Goal: Task Accomplishment & Management: Manage account settings

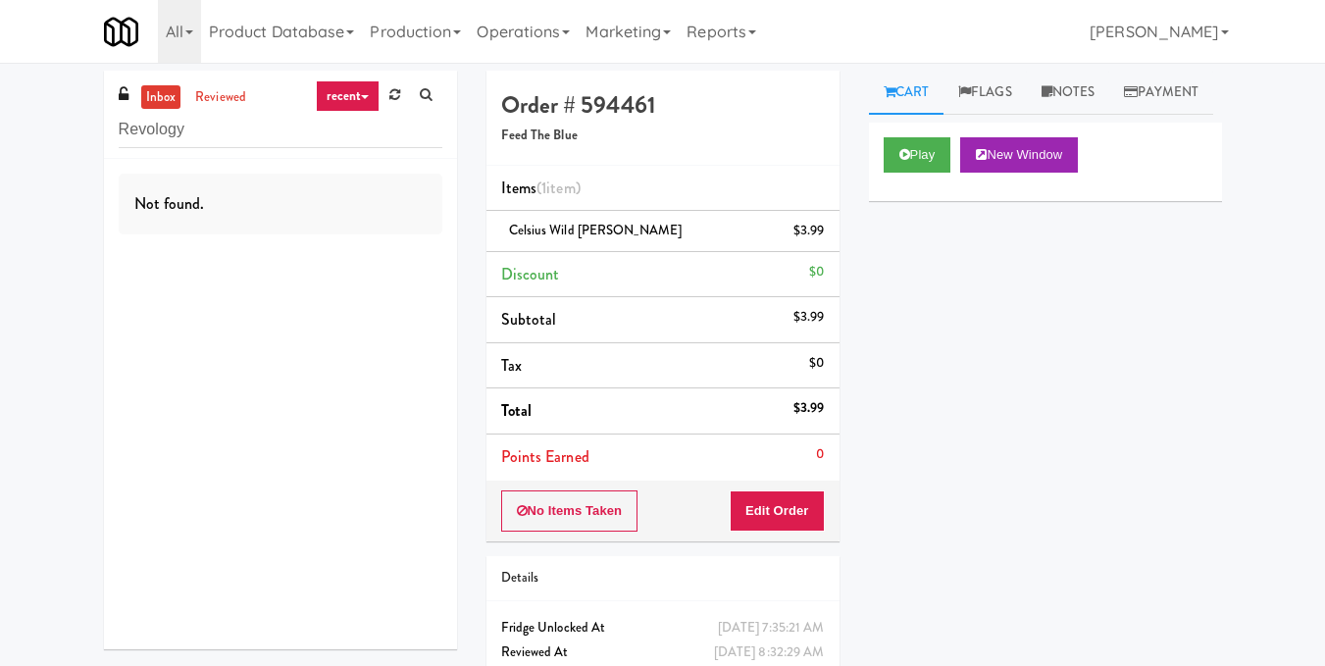
click at [0, 134] on div "inbox reviewed recent all unclear take inventory issue suspicious failed recent…" at bounding box center [662, 406] width 1325 height 671
drag, startPoint x: 236, startPoint y: 141, endPoint x: 0, endPoint y: 121, distance: 237.3
click at [0, 121] on div "inbox reviewed recent all unclear take inventory issue suspicious failed recent…" at bounding box center [662, 406] width 1325 height 671
paste input "The Glenn - Cooler - Left"
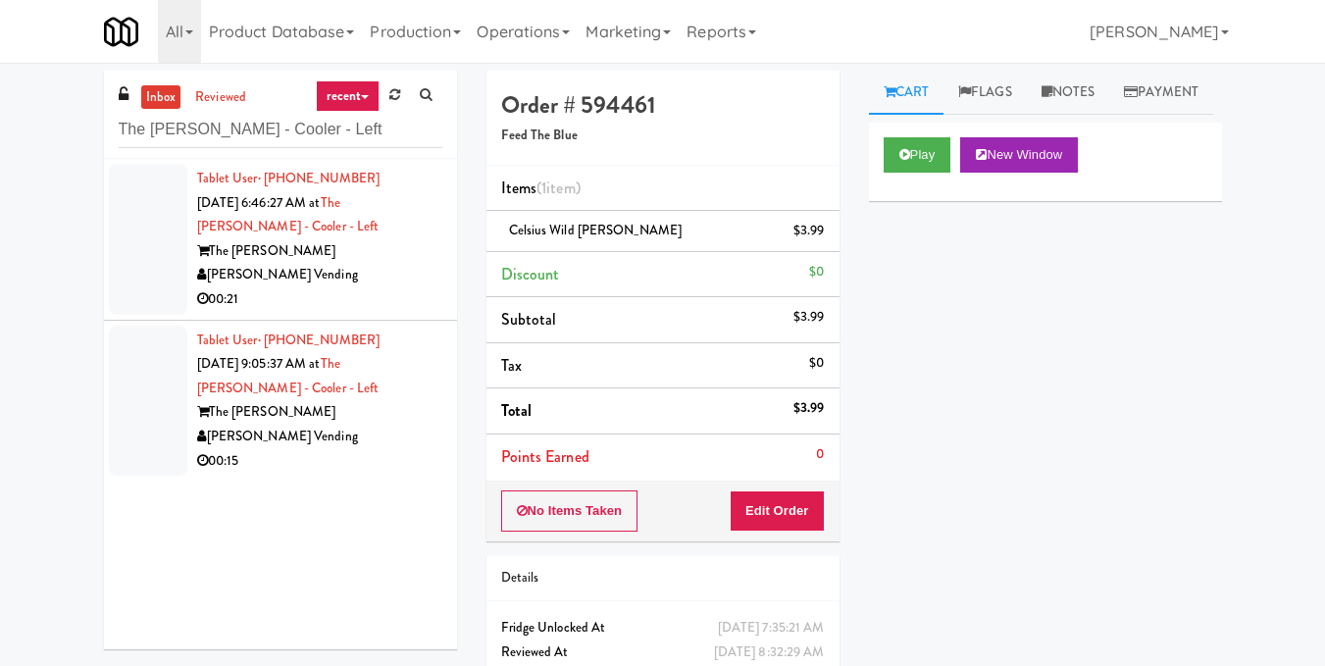
click at [413, 267] on div "[PERSON_NAME] Vending" at bounding box center [319, 275] width 245 height 25
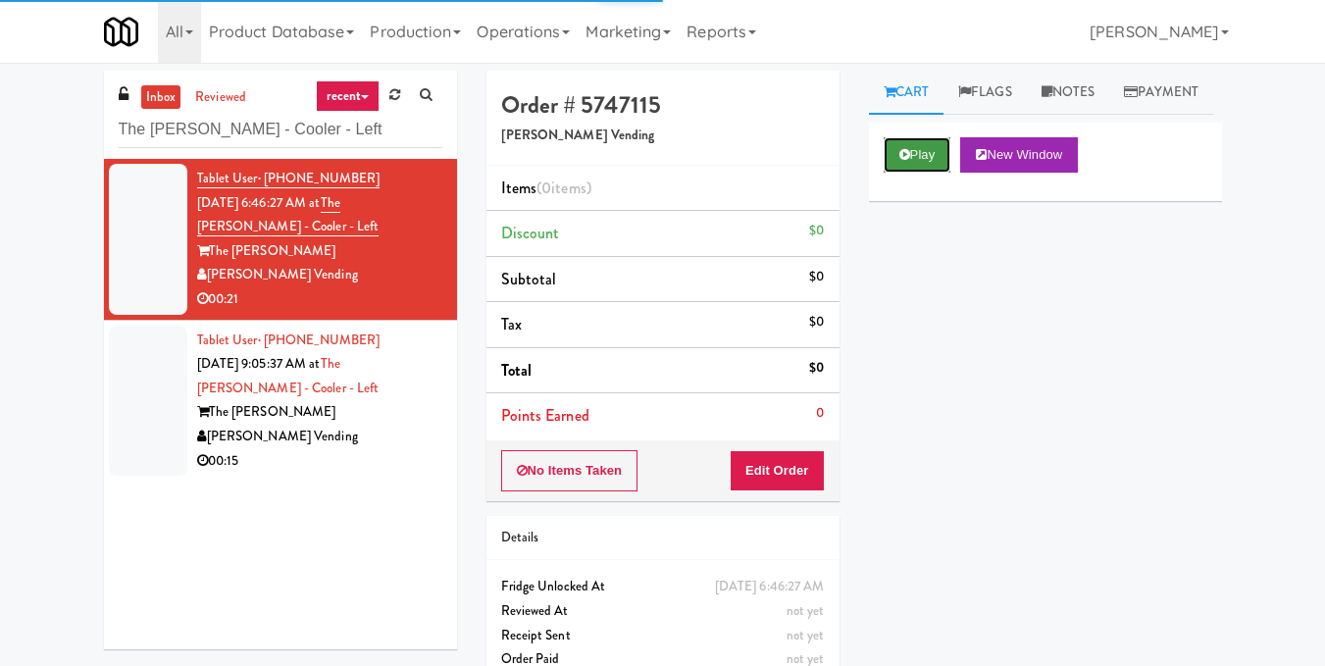
click at [924, 173] on button "Play" at bounding box center [918, 154] width 68 height 35
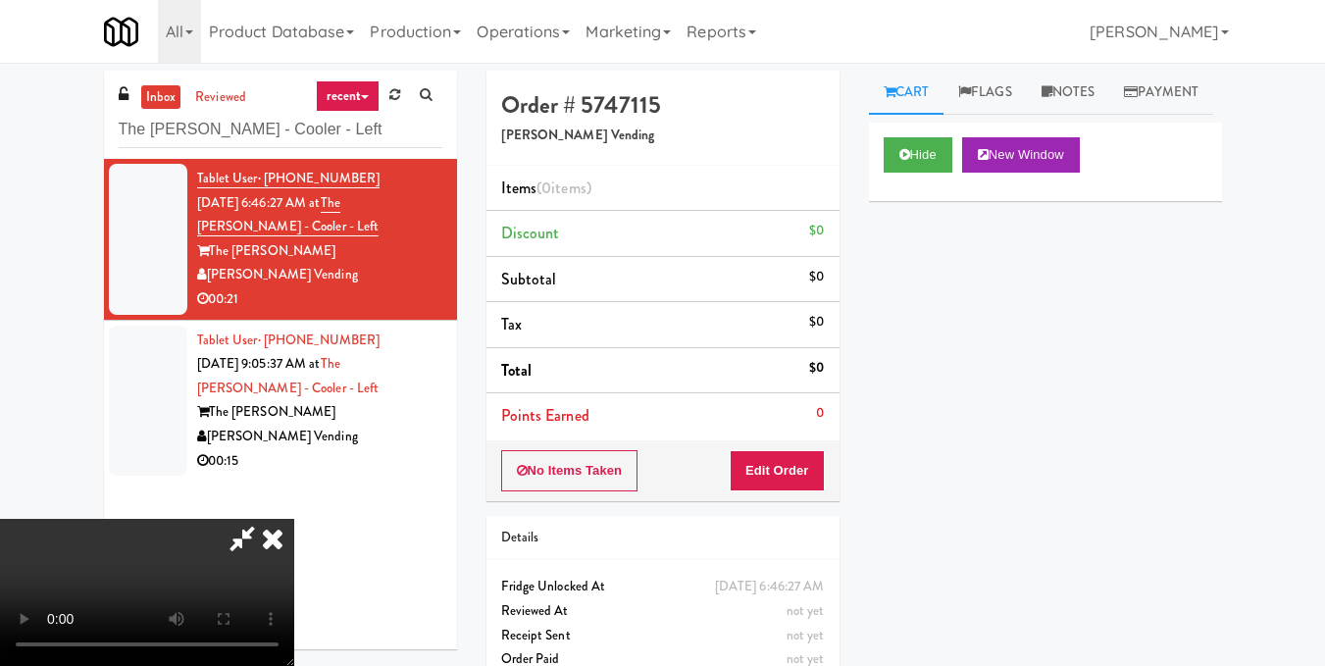
click at [294, 519] on video at bounding box center [147, 592] width 294 height 147
drag, startPoint x: 798, startPoint y: 472, endPoint x: 858, endPoint y: 387, distance: 103.4
click at [797, 472] on button "Edit Order" at bounding box center [777, 470] width 95 height 41
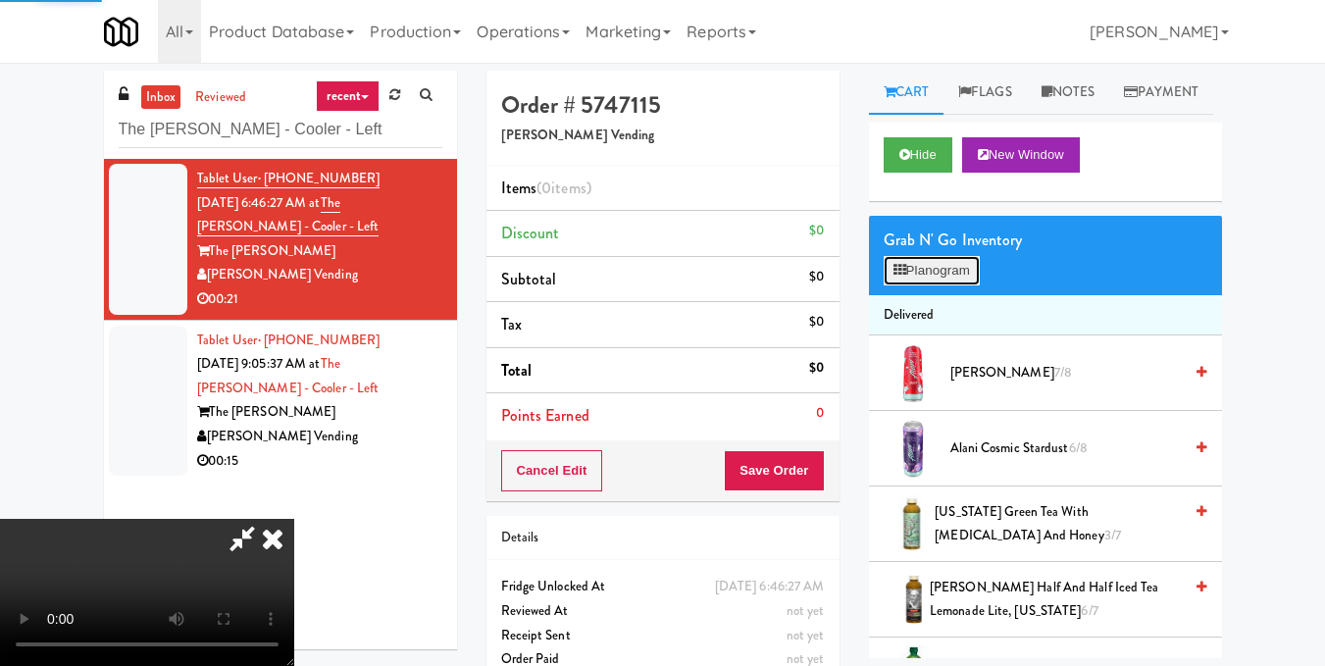
click at [955, 285] on button "Planogram" at bounding box center [932, 270] width 96 height 29
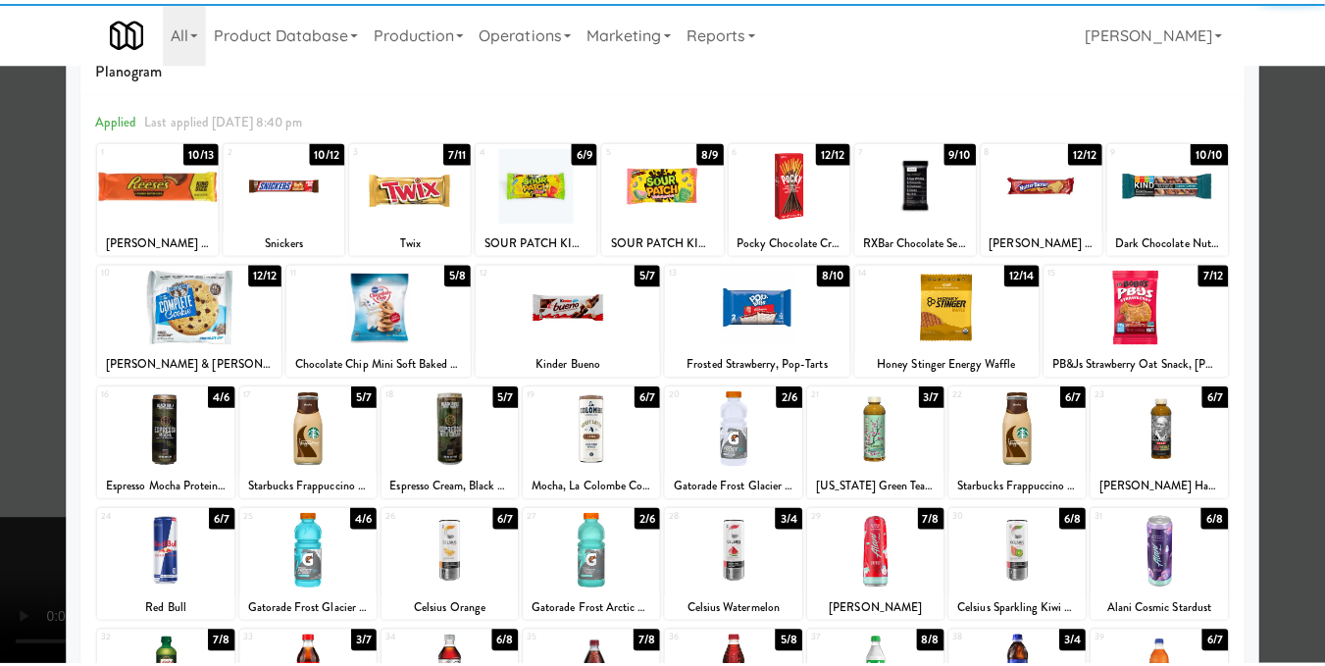
scroll to position [98, 0]
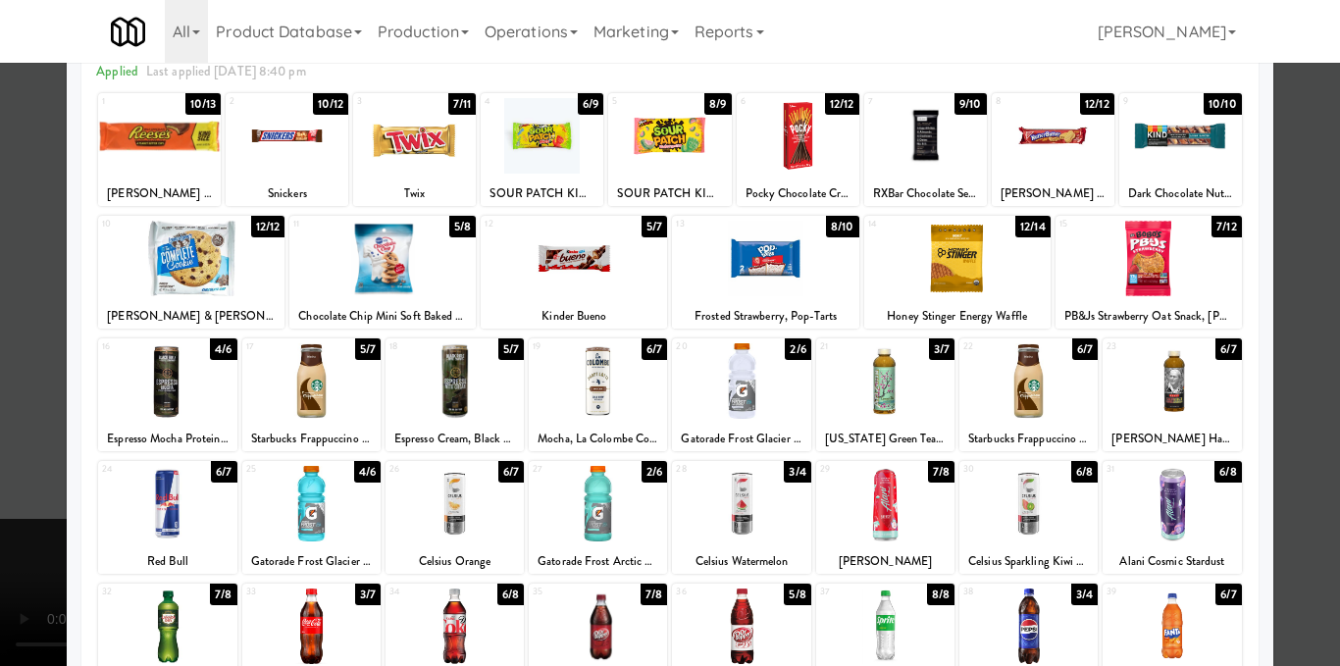
drag, startPoint x: 869, startPoint y: 502, endPoint x: 941, endPoint y: 461, distance: 82.6
click at [871, 502] on div at bounding box center [885, 504] width 138 height 76
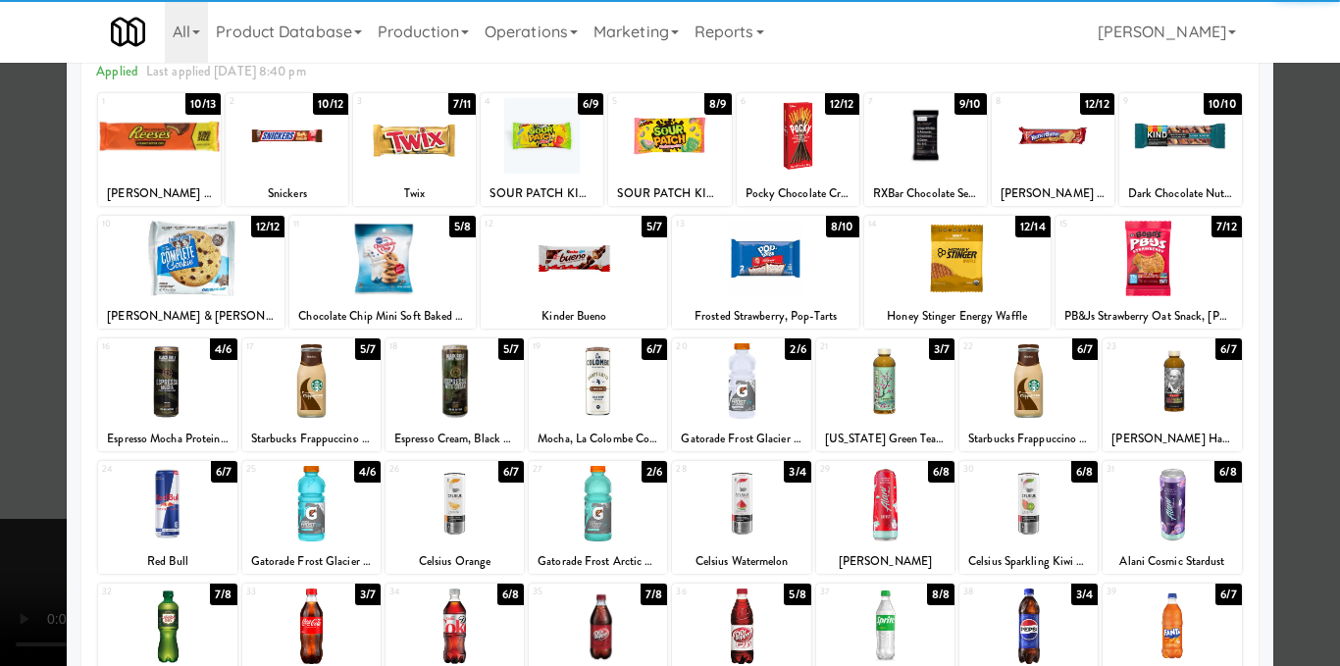
click at [1297, 317] on div at bounding box center [670, 333] width 1340 height 666
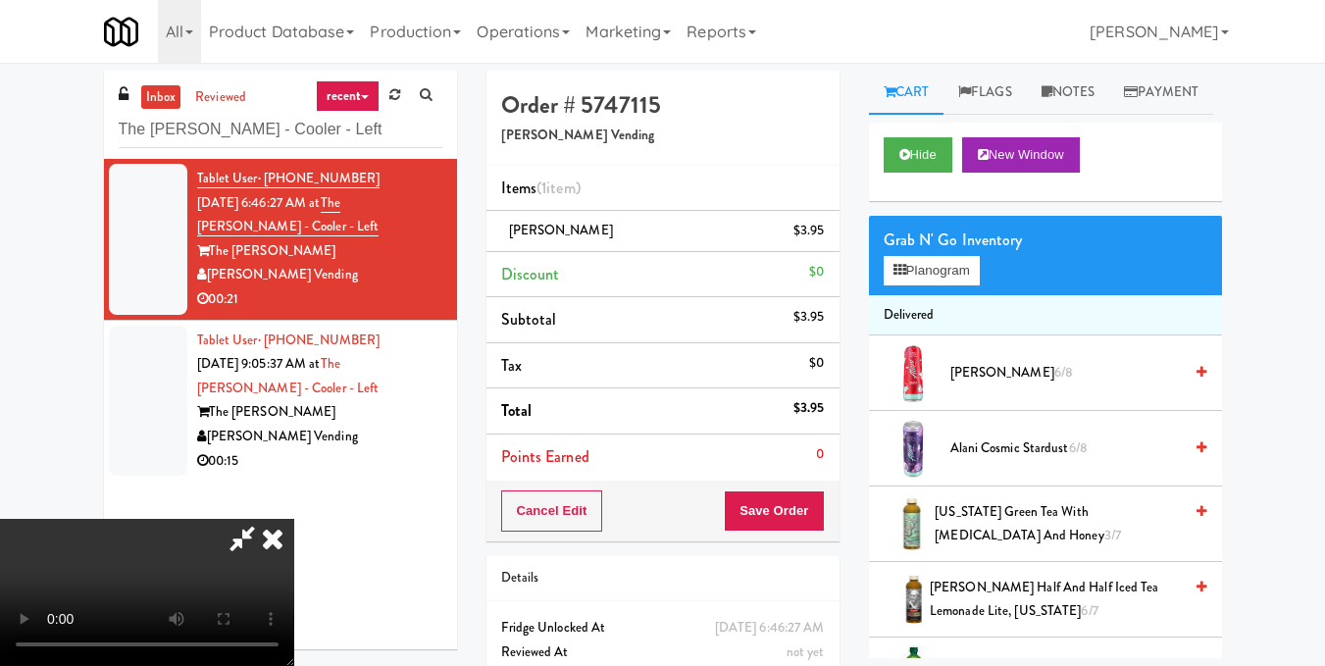
click at [294, 519] on video at bounding box center [147, 592] width 294 height 147
click at [294, 519] on icon at bounding box center [272, 538] width 43 height 39
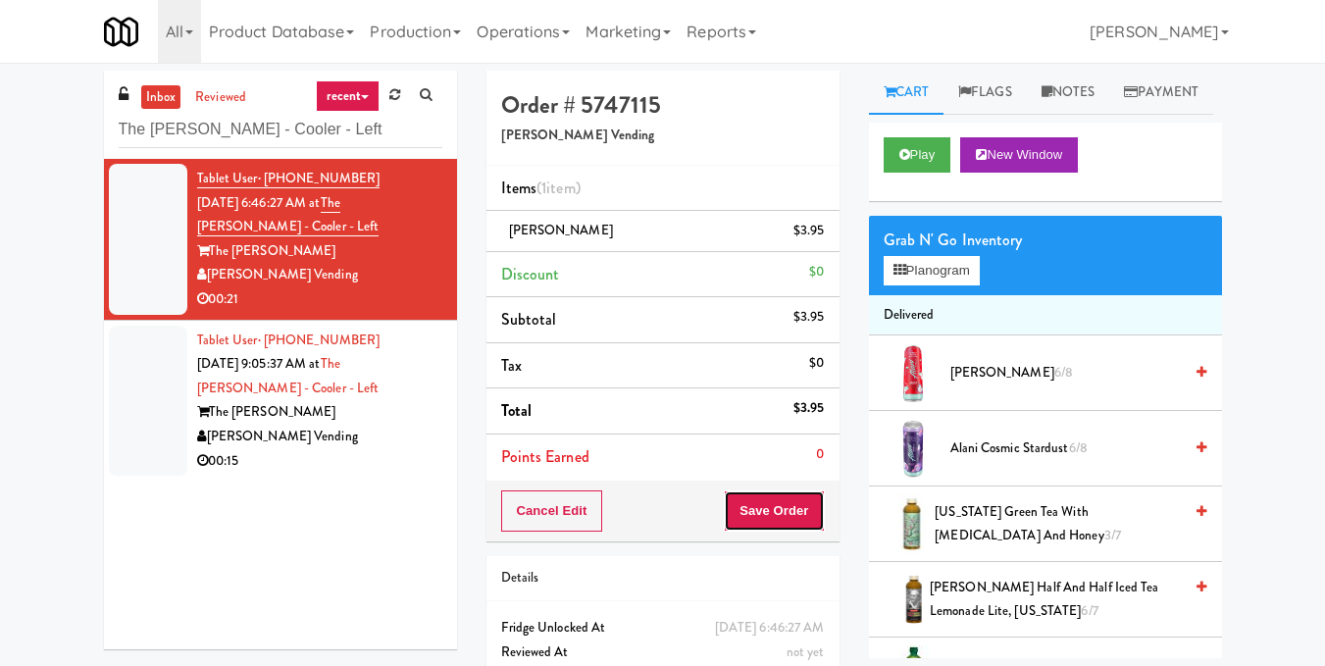
drag, startPoint x: 791, startPoint y: 498, endPoint x: 744, endPoint y: 423, distance: 89.0
click at [791, 498] on button "Save Order" at bounding box center [774, 510] width 100 height 41
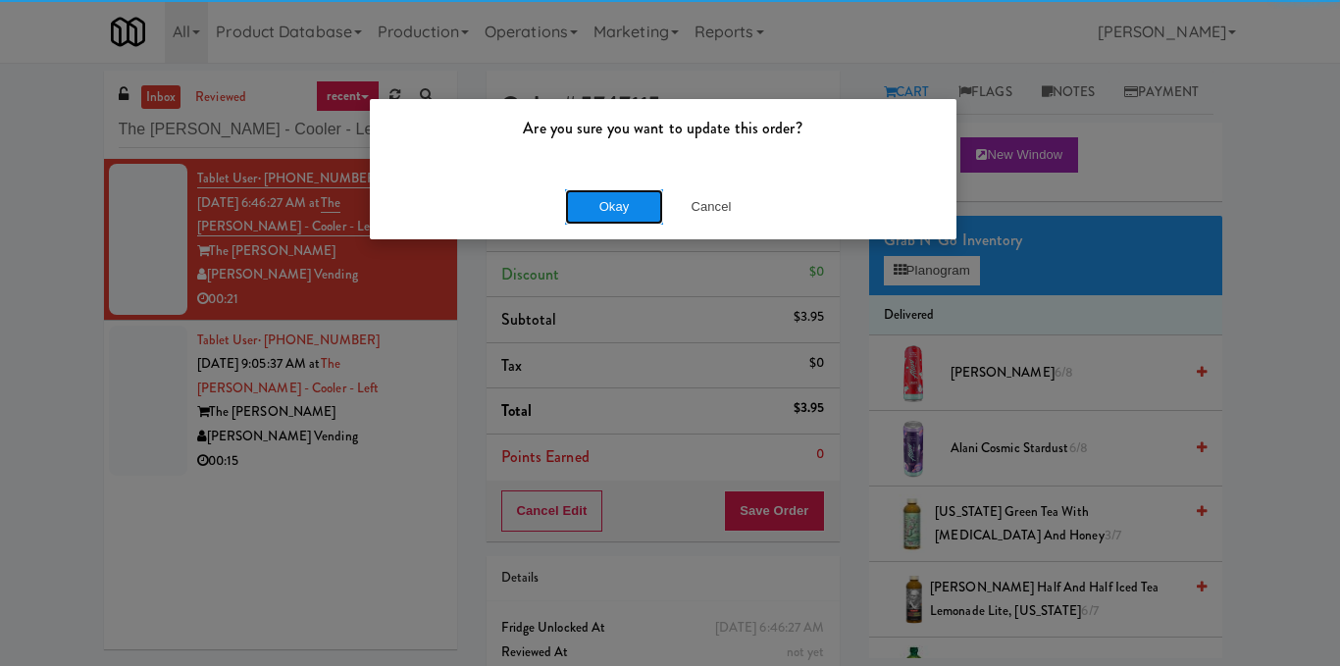
click at [645, 213] on button "Okay" at bounding box center [614, 206] width 98 height 35
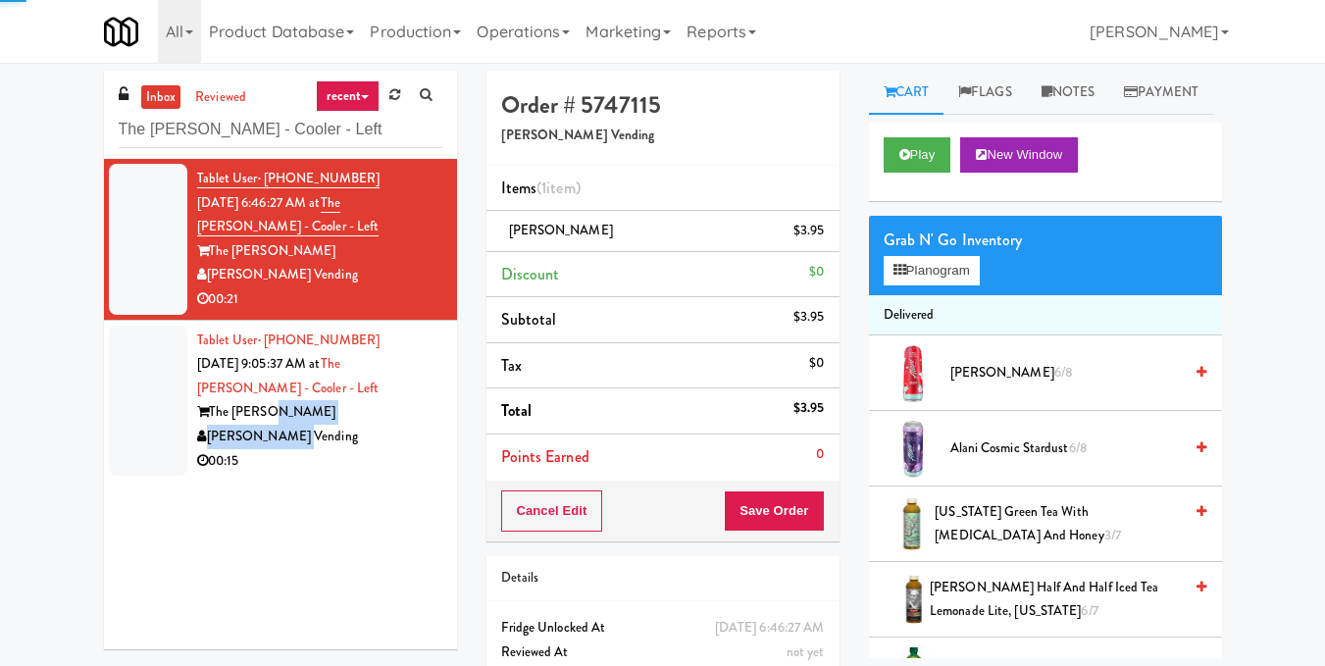
click at [373, 426] on div "Tablet User · (832) 922-9579 Aug 22, 2025 9:05:37 AM at The Glenn - Cooler - Le…" at bounding box center [319, 401] width 245 height 145
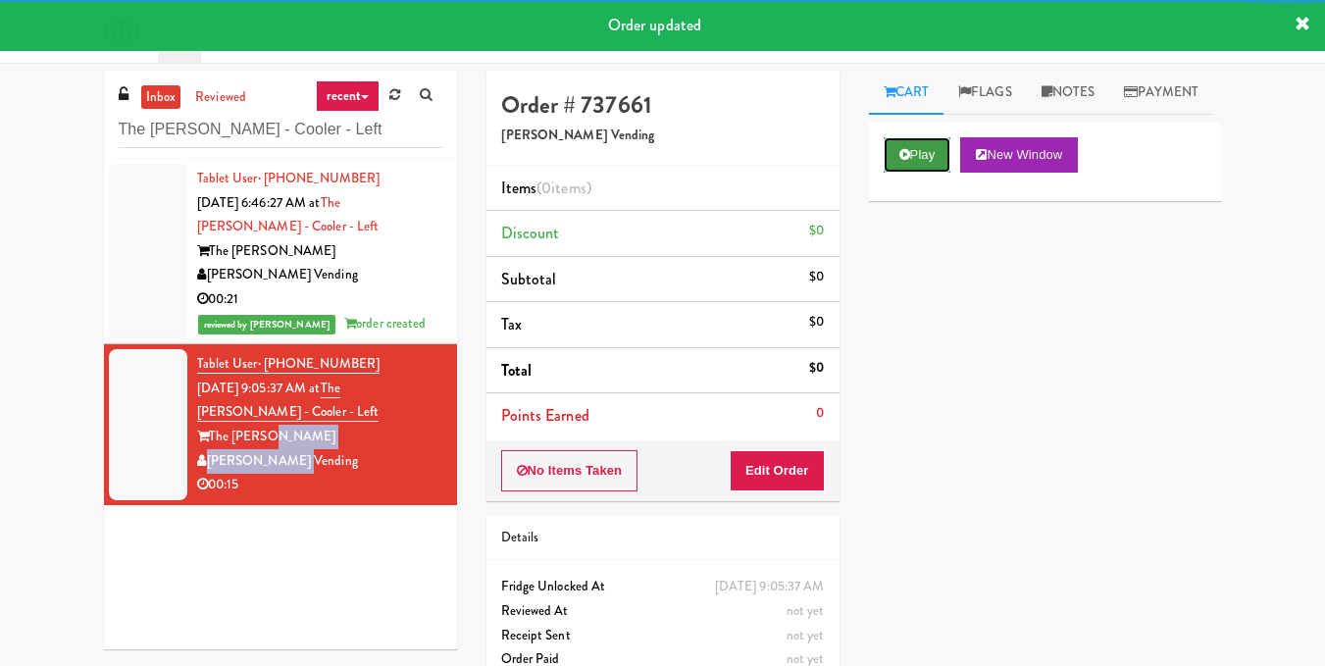
click at [913, 173] on button "Play" at bounding box center [918, 154] width 68 height 35
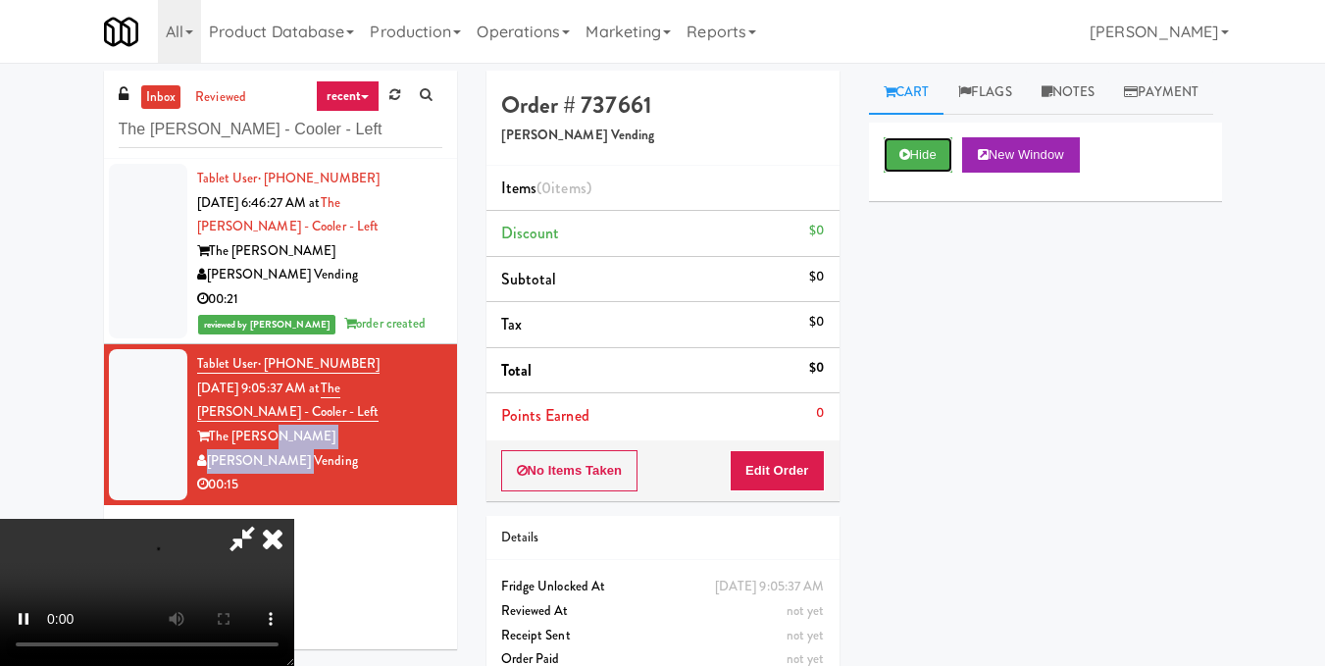
scroll to position [25, 0]
click at [814, 471] on button "Edit Order" at bounding box center [777, 470] width 95 height 41
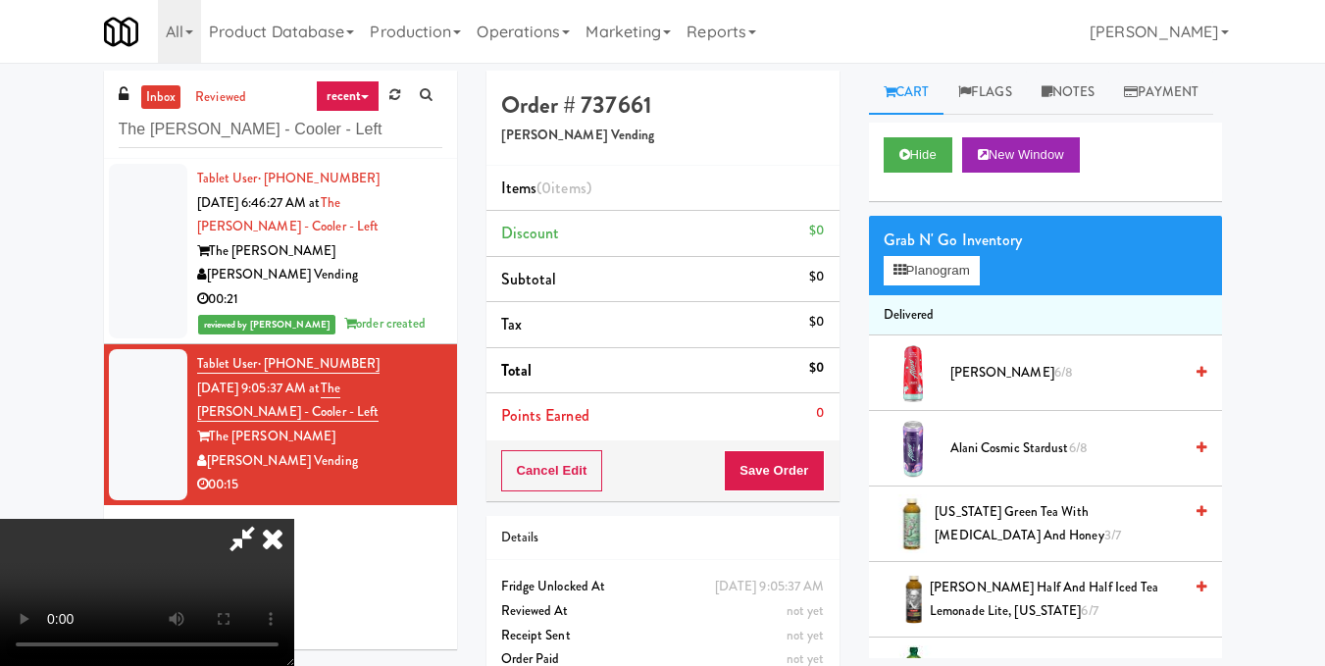
click at [1197, 379] on icon at bounding box center [1202, 372] width 10 height 13
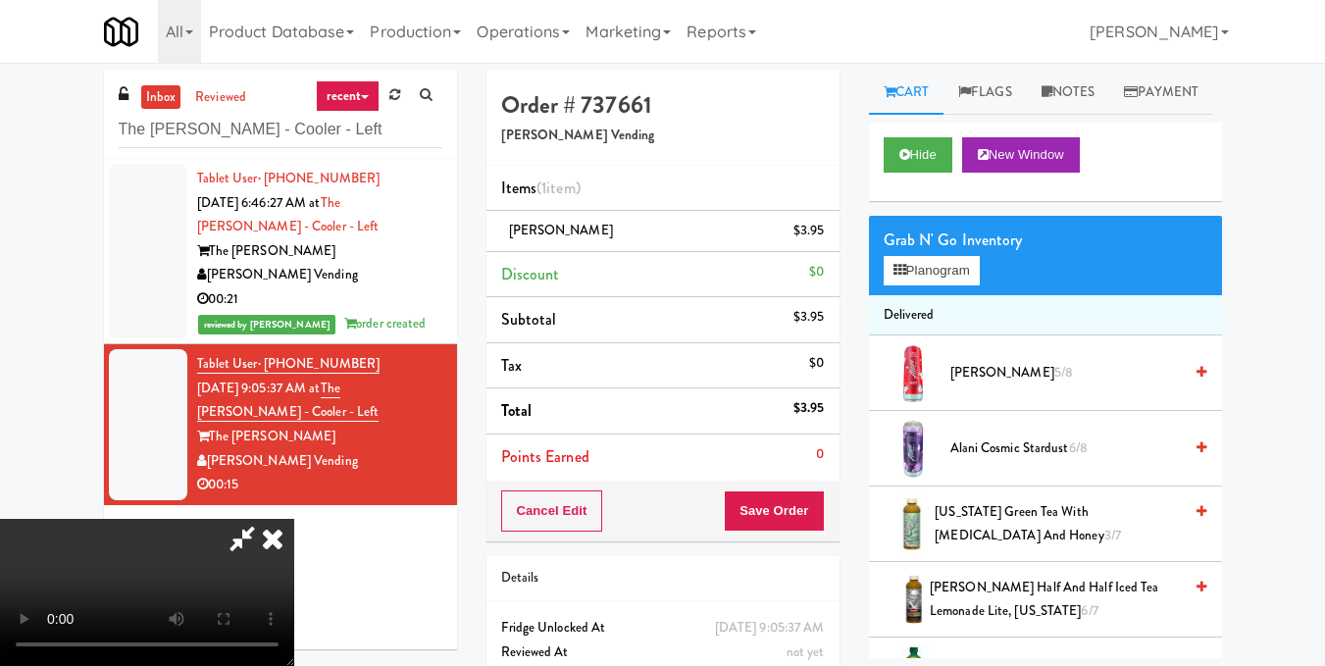
click at [1193, 486] on li "Alani Cosmic Stardust 6/8" at bounding box center [1045, 449] width 353 height 76
click at [1197, 454] on icon at bounding box center [1202, 447] width 10 height 13
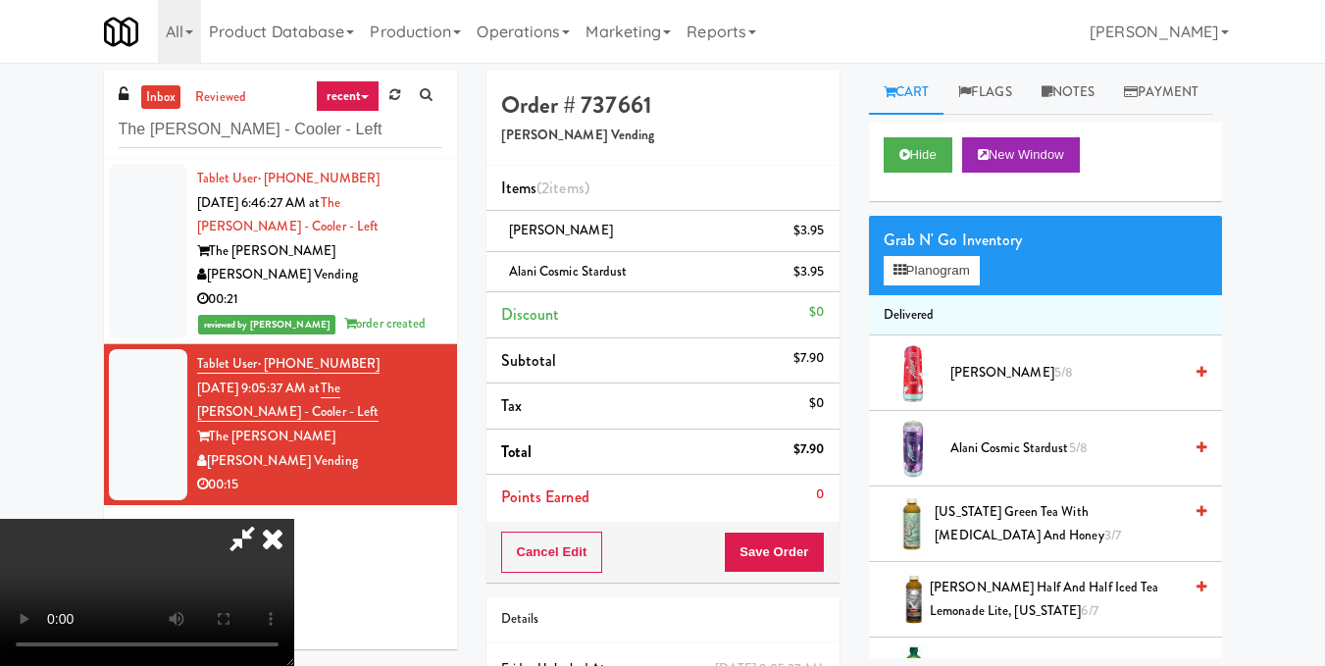
scroll to position [0, 0]
click at [294, 519] on icon at bounding box center [272, 538] width 43 height 39
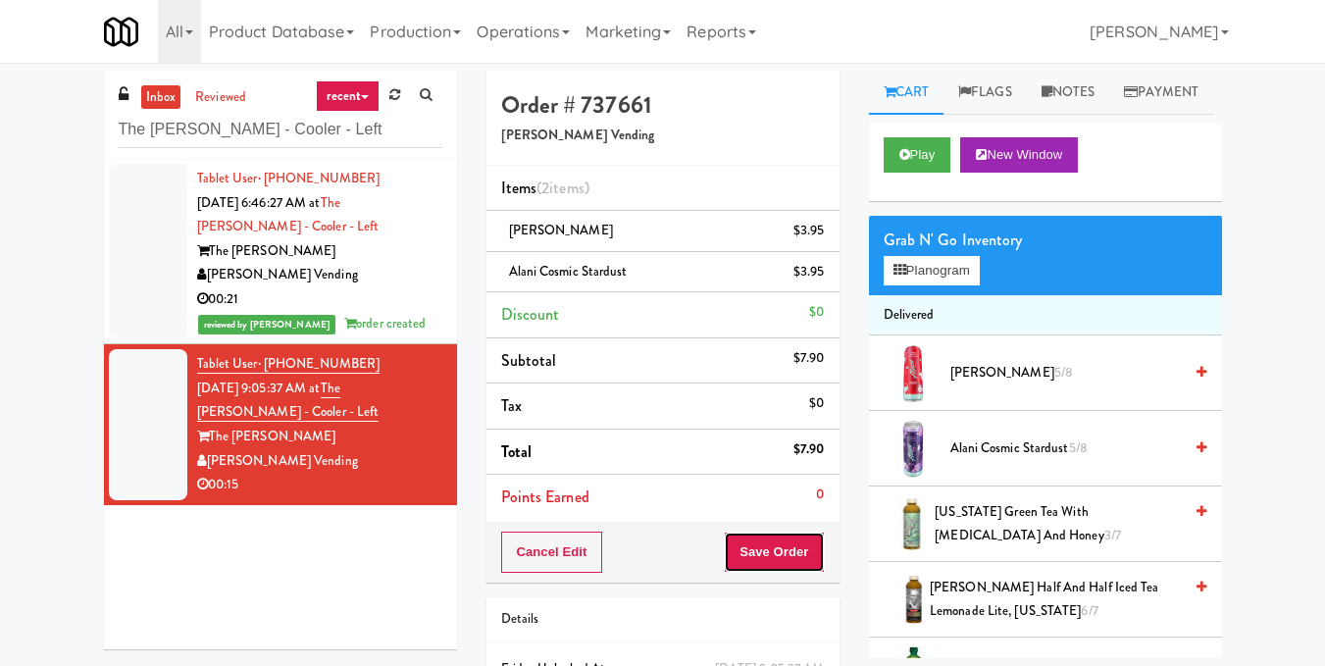
click at [791, 555] on button "Save Order" at bounding box center [774, 552] width 100 height 41
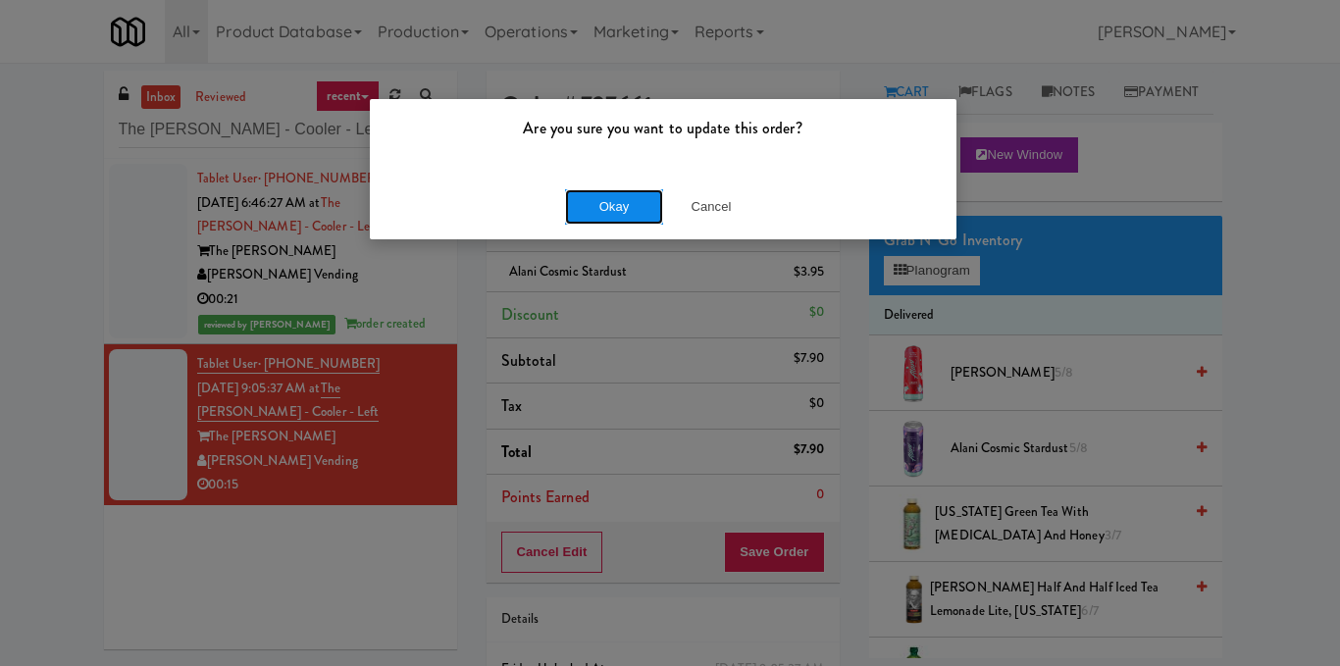
click at [631, 212] on button "Okay" at bounding box center [614, 206] width 98 height 35
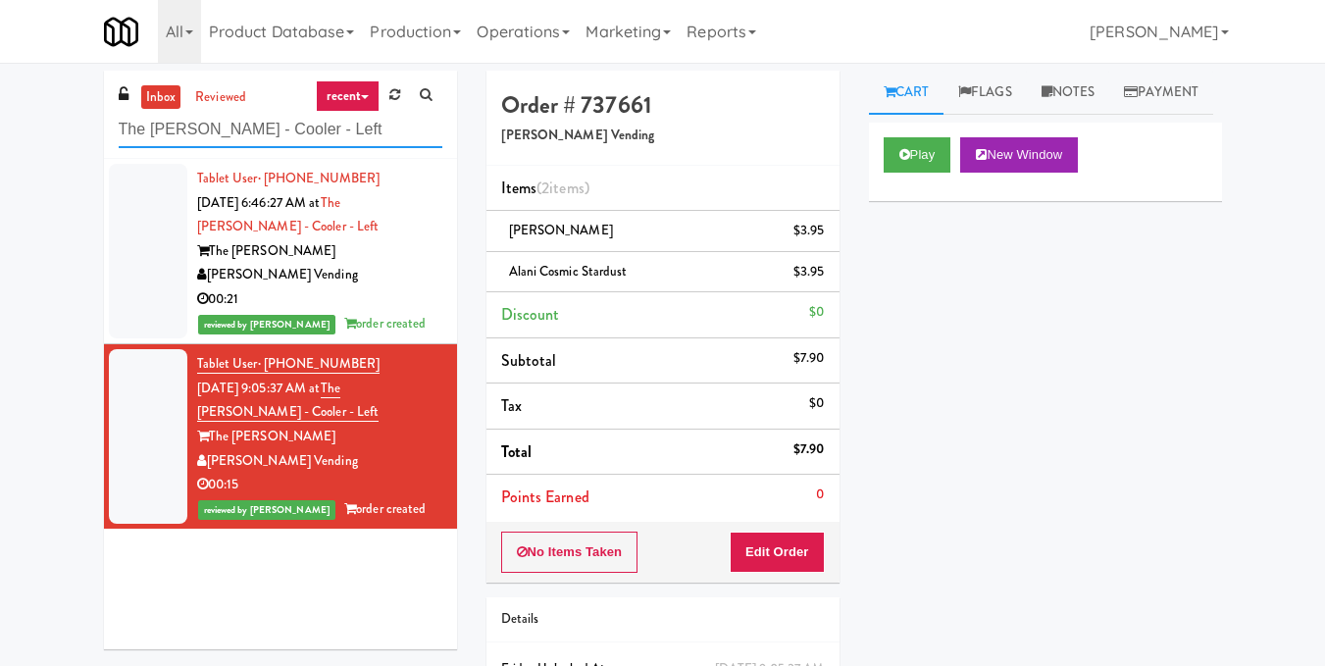
drag, startPoint x: 322, startPoint y: 138, endPoint x: 0, endPoint y: 143, distance: 321.7
click at [0, 143] on div "inbox reviewed recent all unclear take inventory issue suspicious failed recent…" at bounding box center [662, 427] width 1325 height 712
paste input "Mattr (formerly Shawcor)"
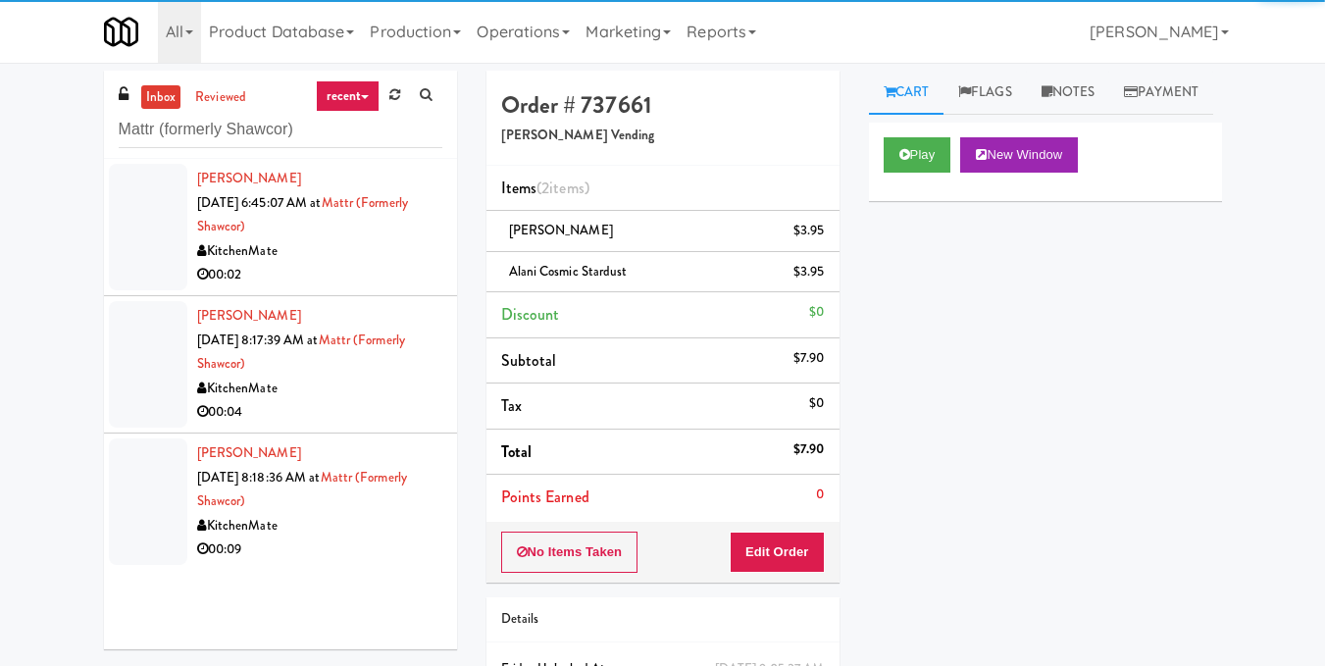
click at [374, 267] on div "00:02" at bounding box center [319, 275] width 245 height 25
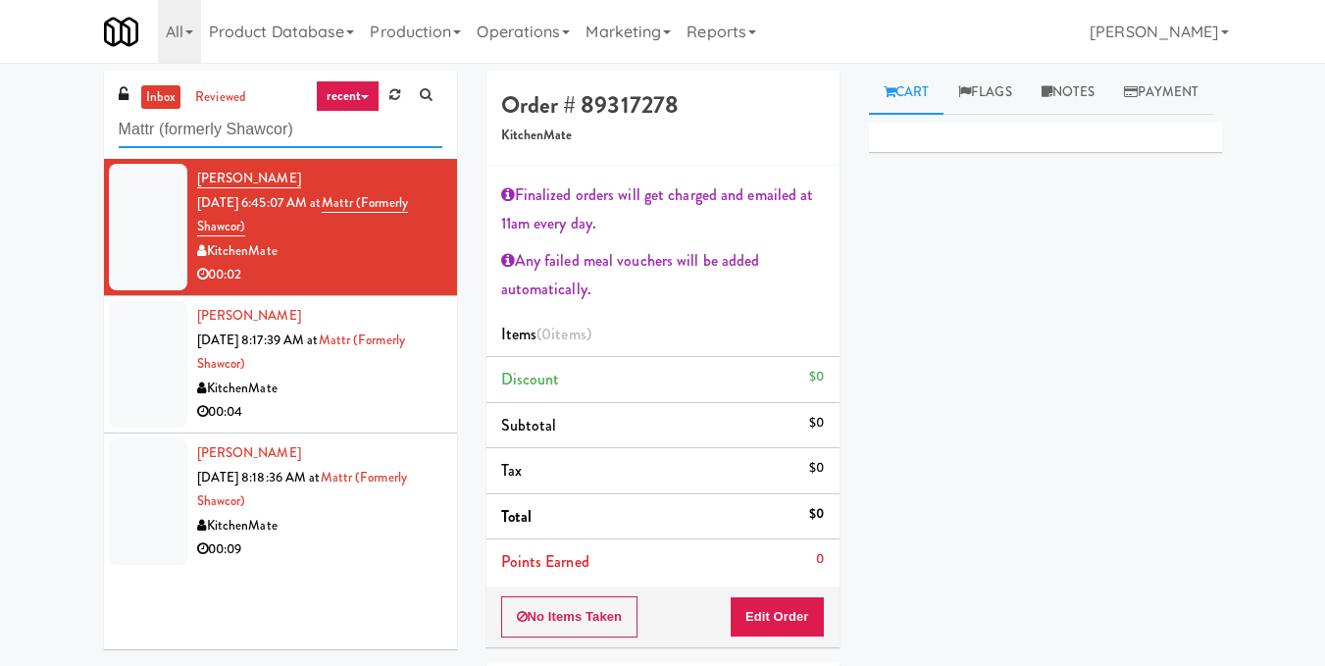
drag, startPoint x: 356, startPoint y: 124, endPoint x: 10, endPoint y: 184, distance: 351.5
click at [11, 182] on div "inbox reviewed recent all unclear take inventory issue suspicious failed recent…" at bounding box center [662, 459] width 1325 height 777
paste input "La Plaza - Cooler 1 (Lobby"
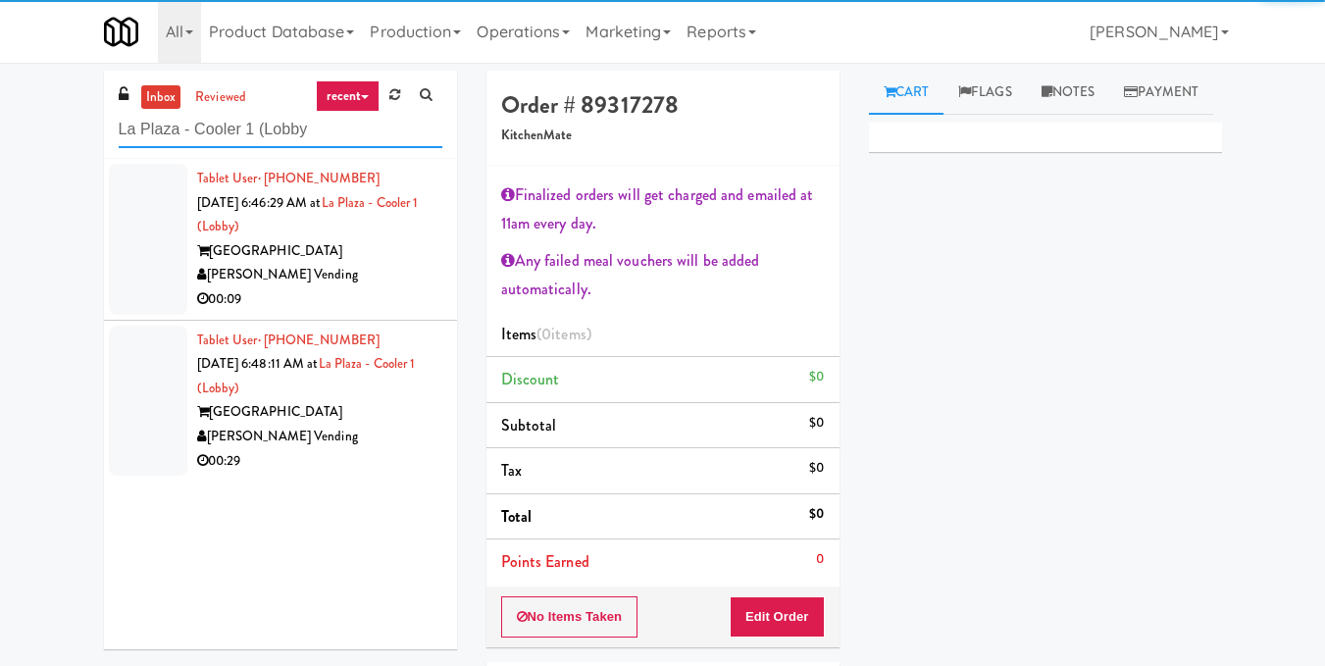
type input "La Plaza - Cooler 1 (Lobby"
click at [384, 289] on div "00:09" at bounding box center [319, 299] width 245 height 25
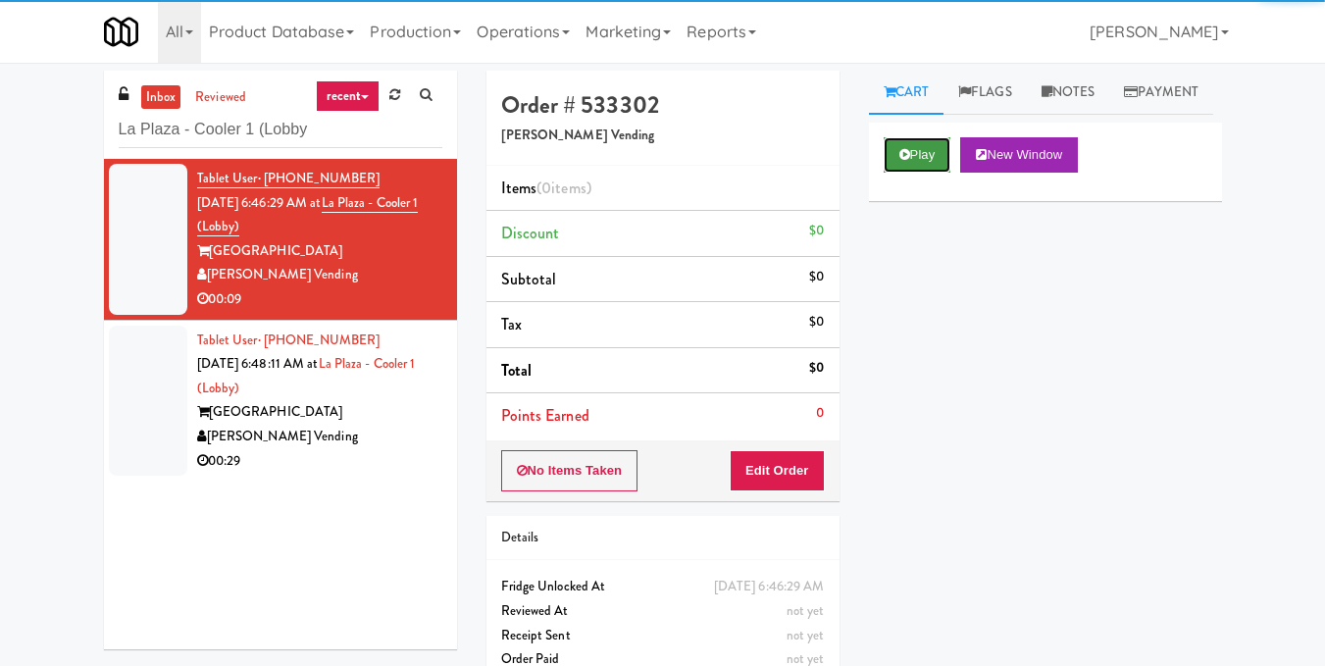
click at [916, 173] on button "Play" at bounding box center [918, 154] width 68 height 35
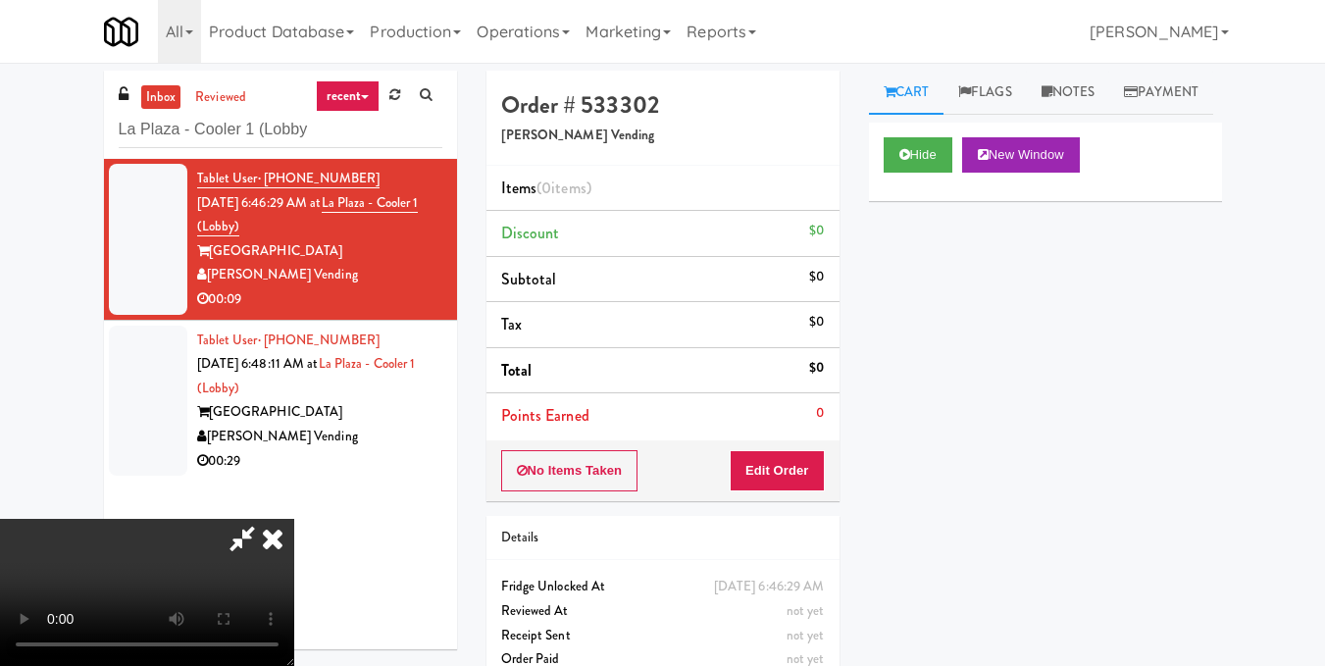
click at [294, 519] on video at bounding box center [147, 592] width 294 height 147
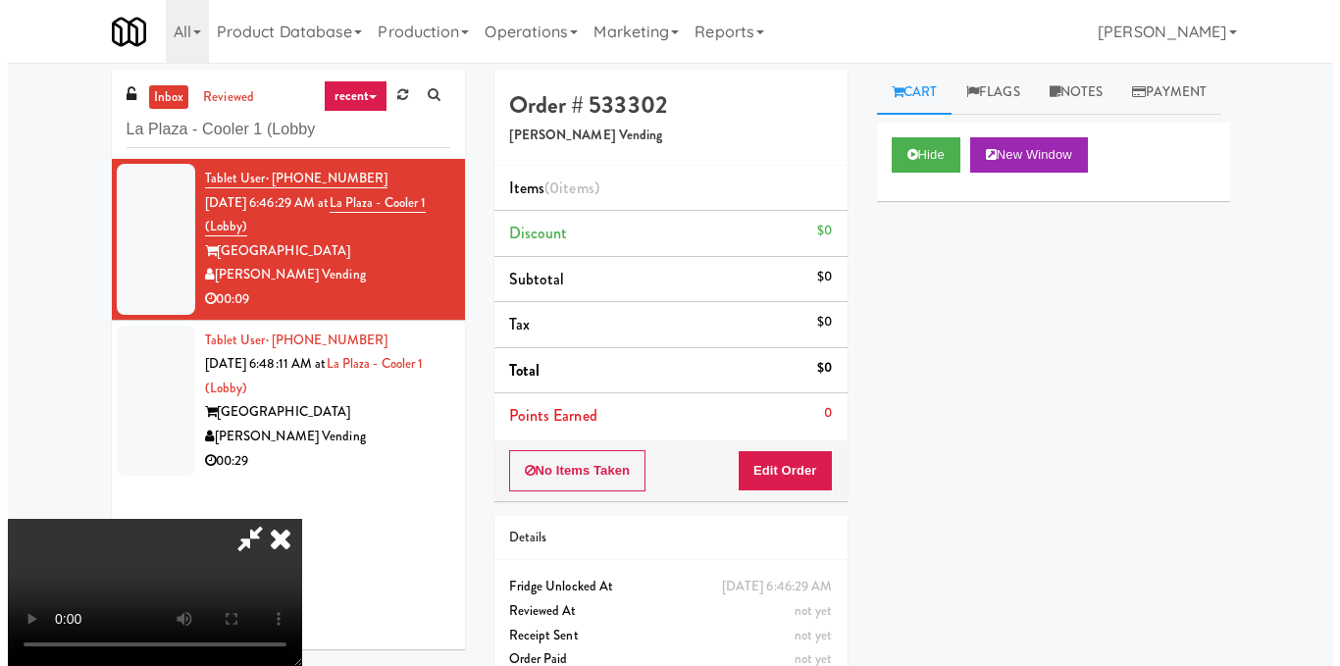
scroll to position [221, 0]
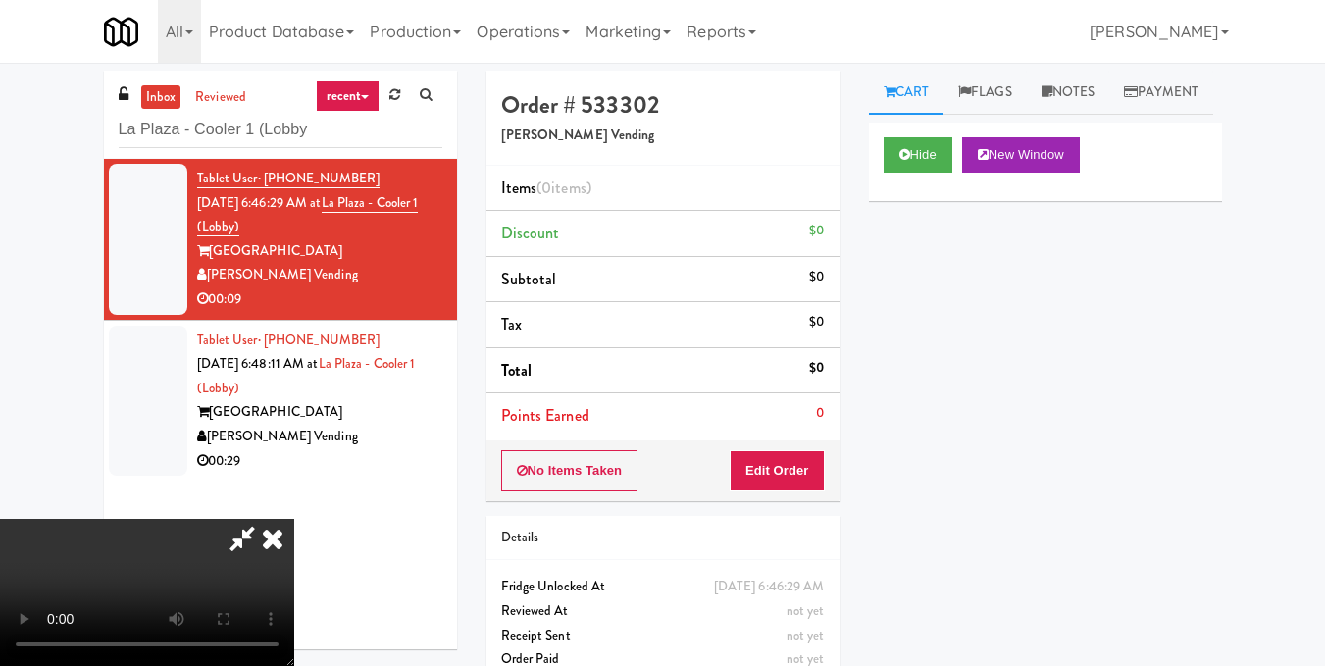
click at [294, 519] on video at bounding box center [147, 592] width 294 height 147
click at [824, 474] on button "Edit Order" at bounding box center [777, 470] width 95 height 41
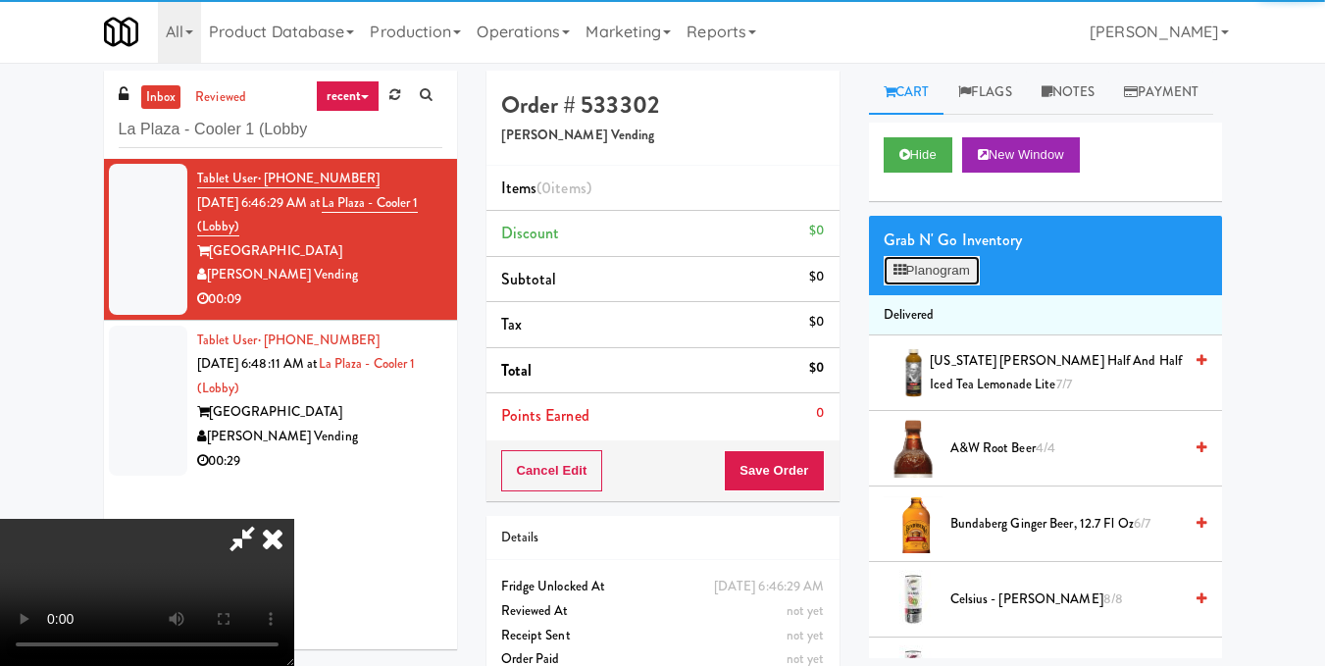
click at [907, 285] on button "Planogram" at bounding box center [932, 270] width 96 height 29
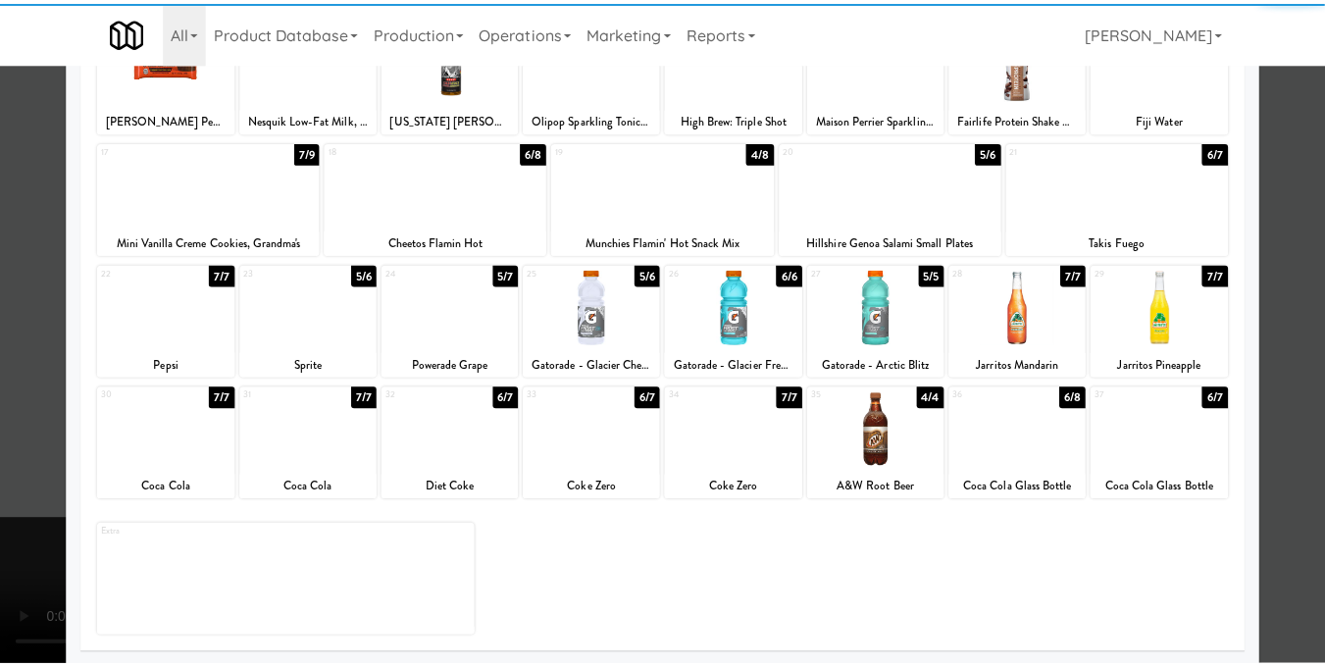
scroll to position [297, 0]
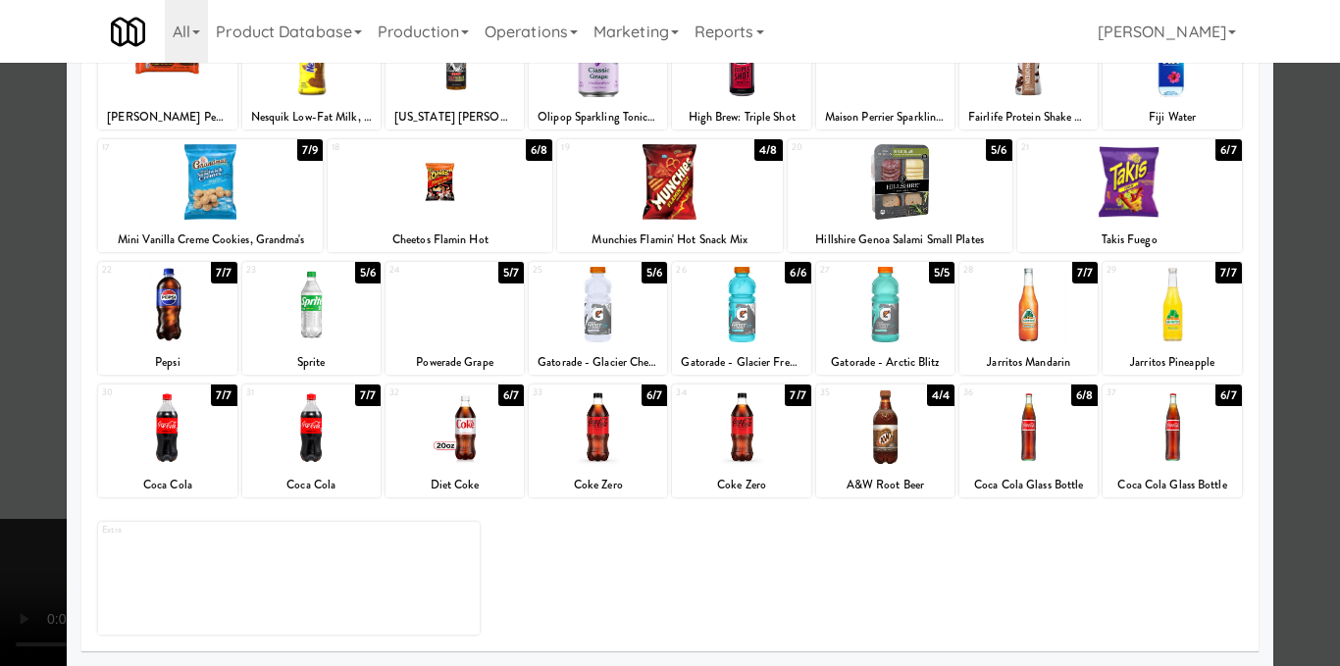
click at [1015, 453] on div at bounding box center [1028, 427] width 138 height 76
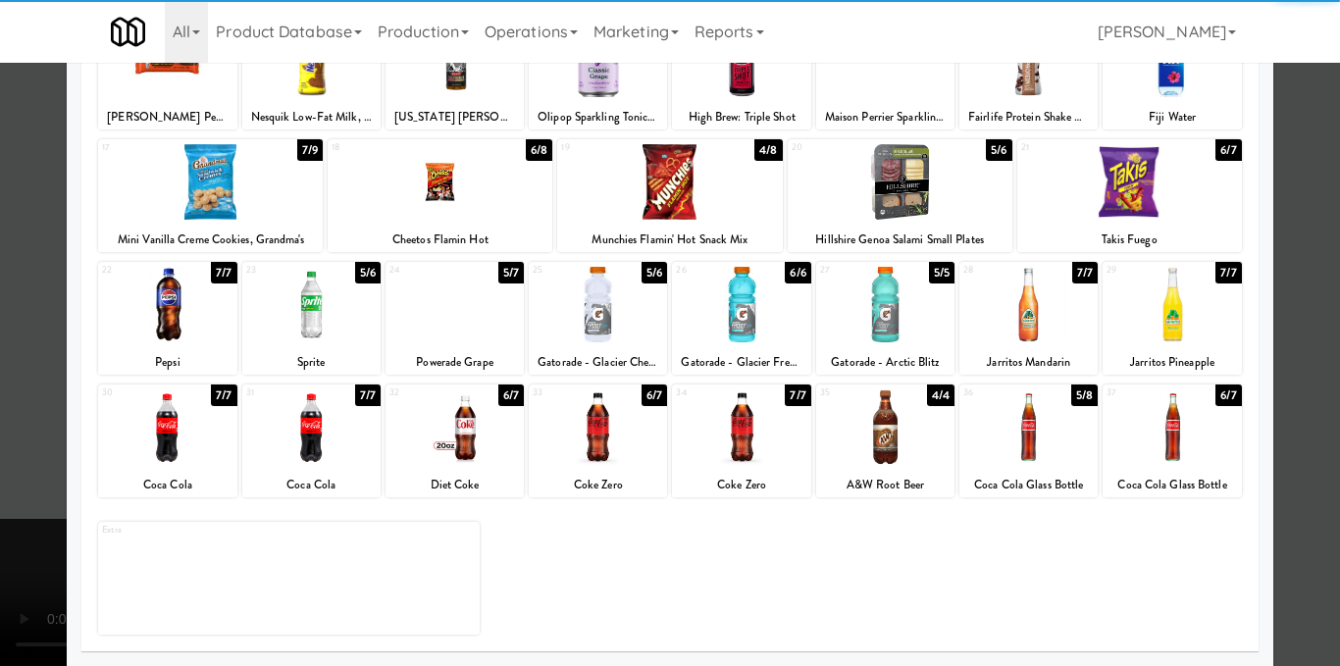
click at [1292, 402] on div at bounding box center [670, 333] width 1340 height 666
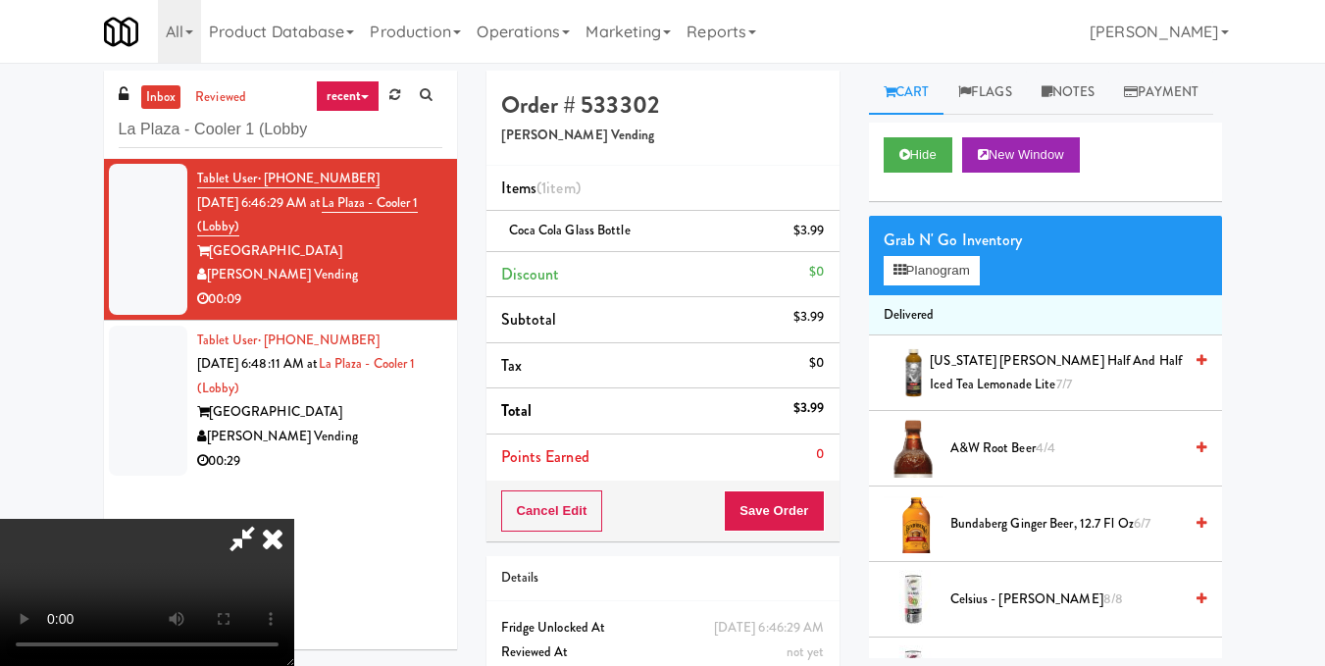
click at [294, 519] on video at bounding box center [147, 592] width 294 height 147
click at [294, 519] on icon at bounding box center [272, 538] width 43 height 39
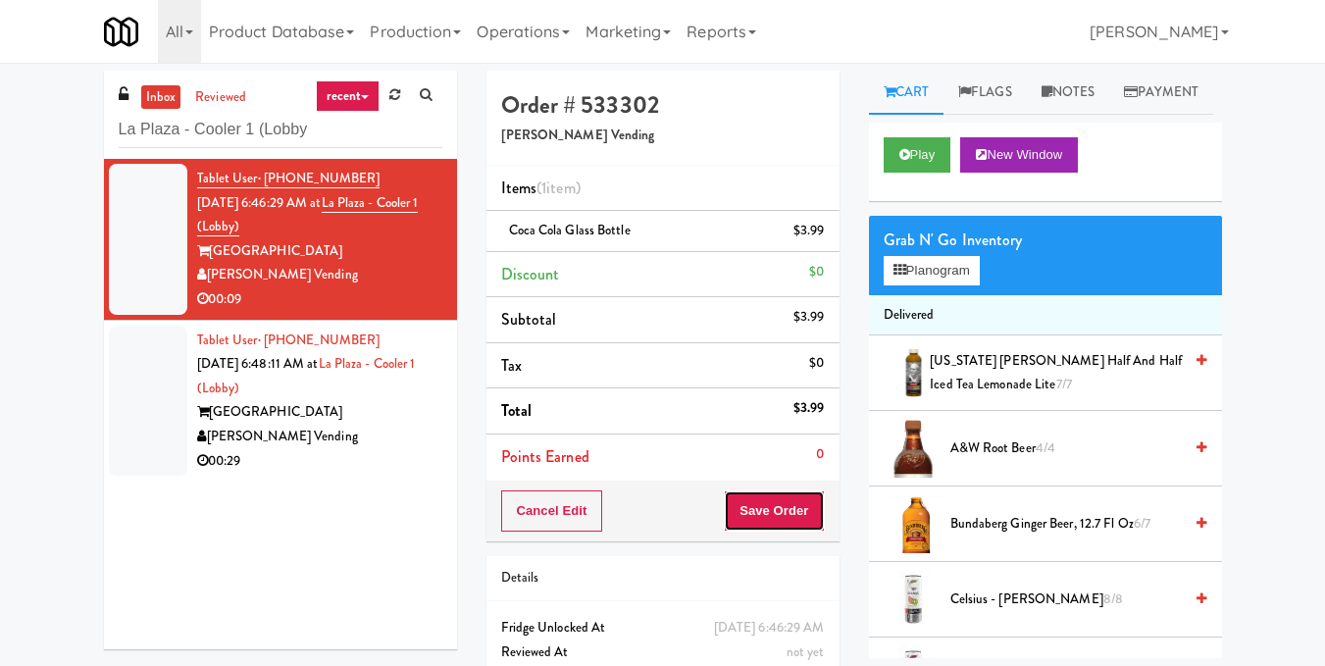
click at [764, 509] on button "Save Order" at bounding box center [774, 510] width 100 height 41
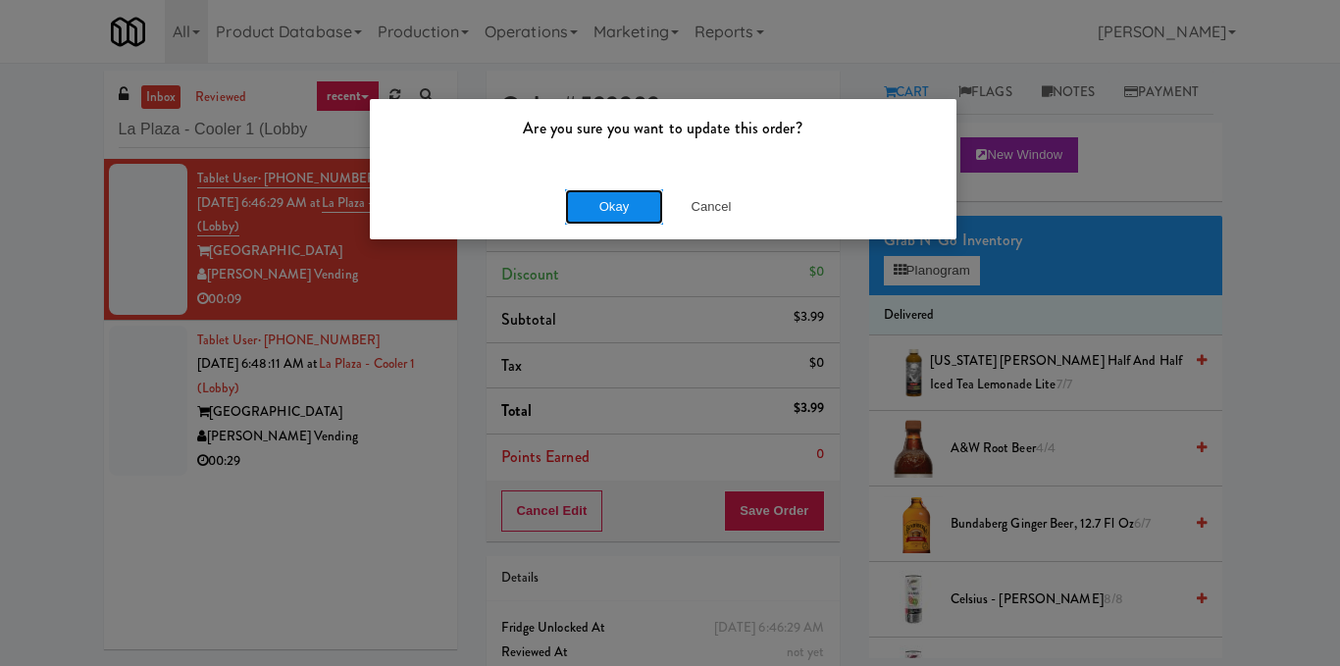
click at [597, 211] on button "Okay" at bounding box center [614, 206] width 98 height 35
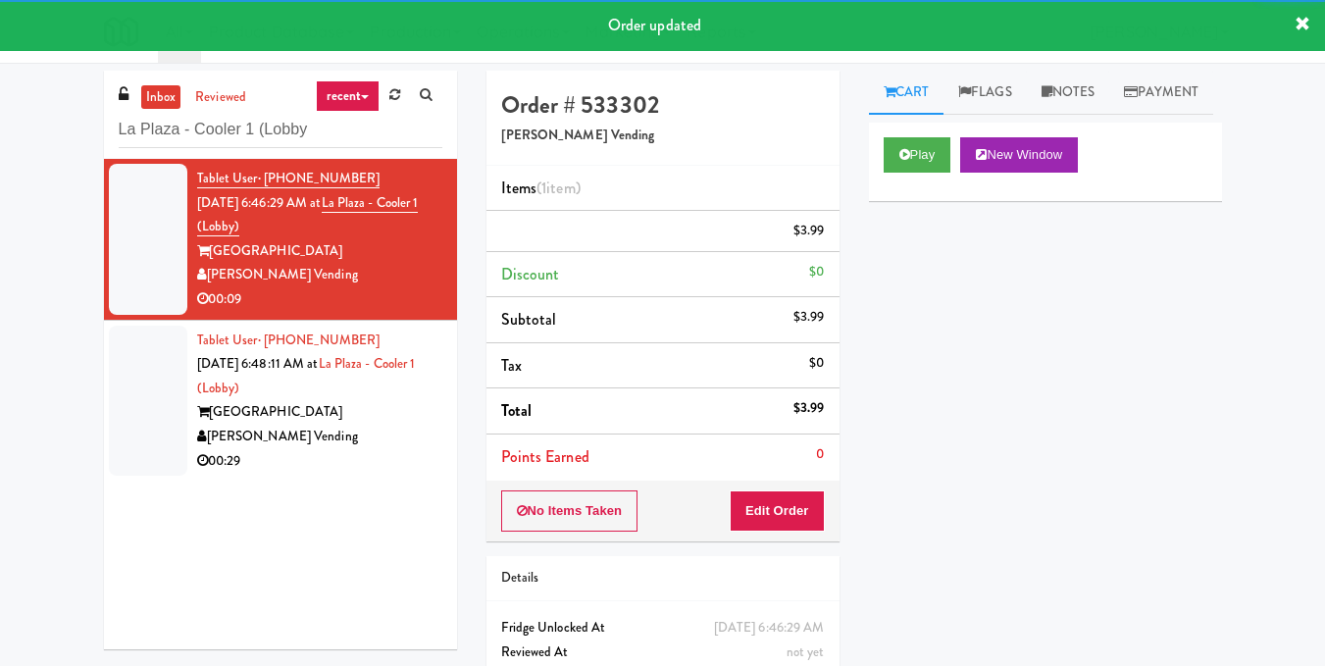
click at [369, 430] on div "Tablet User · (323) 237-3384 Aug 22, 2025 6:48:11 AM at La Plaza - Cooler 1 (Lo…" at bounding box center [319, 401] width 245 height 145
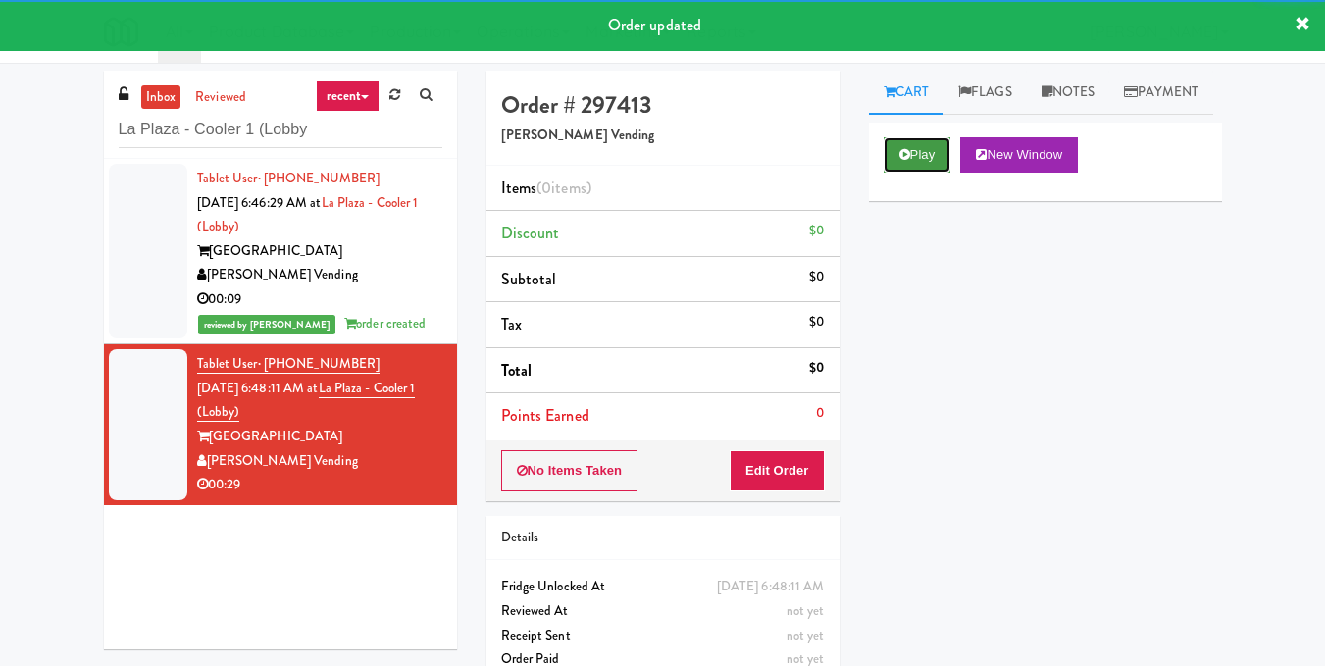
click at [905, 161] on icon at bounding box center [904, 154] width 11 height 13
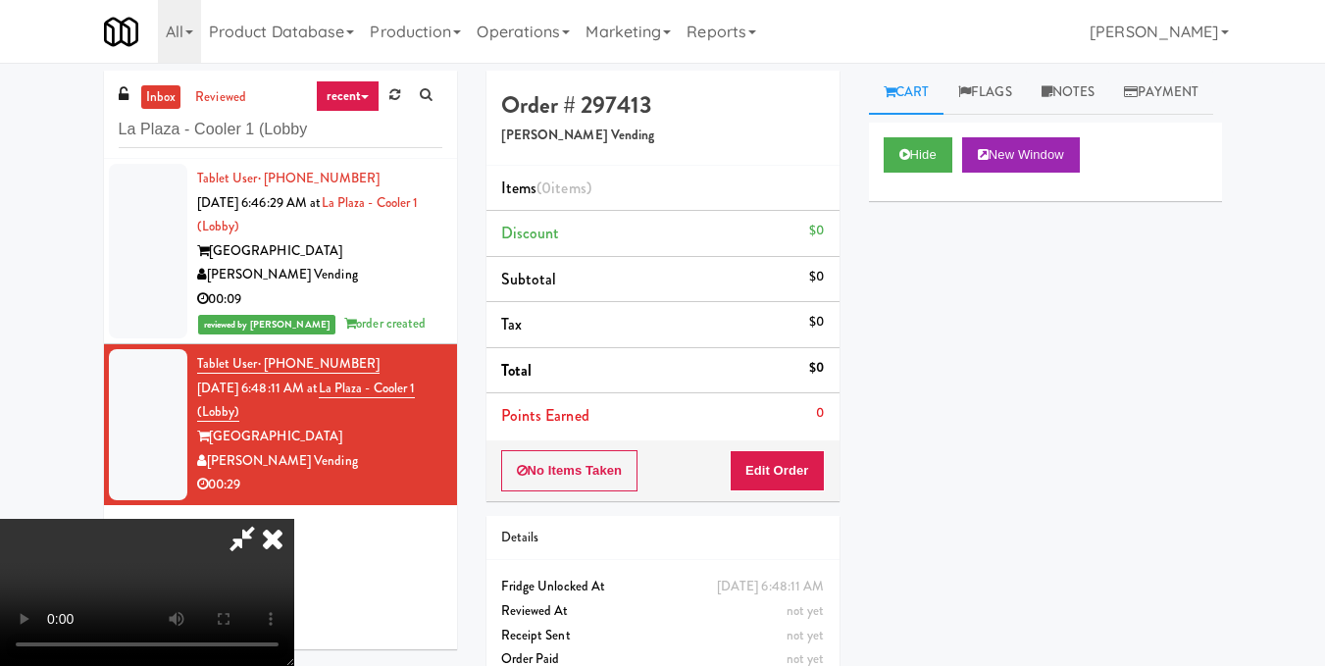
click at [294, 519] on video at bounding box center [147, 592] width 294 height 147
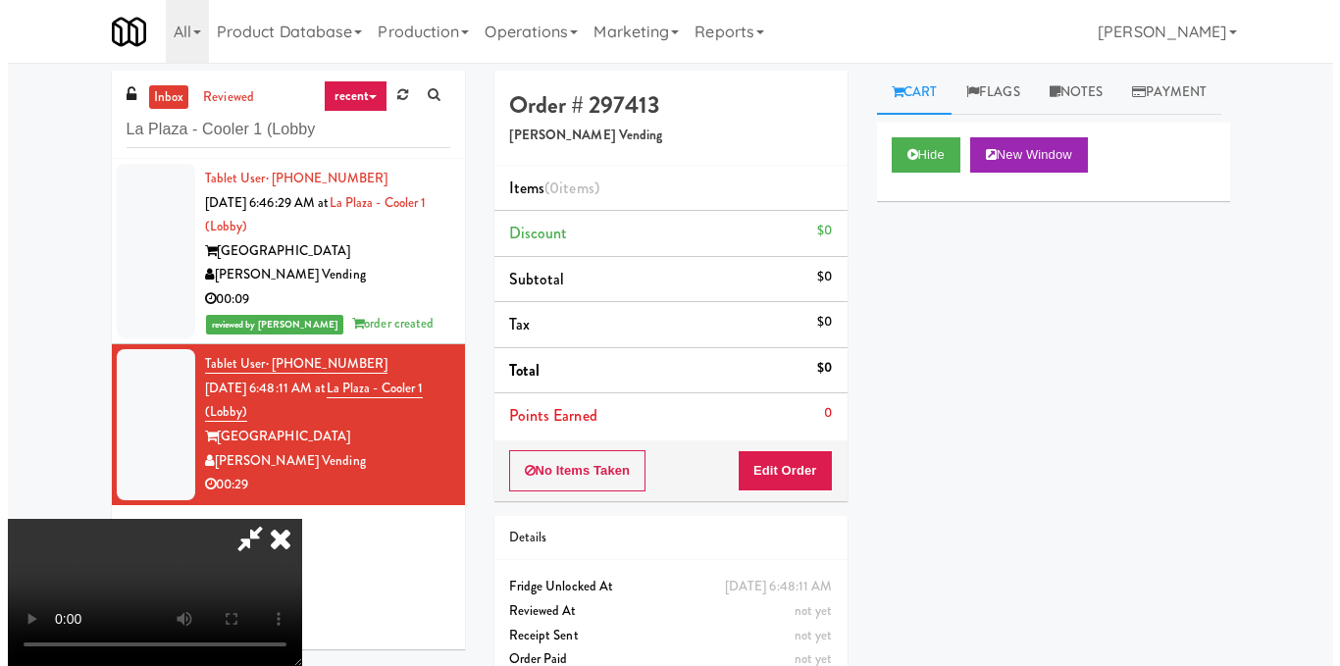
scroll to position [25, 0]
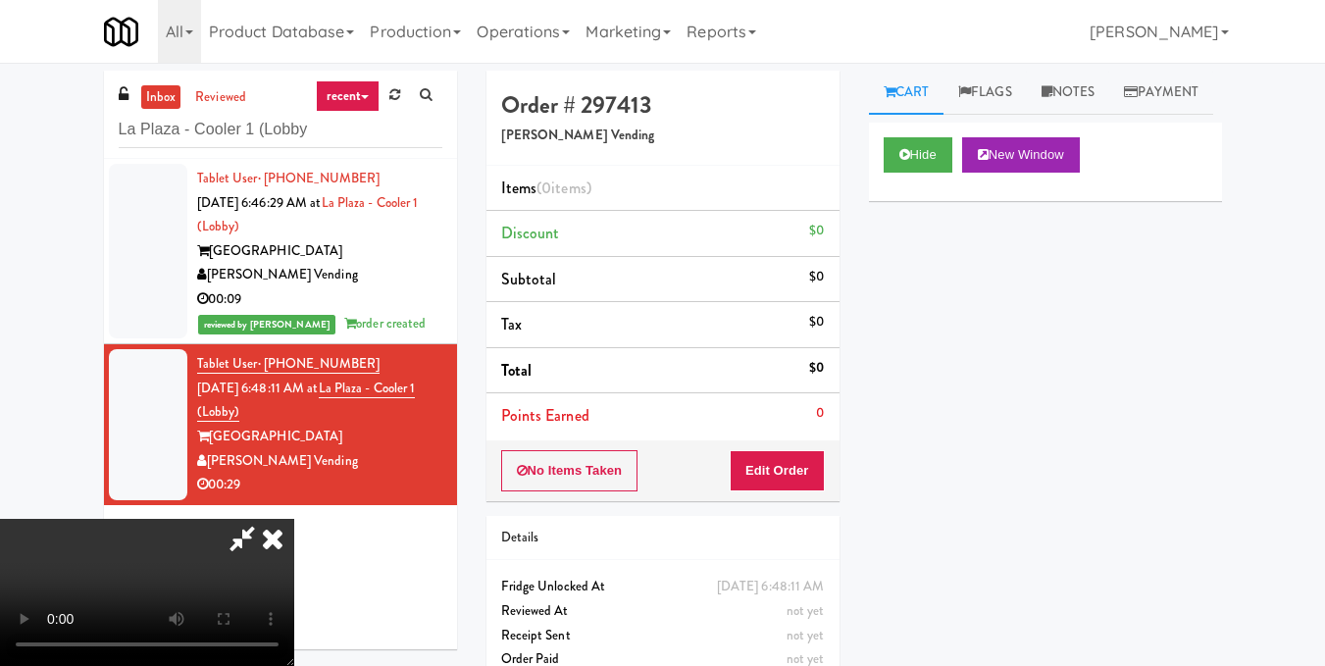
click at [294, 519] on video at bounding box center [147, 592] width 294 height 147
click at [801, 473] on button "Edit Order" at bounding box center [777, 470] width 95 height 41
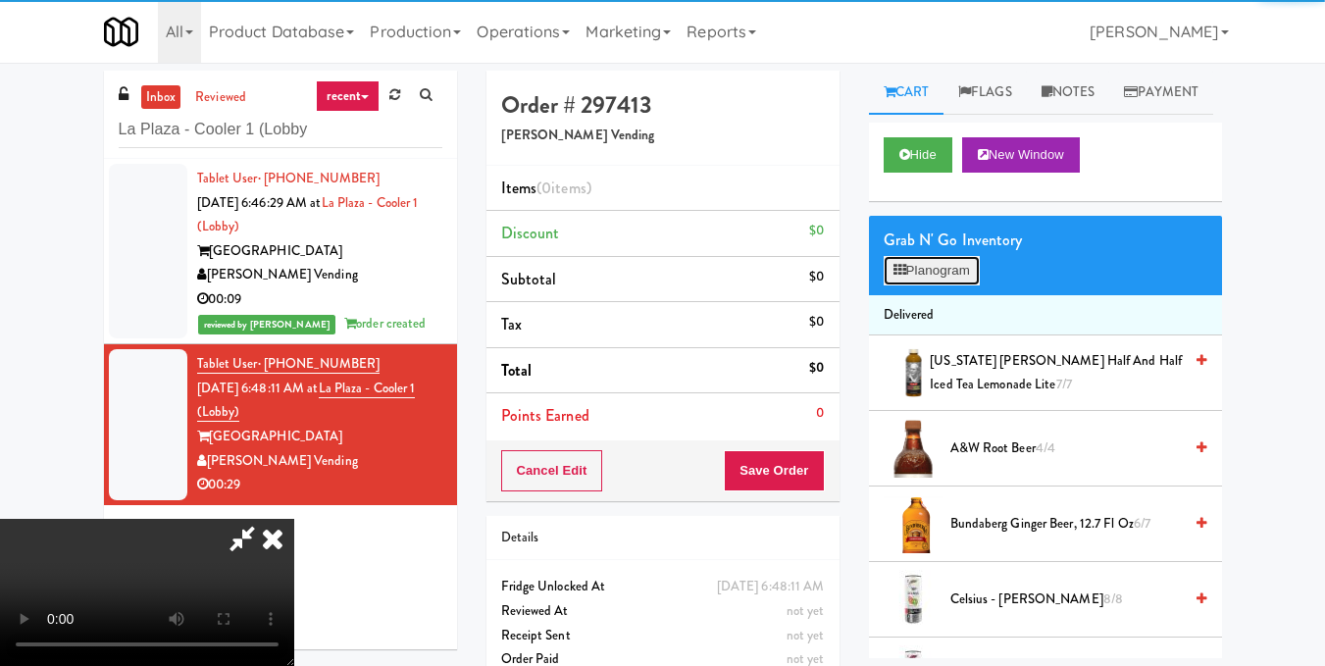
click at [910, 285] on button "Planogram" at bounding box center [932, 270] width 96 height 29
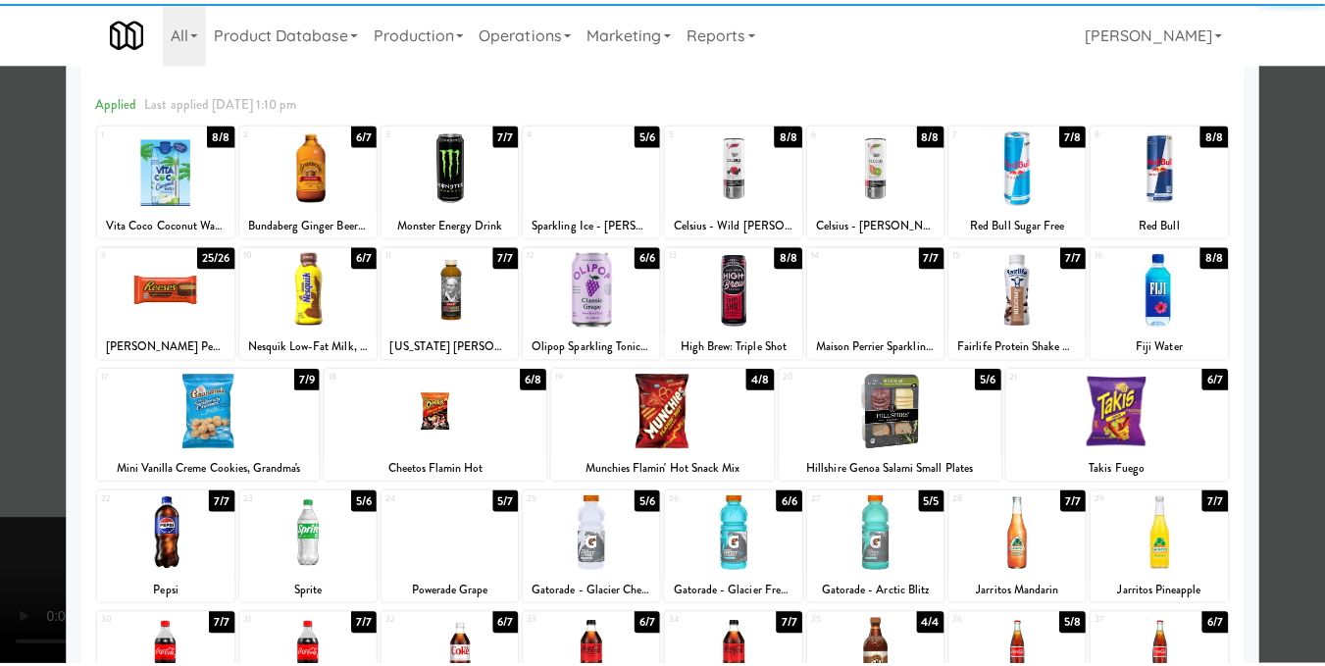
scroll to position [98, 0]
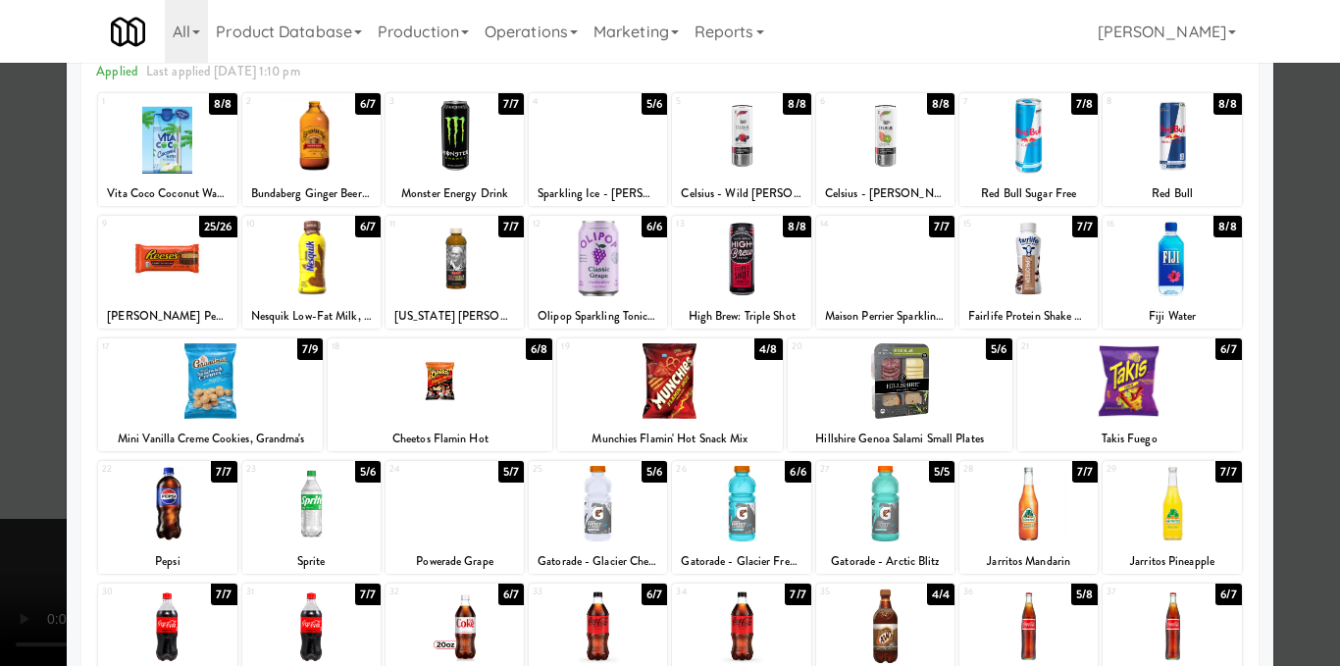
click at [230, 410] on div at bounding box center [210, 381] width 225 height 76
click at [1287, 300] on div at bounding box center [670, 333] width 1340 height 666
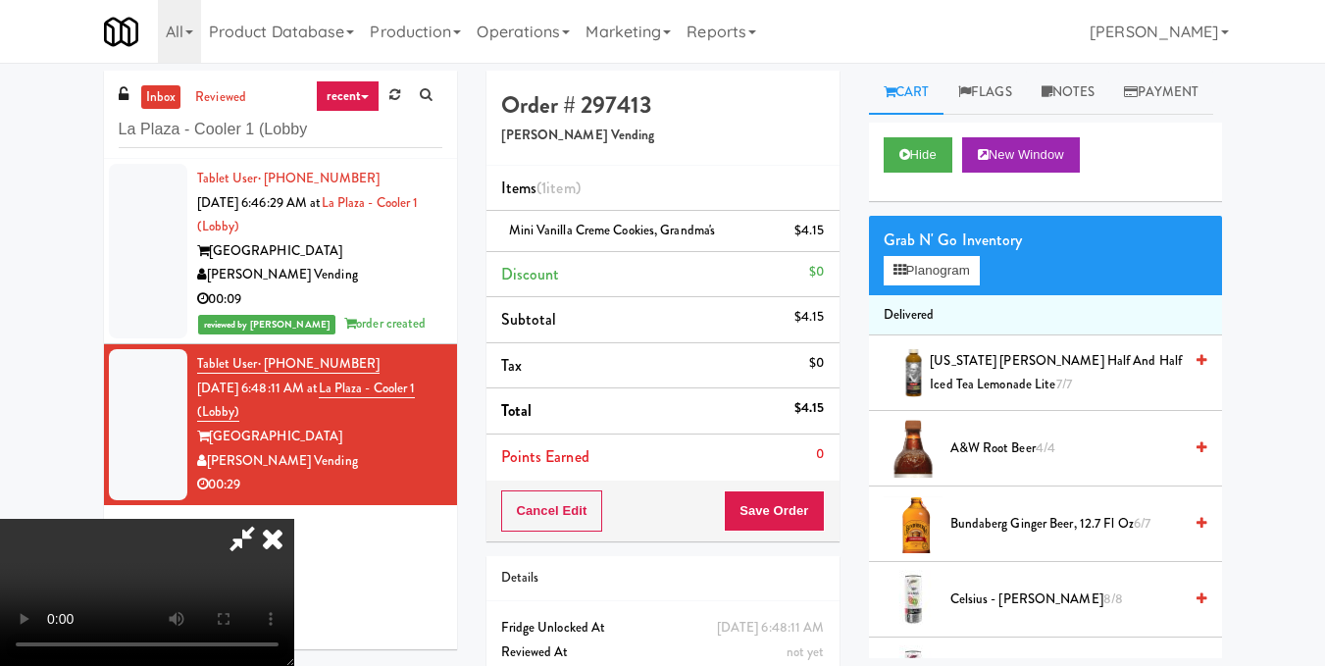
scroll to position [123, 0]
click at [294, 519] on video at bounding box center [147, 592] width 294 height 147
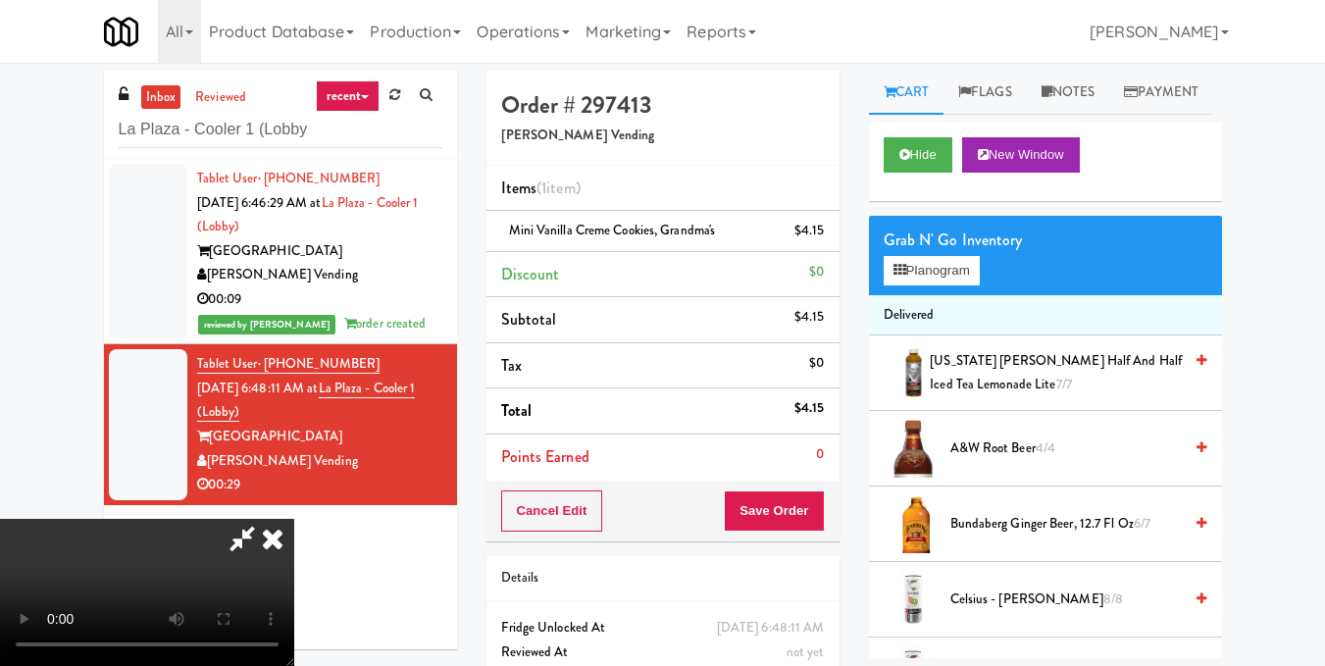
click at [294, 519] on video at bounding box center [147, 592] width 294 height 147
click at [908, 285] on button "Planogram" at bounding box center [932, 270] width 96 height 29
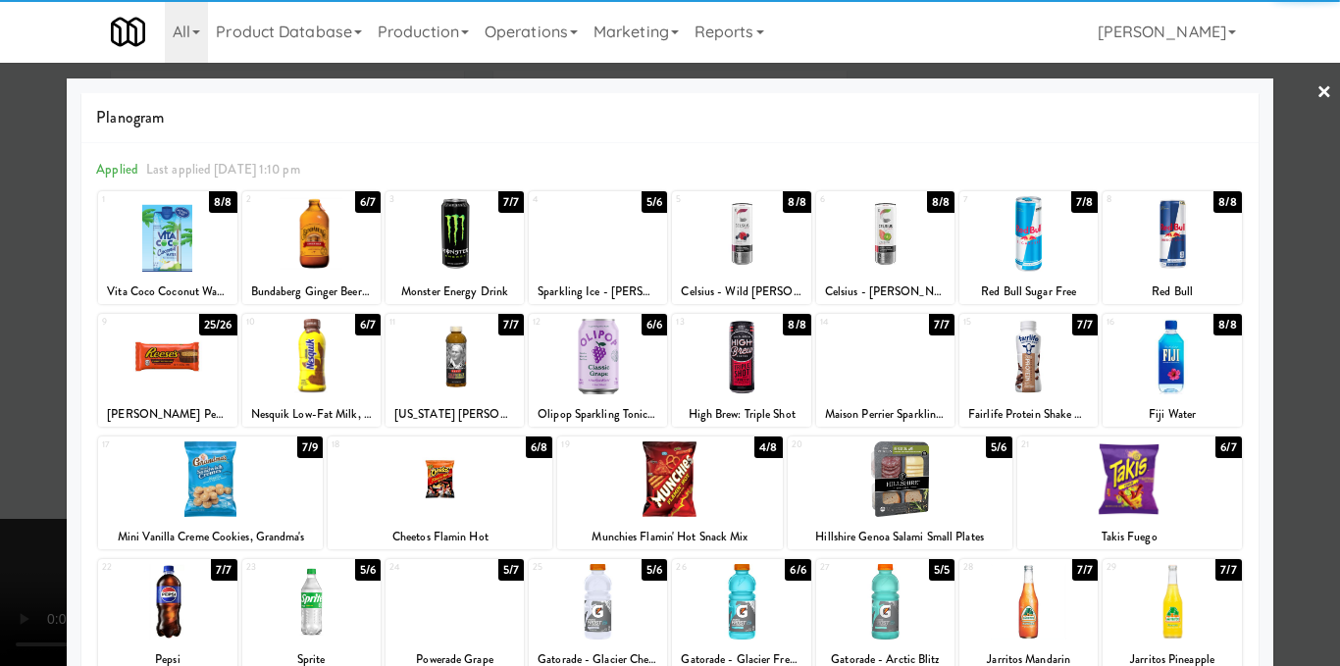
click at [471, 245] on div at bounding box center [454, 234] width 138 height 76
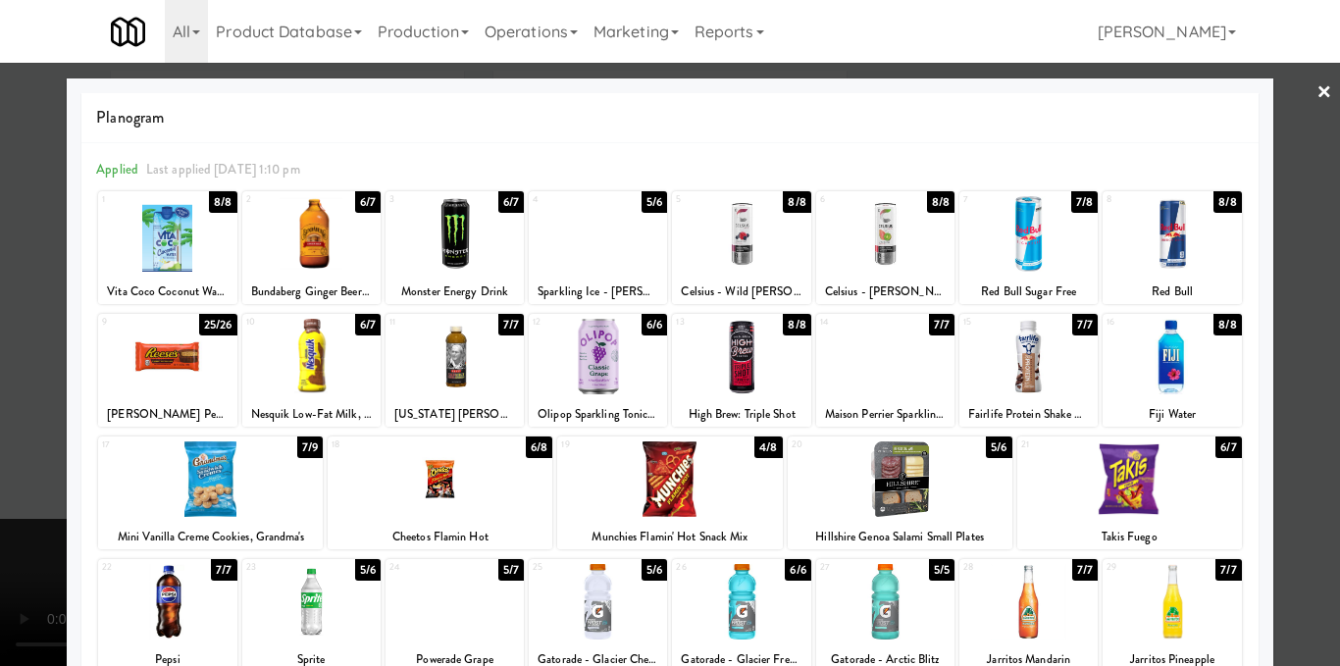
click at [1303, 237] on div at bounding box center [670, 333] width 1340 height 666
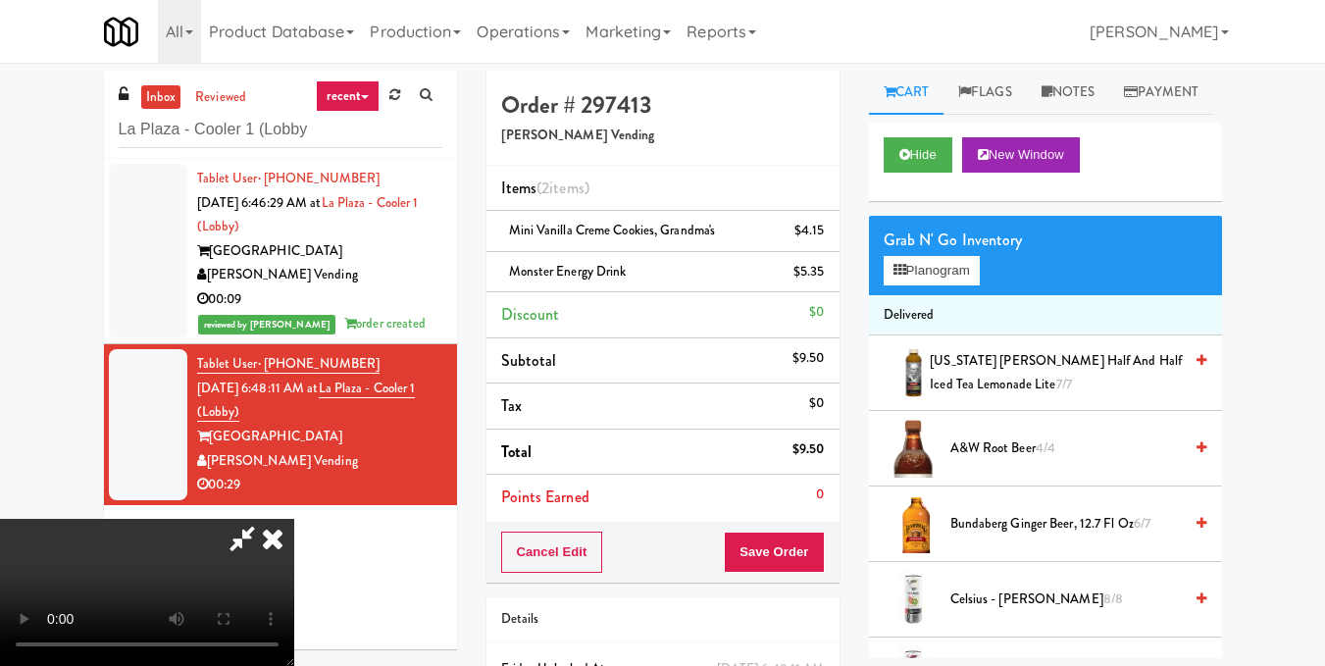
click at [291, 519] on video at bounding box center [147, 592] width 294 height 147
drag, startPoint x: 760, startPoint y: 85, endPoint x: 758, endPoint y: 143, distance: 57.9
click at [294, 519] on icon at bounding box center [272, 538] width 43 height 39
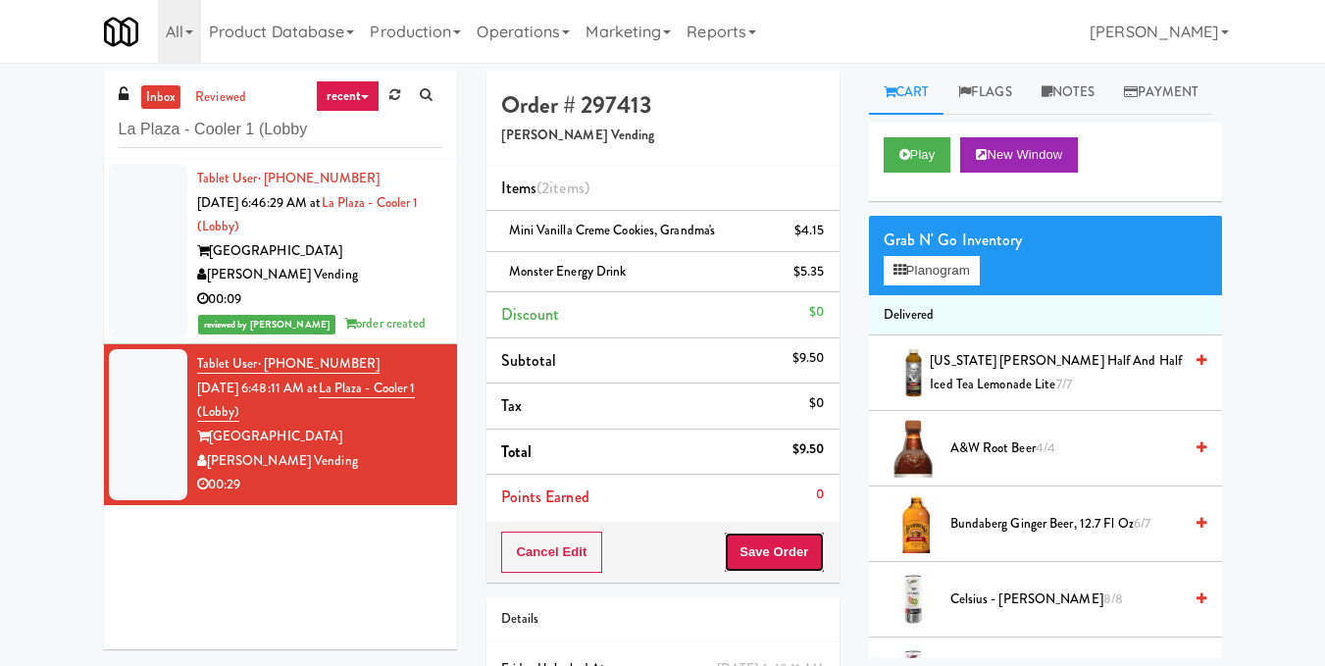
click at [781, 547] on button "Save Order" at bounding box center [774, 552] width 100 height 41
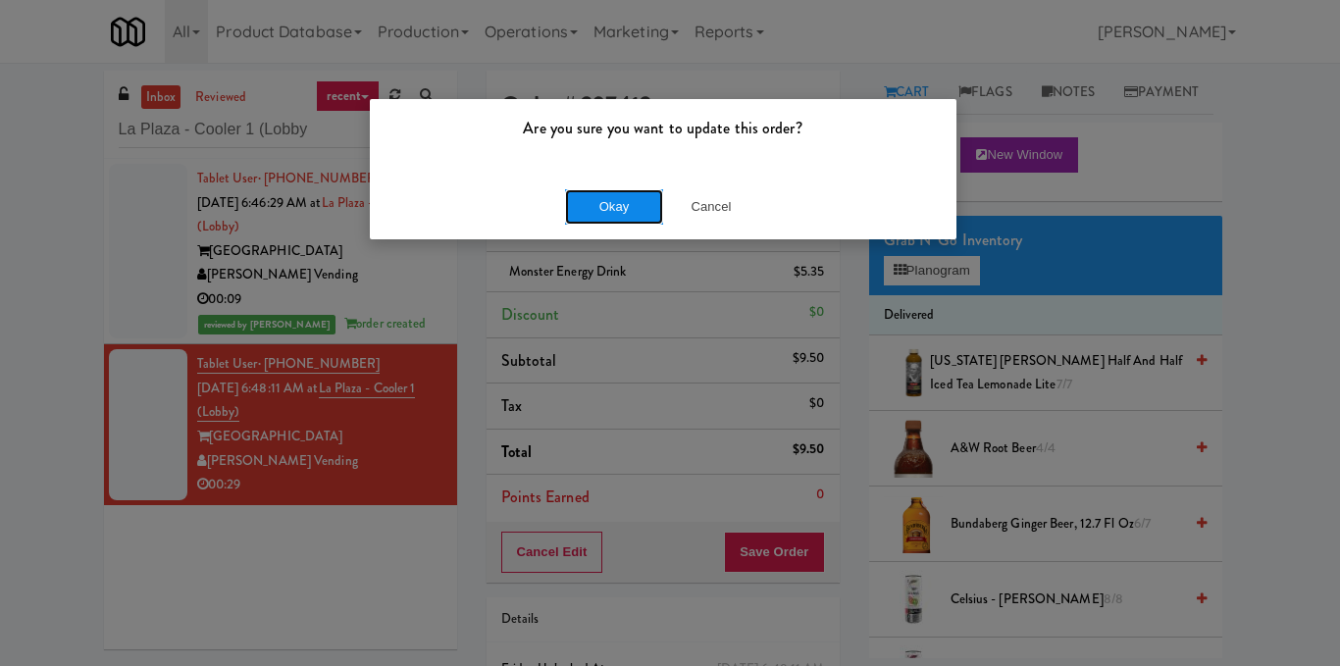
click at [646, 210] on button "Okay" at bounding box center [614, 206] width 98 height 35
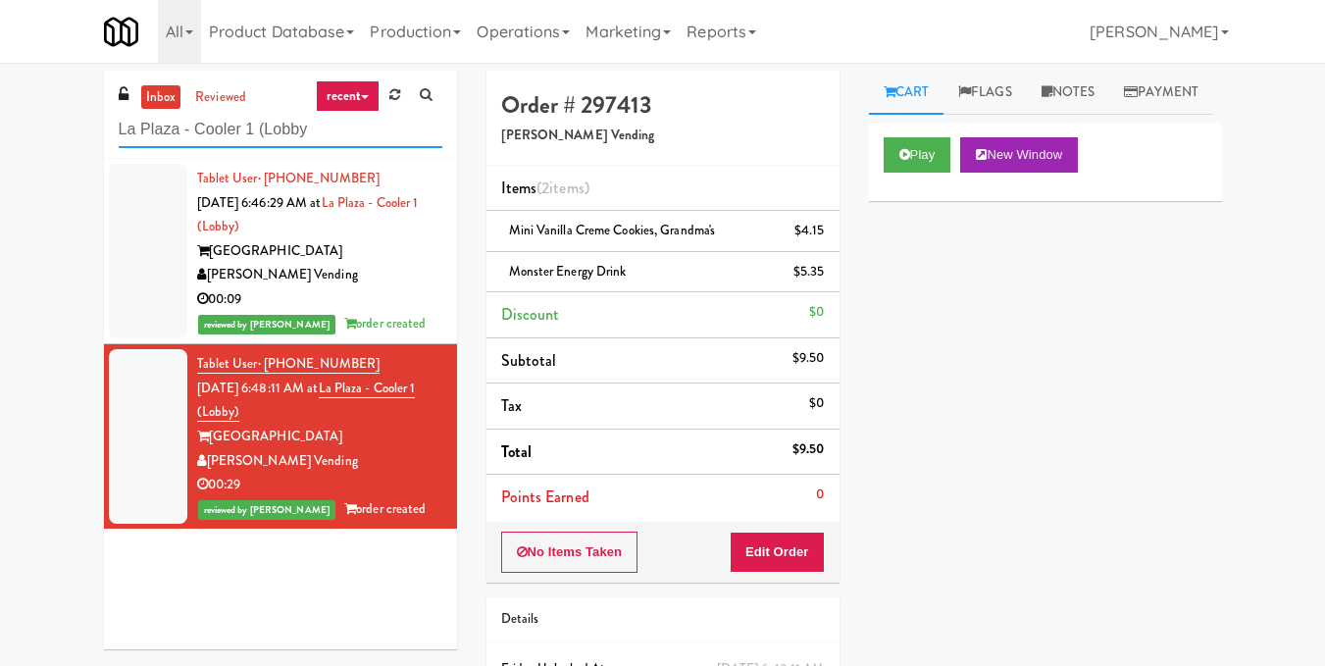
drag, startPoint x: 345, startPoint y: 128, endPoint x: 0, endPoint y: 177, distance: 348.7
click at [0, 177] on div "inbox reviewed recent all unclear take inventory issue suspicious failed recent…" at bounding box center [662, 427] width 1325 height 712
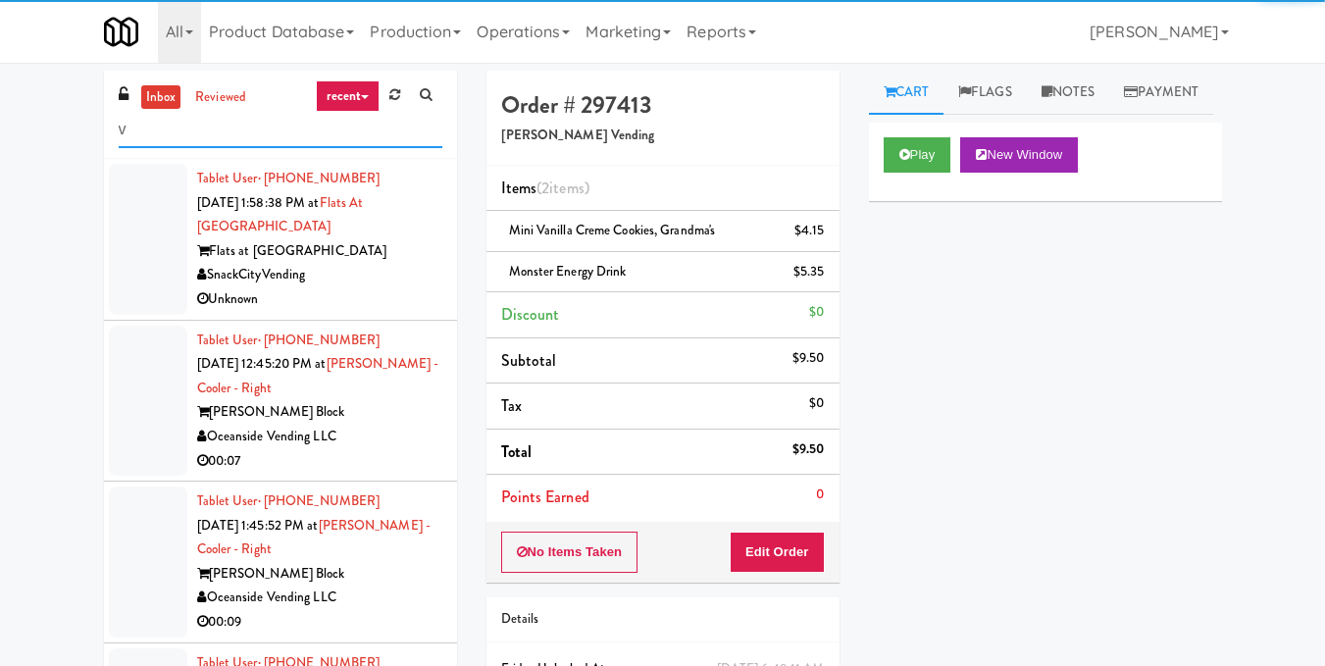
drag, startPoint x: 96, startPoint y: 133, endPoint x: 82, endPoint y: 137, distance: 14.3
click at [83, 136] on div "inbox reviewed recent all unclear take inventory issue suspicious failed recent…" at bounding box center [662, 427] width 1325 height 712
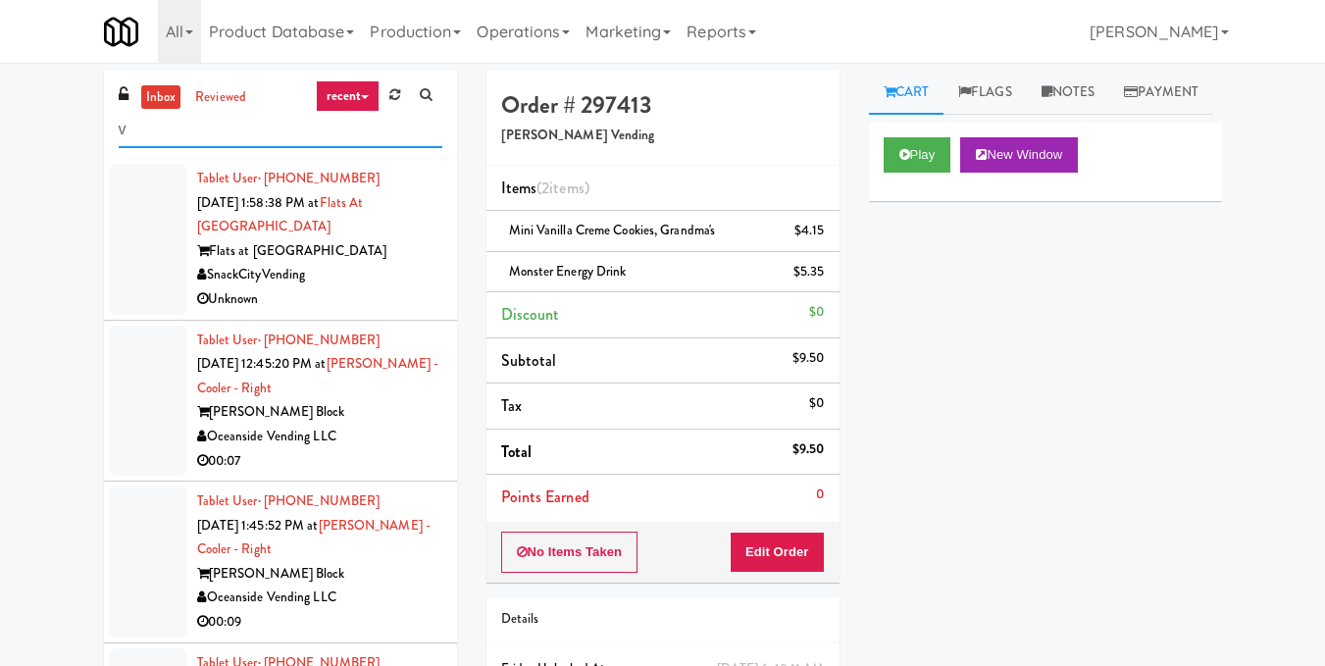
paste input "Mattr (formerly Shawcor)"
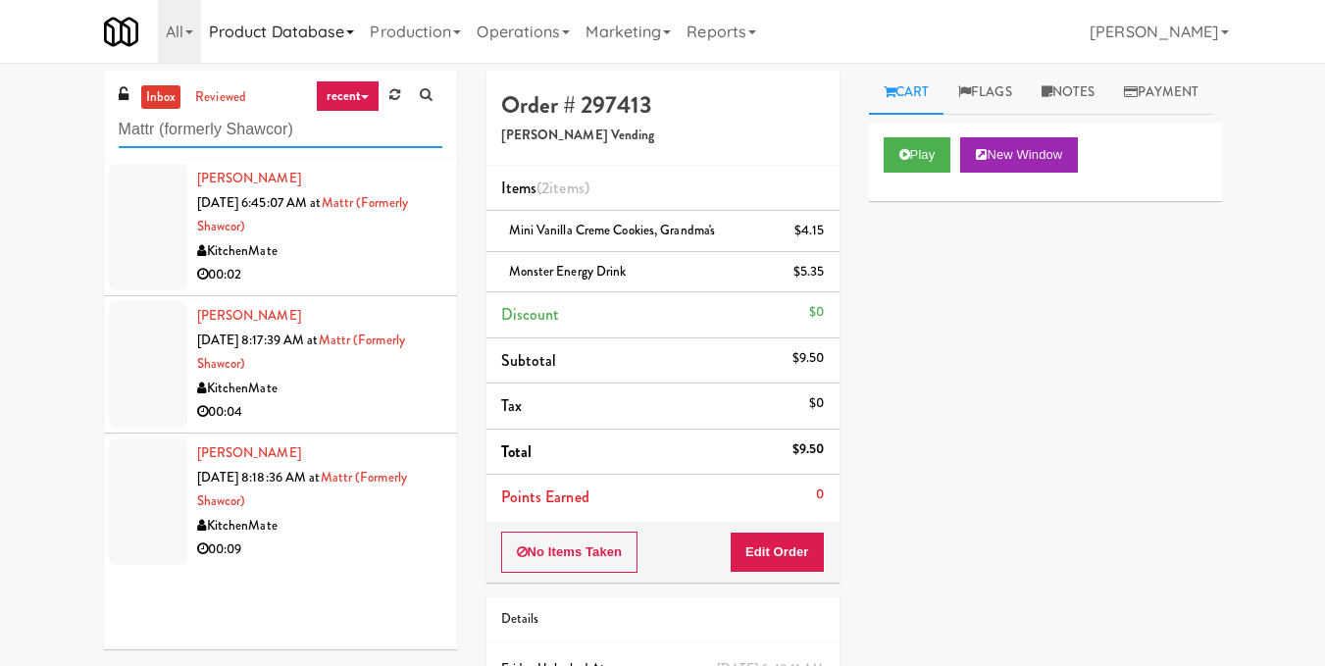
type input "Mattr (formerly Shawcor)"
click at [372, 206] on link "Mattr (formerly Shawcor)" at bounding box center [303, 214] width 212 height 43
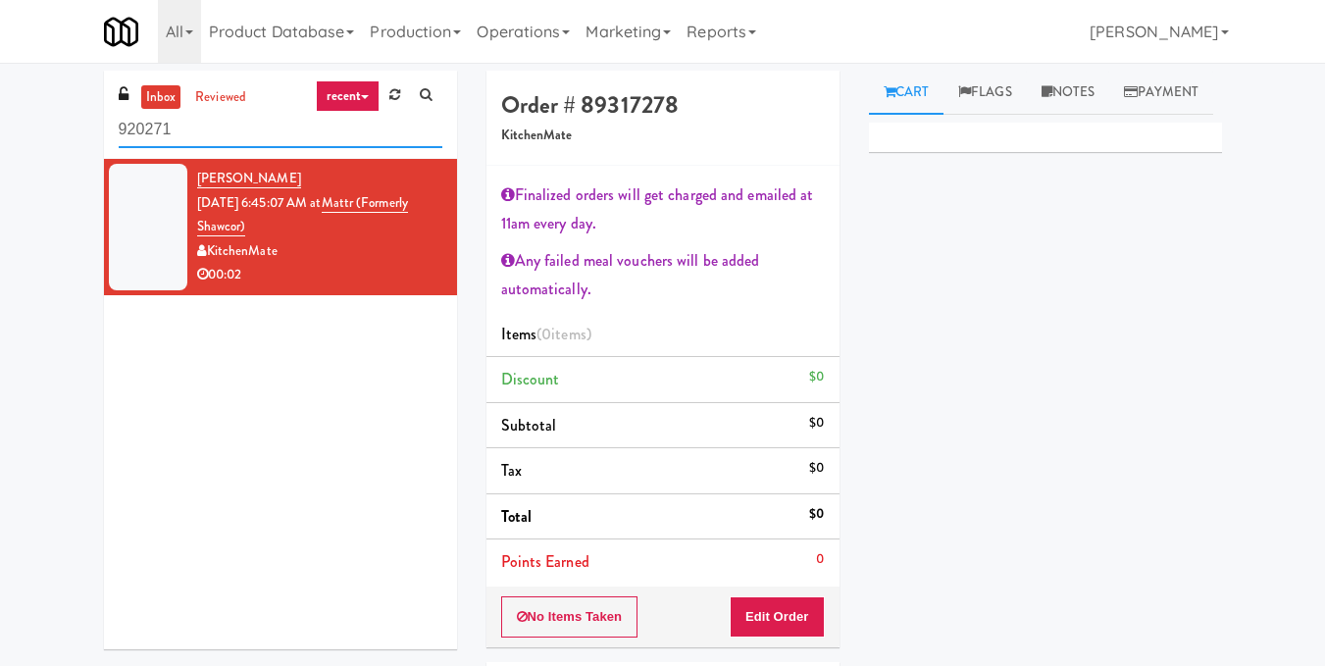
drag, startPoint x: 81, startPoint y: 116, endPoint x: 0, endPoint y: 110, distance: 81.6
click at [0, 110] on div "inbox reviewed recent all unclear take inventory issue suspicious failed recent…" at bounding box center [662, 459] width 1325 height 777
paste input "Mattr (formerly Shawcor)"
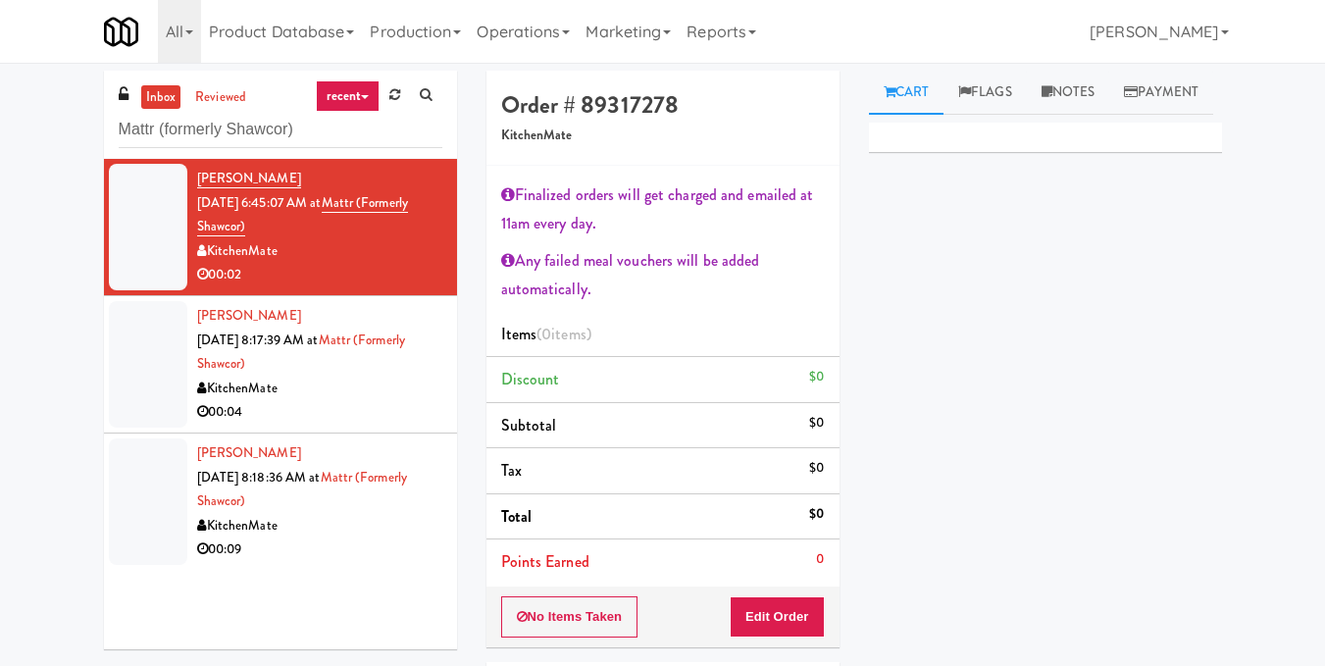
drag, startPoint x: 354, startPoint y: 201, endPoint x: 332, endPoint y: 243, distance: 47.8
click at [309, 265] on div "00:02" at bounding box center [319, 275] width 245 height 25
click at [353, 525] on div "KitchenMate" at bounding box center [319, 526] width 245 height 25
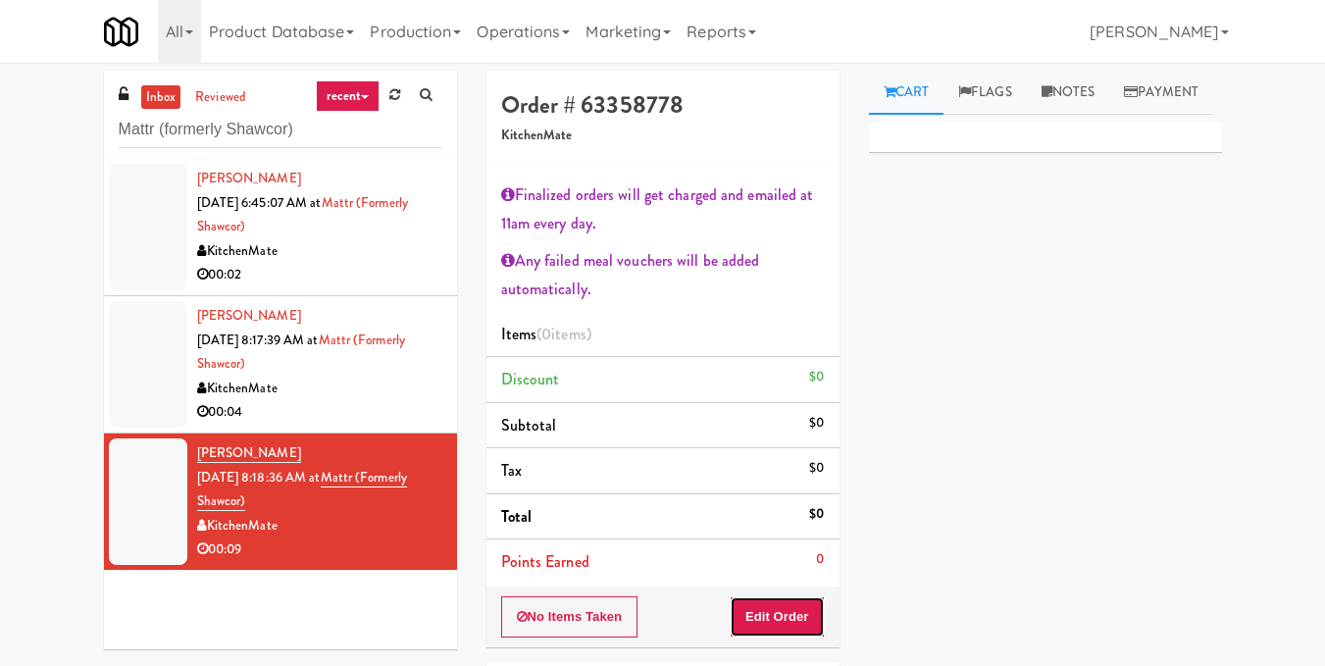
click at [792, 611] on button "Edit Order" at bounding box center [777, 616] width 95 height 41
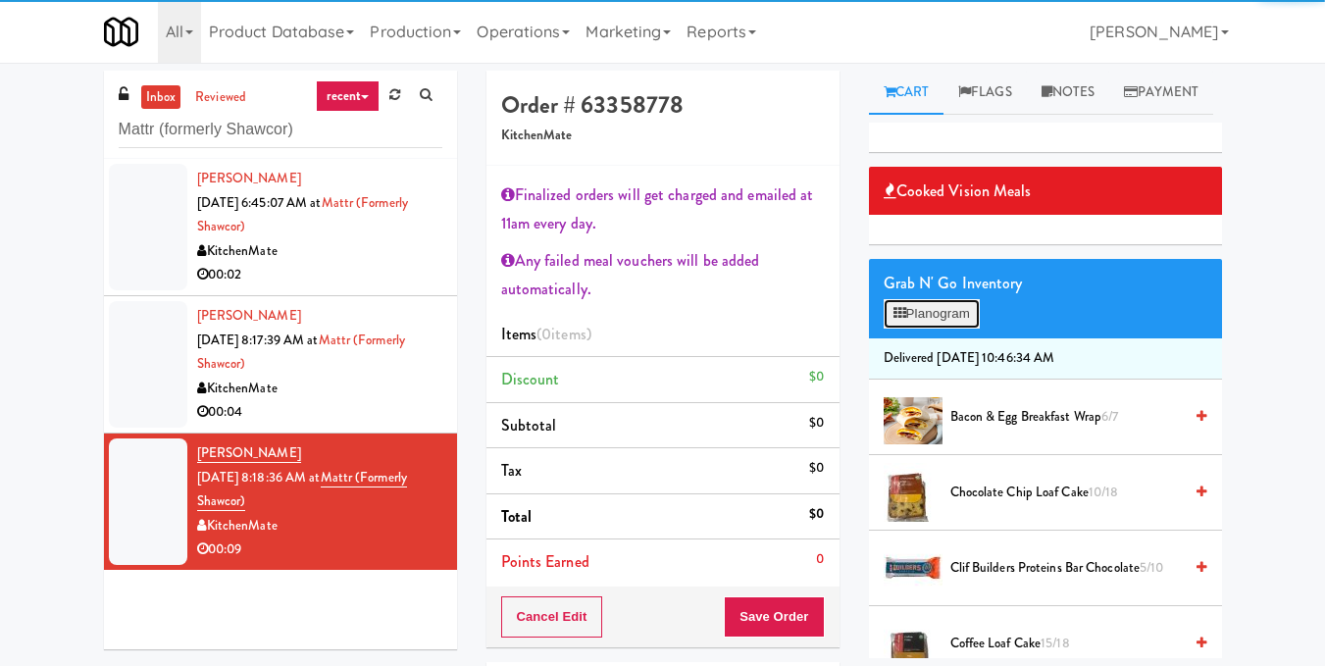
click at [956, 329] on button "Planogram" at bounding box center [932, 313] width 96 height 29
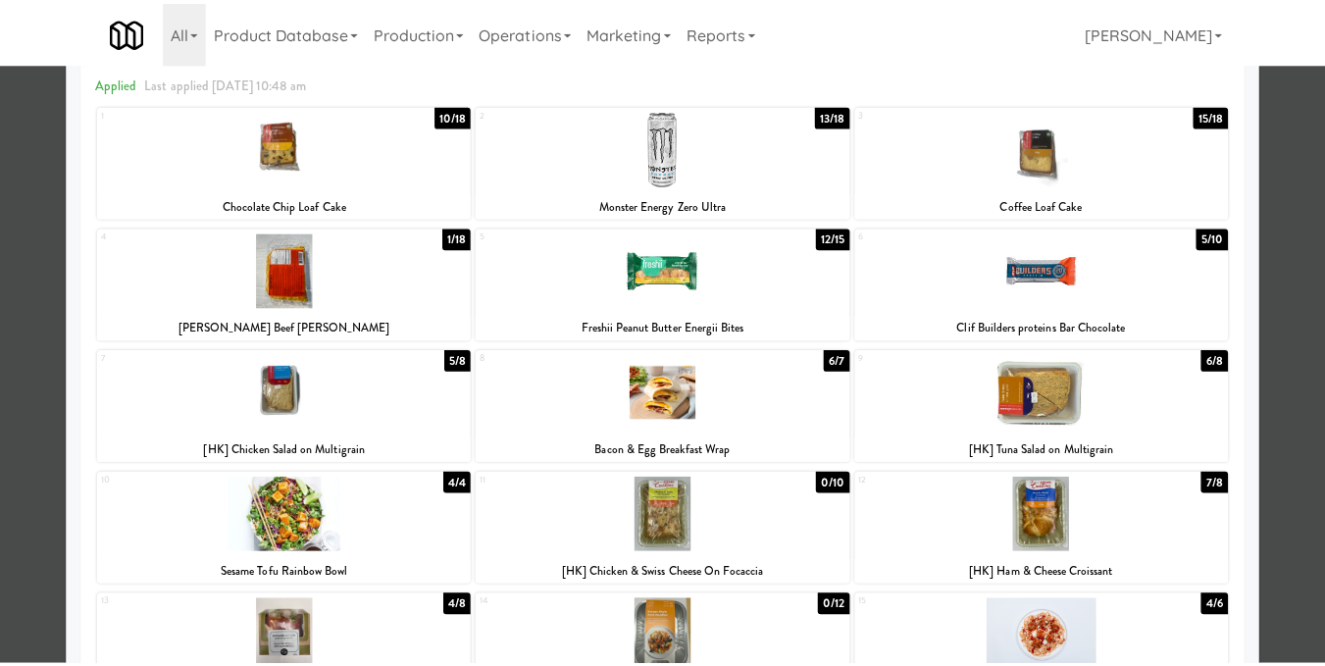
scroll to position [196, 0]
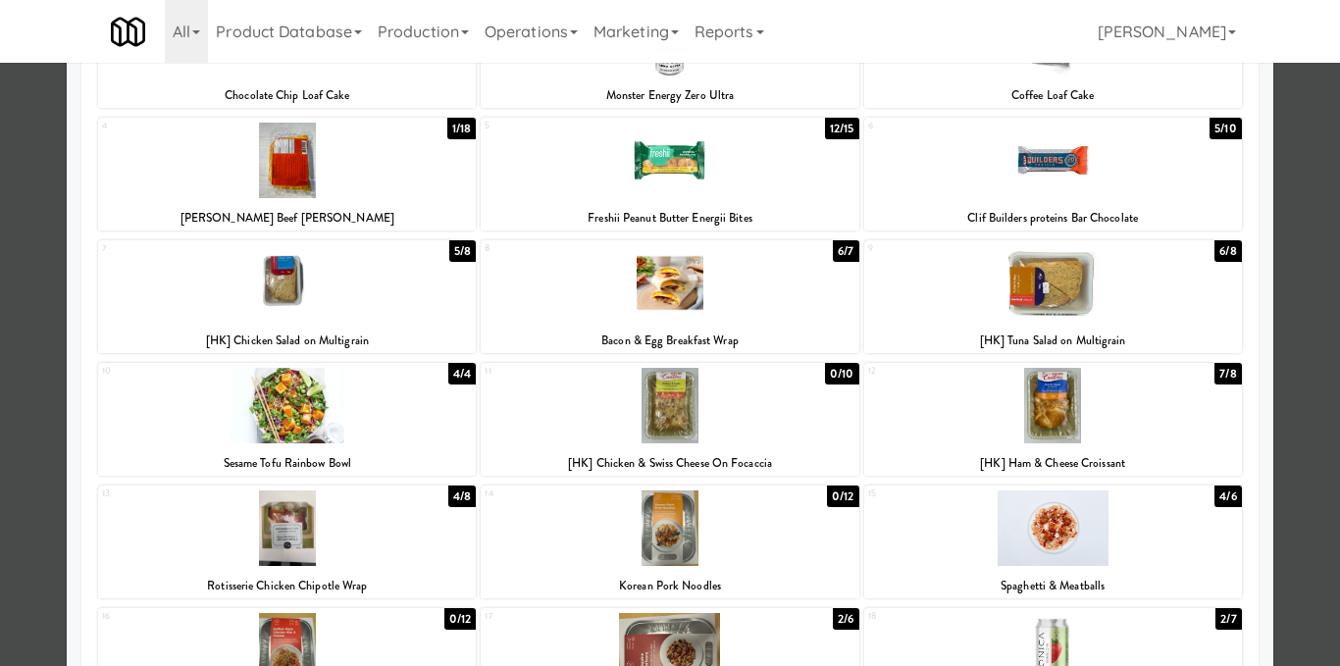
click at [365, 315] on div at bounding box center [287, 283] width 378 height 76
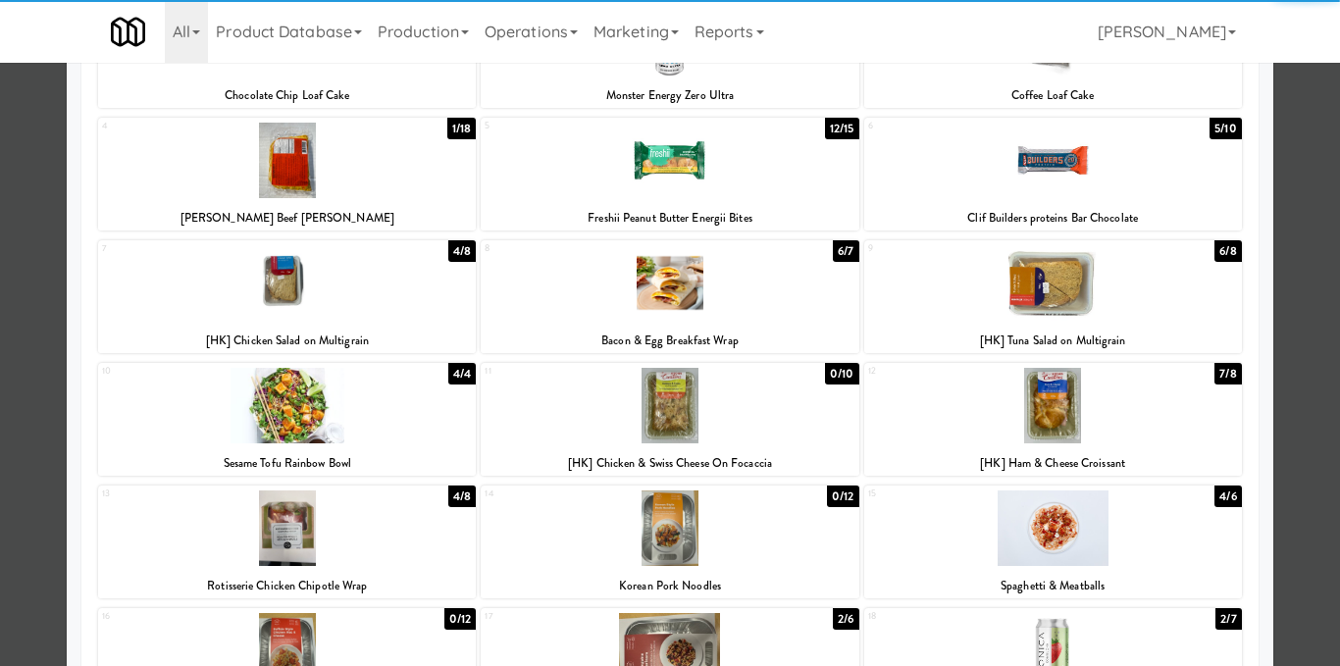
click at [1289, 362] on div at bounding box center [670, 333] width 1340 height 666
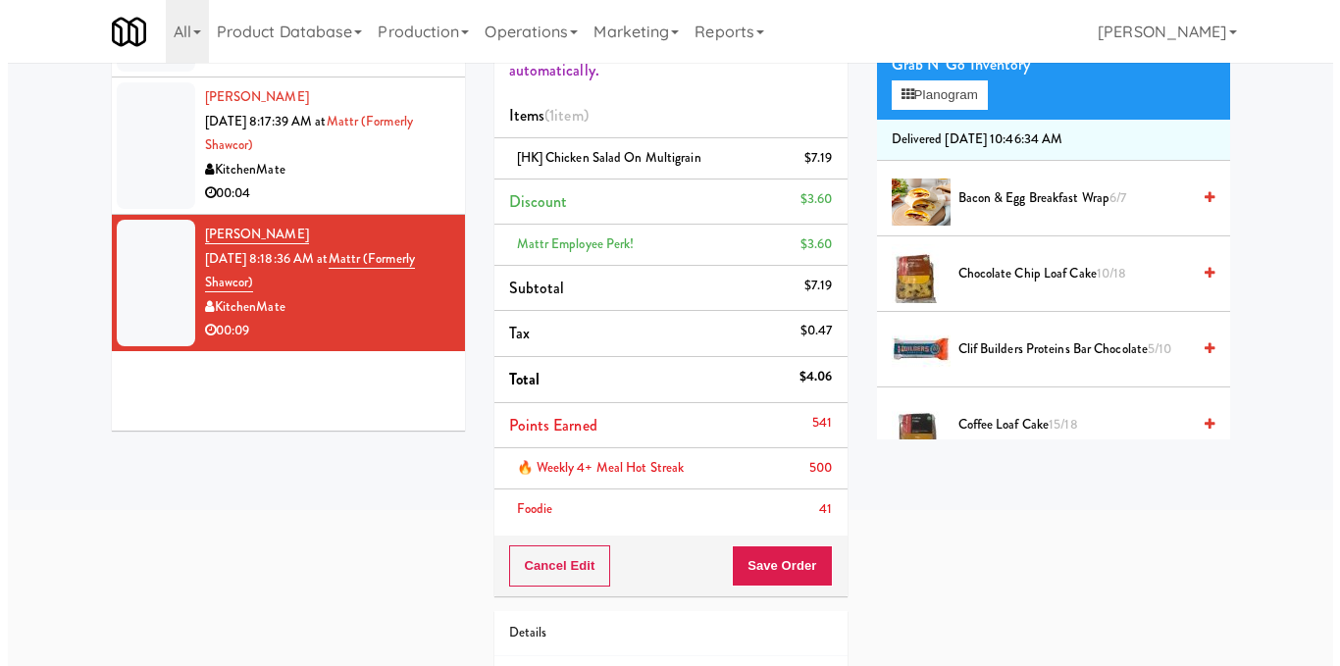
scroll to position [294, 0]
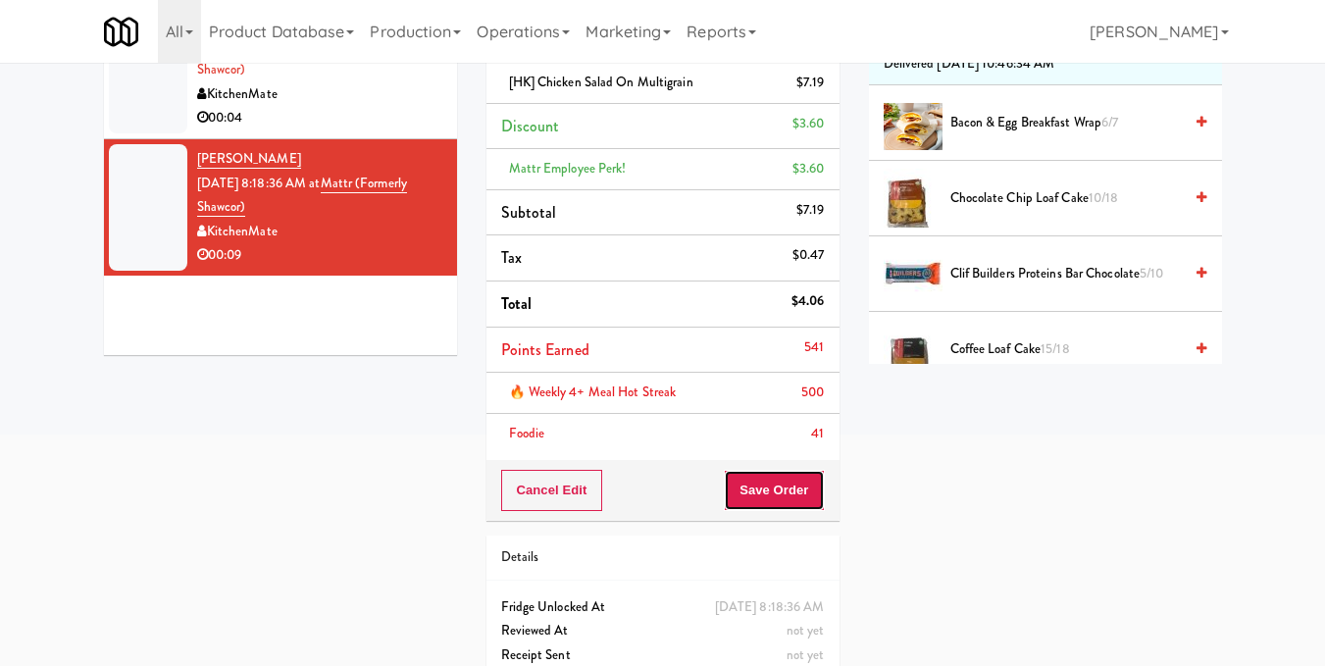
click at [773, 483] on button "Save Order" at bounding box center [774, 490] width 100 height 41
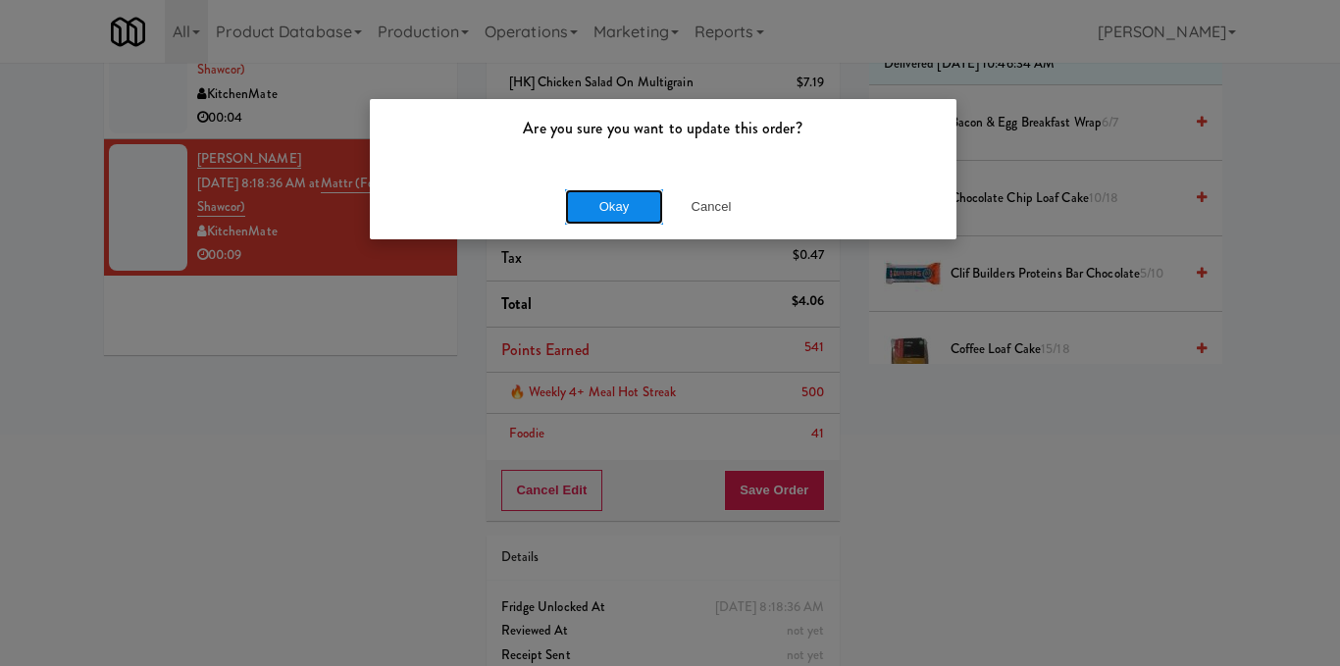
click at [617, 197] on button "Okay" at bounding box center [614, 206] width 98 height 35
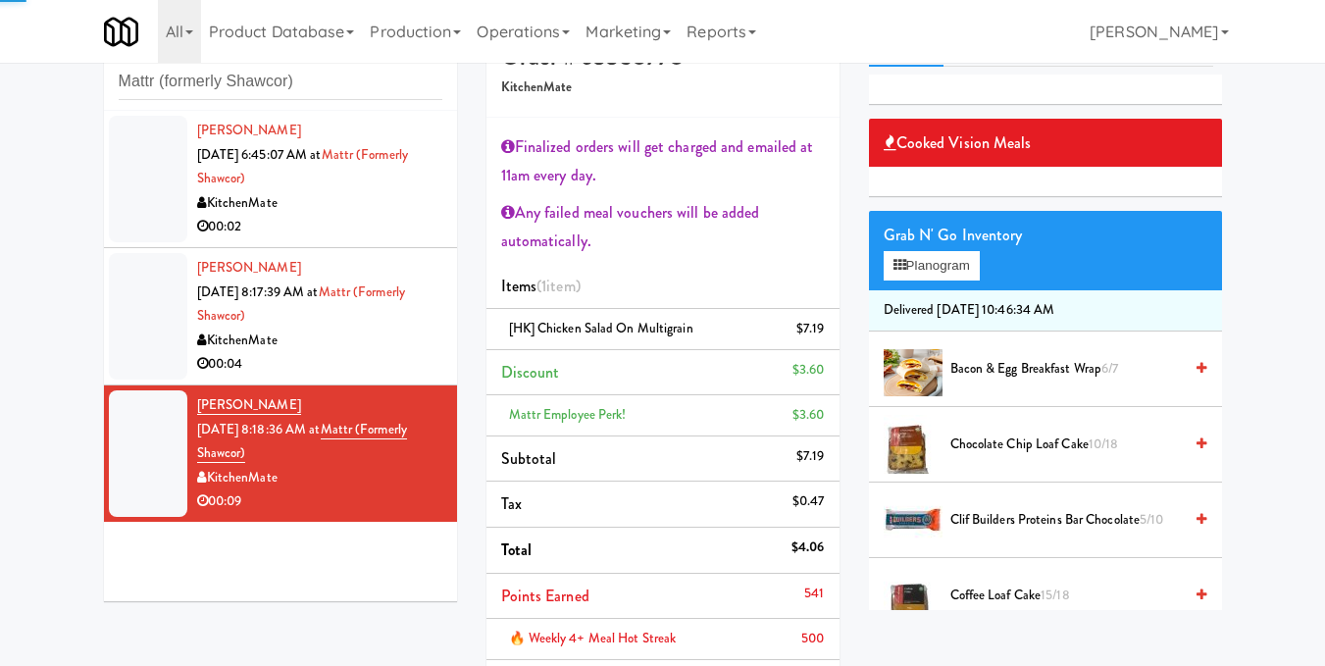
scroll to position [0, 0]
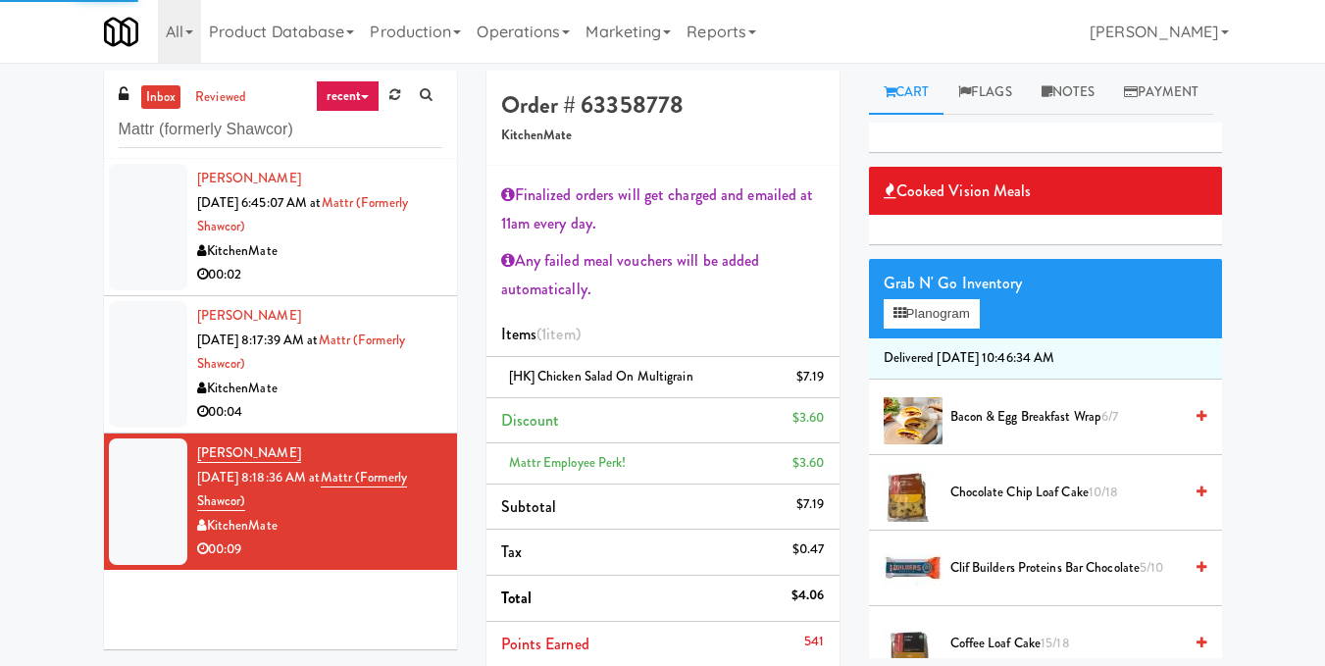
click at [371, 377] on div "KitchenMate" at bounding box center [319, 389] width 245 height 25
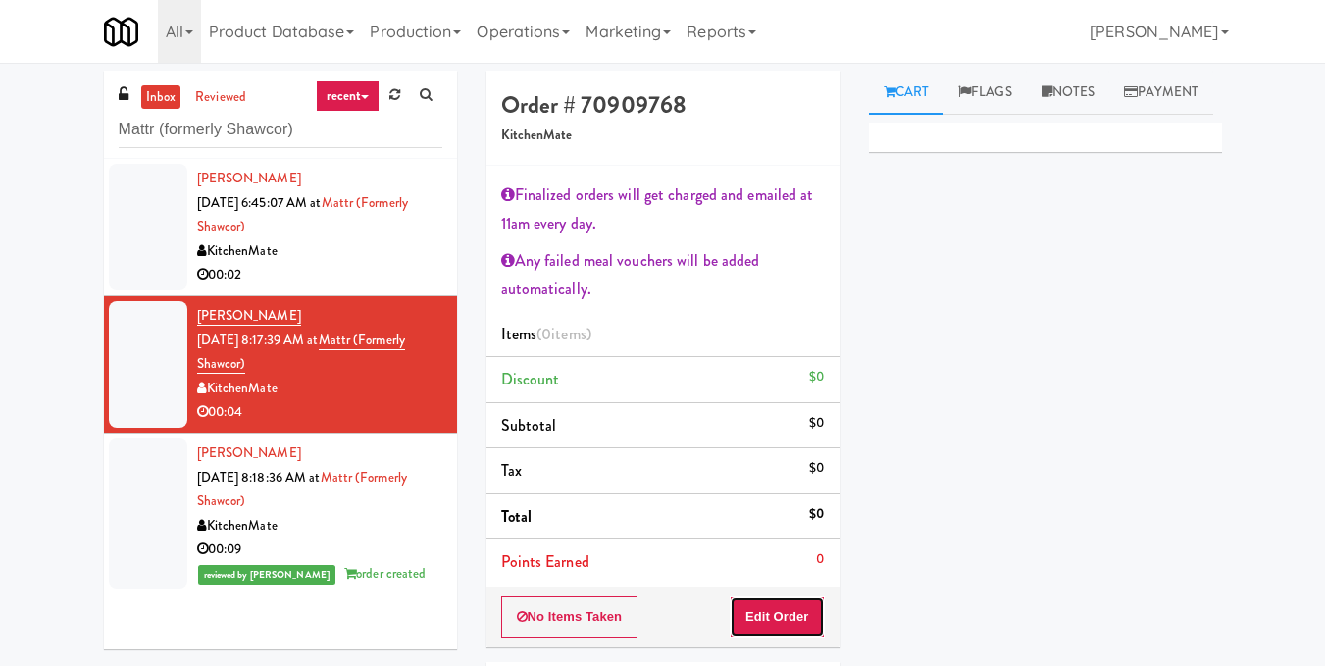
click at [776, 612] on button "Edit Order" at bounding box center [777, 616] width 95 height 41
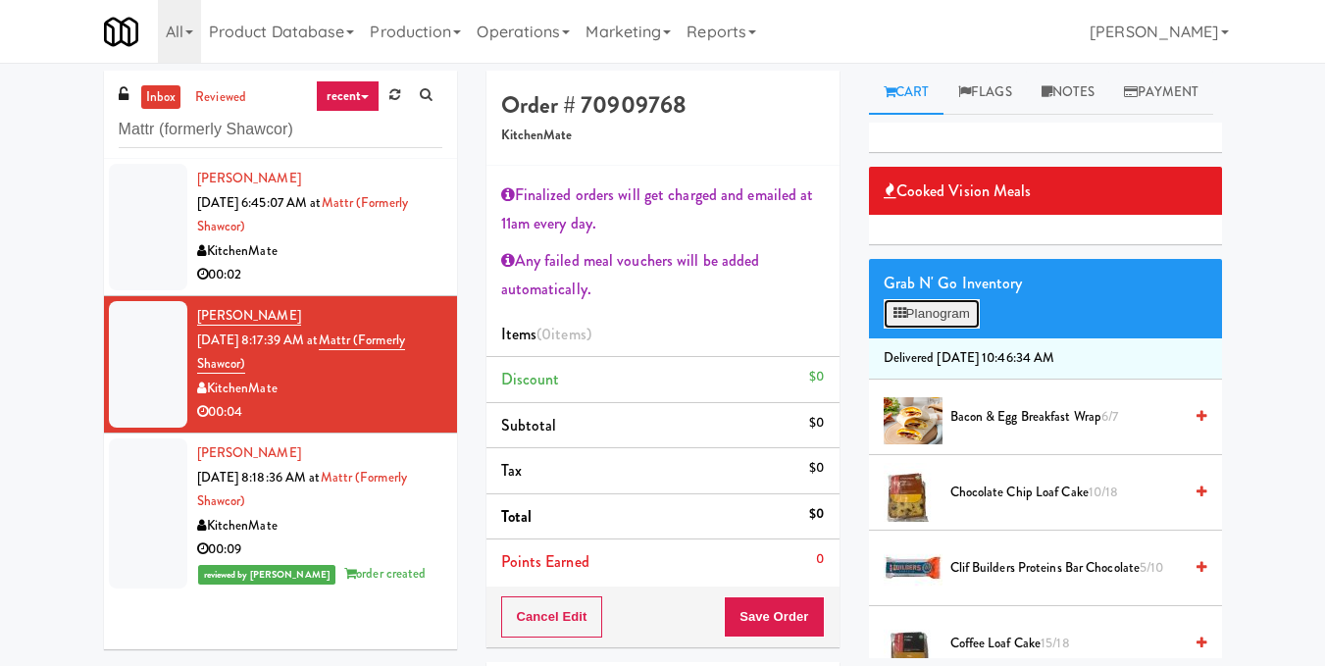
click at [904, 329] on button "Planogram" at bounding box center [932, 313] width 96 height 29
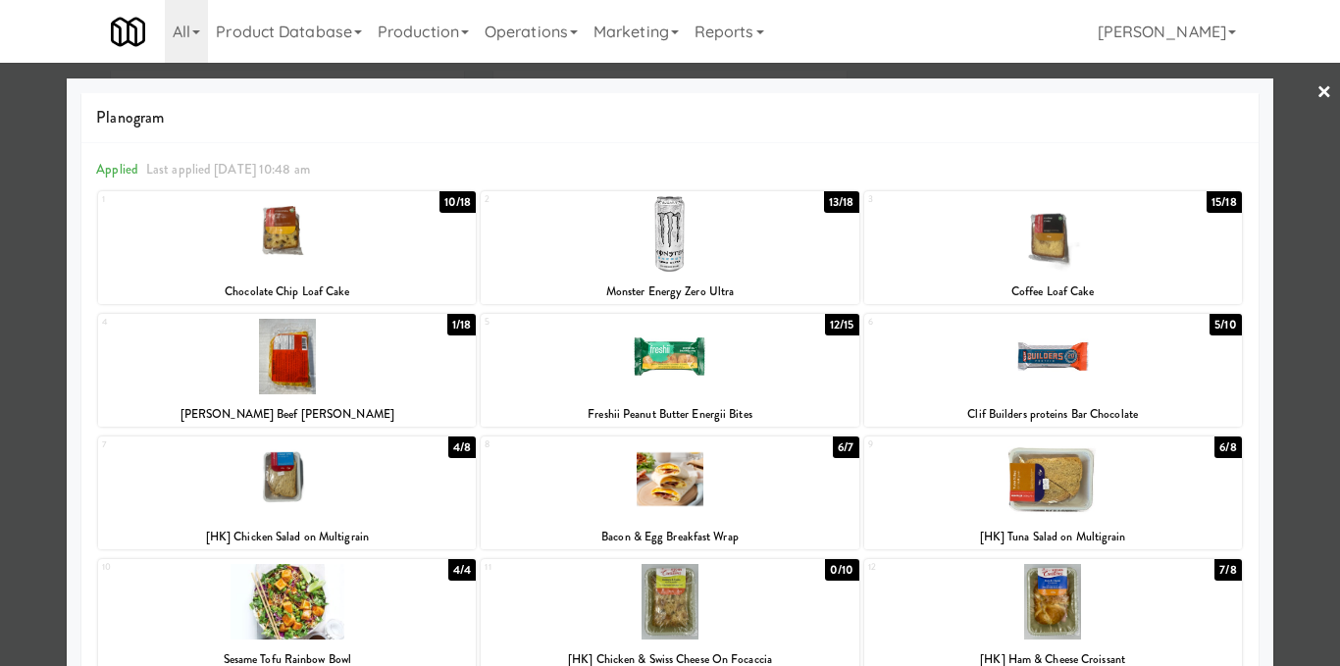
click at [288, 238] on div at bounding box center [287, 234] width 378 height 76
click at [1290, 370] on div at bounding box center [670, 333] width 1340 height 666
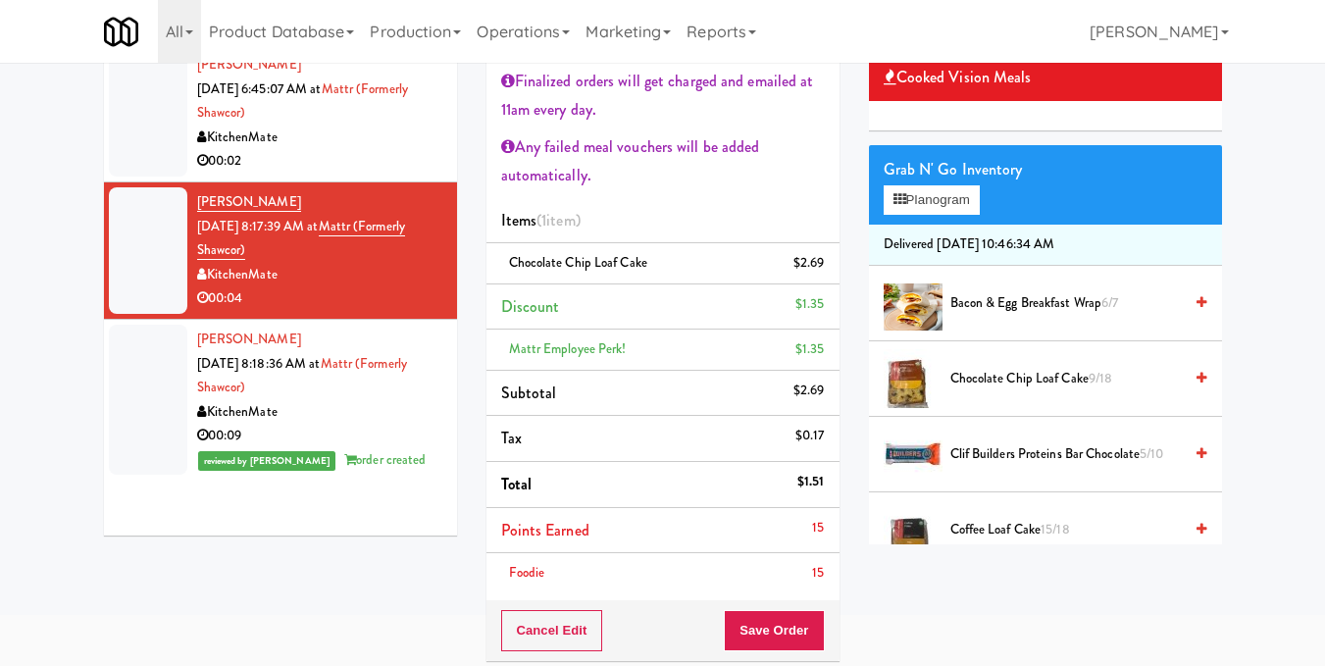
scroll to position [309, 0]
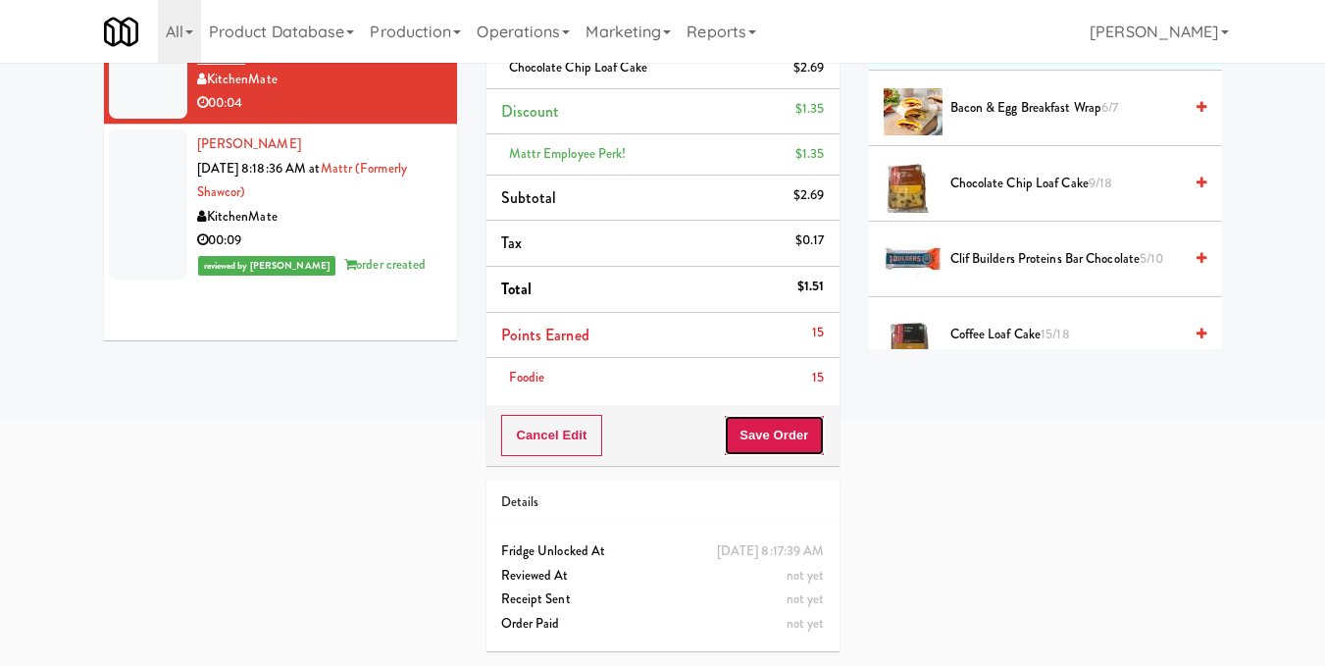
click at [775, 444] on button "Save Order" at bounding box center [774, 435] width 100 height 41
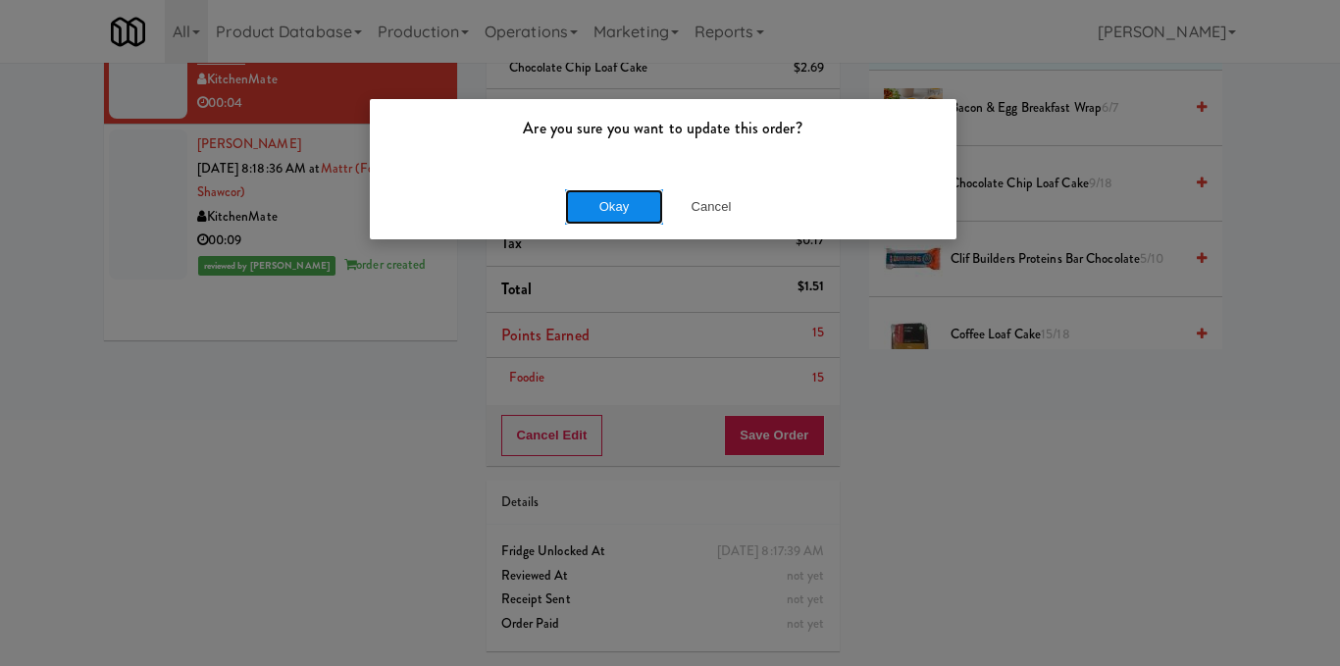
click at [630, 205] on button "Okay" at bounding box center [614, 206] width 98 height 35
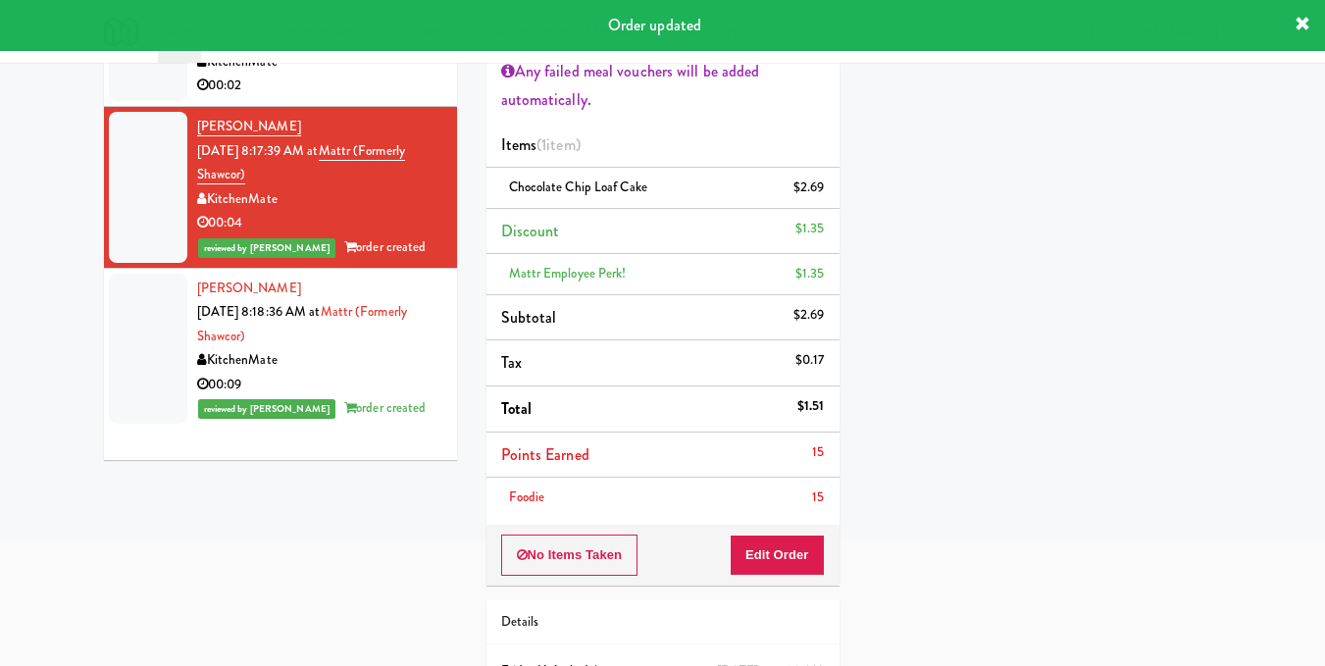
scroll to position [15, 0]
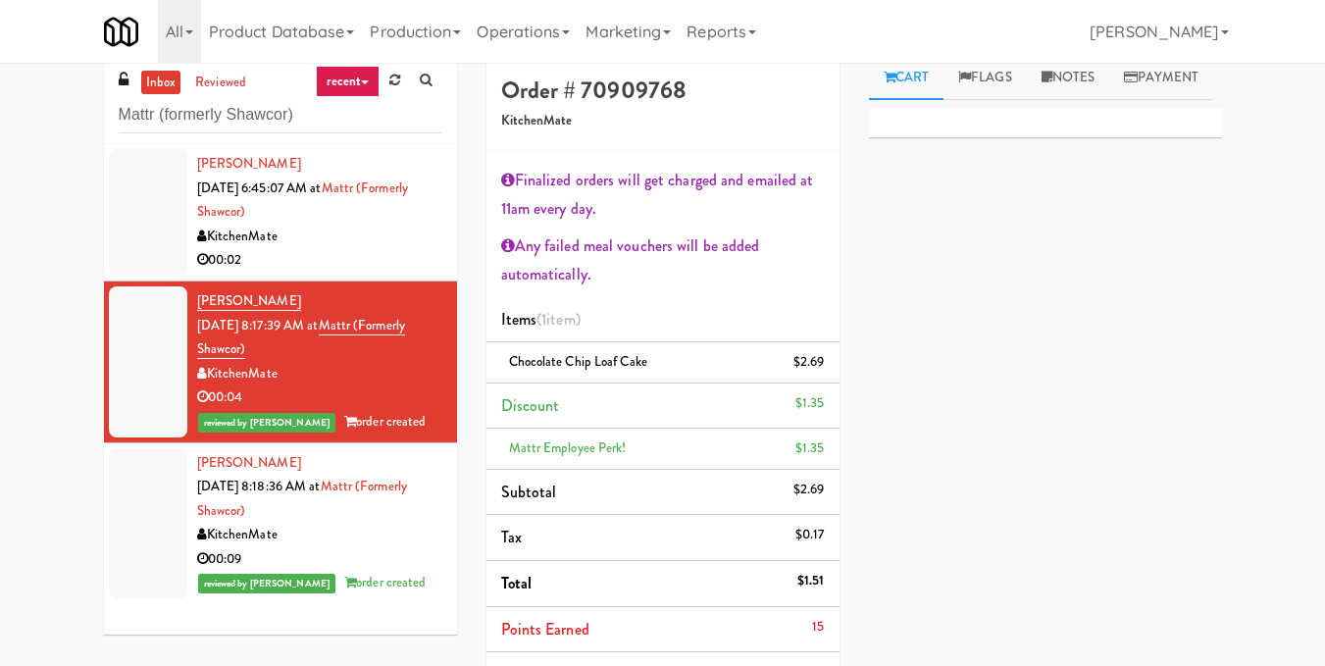
click at [380, 230] on div "KitchenMate" at bounding box center [319, 237] width 245 height 25
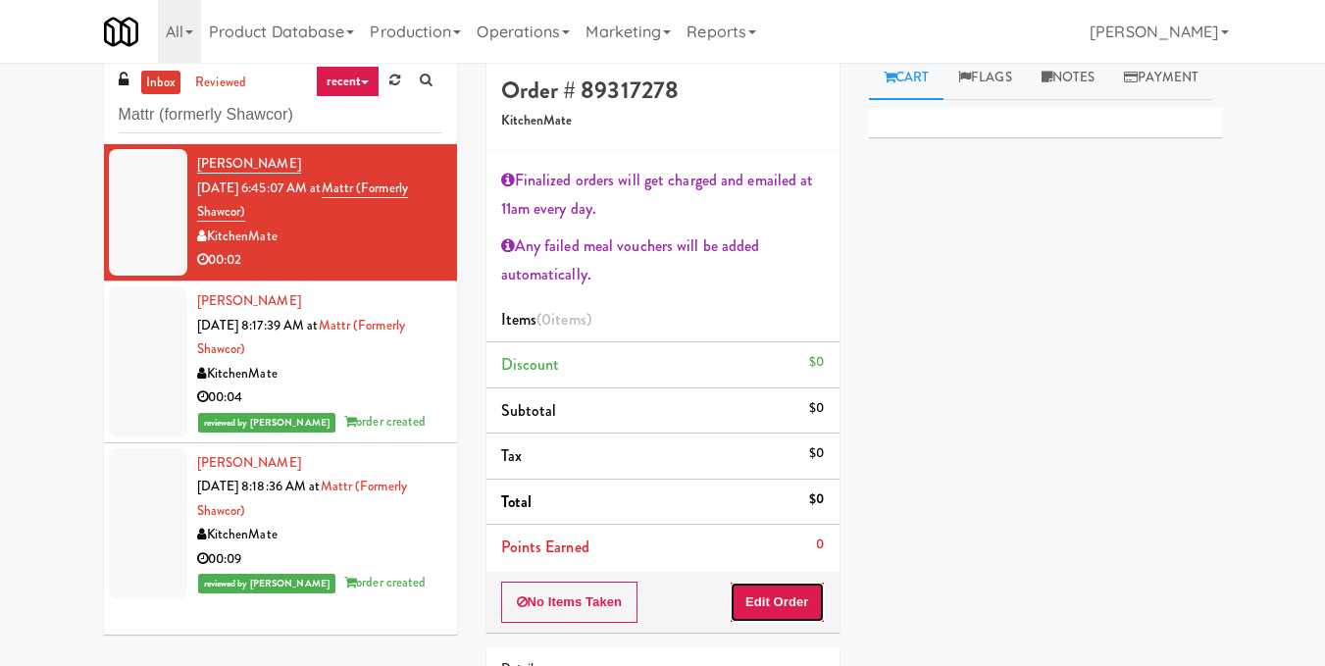
click at [782, 597] on button "Edit Order" at bounding box center [777, 602] width 95 height 41
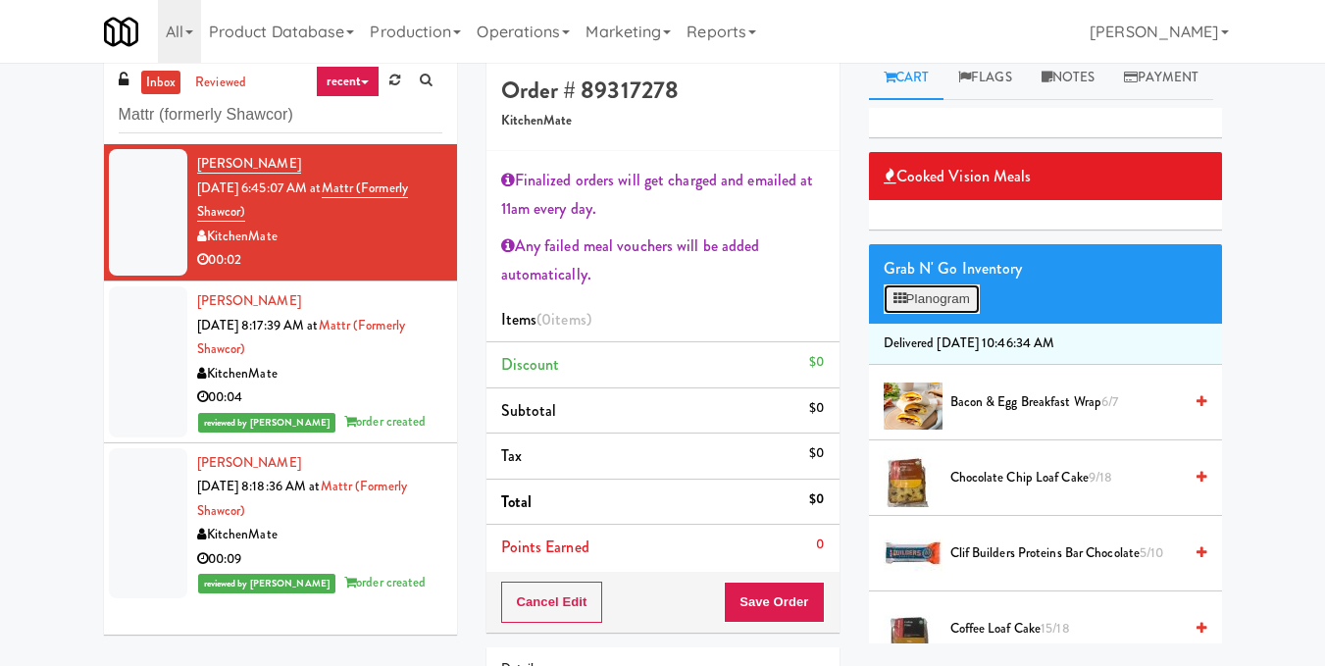
click at [939, 314] on button "Planogram" at bounding box center [932, 298] width 96 height 29
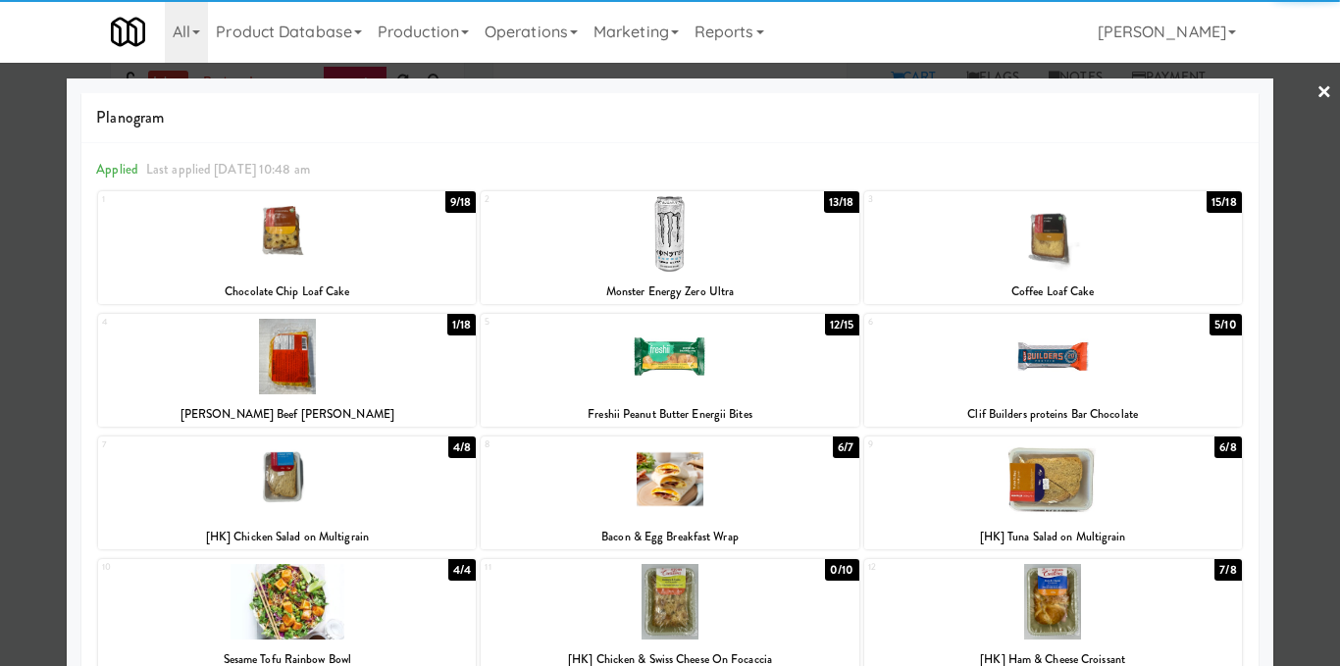
click at [672, 240] on div at bounding box center [670, 234] width 378 height 76
click at [1310, 323] on div at bounding box center [670, 333] width 1340 height 666
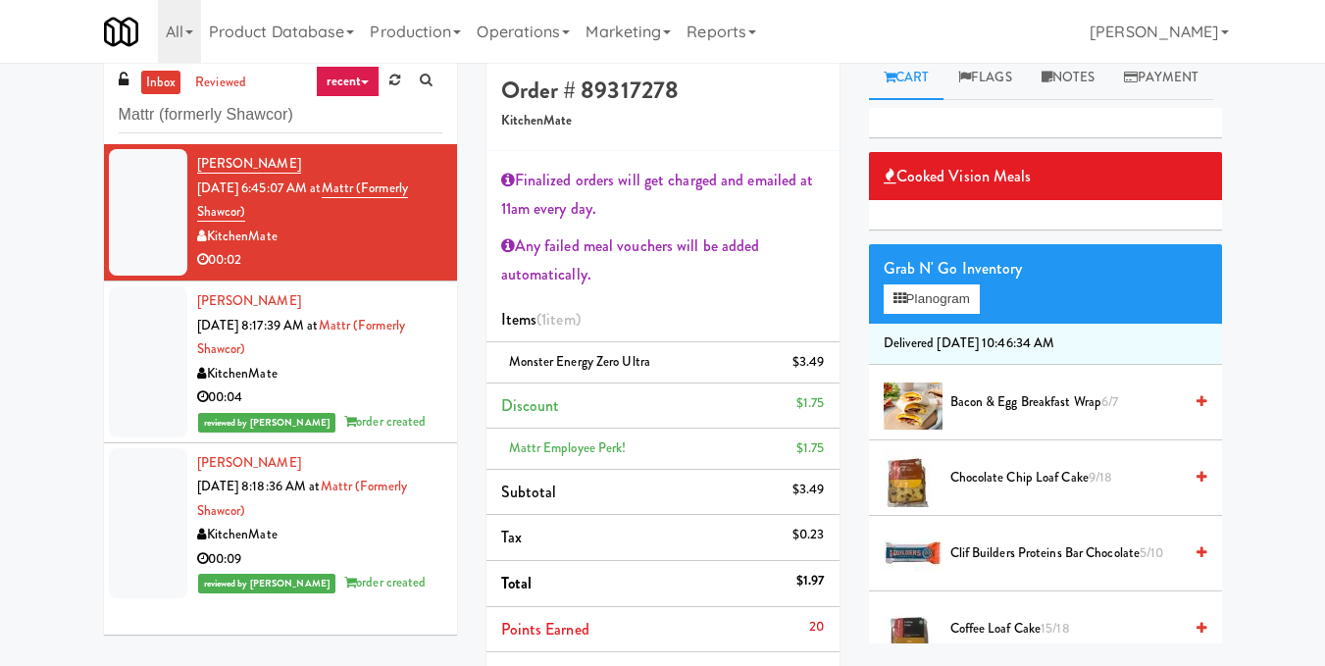
scroll to position [309, 0]
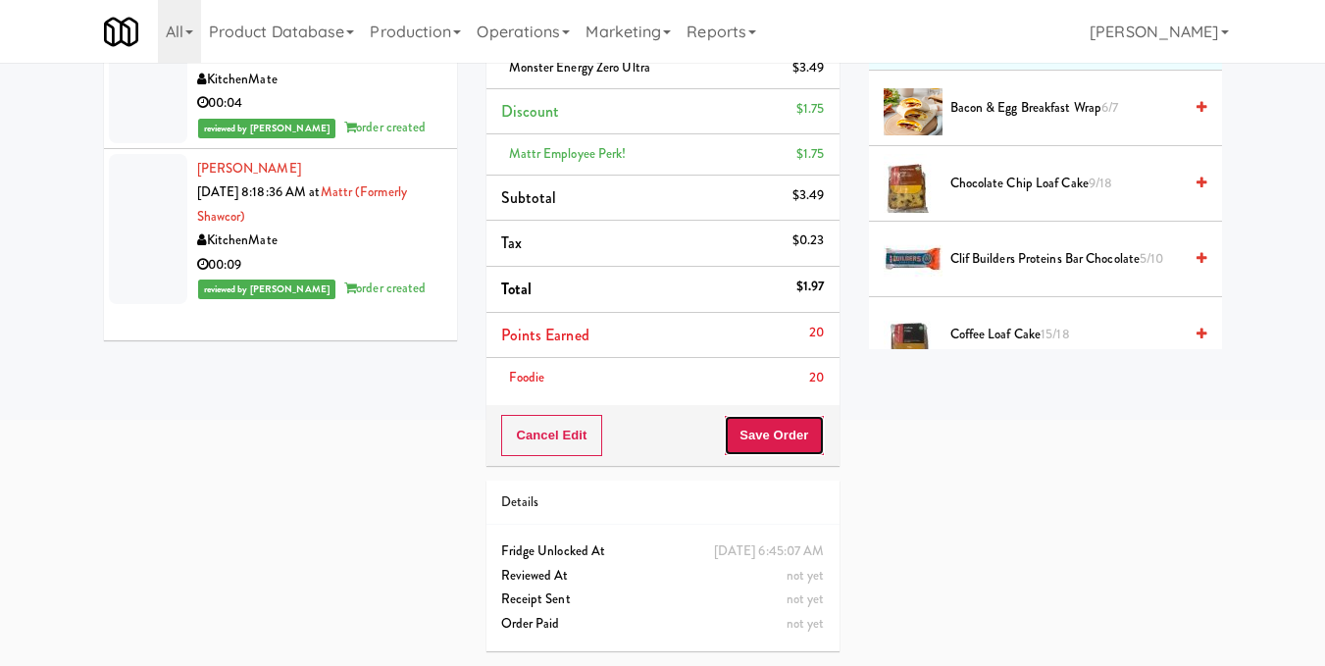
click at [769, 430] on button "Save Order" at bounding box center [774, 435] width 100 height 41
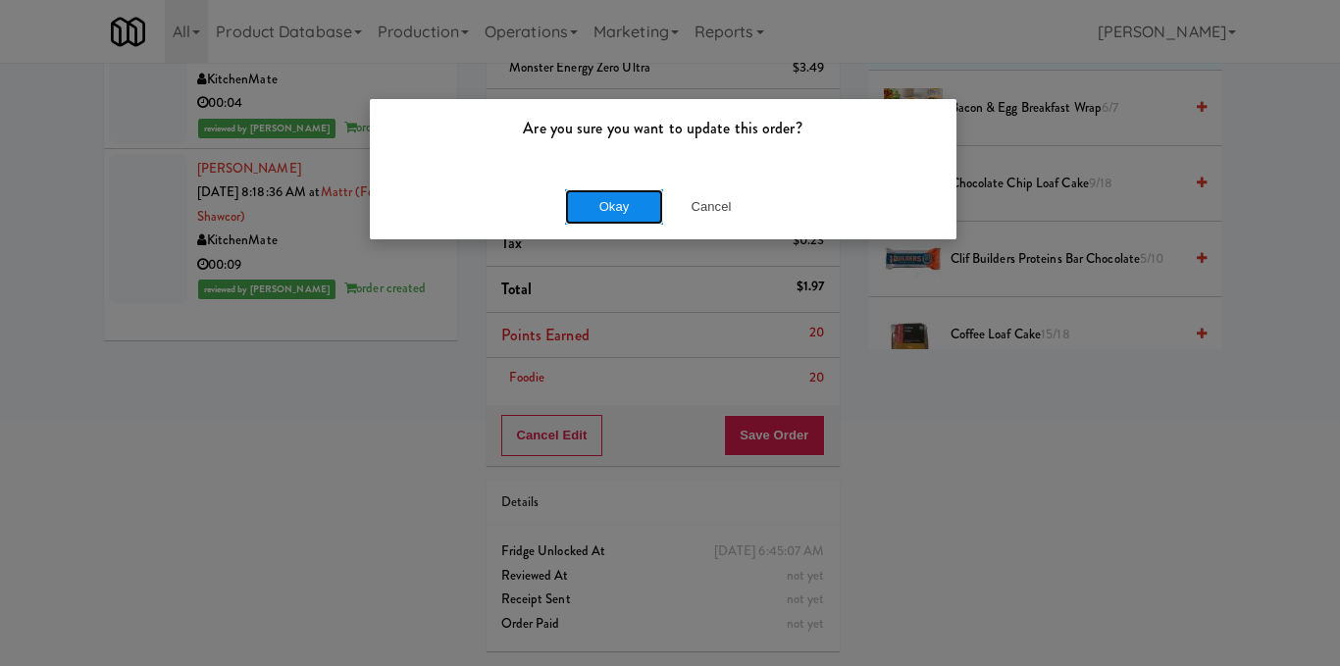
click at [619, 196] on button "Okay" at bounding box center [614, 206] width 98 height 35
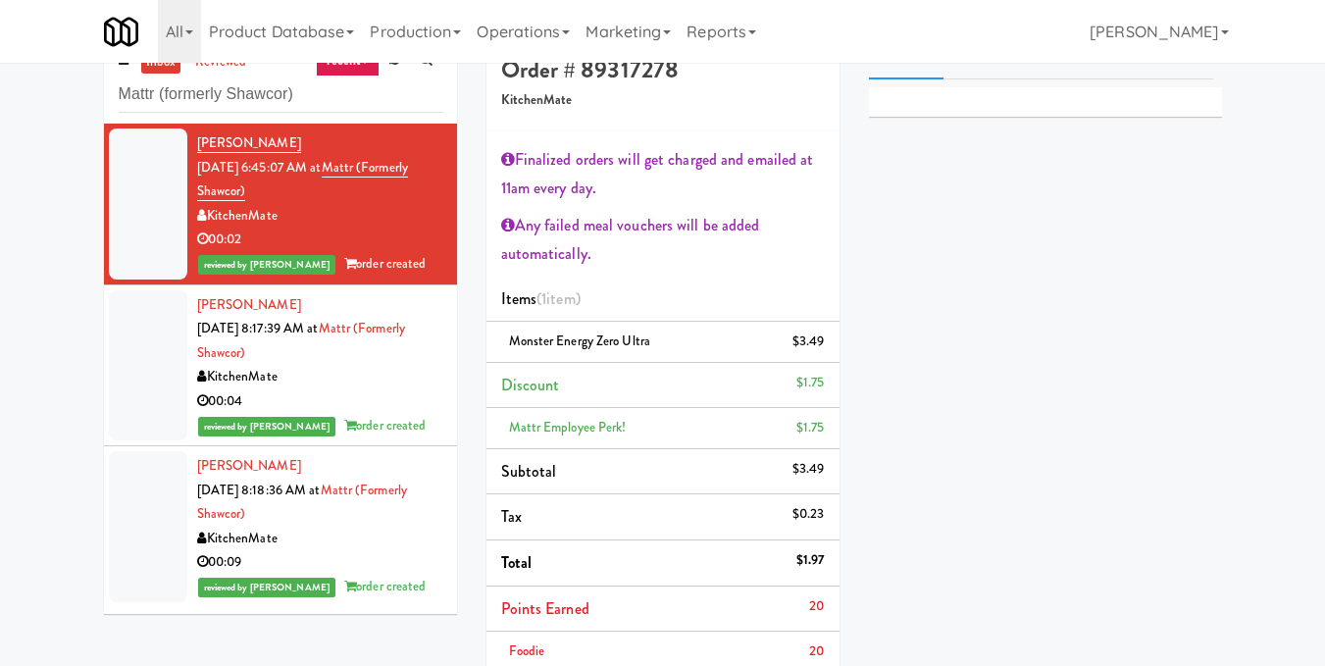
scroll to position [0, 0]
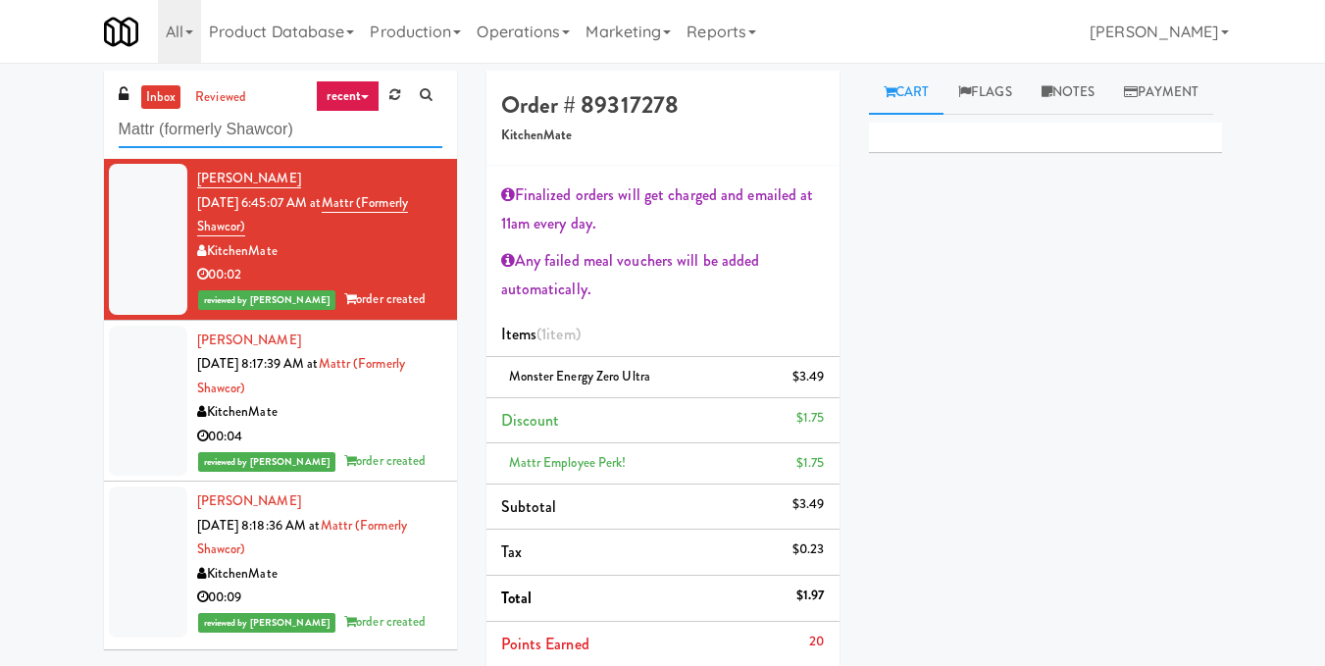
drag, startPoint x: 173, startPoint y: 135, endPoint x: 0, endPoint y: 131, distance: 172.7
click at [0, 131] on div "inbox reviewed recent all unclear take inventory issue suspicious failed recent…" at bounding box center [662, 523] width 1325 height 904
paste input "JVT Cooler 1 Soda"
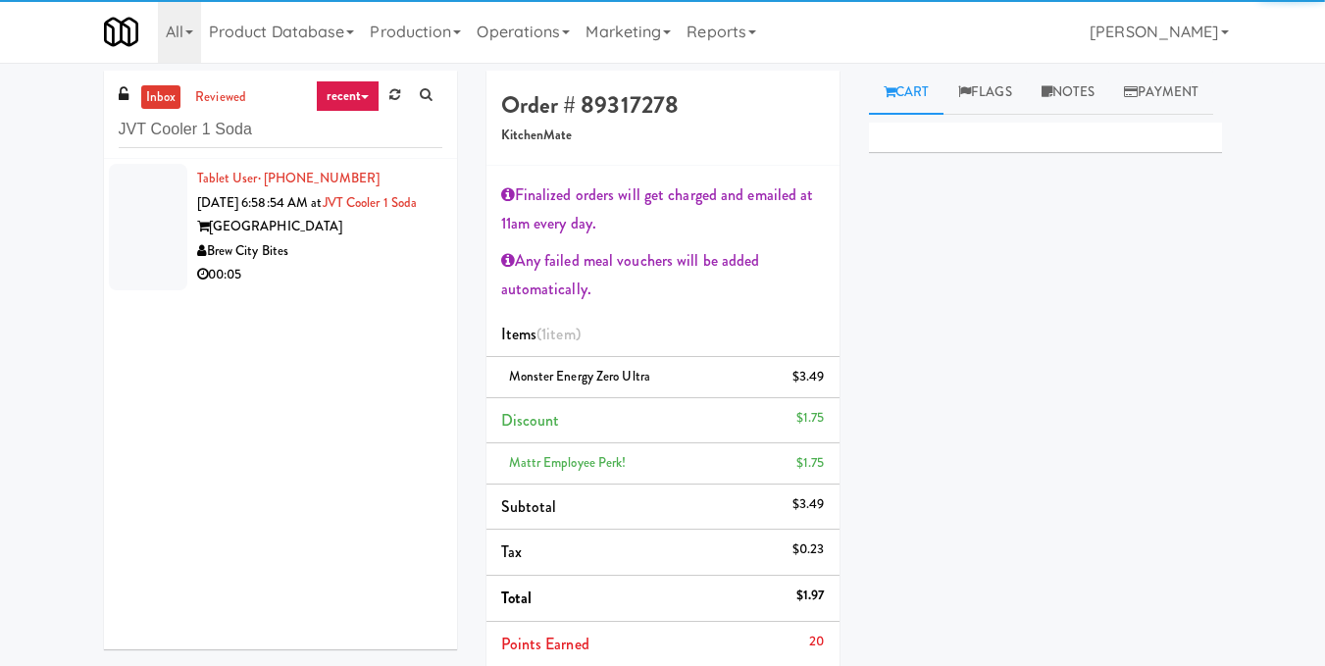
click at [388, 287] on div "00:05" at bounding box center [319, 275] width 245 height 25
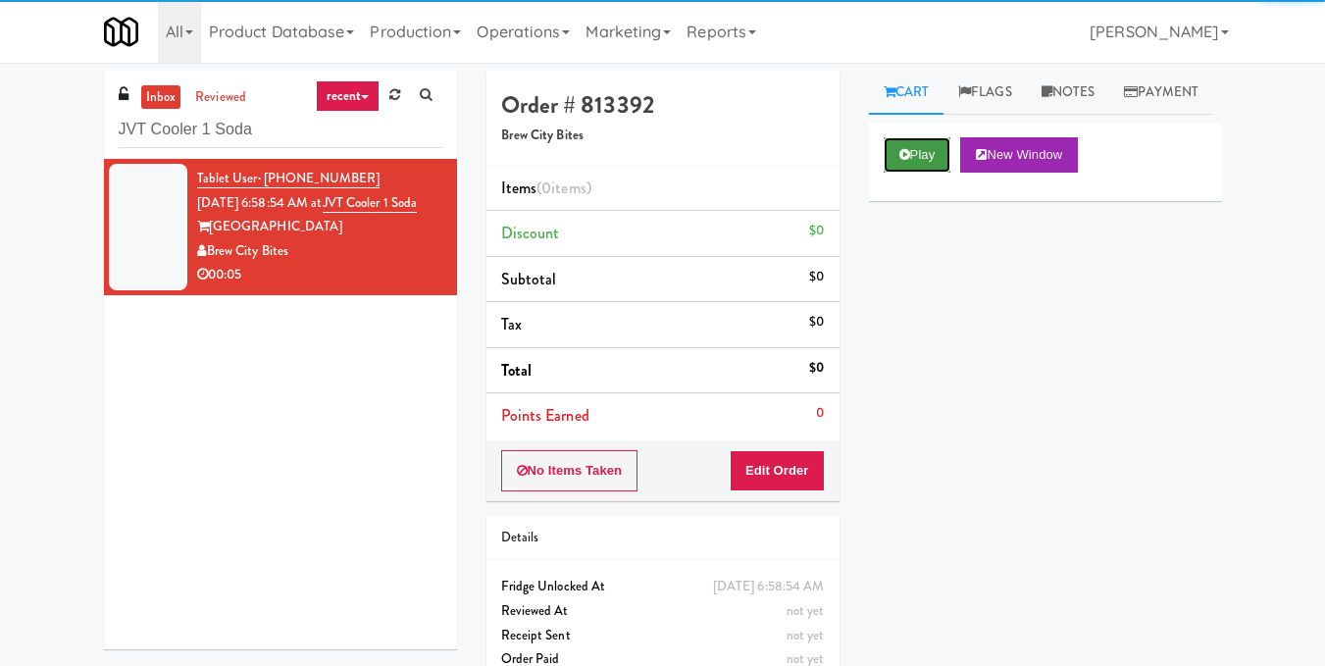
click at [911, 173] on button "Play" at bounding box center [918, 154] width 68 height 35
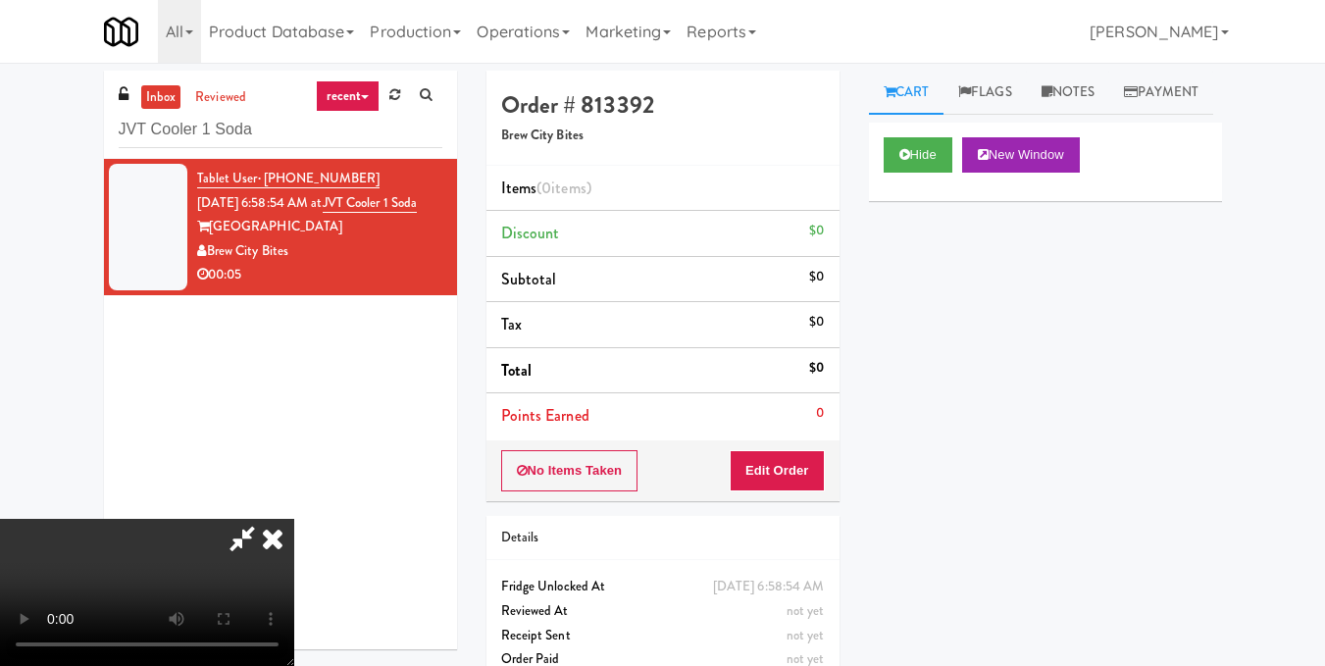
click at [294, 519] on video at bounding box center [147, 592] width 294 height 147
click at [816, 463] on button "Edit Order" at bounding box center [777, 470] width 95 height 41
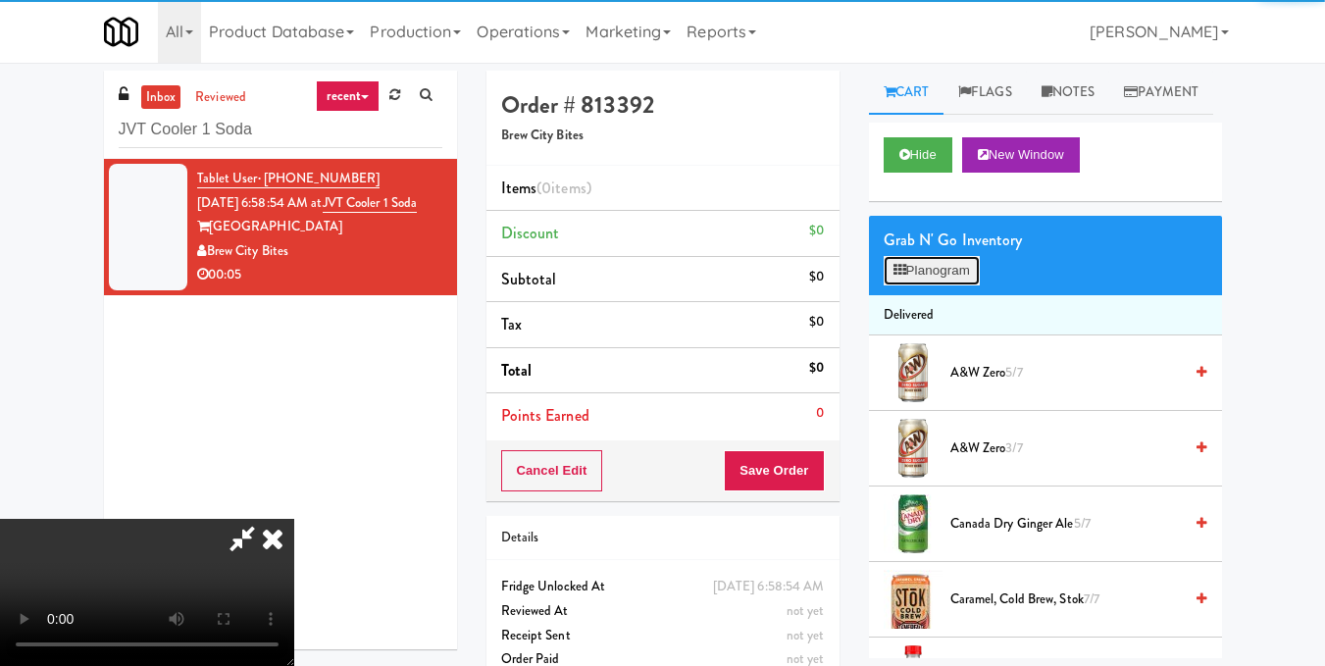
click at [920, 285] on button "Planogram" at bounding box center [932, 270] width 96 height 29
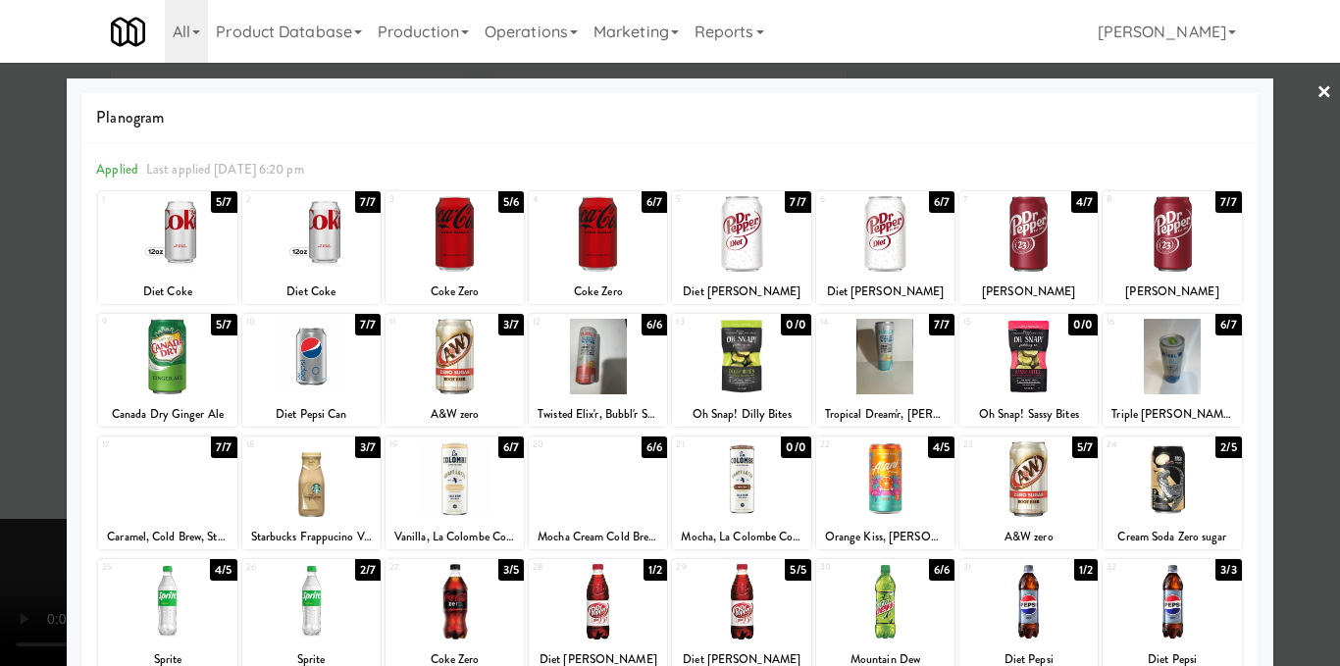
click at [865, 499] on div at bounding box center [885, 479] width 138 height 76
click at [1287, 407] on div at bounding box center [670, 333] width 1340 height 666
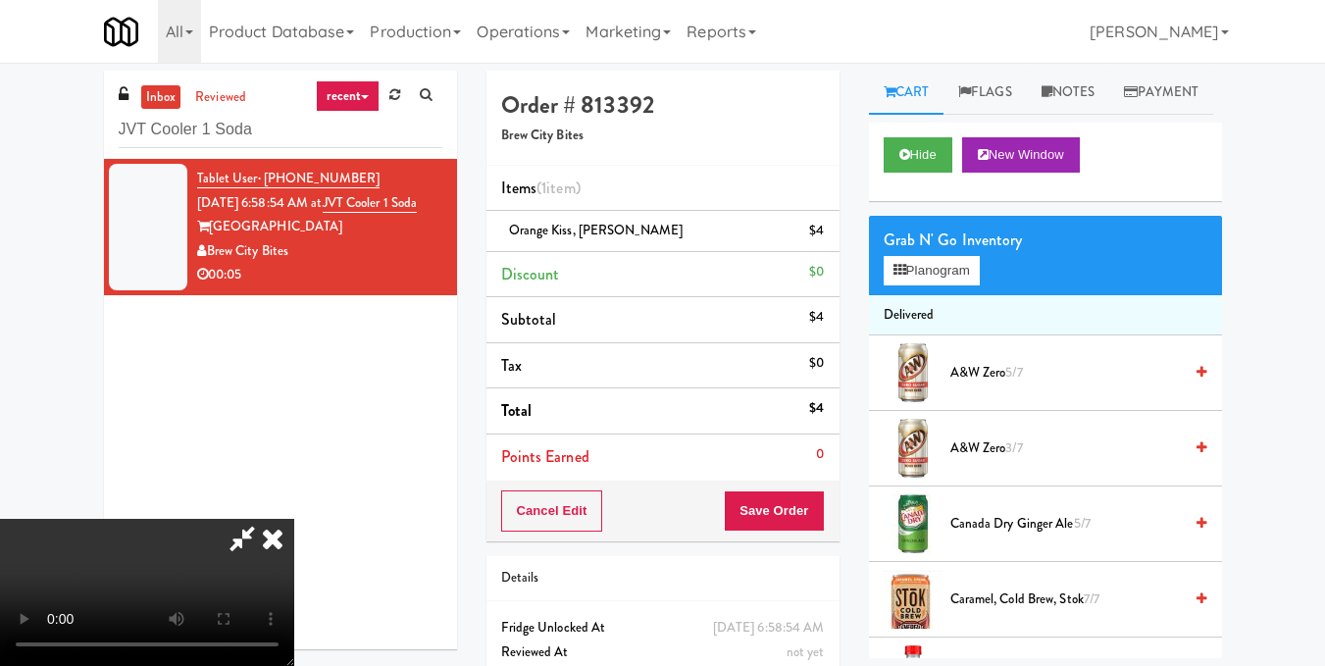
click at [294, 519] on video at bounding box center [147, 592] width 294 height 147
click at [294, 519] on icon at bounding box center [272, 538] width 43 height 39
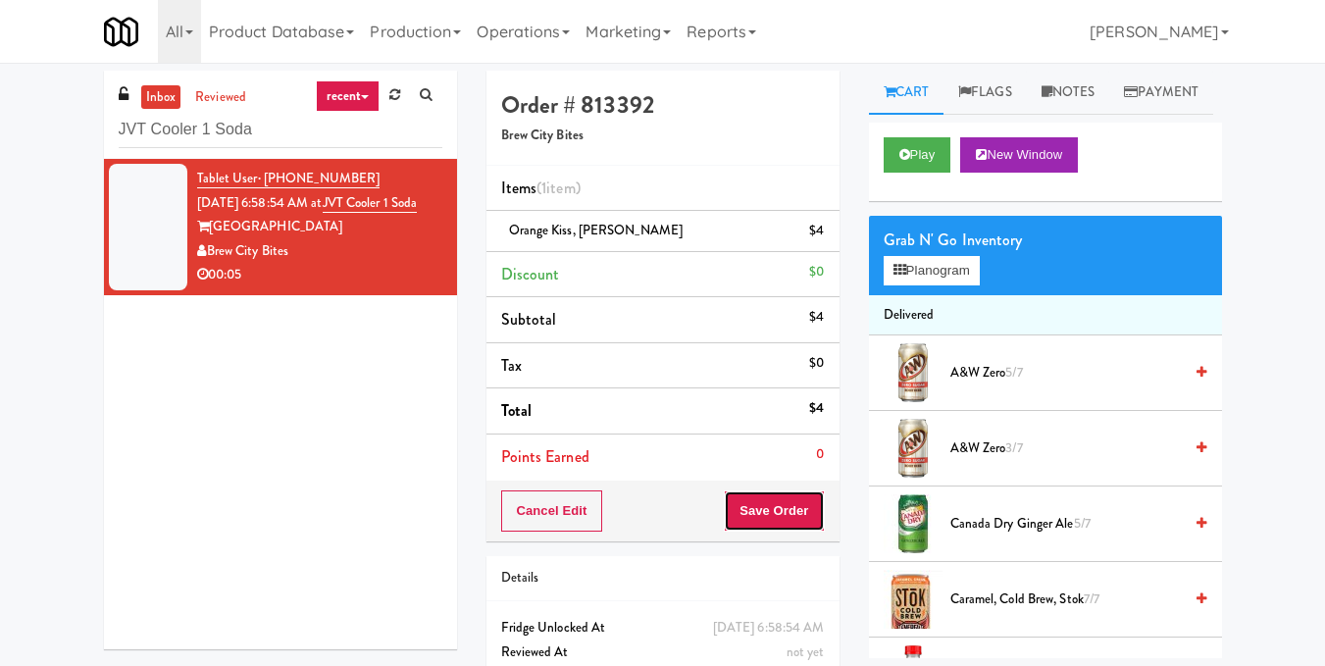
click at [787, 514] on button "Save Order" at bounding box center [774, 510] width 100 height 41
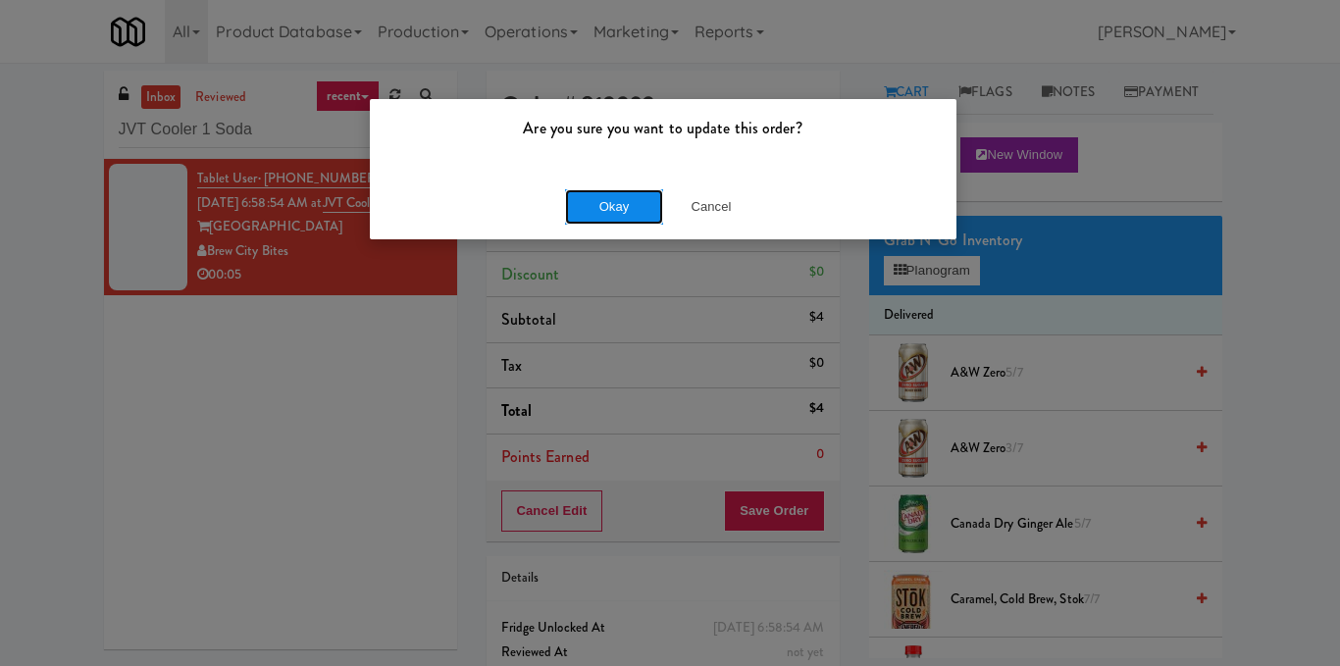
click at [623, 201] on button "Okay" at bounding box center [614, 206] width 98 height 35
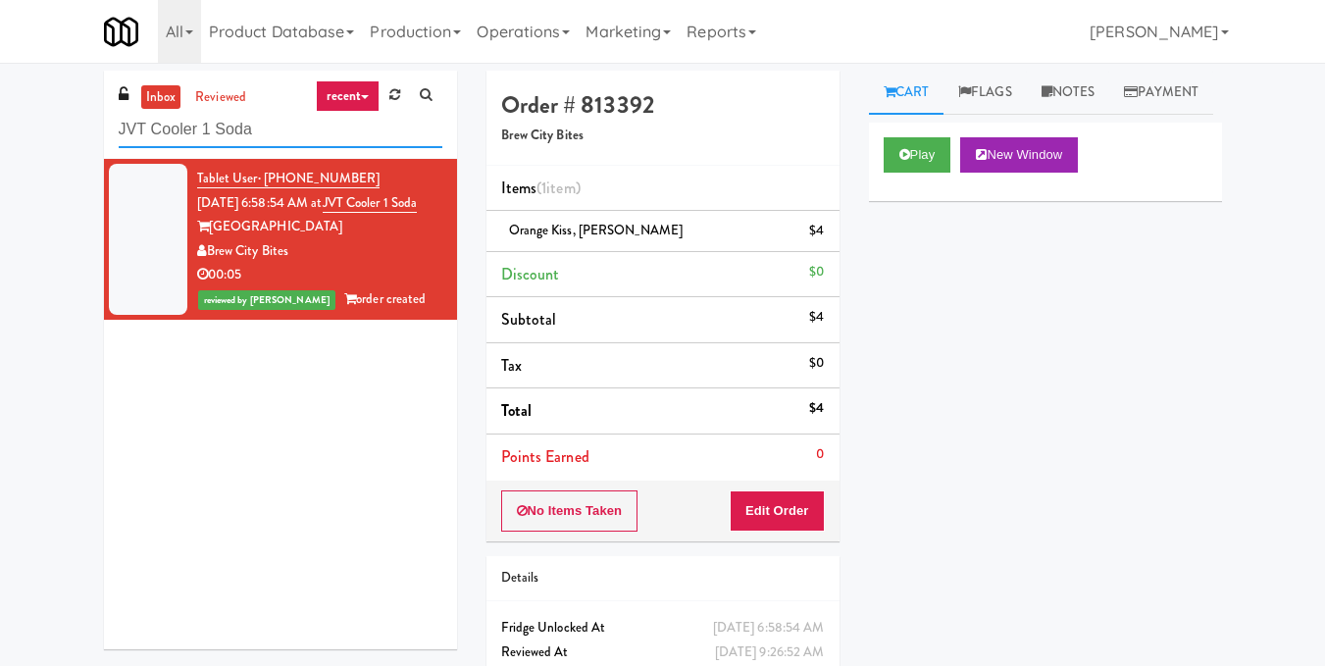
drag, startPoint x: 272, startPoint y: 135, endPoint x: 0, endPoint y: 140, distance: 271.7
click at [0, 140] on div "inbox reviewed recent all unclear take inventory issue suspicious failed recent…" at bounding box center [662, 406] width 1325 height 671
paste input "(Snack & Drink) EWR 3-TB-PUBLIC"
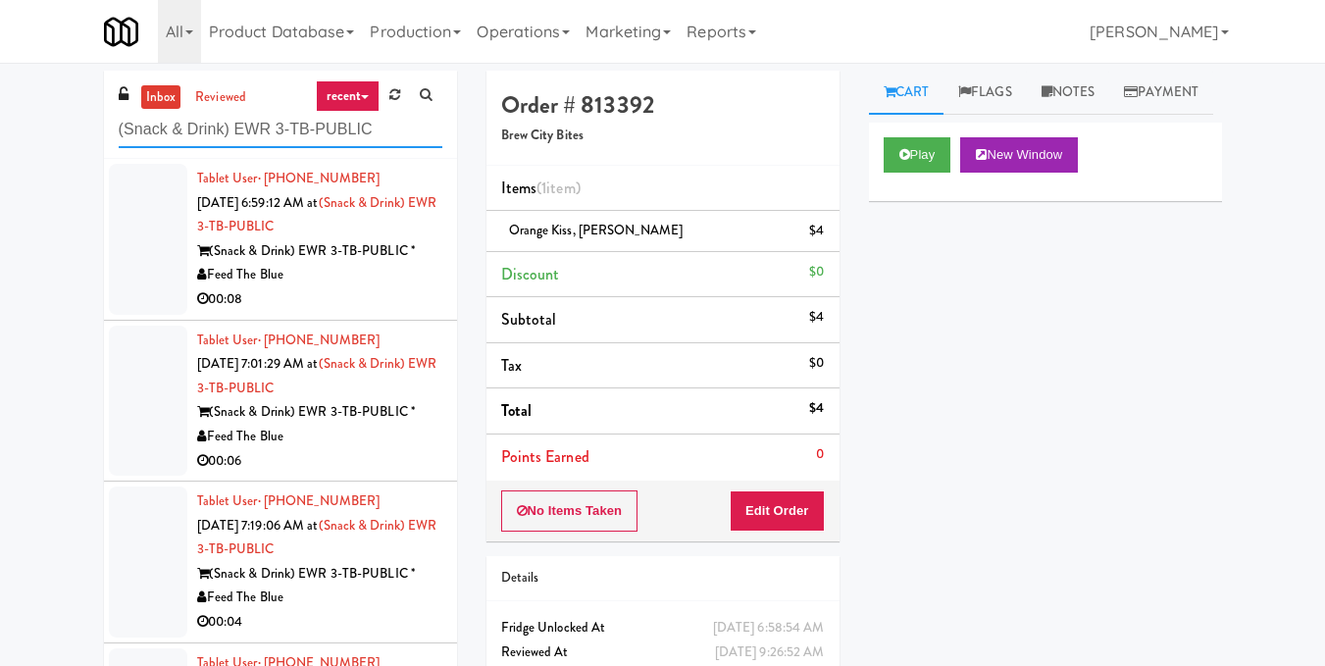
type input "(Snack & Drink) EWR 3-TB-PUBLIC"
click at [371, 274] on div "Feed The Blue" at bounding box center [319, 275] width 245 height 25
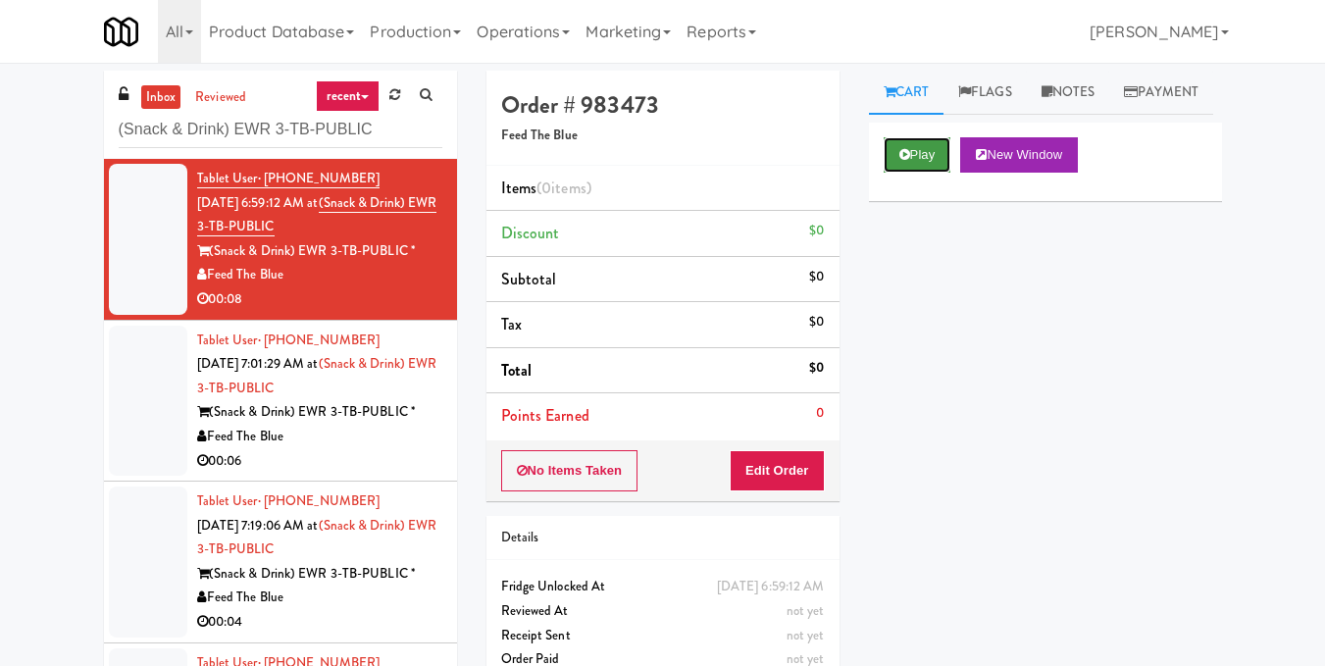
click at [919, 173] on button "Play" at bounding box center [918, 154] width 68 height 35
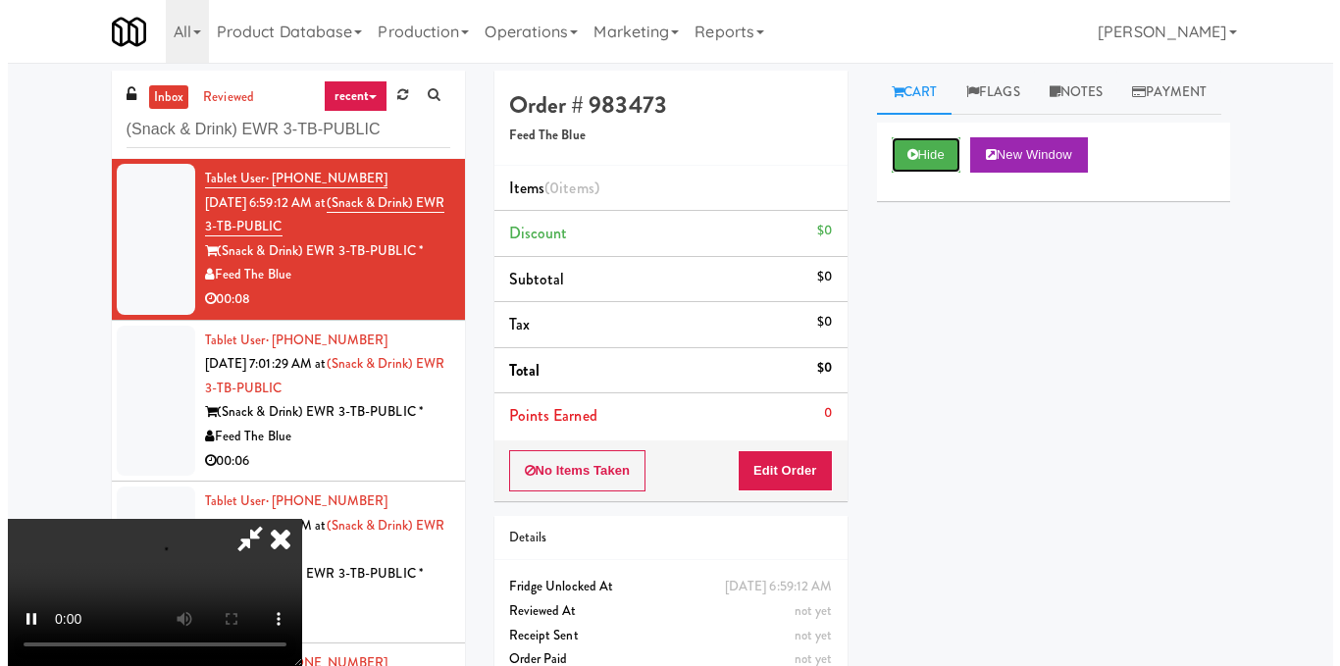
scroll to position [98, 0]
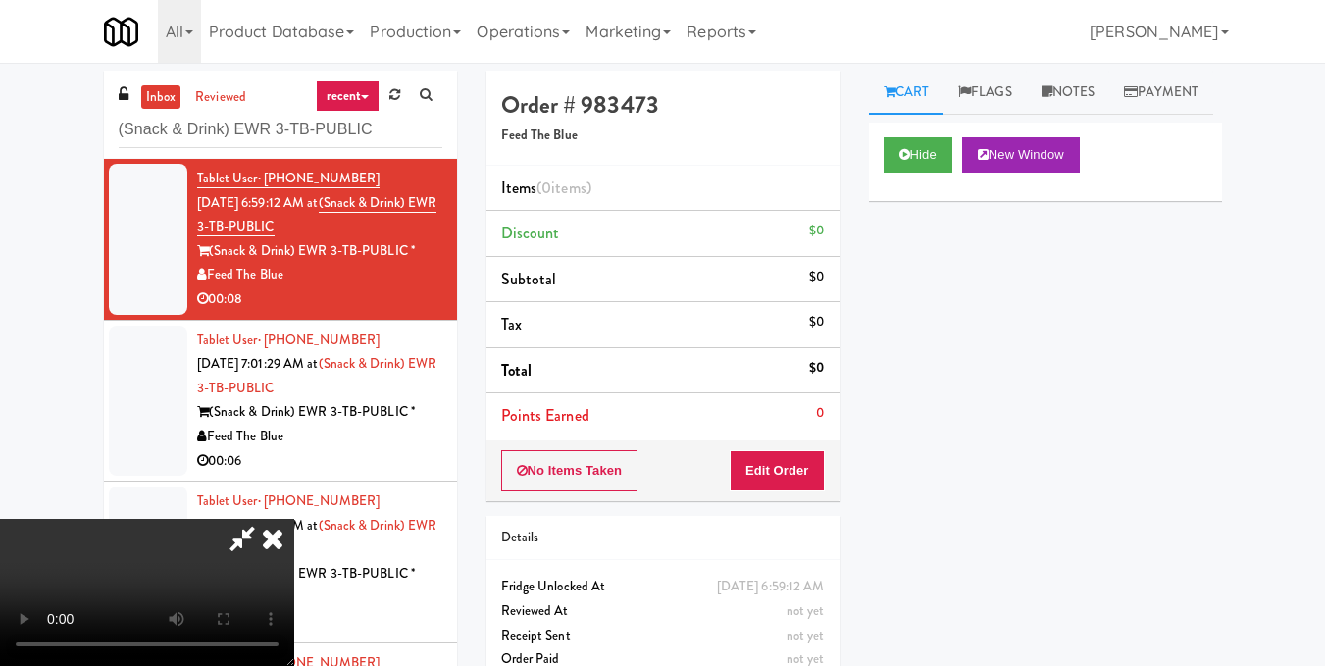
click at [294, 519] on video at bounding box center [147, 592] width 294 height 147
click at [810, 472] on button "Edit Order" at bounding box center [777, 470] width 95 height 41
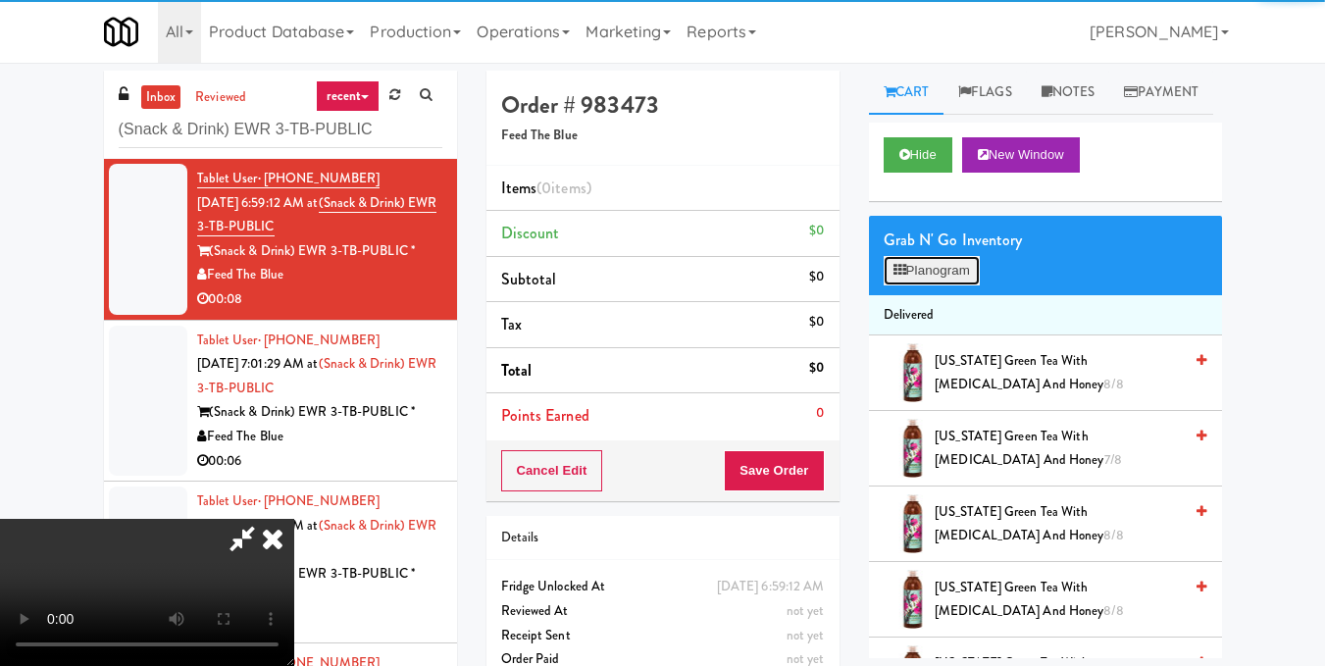
click at [959, 285] on button "Planogram" at bounding box center [932, 270] width 96 height 29
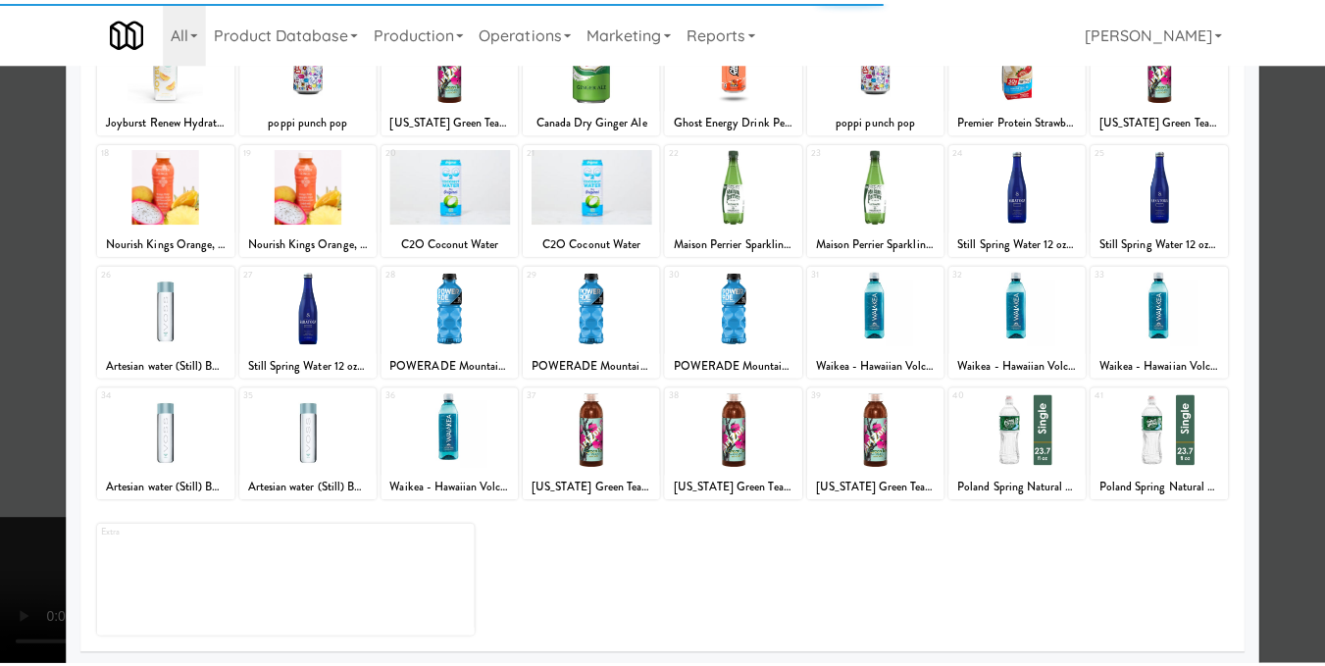
scroll to position [294, 0]
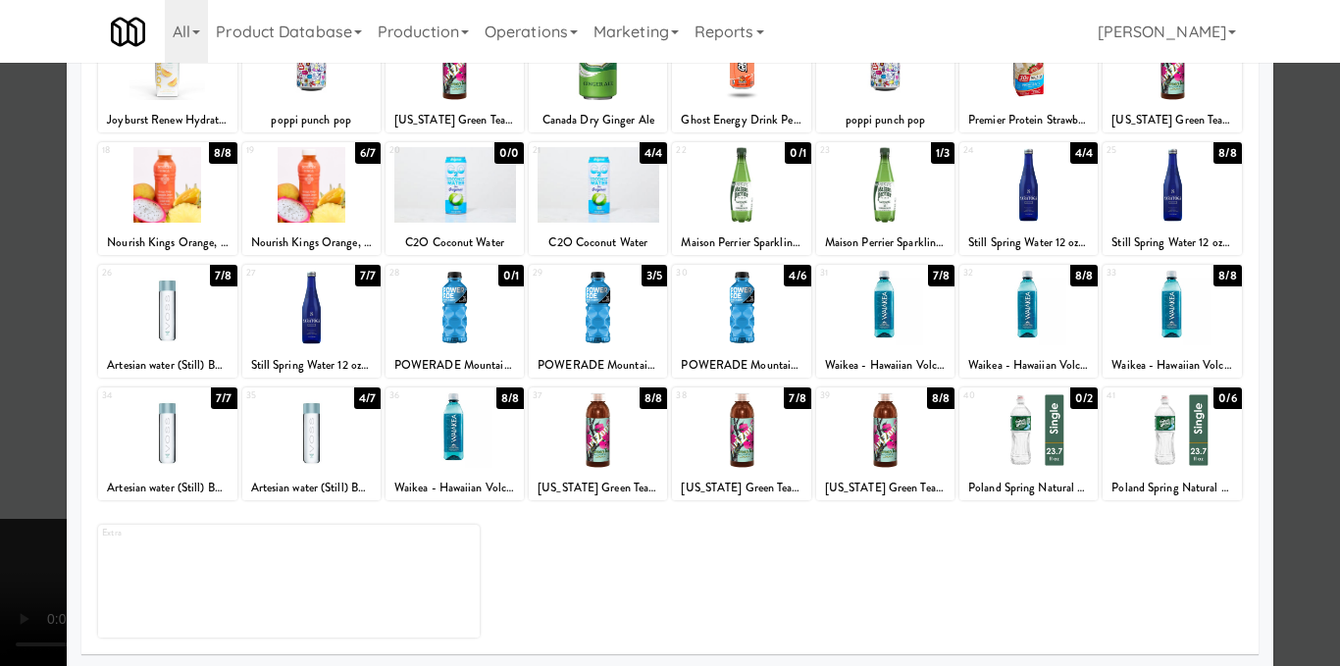
click at [1294, 372] on div at bounding box center [670, 333] width 1340 height 666
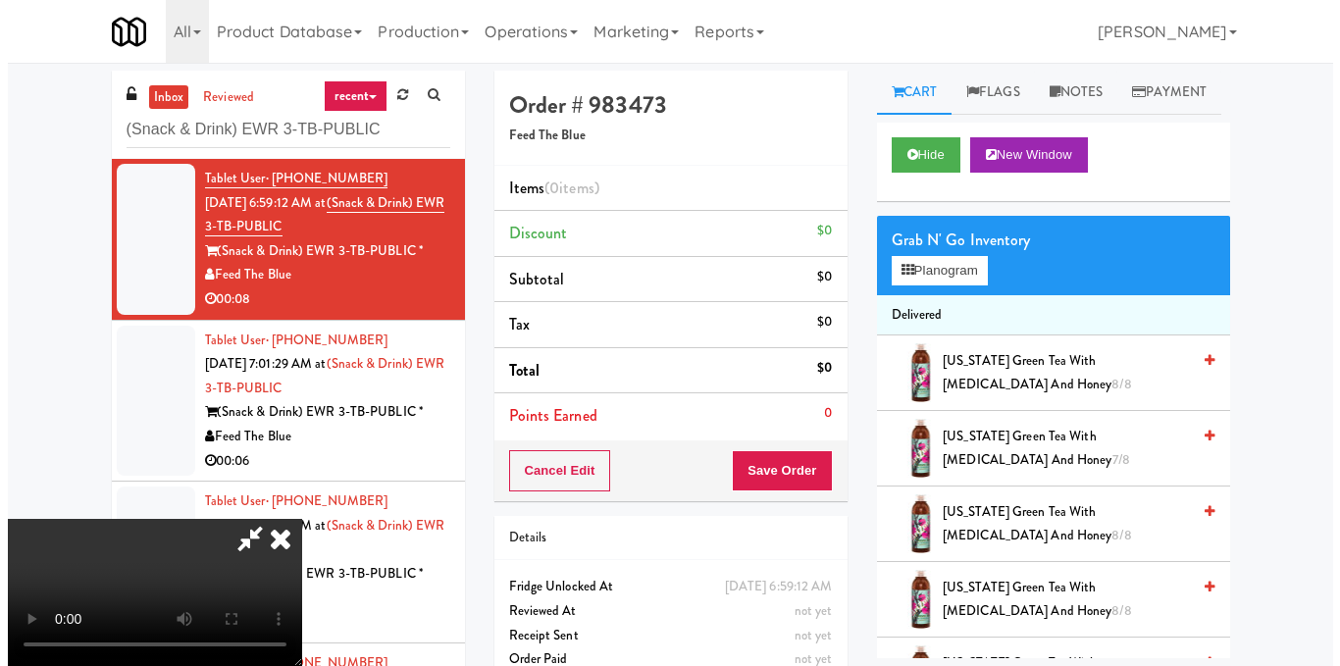
scroll to position [221, 0]
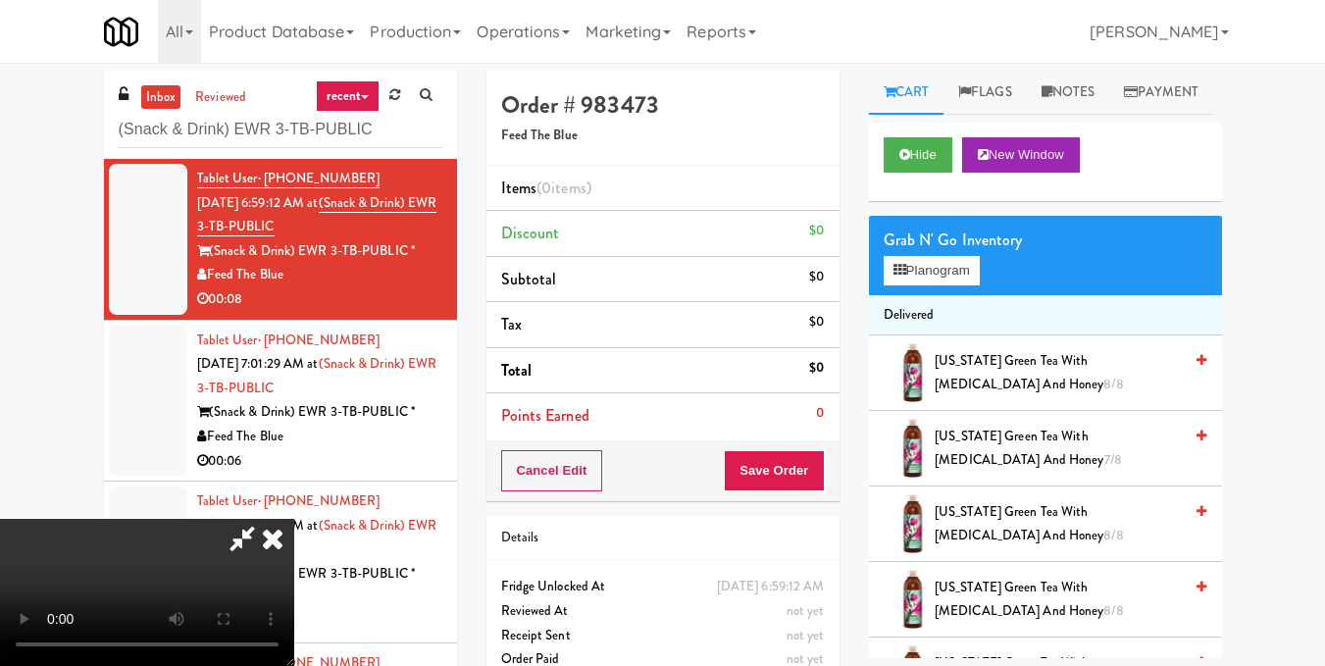
click at [294, 519] on video at bounding box center [147, 592] width 294 height 147
click at [958, 285] on button "Planogram" at bounding box center [932, 270] width 96 height 29
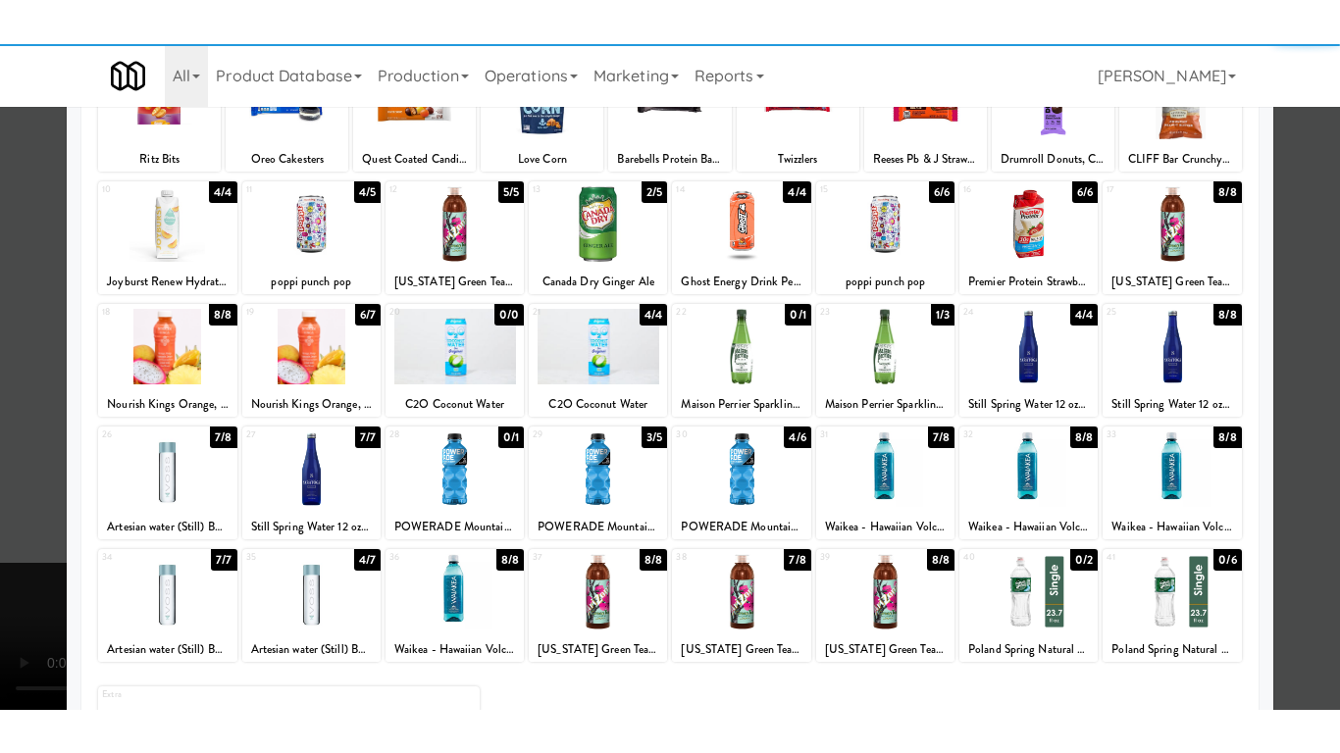
scroll to position [196, 0]
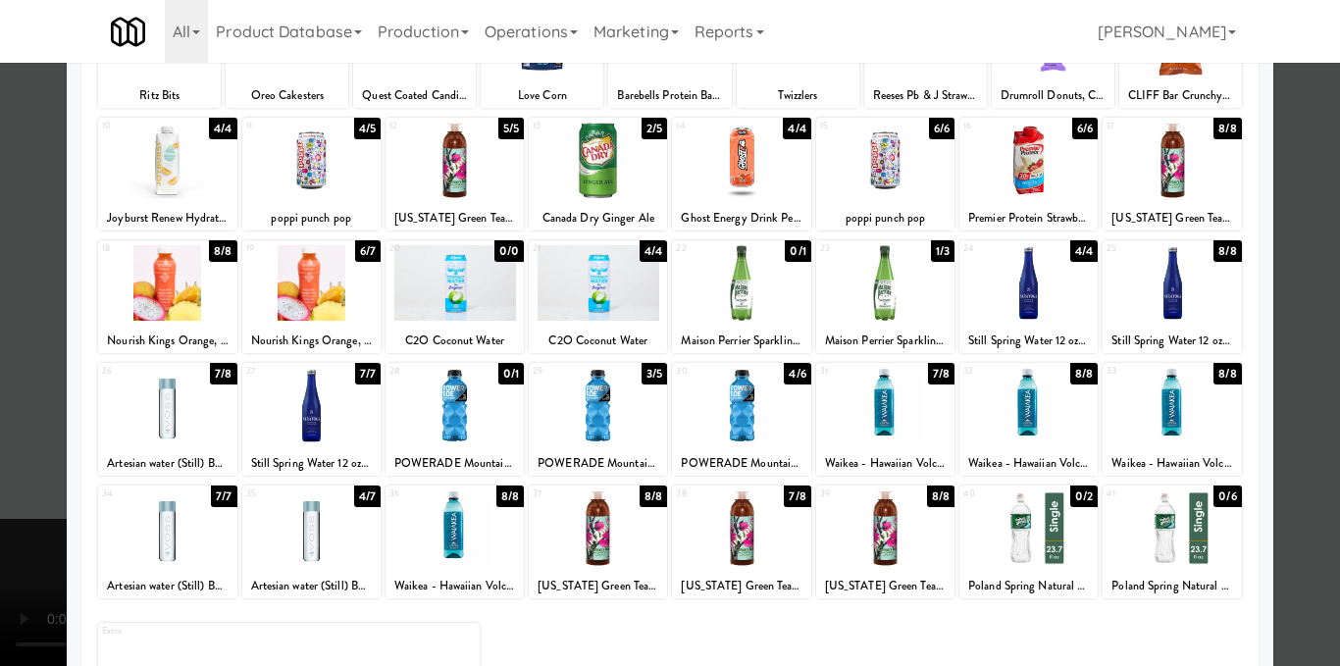
click at [1041, 412] on div at bounding box center [1028, 406] width 138 height 76
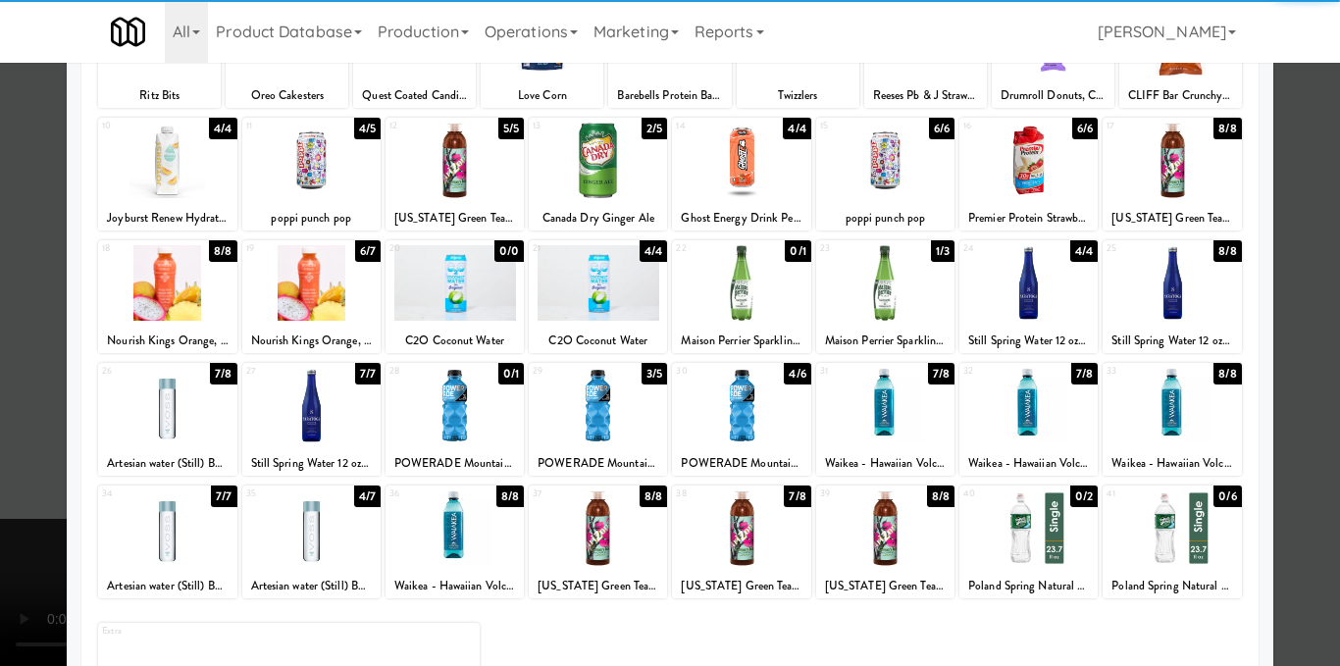
click at [1318, 383] on div at bounding box center [670, 333] width 1340 height 666
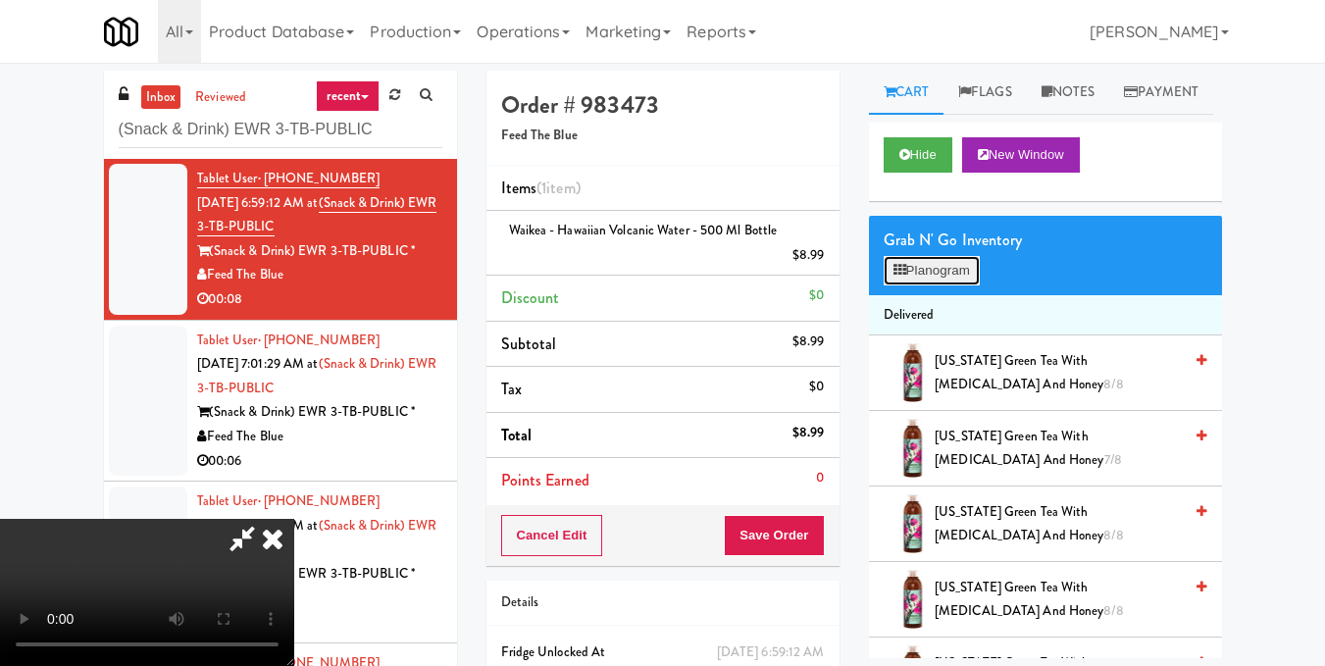
click at [956, 285] on button "Planogram" at bounding box center [932, 270] width 96 height 29
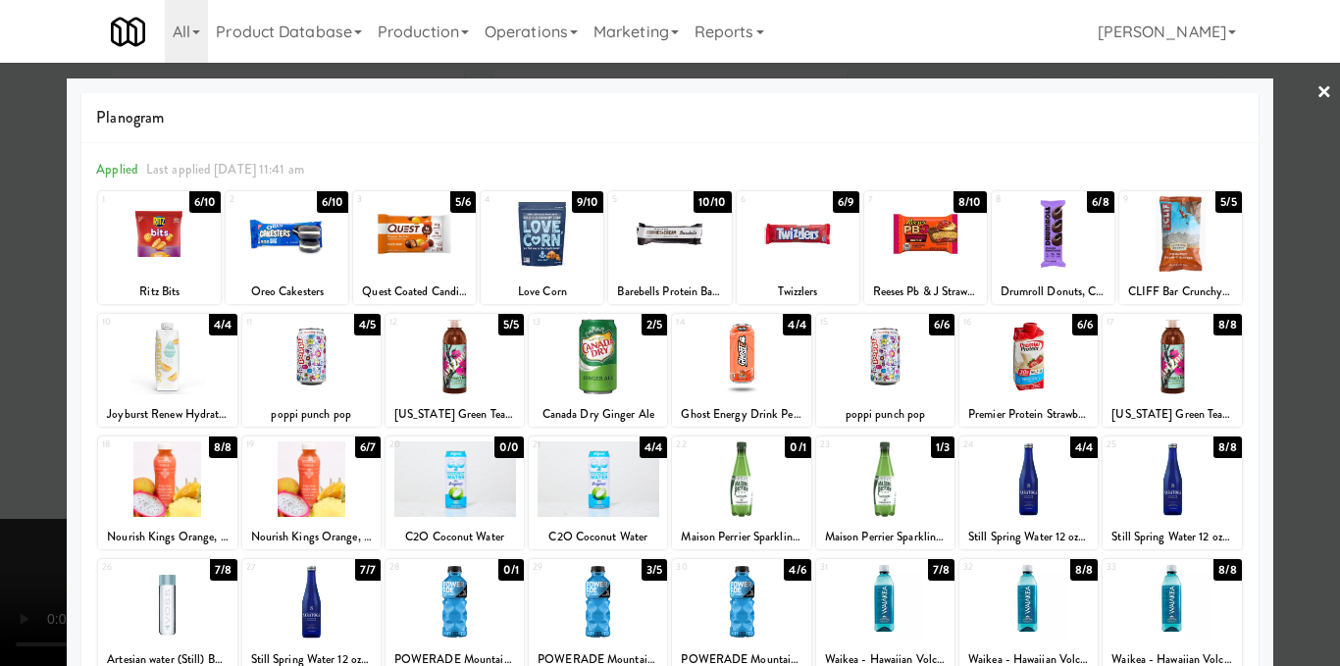
click at [1300, 342] on div at bounding box center [670, 333] width 1340 height 666
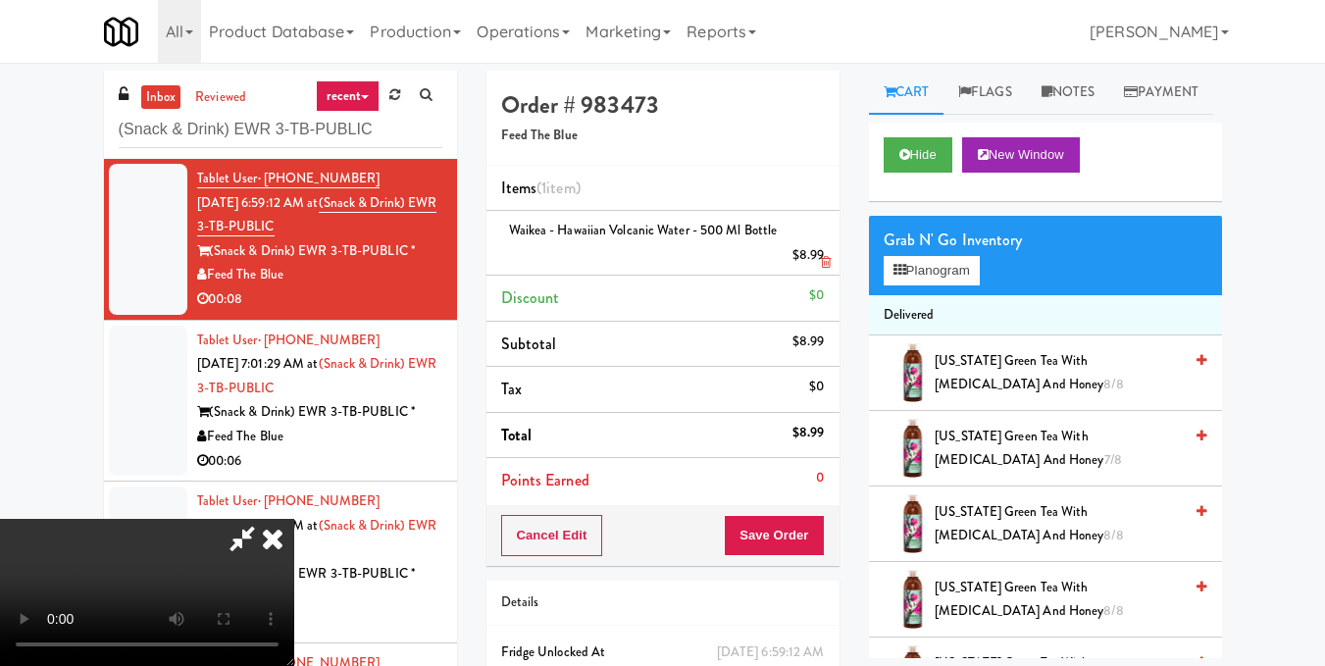
click at [830, 259] on icon at bounding box center [826, 262] width 10 height 13
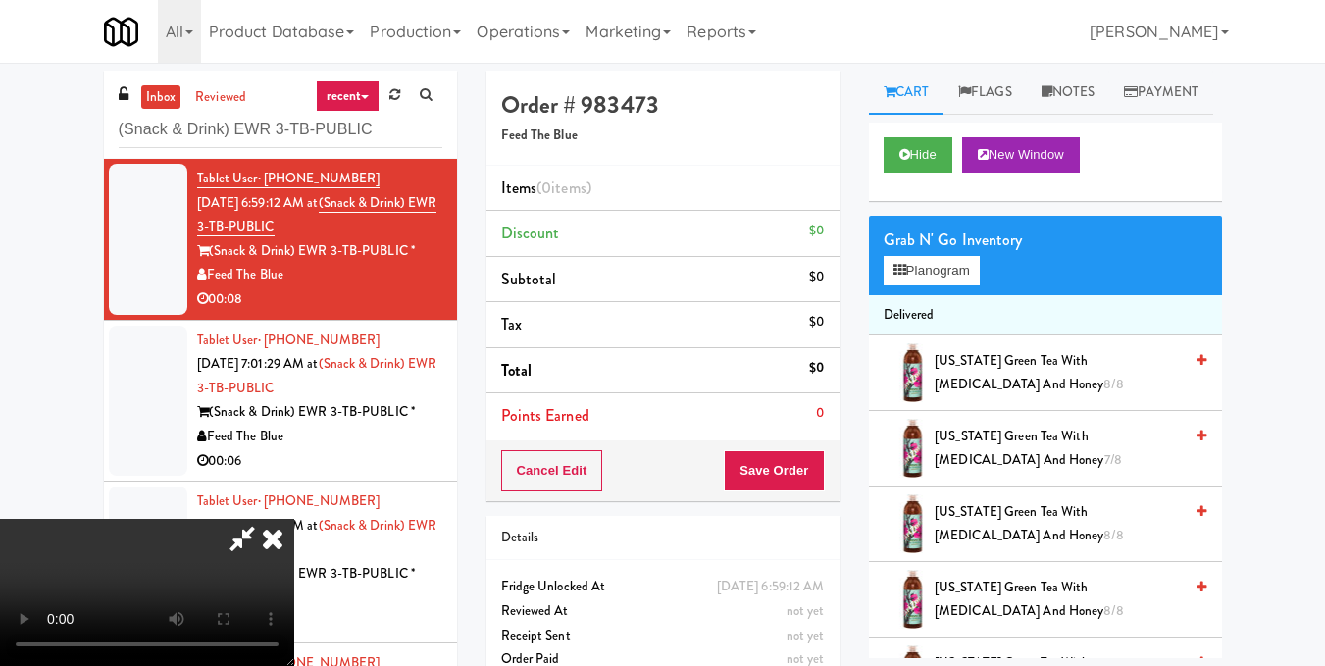
click at [265, 519] on icon at bounding box center [242, 538] width 45 height 39
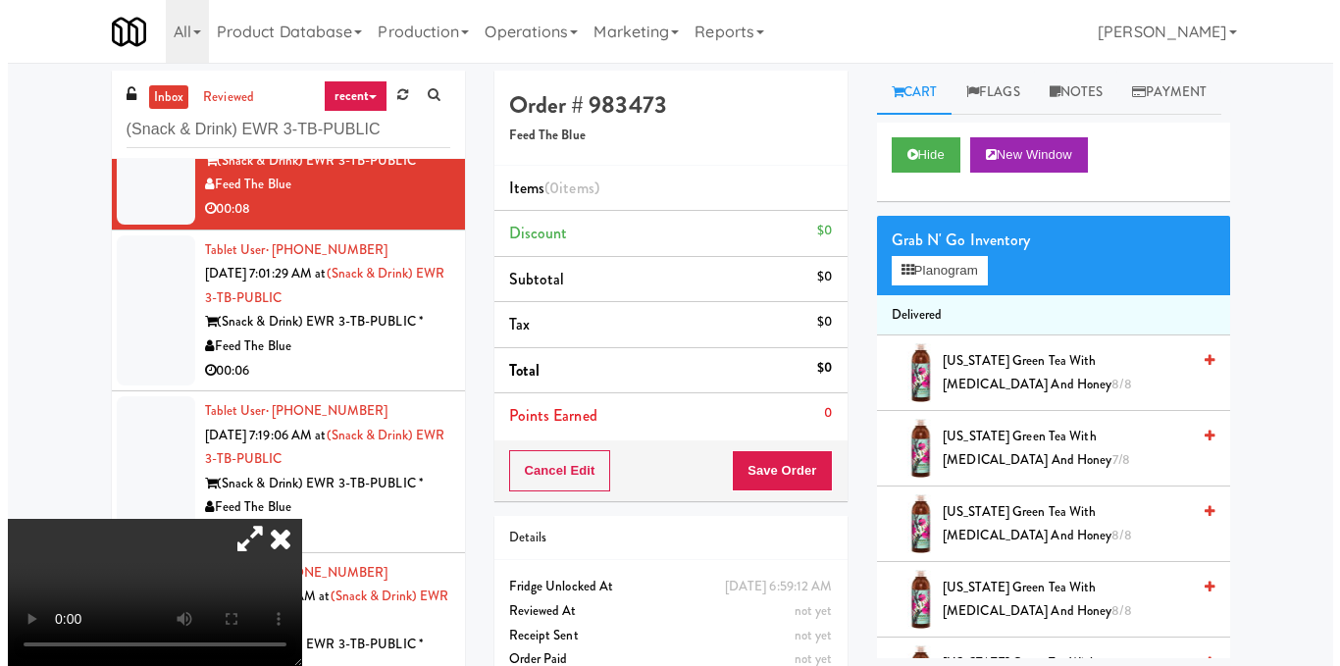
scroll to position [196, 0]
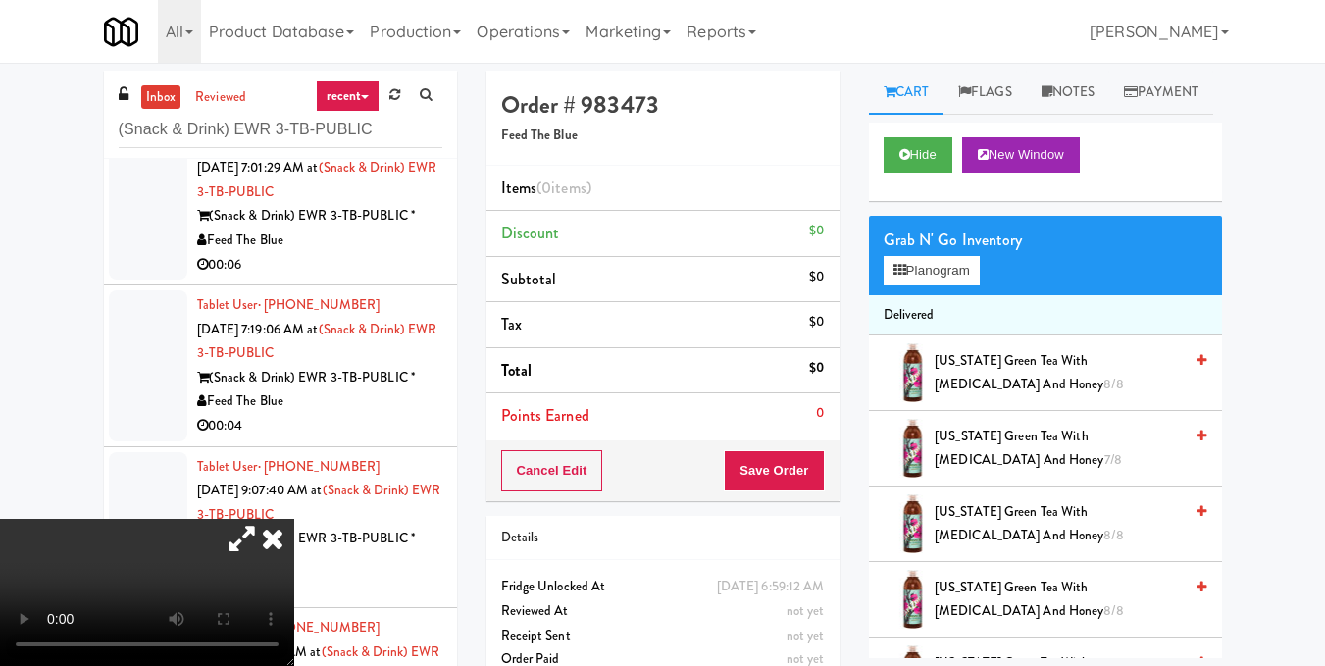
drag, startPoint x: 125, startPoint y: 339, endPoint x: 142, endPoint y: 339, distance: 17.7
click at [125, 519] on video at bounding box center [147, 592] width 294 height 147
click at [965, 285] on button "Planogram" at bounding box center [932, 270] width 96 height 29
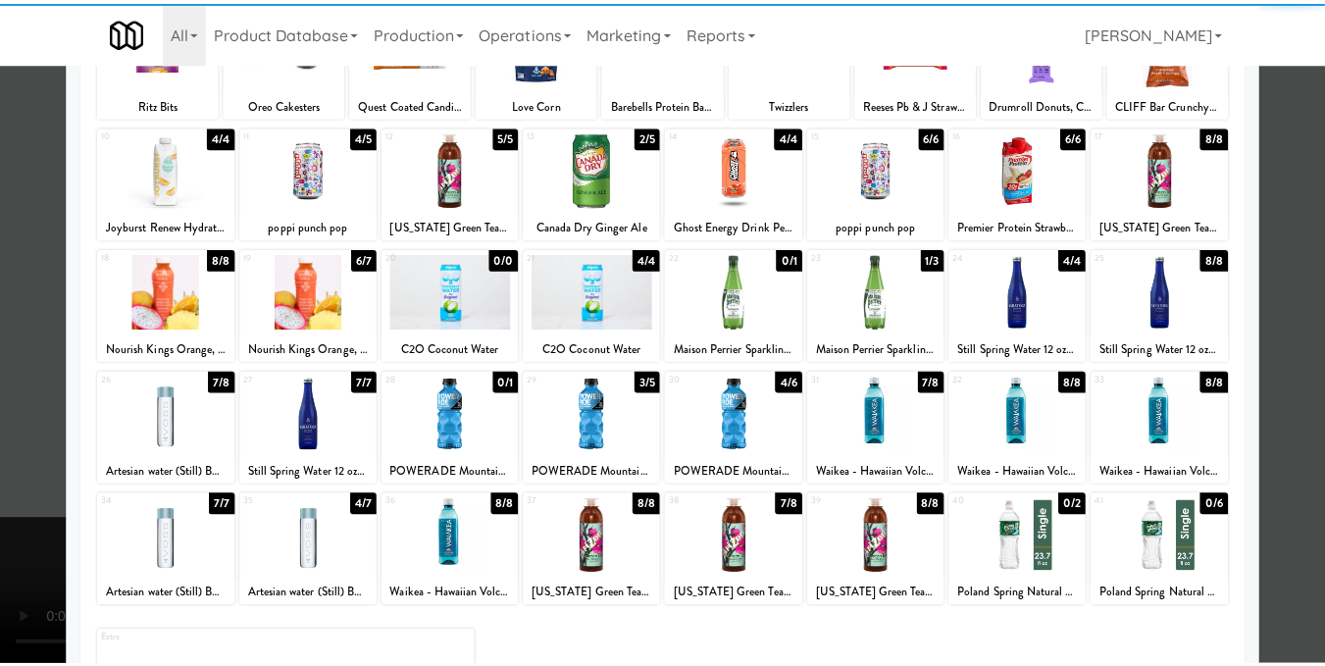
scroll to position [294, 0]
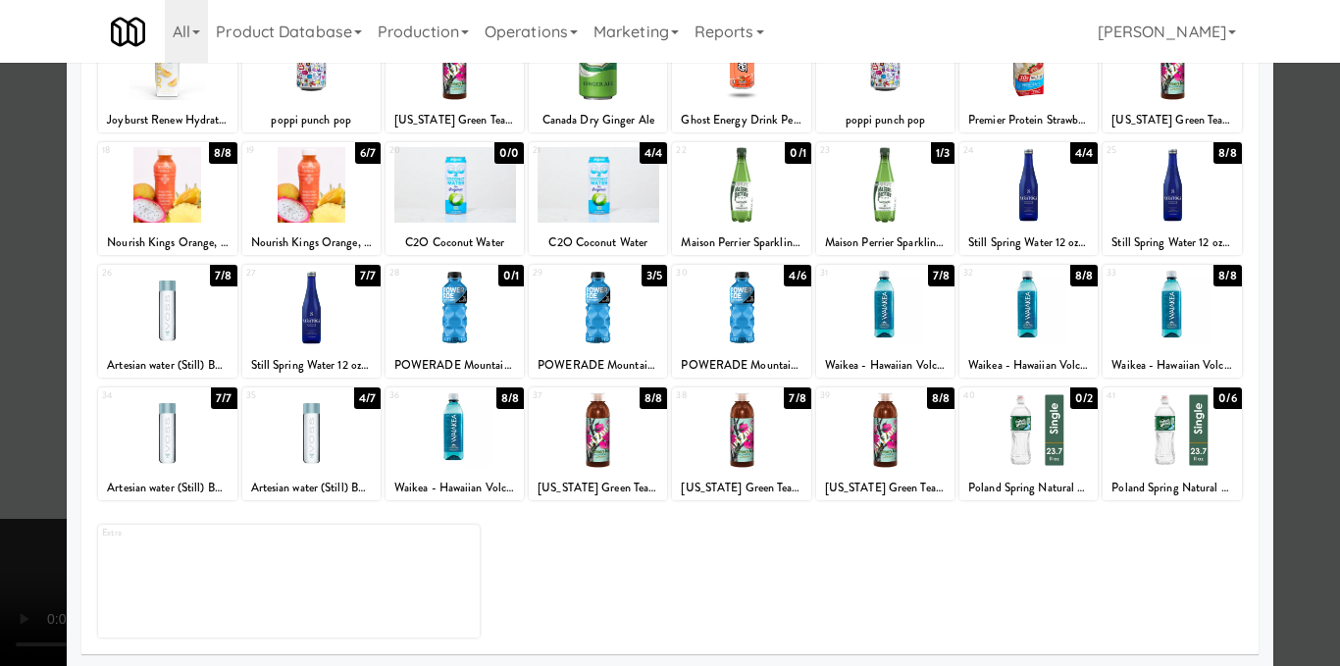
click at [882, 313] on div at bounding box center [885, 308] width 138 height 76
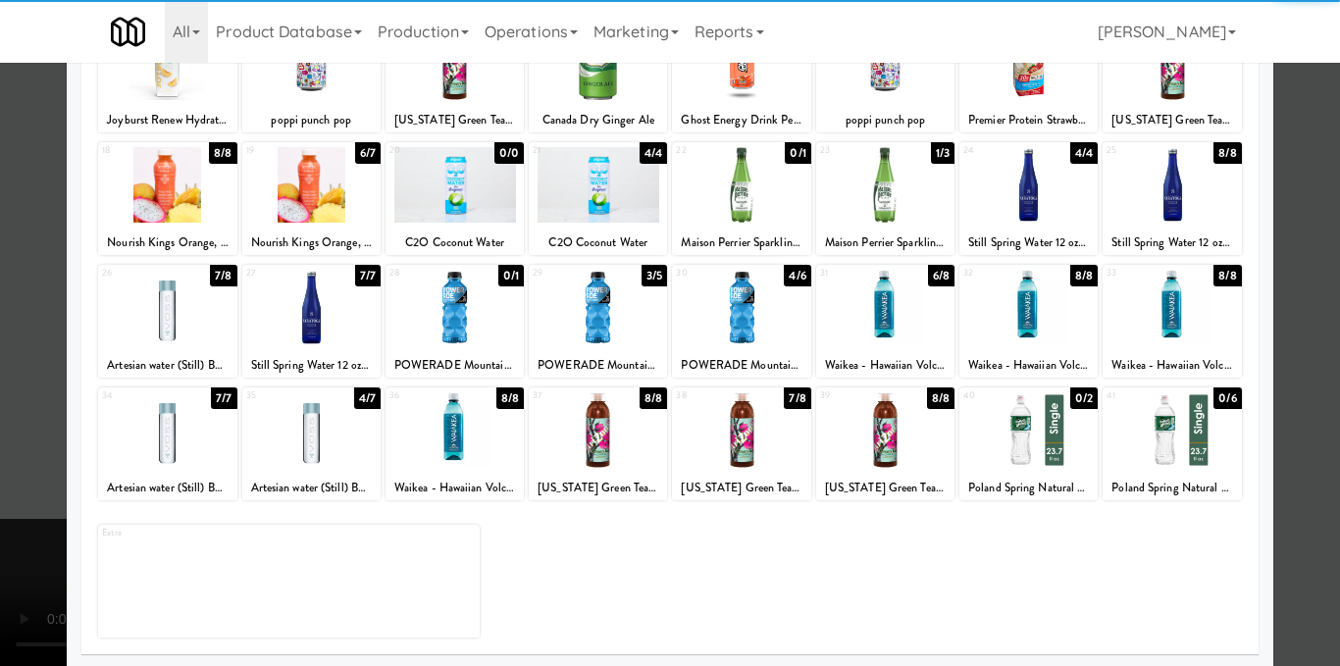
click at [1277, 332] on div at bounding box center [670, 333] width 1340 height 666
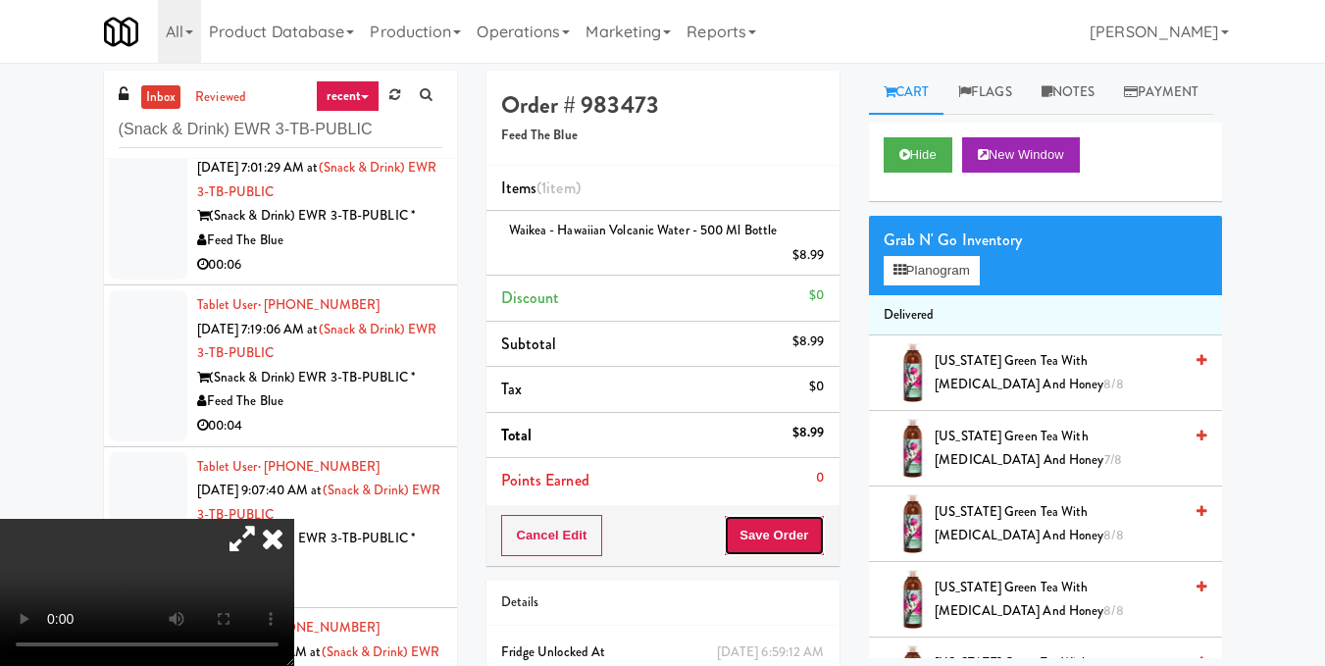
click at [786, 550] on button "Save Order" at bounding box center [774, 535] width 100 height 41
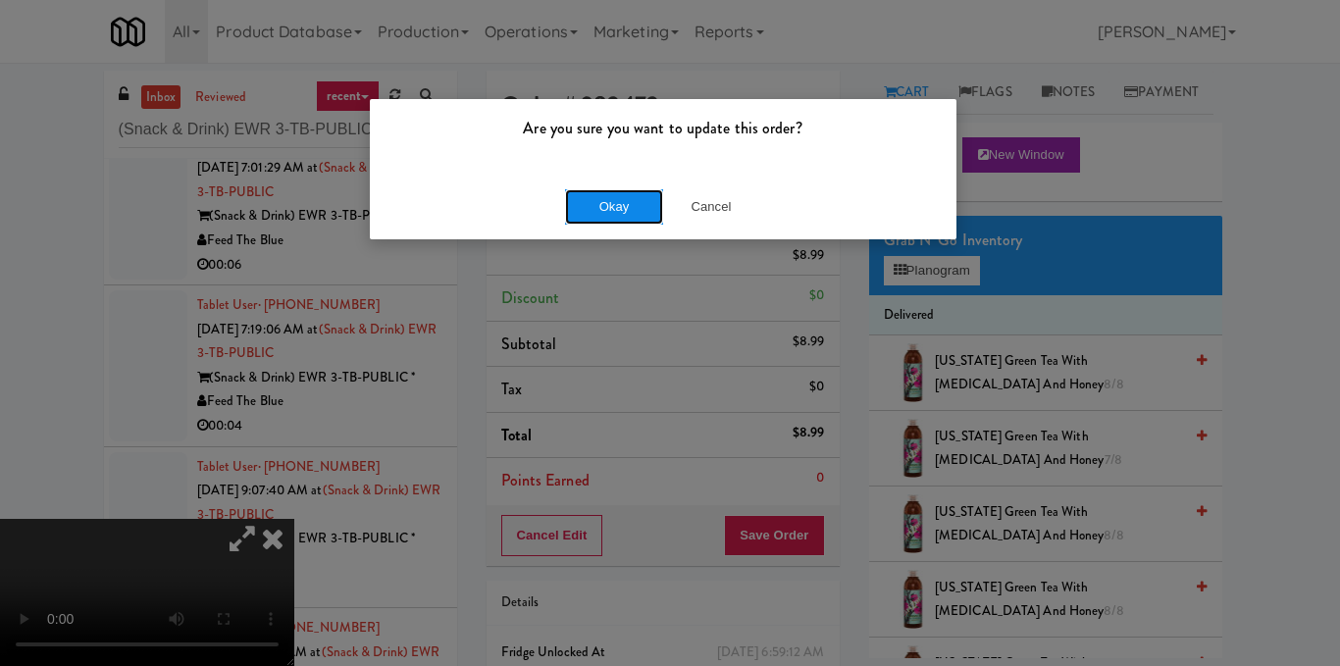
click at [600, 209] on button "Okay" at bounding box center [614, 206] width 98 height 35
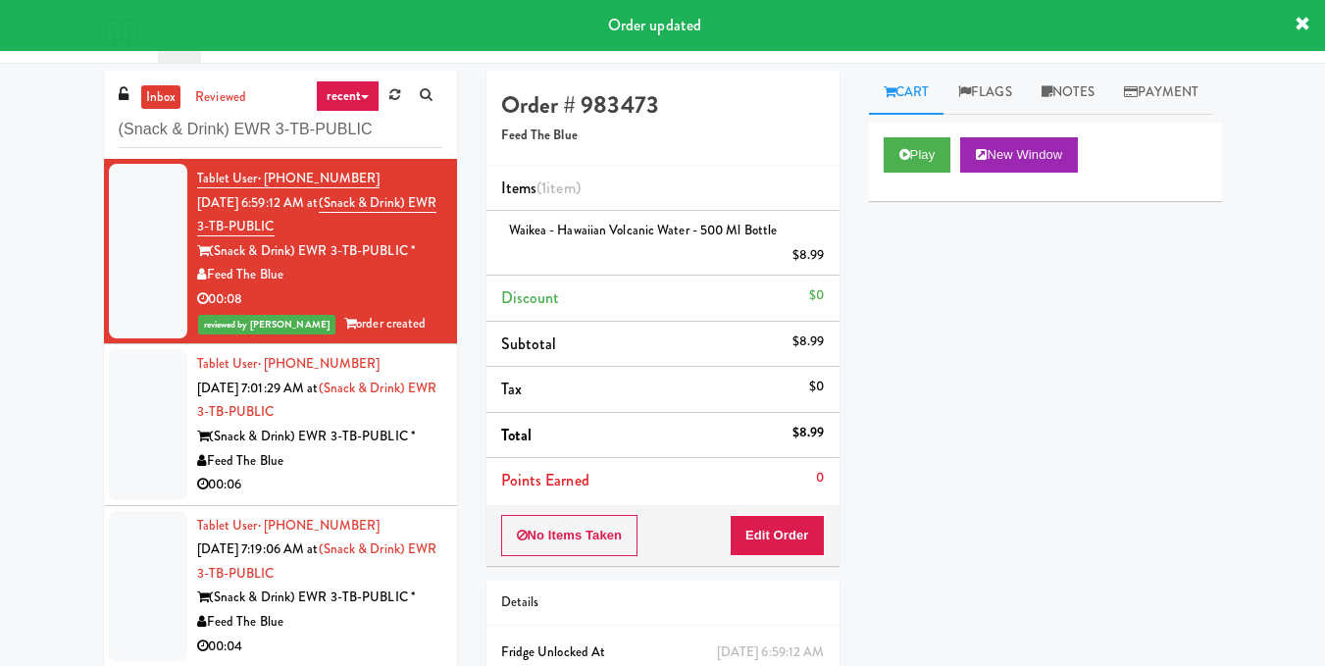
click at [400, 485] on div "00:06" at bounding box center [319, 485] width 245 height 25
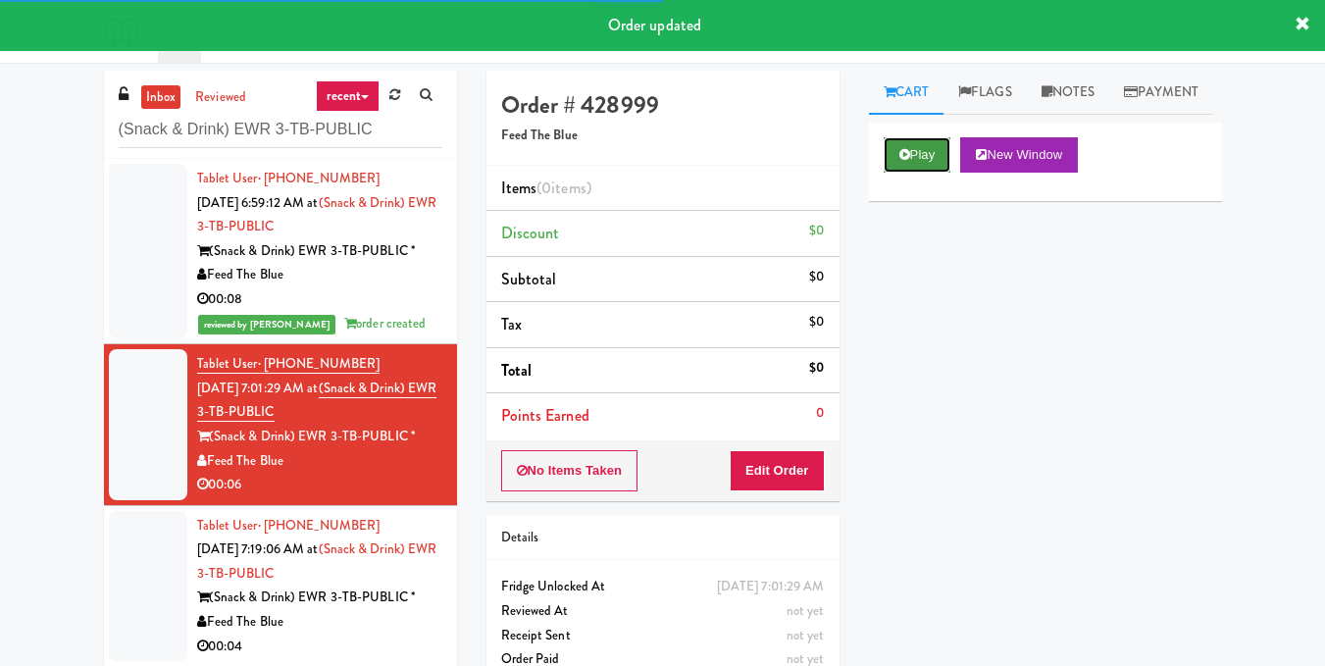
click at [922, 173] on button "Play" at bounding box center [918, 154] width 68 height 35
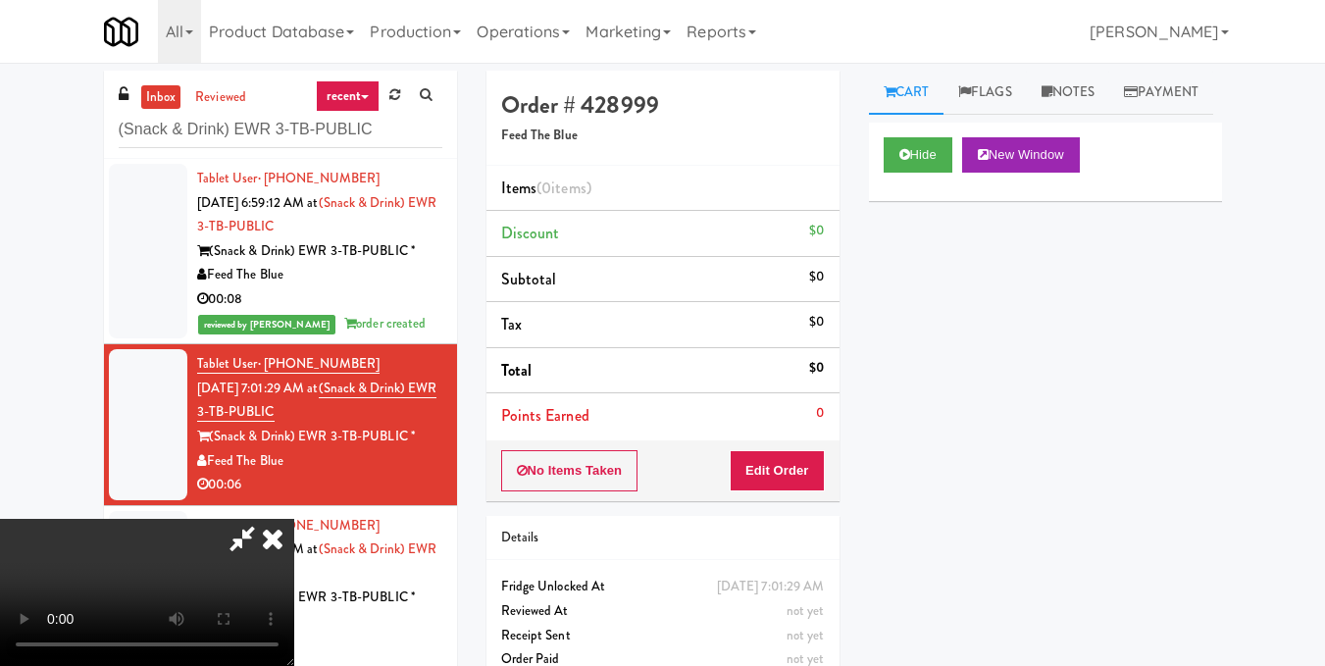
click at [294, 519] on video at bounding box center [147, 592] width 294 height 147
click at [816, 475] on button "Edit Order" at bounding box center [777, 470] width 95 height 41
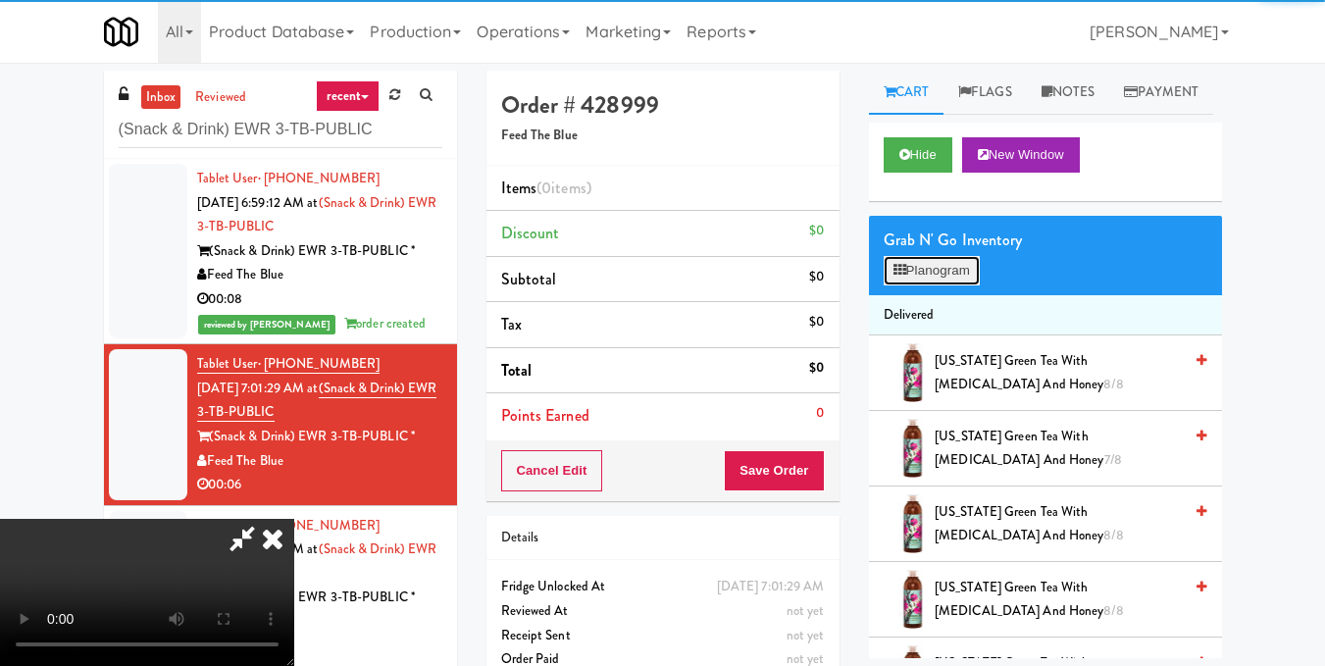
click at [955, 285] on button "Planogram" at bounding box center [932, 270] width 96 height 29
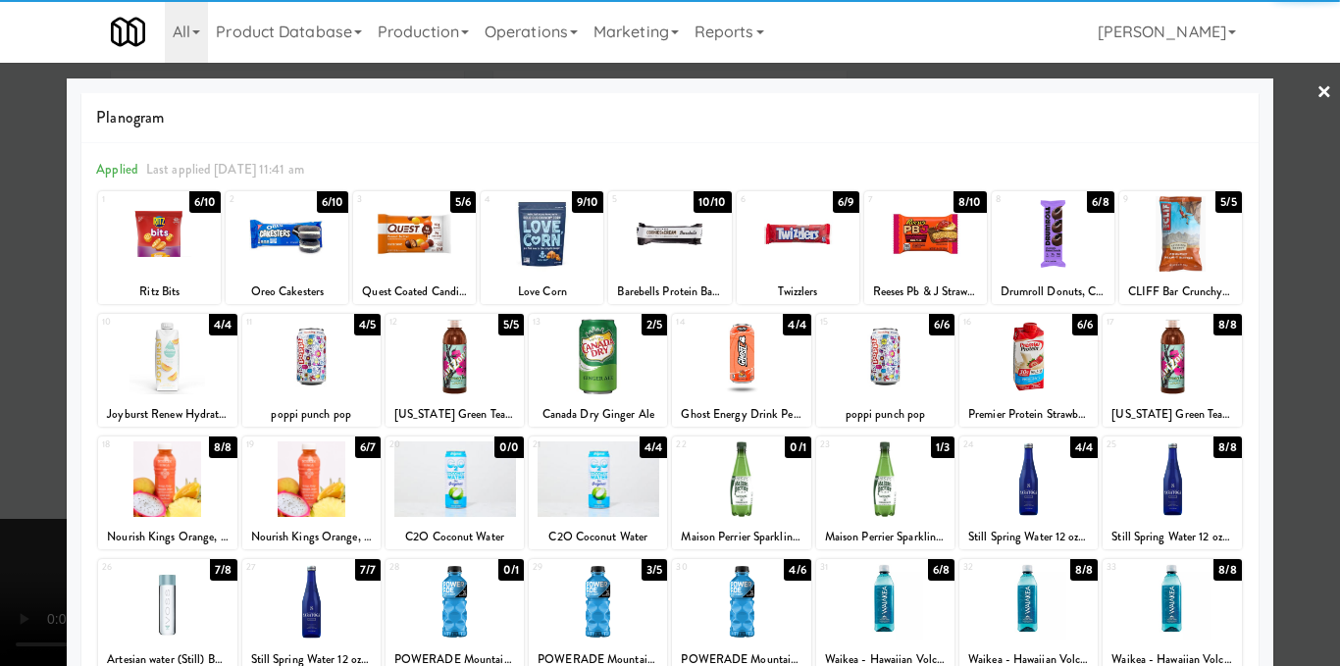
click at [925, 251] on div at bounding box center [925, 234] width 123 height 76
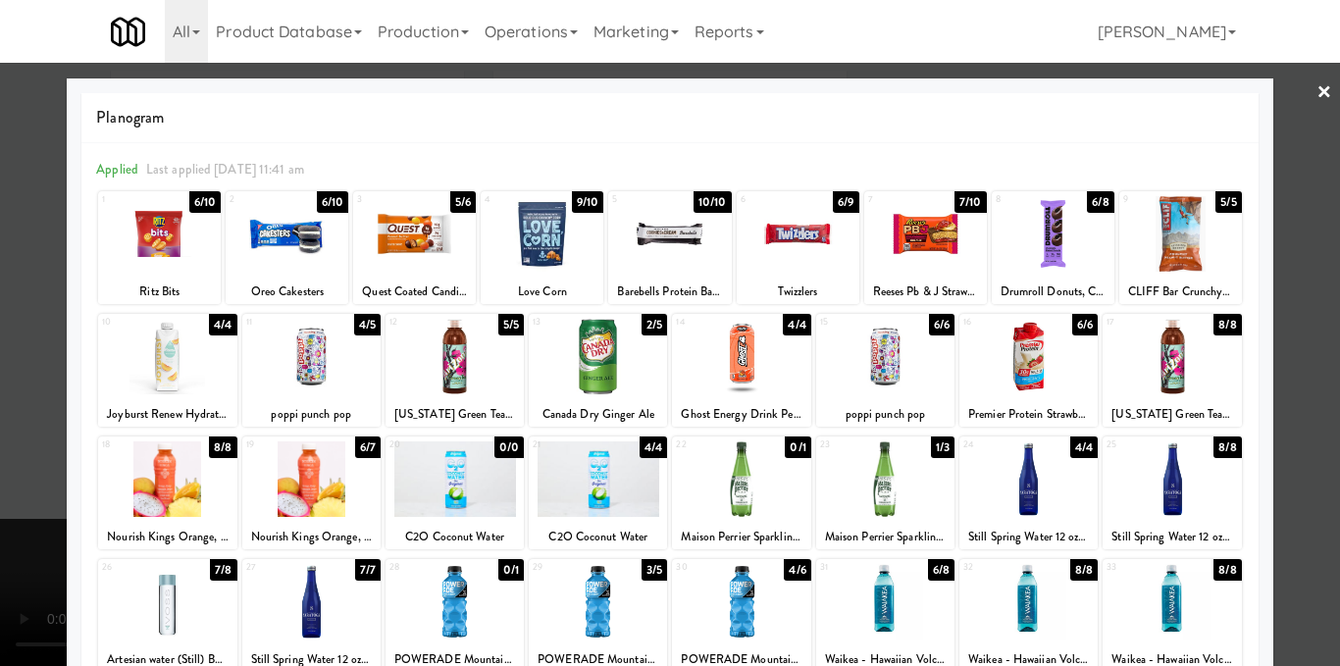
drag, startPoint x: 1278, startPoint y: 233, endPoint x: 1245, endPoint y: 238, distance: 33.7
click at [1279, 233] on div at bounding box center [670, 333] width 1340 height 666
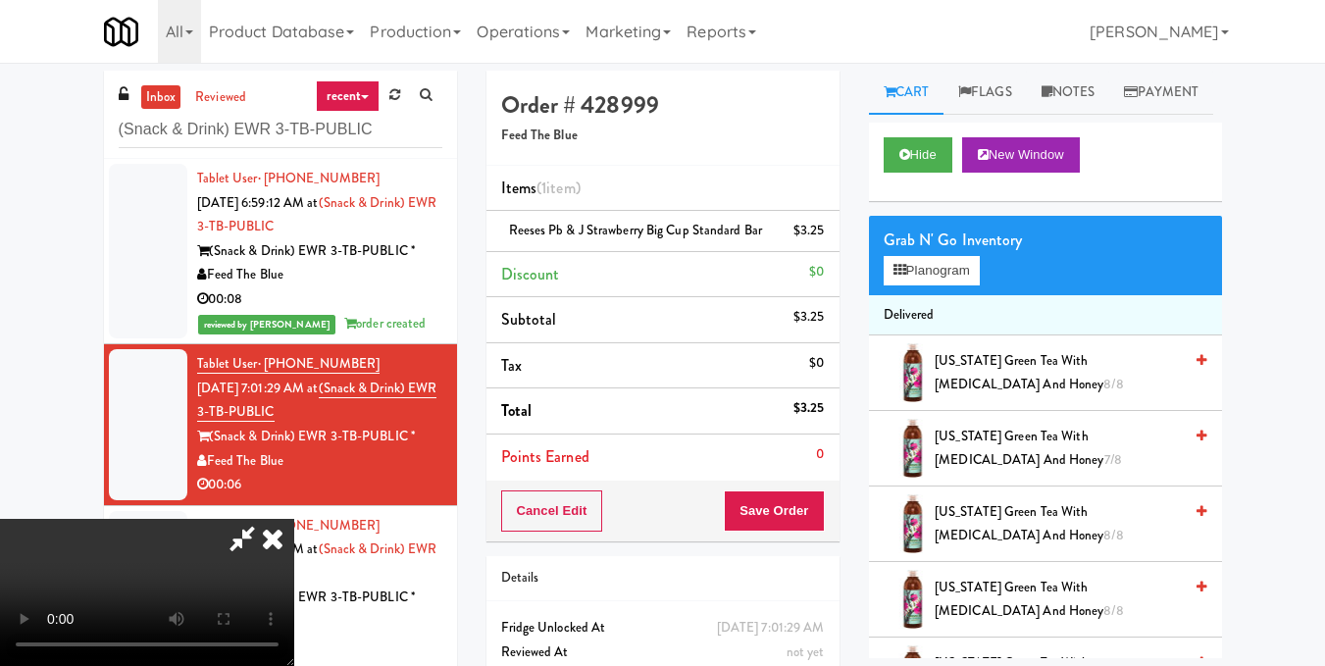
click at [294, 519] on video at bounding box center [147, 592] width 294 height 147
click at [294, 519] on icon at bounding box center [272, 538] width 43 height 39
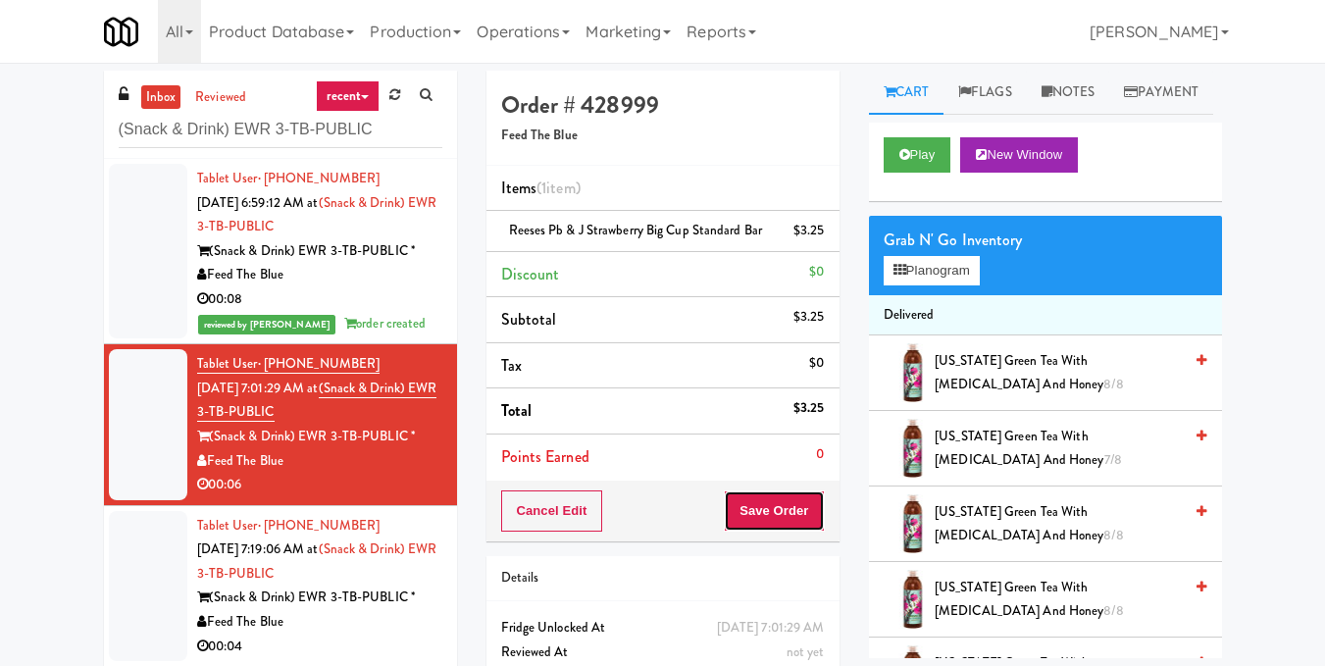
click at [814, 532] on button "Save Order" at bounding box center [774, 510] width 100 height 41
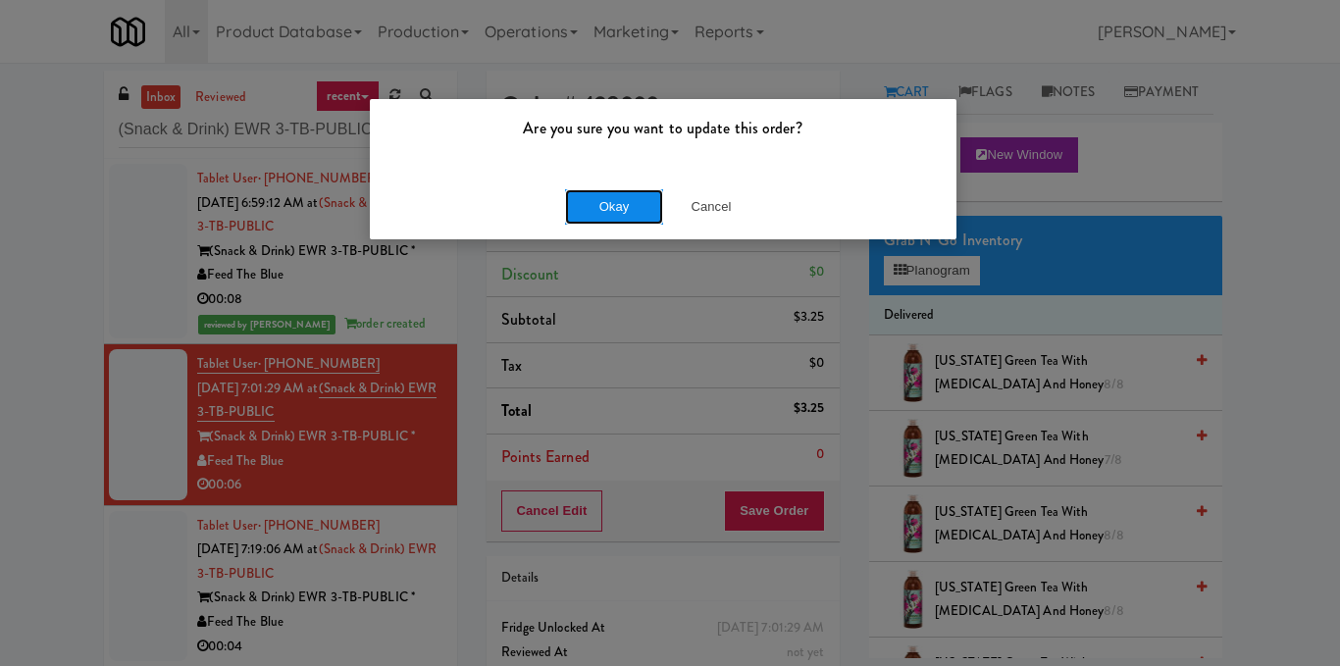
click at [639, 202] on button "Okay" at bounding box center [614, 206] width 98 height 35
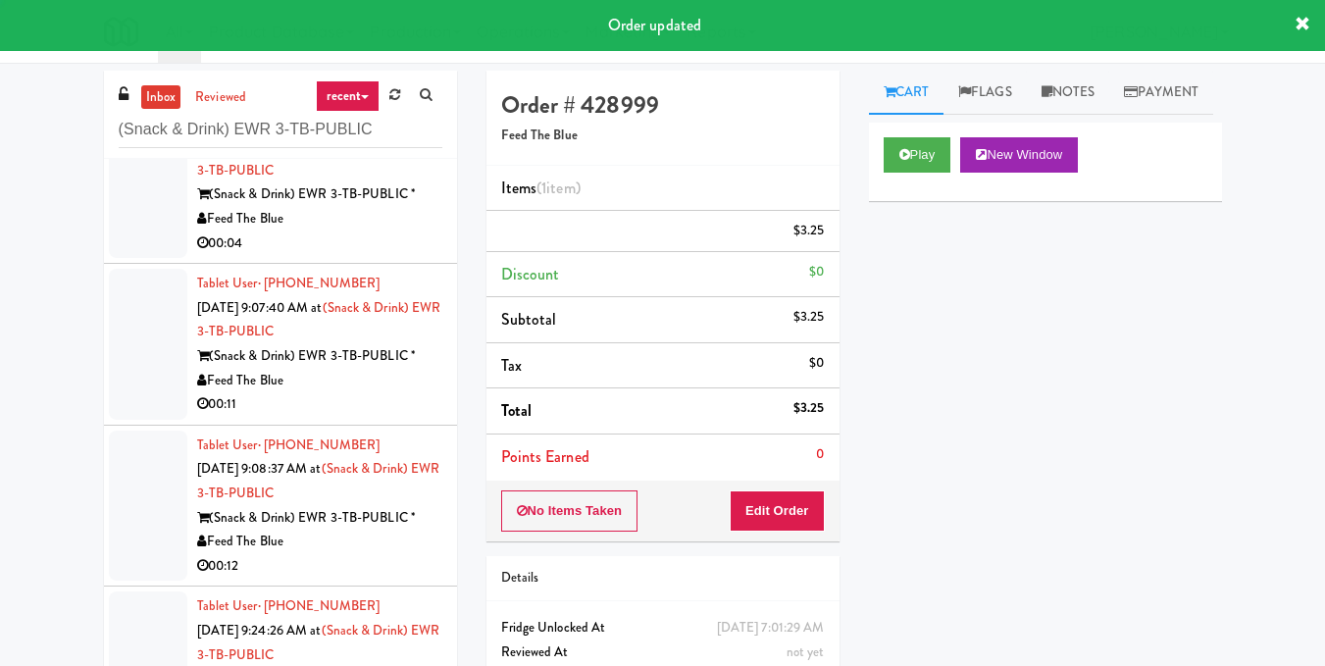
scroll to position [207, 0]
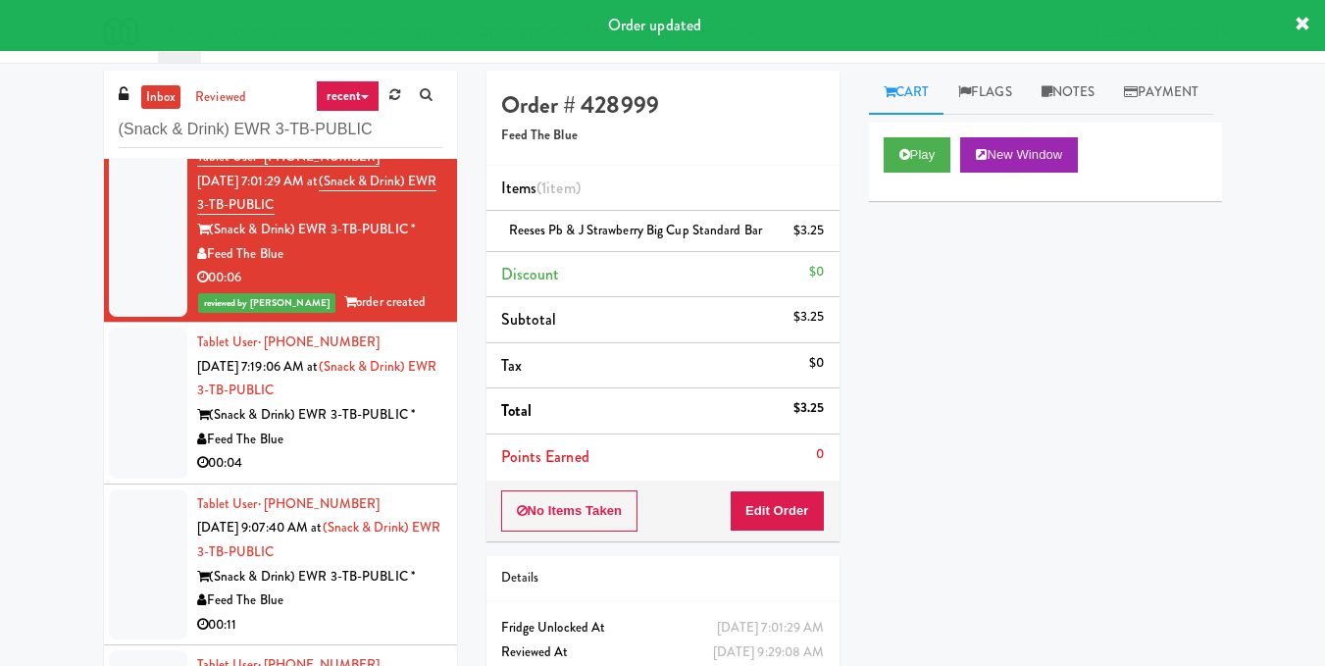
click at [389, 427] on div "(Snack & Drink) EWR 3-TB-PUBLIC *" at bounding box center [319, 415] width 245 height 25
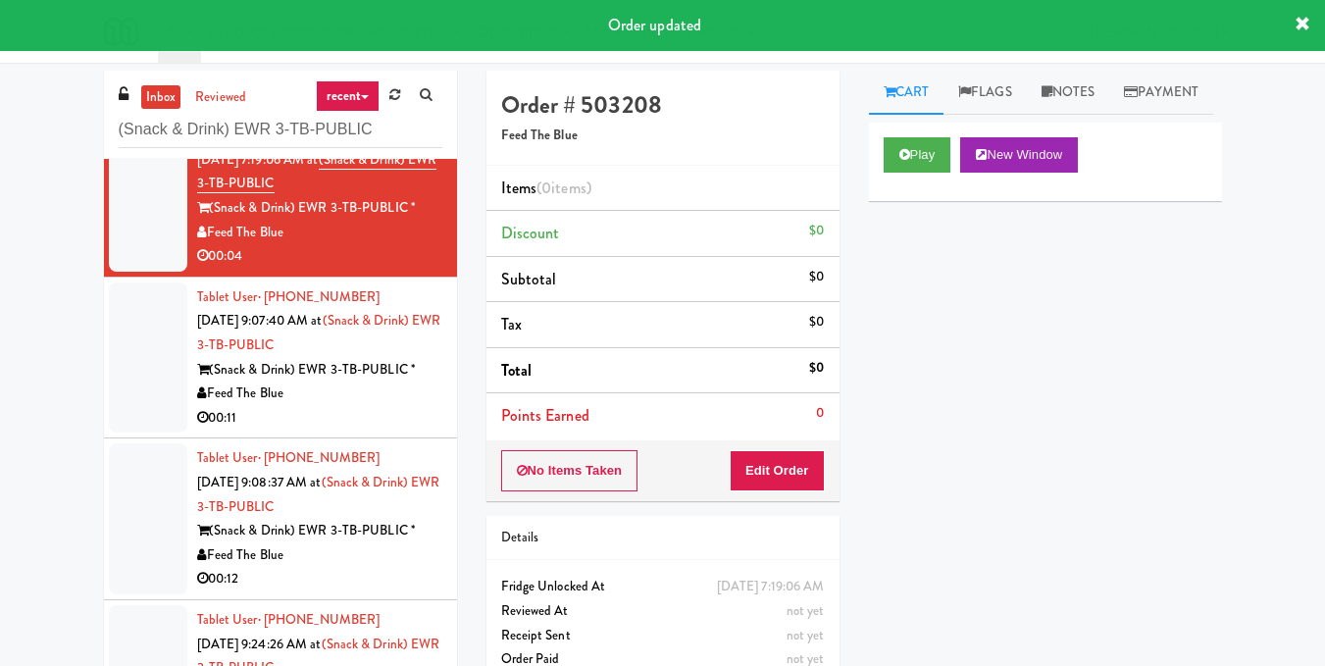
scroll to position [428, 0]
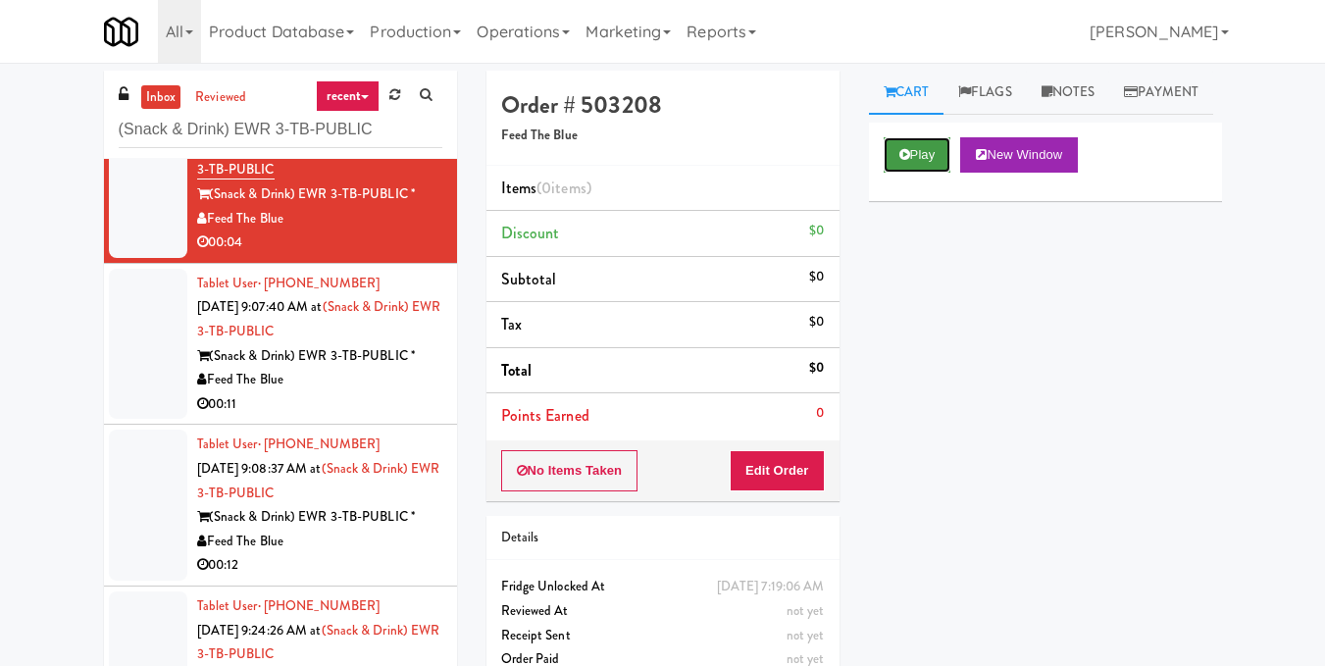
click at [931, 173] on button "Play" at bounding box center [918, 154] width 68 height 35
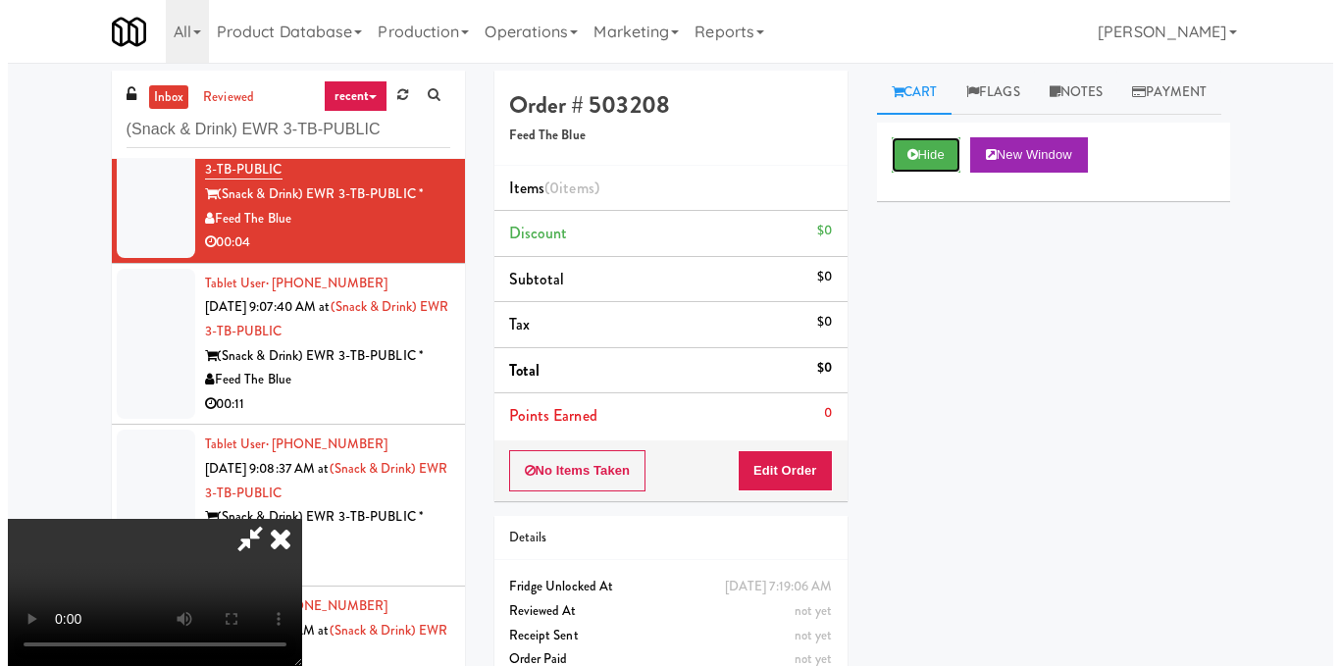
scroll to position [25, 0]
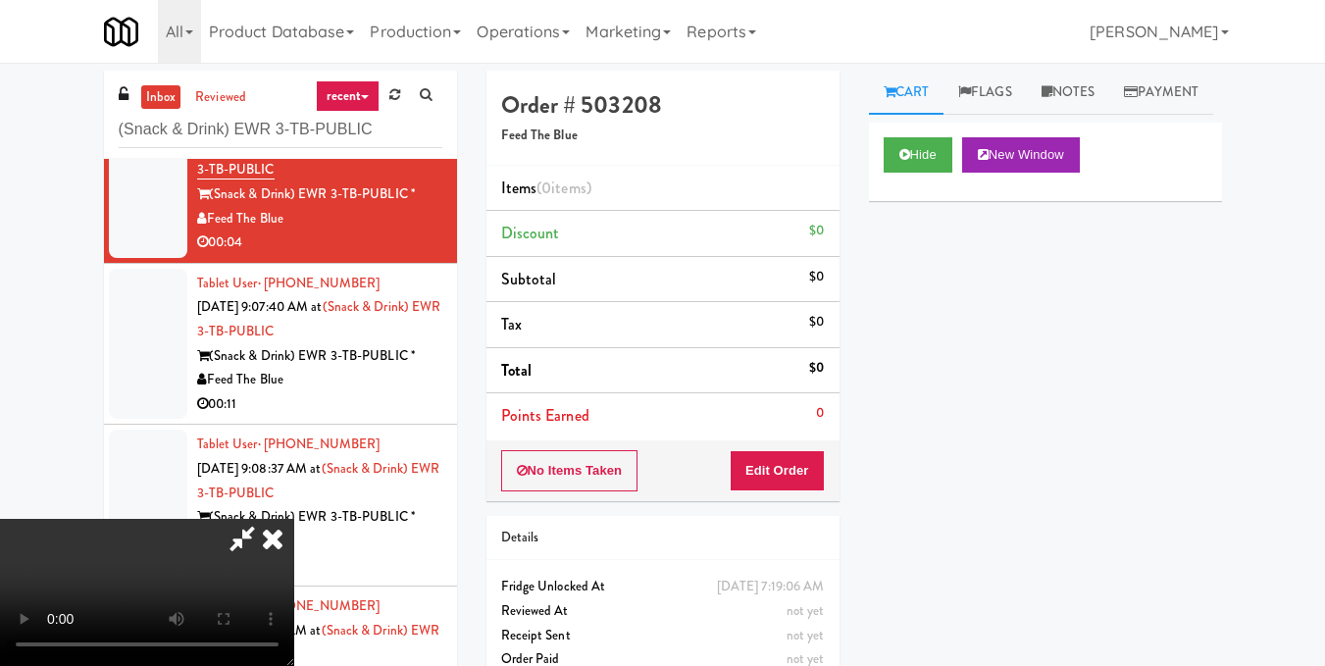
drag, startPoint x: 633, startPoint y: 339, endPoint x: 715, endPoint y: 346, distance: 82.7
click at [294, 519] on video at bounding box center [147, 592] width 294 height 147
drag, startPoint x: 825, startPoint y: 468, endPoint x: 859, endPoint y: 448, distance: 39.5
click at [829, 469] on div "No Items Taken Edit Order" at bounding box center [662, 470] width 353 height 61
drag, startPoint x: 813, startPoint y: 473, endPoint x: 846, endPoint y: 409, distance: 71.9
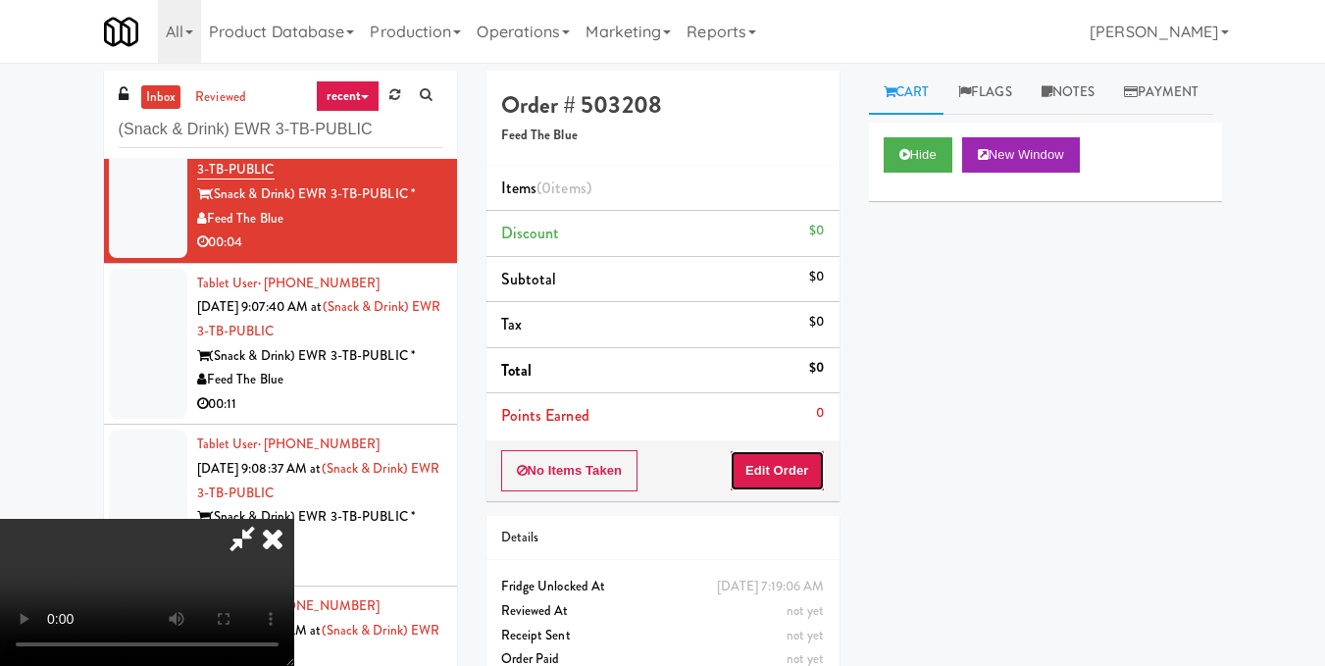
click at [813, 472] on button "Edit Order" at bounding box center [777, 470] width 95 height 41
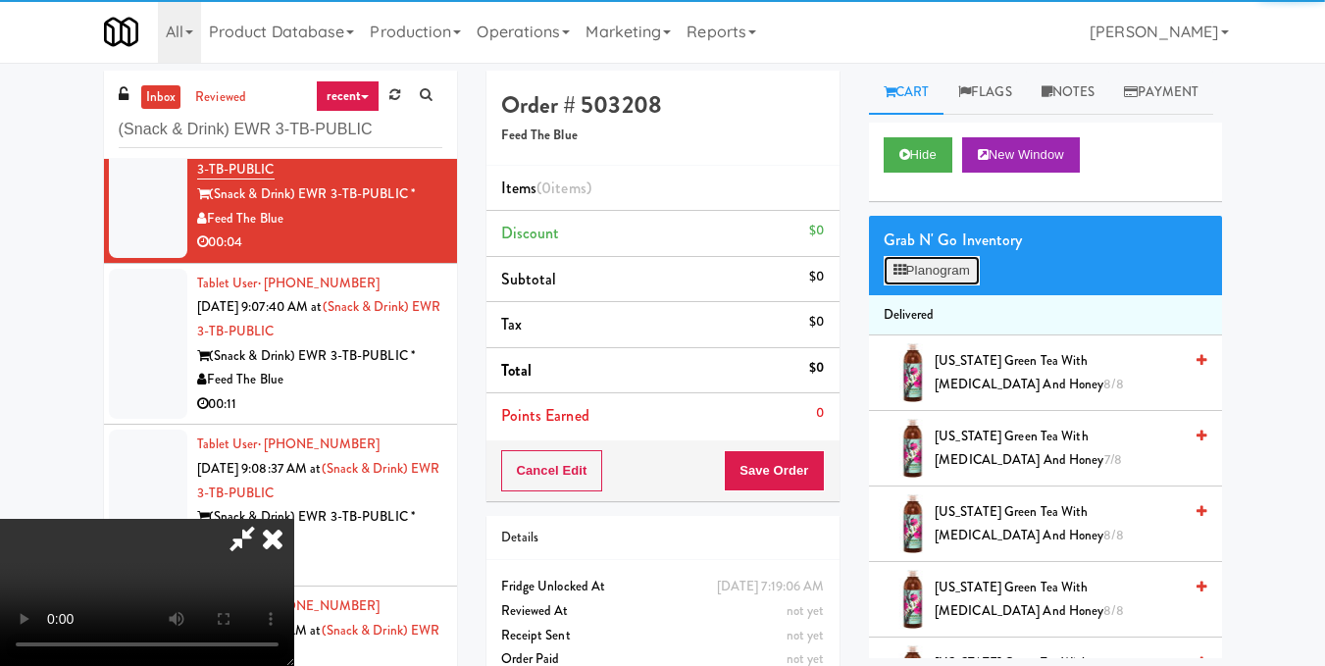
click at [937, 285] on button "Planogram" at bounding box center [932, 270] width 96 height 29
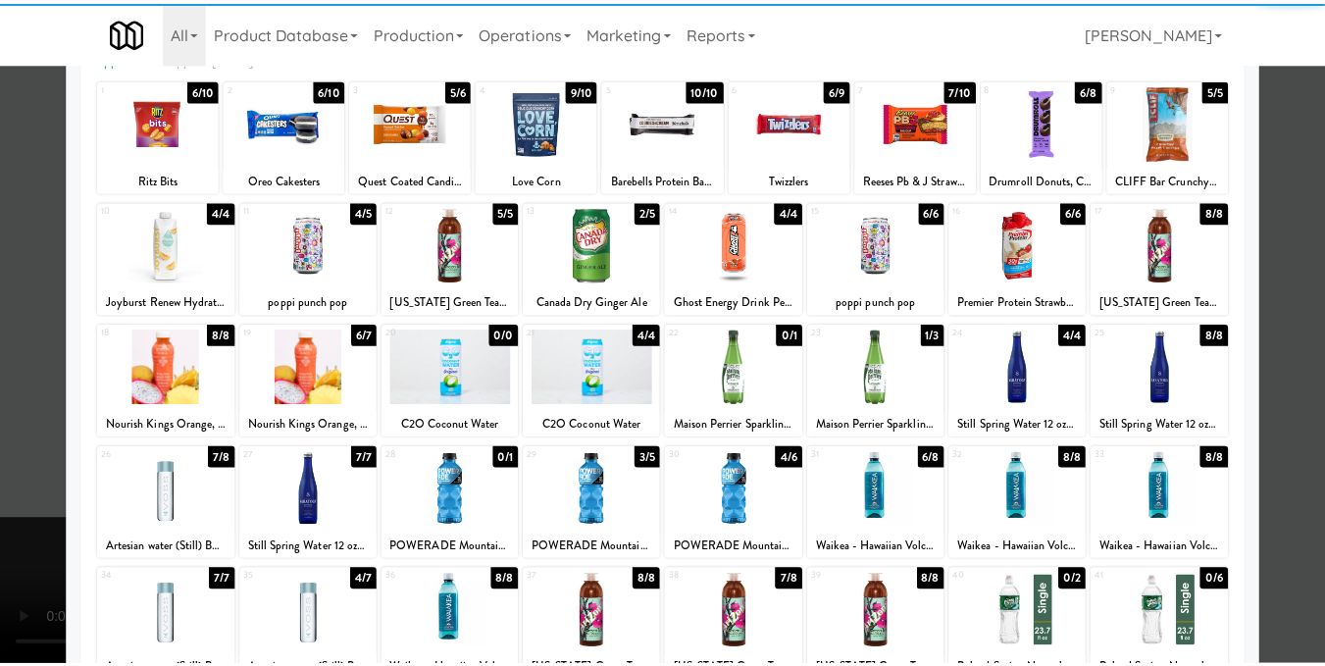
scroll to position [196, 0]
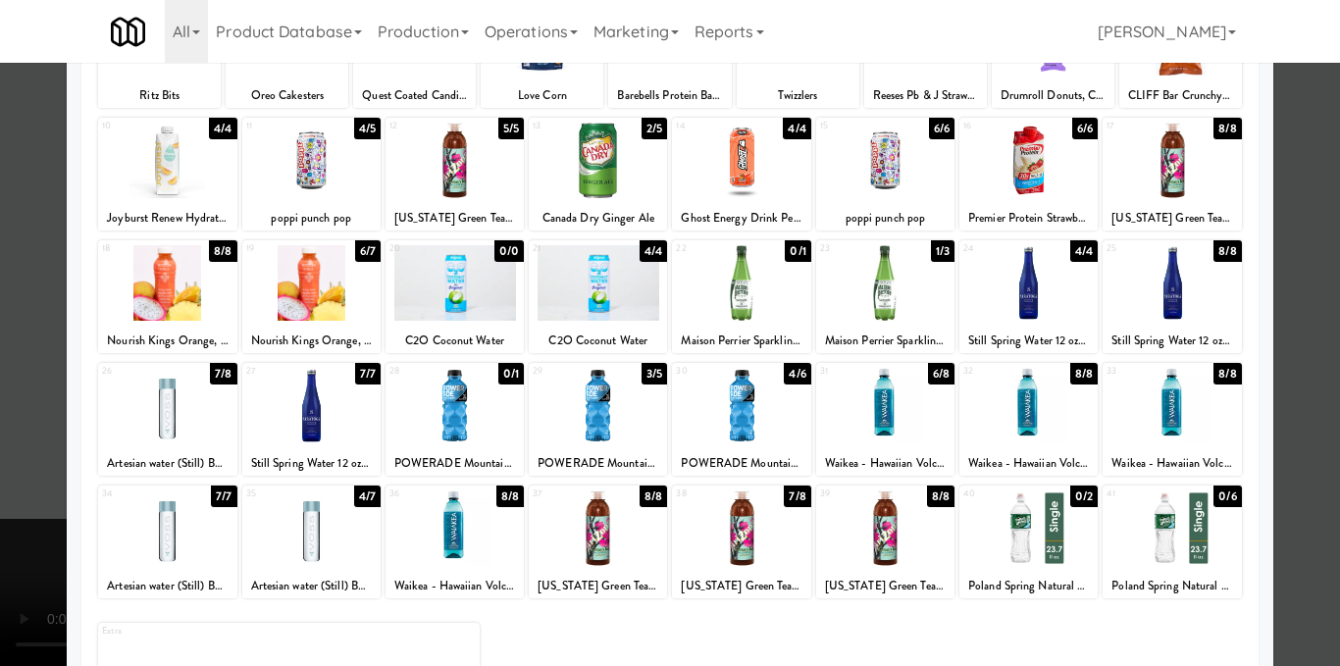
drag, startPoint x: 601, startPoint y: 418, endPoint x: 645, endPoint y: 409, distance: 45.0
click at [602, 418] on div at bounding box center [598, 406] width 138 height 76
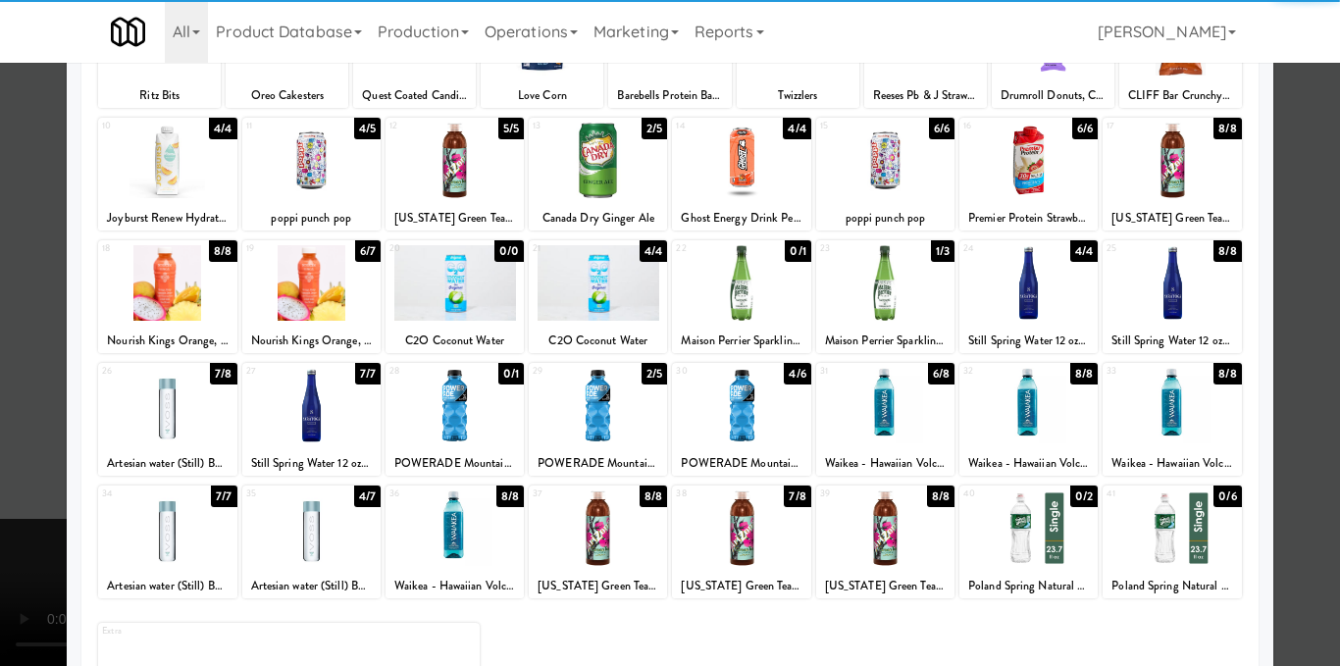
click at [1280, 363] on div at bounding box center [670, 333] width 1340 height 666
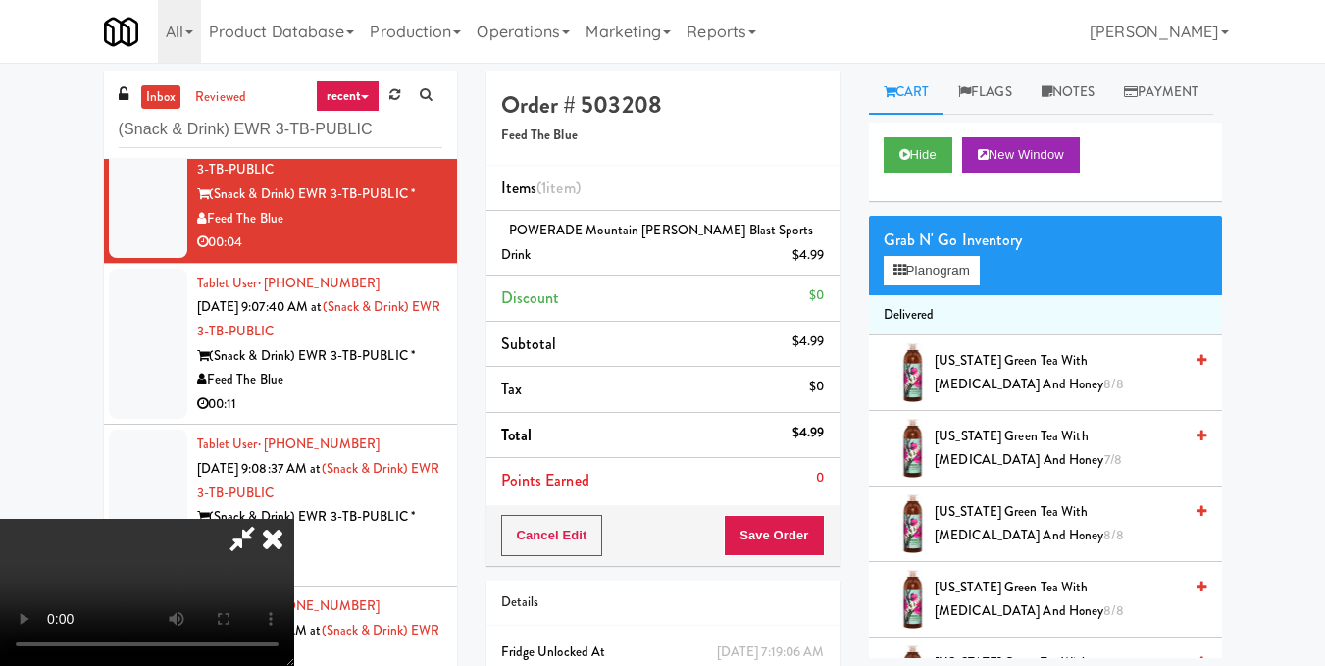
click at [294, 519] on video at bounding box center [147, 592] width 294 height 147
click at [294, 519] on icon at bounding box center [272, 538] width 43 height 39
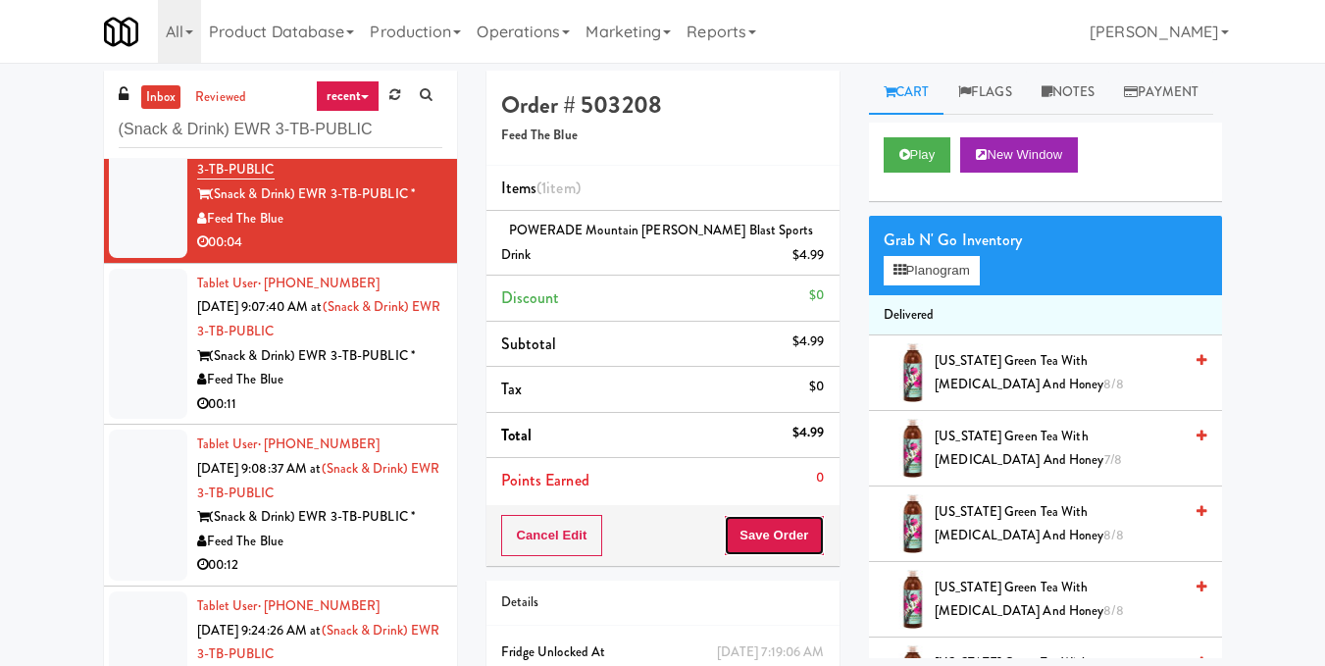
click at [764, 540] on button "Save Order" at bounding box center [774, 535] width 100 height 41
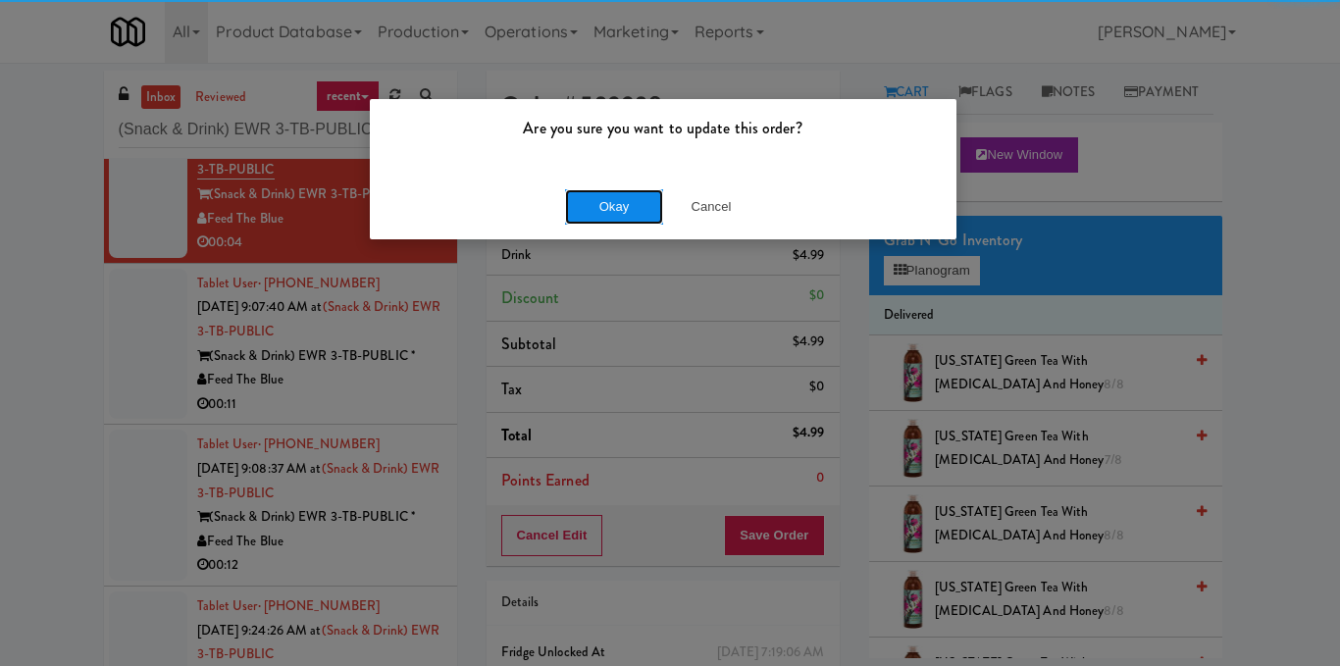
click at [618, 210] on button "Okay" at bounding box center [614, 206] width 98 height 35
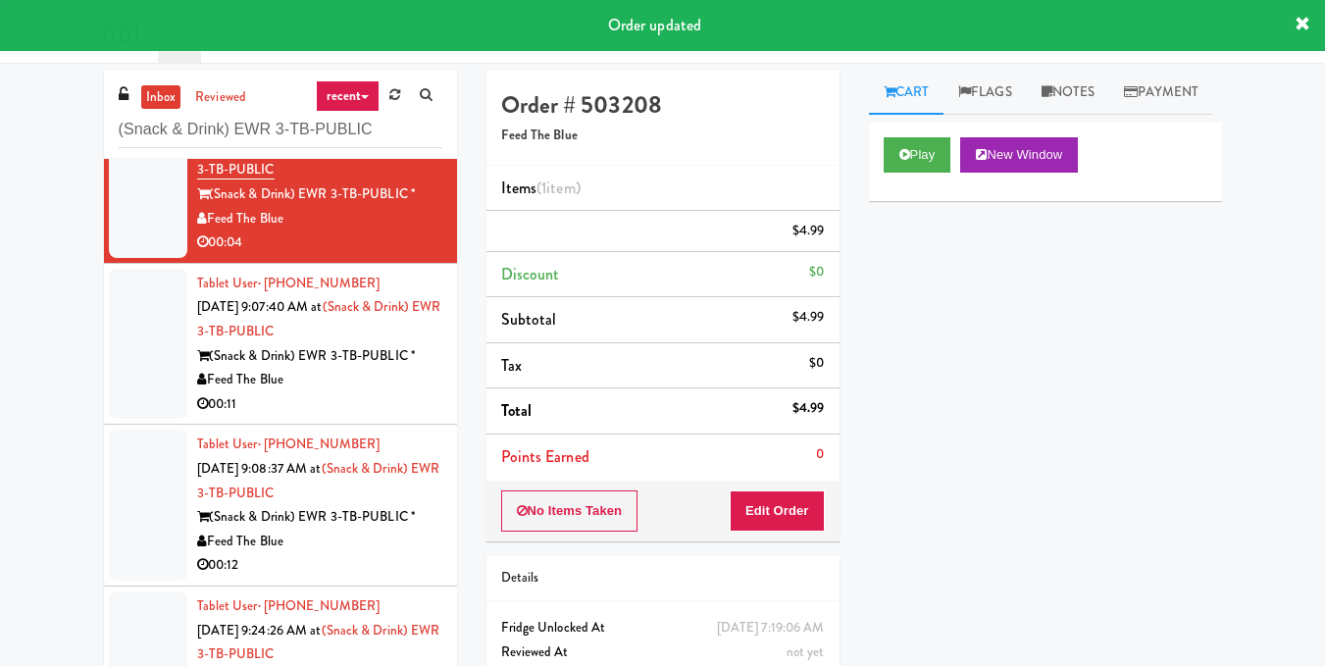
click at [406, 392] on div "00:11" at bounding box center [319, 404] width 245 height 25
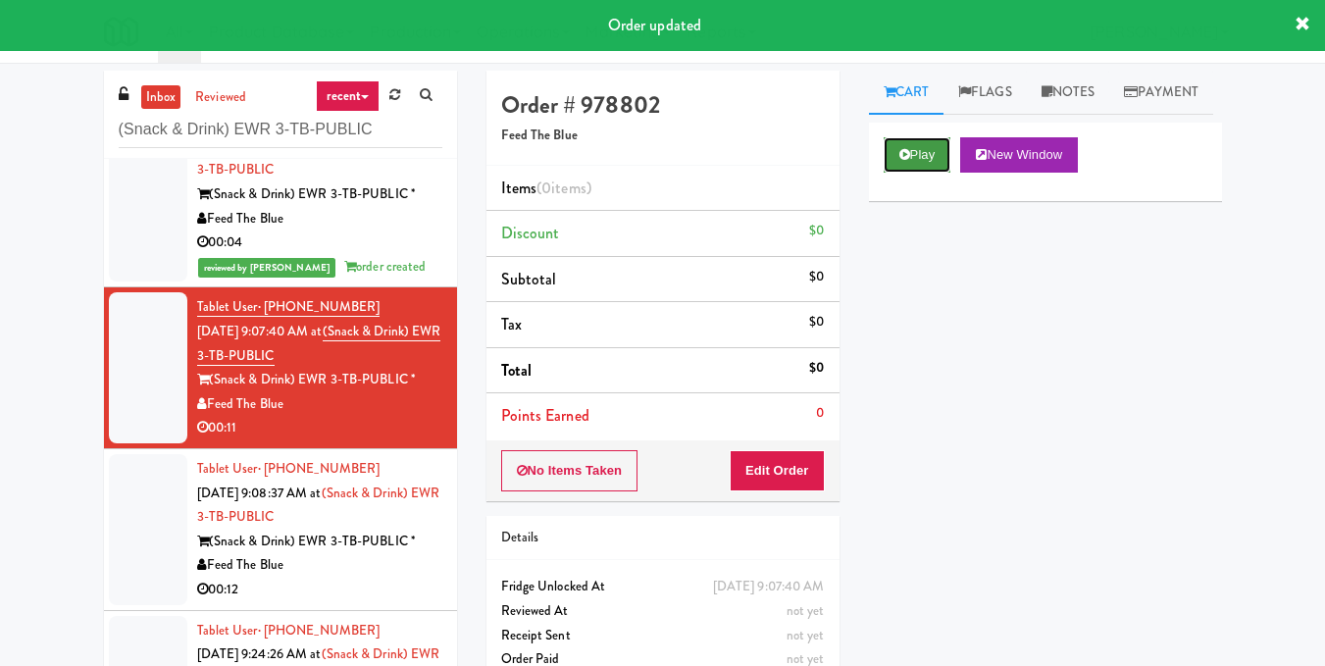
click at [904, 161] on icon at bounding box center [904, 154] width 11 height 13
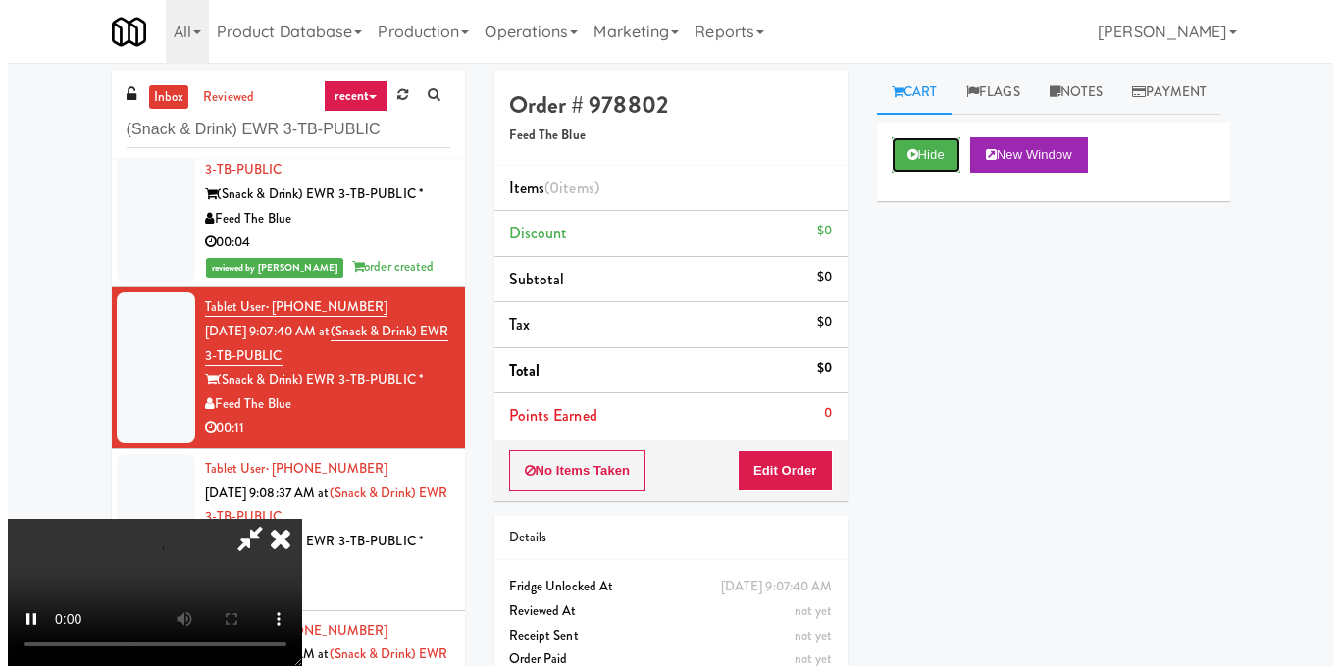
scroll to position [221, 0]
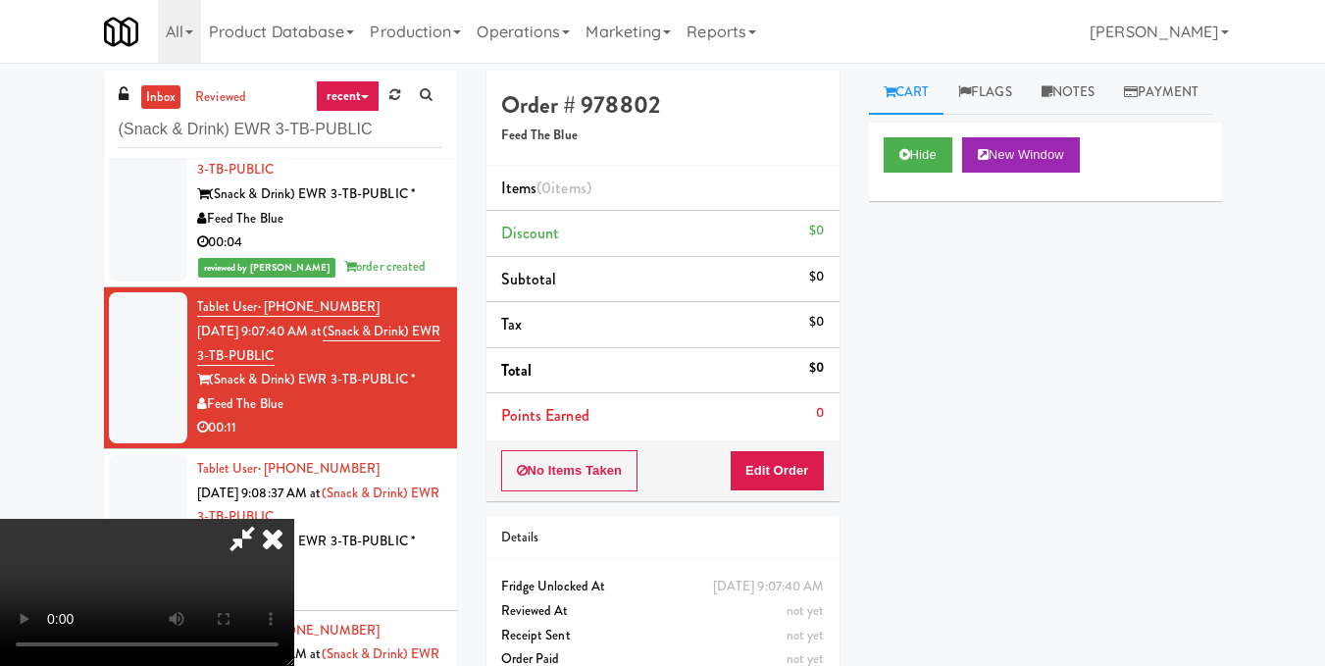
click at [294, 519] on video at bounding box center [147, 592] width 294 height 147
click at [807, 479] on button "Edit Order" at bounding box center [777, 470] width 95 height 41
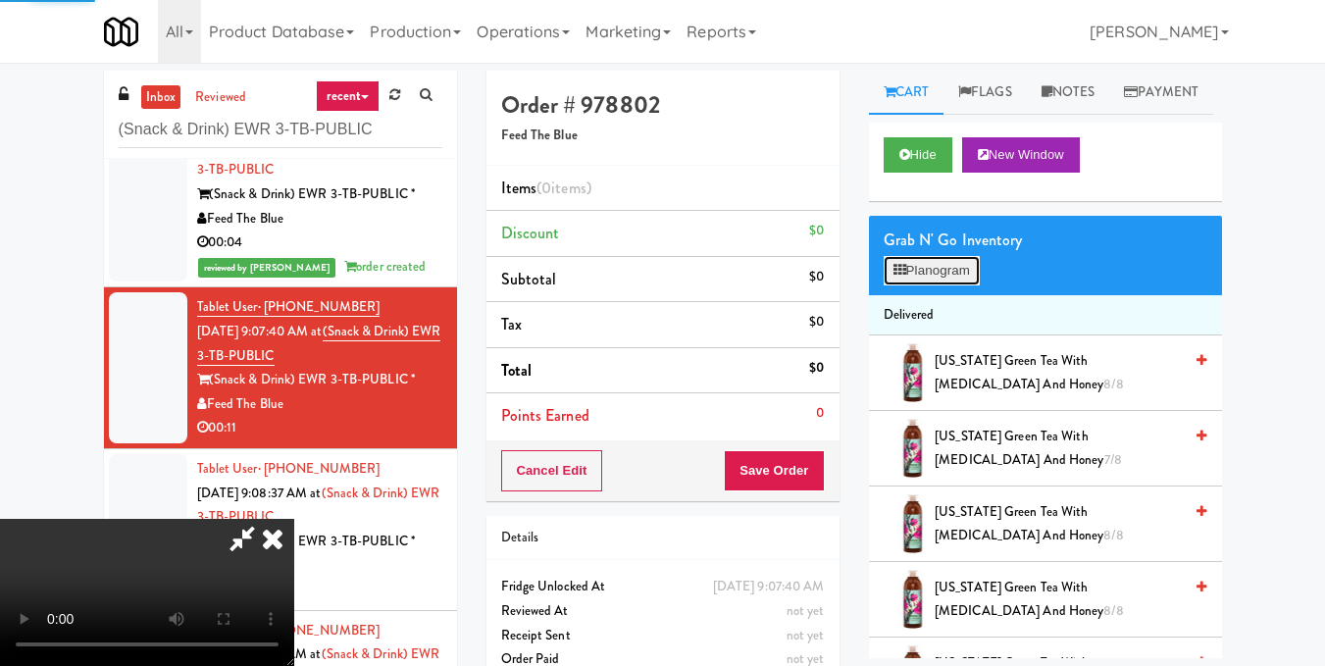
click at [940, 285] on button "Planogram" at bounding box center [932, 270] width 96 height 29
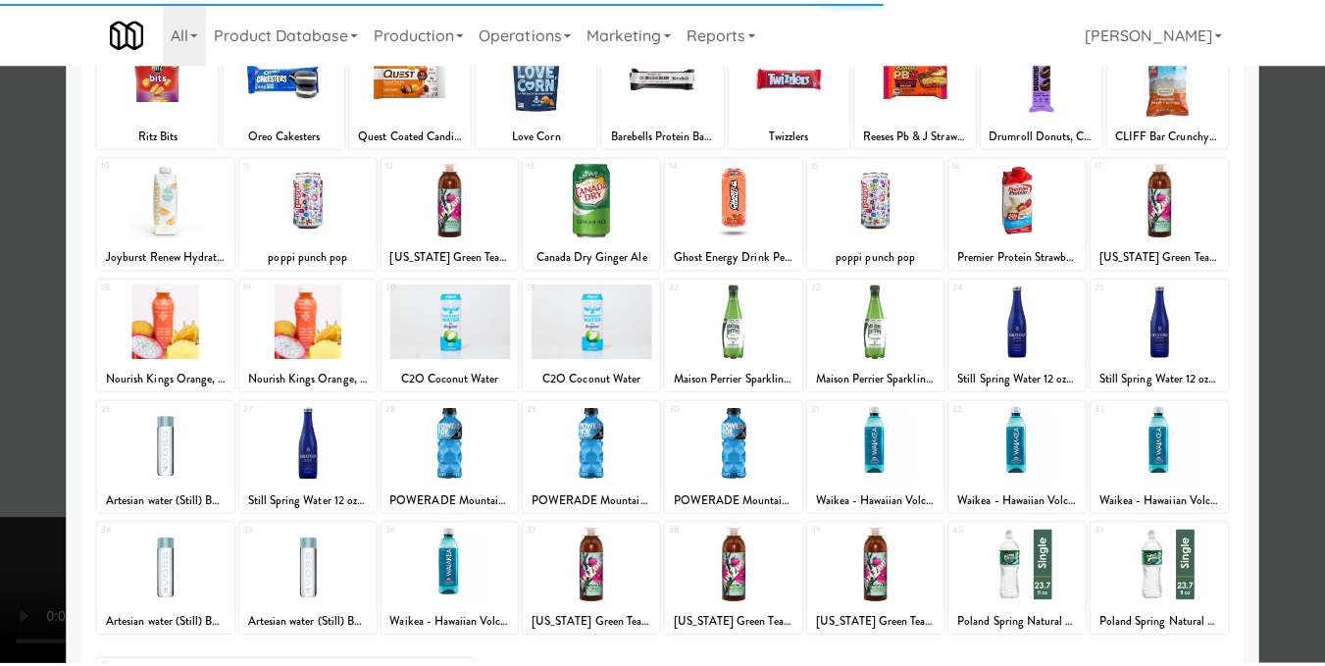
scroll to position [297, 0]
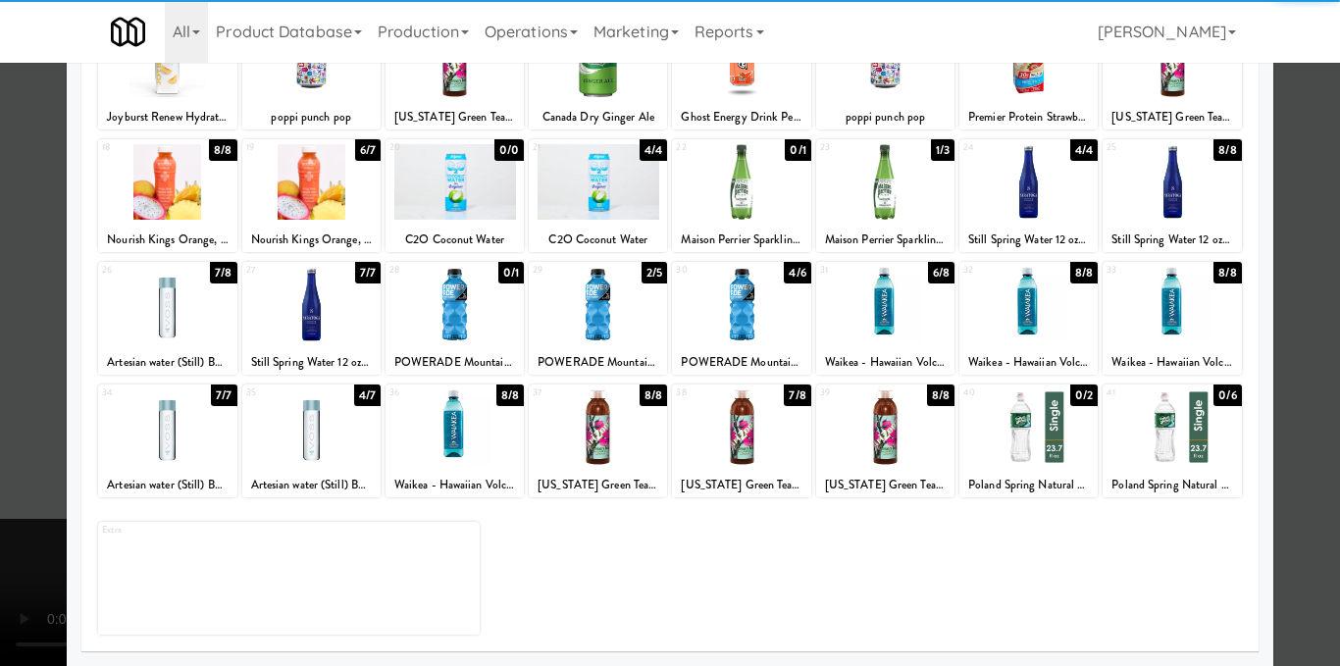
click at [886, 323] on div at bounding box center [885, 305] width 138 height 76
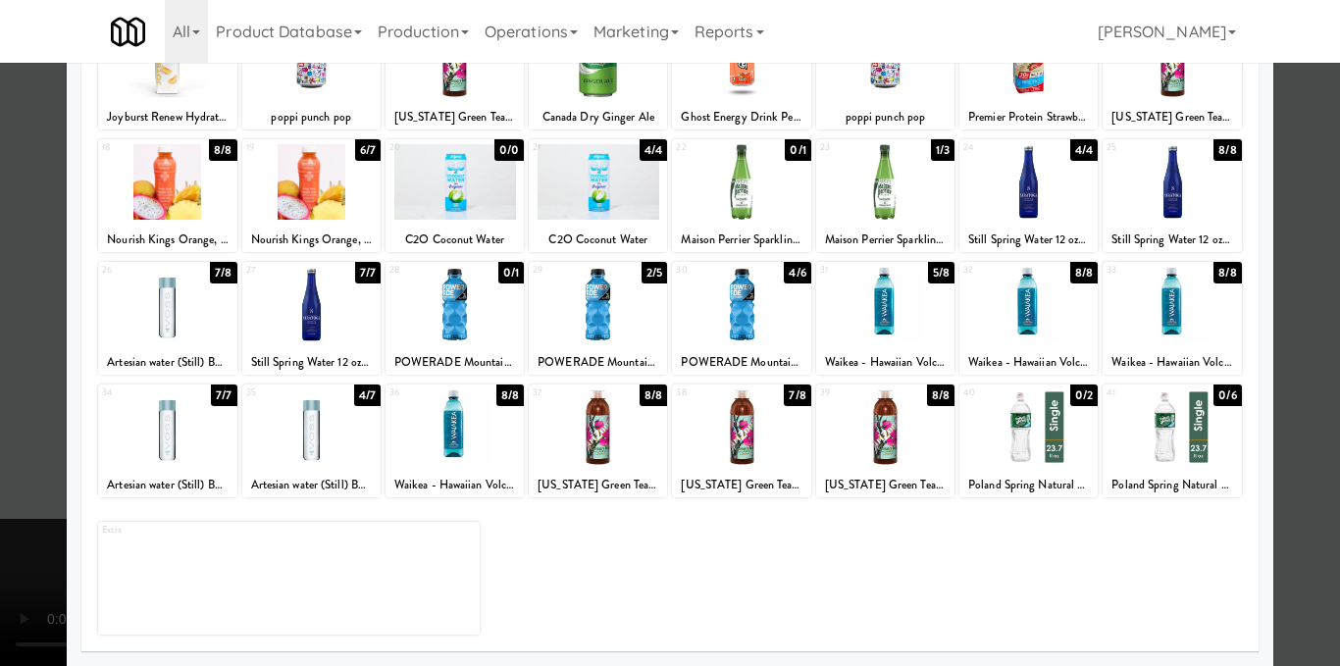
click at [1295, 355] on div at bounding box center [670, 333] width 1340 height 666
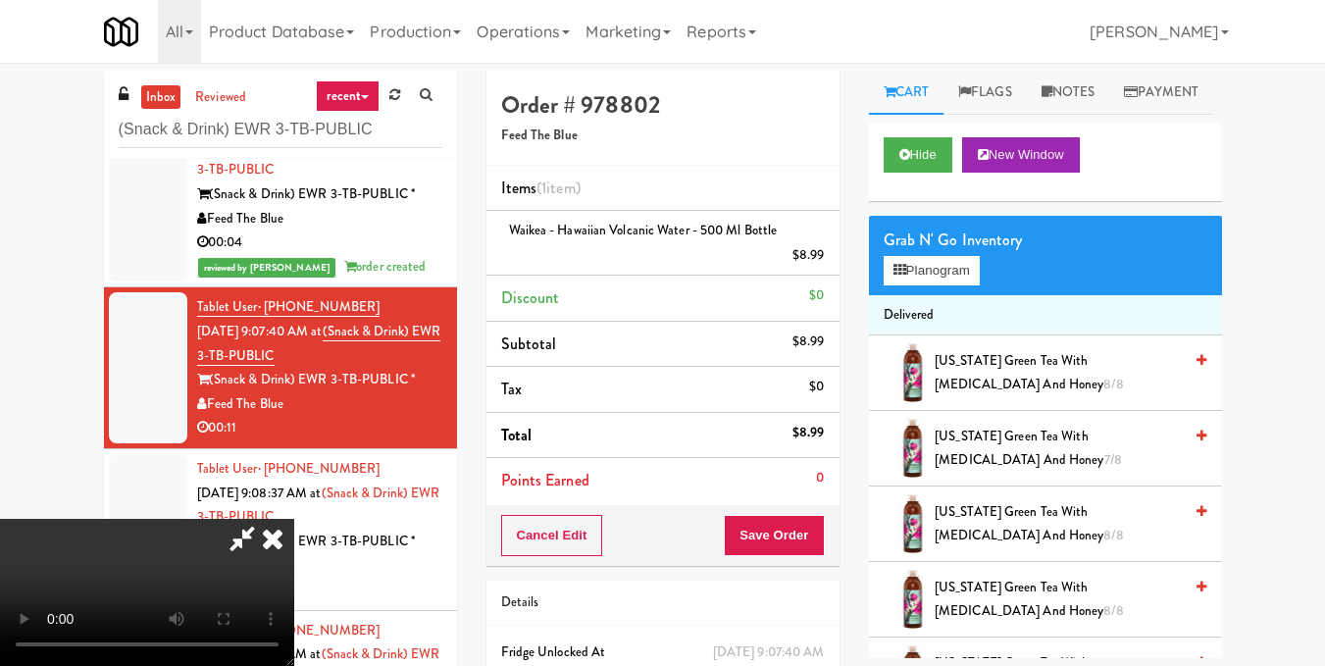
click at [294, 519] on video at bounding box center [147, 592] width 294 height 147
click at [294, 519] on icon at bounding box center [272, 538] width 43 height 39
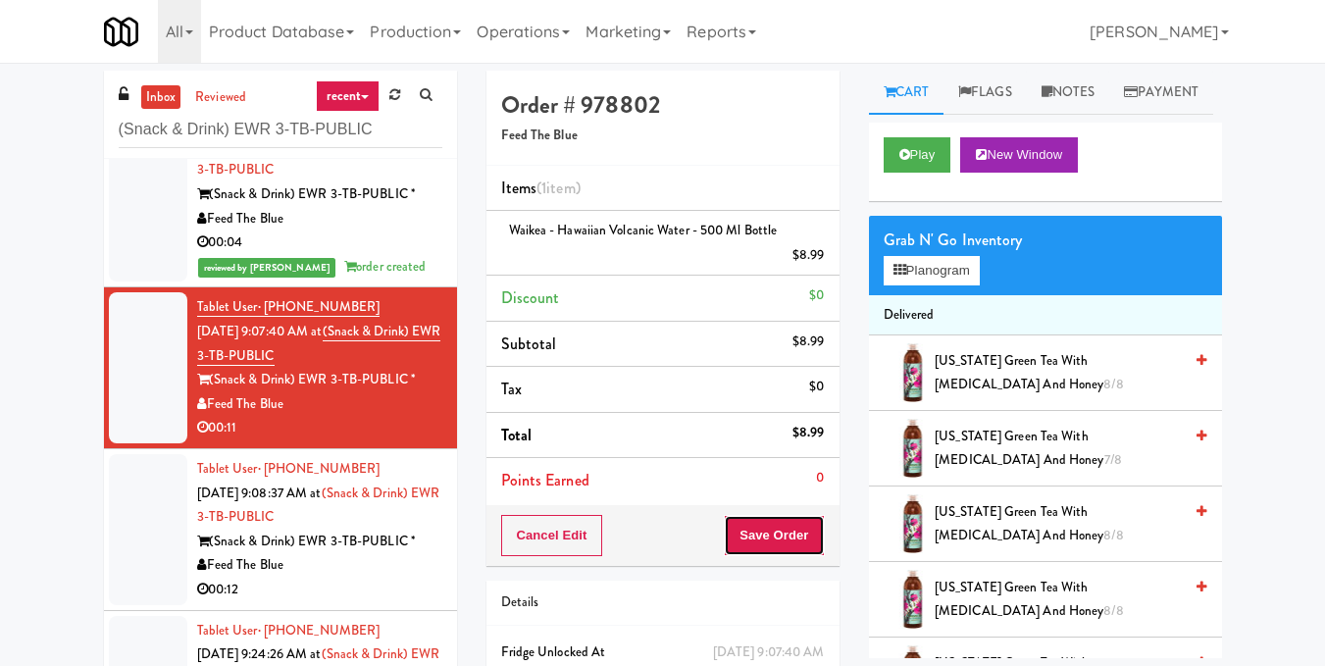
drag, startPoint x: 787, startPoint y: 521, endPoint x: 744, endPoint y: 480, distance: 59.0
click at [787, 525] on button "Save Order" at bounding box center [774, 535] width 100 height 41
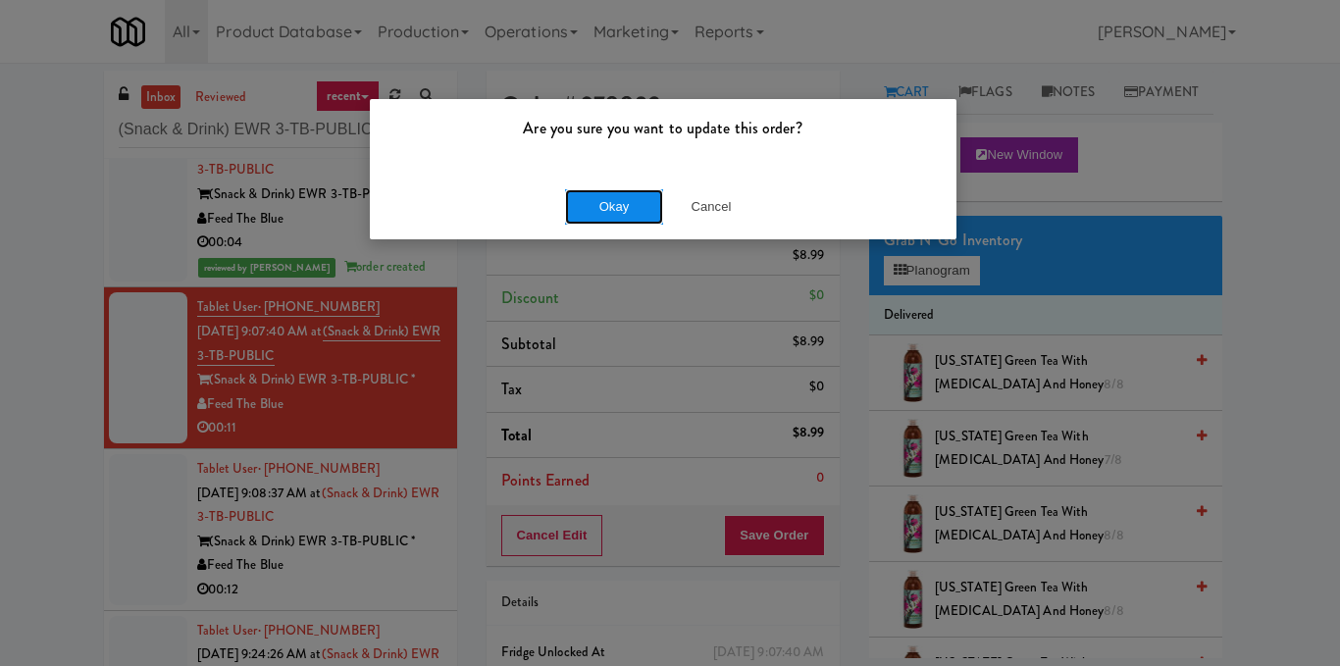
click at [608, 214] on button "Okay" at bounding box center [614, 206] width 98 height 35
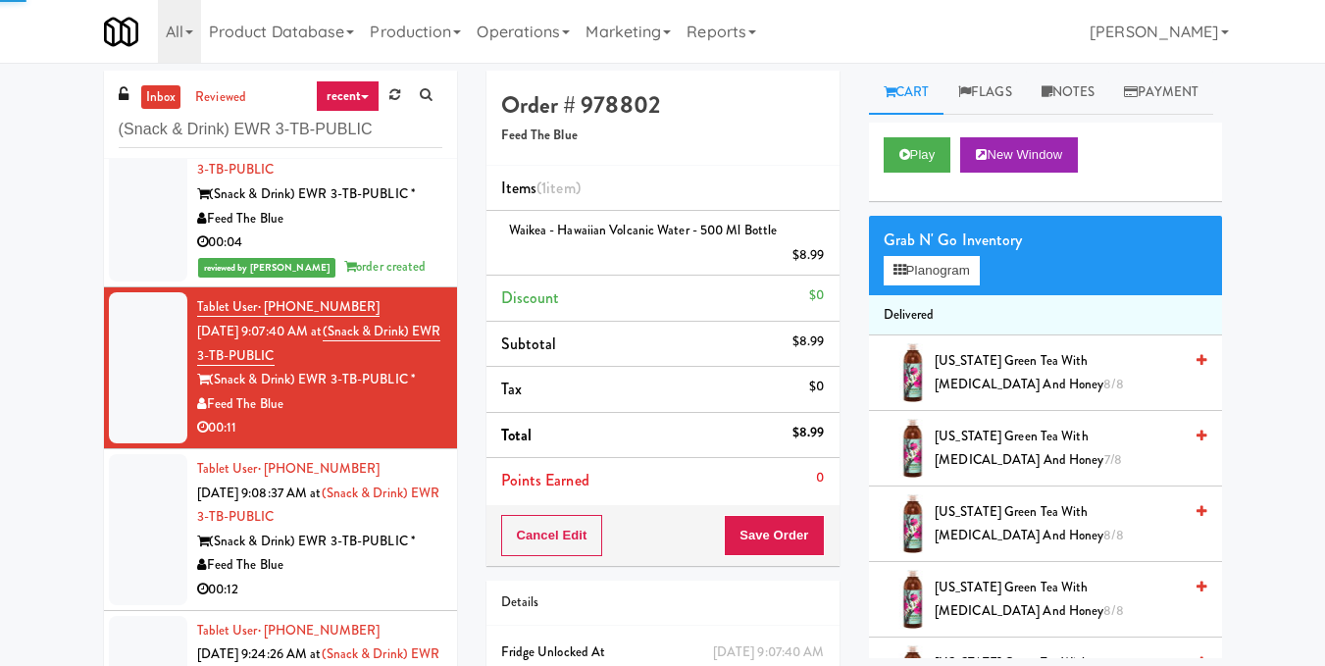
click at [398, 581] on div "00:12" at bounding box center [319, 590] width 245 height 25
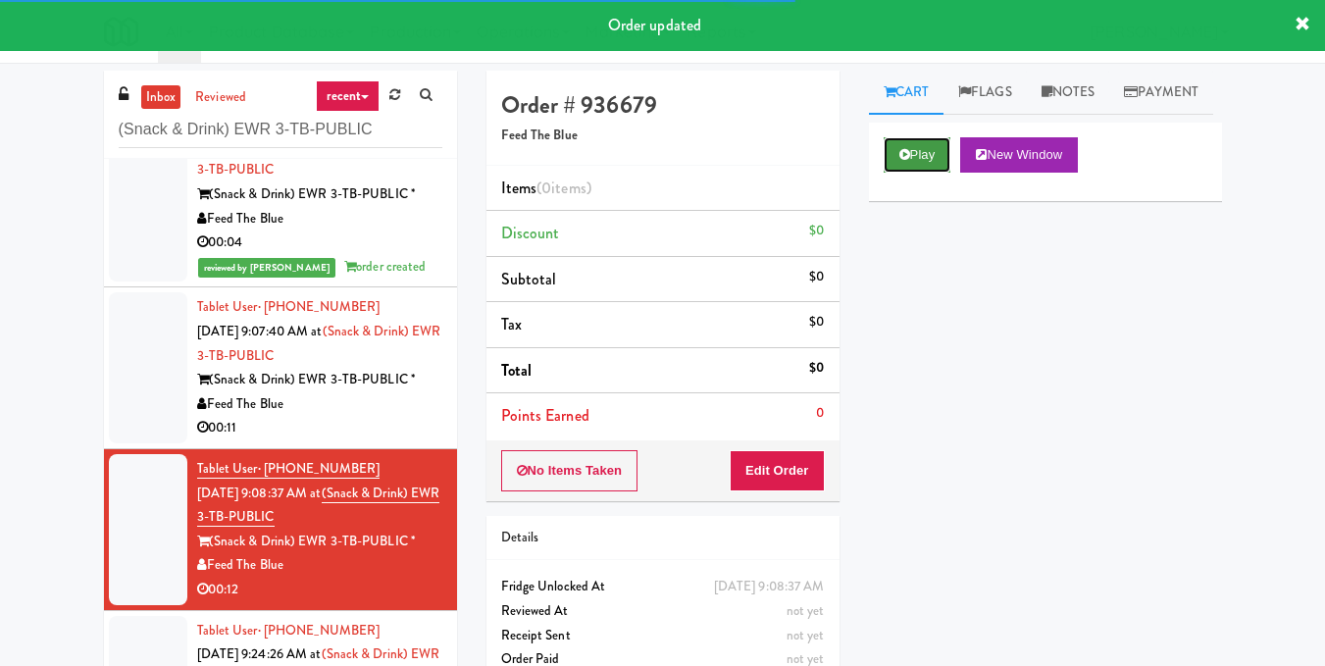
click at [907, 161] on icon at bounding box center [904, 154] width 11 height 13
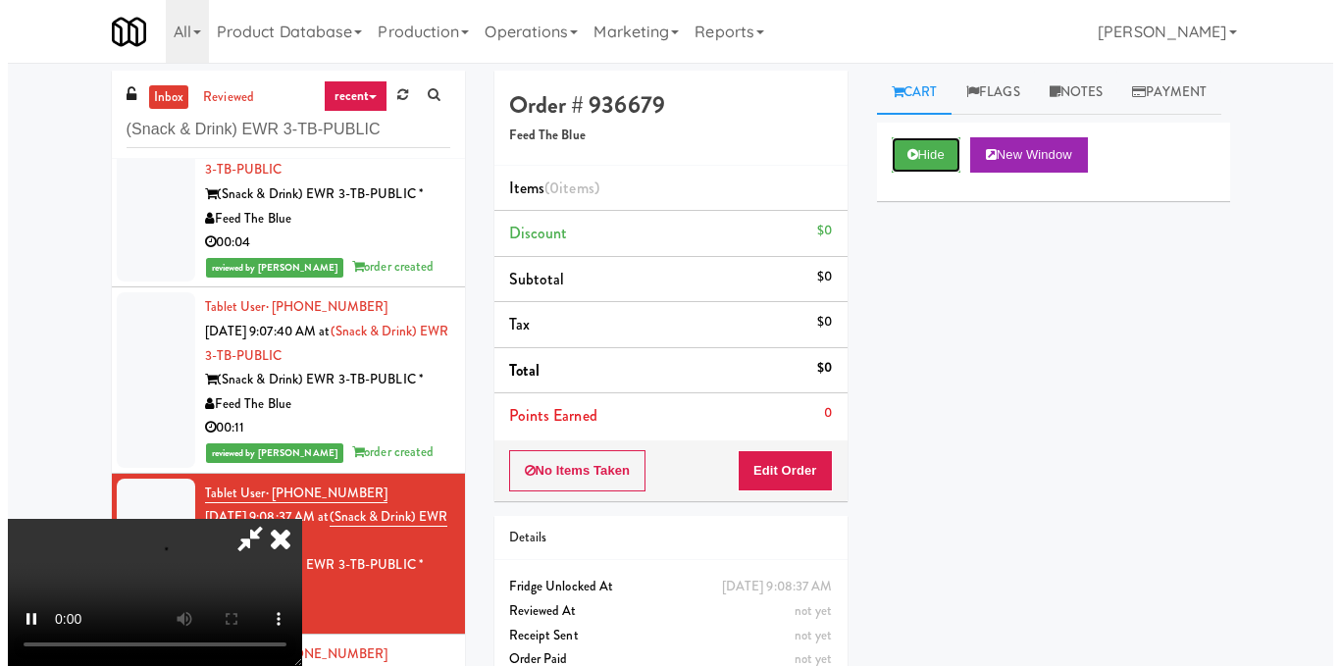
scroll to position [196, 0]
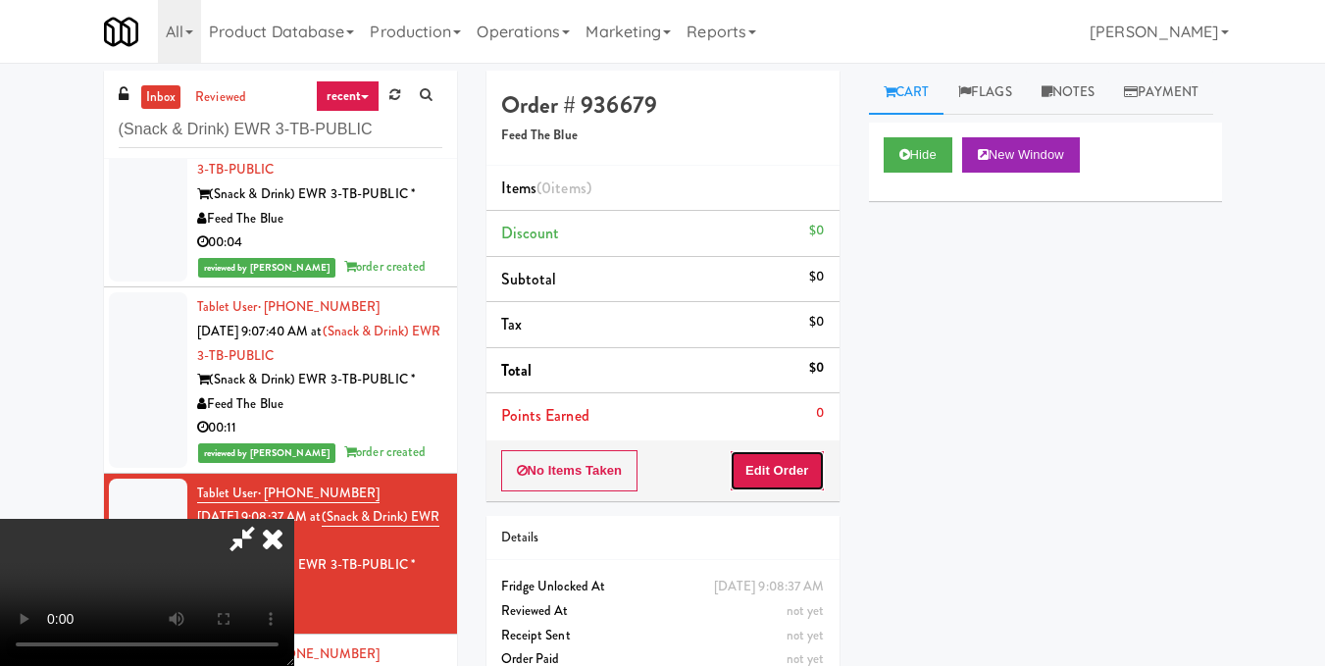
click at [813, 475] on button "Edit Order" at bounding box center [777, 470] width 95 height 41
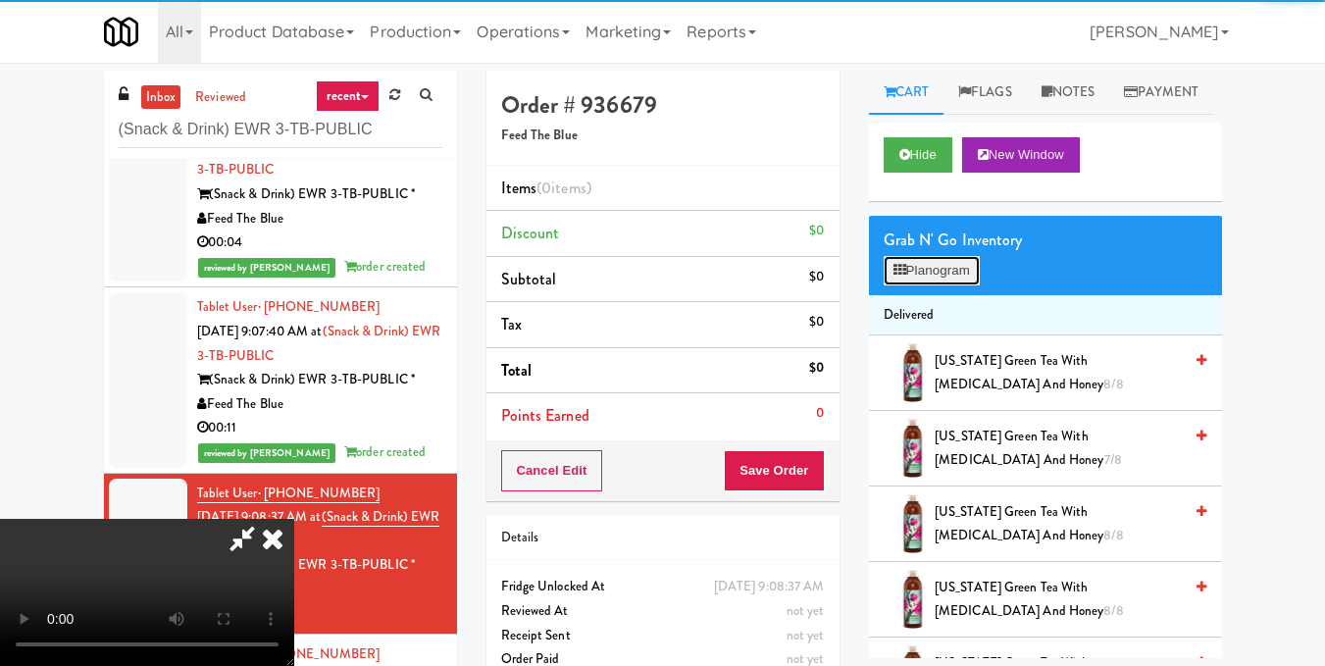
click at [945, 285] on button "Planogram" at bounding box center [932, 270] width 96 height 29
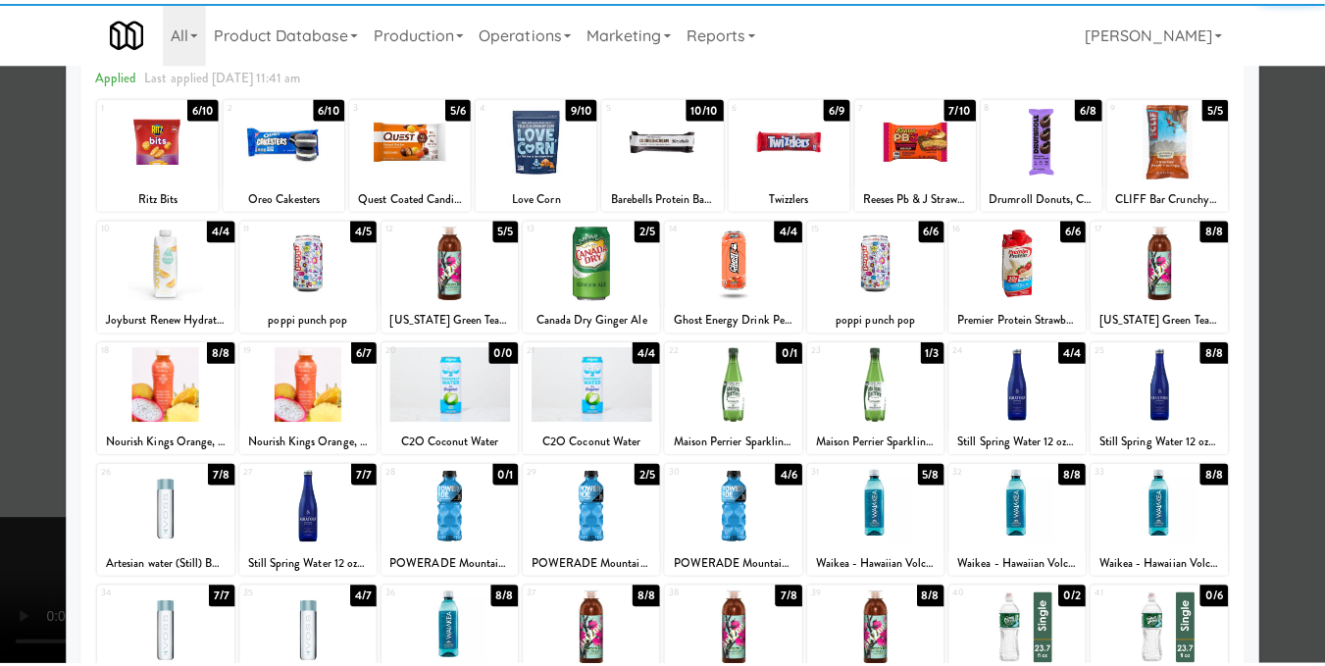
scroll to position [297, 0]
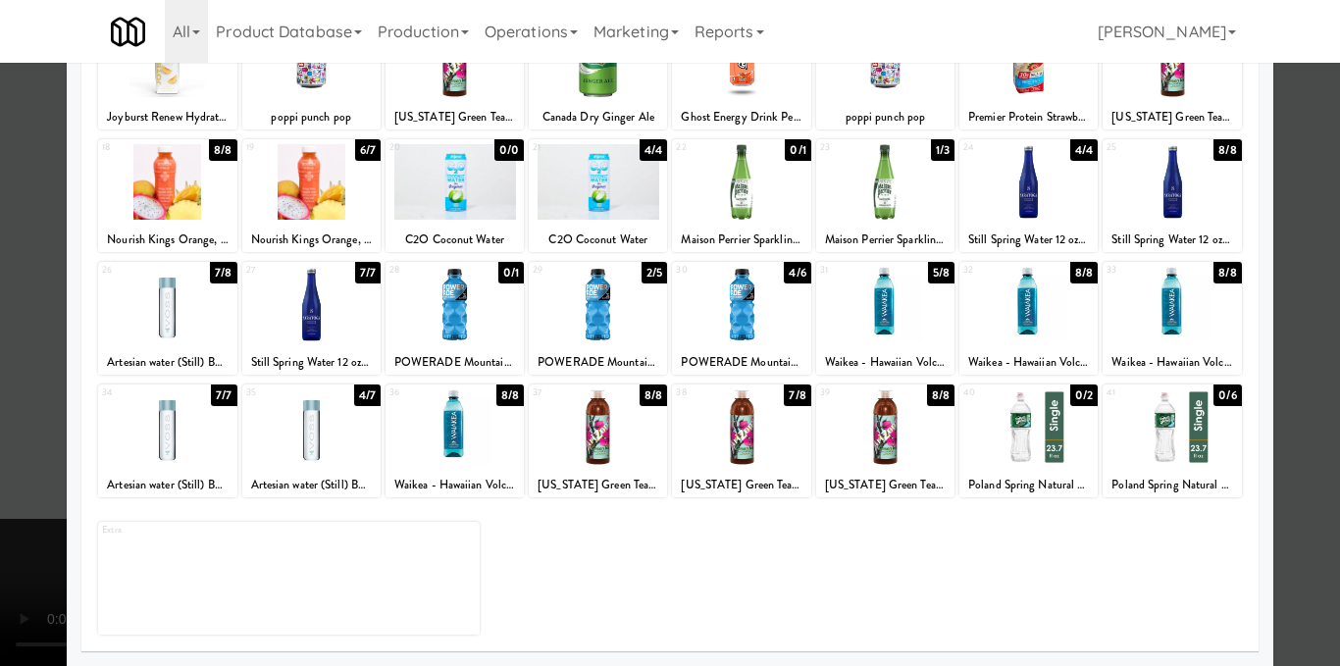
click at [296, 438] on div at bounding box center [311, 427] width 138 height 76
click at [1285, 324] on div at bounding box center [670, 333] width 1340 height 666
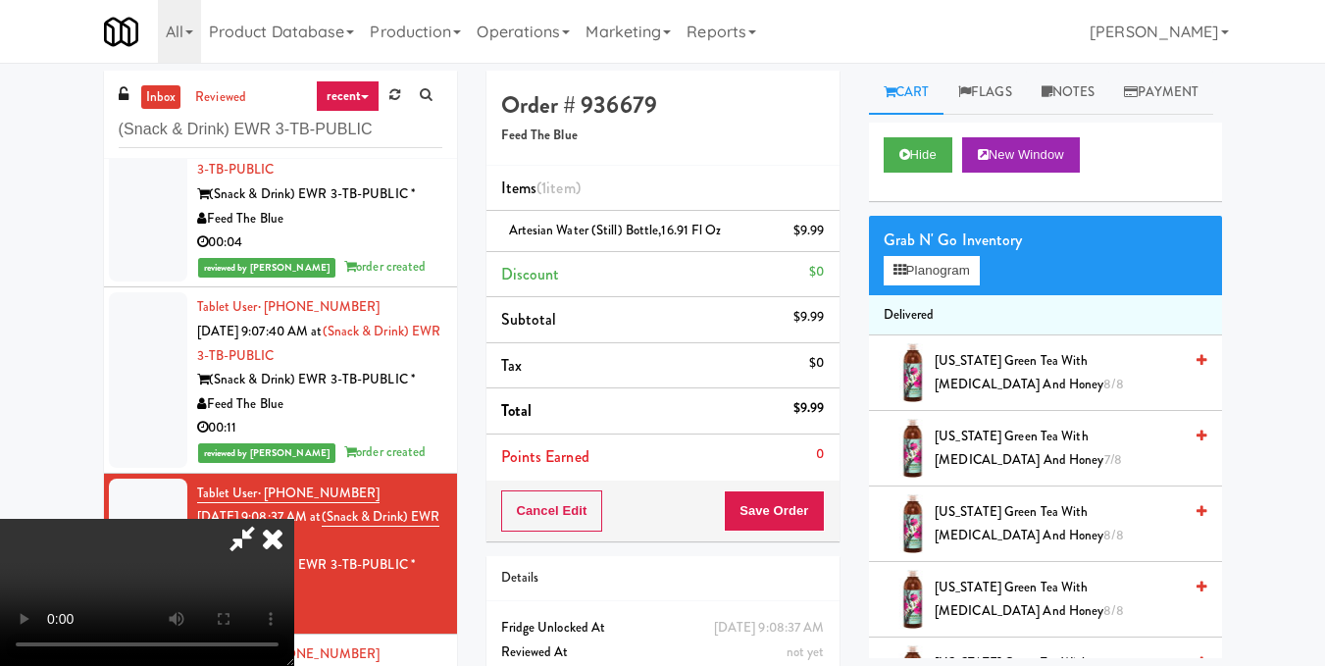
click at [294, 519] on icon at bounding box center [272, 538] width 43 height 39
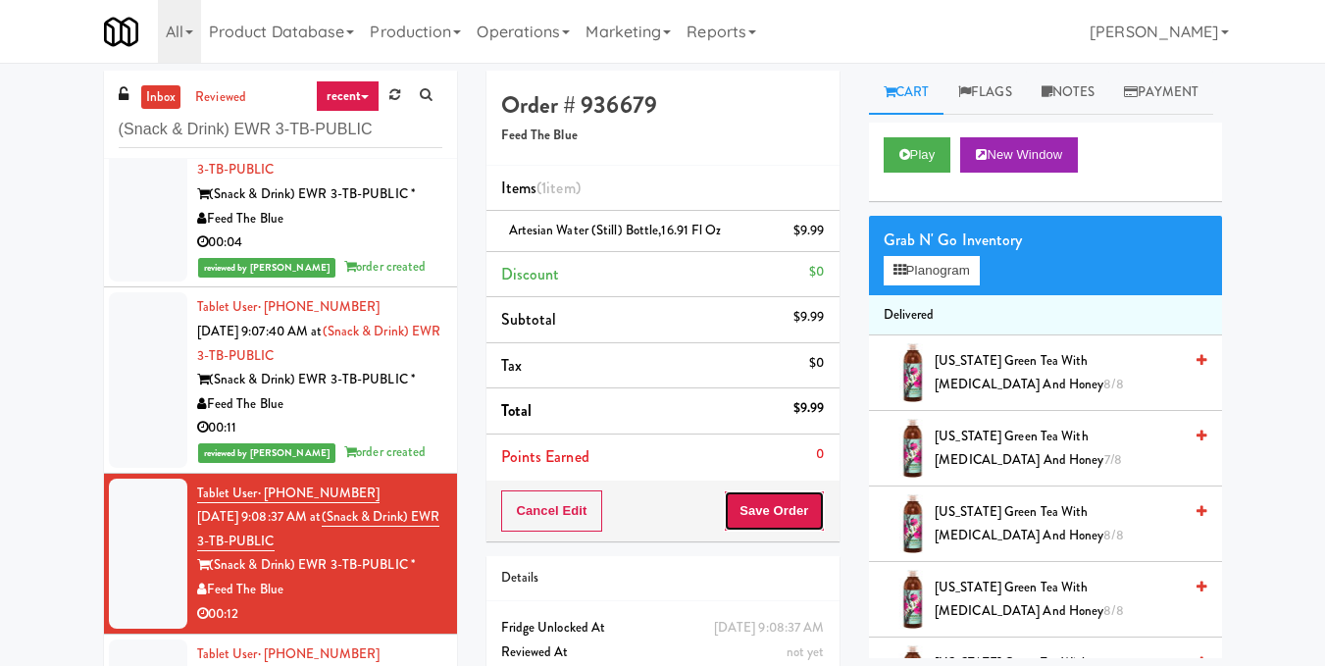
click at [779, 514] on button "Save Order" at bounding box center [774, 510] width 100 height 41
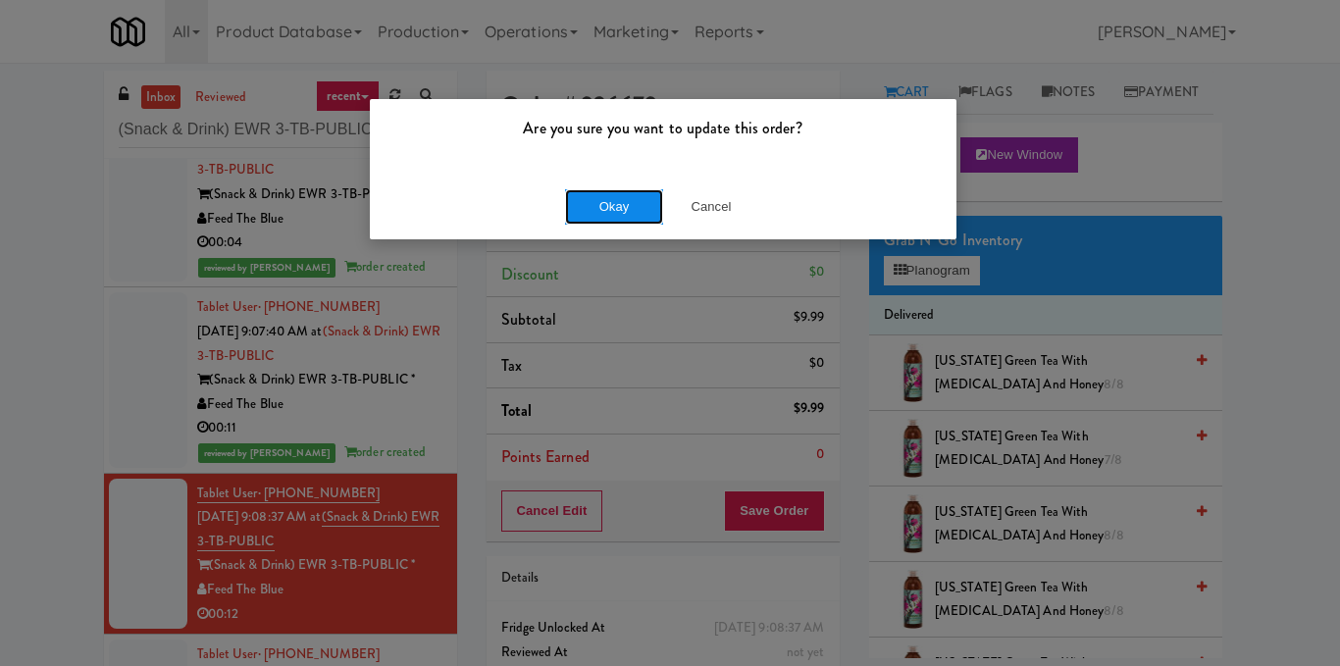
click at [597, 207] on button "Okay" at bounding box center [614, 206] width 98 height 35
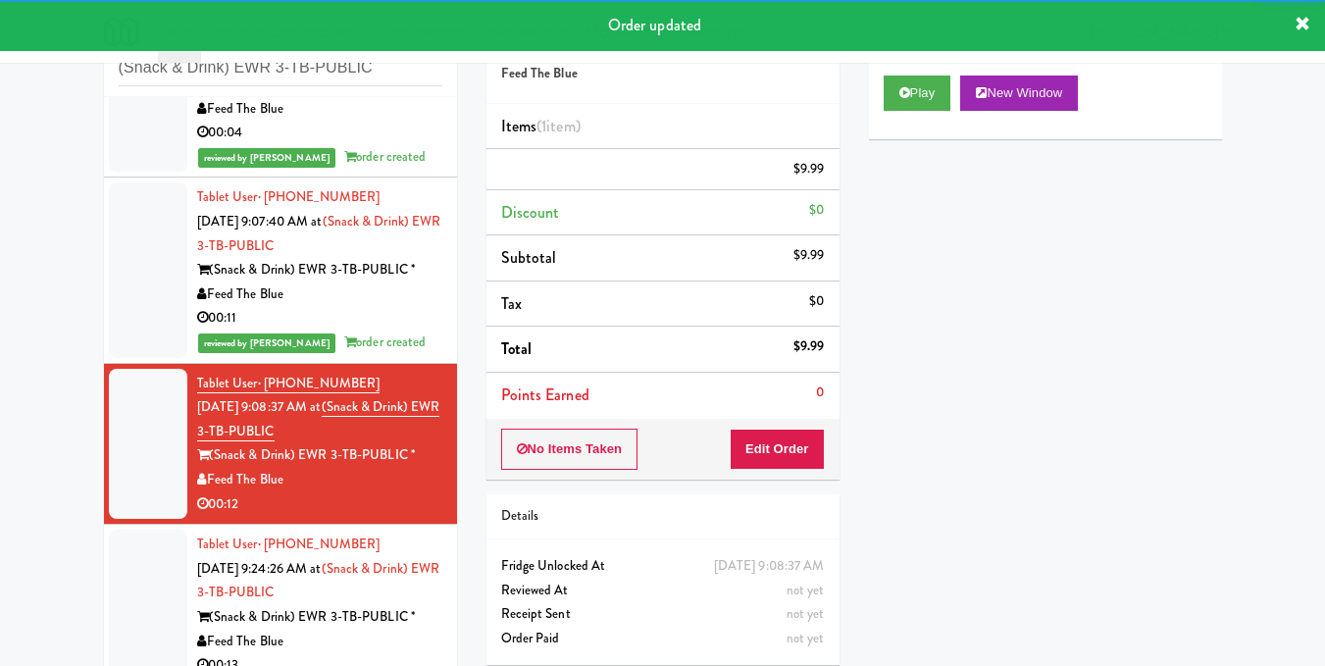
scroll to position [96, 0]
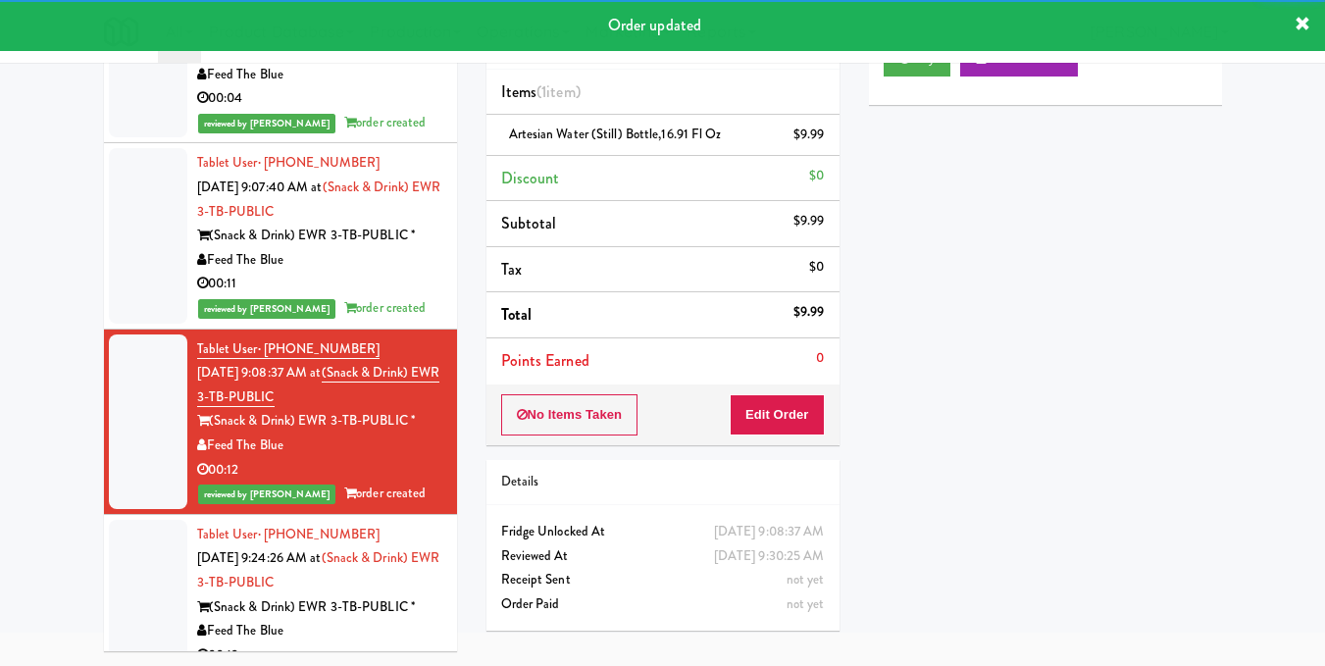
click at [408, 612] on div "(Snack & Drink) EWR 3-TB-PUBLIC *" at bounding box center [319, 607] width 245 height 25
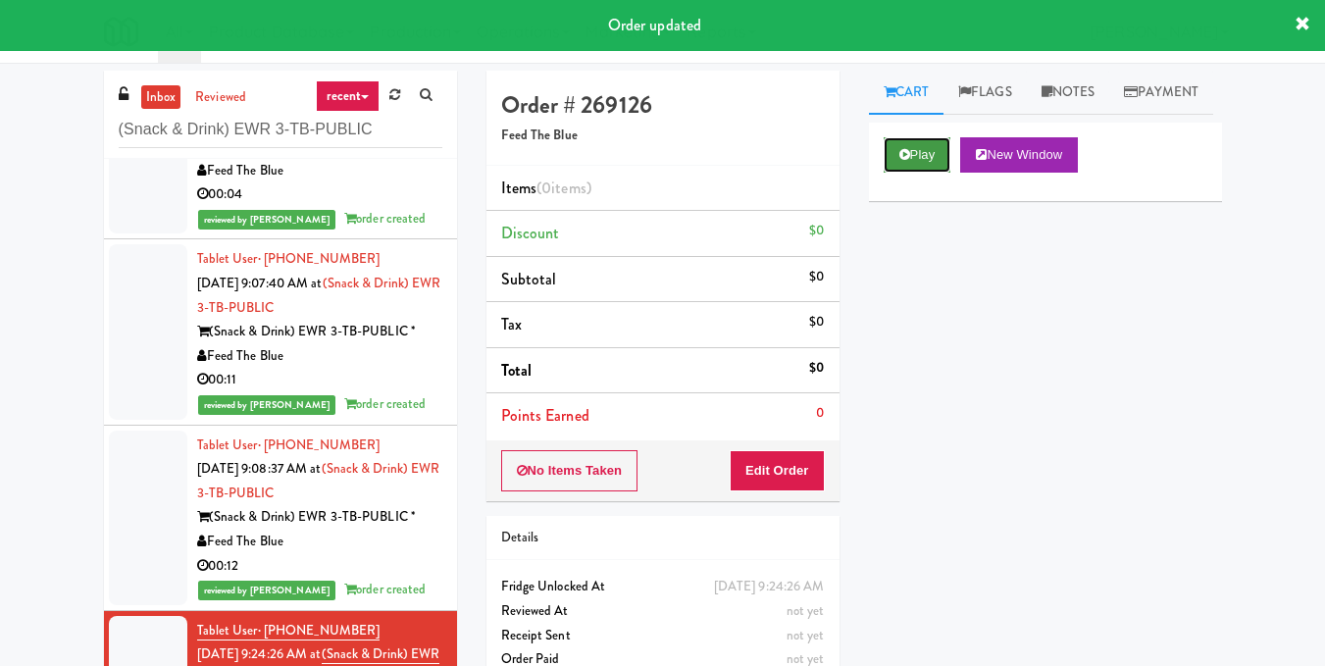
click at [914, 173] on button "Play" at bounding box center [918, 154] width 68 height 35
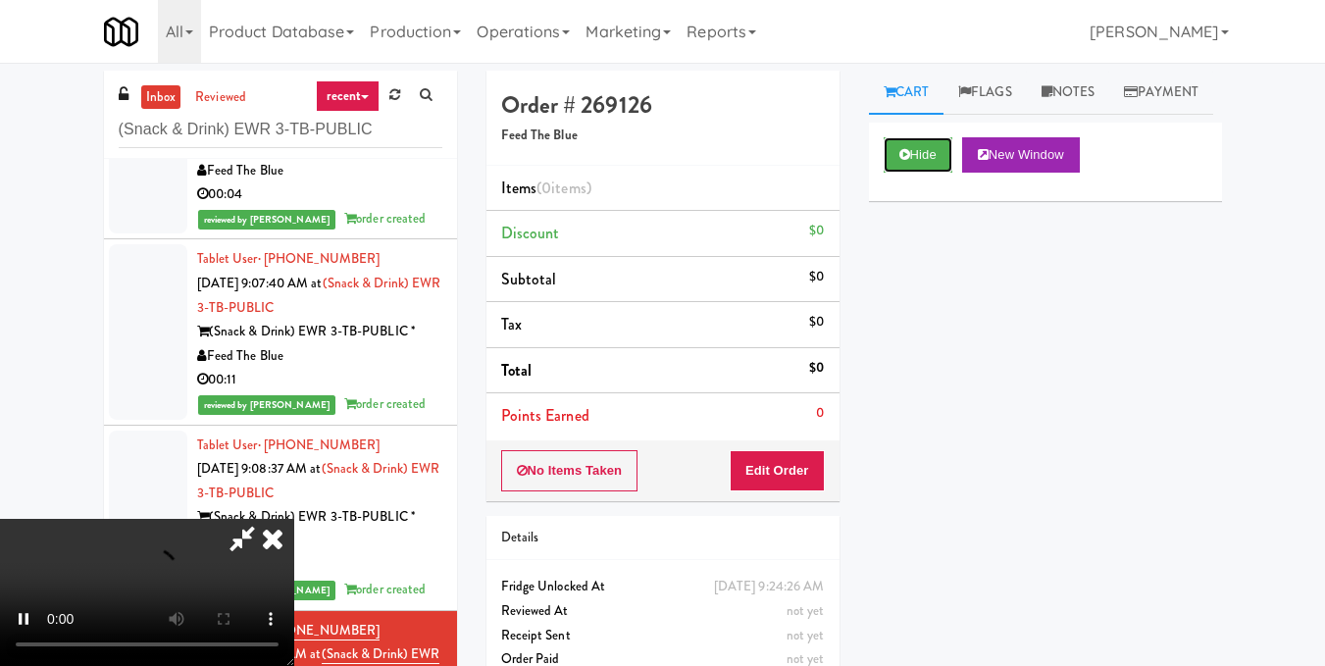
scroll to position [25, 0]
click at [294, 519] on video at bounding box center [147, 592] width 294 height 147
click at [805, 478] on button "Edit Order" at bounding box center [777, 470] width 95 height 41
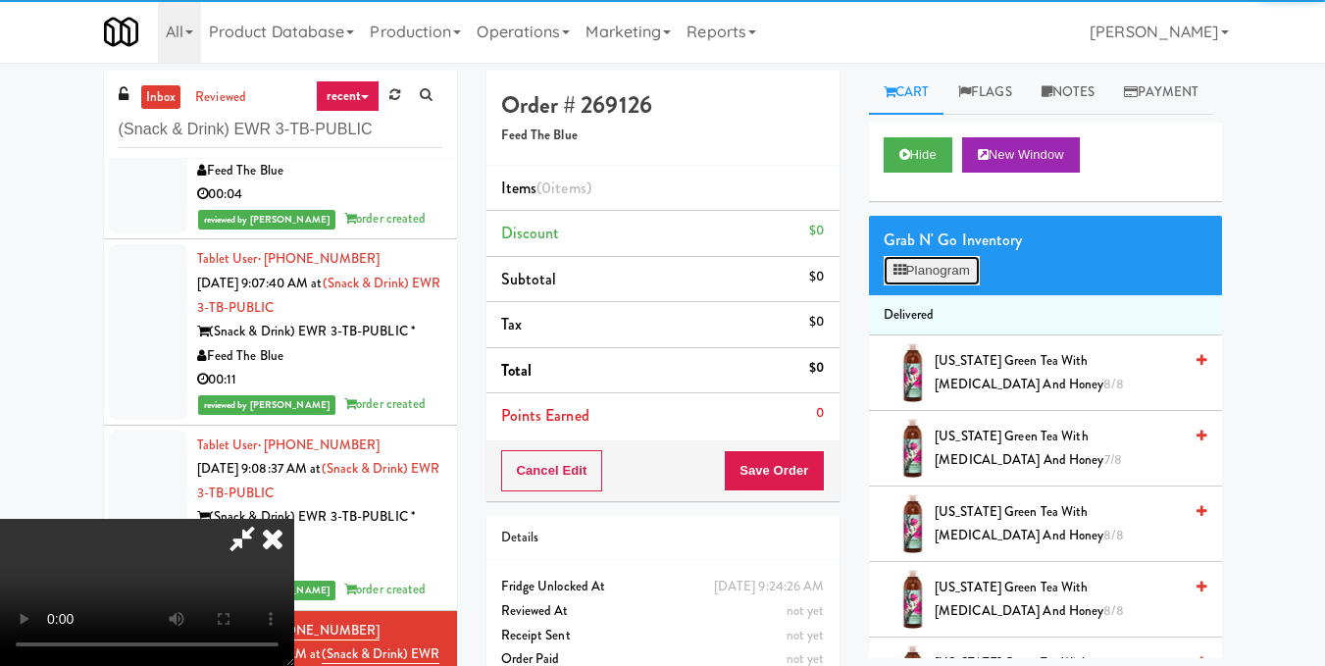
click at [911, 285] on button "Planogram" at bounding box center [932, 270] width 96 height 29
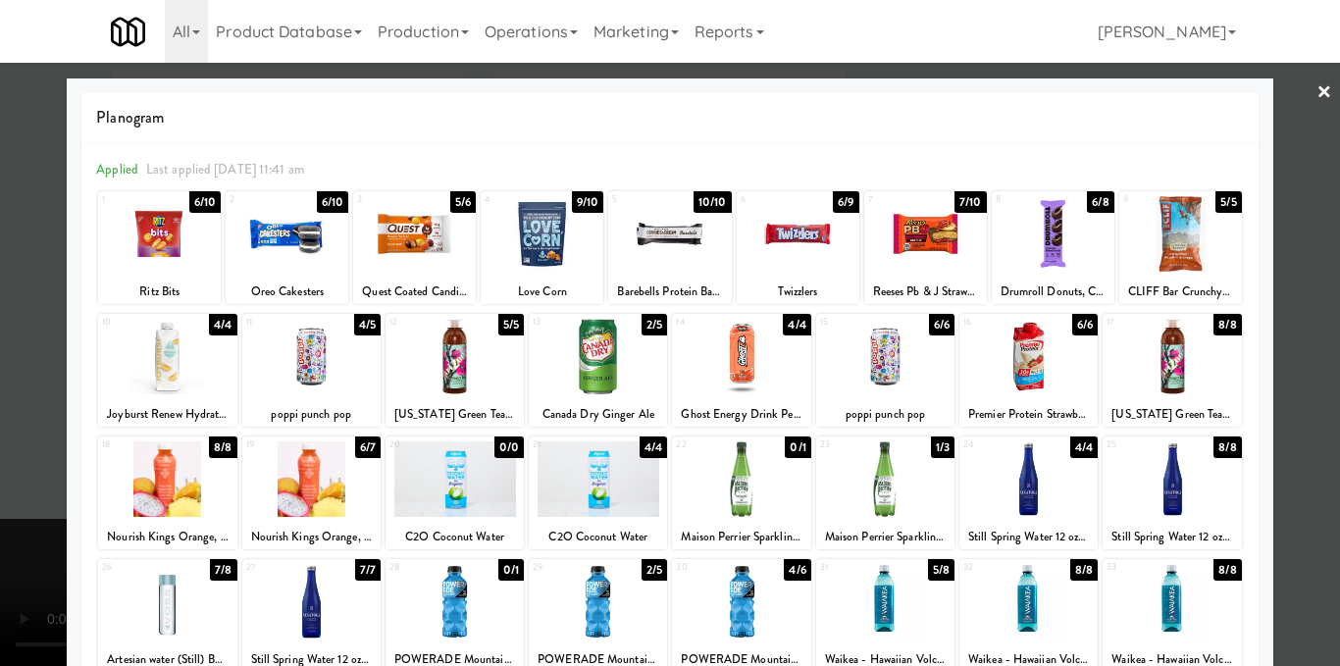
click at [796, 253] on div at bounding box center [798, 234] width 123 height 76
click at [1299, 289] on div at bounding box center [670, 333] width 1340 height 666
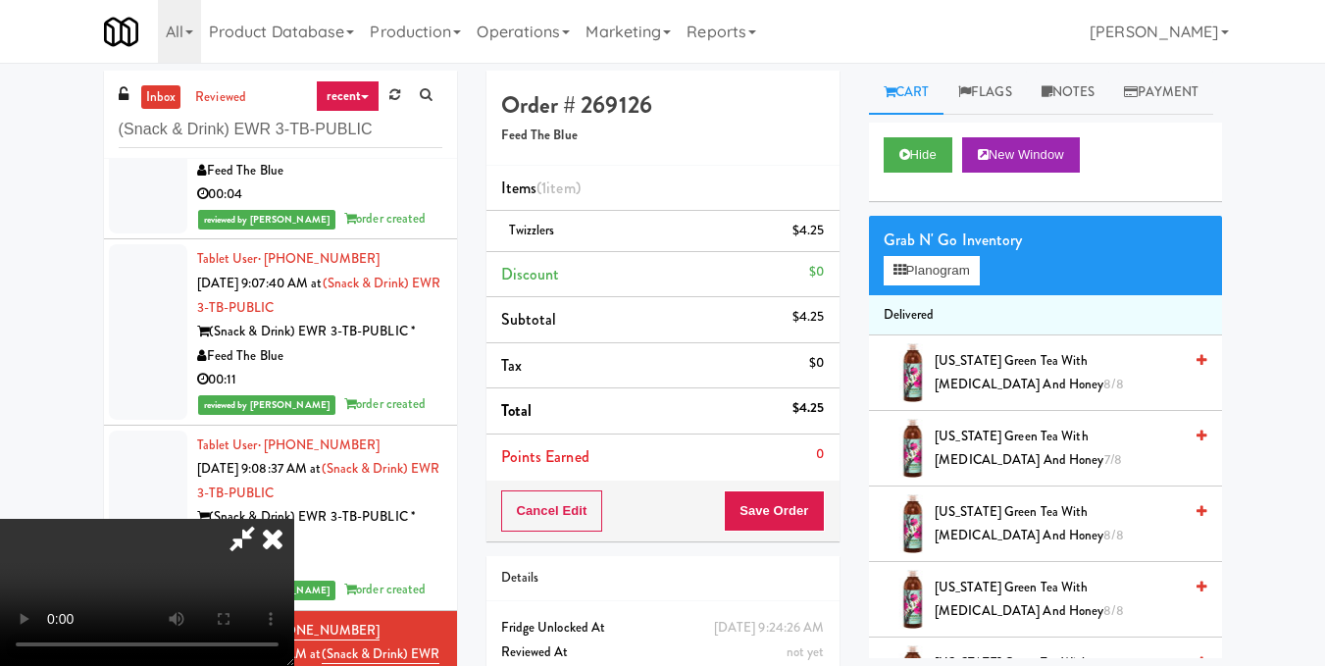
click at [294, 519] on video at bounding box center [147, 592] width 294 height 147
click at [265, 519] on icon at bounding box center [242, 538] width 45 height 39
click at [782, 500] on button "Save Order" at bounding box center [774, 510] width 100 height 41
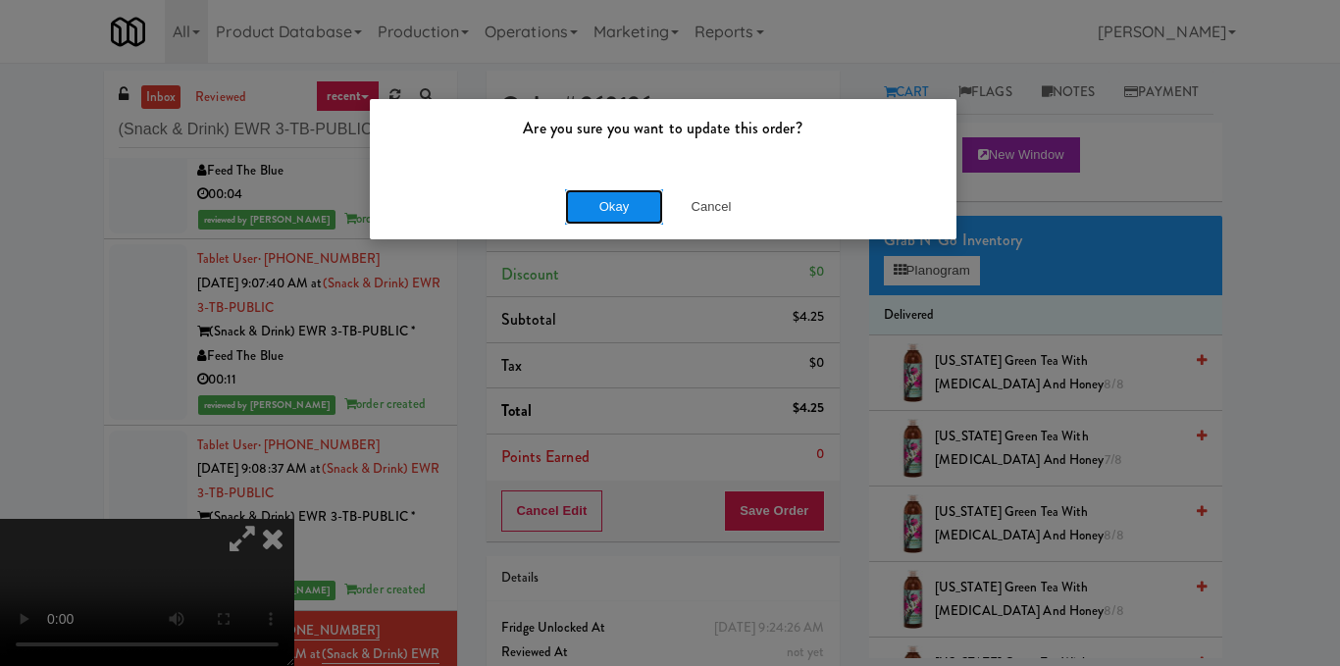
click at [630, 203] on button "Okay" at bounding box center [614, 206] width 98 height 35
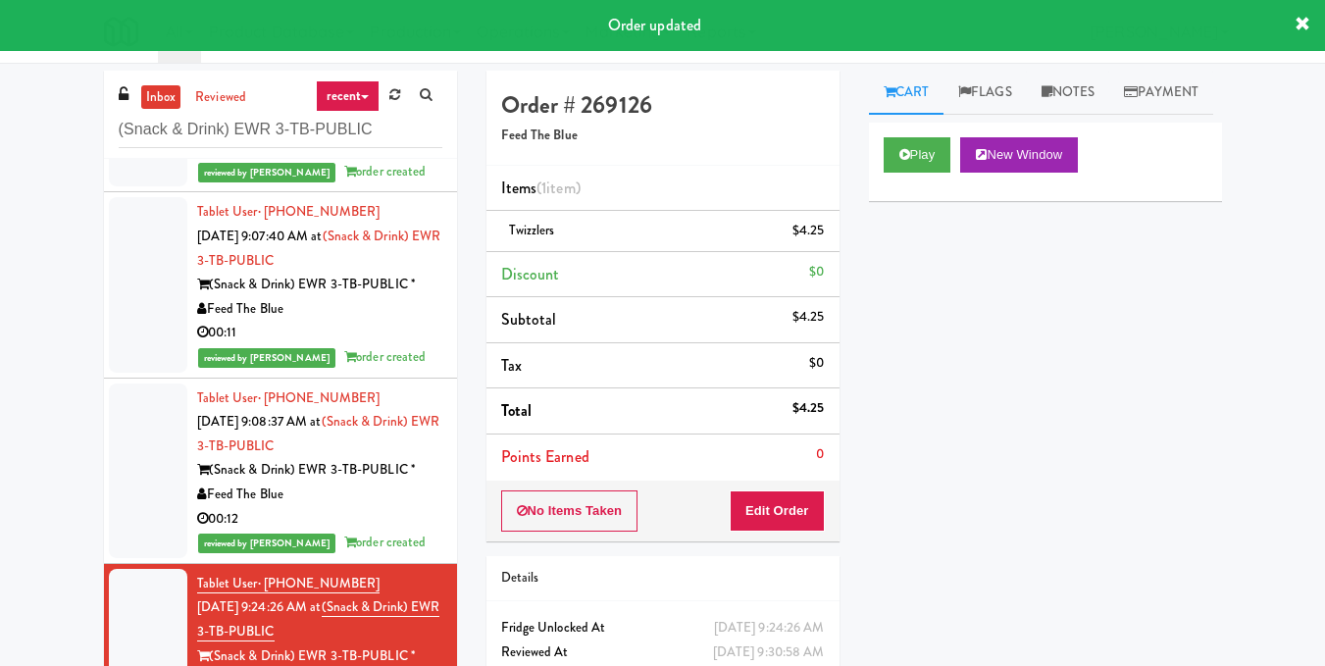
scroll to position [524, 0]
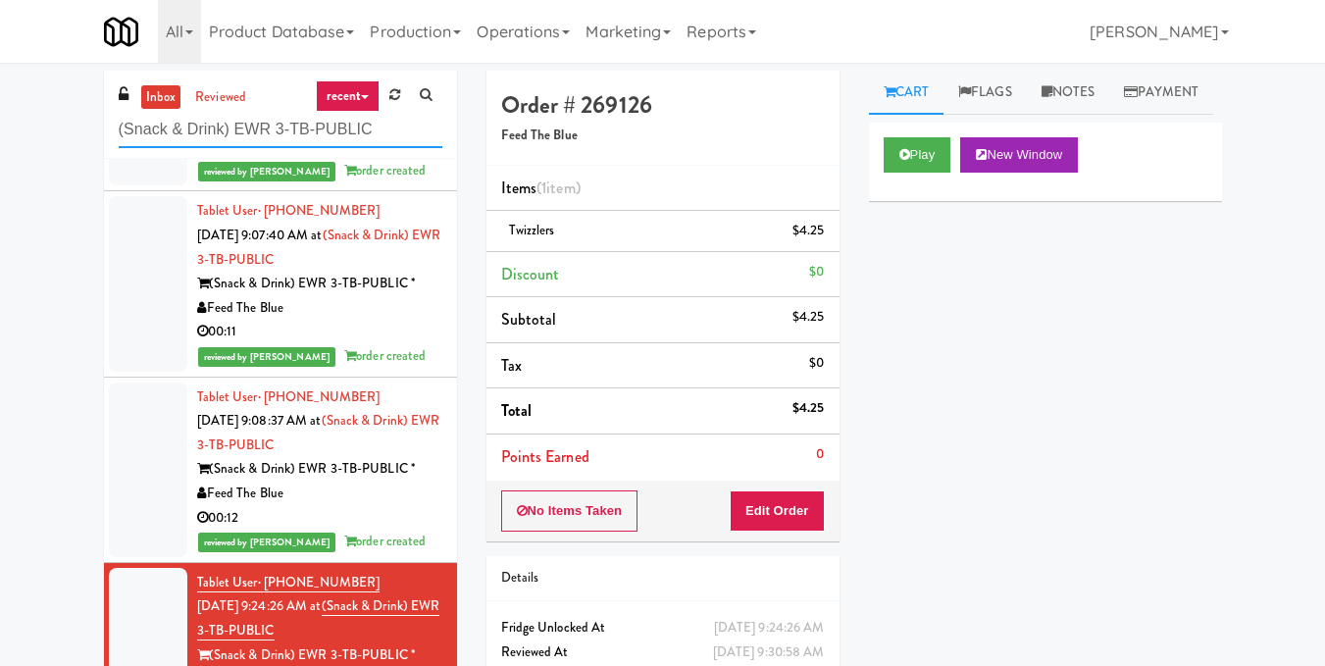
drag, startPoint x: 410, startPoint y: 134, endPoint x: 0, endPoint y: 136, distance: 410.0
click at [0, 135] on div "inbox reviewed recent all unclear take inventory issue suspicious failed recent…" at bounding box center [662, 416] width 1325 height 691
paste input "Arena Fitness - Cooler - Left"
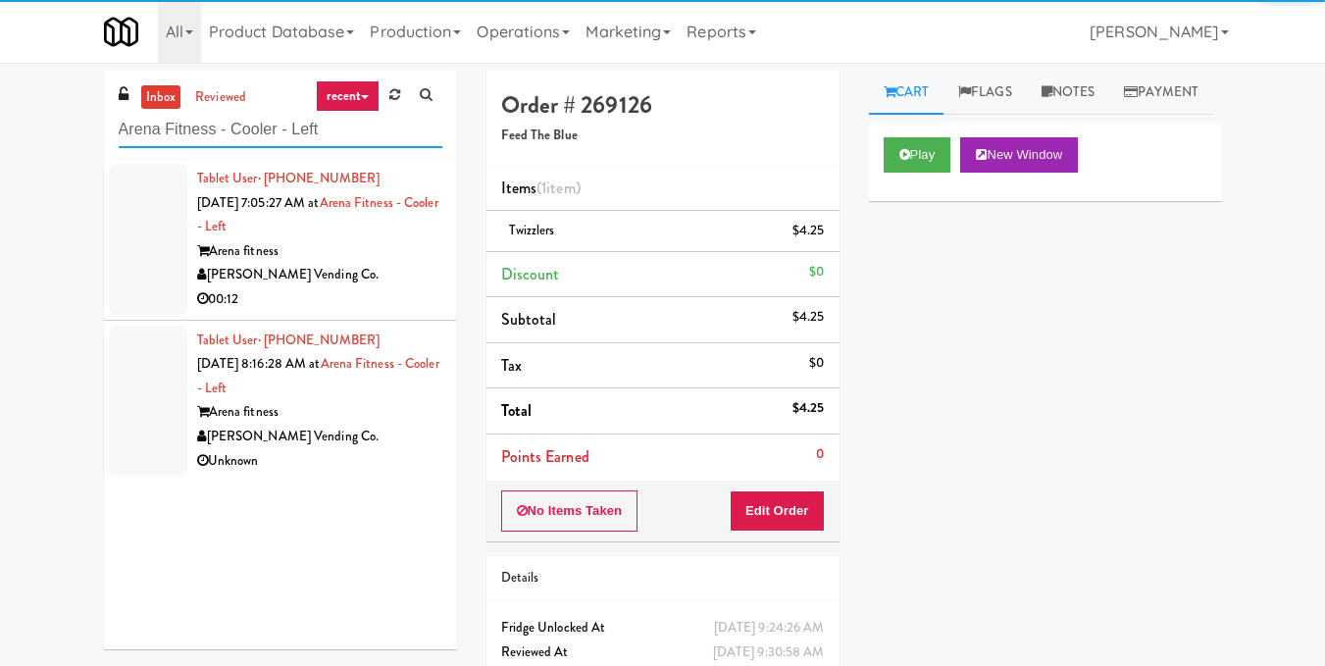
type input "Arena Fitness - Cooler - Left"
click at [389, 287] on div "00:12" at bounding box center [319, 299] width 245 height 25
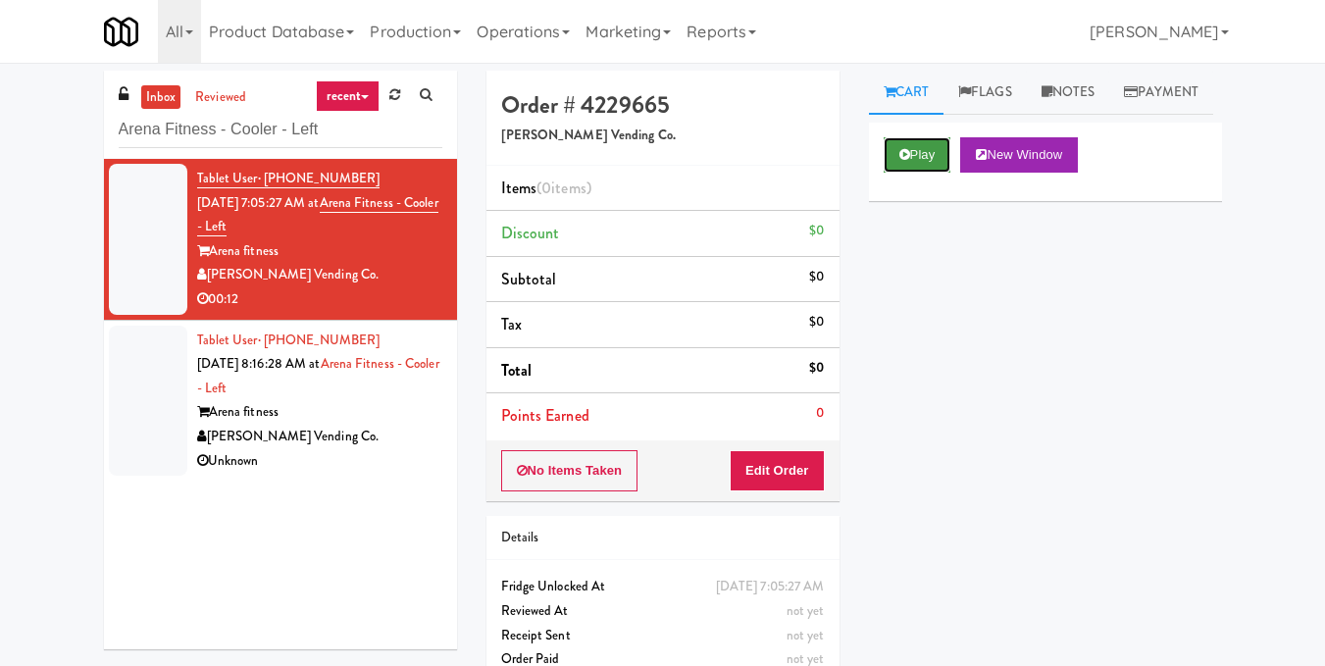
click at [933, 173] on button "Play" at bounding box center [918, 154] width 68 height 35
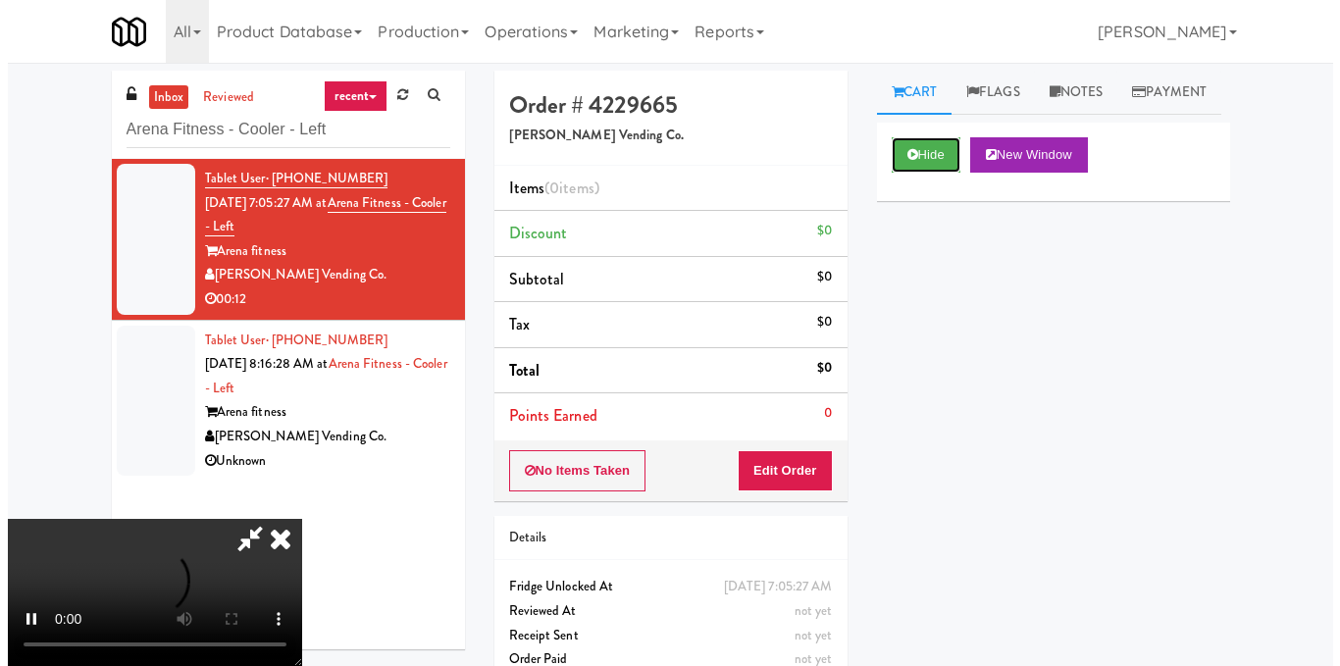
scroll to position [123, 0]
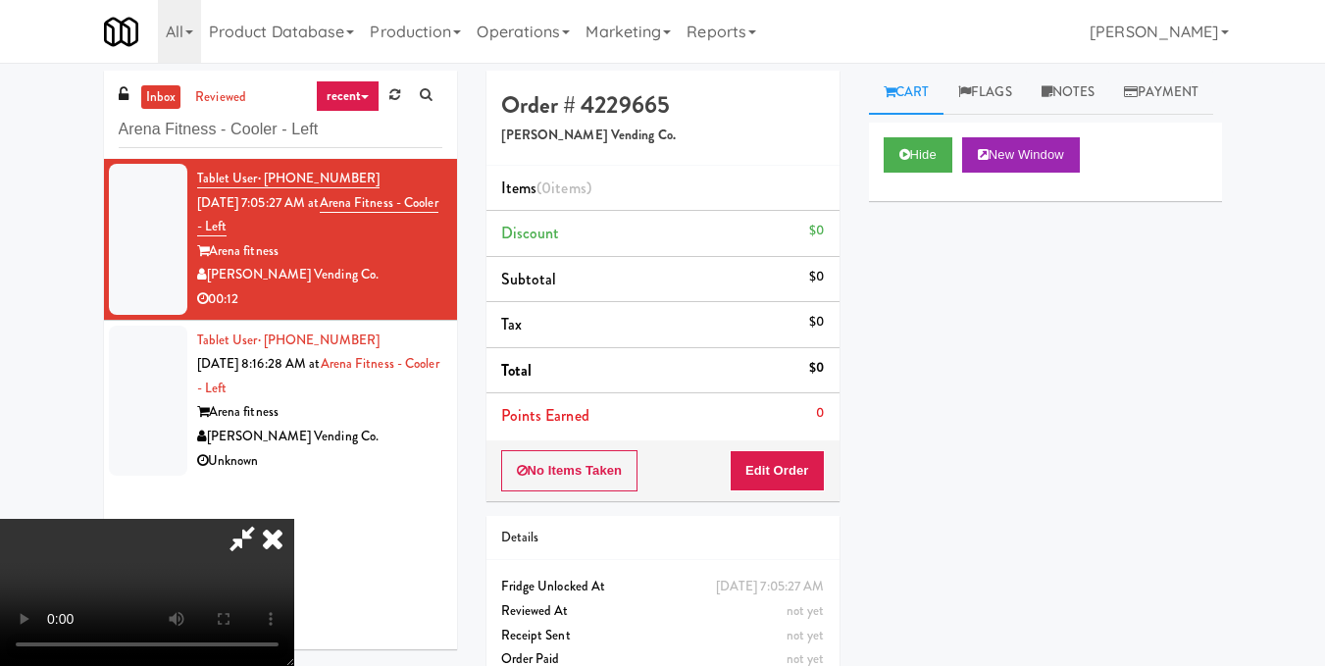
click at [294, 519] on video at bounding box center [147, 592] width 294 height 147
click at [813, 471] on button "Edit Order" at bounding box center [777, 470] width 95 height 41
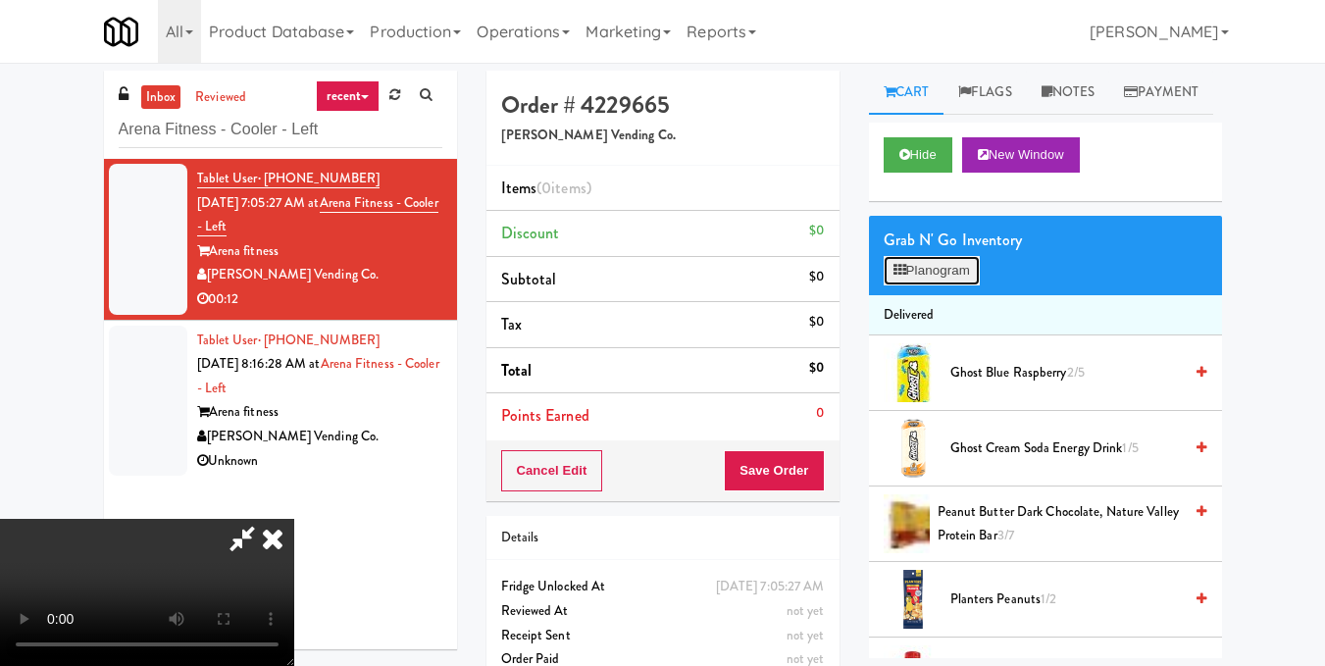
click at [941, 285] on button "Planogram" at bounding box center [932, 270] width 96 height 29
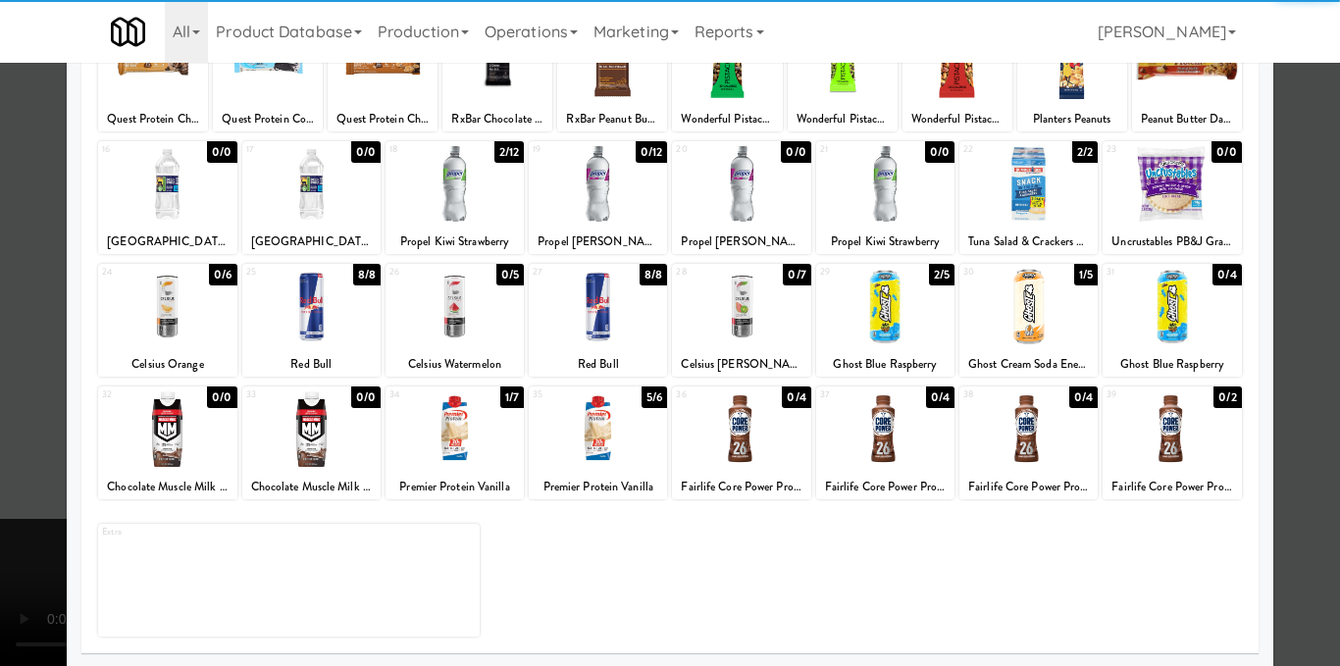
scroll to position [297, 0]
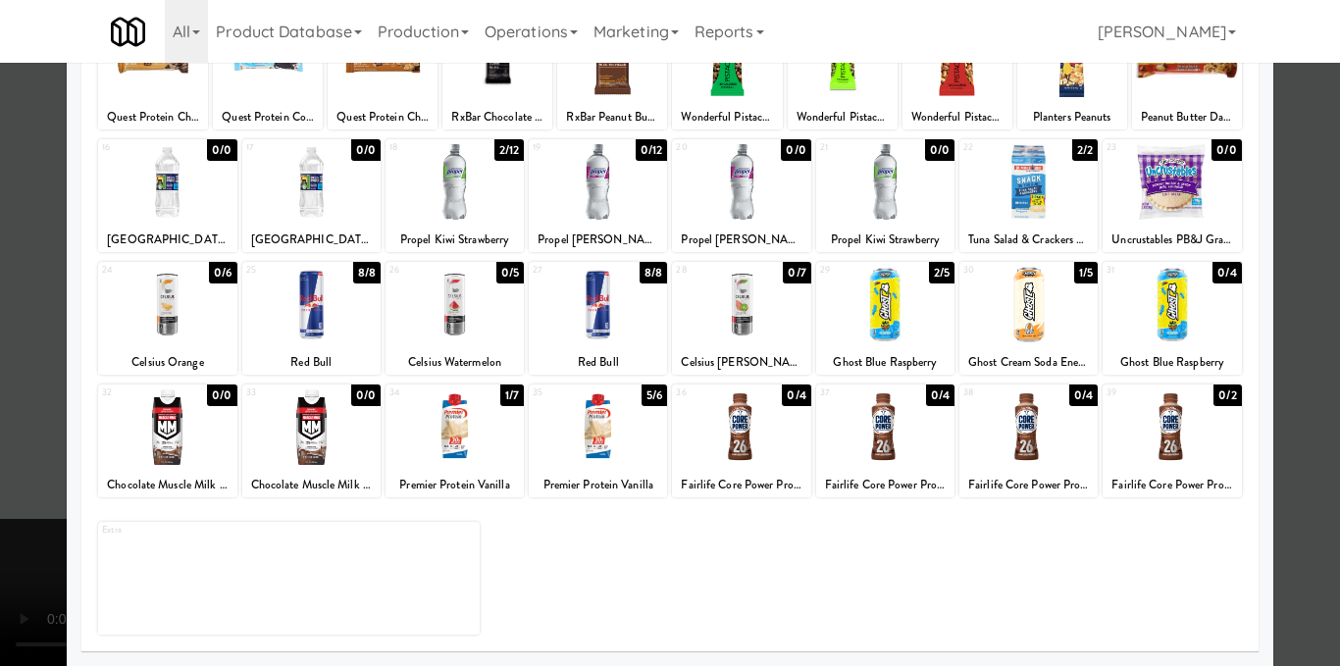
click at [461, 338] on div at bounding box center [454, 305] width 138 height 76
click at [1303, 358] on div at bounding box center [670, 333] width 1340 height 666
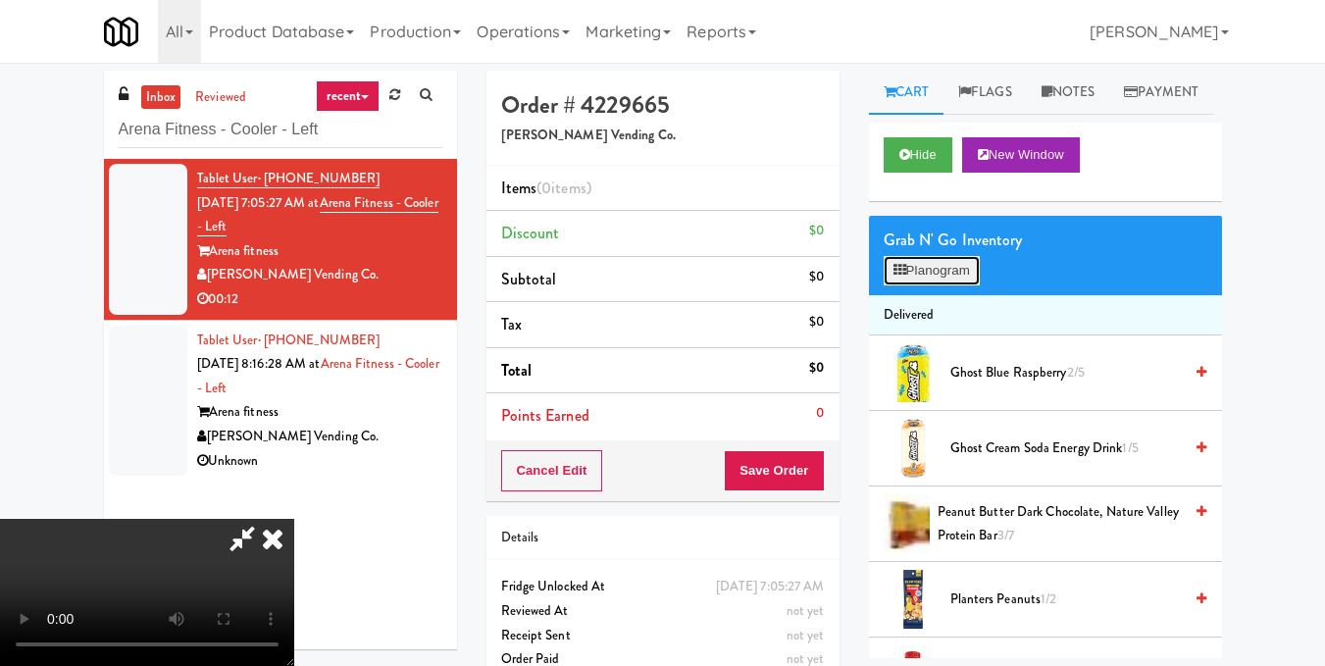
click at [927, 285] on button "Planogram" at bounding box center [932, 270] width 96 height 29
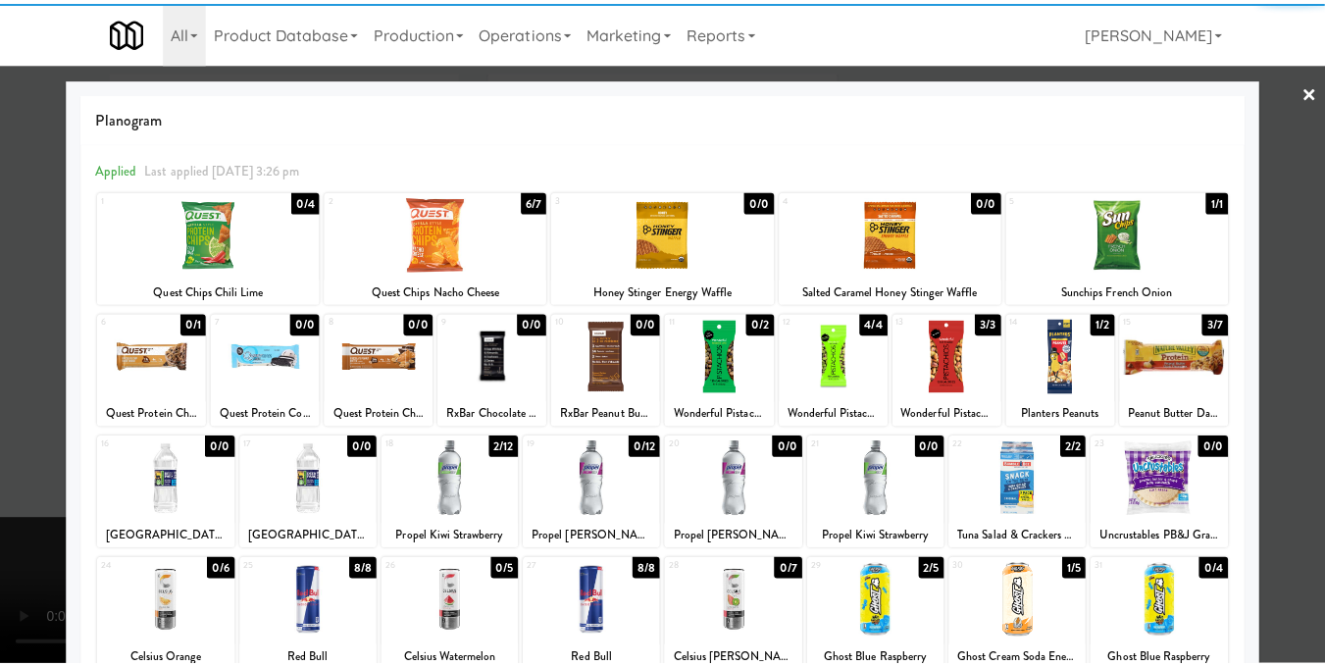
scroll to position [297, 0]
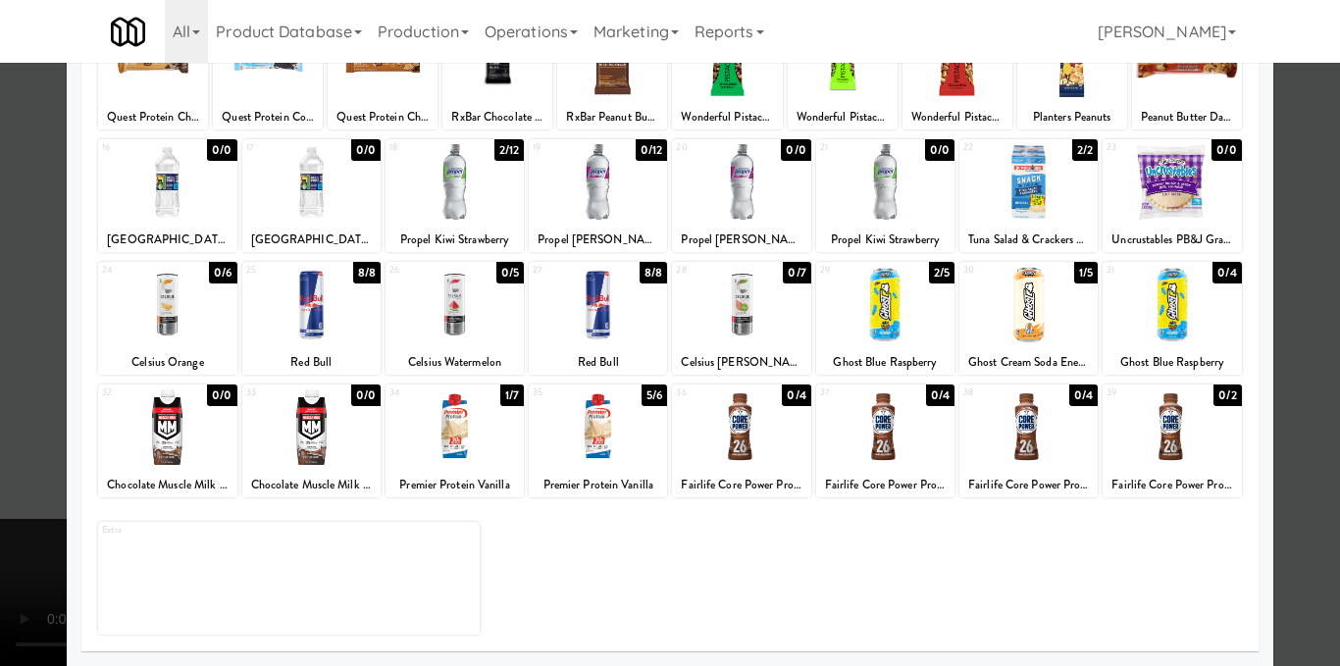
click at [1306, 368] on div at bounding box center [670, 333] width 1340 height 666
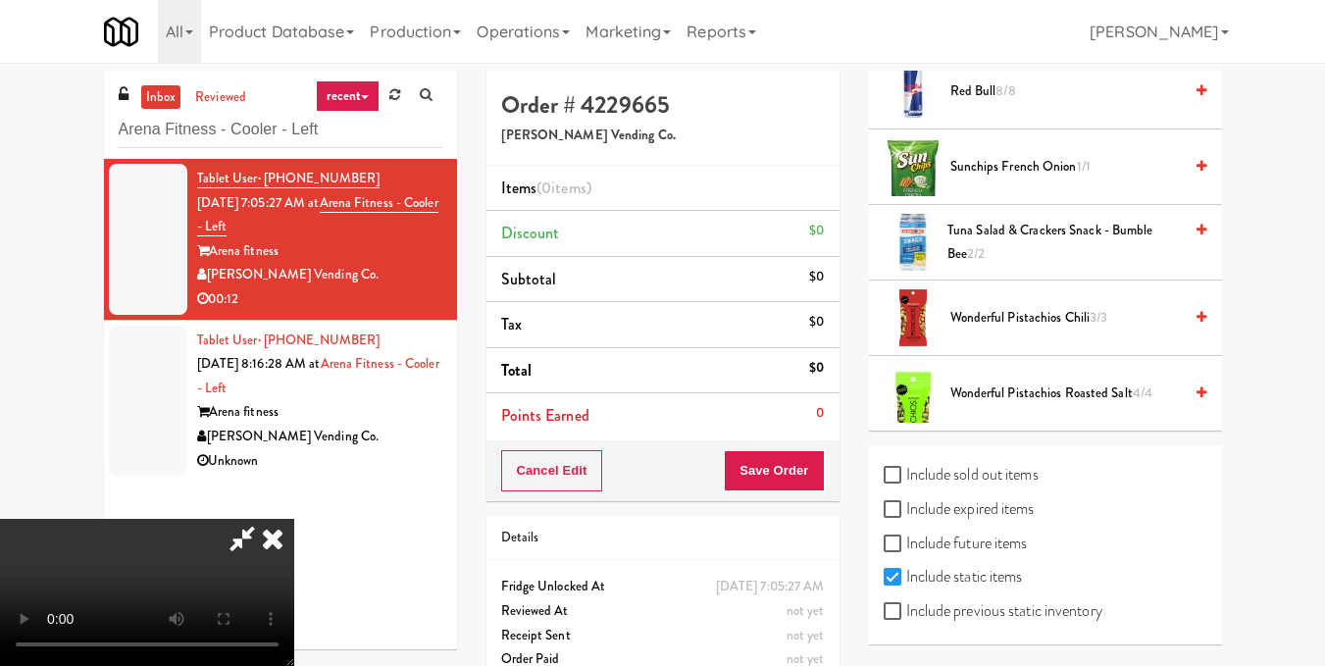
scroll to position [1005, 0]
click at [944, 479] on label "Include sold out items" at bounding box center [961, 473] width 155 height 29
click at [906, 479] on input "Include sold out items" at bounding box center [895, 475] width 23 height 16
checkbox input "true"
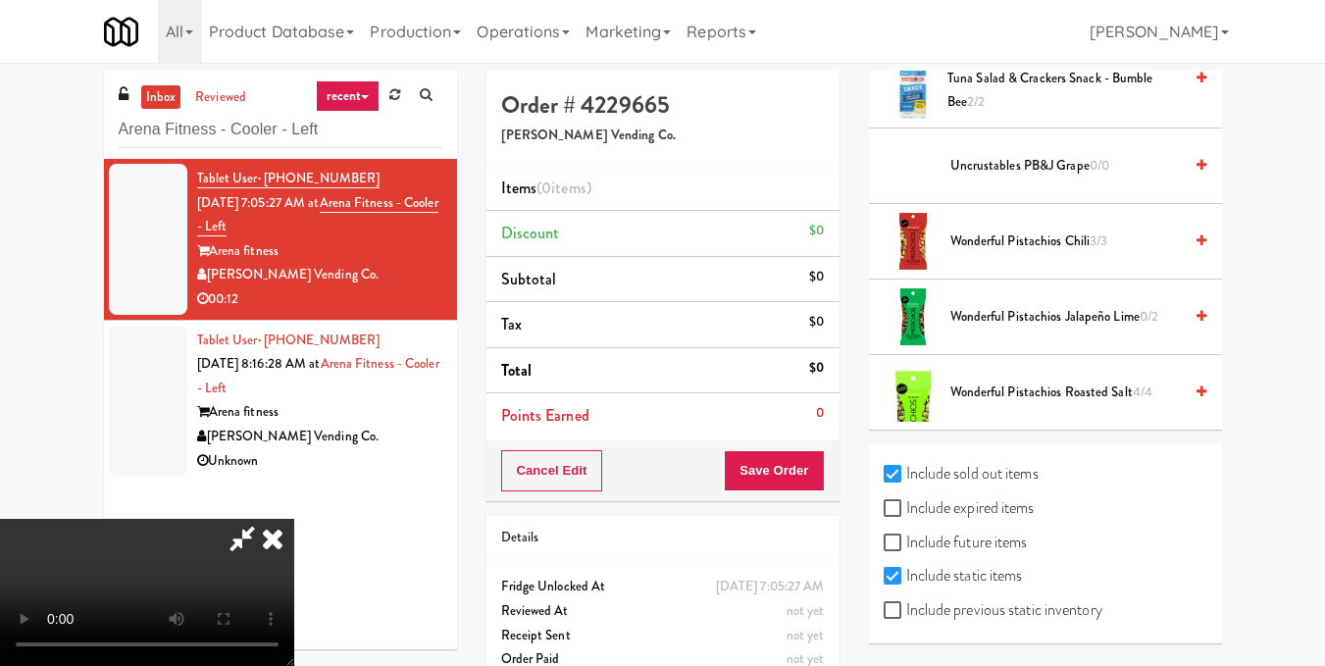
scroll to position [2893, 0]
click at [946, 612] on label "Include previous static inventory" at bounding box center [993, 609] width 219 height 29
click at [906, 612] on input "Include previous static inventory" at bounding box center [895, 611] width 23 height 16
checkbox input "true"
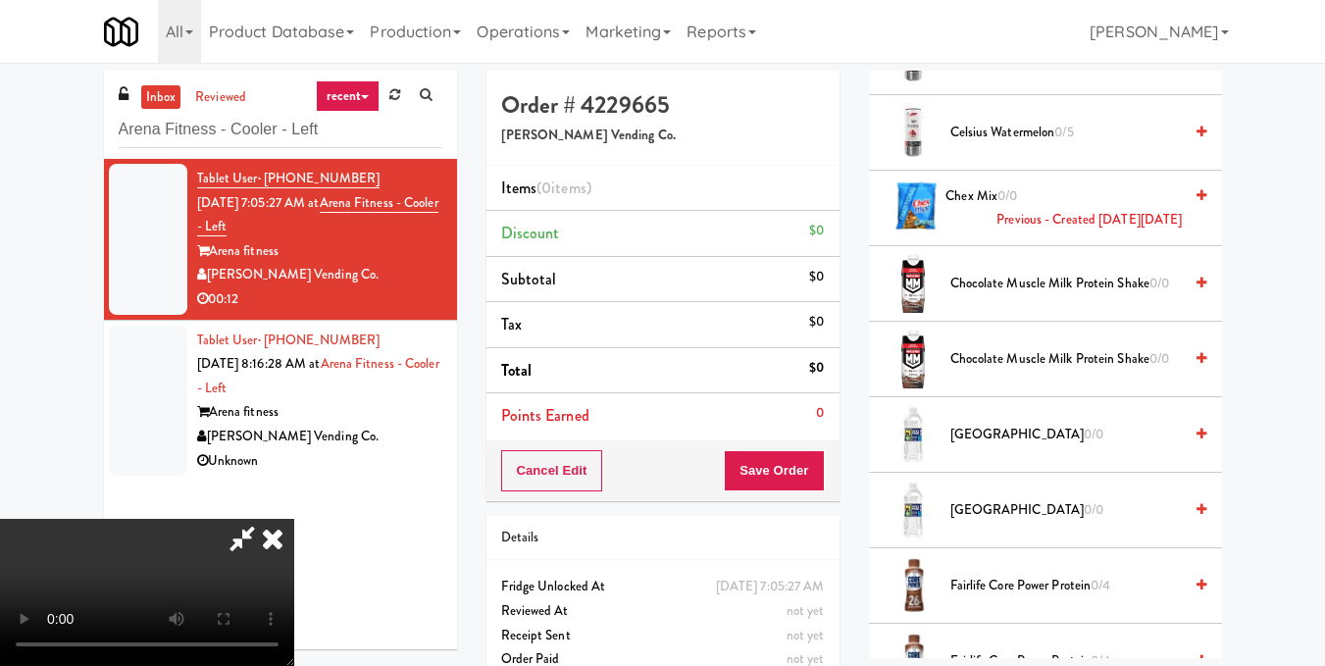
scroll to position [356, 0]
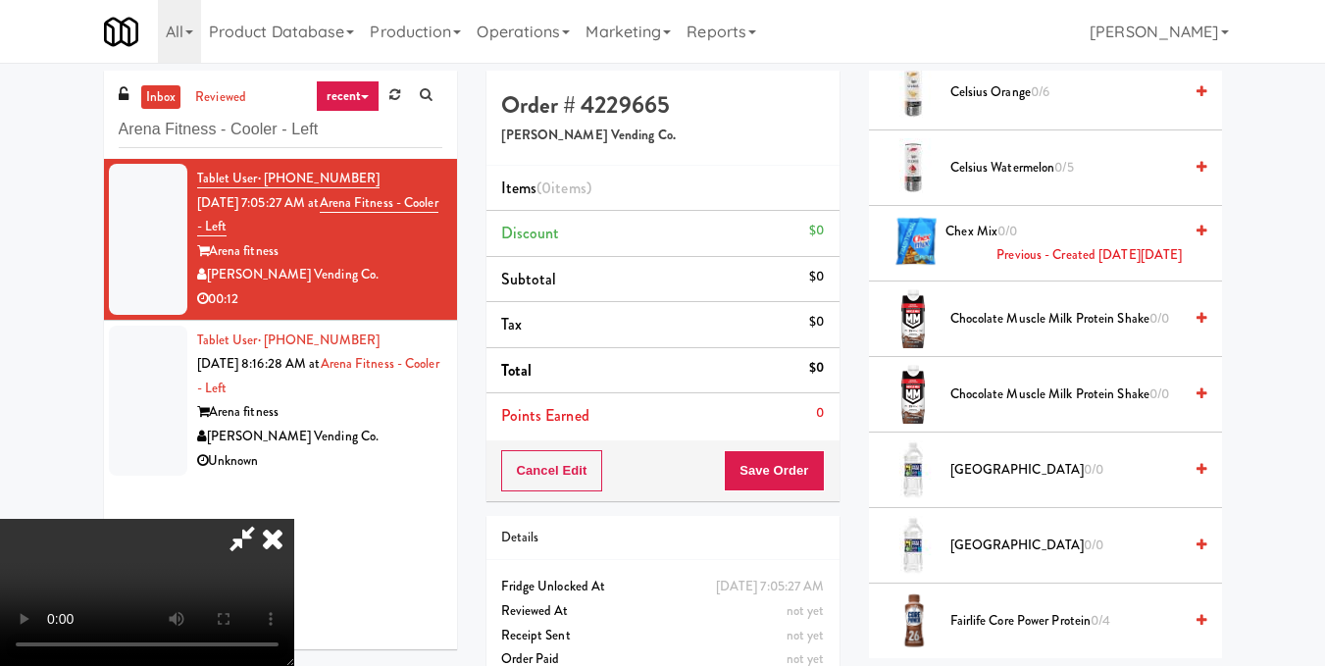
click at [1197, 174] on icon at bounding box center [1202, 167] width 10 height 13
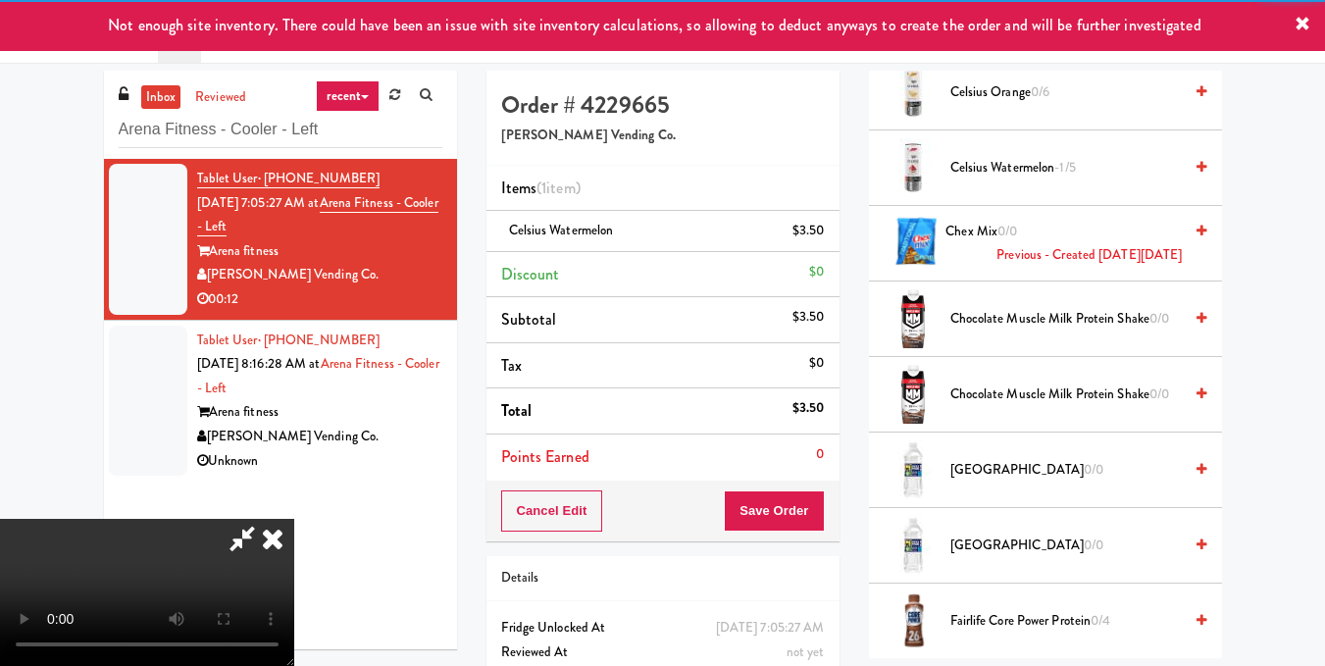
scroll to position [62, 0]
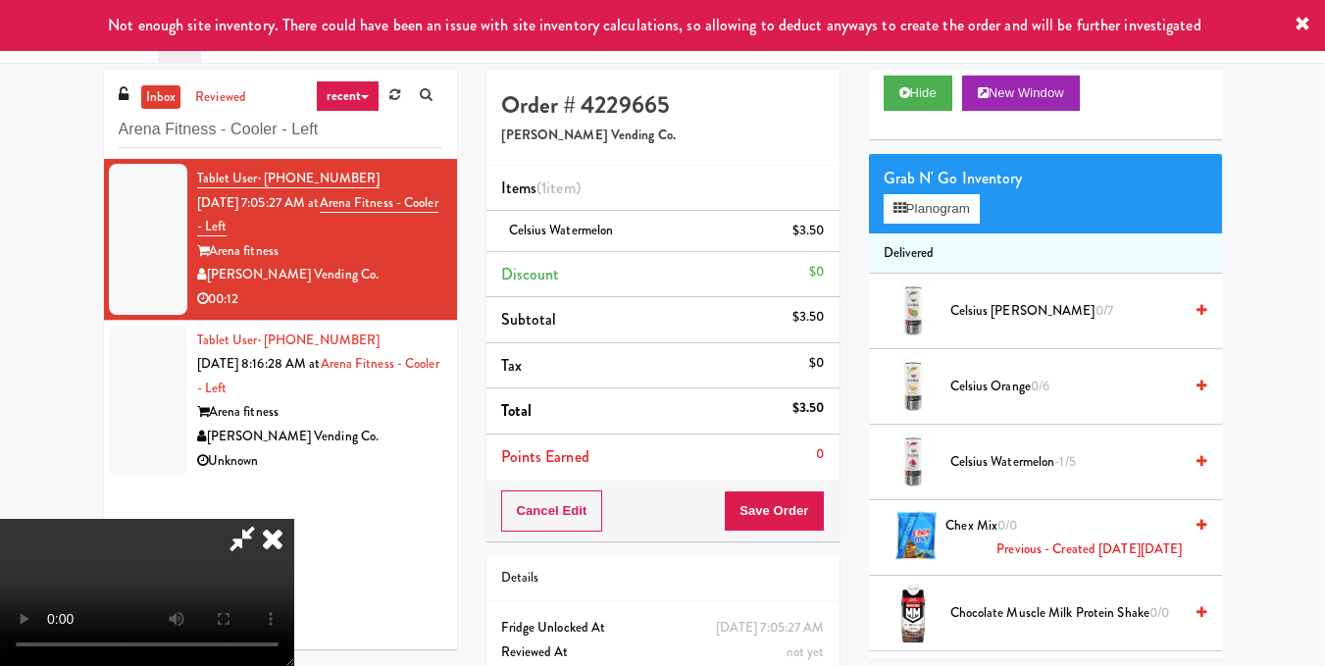
click at [292, 519] on video at bounding box center [147, 592] width 294 height 147
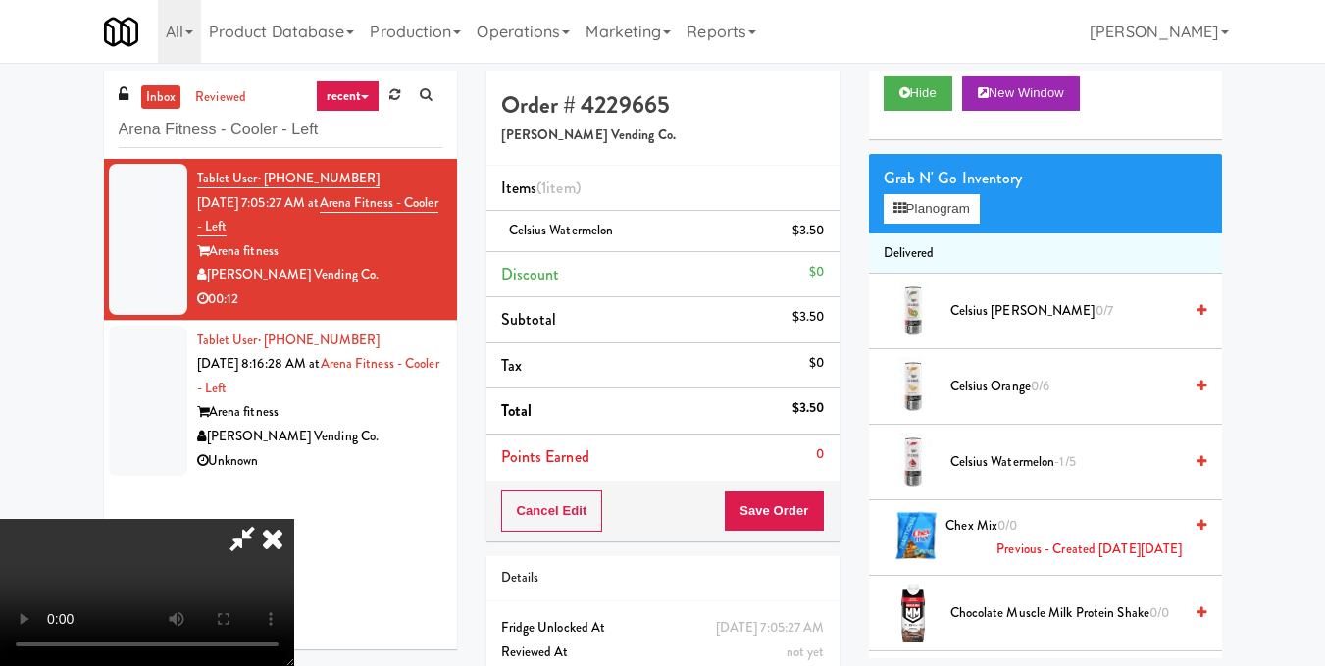
click at [280, 519] on video at bounding box center [147, 592] width 294 height 147
click at [294, 519] on video at bounding box center [147, 592] width 294 height 147
click at [294, 519] on icon at bounding box center [272, 538] width 43 height 39
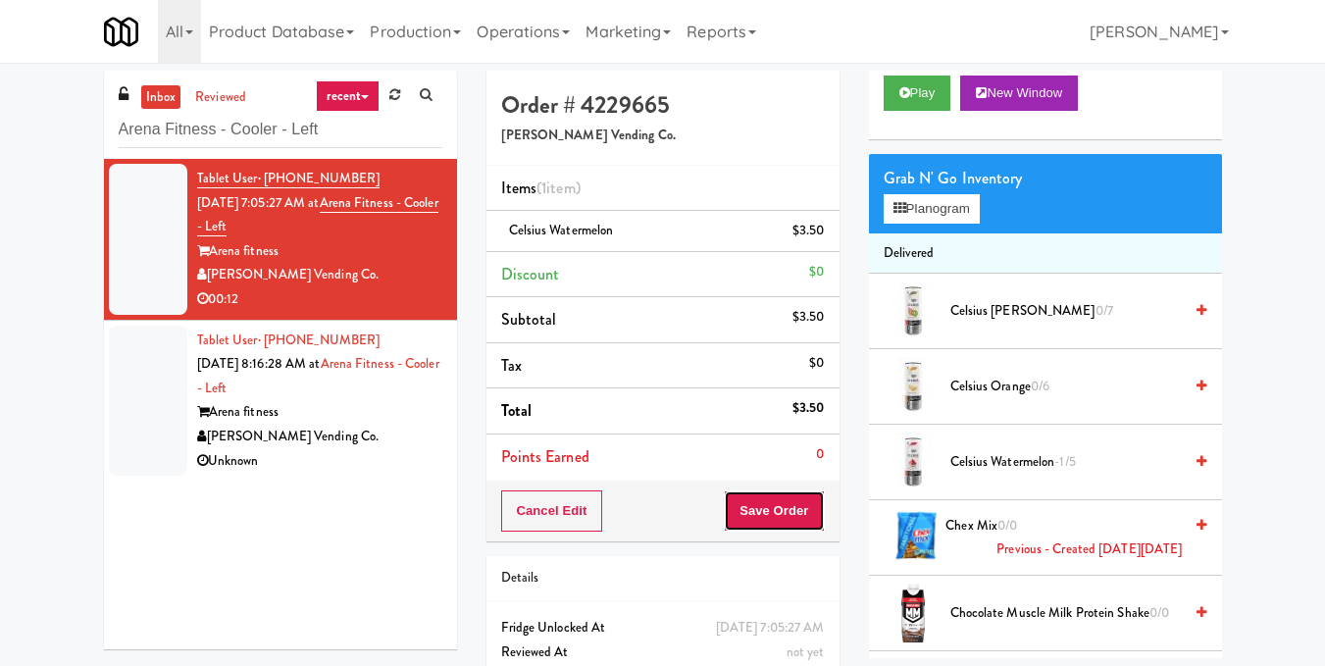
click at [800, 521] on button "Save Order" at bounding box center [774, 510] width 100 height 41
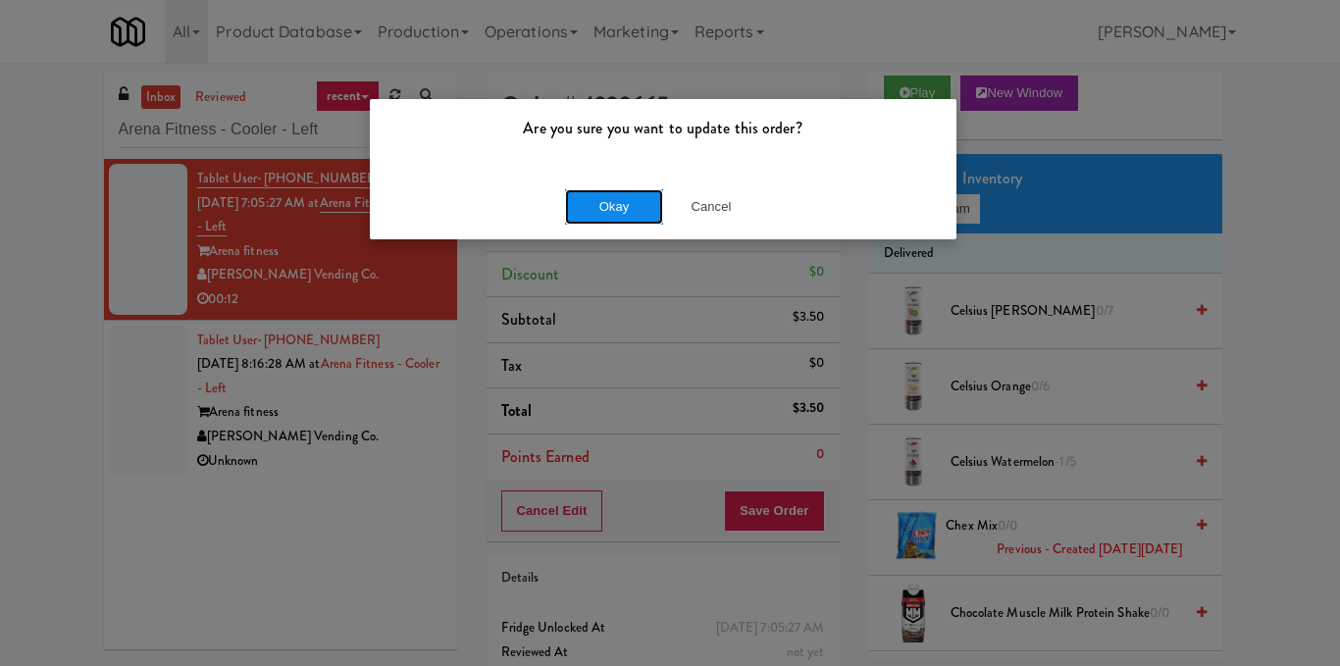
click at [620, 208] on button "Okay" at bounding box center [614, 206] width 98 height 35
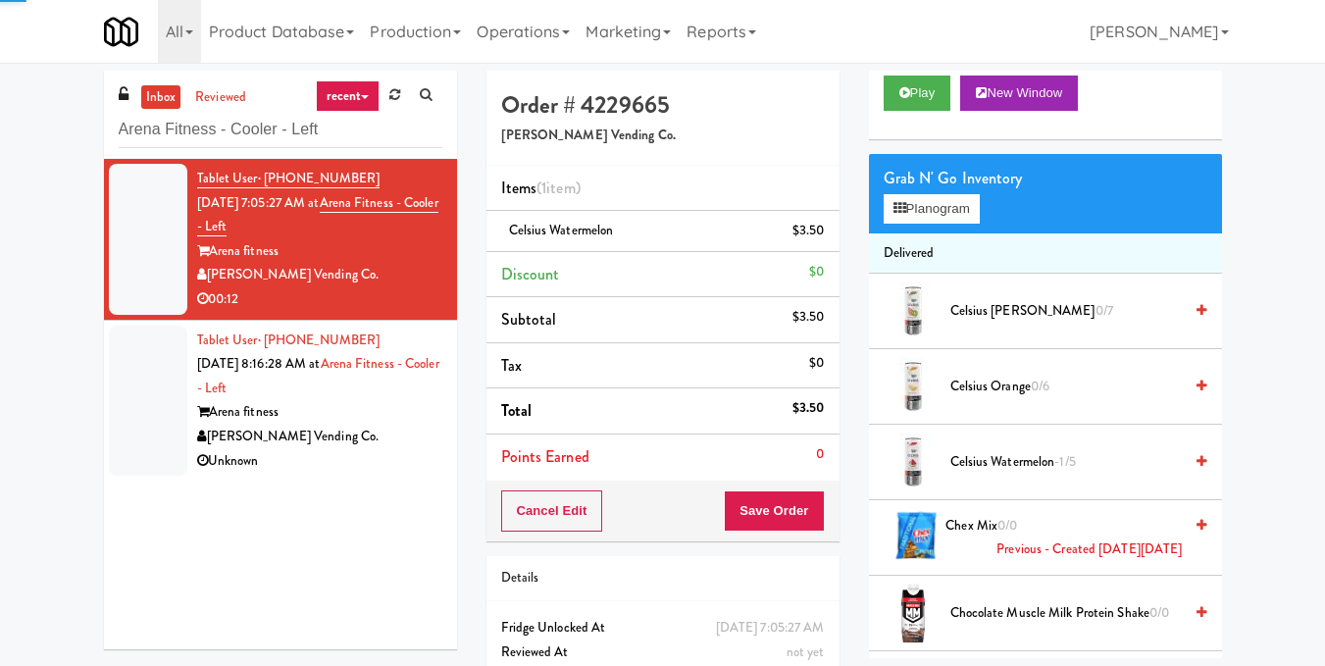
click at [330, 446] on div "[PERSON_NAME] Vending Co." at bounding box center [319, 437] width 245 height 25
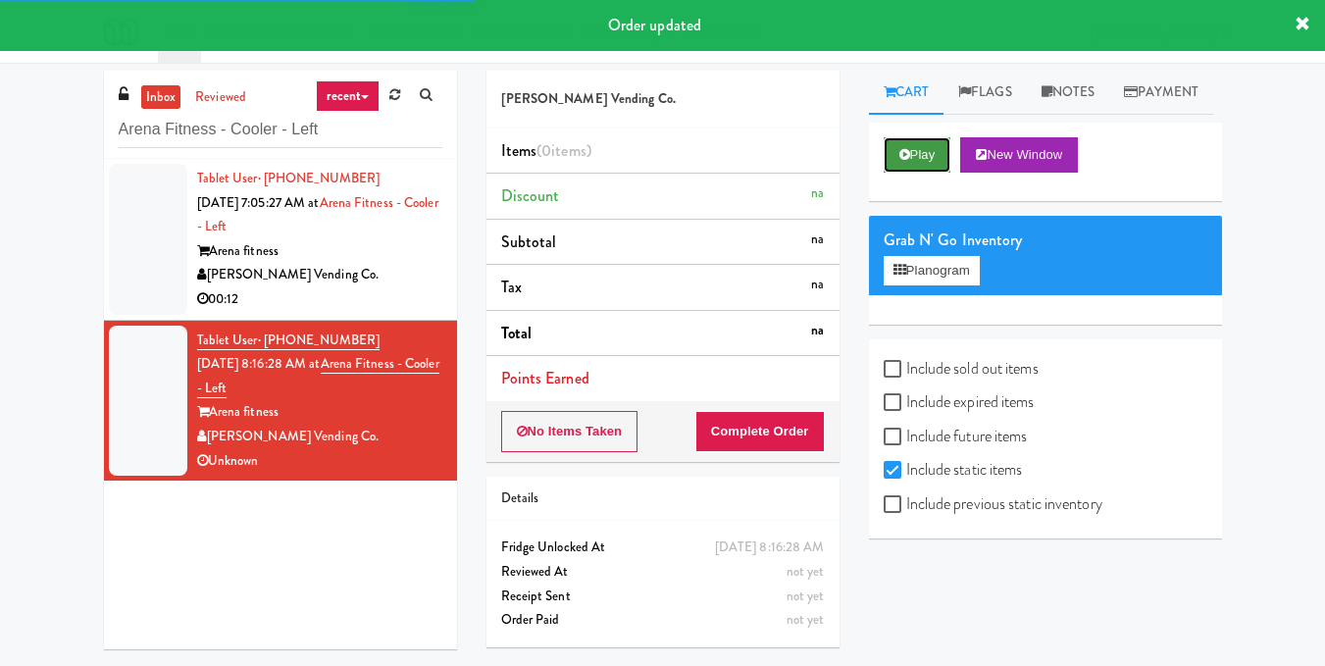
click at [926, 173] on button "Play" at bounding box center [918, 154] width 68 height 35
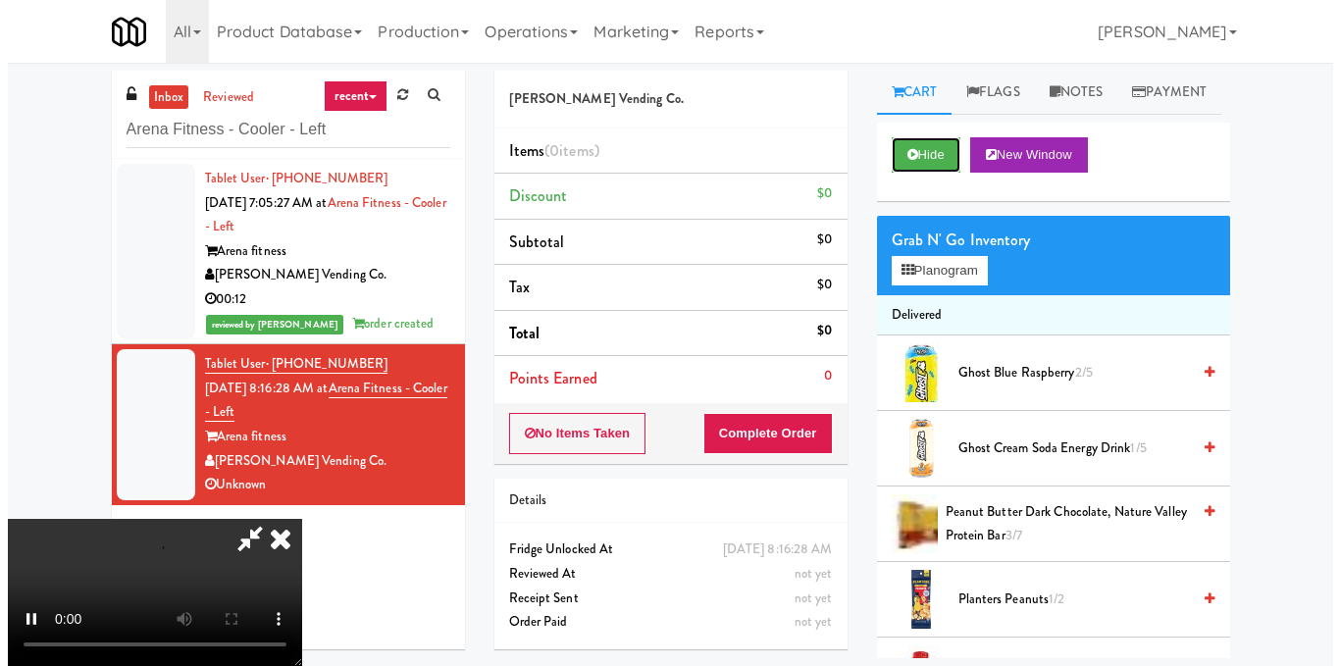
scroll to position [221, 0]
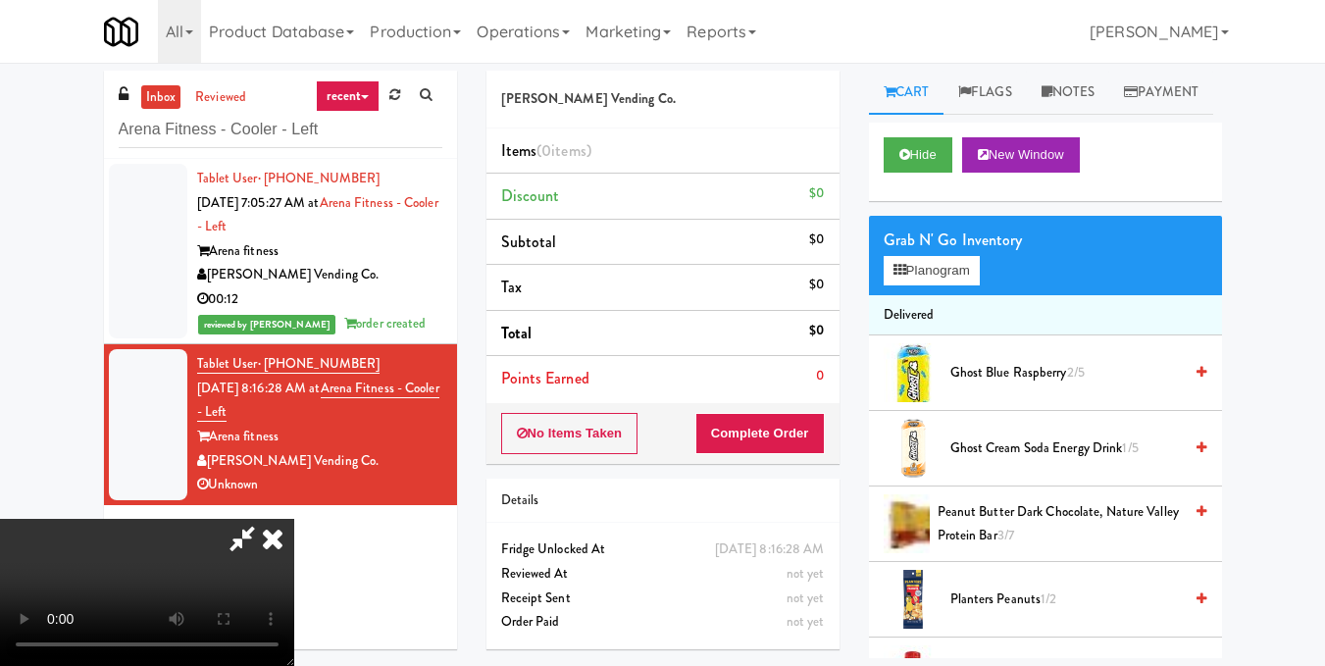
click at [294, 519] on video at bounding box center [147, 592] width 294 height 147
click at [942, 285] on button "Planogram" at bounding box center [932, 270] width 96 height 29
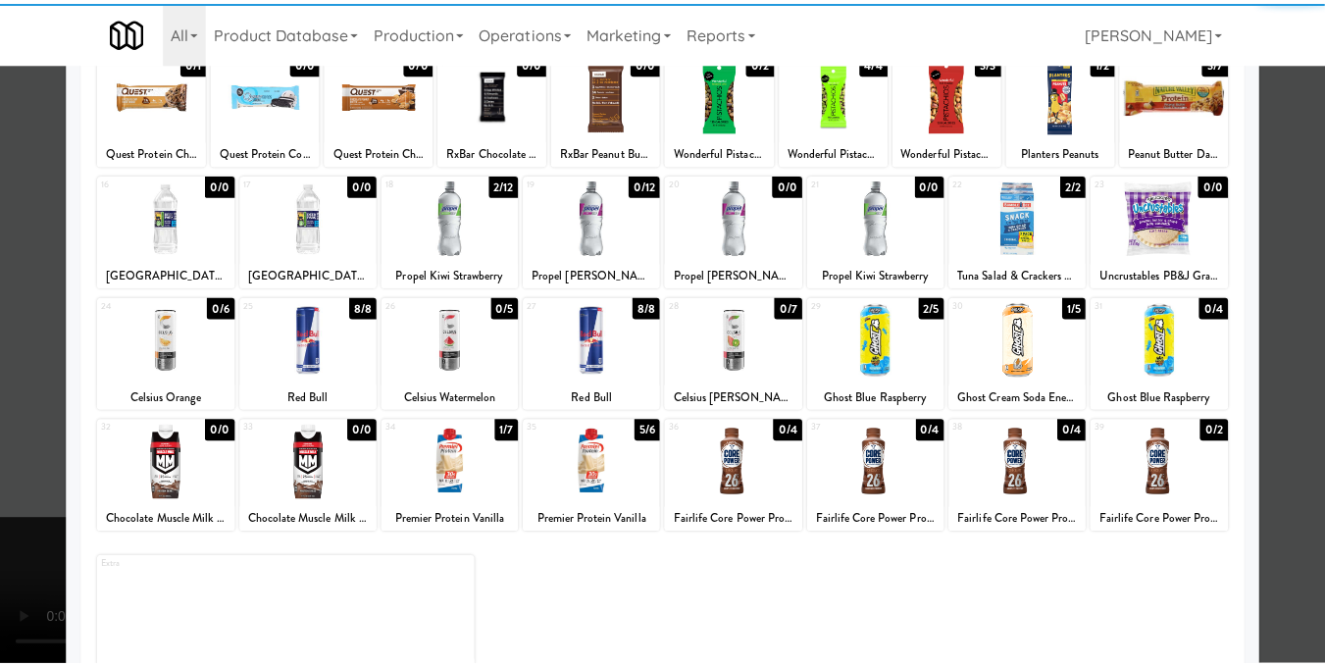
scroll to position [297, 0]
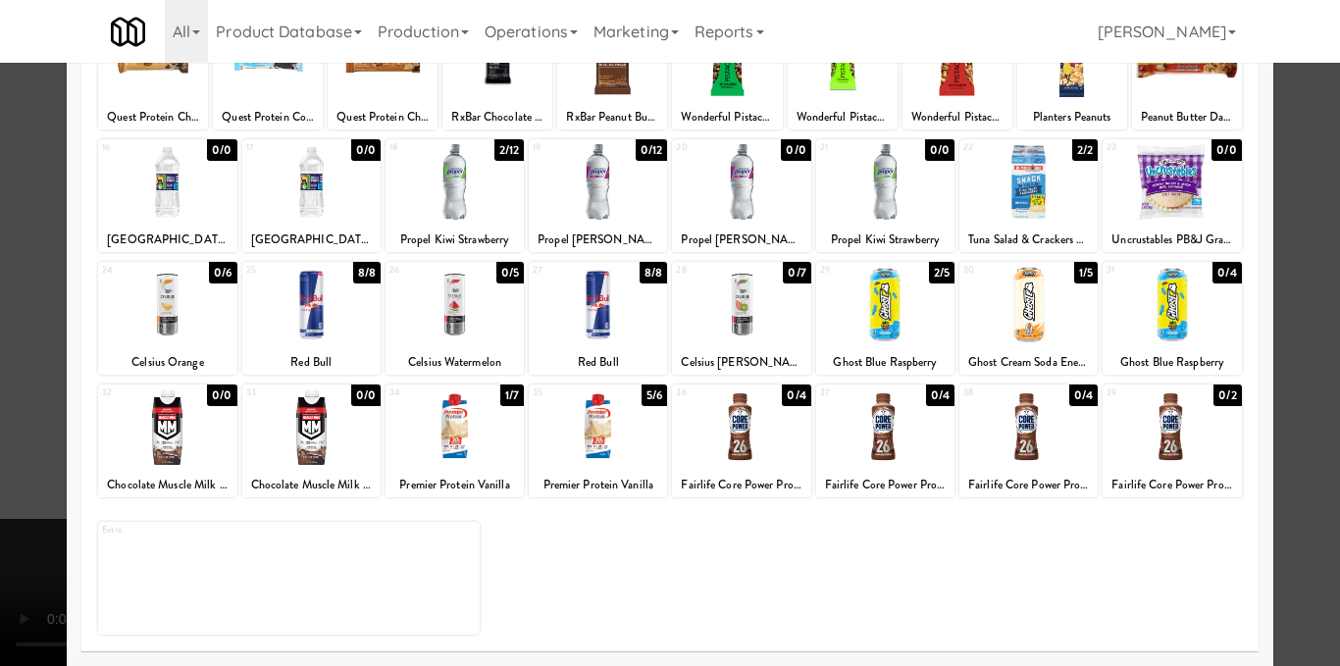
click at [877, 443] on div at bounding box center [885, 427] width 138 height 76
click at [1264, 404] on div at bounding box center [670, 333] width 1340 height 666
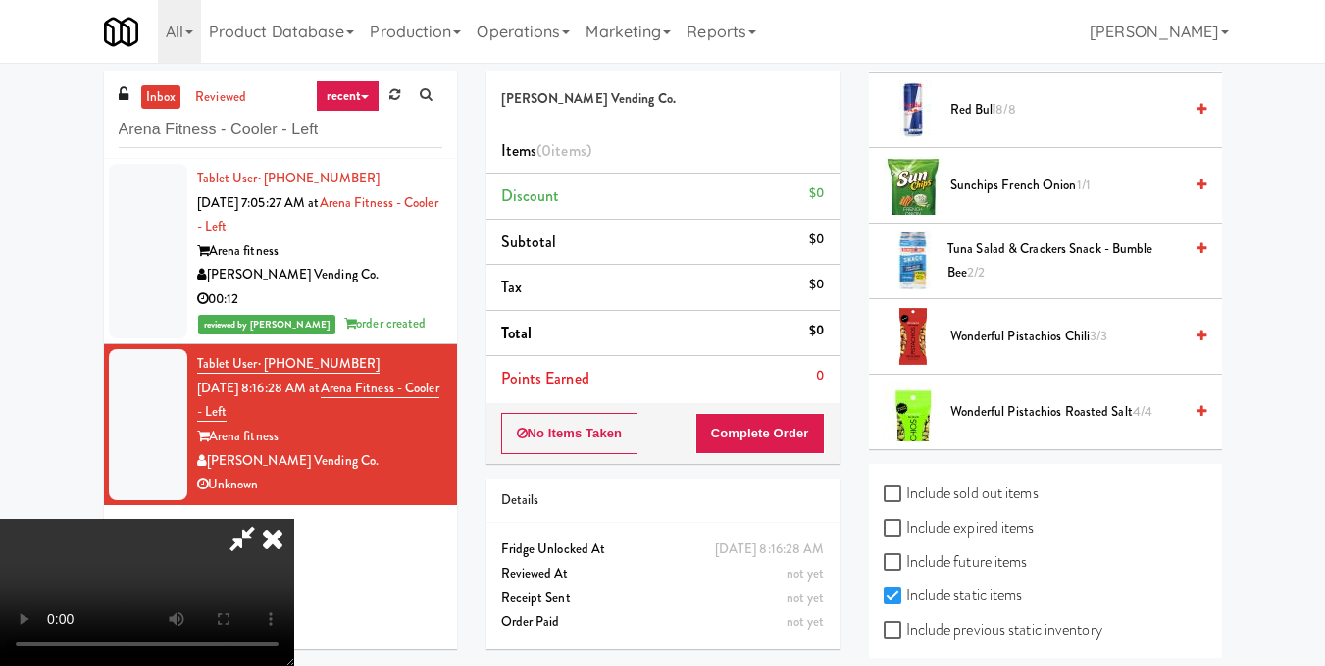
scroll to position [1005, 0]
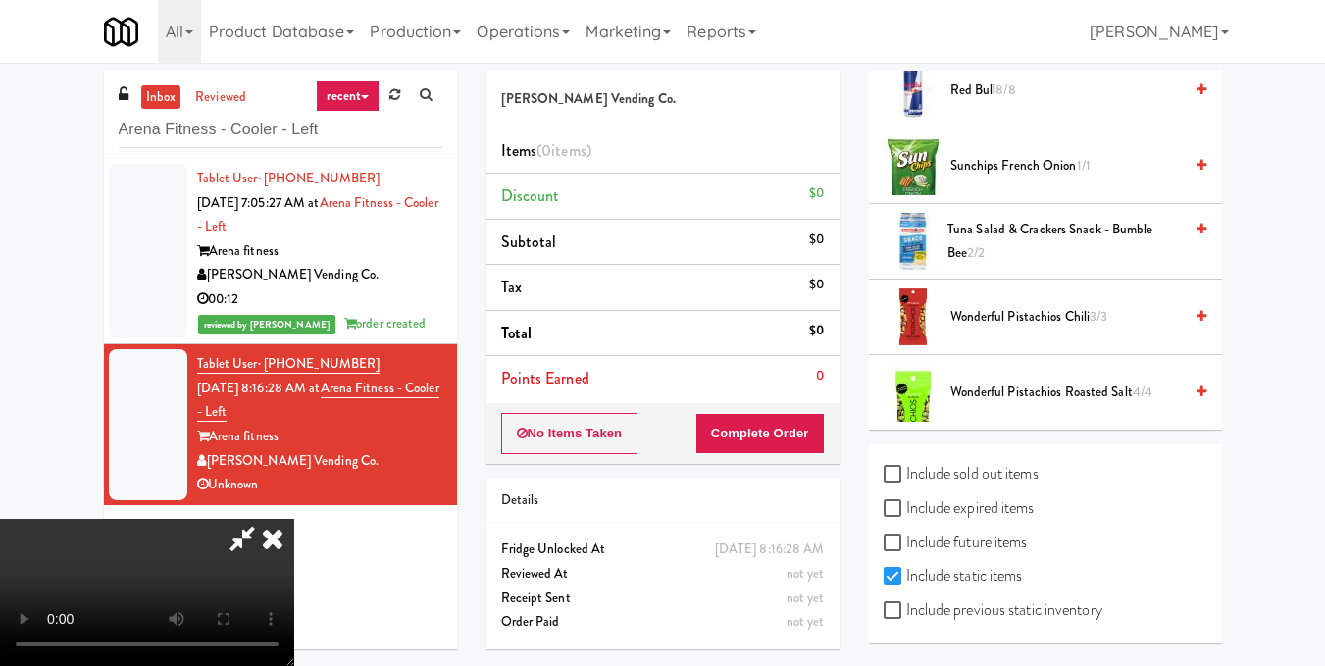
click at [955, 609] on label "Include previous static inventory" at bounding box center [993, 609] width 219 height 29
click at [906, 609] on input "Include previous static inventory" at bounding box center [895, 611] width 23 height 16
checkbox input "true"
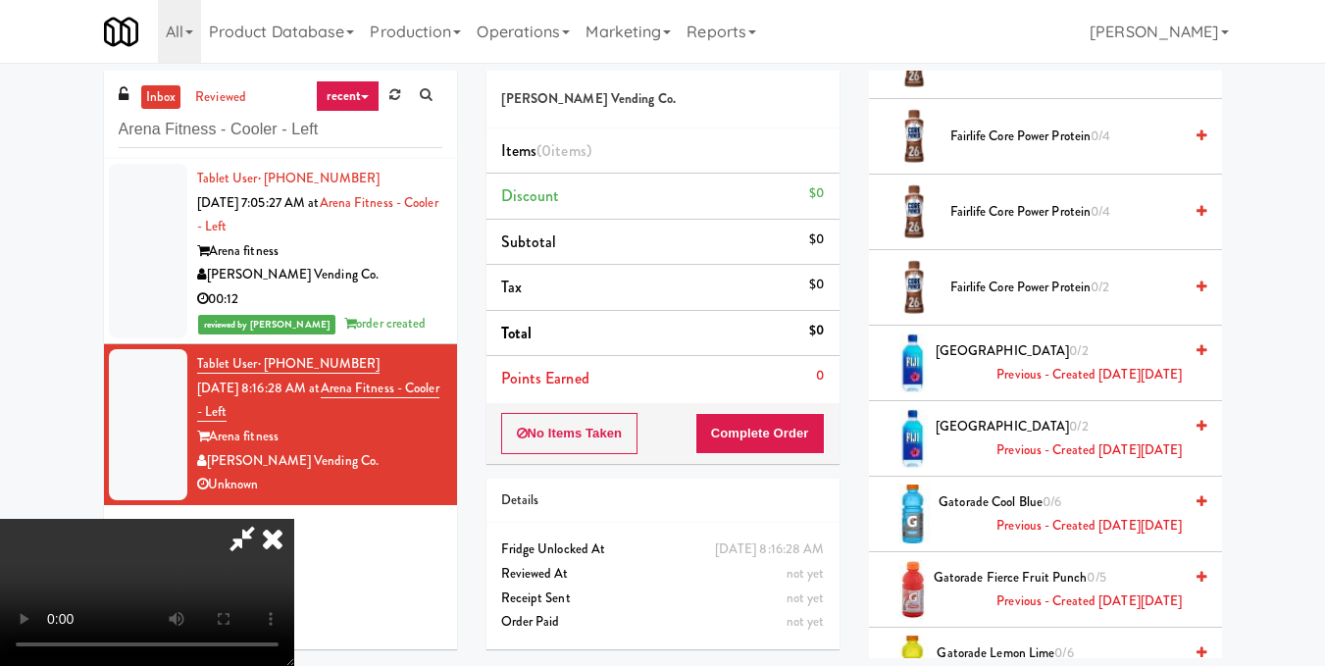
scroll to position [809, 0]
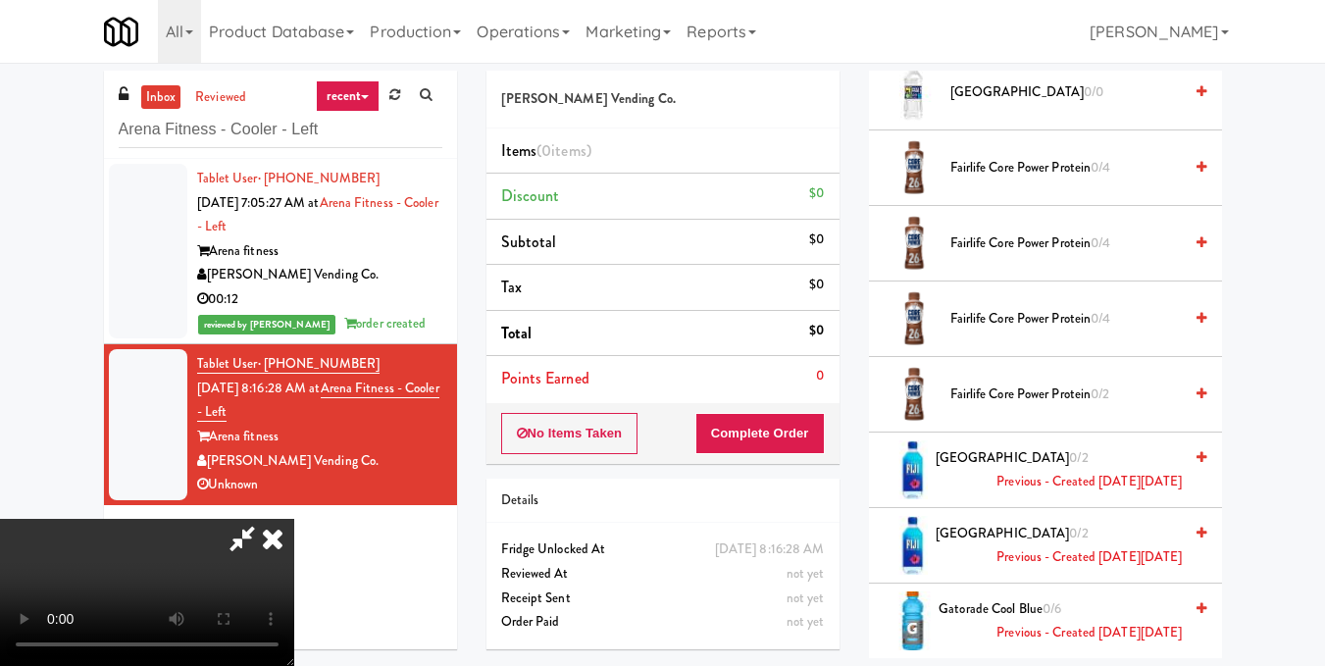
click at [1197, 325] on icon at bounding box center [1202, 318] width 10 height 13
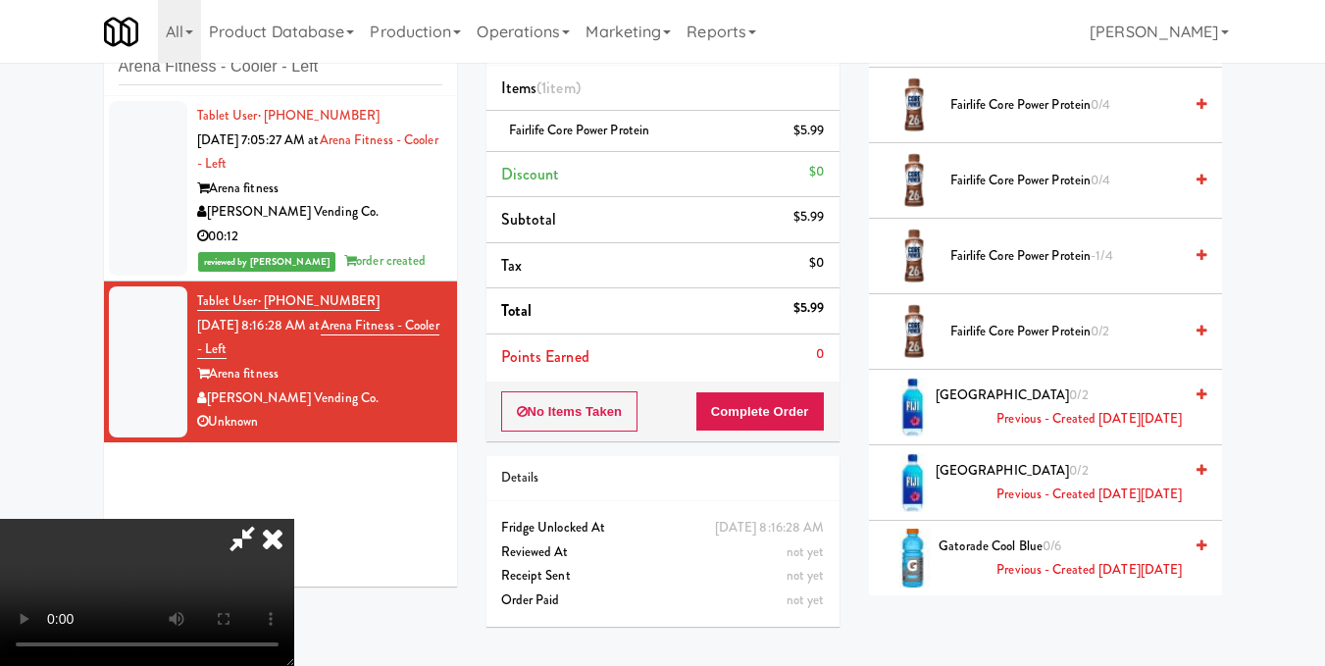
scroll to position [0, 0]
click at [294, 519] on icon at bounding box center [272, 538] width 43 height 39
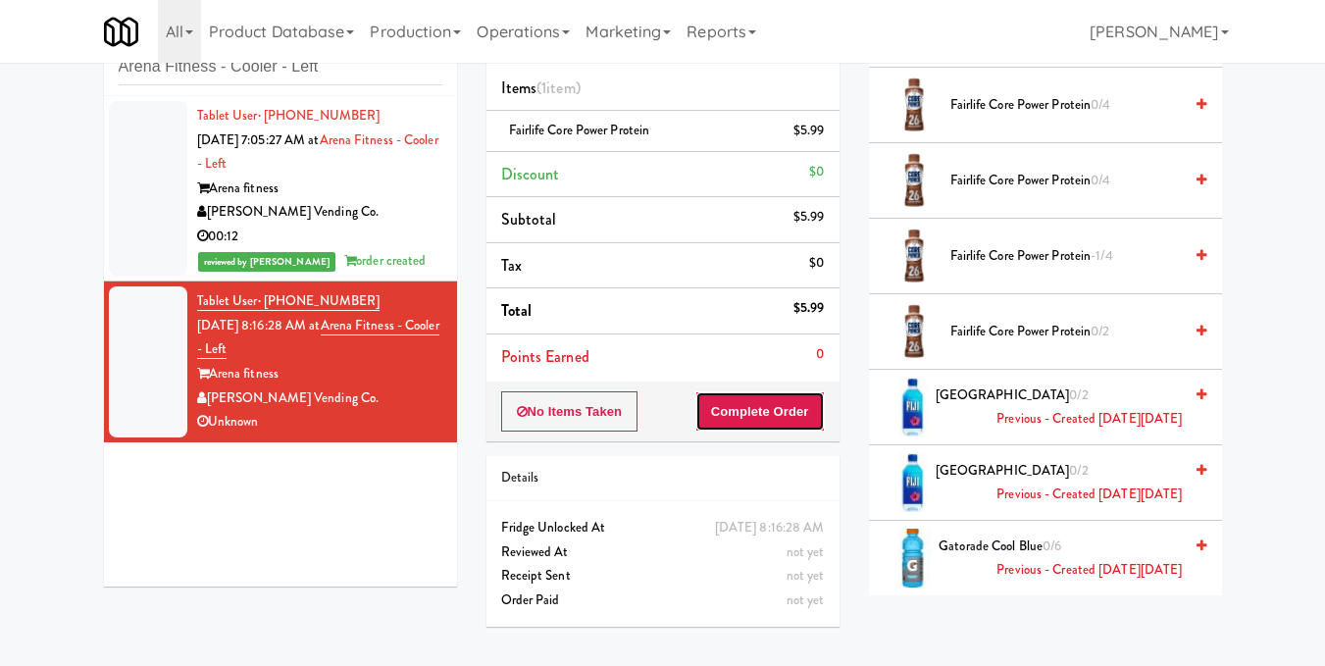
click at [789, 413] on button "Complete Order" at bounding box center [759, 411] width 129 height 41
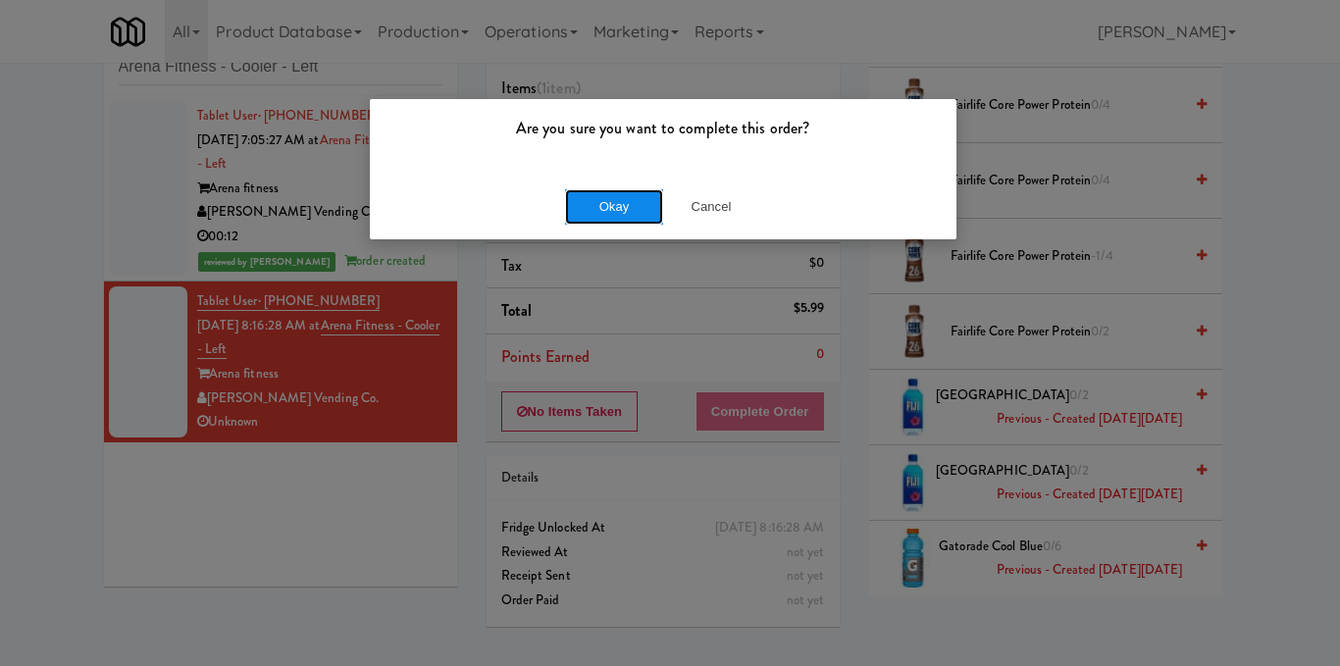
click at [606, 208] on button "Okay" at bounding box center [614, 206] width 98 height 35
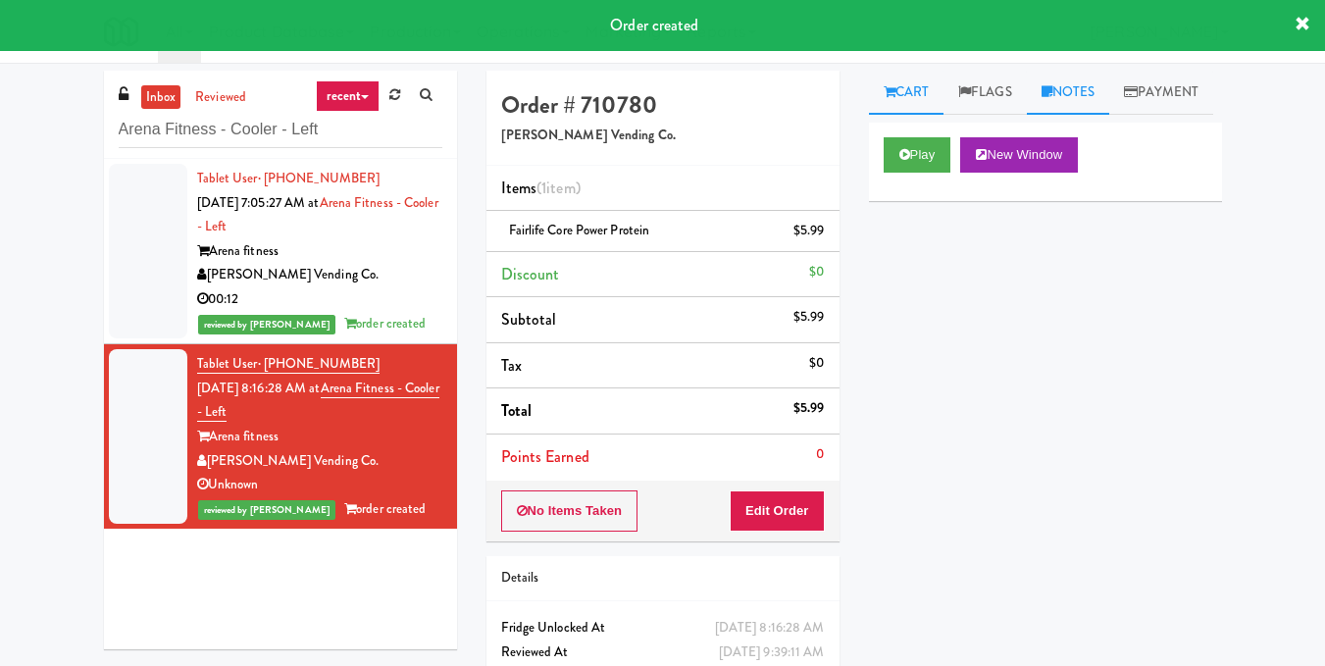
click at [1079, 94] on link "Notes" at bounding box center [1068, 93] width 83 height 44
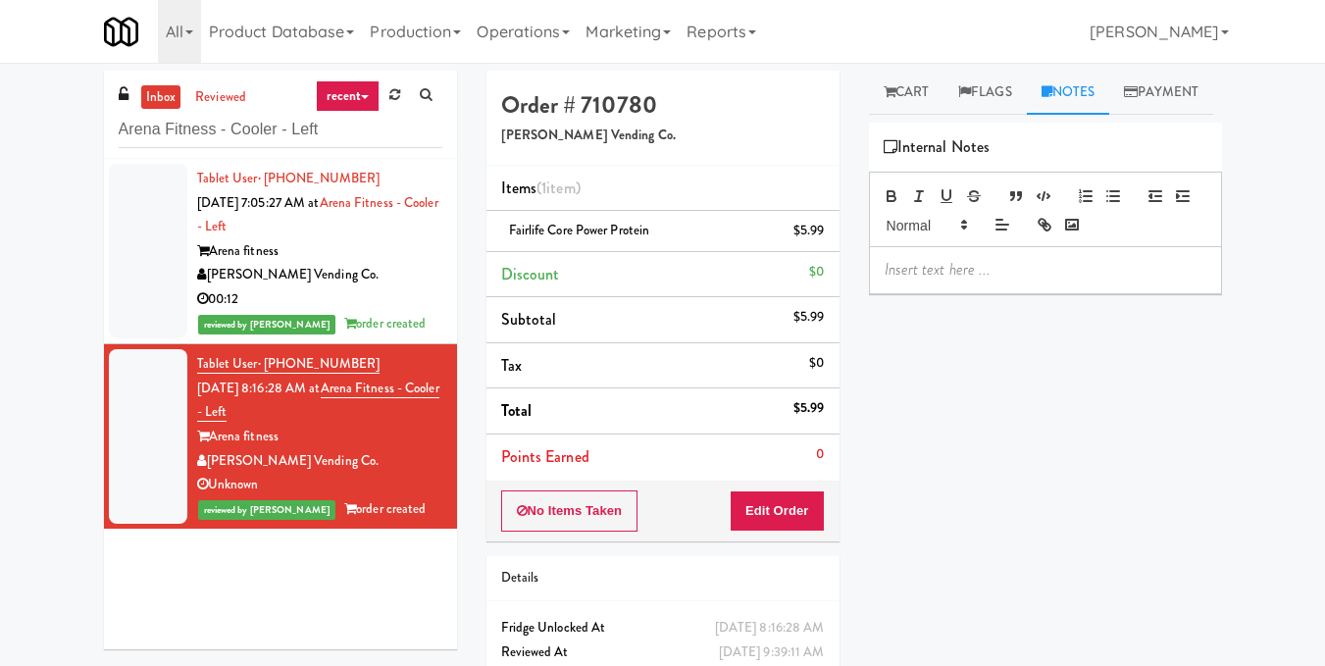
click at [1011, 281] on p at bounding box center [1046, 270] width 322 height 22
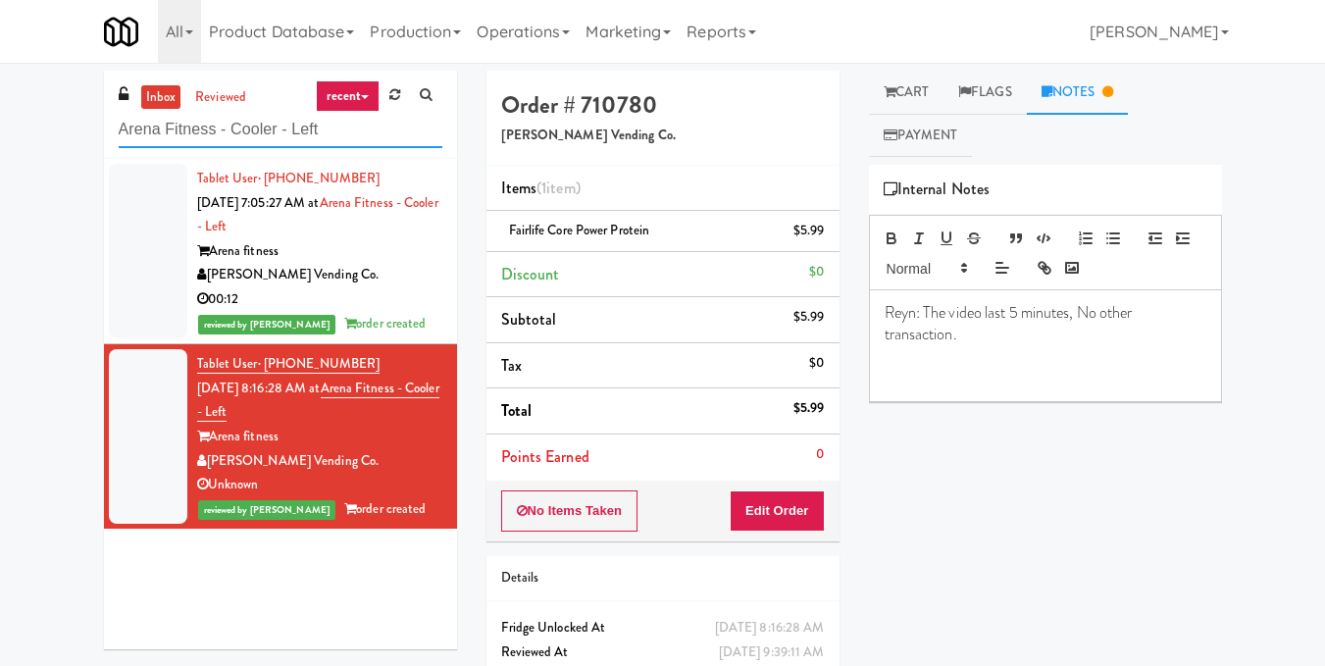
drag, startPoint x: 240, startPoint y: 130, endPoint x: 0, endPoint y: 131, distance: 240.3
click at [0, 131] on div "inbox reviewed recent all unclear take inventory issue suspicious failed recent…" at bounding box center [662, 406] width 1325 height 671
paste input "Rising Sun - Food"
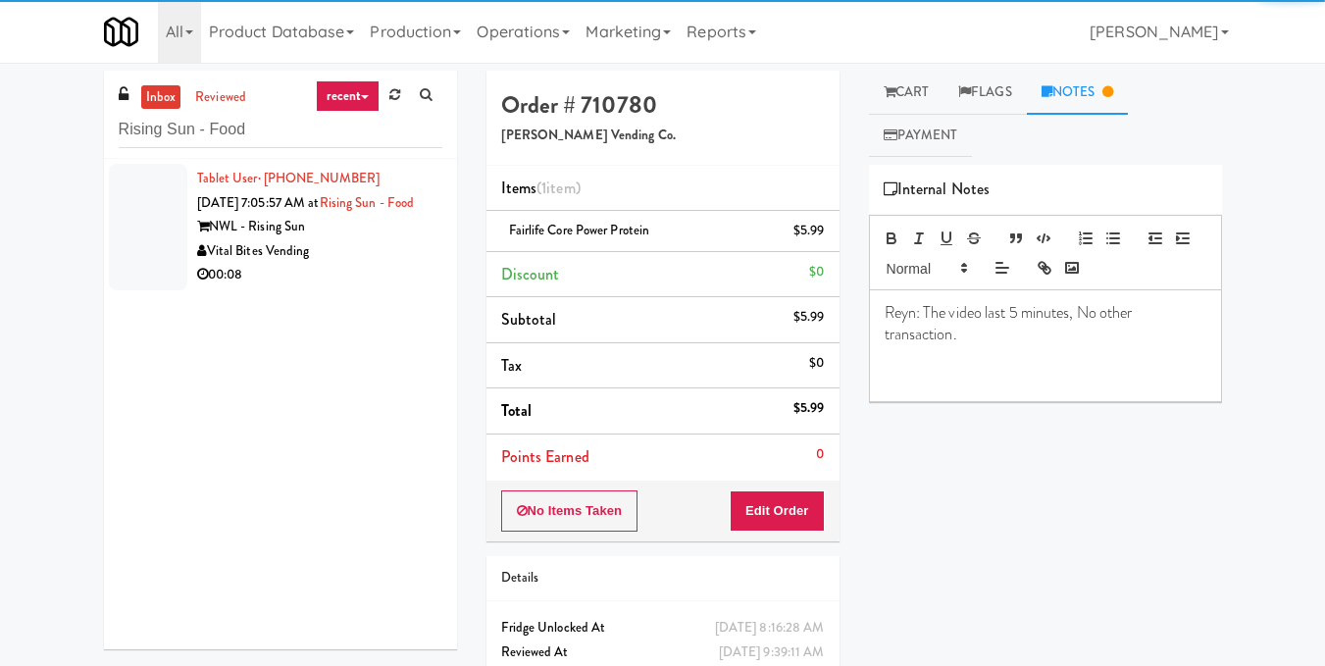
click at [376, 287] on div "00:08" at bounding box center [319, 275] width 245 height 25
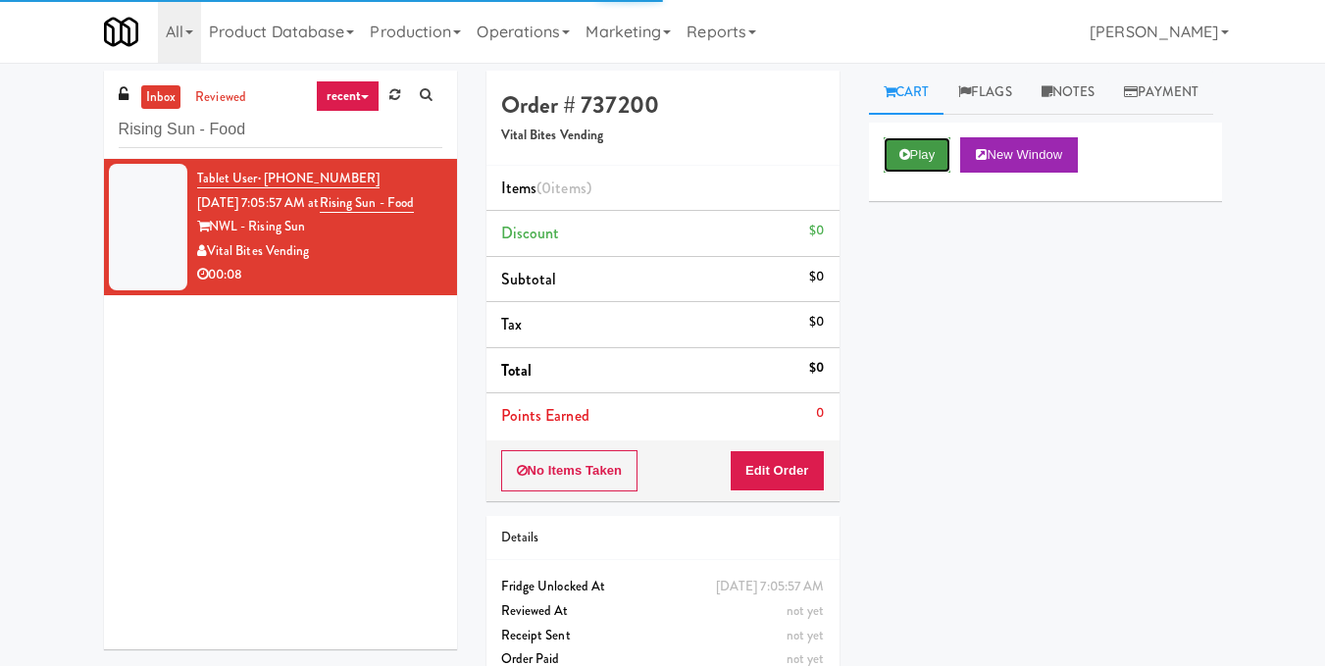
click at [931, 173] on button "Play" at bounding box center [918, 154] width 68 height 35
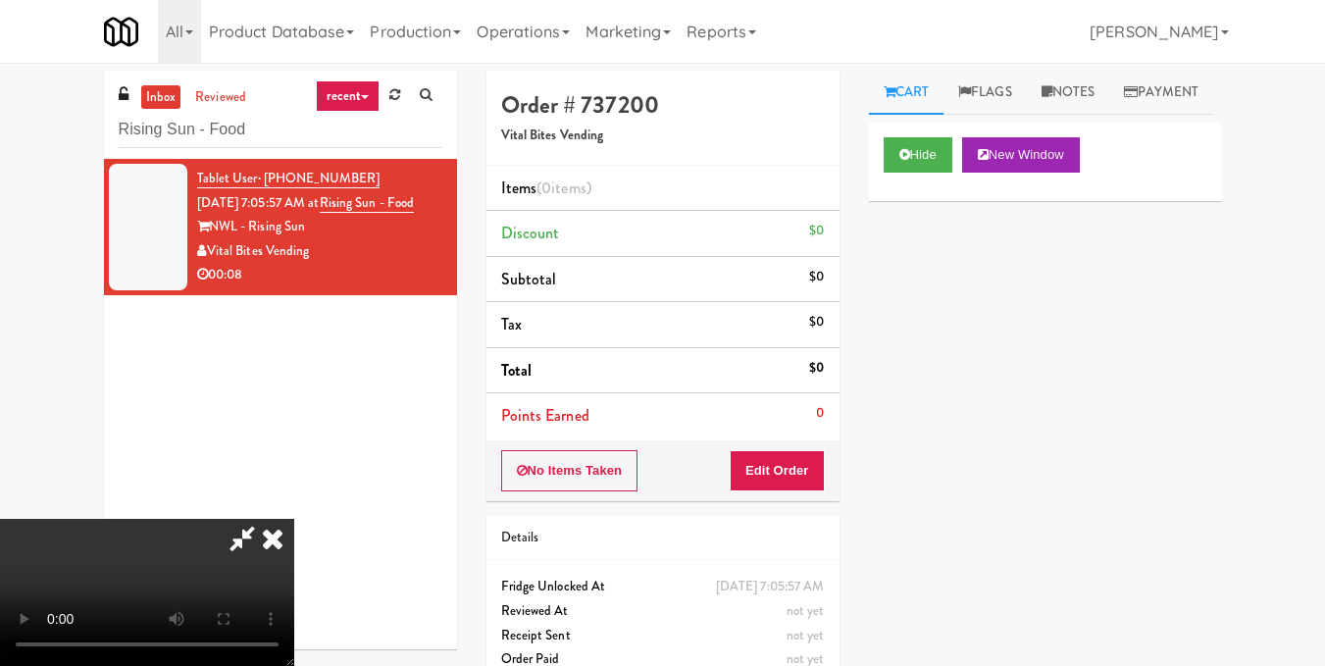
click at [294, 519] on video at bounding box center [147, 592] width 294 height 147
click at [808, 463] on button "Edit Order" at bounding box center [777, 470] width 95 height 41
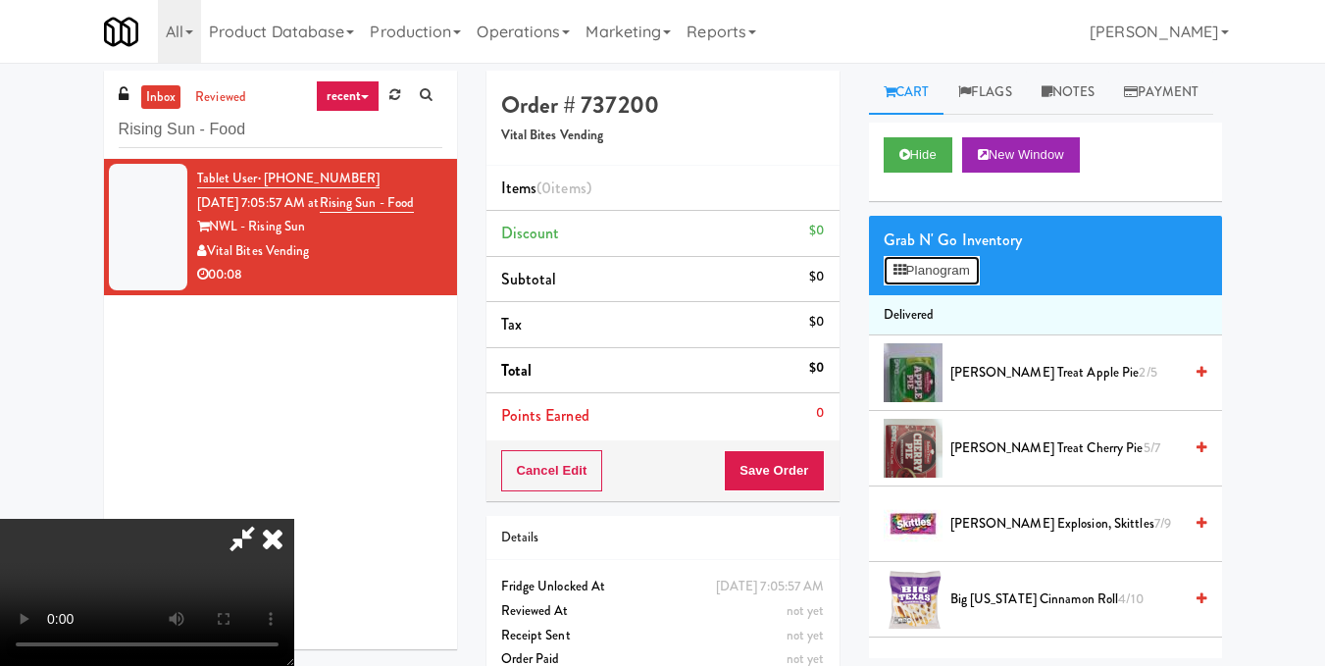
click at [909, 285] on button "Planogram" at bounding box center [932, 270] width 96 height 29
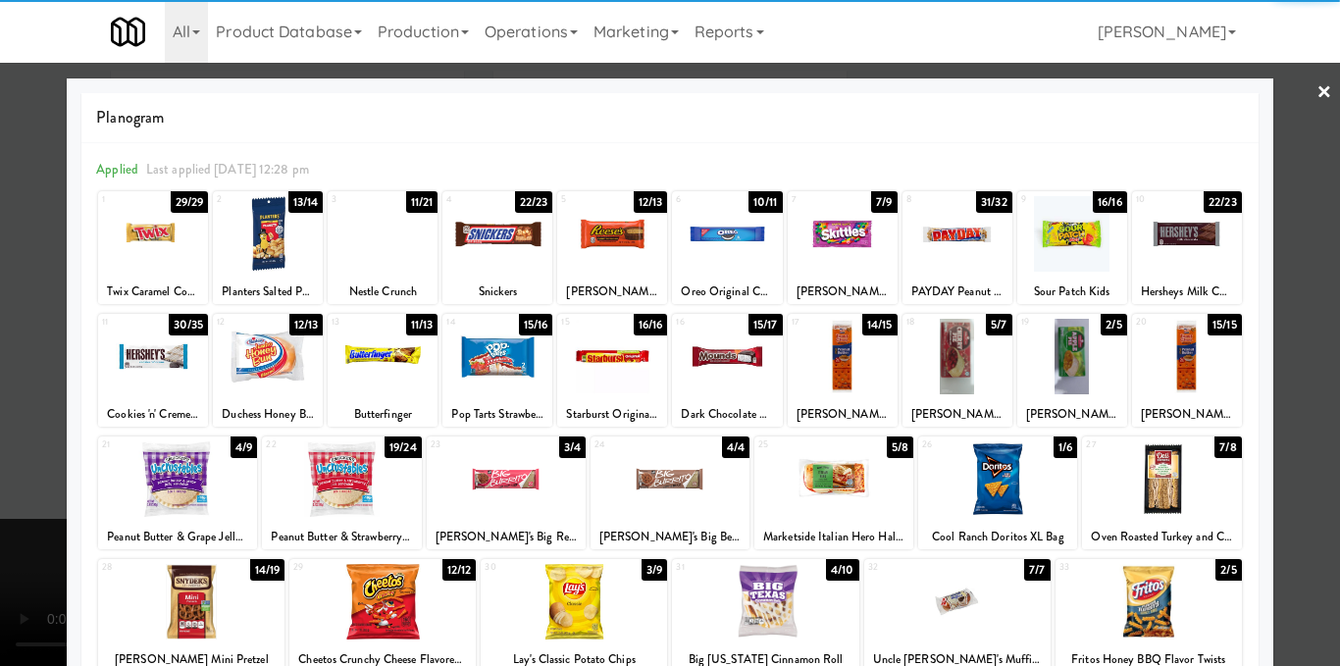
click at [182, 489] on div at bounding box center [177, 479] width 159 height 76
click at [1304, 471] on div at bounding box center [670, 333] width 1340 height 666
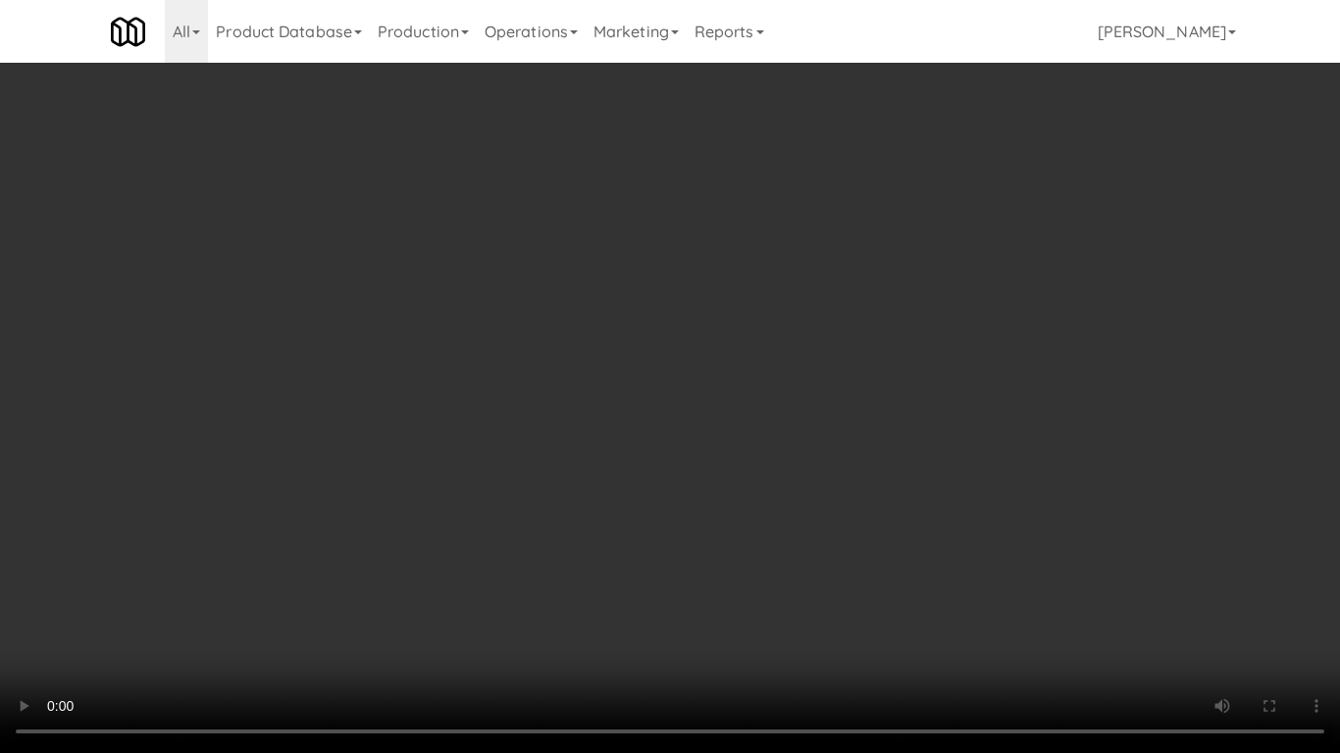
click at [676, 412] on video at bounding box center [670, 376] width 1340 height 753
click at [675, 412] on video at bounding box center [670, 376] width 1340 height 753
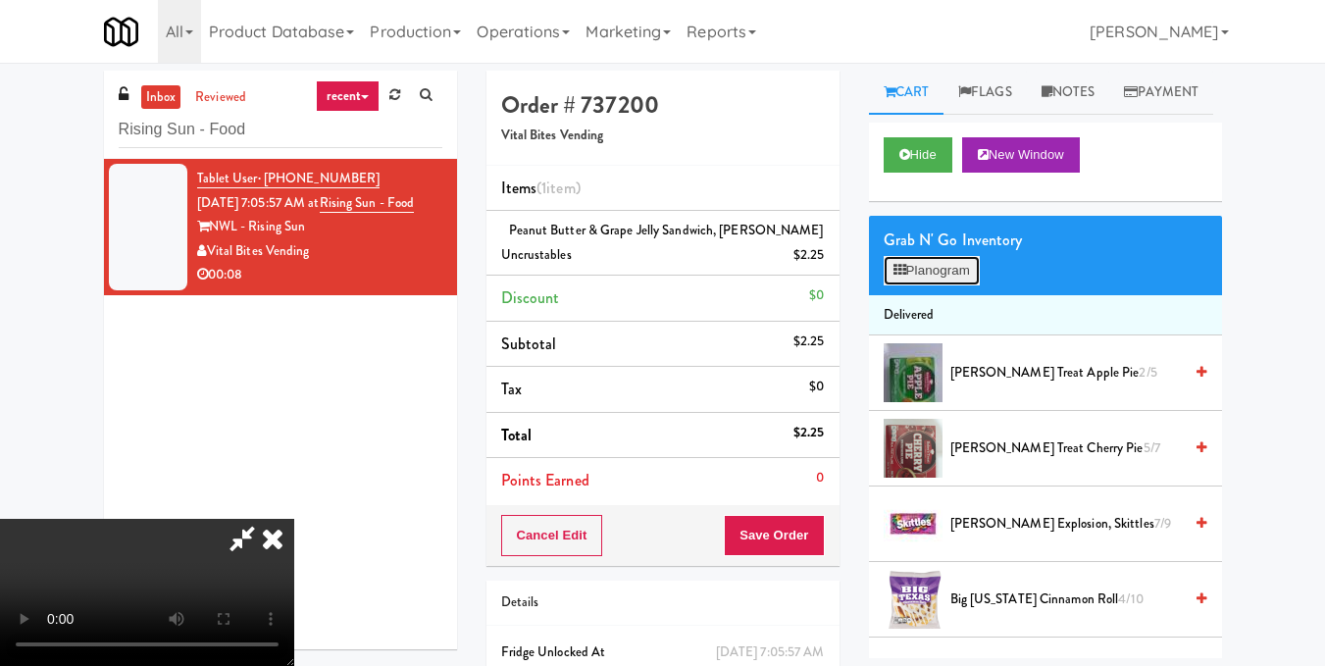
click at [959, 285] on button "Planogram" at bounding box center [932, 270] width 96 height 29
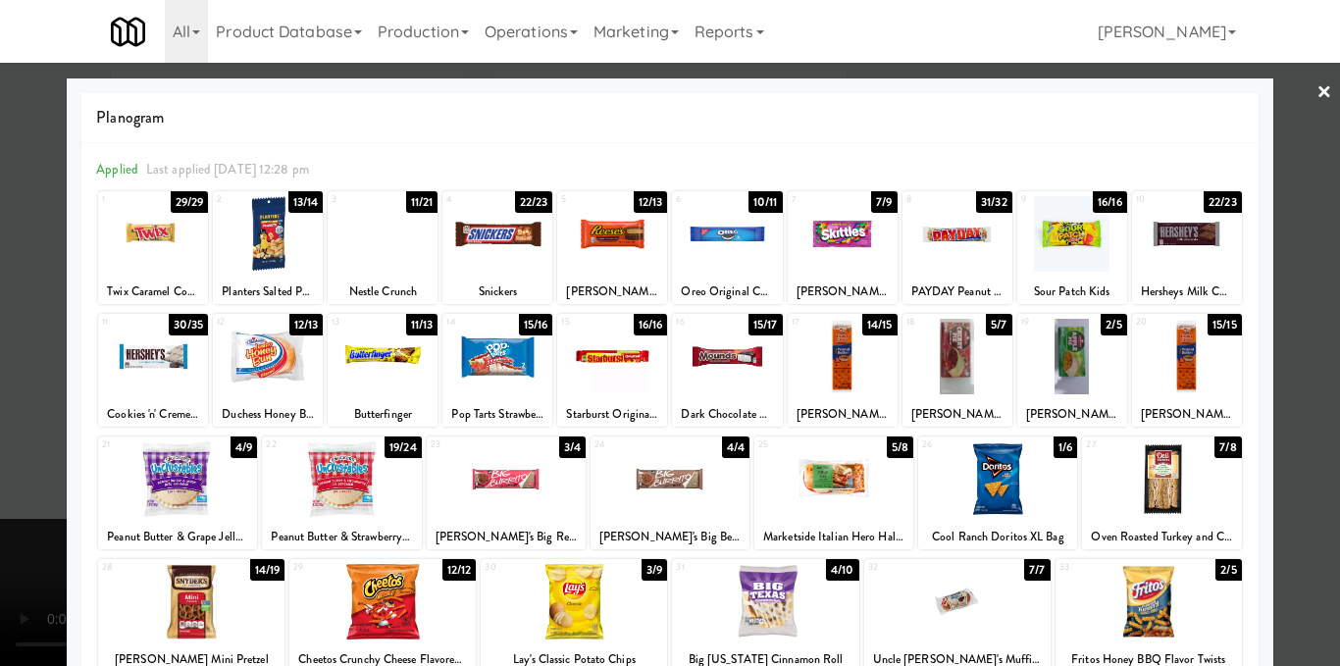
drag, startPoint x: 827, startPoint y: 476, endPoint x: 1013, endPoint y: 429, distance: 192.2
click at [829, 477] on div at bounding box center [833, 479] width 159 height 76
click at [1287, 372] on div at bounding box center [670, 333] width 1340 height 666
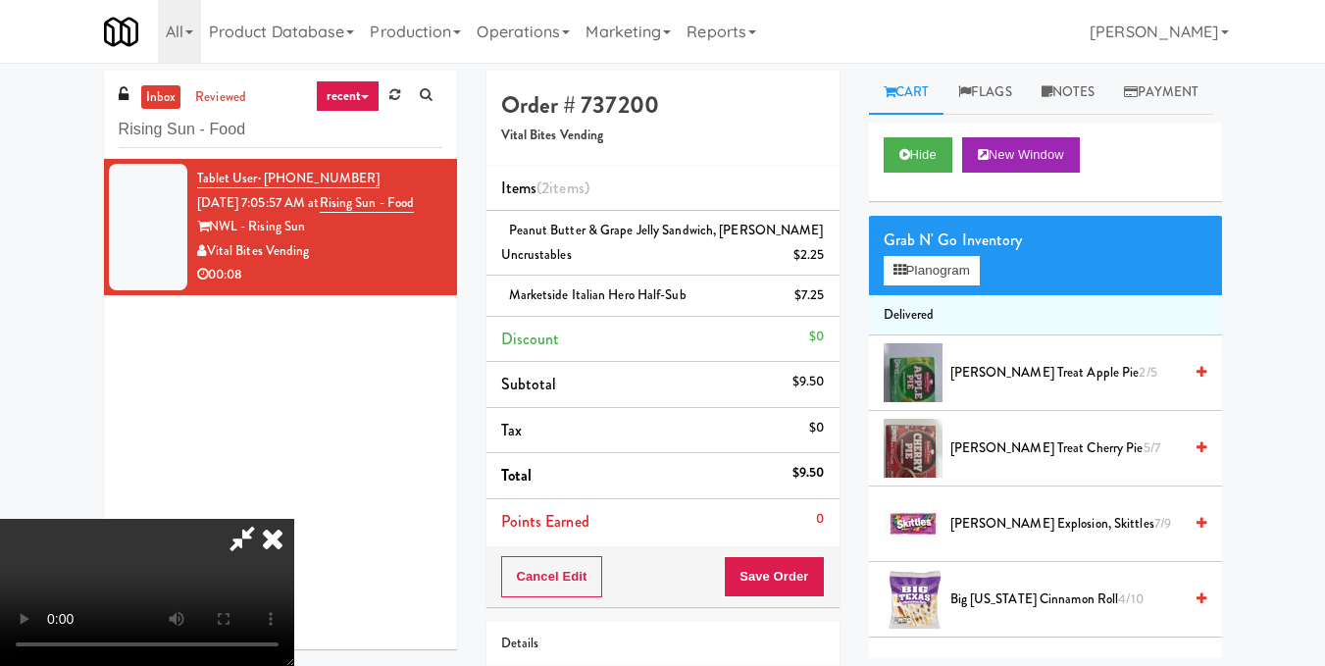
click at [294, 519] on video at bounding box center [147, 592] width 294 height 147
click at [294, 519] on icon at bounding box center [272, 538] width 43 height 39
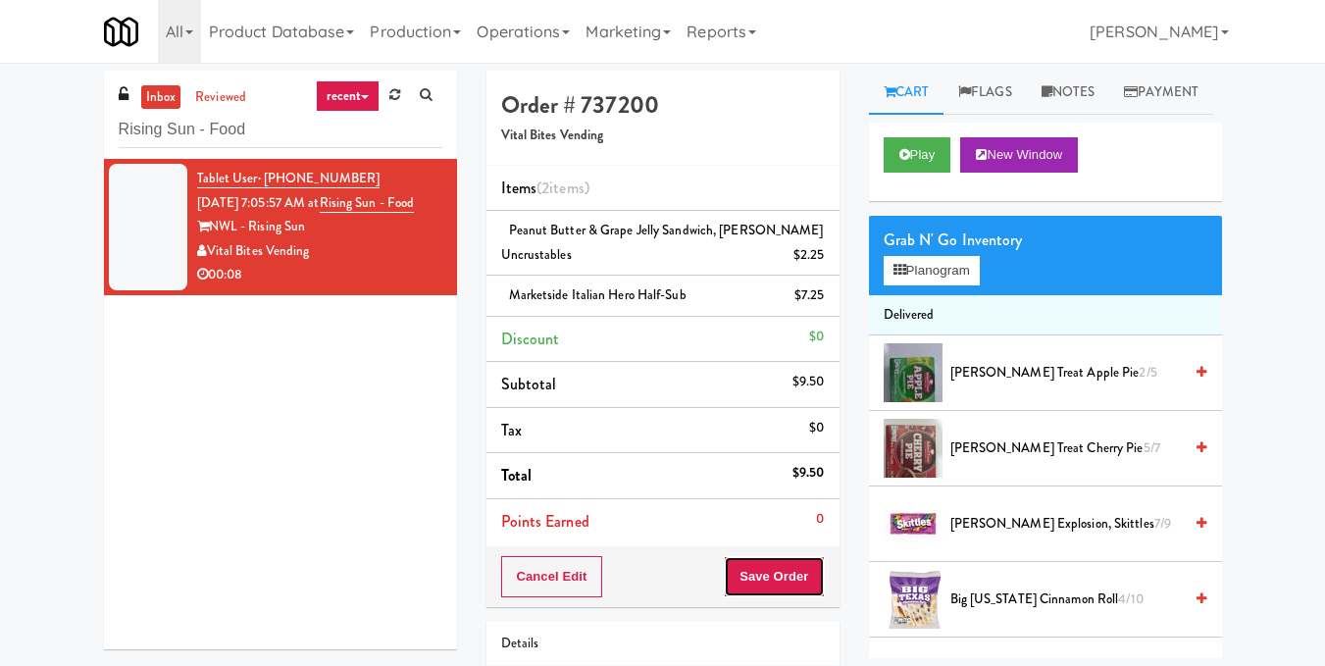
click at [772, 574] on button "Save Order" at bounding box center [774, 576] width 100 height 41
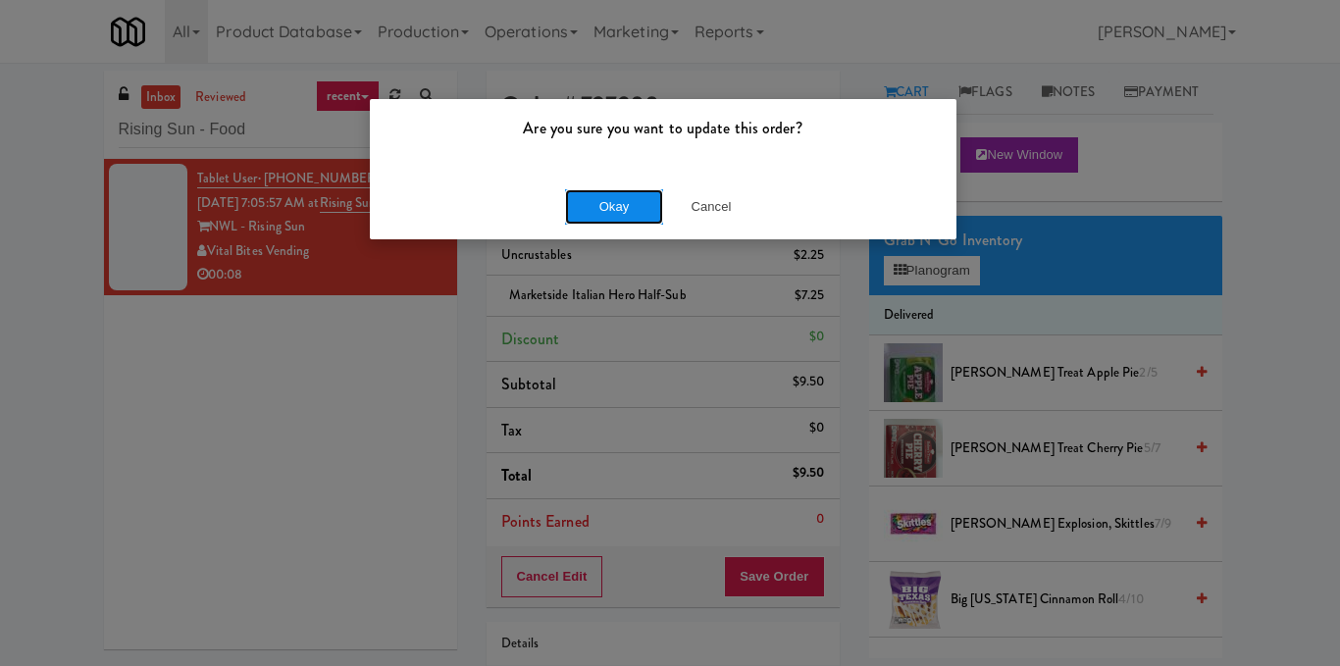
click at [594, 217] on button "Okay" at bounding box center [614, 206] width 98 height 35
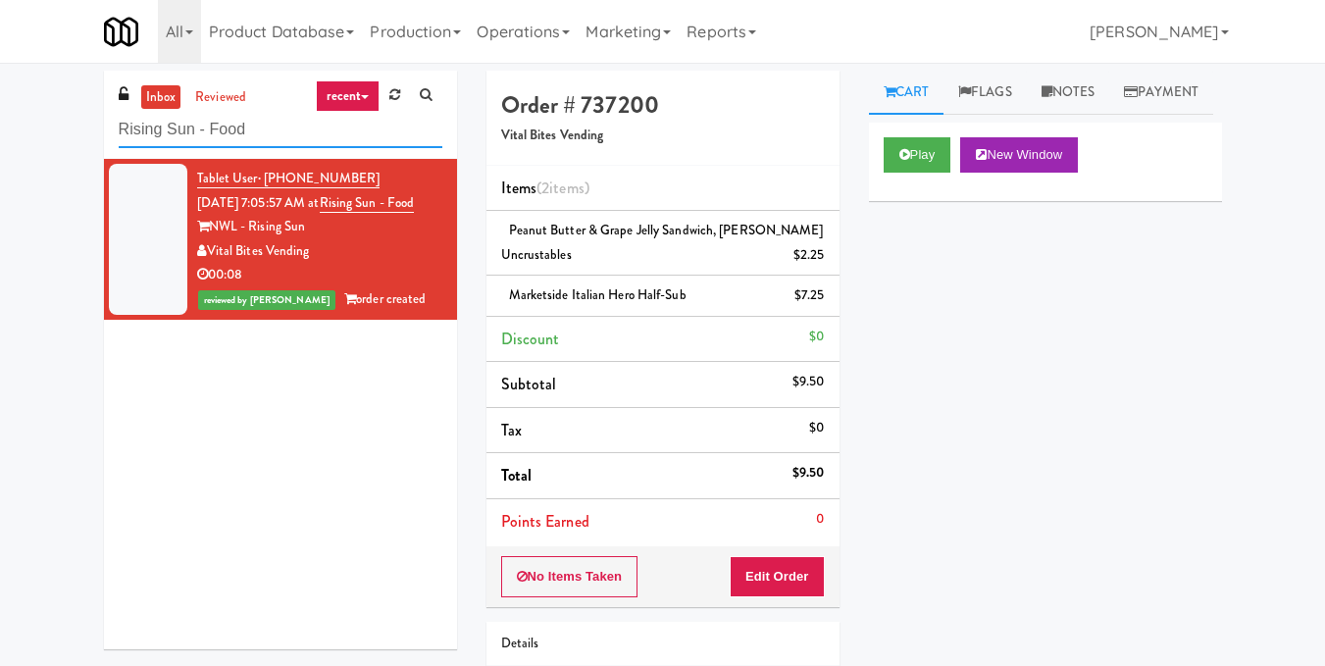
drag, startPoint x: 347, startPoint y: 137, endPoint x: 0, endPoint y: 143, distance: 347.2
click at [0, 143] on div "inbox reviewed recent all unclear take inventory issue suspicious failed recent…" at bounding box center [662, 439] width 1325 height 737
paste input "Ame - Cooler"
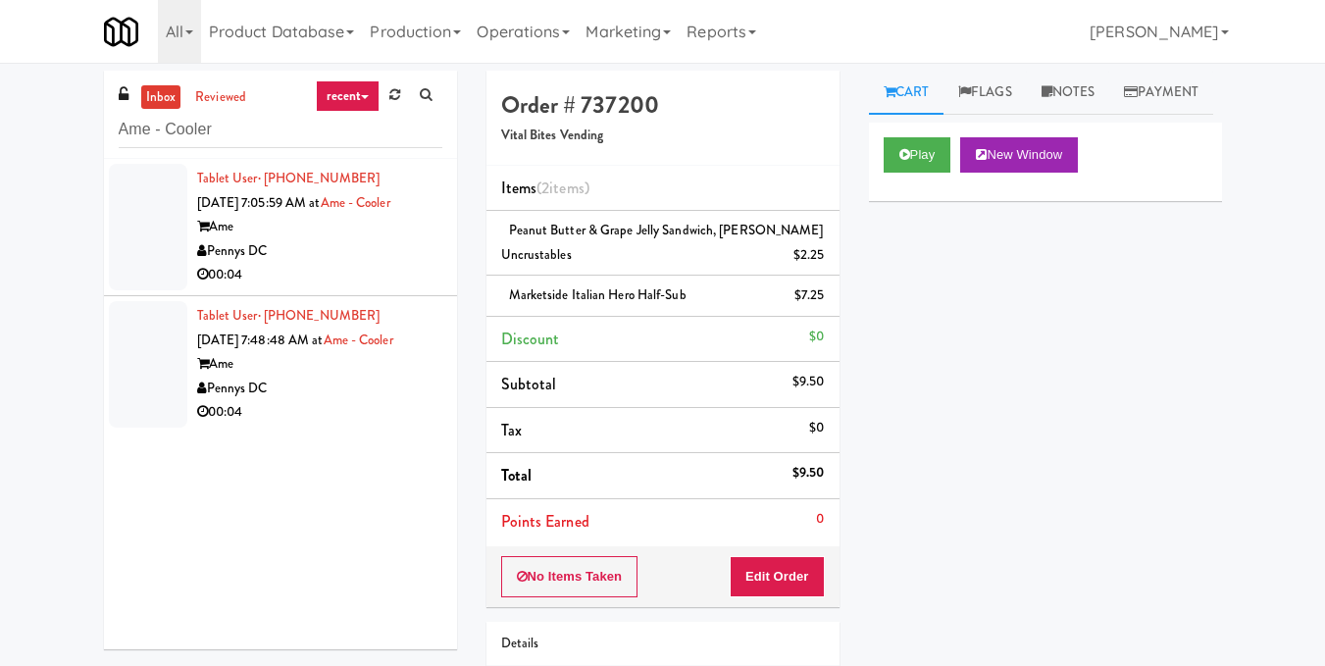
click at [425, 254] on div "Pennys DC" at bounding box center [319, 251] width 245 height 25
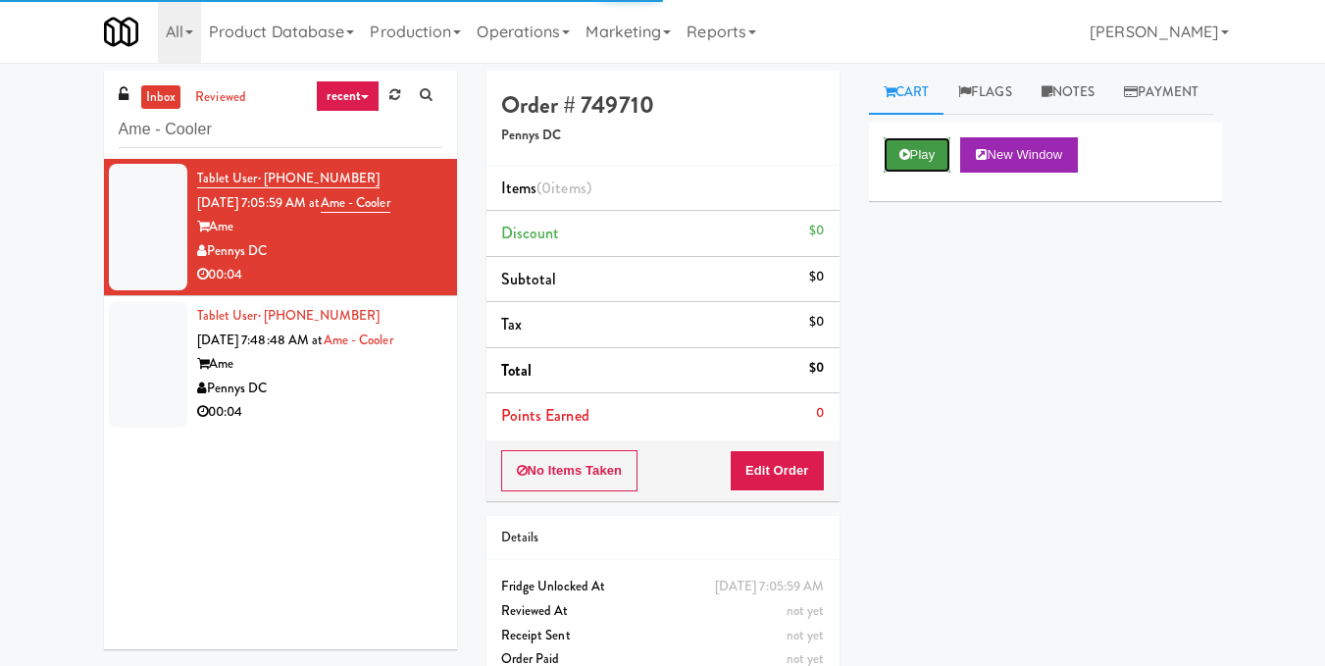
click at [912, 173] on button "Play" at bounding box center [918, 154] width 68 height 35
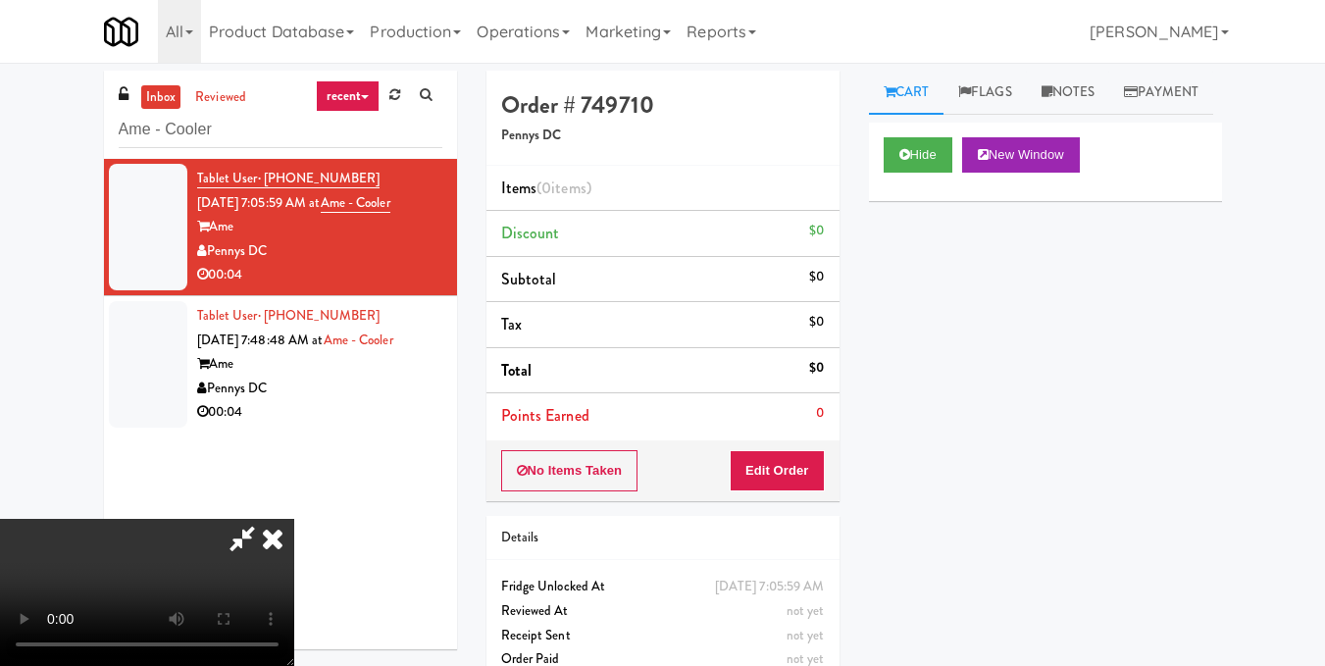
click at [294, 519] on video at bounding box center [147, 592] width 294 height 147
click at [818, 462] on button "Edit Order" at bounding box center [777, 470] width 95 height 41
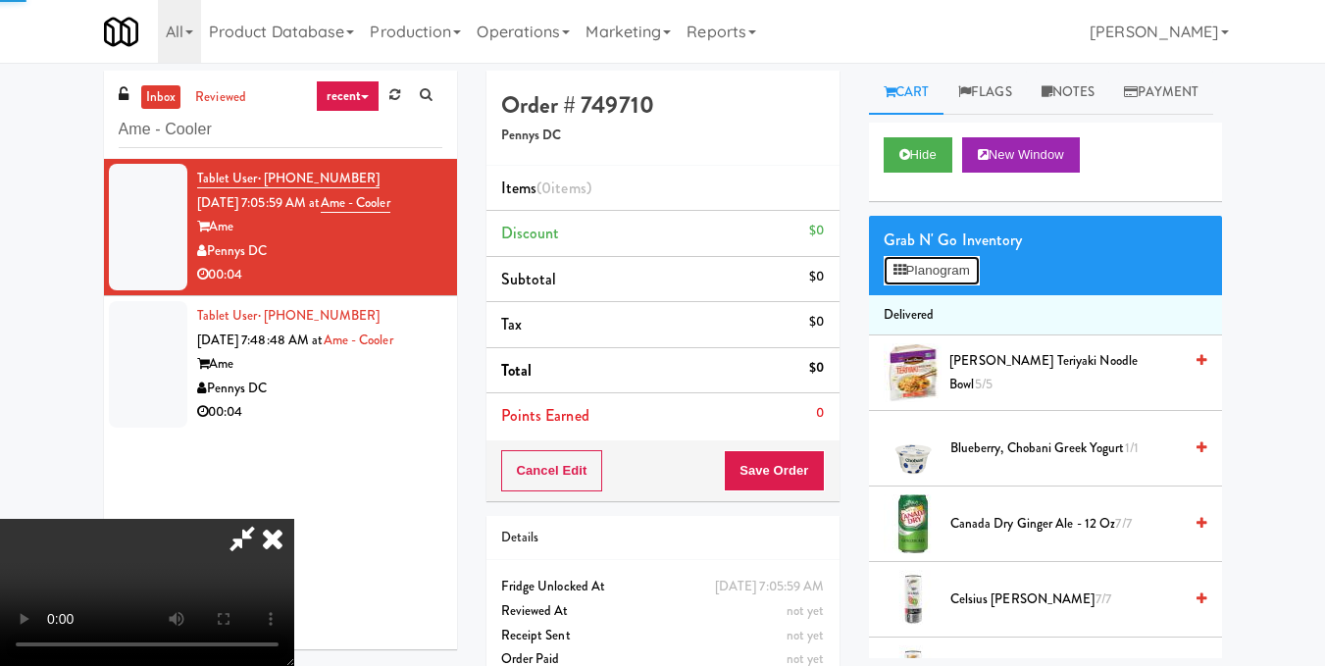
click at [908, 285] on button "Planogram" at bounding box center [932, 270] width 96 height 29
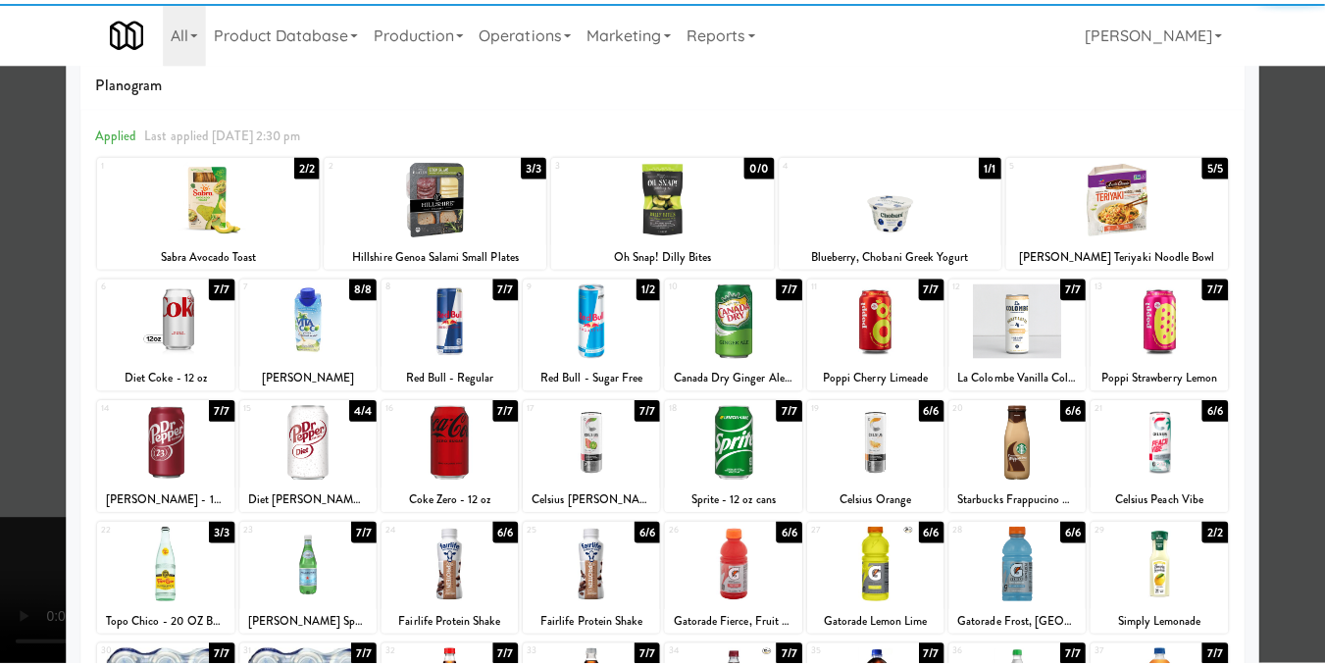
scroll to position [98, 0]
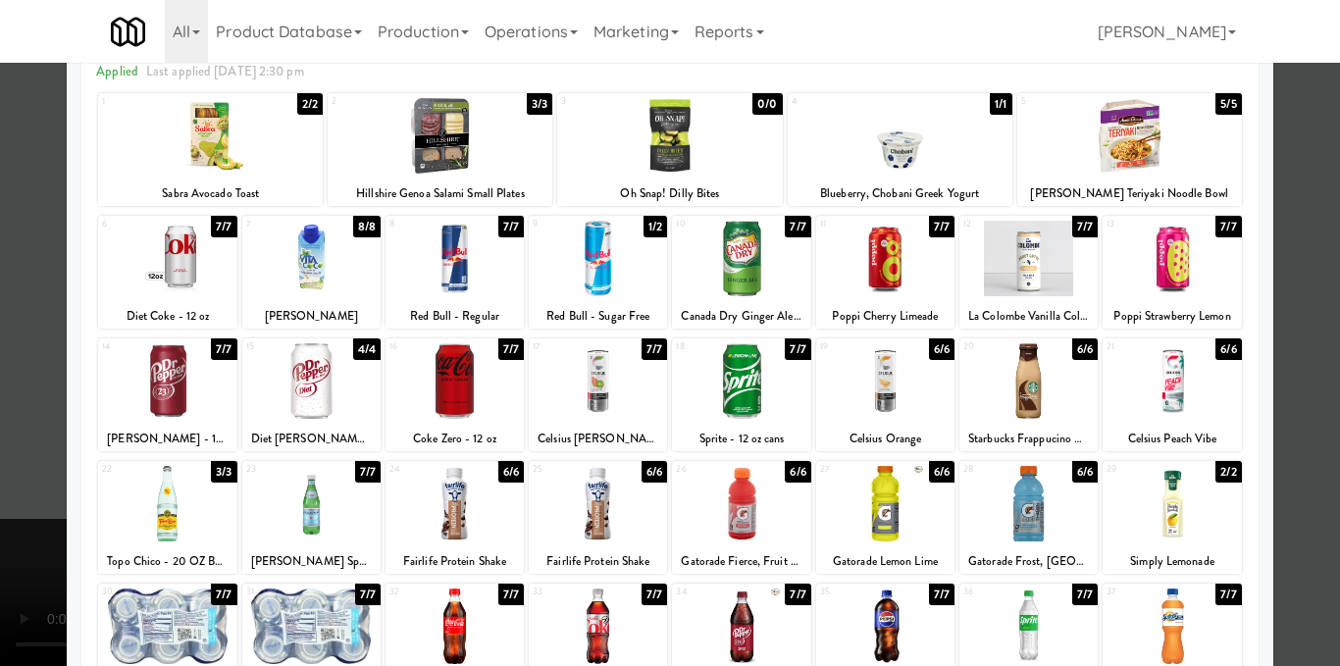
click at [607, 386] on div at bounding box center [598, 381] width 138 height 76
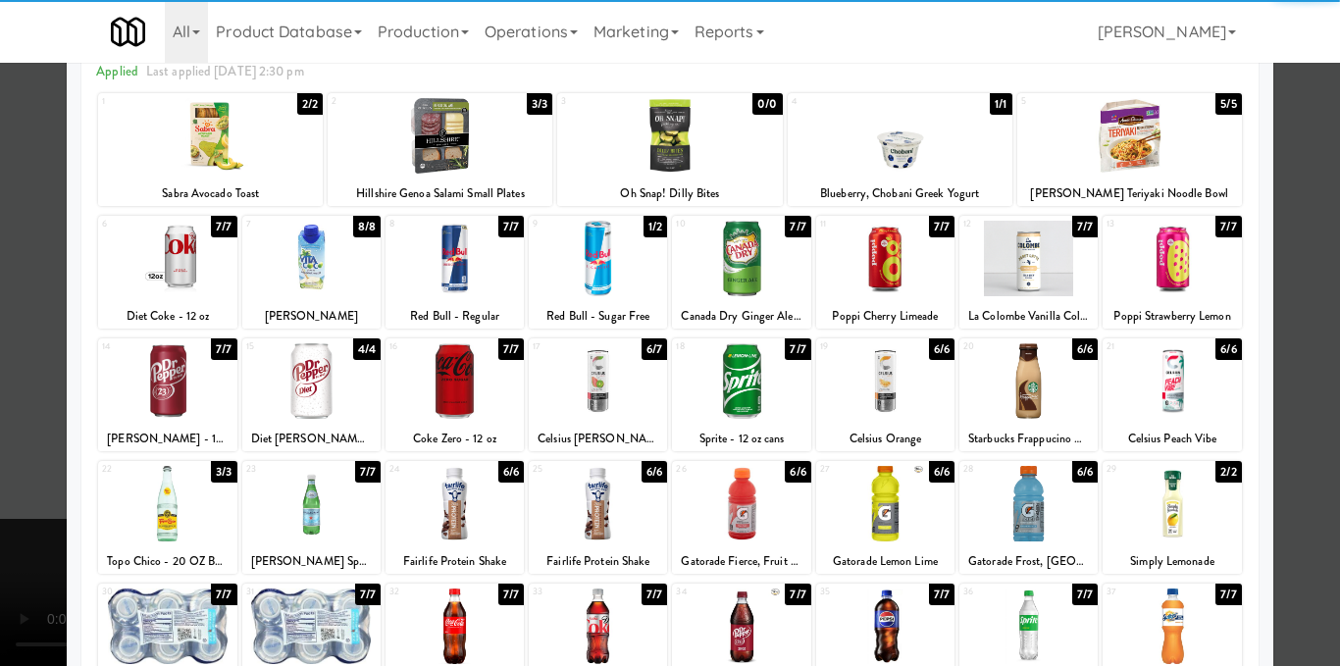
click at [1296, 340] on div at bounding box center [670, 333] width 1340 height 666
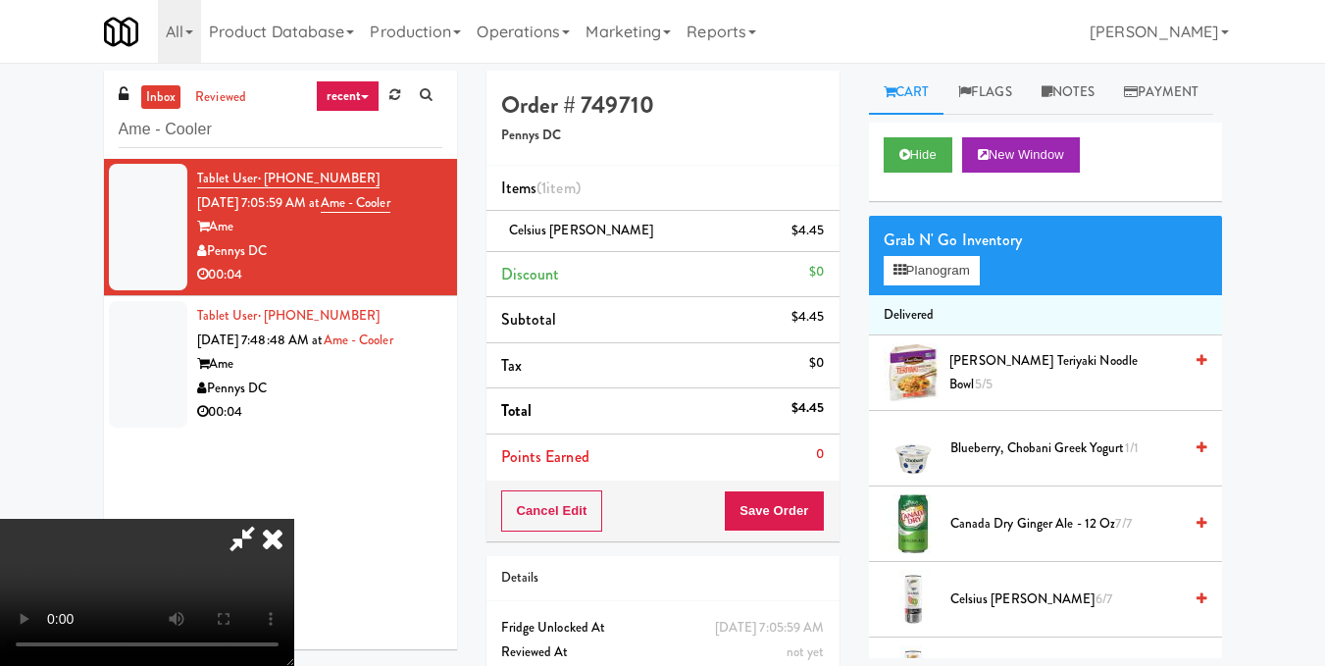
click at [294, 519] on video at bounding box center [147, 592] width 294 height 147
click at [294, 519] on icon at bounding box center [272, 538] width 43 height 39
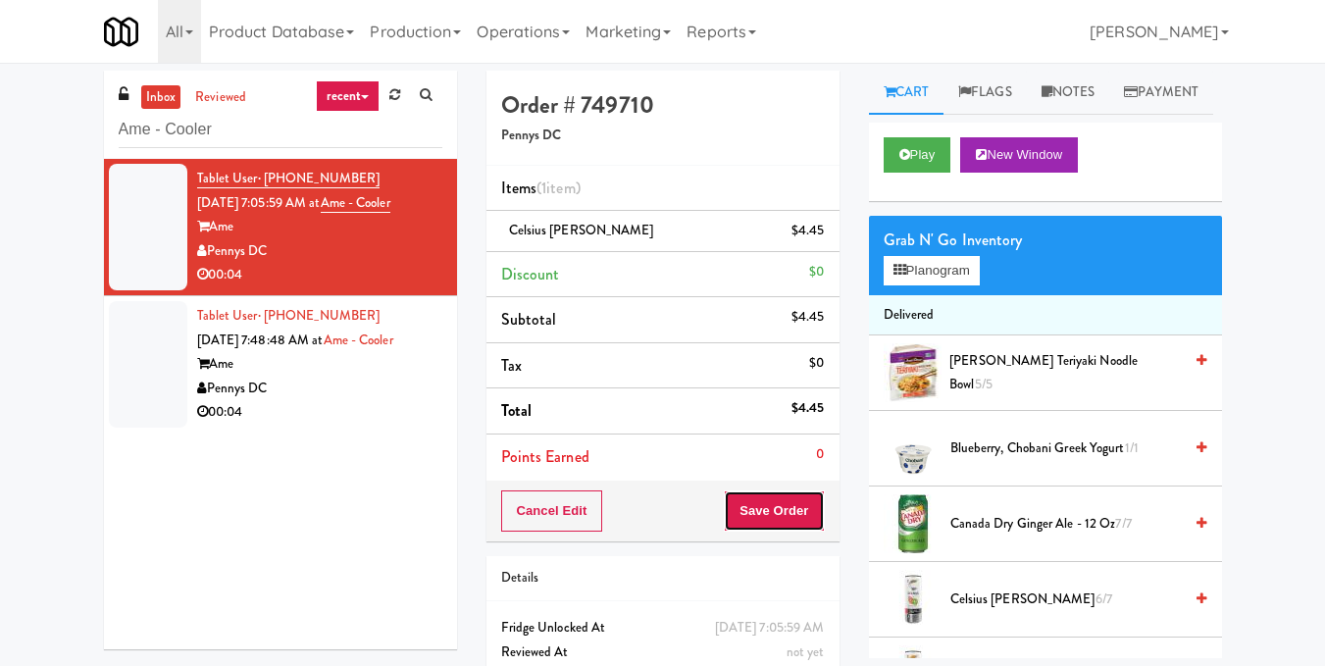
click at [763, 500] on button "Save Order" at bounding box center [774, 510] width 100 height 41
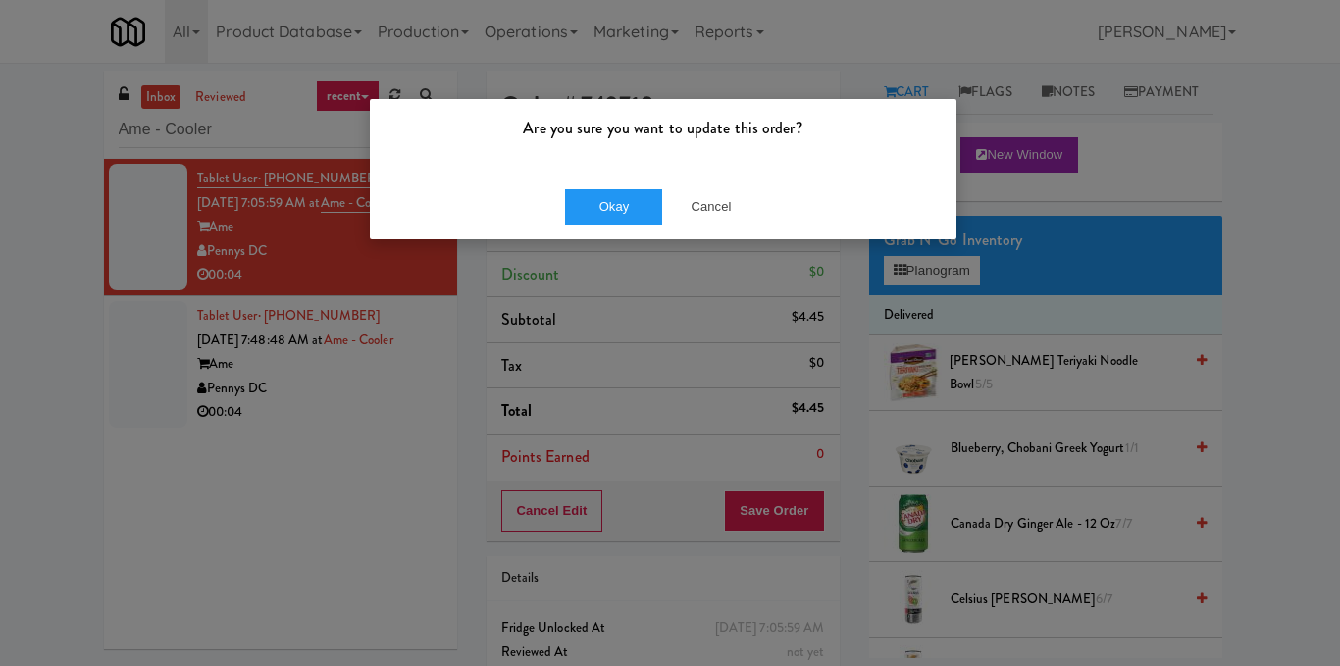
click at [591, 253] on div "Are you sure you want to update this order? Okay Cancel" at bounding box center [670, 333] width 1340 height 666
click at [610, 210] on button "Okay" at bounding box center [614, 206] width 98 height 35
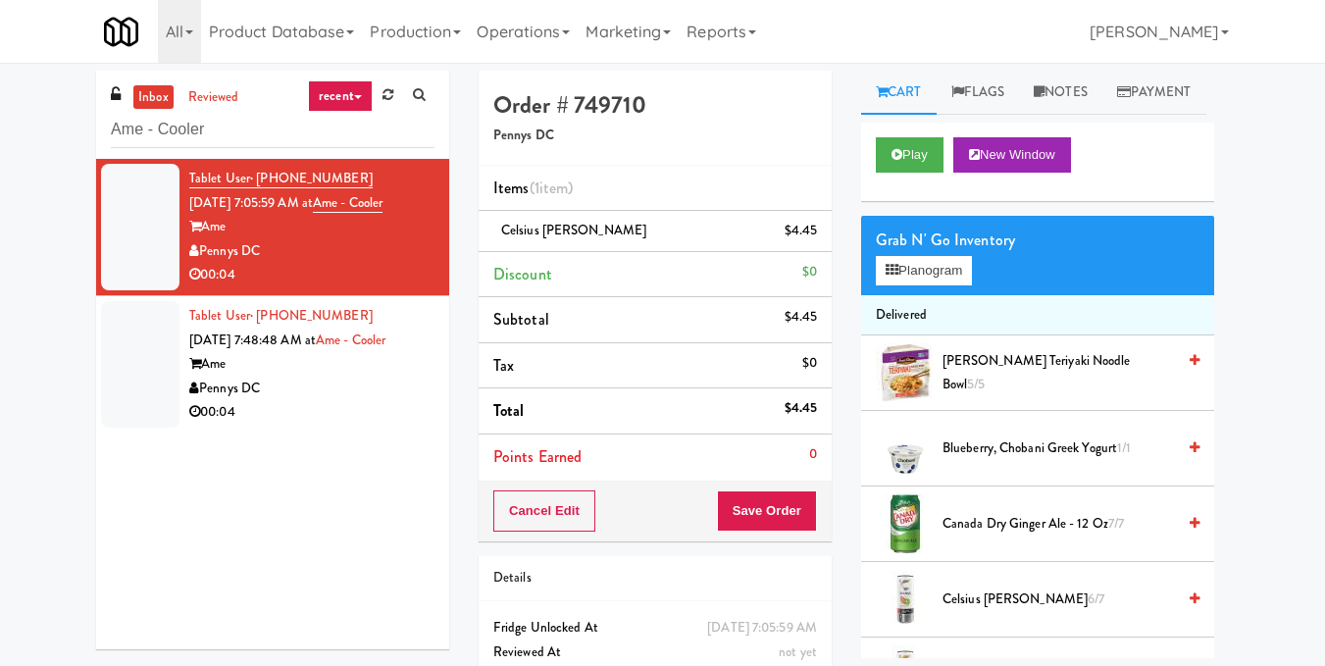
click at [277, 425] on div "00:04" at bounding box center [311, 412] width 245 height 25
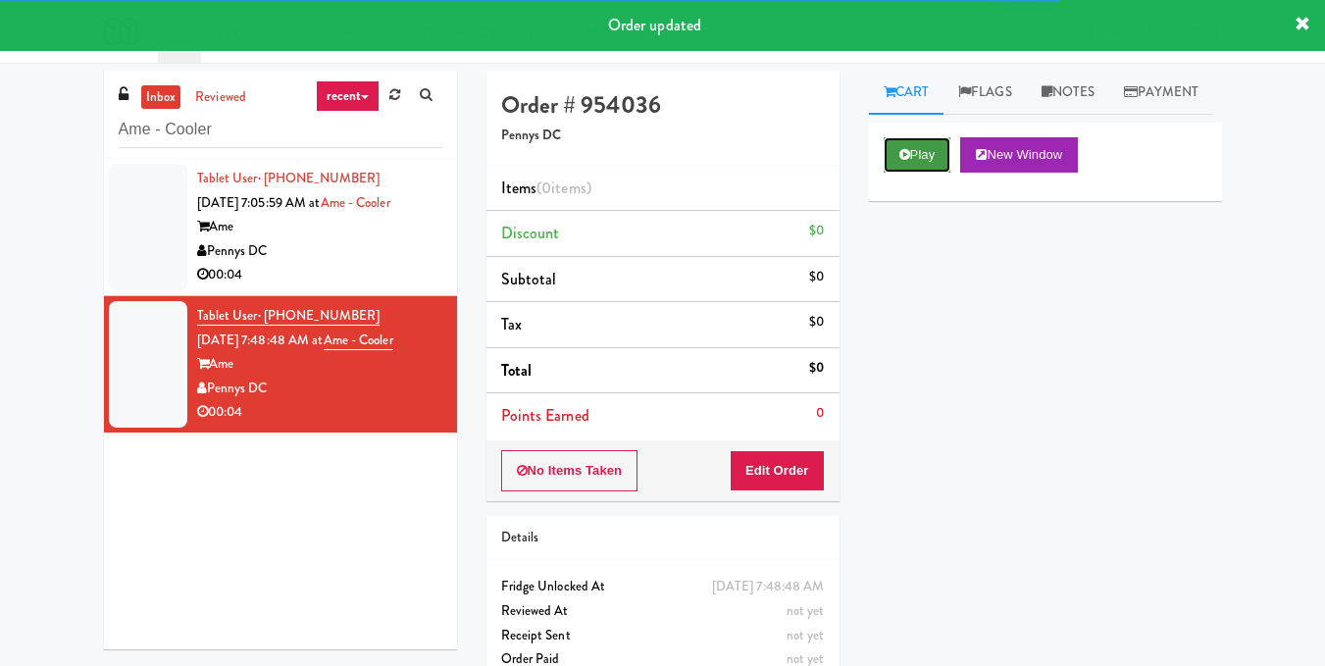
click at [917, 173] on button "Play" at bounding box center [918, 154] width 68 height 35
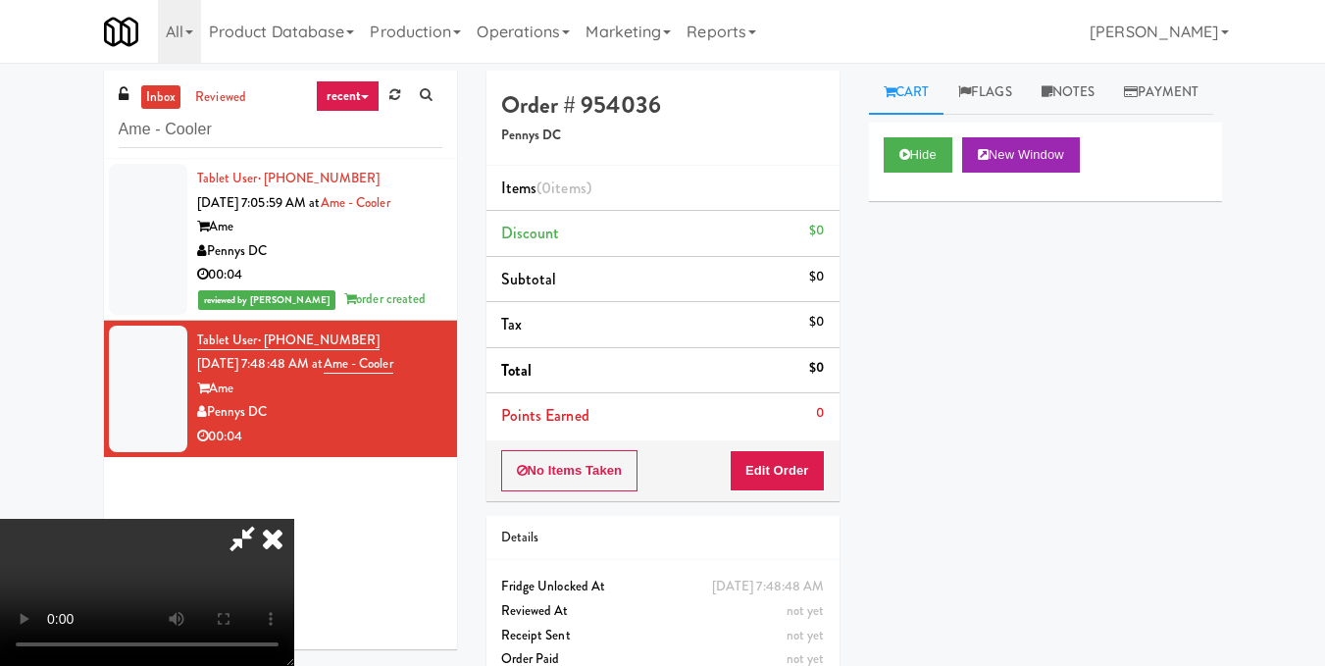
click at [294, 519] on video at bounding box center [147, 592] width 294 height 147
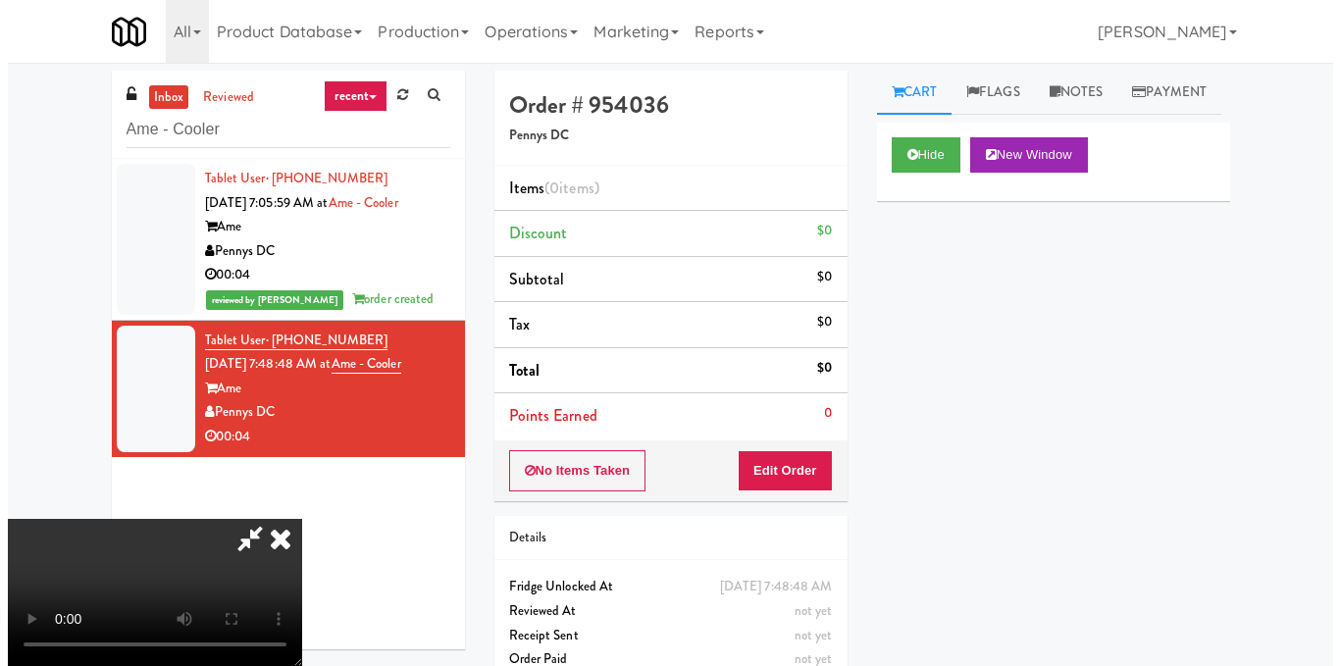
scroll to position [196, 0]
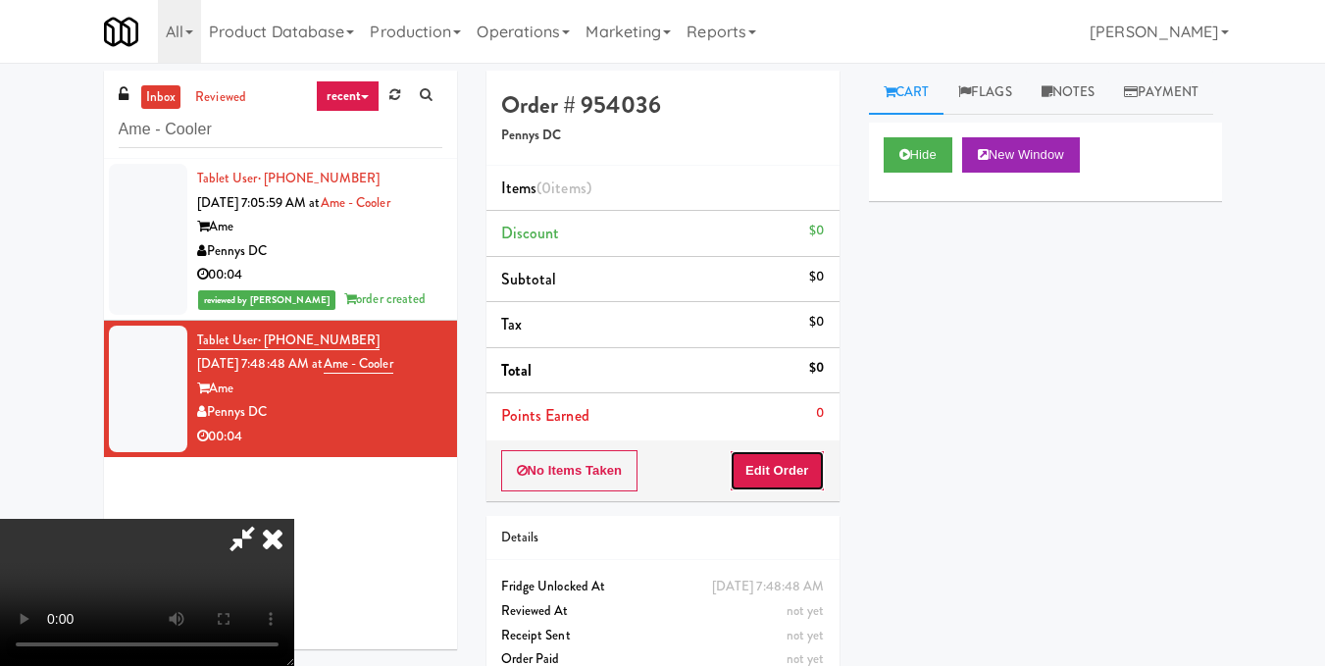
drag, startPoint x: 817, startPoint y: 480, endPoint x: 847, endPoint y: 401, distance: 84.1
click at [818, 478] on button "Edit Order" at bounding box center [777, 470] width 95 height 41
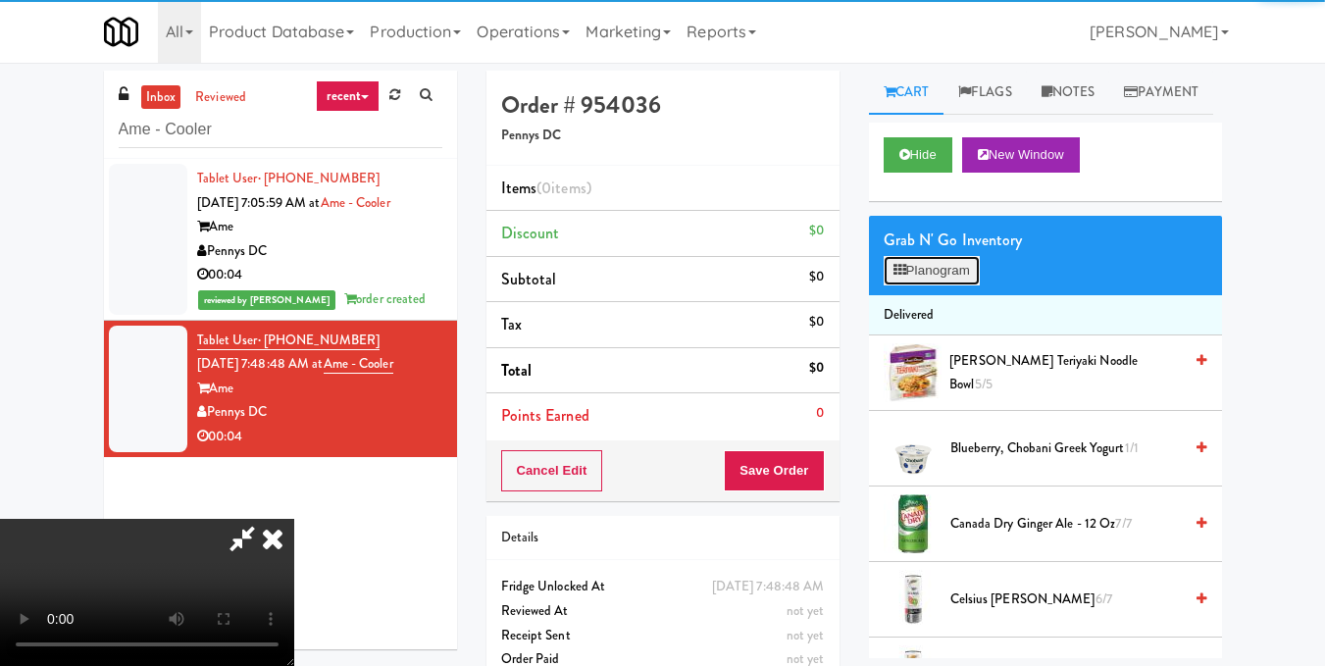
click at [926, 285] on button "Planogram" at bounding box center [932, 270] width 96 height 29
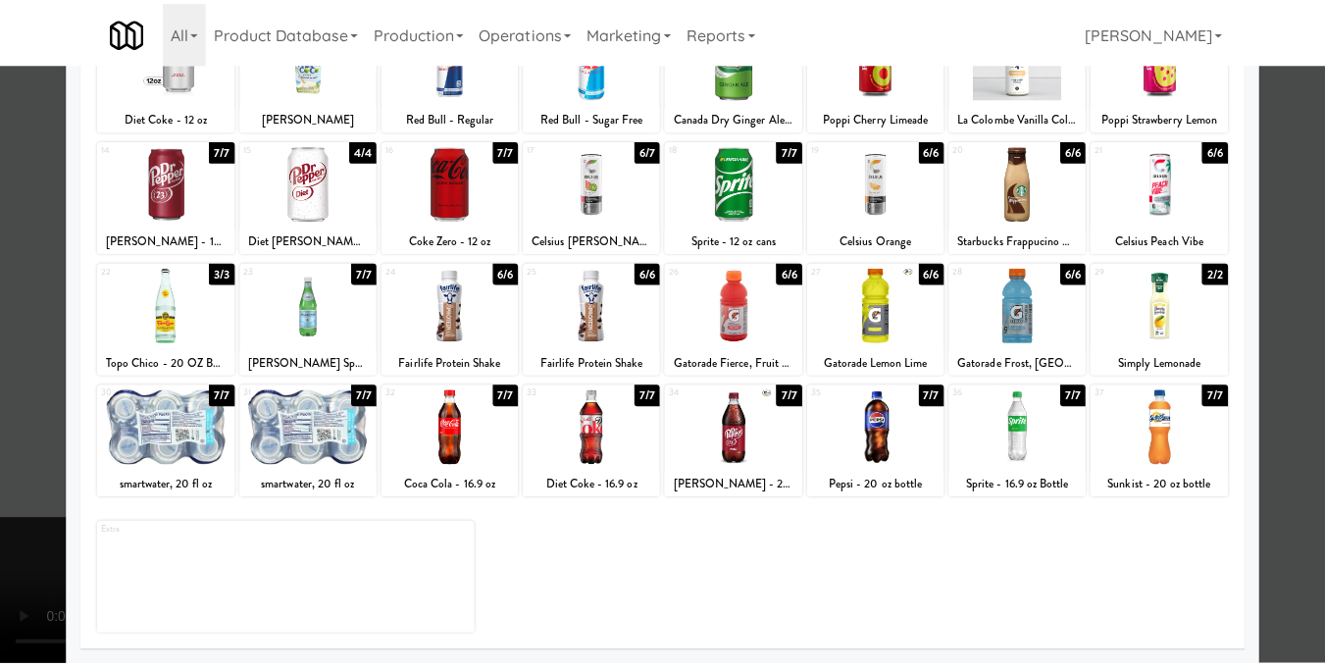
scroll to position [297, 0]
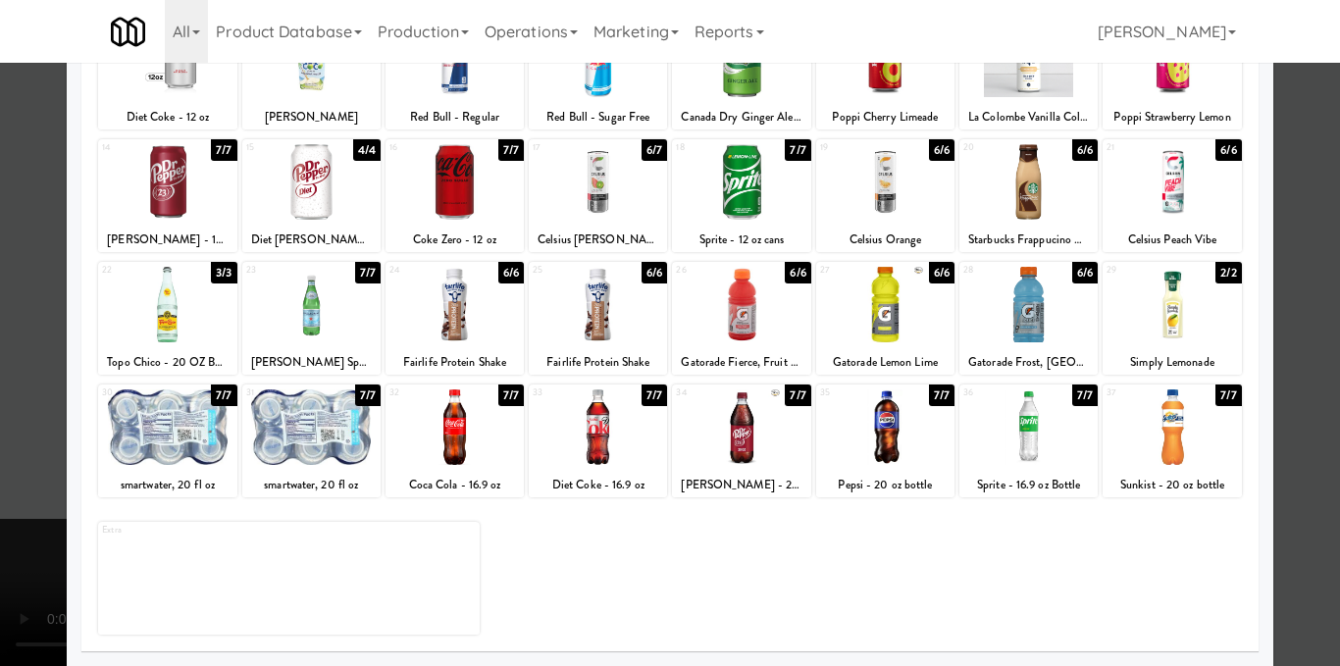
drag, startPoint x: 458, startPoint y: 330, endPoint x: 472, endPoint y: 331, distance: 13.8
click at [462, 332] on div at bounding box center [454, 305] width 138 height 76
click at [606, 304] on div at bounding box center [598, 305] width 138 height 76
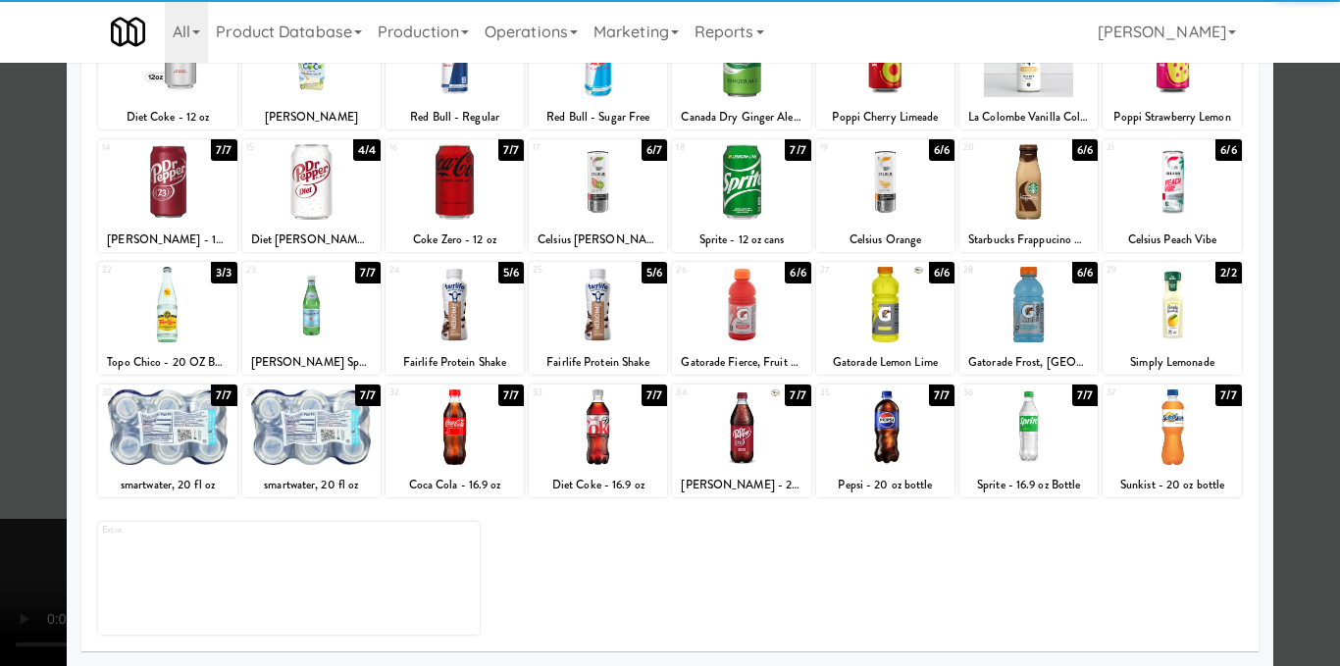
click at [1276, 288] on div at bounding box center [670, 333] width 1340 height 666
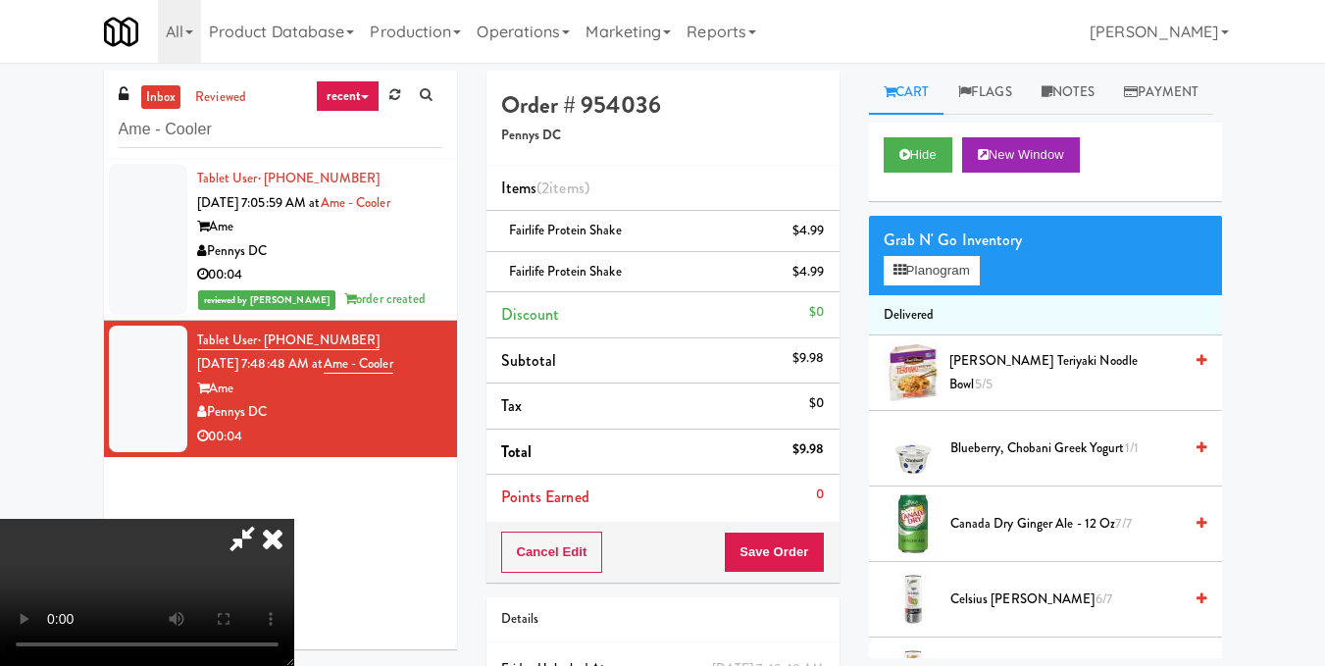
click at [294, 519] on icon at bounding box center [272, 538] width 43 height 39
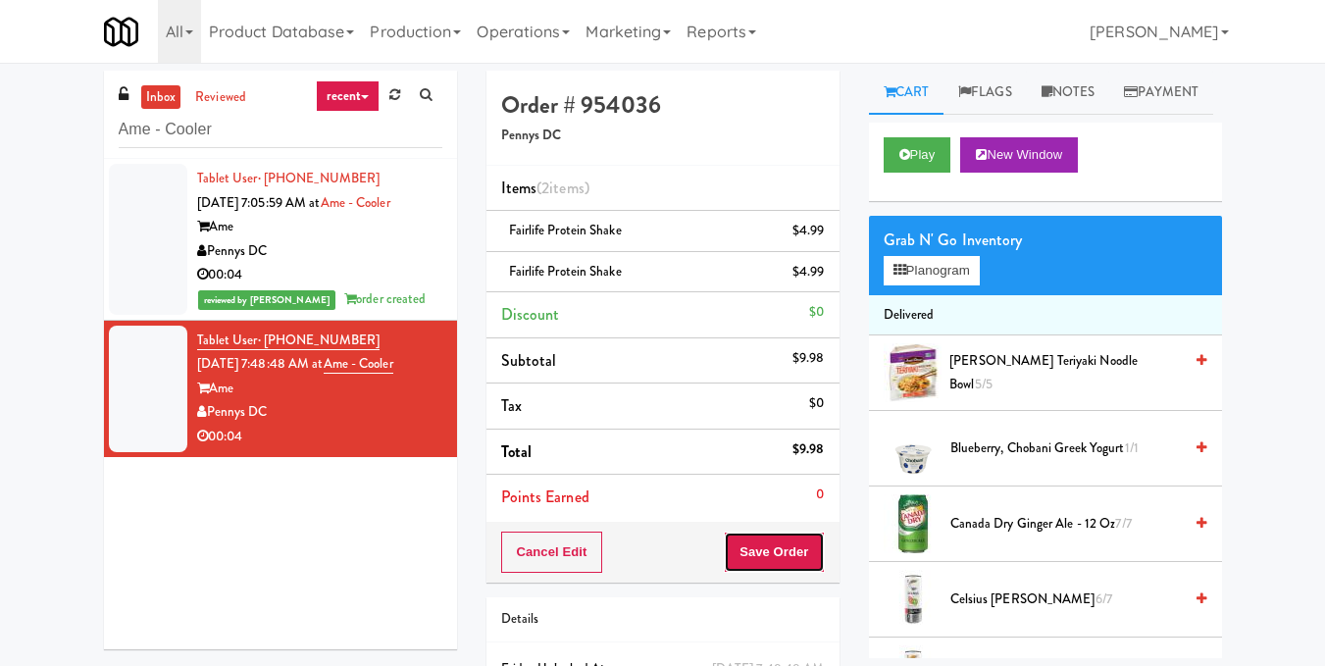
click at [790, 547] on button "Save Order" at bounding box center [774, 552] width 100 height 41
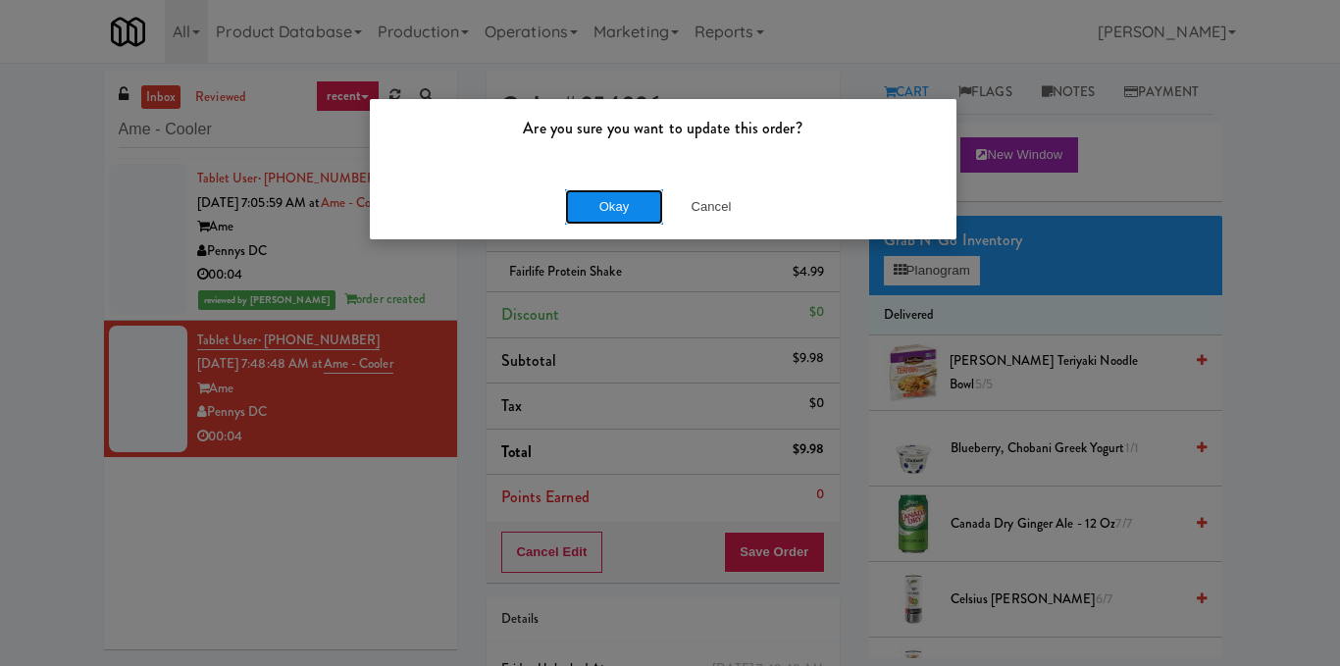
click at [625, 209] on button "Okay" at bounding box center [614, 206] width 98 height 35
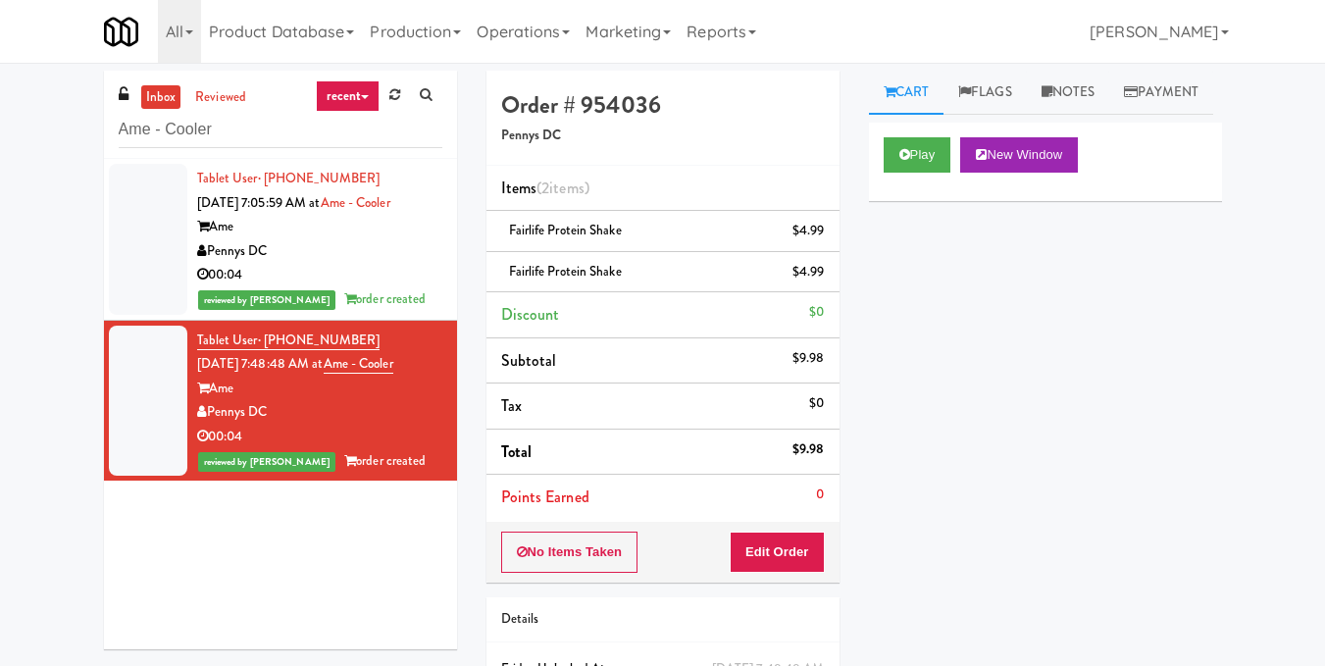
drag, startPoint x: 137, startPoint y: 152, endPoint x: 59, endPoint y: 163, distance: 79.2
click at [60, 162] on div "inbox reviewed recent all unclear take inventory issue suspicious failed recent…" at bounding box center [662, 427] width 1325 height 712
drag, startPoint x: 281, startPoint y: 120, endPoint x: 0, endPoint y: 202, distance: 292.4
click at [0, 200] on div "inbox reviewed recent all unclear take inventory issue suspicious failed recent…" at bounding box center [662, 427] width 1325 height 712
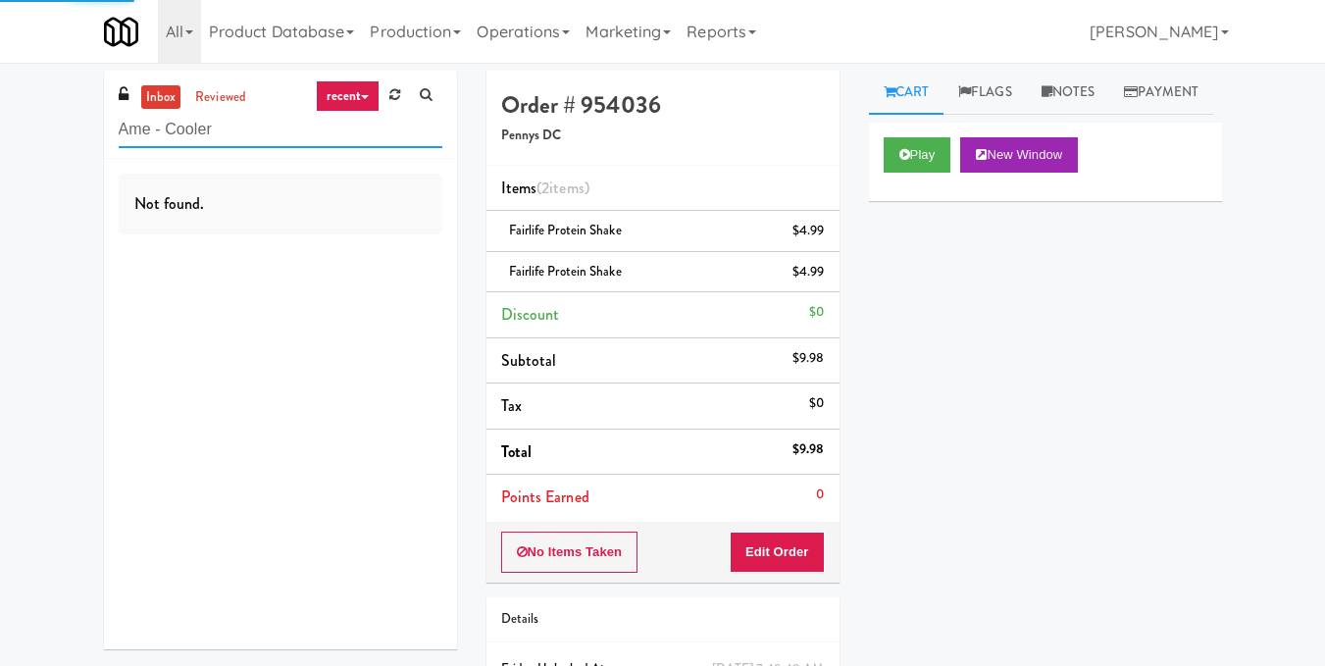
paste input "(Food, Snack & Drink) Piscataway Police Department"
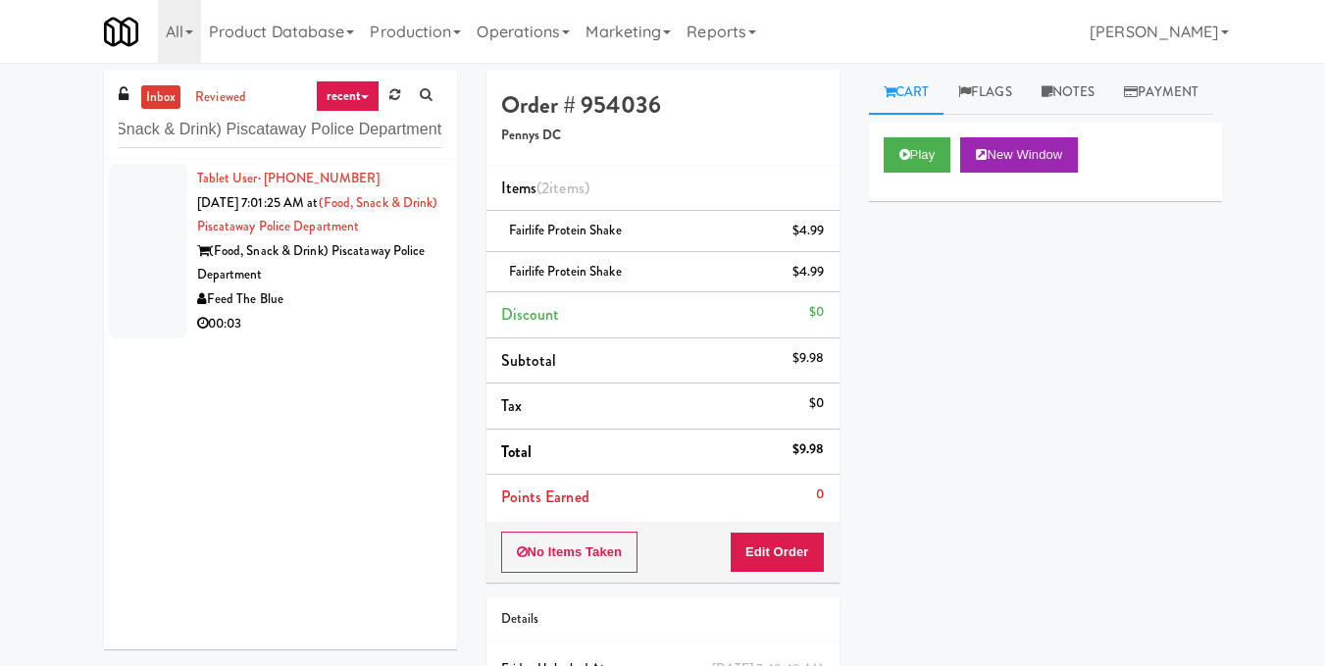
click at [399, 304] on div "Feed The Blue" at bounding box center [319, 299] width 245 height 25
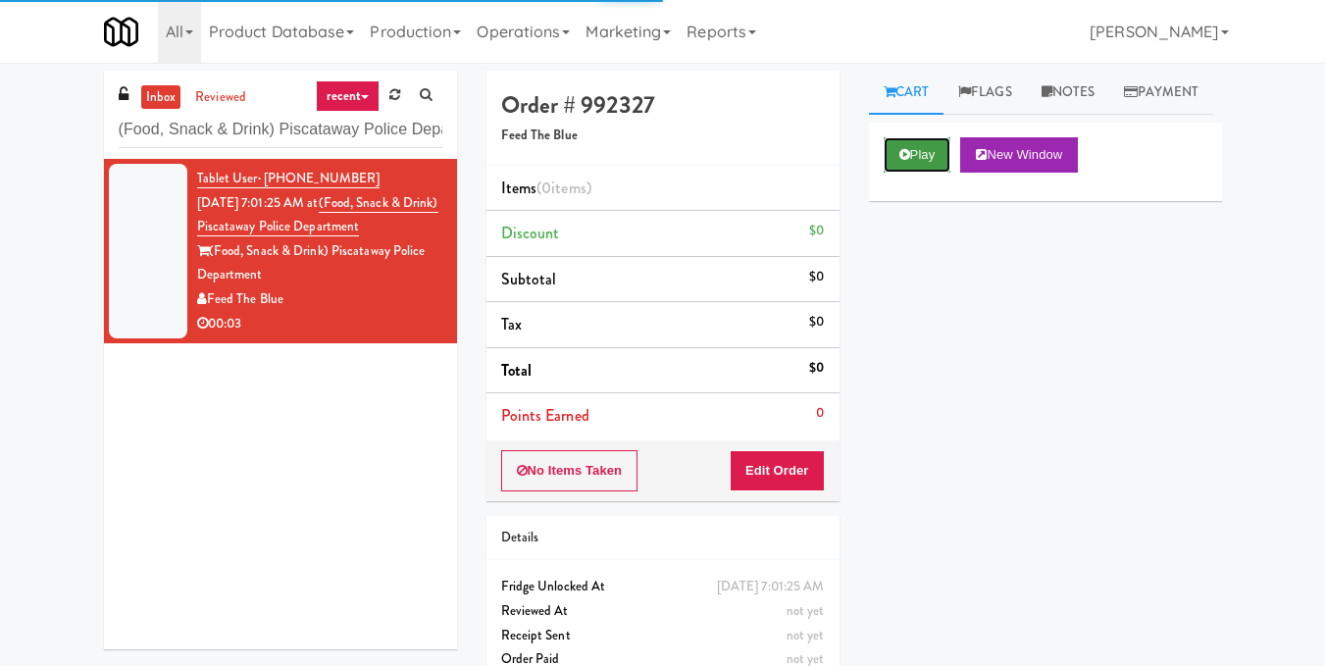
click at [915, 173] on button "Play" at bounding box center [918, 154] width 68 height 35
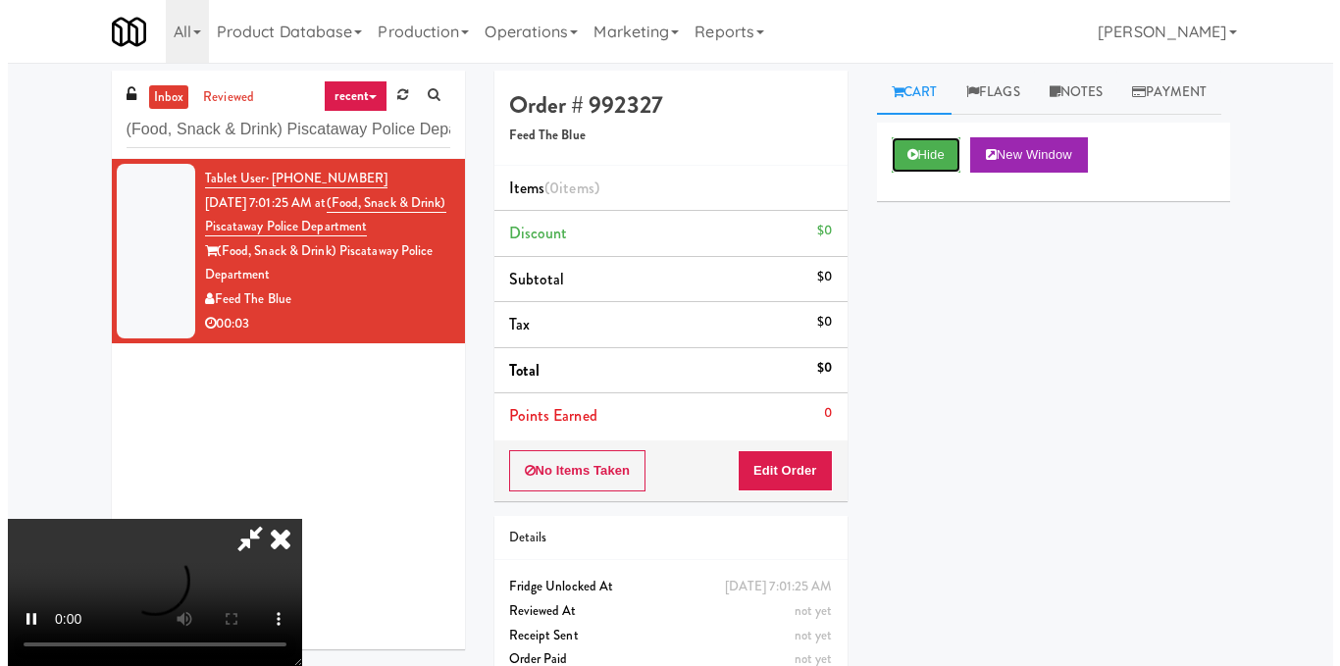
scroll to position [221, 0]
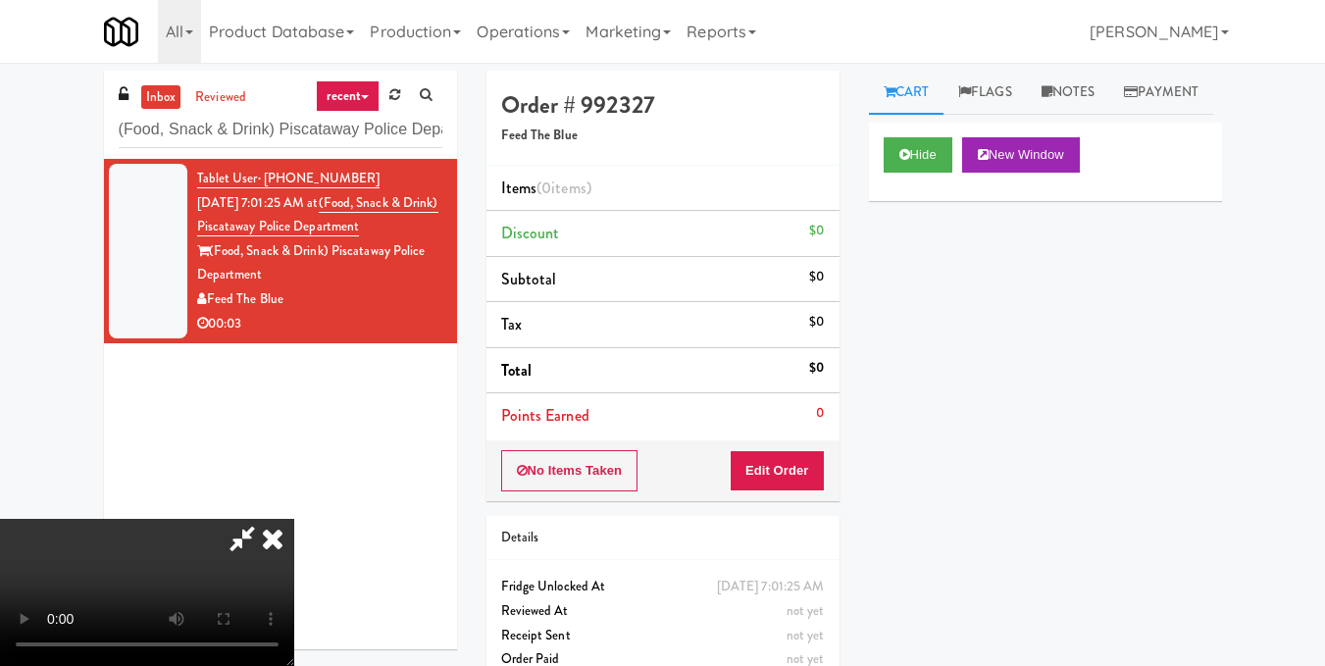
click at [294, 519] on video at bounding box center [147, 592] width 294 height 147
click at [810, 479] on button "Edit Order" at bounding box center [777, 470] width 95 height 41
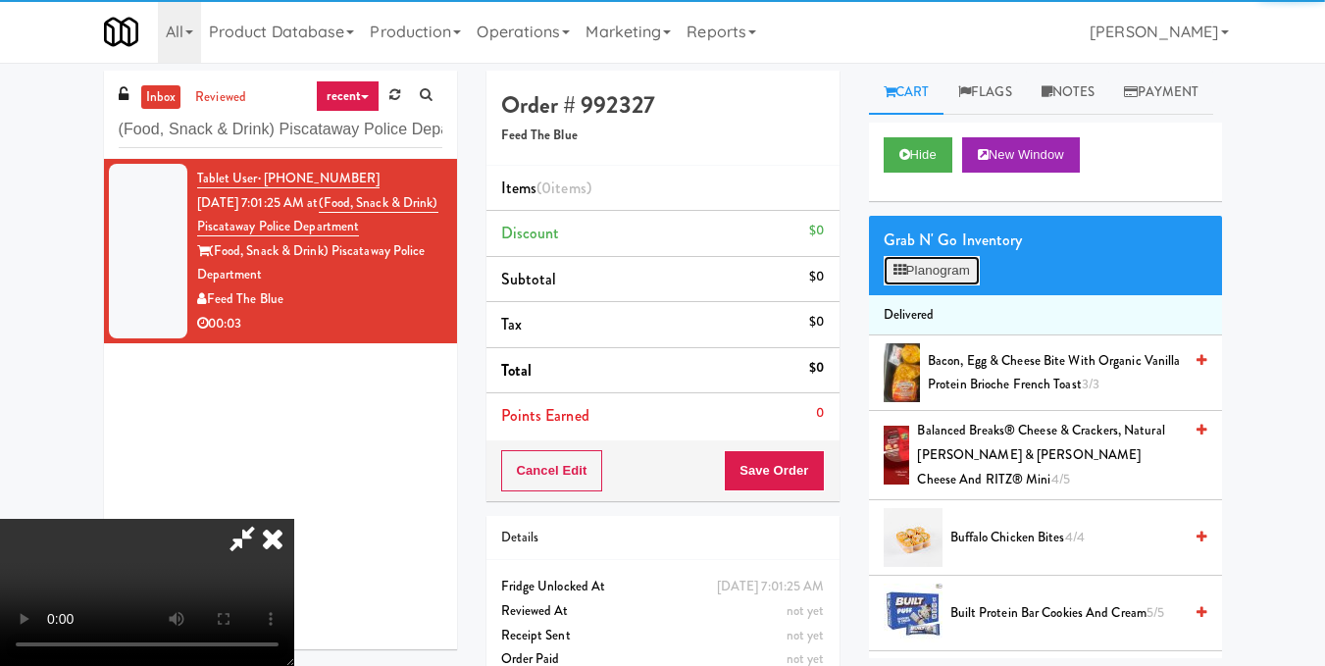
click at [912, 285] on button "Planogram" at bounding box center [932, 270] width 96 height 29
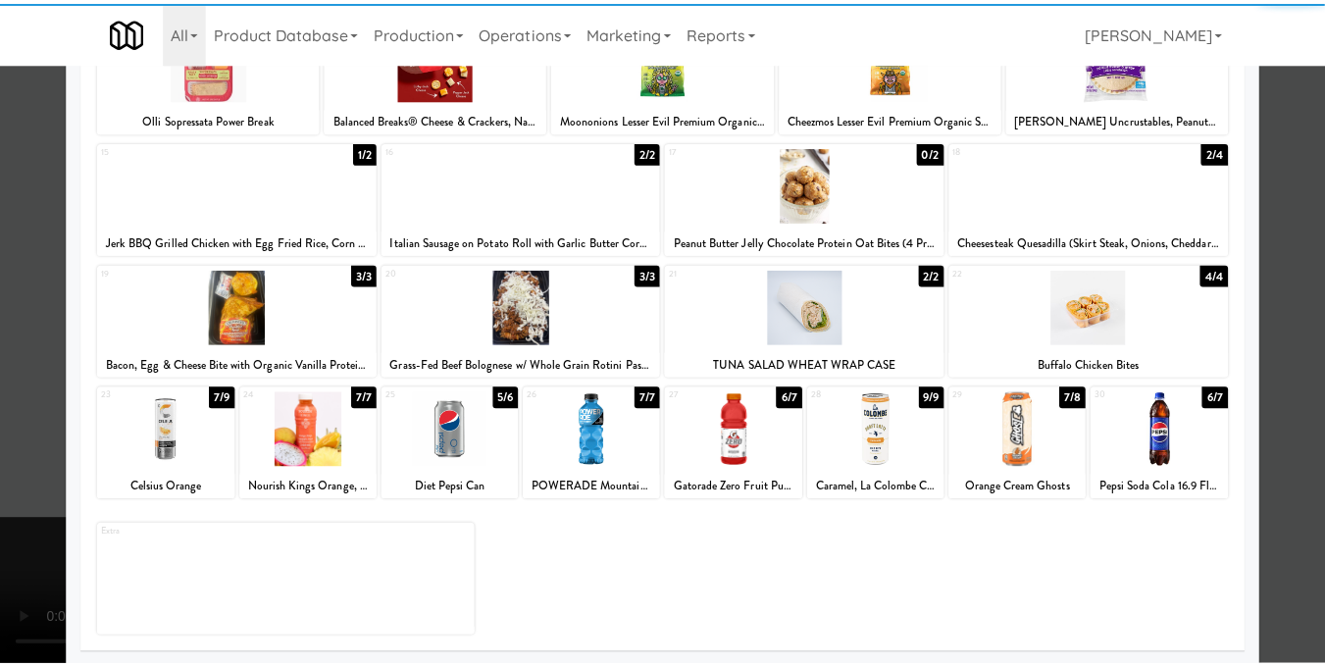
scroll to position [297, 0]
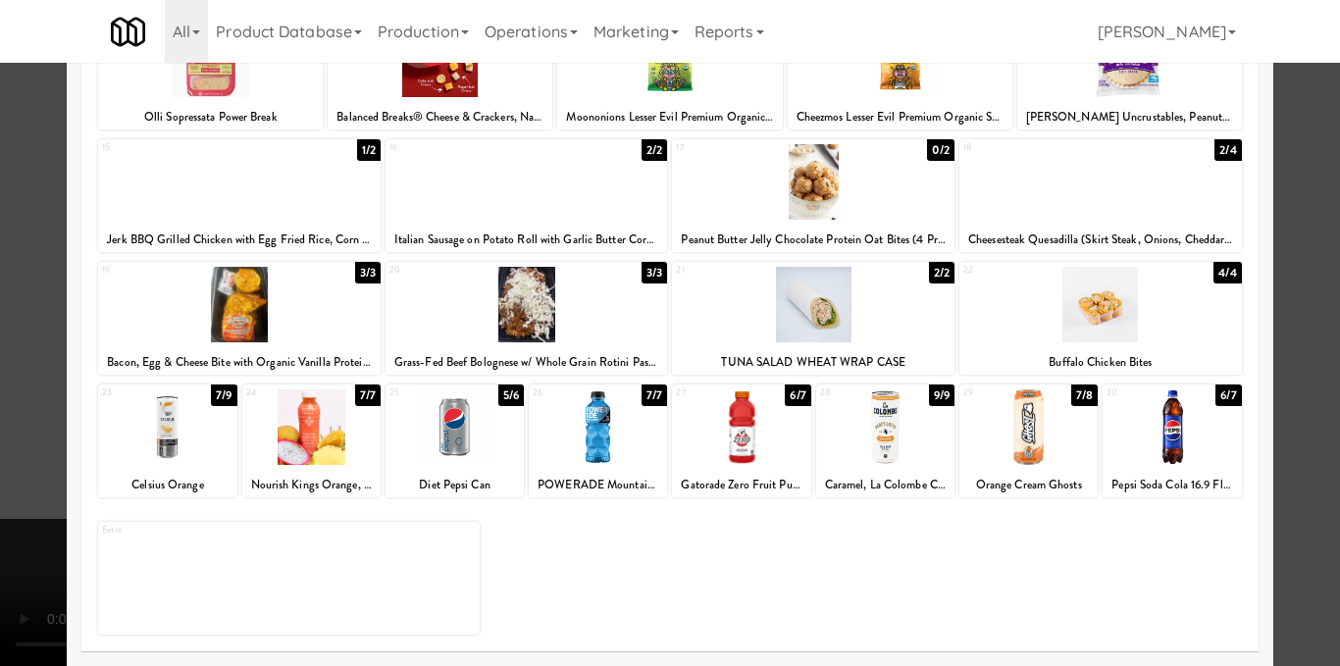
drag, startPoint x: 1009, startPoint y: 435, endPoint x: 1156, endPoint y: 413, distance: 148.8
click at [1009, 436] on div at bounding box center [1028, 427] width 138 height 76
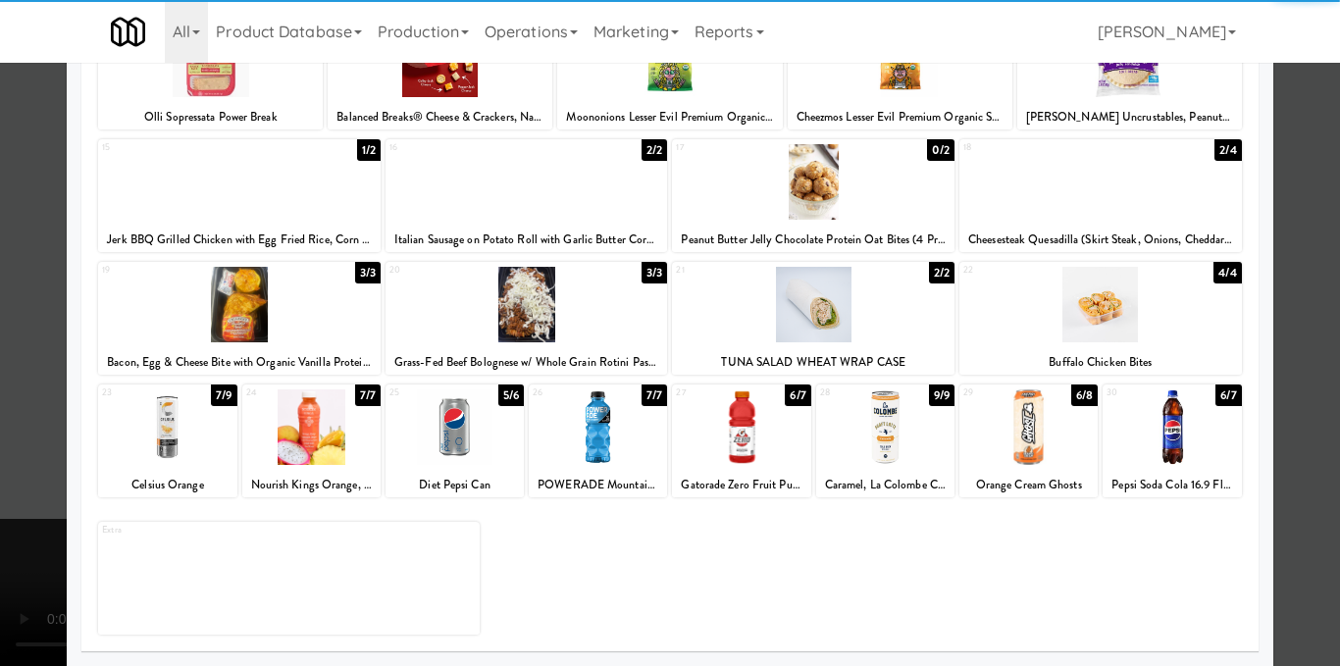
click at [1317, 392] on div at bounding box center [670, 333] width 1340 height 666
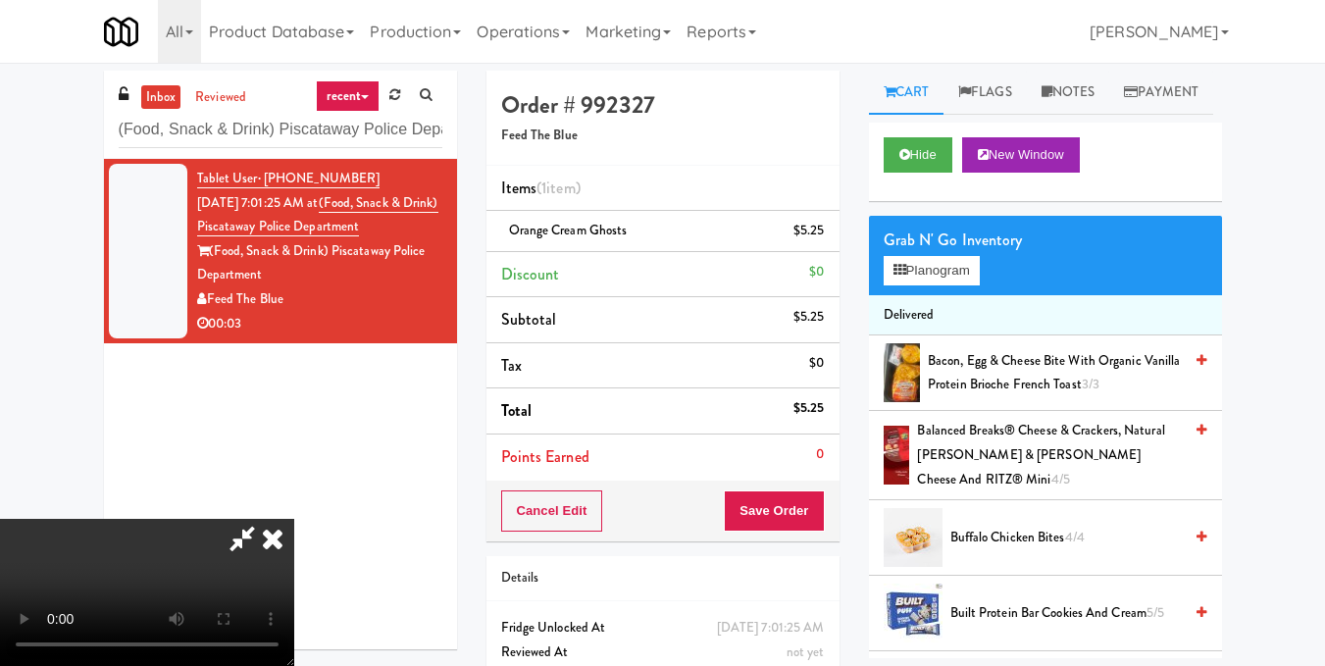
click at [294, 519] on video at bounding box center [147, 592] width 294 height 147
click at [294, 519] on icon at bounding box center [272, 538] width 43 height 39
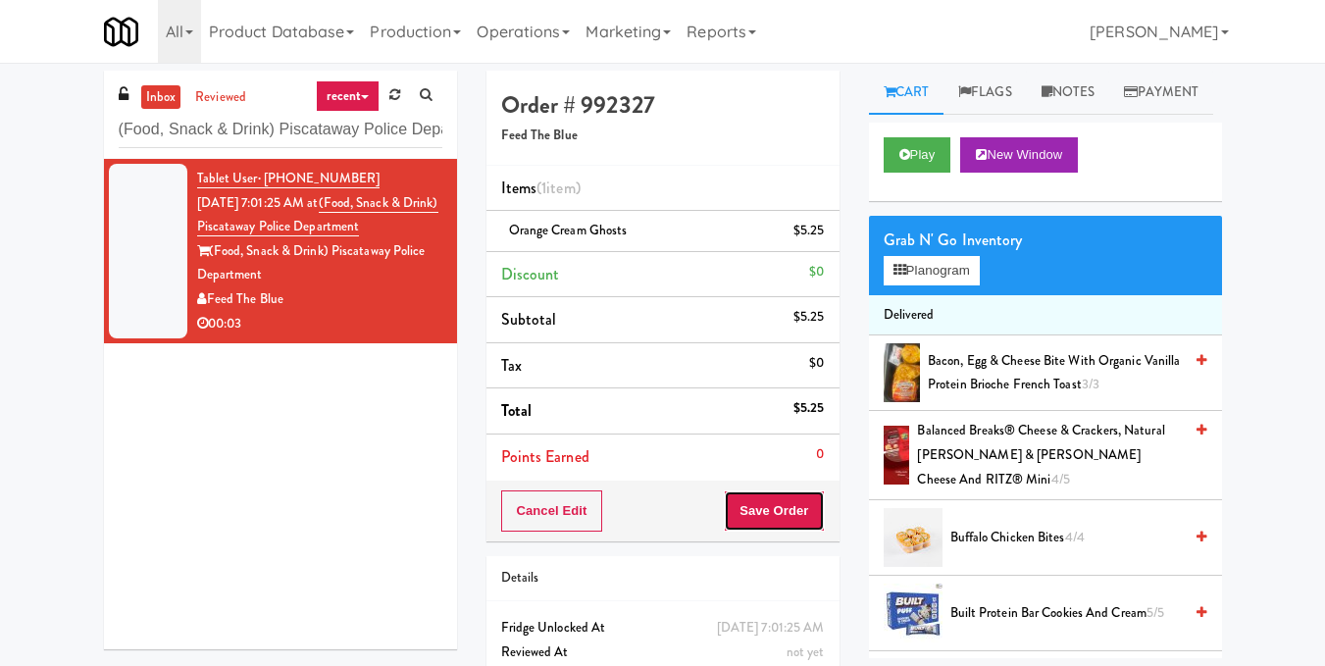
click at [763, 518] on button "Save Order" at bounding box center [774, 510] width 100 height 41
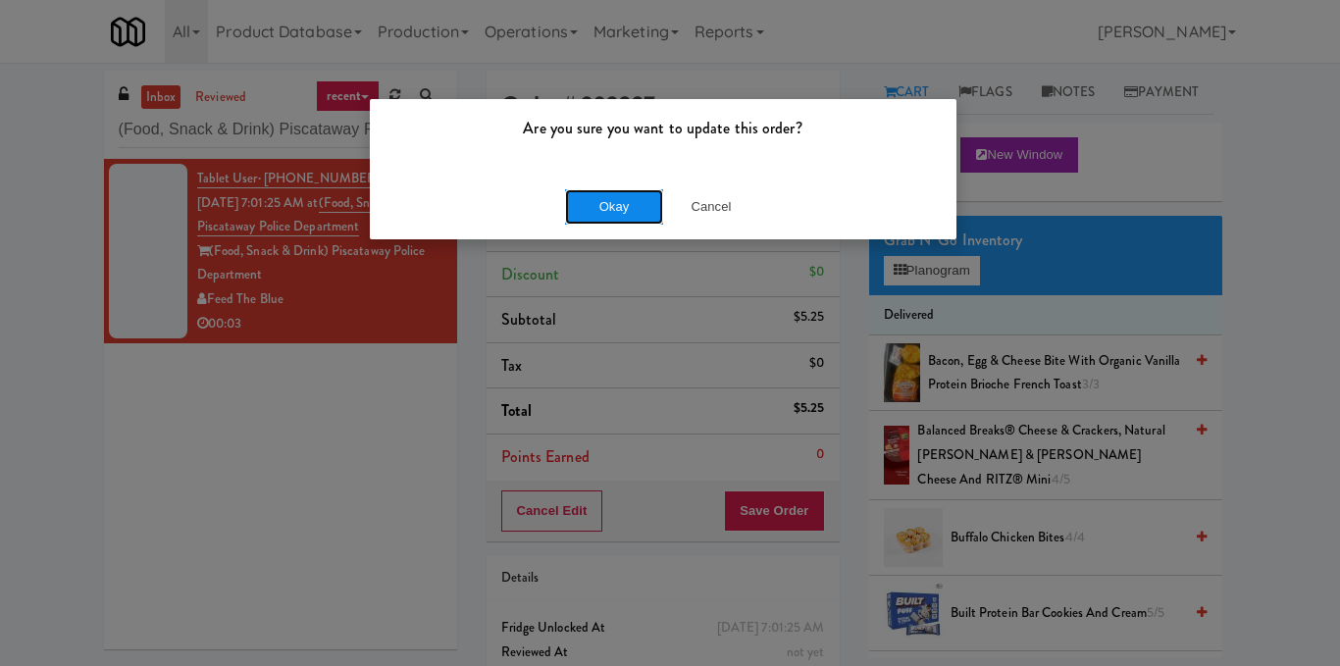
click at [614, 193] on button "Okay" at bounding box center [614, 206] width 98 height 35
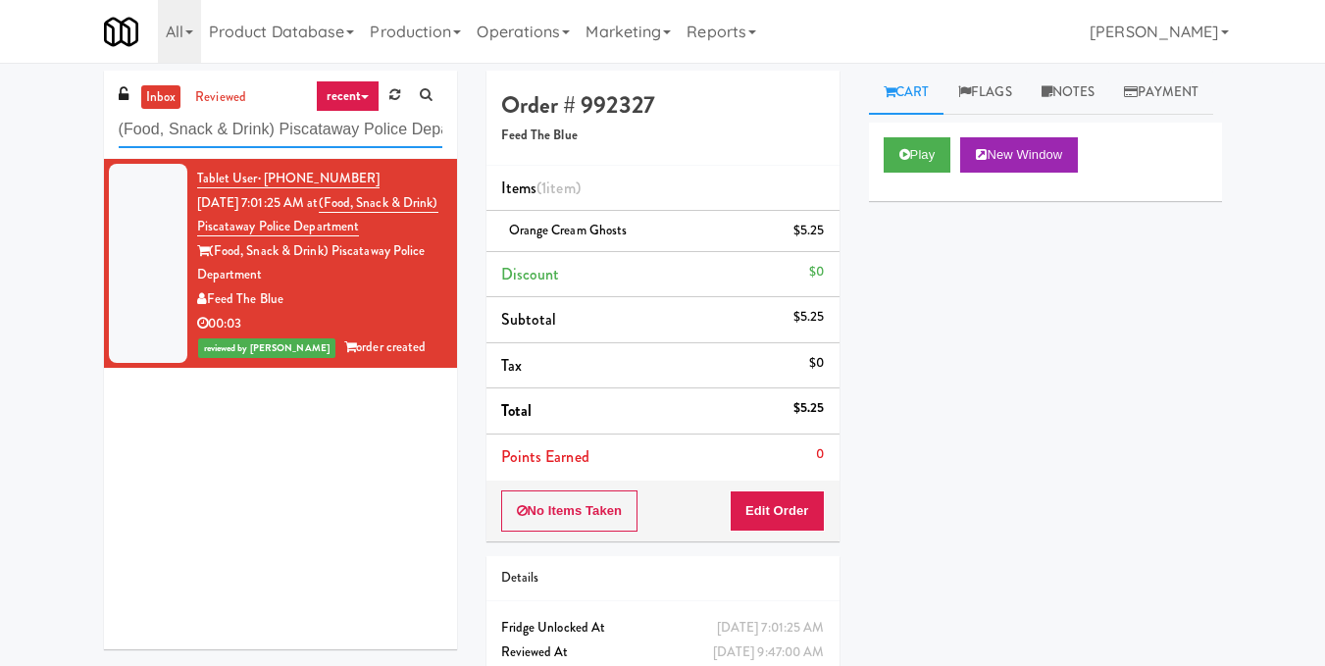
click at [422, 128] on input "(Food, Snack & Drink) Piscataway Police Department" at bounding box center [281, 130] width 324 height 36
paste input "Fridge Right-Clark Nexsen"
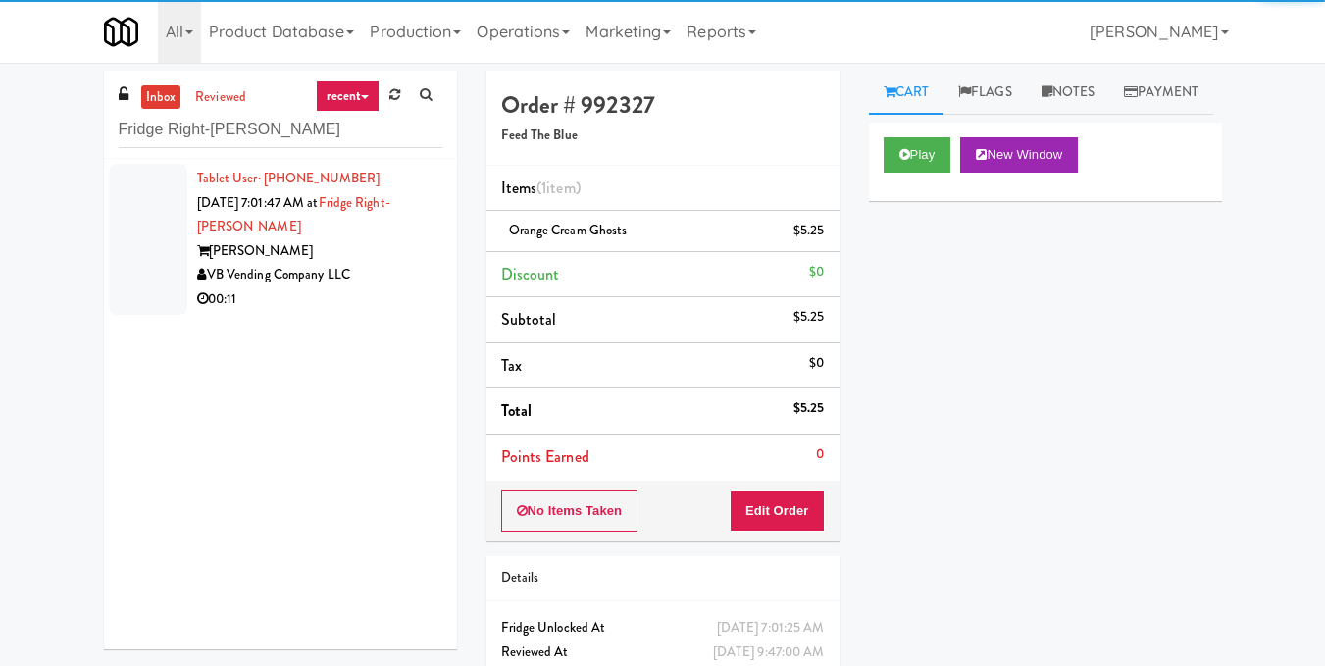
click at [386, 314] on li "Tablet User · (757) 927-1877 Aug 22, 2025 7:01:47 AM at Fridge Right-Clark Nexs…" at bounding box center [280, 239] width 353 height 161
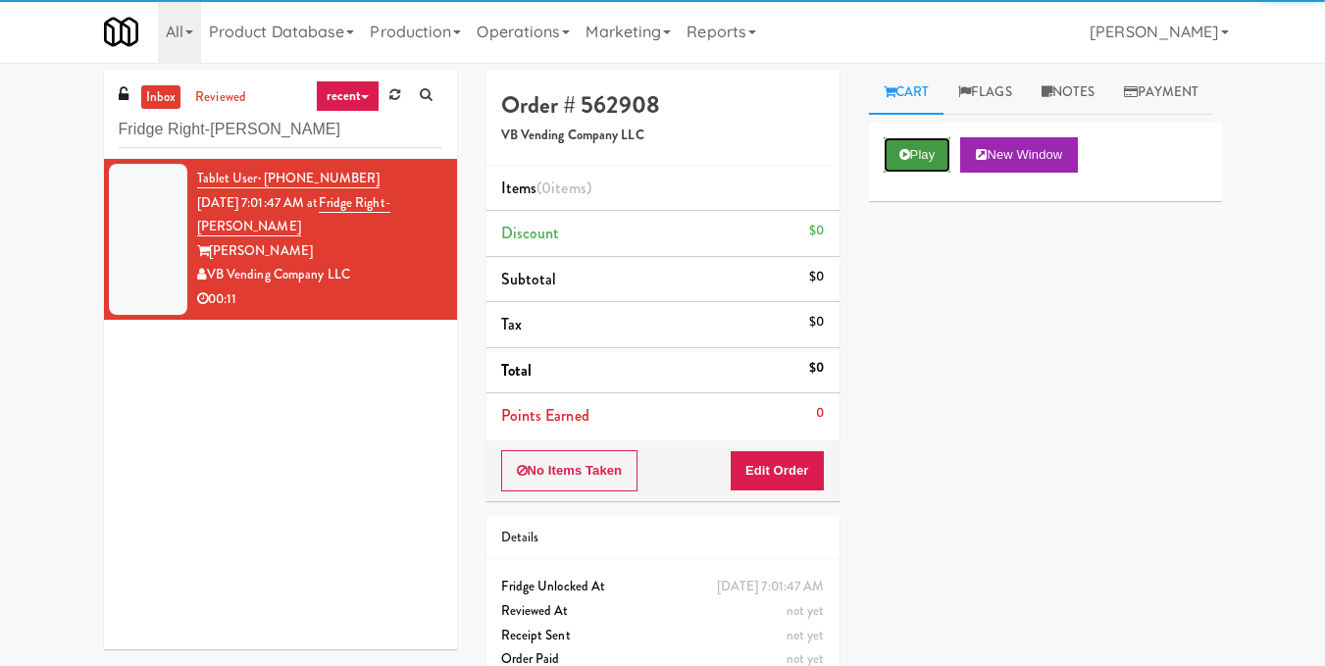
click at [900, 161] on icon at bounding box center [904, 154] width 11 height 13
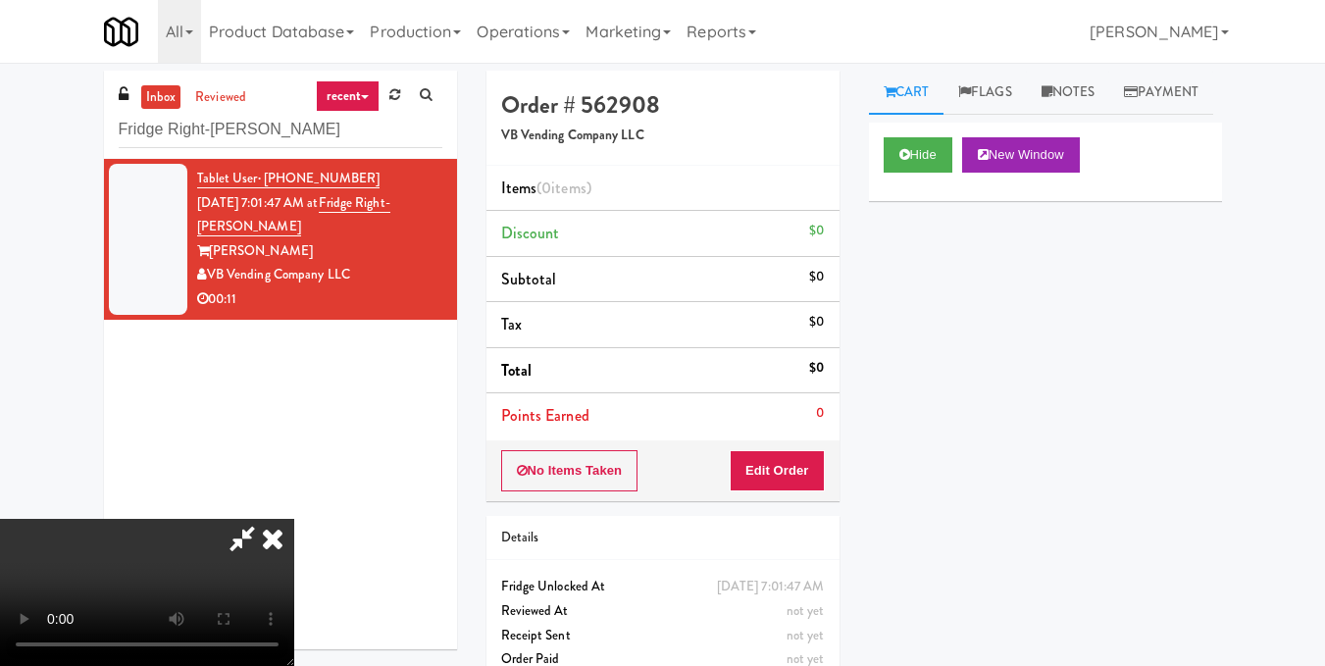
click at [294, 519] on video at bounding box center [147, 592] width 294 height 147
drag, startPoint x: 815, startPoint y: 467, endPoint x: 837, endPoint y: 430, distance: 43.1
click at [815, 468] on button "Edit Order" at bounding box center [777, 470] width 95 height 41
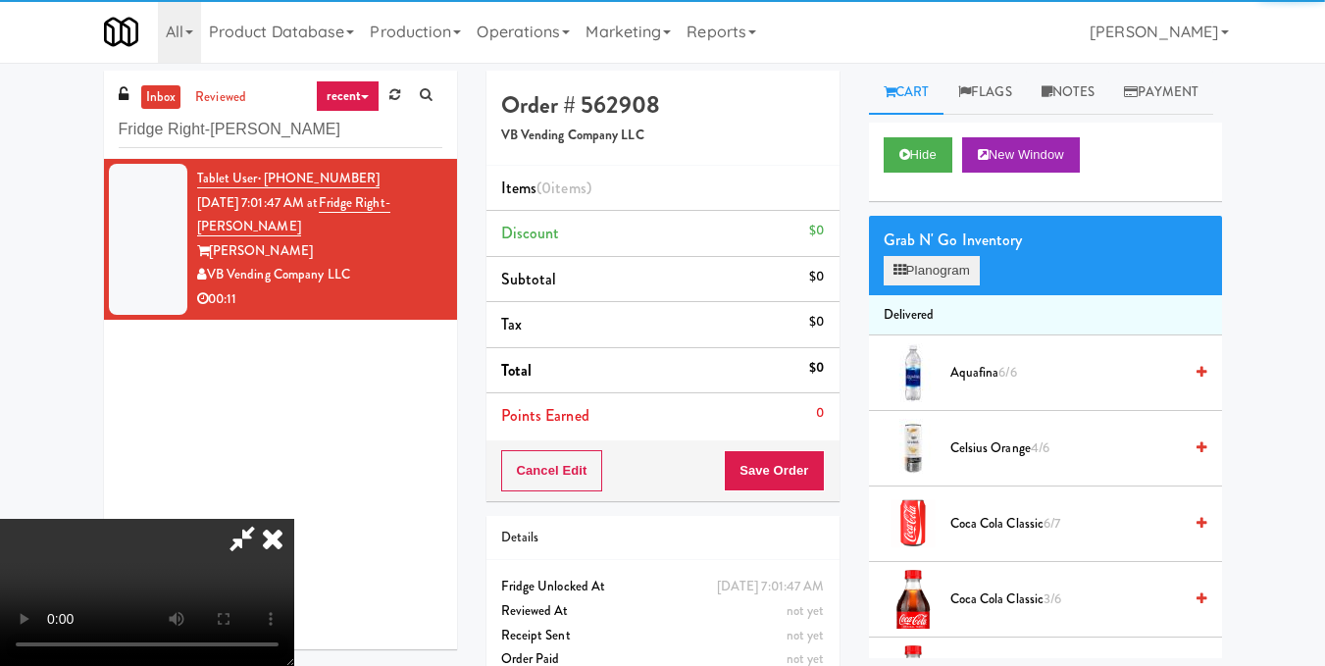
click at [934, 295] on div "Grab N' Go Inventory Planogram" at bounding box center [1045, 255] width 353 height 79
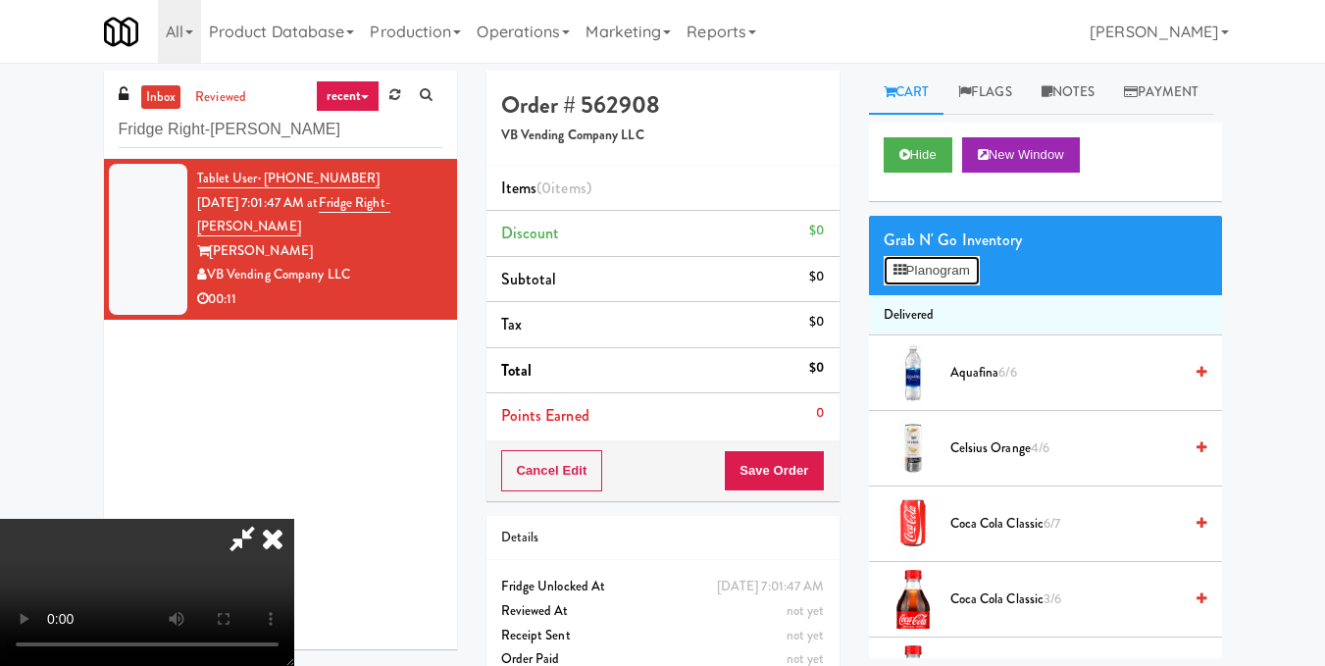
click at [937, 285] on button "Planogram" at bounding box center [932, 270] width 96 height 29
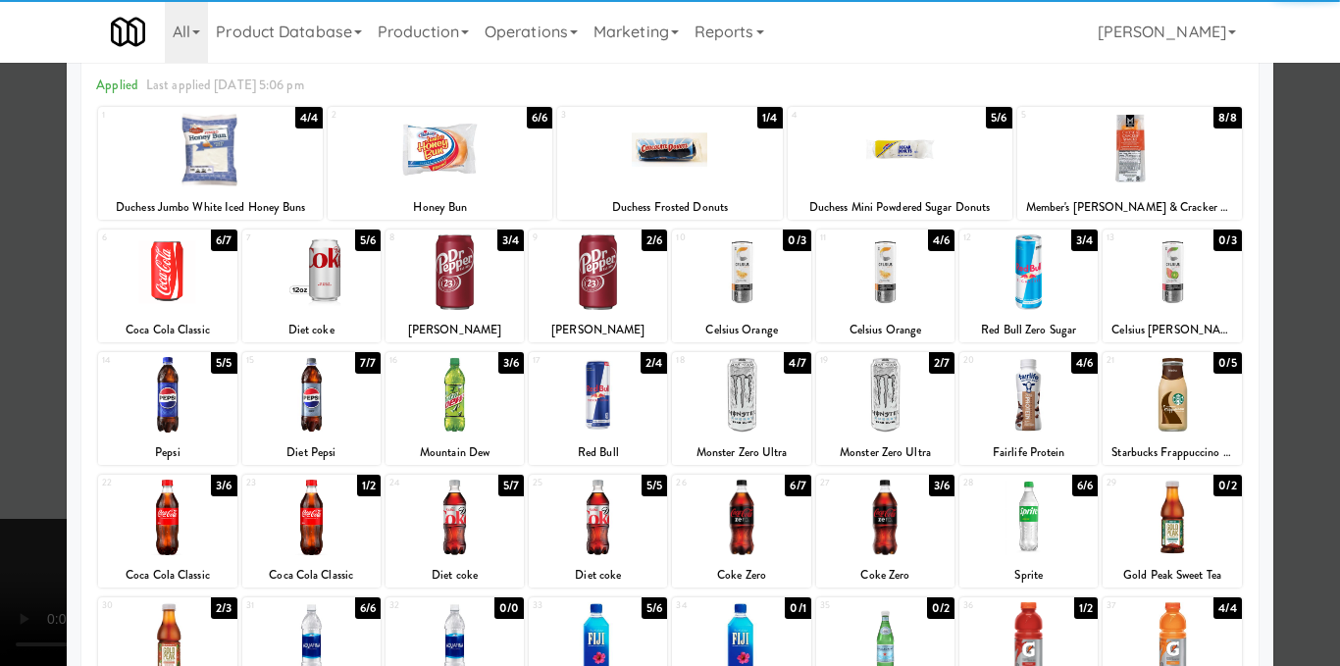
scroll to position [294, 0]
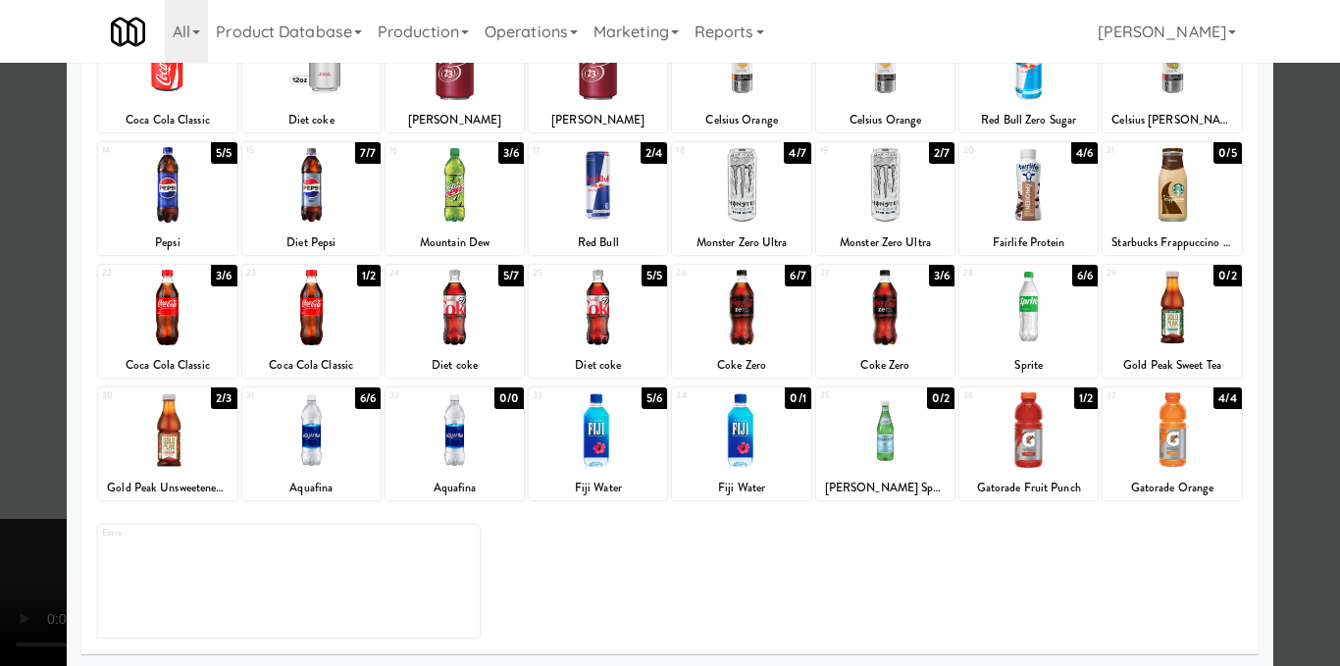
click at [1025, 192] on div at bounding box center [1028, 185] width 138 height 76
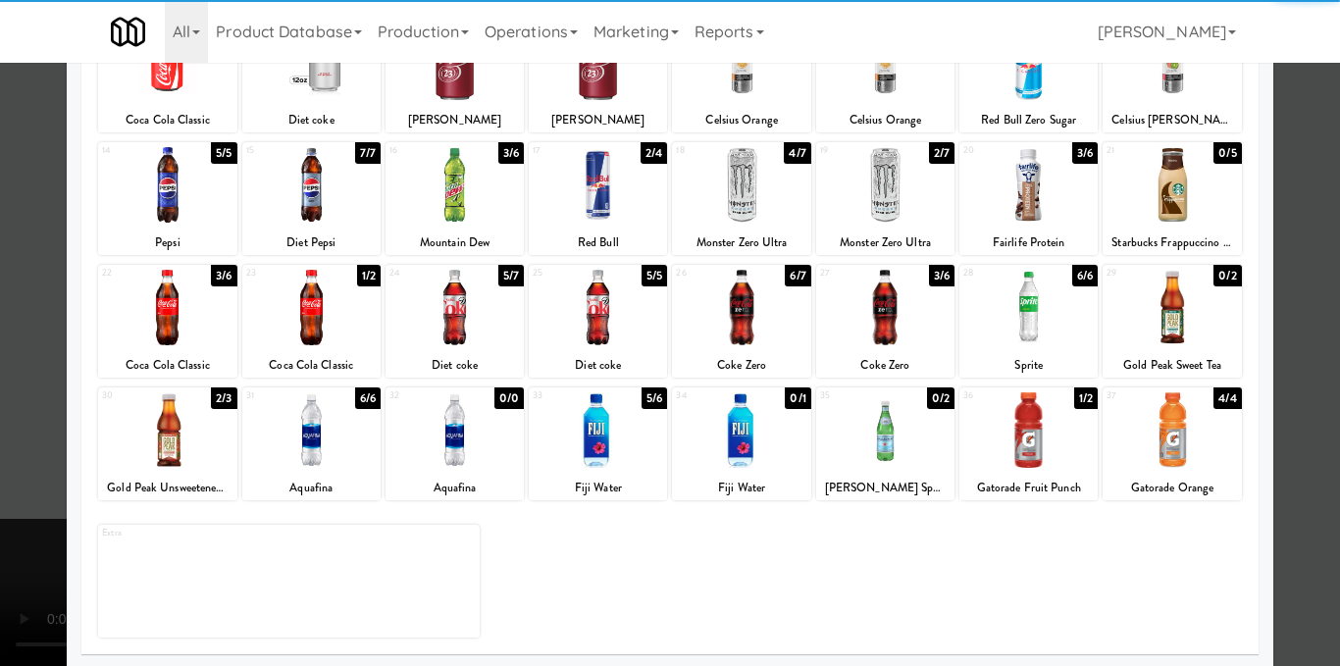
click at [1298, 344] on div at bounding box center [670, 333] width 1340 height 666
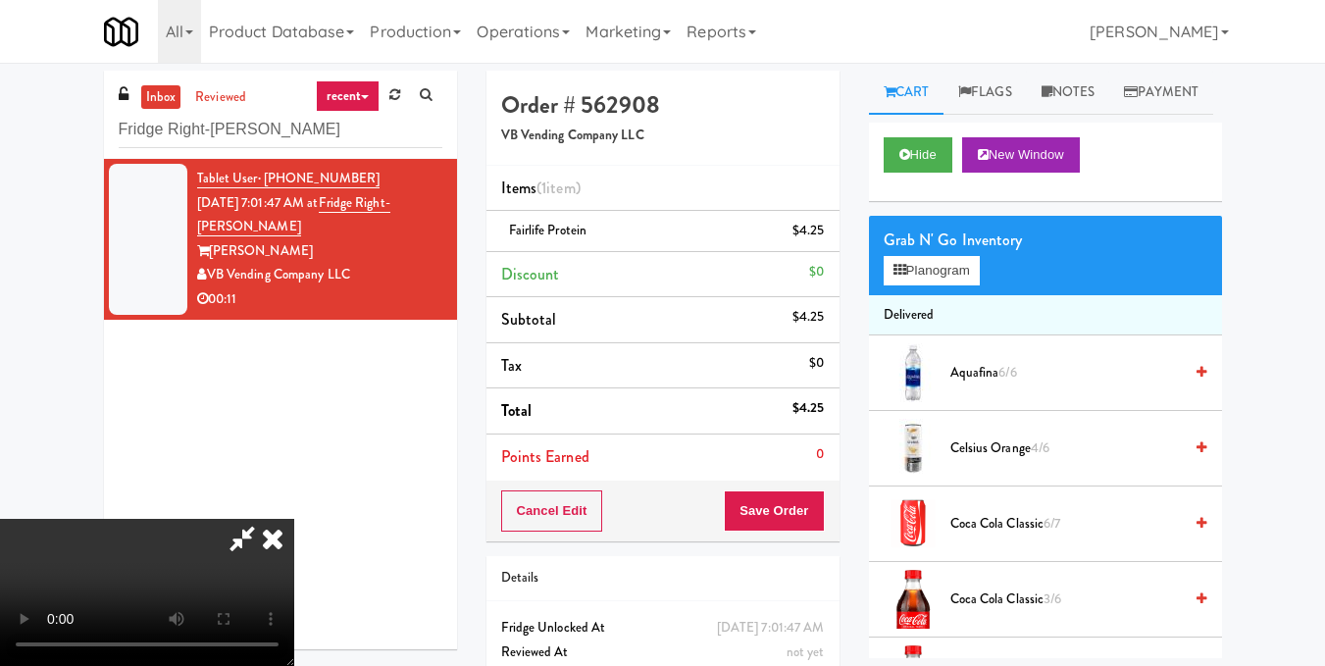
click at [294, 519] on video at bounding box center [147, 592] width 294 height 147
click at [933, 285] on button "Planogram" at bounding box center [932, 270] width 96 height 29
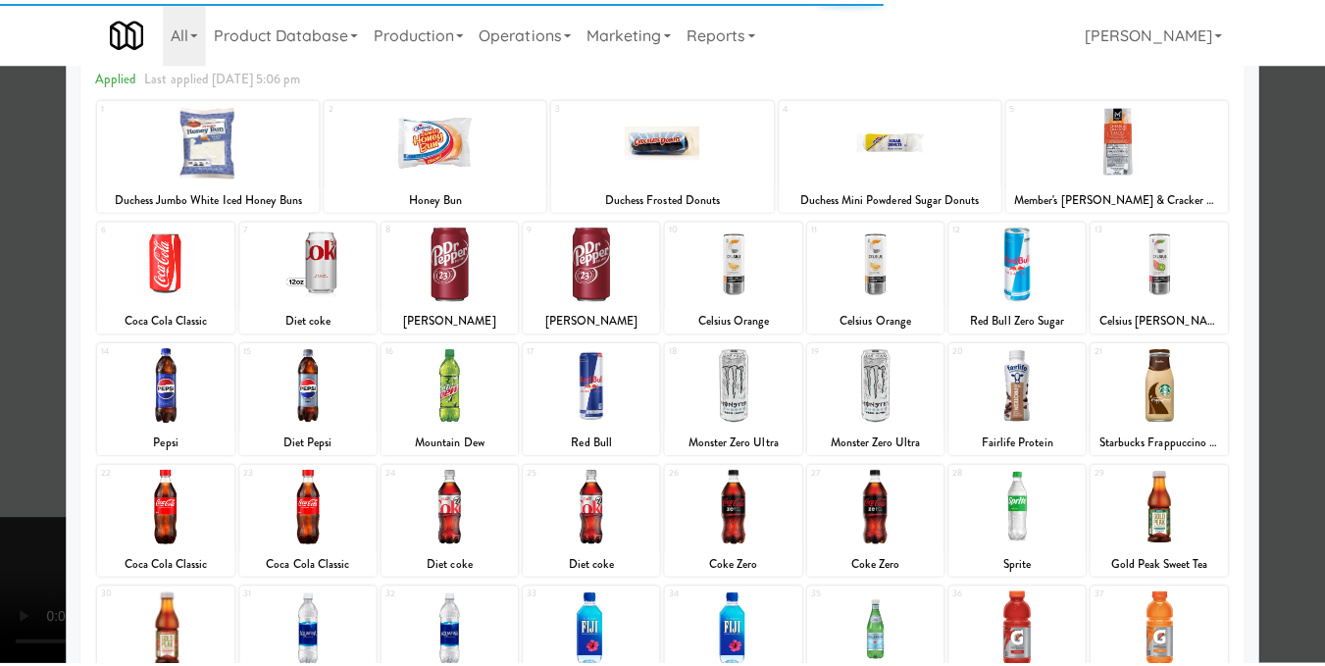
scroll to position [297, 0]
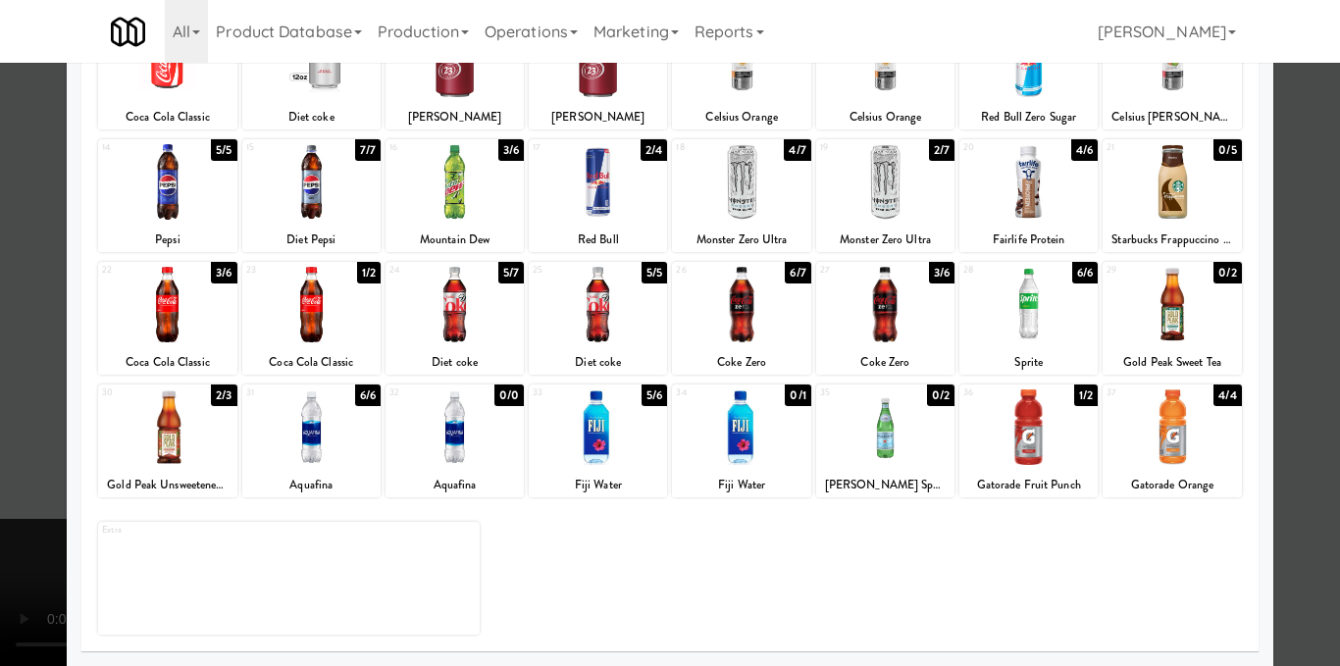
click at [209, 435] on div at bounding box center [167, 427] width 138 height 76
click at [1317, 281] on div at bounding box center [670, 333] width 1340 height 666
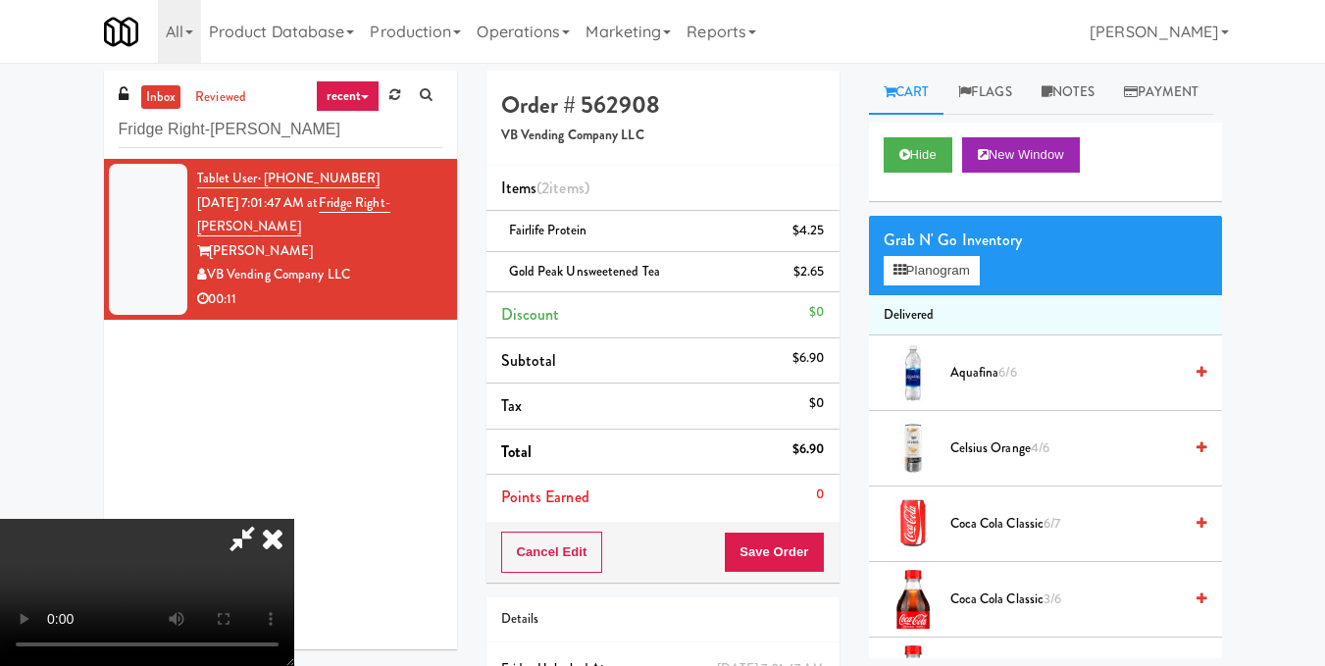
drag, startPoint x: 343, startPoint y: 335, endPoint x: 371, endPoint y: 335, distance: 27.5
click at [294, 519] on video at bounding box center [147, 592] width 294 height 147
click at [294, 519] on icon at bounding box center [272, 538] width 43 height 39
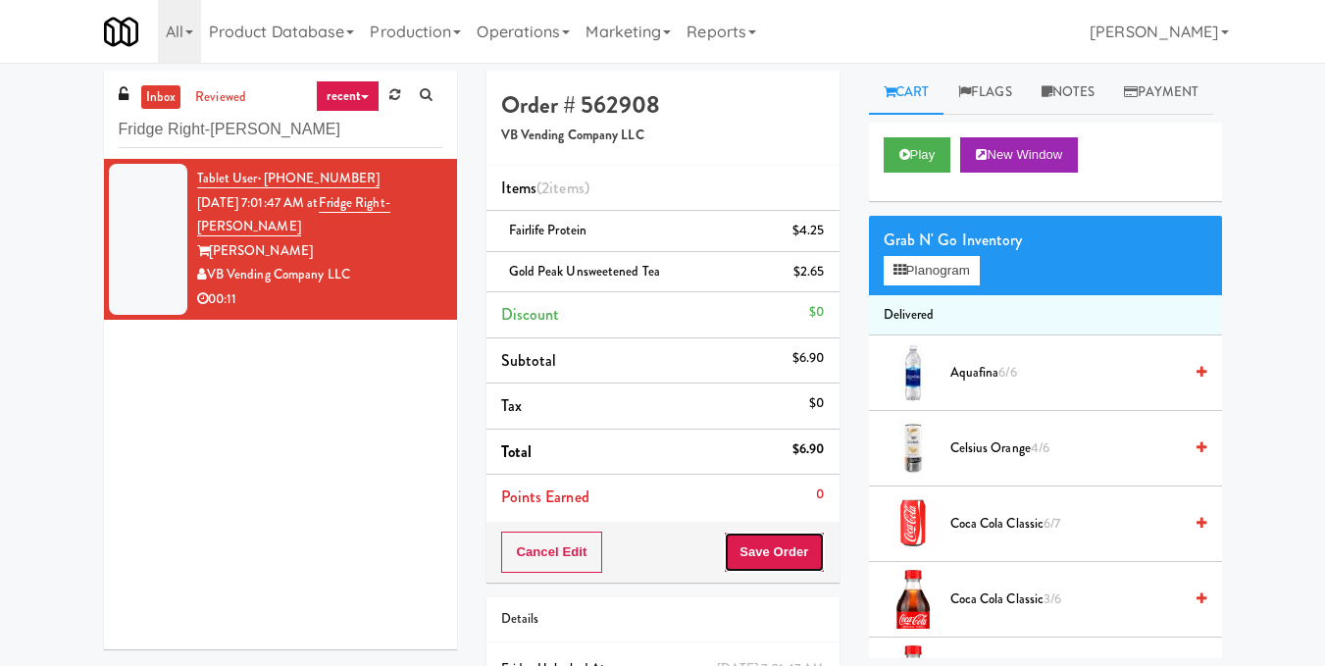
click at [771, 557] on button "Save Order" at bounding box center [774, 552] width 100 height 41
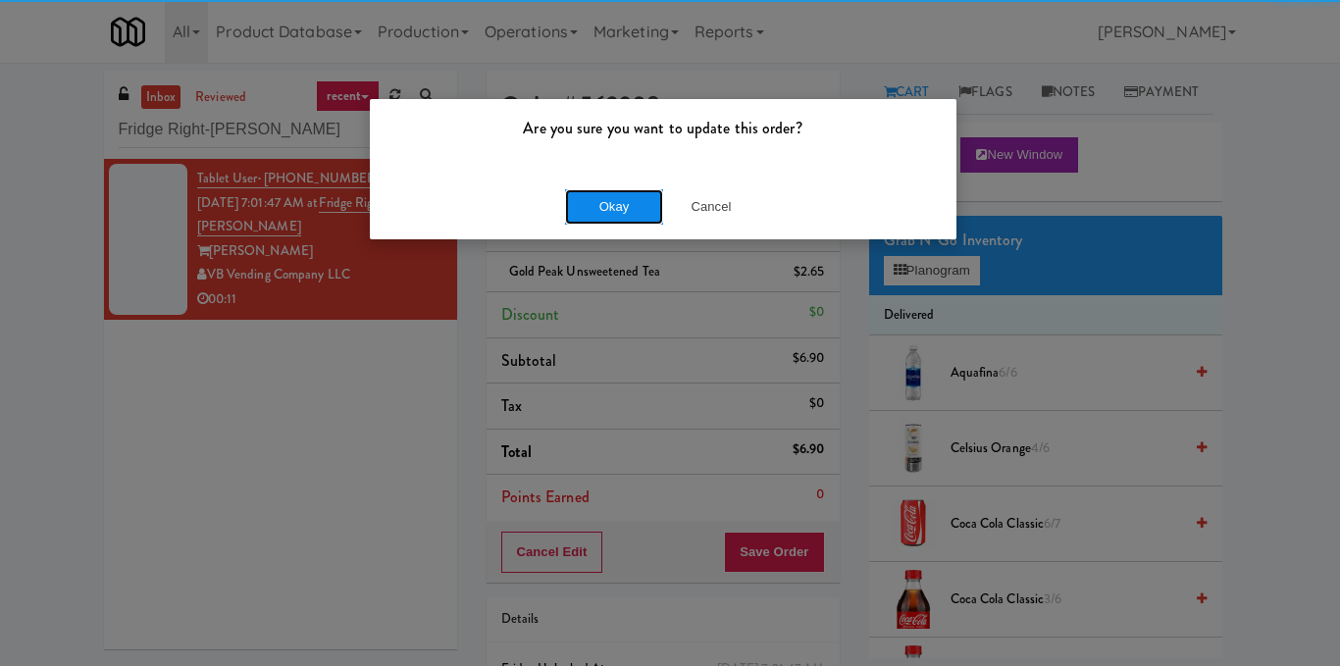
click at [627, 213] on button "Okay" at bounding box center [614, 206] width 98 height 35
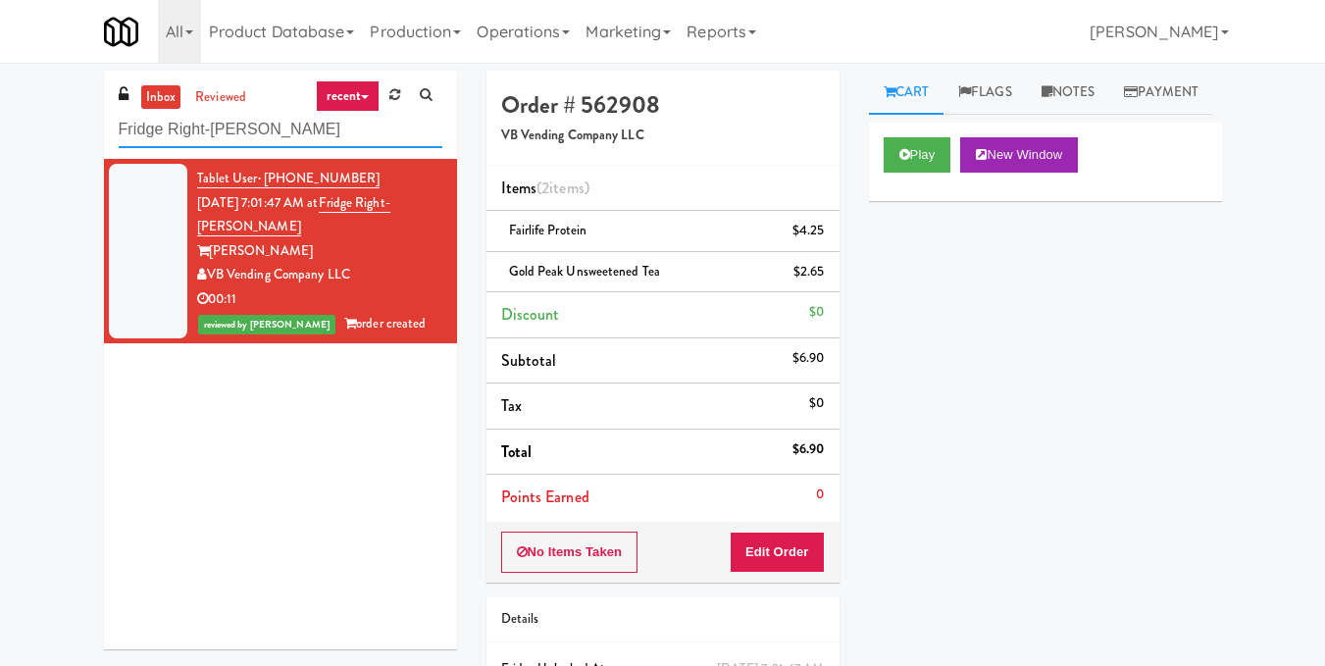
drag, startPoint x: 217, startPoint y: 147, endPoint x: 0, endPoint y: 179, distance: 219.2
click at [0, 180] on div "inbox reviewed recent all unclear take inventory issue suspicious failed recent…" at bounding box center [662, 427] width 1325 height 712
paste input "MH - Cooler - Left"
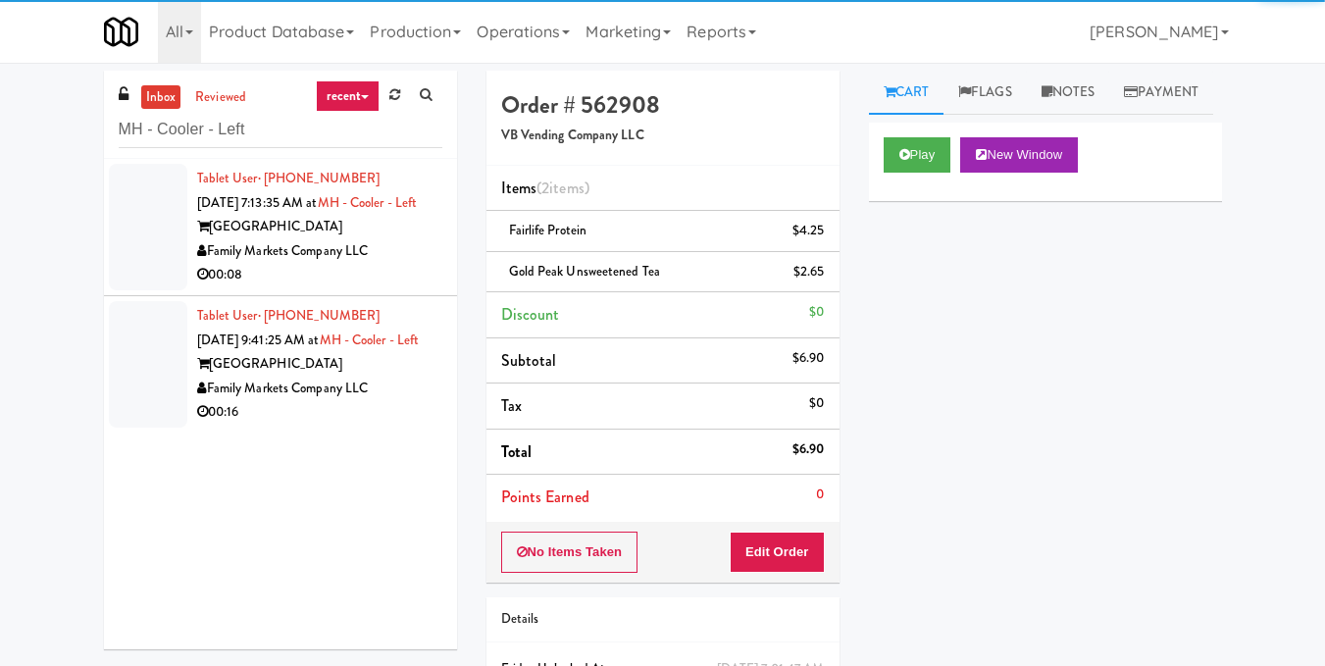
click at [393, 239] on div "Market House" at bounding box center [319, 227] width 245 height 25
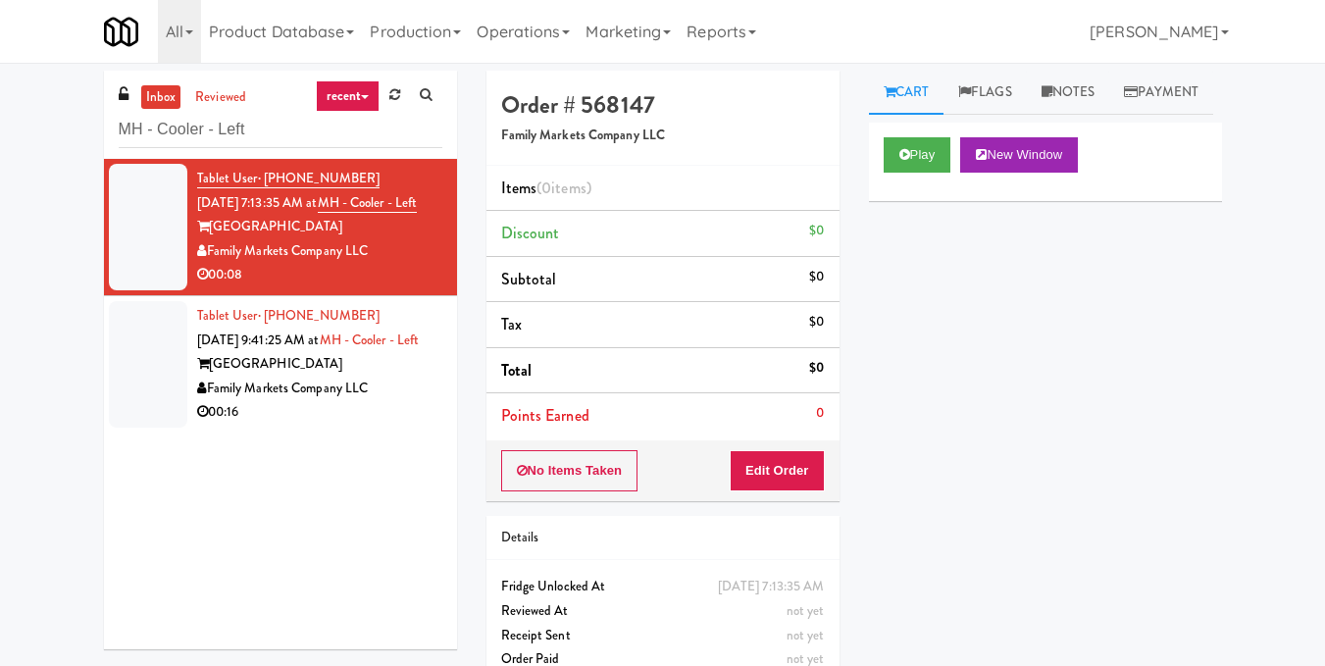
click at [865, 202] on div "Cart Flags Notes Payment Play New Window Primary Flag Clear Flag if unable to d…" at bounding box center [1045, 364] width 383 height 587
click at [904, 161] on icon at bounding box center [904, 154] width 11 height 13
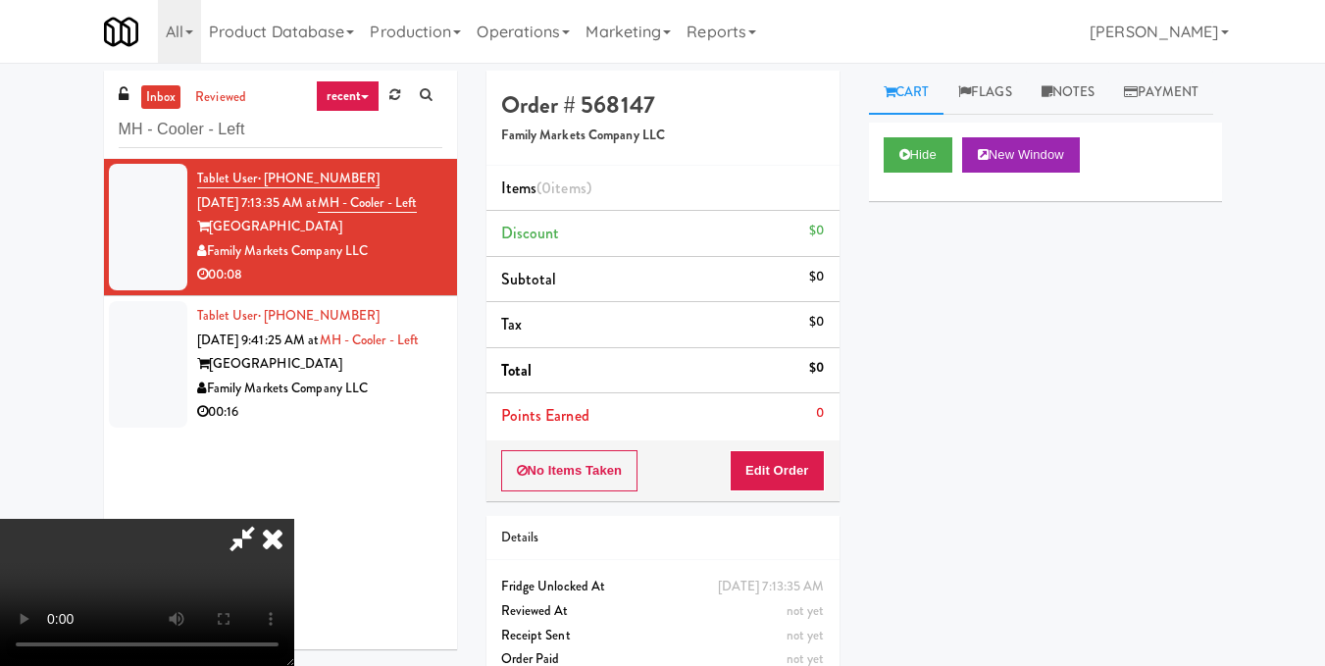
click at [294, 519] on video at bounding box center [147, 592] width 294 height 147
click at [818, 466] on button "Edit Order" at bounding box center [777, 470] width 95 height 41
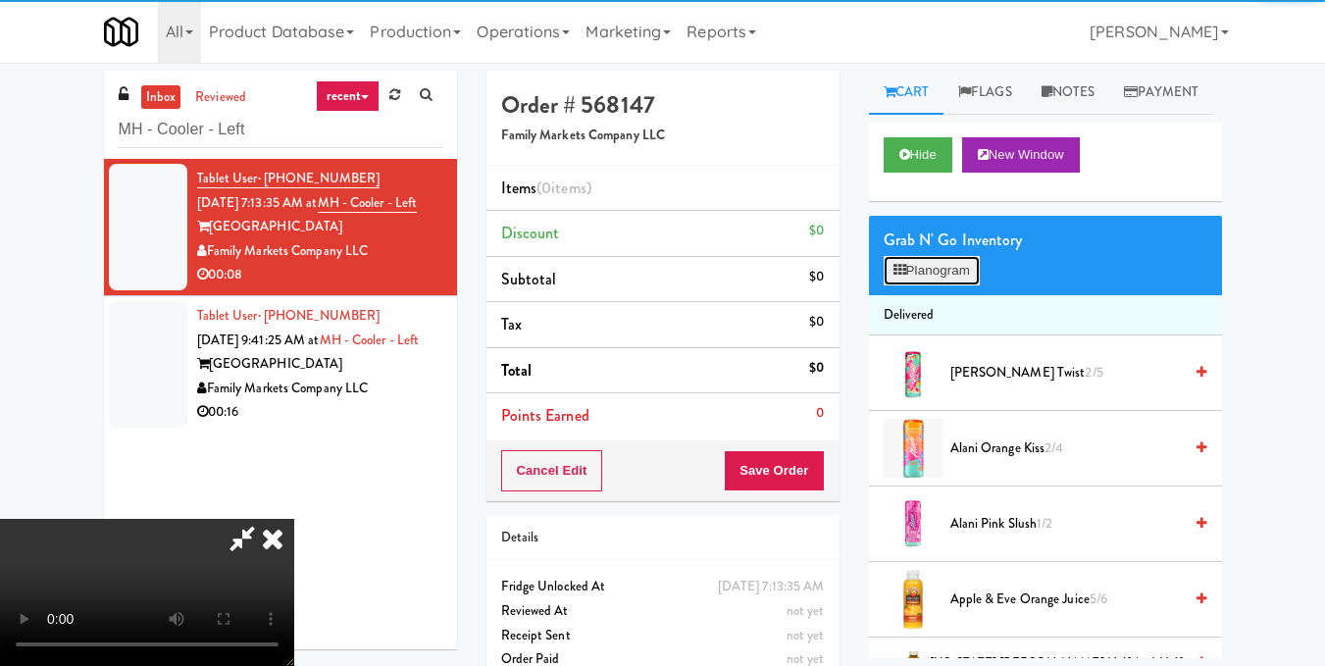
click at [916, 285] on button "Planogram" at bounding box center [932, 270] width 96 height 29
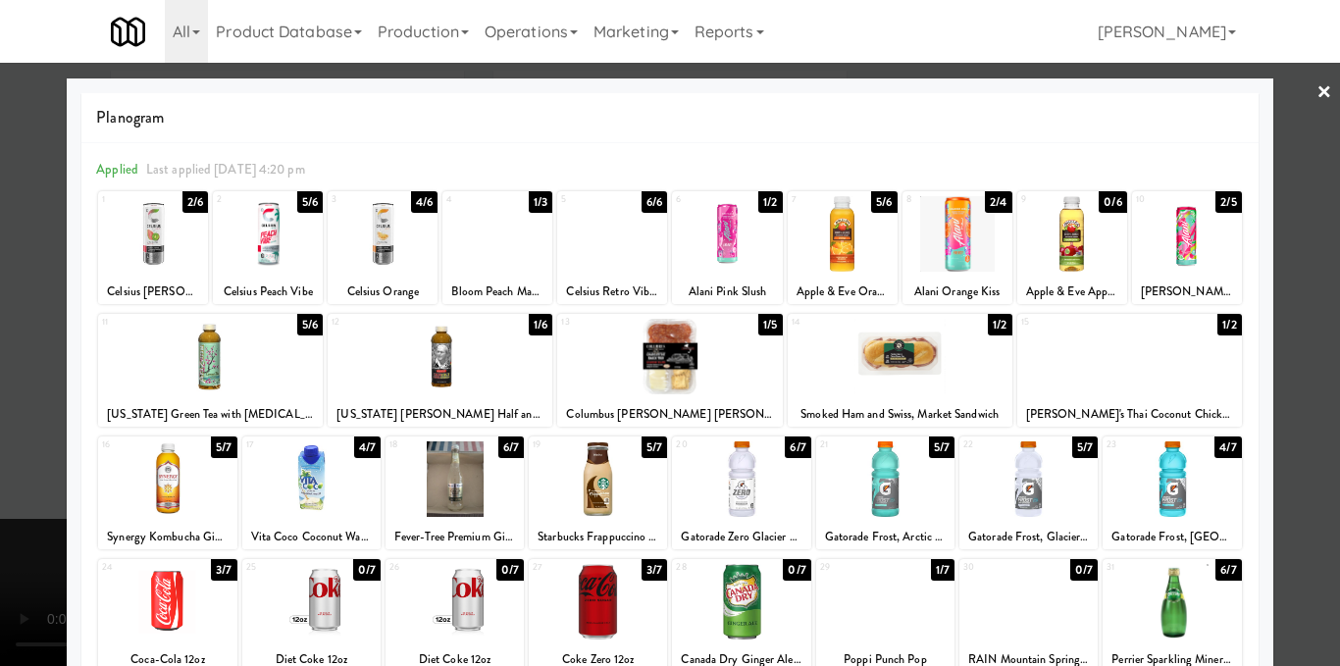
click at [264, 239] on div at bounding box center [268, 234] width 110 height 76
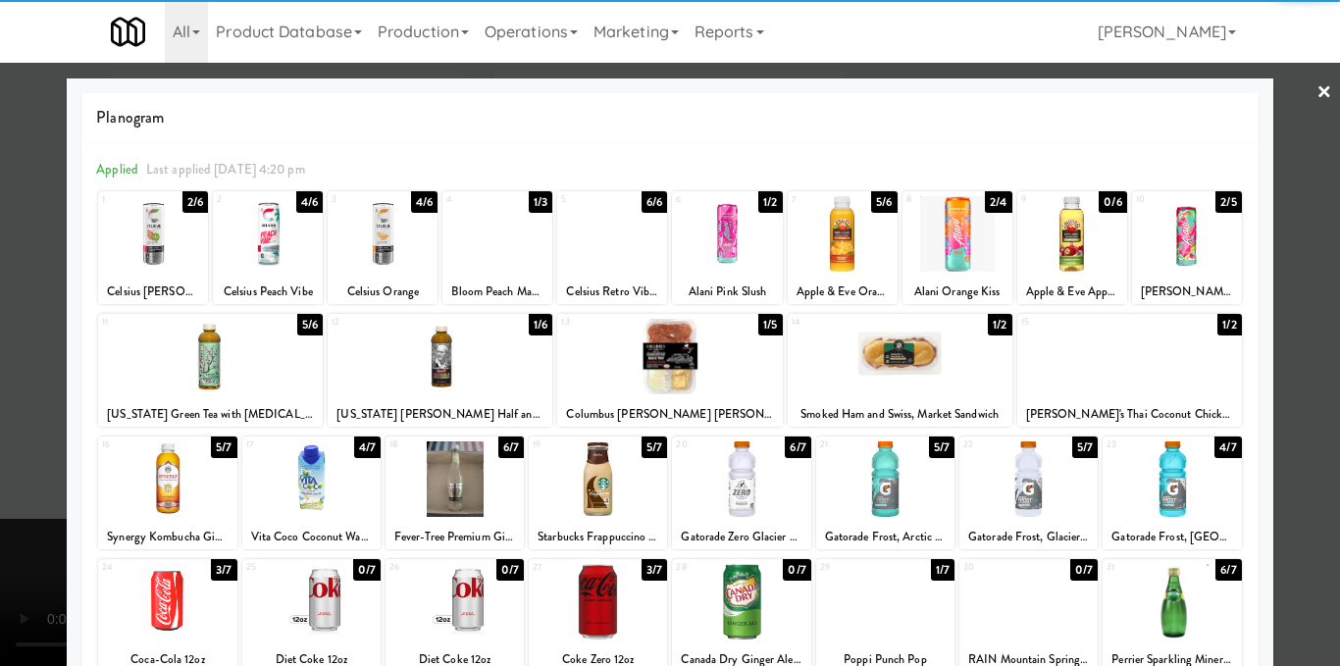
drag, startPoint x: 1292, startPoint y: 266, endPoint x: 1277, endPoint y: 270, distance: 15.2
click at [1295, 268] on div at bounding box center [670, 333] width 1340 height 666
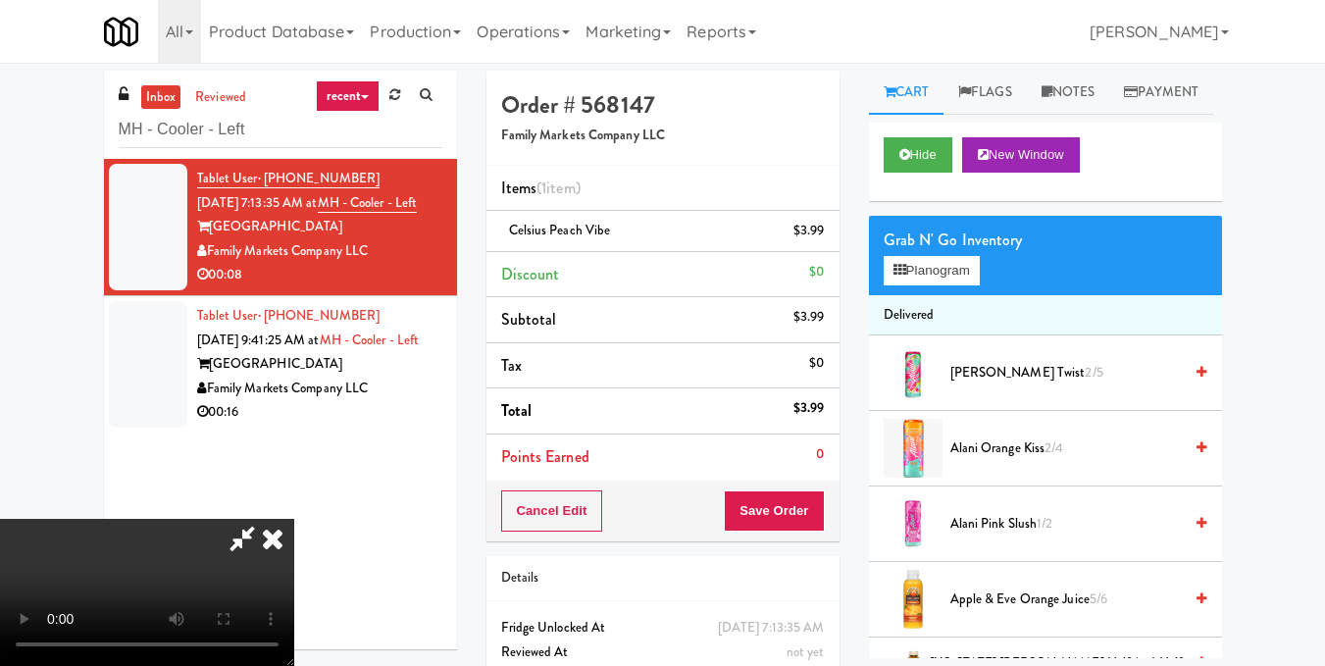
click at [294, 519] on video at bounding box center [147, 592] width 294 height 147
click at [294, 519] on icon at bounding box center [272, 538] width 43 height 39
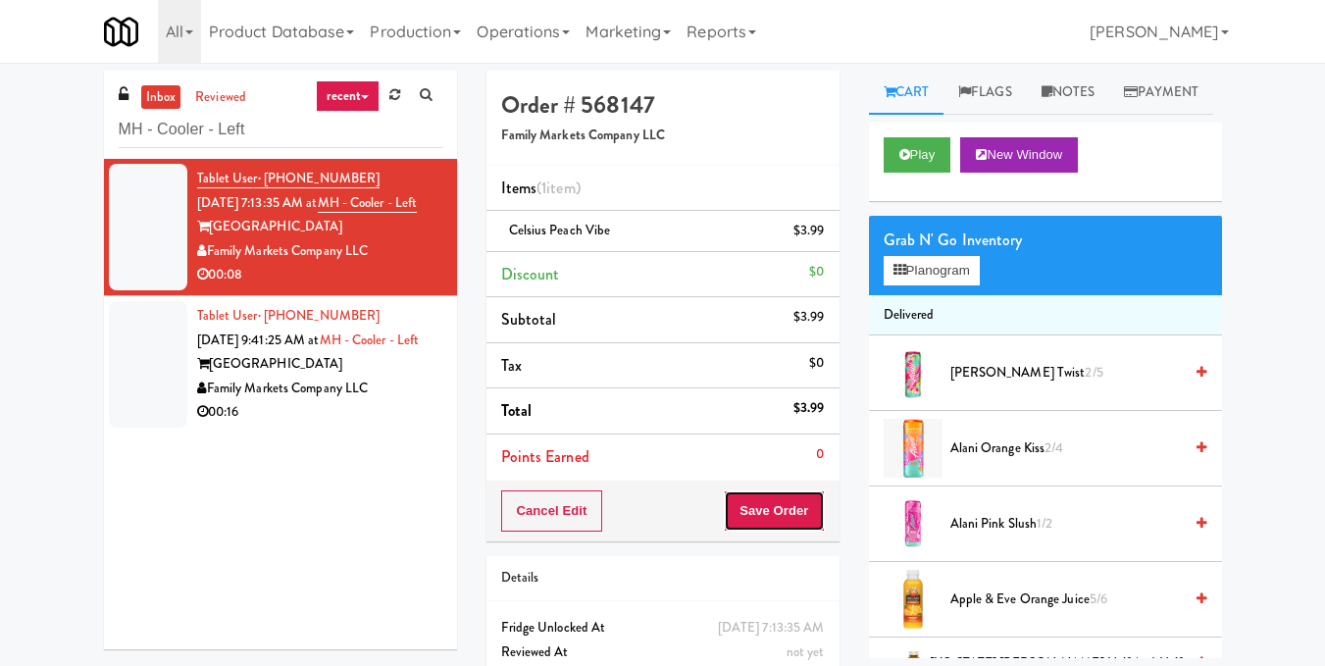
click at [787, 511] on button "Save Order" at bounding box center [774, 510] width 100 height 41
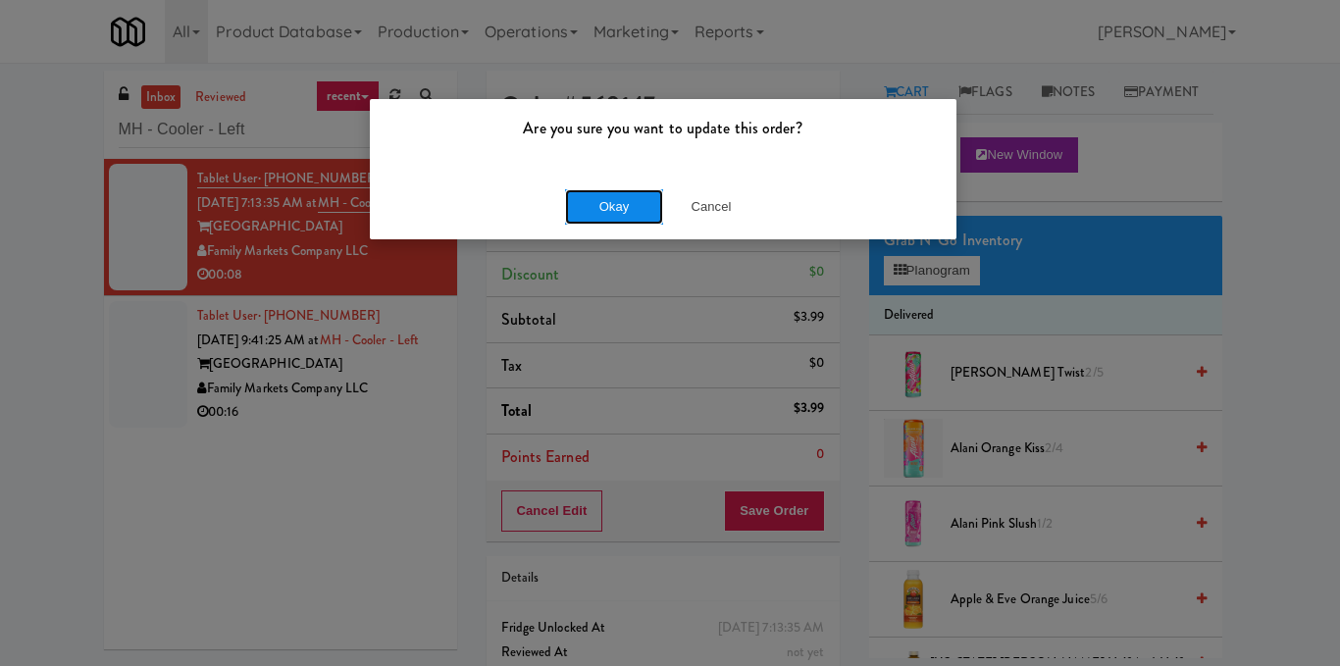
click at [619, 197] on button "Okay" at bounding box center [614, 206] width 98 height 35
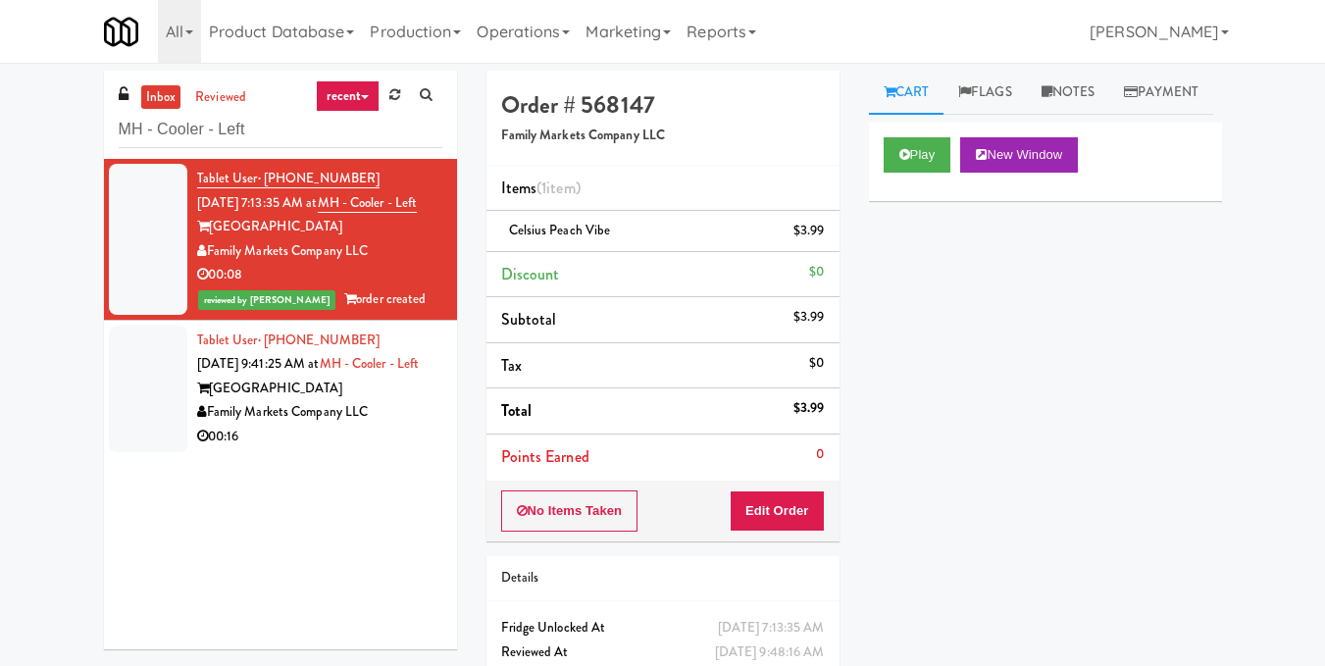
click at [1075, 63] on div "inbox reviewed recent all unclear take inventory issue suspicious failed recent…" at bounding box center [662, 402] width 1325 height 679
click at [1080, 76] on link "Notes" at bounding box center [1068, 93] width 83 height 44
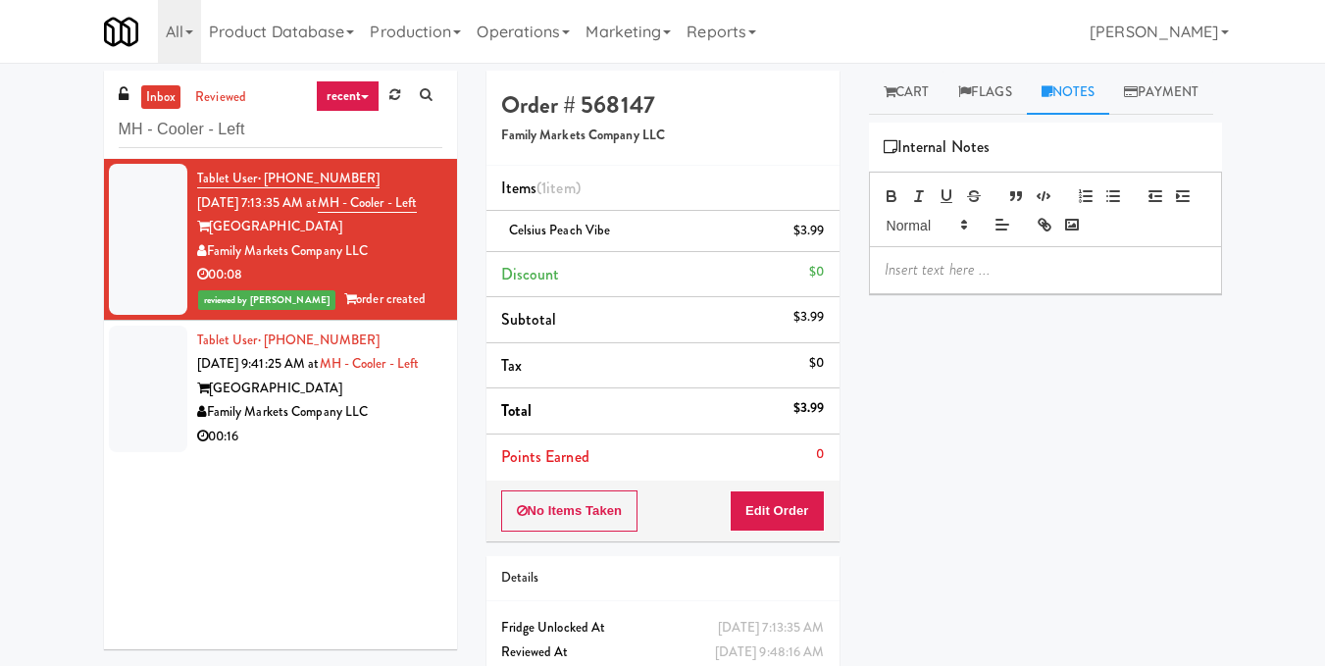
click at [989, 281] on p at bounding box center [1046, 270] width 322 height 22
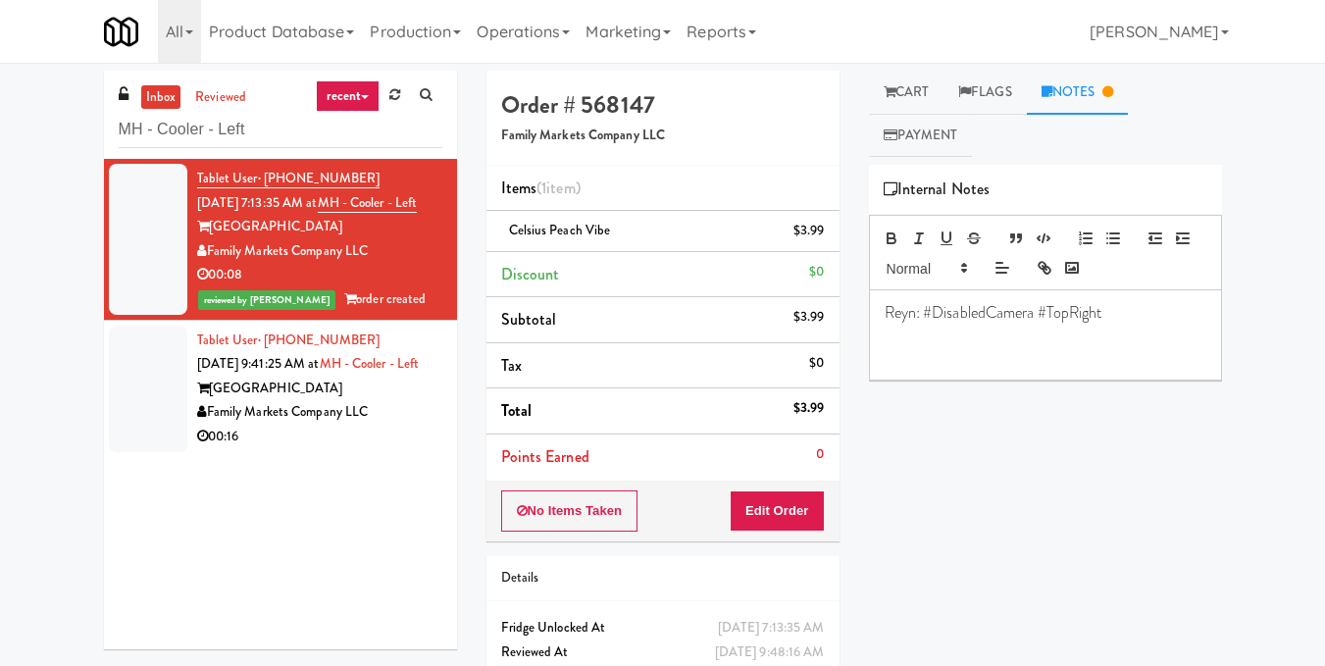
drag, startPoint x: 408, startPoint y: 439, endPoint x: 435, endPoint y: 394, distance: 52.8
click at [409, 401] on div "Market House" at bounding box center [319, 389] width 245 height 25
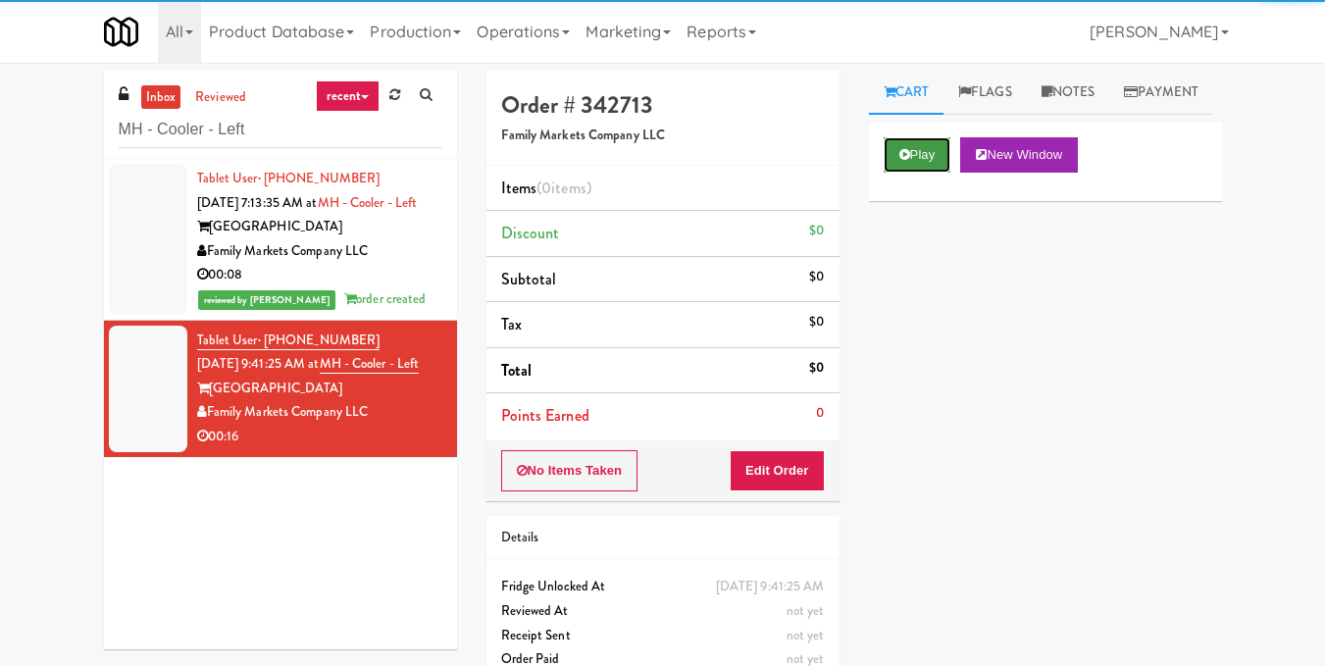
click at [905, 173] on button "Play" at bounding box center [918, 154] width 68 height 35
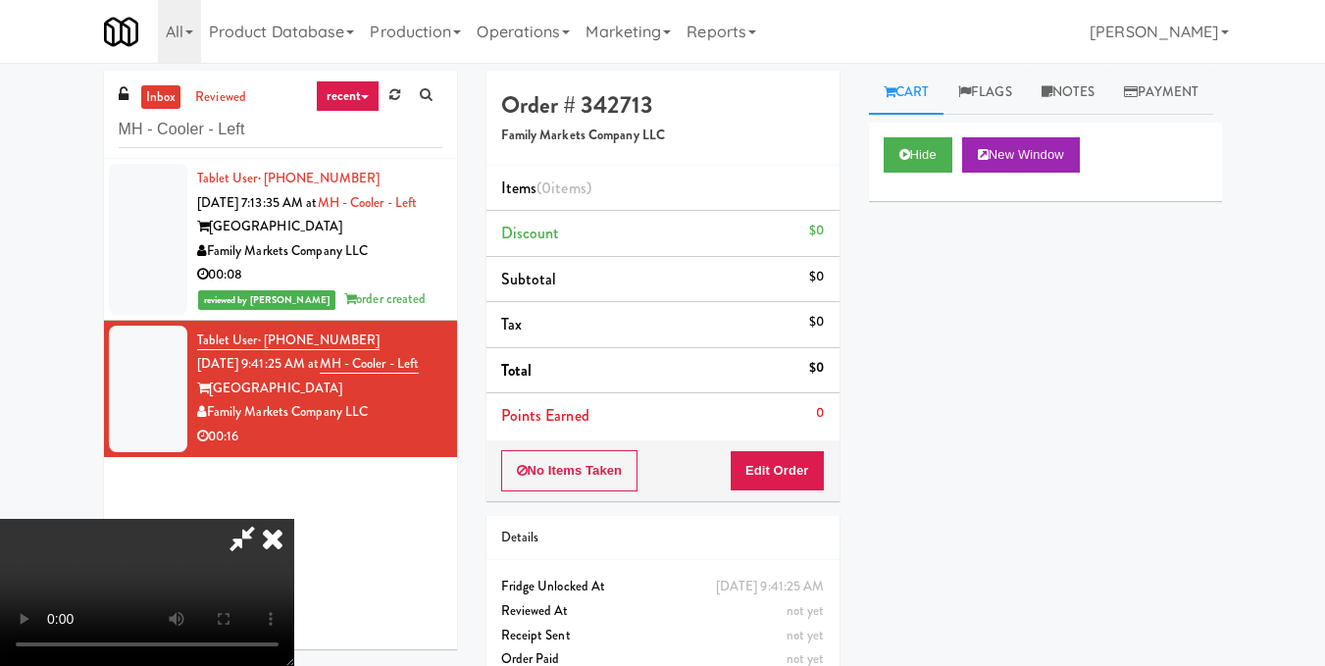
click at [294, 519] on video at bounding box center [147, 592] width 294 height 147
click at [797, 470] on button "Edit Order" at bounding box center [777, 470] width 95 height 41
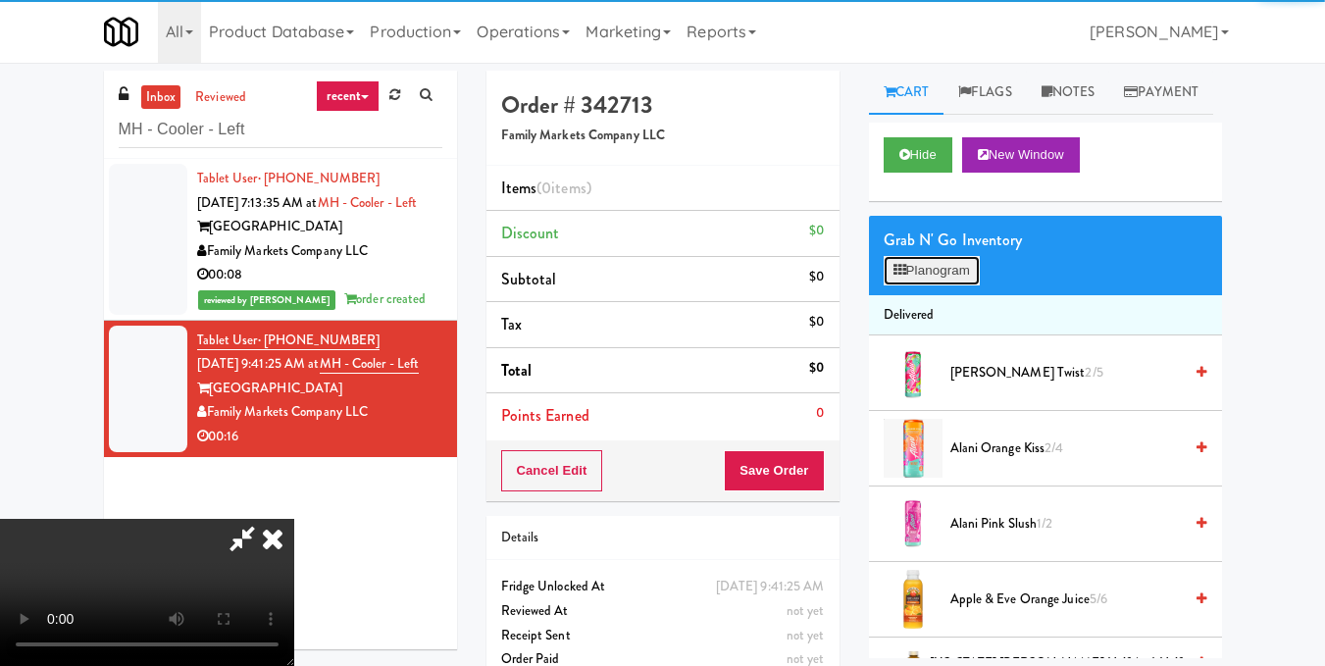
click at [919, 285] on button "Planogram" at bounding box center [932, 270] width 96 height 29
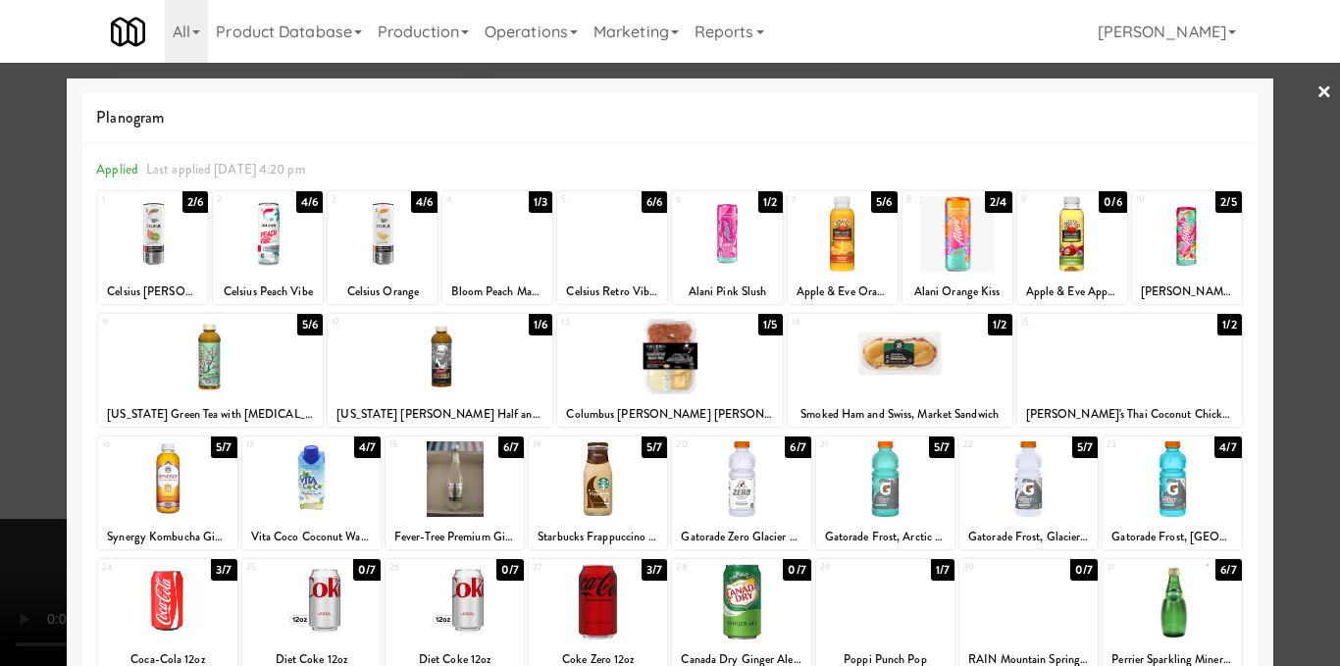
click at [1274, 339] on div at bounding box center [670, 333] width 1340 height 666
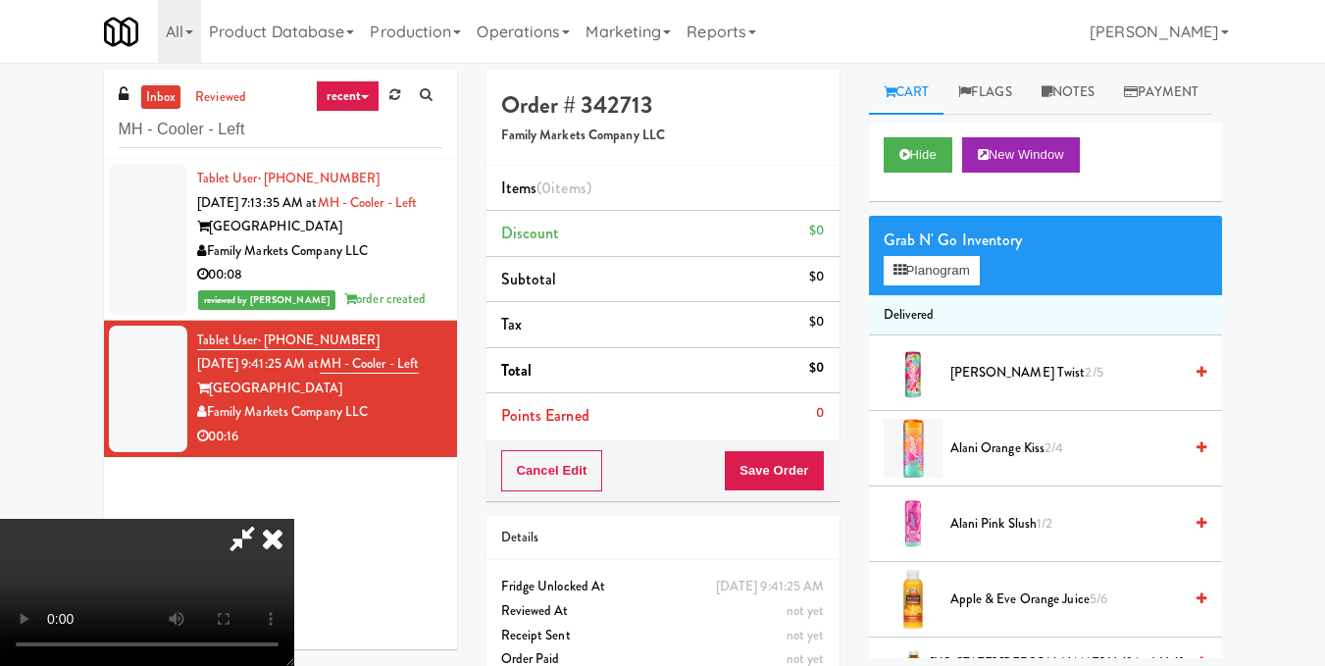
click at [294, 519] on video at bounding box center [147, 592] width 294 height 147
click at [947, 285] on button "Planogram" at bounding box center [932, 270] width 96 height 29
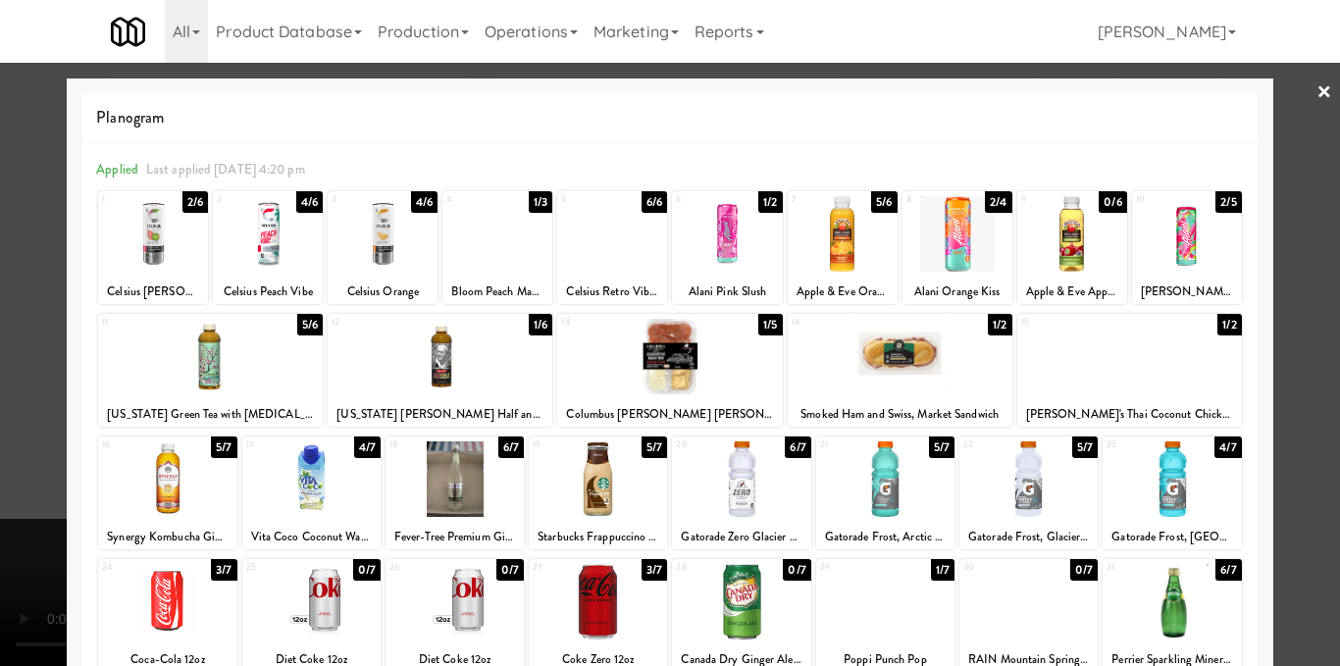
click at [865, 360] on div at bounding box center [900, 357] width 225 height 76
click at [1277, 348] on div at bounding box center [670, 333] width 1340 height 666
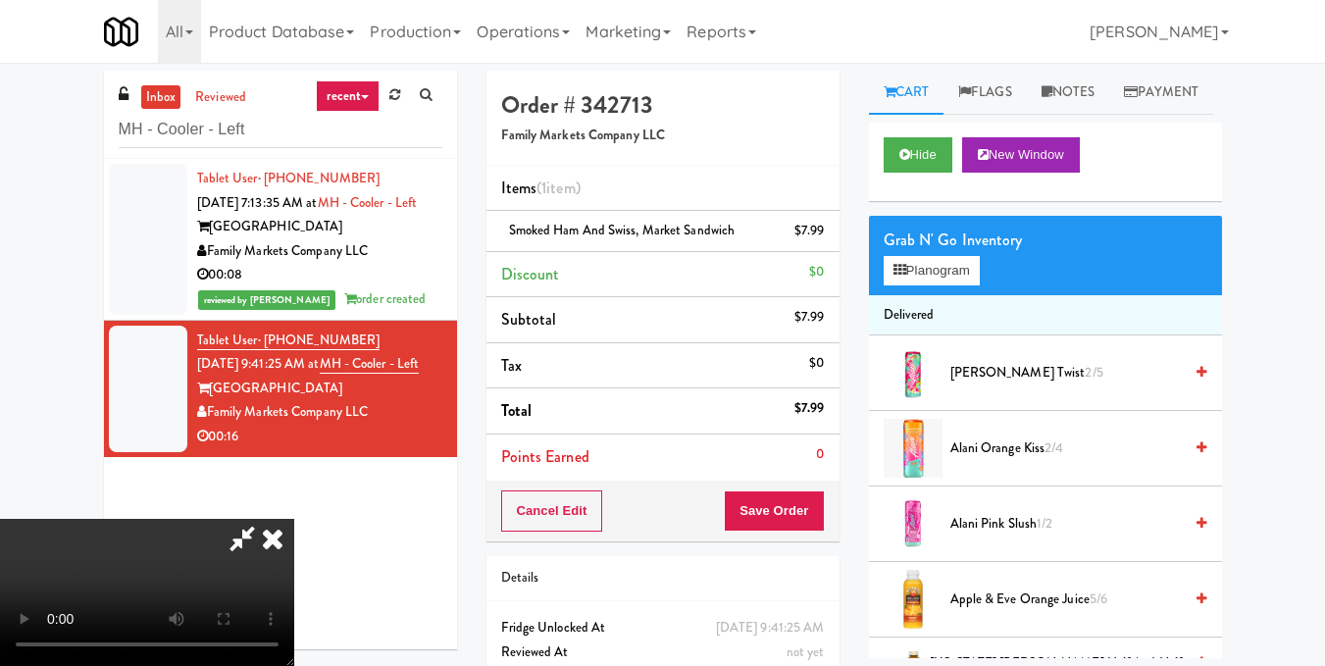
click at [294, 519] on video at bounding box center [147, 592] width 294 height 147
click at [294, 519] on icon at bounding box center [272, 538] width 43 height 39
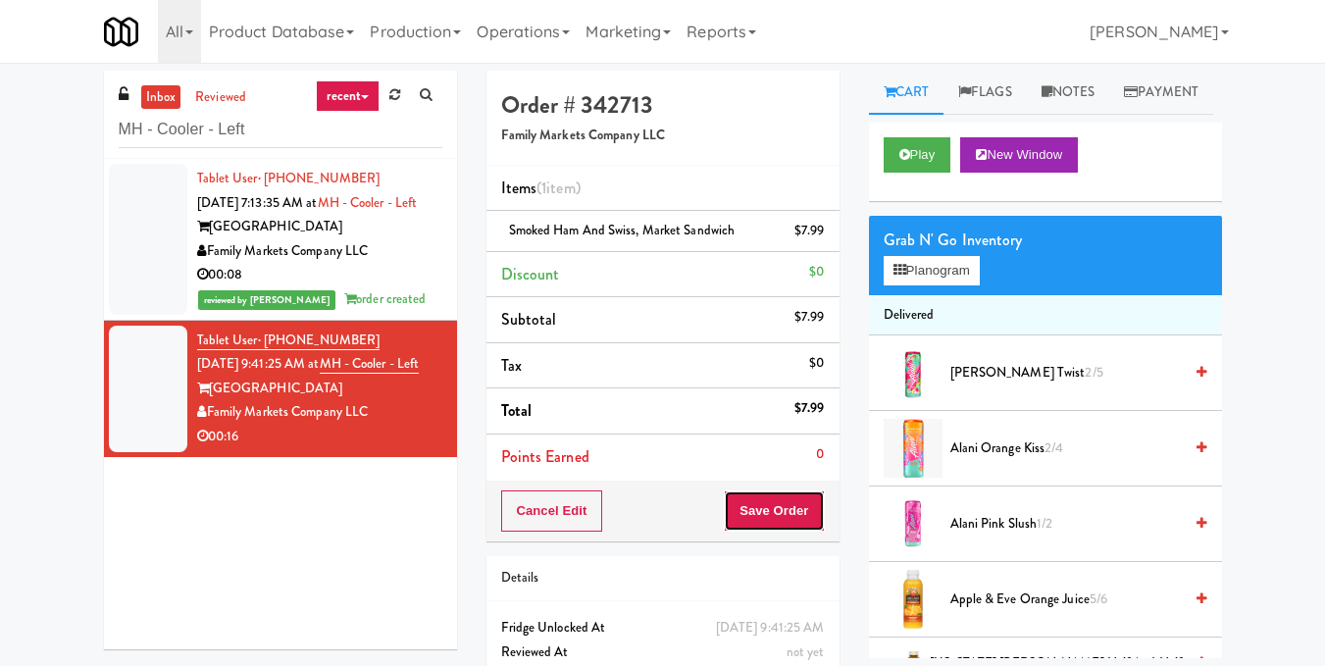
click at [761, 508] on button "Save Order" at bounding box center [774, 510] width 100 height 41
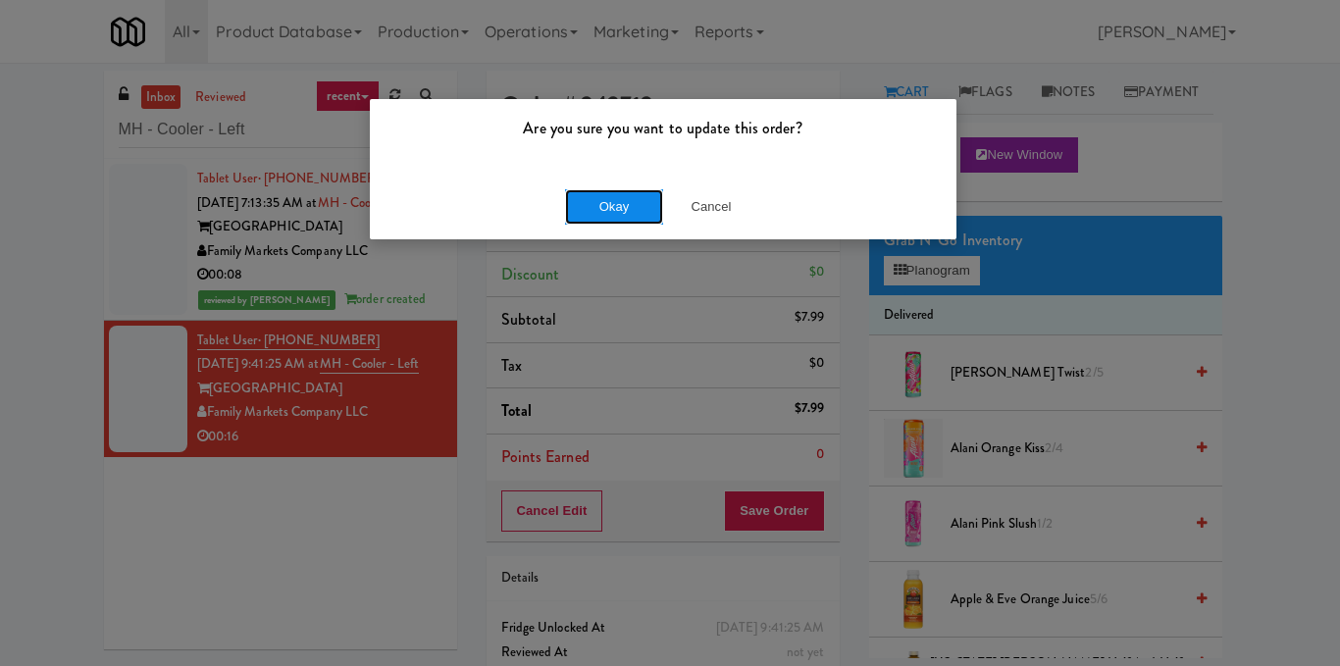
click at [587, 201] on button "Okay" at bounding box center [614, 206] width 98 height 35
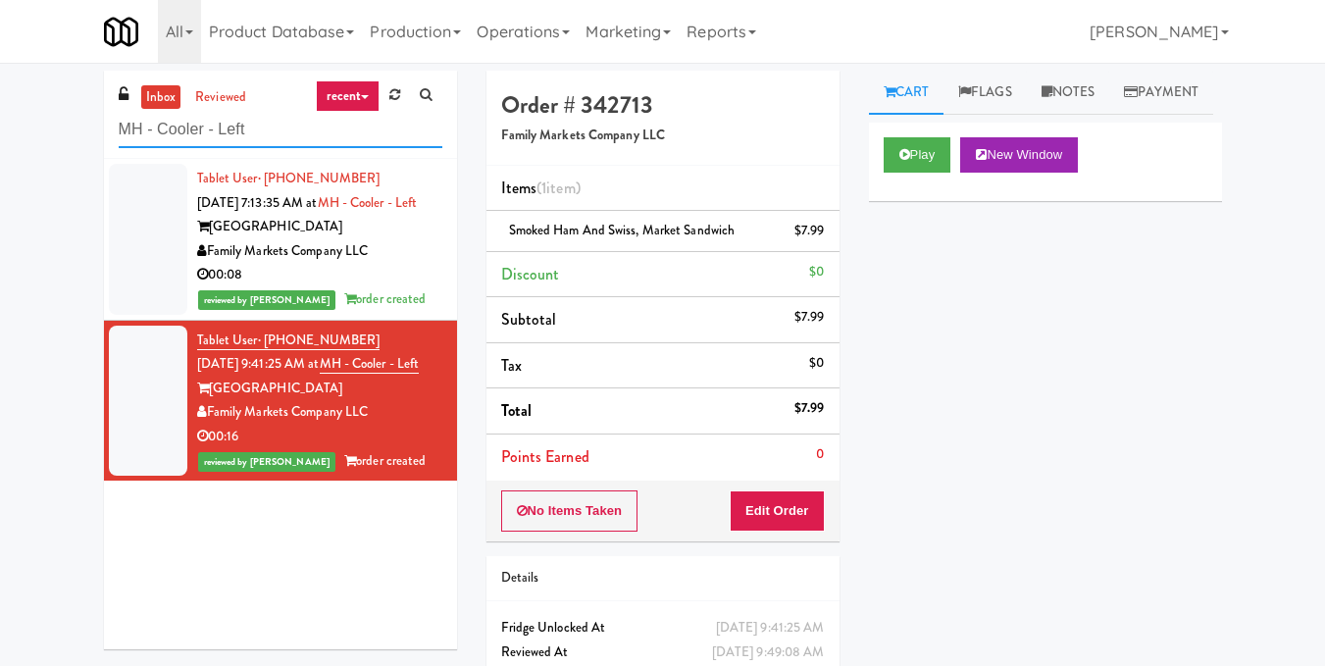
click at [0, 163] on div "inbox reviewed recent all unclear take inventory issue suspicious failed recent…" at bounding box center [662, 406] width 1325 height 671
paste input "Alectra Utilities"
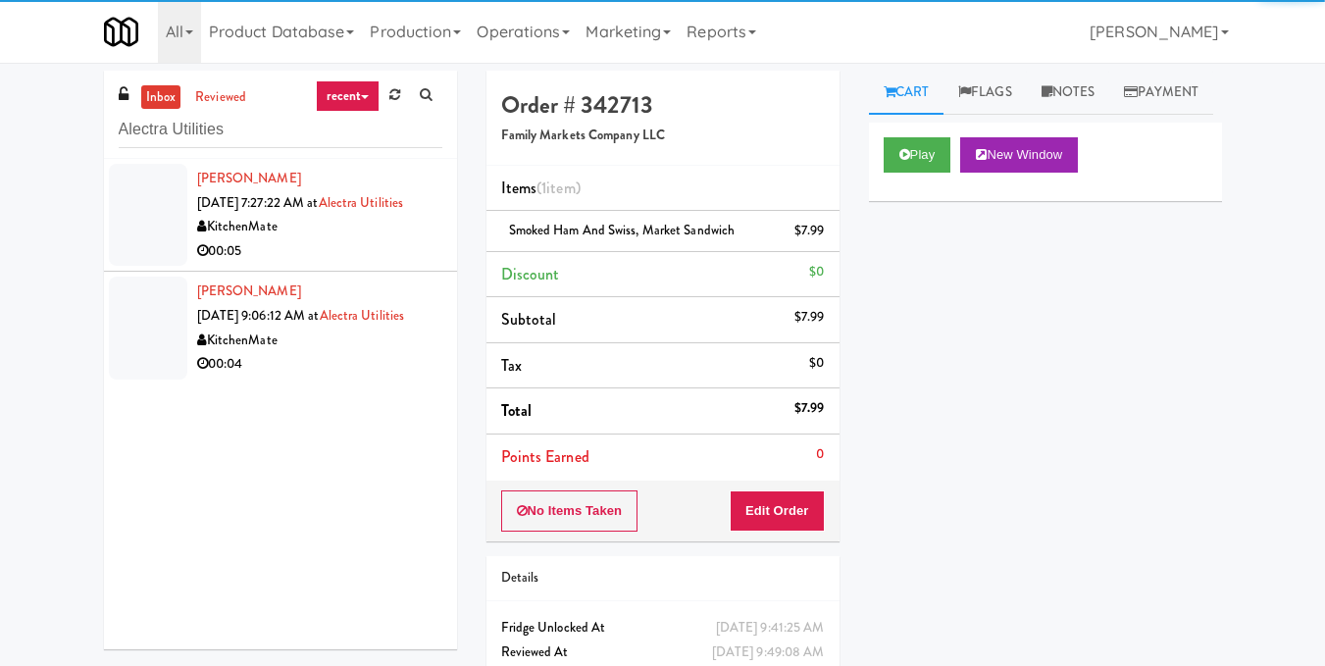
click at [382, 264] on div "00:05" at bounding box center [319, 251] width 245 height 25
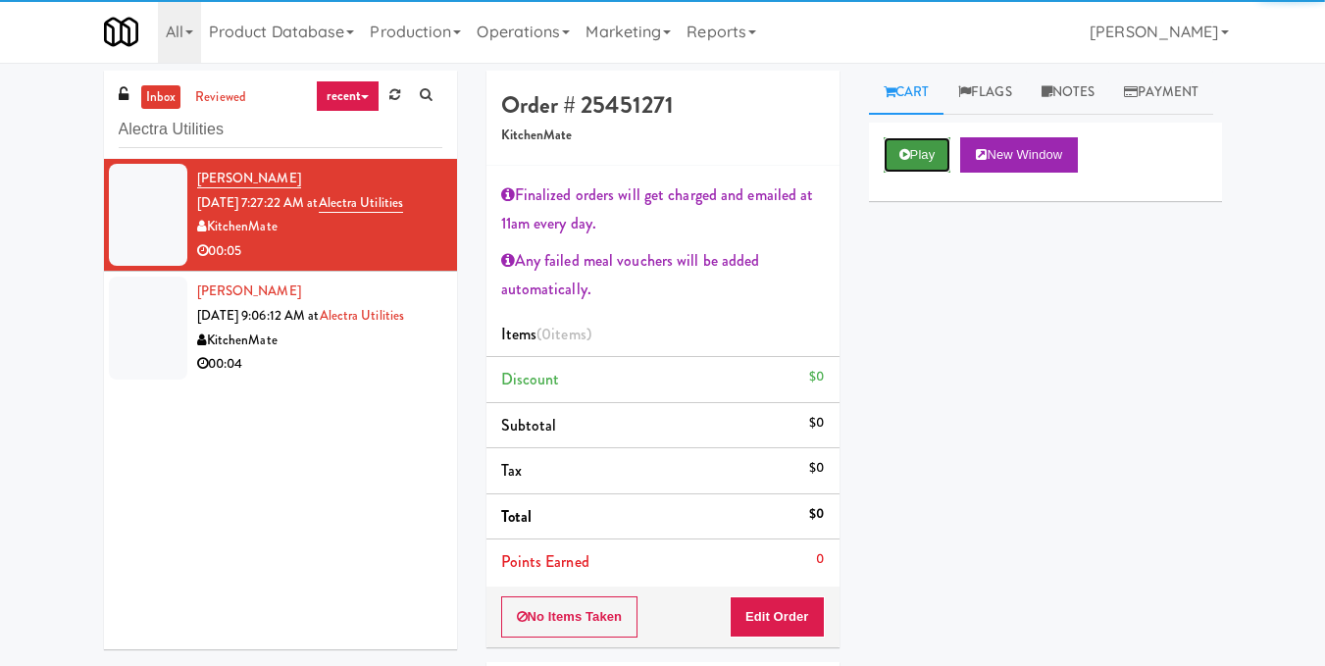
click at [932, 173] on button "Play" at bounding box center [918, 154] width 68 height 35
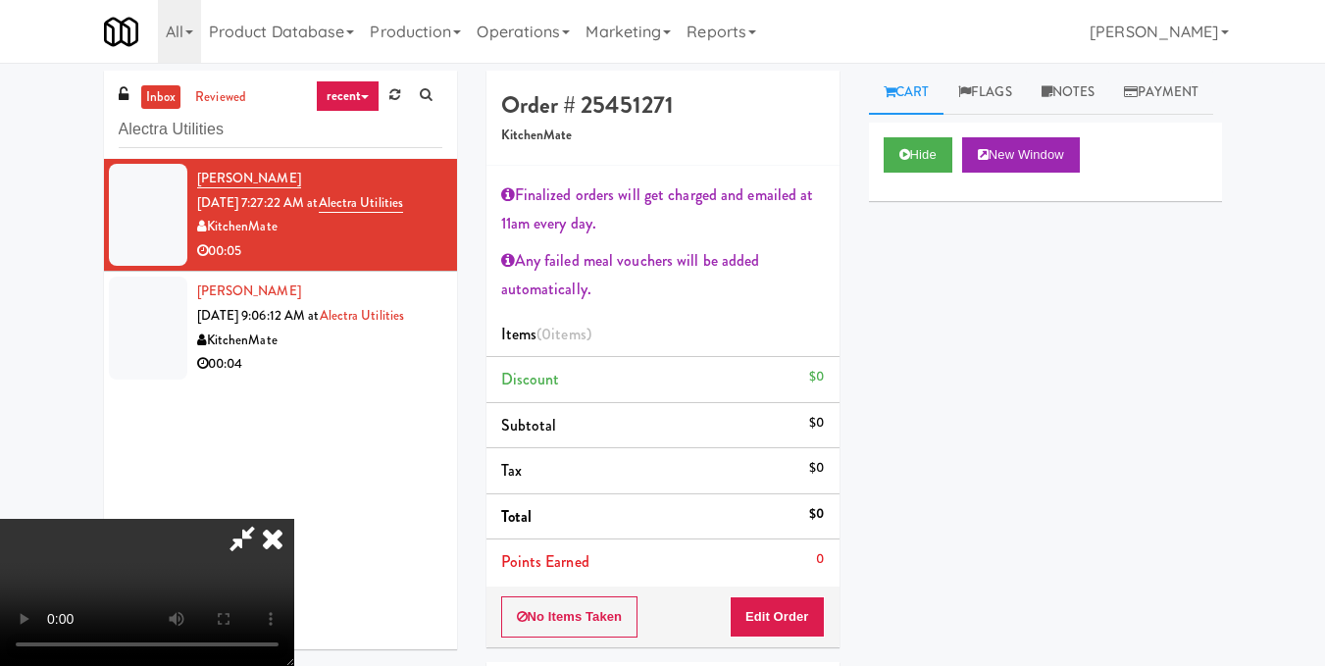
click at [294, 519] on video at bounding box center [147, 592] width 294 height 147
click at [810, 615] on button "Edit Order" at bounding box center [777, 616] width 95 height 41
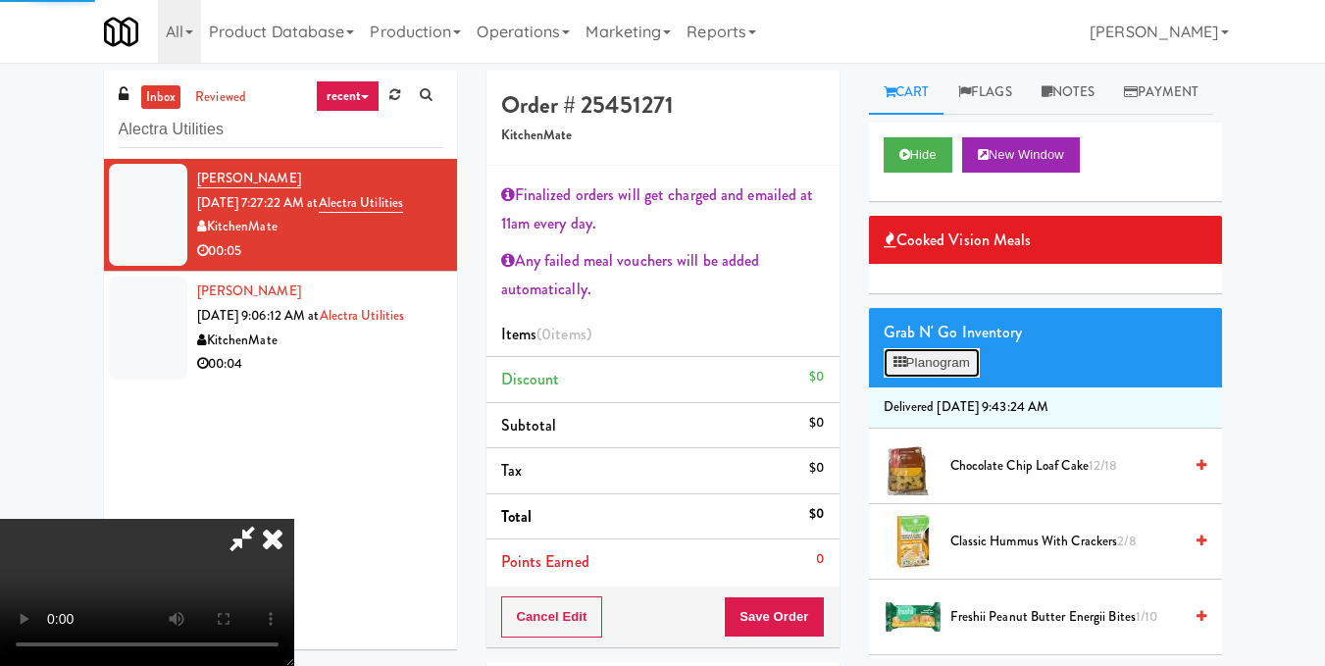
click at [928, 378] on button "Planogram" at bounding box center [932, 362] width 96 height 29
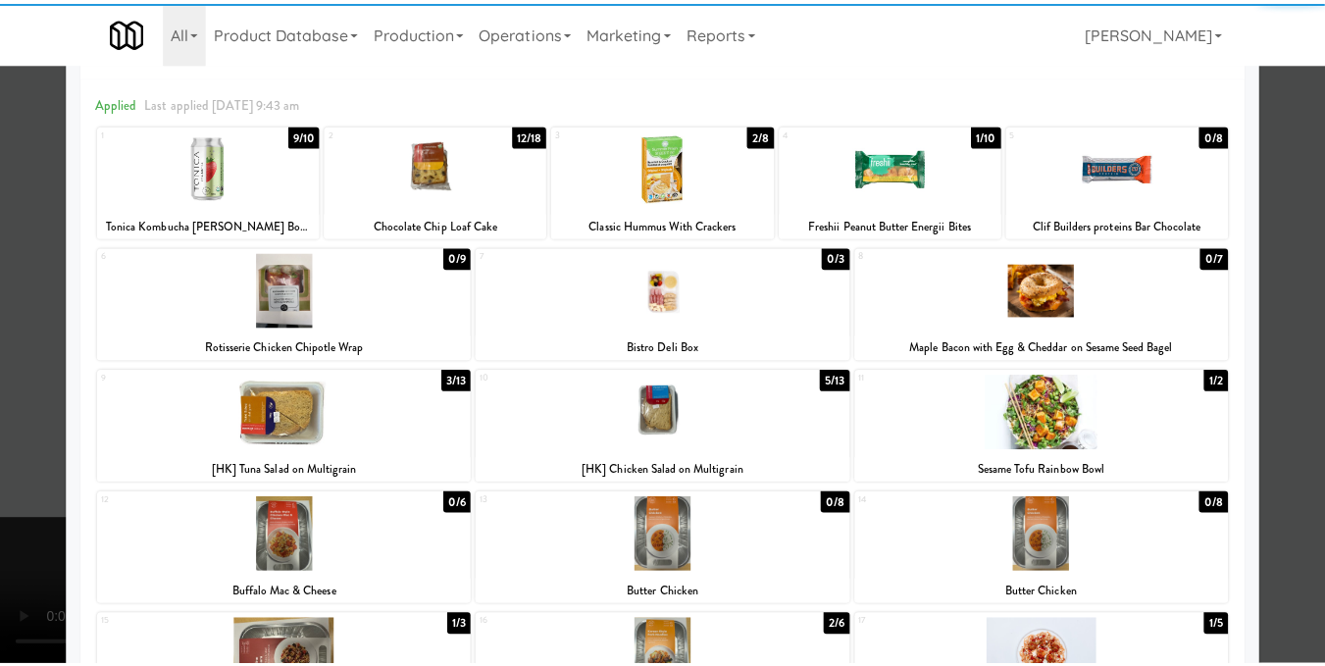
scroll to position [98, 0]
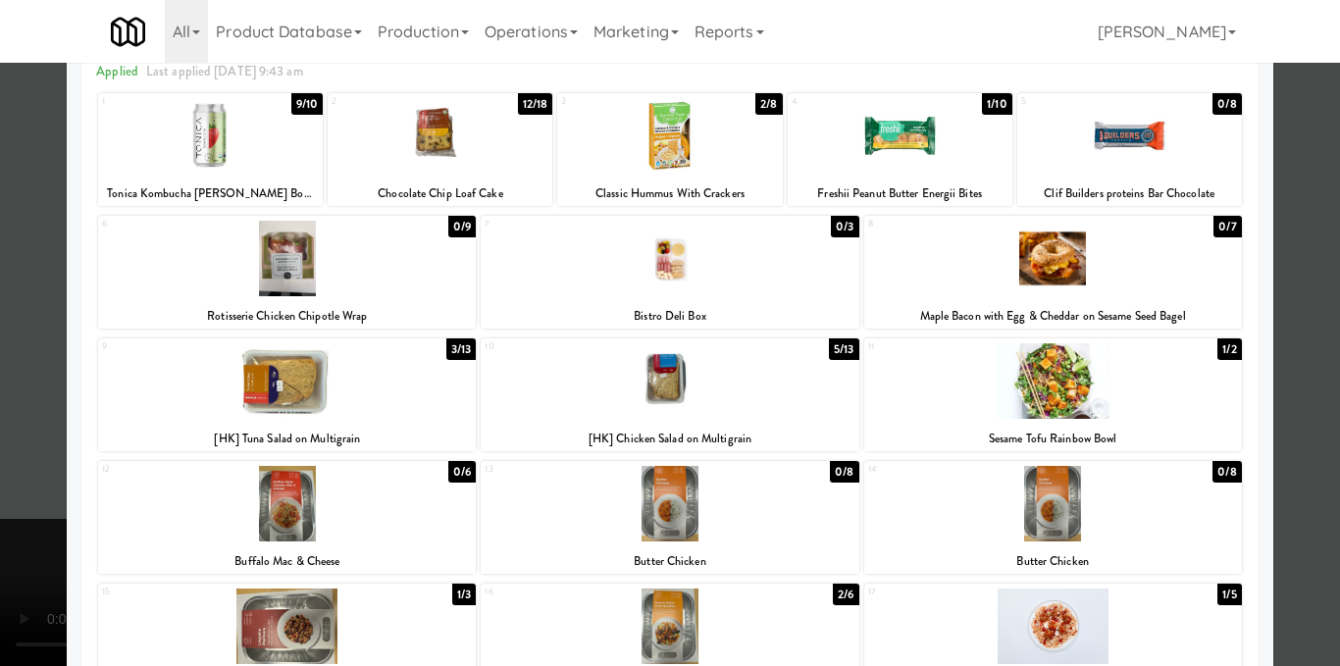
click at [292, 388] on div at bounding box center [287, 381] width 378 height 76
click at [1312, 347] on div at bounding box center [670, 333] width 1340 height 666
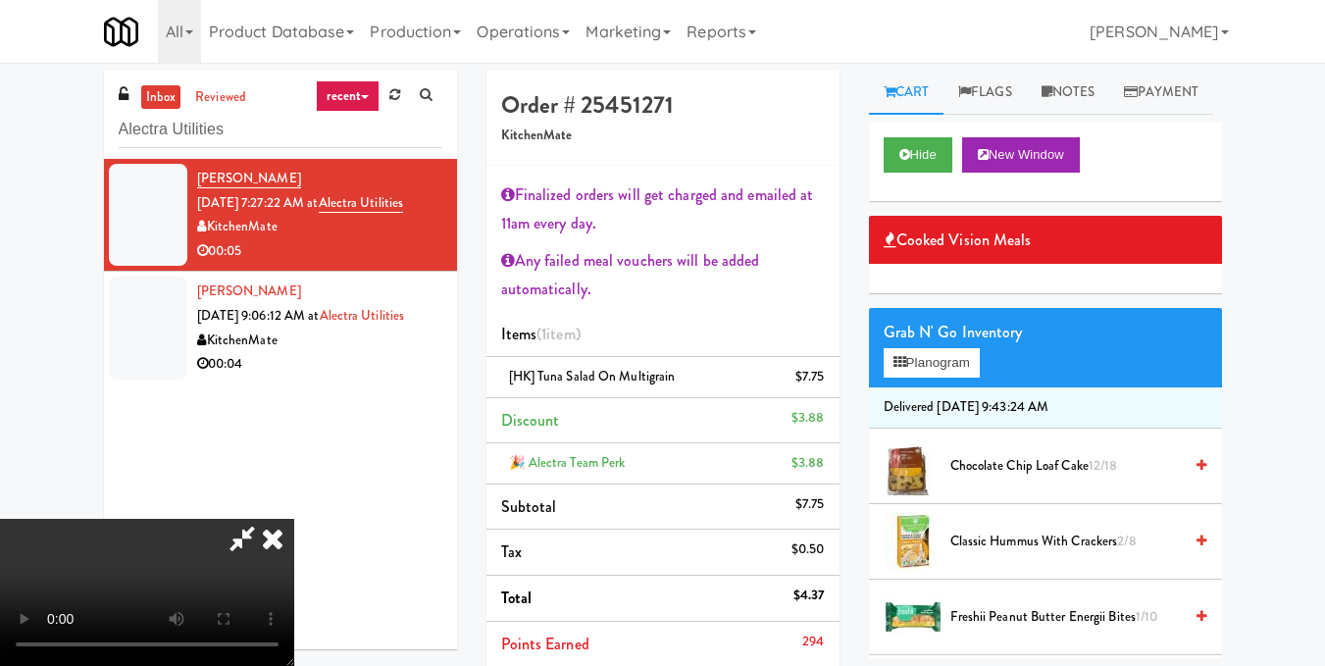
click at [294, 519] on video at bounding box center [147, 592] width 294 height 147
click at [294, 519] on icon at bounding box center [272, 538] width 43 height 39
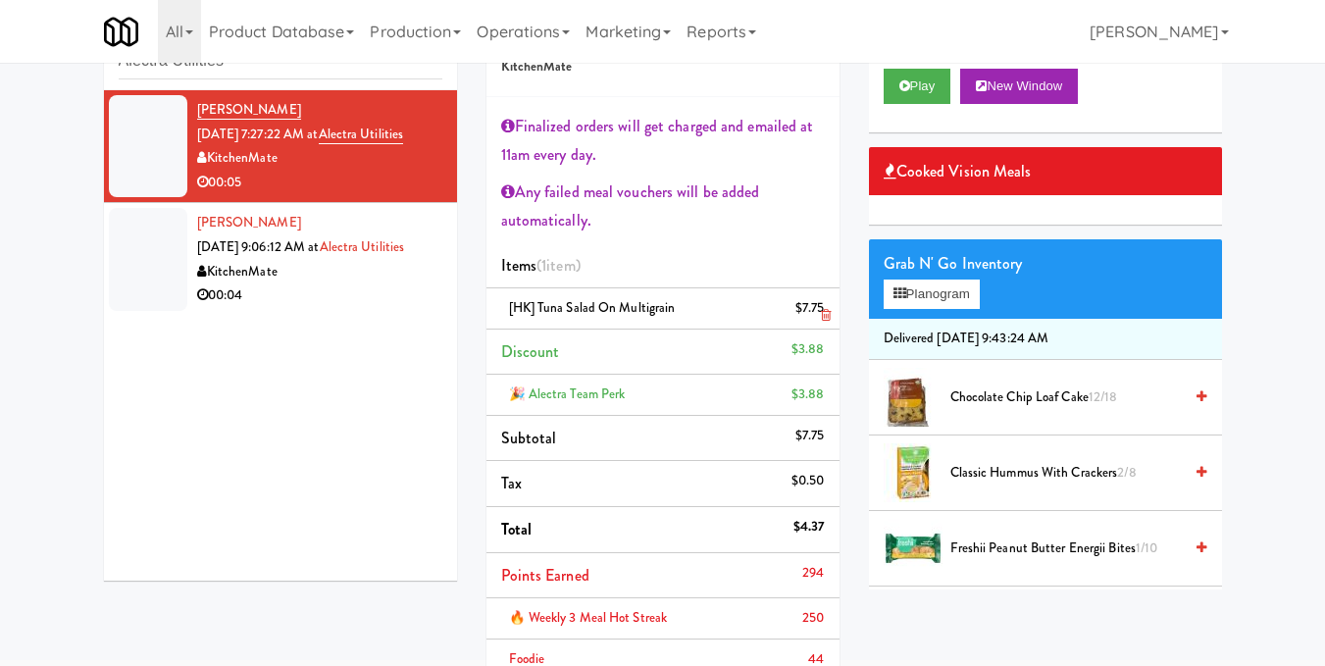
scroll to position [196, 0]
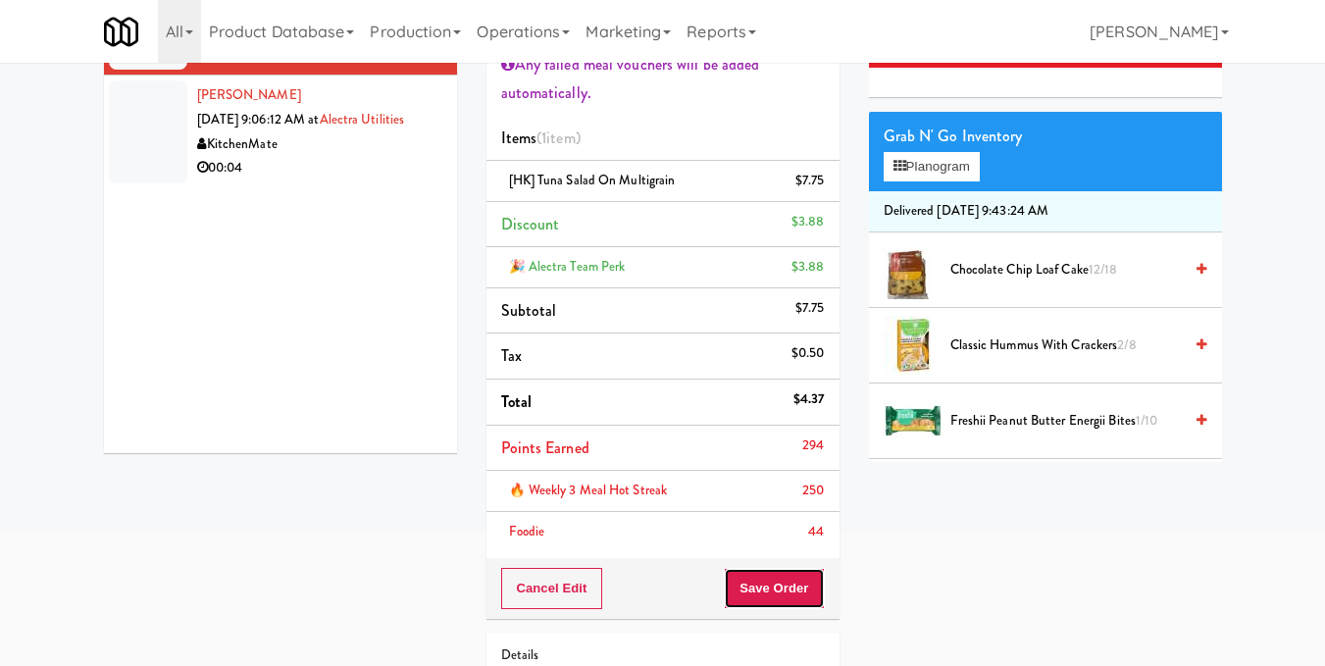
drag, startPoint x: 798, startPoint y: 580, endPoint x: 786, endPoint y: 530, distance: 51.6
click at [797, 580] on button "Save Order" at bounding box center [774, 588] width 100 height 41
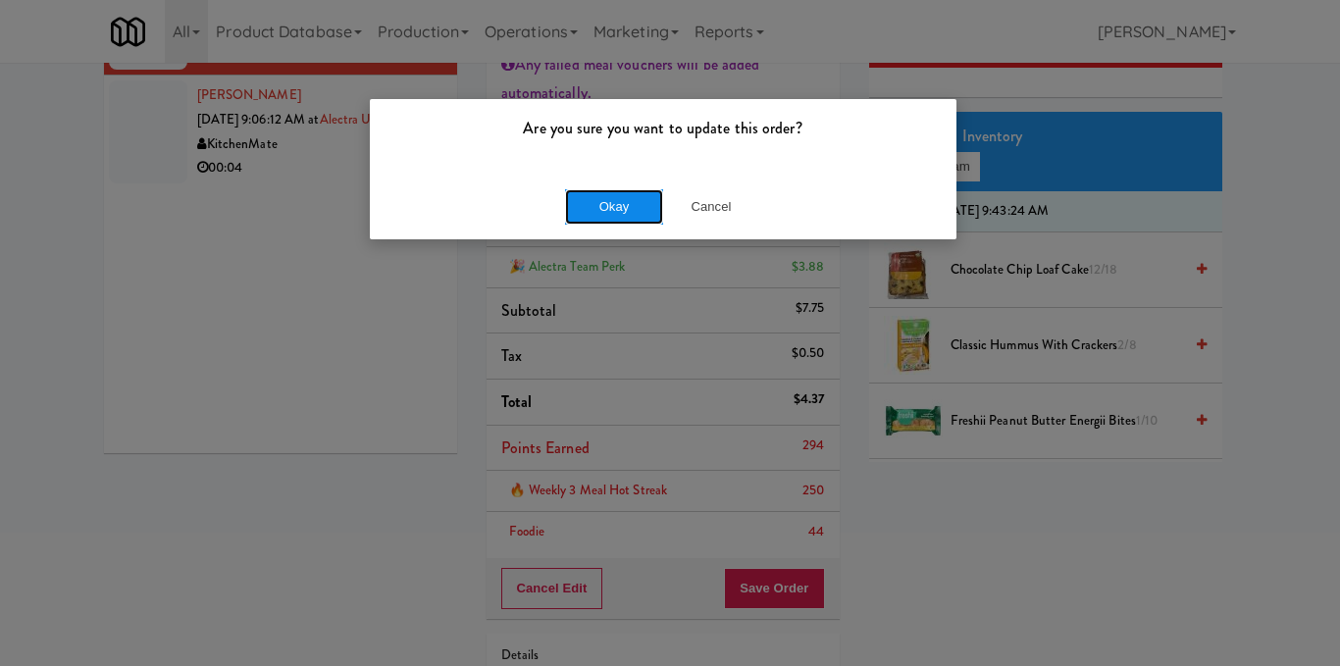
click at [628, 210] on button "Okay" at bounding box center [614, 206] width 98 height 35
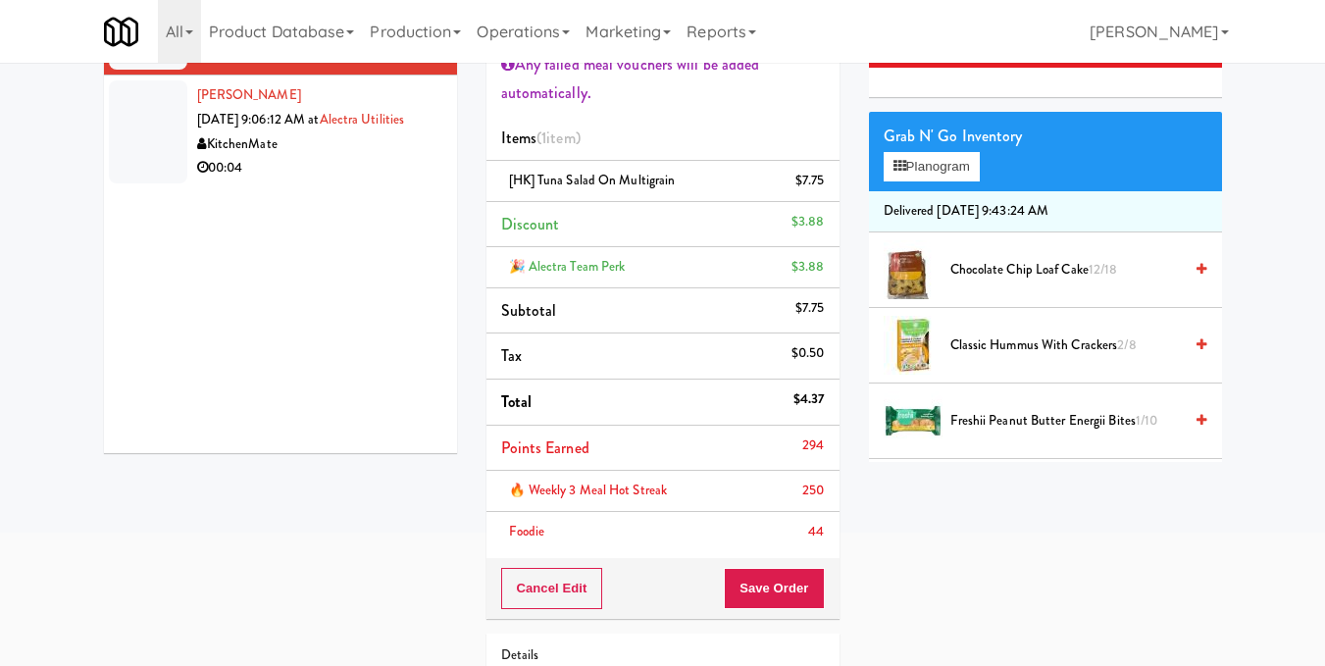
click at [396, 180] on div "00:04" at bounding box center [319, 168] width 245 height 25
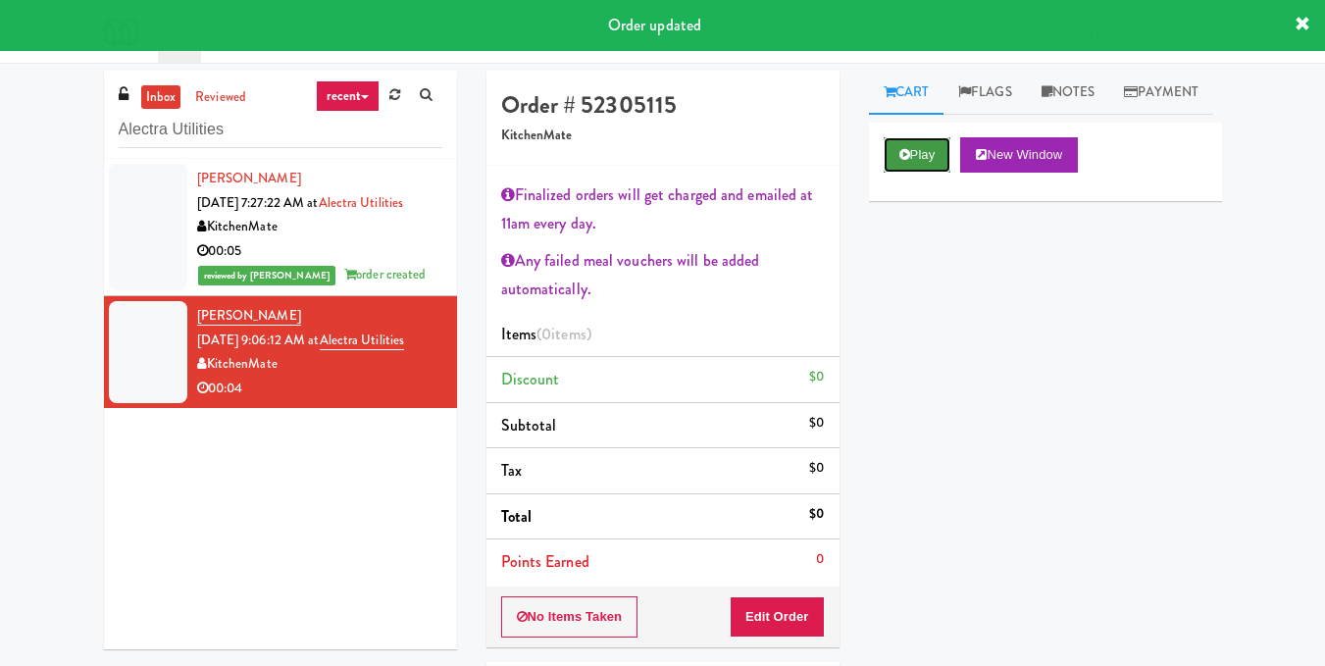
click at [885, 173] on button "Play" at bounding box center [918, 154] width 68 height 35
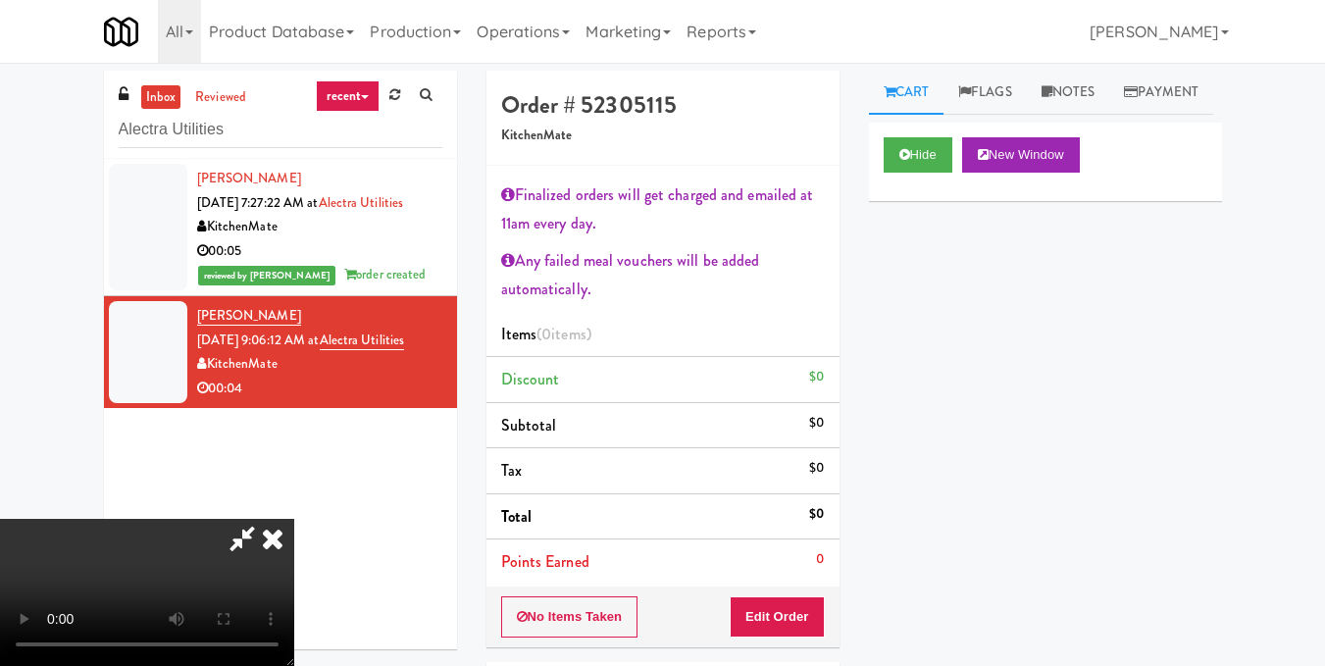
click at [294, 519] on video at bounding box center [147, 592] width 294 height 147
click at [813, 618] on button "Edit Order" at bounding box center [777, 616] width 95 height 41
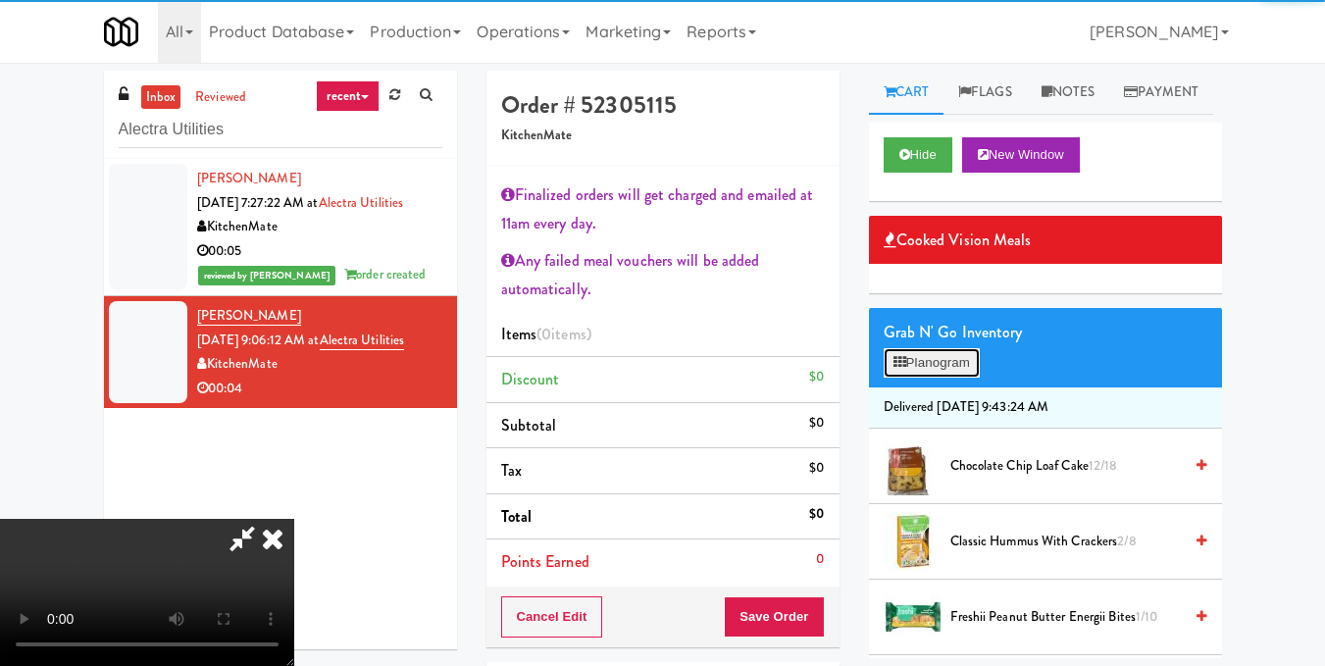
click at [962, 378] on button "Planogram" at bounding box center [932, 362] width 96 height 29
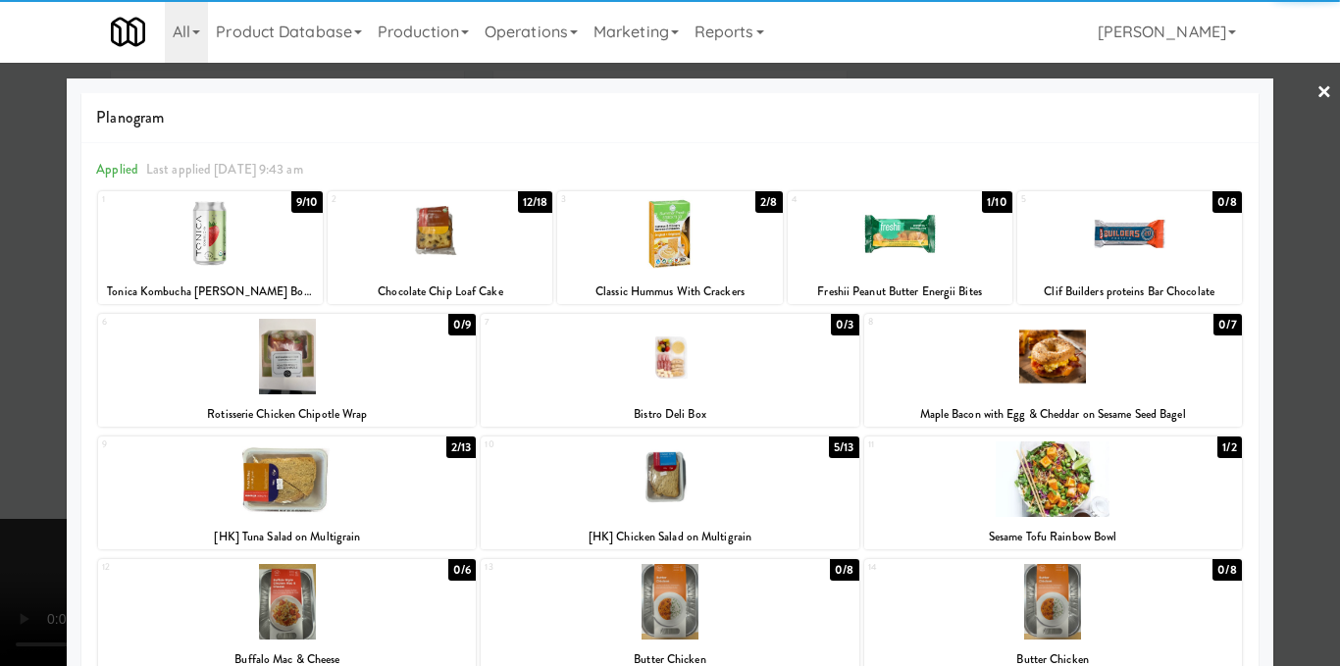
click at [901, 266] on div at bounding box center [900, 234] width 225 height 76
click at [1267, 242] on div at bounding box center [670, 333] width 1340 height 666
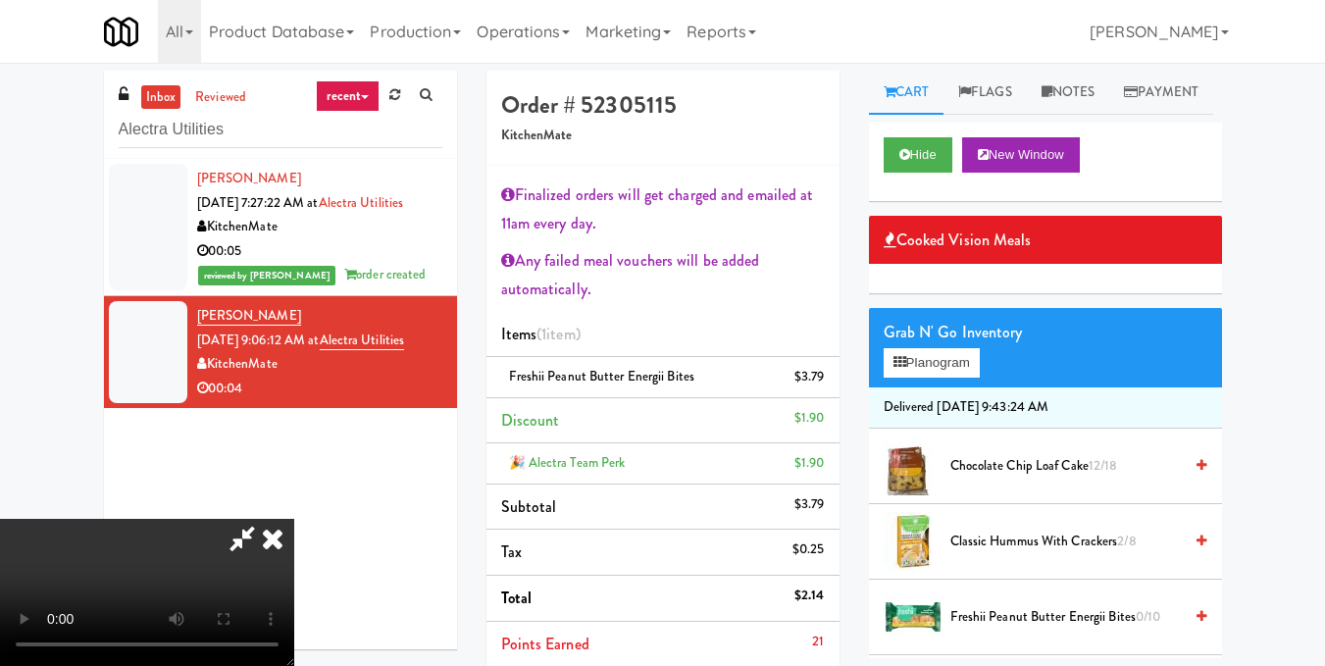
click at [294, 519] on video at bounding box center [147, 592] width 294 height 147
click at [294, 519] on icon at bounding box center [272, 538] width 43 height 39
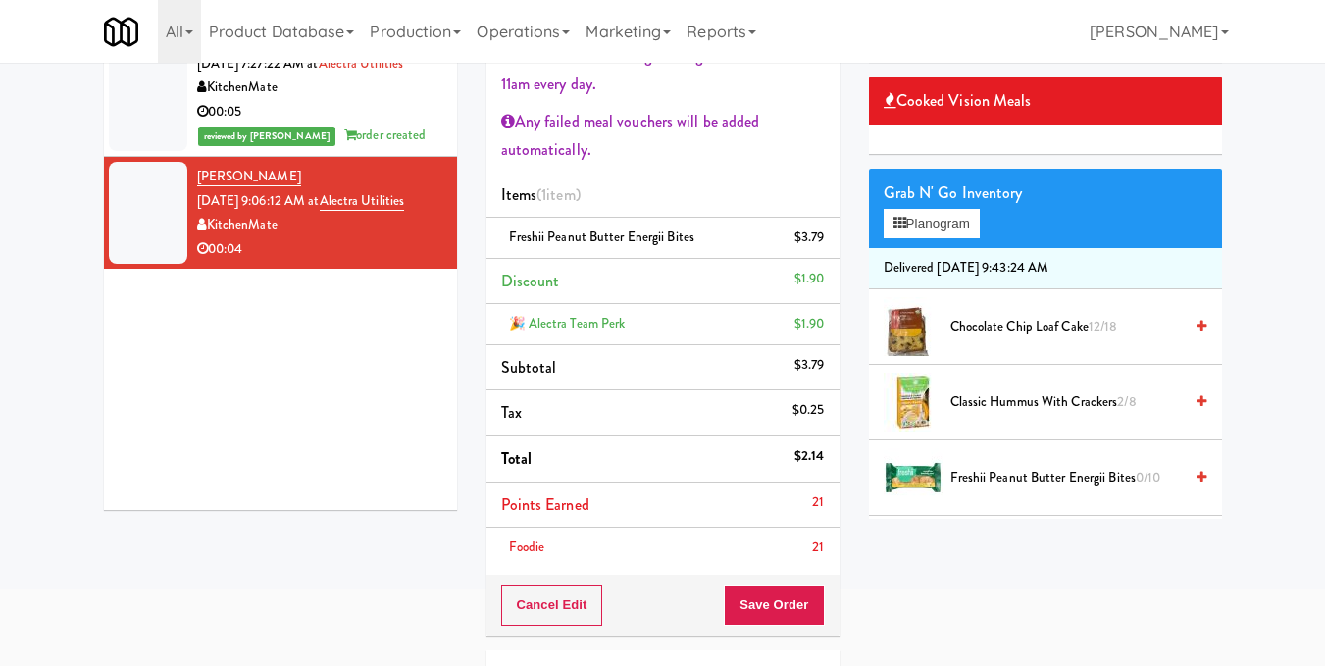
scroll to position [294, 0]
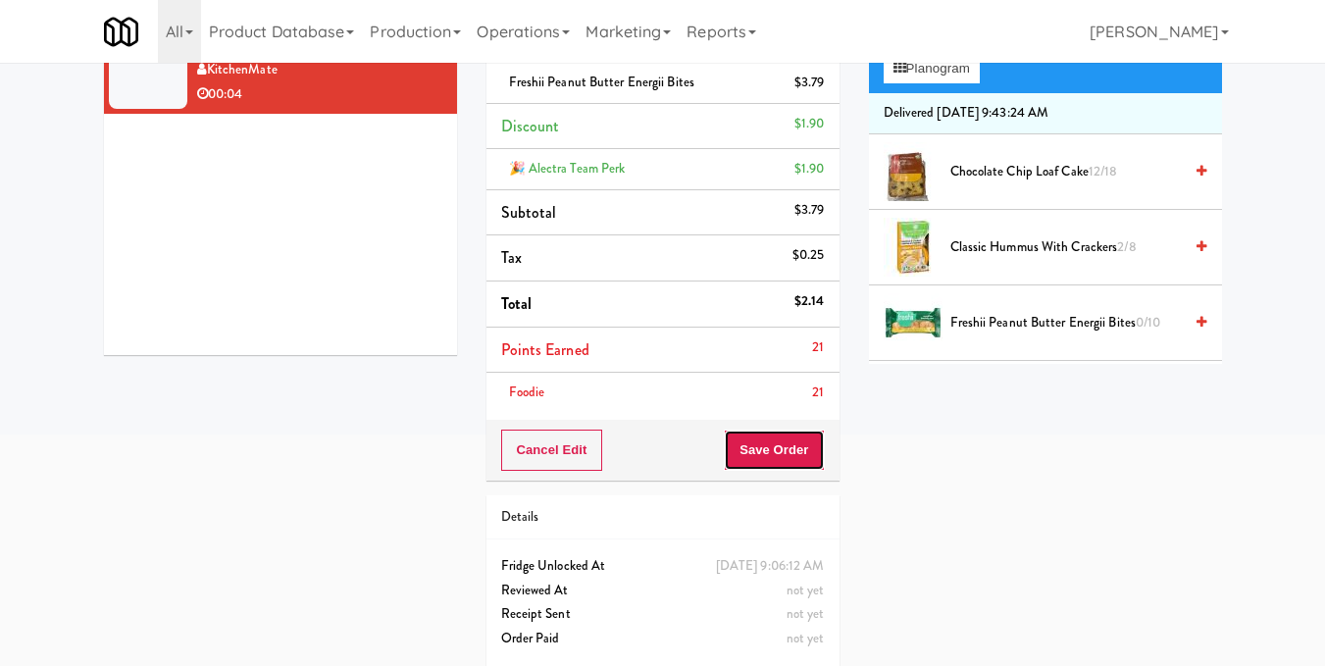
click at [793, 444] on button "Save Order" at bounding box center [774, 450] width 100 height 41
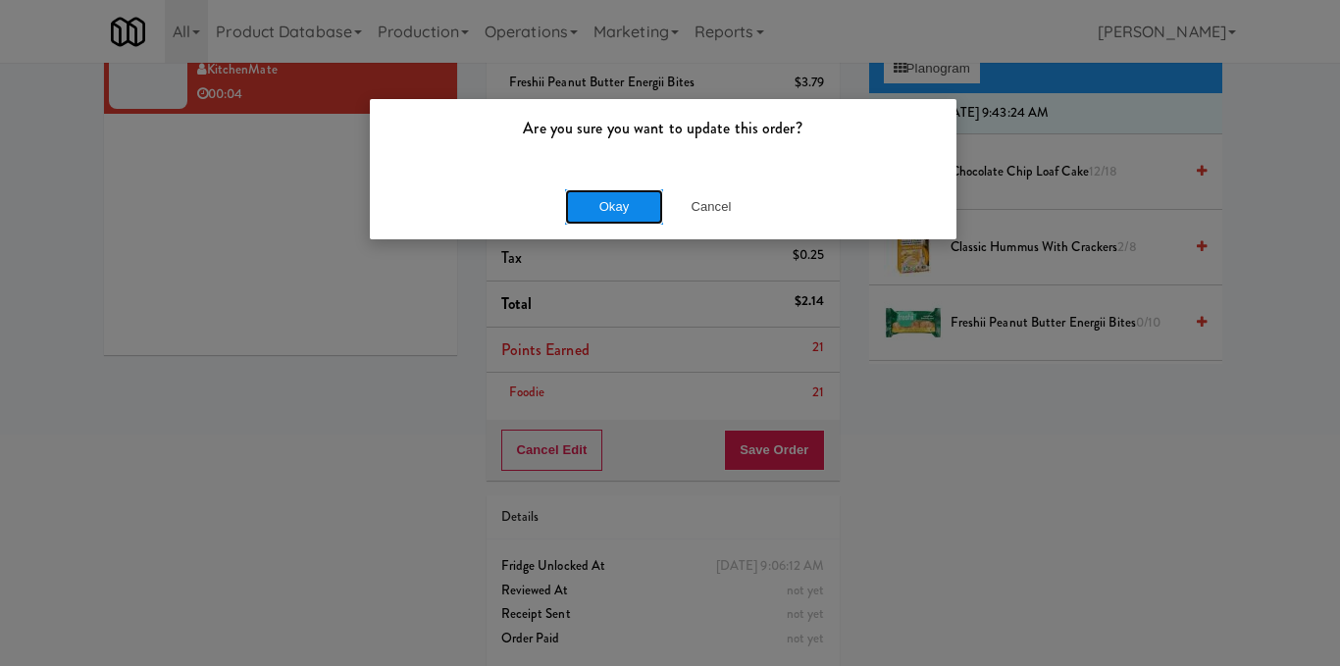
click at [615, 207] on button "Okay" at bounding box center [614, 206] width 98 height 35
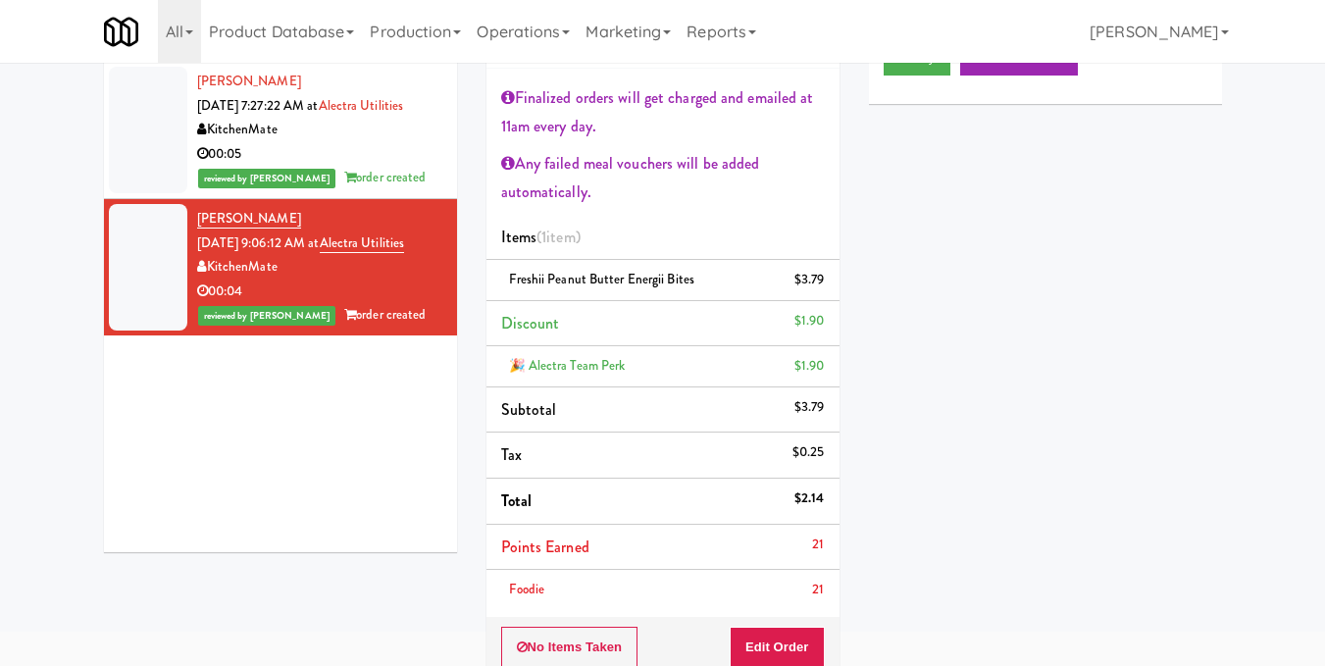
scroll to position [0, 0]
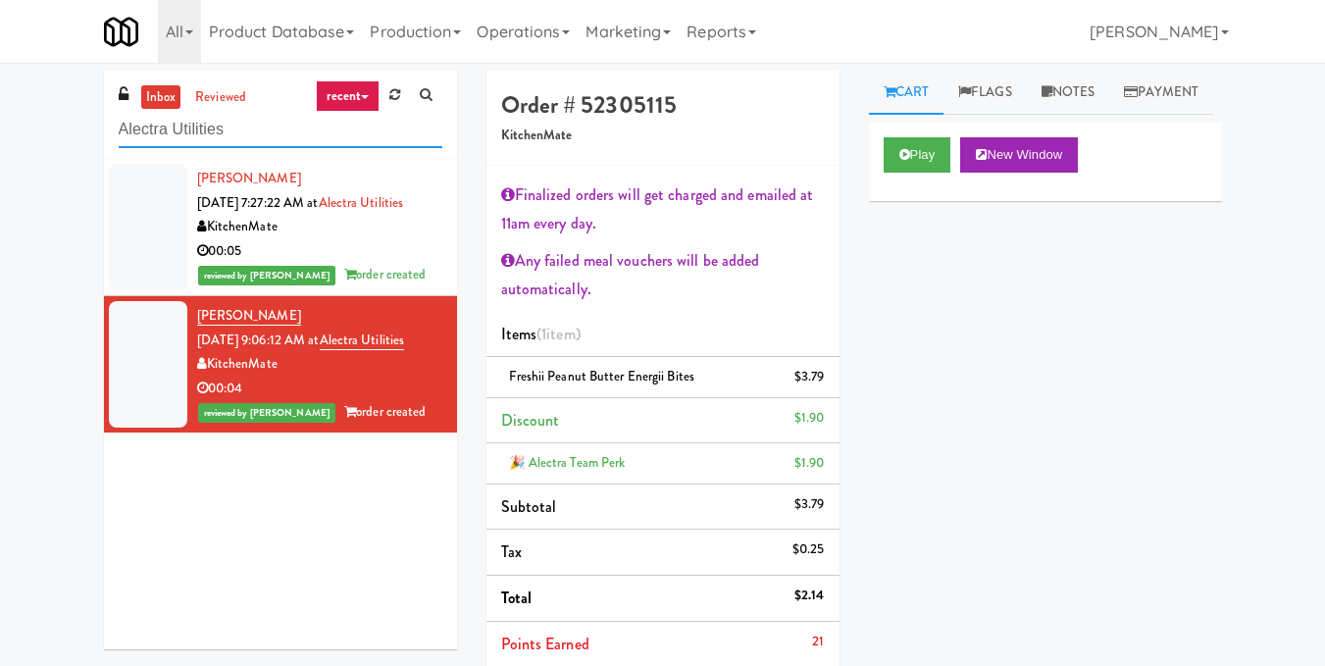
drag, startPoint x: 352, startPoint y: 142, endPoint x: 0, endPoint y: 213, distance: 359.1
click at [0, 213] on div "inbox reviewed recent all unclear take inventory issue suspicious failed recent…" at bounding box center [662, 523] width 1325 height 904
paste input "CC1 Drinks Cooler"
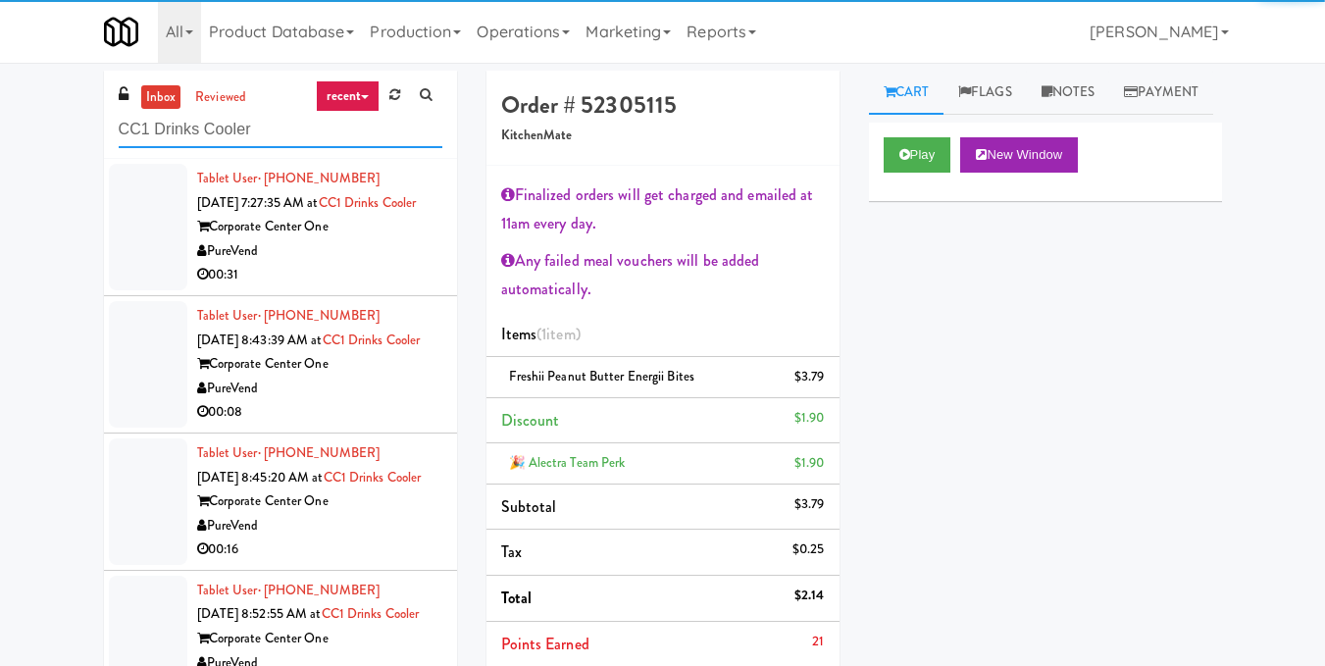
type input "CC1 Drinks Cooler"
click at [372, 264] on div "PureVend" at bounding box center [319, 251] width 245 height 25
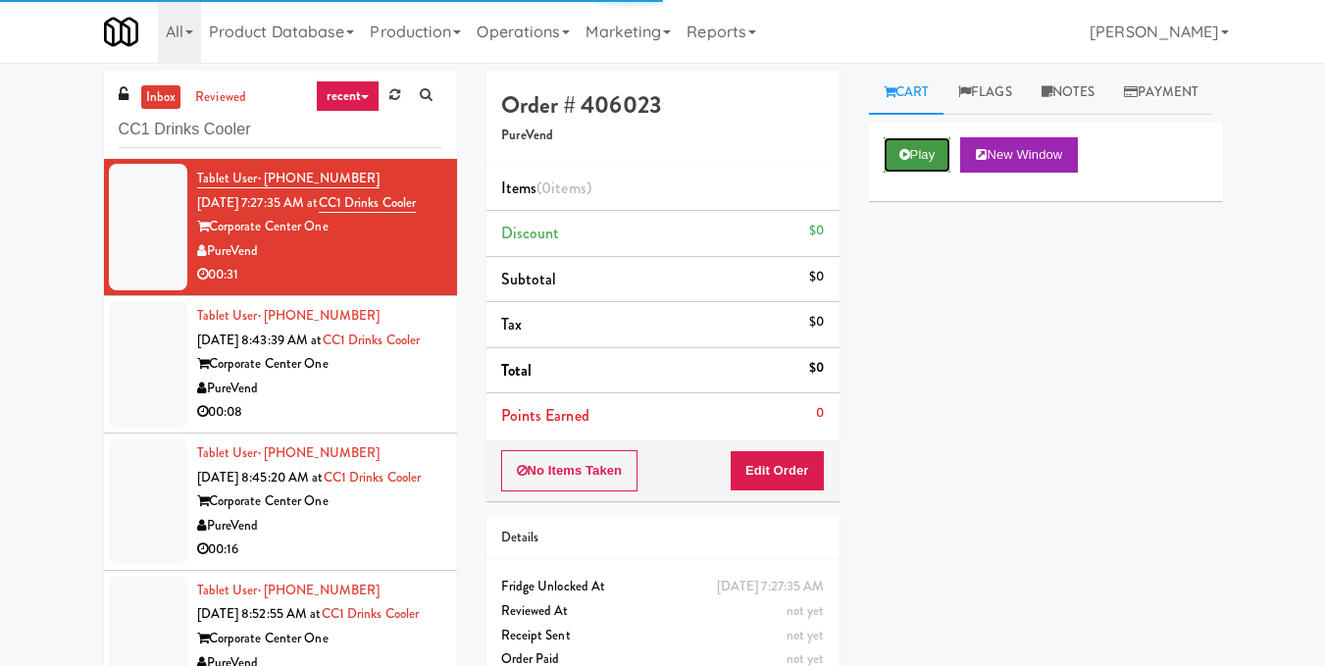
click at [918, 173] on button "Play" at bounding box center [918, 154] width 68 height 35
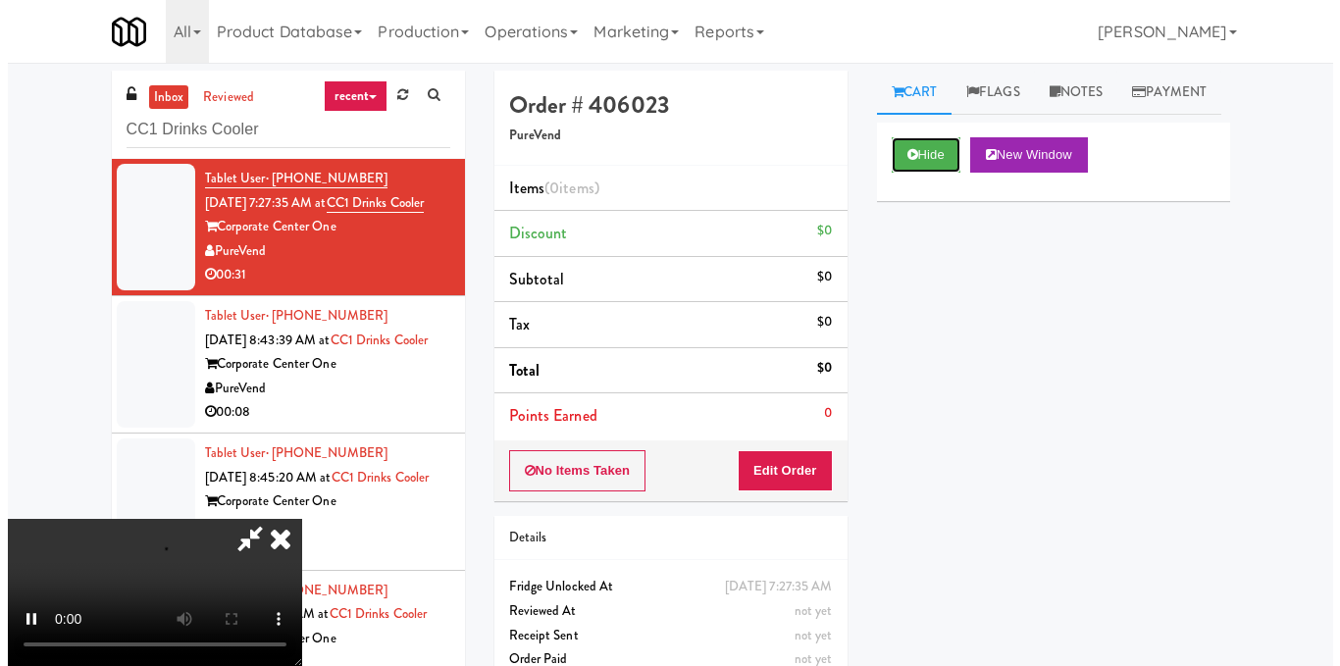
scroll to position [123, 0]
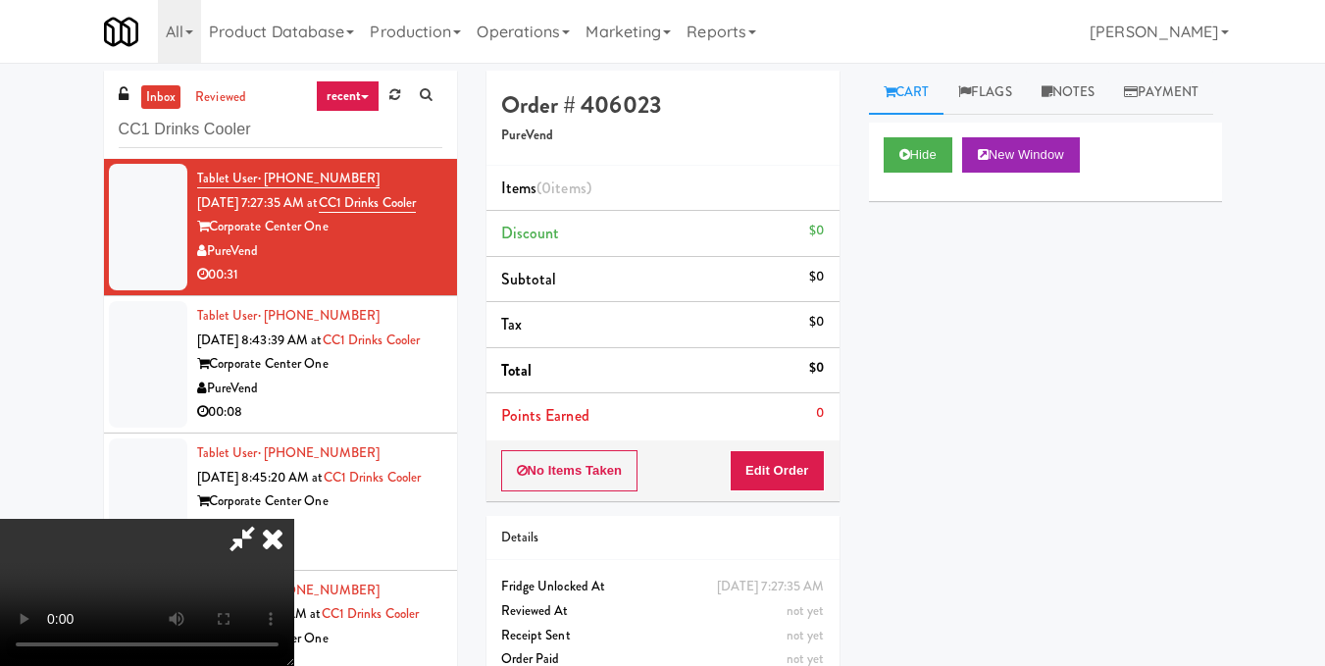
click at [294, 519] on video at bounding box center [147, 592] width 294 height 147
click at [812, 466] on button "Edit Order" at bounding box center [777, 470] width 95 height 41
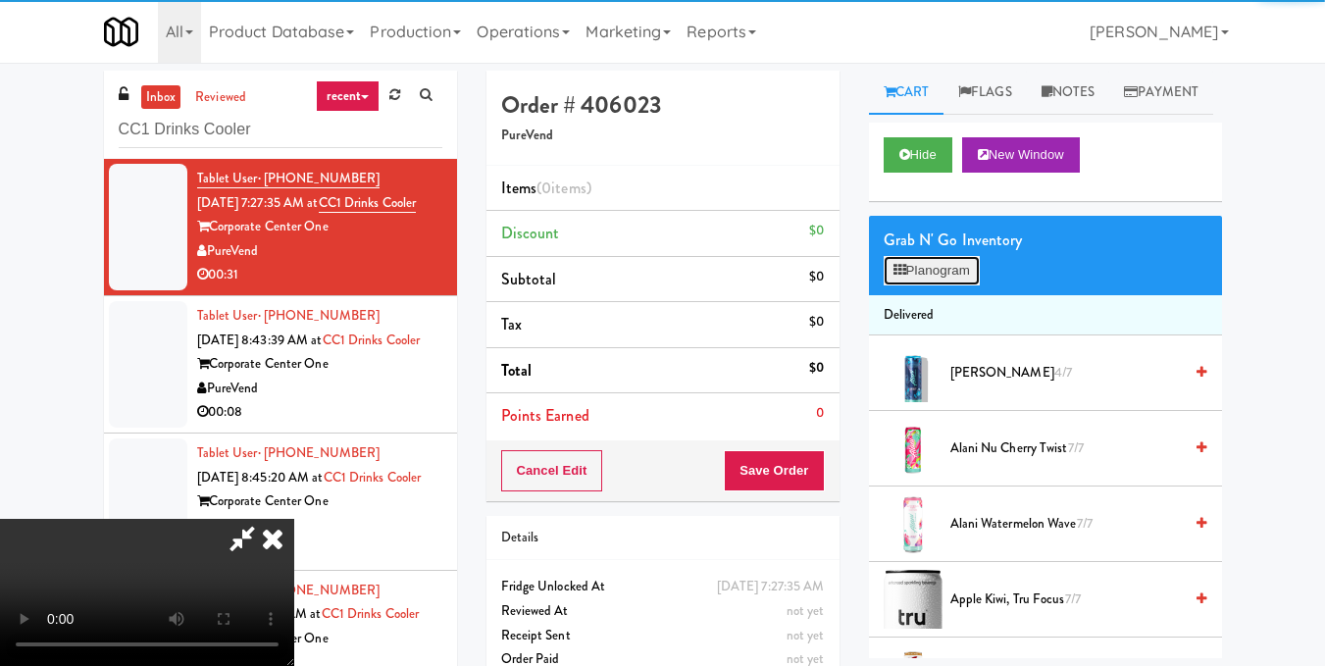
click at [940, 285] on button "Planogram" at bounding box center [932, 270] width 96 height 29
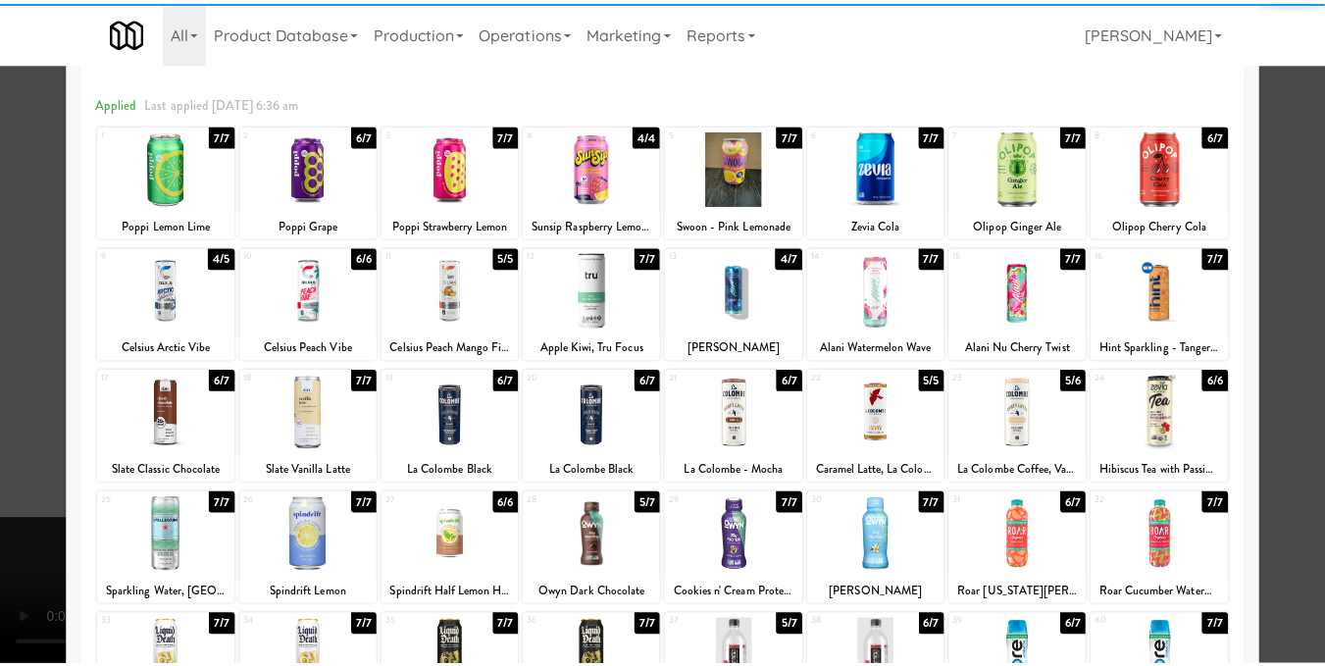
scroll to position [98, 0]
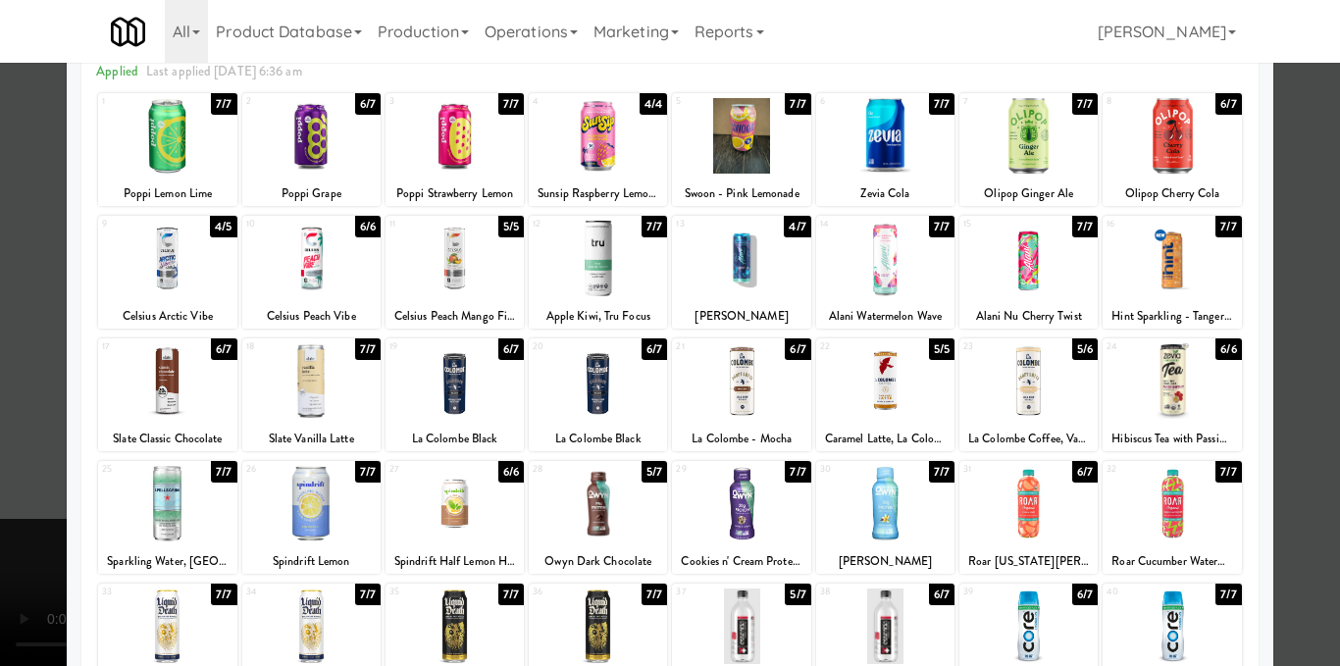
click at [1279, 368] on div at bounding box center [670, 333] width 1340 height 666
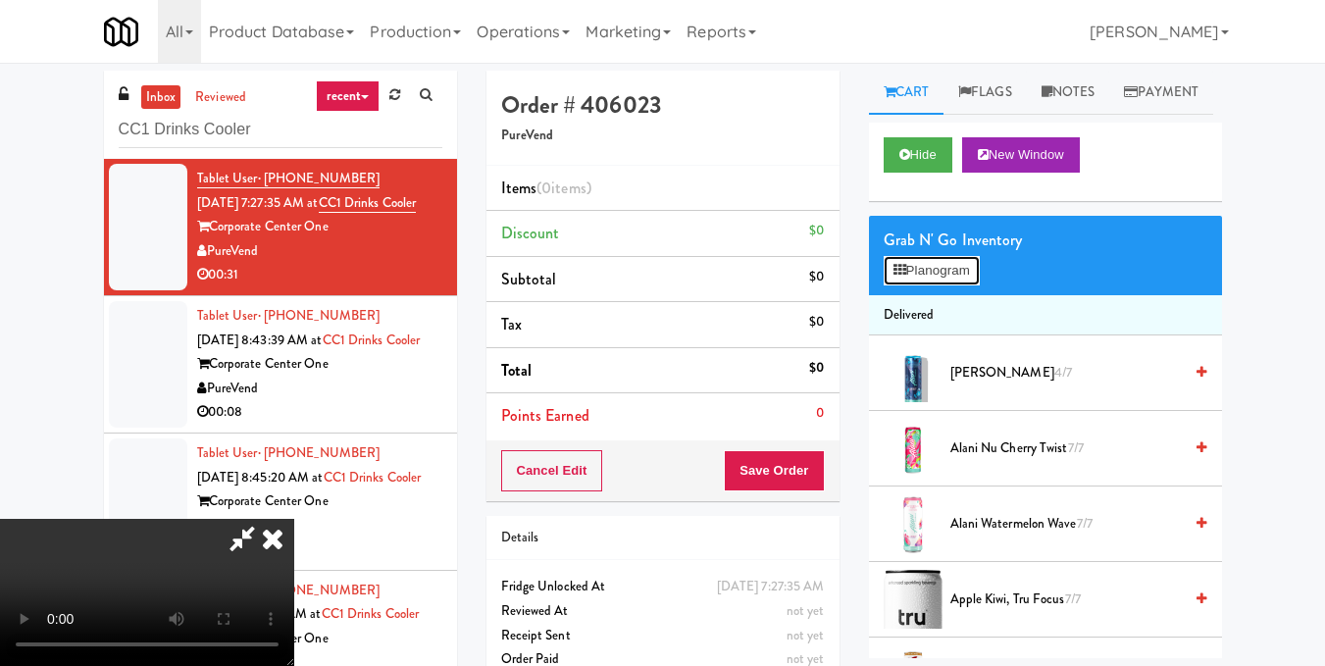
drag, startPoint x: 951, startPoint y: 314, endPoint x: 964, endPoint y: 338, distance: 27.6
click at [952, 285] on button "Planogram" at bounding box center [932, 270] width 96 height 29
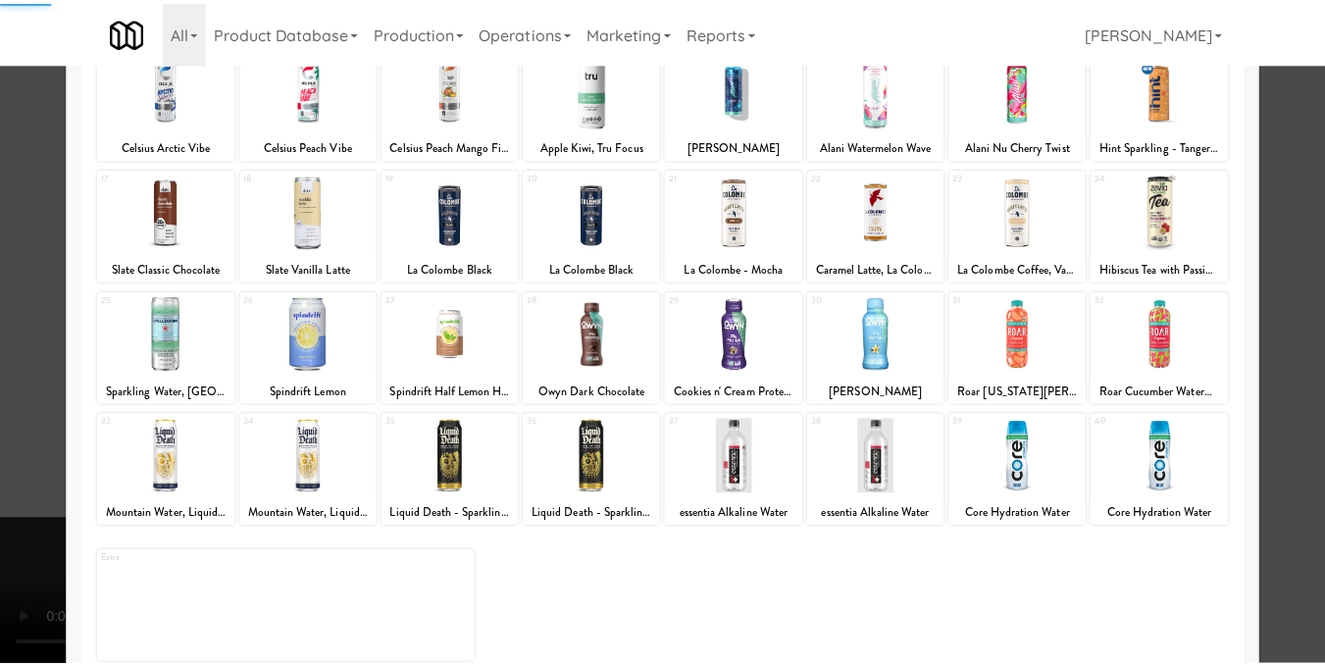
scroll to position [297, 0]
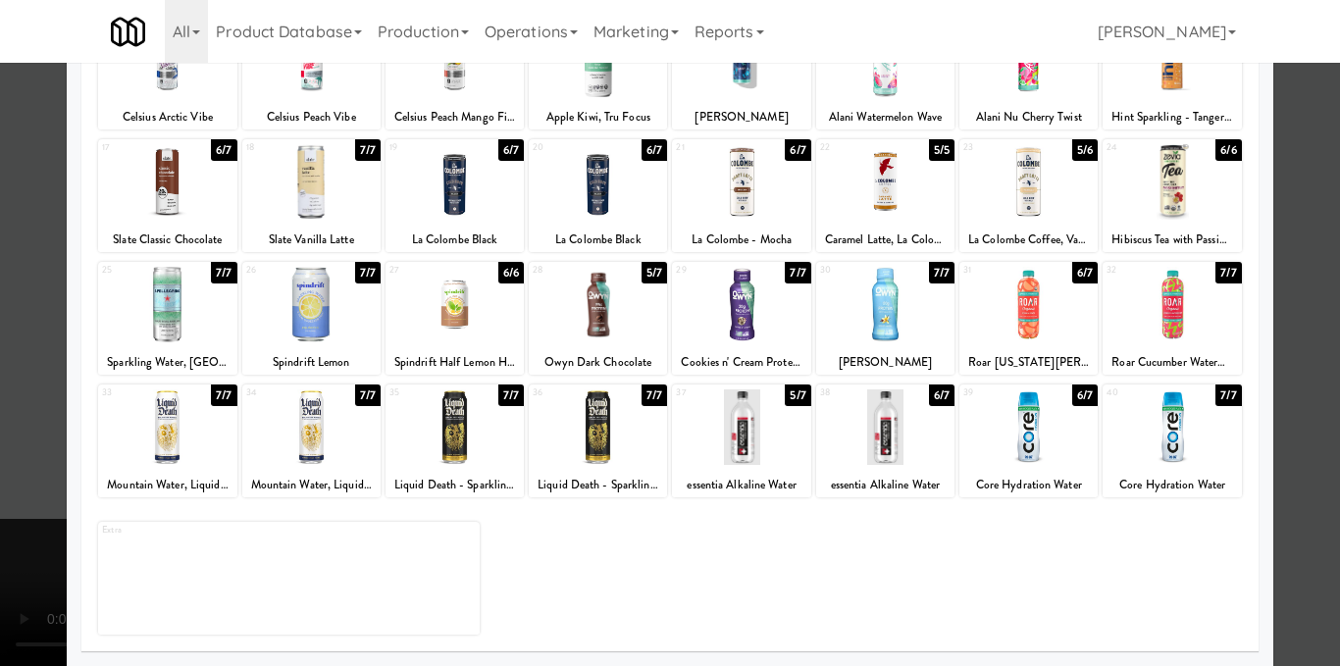
click at [747, 196] on div at bounding box center [741, 182] width 138 height 76
click at [1301, 308] on div at bounding box center [670, 333] width 1340 height 666
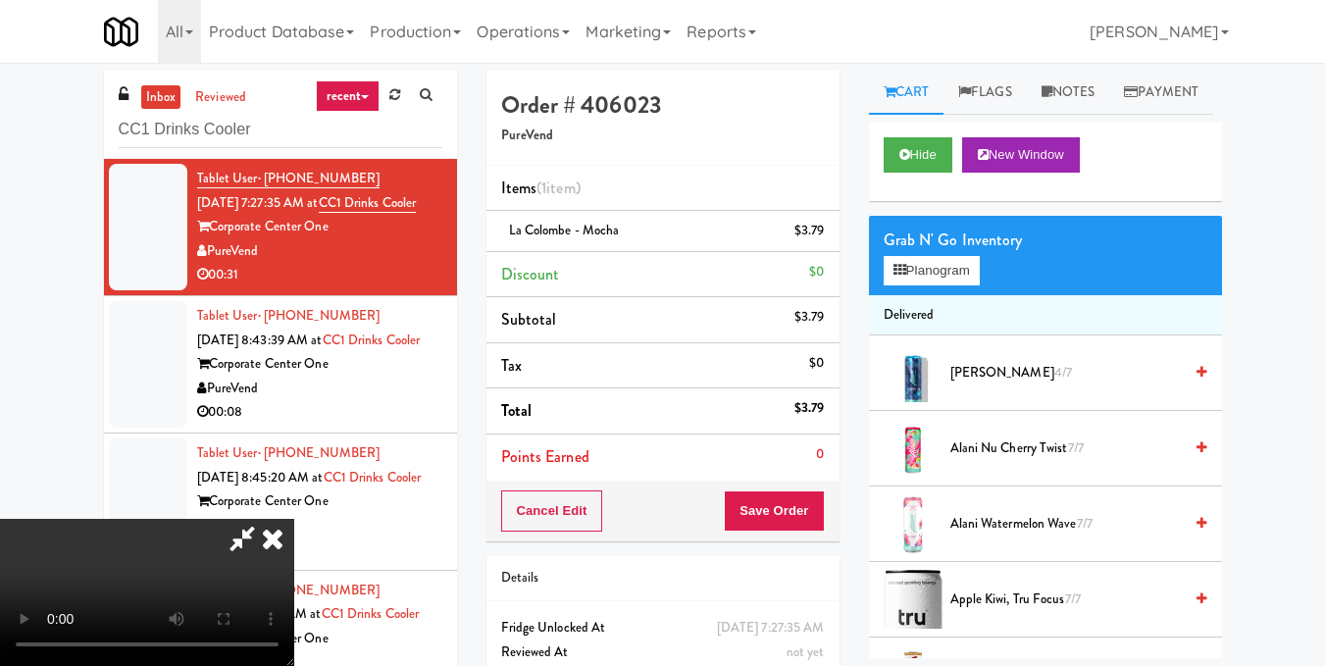
click at [294, 519] on video at bounding box center [147, 592] width 294 height 147
click at [294, 519] on icon at bounding box center [272, 538] width 43 height 39
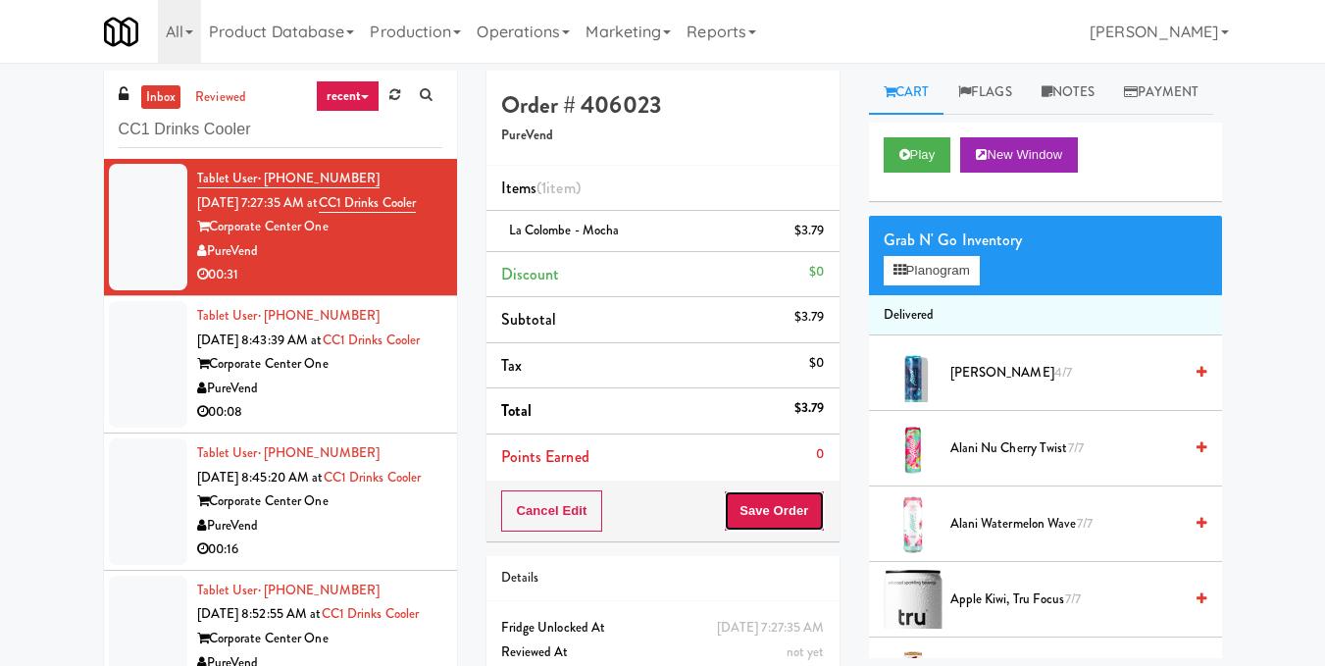
click at [726, 501] on button "Save Order" at bounding box center [774, 510] width 100 height 41
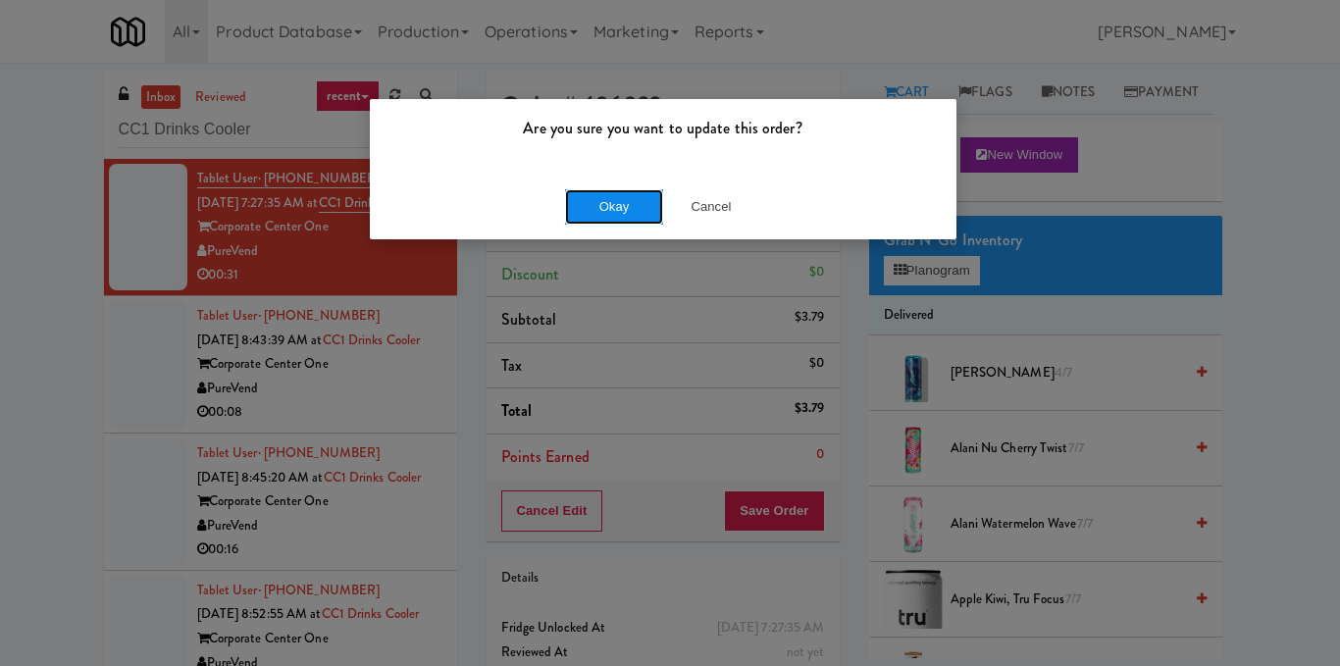
click at [652, 199] on button "Okay" at bounding box center [614, 206] width 98 height 35
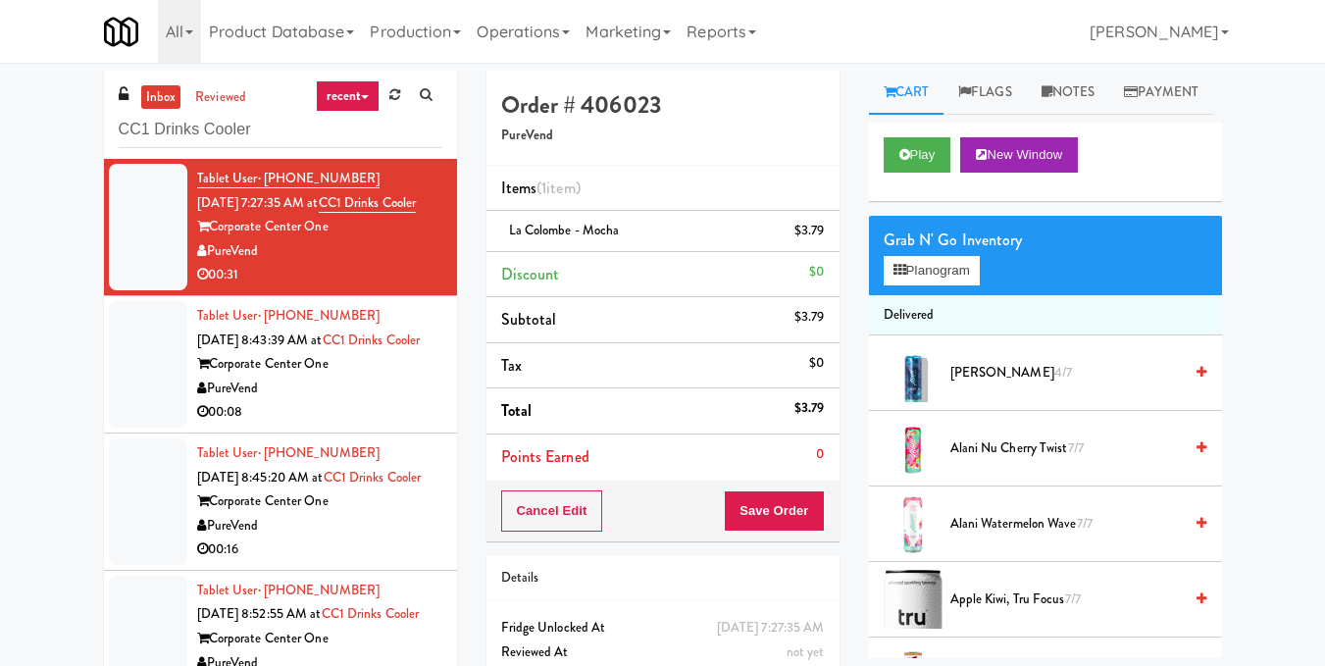
click at [384, 377] on div "Corporate Center One" at bounding box center [319, 364] width 245 height 25
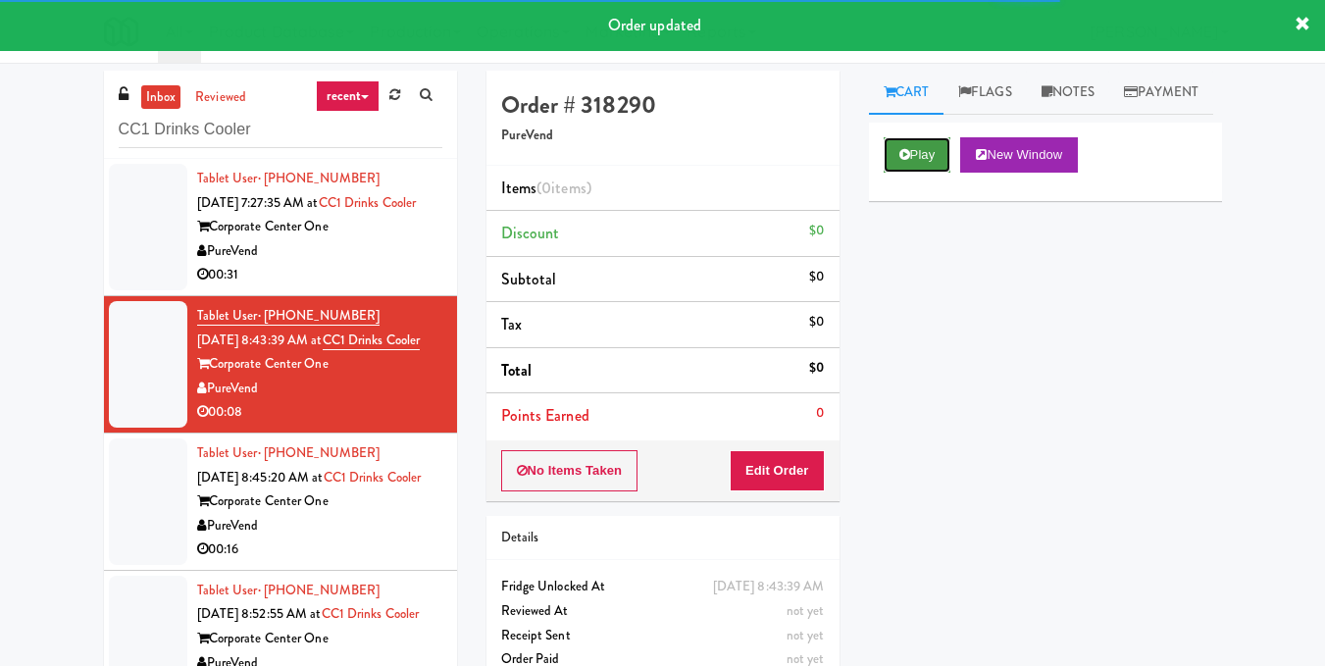
click at [925, 173] on button "Play" at bounding box center [918, 154] width 68 height 35
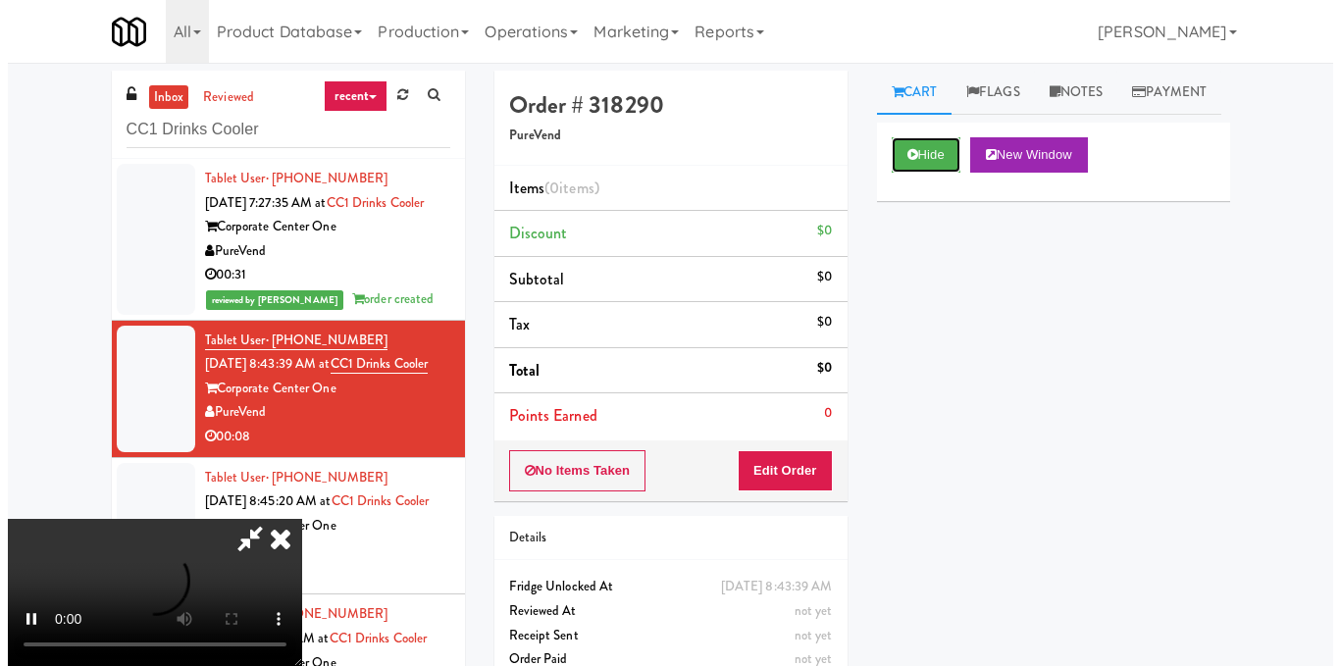
scroll to position [25, 0]
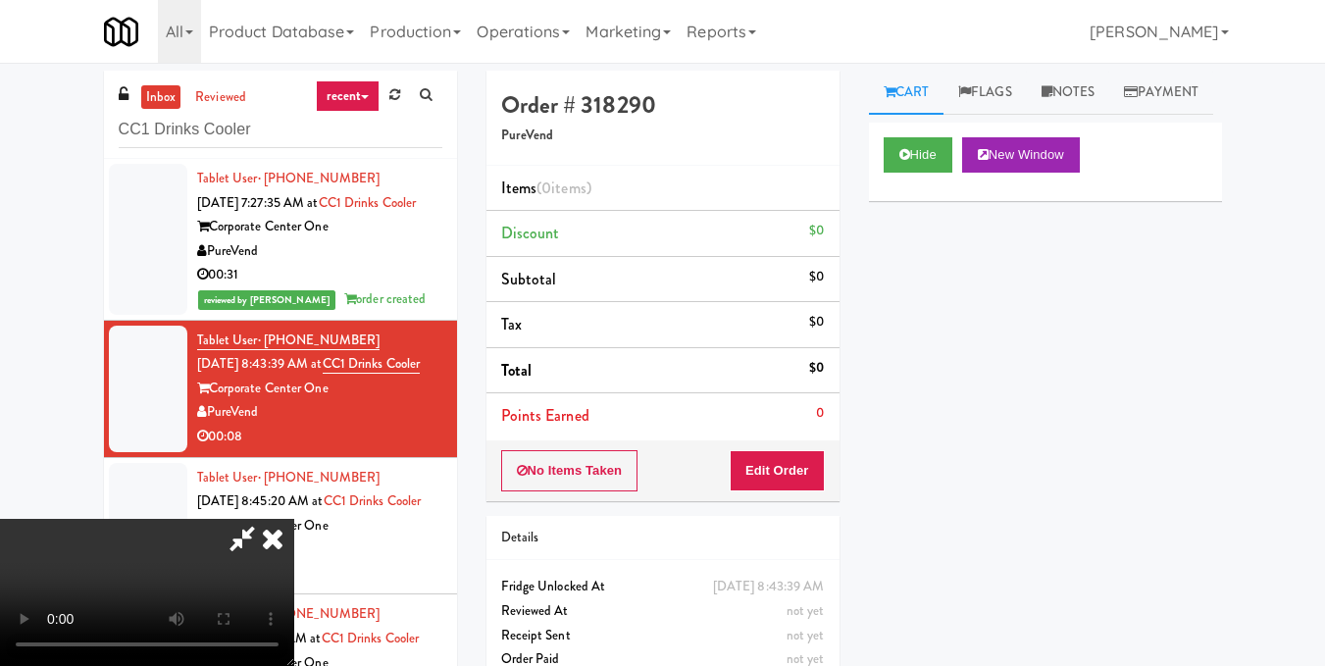
click at [294, 519] on video at bounding box center [147, 592] width 294 height 147
click at [808, 479] on button "Edit Order" at bounding box center [777, 470] width 95 height 41
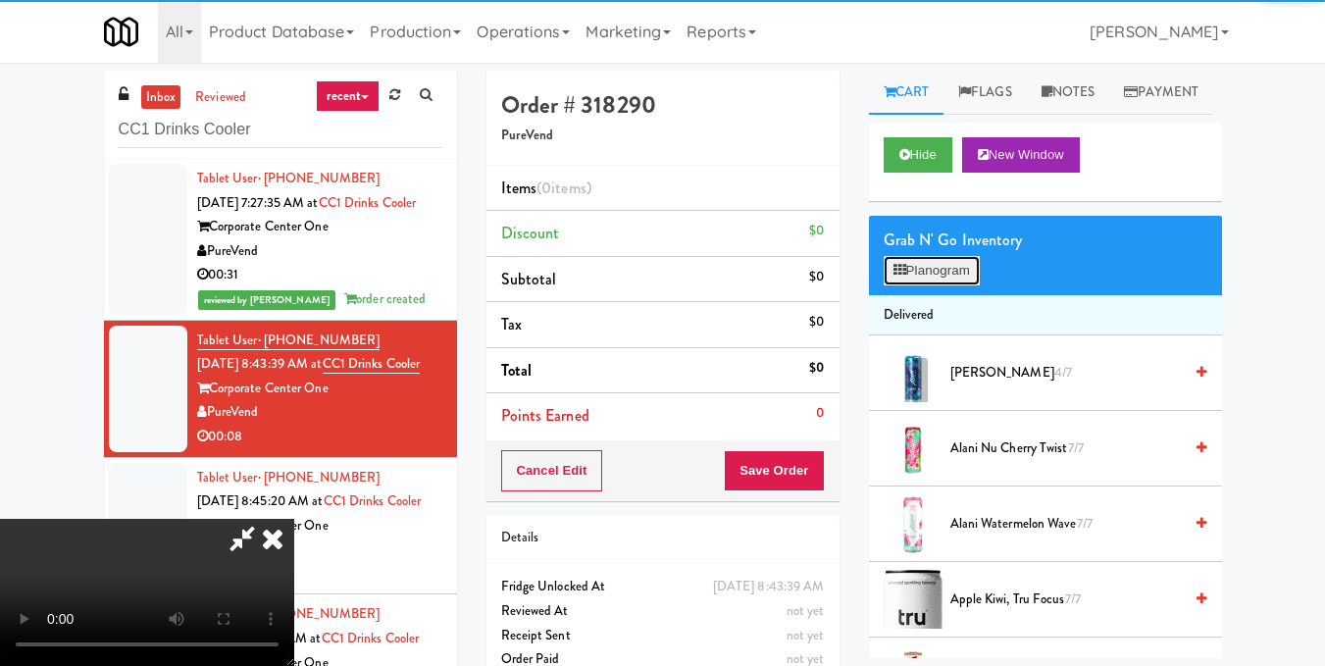
click at [972, 285] on button "Planogram" at bounding box center [932, 270] width 96 height 29
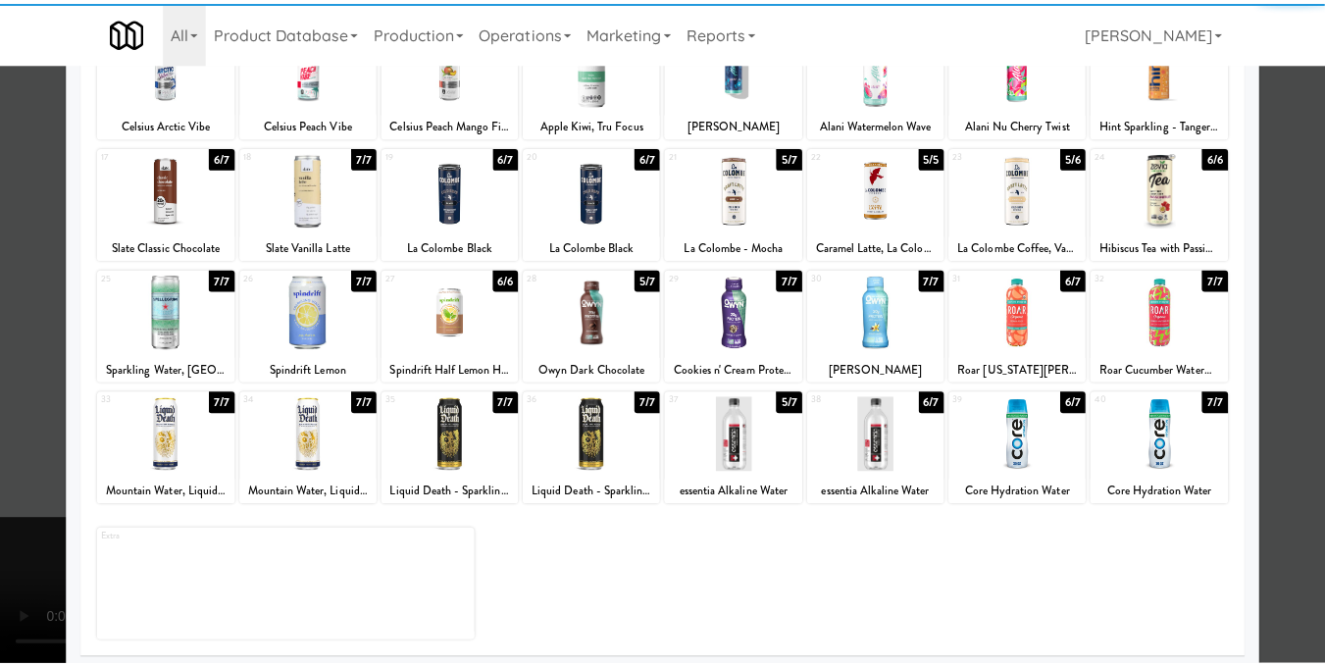
scroll to position [297, 0]
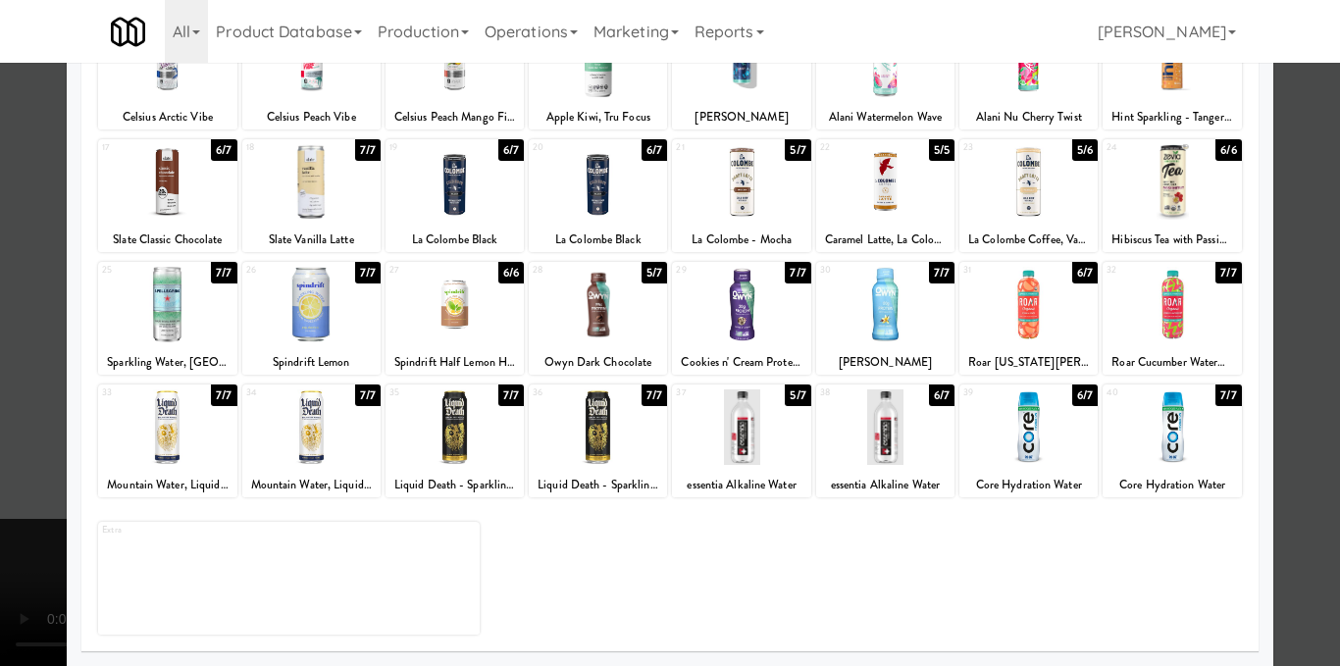
click at [646, 326] on div at bounding box center [598, 305] width 138 height 76
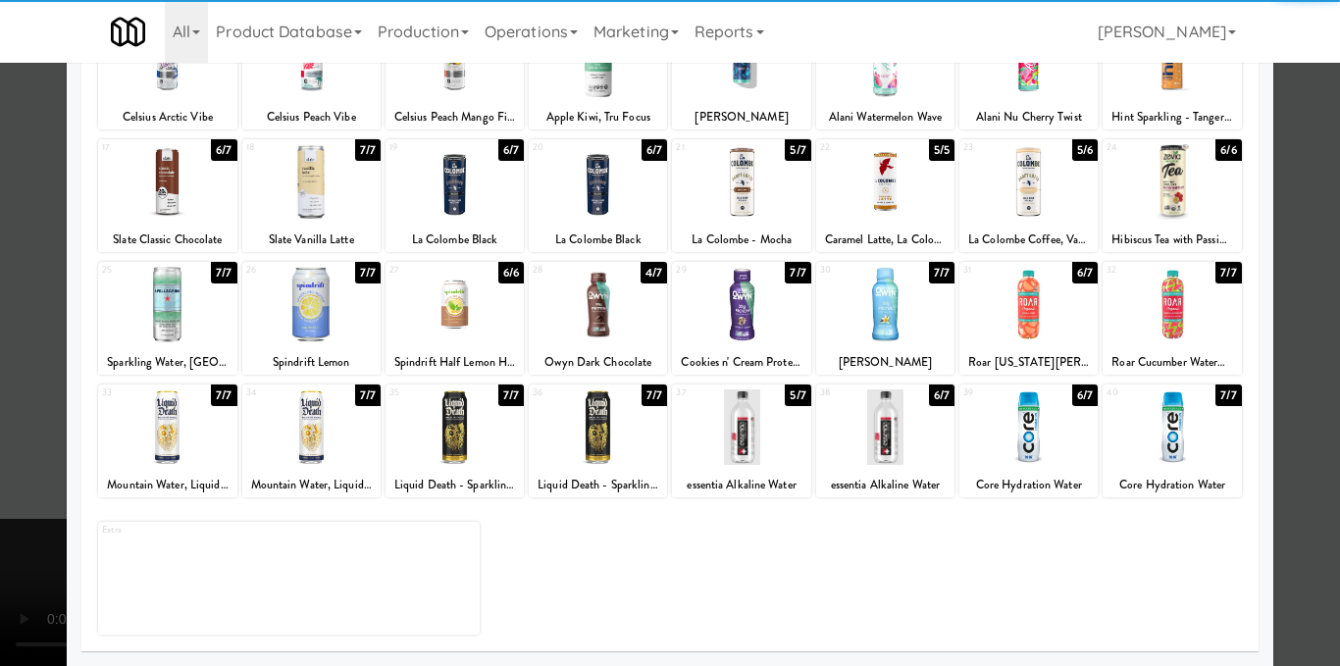
drag, startPoint x: 1300, startPoint y: 328, endPoint x: 1071, endPoint y: 334, distance: 228.6
click at [1300, 329] on div at bounding box center [670, 333] width 1340 height 666
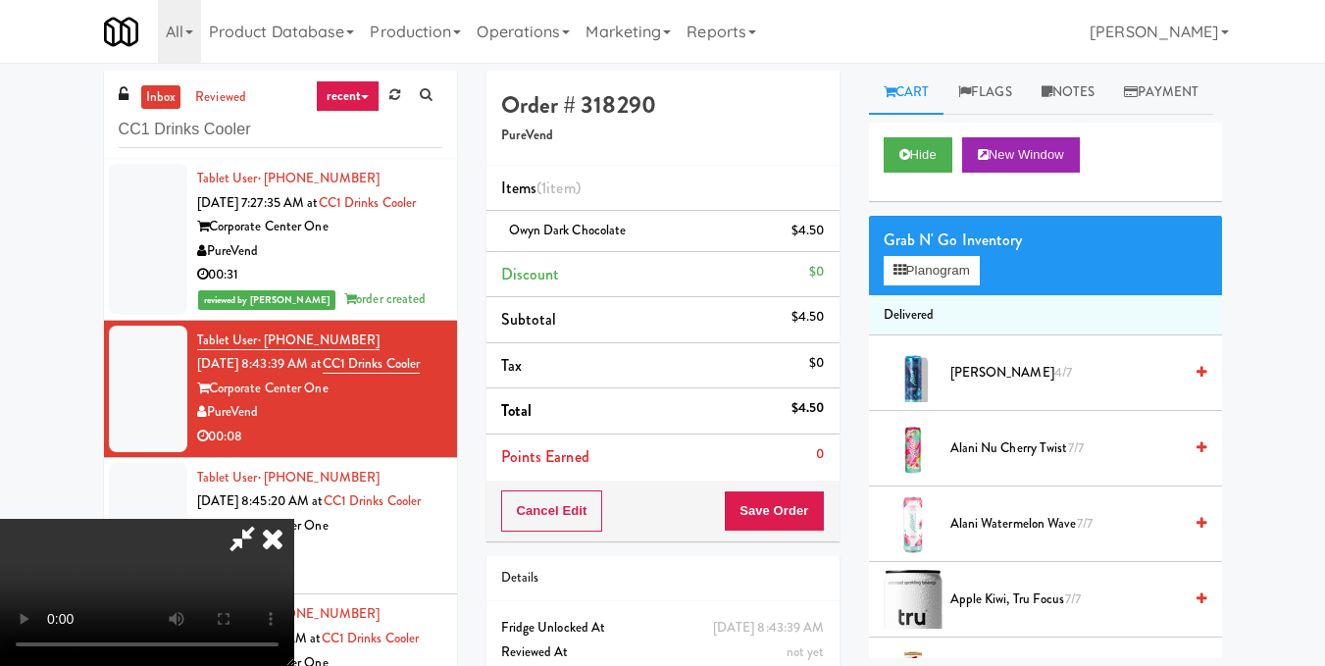
click at [294, 519] on video at bounding box center [147, 592] width 294 height 147
drag, startPoint x: 757, startPoint y: 77, endPoint x: 772, endPoint y: 166, distance: 90.5
click at [294, 519] on icon at bounding box center [272, 538] width 43 height 39
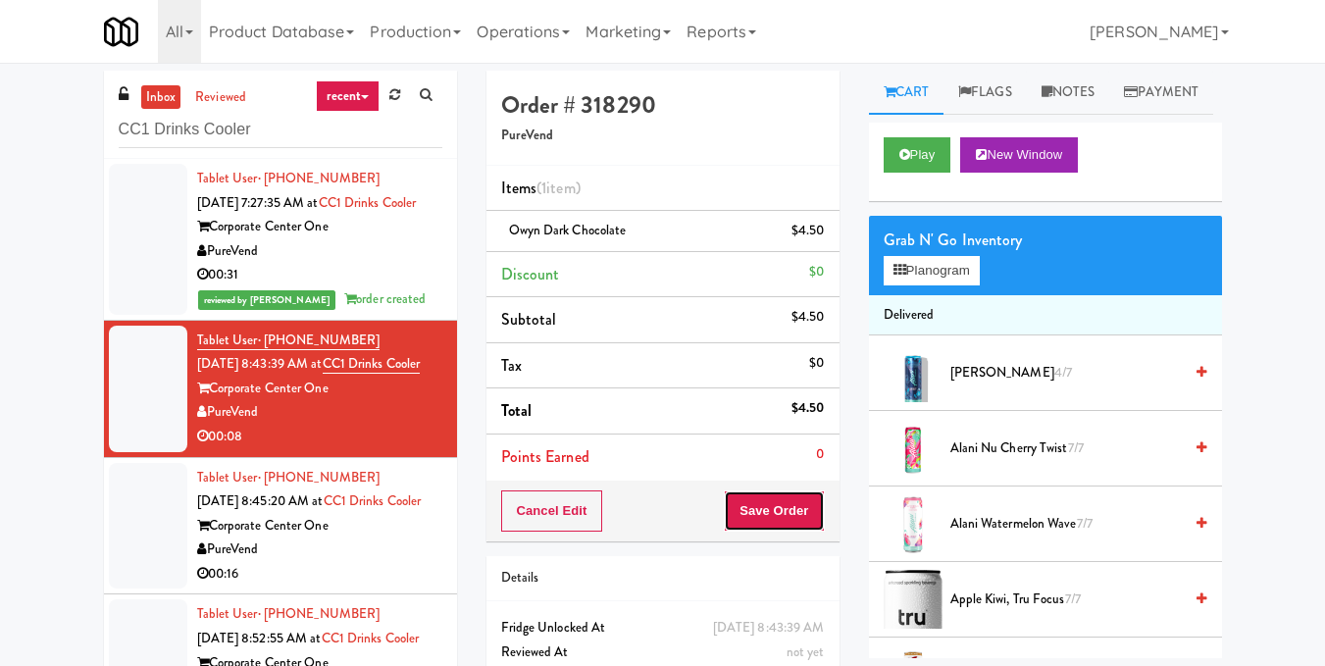
click at [756, 505] on button "Save Order" at bounding box center [774, 510] width 100 height 41
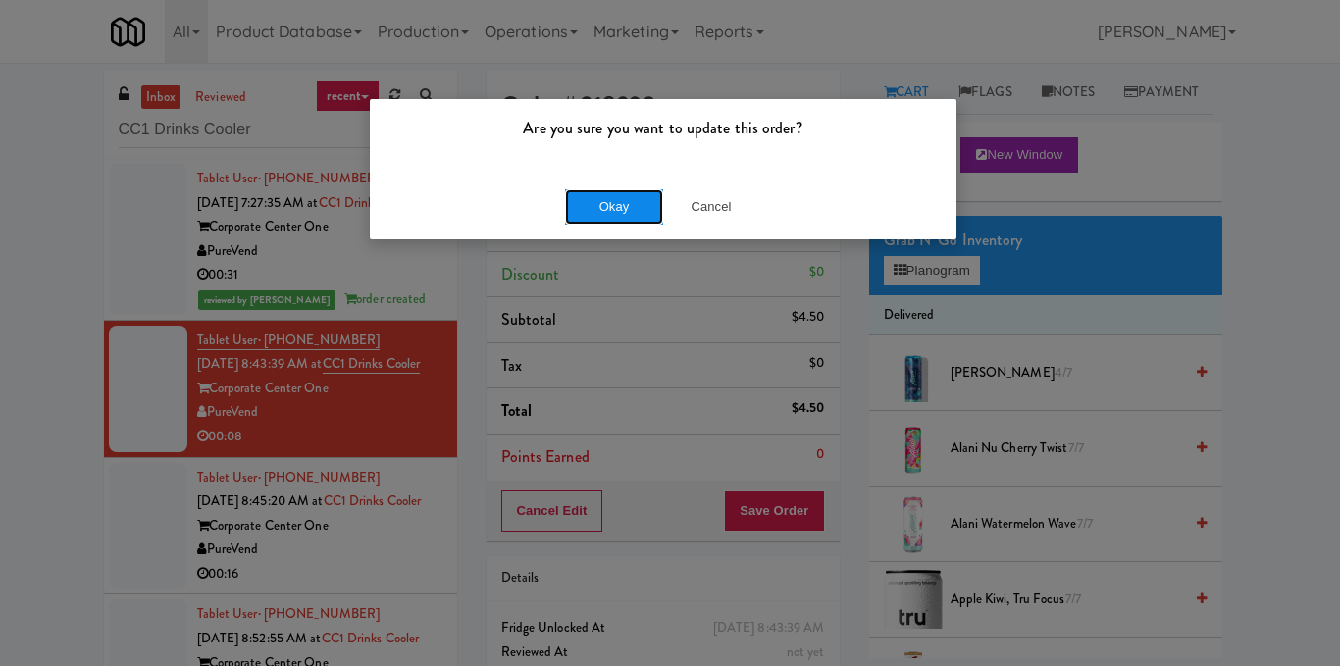
click at [599, 201] on button "Okay" at bounding box center [614, 206] width 98 height 35
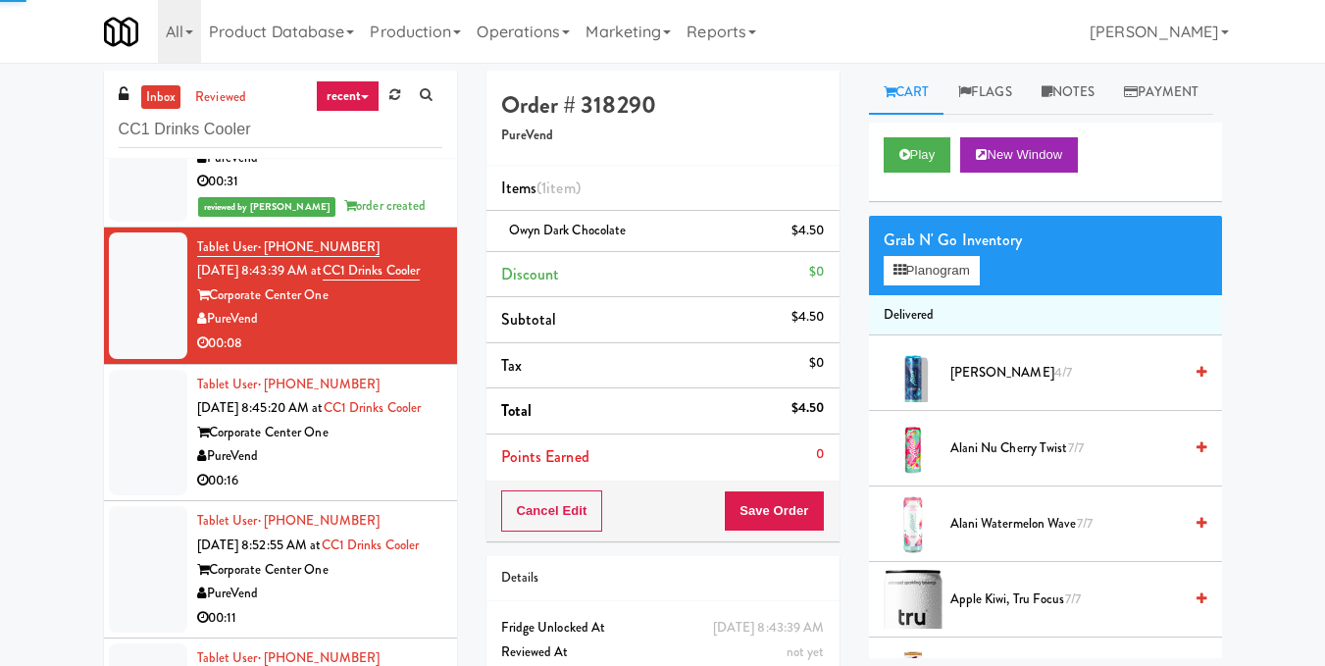
scroll to position [241, 0]
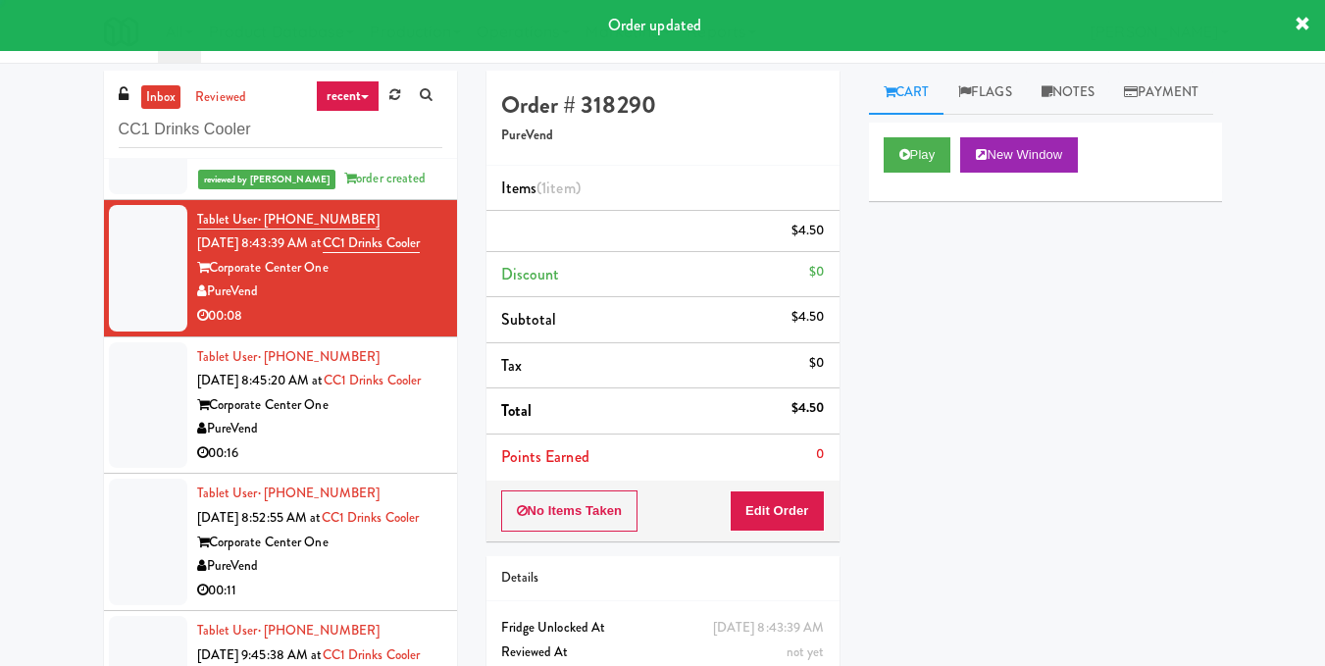
click at [403, 417] on div "PureVend" at bounding box center [319, 429] width 245 height 25
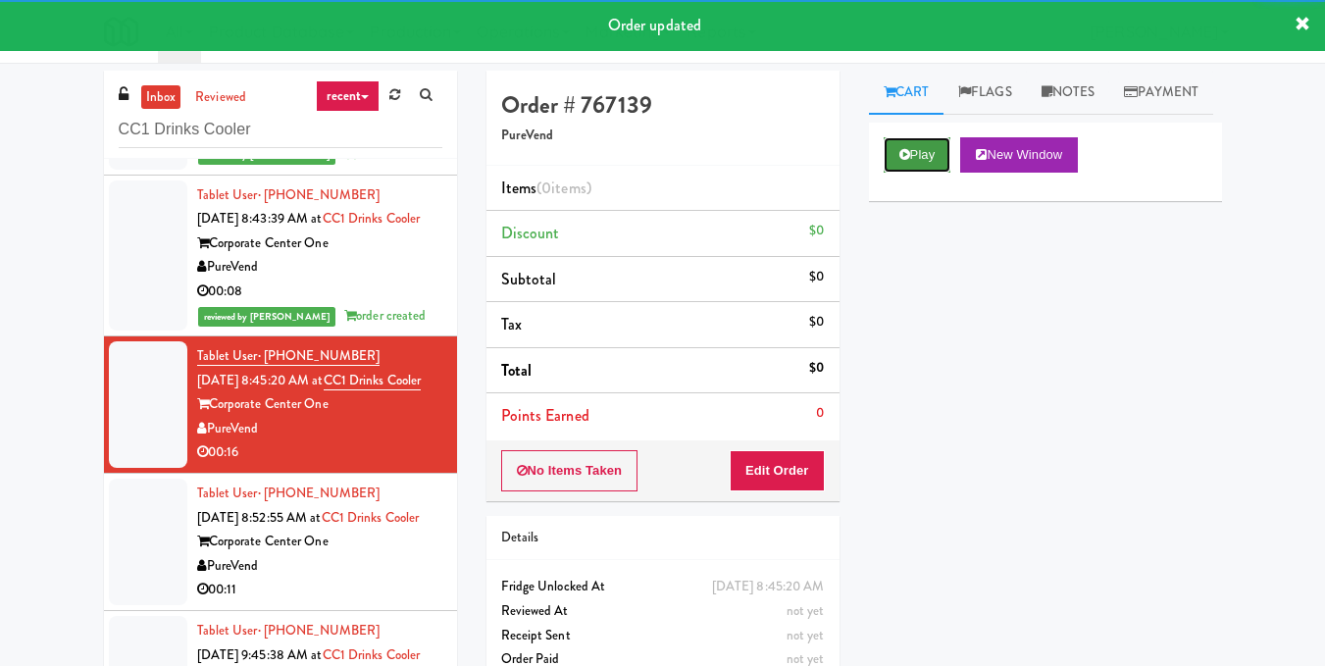
click at [906, 161] on icon at bounding box center [904, 154] width 11 height 13
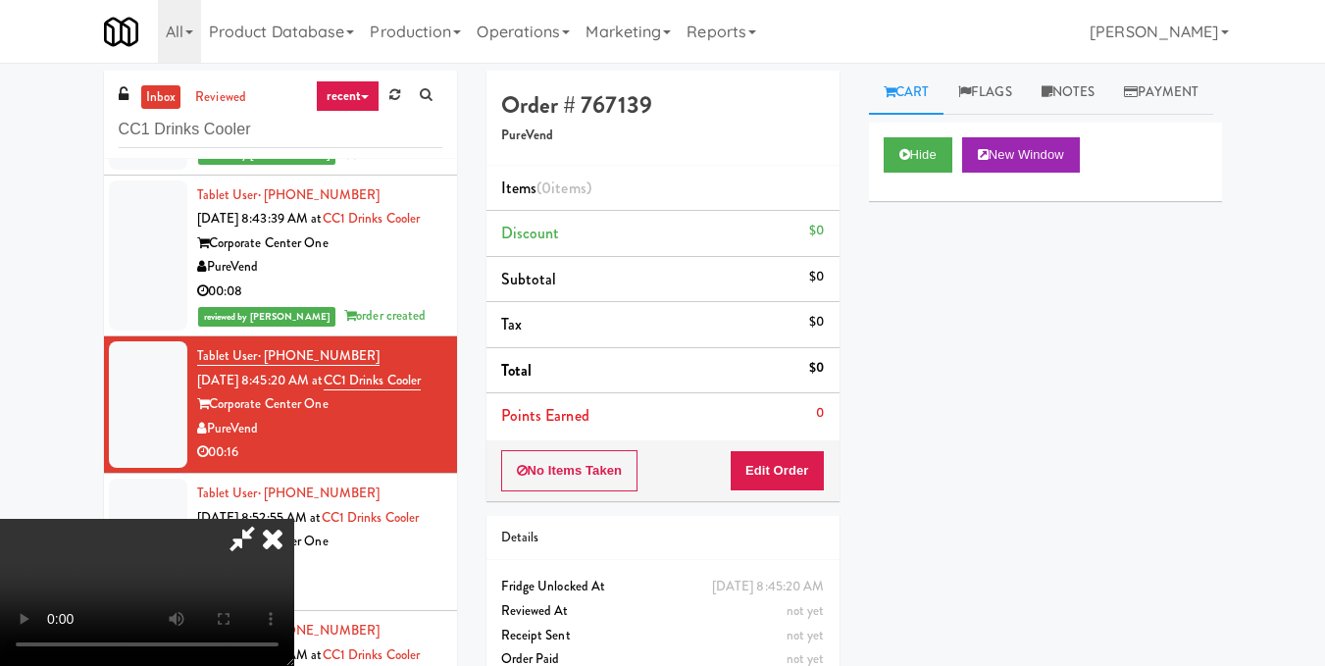
click at [294, 519] on video at bounding box center [147, 592] width 294 height 147
click at [809, 465] on button "Edit Order" at bounding box center [777, 470] width 95 height 41
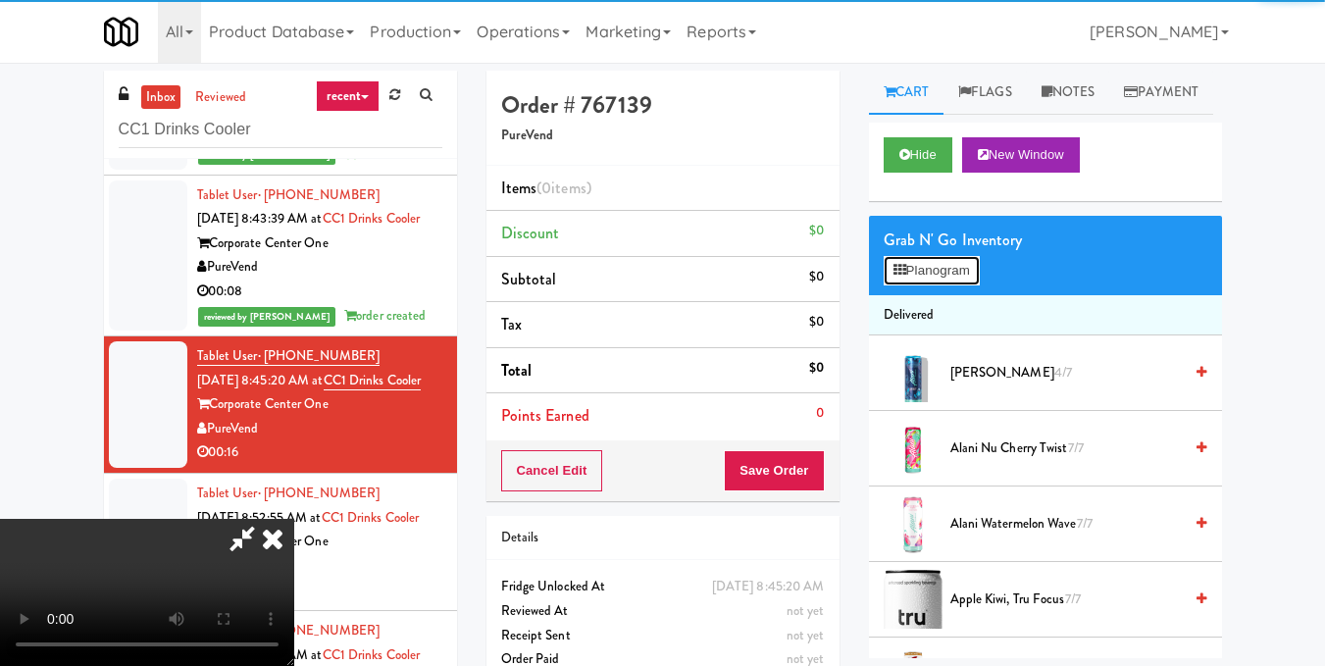
click at [928, 285] on button "Planogram" at bounding box center [932, 270] width 96 height 29
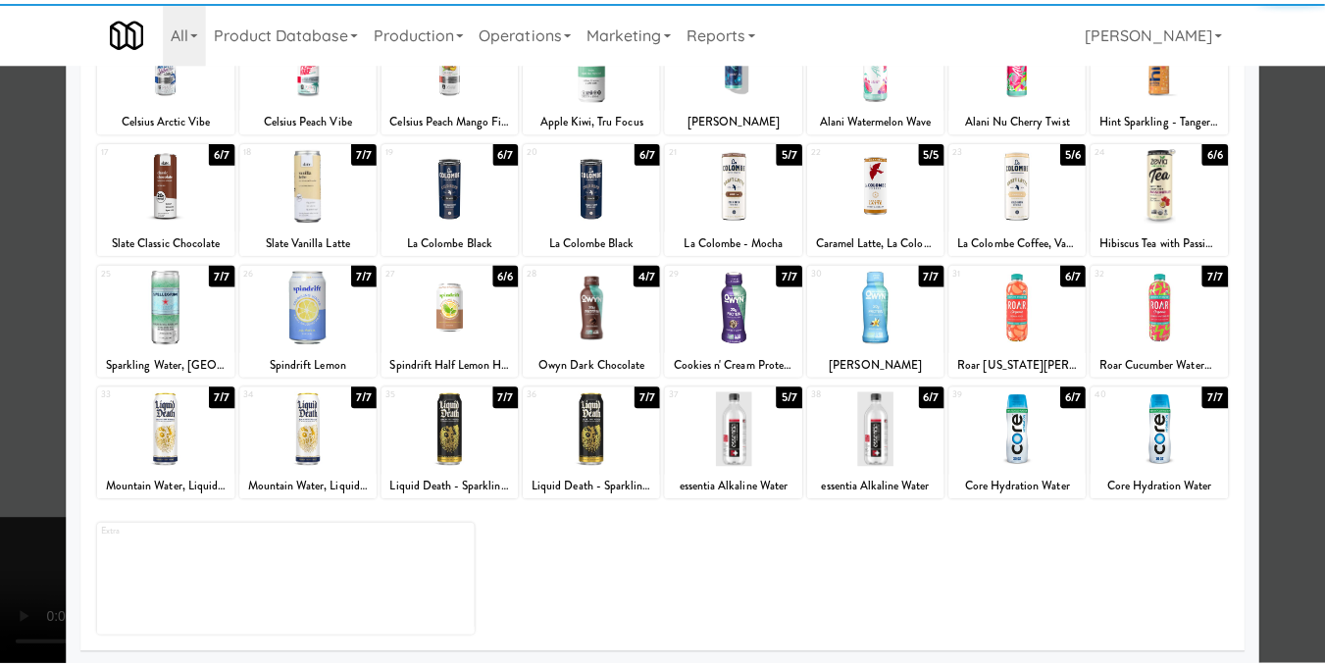
scroll to position [196, 0]
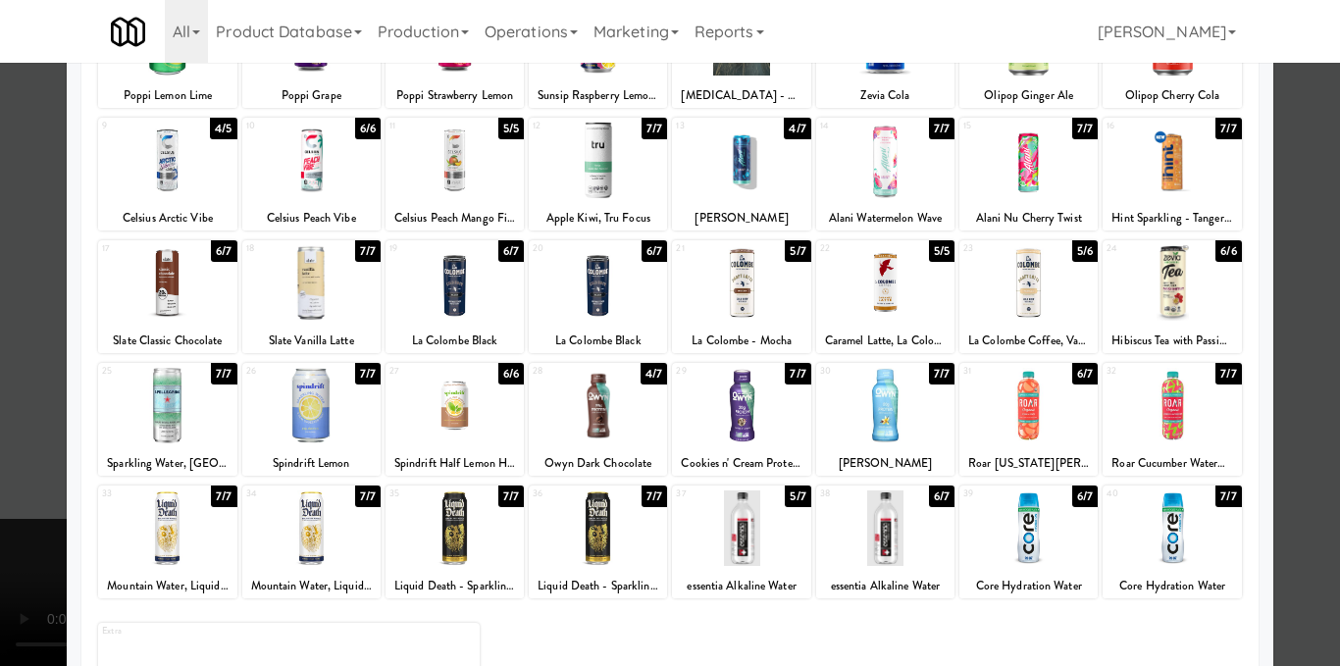
drag, startPoint x: 1001, startPoint y: 283, endPoint x: 1177, endPoint y: 266, distance: 176.4
click at [1001, 282] on div at bounding box center [1028, 283] width 138 height 76
click at [1275, 281] on div at bounding box center [670, 333] width 1340 height 666
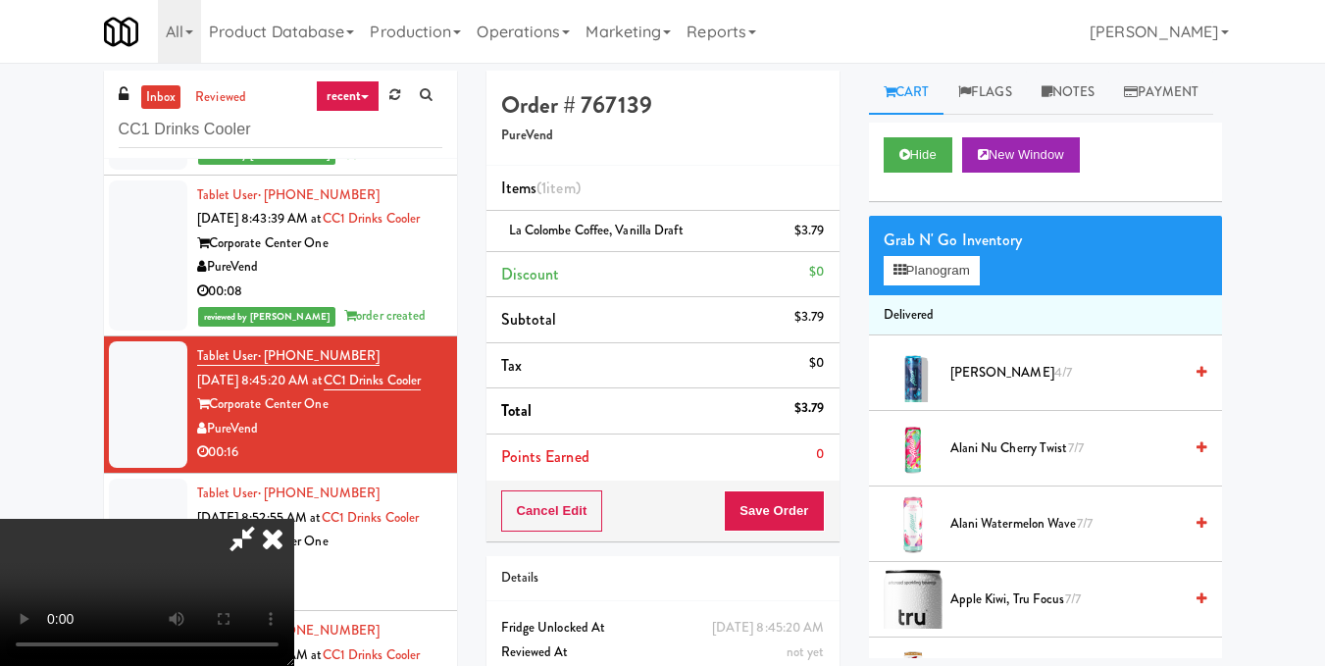
click at [294, 519] on video at bounding box center [147, 592] width 294 height 147
click at [294, 519] on icon at bounding box center [272, 538] width 43 height 39
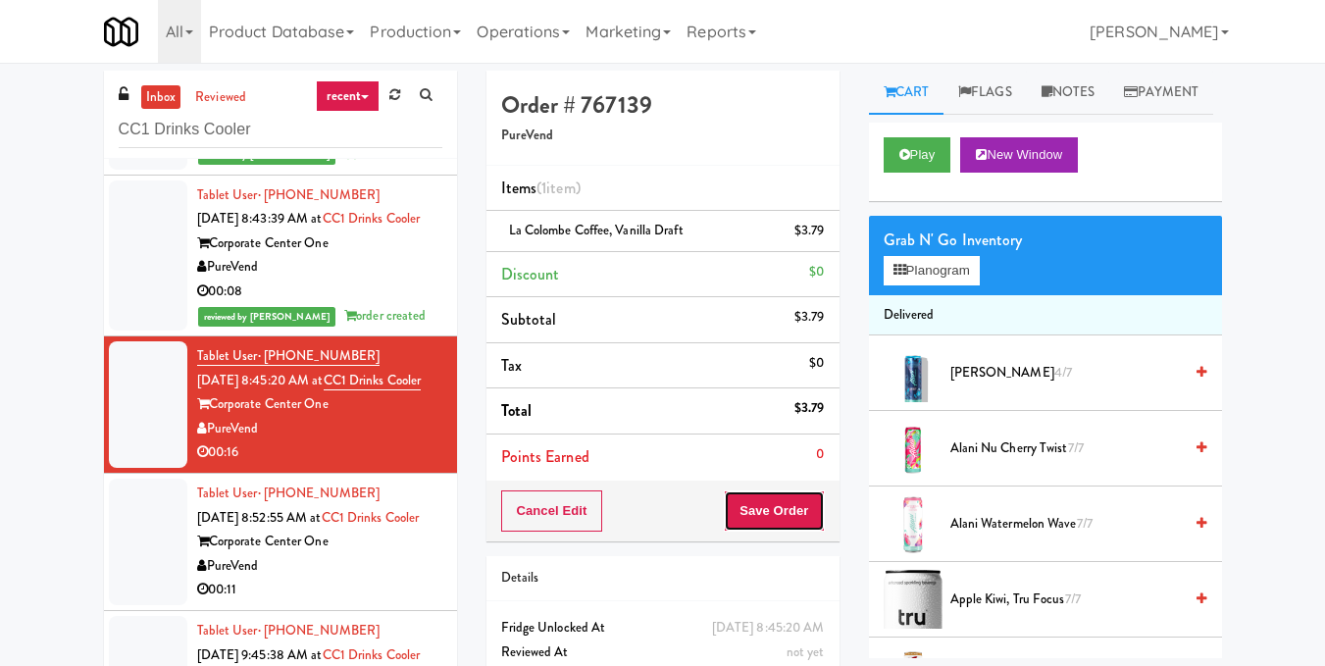
click at [740, 508] on button "Save Order" at bounding box center [774, 510] width 100 height 41
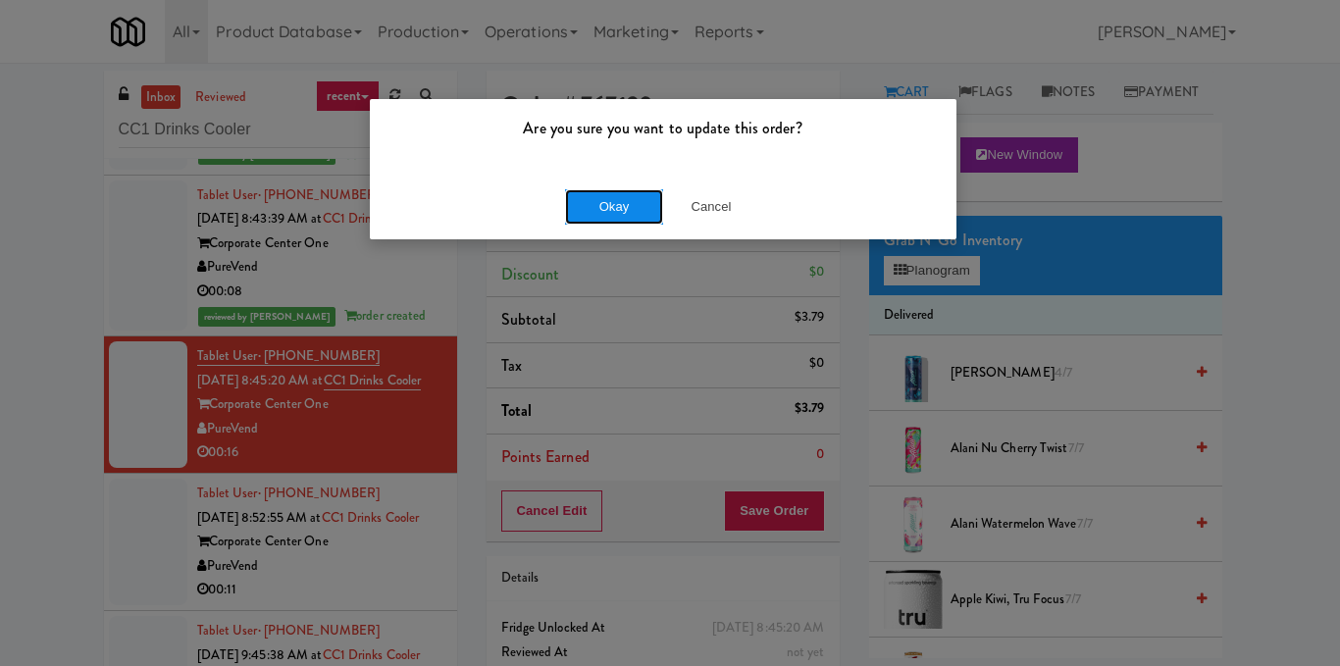
click at [614, 214] on button "Okay" at bounding box center [614, 206] width 98 height 35
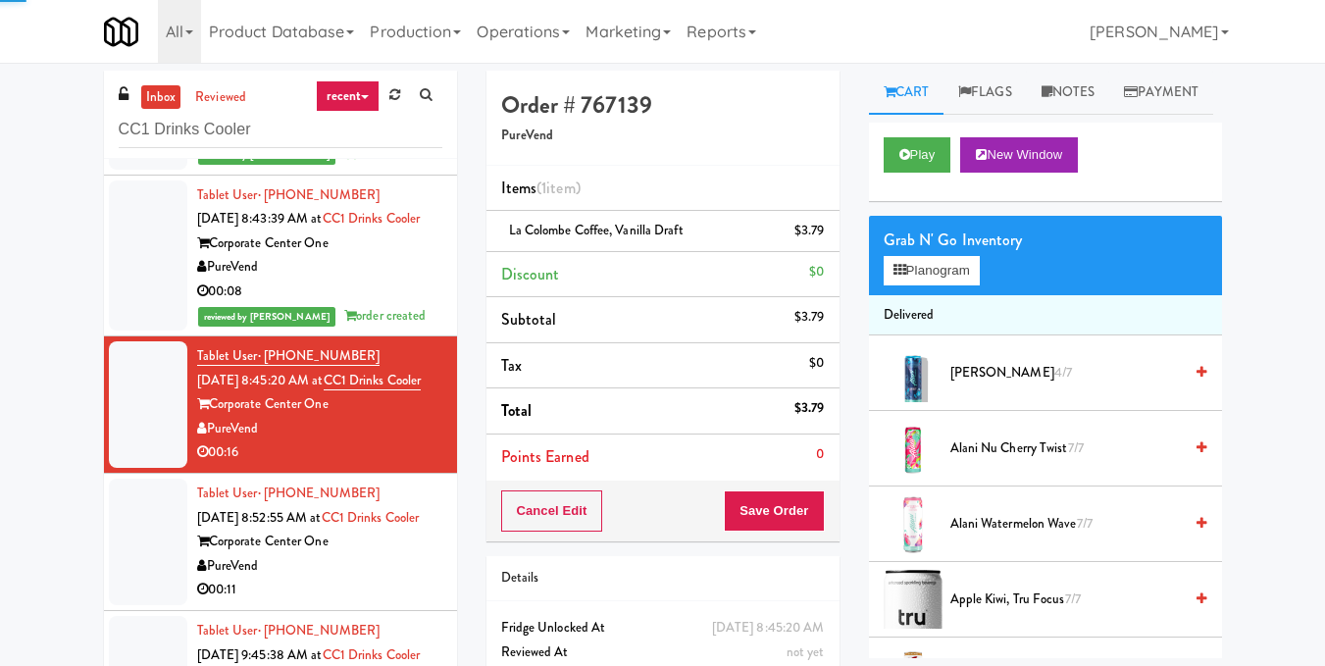
scroll to position [266, 0]
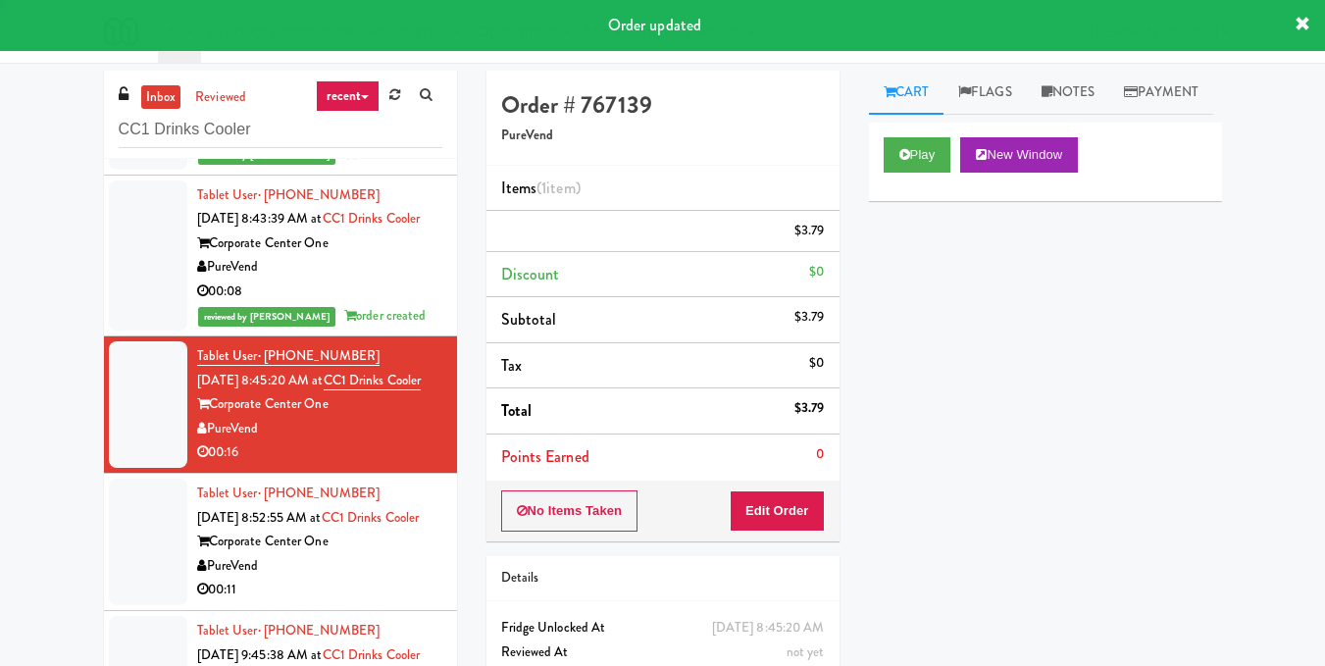
click at [387, 578] on div "00:11" at bounding box center [319, 590] width 245 height 25
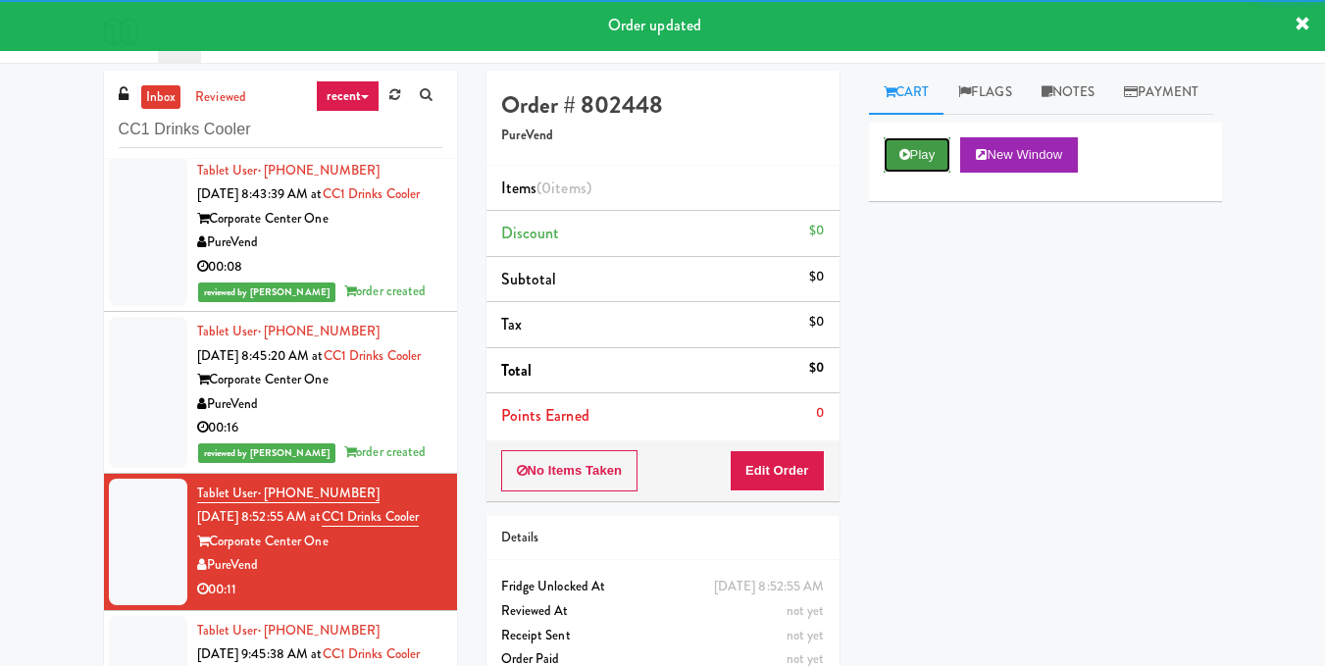
click at [896, 173] on button "Play" at bounding box center [918, 154] width 68 height 35
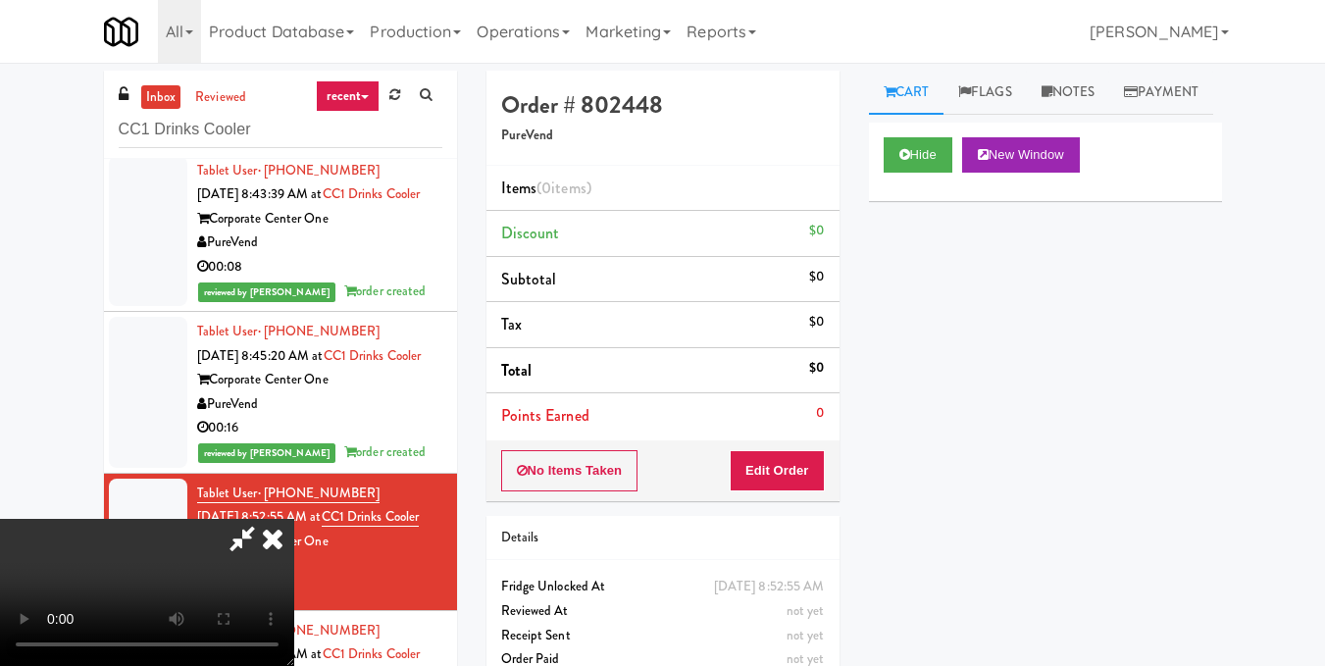
click at [294, 519] on video at bounding box center [147, 592] width 294 height 147
drag, startPoint x: 618, startPoint y: 401, endPoint x: 702, endPoint y: 414, distance: 85.3
click at [294, 519] on video at bounding box center [147, 592] width 294 height 147
drag, startPoint x: 817, startPoint y: 471, endPoint x: 837, endPoint y: 395, distance: 78.0
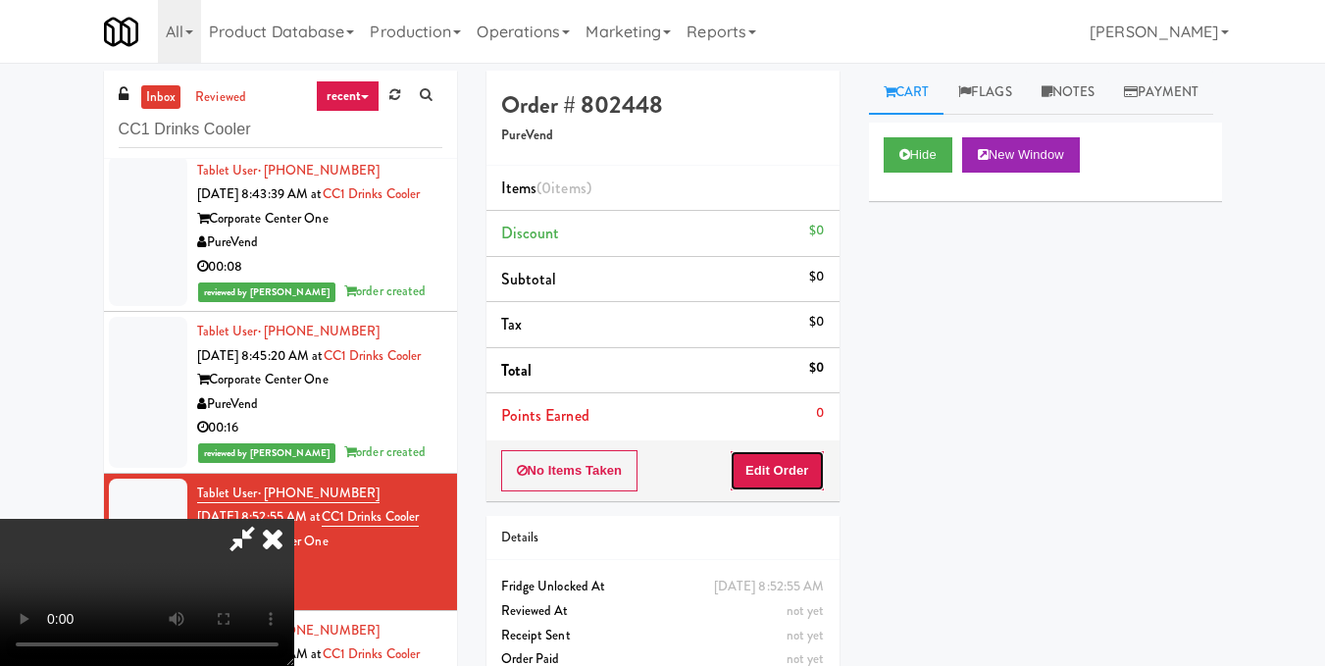
click at [818, 471] on button "Edit Order" at bounding box center [777, 470] width 95 height 41
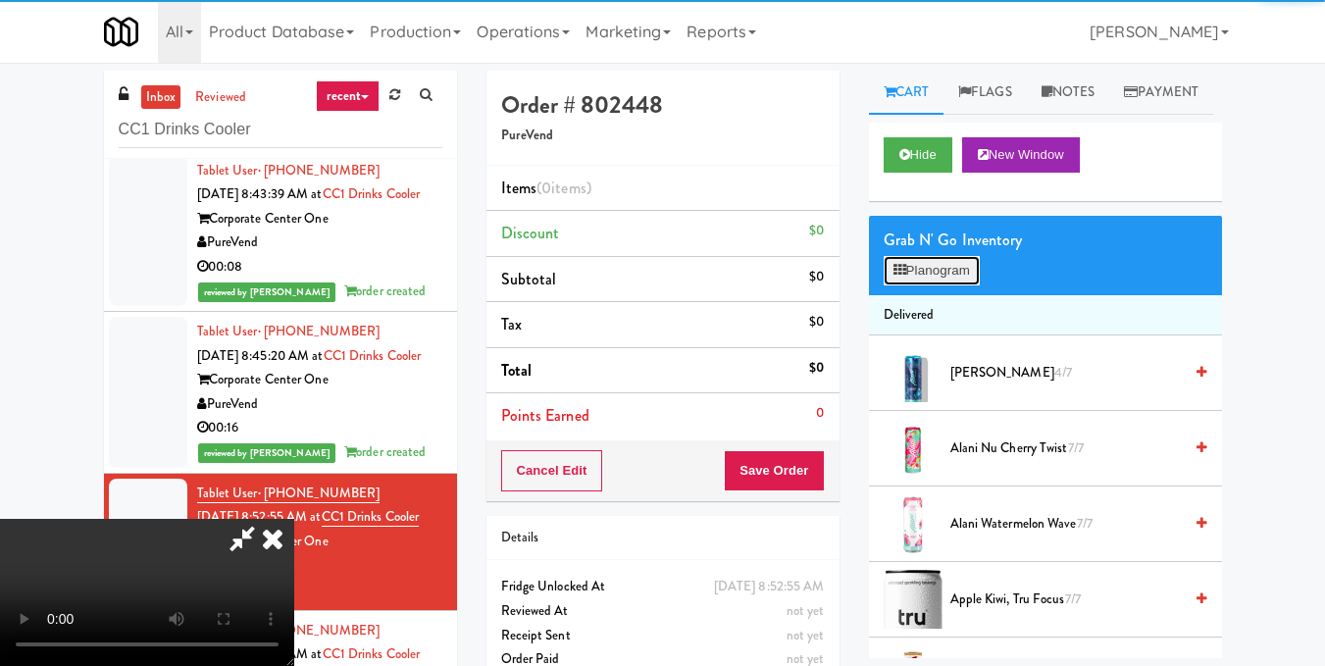
click at [933, 285] on button "Planogram" at bounding box center [932, 270] width 96 height 29
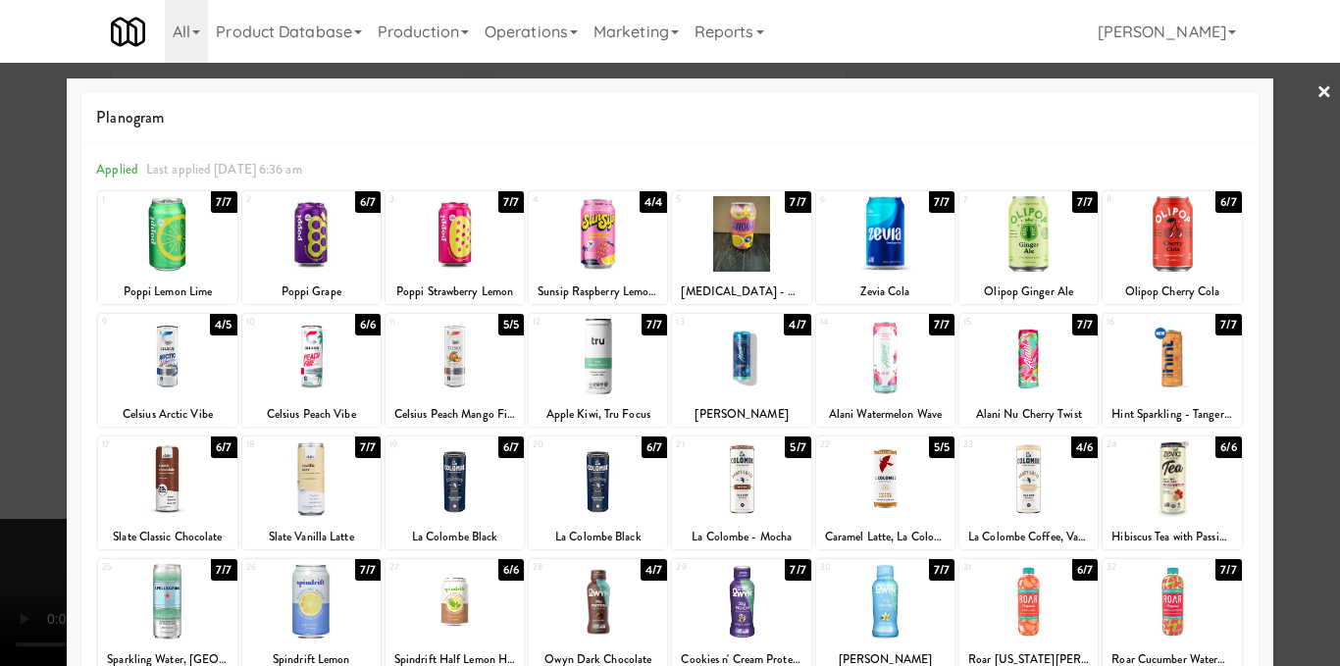
click at [1009, 482] on div at bounding box center [1028, 479] width 138 height 76
click at [1293, 387] on div at bounding box center [670, 333] width 1340 height 666
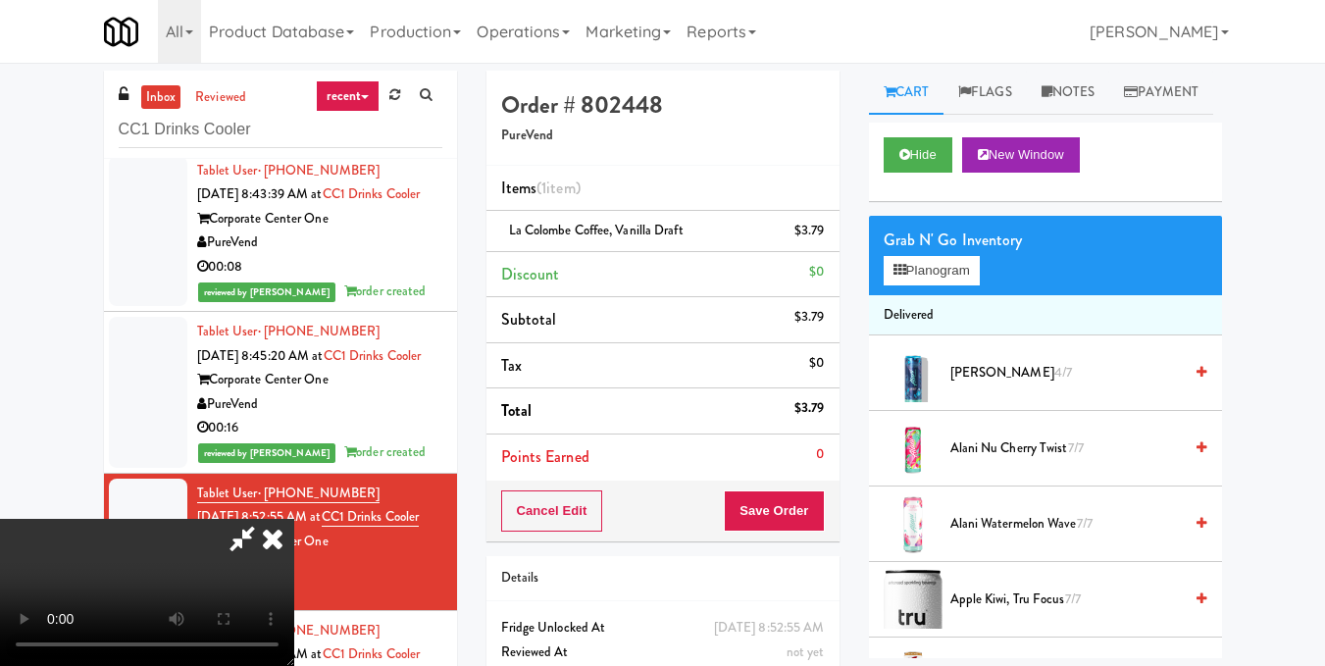
scroll to position [221, 0]
click at [294, 519] on video at bounding box center [147, 592] width 294 height 147
drag, startPoint x: 824, startPoint y: 232, endPoint x: 818, endPoint y: 245, distance: 14.0
click at [825, 232] on icon at bounding box center [826, 237] width 10 height 13
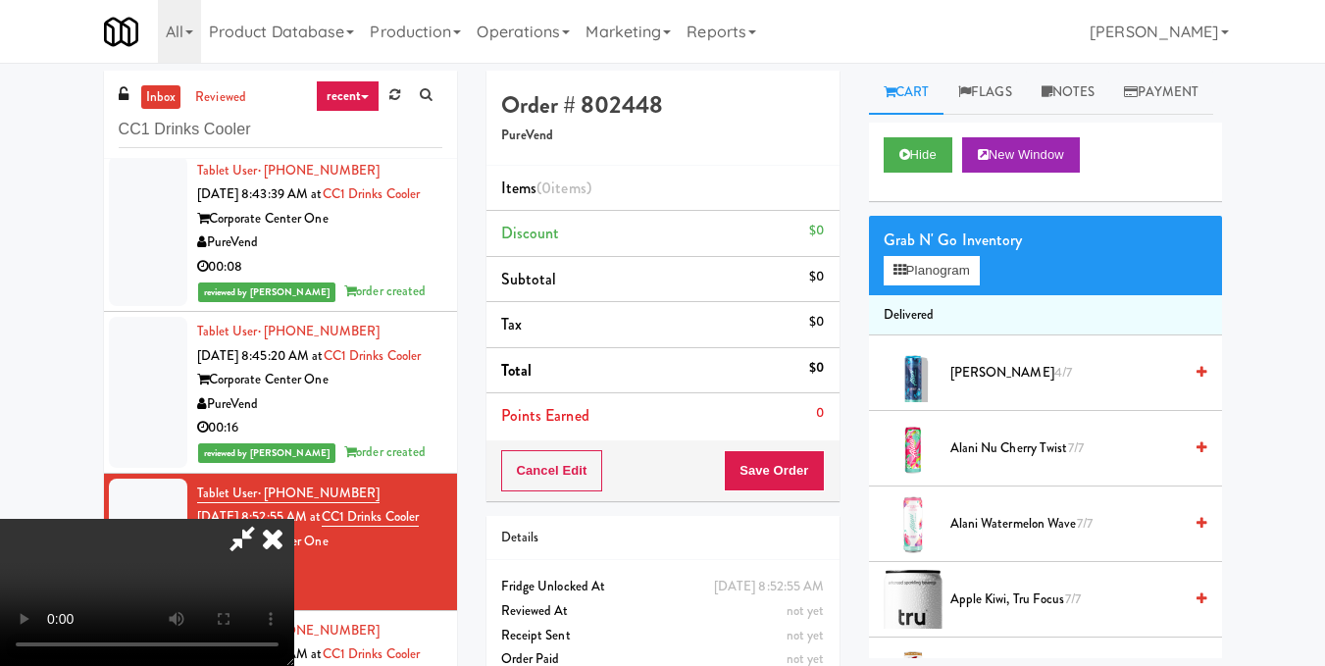
click at [294, 519] on video at bounding box center [147, 592] width 294 height 147
click at [946, 285] on button "Planogram" at bounding box center [932, 270] width 96 height 29
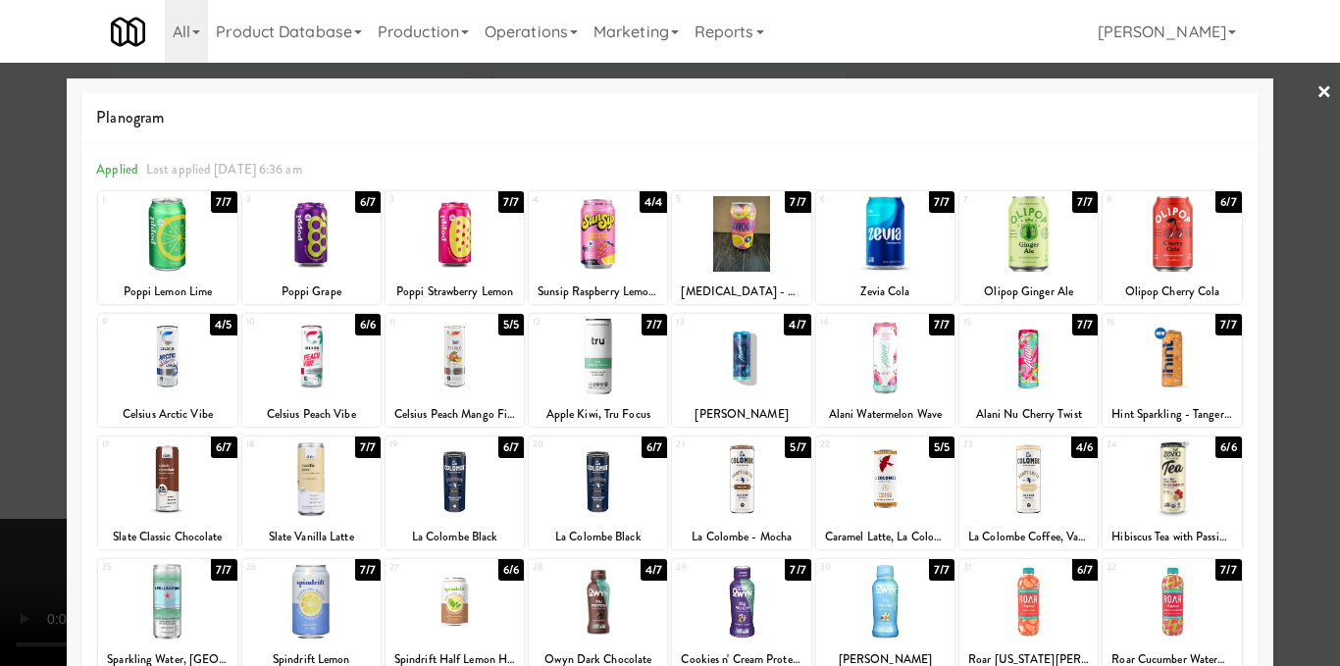
click at [1271, 377] on div at bounding box center [670, 333] width 1340 height 666
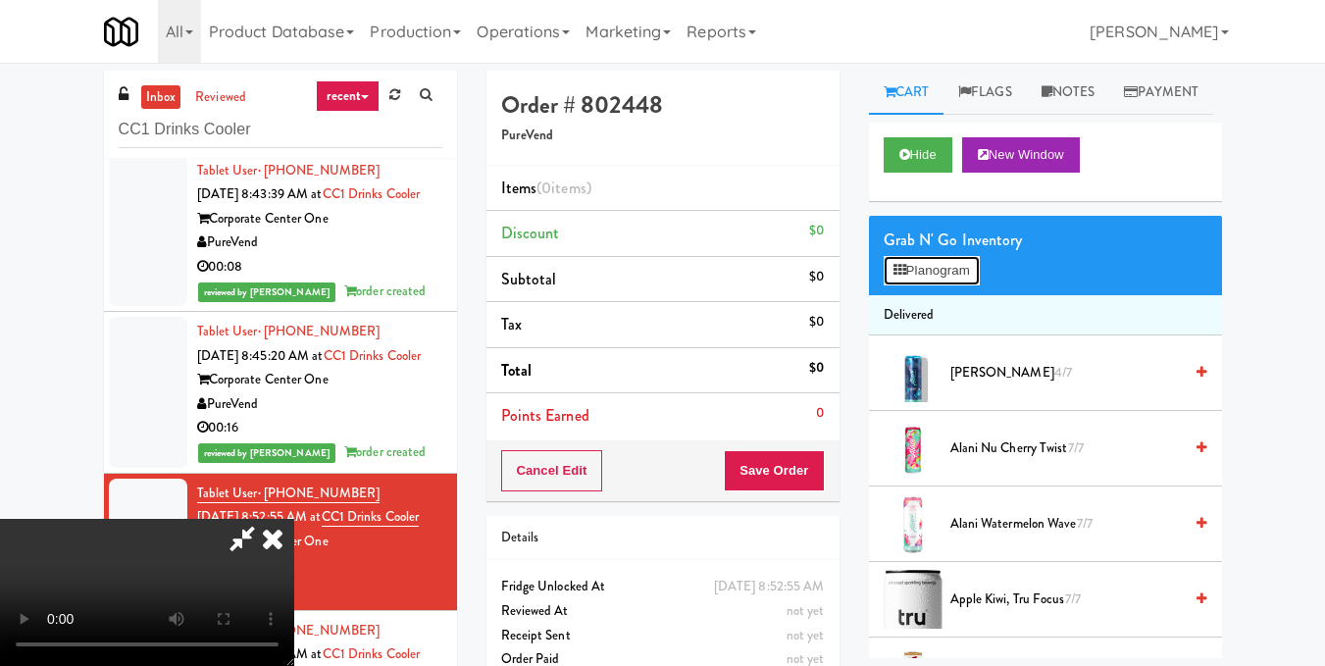
click at [939, 285] on button "Planogram" at bounding box center [932, 270] width 96 height 29
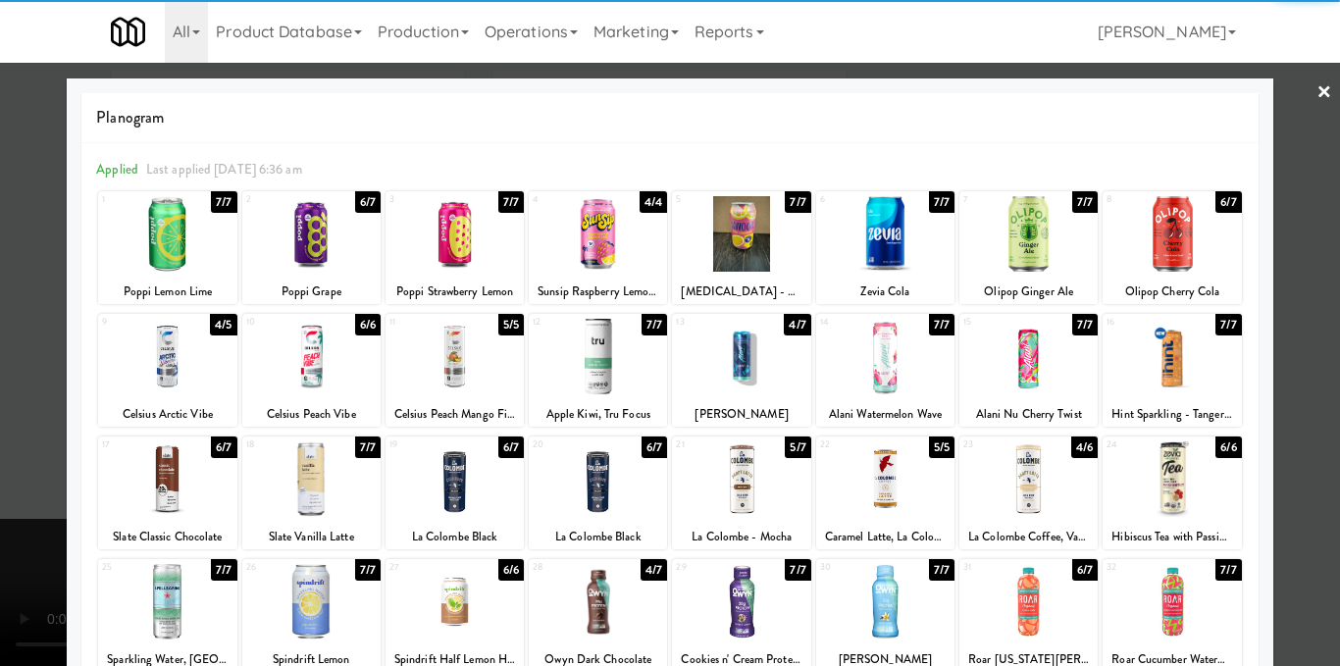
click at [1023, 499] on div at bounding box center [1028, 479] width 138 height 76
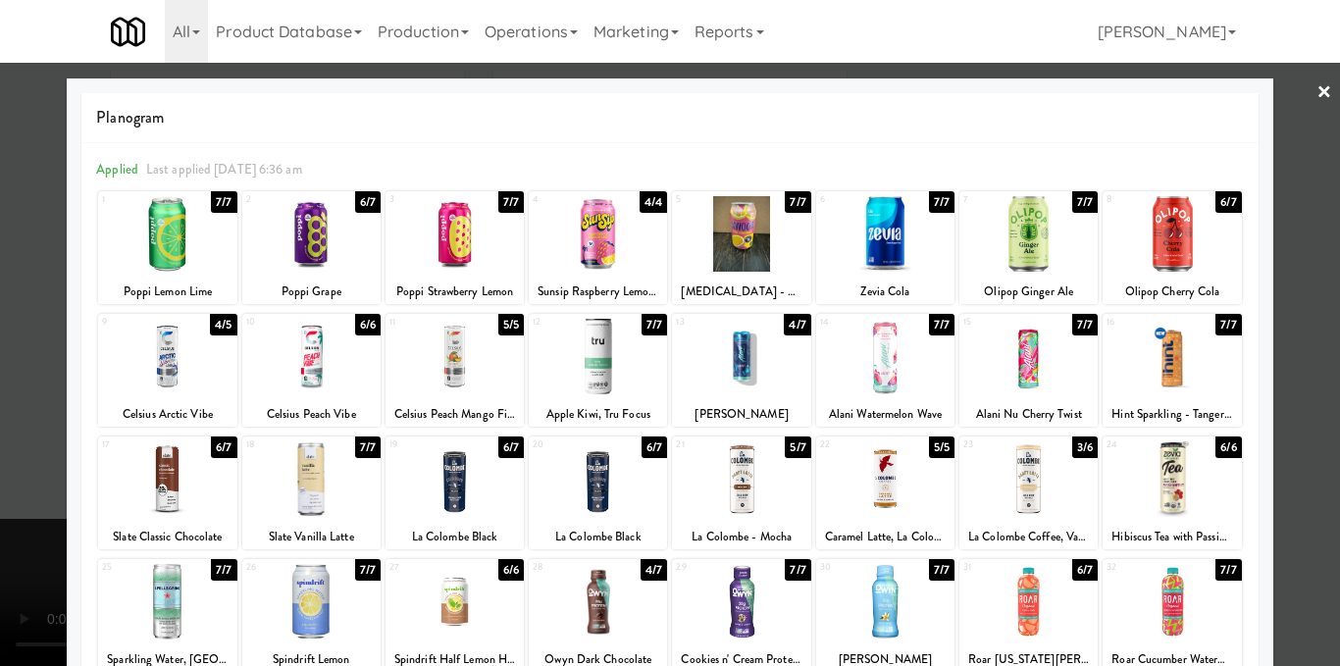
click at [1301, 433] on div at bounding box center [670, 333] width 1340 height 666
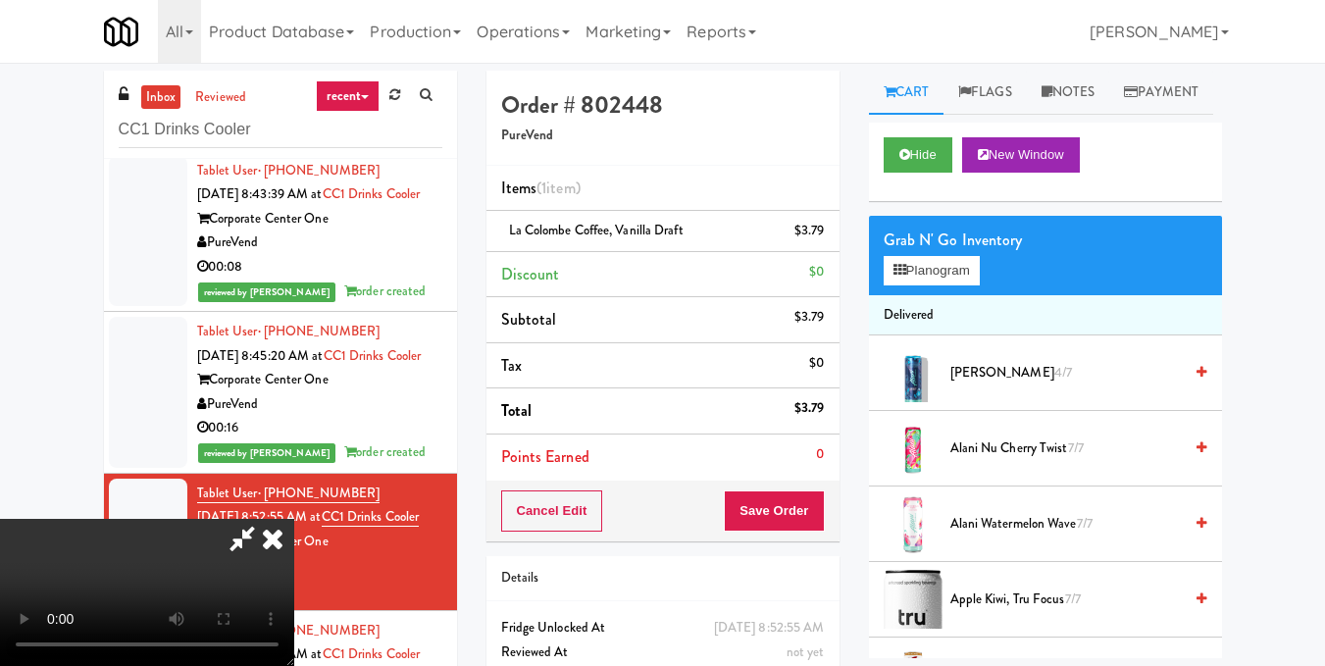
click at [294, 519] on video at bounding box center [147, 592] width 294 height 147
click at [294, 519] on icon at bounding box center [272, 538] width 43 height 39
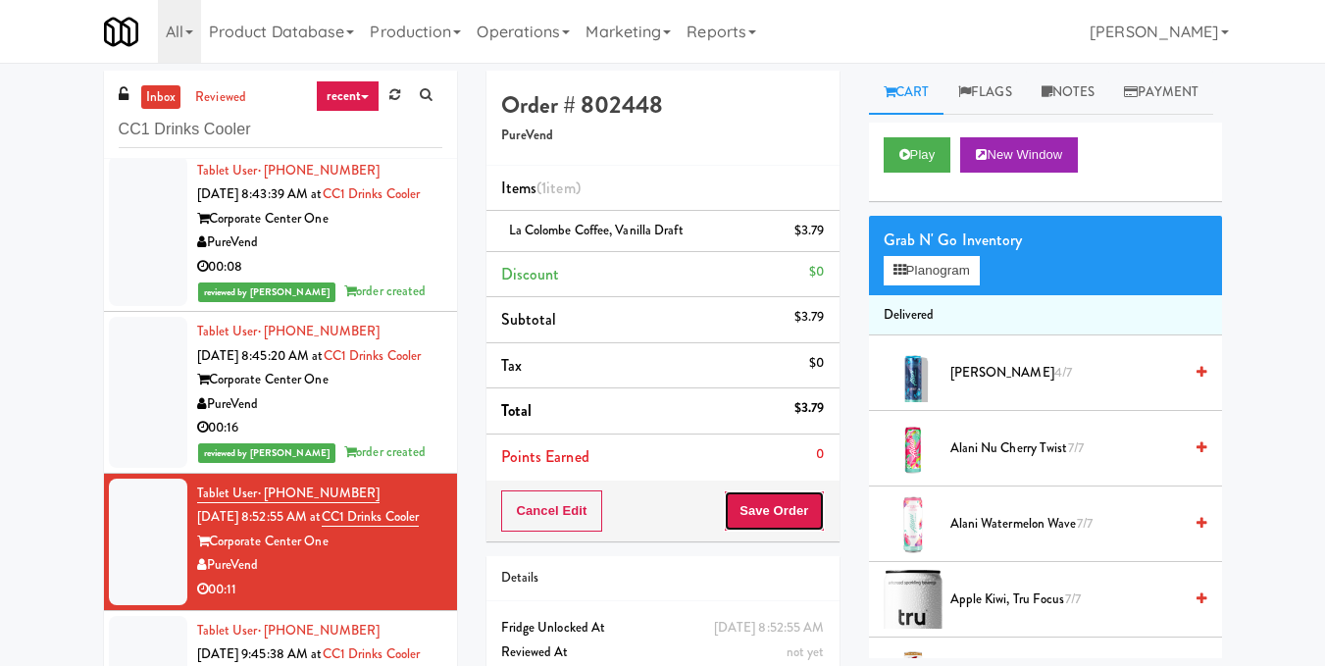
click at [762, 505] on button "Save Order" at bounding box center [774, 510] width 100 height 41
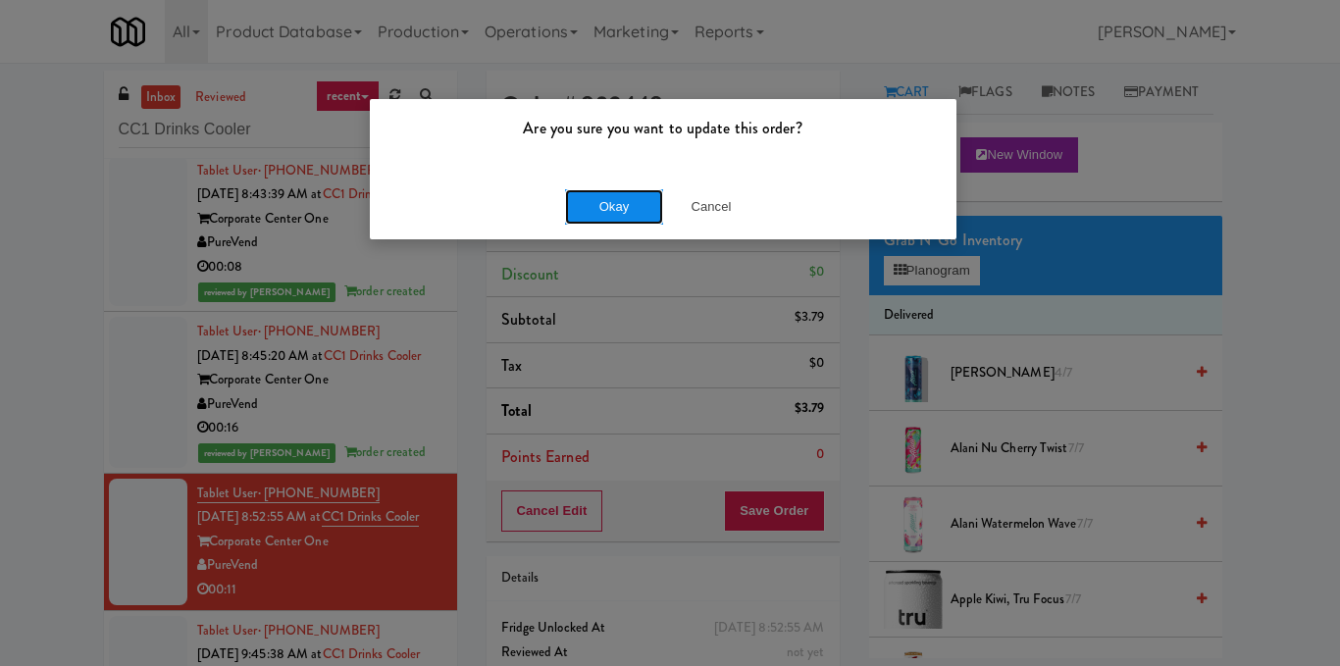
click at [596, 193] on button "Okay" at bounding box center [614, 206] width 98 height 35
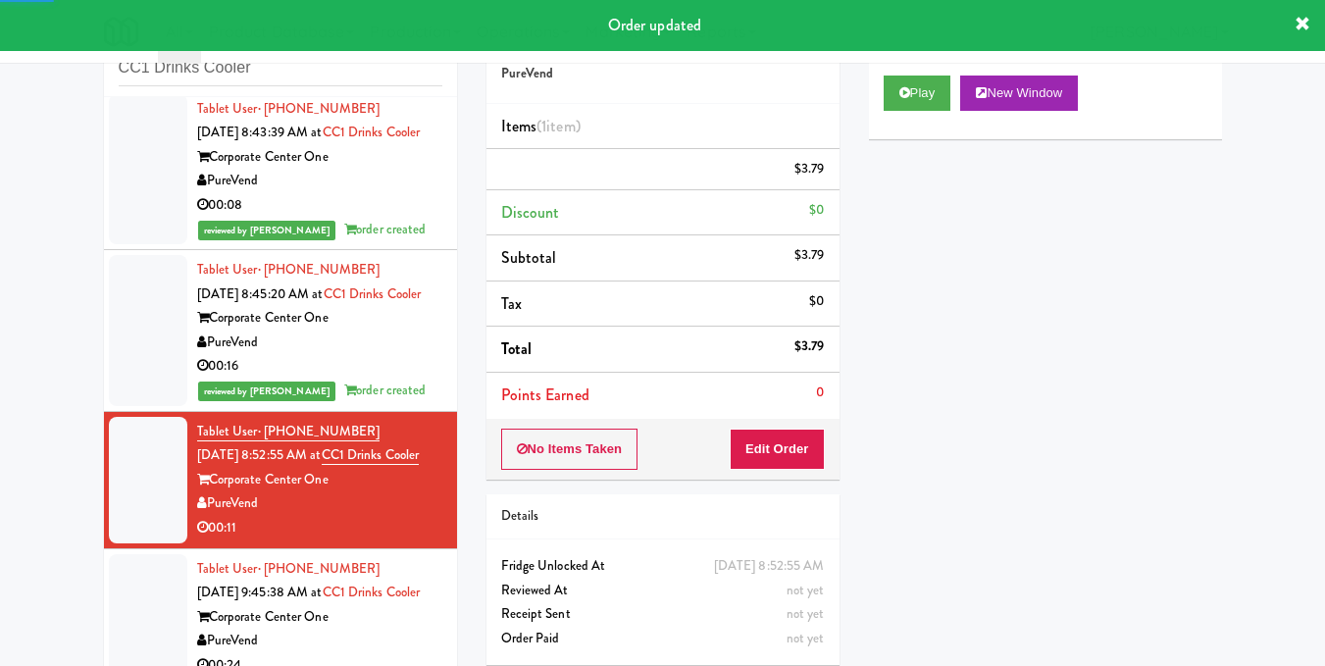
scroll to position [96, 0]
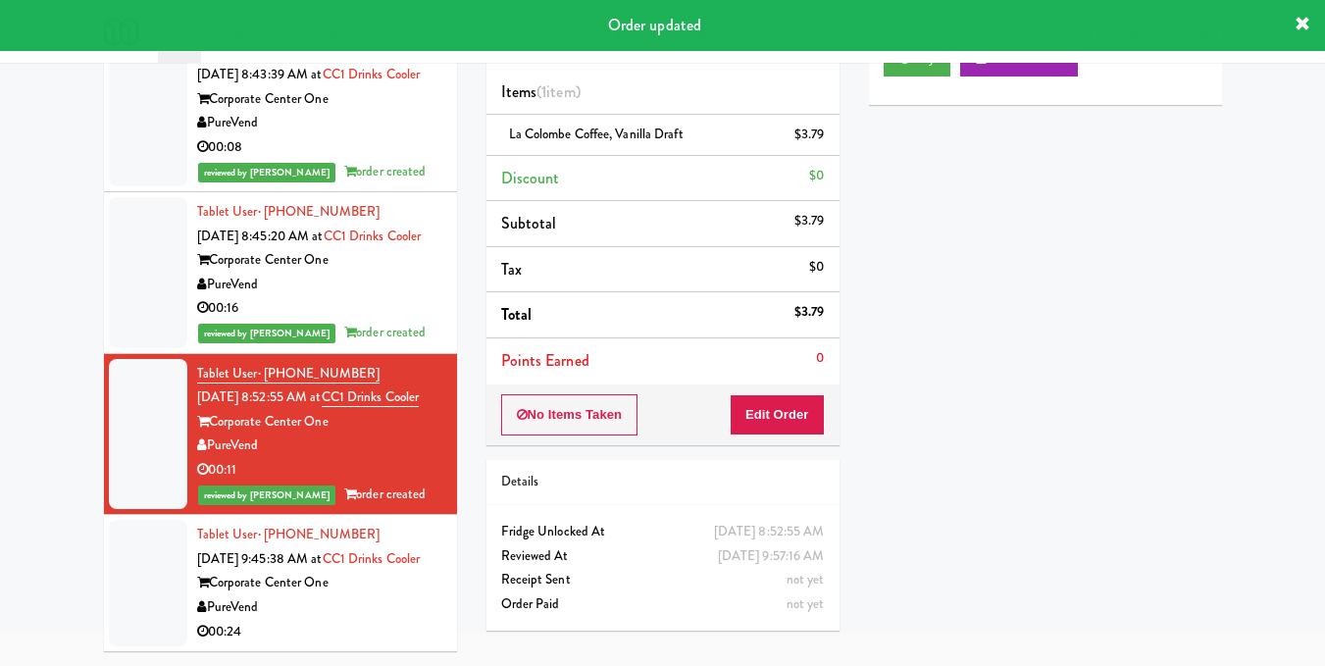
click at [412, 582] on div "Tablet User · (863) 838-3123 Aug 22, 2025 9:45:38 AM at CC1 Drinks Cooler Corpo…" at bounding box center [319, 583] width 245 height 121
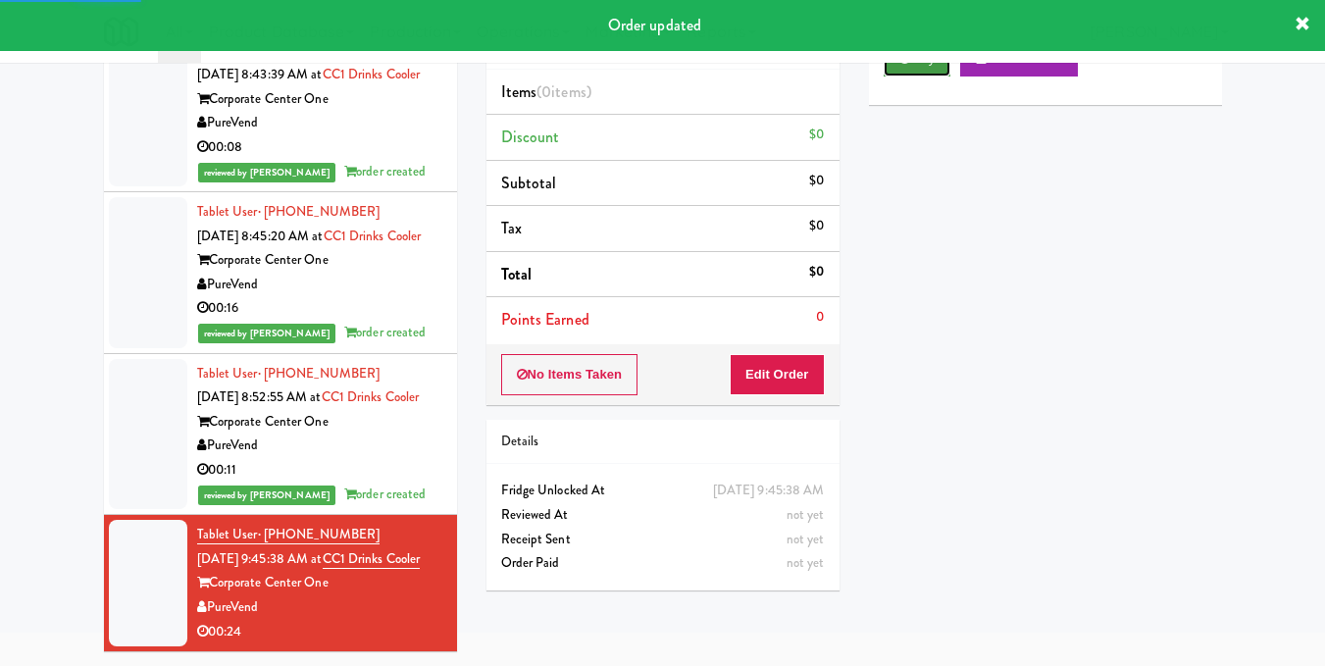
click at [900, 77] on button "Play" at bounding box center [918, 58] width 68 height 35
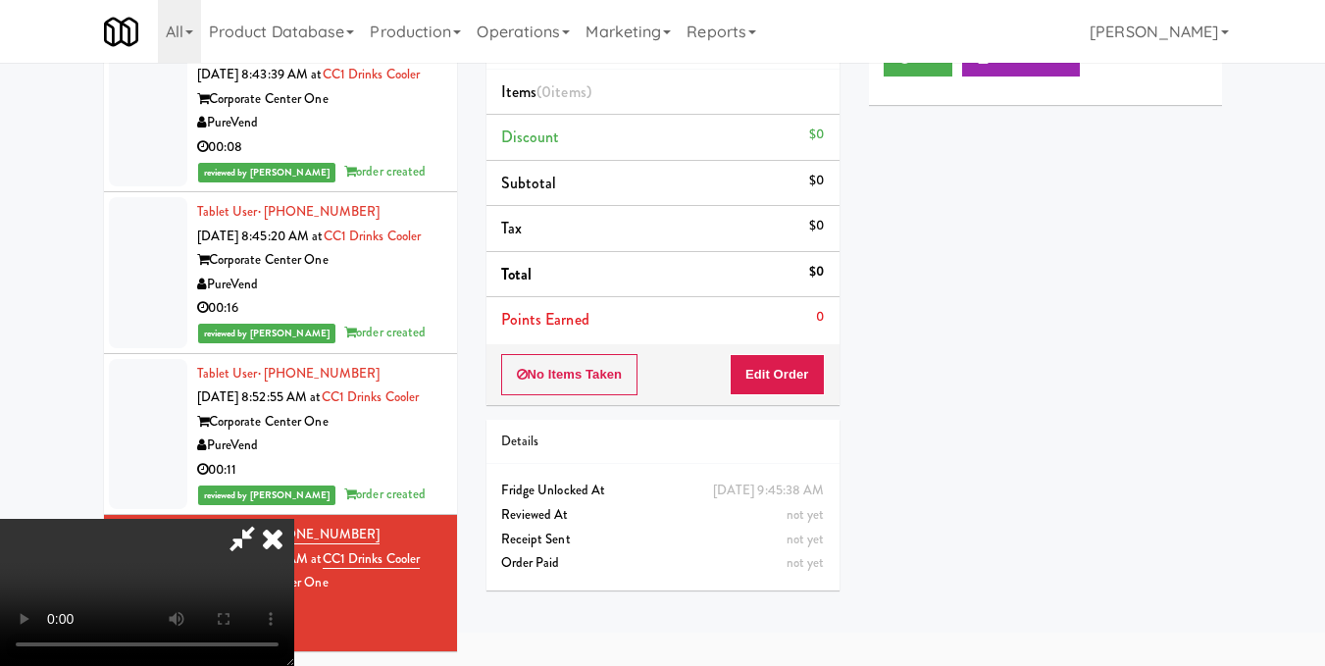
click at [294, 519] on video at bounding box center [147, 592] width 294 height 147
click at [849, 378] on div "Order # 217651 PureVend Items (0 items ) Discount $0 Subtotal $0 Tax $0 Total $…" at bounding box center [663, 289] width 383 height 631
drag, startPoint x: 811, startPoint y: 369, endPoint x: 860, endPoint y: 295, distance: 88.4
click at [809, 368] on button "Edit Order" at bounding box center [777, 374] width 95 height 41
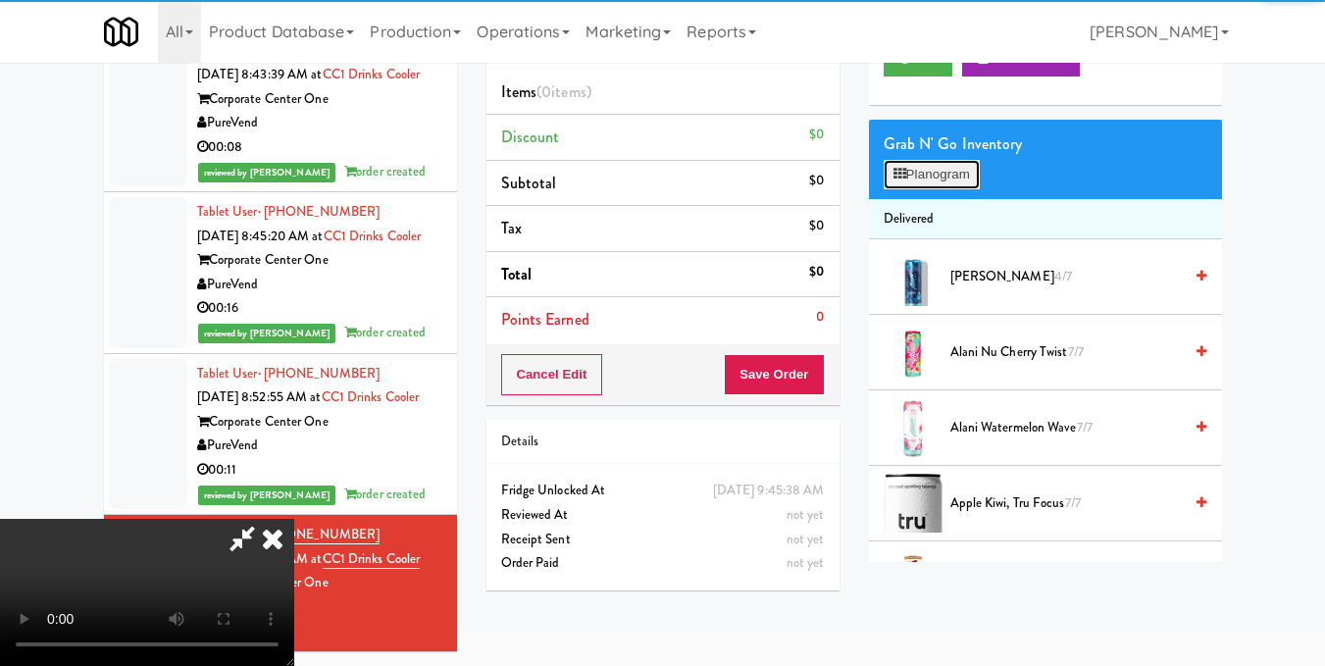
click at [940, 189] on button "Planogram" at bounding box center [932, 174] width 96 height 29
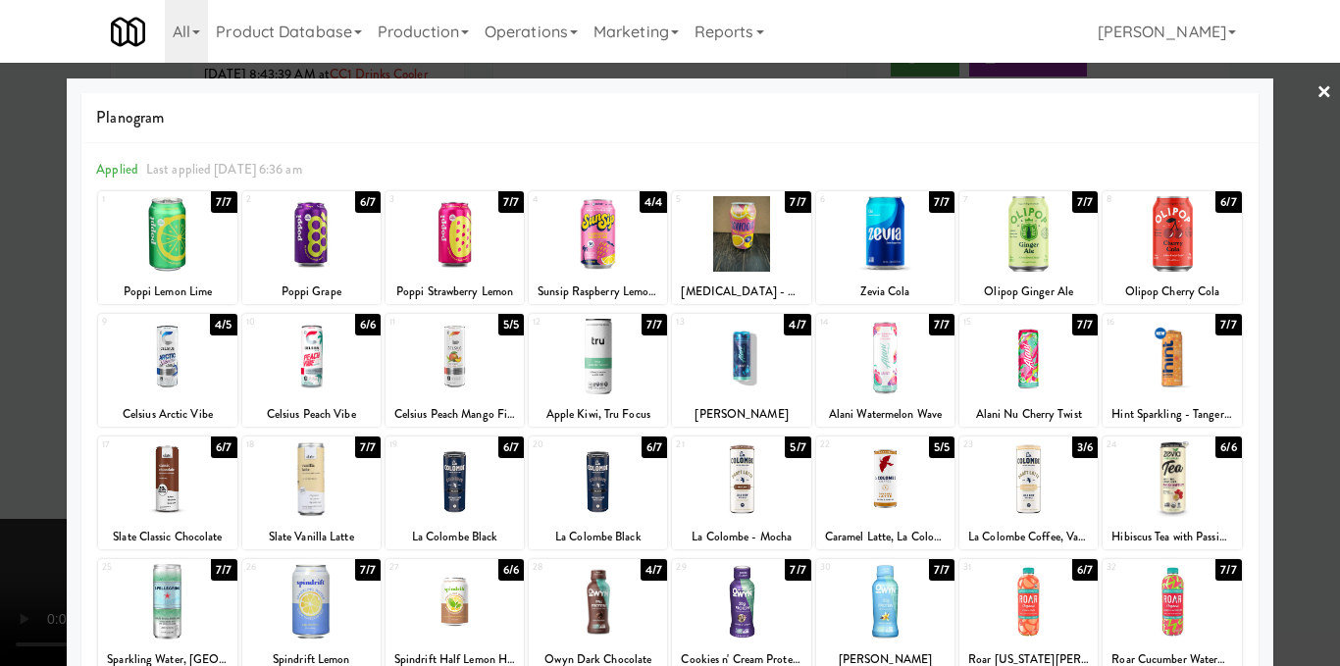
click at [1046, 359] on div at bounding box center [1028, 357] width 138 height 76
click at [1288, 310] on div at bounding box center [670, 333] width 1340 height 666
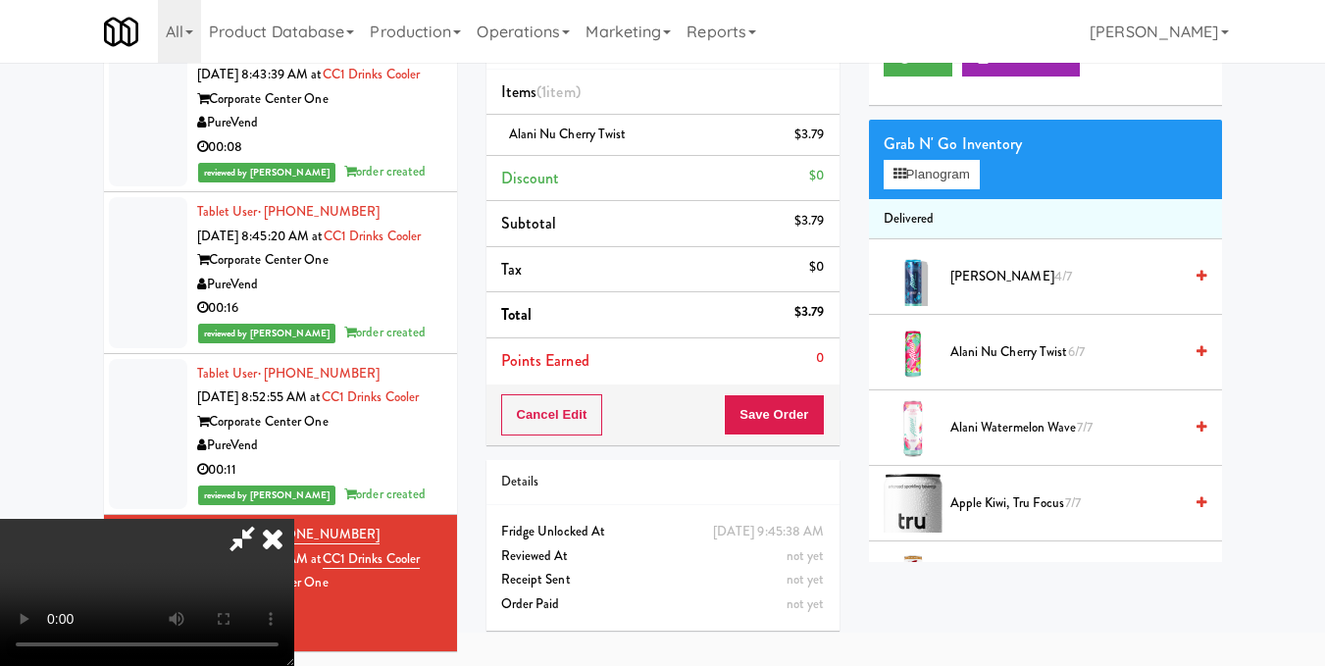
click at [294, 519] on video at bounding box center [147, 592] width 294 height 147
click at [947, 189] on button "Planogram" at bounding box center [932, 174] width 96 height 29
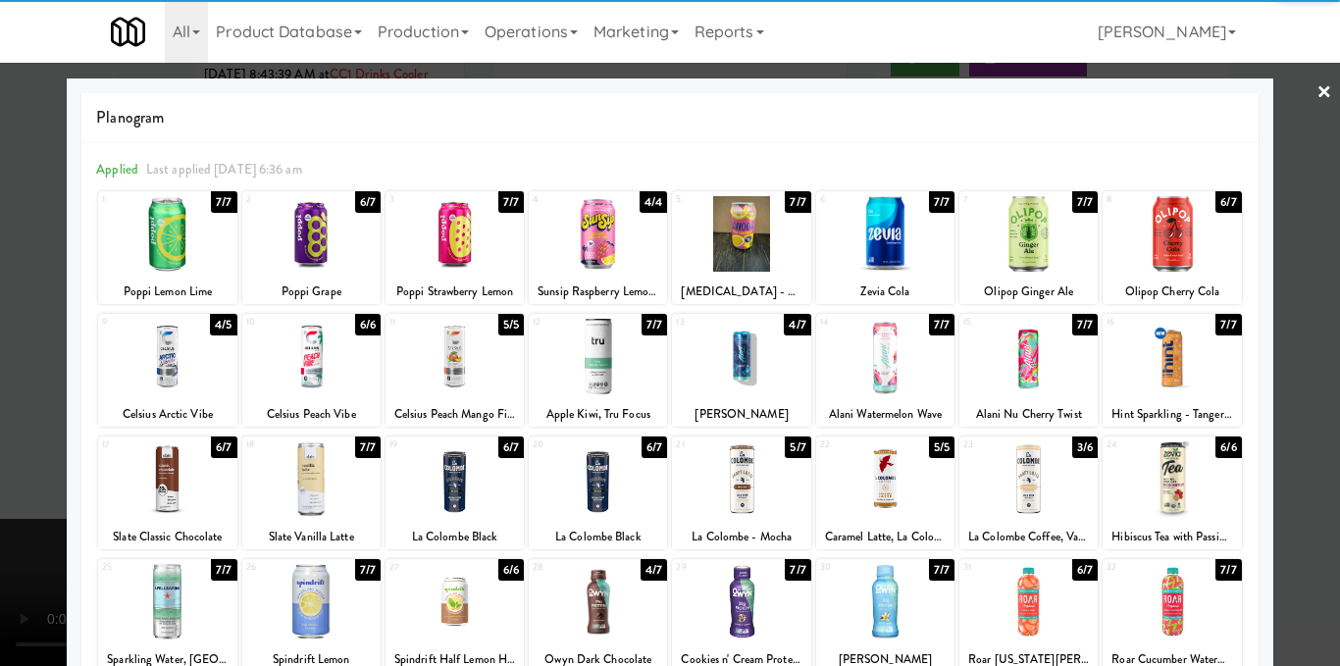
click at [453, 230] on div at bounding box center [454, 234] width 138 height 76
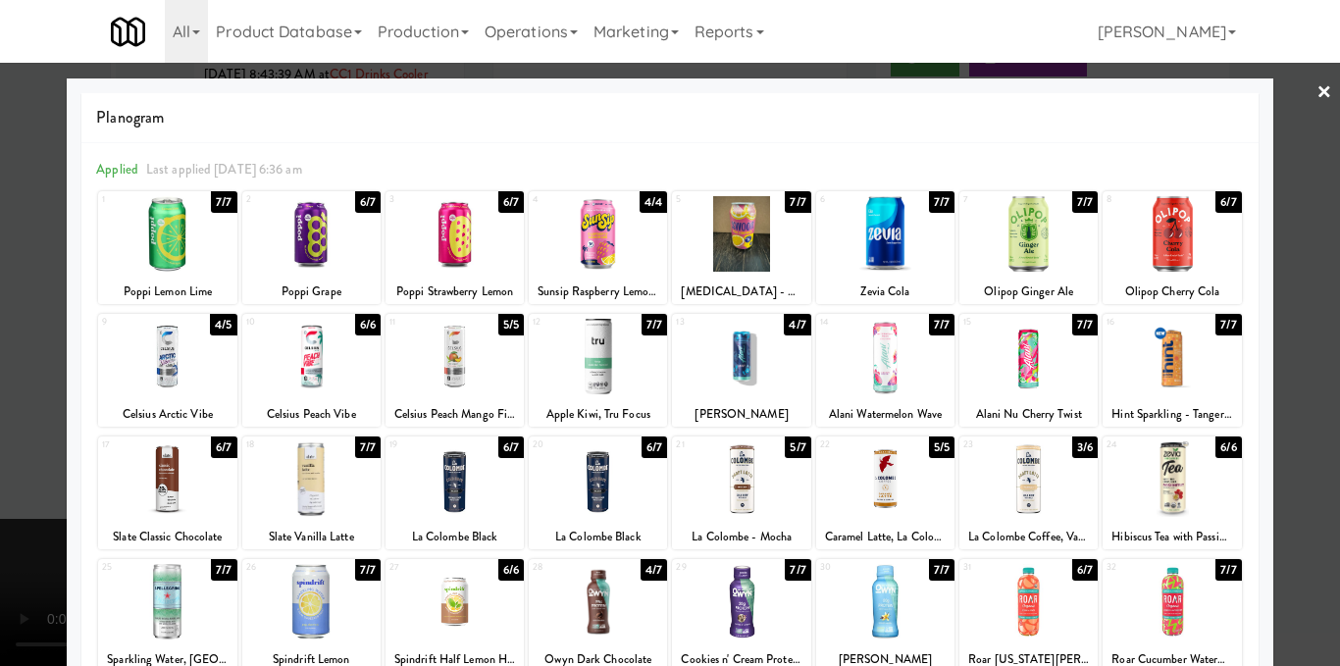
click at [1306, 231] on div at bounding box center [670, 333] width 1340 height 666
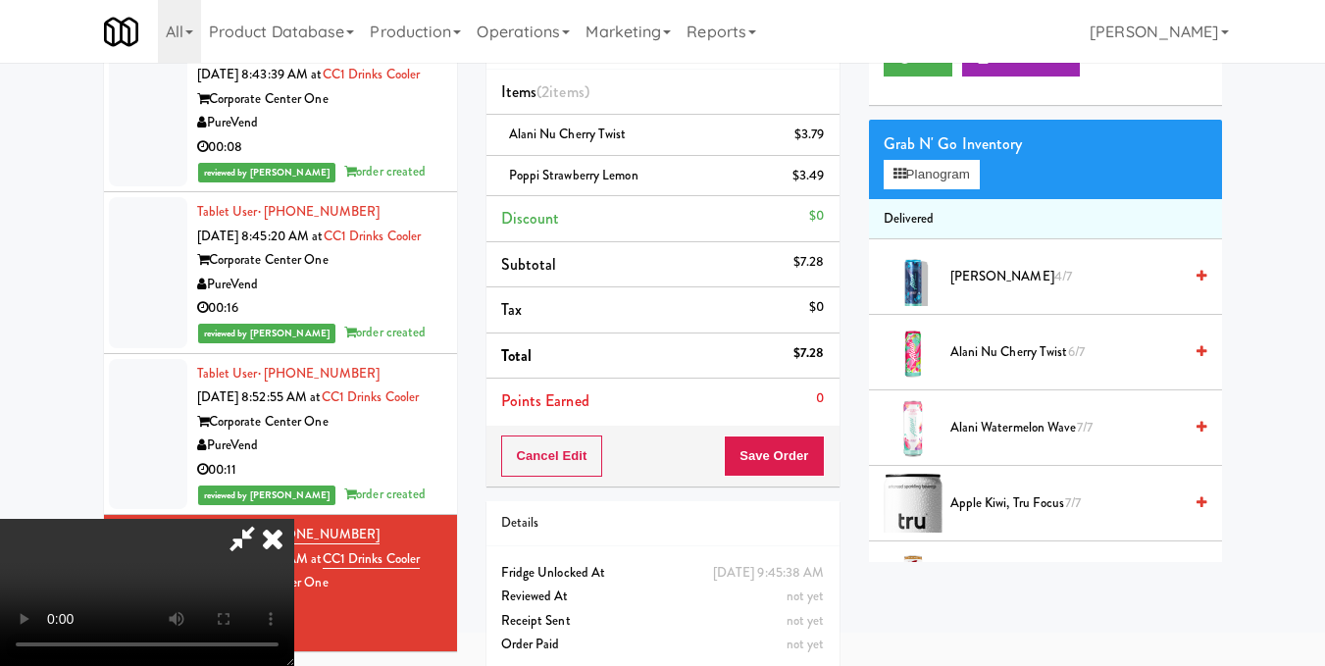
click at [294, 519] on video at bounding box center [147, 592] width 294 height 147
click at [294, 519] on icon at bounding box center [272, 538] width 43 height 39
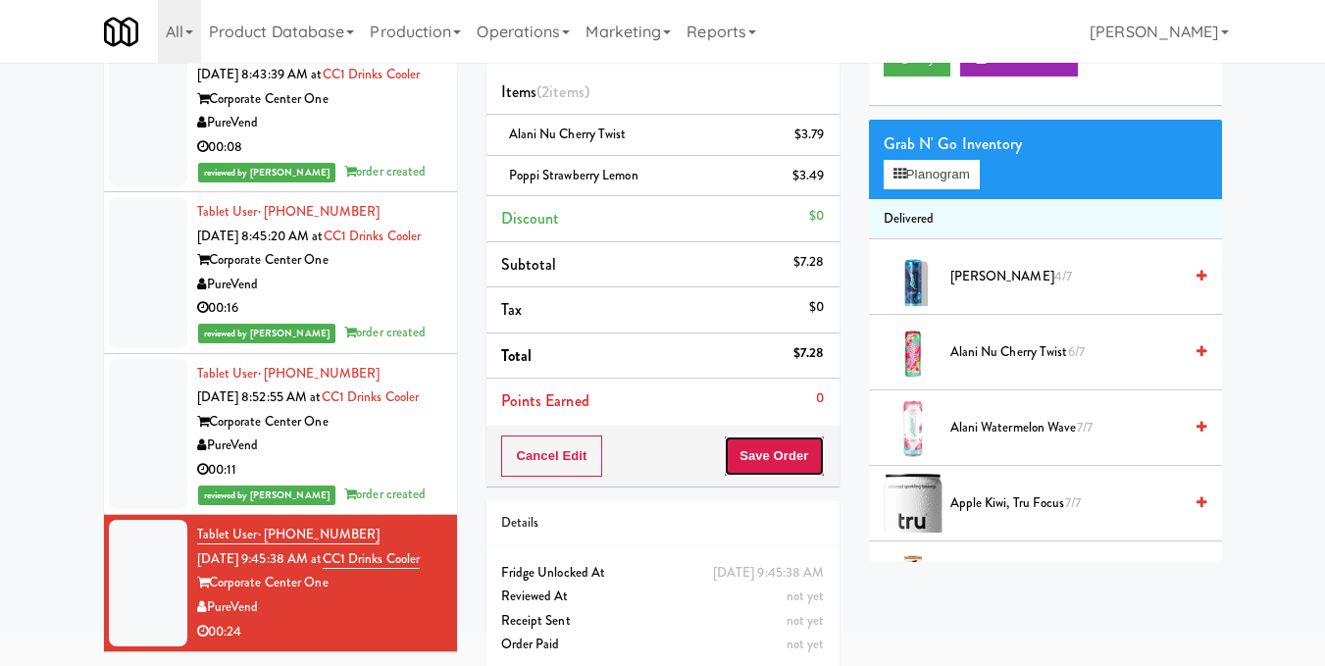
click at [787, 446] on button "Save Order" at bounding box center [774, 455] width 100 height 41
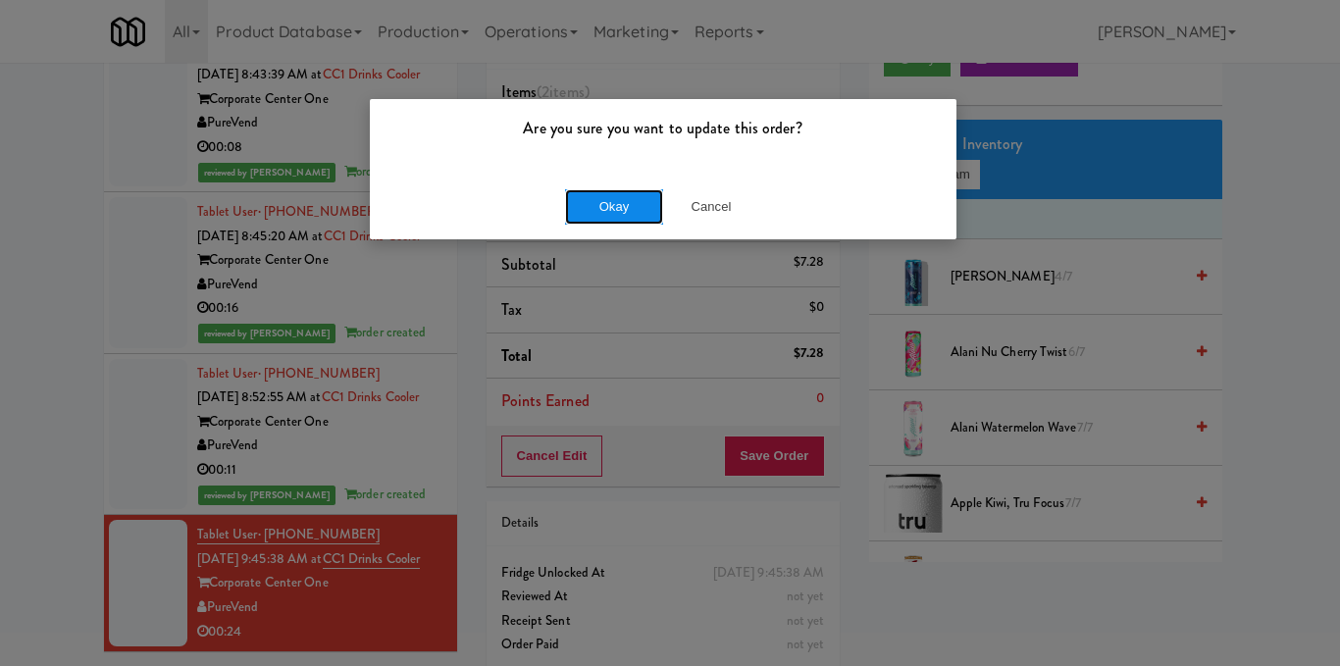
click at [589, 192] on button "Okay" at bounding box center [614, 206] width 98 height 35
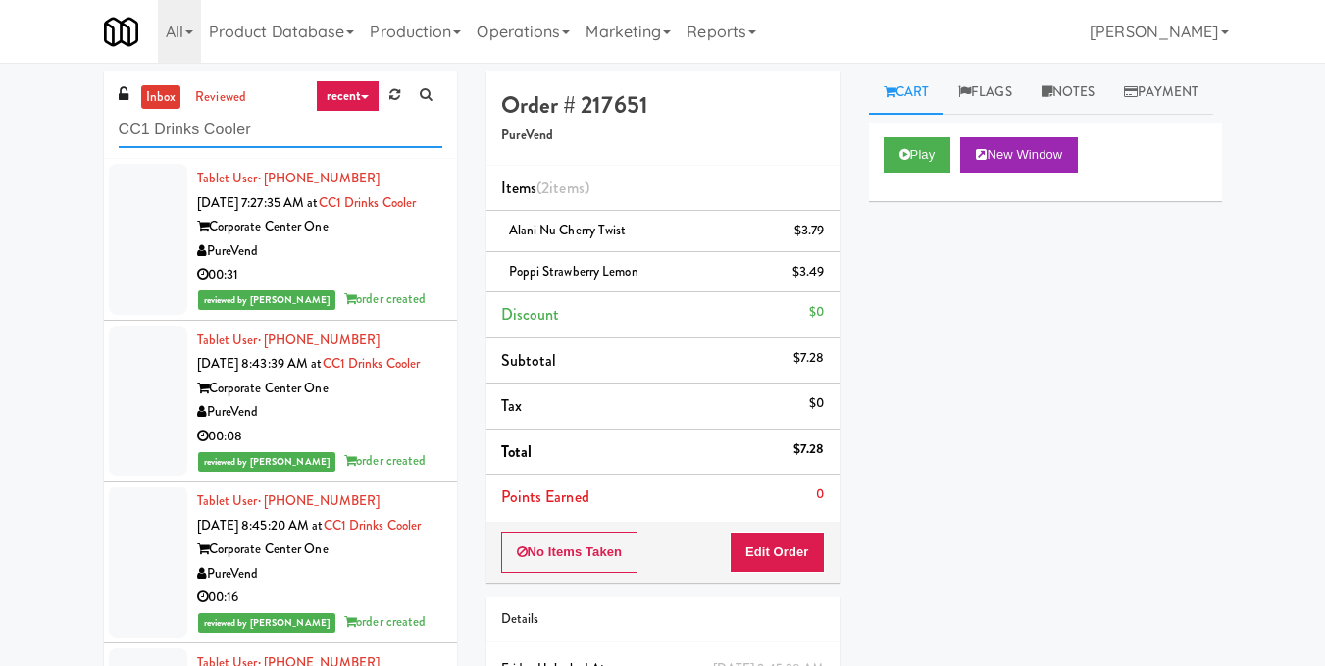
drag, startPoint x: 355, startPoint y: 134, endPoint x: 0, endPoint y: 220, distance: 365.2
click at [0, 220] on div "inbox reviewed recent all unclear take inventory issue suspicious failed recent…" at bounding box center [662, 427] width 1325 height 712
paste input "1130 N Dearborn - Left - Fridge"
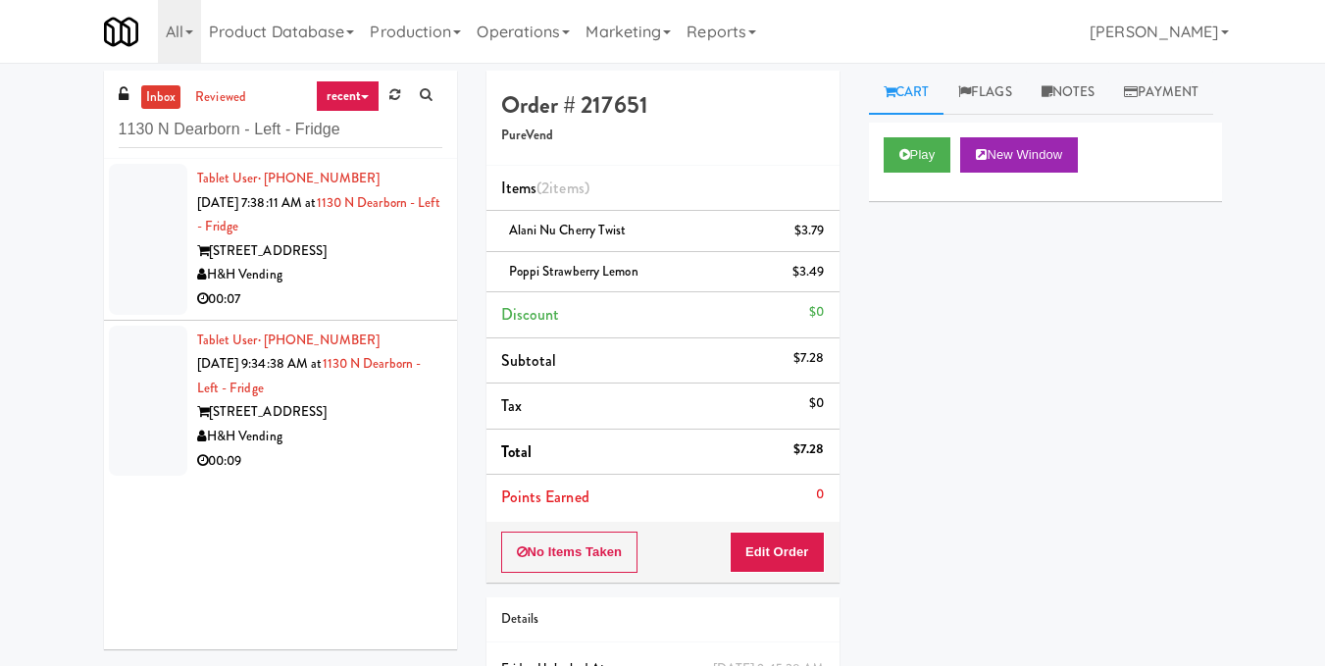
click at [382, 254] on div "1130 N Dearborn St" at bounding box center [319, 251] width 245 height 25
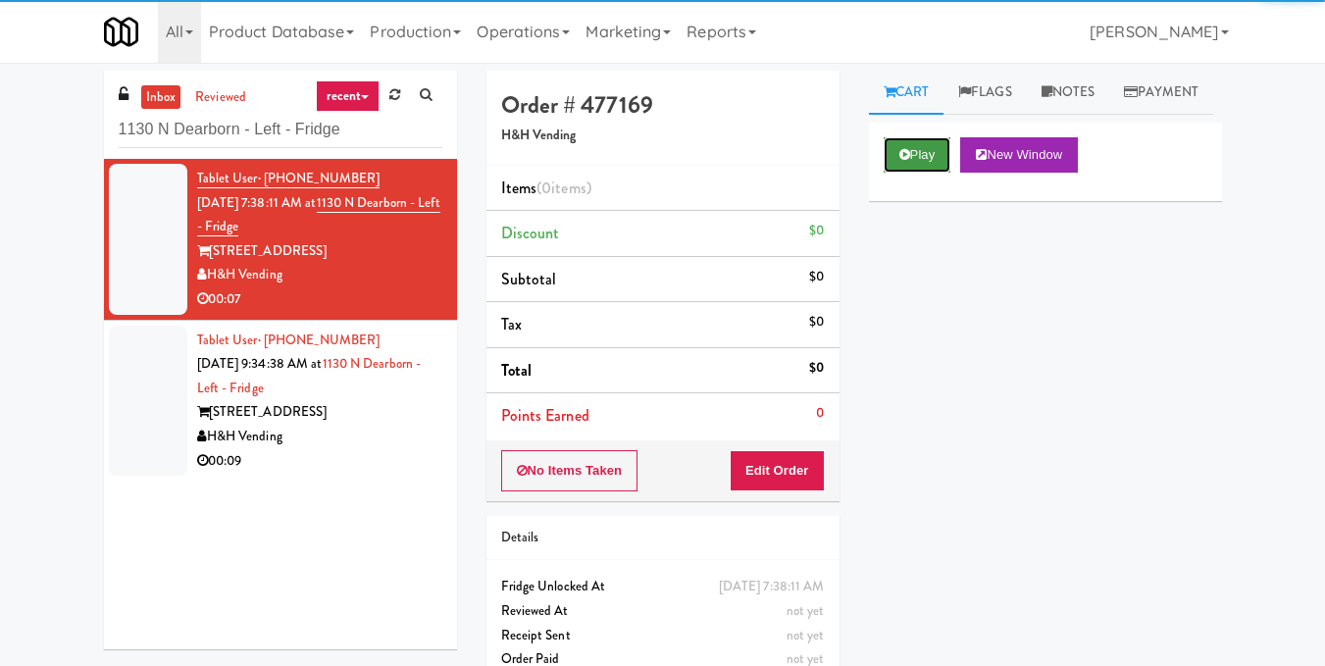
click at [928, 173] on button "Play" at bounding box center [918, 154] width 68 height 35
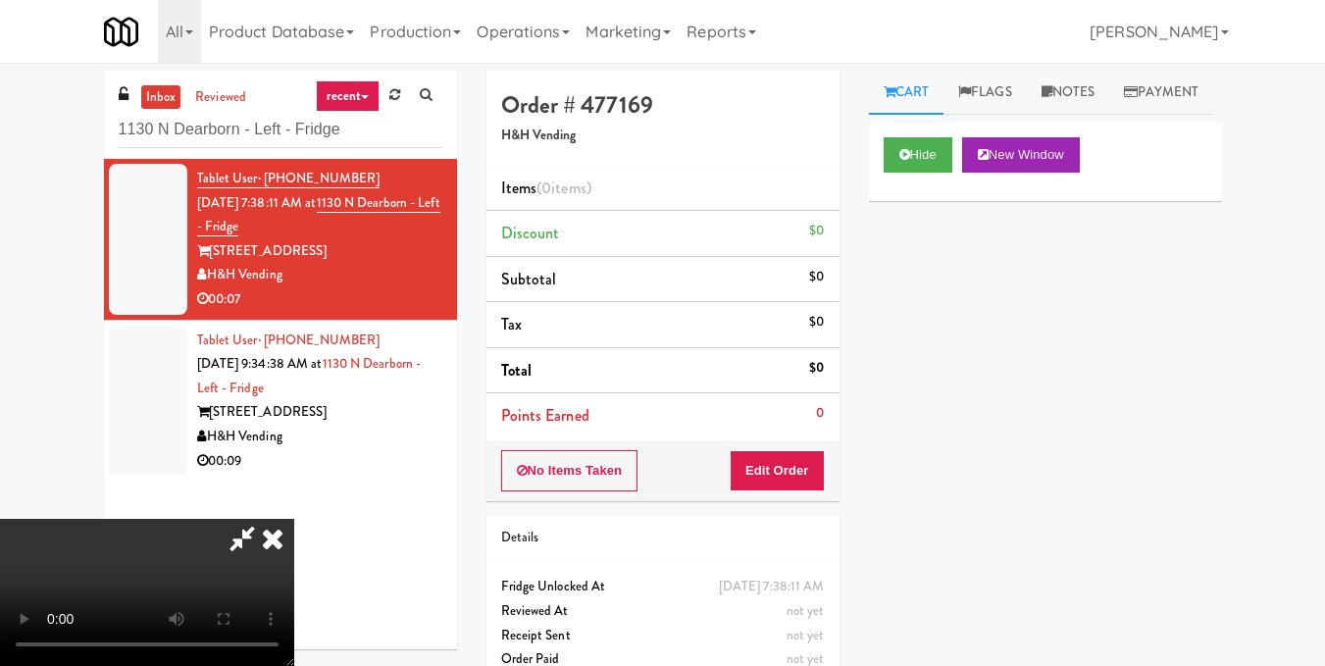
click at [294, 519] on video at bounding box center [147, 592] width 294 height 147
click at [802, 460] on button "Edit Order" at bounding box center [777, 470] width 95 height 41
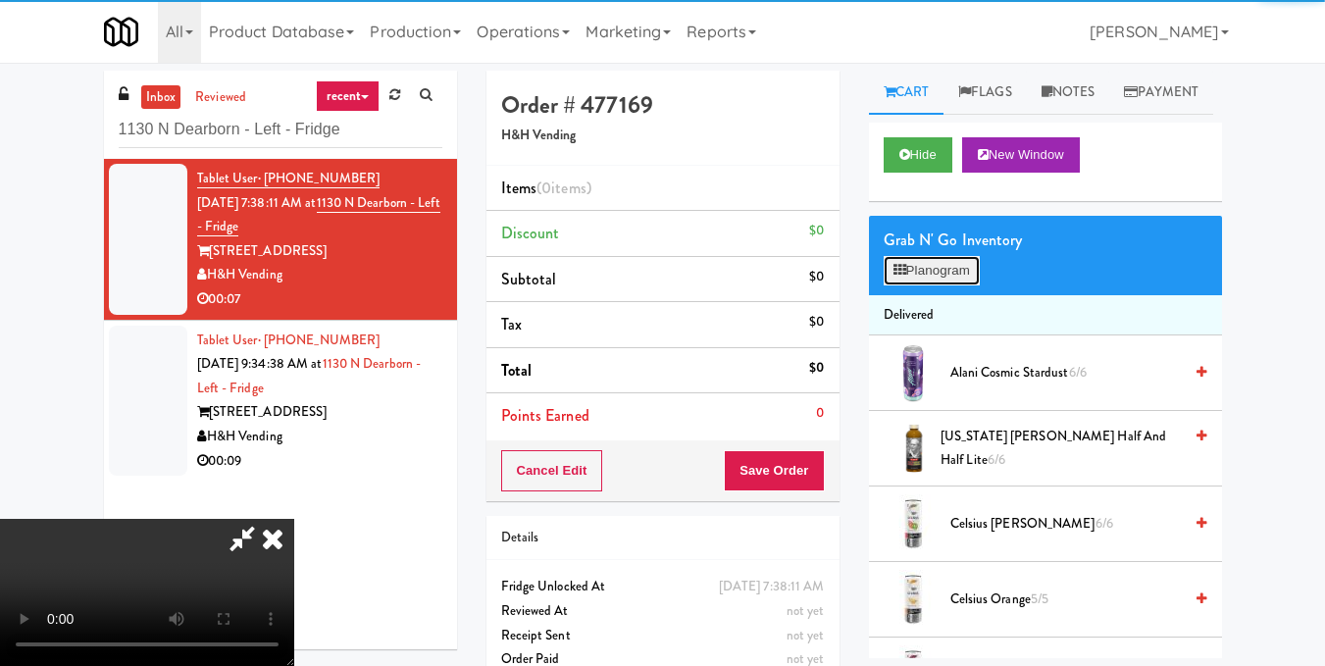
click at [919, 285] on button "Planogram" at bounding box center [932, 270] width 96 height 29
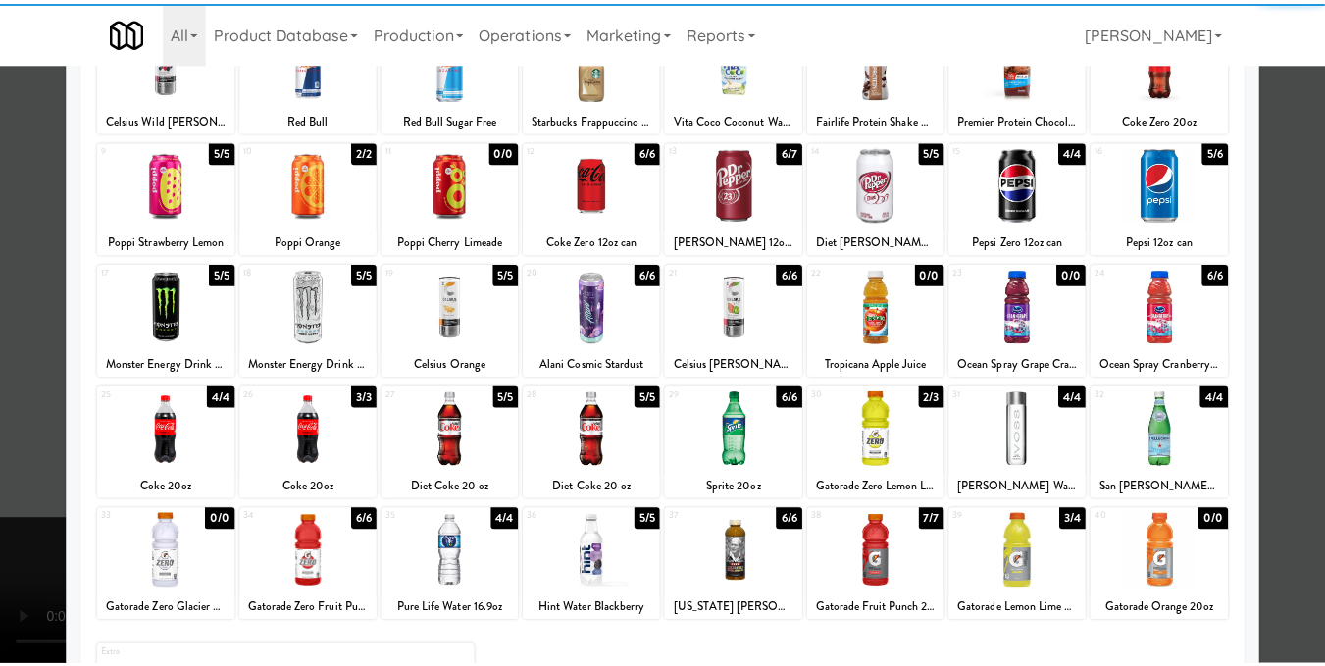
scroll to position [196, 0]
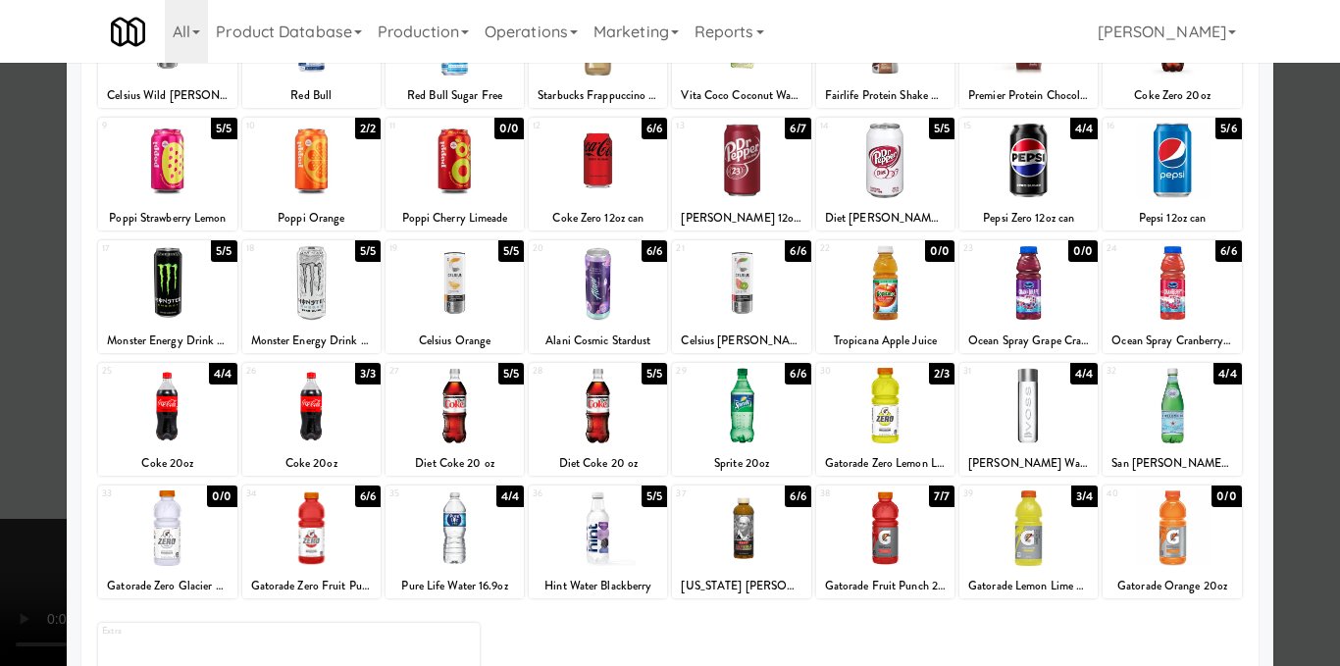
click at [726, 284] on div at bounding box center [741, 283] width 138 height 76
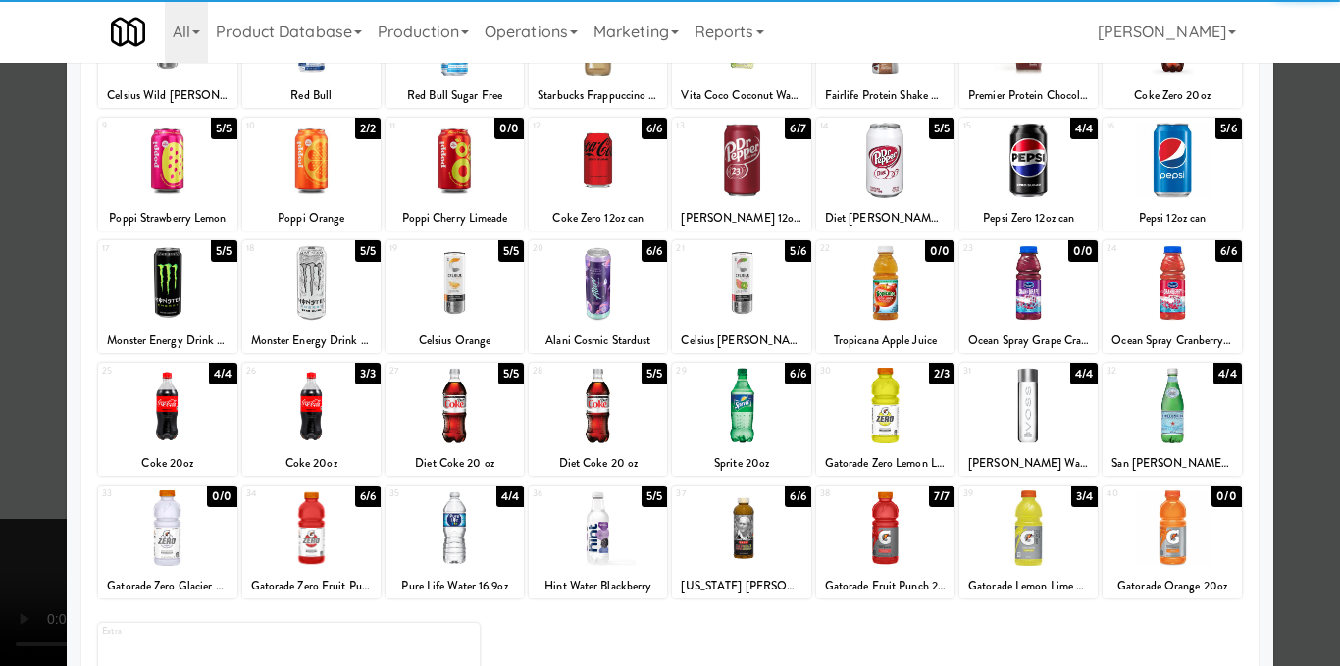
click at [1308, 329] on div at bounding box center [670, 333] width 1340 height 666
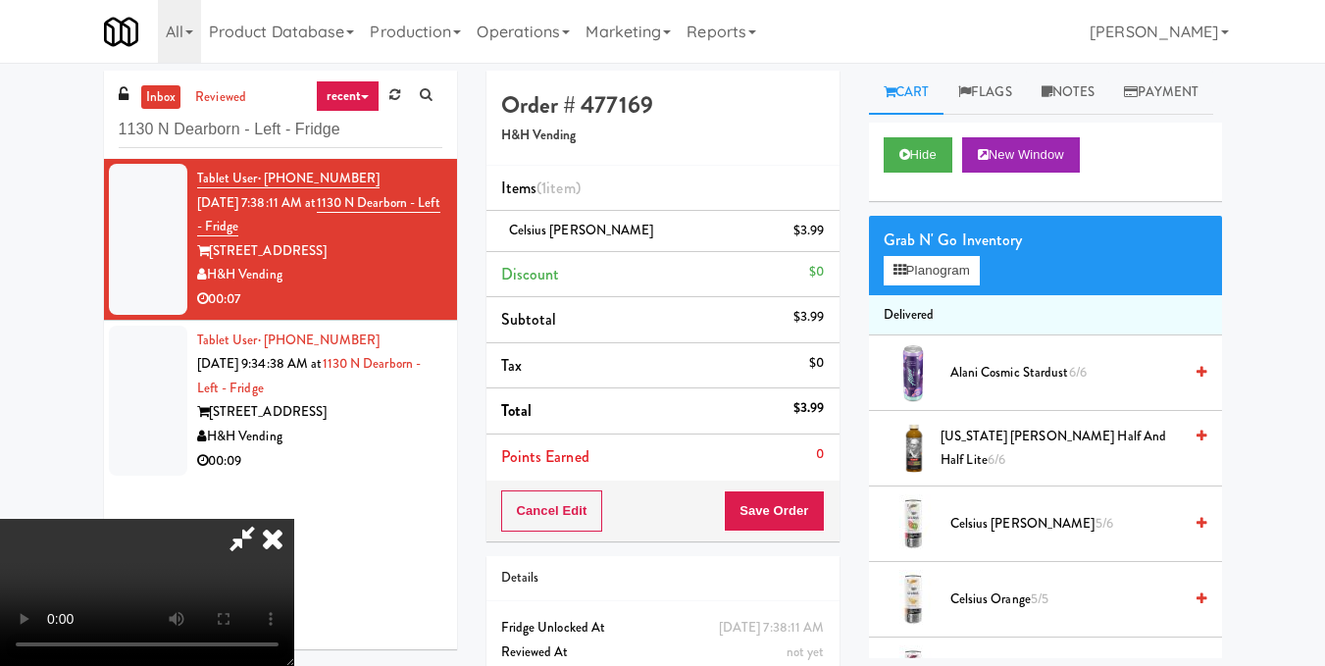
click at [294, 519] on video at bounding box center [147, 592] width 294 height 147
click at [916, 285] on button "Planogram" at bounding box center [932, 270] width 96 height 29
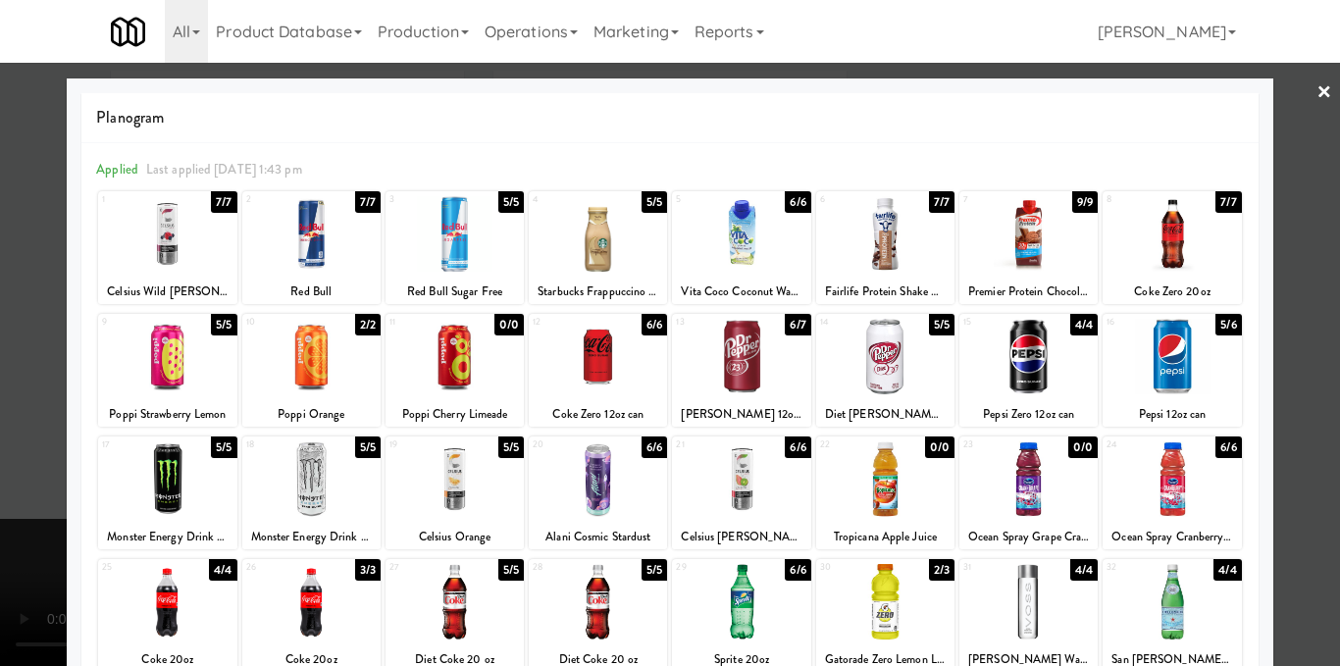
click at [1292, 402] on div at bounding box center [670, 333] width 1340 height 666
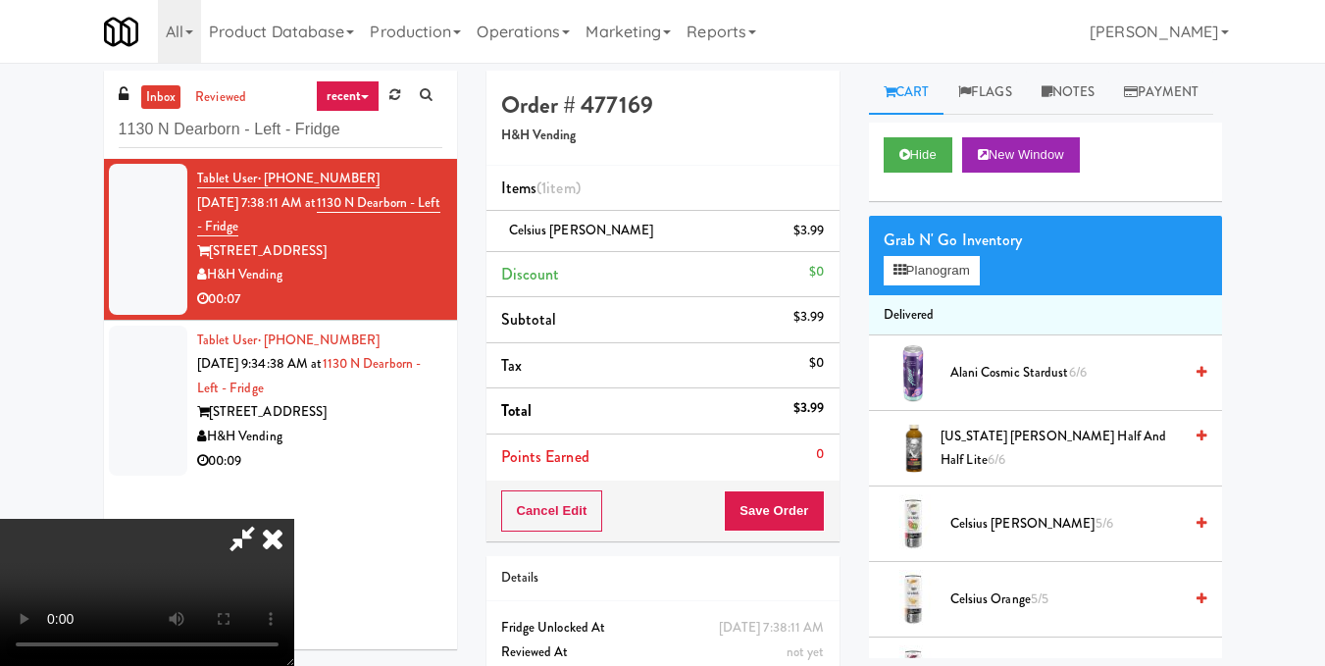
click at [294, 519] on video at bounding box center [147, 592] width 294 height 147
click at [925, 285] on button "Planogram" at bounding box center [932, 270] width 96 height 29
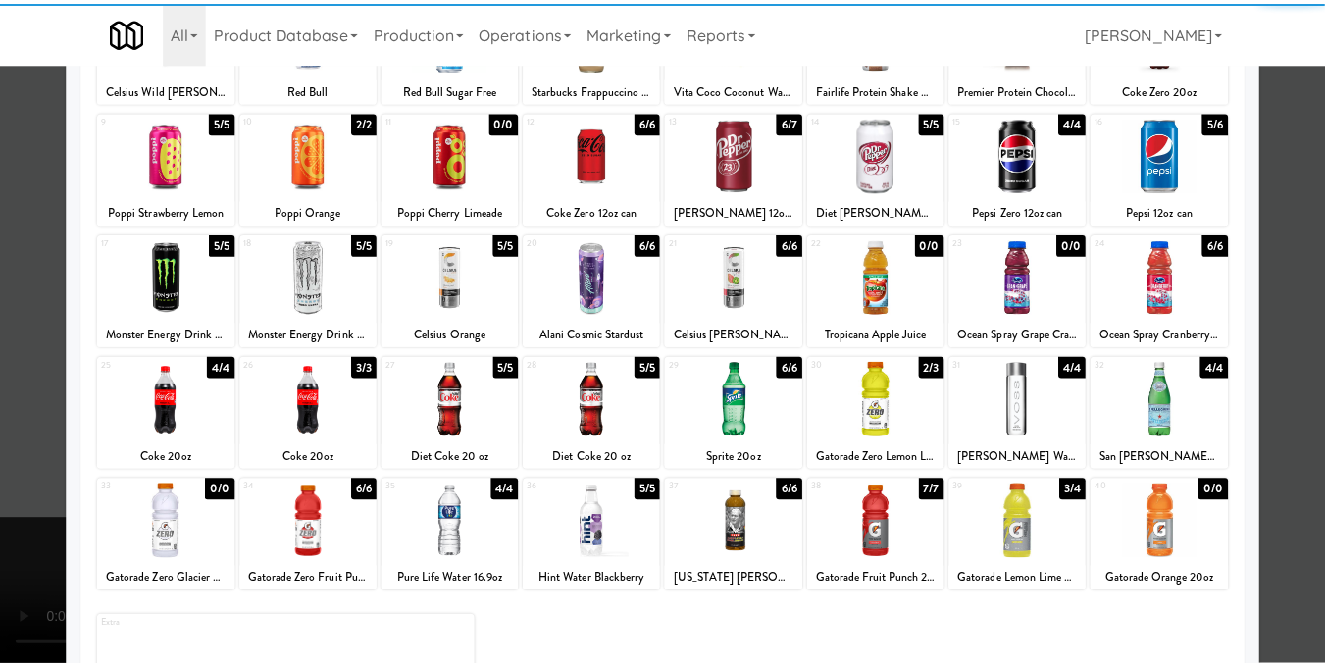
scroll to position [297, 0]
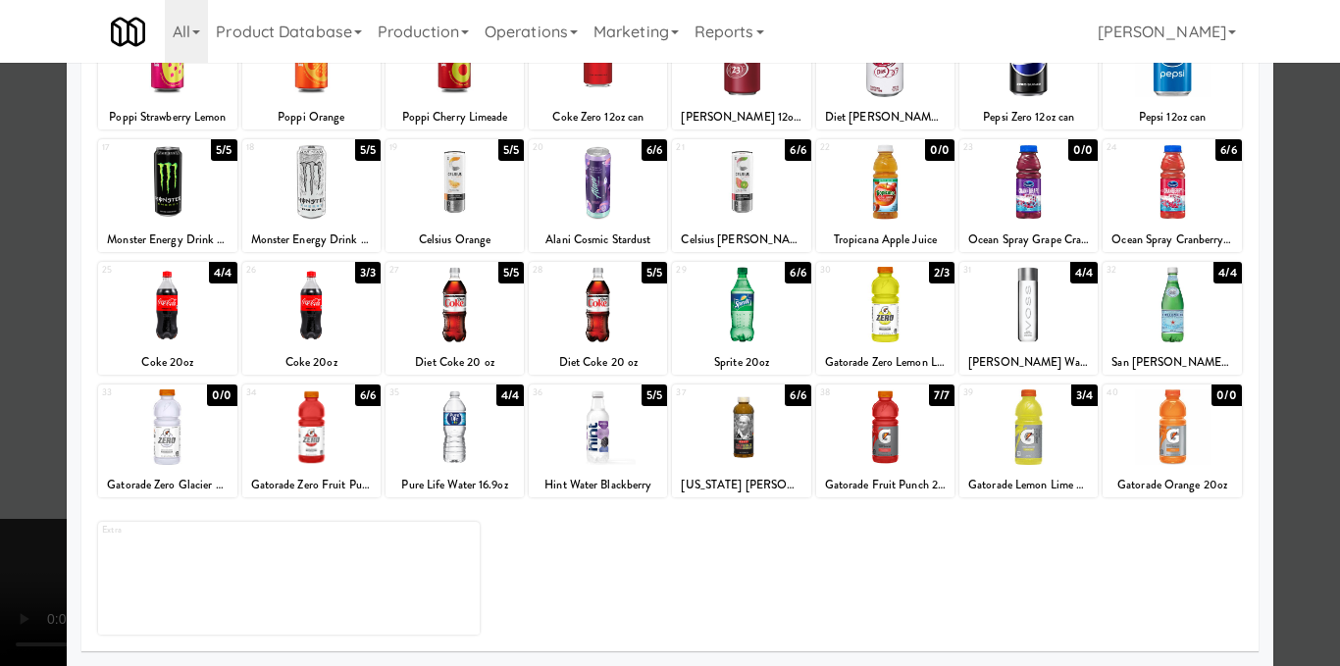
drag, startPoint x: 439, startPoint y: 442, endPoint x: 499, endPoint y: 420, distance: 63.9
click at [440, 441] on div at bounding box center [454, 427] width 138 height 76
click at [1260, 325] on div at bounding box center [670, 333] width 1340 height 666
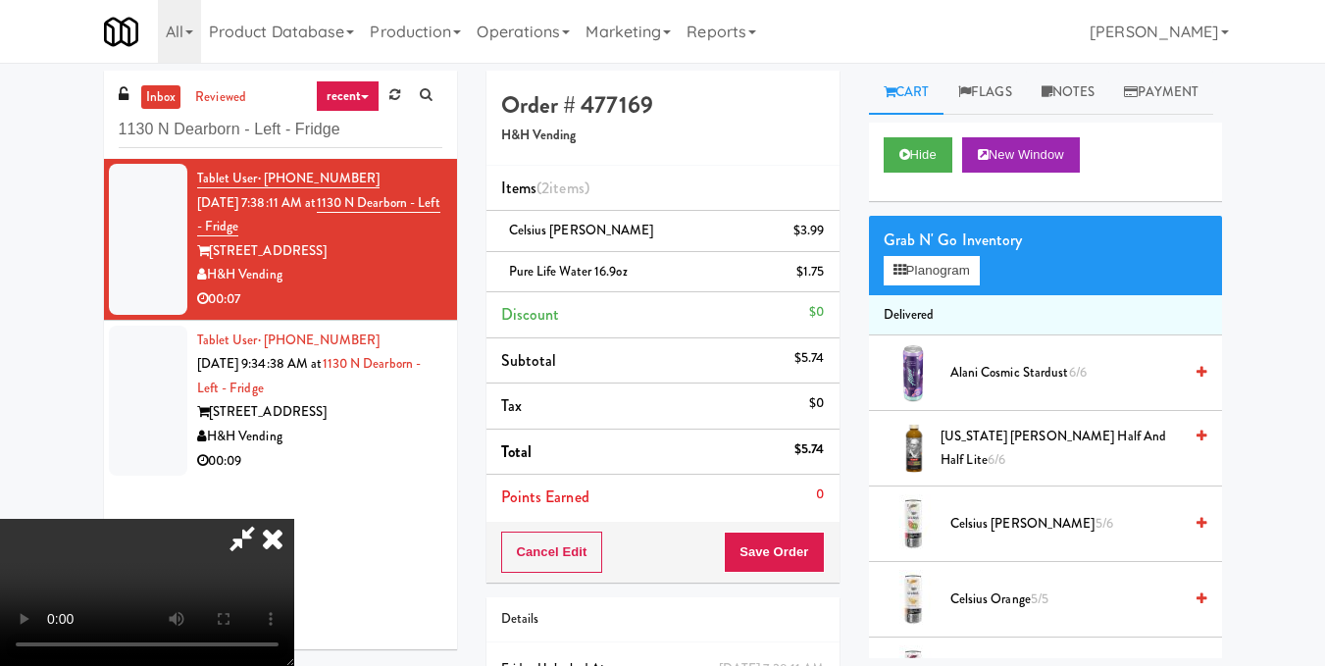
click at [294, 519] on video at bounding box center [147, 592] width 294 height 147
click at [265, 519] on icon at bounding box center [242, 538] width 45 height 39
click at [785, 553] on button "Save Order" at bounding box center [774, 552] width 100 height 41
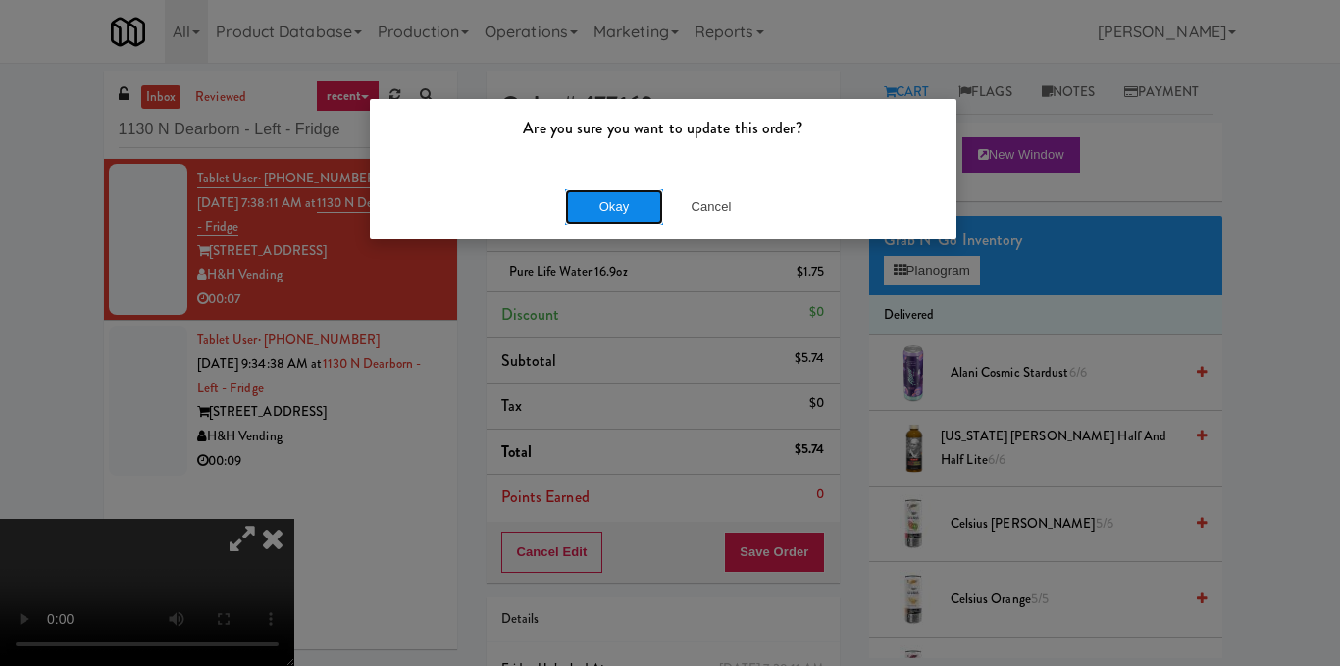
click at [628, 209] on button "Okay" at bounding box center [614, 206] width 98 height 35
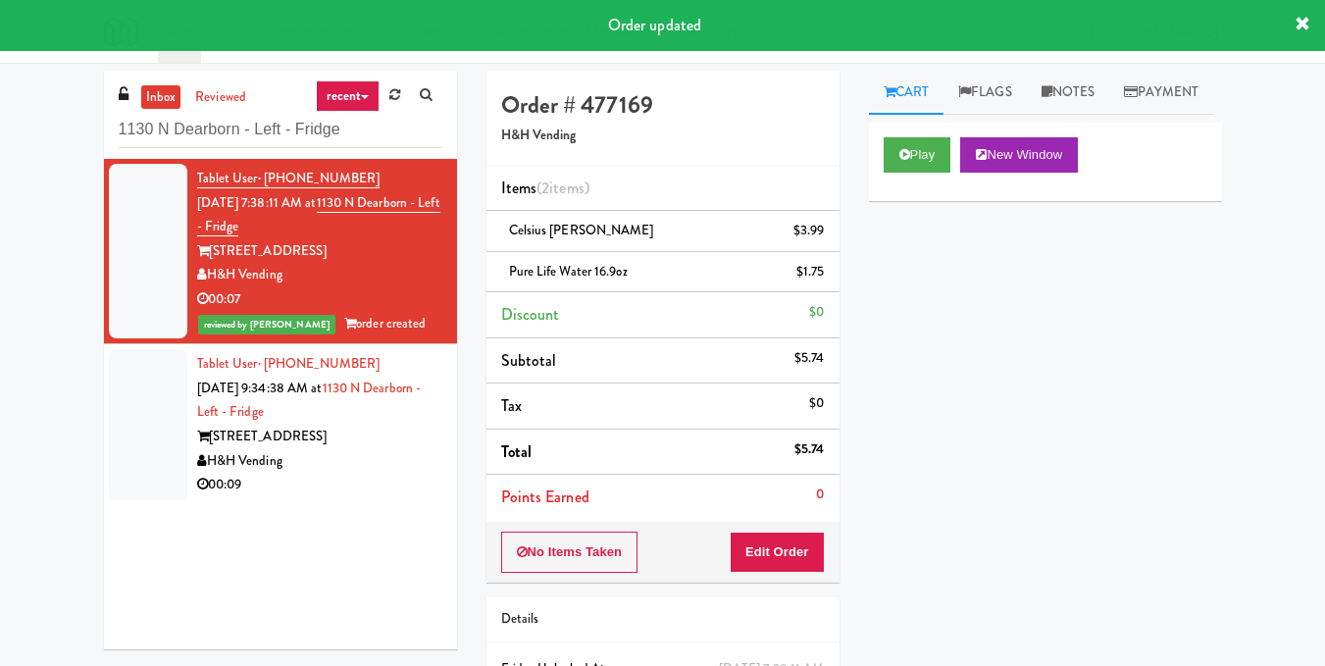
click at [360, 500] on li "Tablet User · (910) 724-5276 Aug 22, 2025 9:34:38 AM at 1130 N Dearborn - Left …" at bounding box center [280, 424] width 353 height 161
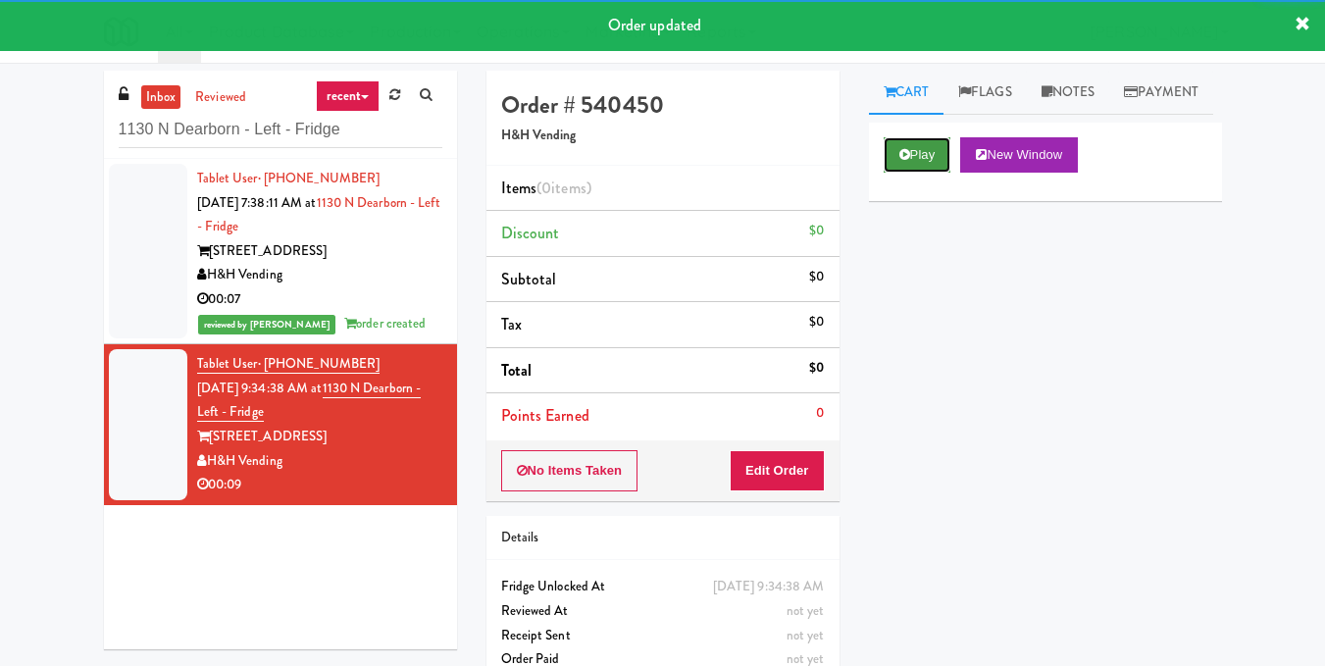
click at [897, 173] on button "Play" at bounding box center [918, 154] width 68 height 35
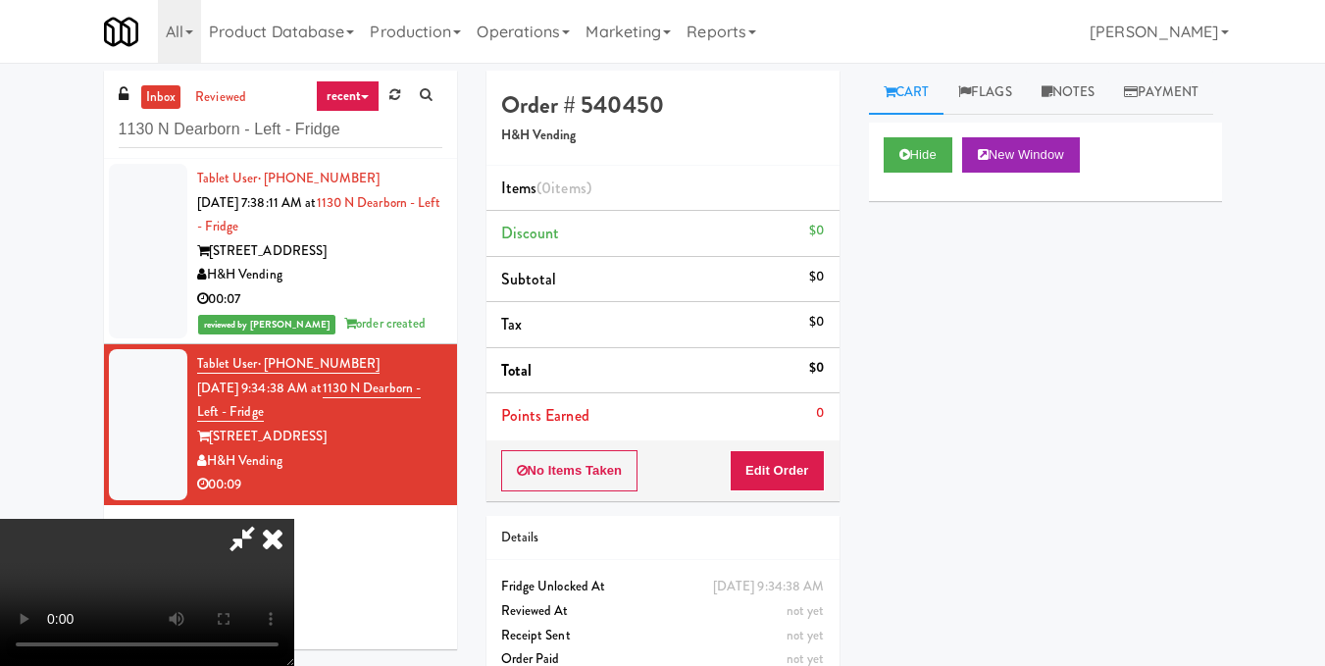
click at [294, 519] on video at bounding box center [147, 592] width 294 height 147
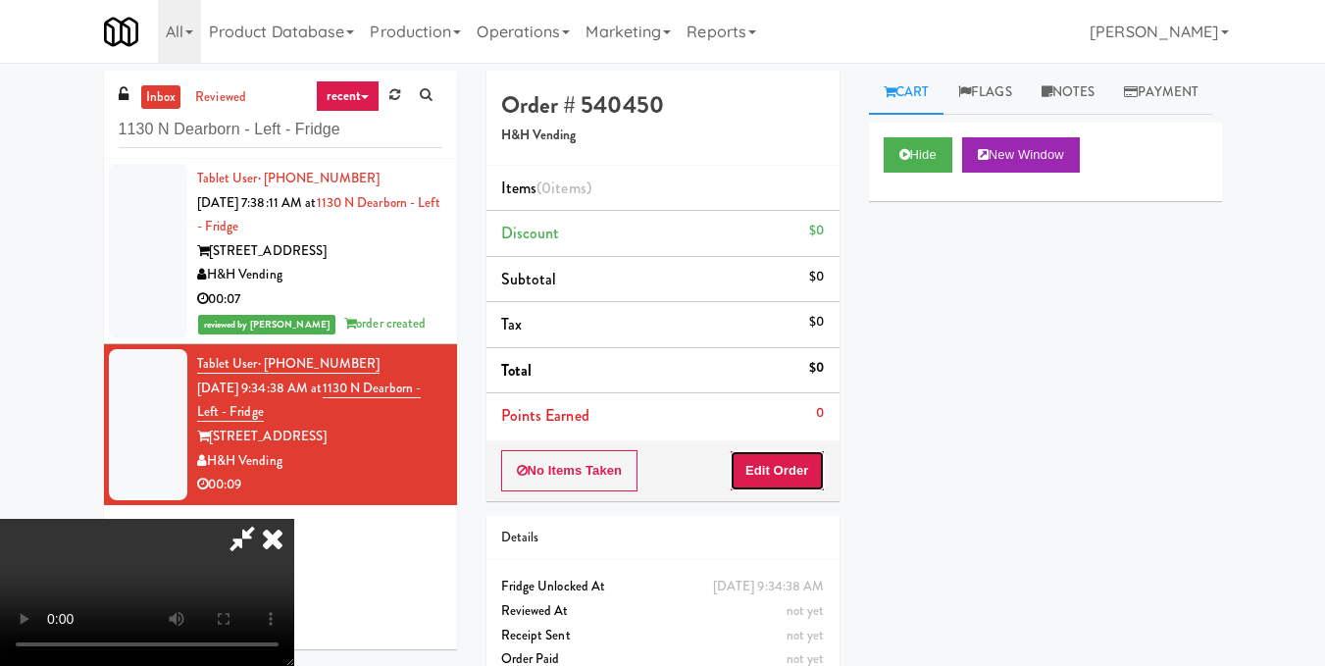
click at [815, 461] on button "Edit Order" at bounding box center [777, 470] width 95 height 41
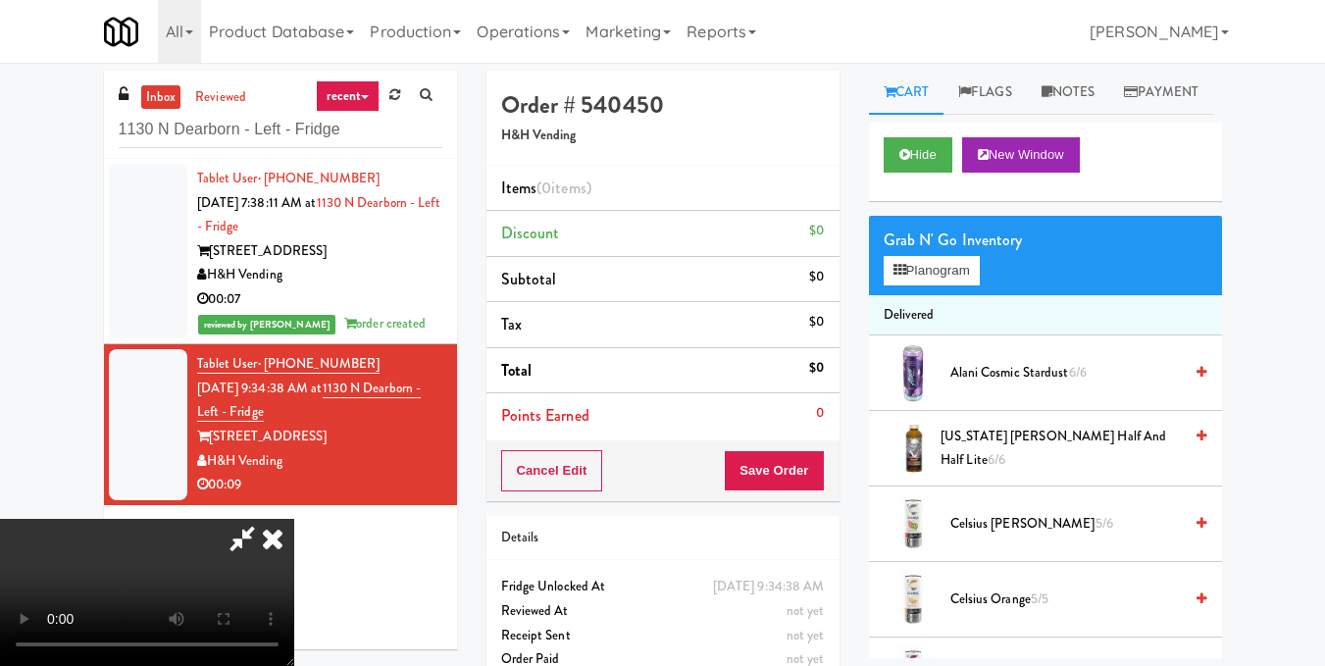
click at [1197, 379] on icon at bounding box center [1202, 372] width 10 height 13
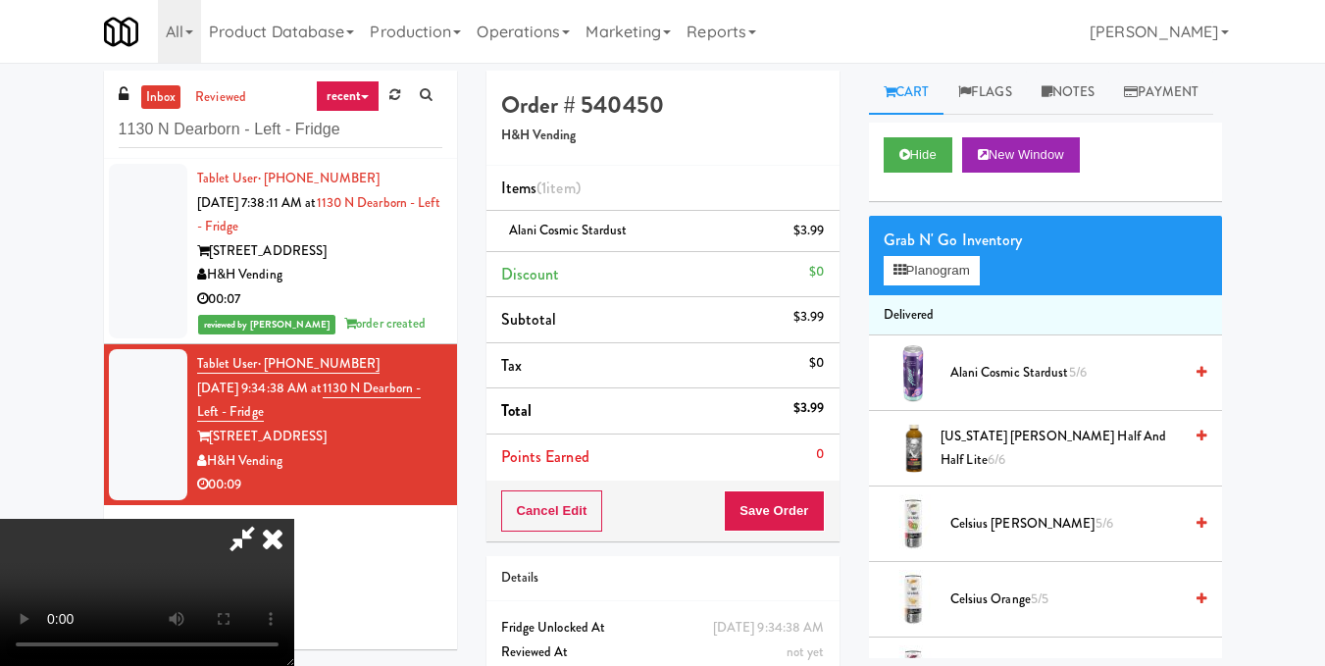
scroll to position [221, 0]
click at [294, 519] on video at bounding box center [147, 592] width 294 height 147
click at [294, 519] on icon at bounding box center [272, 538] width 43 height 39
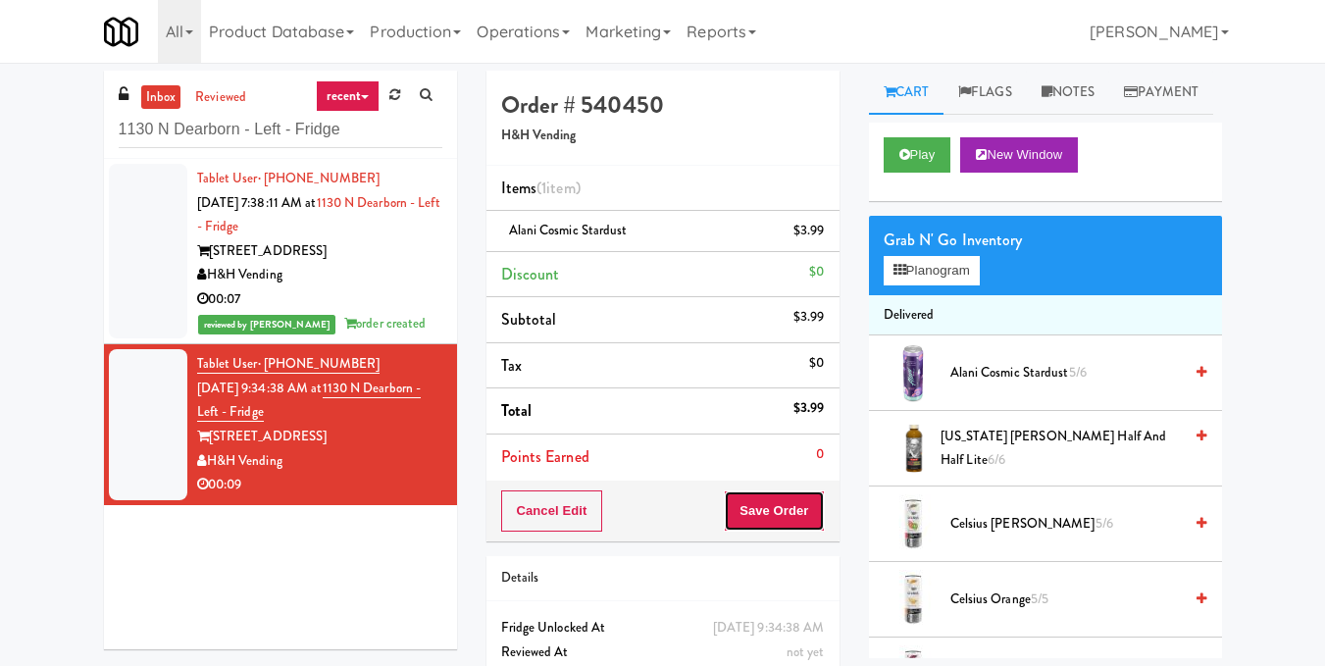
click at [775, 508] on button "Save Order" at bounding box center [774, 510] width 100 height 41
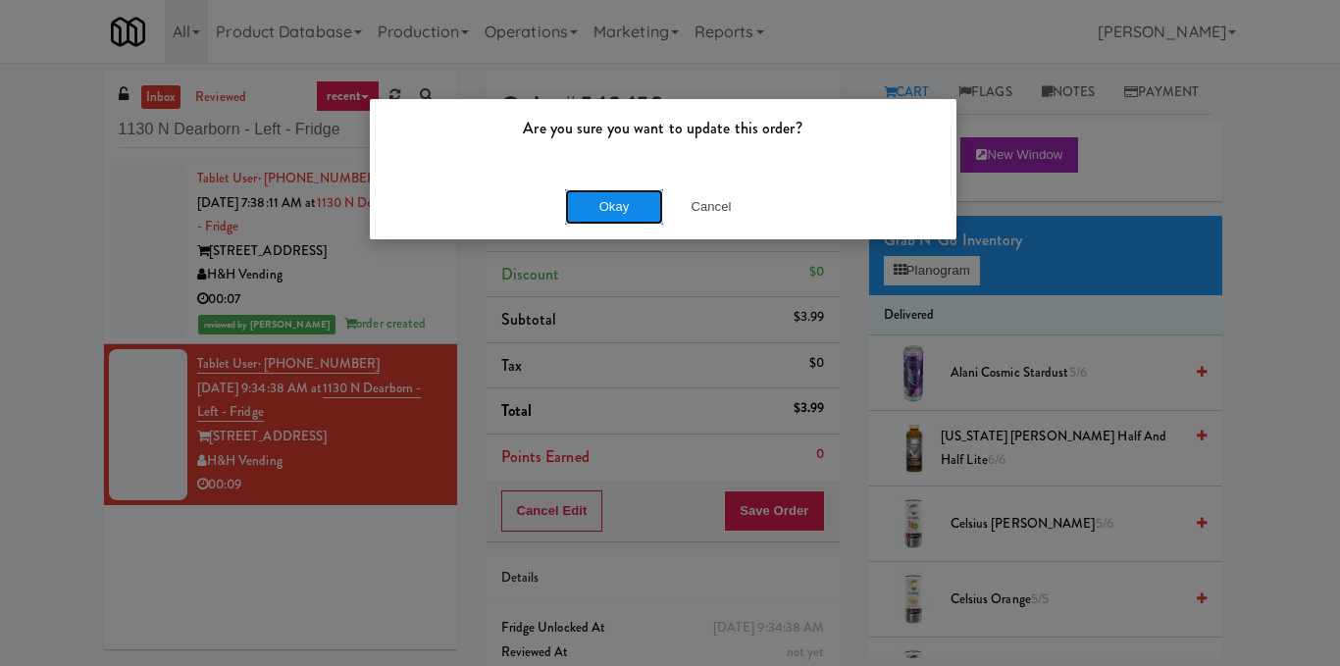
click at [601, 209] on button "Okay" at bounding box center [614, 206] width 98 height 35
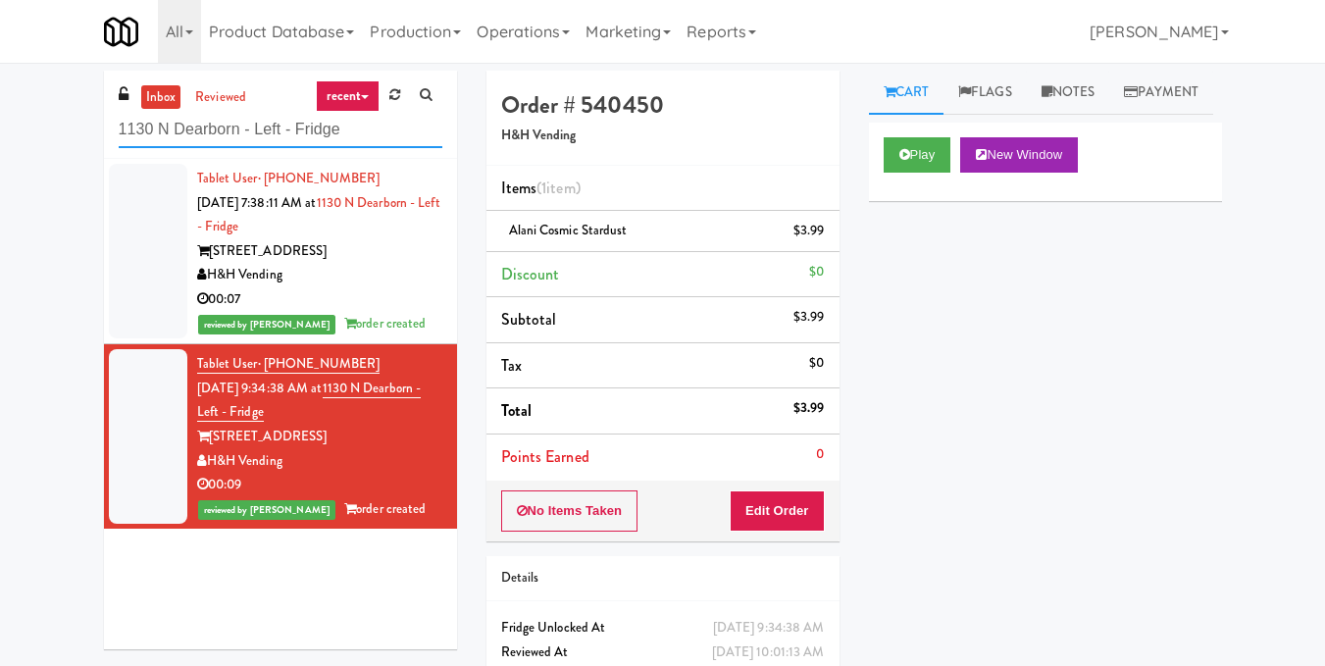
drag, startPoint x: 52, startPoint y: 140, endPoint x: 0, endPoint y: 158, distance: 54.9
click at [0, 141] on div "inbox reviewed recent all unclear take inventory issue suspicious failed recent…" at bounding box center [662, 406] width 1325 height 671
paste input "Training Center-Cooler-Left"
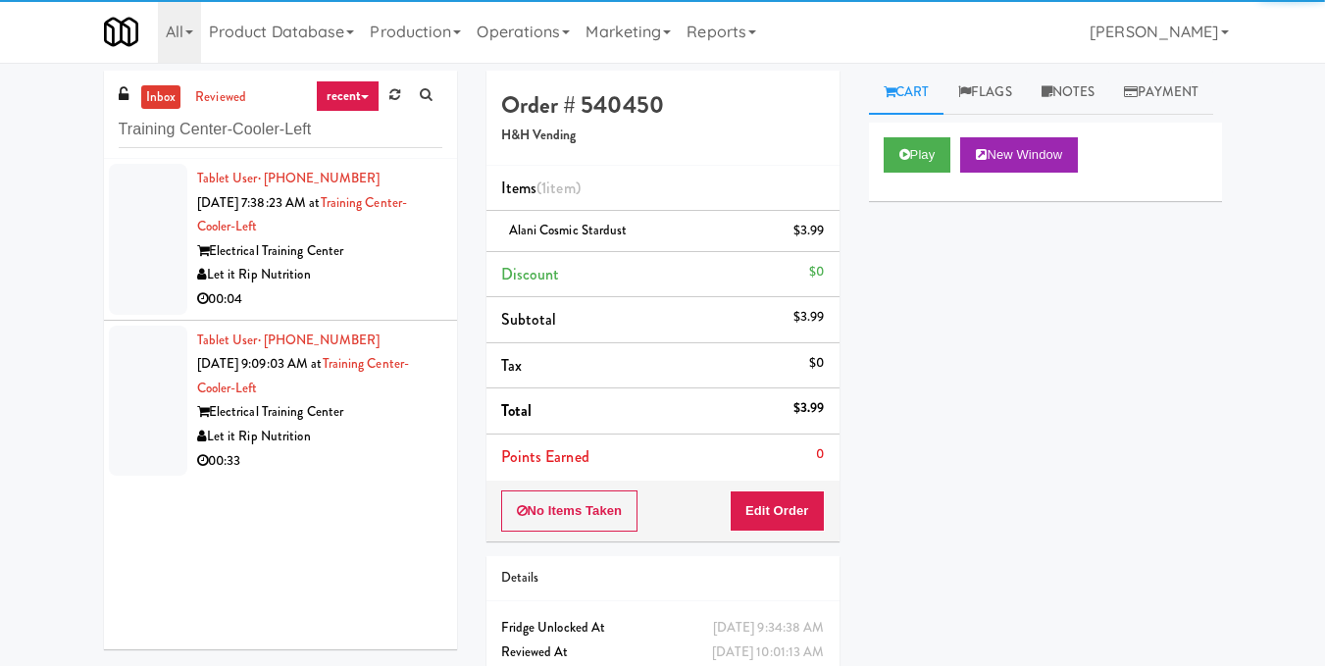
click at [379, 289] on div "00:04" at bounding box center [319, 299] width 245 height 25
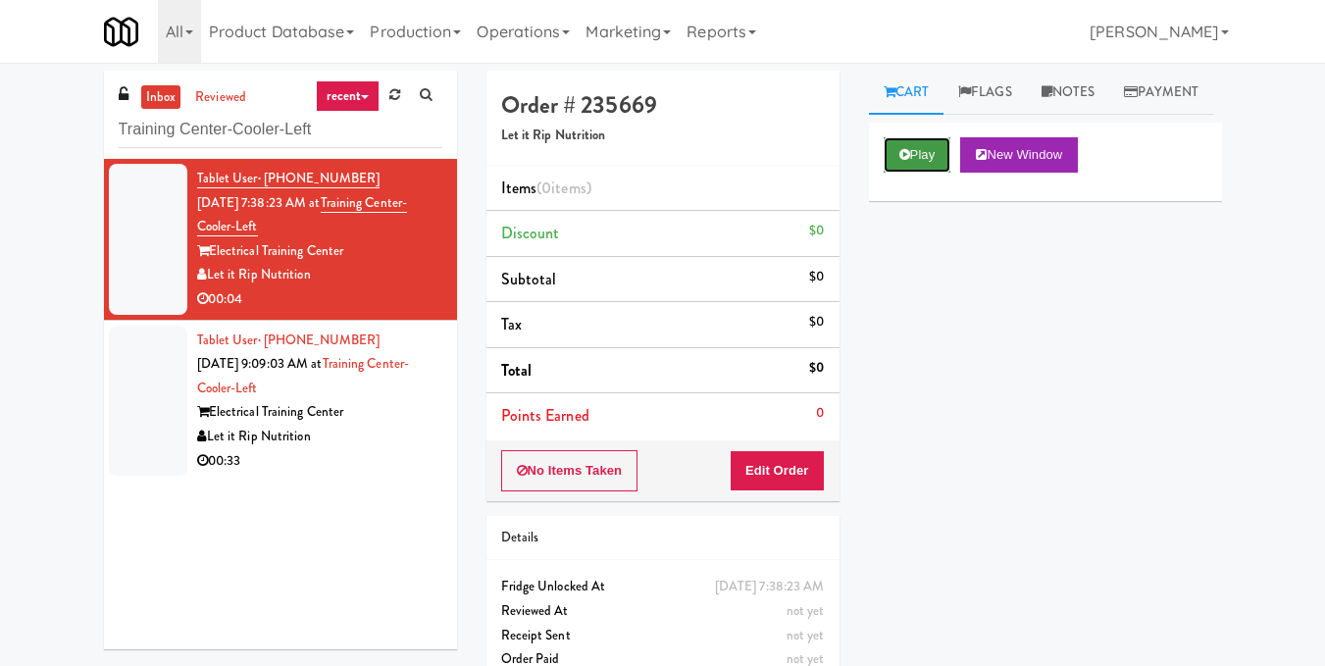
click at [903, 161] on icon at bounding box center [904, 154] width 11 height 13
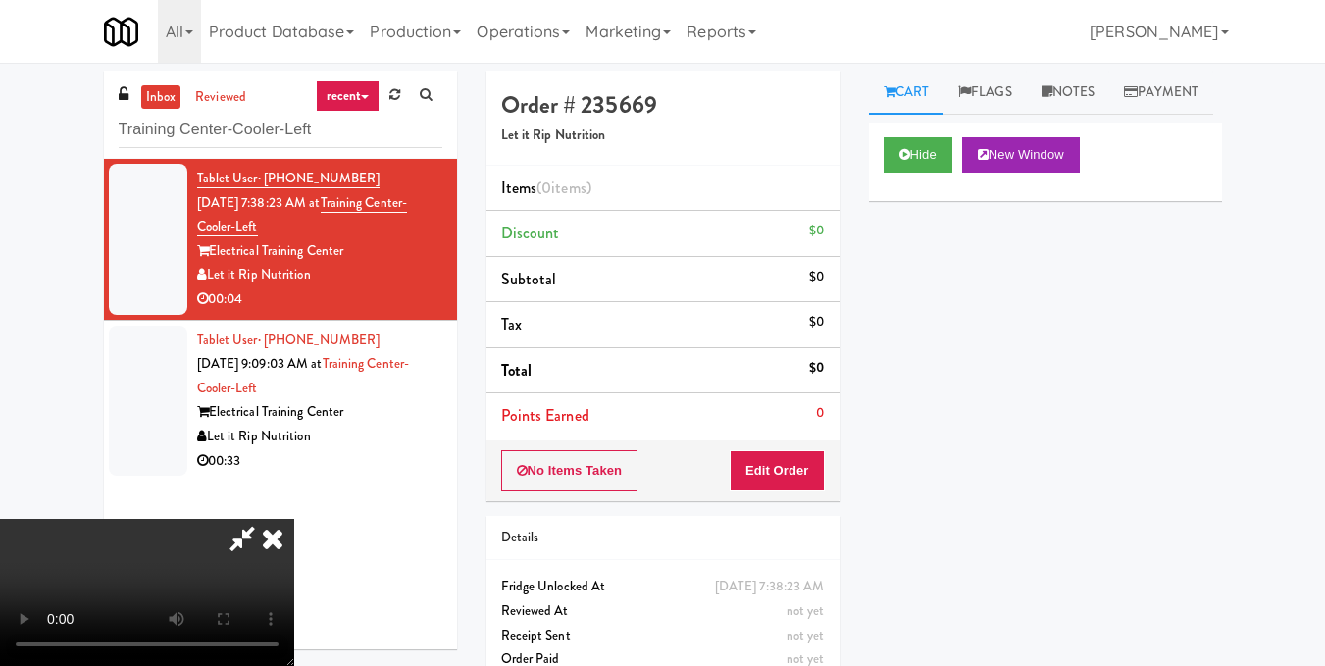
click at [294, 519] on video at bounding box center [147, 592] width 294 height 147
click at [806, 466] on button "Edit Order" at bounding box center [777, 470] width 95 height 41
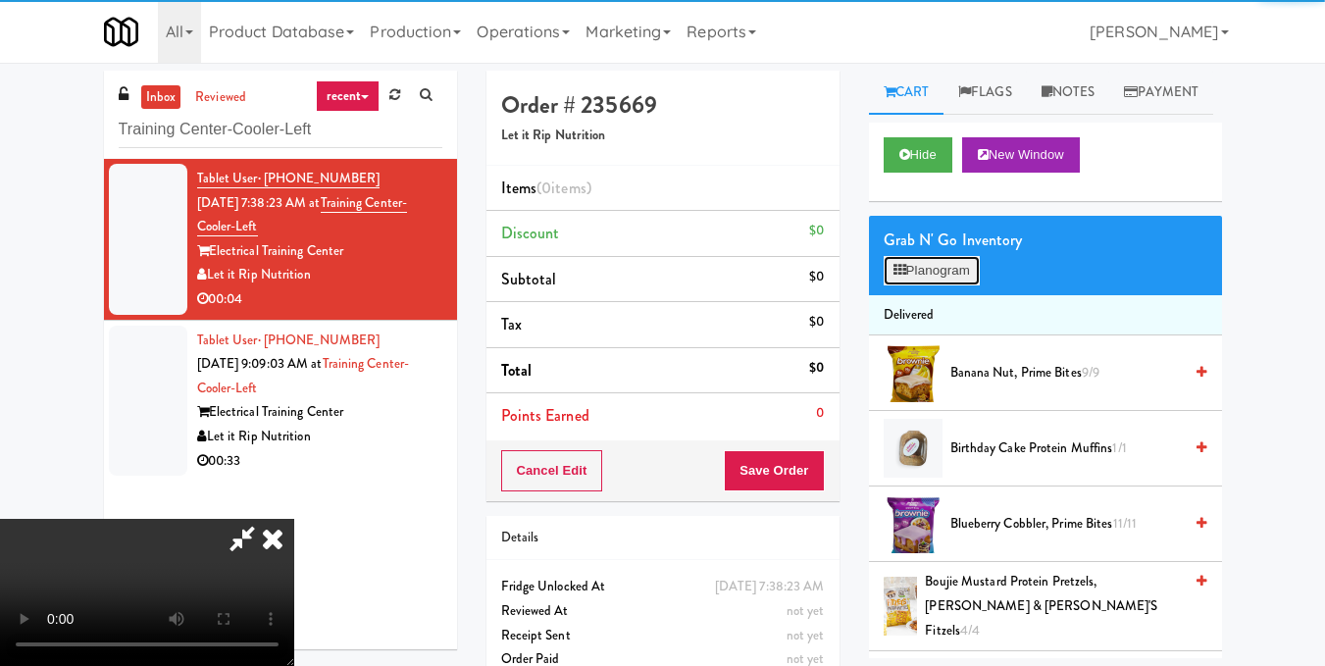
click at [924, 285] on button "Planogram" at bounding box center [932, 270] width 96 height 29
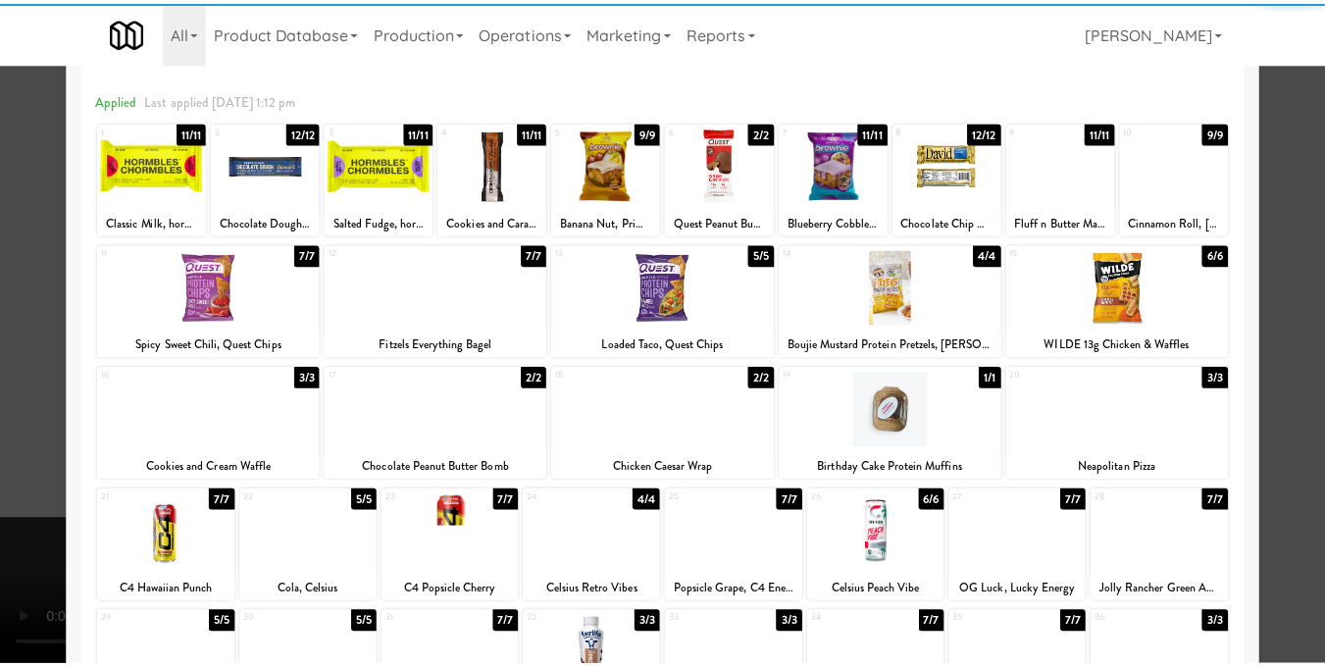
scroll to position [196, 0]
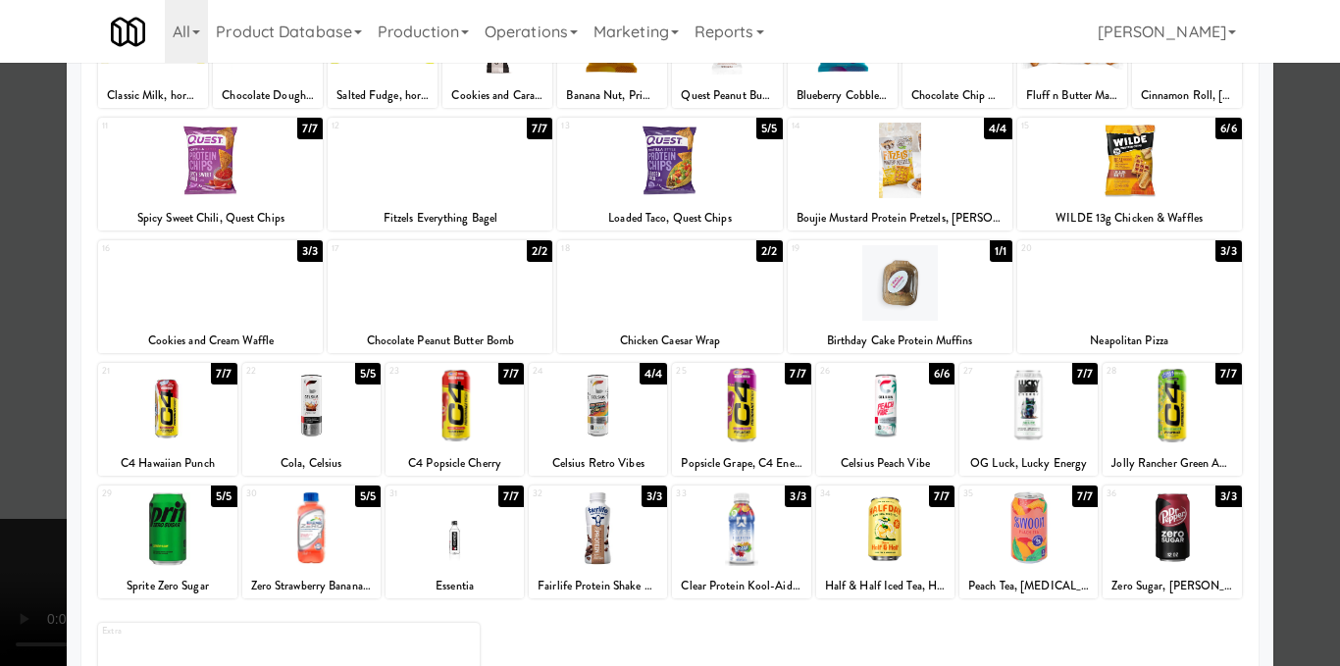
click at [909, 297] on div at bounding box center [900, 283] width 225 height 76
drag, startPoint x: 1298, startPoint y: 270, endPoint x: 1286, endPoint y: 272, distance: 11.9
click at [1297, 270] on div at bounding box center [670, 333] width 1340 height 666
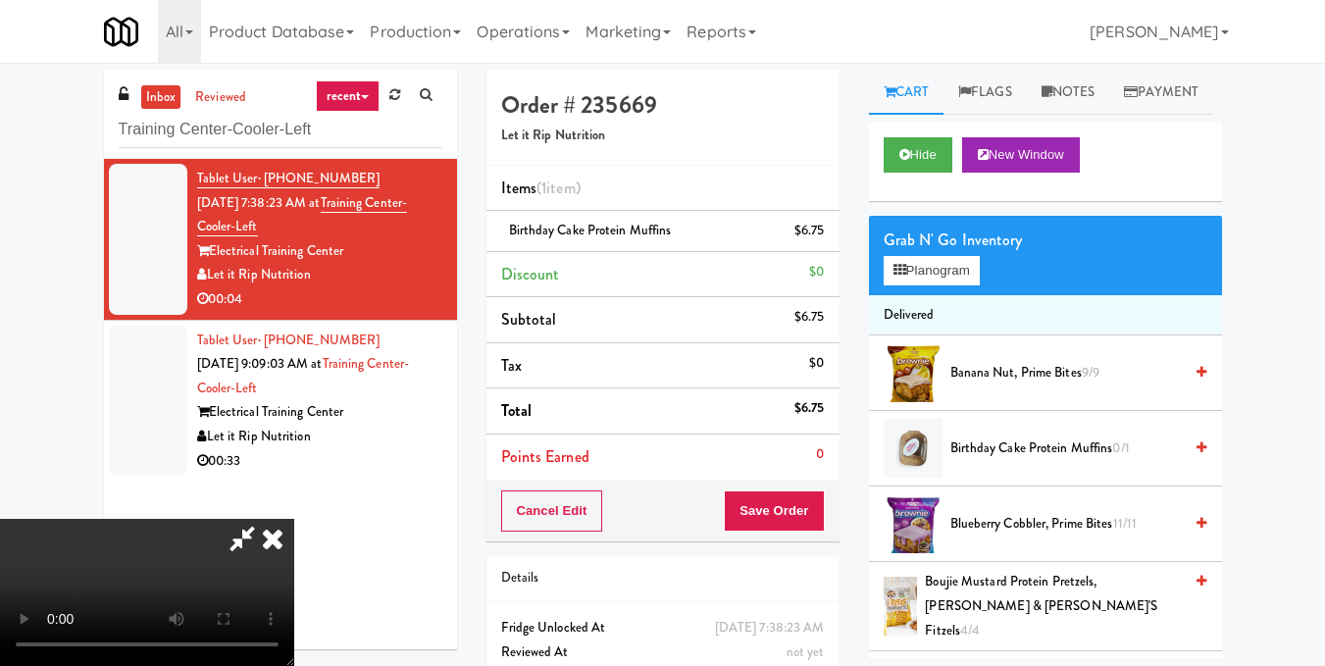
click at [294, 519] on video at bounding box center [147, 592] width 294 height 147
click at [294, 519] on icon at bounding box center [272, 538] width 43 height 39
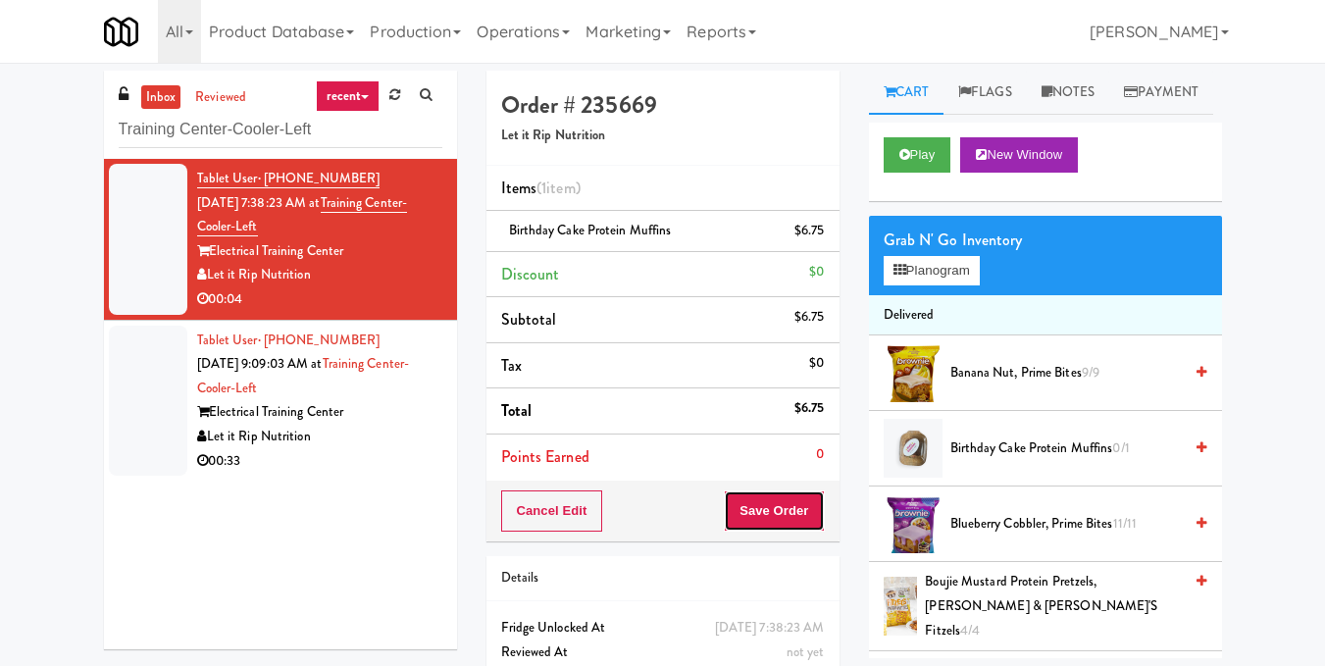
click at [758, 502] on button "Save Order" at bounding box center [774, 510] width 100 height 41
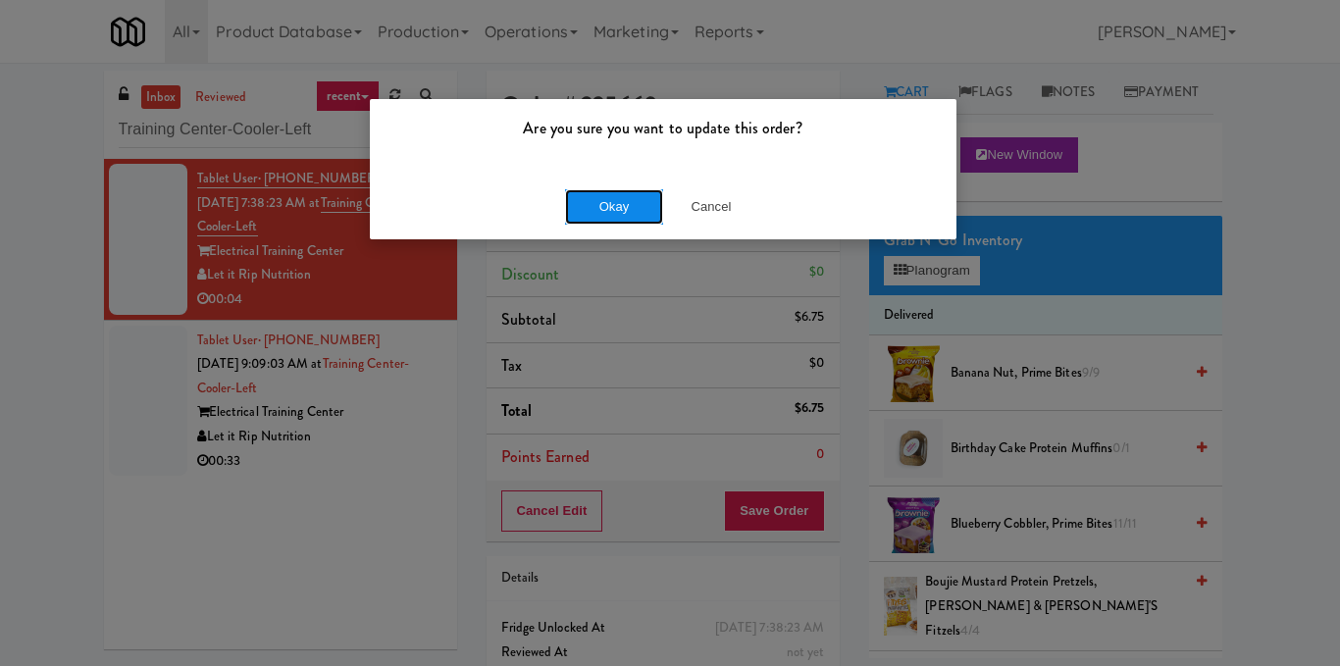
click at [599, 205] on button "Okay" at bounding box center [614, 206] width 98 height 35
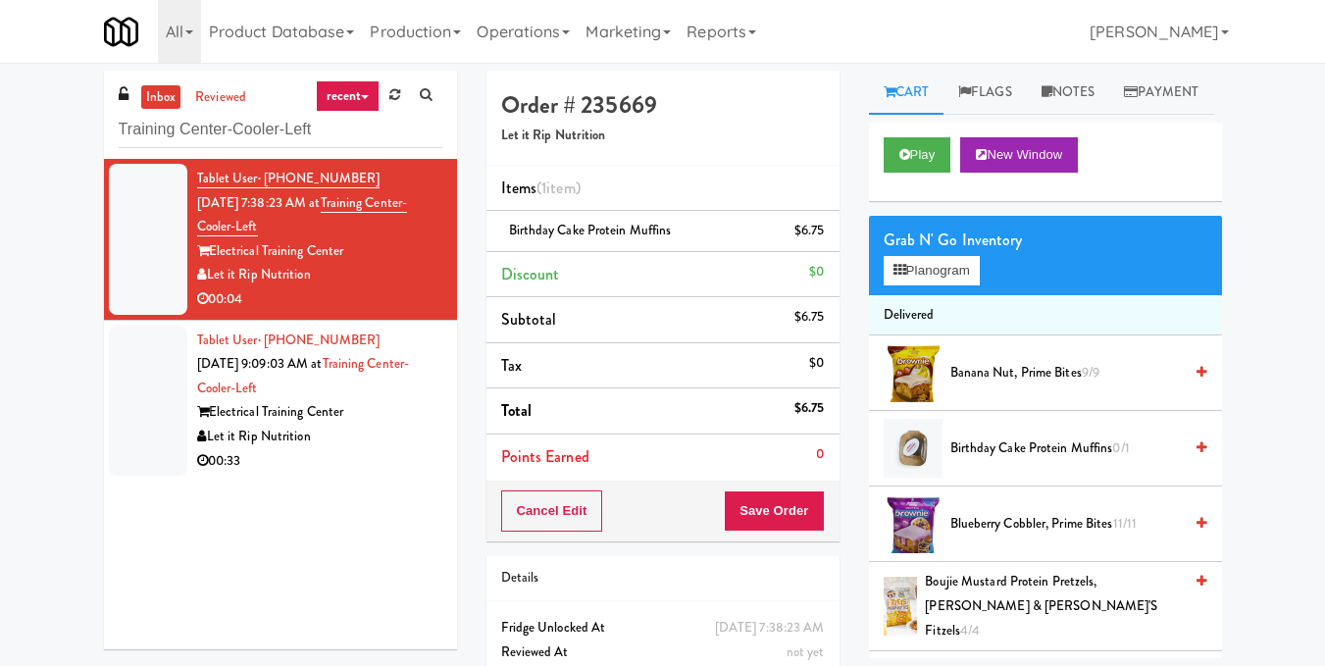
click at [384, 480] on li "Tablet User · (631) 992-0326 Aug 22, 2025 9:09:03 AM at Training Center-Cooler-…" at bounding box center [280, 401] width 353 height 161
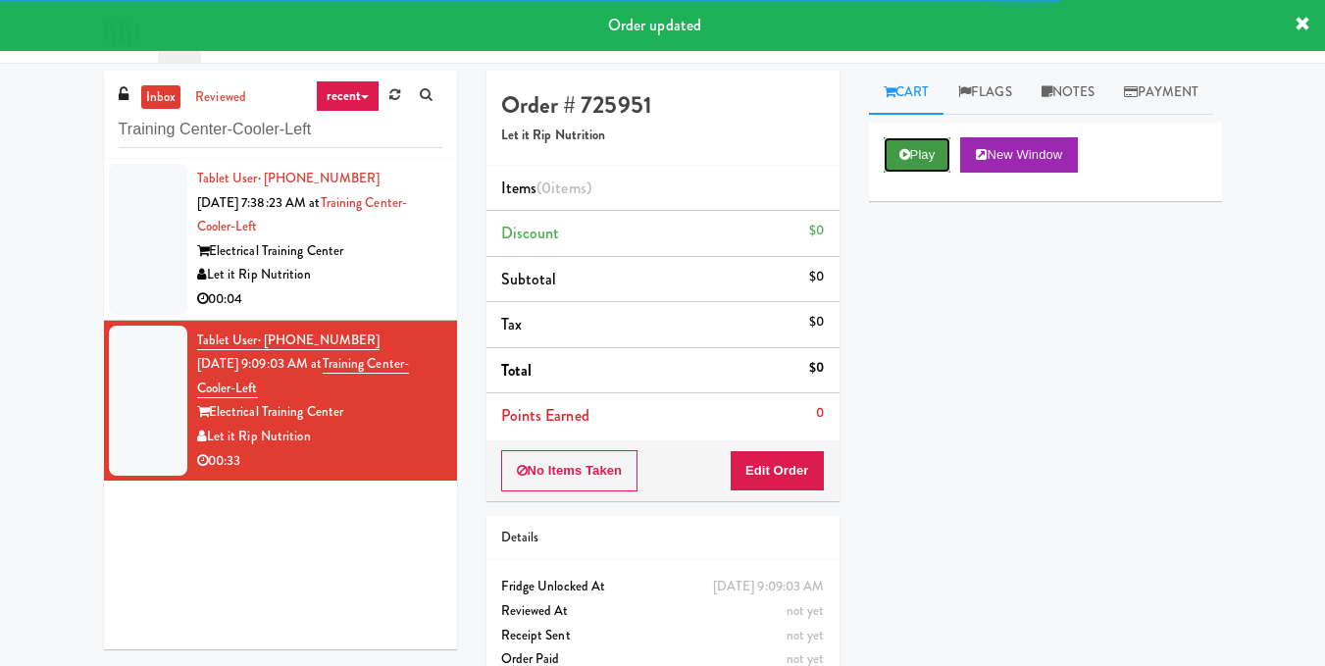
click at [928, 173] on button "Play" at bounding box center [918, 154] width 68 height 35
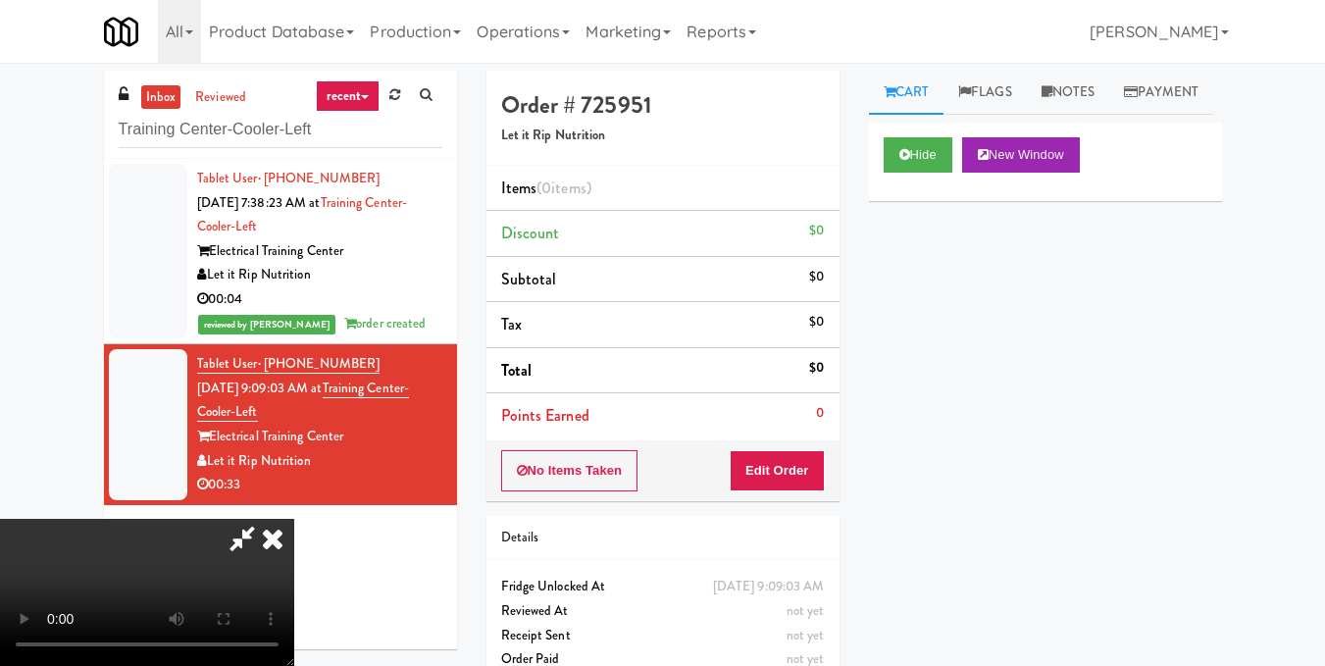
click at [294, 519] on video at bounding box center [147, 592] width 294 height 147
drag, startPoint x: 805, startPoint y: 473, endPoint x: 861, endPoint y: 394, distance: 96.3
click at [805, 472] on button "Edit Order" at bounding box center [777, 470] width 95 height 41
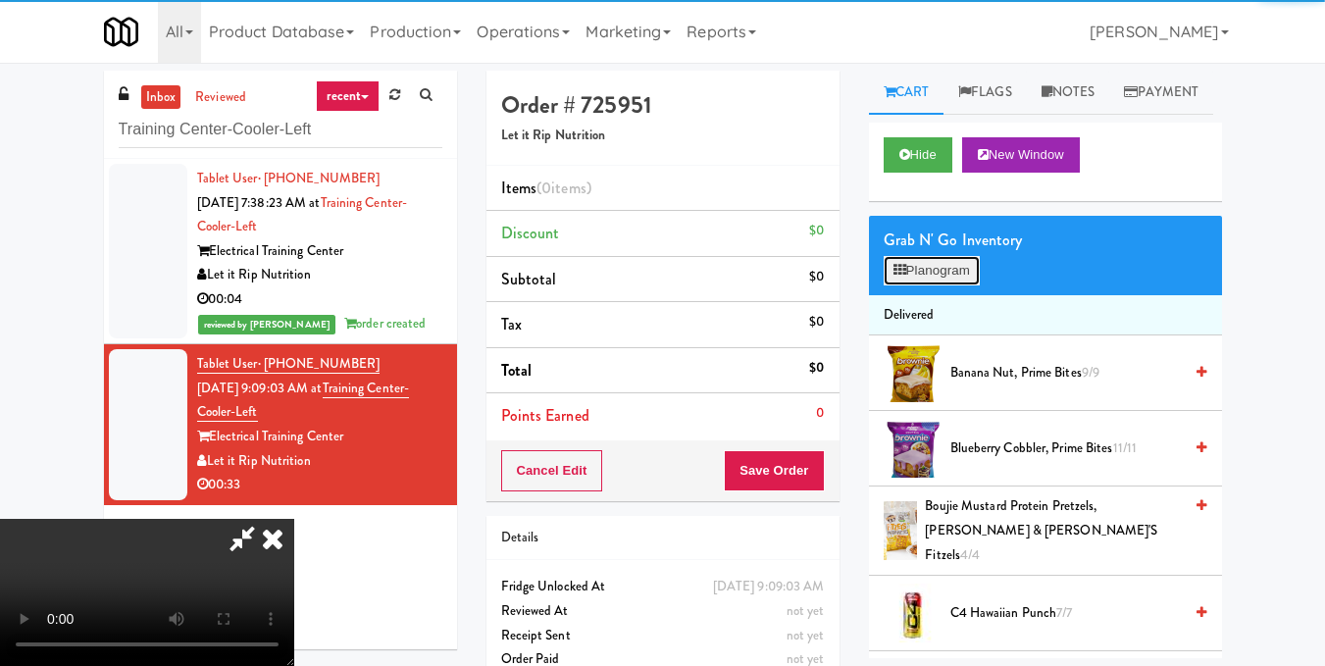
click at [929, 285] on button "Planogram" at bounding box center [932, 270] width 96 height 29
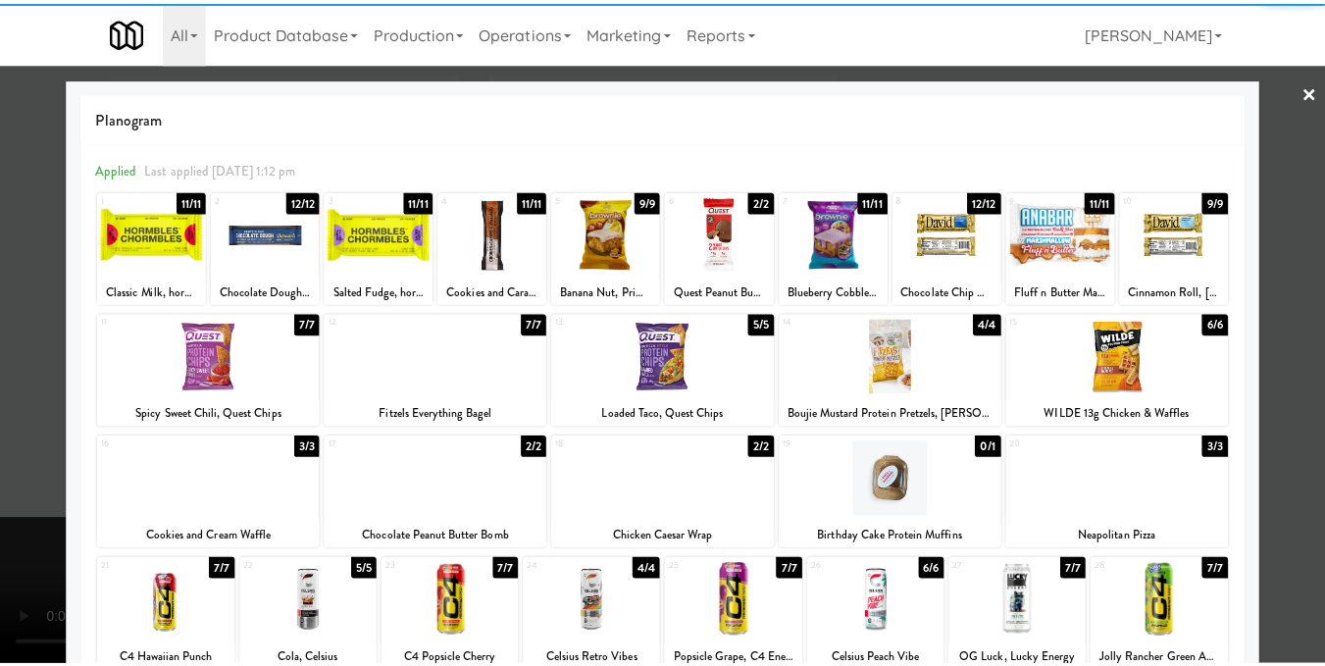
scroll to position [98, 0]
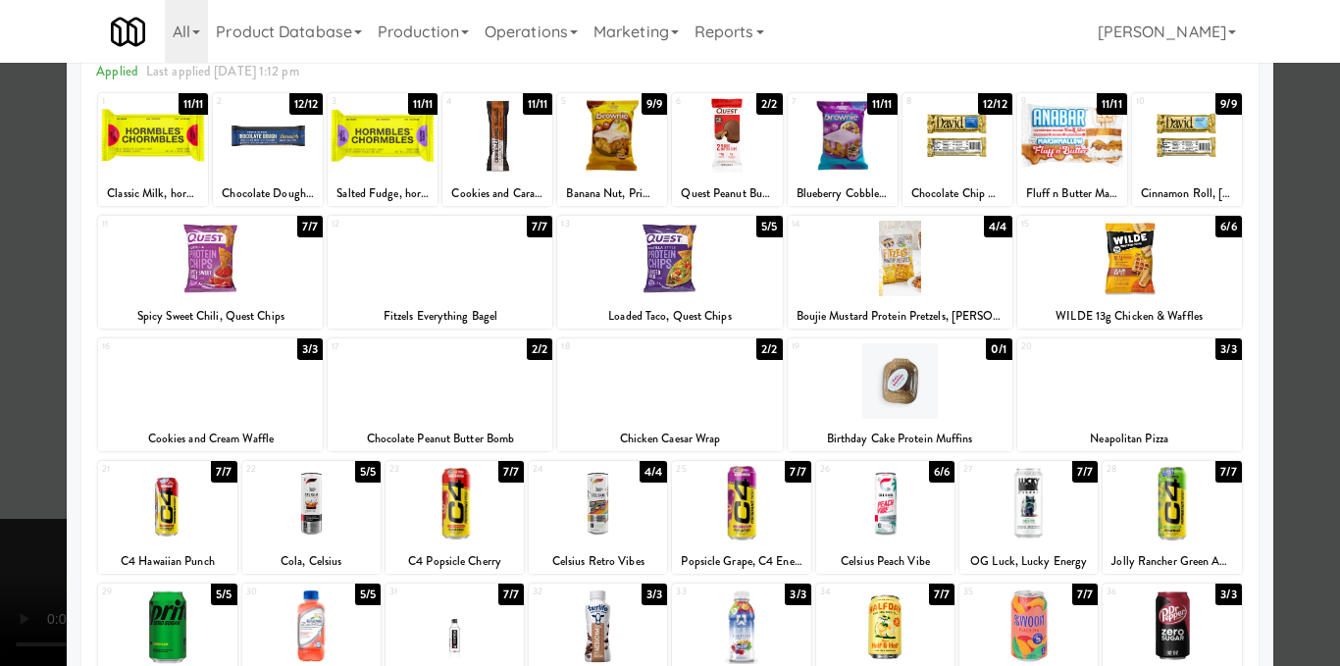
click at [1282, 385] on div at bounding box center [670, 333] width 1340 height 666
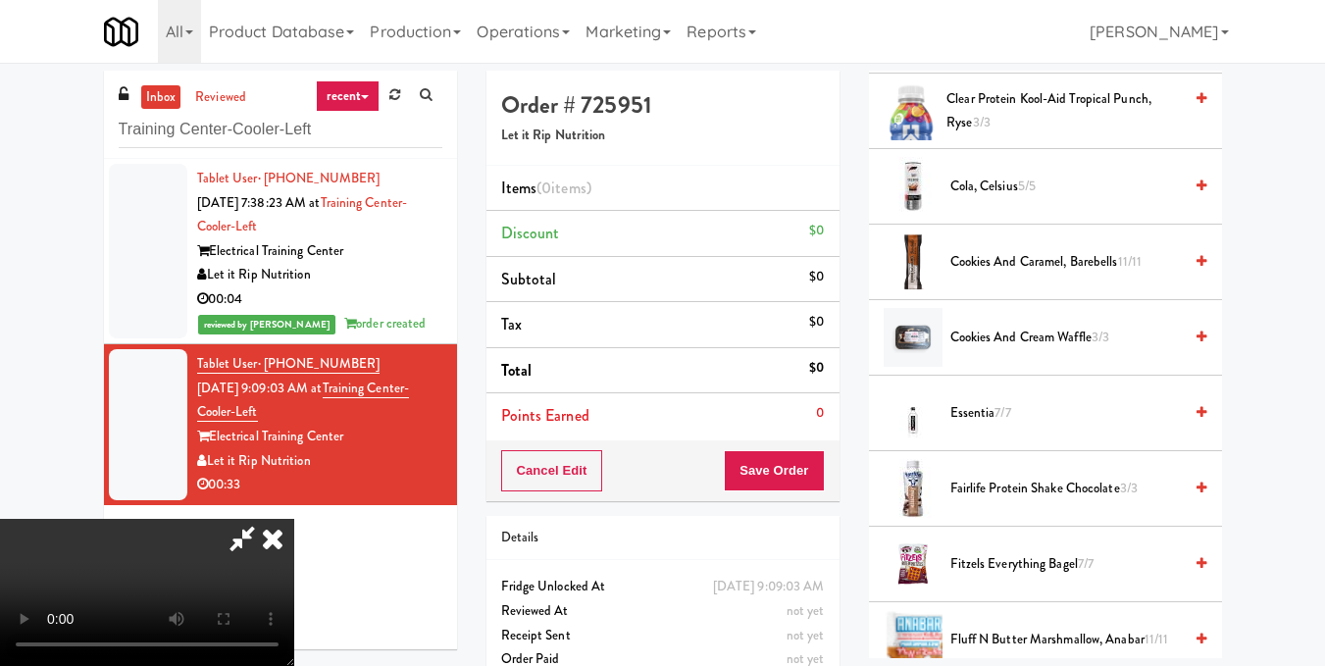
scroll to position [1275, 0]
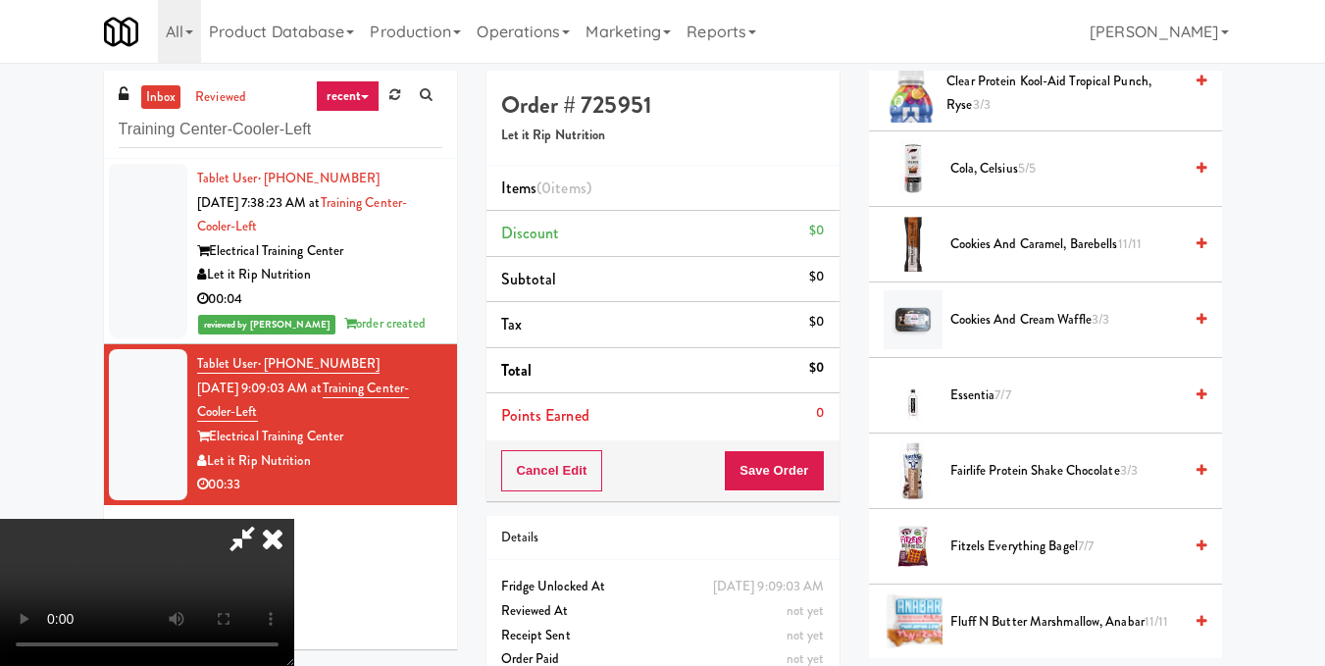
click at [1197, 326] on icon at bounding box center [1202, 319] width 10 height 13
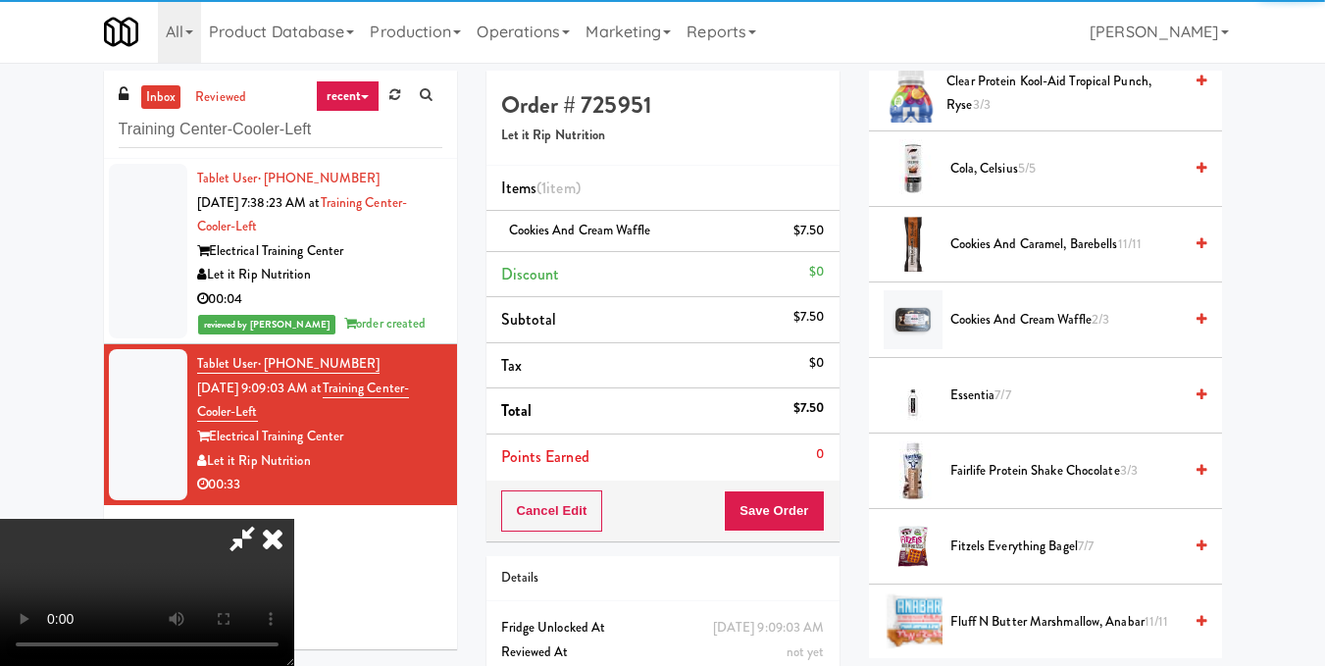
click at [294, 519] on video at bounding box center [147, 592] width 294 height 147
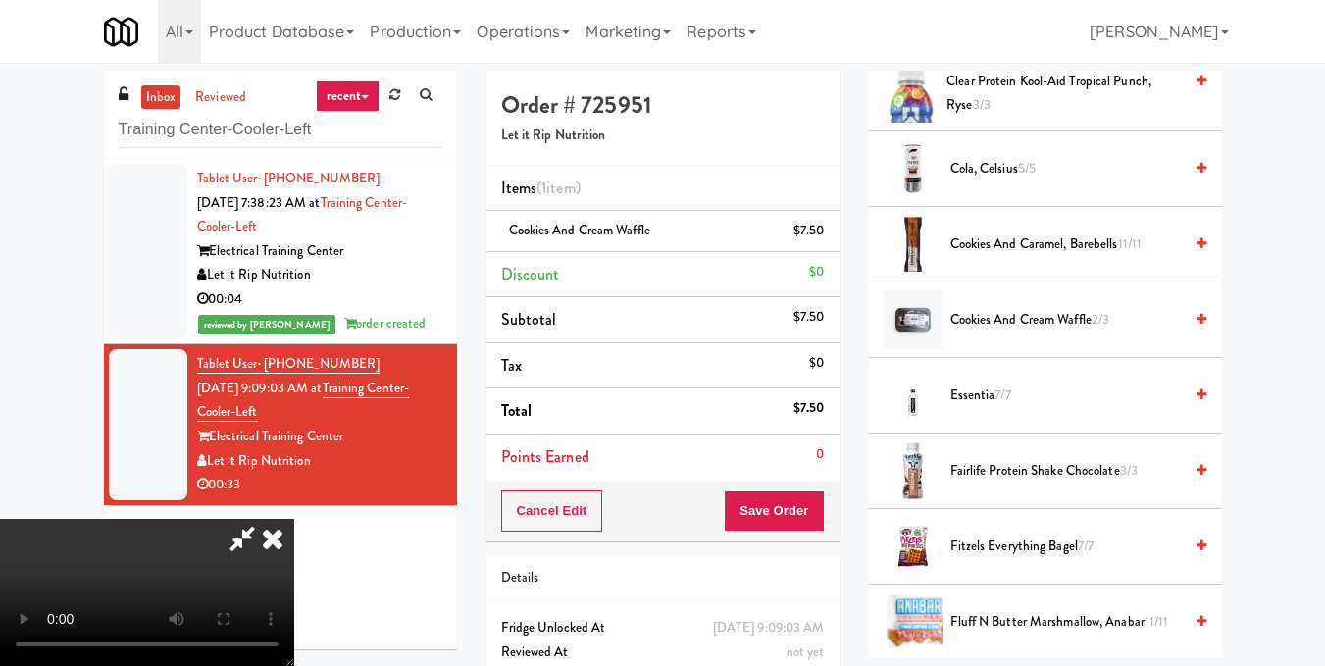
scroll to position [25, 0]
click at [294, 519] on video at bounding box center [147, 592] width 294 height 147
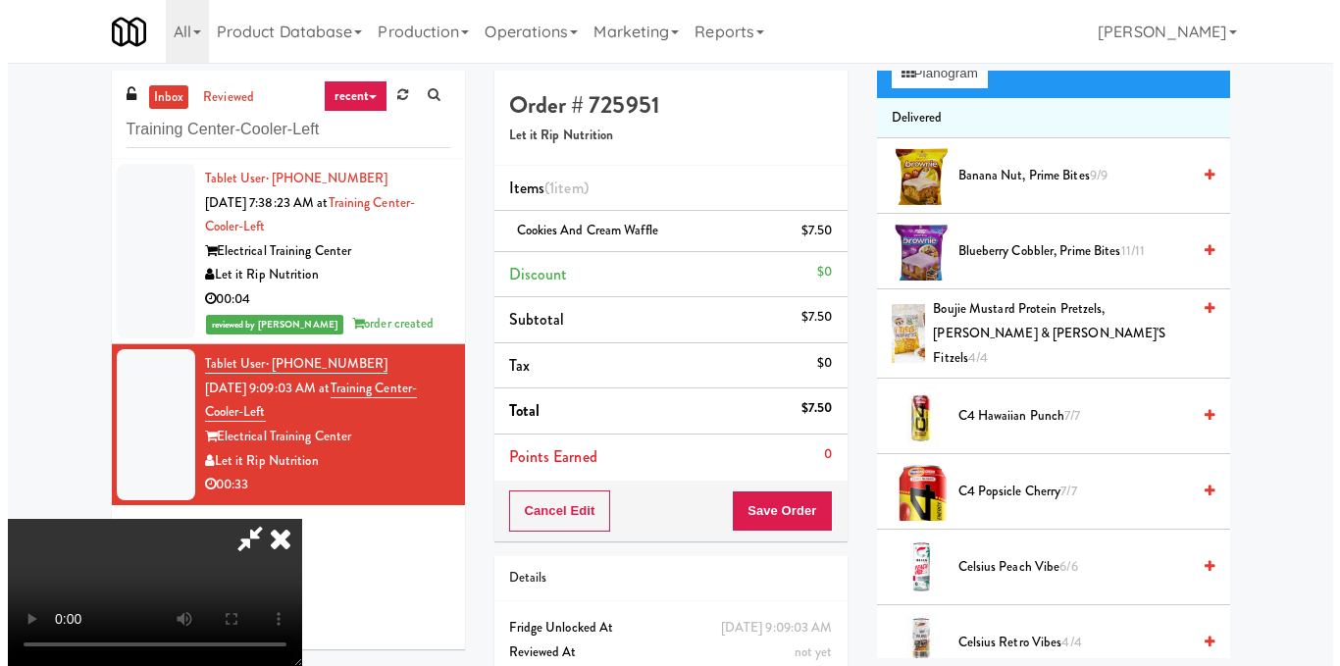
scroll to position [196, 0]
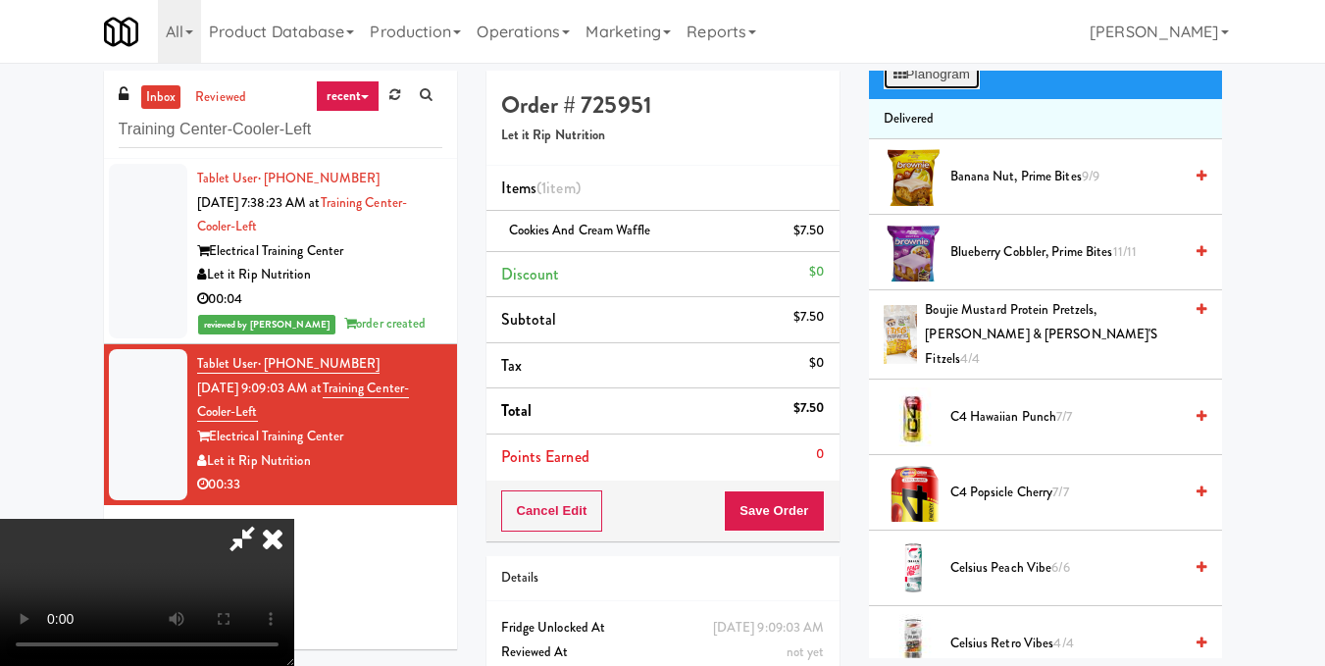
click at [941, 89] on button "Planogram" at bounding box center [932, 74] width 96 height 29
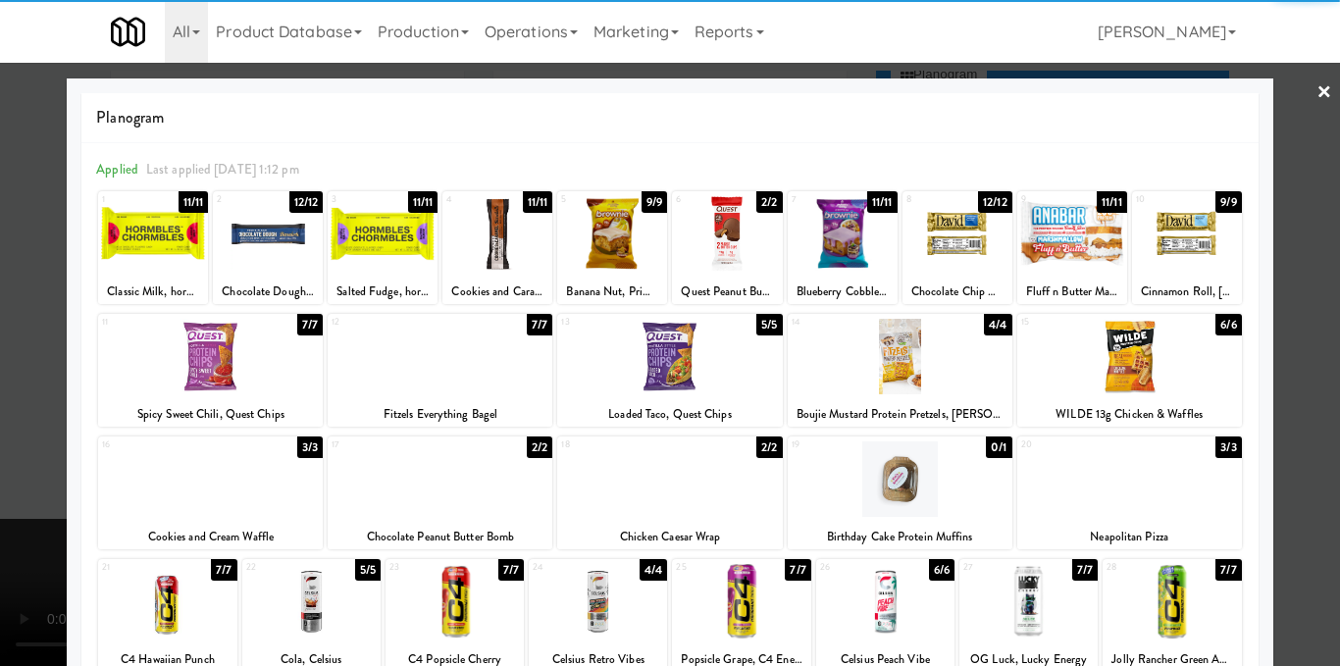
click at [725, 225] on div at bounding box center [727, 234] width 110 height 76
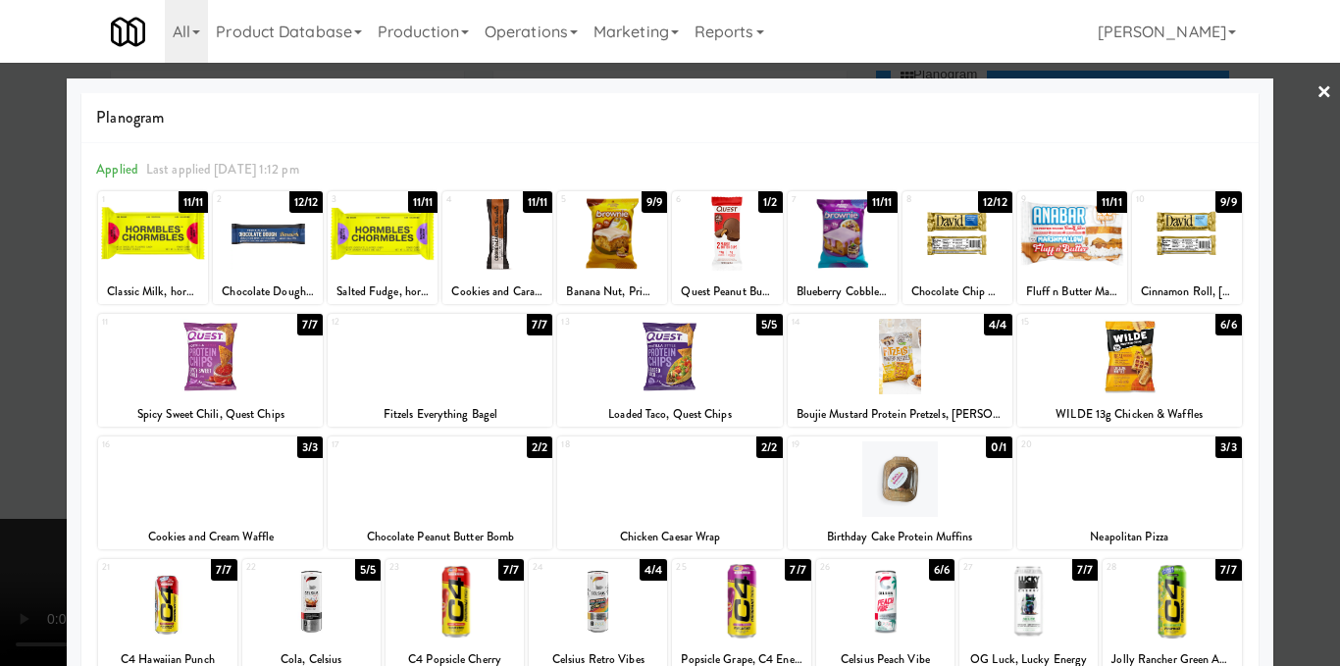
click at [1287, 244] on div at bounding box center [670, 333] width 1340 height 666
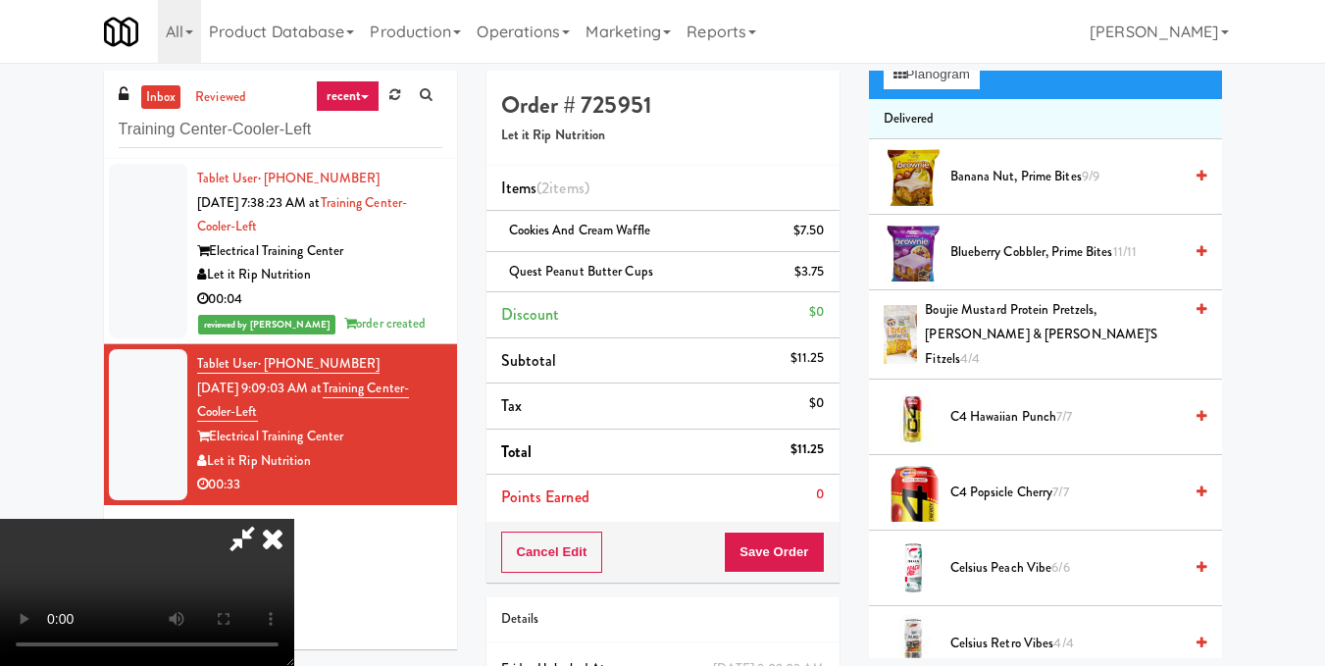
click at [294, 519] on video at bounding box center [147, 592] width 294 height 147
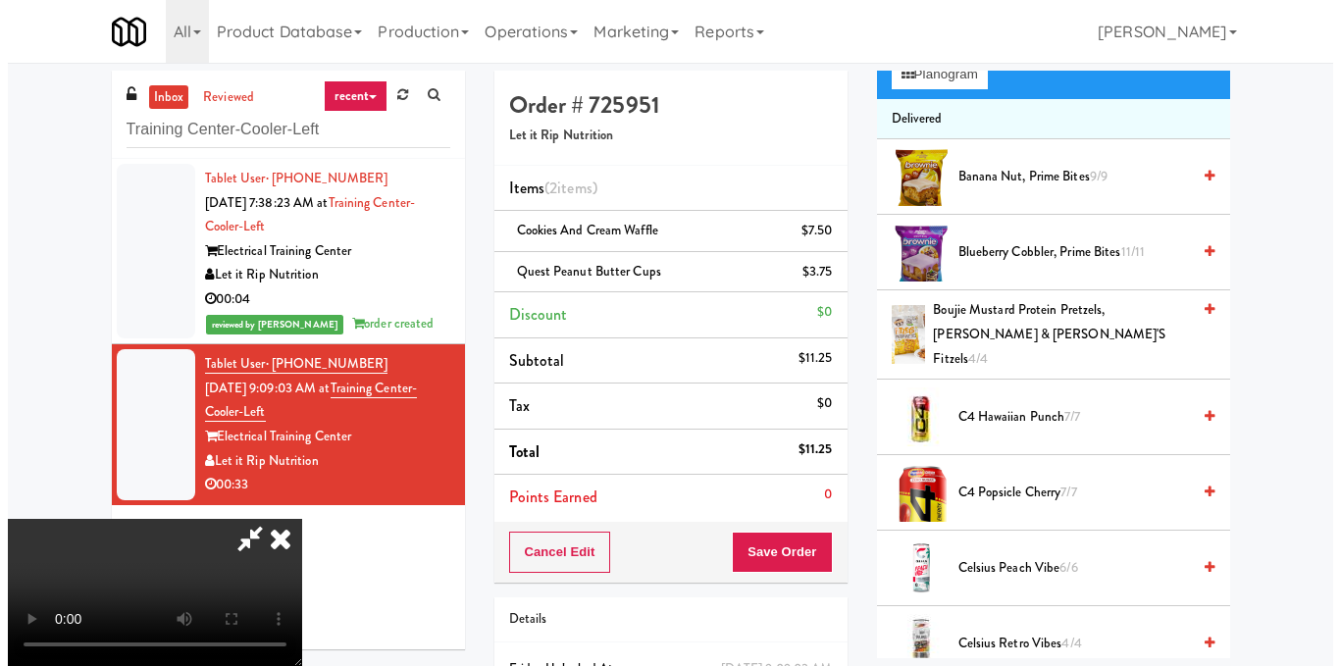
scroll to position [221, 0]
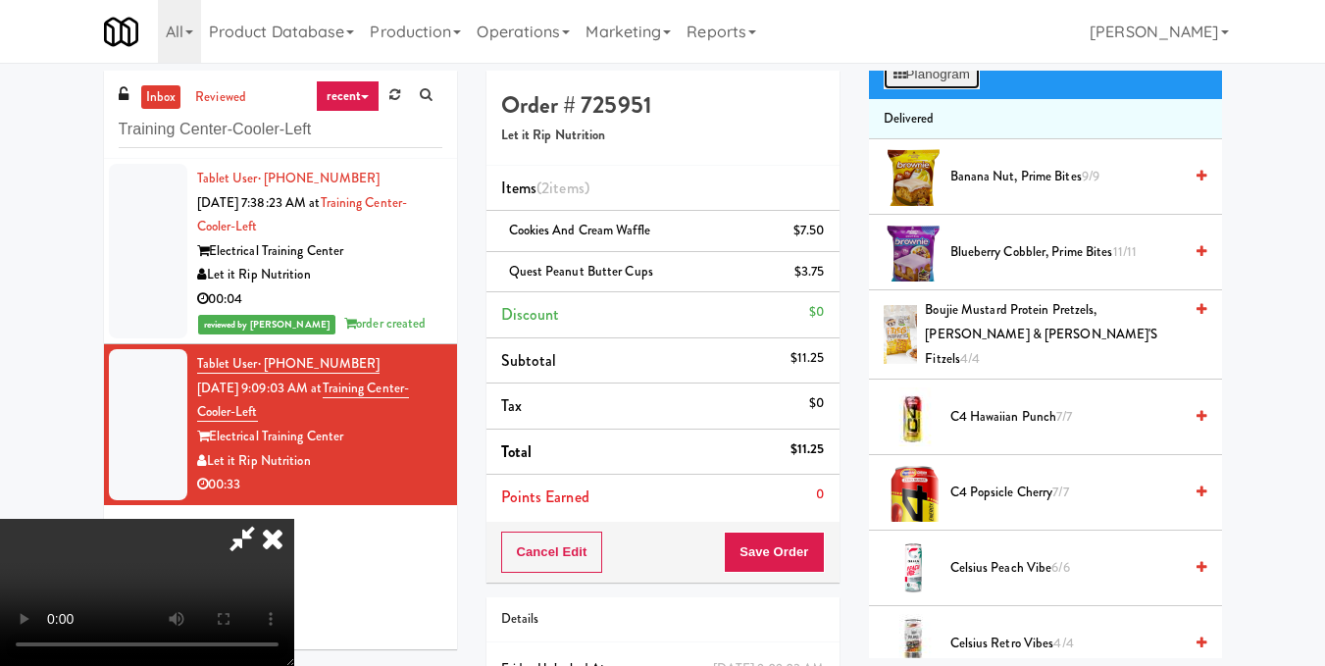
click at [935, 89] on button "Planogram" at bounding box center [932, 74] width 96 height 29
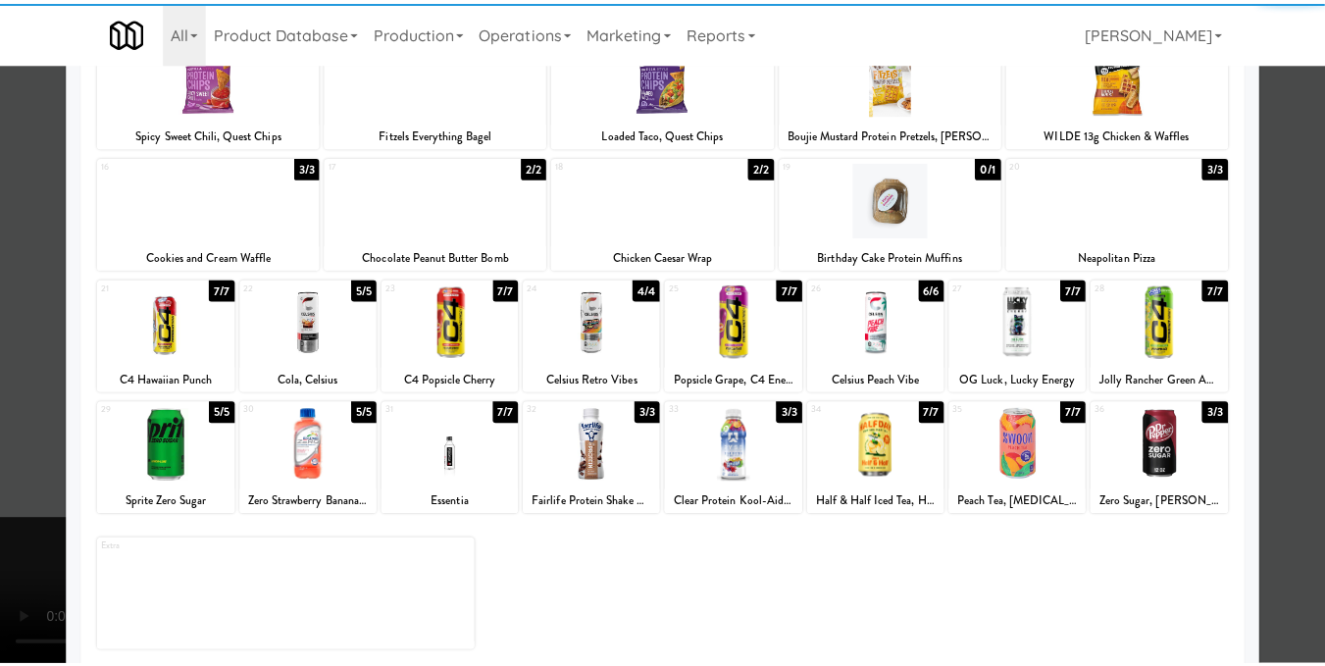
scroll to position [297, 0]
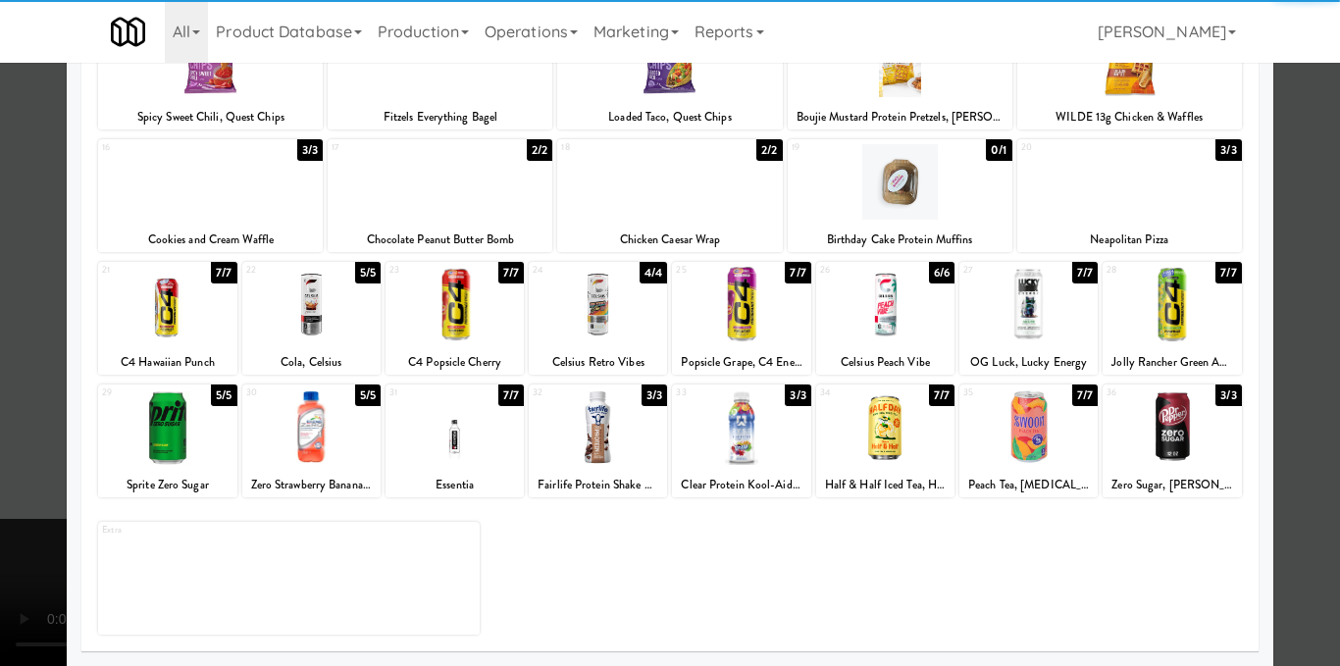
click at [1157, 434] on div at bounding box center [1171, 427] width 138 height 76
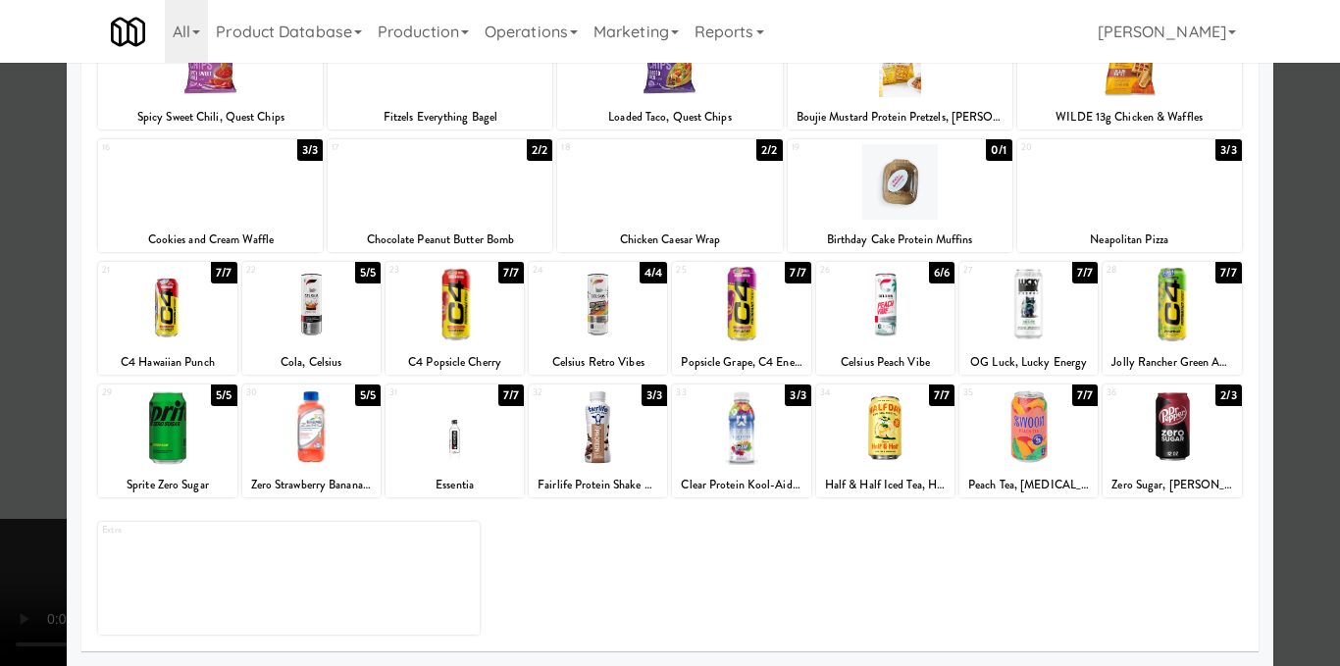
click at [1305, 415] on div at bounding box center [670, 333] width 1340 height 666
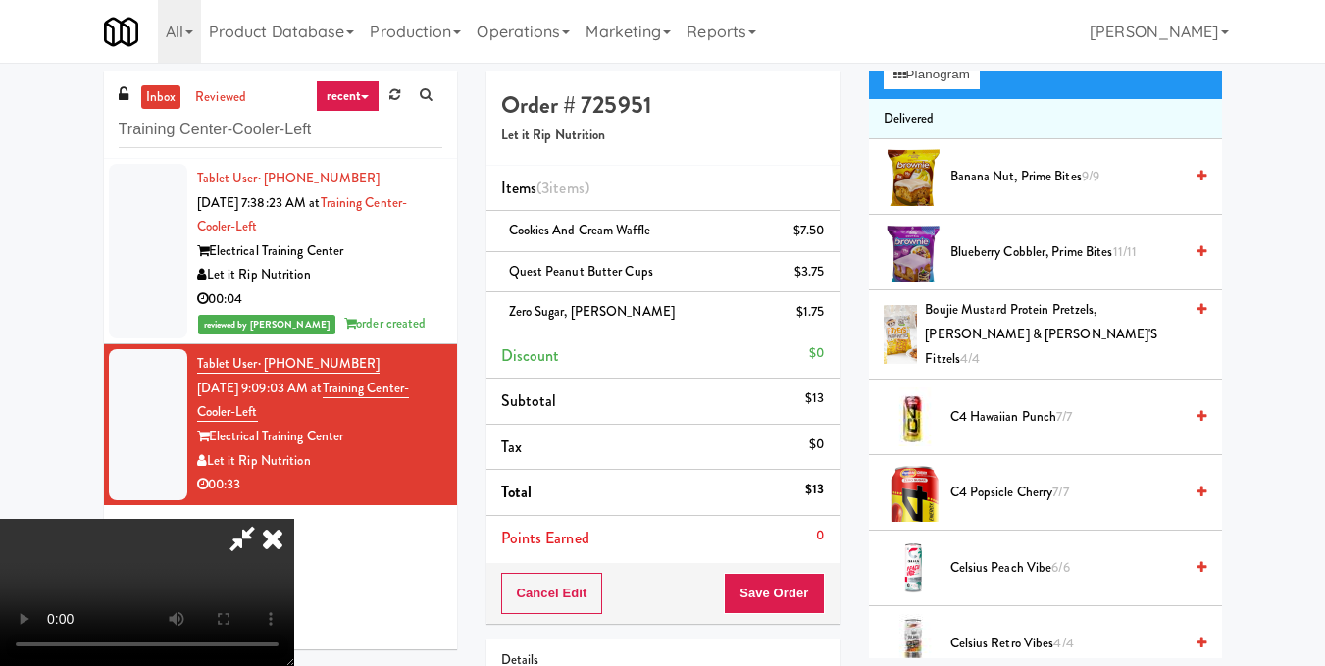
drag, startPoint x: 747, startPoint y: 88, endPoint x: 753, endPoint y: 196, distance: 108.0
click at [265, 519] on icon at bounding box center [242, 538] width 45 height 39
click at [747, 592] on button "Save Order" at bounding box center [774, 593] width 100 height 41
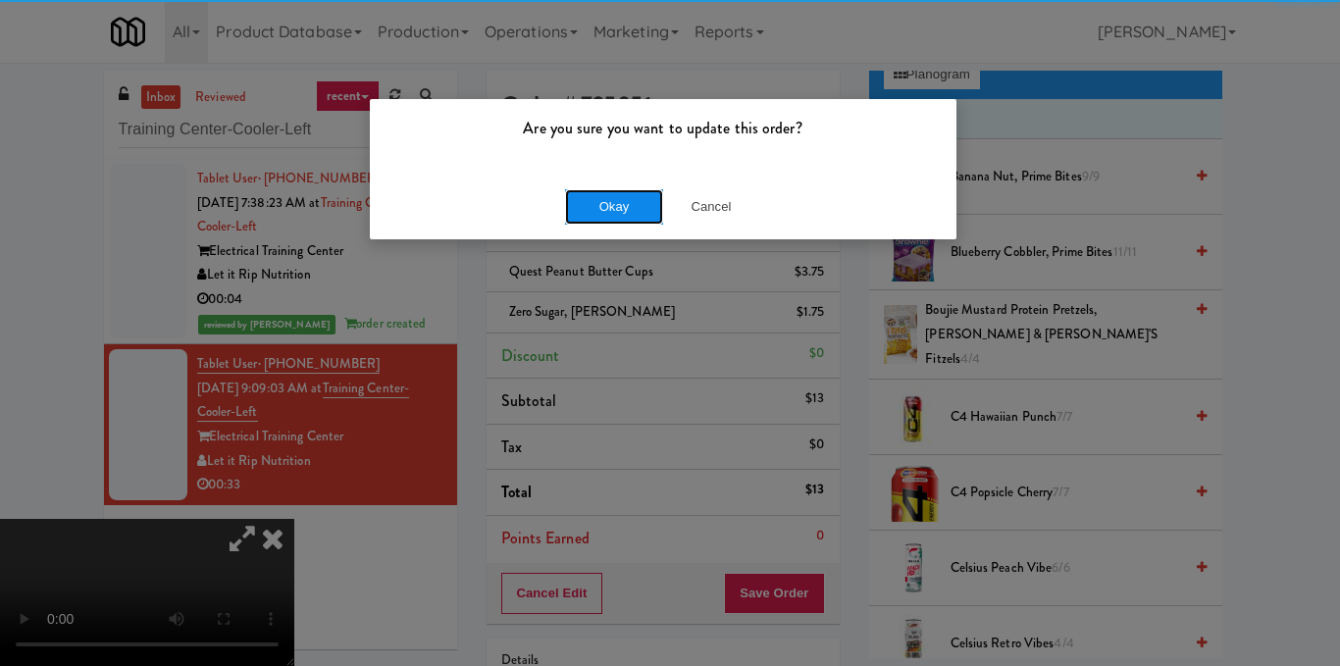
click at [598, 195] on button "Okay" at bounding box center [614, 206] width 98 height 35
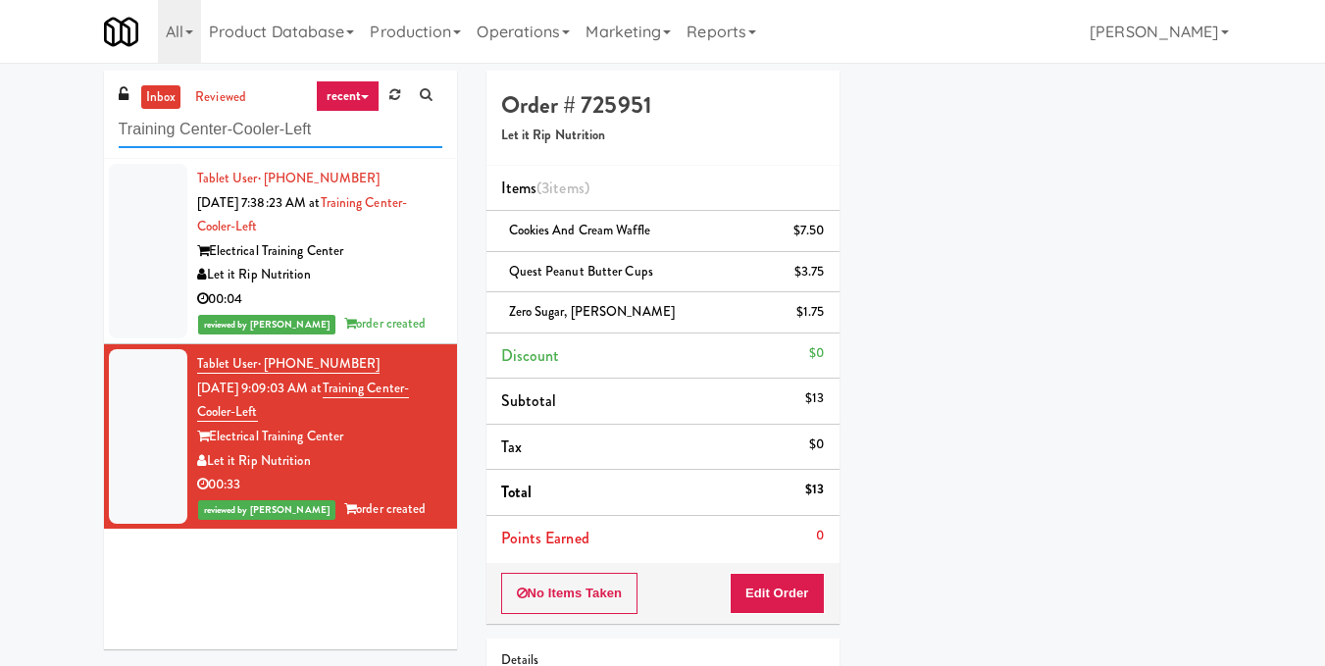
drag, startPoint x: 377, startPoint y: 141, endPoint x: 0, endPoint y: 115, distance: 377.6
click at [0, 115] on div "inbox reviewed recent all unclear take inventory issue suspicious failed recent…" at bounding box center [662, 447] width 1325 height 753
paste input "Optima - Left - Fridge"
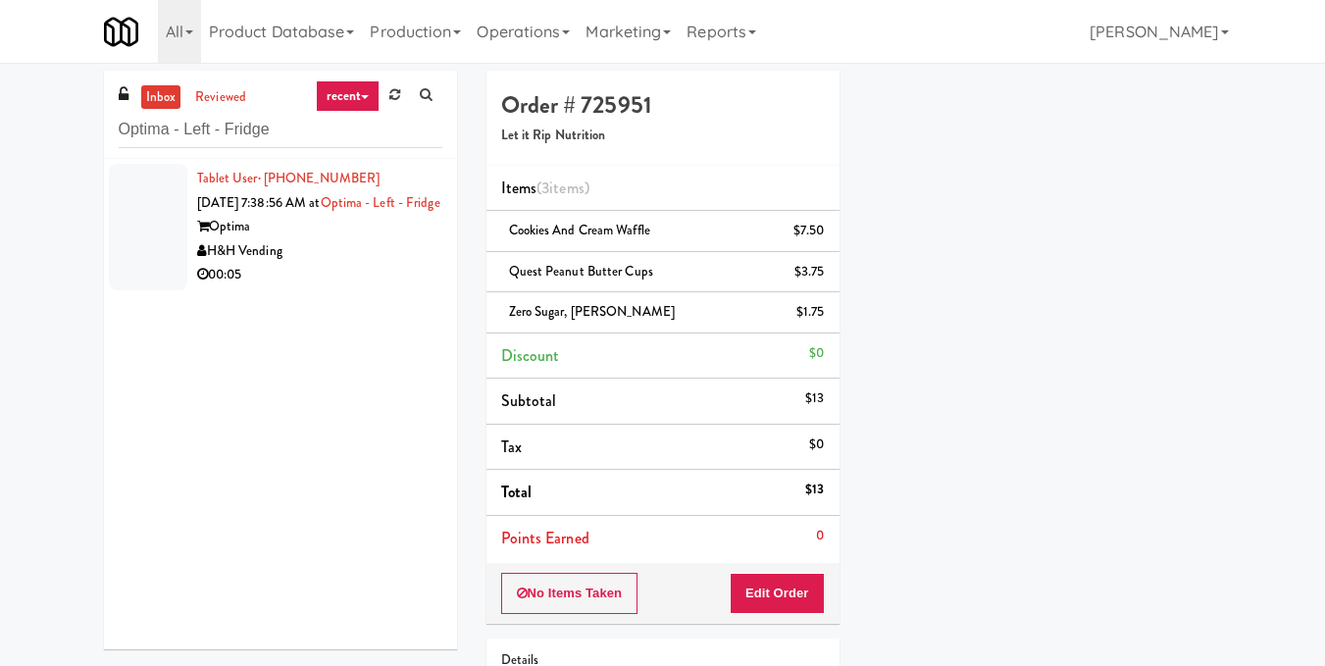
click at [380, 287] on div "00:05" at bounding box center [319, 275] width 245 height 25
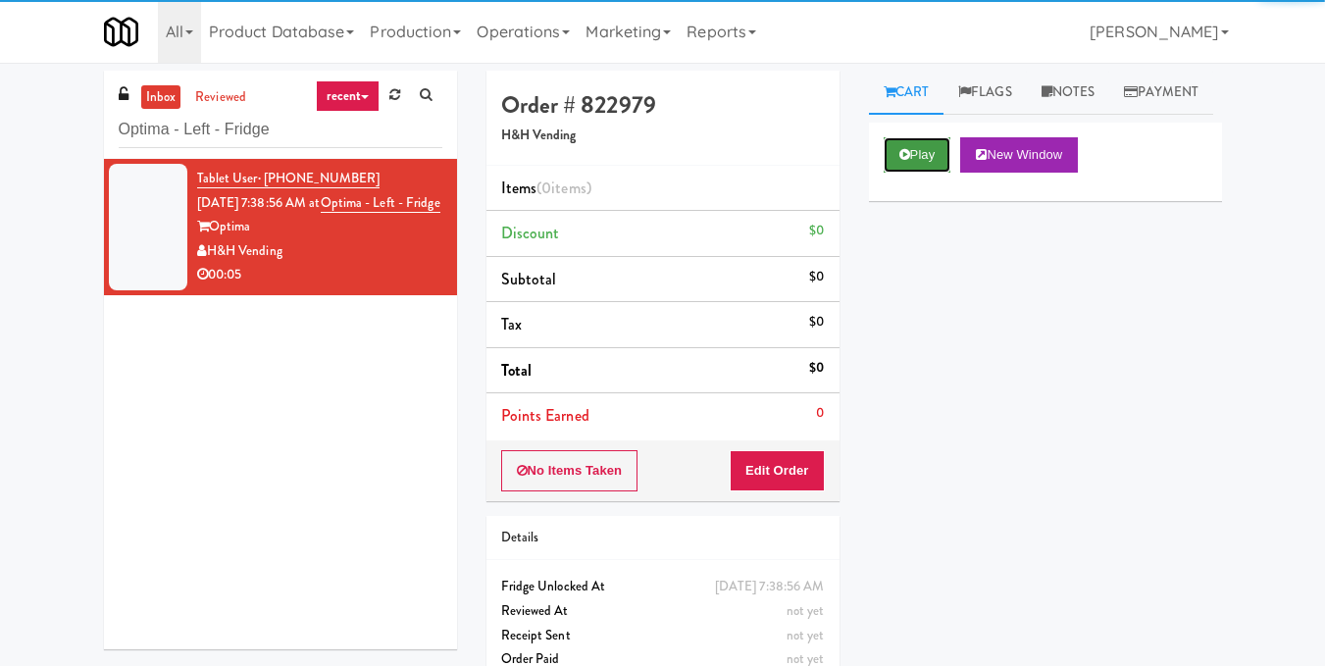
click at [930, 173] on button "Play" at bounding box center [918, 154] width 68 height 35
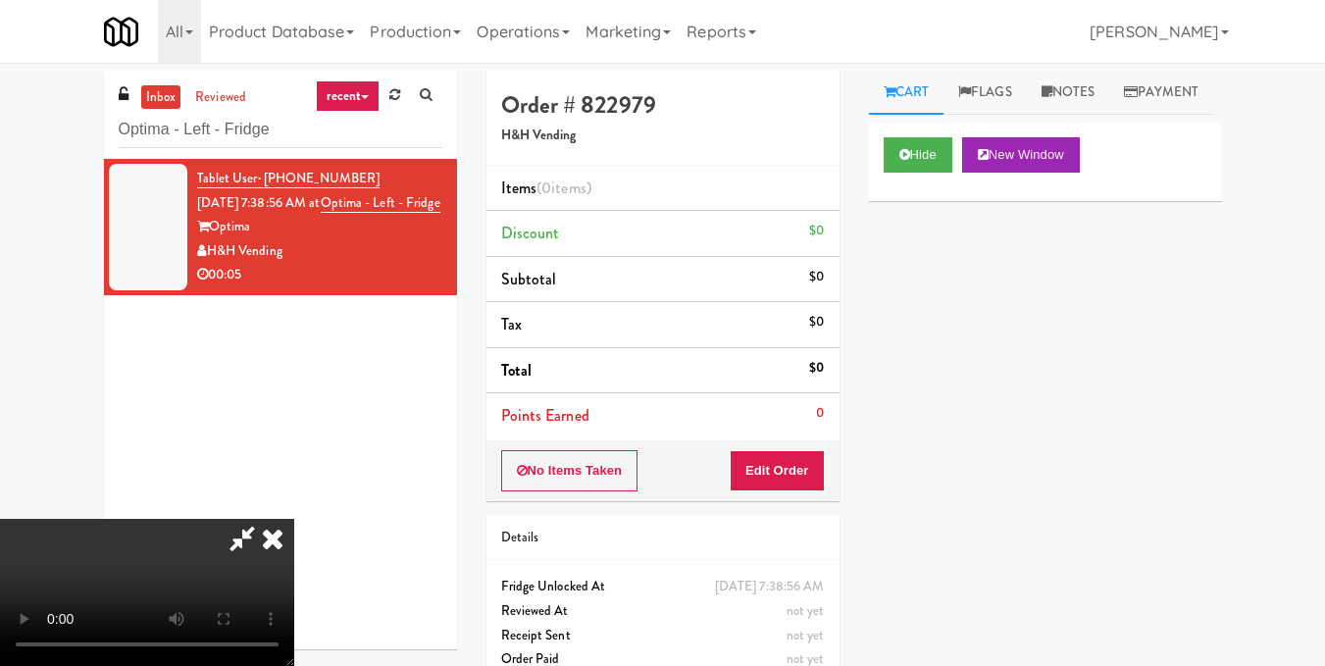
click at [294, 519] on video at bounding box center [147, 592] width 294 height 147
click at [824, 463] on button "Edit Order" at bounding box center [777, 470] width 95 height 41
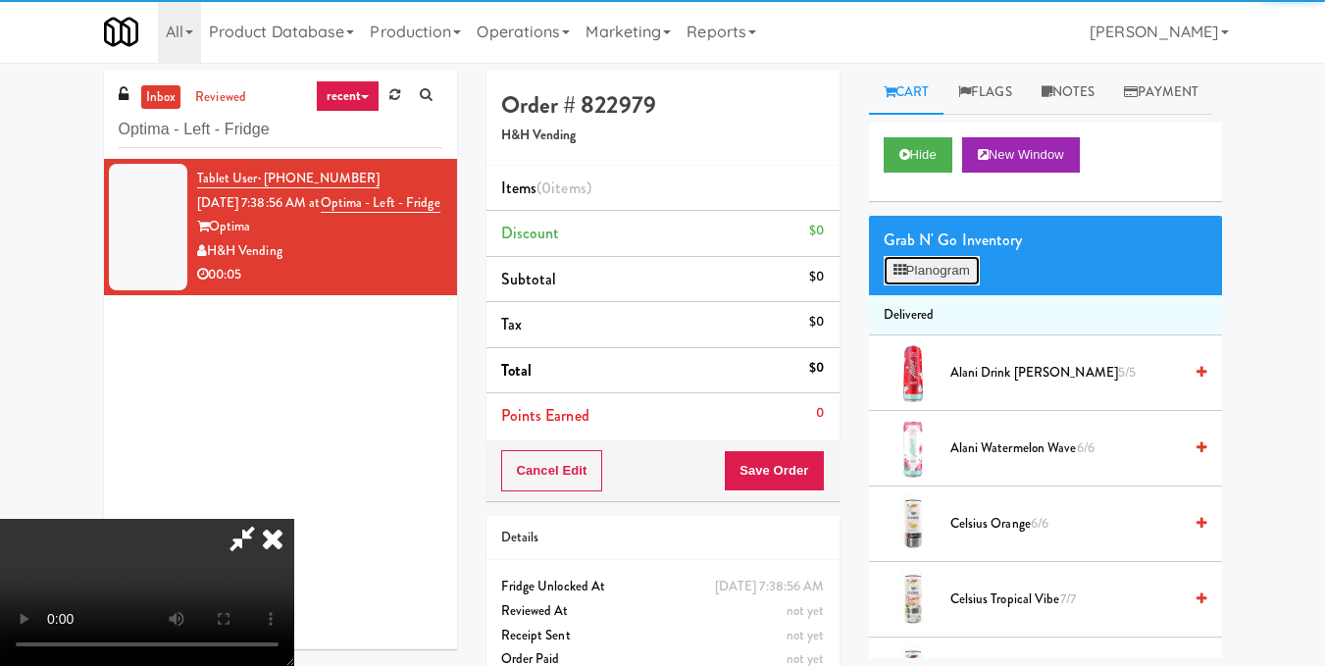
click at [970, 285] on button "Planogram" at bounding box center [932, 270] width 96 height 29
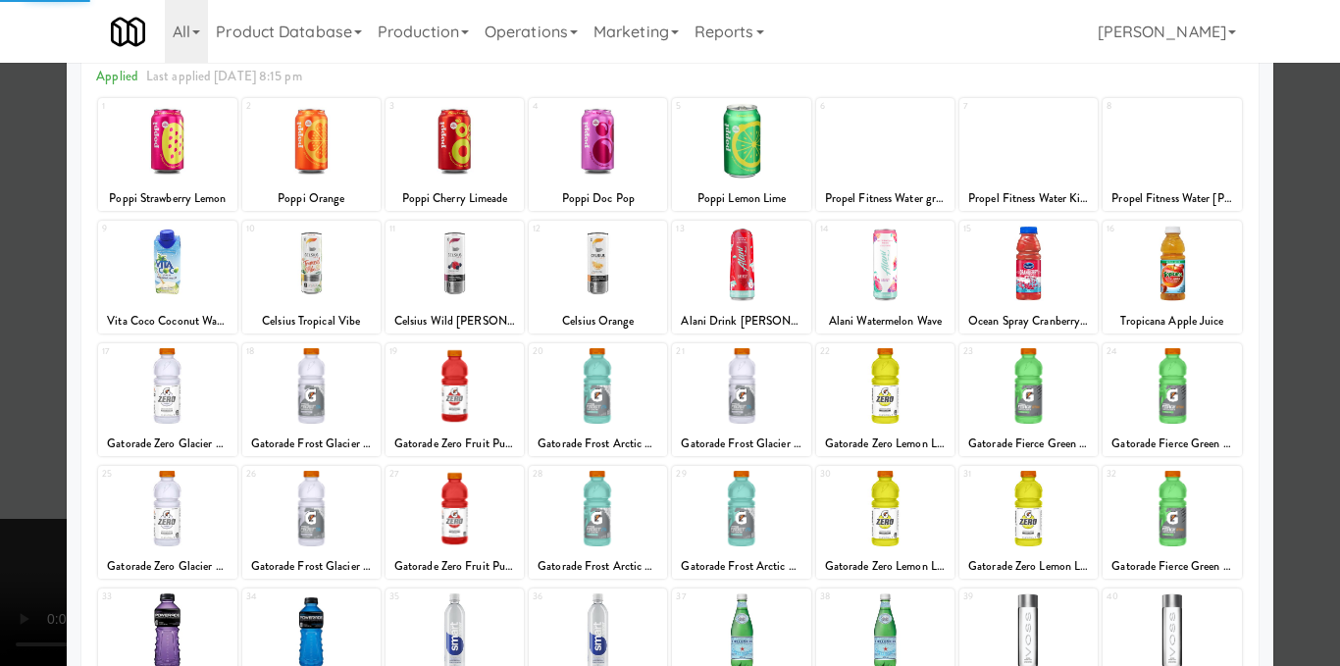
scroll to position [196, 0]
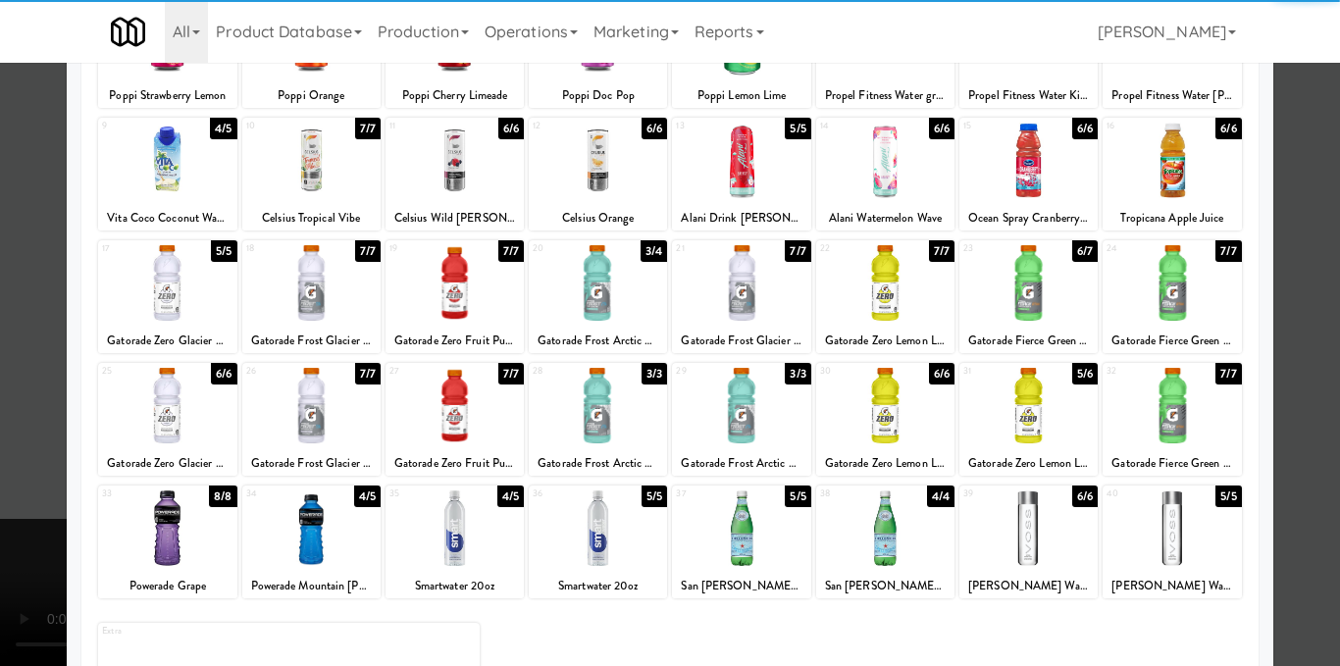
click at [1181, 177] on div at bounding box center [1171, 161] width 138 height 76
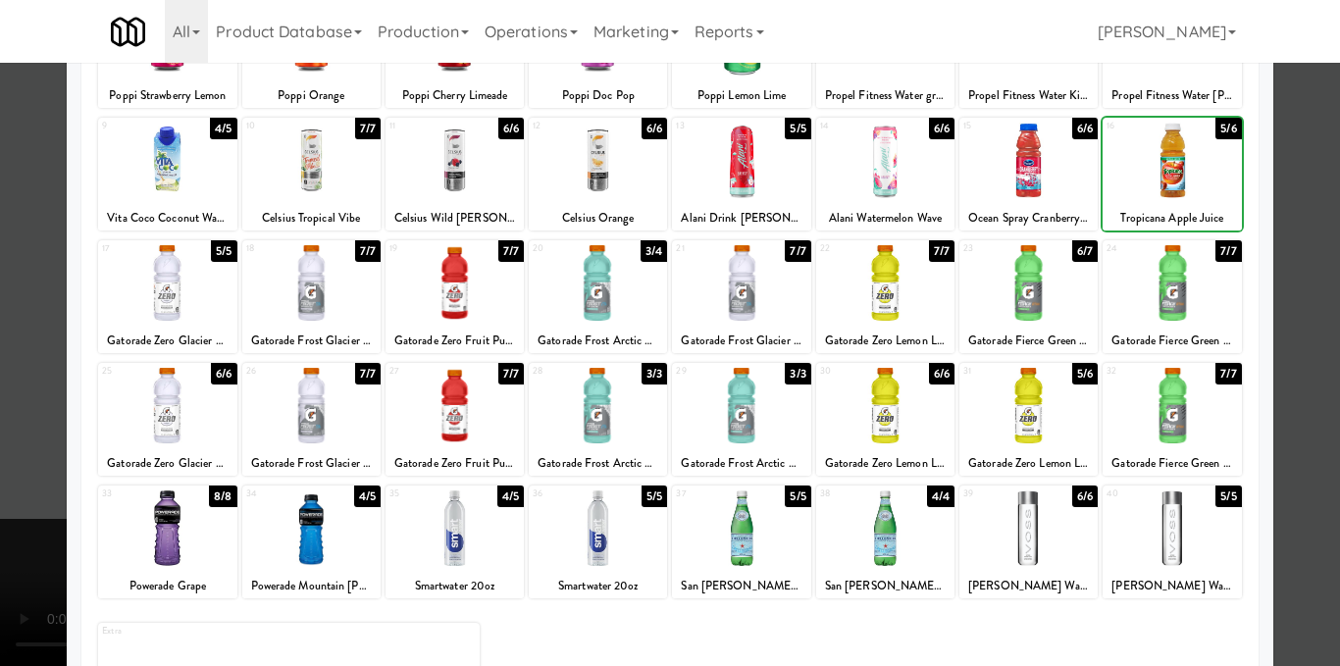
click at [1309, 213] on div at bounding box center [670, 333] width 1340 height 666
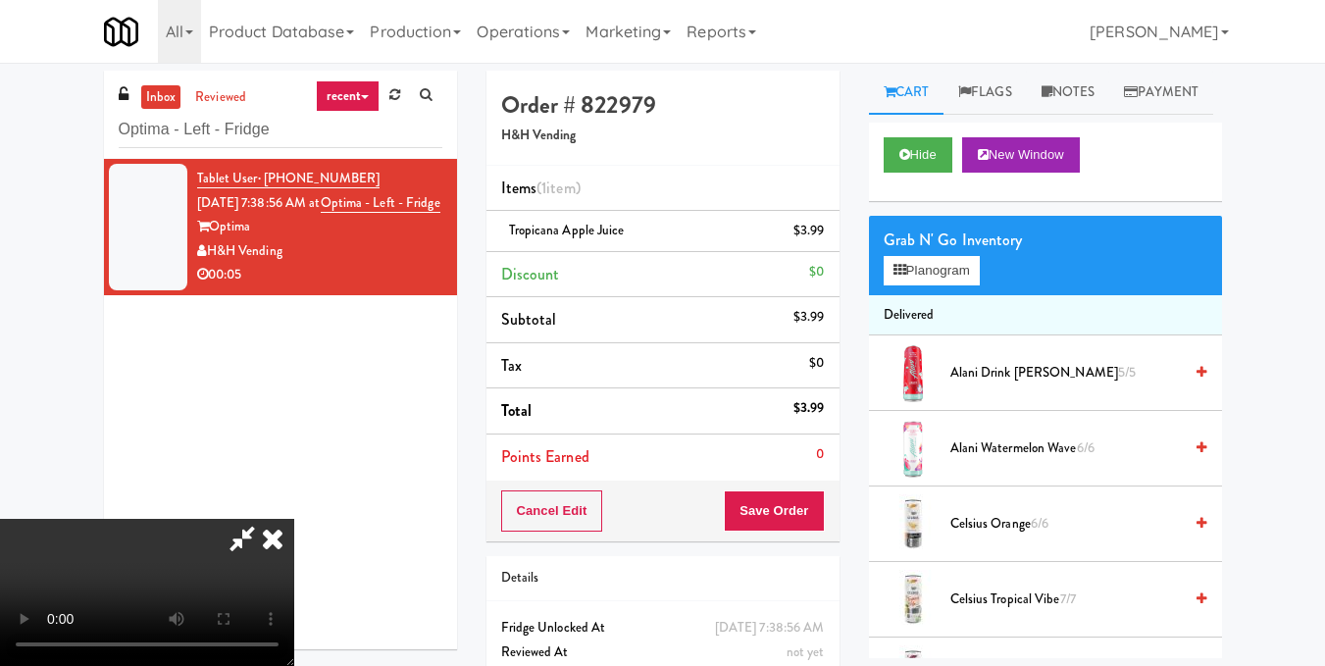
click at [288, 519] on video at bounding box center [147, 592] width 294 height 147
click at [294, 519] on icon at bounding box center [272, 538] width 43 height 39
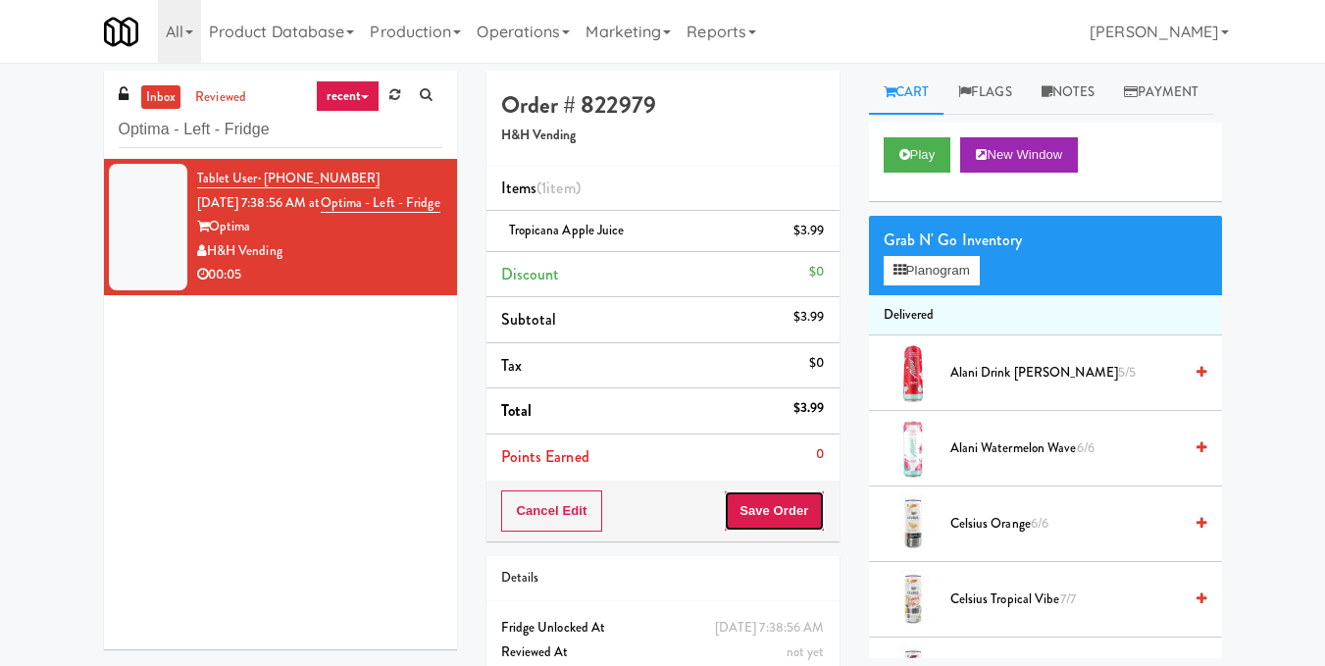
click at [794, 512] on button "Save Order" at bounding box center [774, 510] width 100 height 41
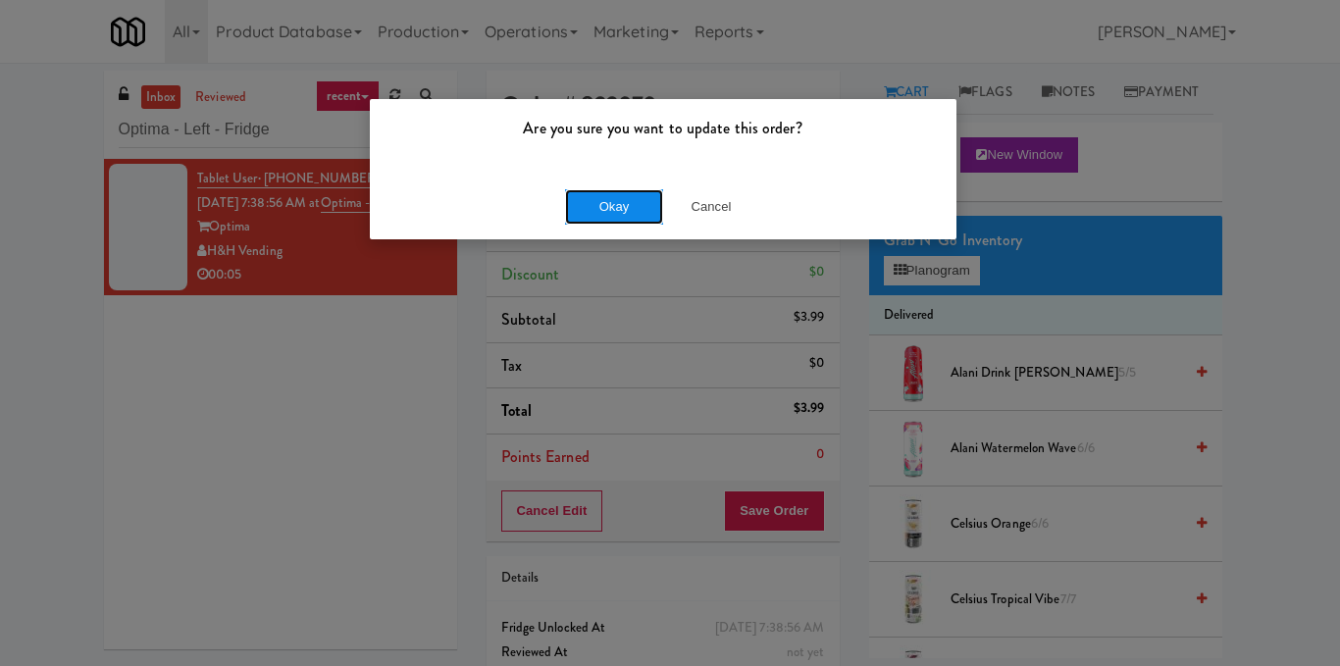
click at [638, 203] on button "Okay" at bounding box center [614, 206] width 98 height 35
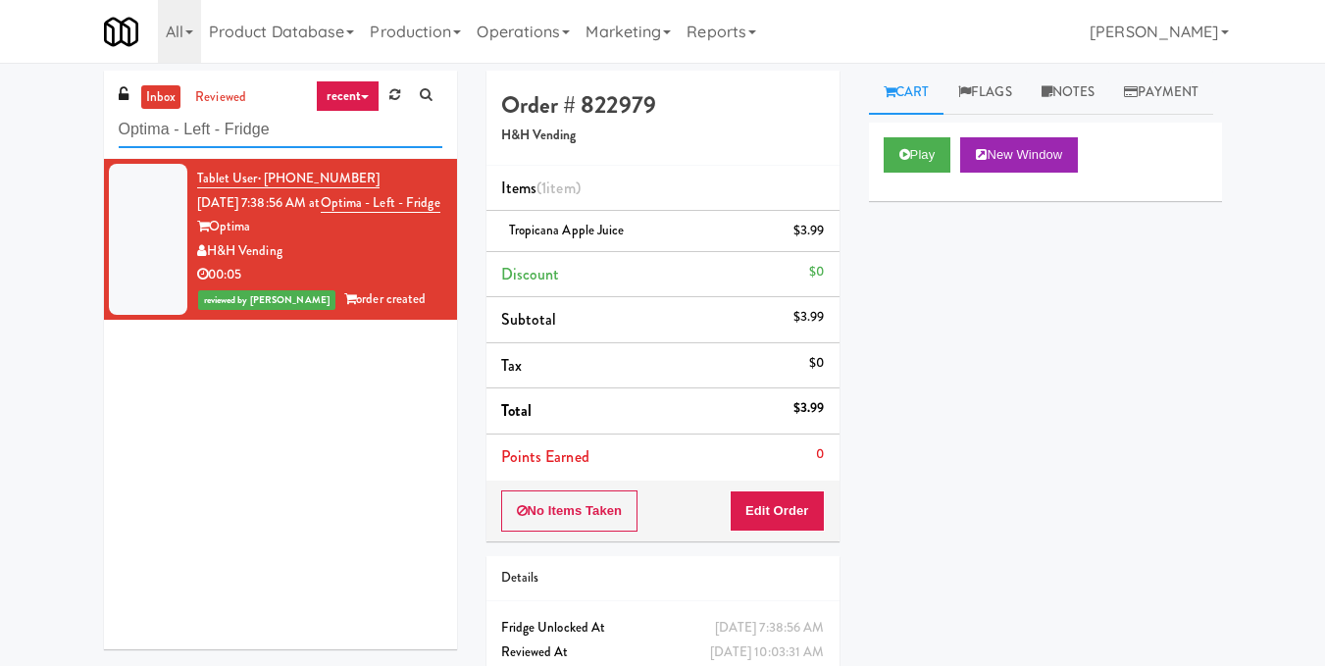
drag, startPoint x: 382, startPoint y: 141, endPoint x: 0, endPoint y: 148, distance: 381.6
click at [0, 150] on div "inbox reviewed recent all unclear take inventory issue suspicious failed recent…" at bounding box center [662, 406] width 1325 height 671
paste input "Elara - Cooler - Right"
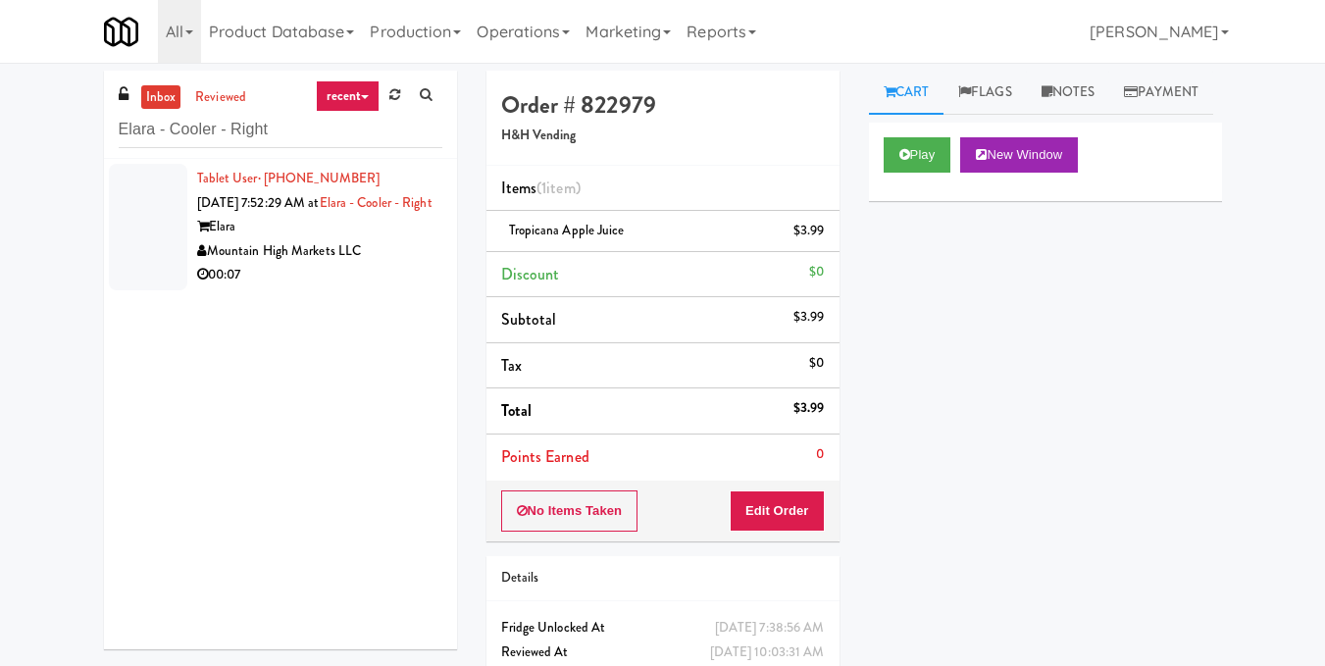
click at [385, 264] on div "Mountain High Markets LLC" at bounding box center [319, 251] width 245 height 25
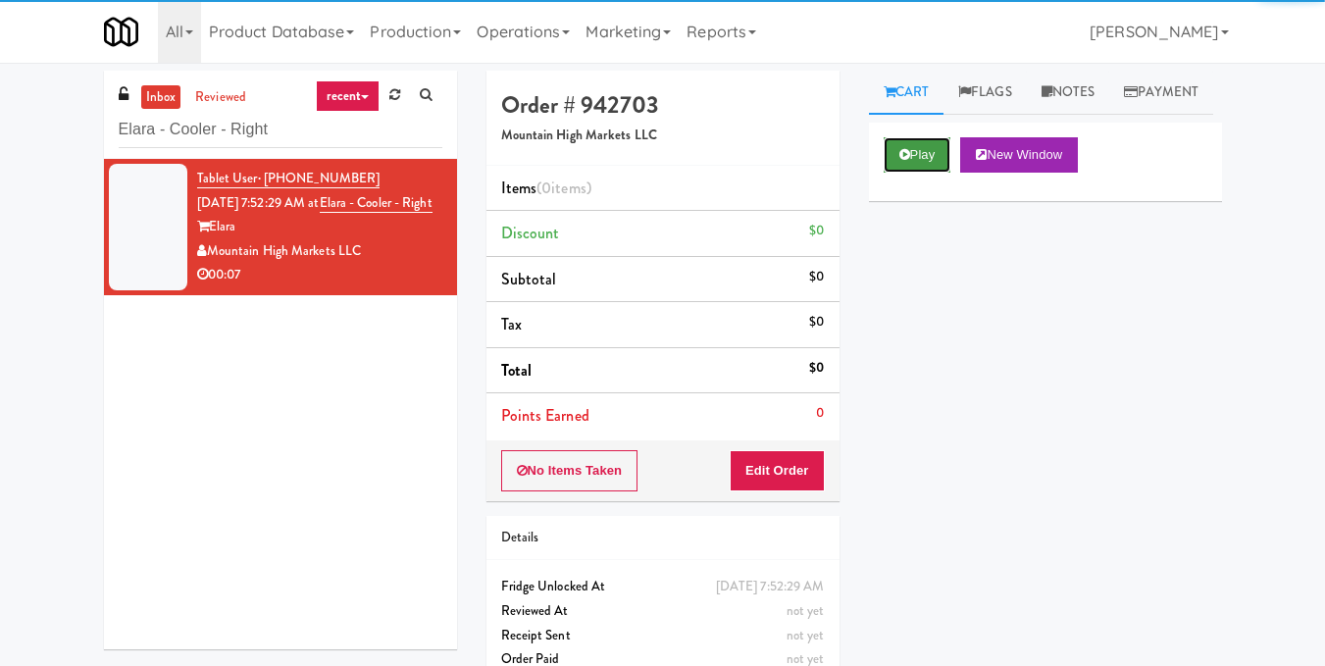
click at [920, 173] on button "Play" at bounding box center [918, 154] width 68 height 35
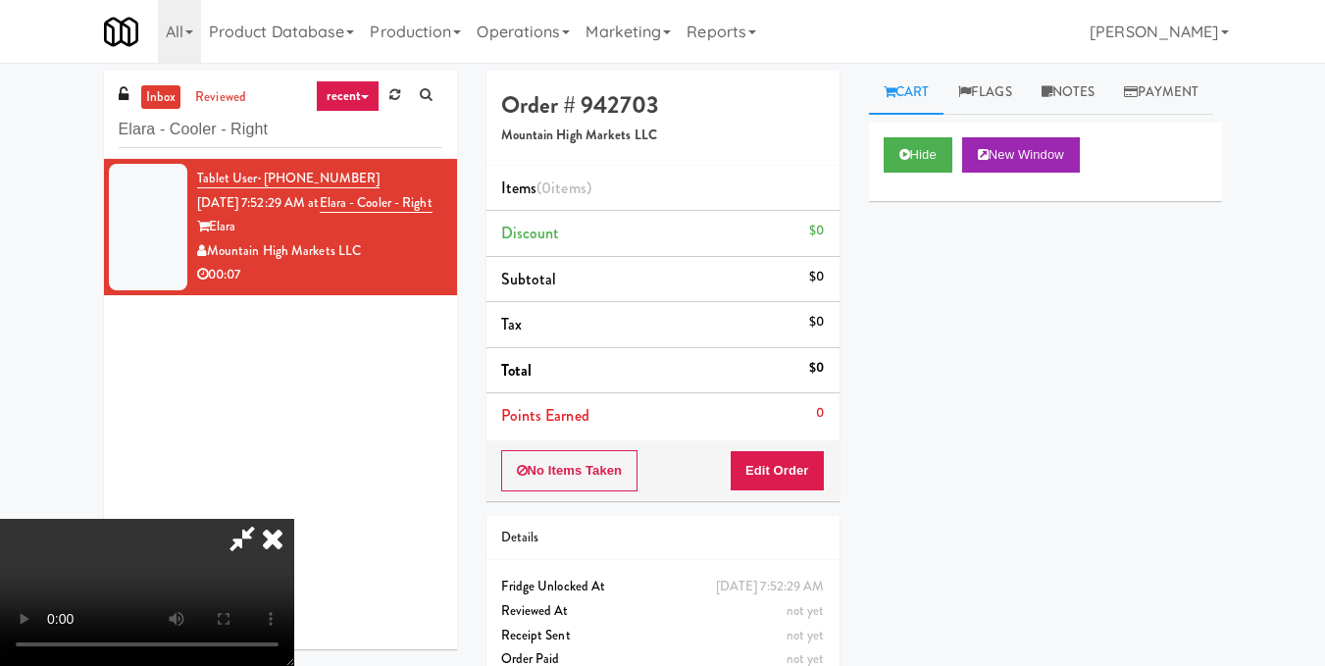
click at [294, 519] on video at bounding box center [147, 592] width 294 height 147
click at [822, 480] on button "Edit Order" at bounding box center [777, 470] width 95 height 41
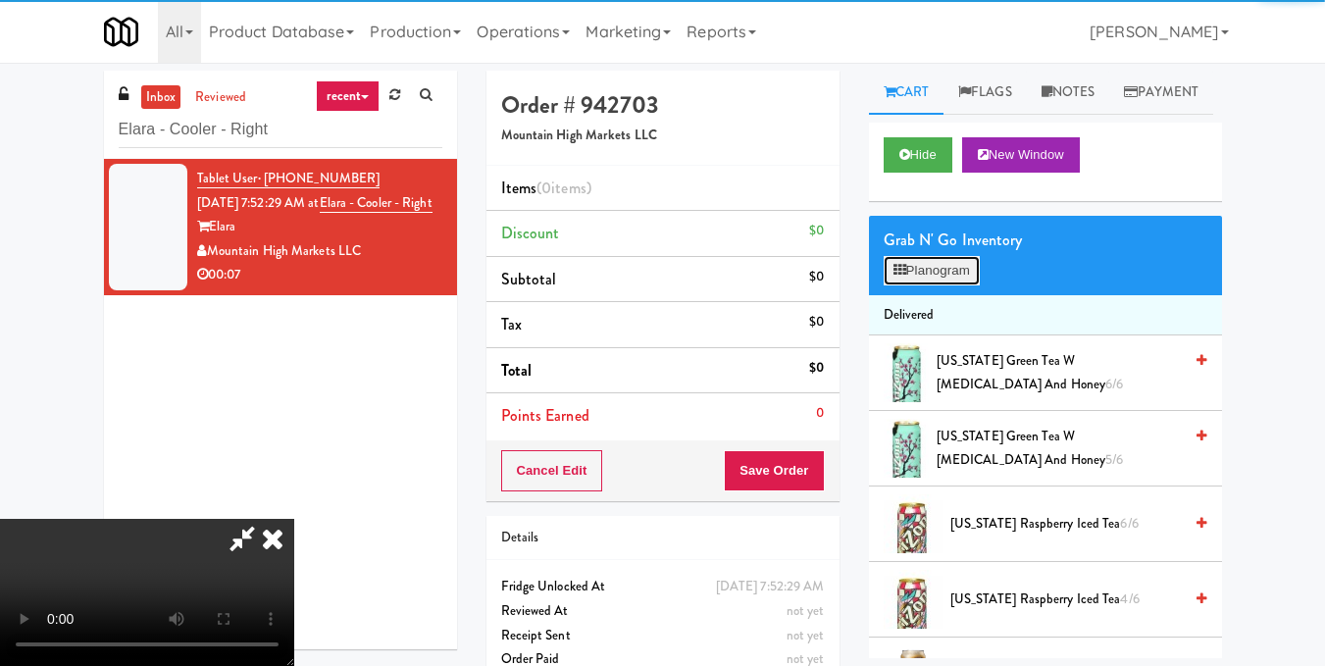
click at [960, 285] on button "Planogram" at bounding box center [932, 270] width 96 height 29
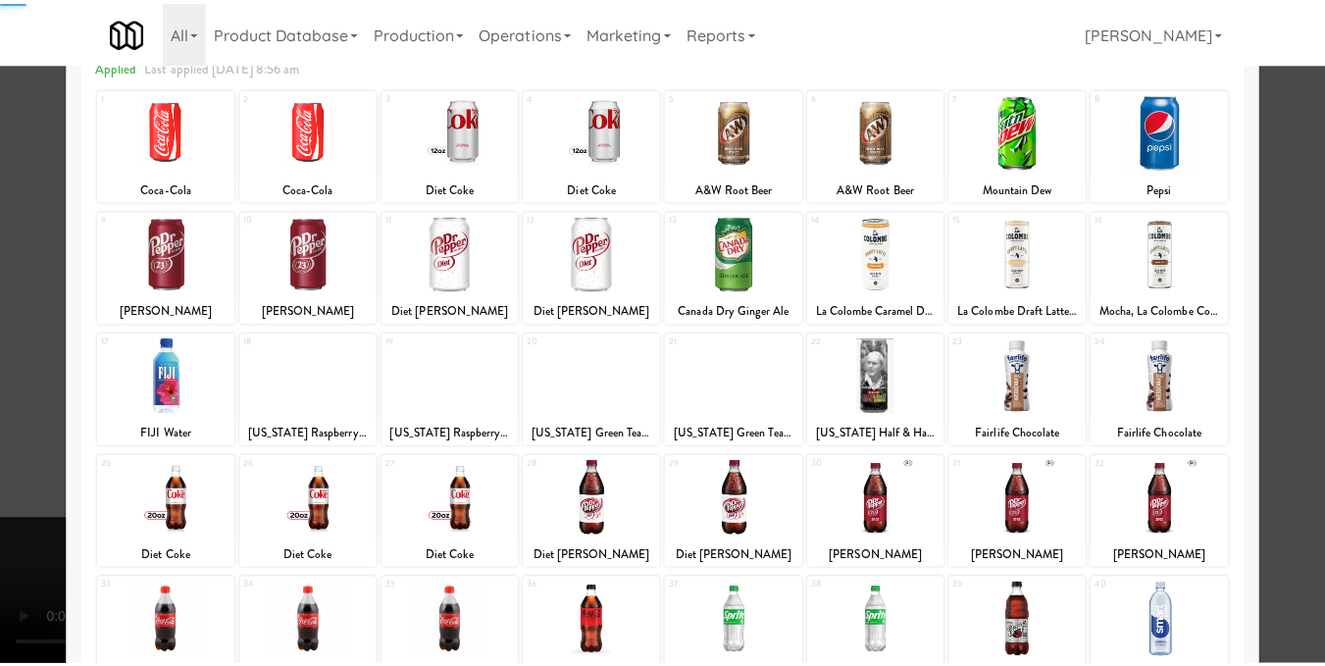
scroll to position [297, 0]
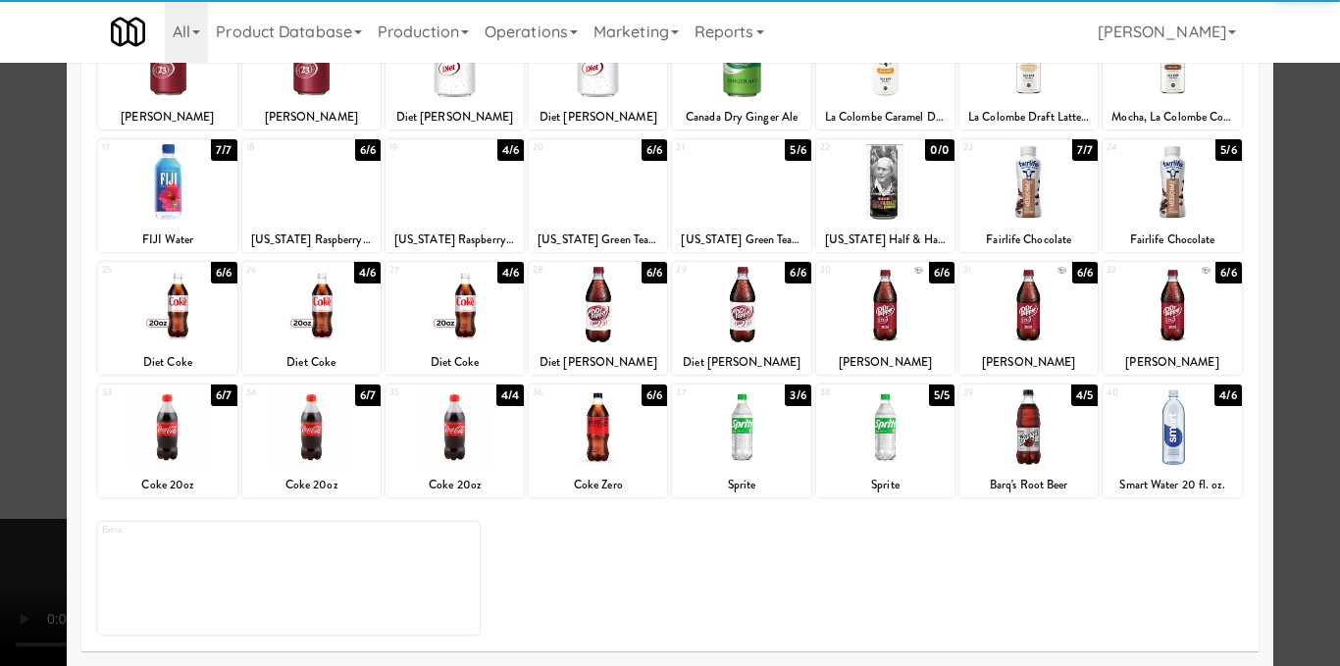
click at [1162, 442] on div at bounding box center [1171, 427] width 138 height 76
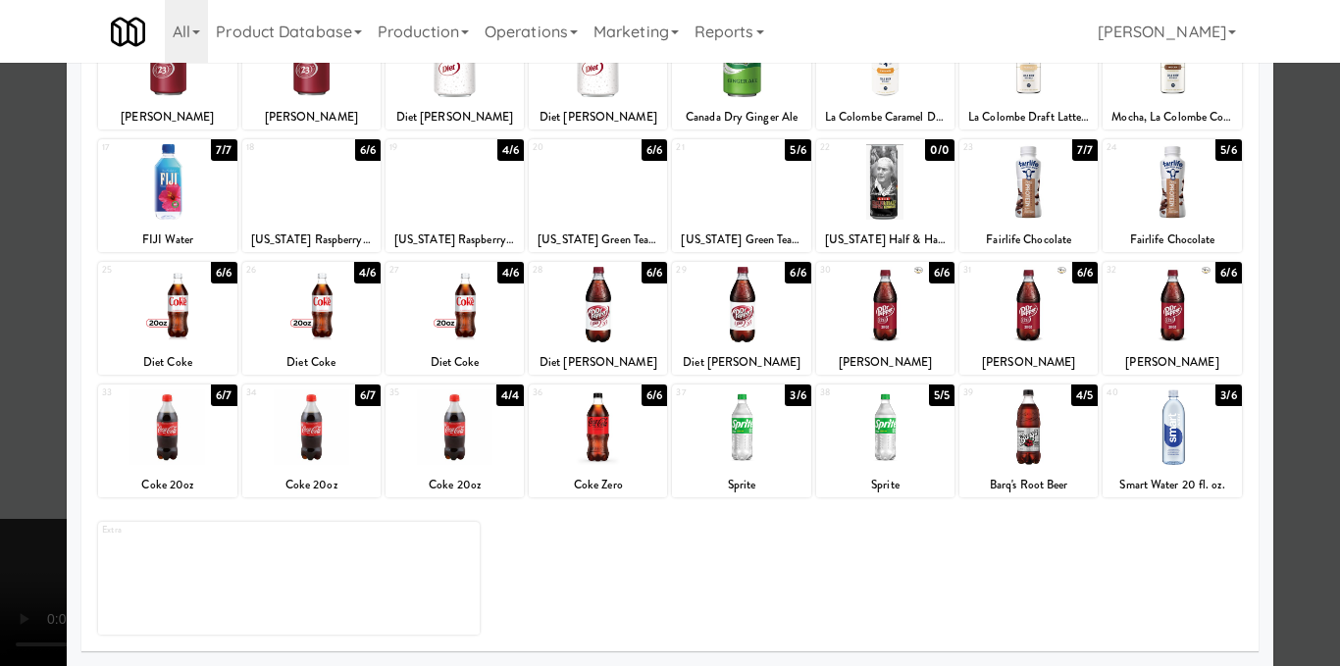
click at [1038, 160] on div at bounding box center [1028, 182] width 138 height 76
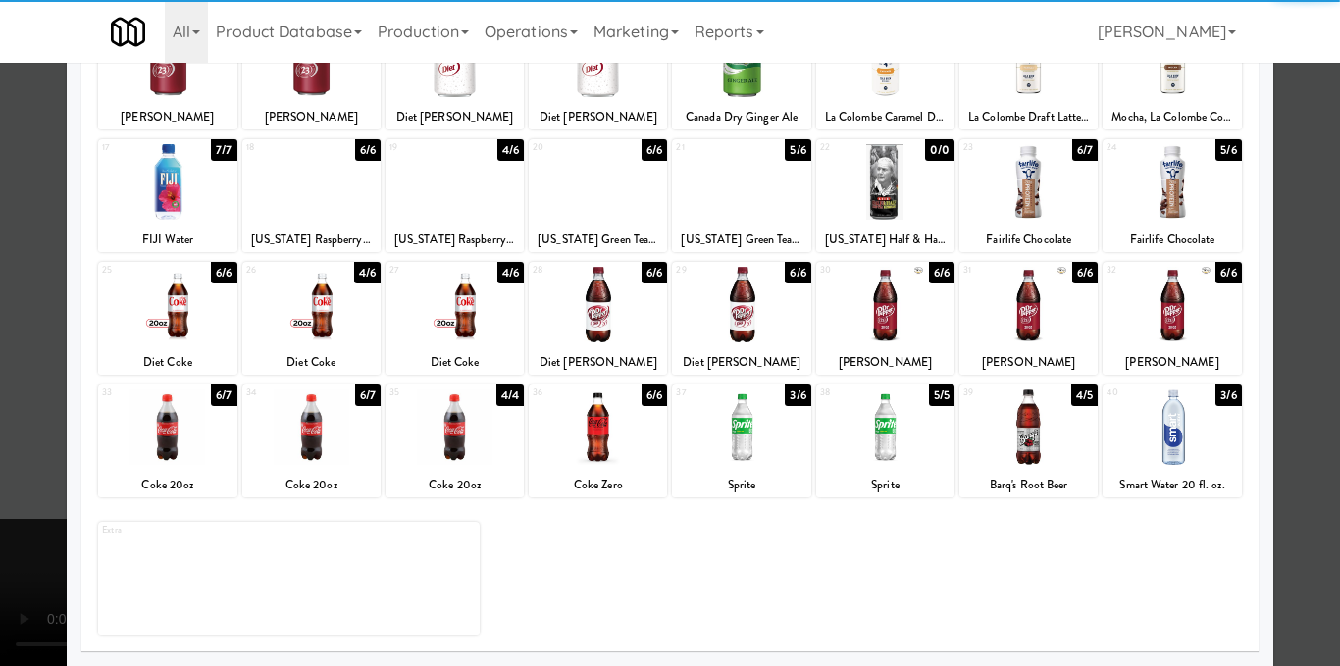
click at [1301, 262] on div at bounding box center [670, 333] width 1340 height 666
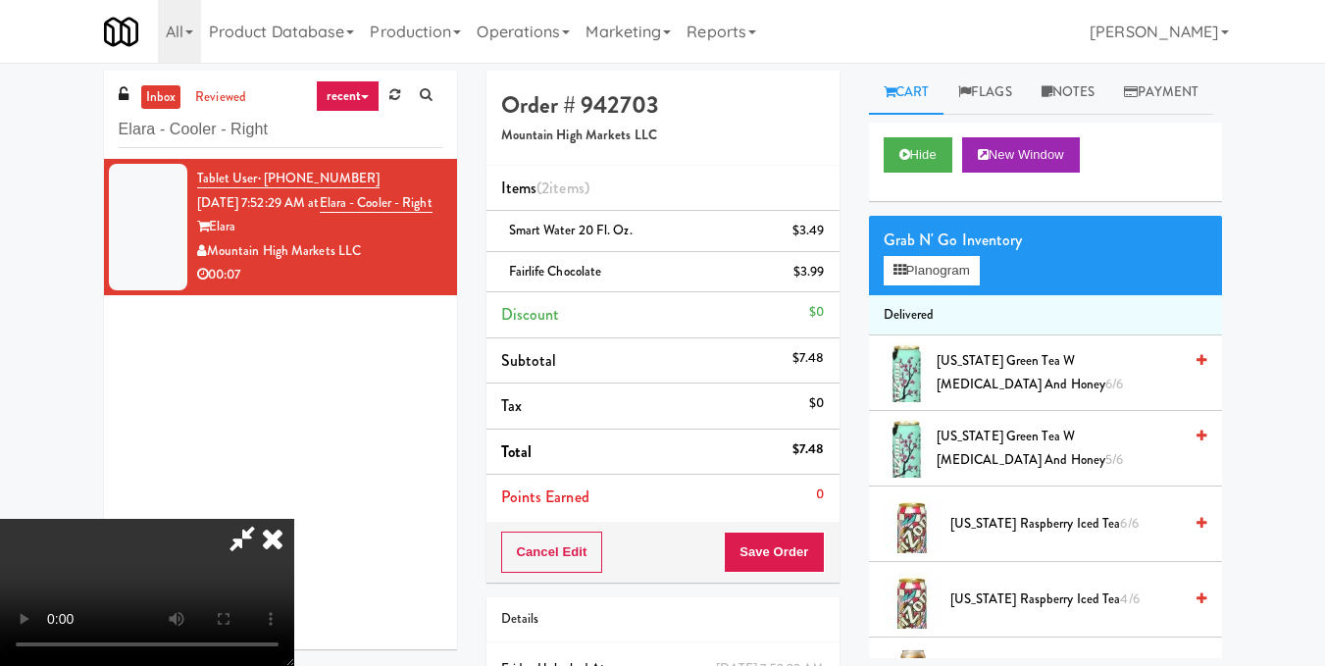
click at [294, 519] on video at bounding box center [147, 592] width 294 height 147
click at [265, 519] on icon at bounding box center [242, 538] width 45 height 39
drag, startPoint x: 766, startPoint y: 551, endPoint x: 759, endPoint y: 543, distance: 10.4
click at [764, 552] on button "Save Order" at bounding box center [774, 552] width 100 height 41
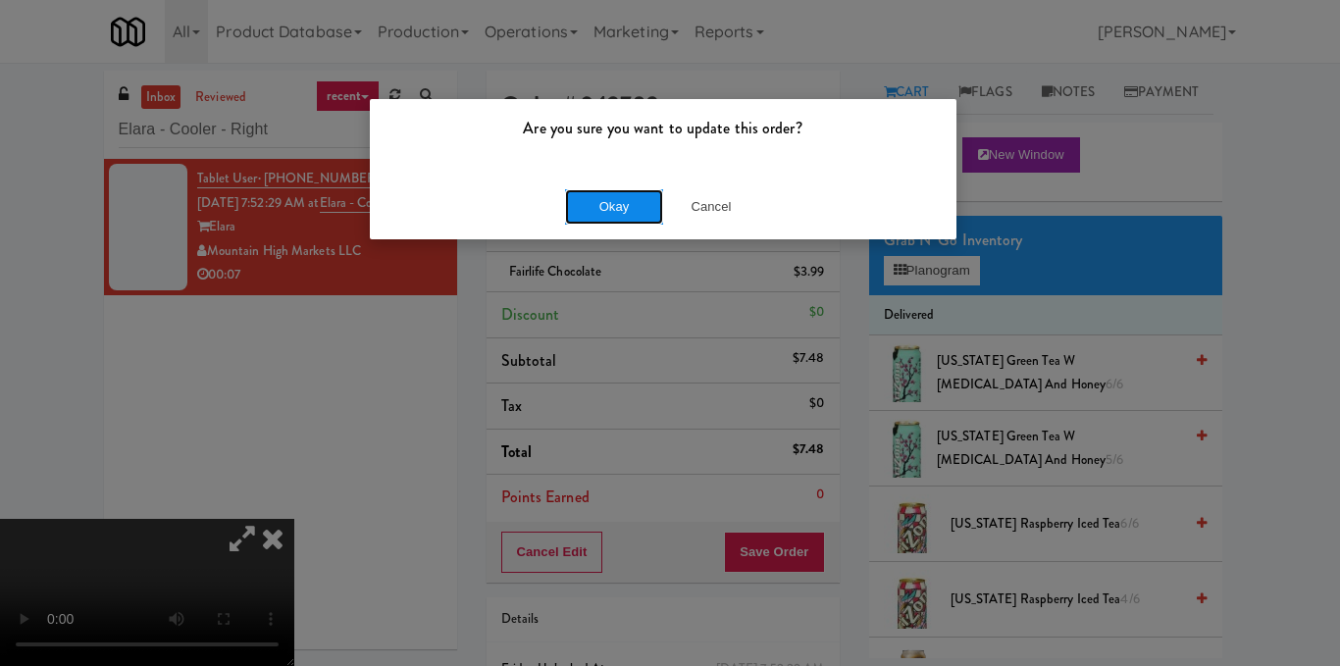
click at [644, 212] on button "Okay" at bounding box center [614, 206] width 98 height 35
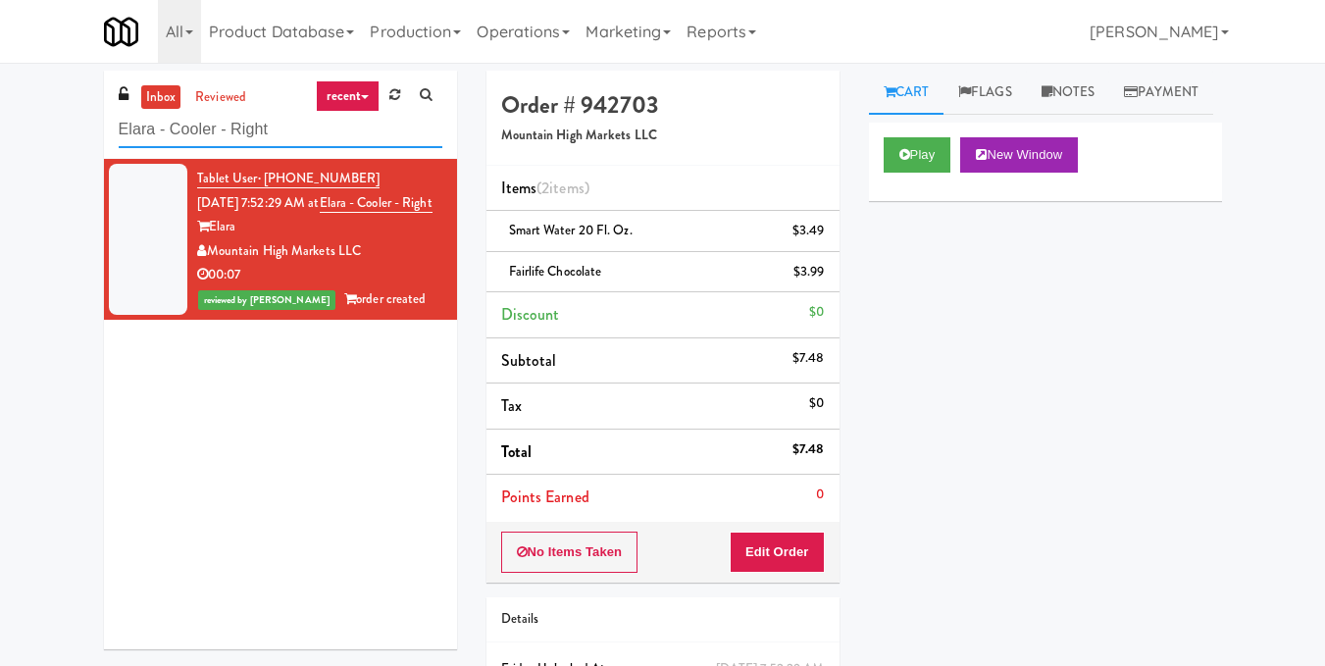
drag, startPoint x: 332, startPoint y: 132, endPoint x: 0, endPoint y: 122, distance: 331.7
click at [0, 122] on div "inbox reviewed recent all unclear take inventory issue suspicious failed recent…" at bounding box center [662, 427] width 1325 height 712
paste input "Definity Insurance"
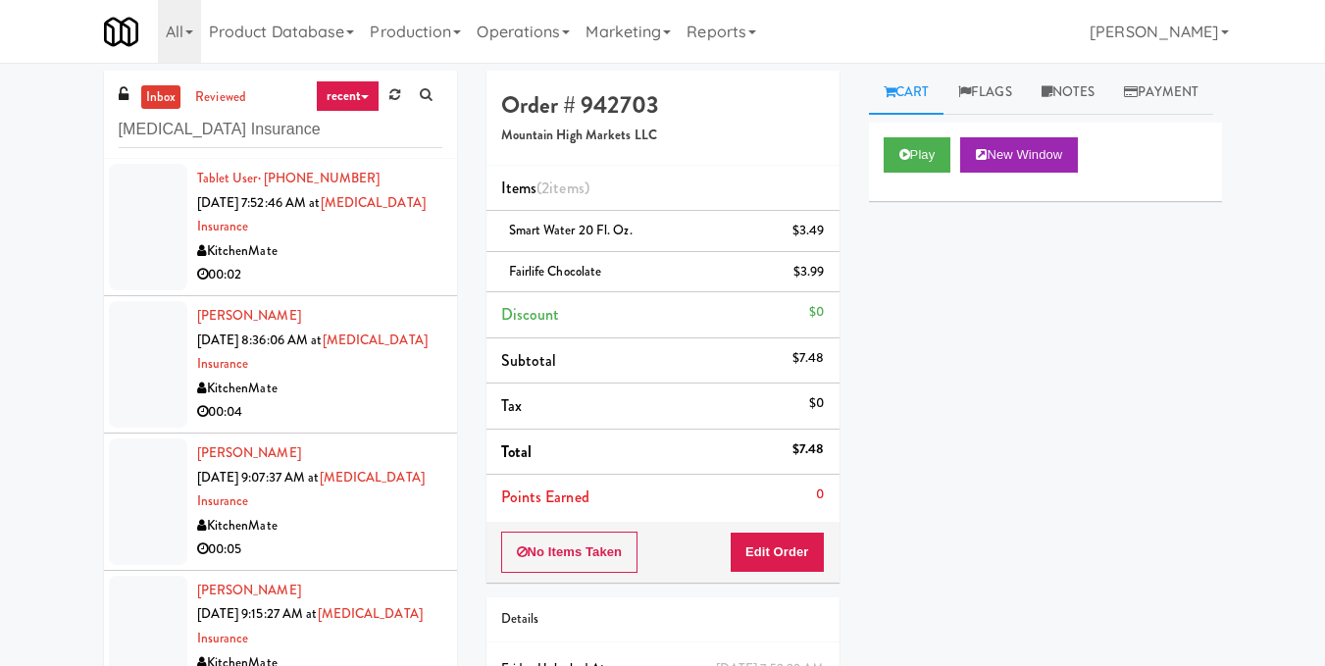
click at [399, 278] on div "00:02" at bounding box center [319, 275] width 245 height 25
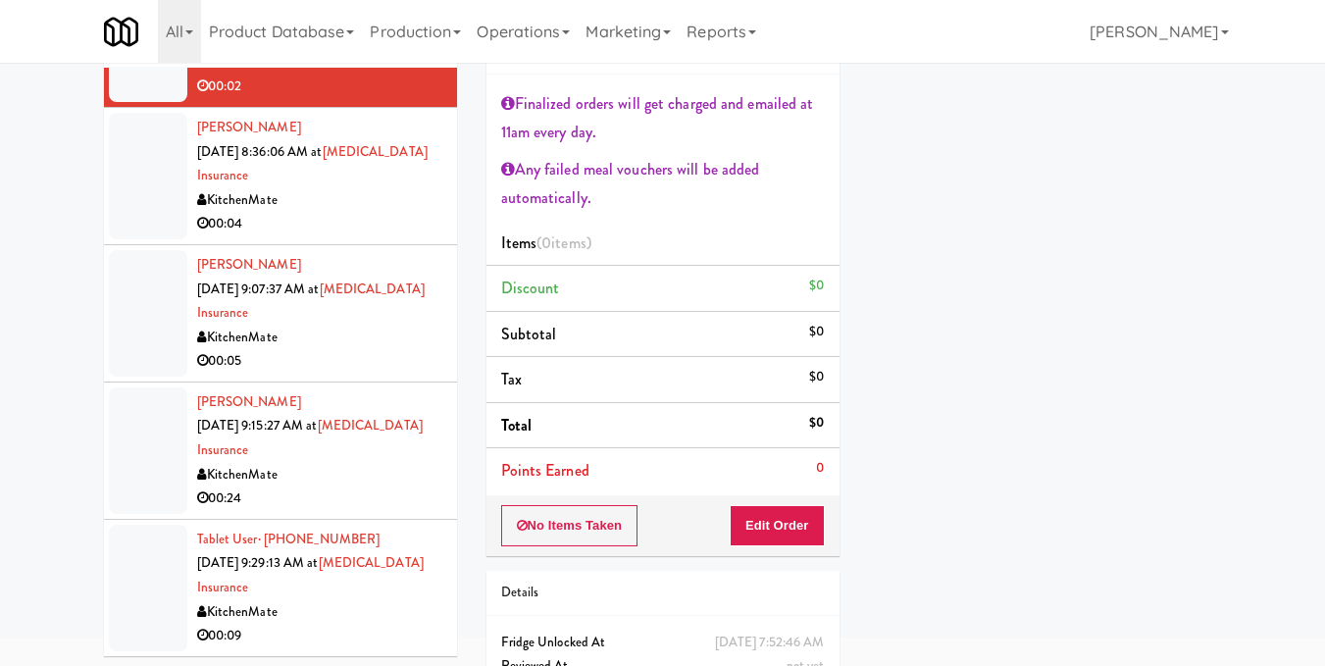
scroll to position [181, 0]
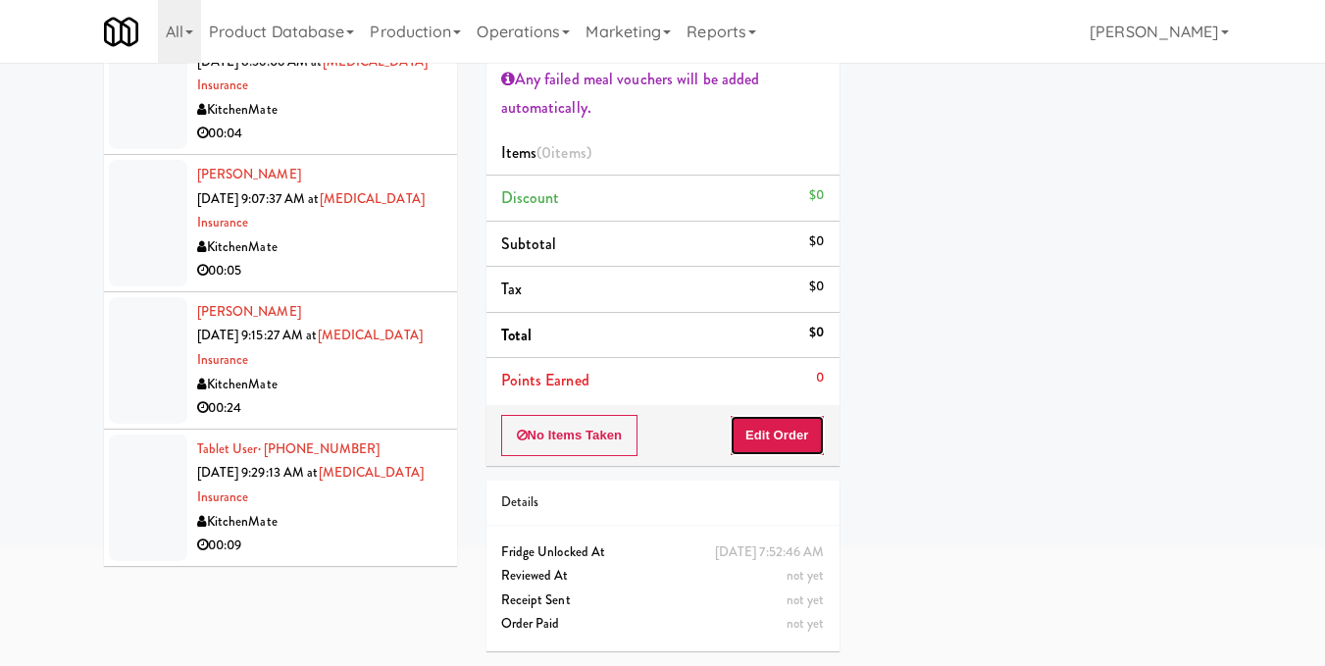
click at [761, 435] on button "Edit Order" at bounding box center [777, 435] width 95 height 41
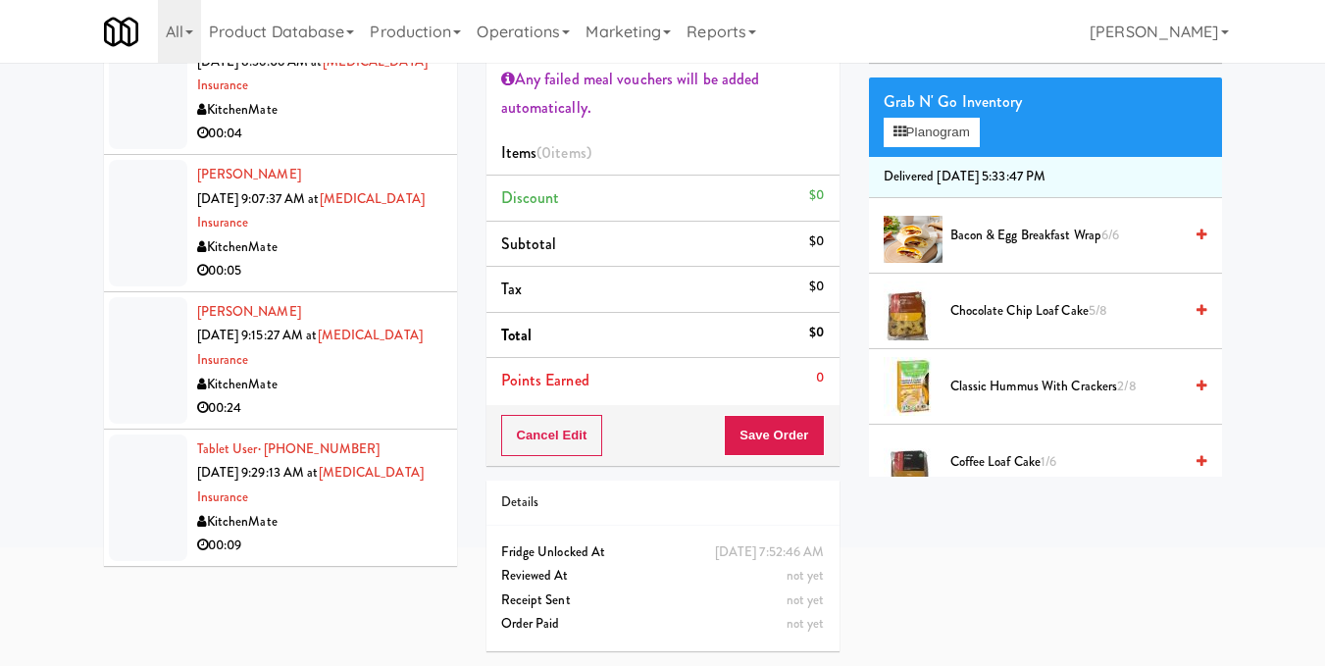
click at [384, 528] on div "KitchenMate" at bounding box center [319, 522] width 245 height 25
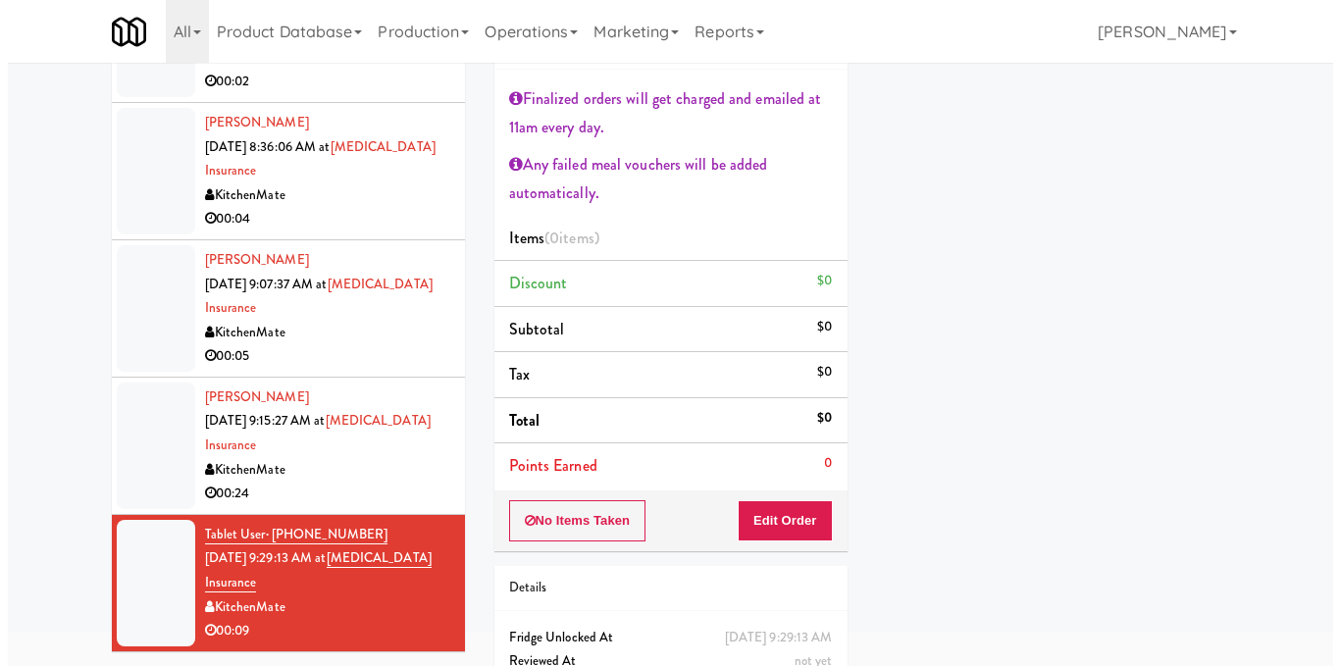
scroll to position [181, 0]
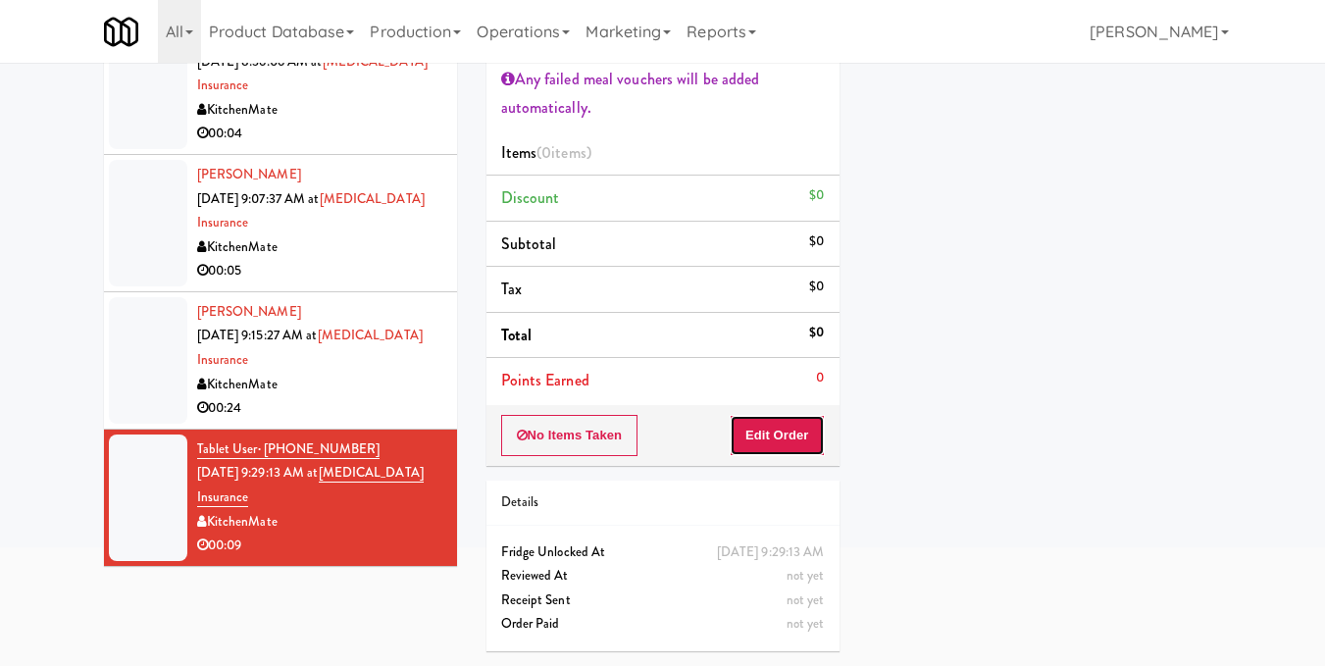
click at [796, 437] on button "Edit Order" at bounding box center [777, 435] width 95 height 41
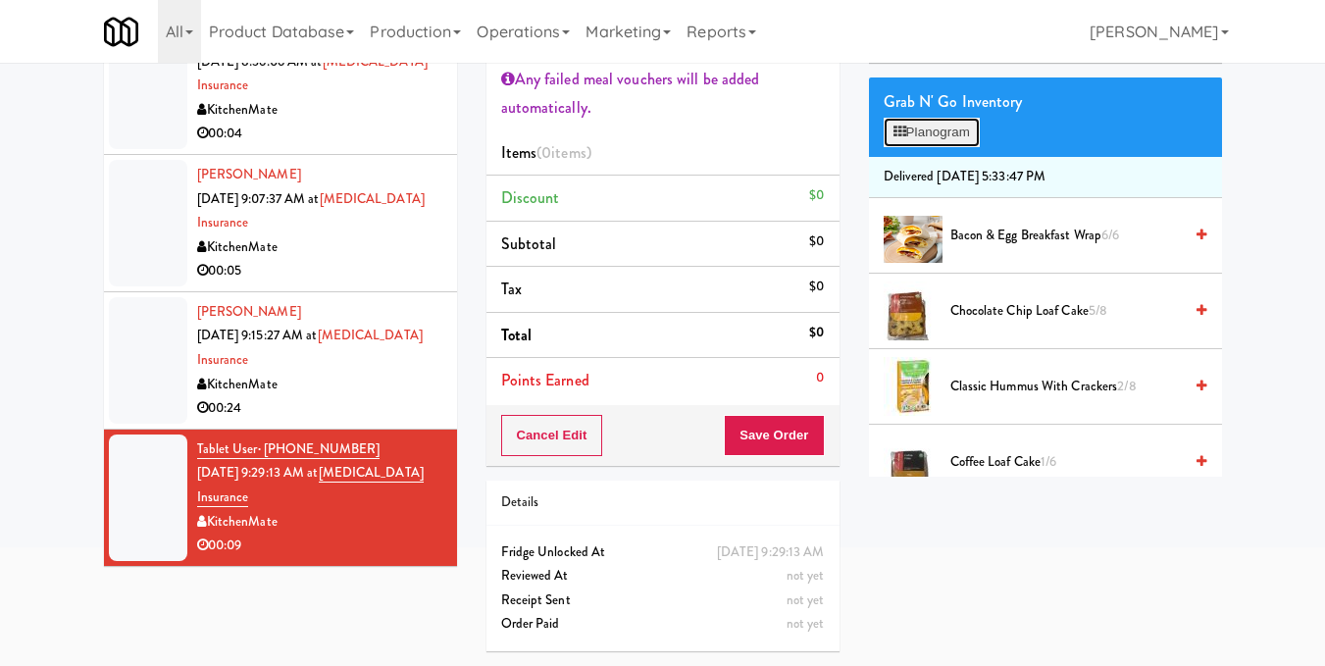
click at [937, 147] on button "Planogram" at bounding box center [932, 132] width 96 height 29
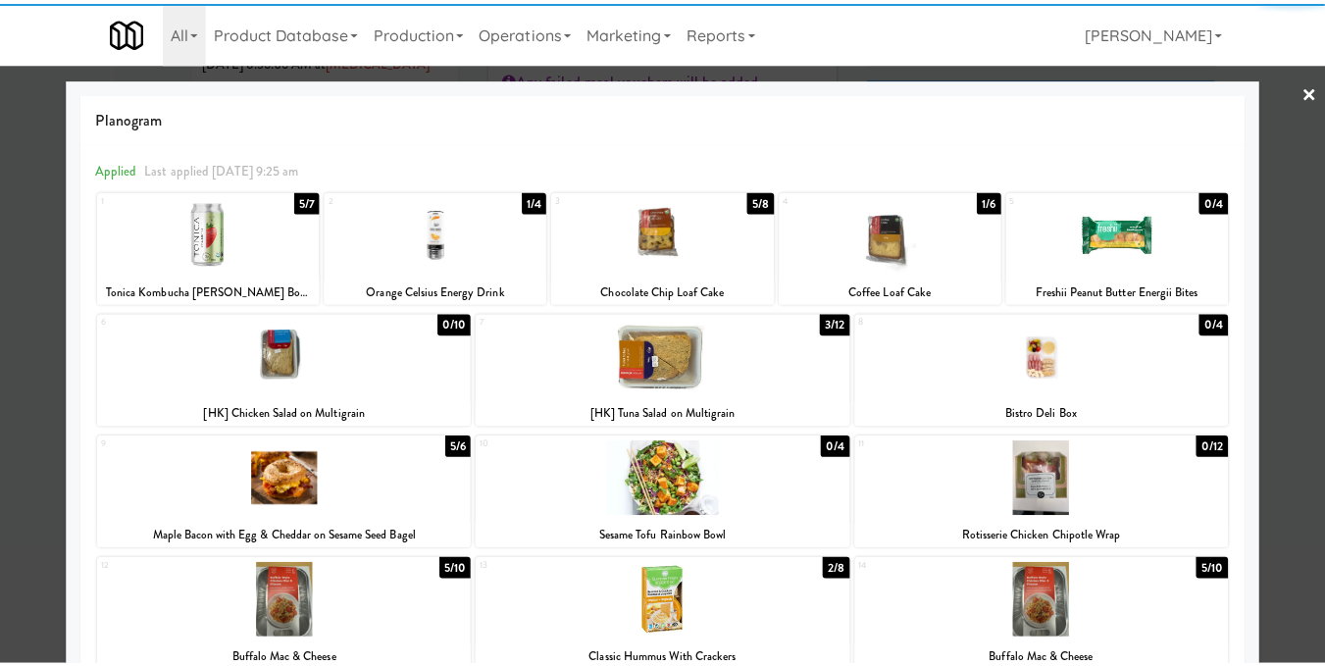
scroll to position [196, 0]
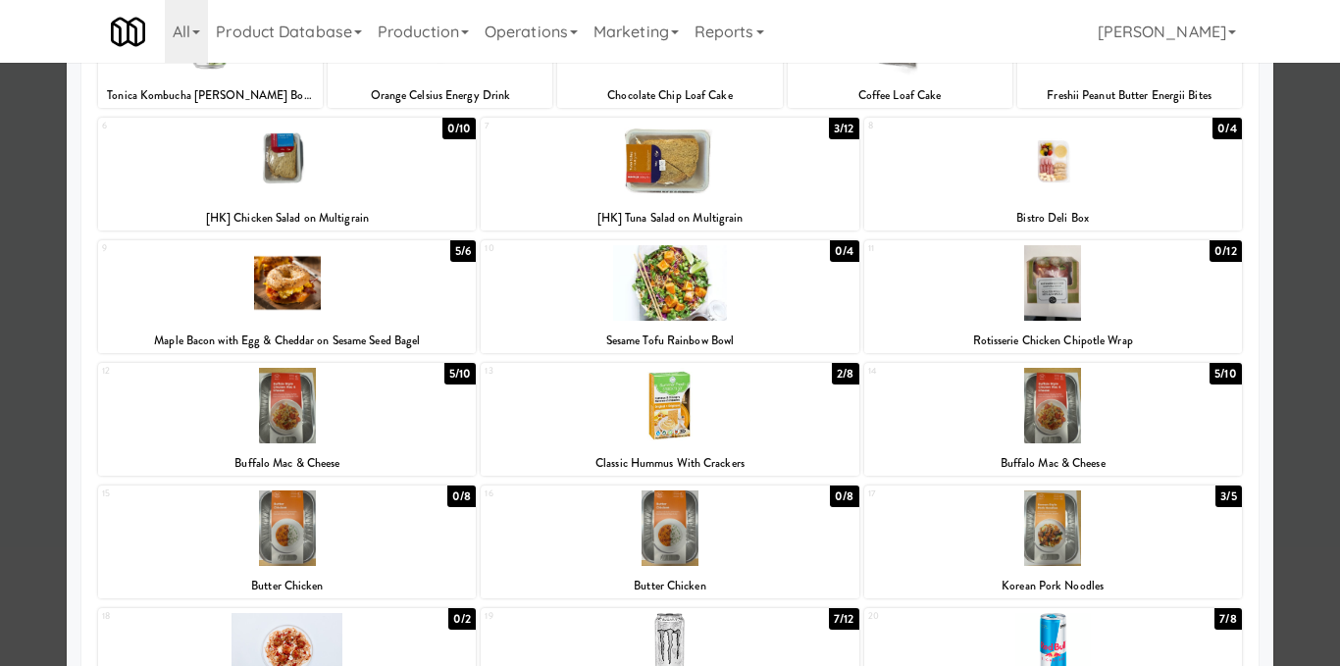
click at [674, 155] on div at bounding box center [670, 161] width 378 height 76
click at [1294, 335] on div at bounding box center [670, 333] width 1340 height 666
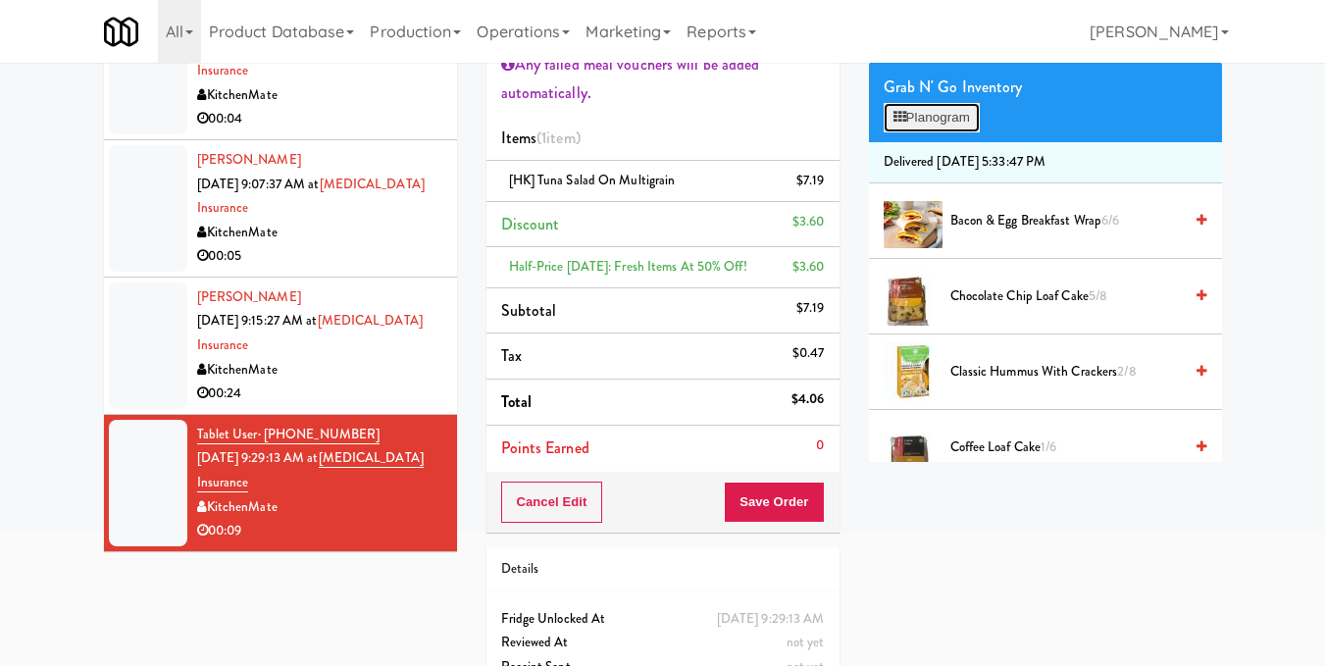
click at [926, 132] on button "Planogram" at bounding box center [932, 117] width 96 height 29
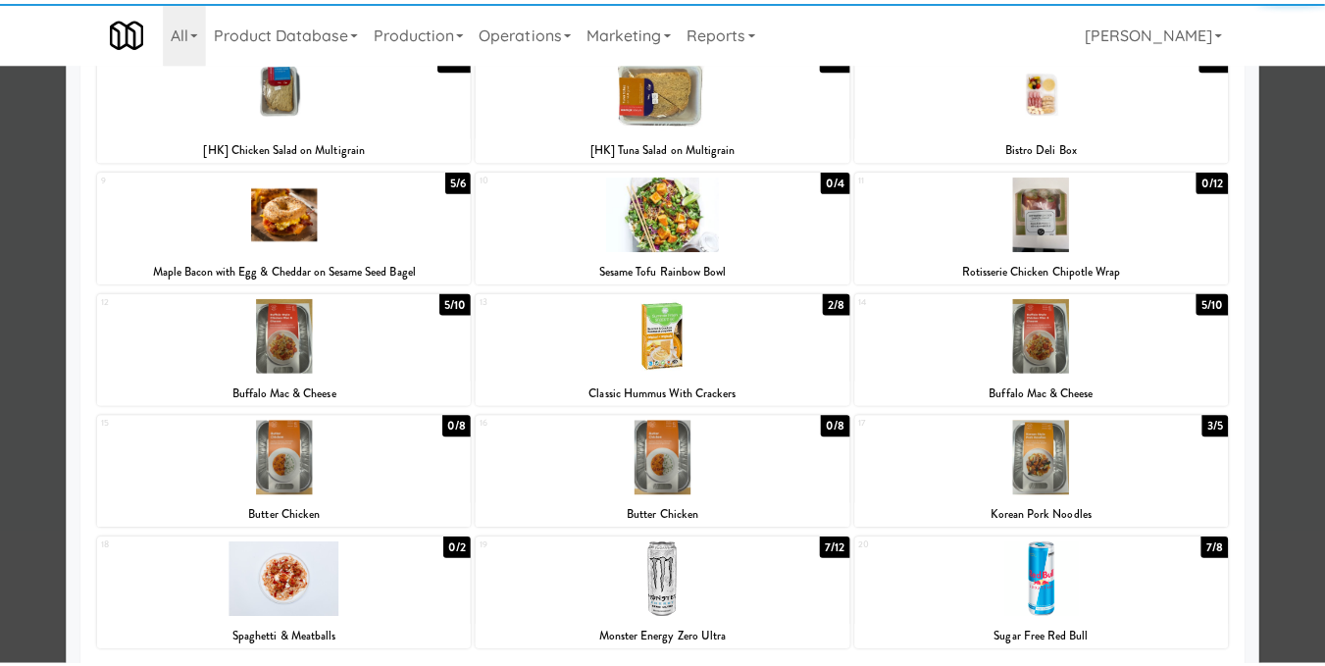
scroll to position [294, 0]
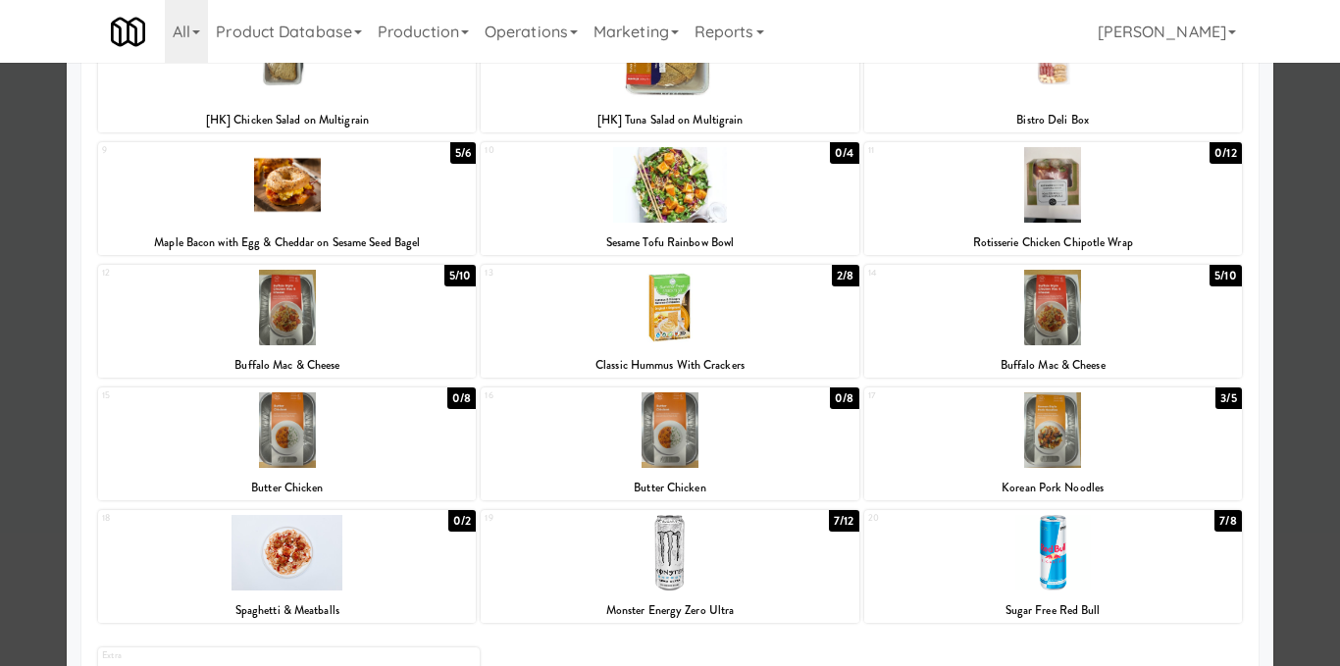
click at [1309, 398] on div at bounding box center [670, 333] width 1340 height 666
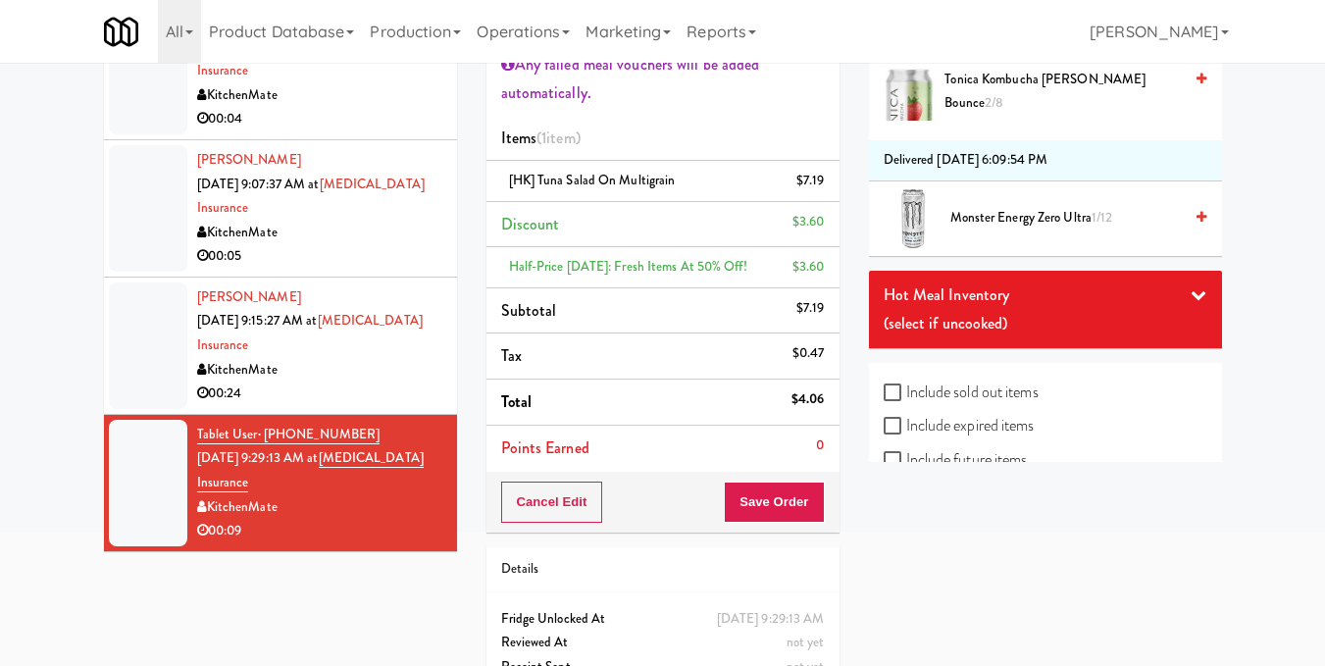
scroll to position [1321, 0]
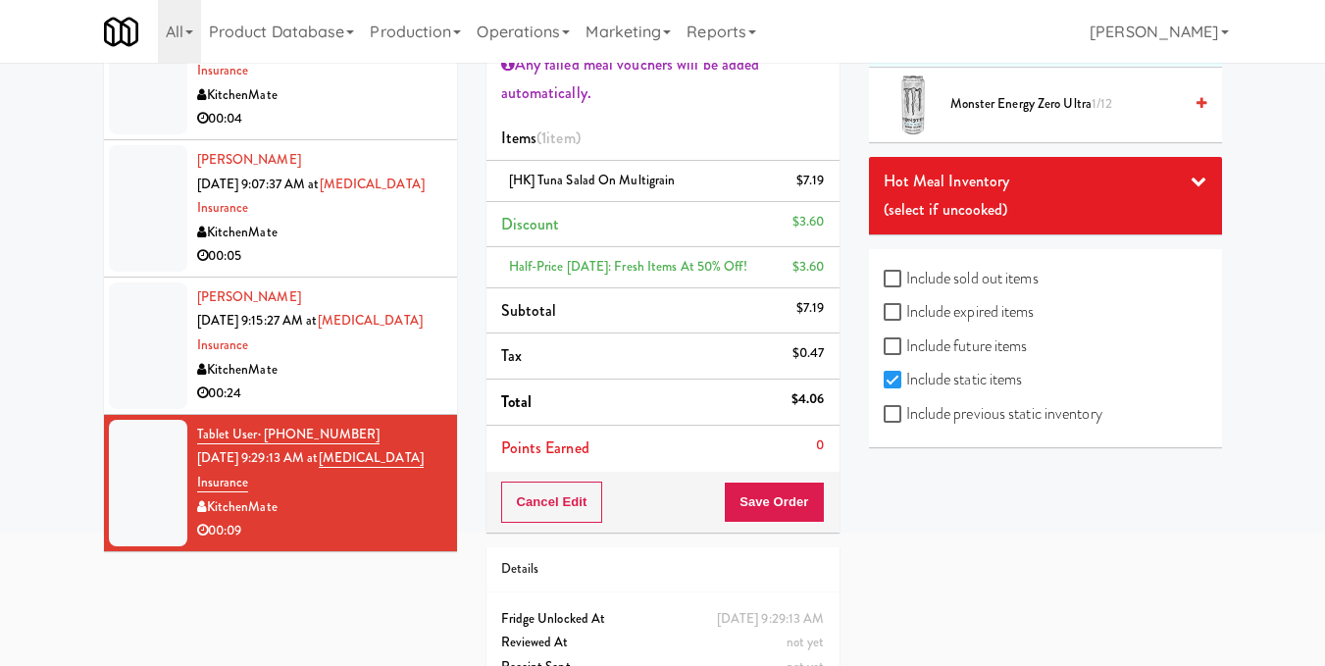
click at [1191, 182] on icon at bounding box center [1199, 181] width 16 height 16
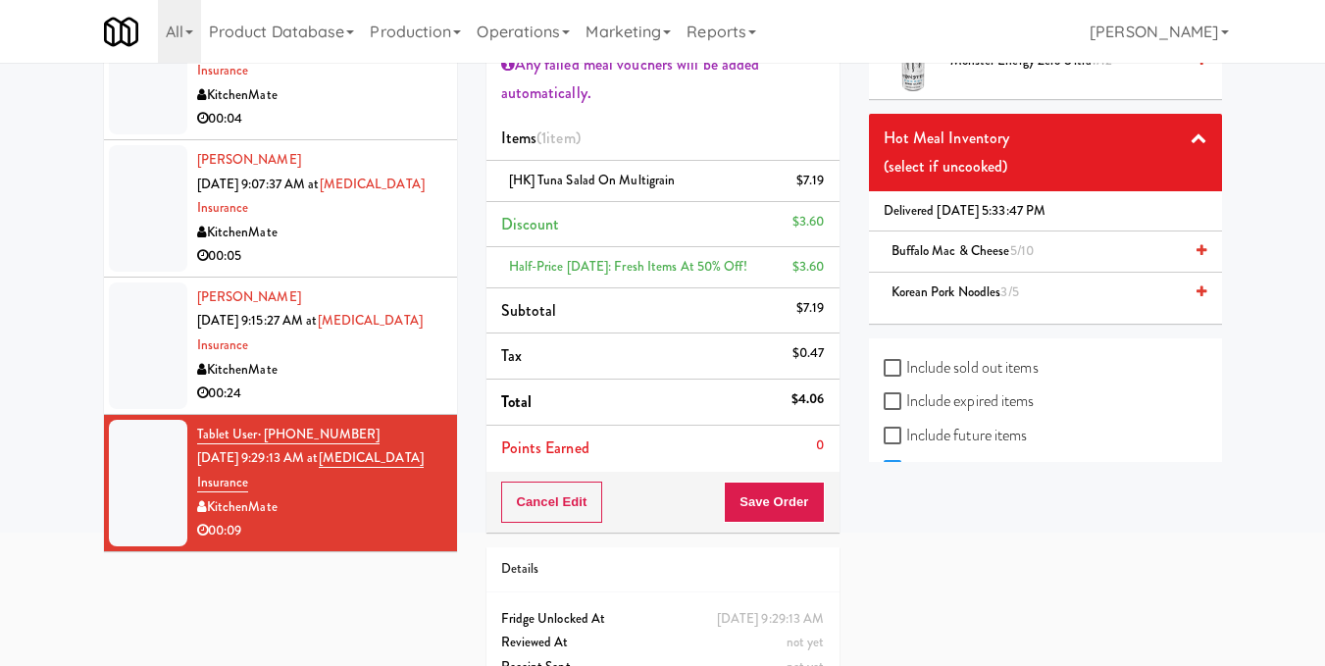
click at [1197, 298] on icon at bounding box center [1202, 291] width 10 height 13
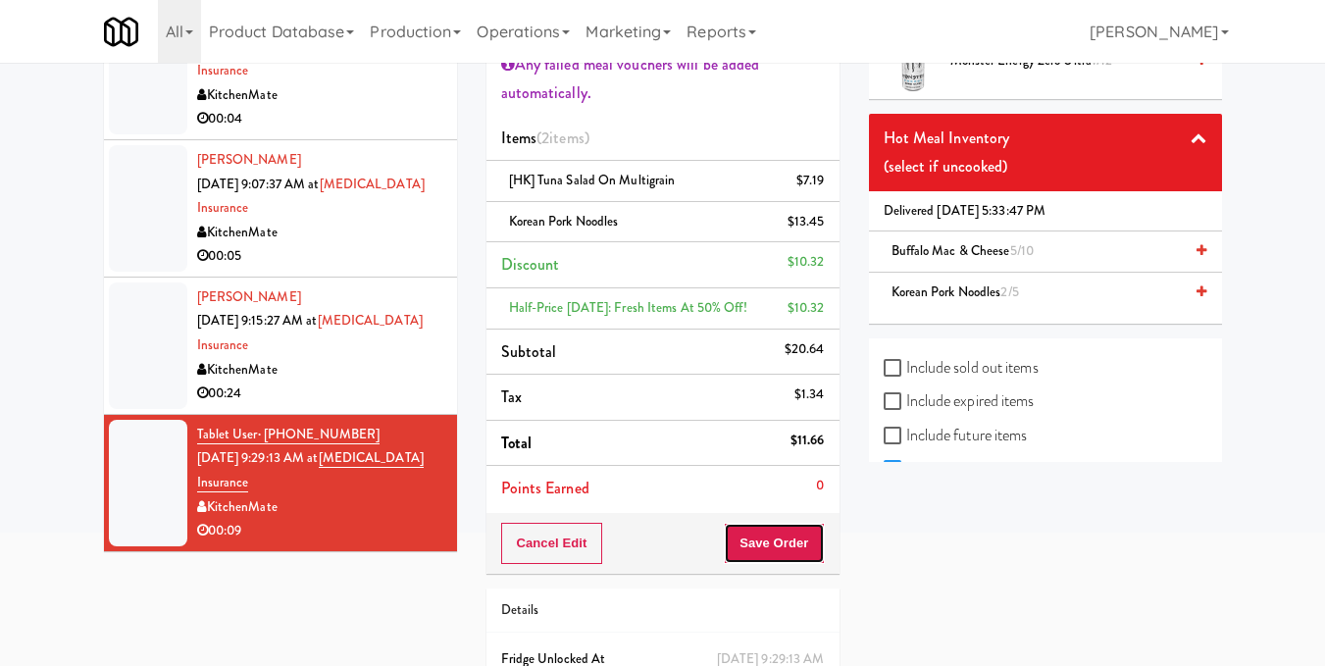
click at [796, 540] on button "Save Order" at bounding box center [774, 543] width 100 height 41
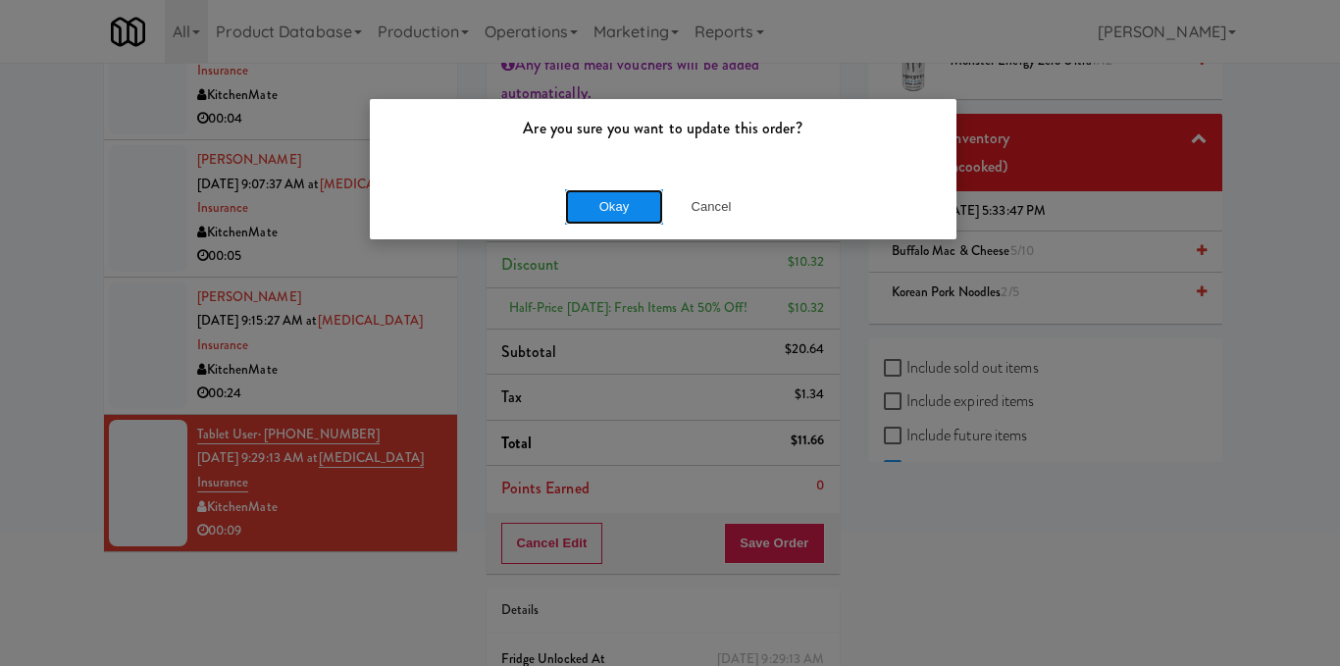
click at [614, 223] on button "Okay" at bounding box center [614, 206] width 98 height 35
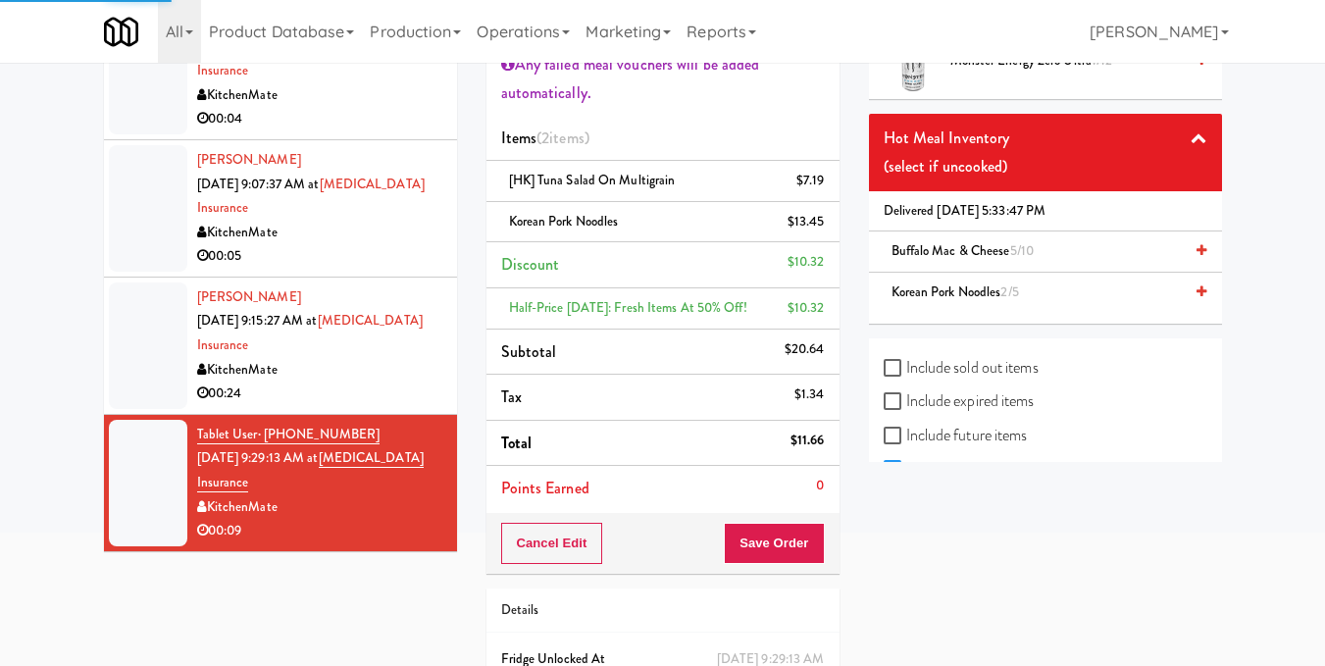
scroll to position [242, 0]
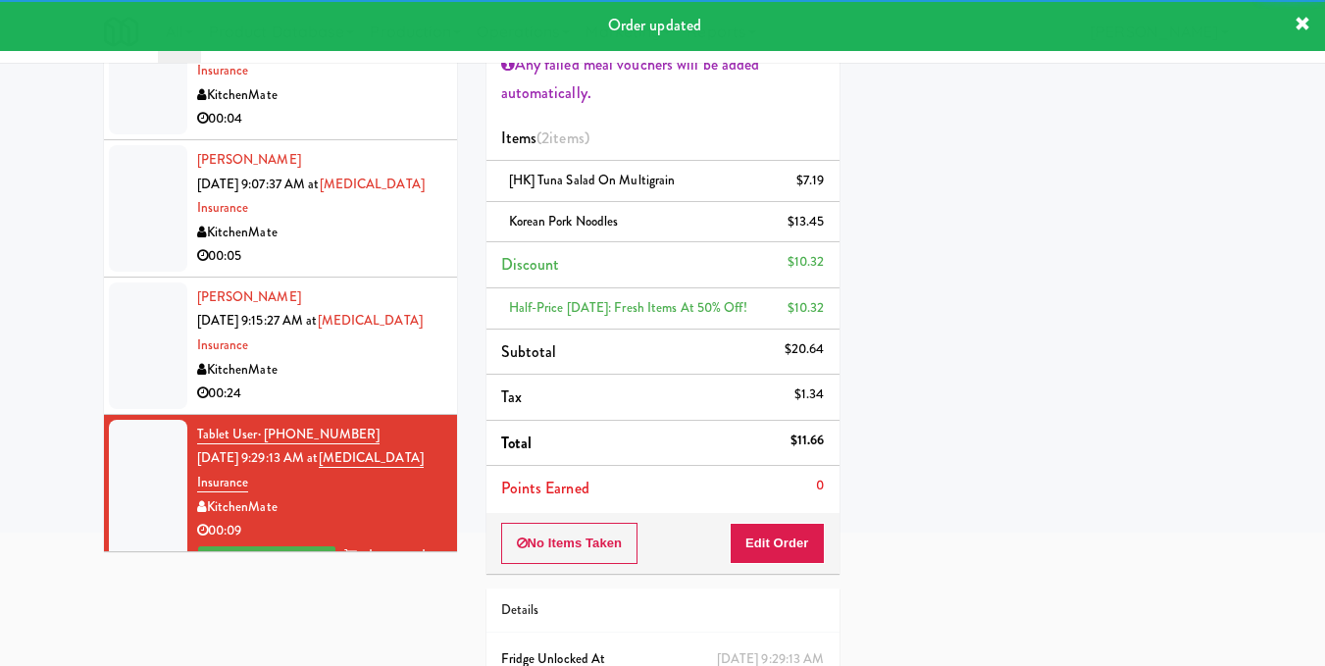
click at [376, 383] on div "00:24" at bounding box center [319, 394] width 245 height 25
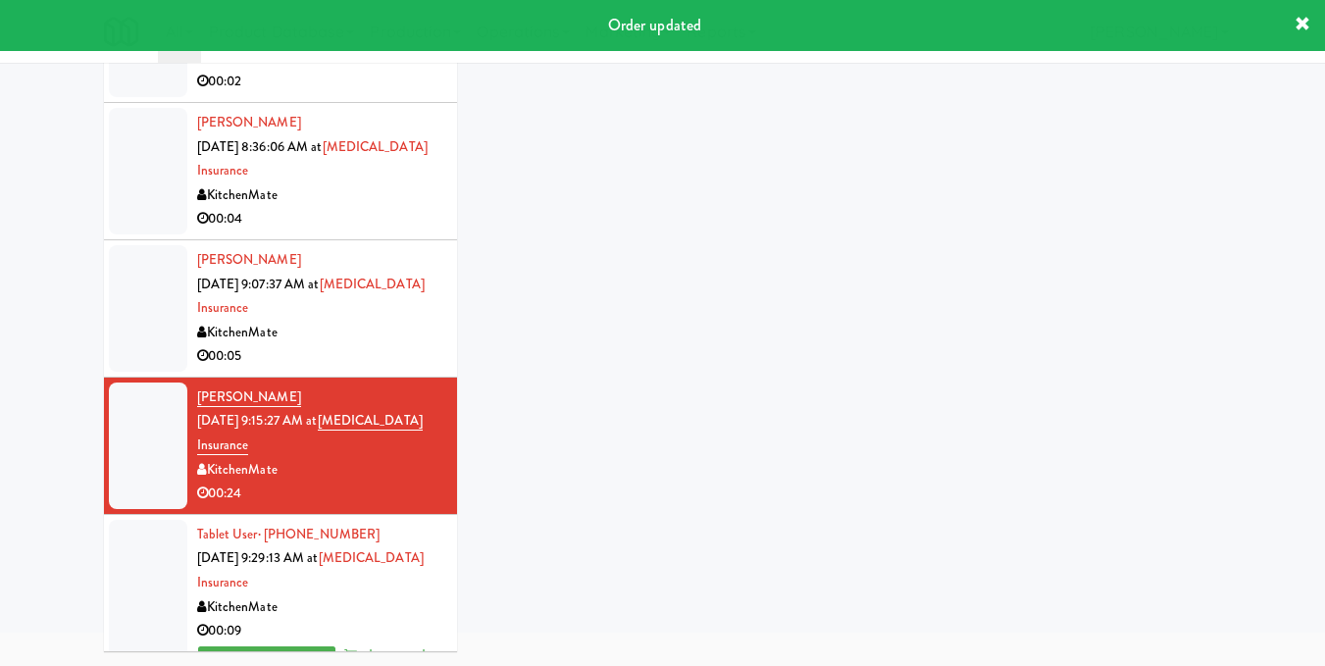
scroll to position [181, 0]
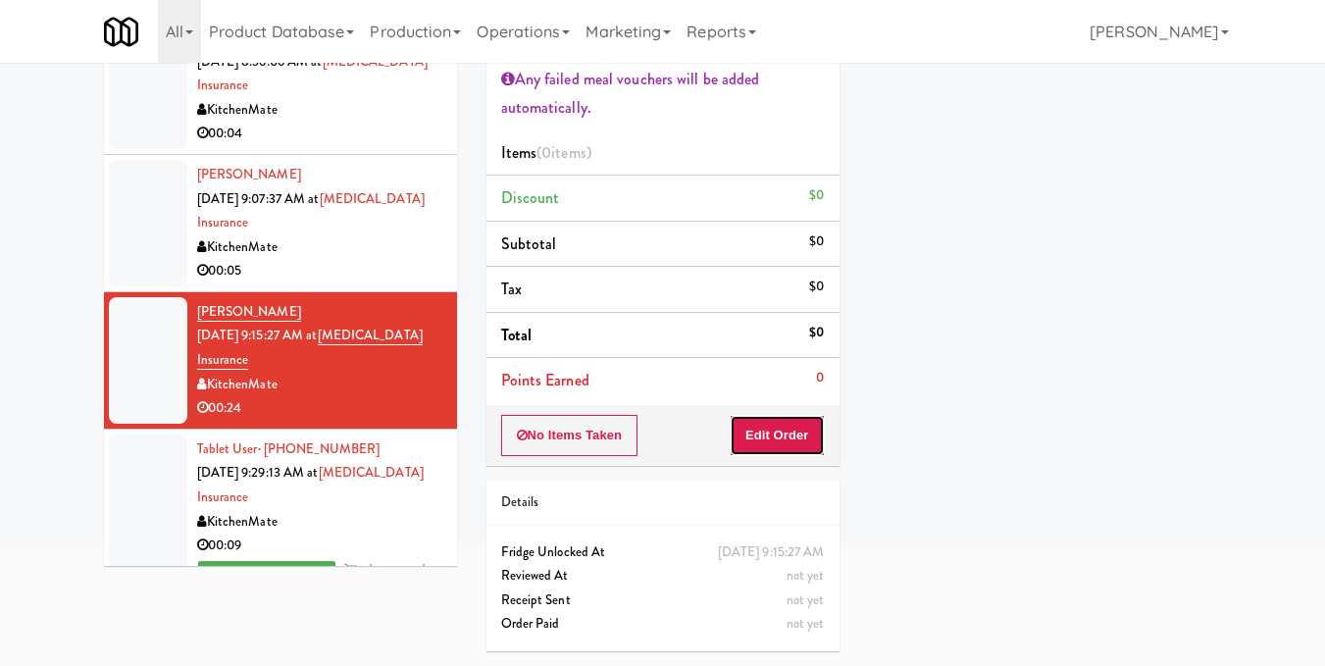
click at [759, 426] on button "Edit Order" at bounding box center [777, 435] width 95 height 41
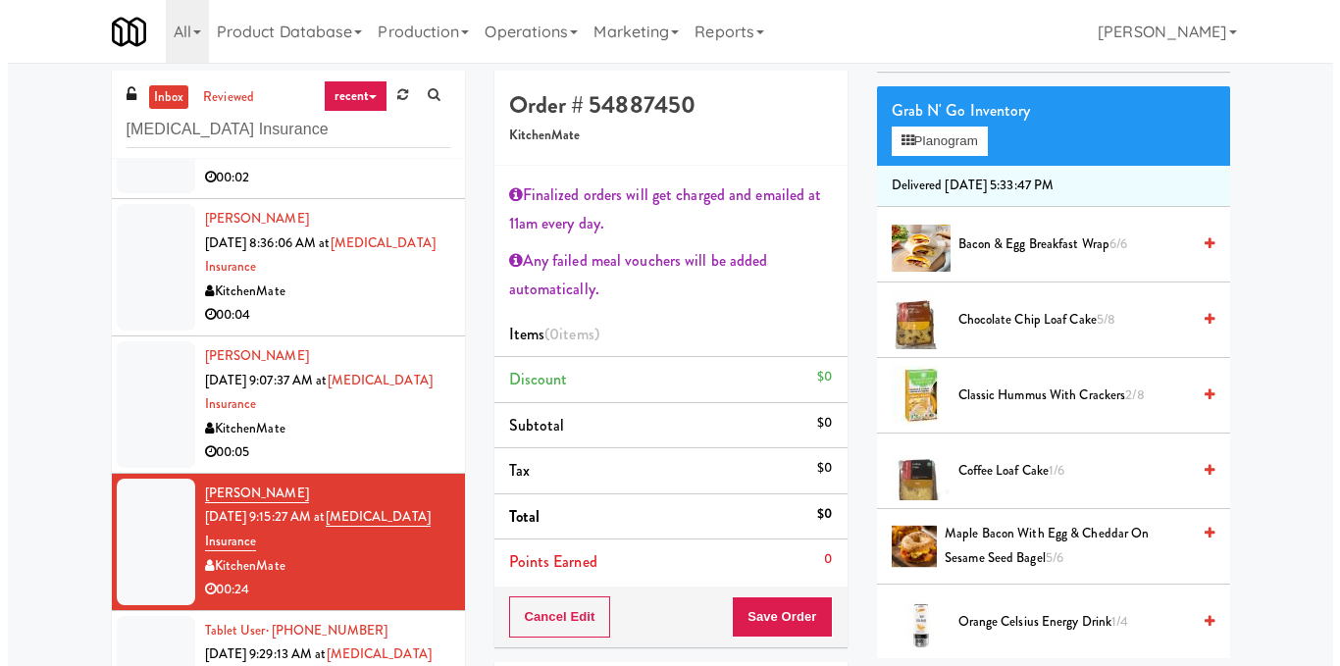
scroll to position [196, 0]
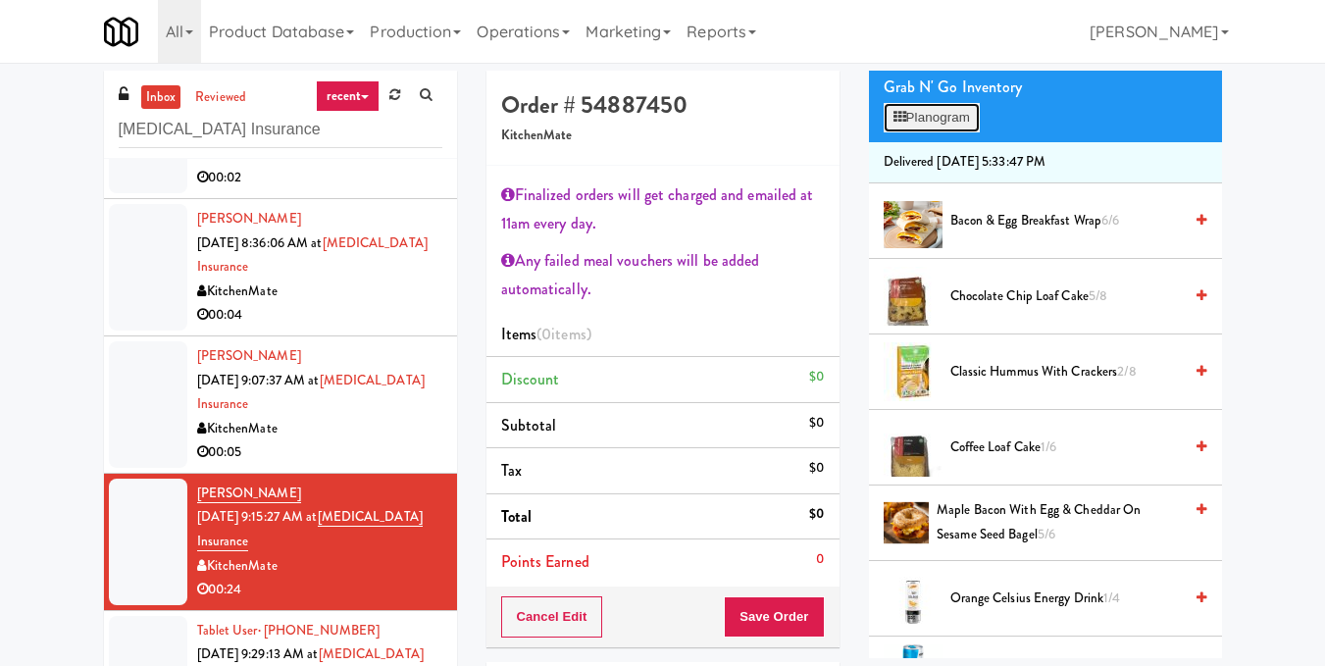
click at [964, 132] on button "Planogram" at bounding box center [932, 117] width 96 height 29
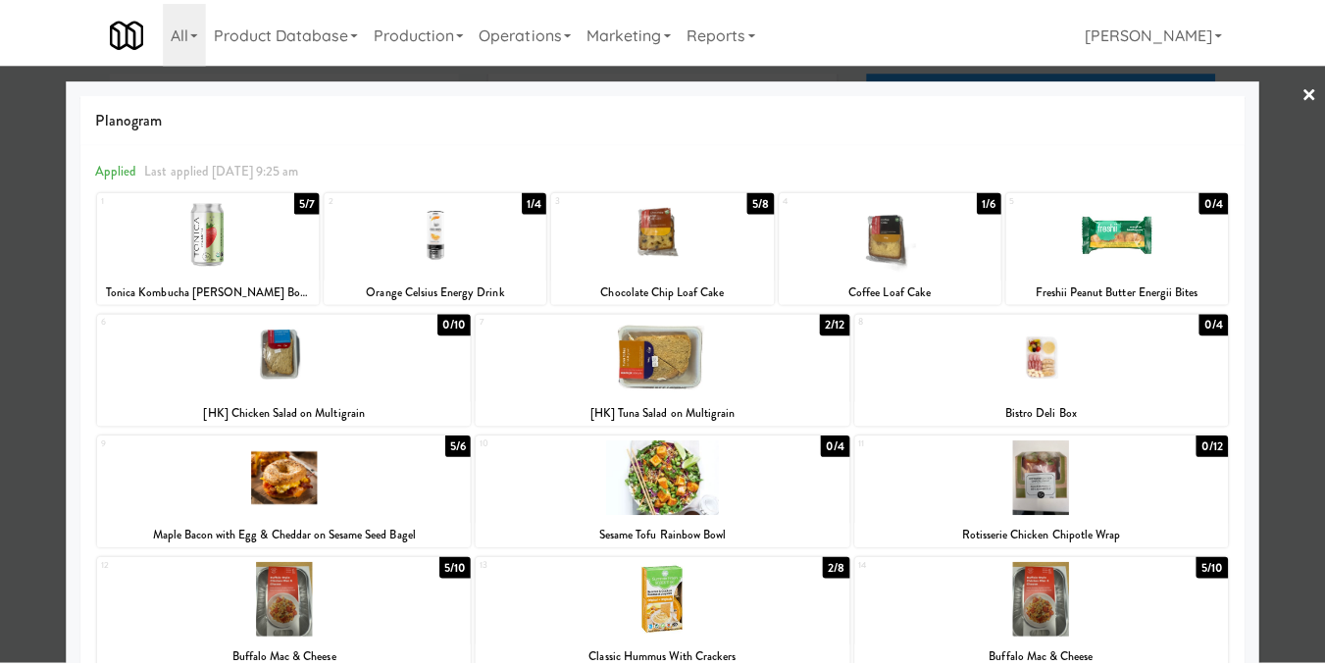
scroll to position [420, 0]
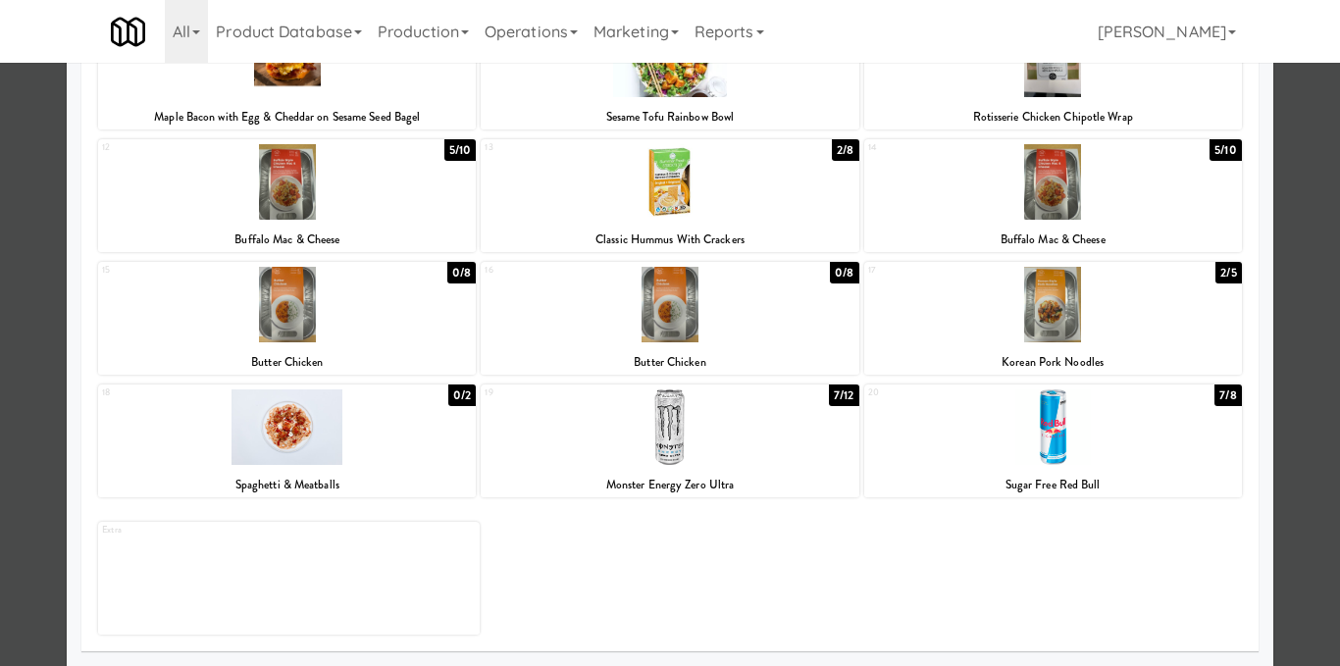
click at [1305, 445] on div at bounding box center [670, 333] width 1340 height 666
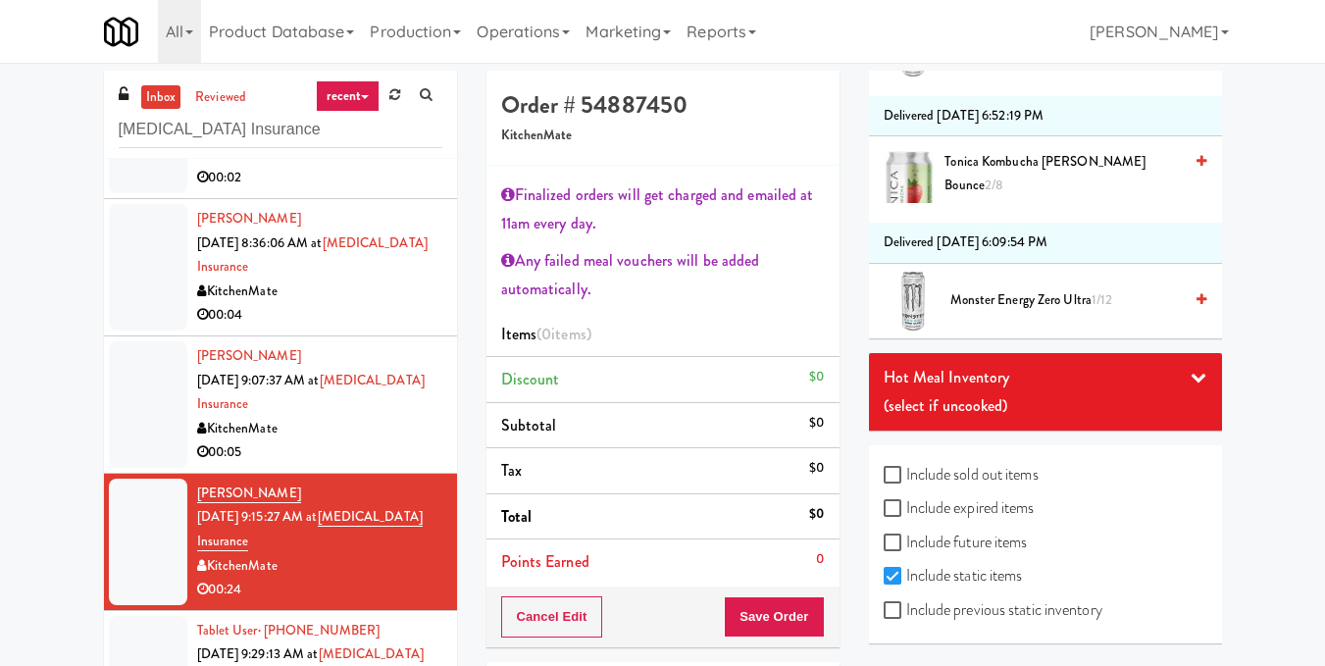
scroll to position [1321, 0]
click at [1187, 363] on div "Hot Meal Inventory" at bounding box center [1046, 377] width 324 height 29
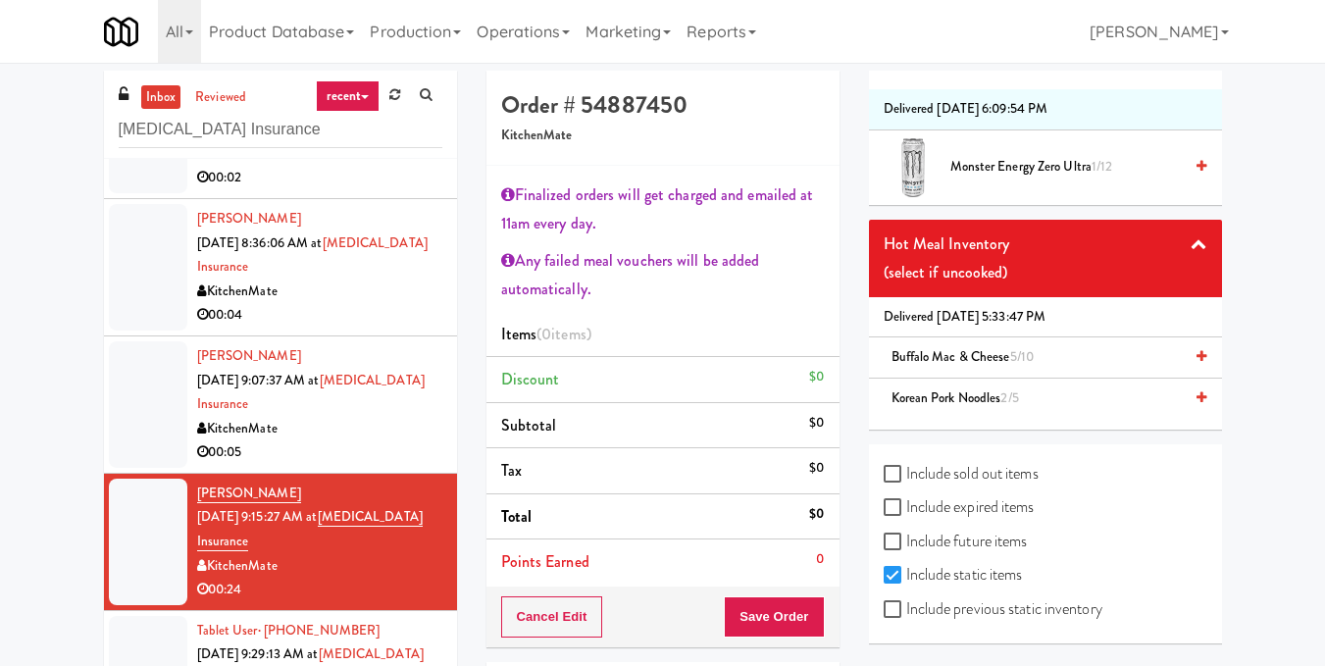
scroll to position [1454, 0]
click at [1197, 350] on icon at bounding box center [1202, 356] width 10 height 13
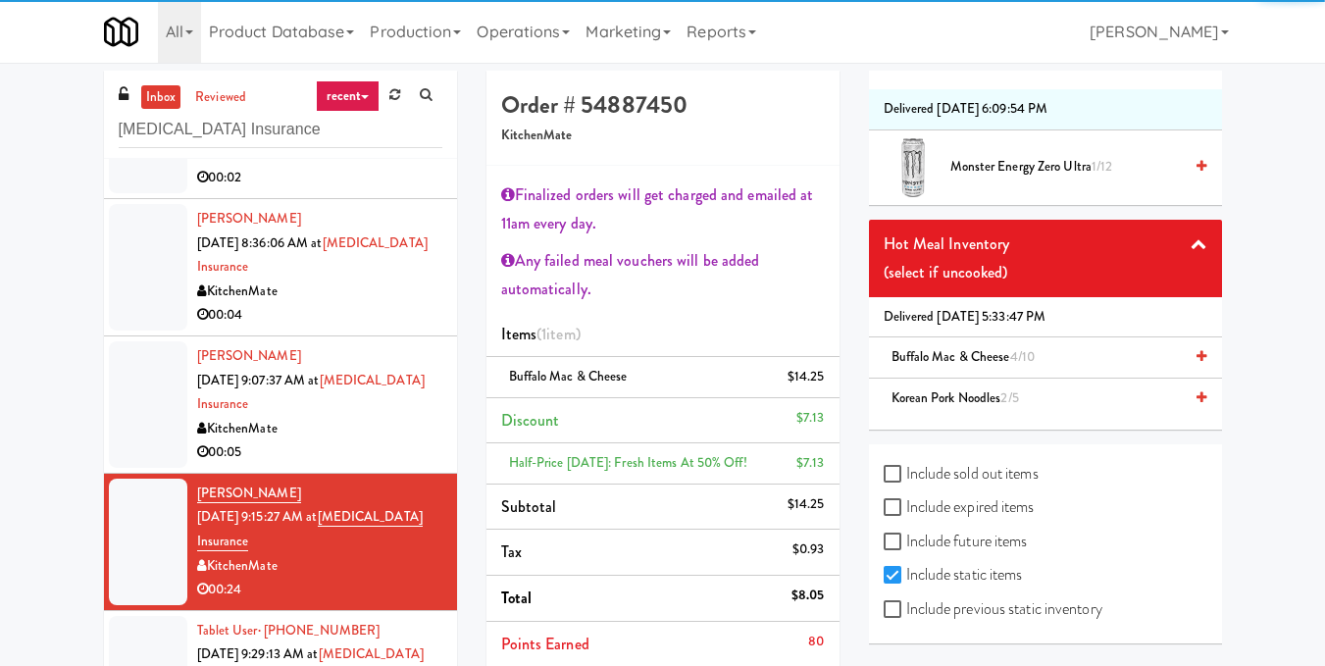
click at [1197, 350] on icon at bounding box center [1202, 356] width 10 height 13
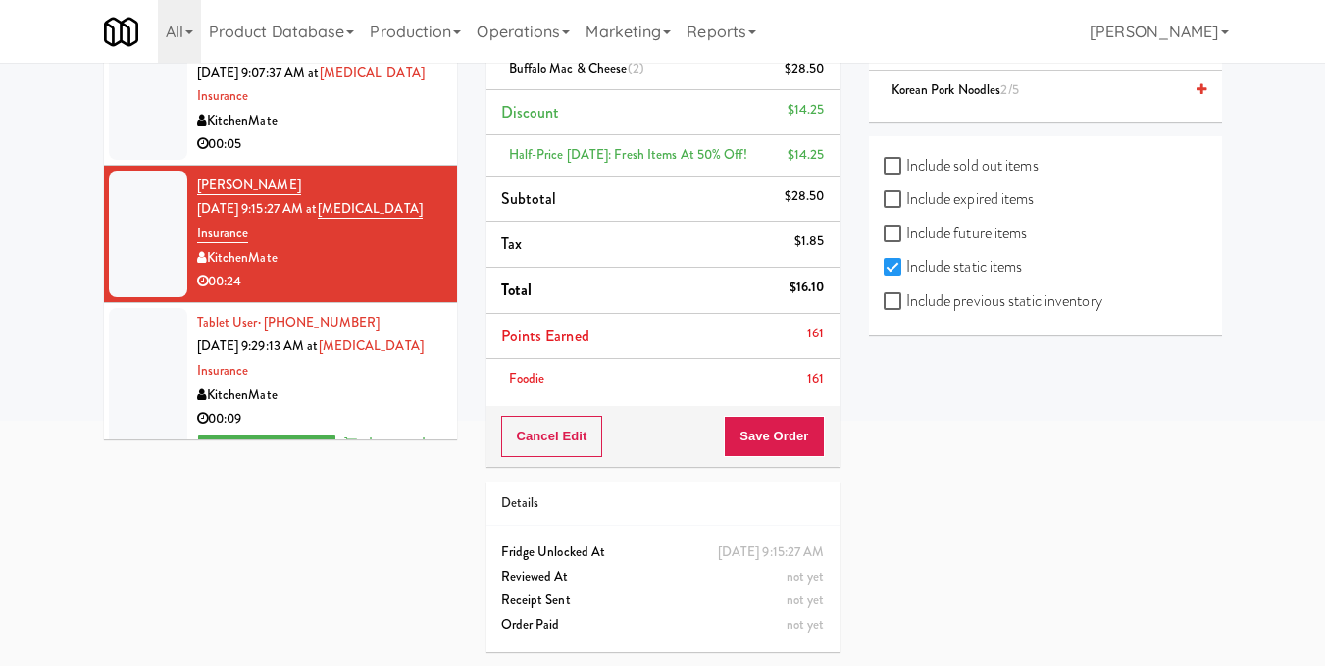
scroll to position [309, 0]
click at [771, 428] on button "Save Order" at bounding box center [774, 435] width 100 height 41
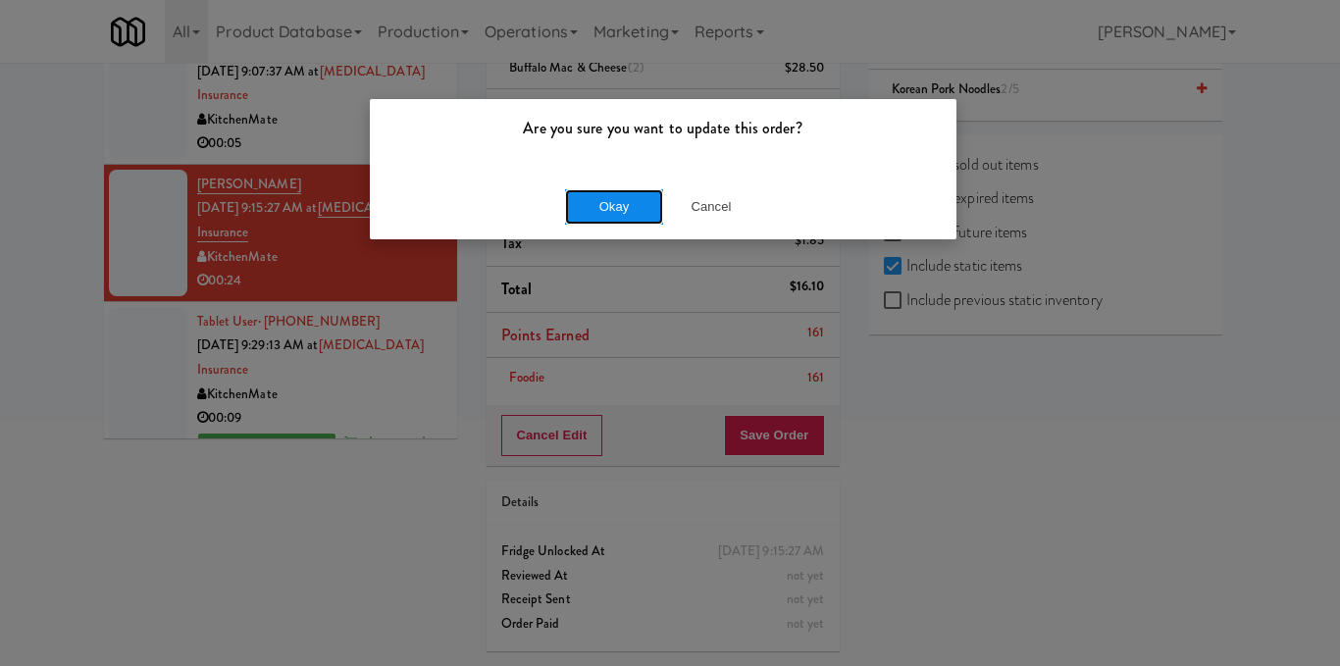
click at [605, 194] on button "Okay" at bounding box center [614, 206] width 98 height 35
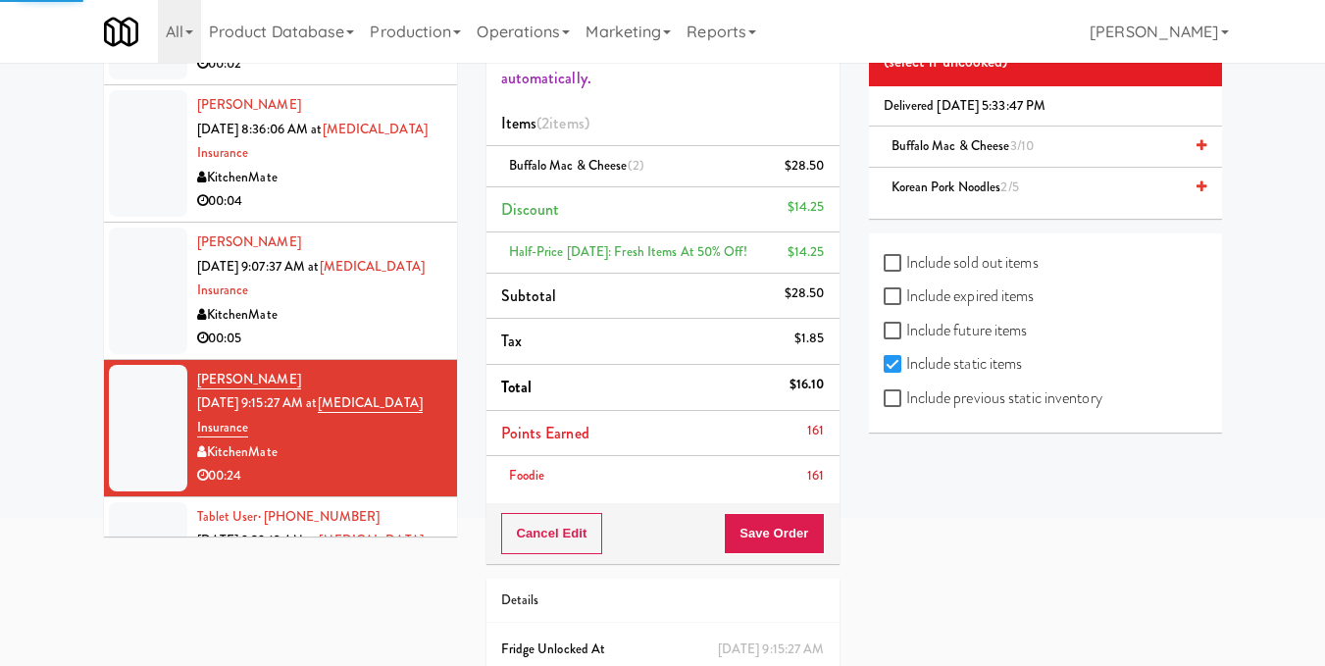
scroll to position [242, 0]
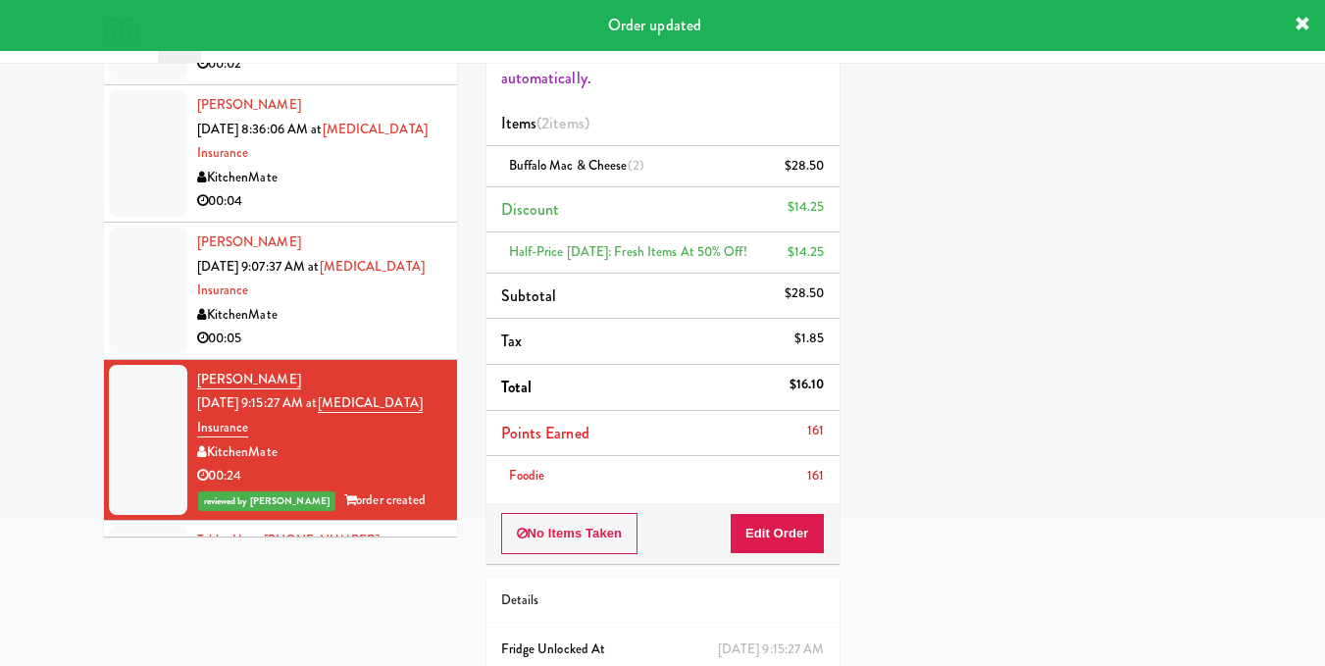
click at [375, 320] on div "KitchenMate" at bounding box center [319, 315] width 245 height 25
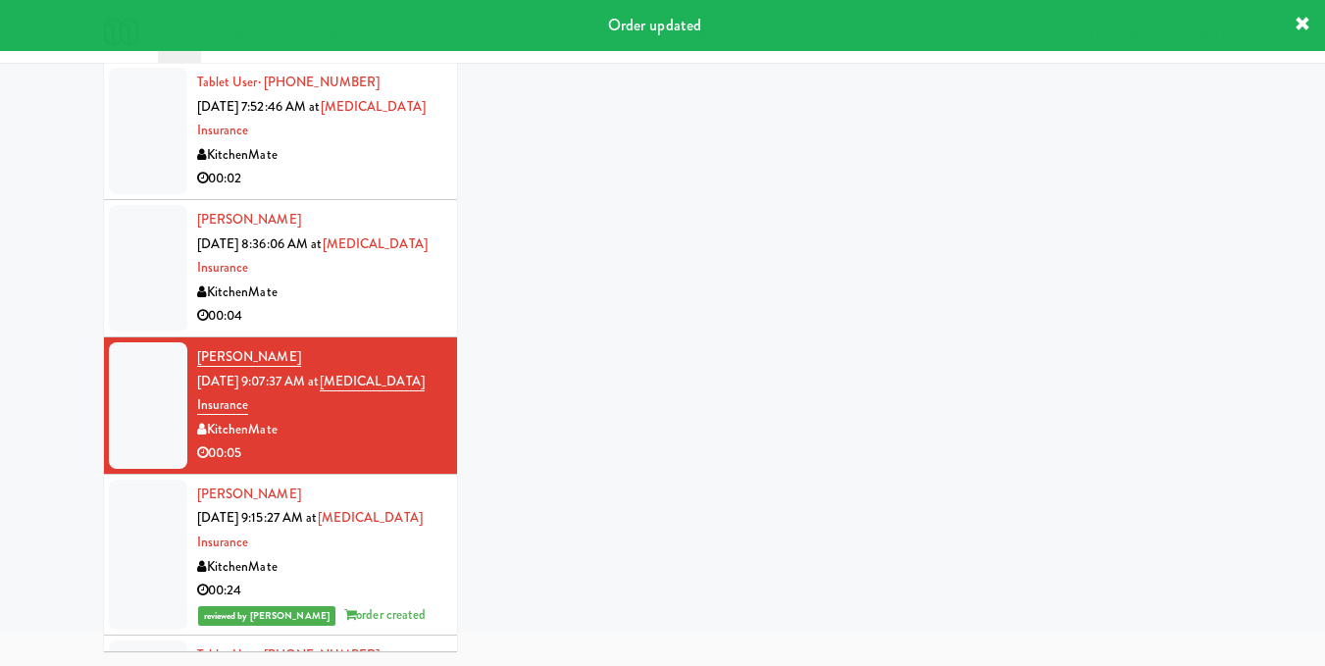
scroll to position [181, 0]
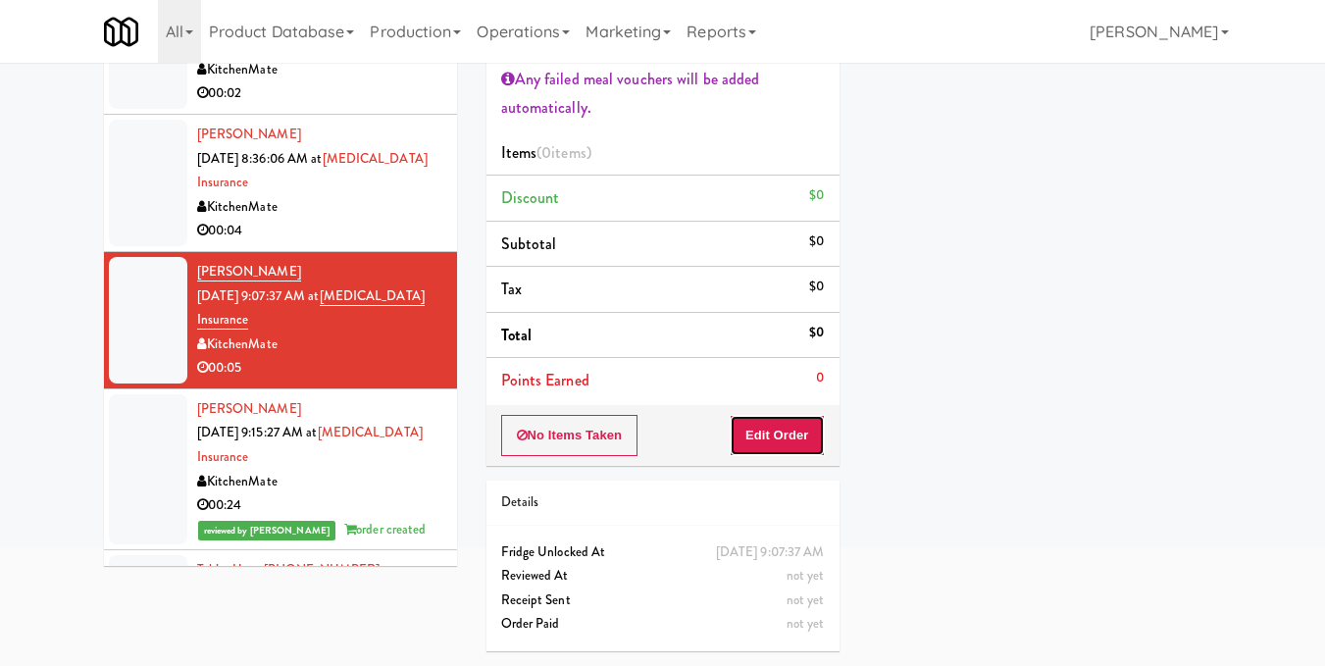
click at [801, 441] on button "Edit Order" at bounding box center [777, 435] width 95 height 41
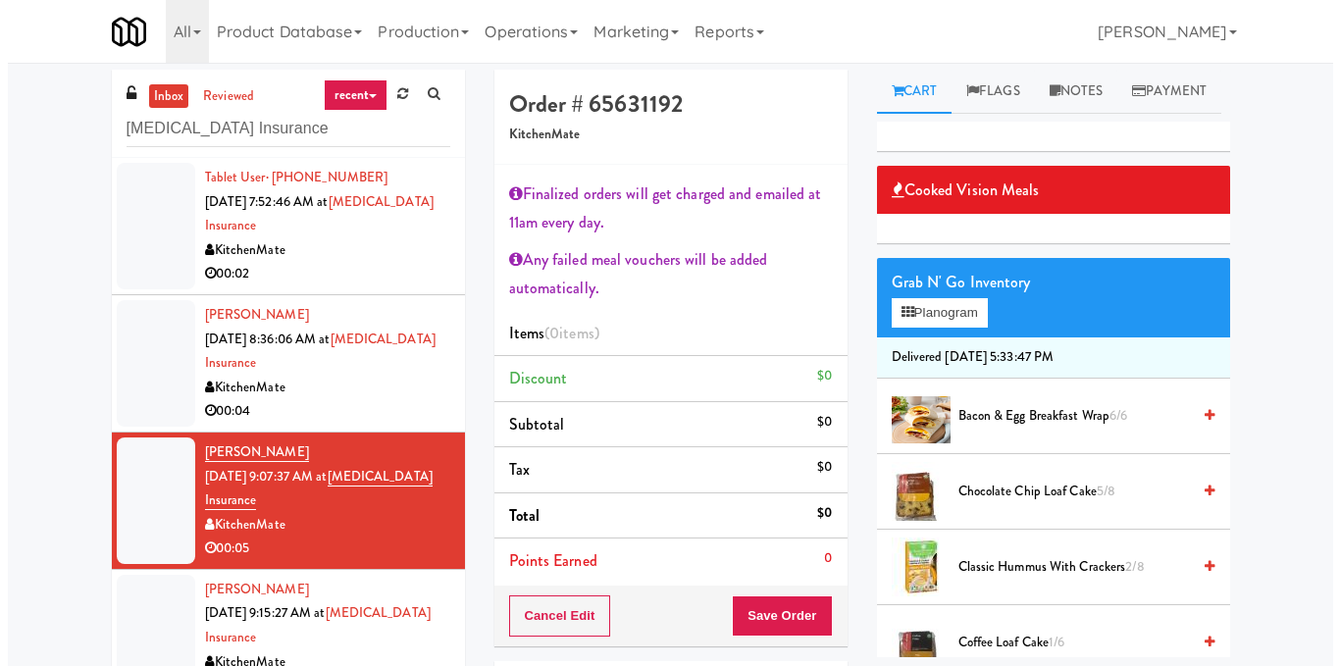
scroll to position [0, 0]
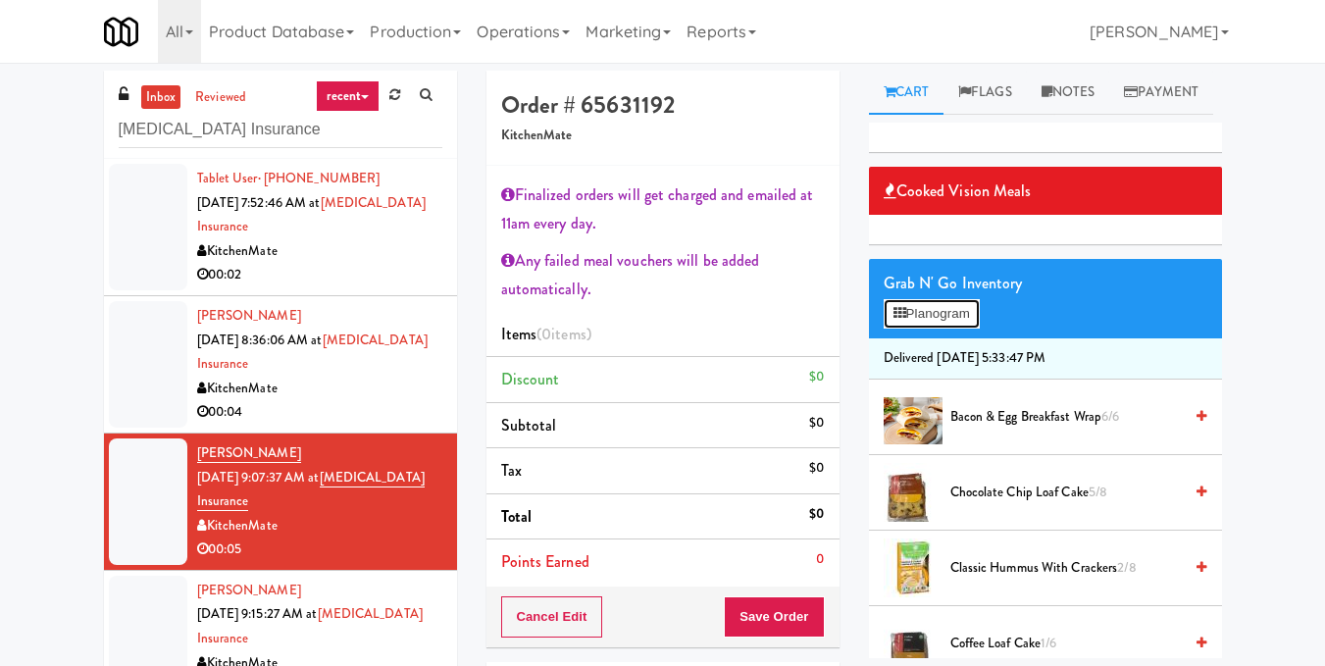
click at [947, 329] on button "Planogram" at bounding box center [932, 313] width 96 height 29
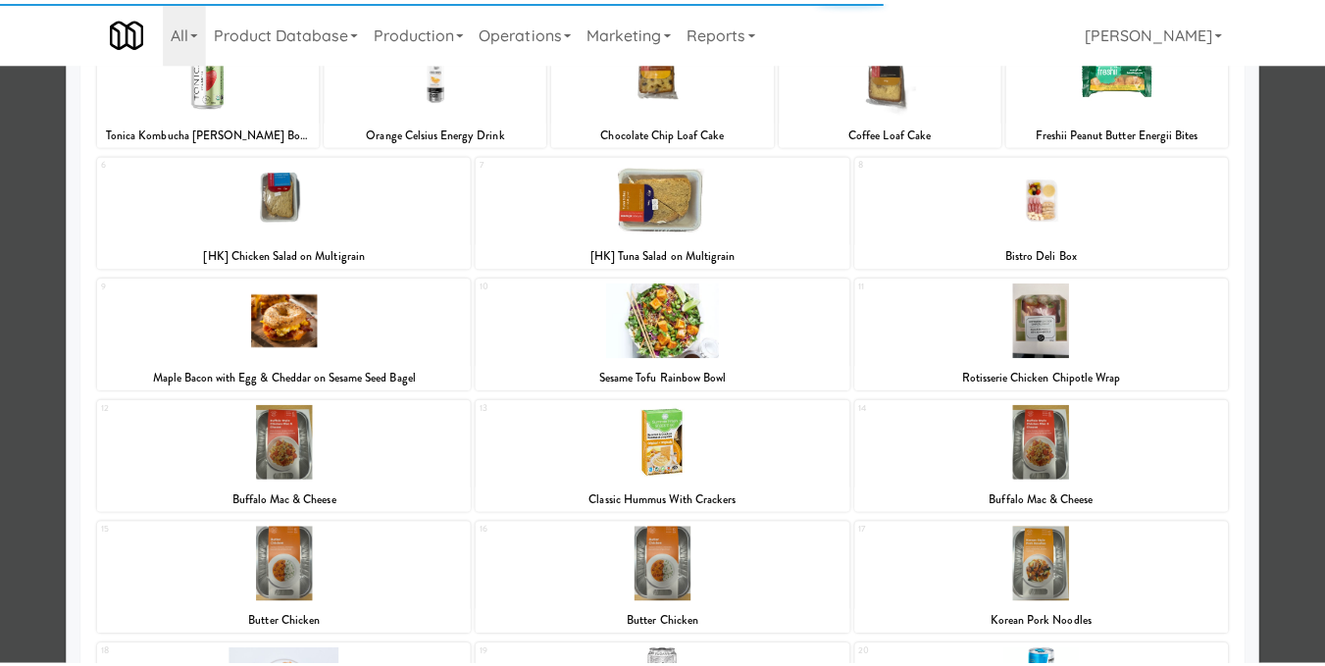
scroll to position [392, 0]
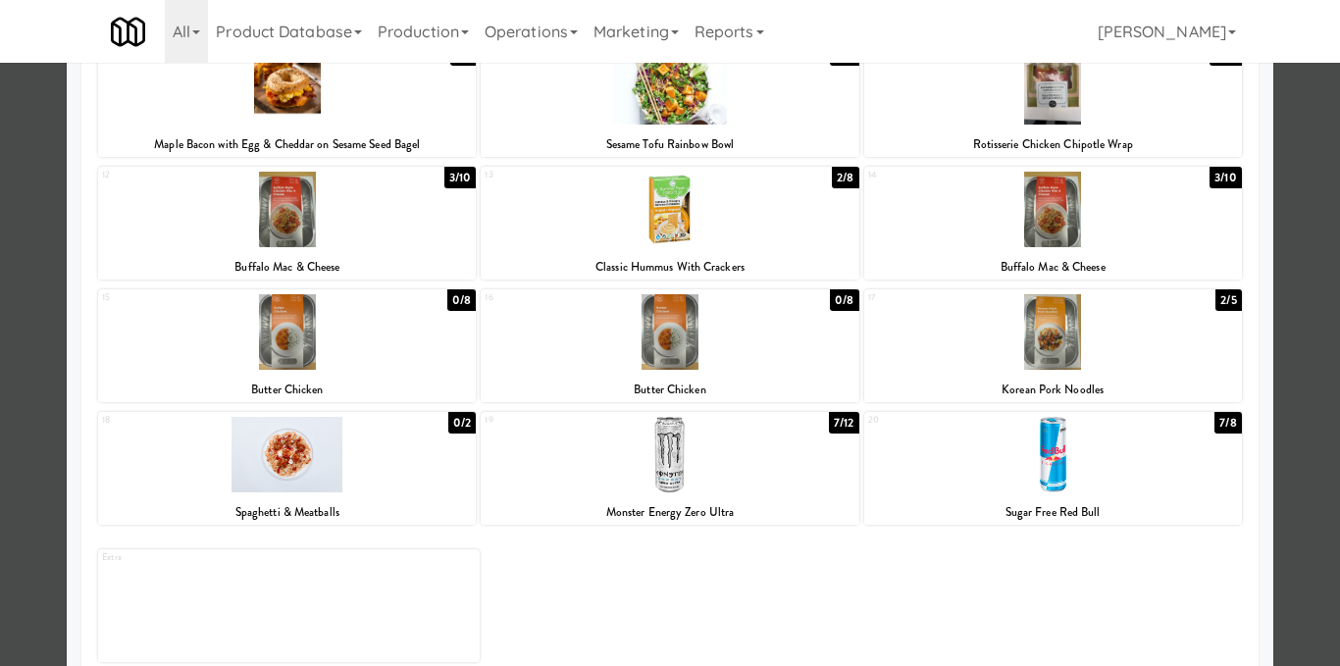
drag, startPoint x: 1283, startPoint y: 461, endPoint x: 1260, endPoint y: 454, distance: 23.6
click at [1284, 459] on div at bounding box center [670, 333] width 1340 height 666
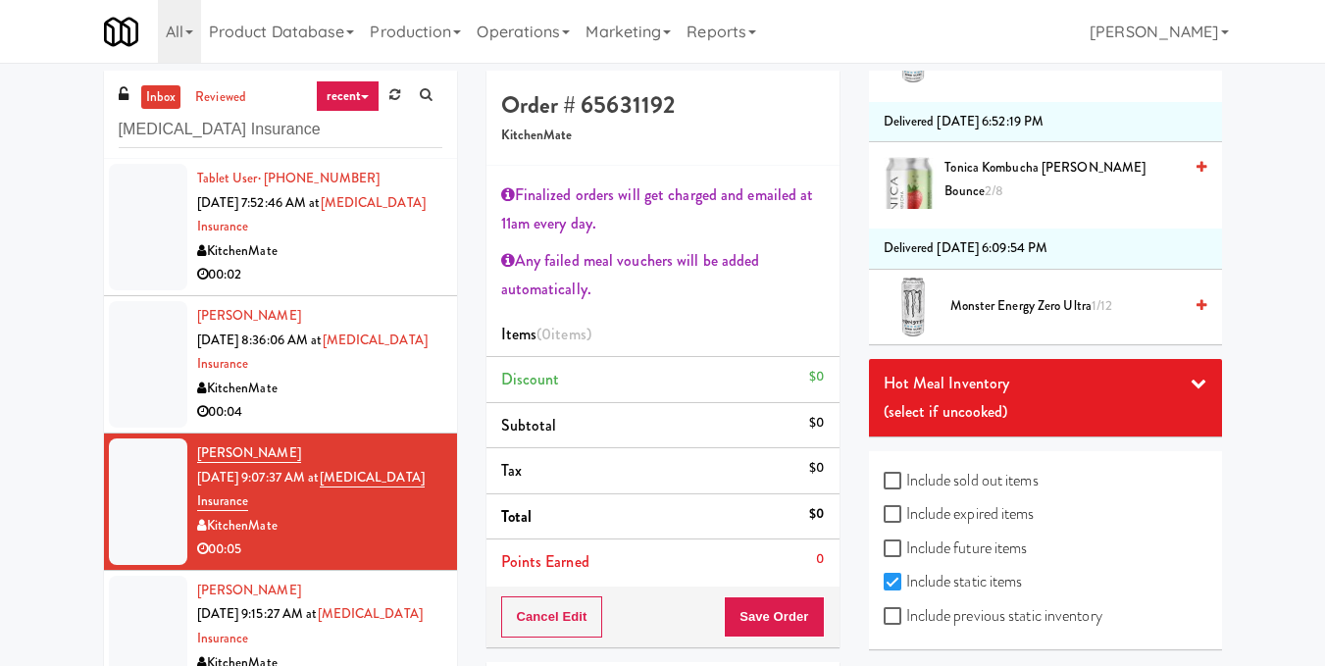
scroll to position [1275, 0]
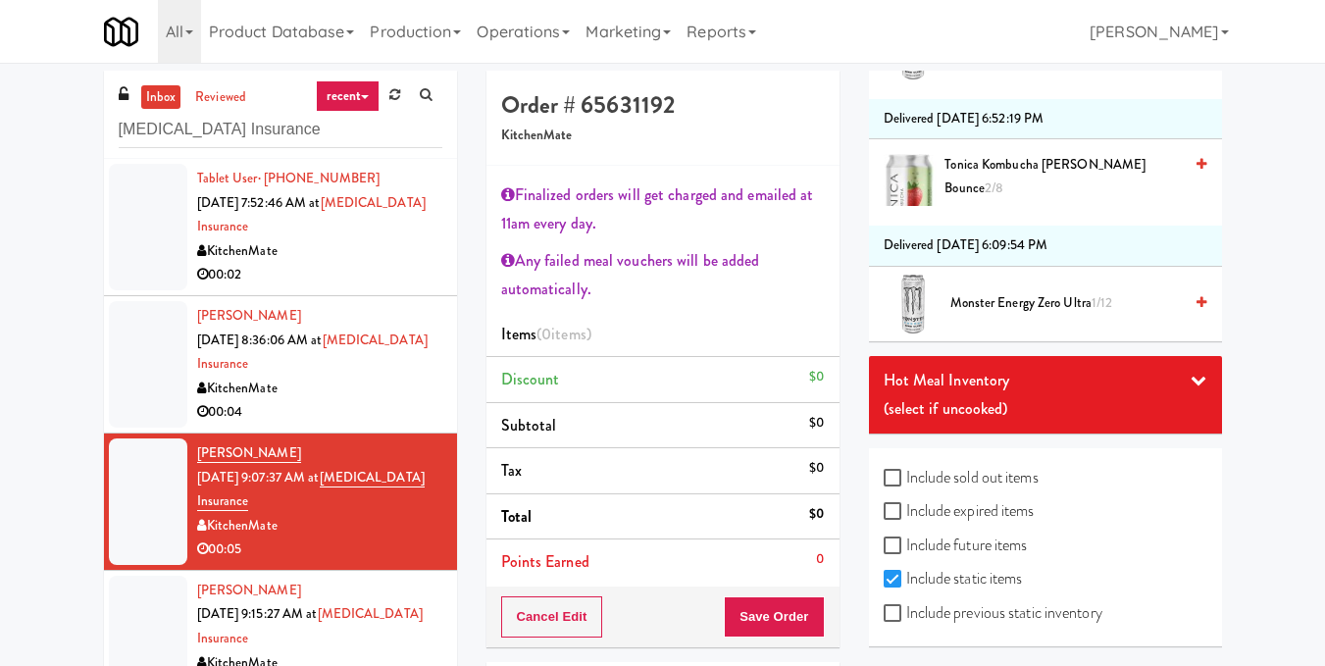
click at [1191, 387] on icon at bounding box center [1199, 380] width 16 height 16
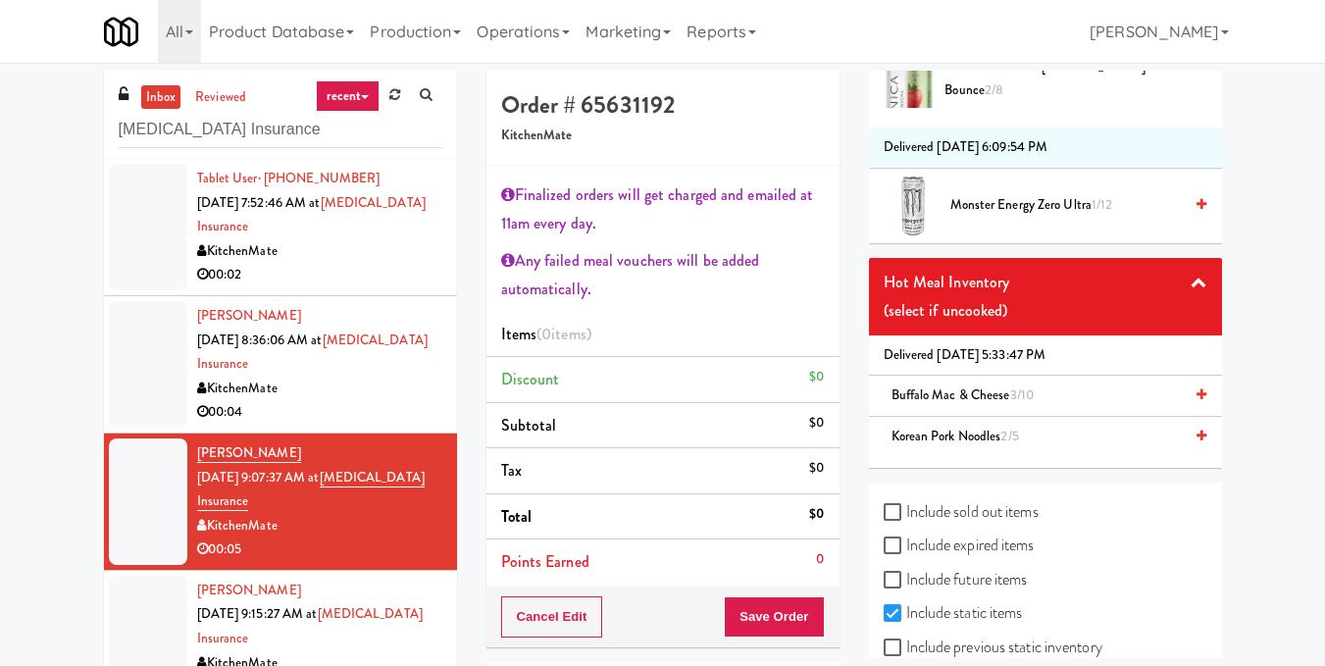
scroll to position [1454, 0]
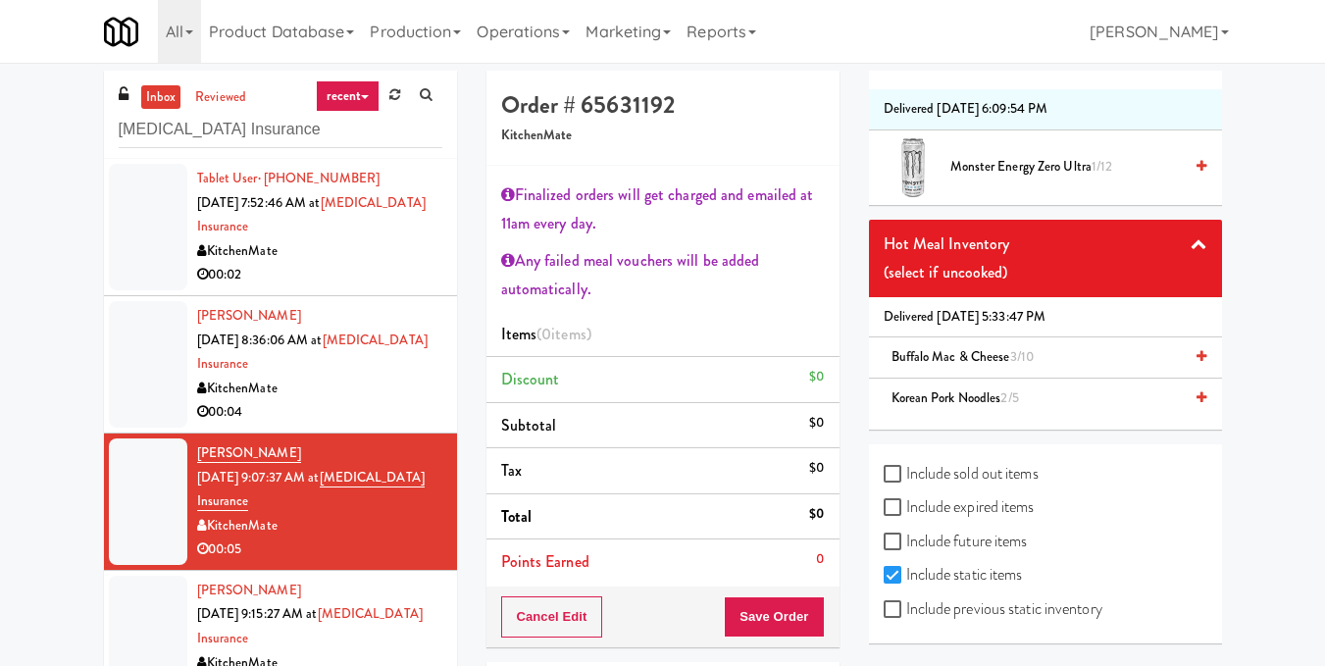
click at [1197, 391] on icon at bounding box center [1202, 397] width 10 height 13
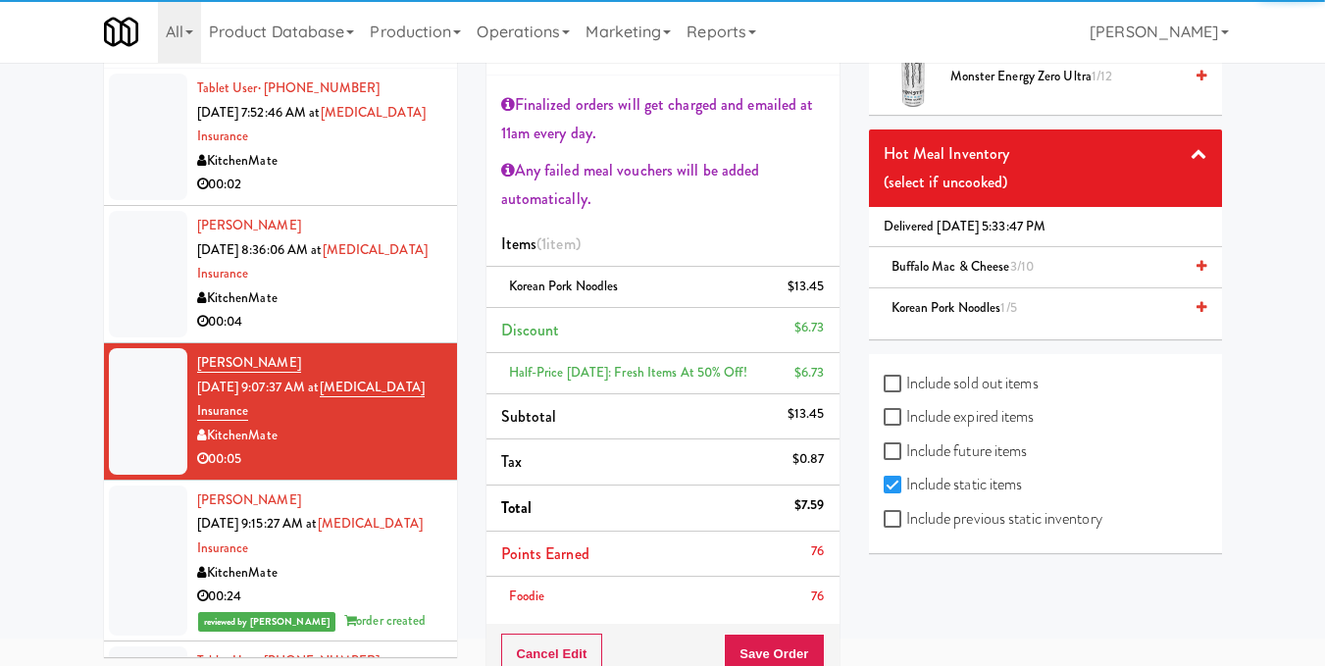
scroll to position [196, 0]
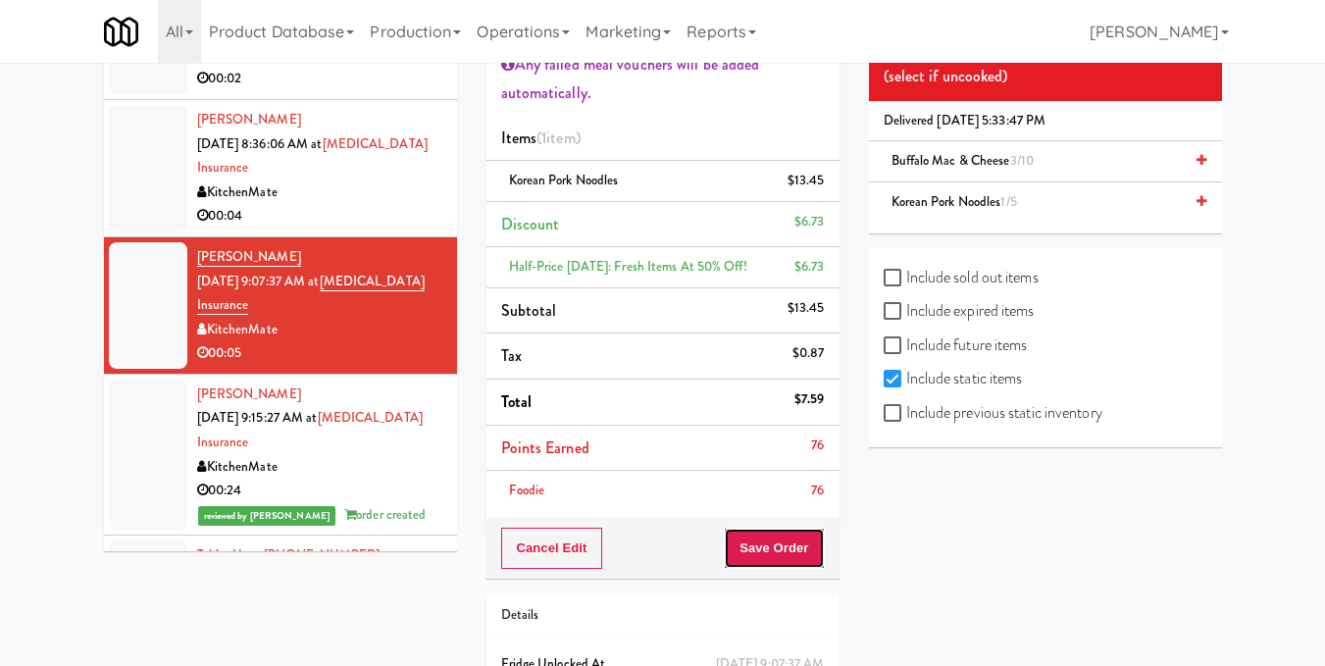
click at [808, 541] on button "Save Order" at bounding box center [774, 548] width 100 height 41
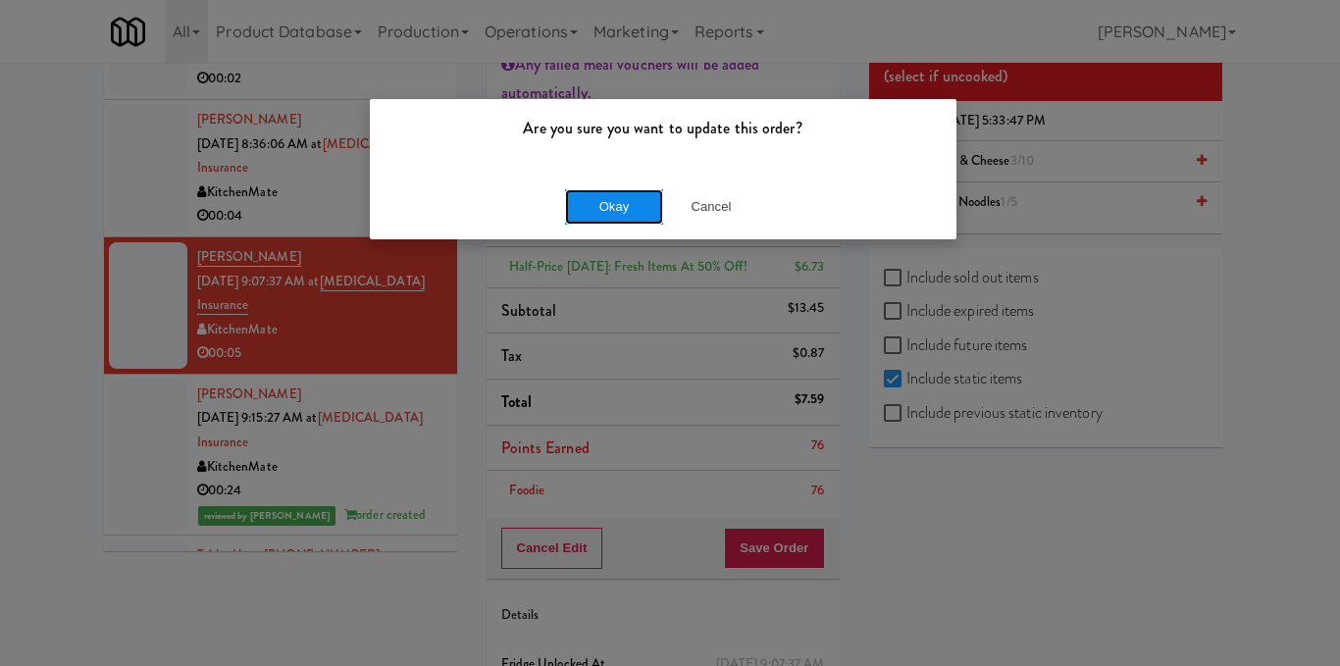
click at [624, 212] on button "Okay" at bounding box center [614, 206] width 98 height 35
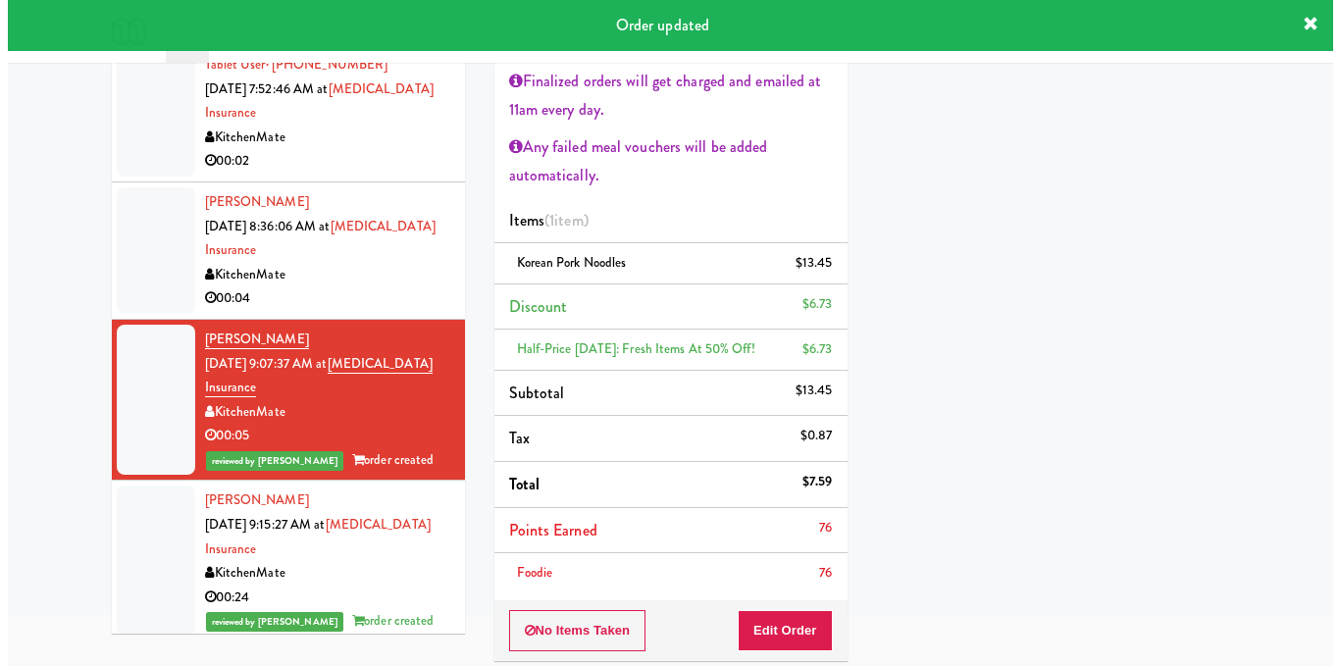
scroll to position [0, 0]
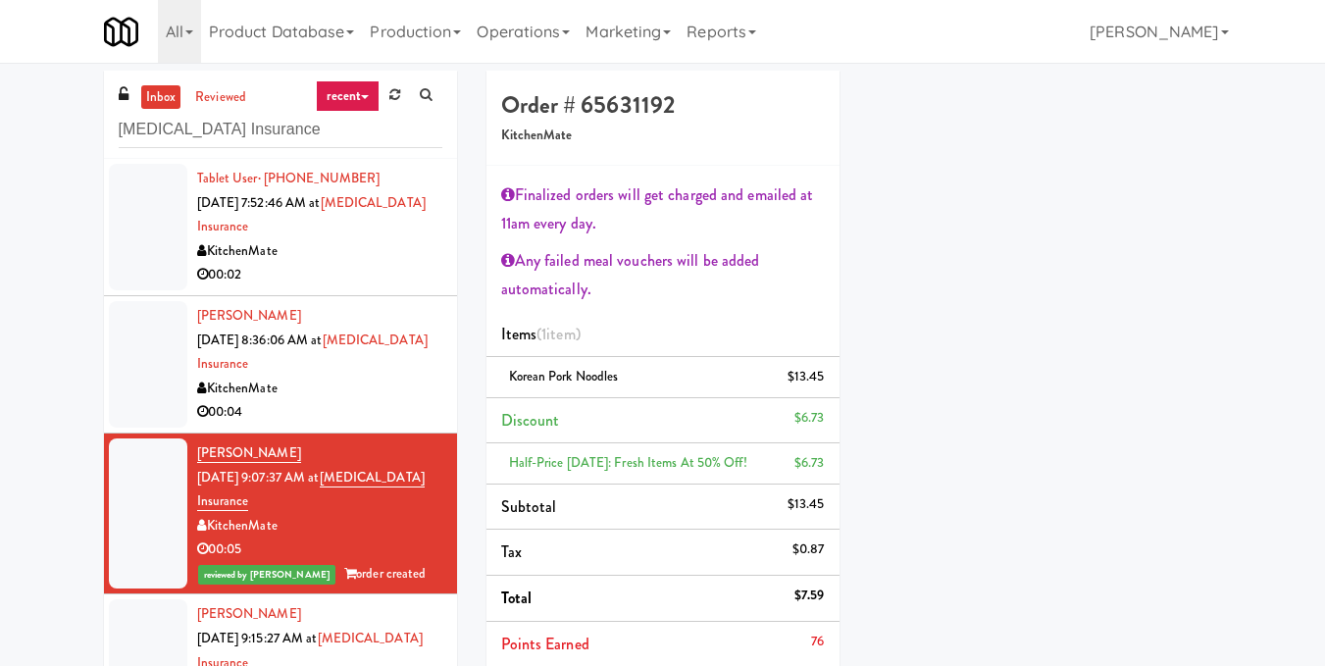
click at [355, 391] on div "KitchenMate" at bounding box center [319, 389] width 245 height 25
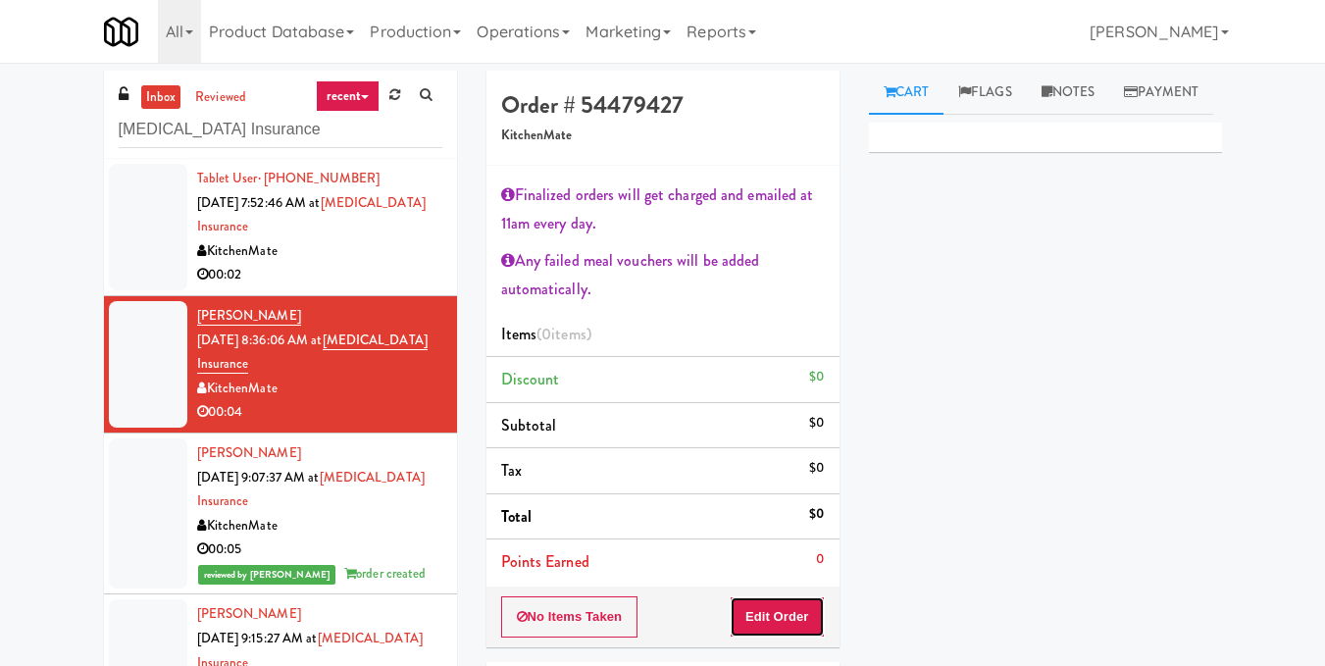
click at [784, 619] on button "Edit Order" at bounding box center [777, 616] width 95 height 41
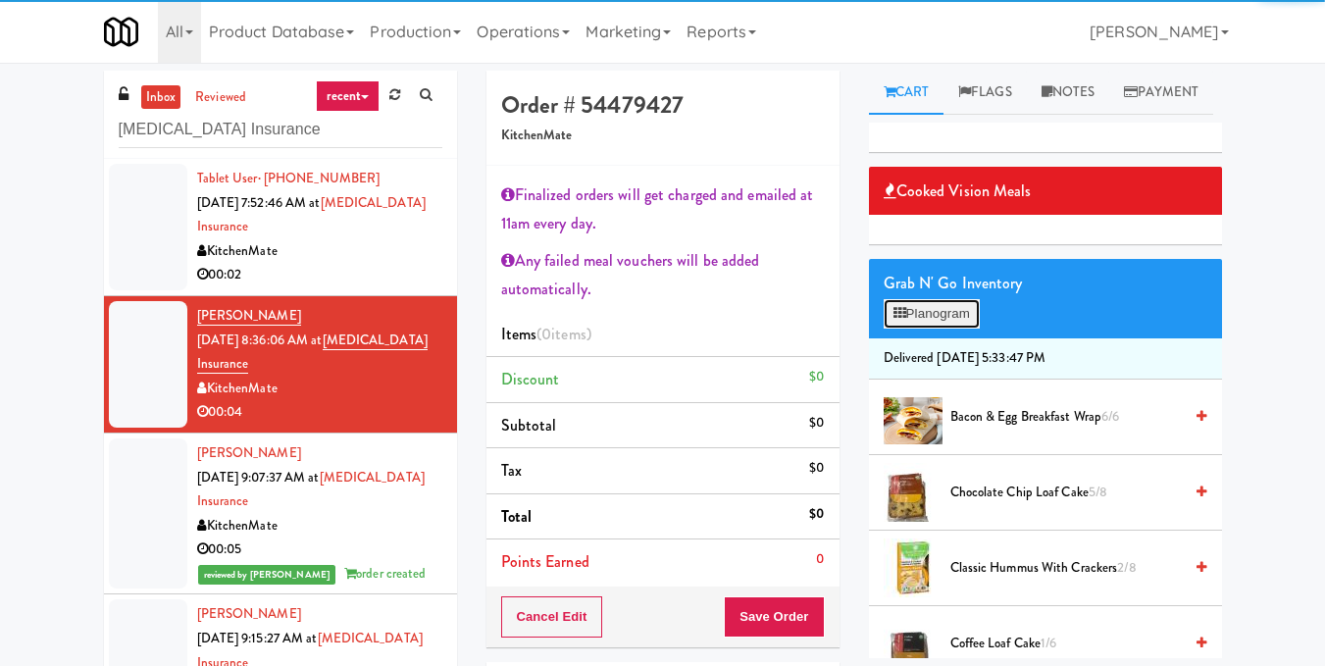
click at [943, 329] on button "Planogram" at bounding box center [932, 313] width 96 height 29
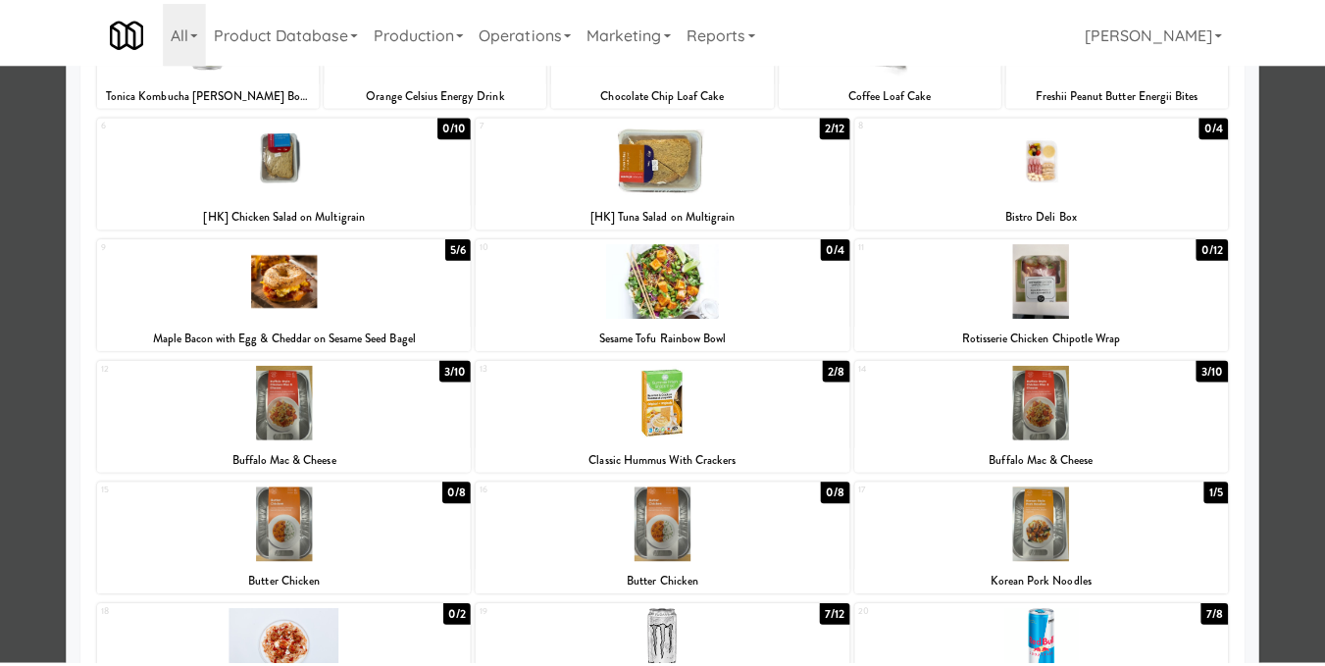
scroll to position [196, 0]
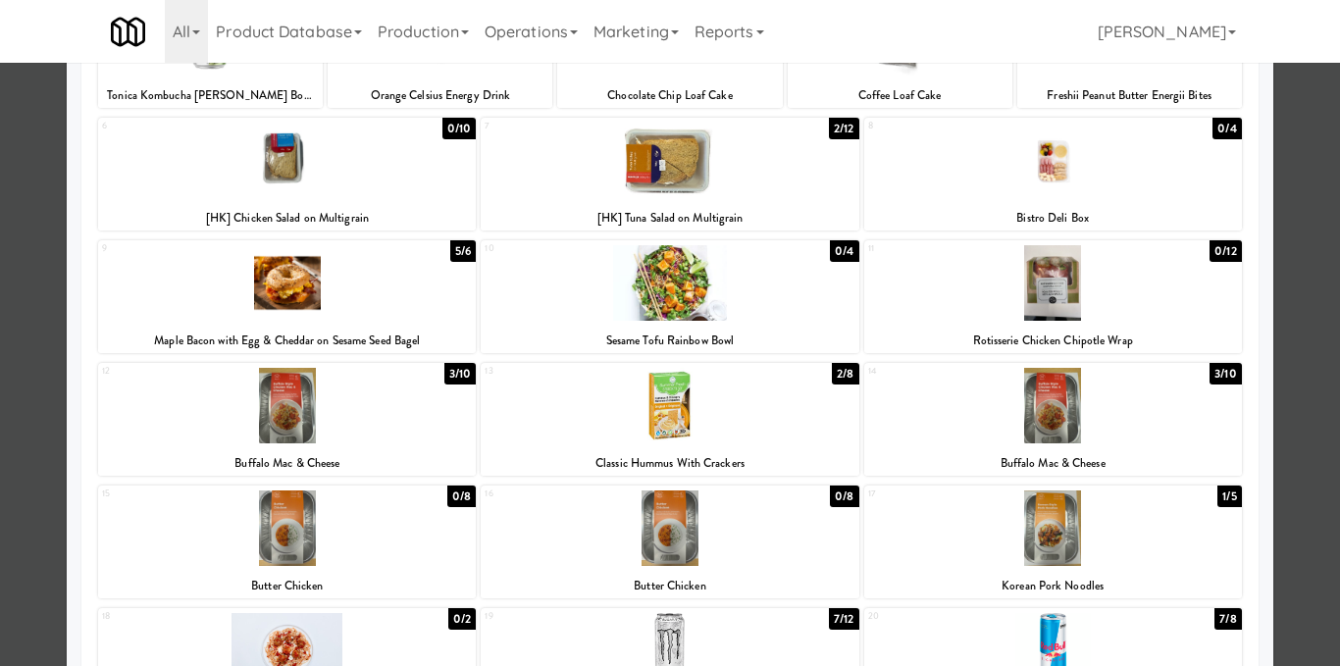
click at [308, 281] on div at bounding box center [287, 283] width 378 height 76
click at [1302, 308] on div at bounding box center [670, 333] width 1340 height 666
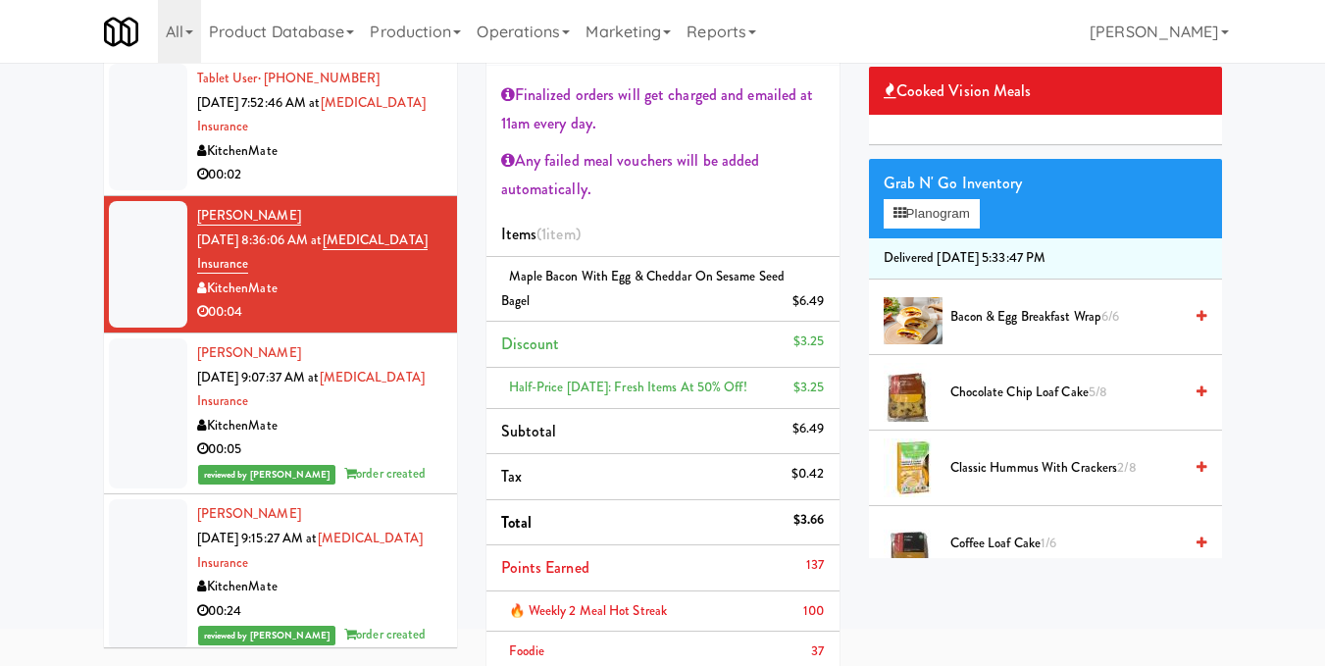
scroll to position [196, 0]
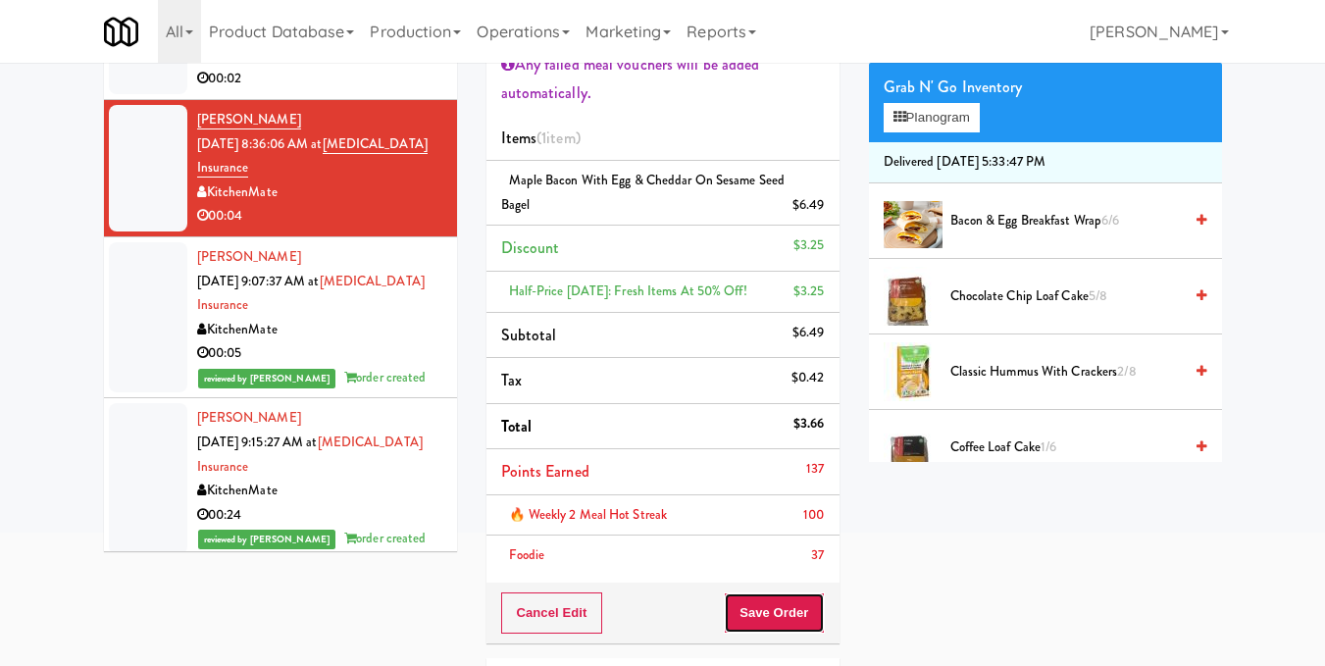
click at [760, 618] on button "Save Order" at bounding box center [774, 612] width 100 height 41
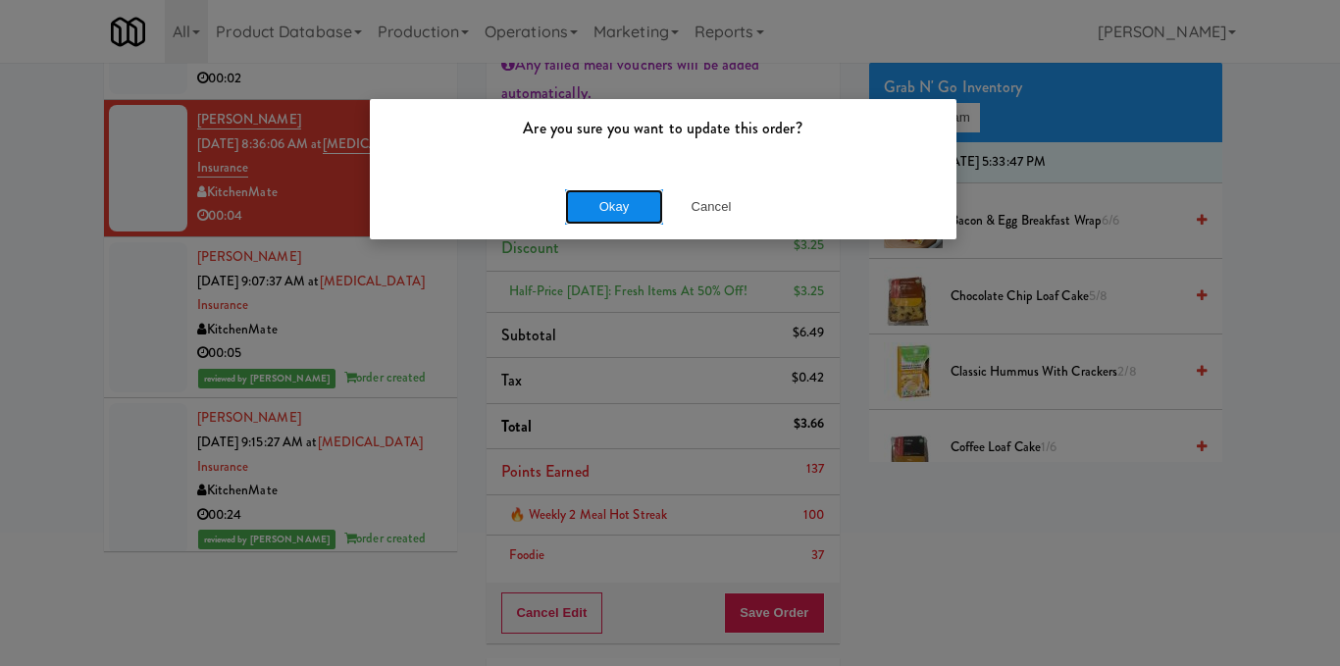
click at [647, 209] on button "Okay" at bounding box center [614, 206] width 98 height 35
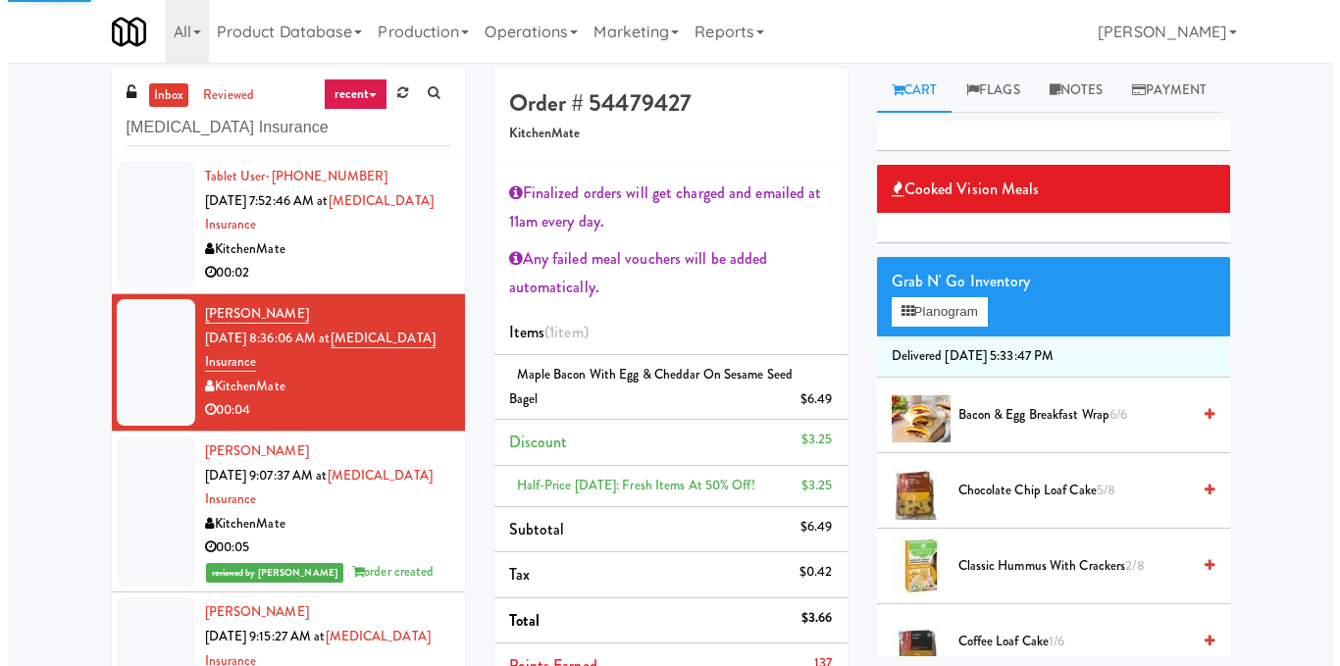
scroll to position [0, 0]
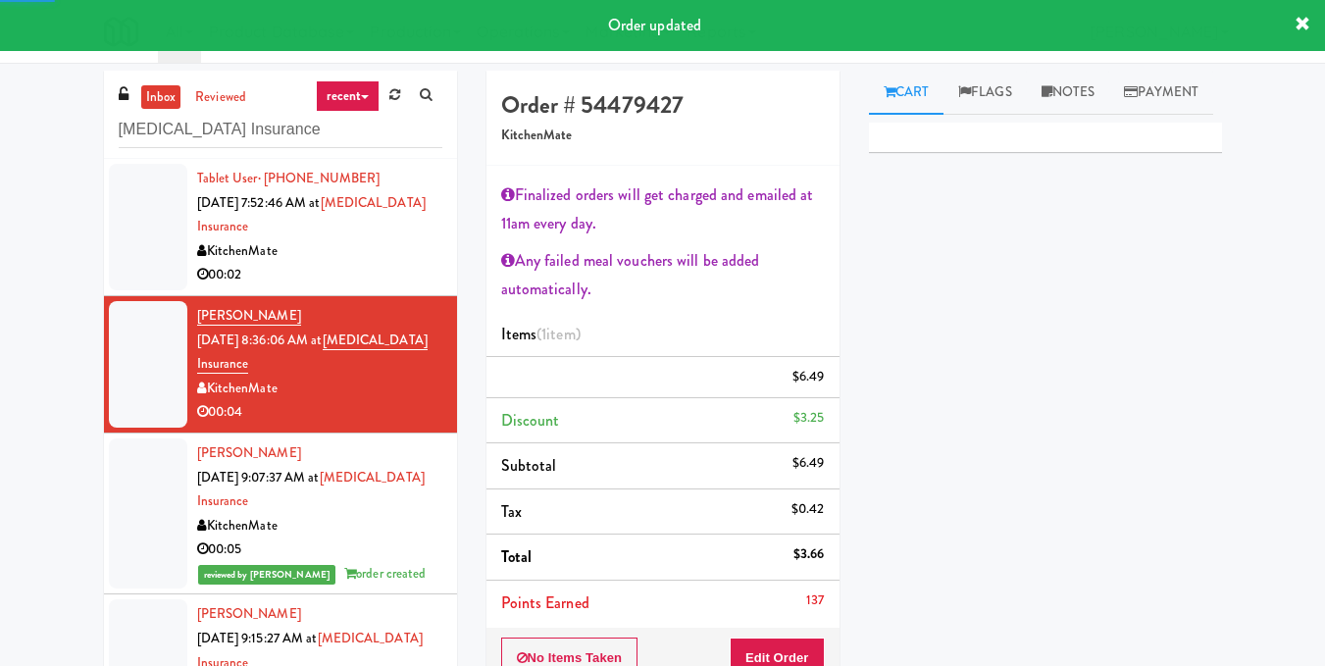
click at [354, 261] on div "KitchenMate" at bounding box center [319, 251] width 245 height 25
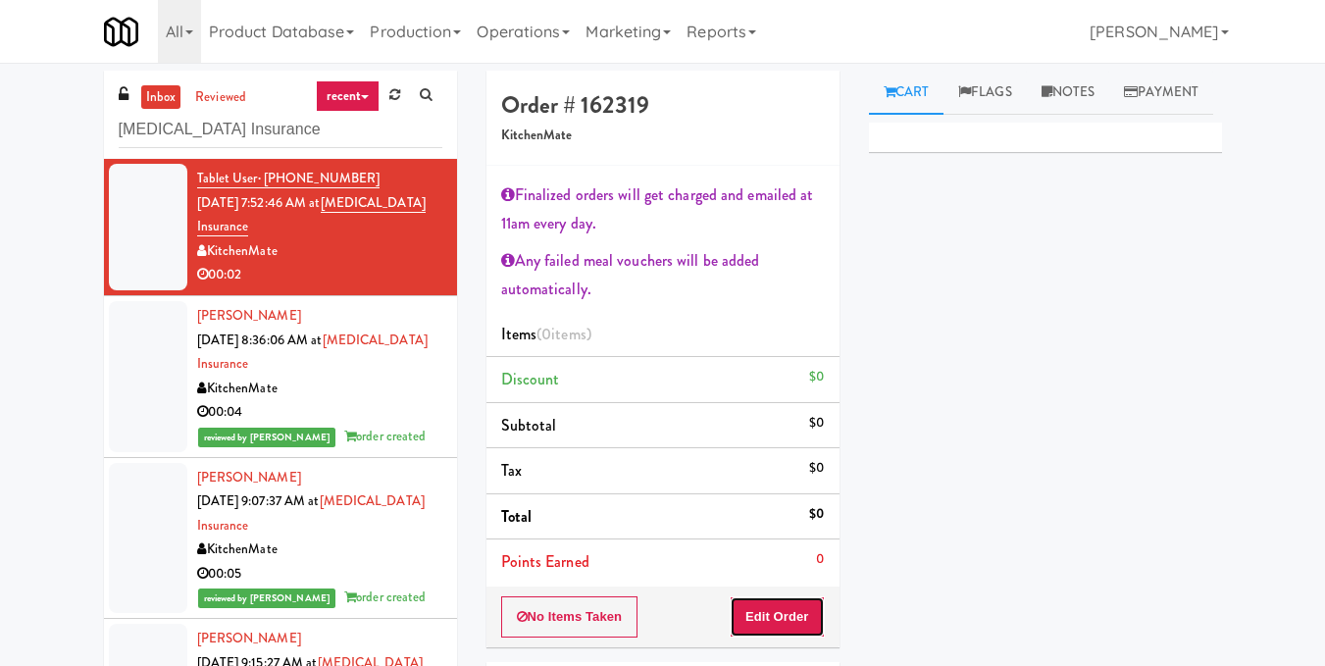
click at [802, 621] on button "Edit Order" at bounding box center [777, 616] width 95 height 41
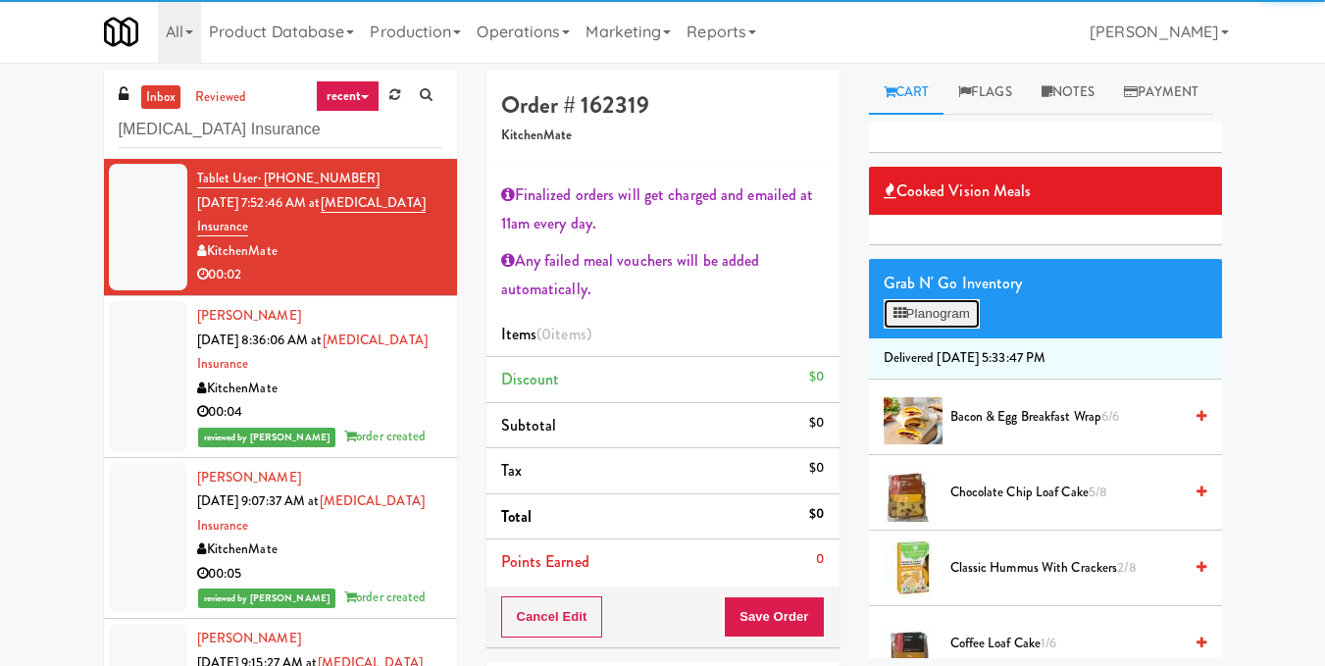
click at [948, 329] on button "Planogram" at bounding box center [932, 313] width 96 height 29
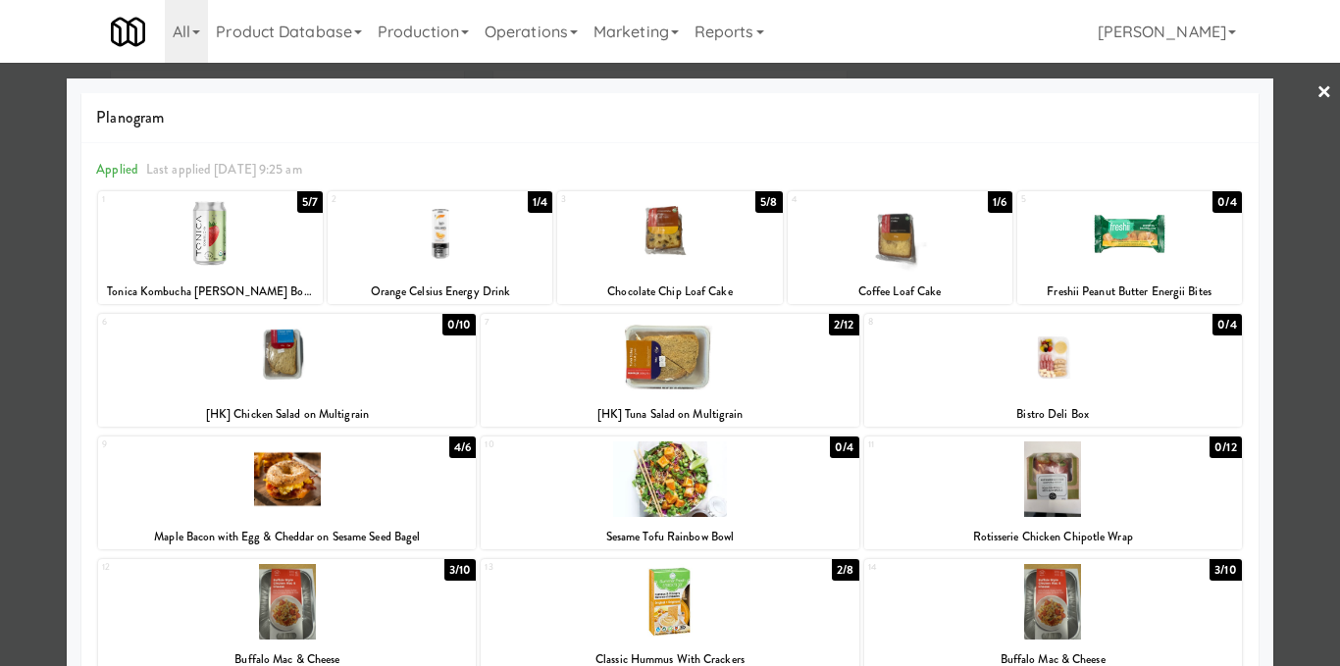
drag, startPoint x: 718, startPoint y: 608, endPoint x: 1064, endPoint y: 510, distance: 359.8
click at [720, 608] on div at bounding box center [670, 602] width 378 height 76
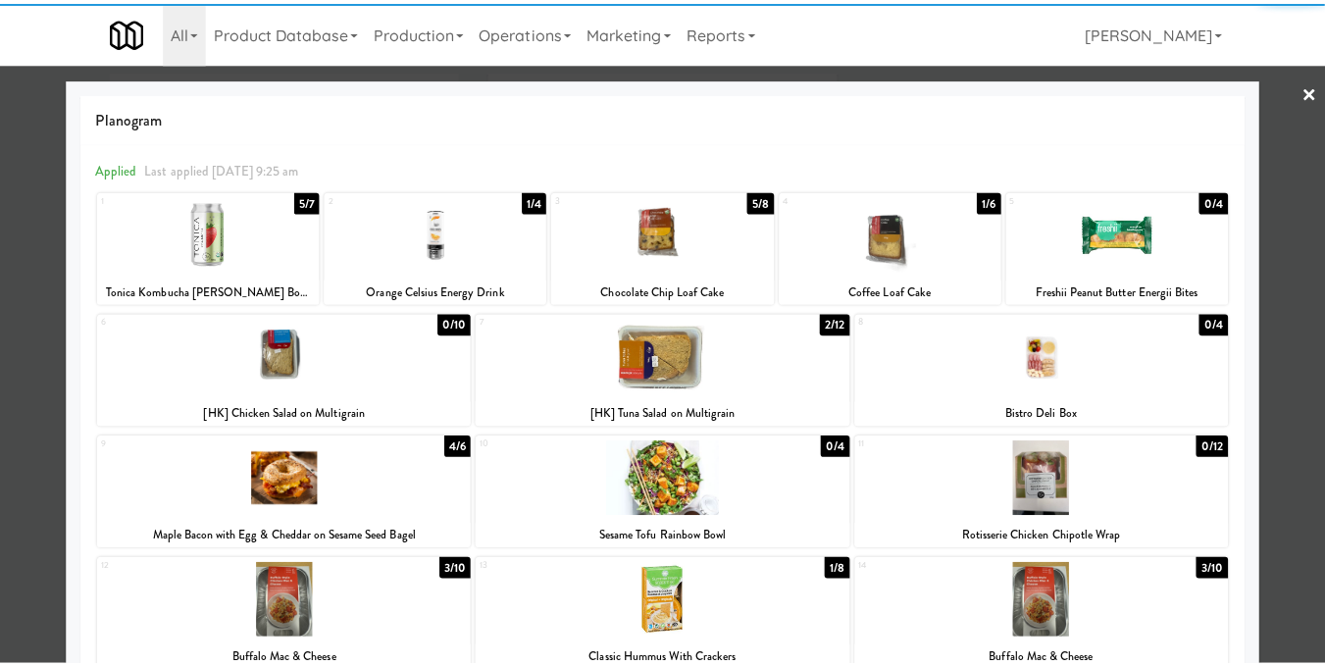
scroll to position [420, 0]
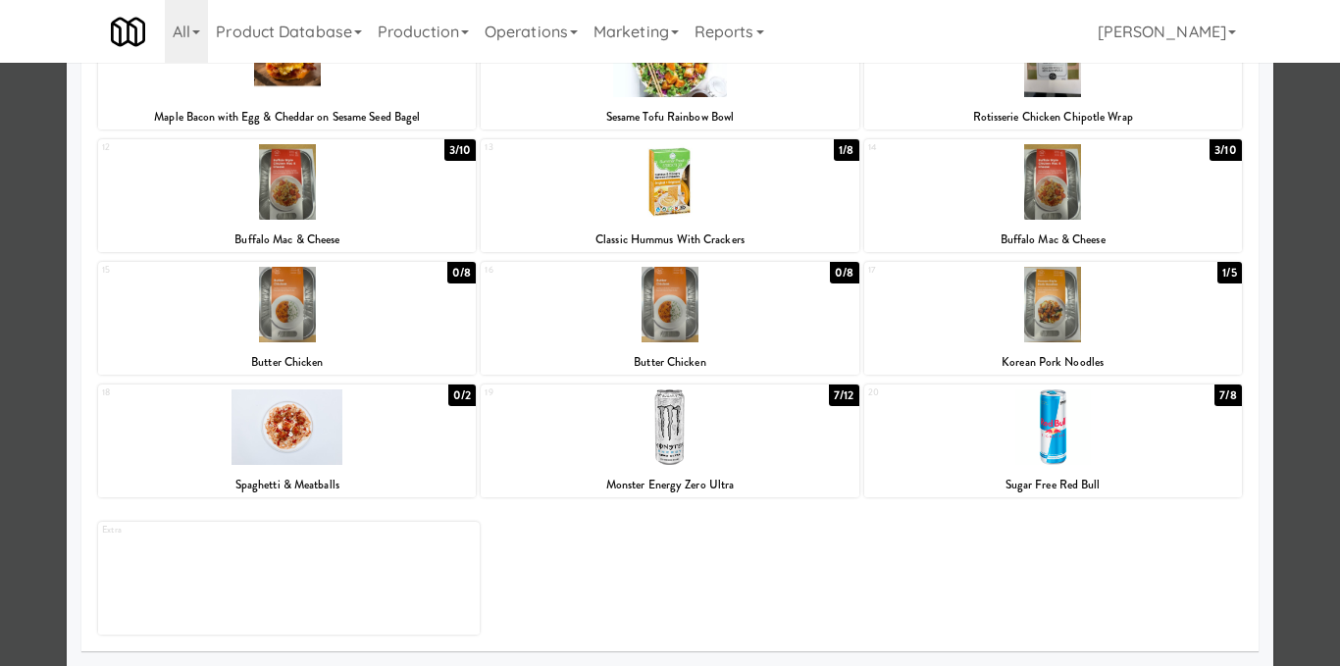
click at [1310, 396] on div at bounding box center [670, 333] width 1340 height 666
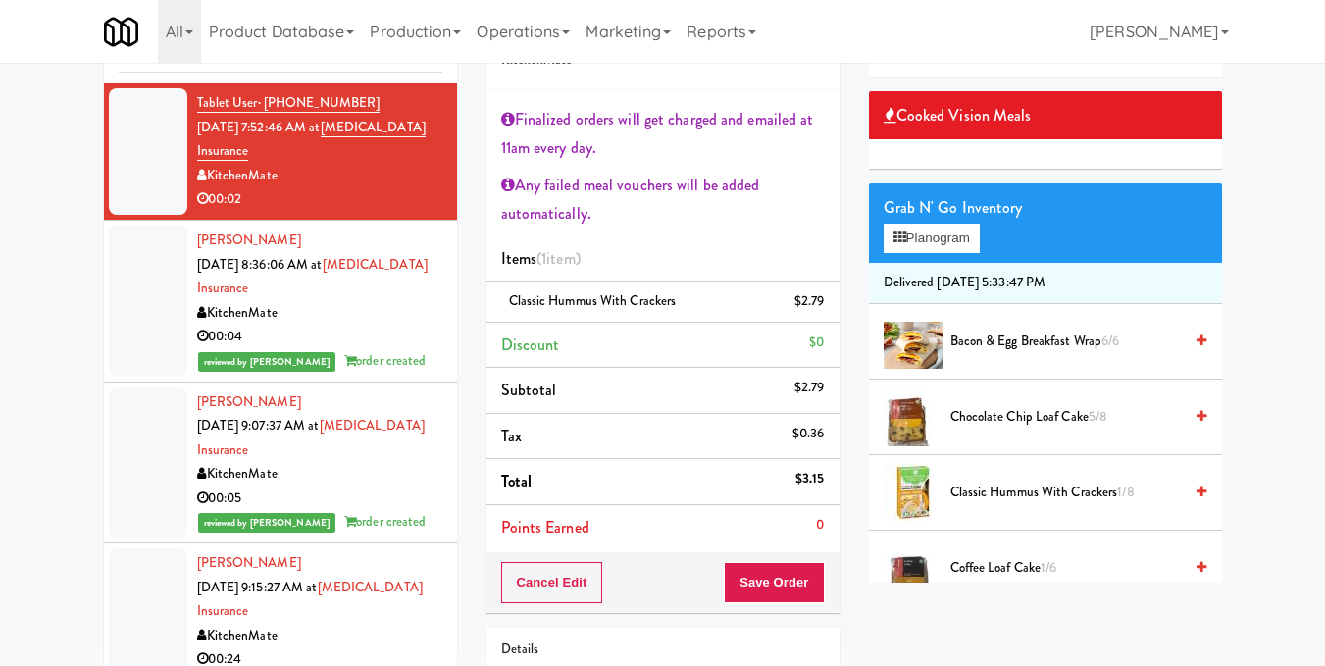
scroll to position [98, 0]
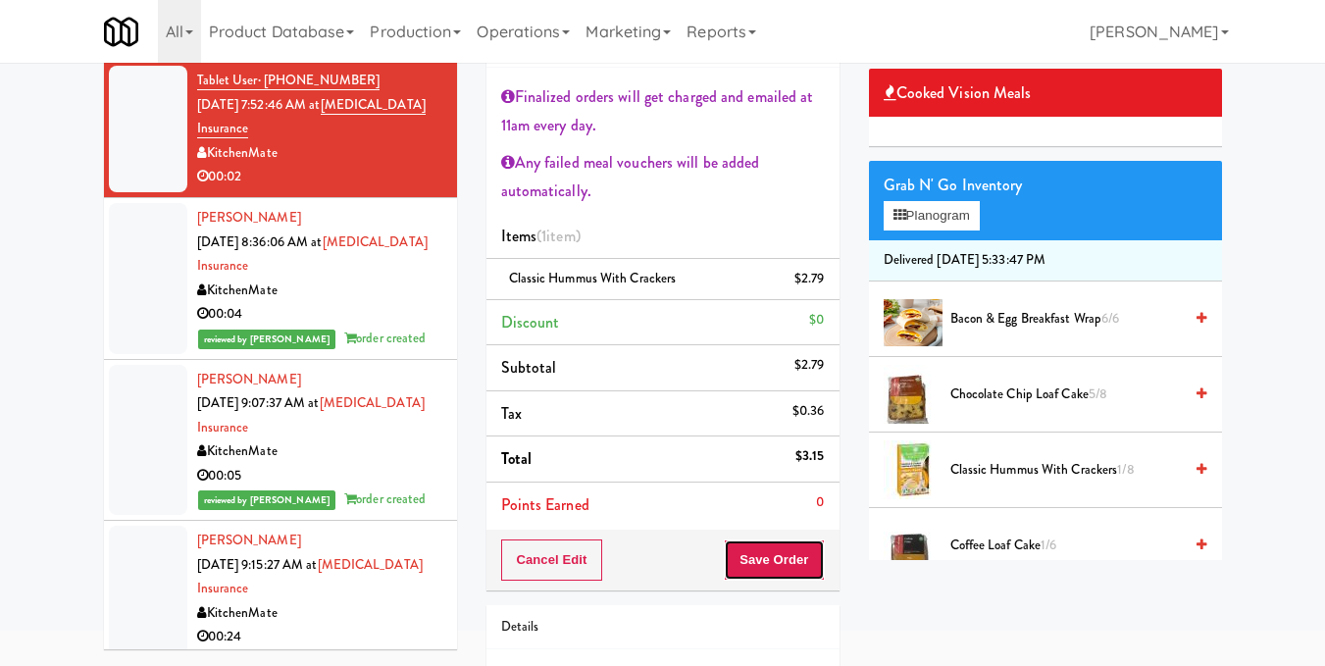
click at [772, 549] on button "Save Order" at bounding box center [774, 559] width 100 height 41
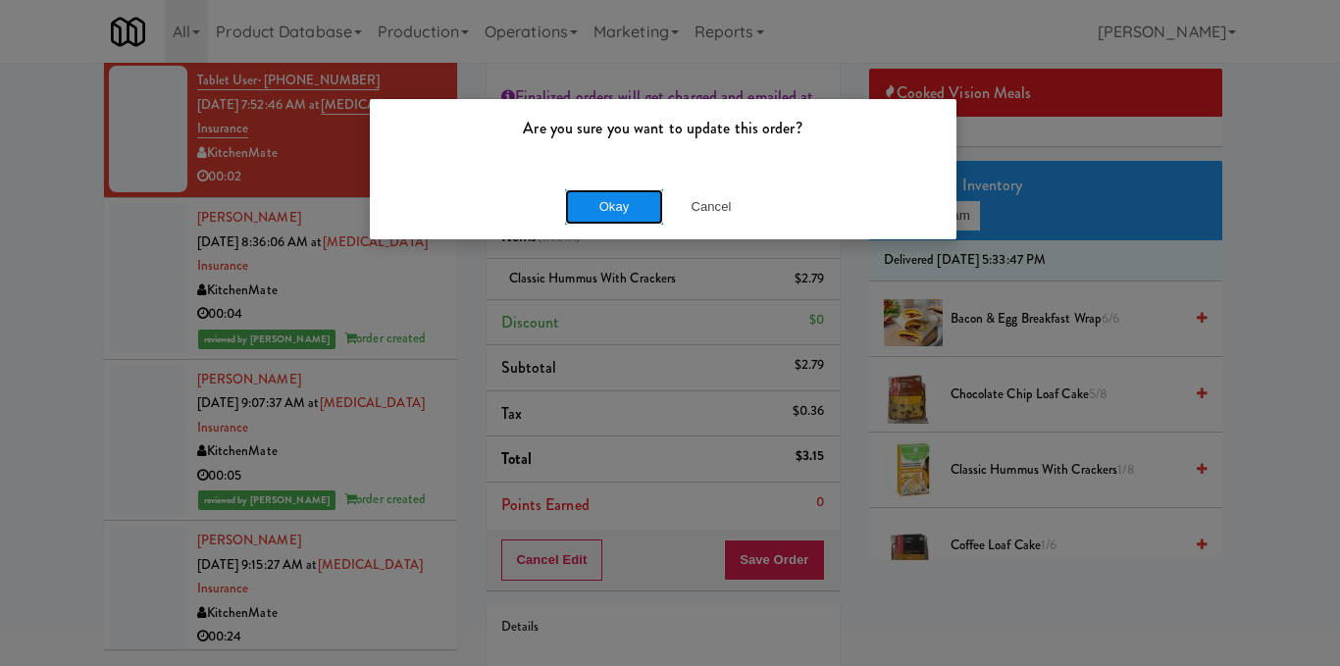
click at [612, 207] on button "Okay" at bounding box center [614, 206] width 98 height 35
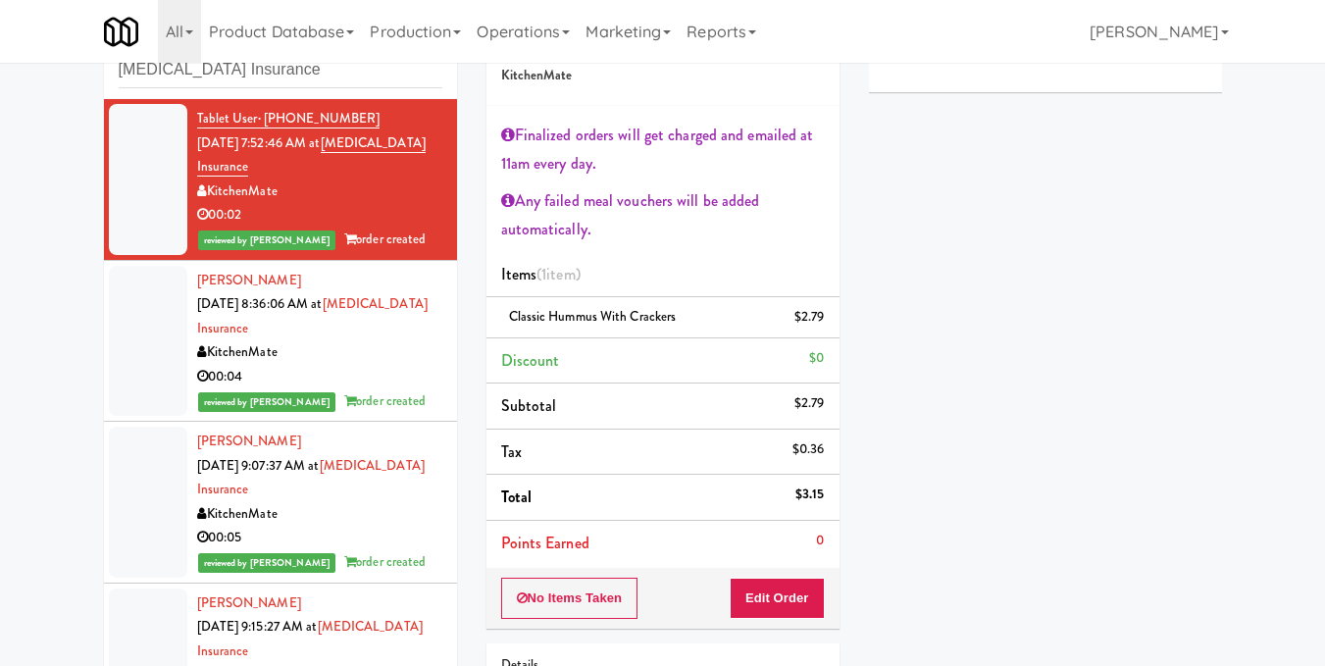
scroll to position [0, 0]
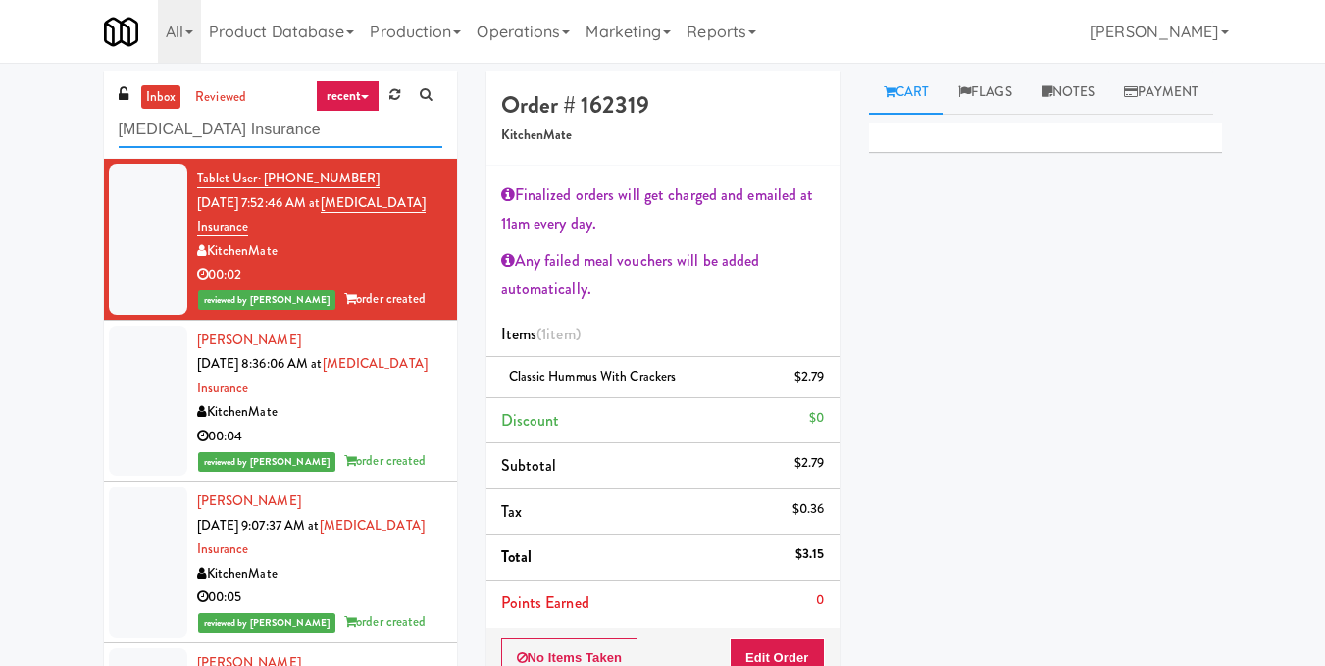
drag, startPoint x: 346, startPoint y: 147, endPoint x: 0, endPoint y: 161, distance: 346.5
click at [0, 161] on div "inbox reviewed recent all unclear take inventory issue suspicious failed recent…" at bounding box center [662, 479] width 1325 height 817
paste input "Phase I - Drink Cooler"
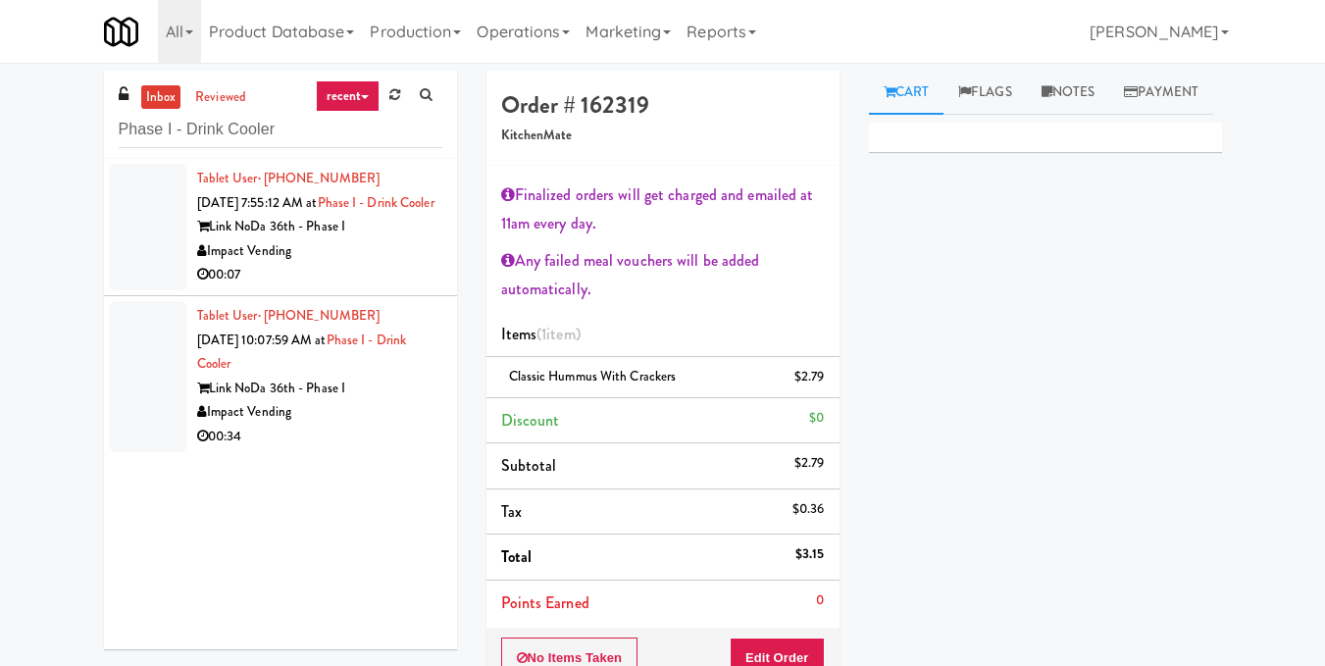
click at [360, 287] on div "00:07" at bounding box center [319, 275] width 245 height 25
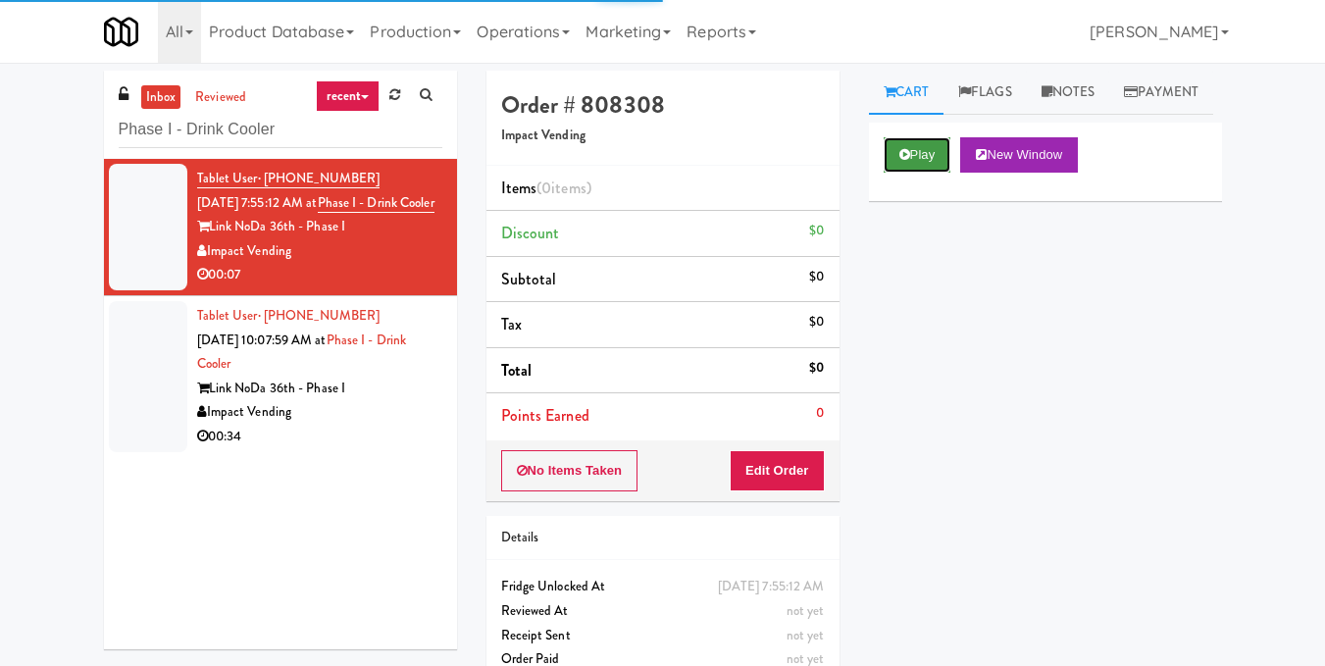
click at [912, 173] on button "Play" at bounding box center [918, 154] width 68 height 35
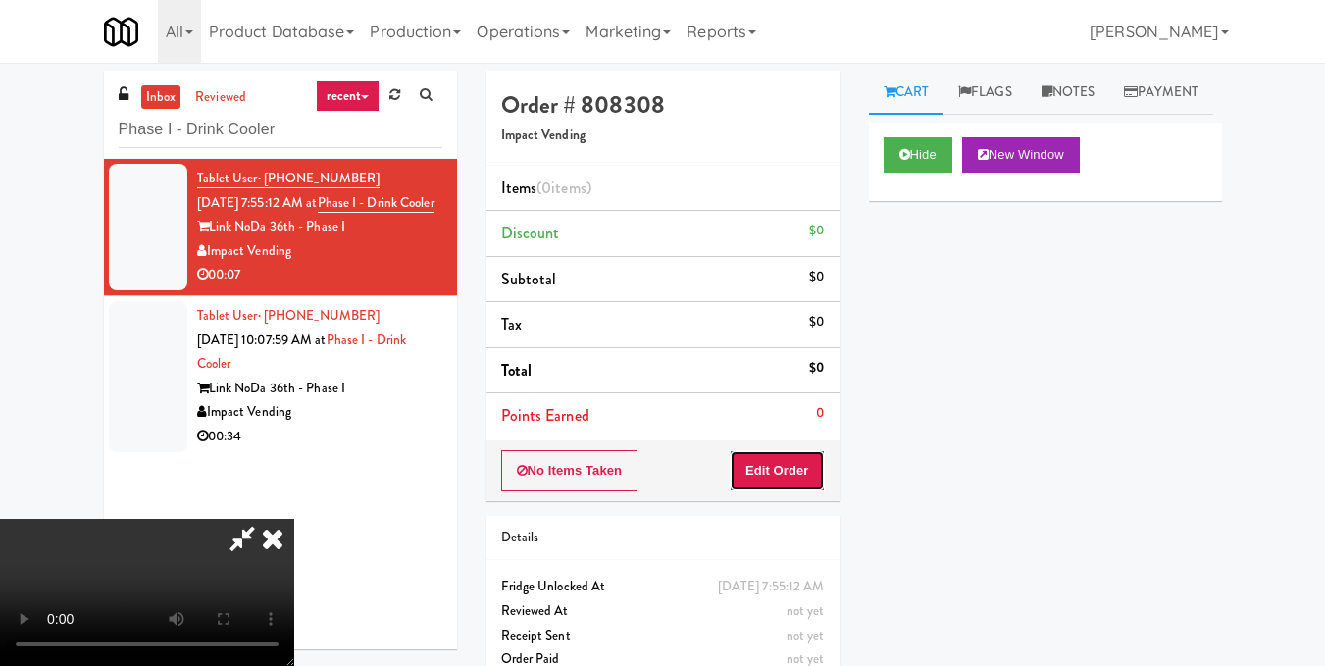
click at [810, 473] on button "Edit Order" at bounding box center [777, 470] width 95 height 41
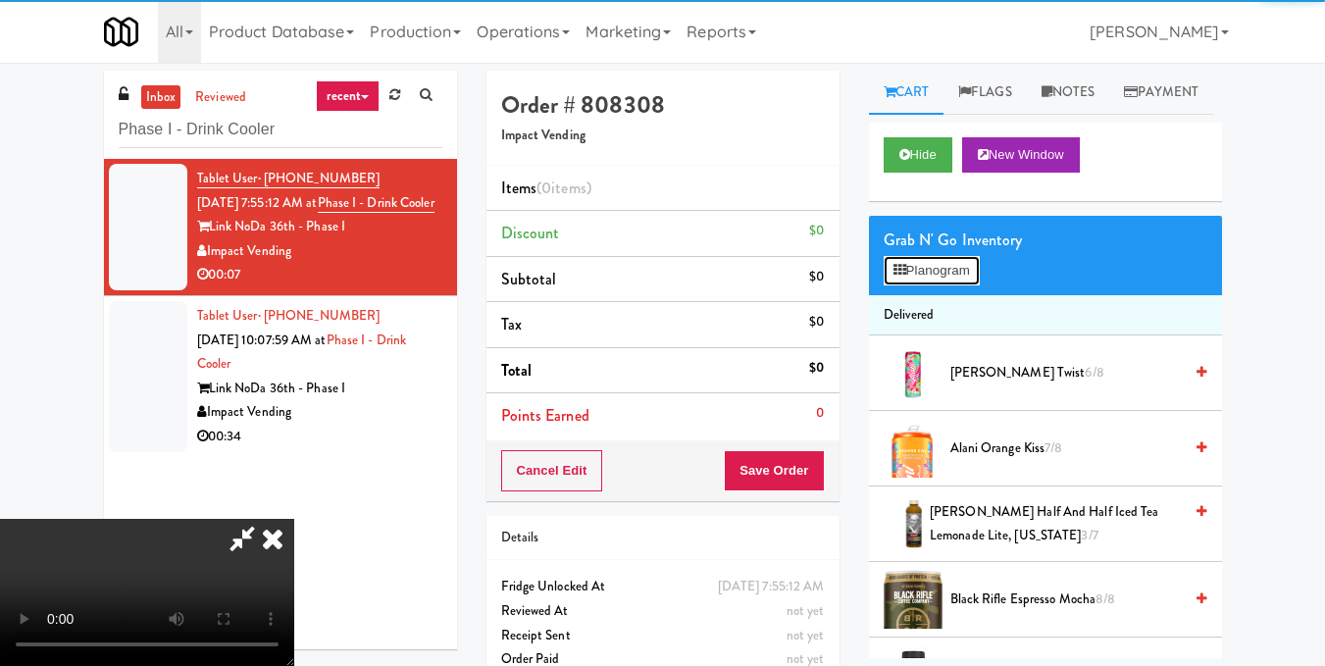
click at [952, 285] on button "Planogram" at bounding box center [932, 270] width 96 height 29
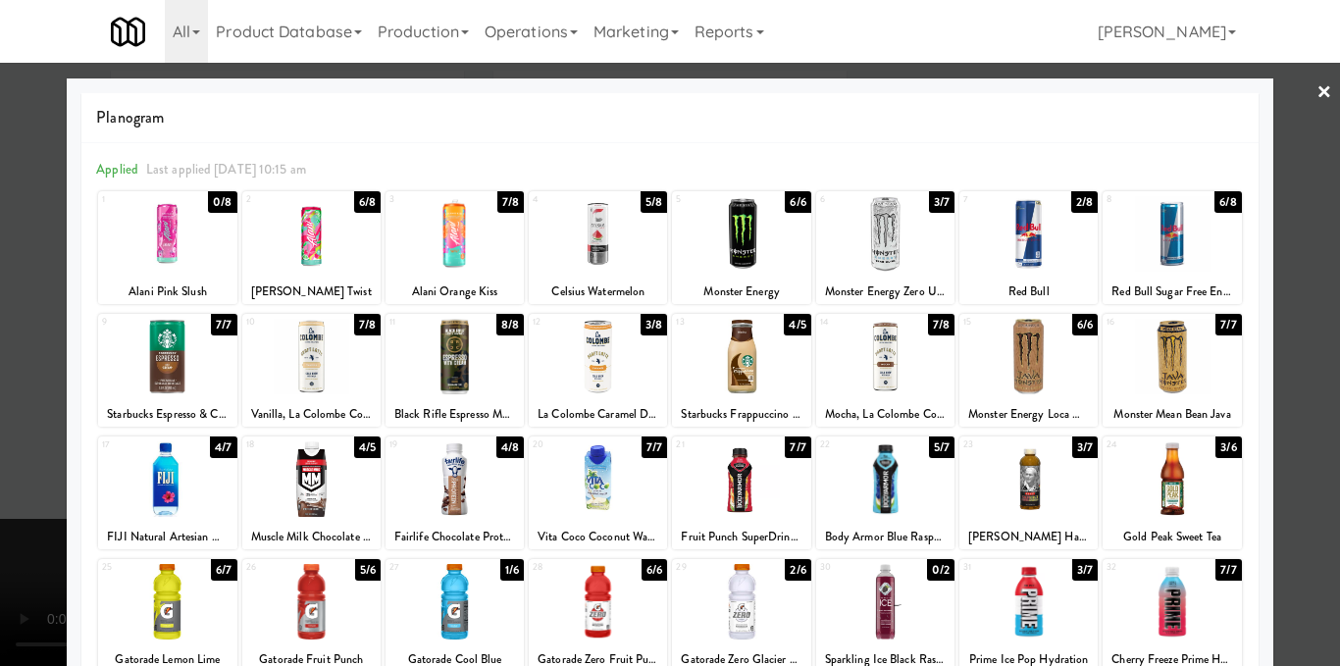
click at [620, 241] on div at bounding box center [598, 234] width 138 height 76
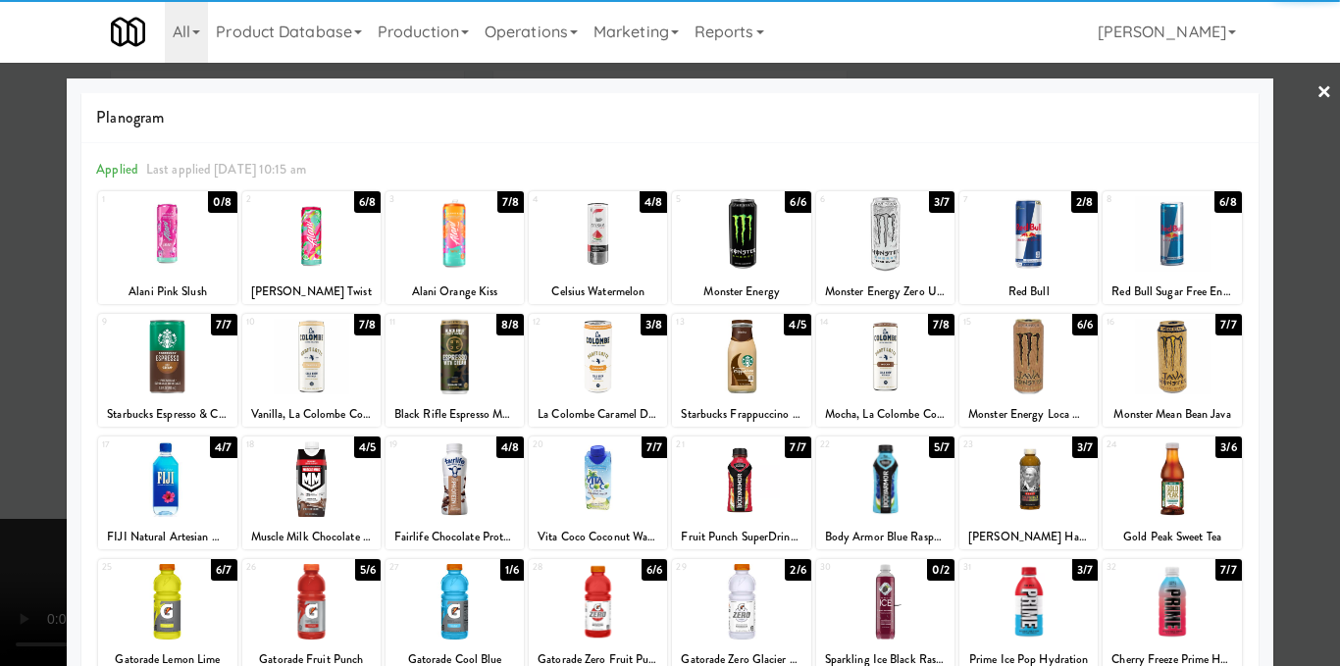
click at [1268, 281] on div at bounding box center [670, 333] width 1340 height 666
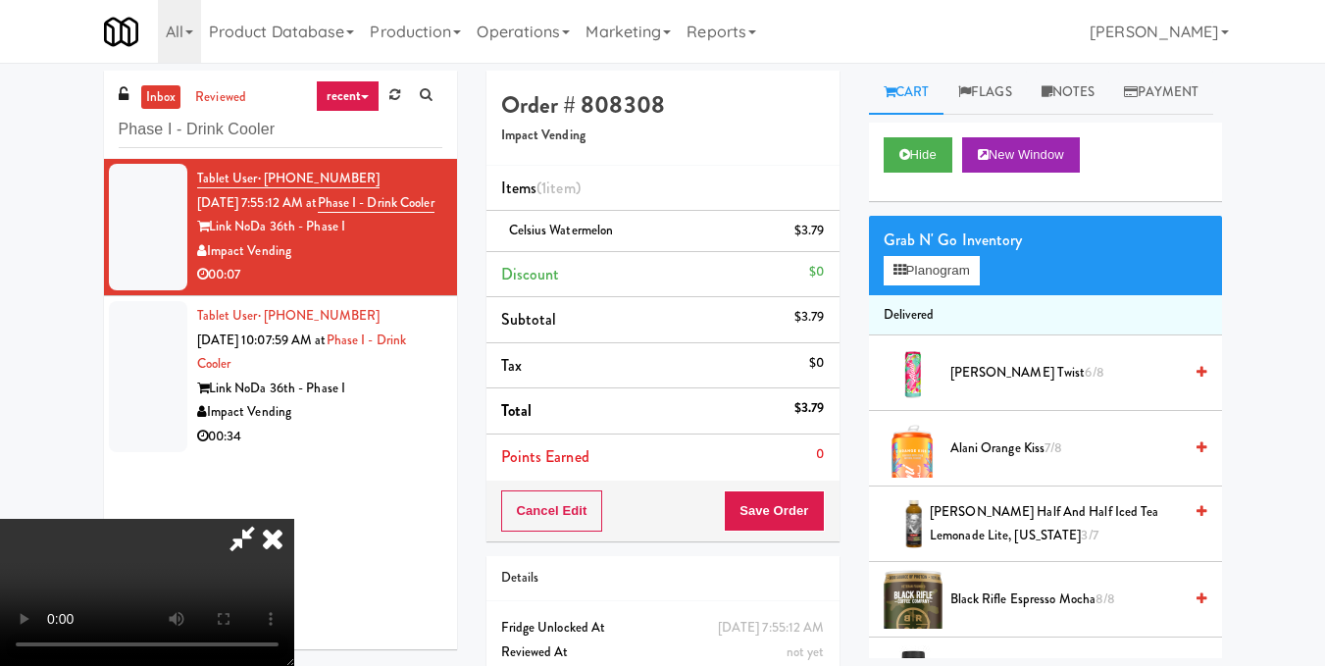
click at [294, 519] on icon at bounding box center [272, 538] width 43 height 39
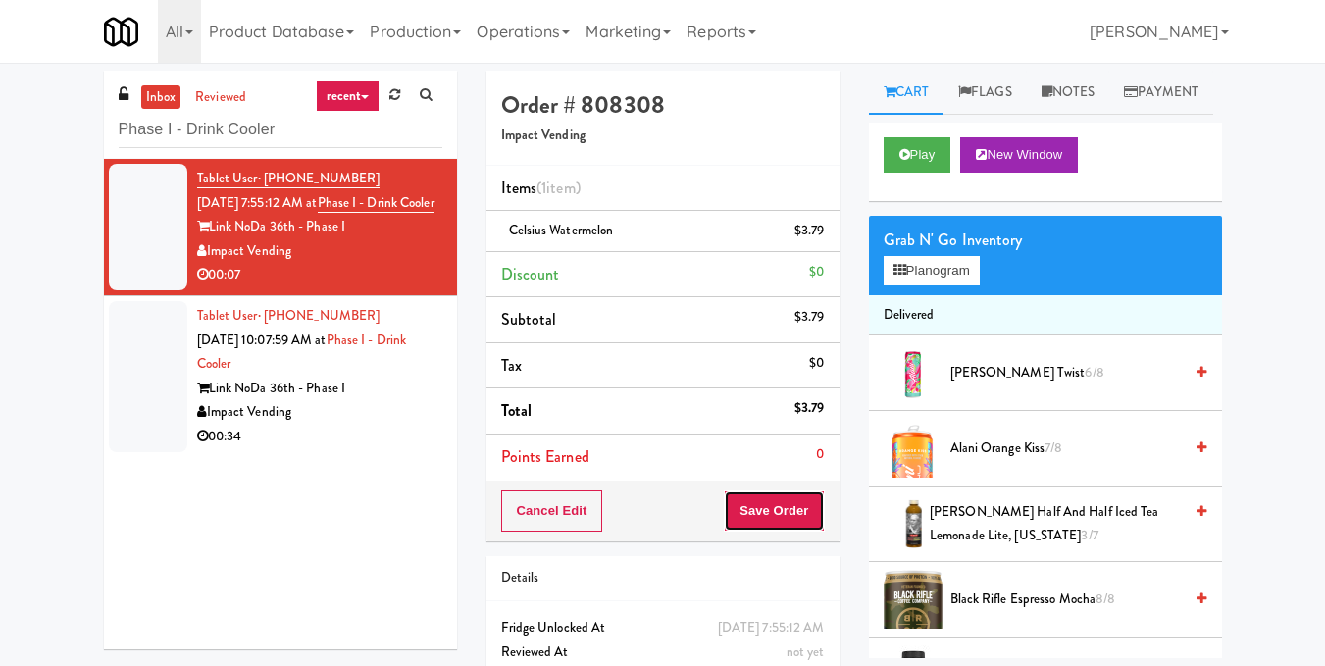
click at [771, 508] on button "Save Order" at bounding box center [774, 510] width 100 height 41
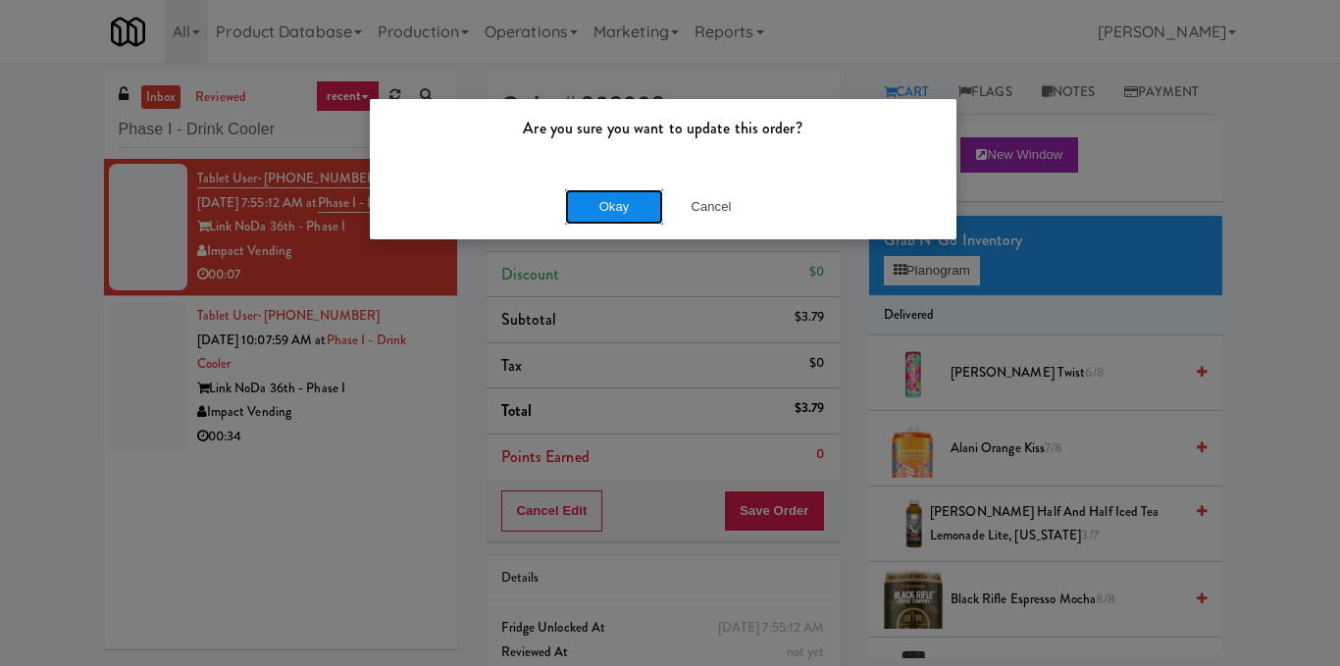
click at [592, 214] on button "Okay" at bounding box center [614, 206] width 98 height 35
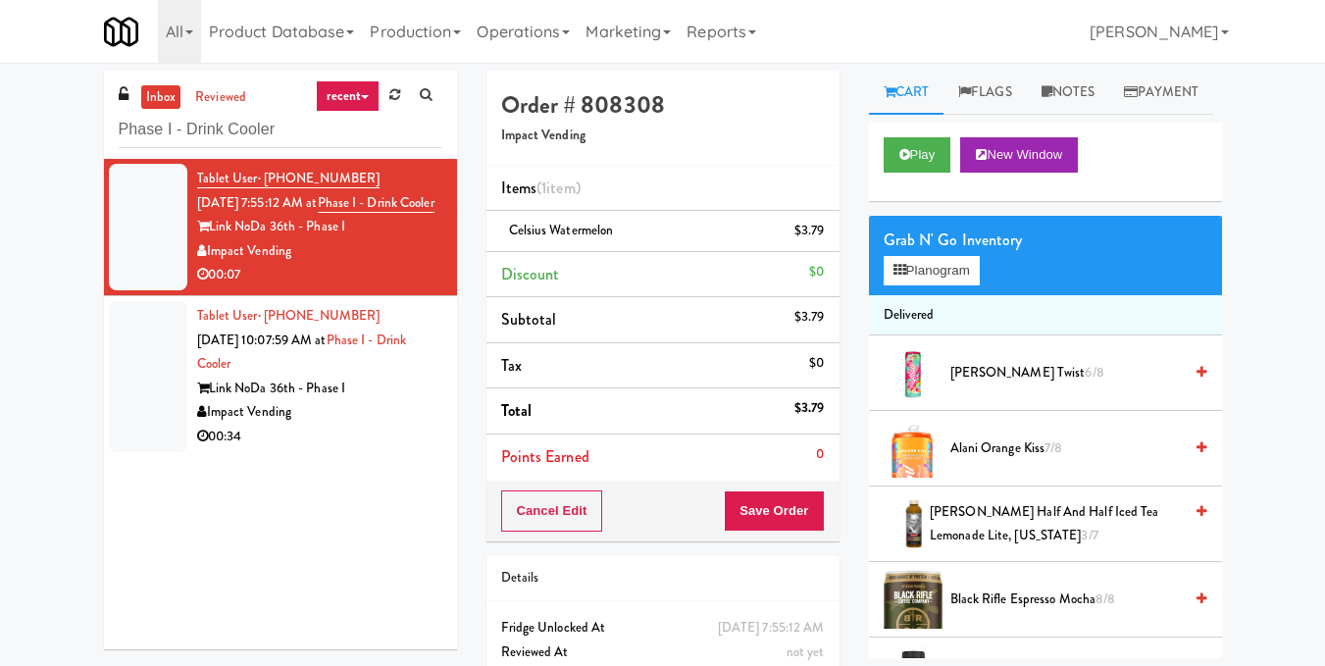
click at [399, 401] on div "Link NoDa 36th - Phase I" at bounding box center [319, 389] width 245 height 25
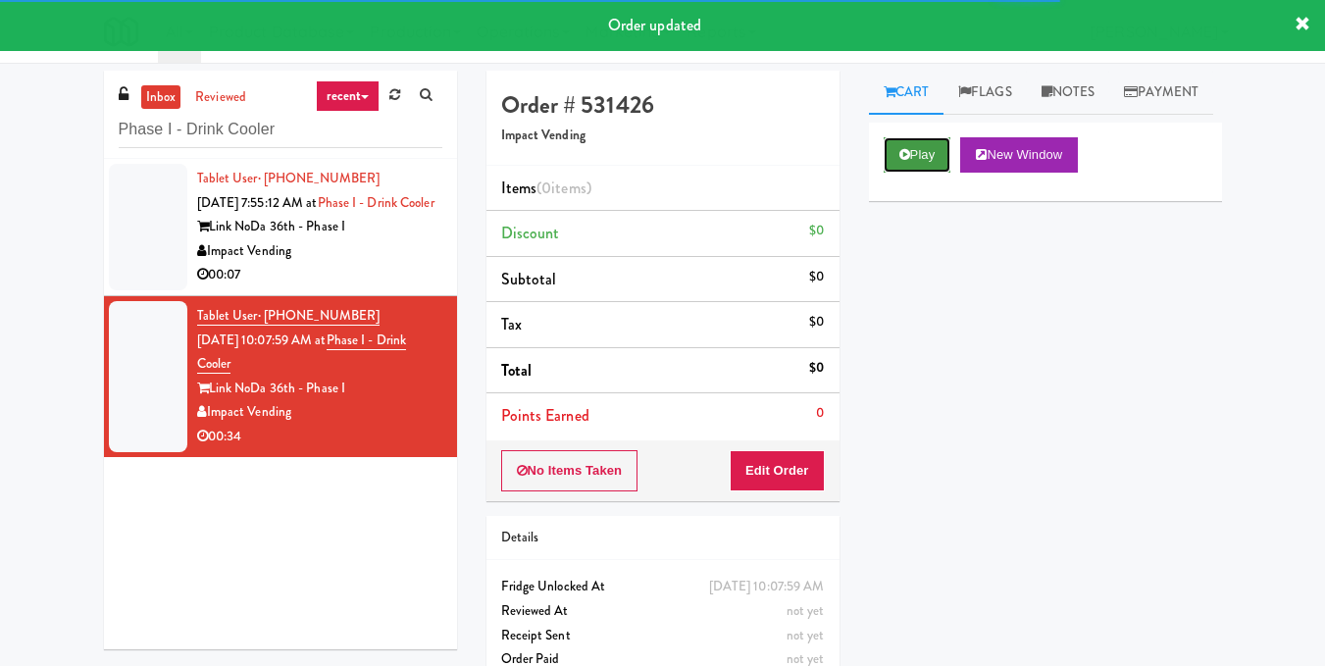
click at [906, 173] on button "Play" at bounding box center [918, 154] width 68 height 35
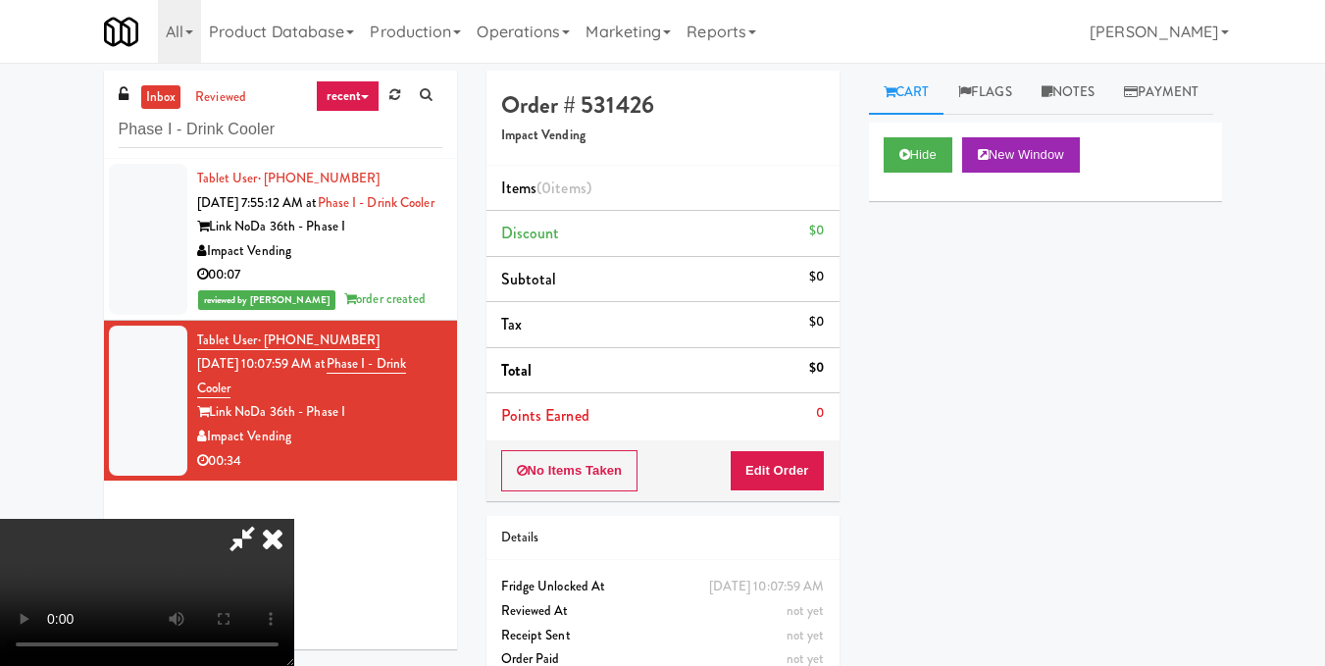
click at [294, 519] on video at bounding box center [147, 592] width 294 height 147
click at [833, 462] on div "No Items Taken Edit Order" at bounding box center [662, 470] width 353 height 61
click at [816, 470] on button "Edit Order" at bounding box center [777, 470] width 95 height 41
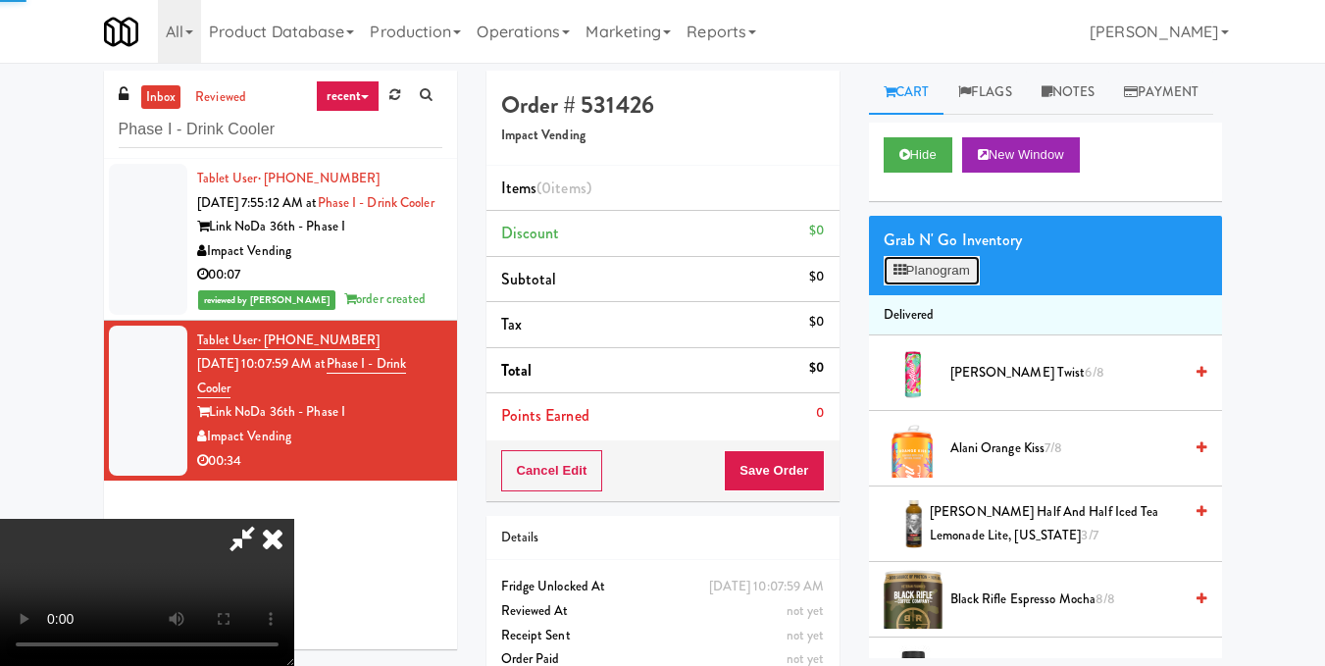
click at [929, 285] on button "Planogram" at bounding box center [932, 270] width 96 height 29
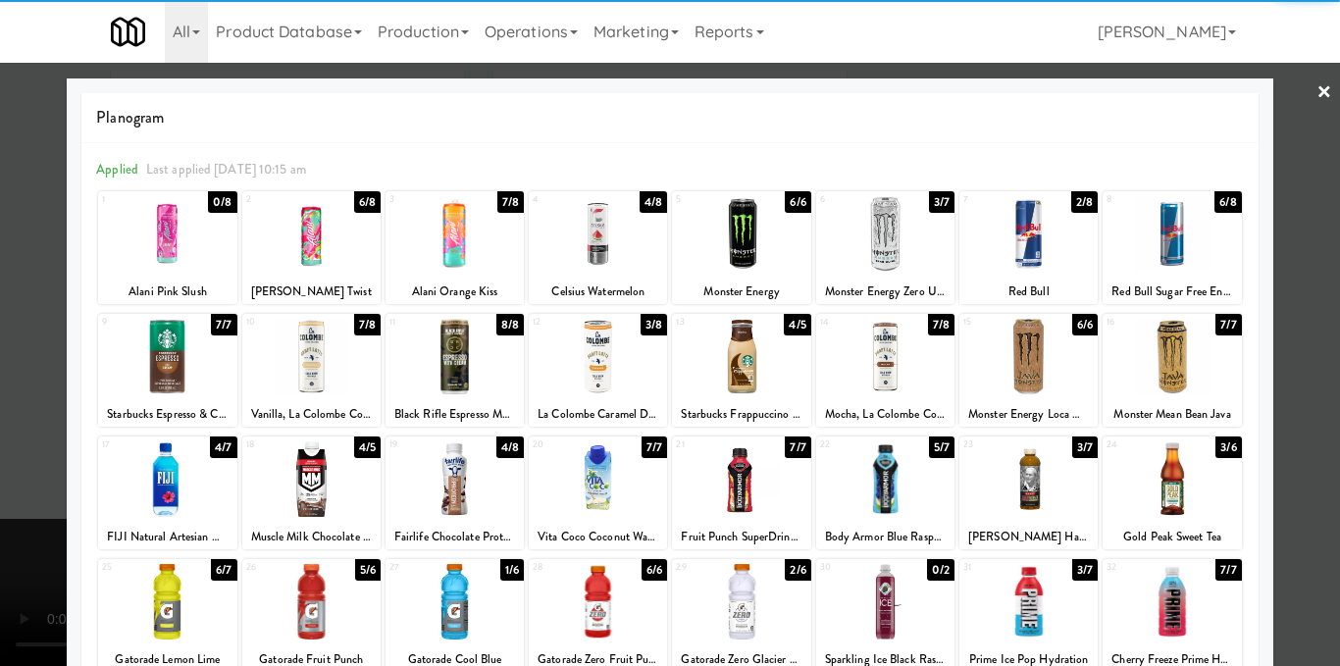
click at [433, 233] on div at bounding box center [454, 234] width 138 height 76
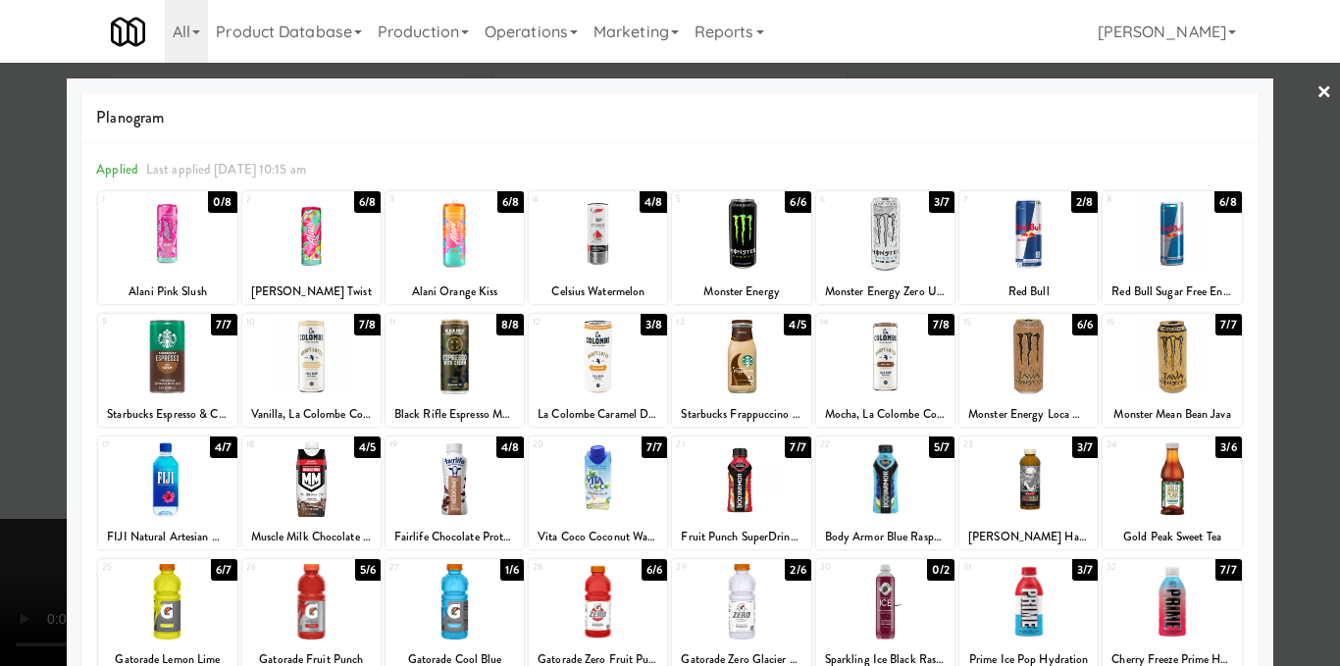
click at [1288, 259] on div at bounding box center [670, 333] width 1340 height 666
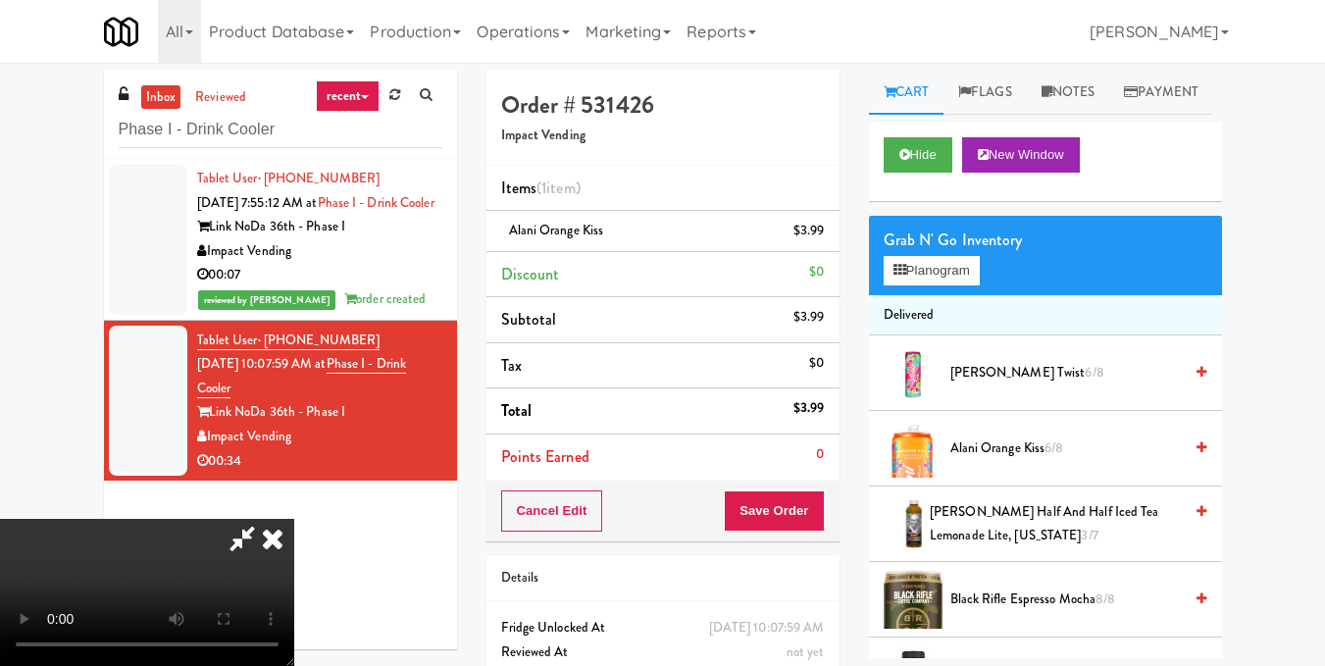
click at [294, 519] on video at bounding box center [147, 592] width 294 height 147
click at [294, 519] on icon at bounding box center [272, 538] width 43 height 39
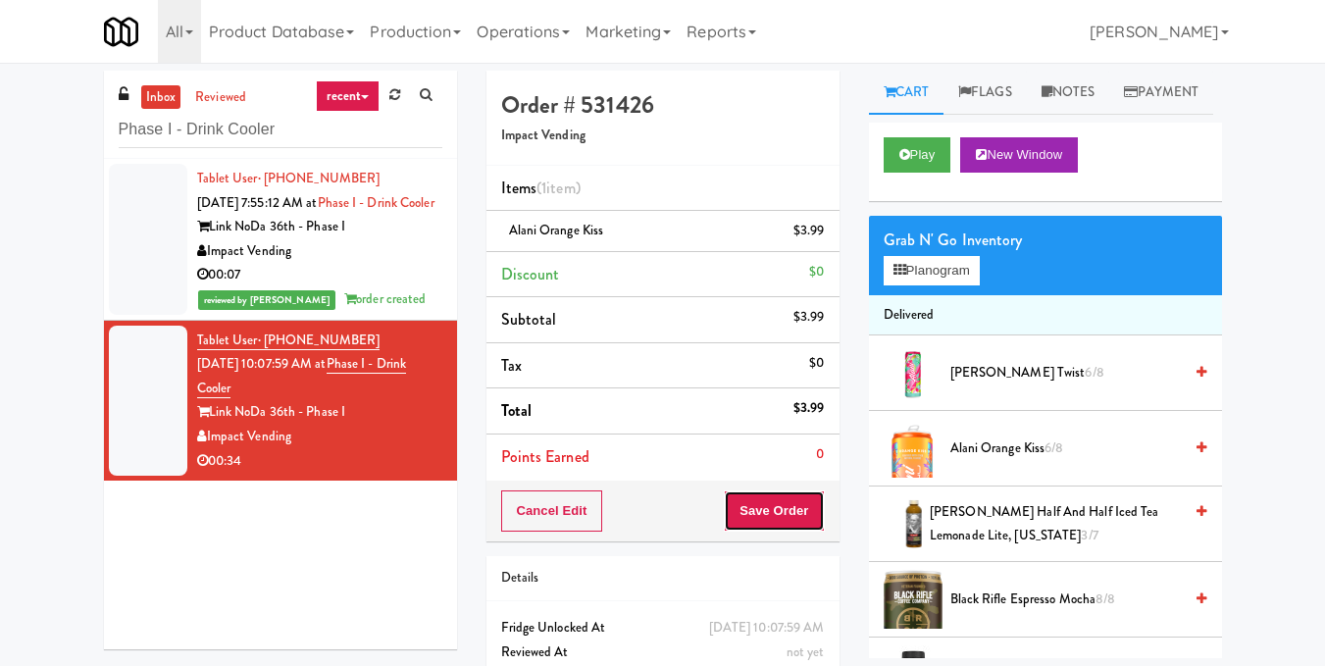
click at [758, 509] on button "Save Order" at bounding box center [774, 510] width 100 height 41
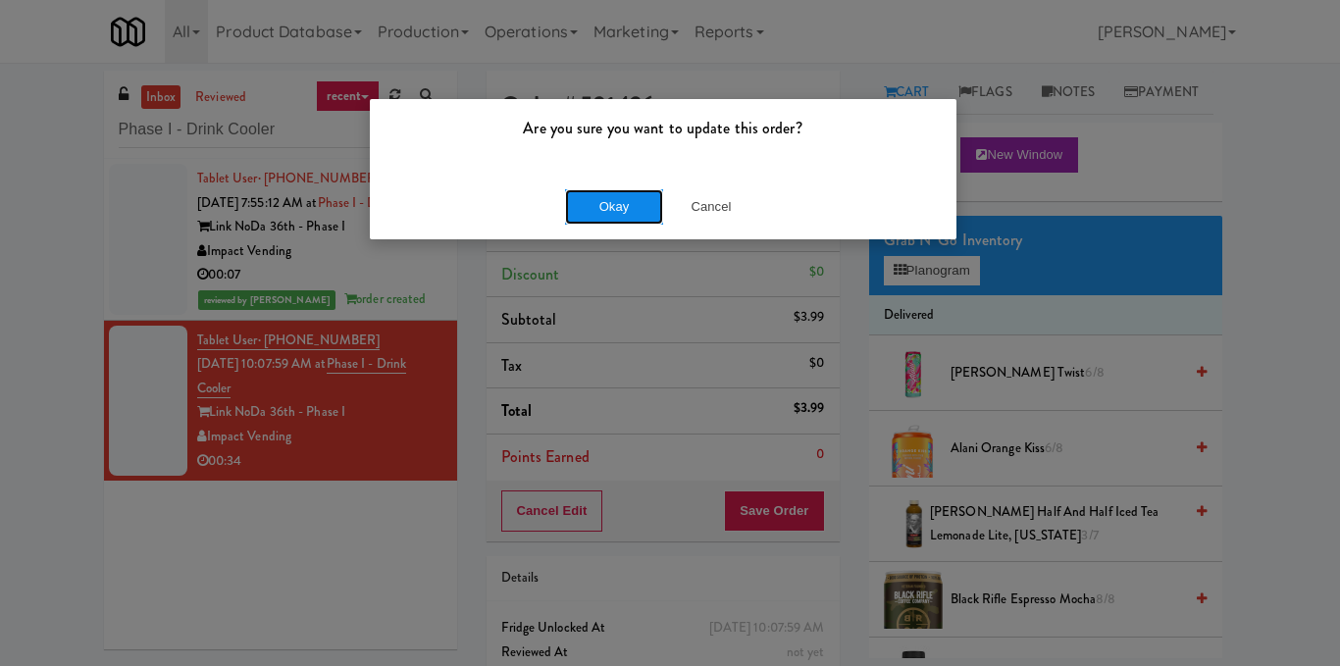
drag, startPoint x: 619, startPoint y: 210, endPoint x: 608, endPoint y: 202, distance: 13.3
click at [619, 208] on button "Okay" at bounding box center [614, 206] width 98 height 35
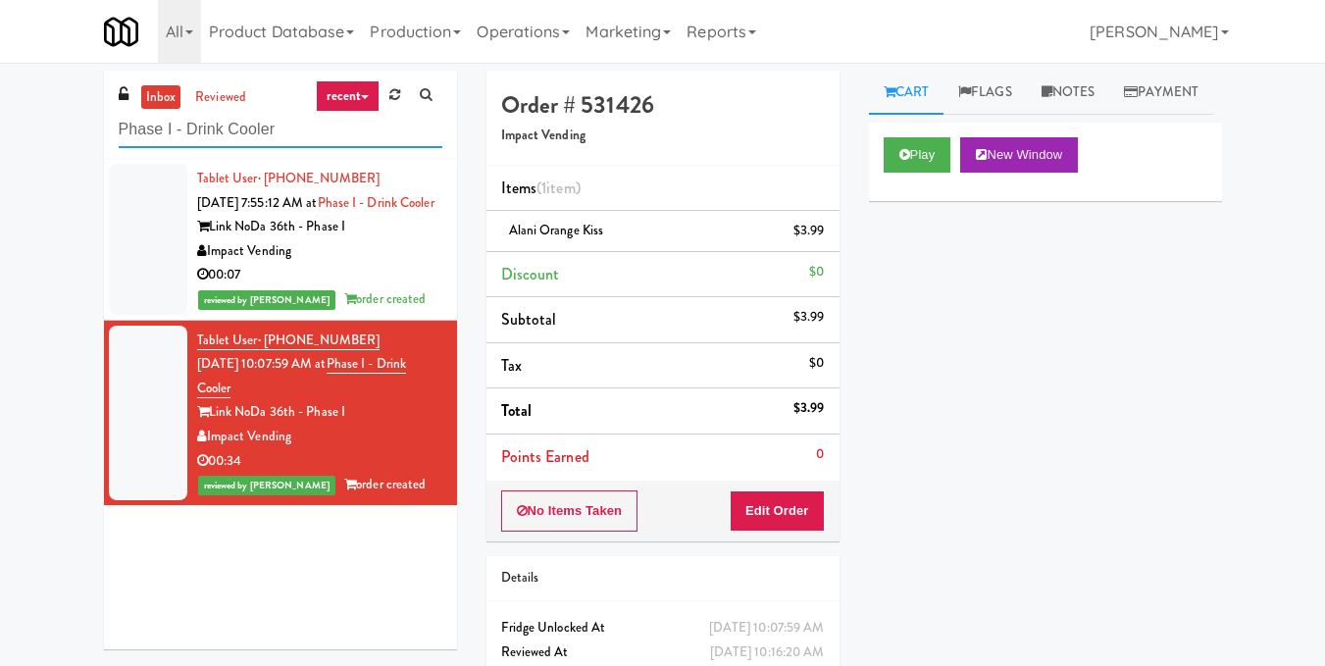
drag, startPoint x: 296, startPoint y: 124, endPoint x: 0, endPoint y: 124, distance: 296.2
click at [0, 124] on div "inbox reviewed recent all unclear take inventory issue suspicious failed recent…" at bounding box center [662, 406] width 1325 height 671
paste input "Vela - Pantry - Right"
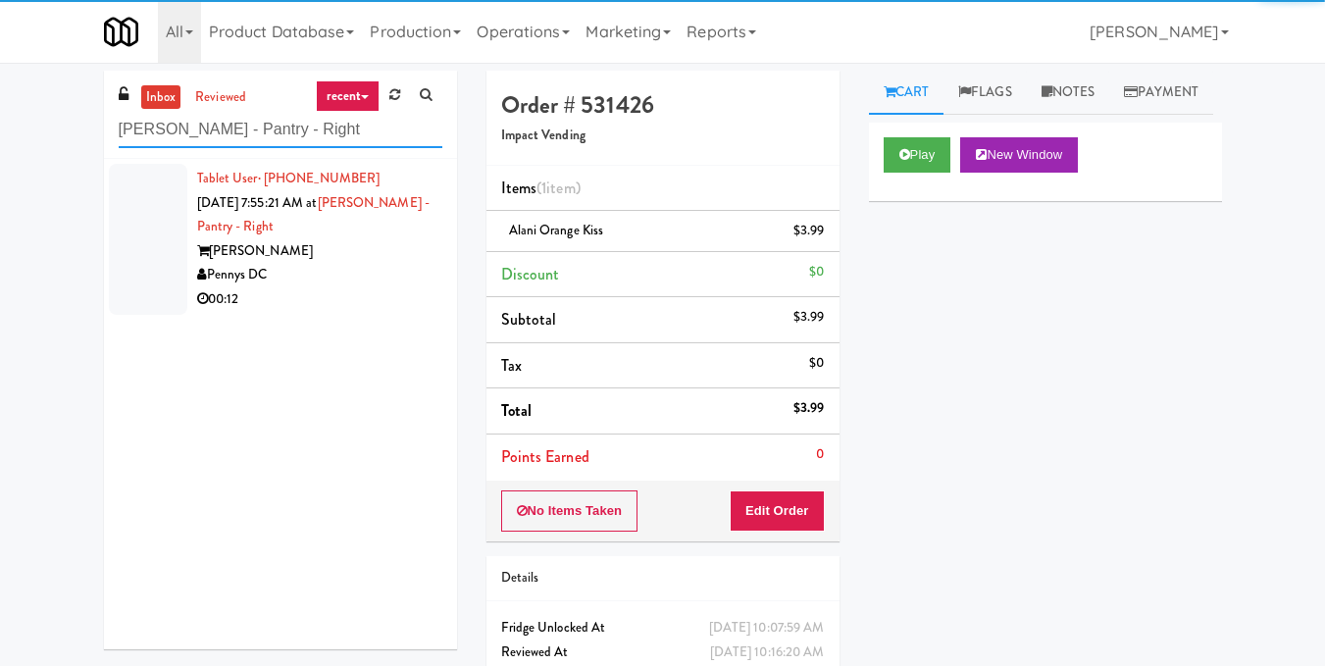
type input "Vela - Pantry - Right"
click at [372, 275] on div "Pennys DC" at bounding box center [319, 275] width 245 height 25
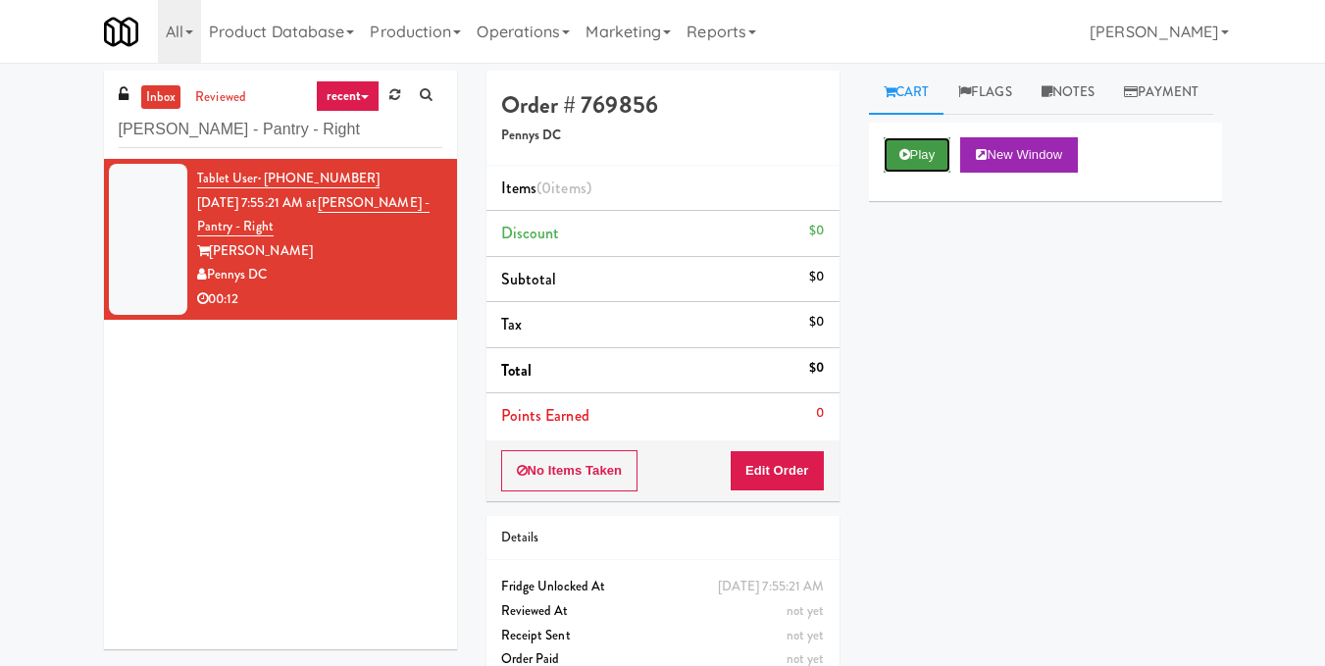
click at [899, 173] on button "Play" at bounding box center [918, 154] width 68 height 35
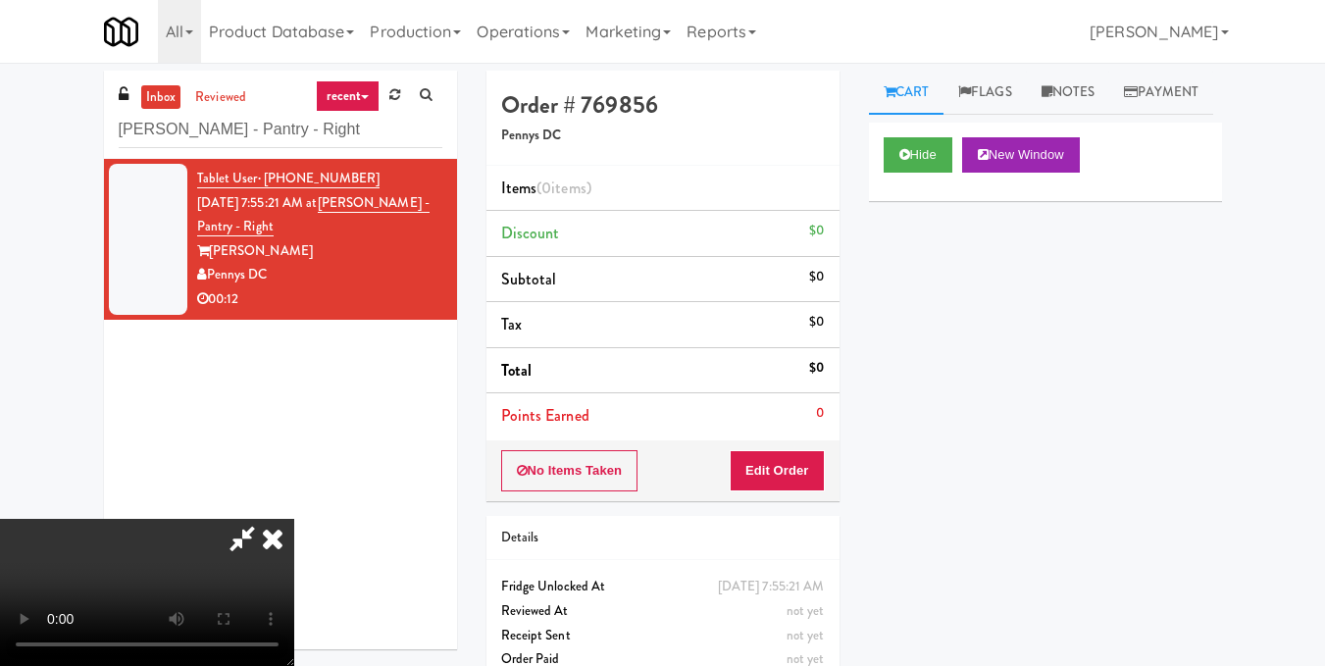
click at [294, 519] on video at bounding box center [147, 592] width 294 height 147
click at [809, 473] on button "Edit Order" at bounding box center [777, 470] width 95 height 41
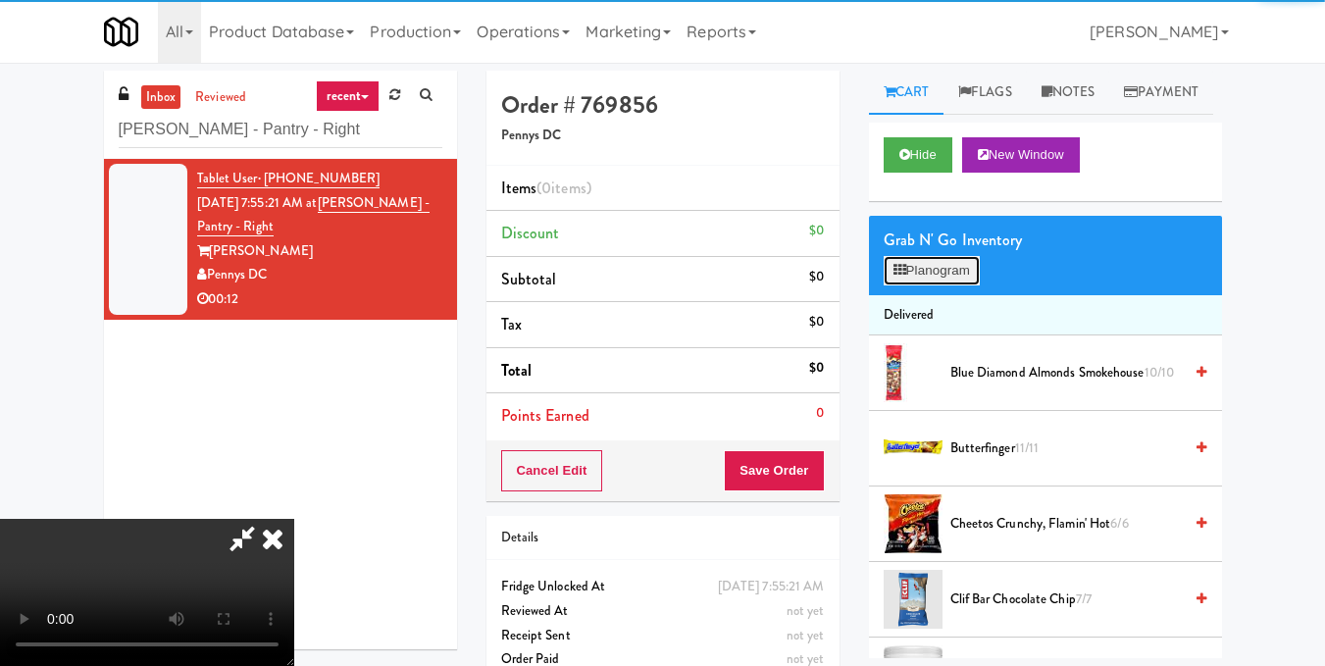
click at [912, 285] on button "Planogram" at bounding box center [932, 270] width 96 height 29
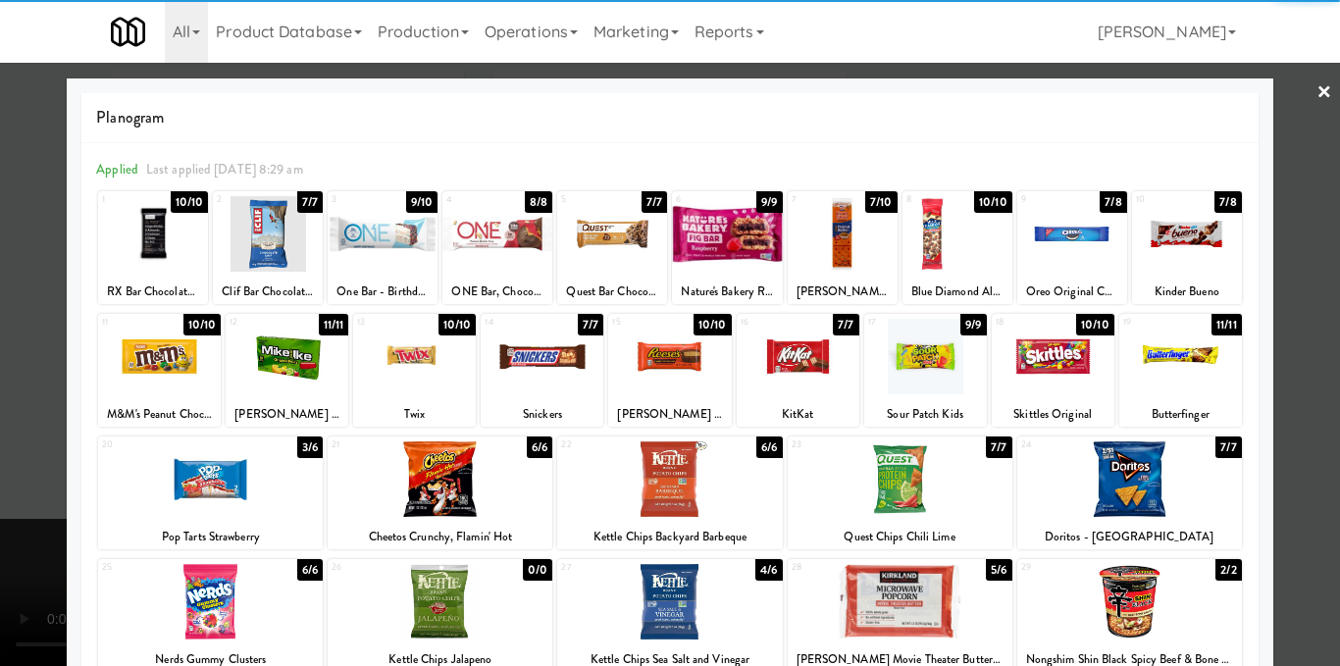
click at [789, 369] on div at bounding box center [798, 357] width 123 height 76
click at [1280, 341] on div at bounding box center [670, 333] width 1340 height 666
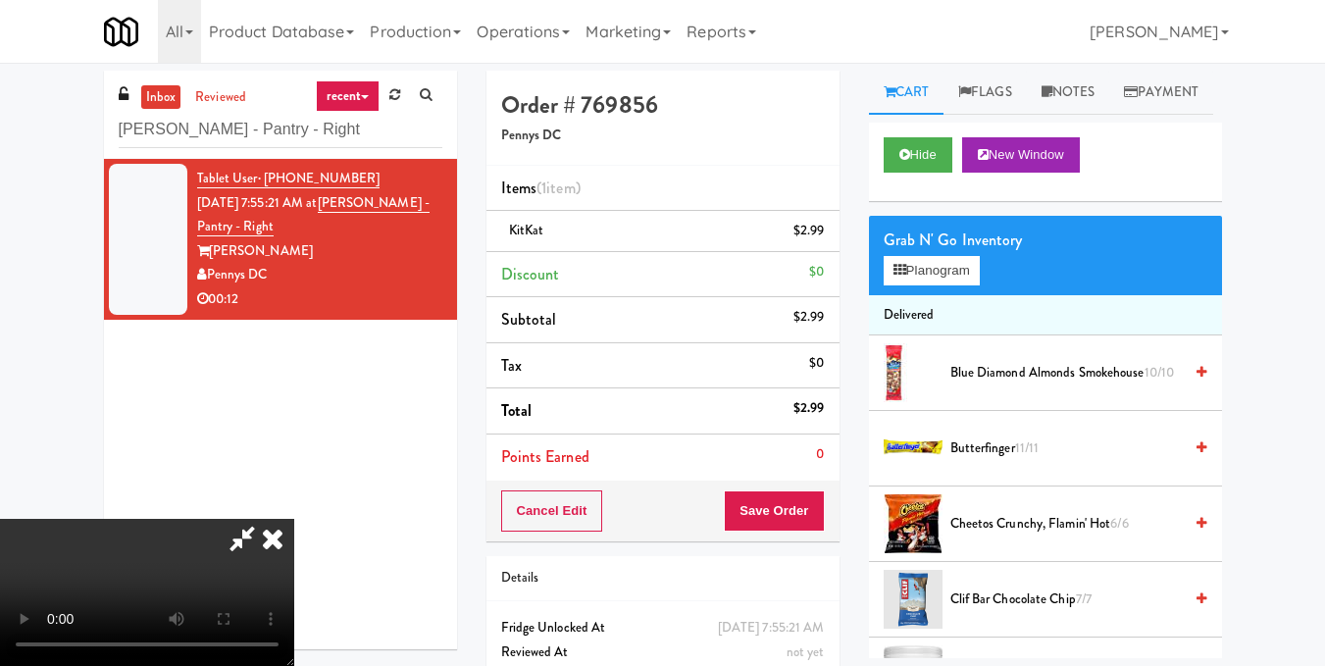
click at [294, 519] on video at bounding box center [147, 592] width 294 height 147
click at [939, 285] on button "Planogram" at bounding box center [932, 270] width 96 height 29
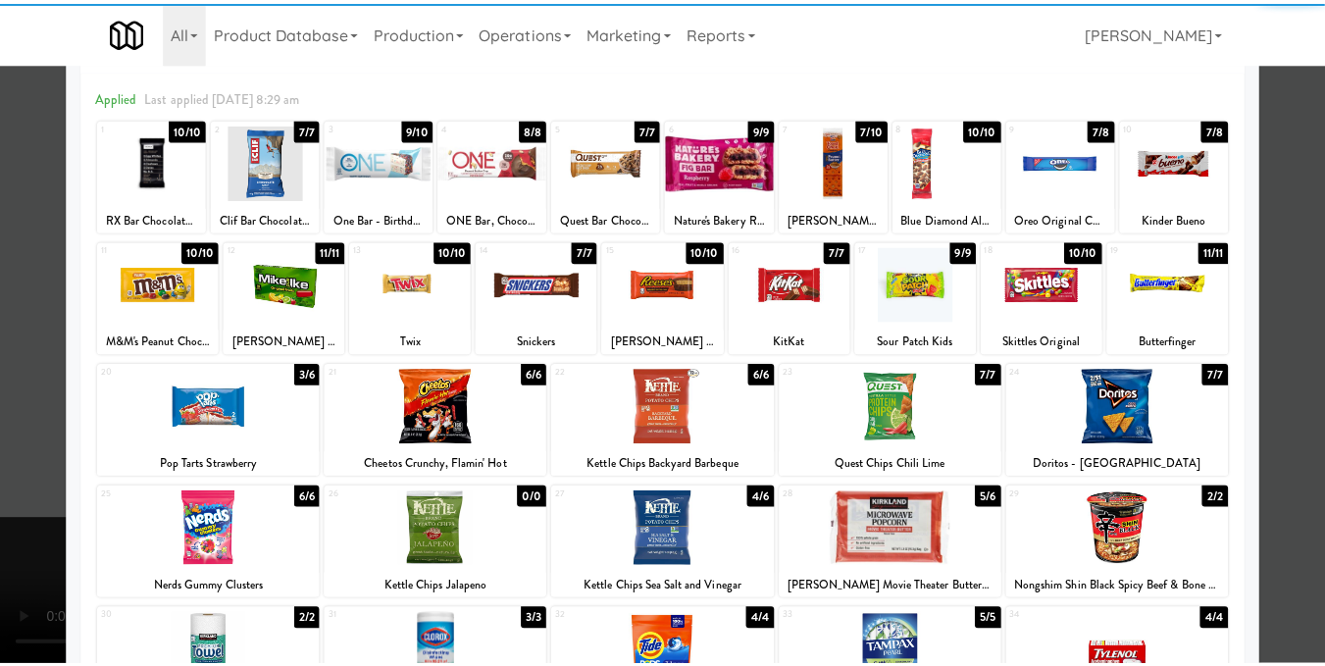
scroll to position [98, 0]
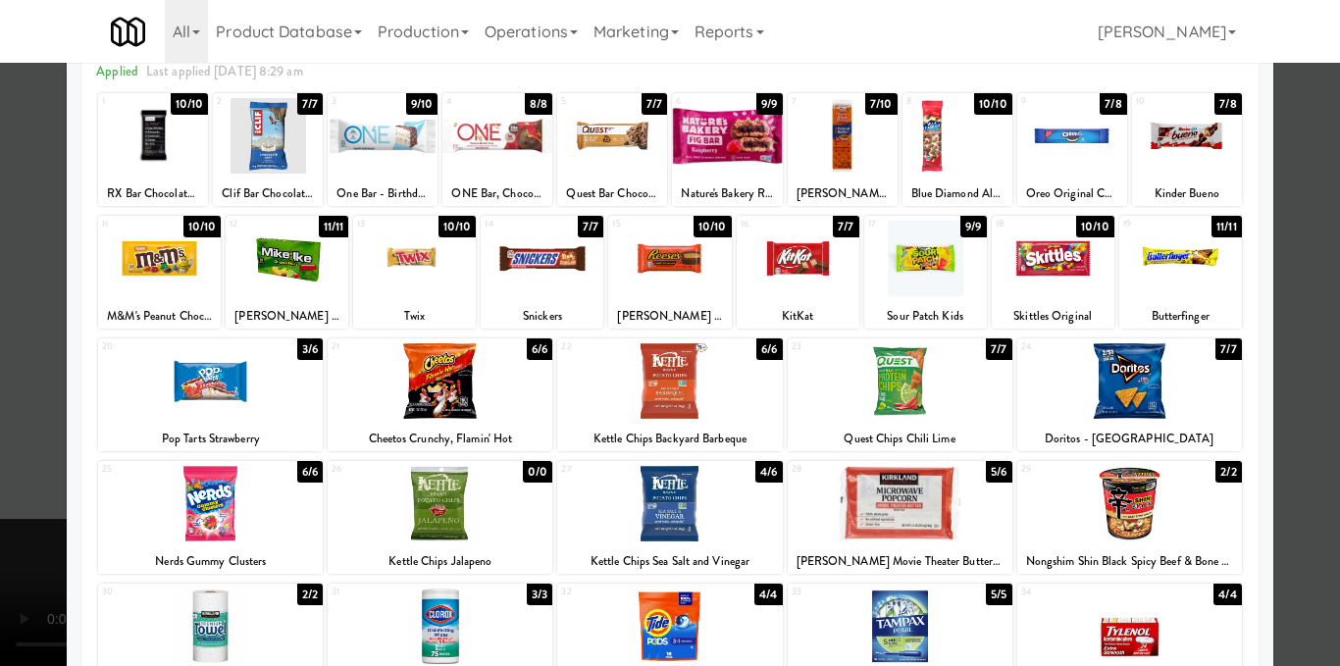
click at [620, 413] on div at bounding box center [669, 381] width 225 height 76
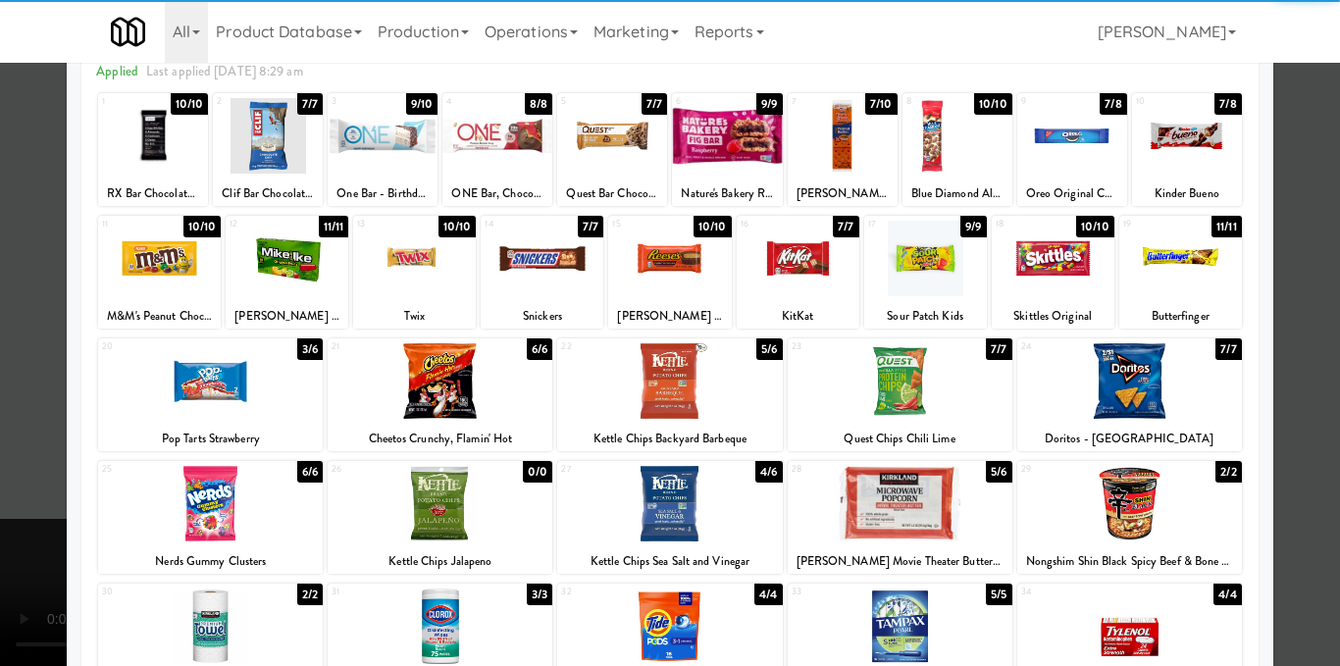
drag, startPoint x: 1292, startPoint y: 350, endPoint x: 1248, endPoint y: 358, distance: 44.8
click at [1294, 353] on div at bounding box center [670, 333] width 1340 height 666
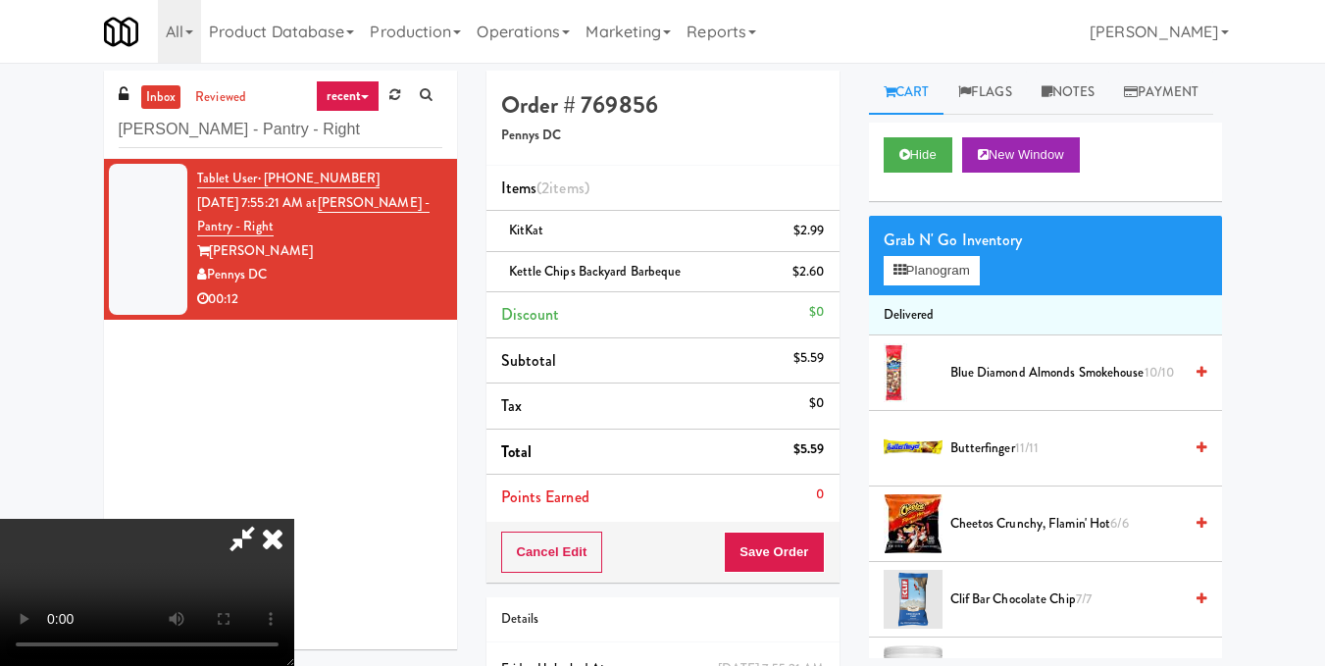
click at [294, 519] on video at bounding box center [147, 592] width 294 height 147
click at [903, 277] on icon at bounding box center [899, 270] width 13 height 13
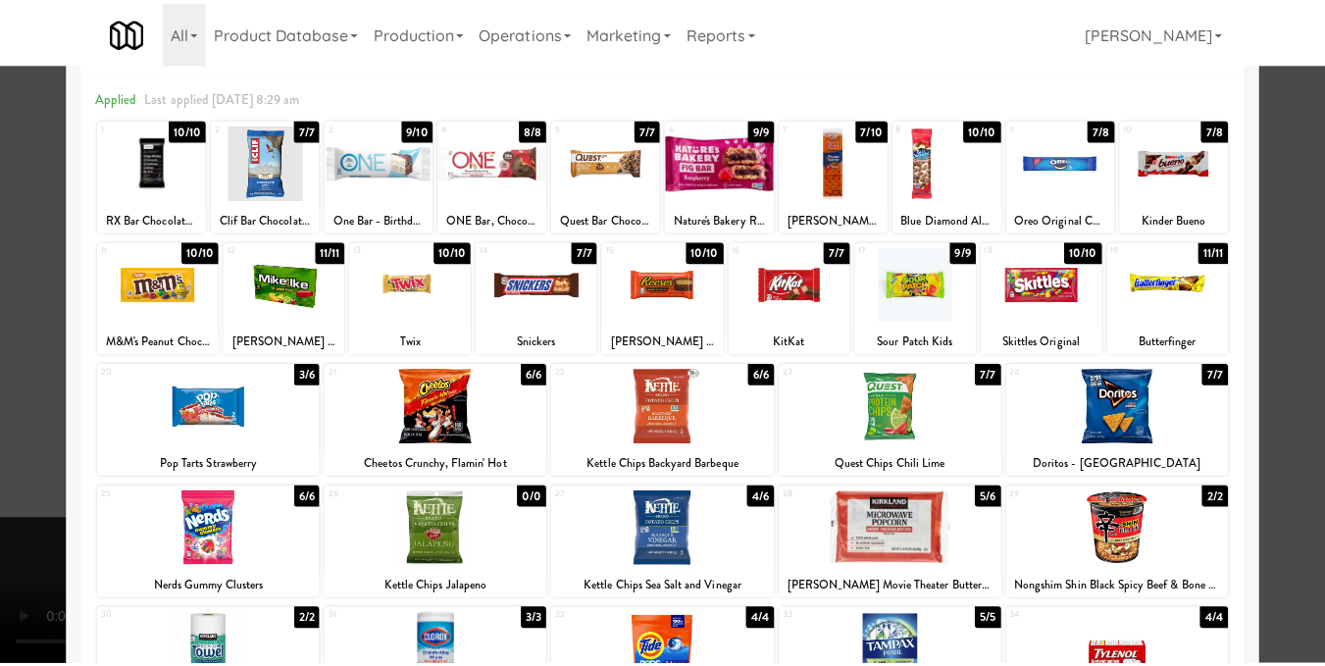
scroll to position [196, 0]
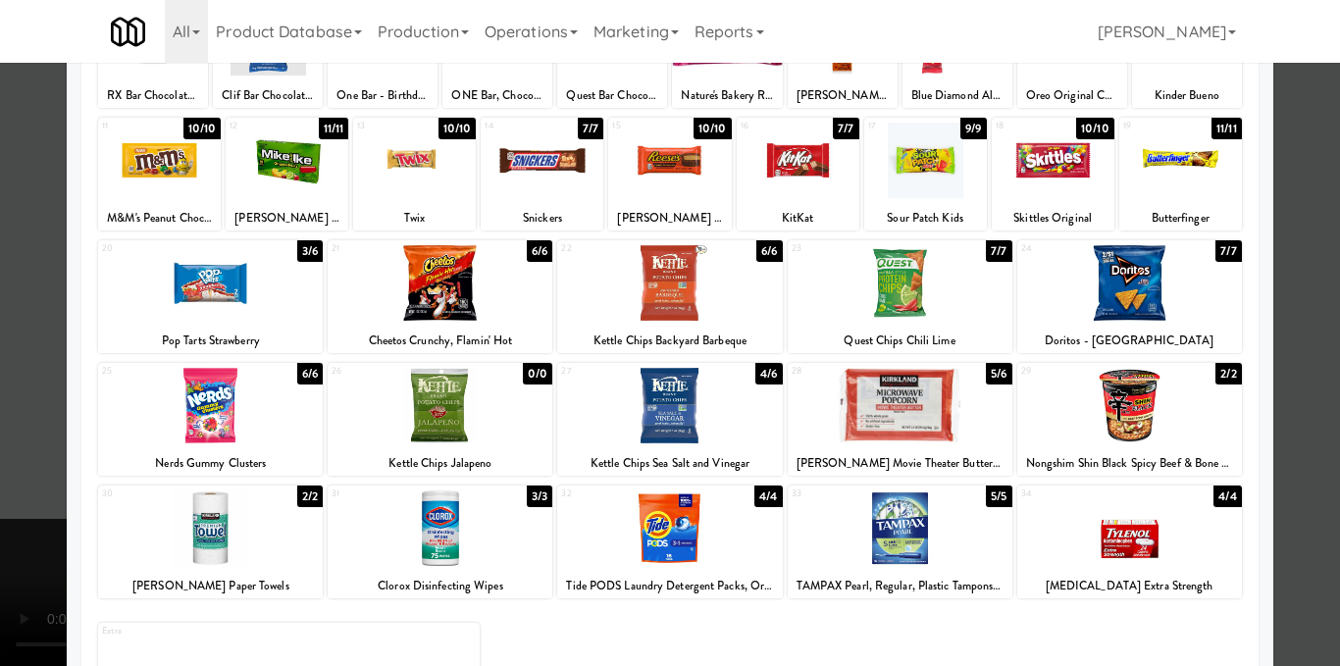
click at [1277, 402] on div at bounding box center [670, 333] width 1340 height 666
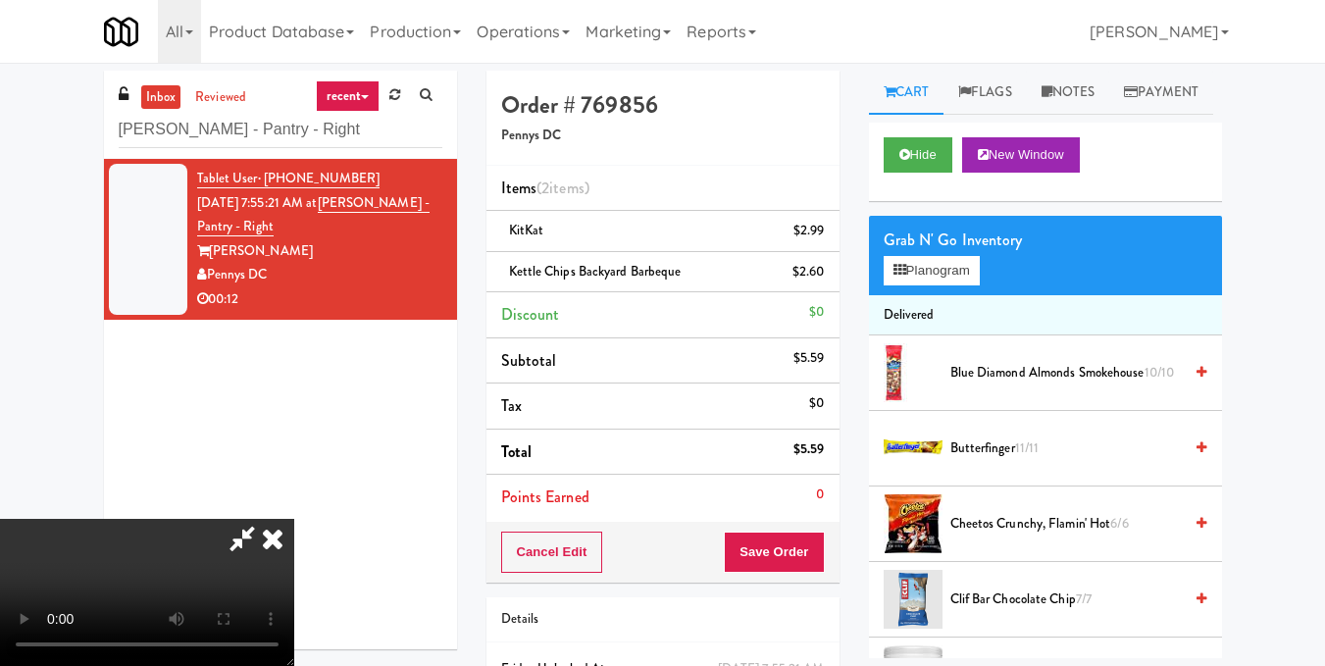
click at [294, 519] on video at bounding box center [147, 592] width 294 height 147
click at [905, 285] on button "Planogram" at bounding box center [932, 270] width 96 height 29
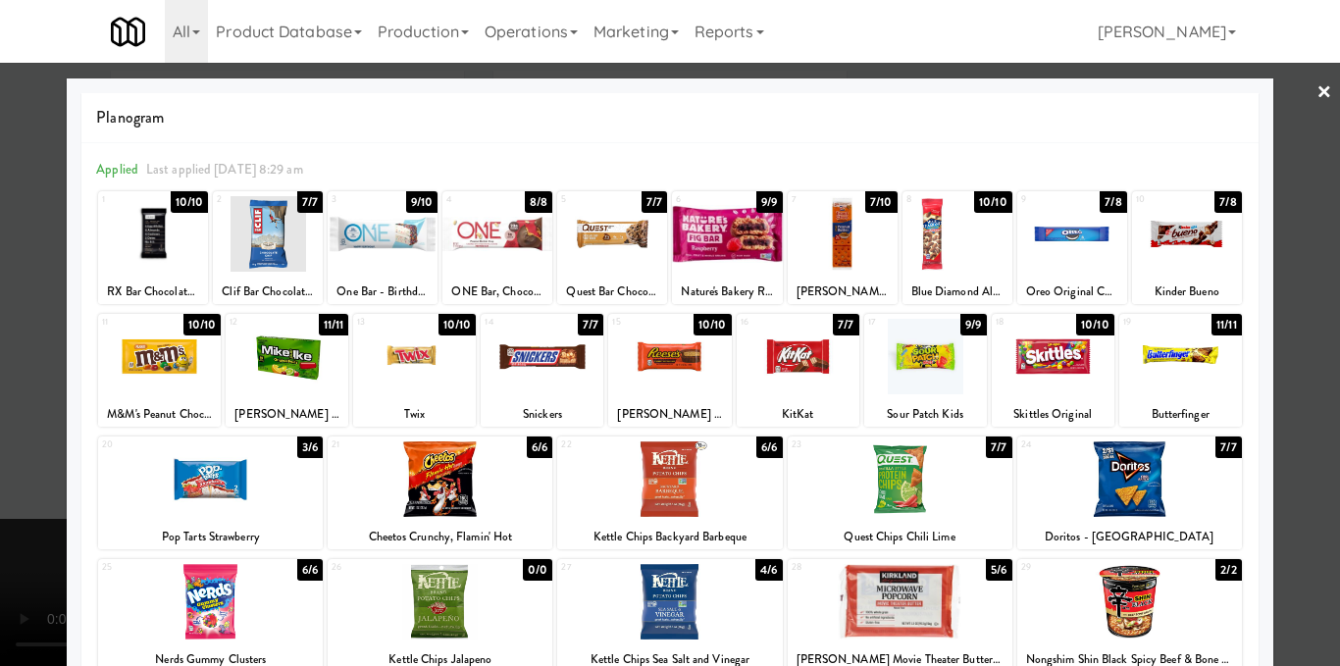
click at [1297, 315] on div at bounding box center [670, 333] width 1340 height 666
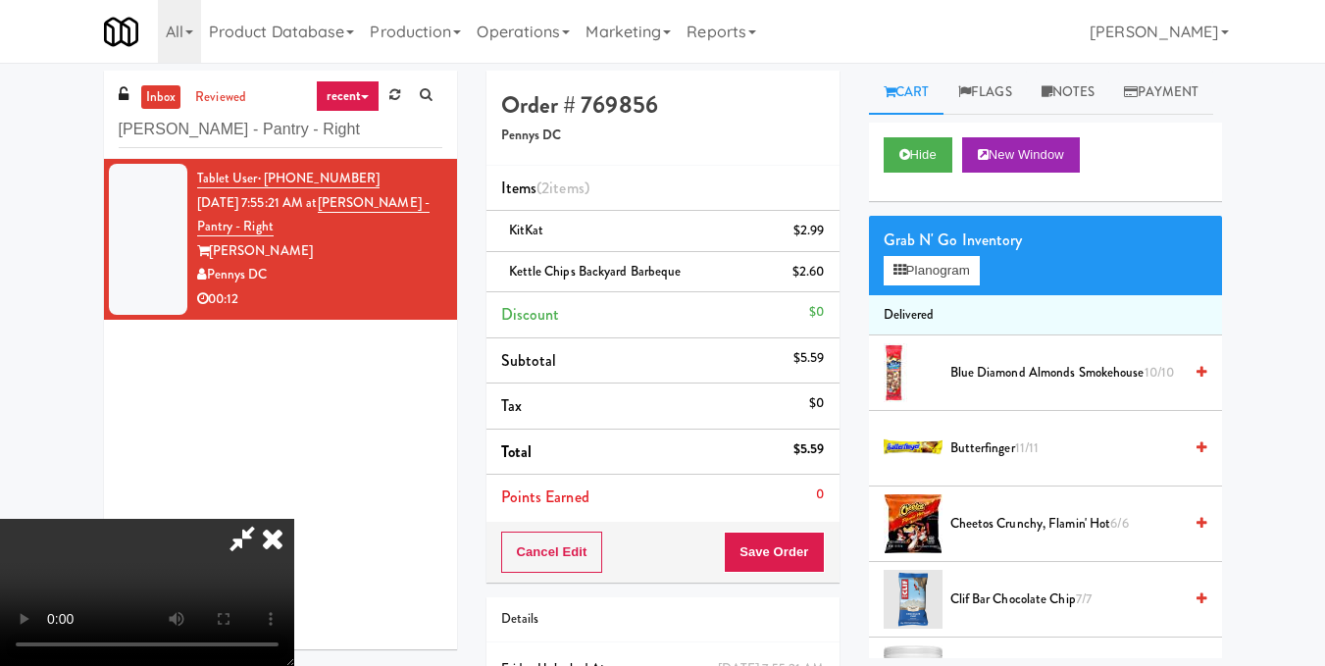
click at [265, 519] on icon at bounding box center [242, 538] width 45 height 39
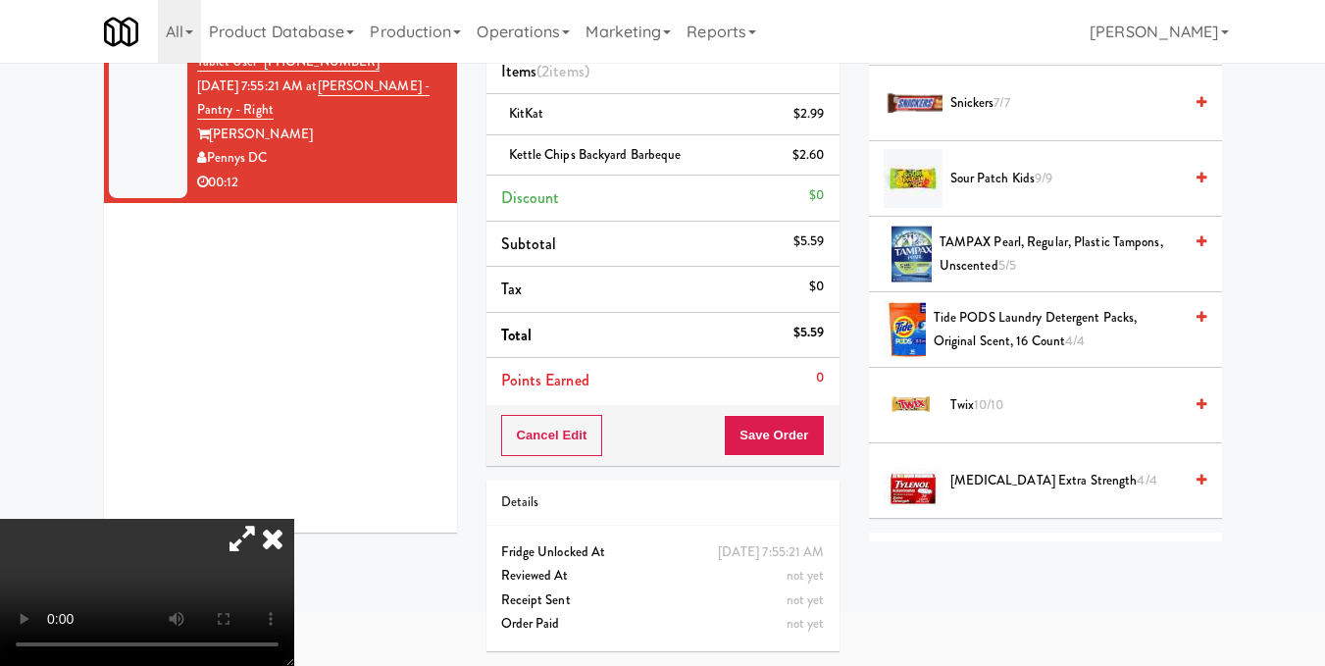
scroll to position [2440, 0]
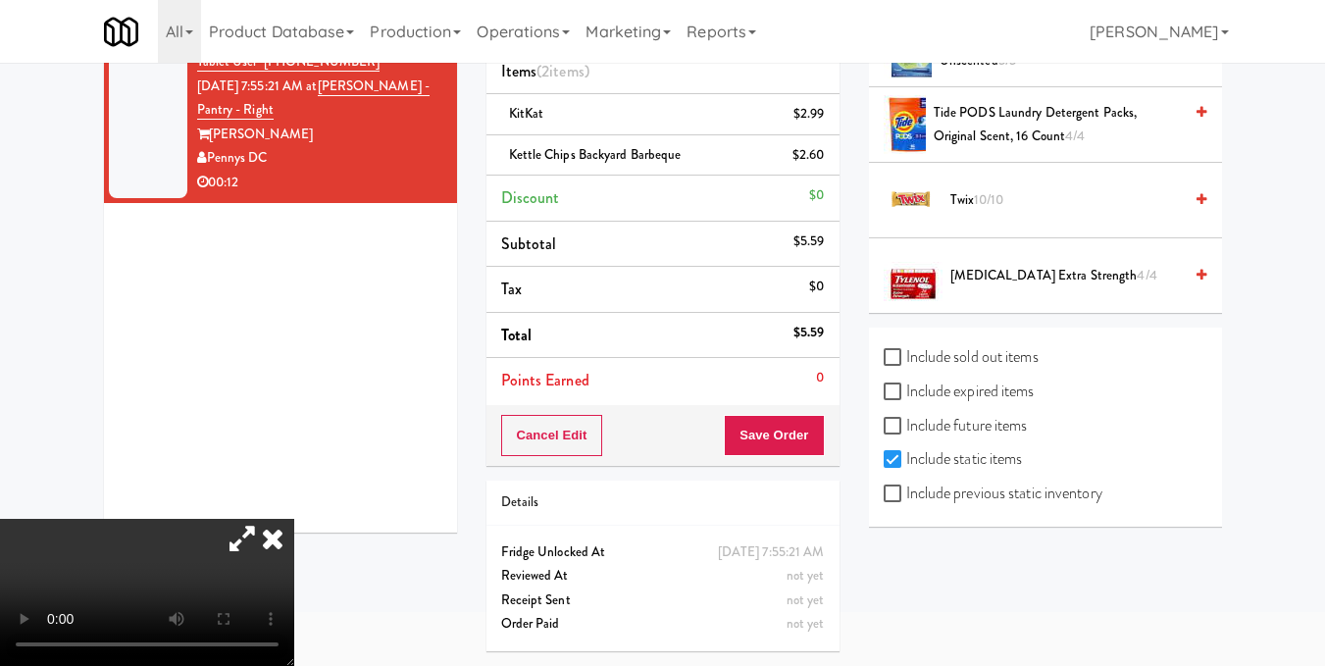
click at [1086, 496] on label "Include previous static inventory" at bounding box center [993, 493] width 219 height 29
click at [906, 496] on input "Include previous static inventory" at bounding box center [895, 494] width 23 height 16
checkbox input "true"
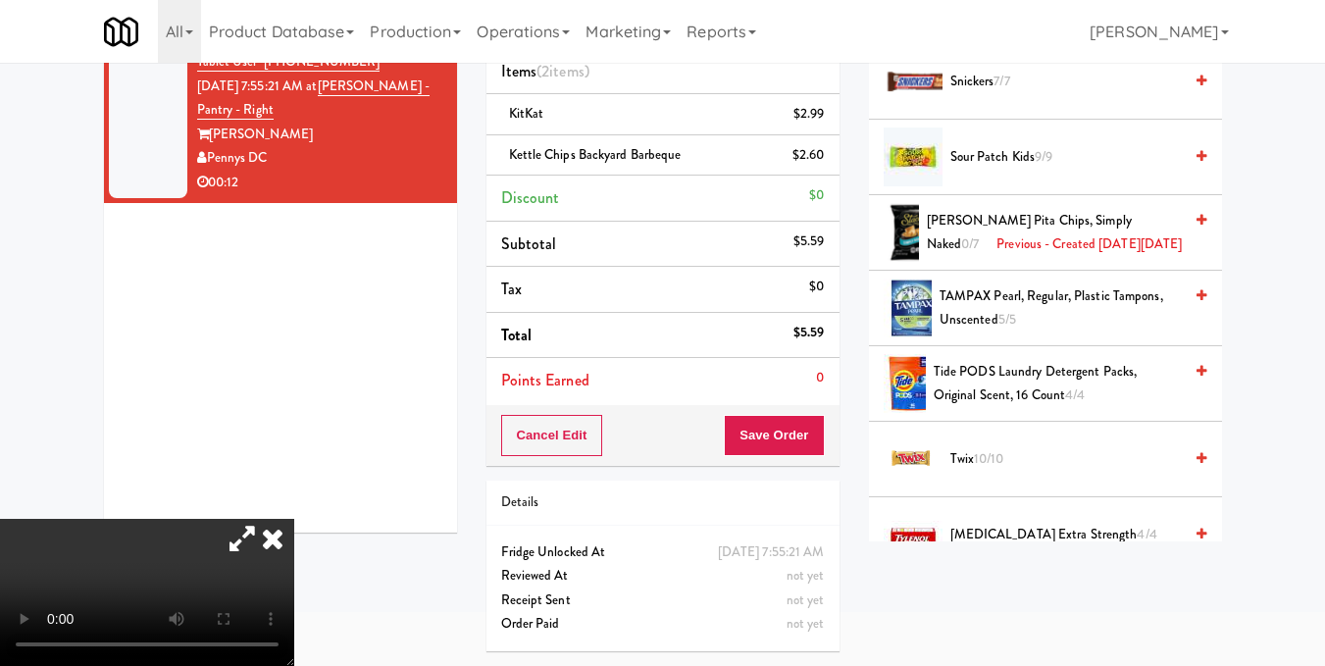
click at [1197, 254] on link at bounding box center [1202, 233] width 10 height 48
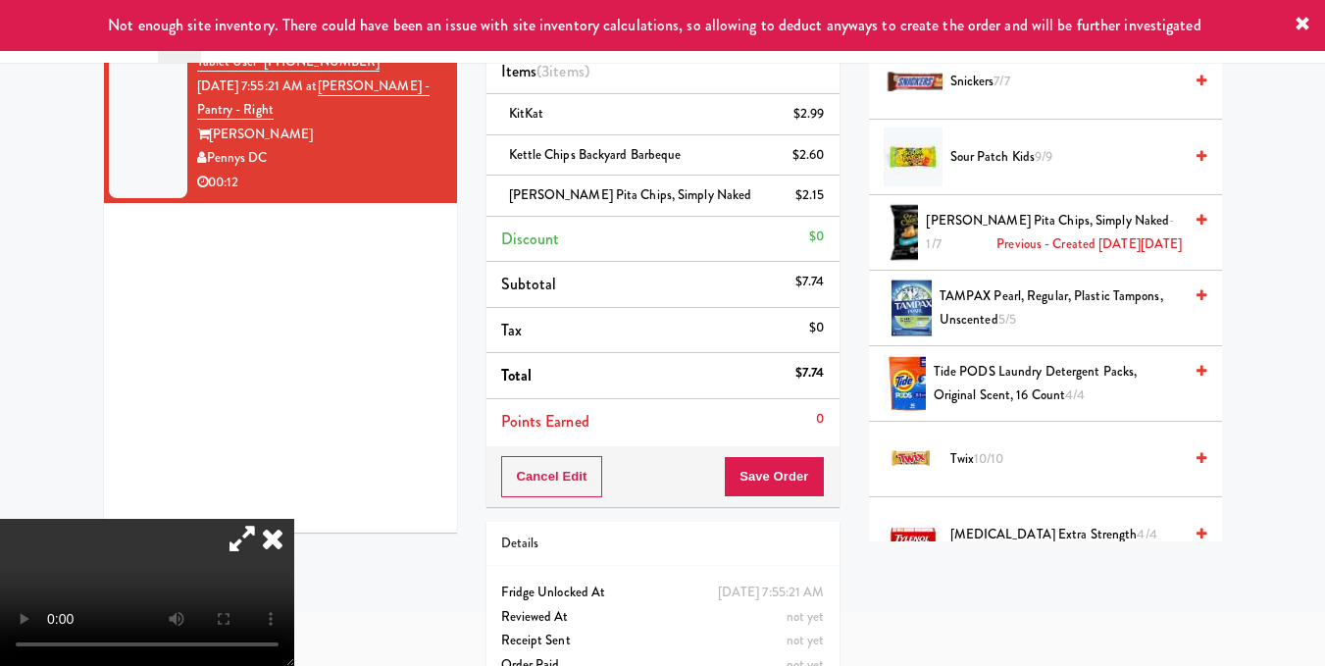
click at [283, 519] on video at bounding box center [147, 592] width 294 height 147
click at [783, 481] on button "Save Order" at bounding box center [774, 476] width 100 height 41
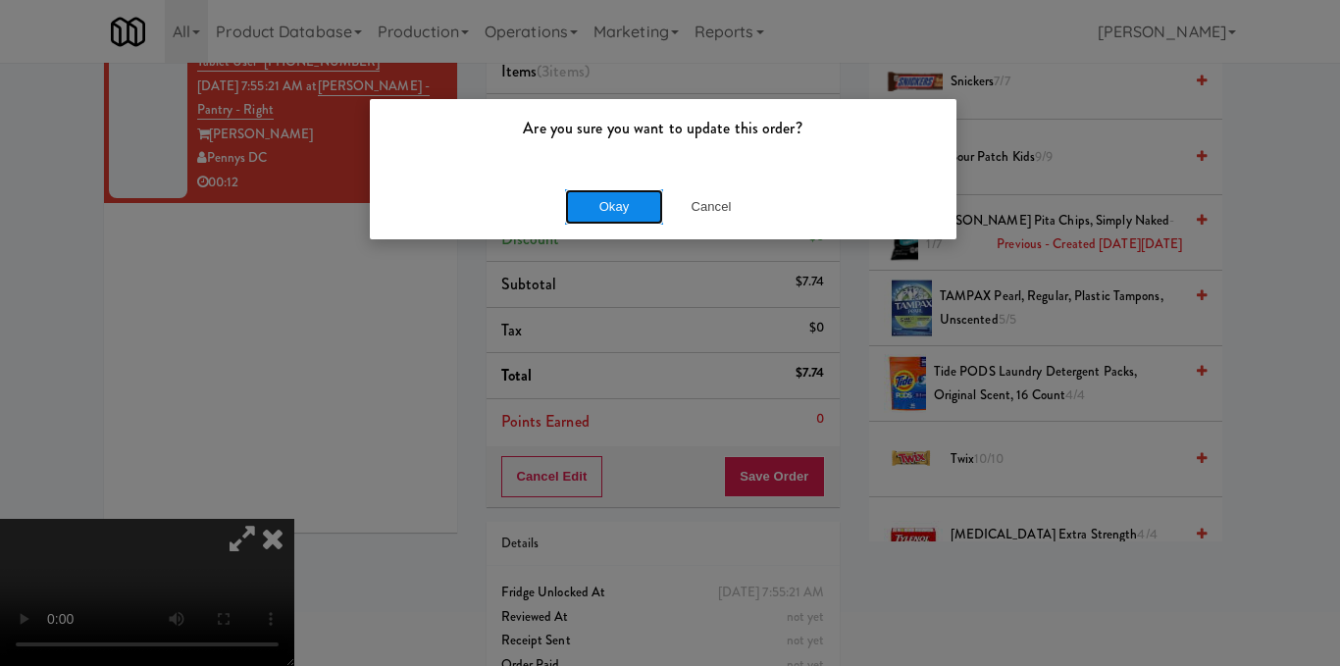
click at [629, 202] on button "Okay" at bounding box center [614, 206] width 98 height 35
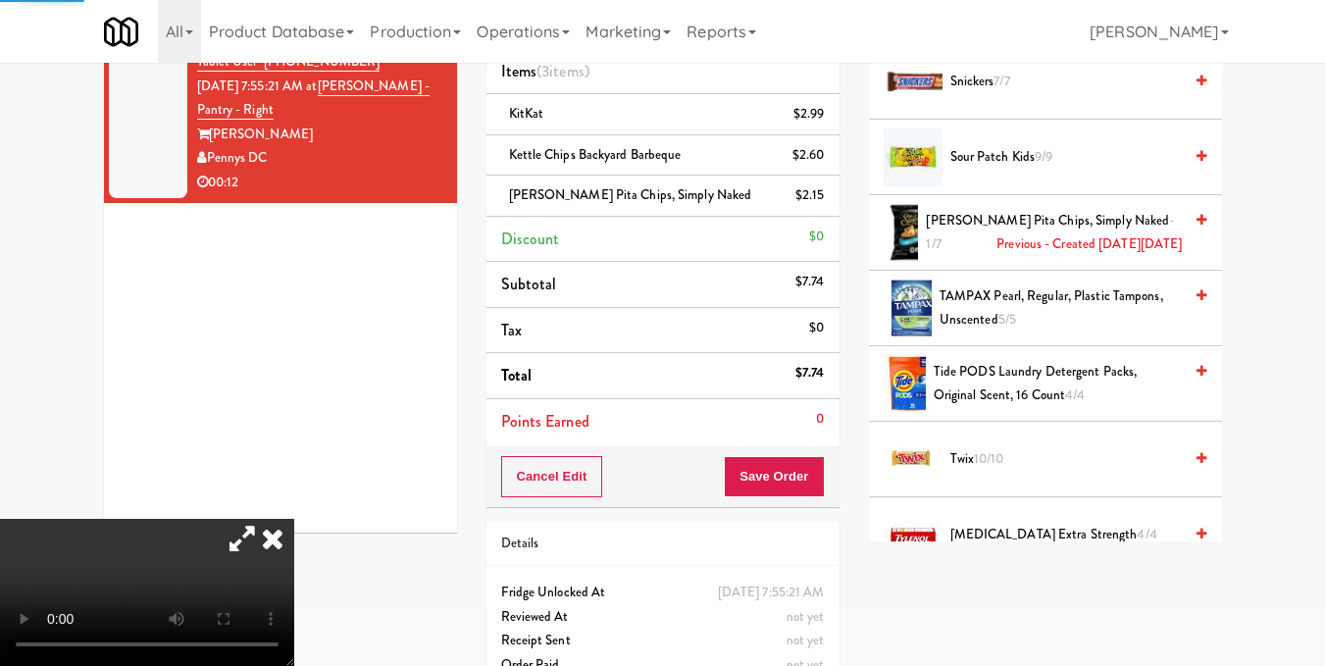
click at [294, 519] on icon at bounding box center [272, 538] width 43 height 39
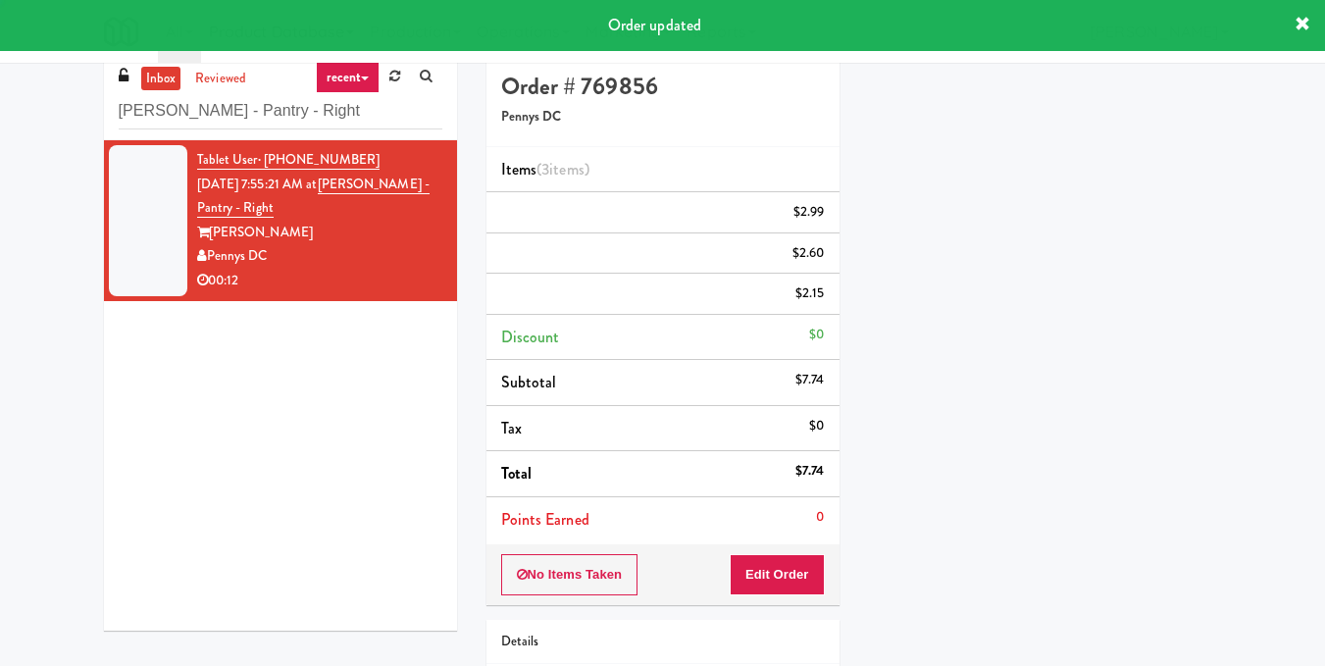
scroll to position [242, 0]
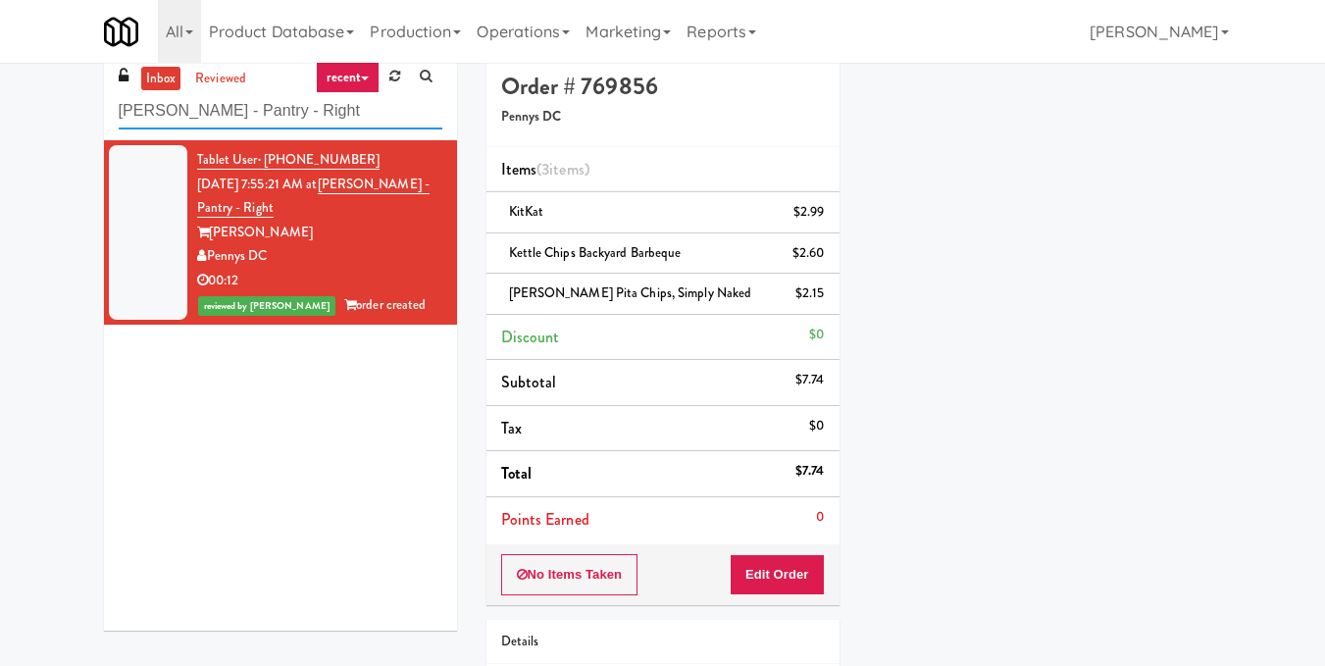
click at [0, 121] on div "inbox reviewed recent all unclear take inventory issue suspicious failed recent…" at bounding box center [662, 428] width 1325 height 753
paste input "545 N McClurg- Right - Ambien"
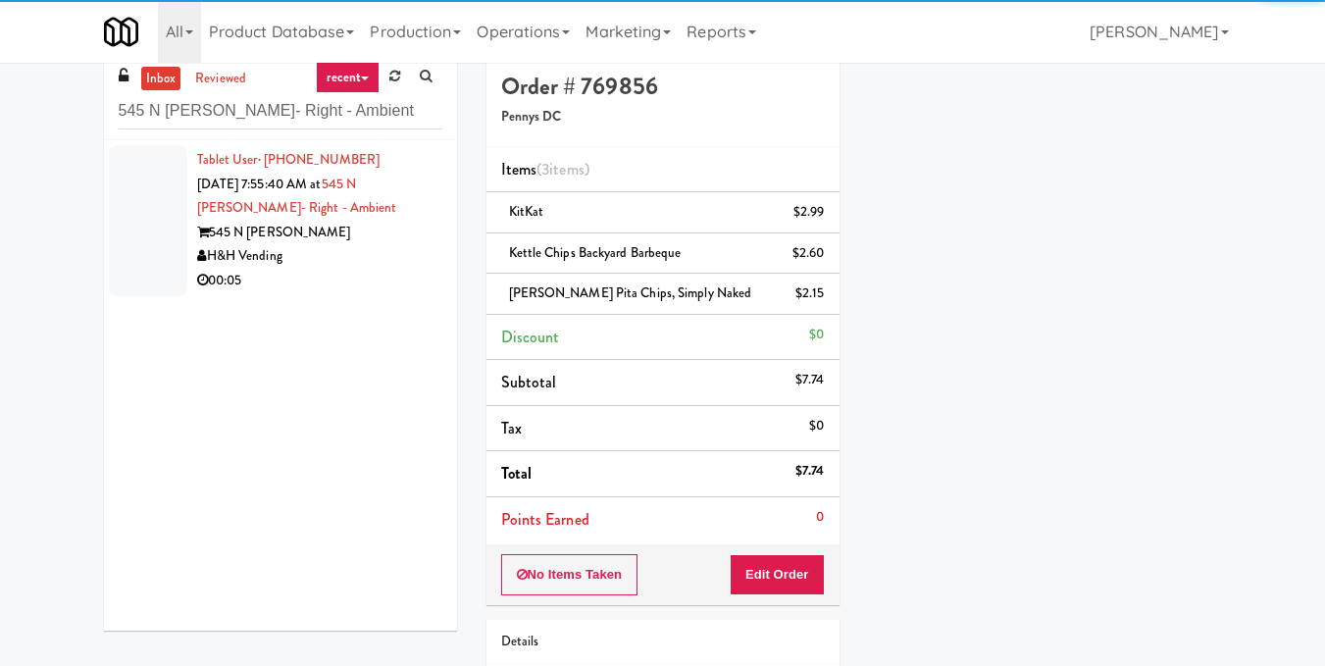
click at [364, 251] on div "H&H Vending" at bounding box center [319, 256] width 245 height 25
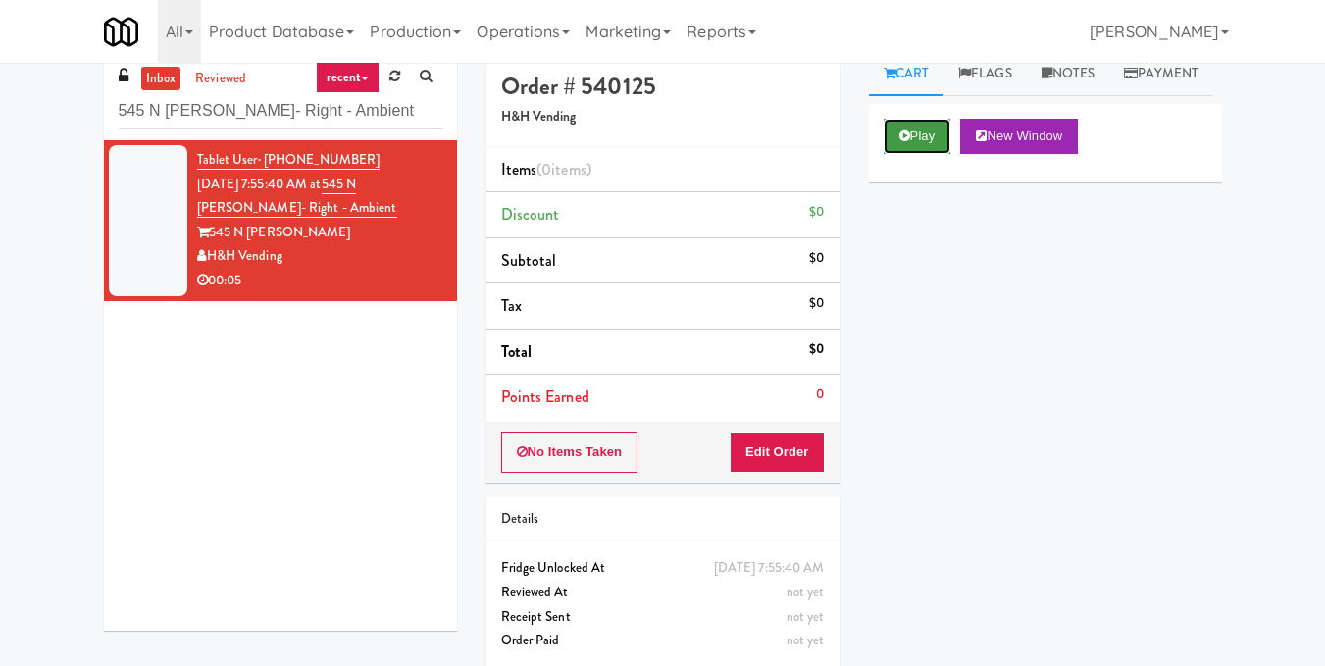
click at [914, 154] on button "Play" at bounding box center [918, 136] width 68 height 35
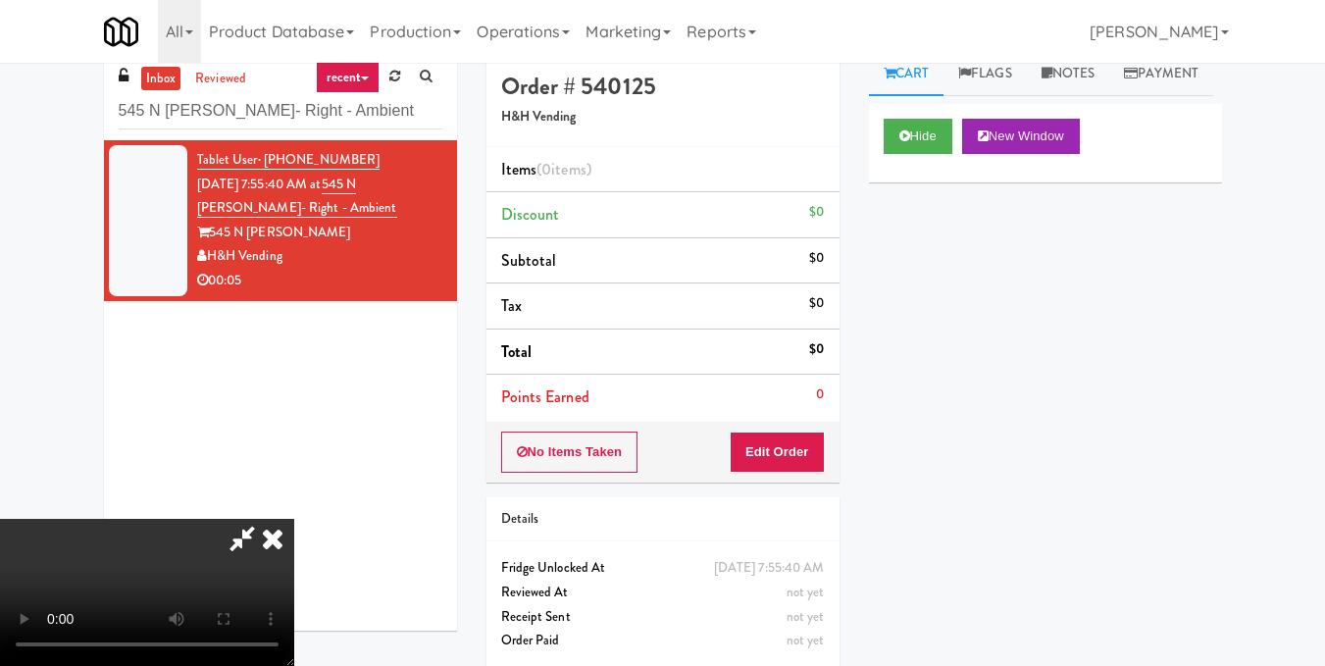
click at [294, 519] on video at bounding box center [147, 592] width 294 height 147
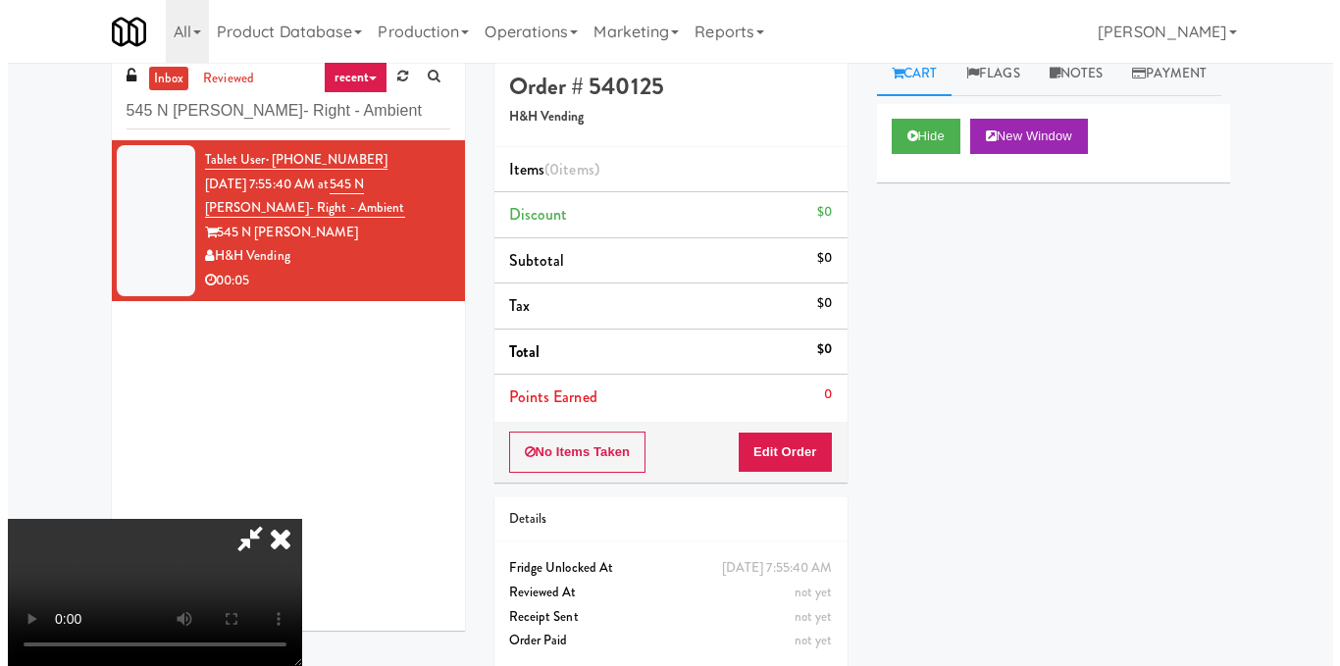
scroll to position [196, 0]
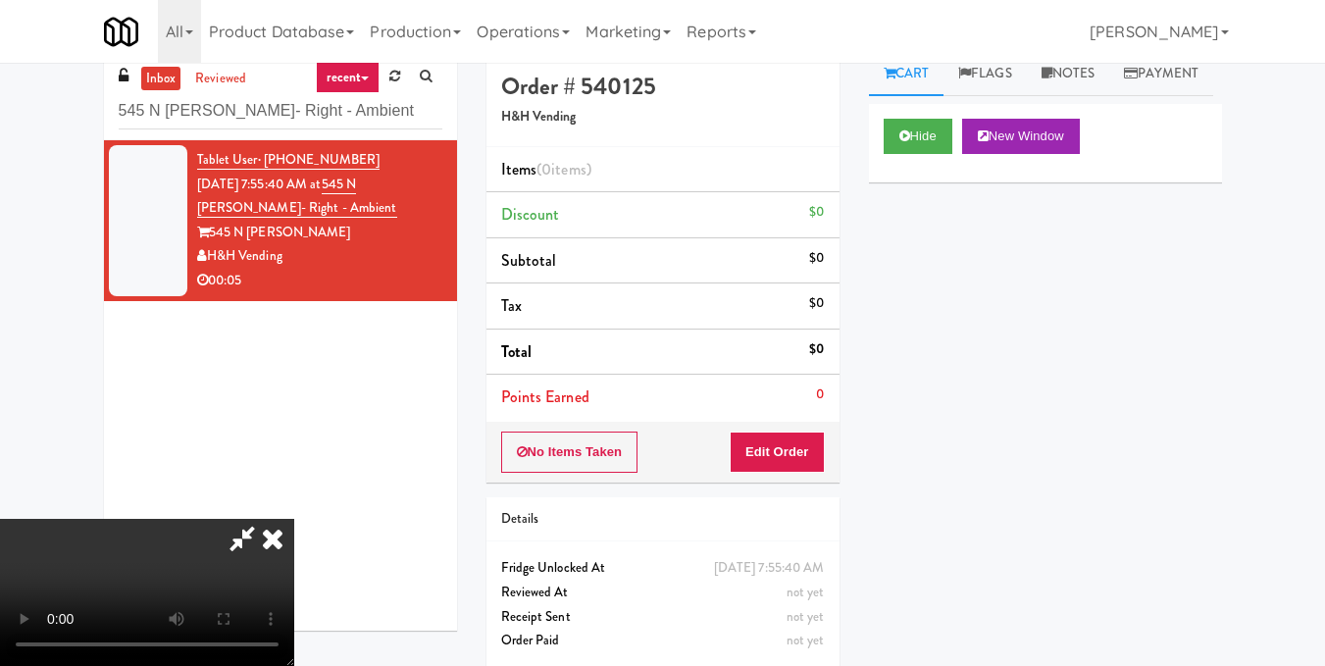
click at [294, 519] on video at bounding box center [147, 592] width 294 height 147
click at [294, 520] on video at bounding box center [147, 592] width 294 height 147
click at [808, 461] on button "Edit Order" at bounding box center [777, 452] width 95 height 41
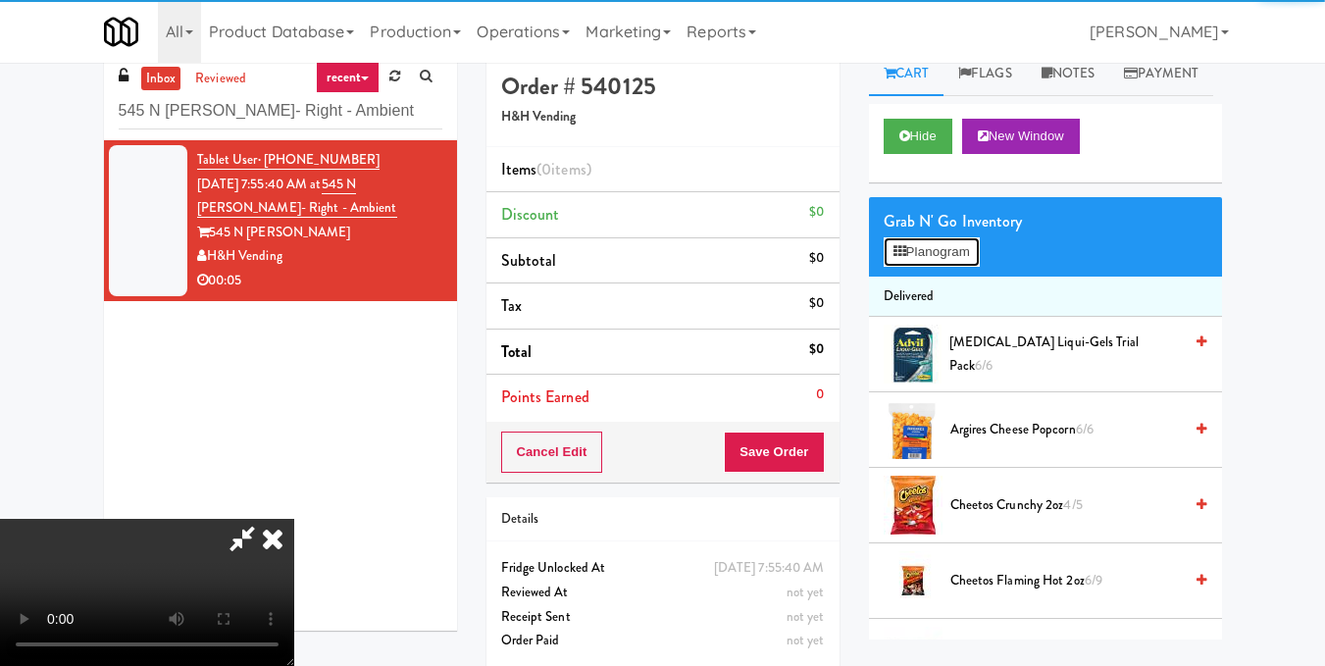
click at [924, 267] on button "Planogram" at bounding box center [932, 251] width 96 height 29
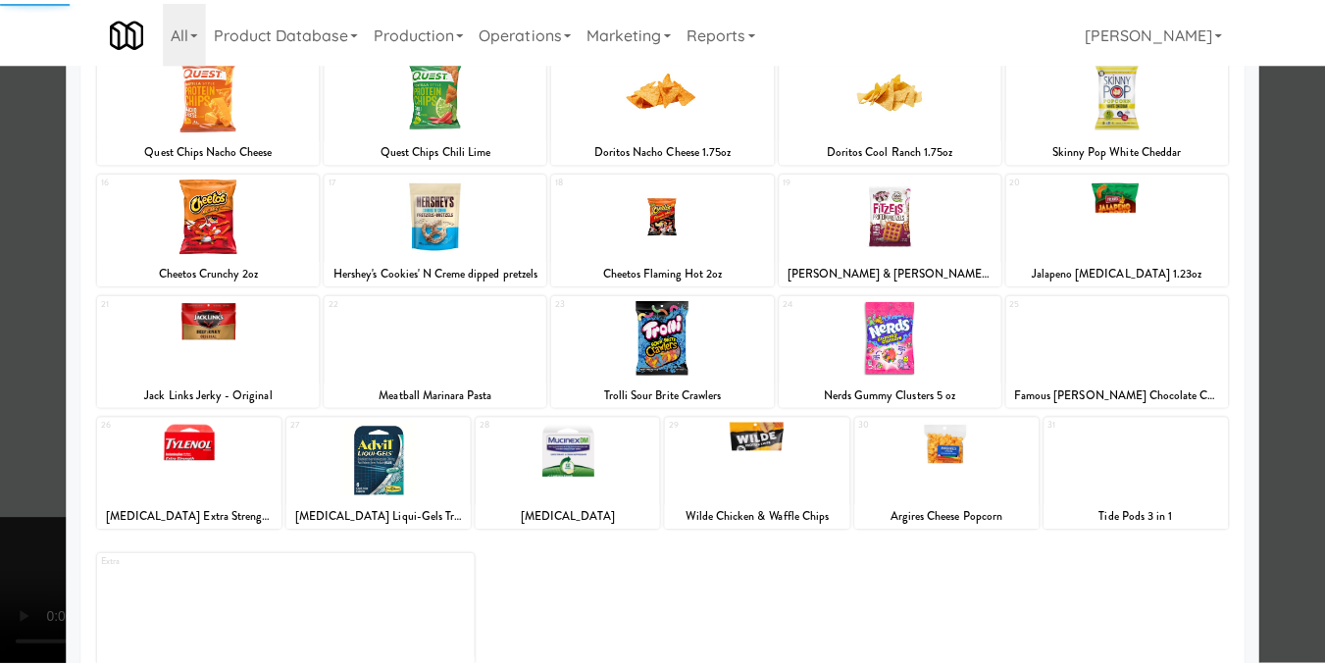
scroll to position [297, 0]
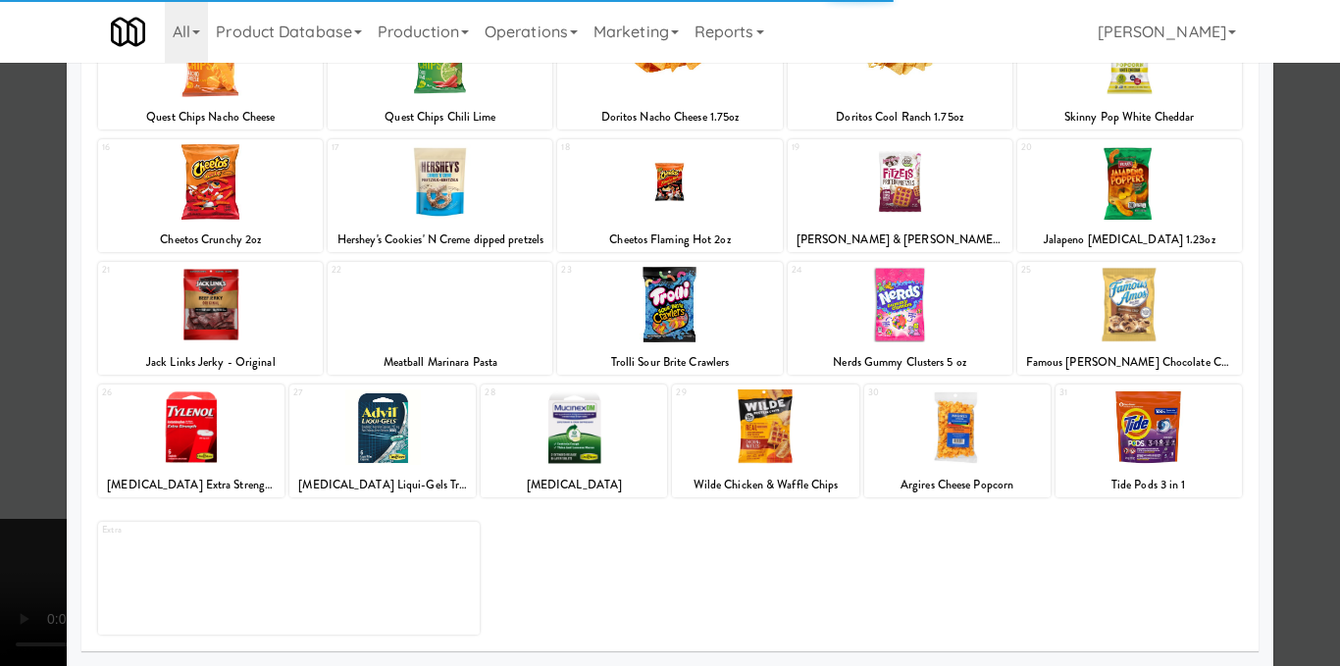
click at [1117, 312] on div at bounding box center [1129, 305] width 225 height 76
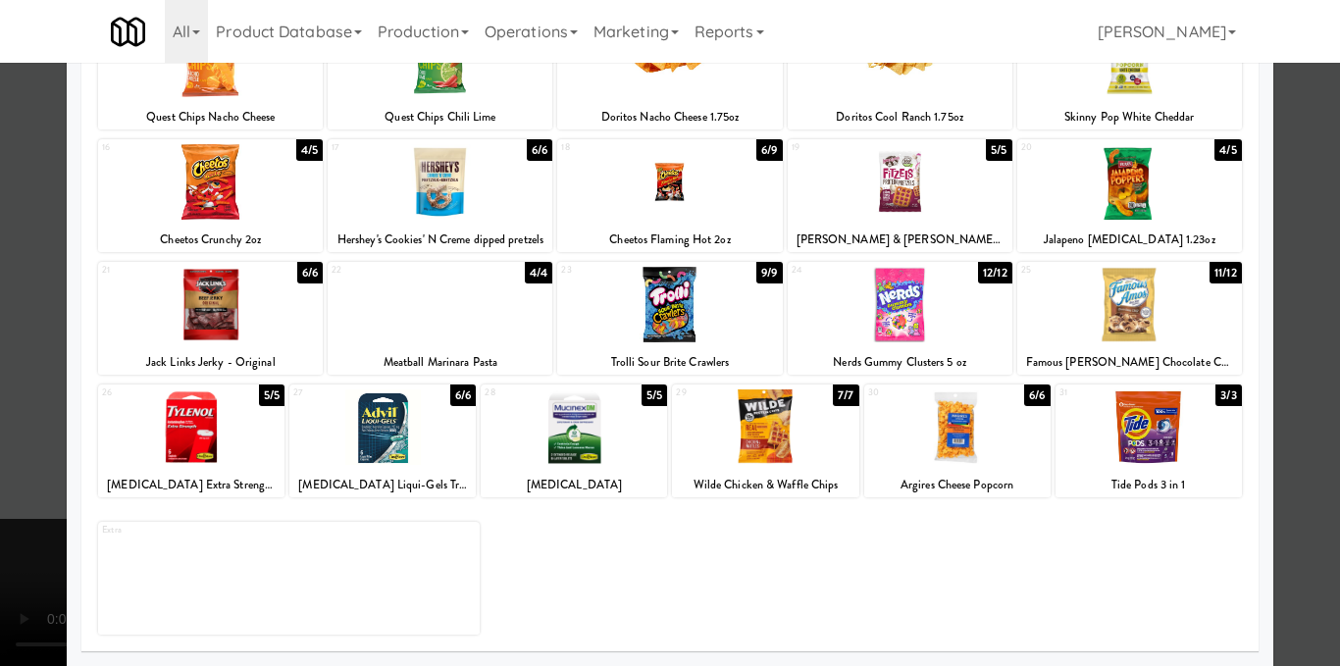
click at [1162, 332] on div at bounding box center [1129, 305] width 225 height 76
drag, startPoint x: 1319, startPoint y: 384, endPoint x: 1248, endPoint y: 393, distance: 72.1
click at [1321, 385] on div at bounding box center [670, 333] width 1340 height 666
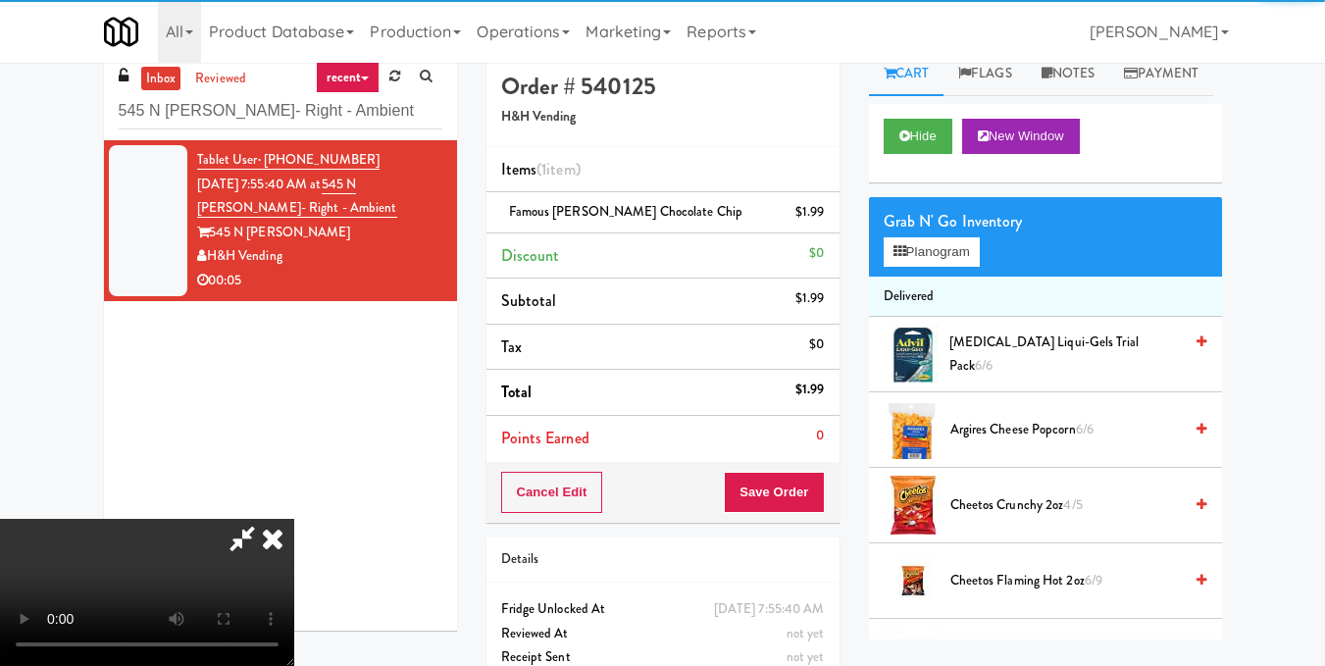
click at [294, 519] on video at bounding box center [147, 592] width 294 height 147
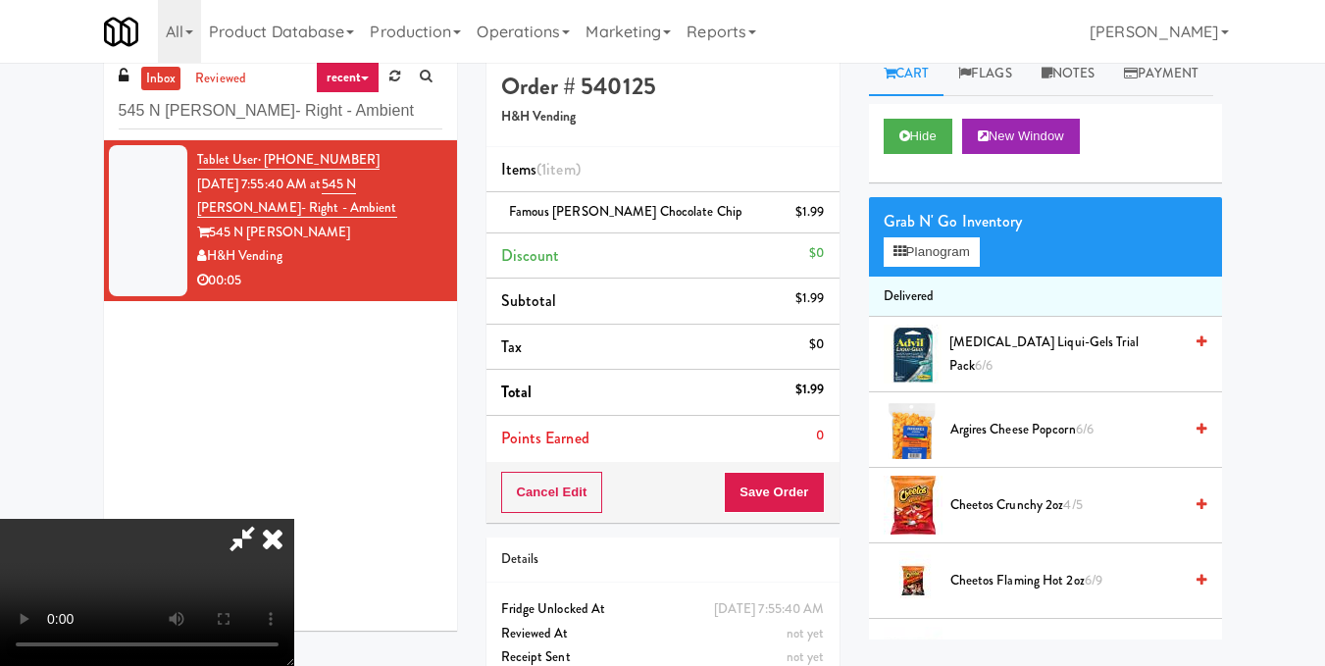
click at [265, 519] on icon at bounding box center [242, 538] width 45 height 39
click at [773, 484] on button "Save Order" at bounding box center [774, 492] width 100 height 41
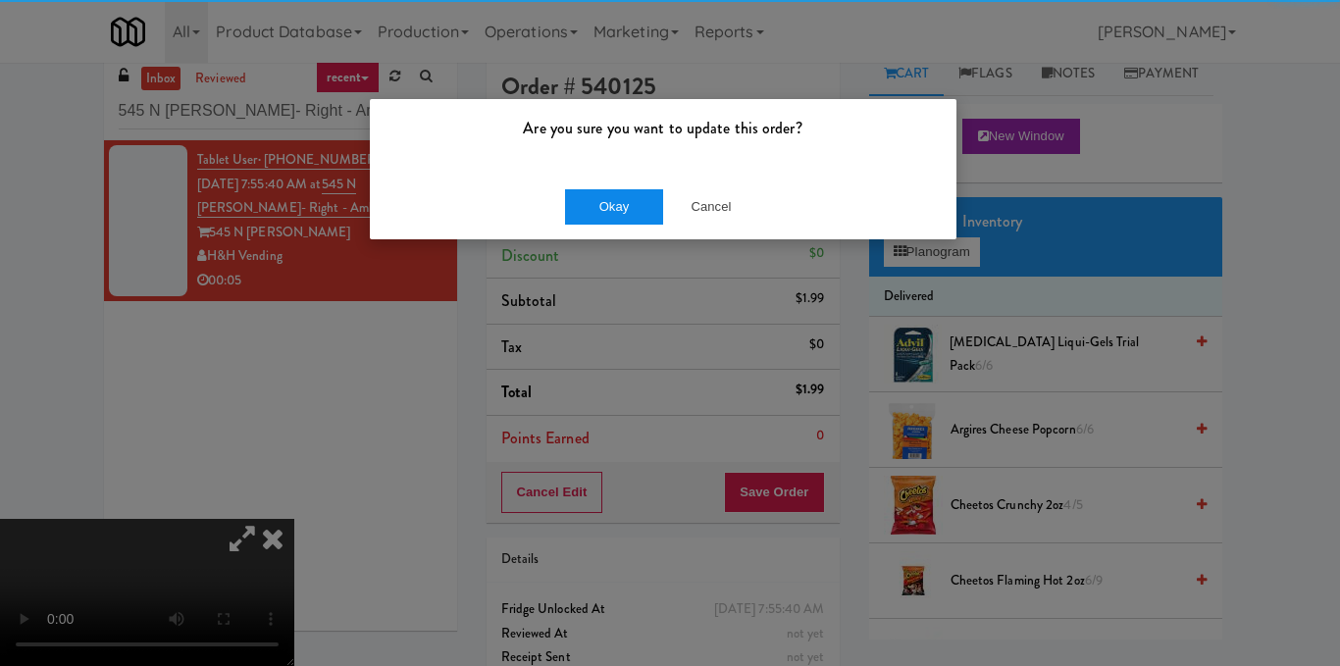
click at [595, 185] on div "Okay Cancel" at bounding box center [663, 207] width 587 height 66
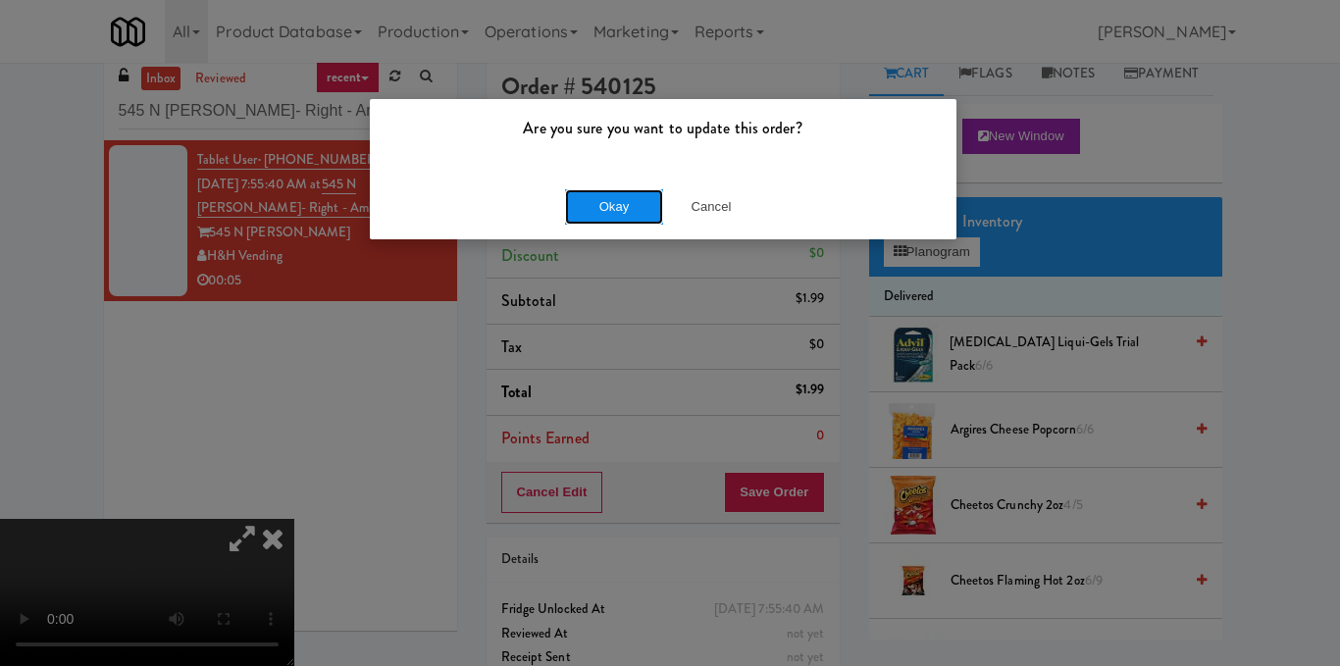
click at [596, 207] on button "Okay" at bounding box center [614, 206] width 98 height 35
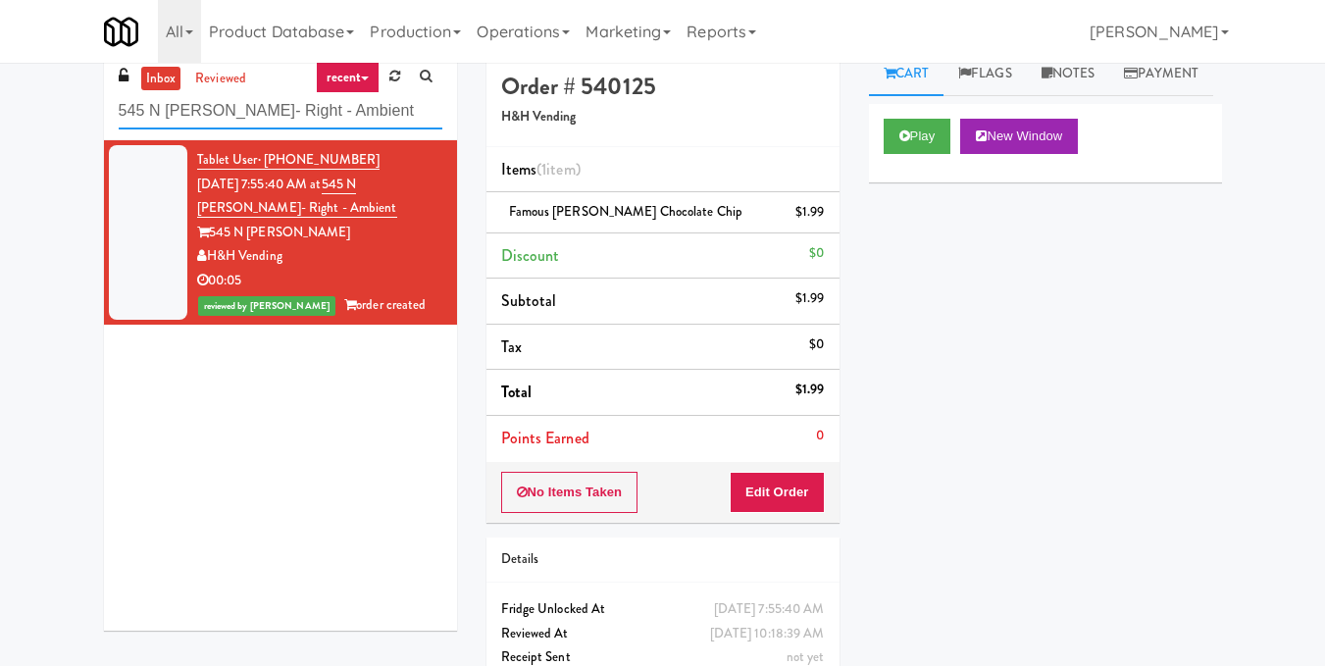
drag, startPoint x: 310, startPoint y: 103, endPoint x: 0, endPoint y: 110, distance: 310.0
click at [0, 110] on div "inbox reviewed recent all unclear take inventory issue suspicious failed recent…" at bounding box center [662, 387] width 1325 height 671
paste input "Mackenzie Richmond Hill Hospital - Emergency Room"
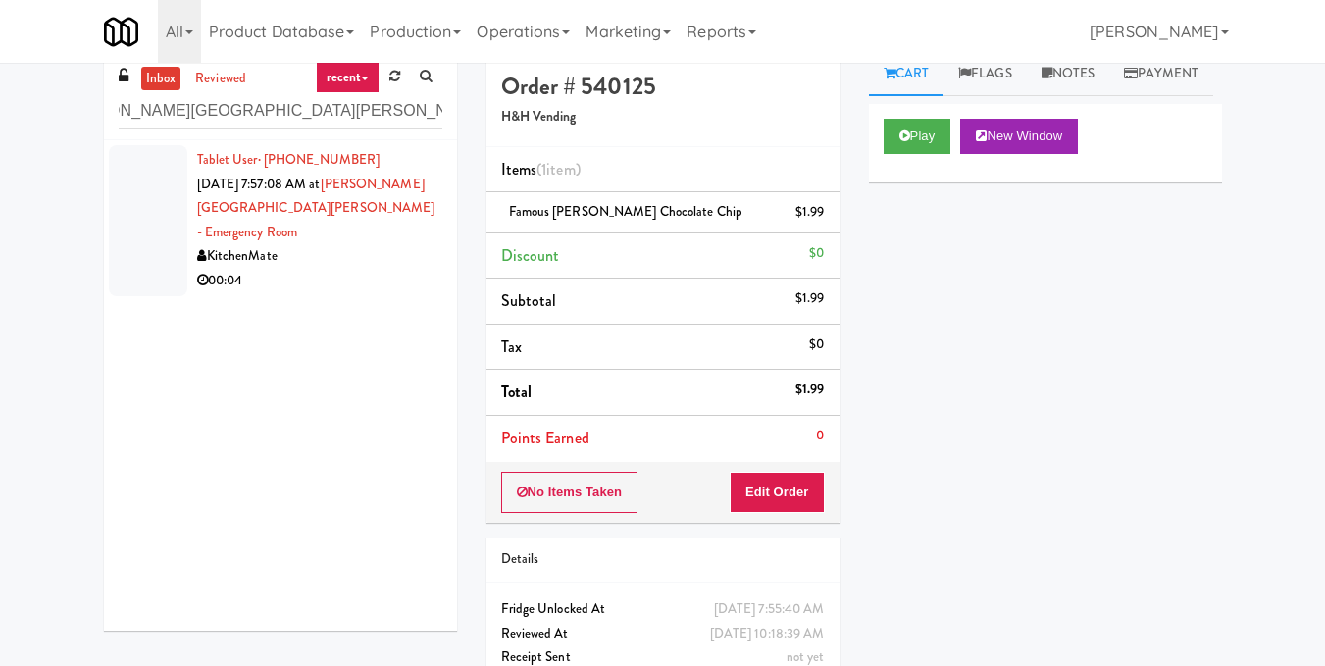
click at [330, 269] on div "00:04" at bounding box center [319, 281] width 245 height 25
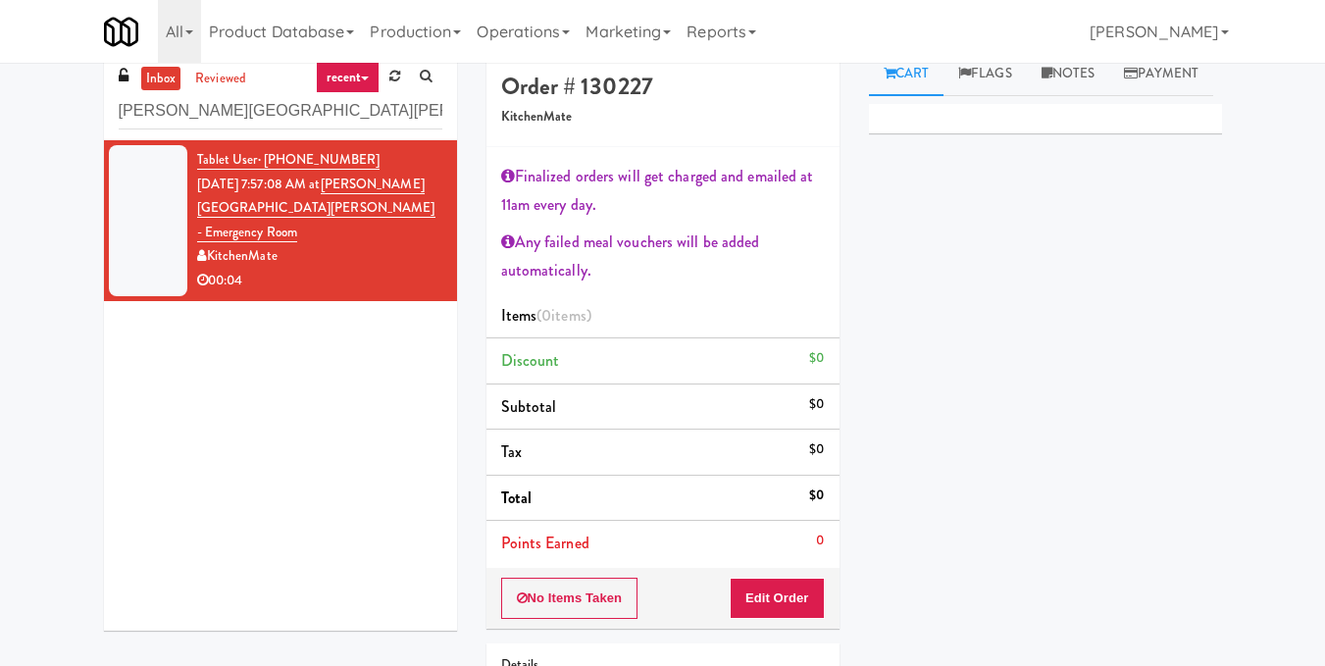
click at [721, 594] on div "No Items Taken Edit Order" at bounding box center [662, 598] width 353 height 61
click at [755, 598] on button "Edit Order" at bounding box center [777, 598] width 95 height 41
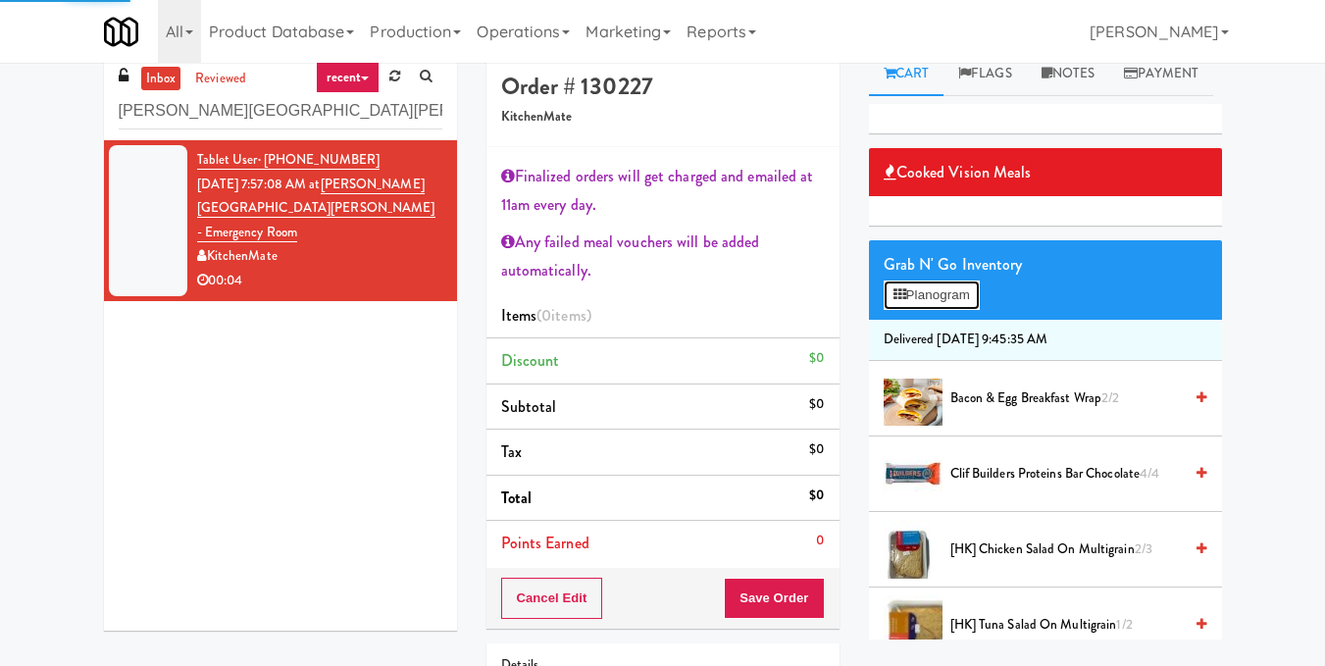
click at [945, 310] on button "Planogram" at bounding box center [932, 295] width 96 height 29
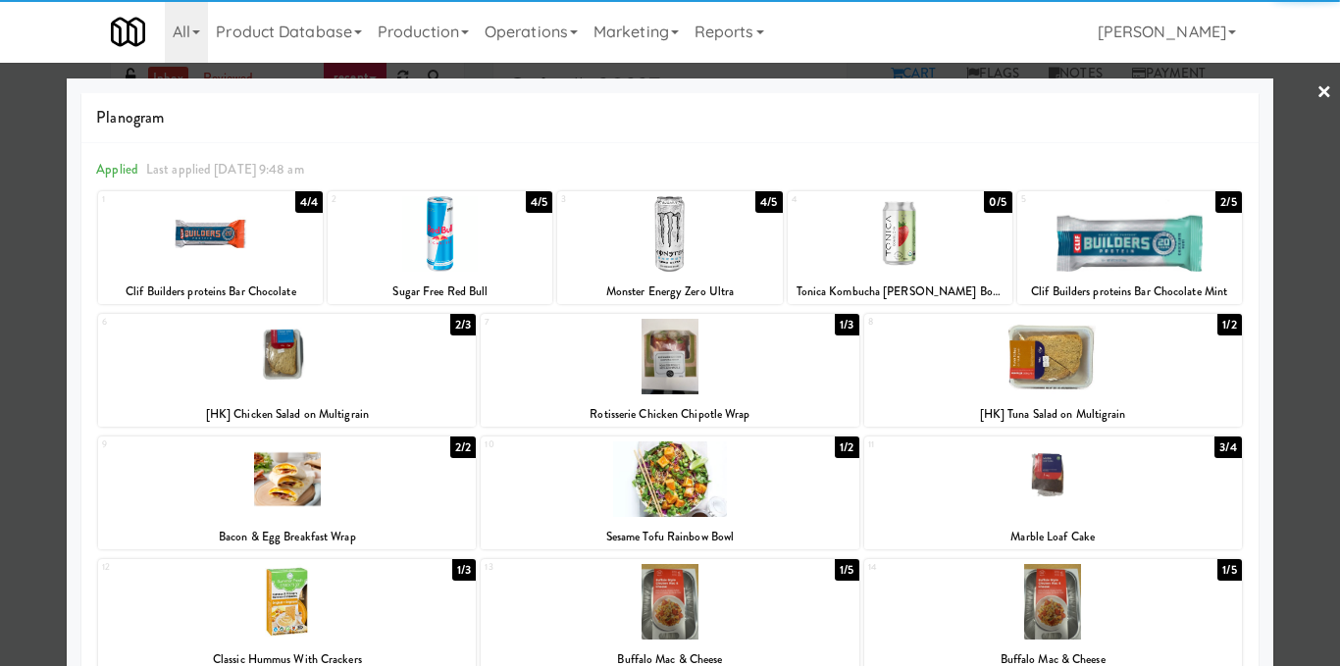
click at [641, 225] on div at bounding box center [669, 234] width 225 height 76
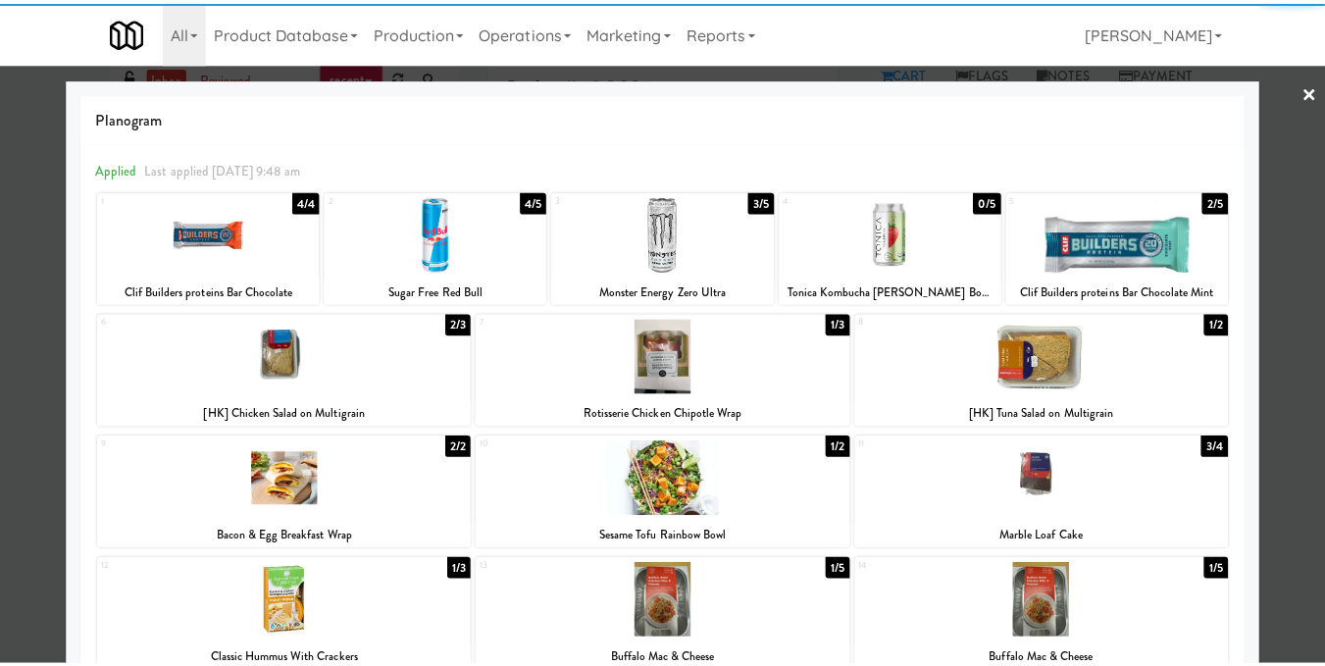
scroll to position [420, 0]
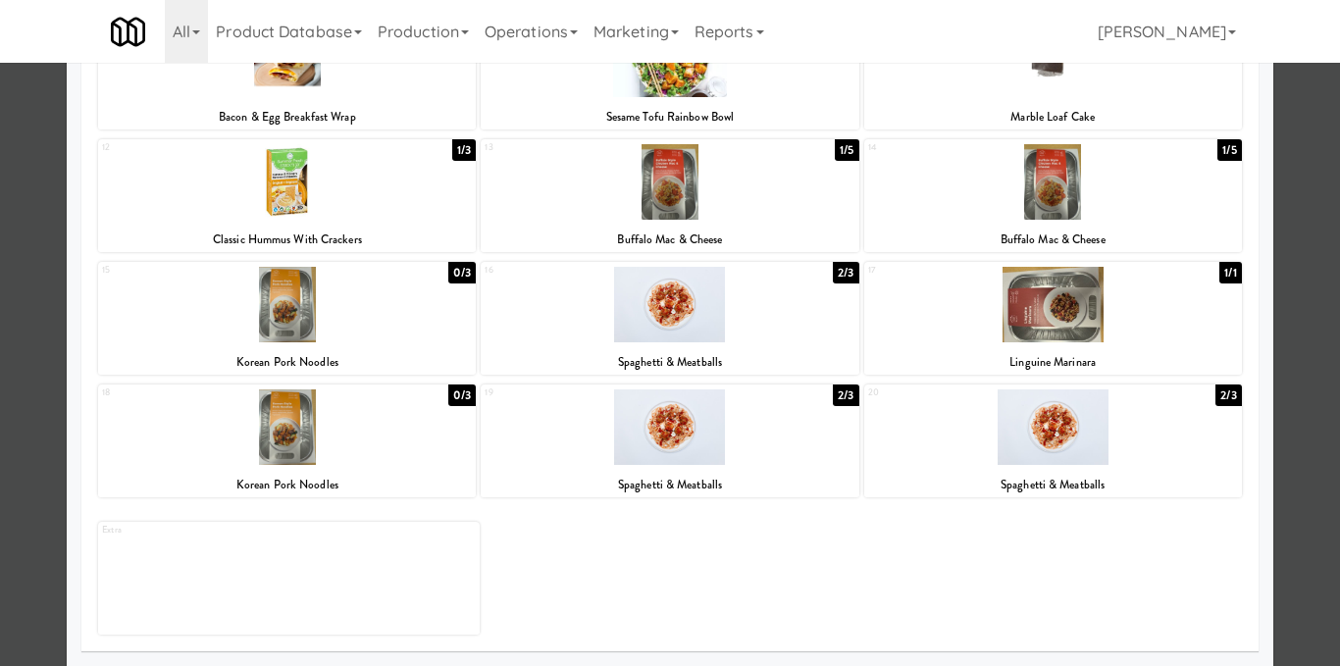
click at [1291, 464] on div at bounding box center [670, 333] width 1340 height 666
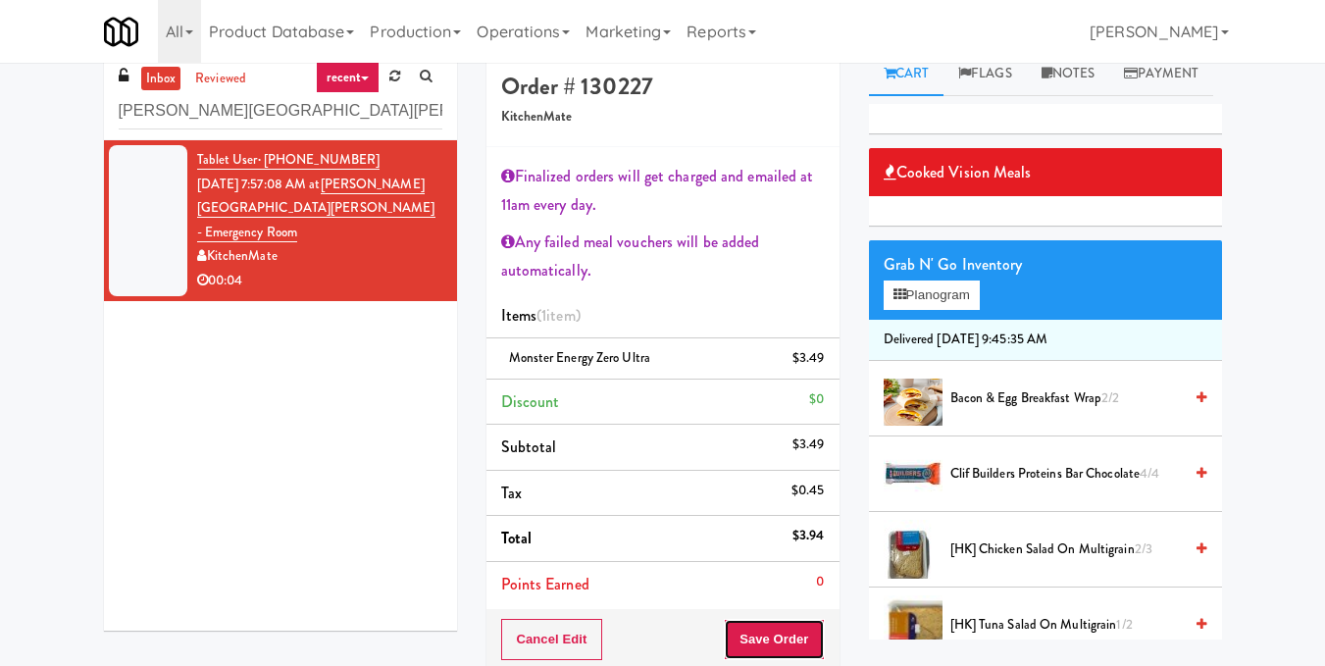
click at [759, 647] on button "Save Order" at bounding box center [774, 639] width 100 height 41
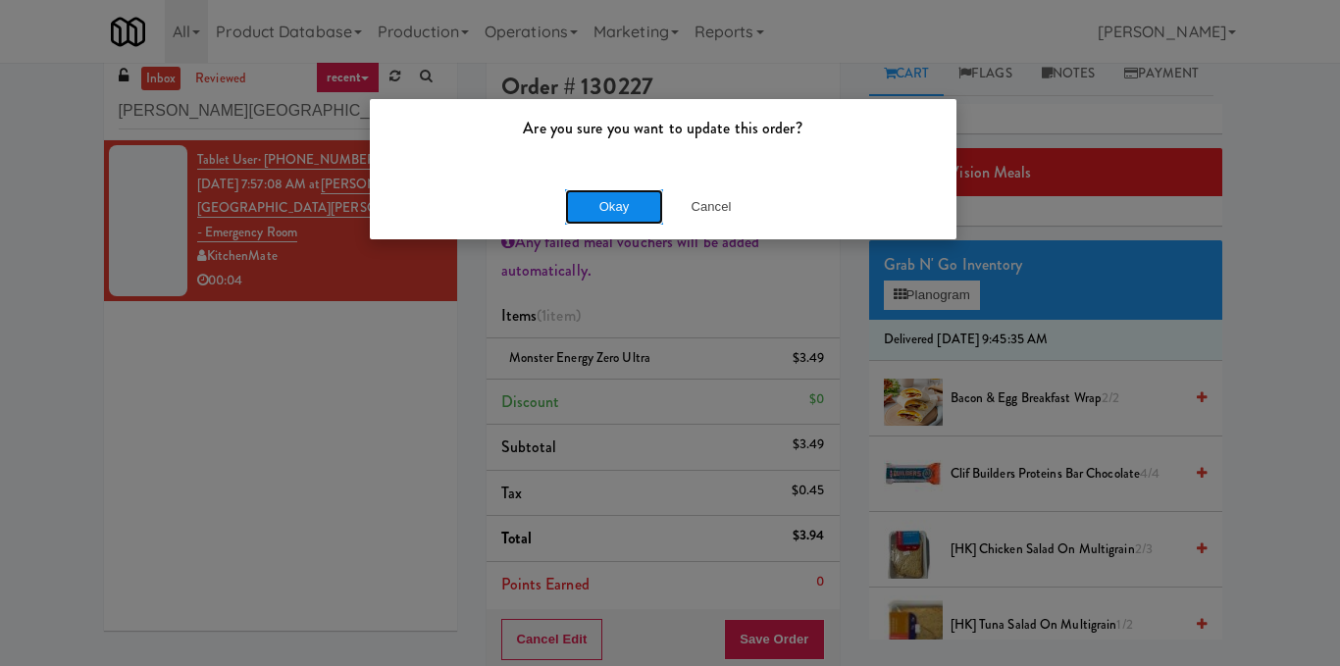
click at [619, 204] on button "Okay" at bounding box center [614, 206] width 98 height 35
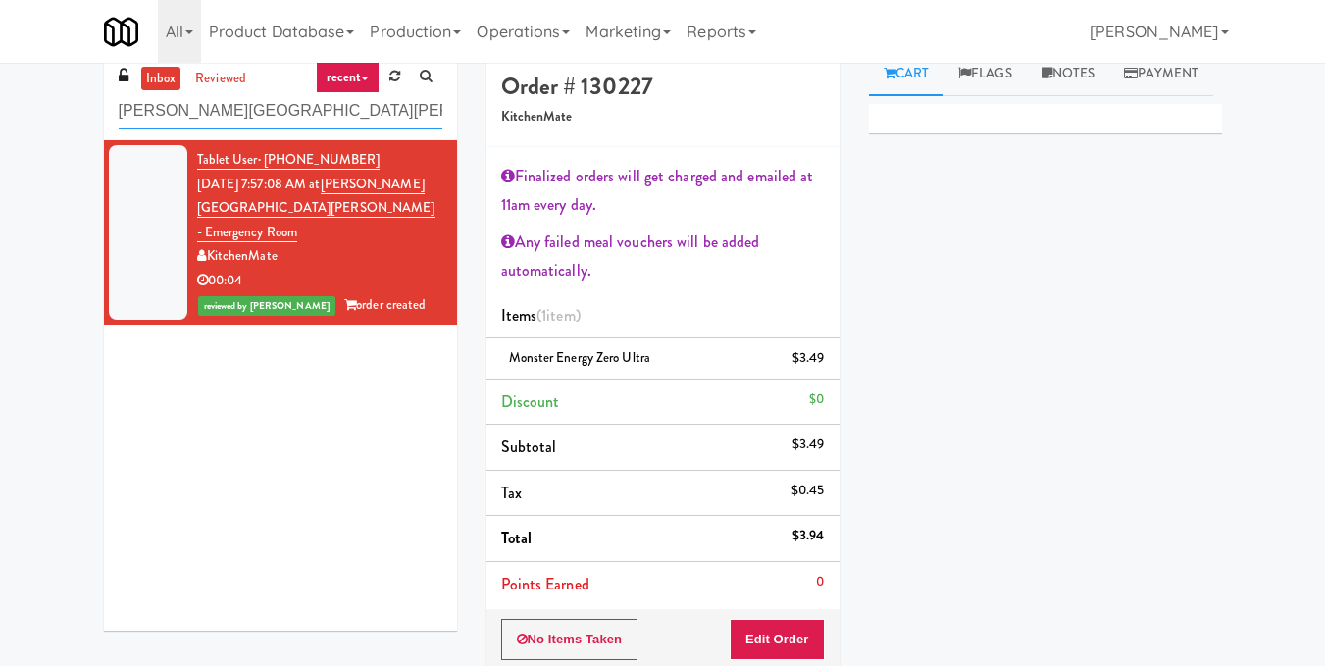
click at [399, 114] on input "Mackenzie Richmond Hill Hospital - Emergency Room" at bounding box center [281, 111] width 324 height 36
paste input "Healthtrax Gy"
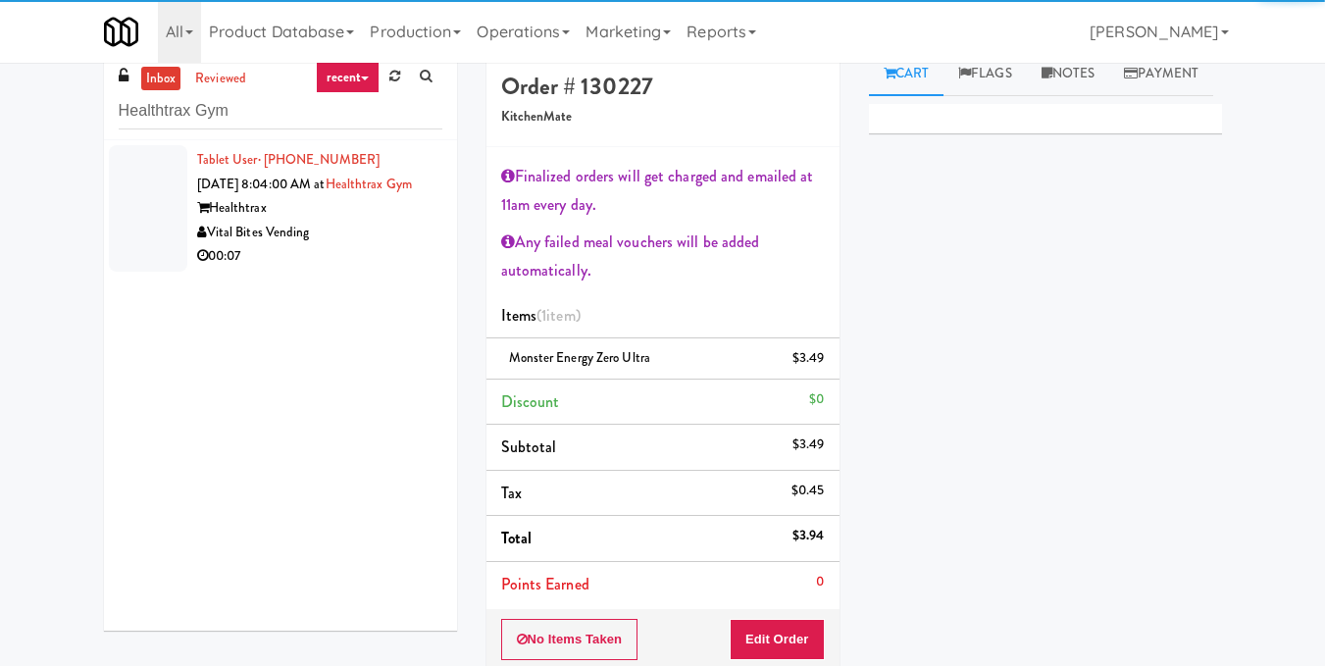
click at [403, 269] on div "00:07" at bounding box center [319, 256] width 245 height 25
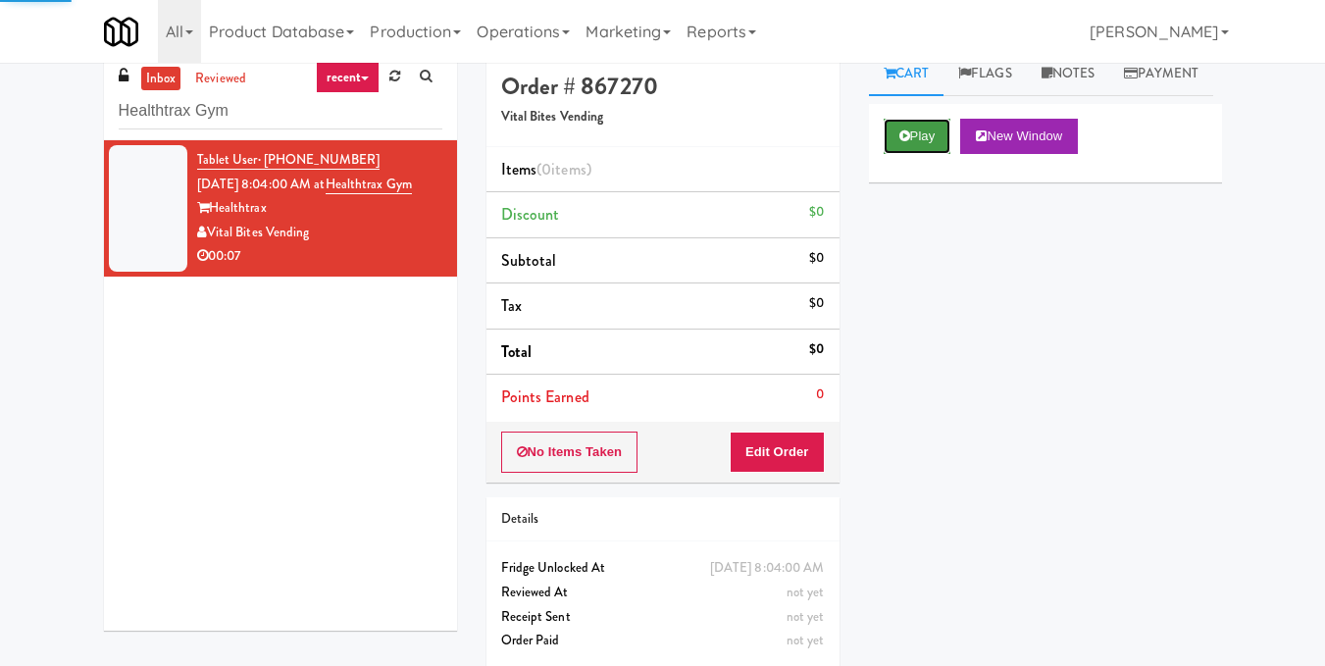
click at [927, 154] on button "Play" at bounding box center [918, 136] width 68 height 35
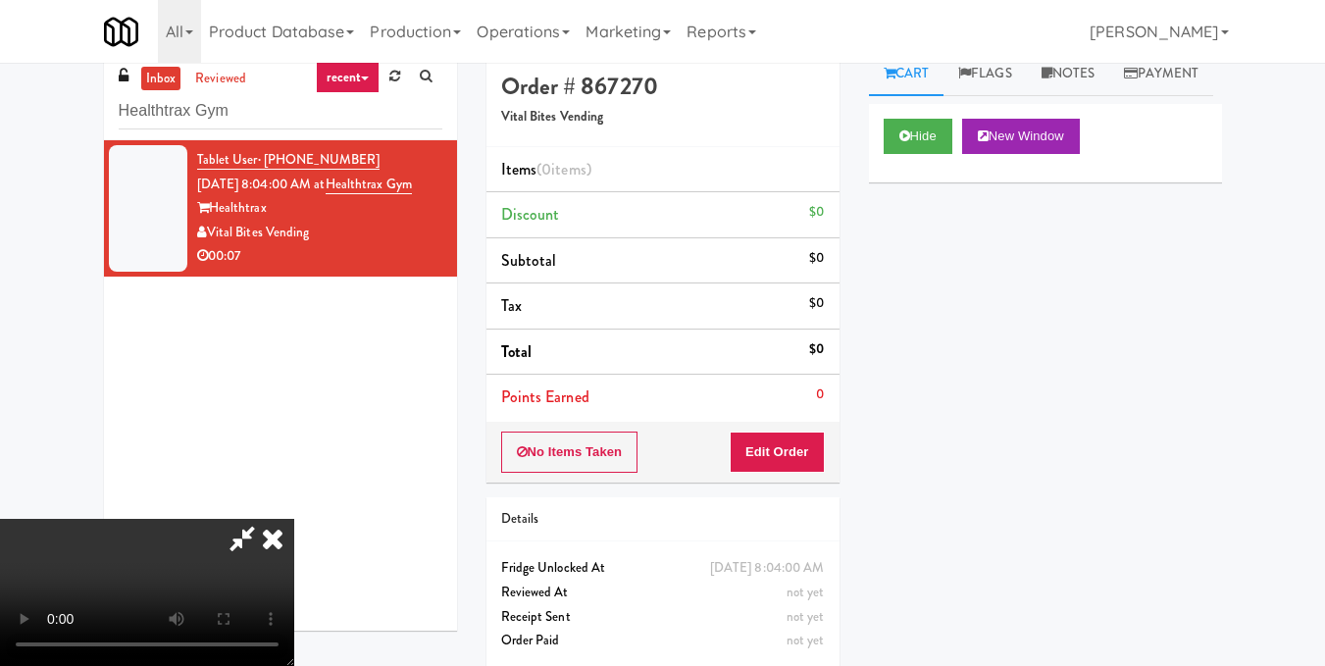
click at [294, 519] on video at bounding box center [147, 592] width 294 height 147
click at [802, 455] on button "Edit Order" at bounding box center [777, 452] width 95 height 41
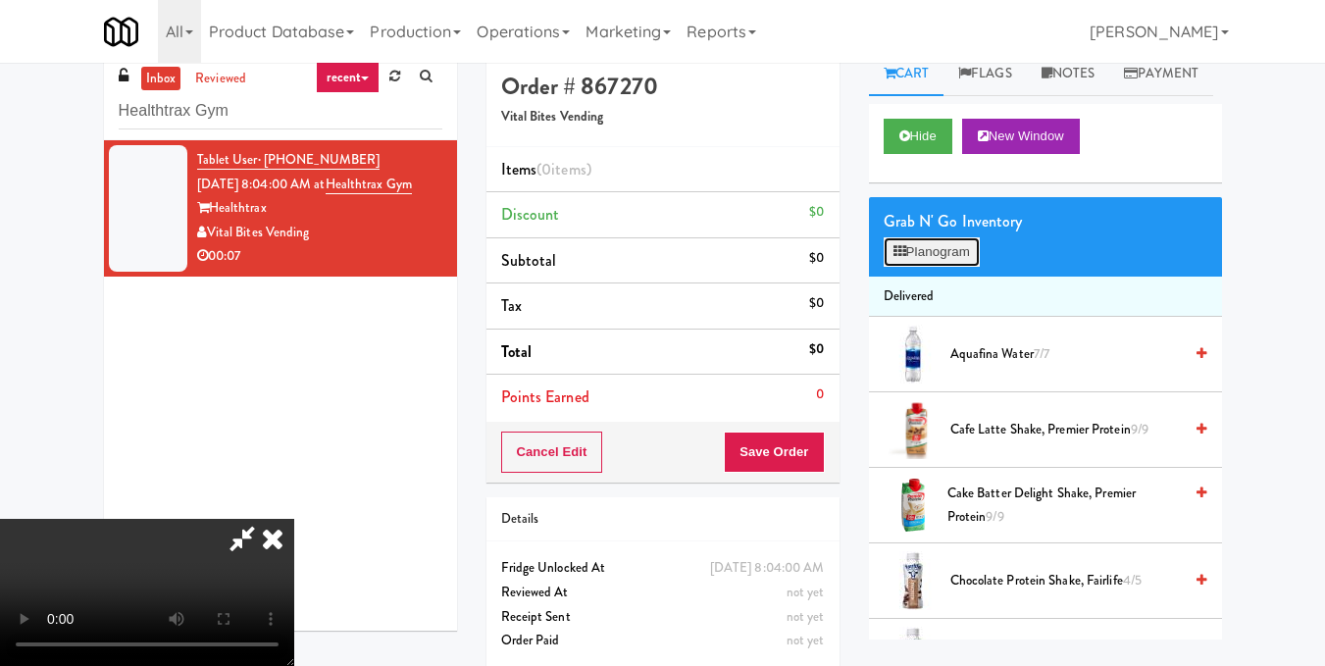
click at [911, 267] on button "Planogram" at bounding box center [932, 251] width 96 height 29
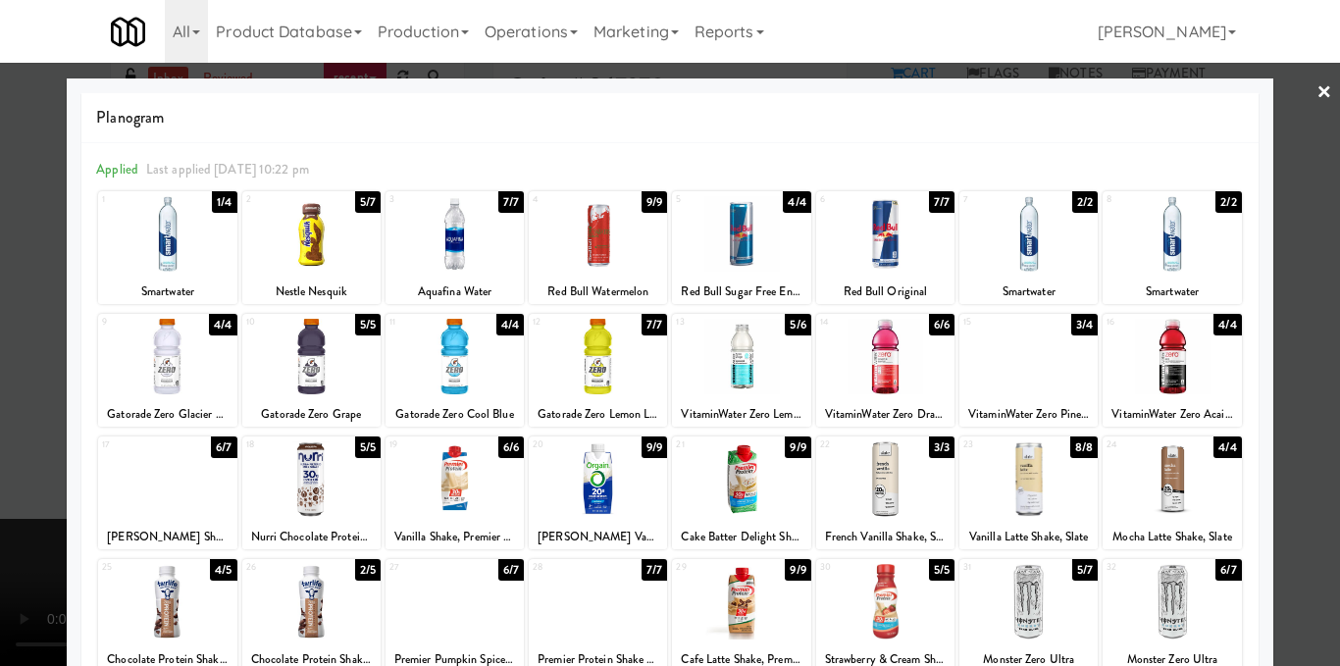
click at [479, 261] on div at bounding box center [454, 234] width 138 height 76
click at [1293, 394] on div at bounding box center [670, 333] width 1340 height 666
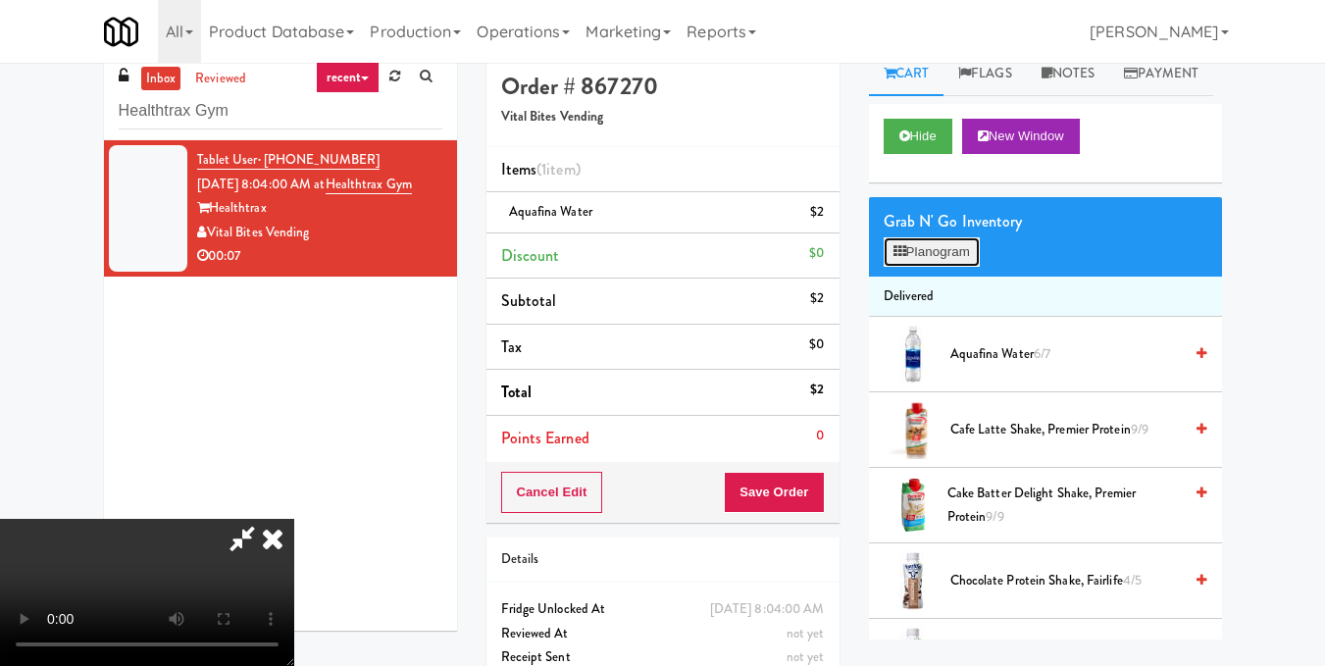
click at [971, 267] on button "Planogram" at bounding box center [932, 251] width 96 height 29
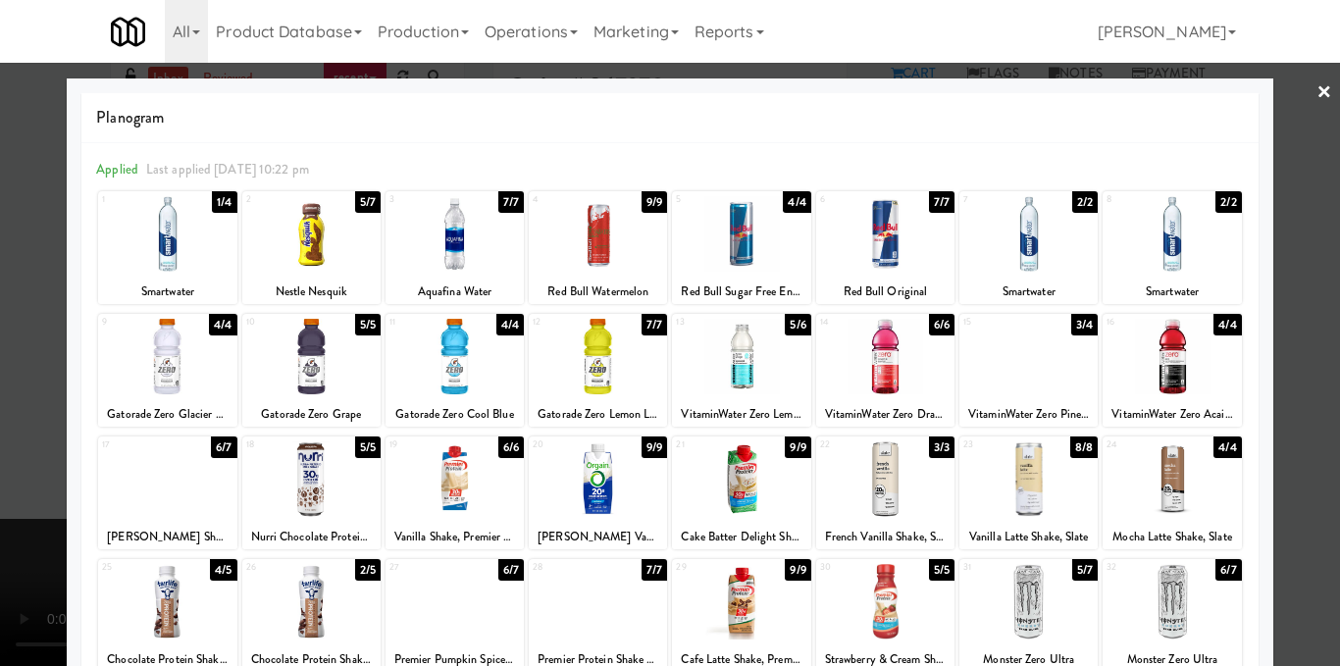
click at [1307, 338] on div at bounding box center [670, 333] width 1340 height 666
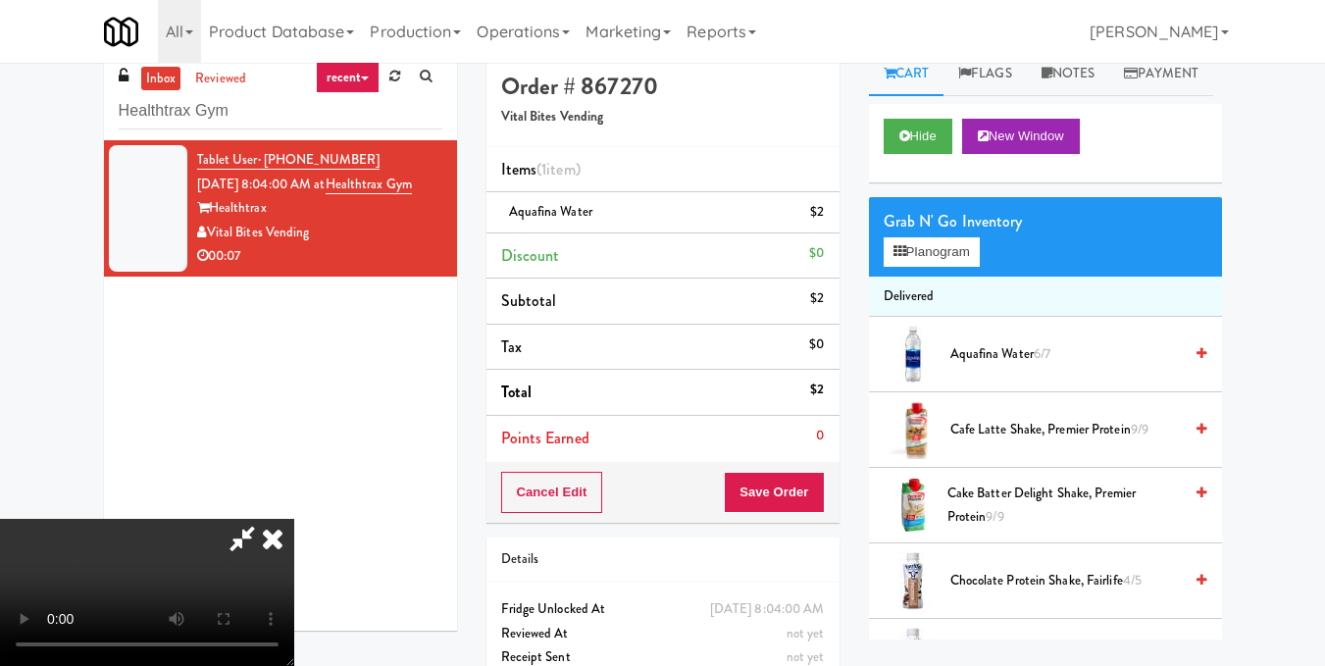
click at [294, 519] on video at bounding box center [147, 592] width 294 height 147
click at [294, 519] on icon at bounding box center [272, 538] width 43 height 39
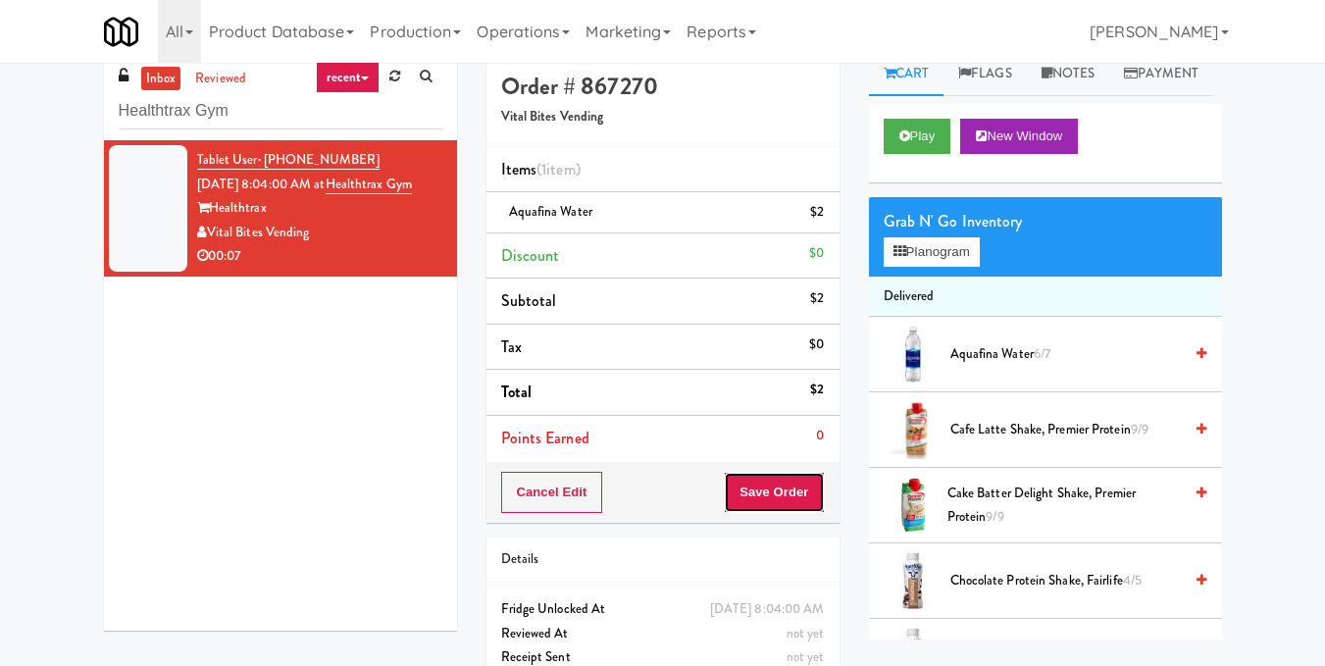
click at [791, 499] on button "Save Order" at bounding box center [774, 492] width 100 height 41
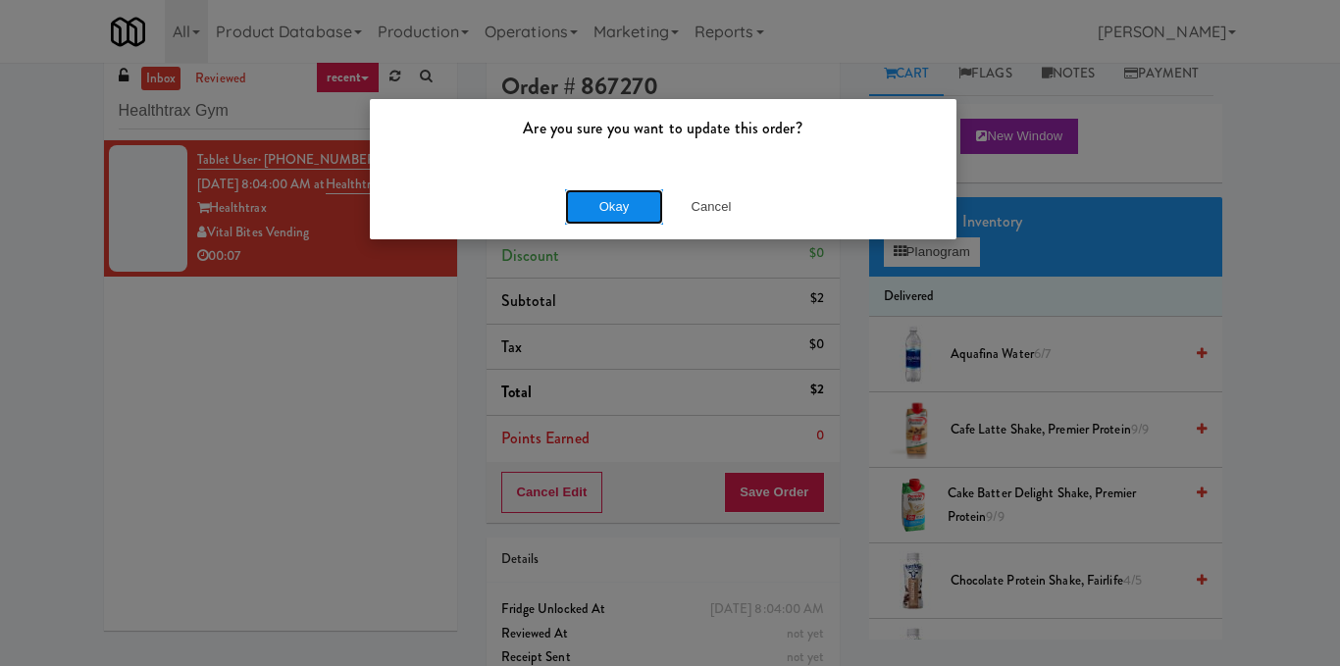
click at [615, 190] on button "Okay" at bounding box center [614, 206] width 98 height 35
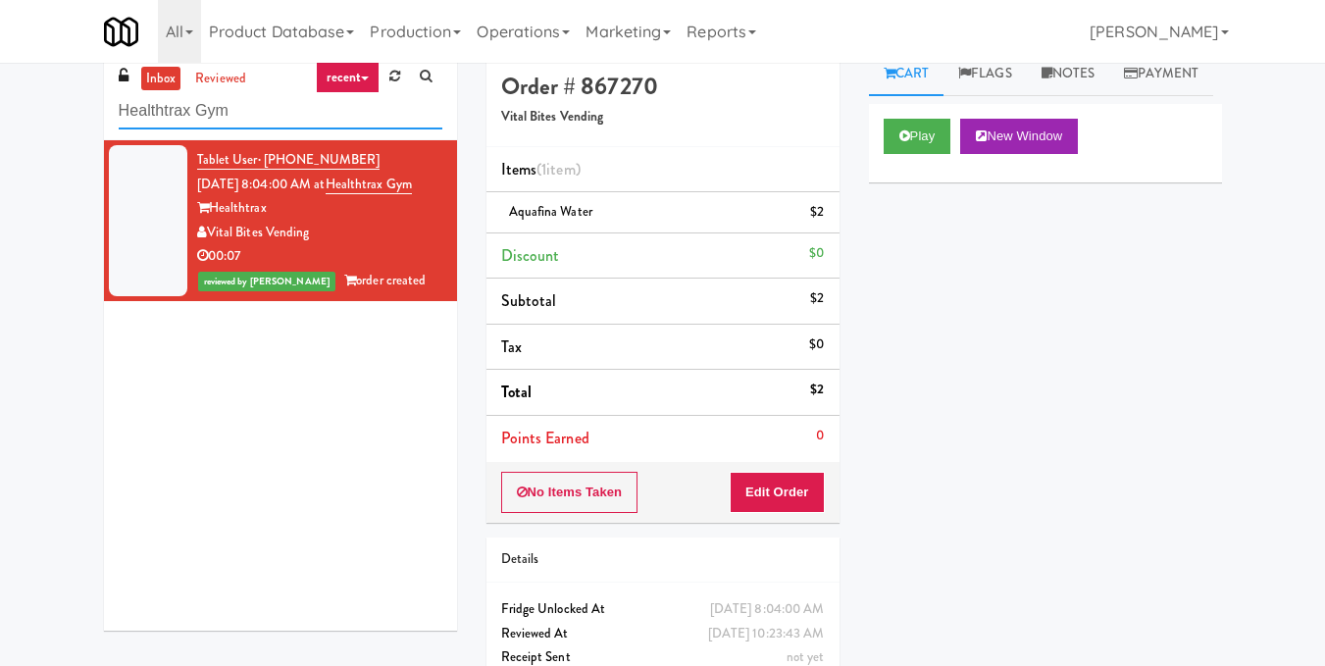
drag, startPoint x: 280, startPoint y: 117, endPoint x: 51, endPoint y: 121, distance: 228.6
click at [51, 121] on div "inbox reviewed recent all unclear take inventory issue suspicious failed recent…" at bounding box center [662, 387] width 1325 height 671
paste input "Metropolitan - Cooler - Right"
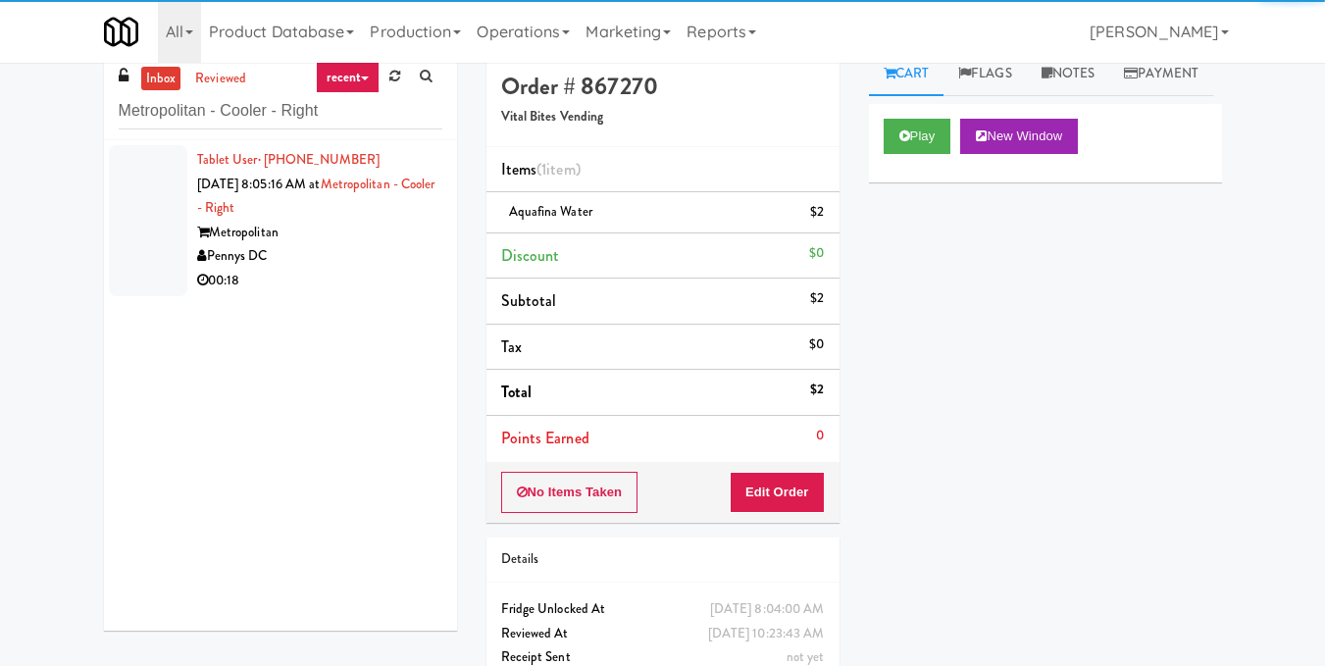
click at [383, 274] on div "00:18" at bounding box center [319, 281] width 245 height 25
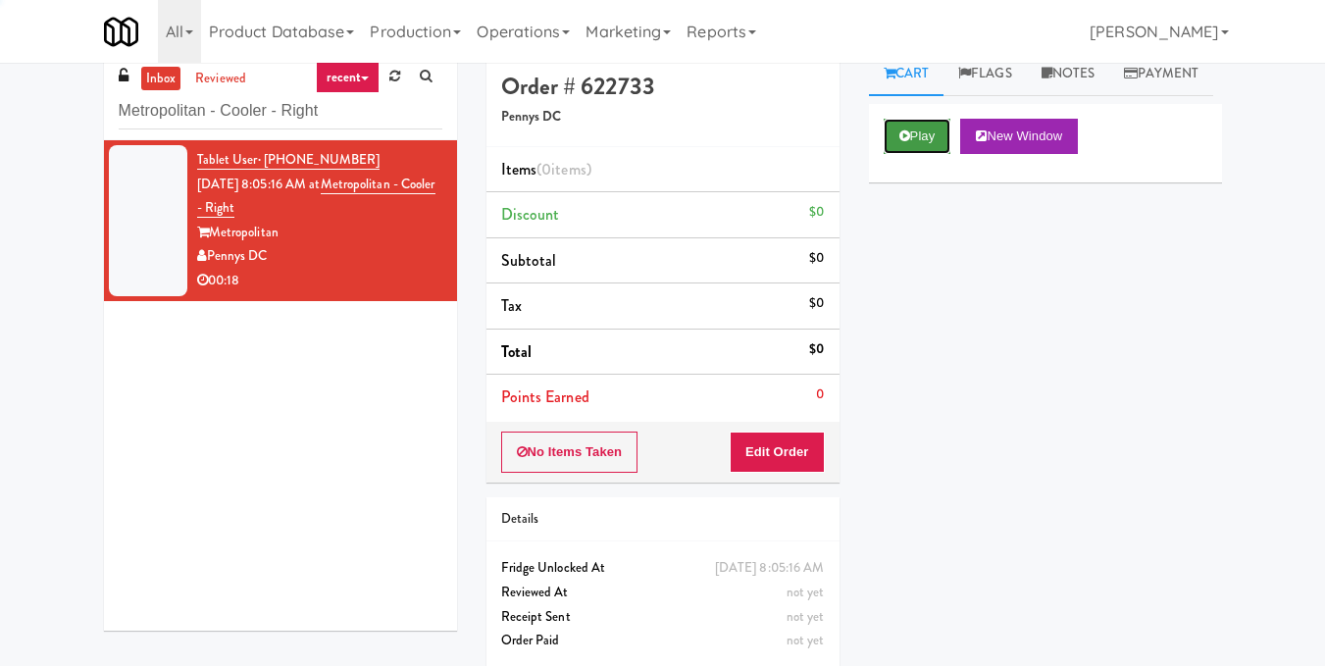
click at [919, 154] on button "Play" at bounding box center [918, 136] width 68 height 35
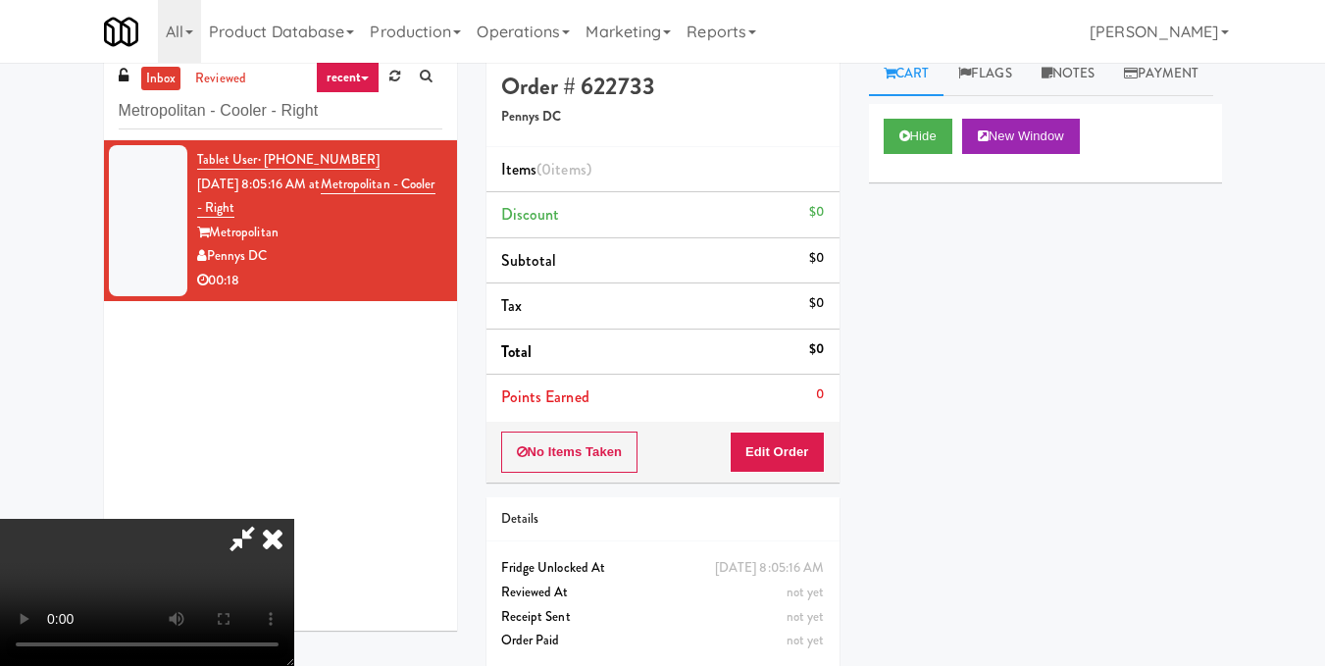
click at [294, 519] on video at bounding box center [147, 592] width 294 height 147
click at [817, 441] on button "Edit Order" at bounding box center [777, 452] width 95 height 41
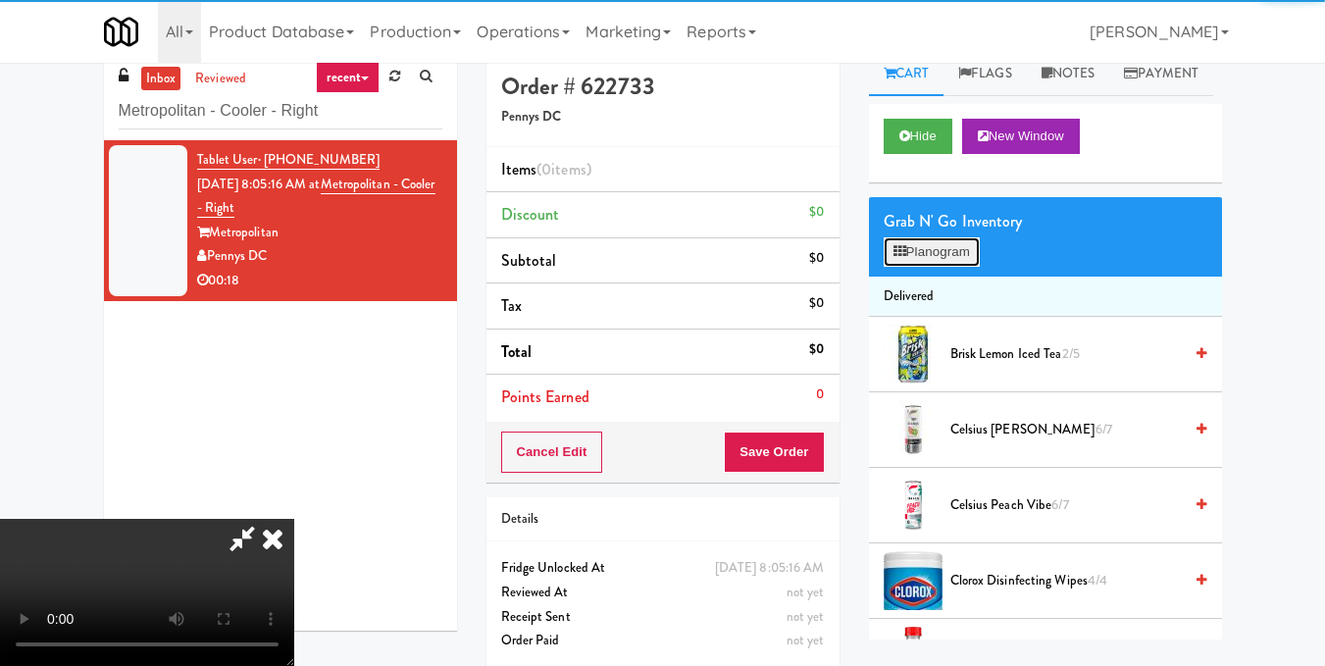
click at [941, 267] on button "Planogram" at bounding box center [932, 251] width 96 height 29
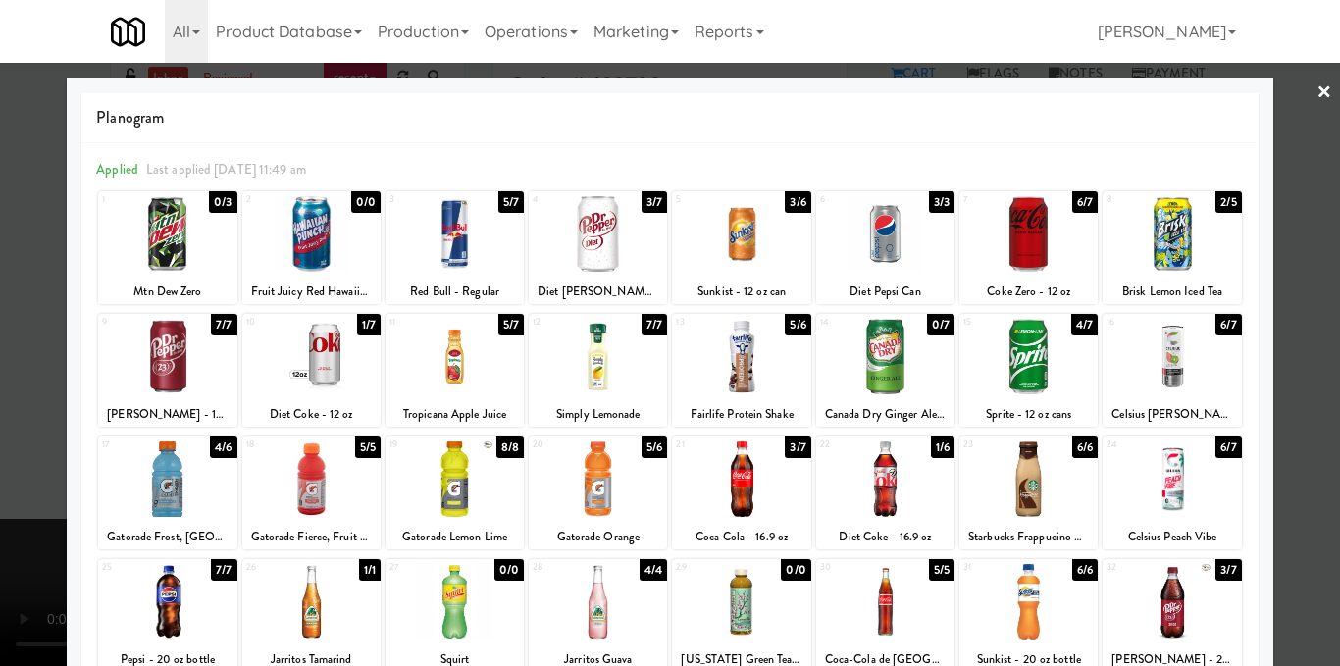
click at [727, 351] on div at bounding box center [741, 357] width 138 height 76
click at [1317, 361] on div at bounding box center [670, 333] width 1340 height 666
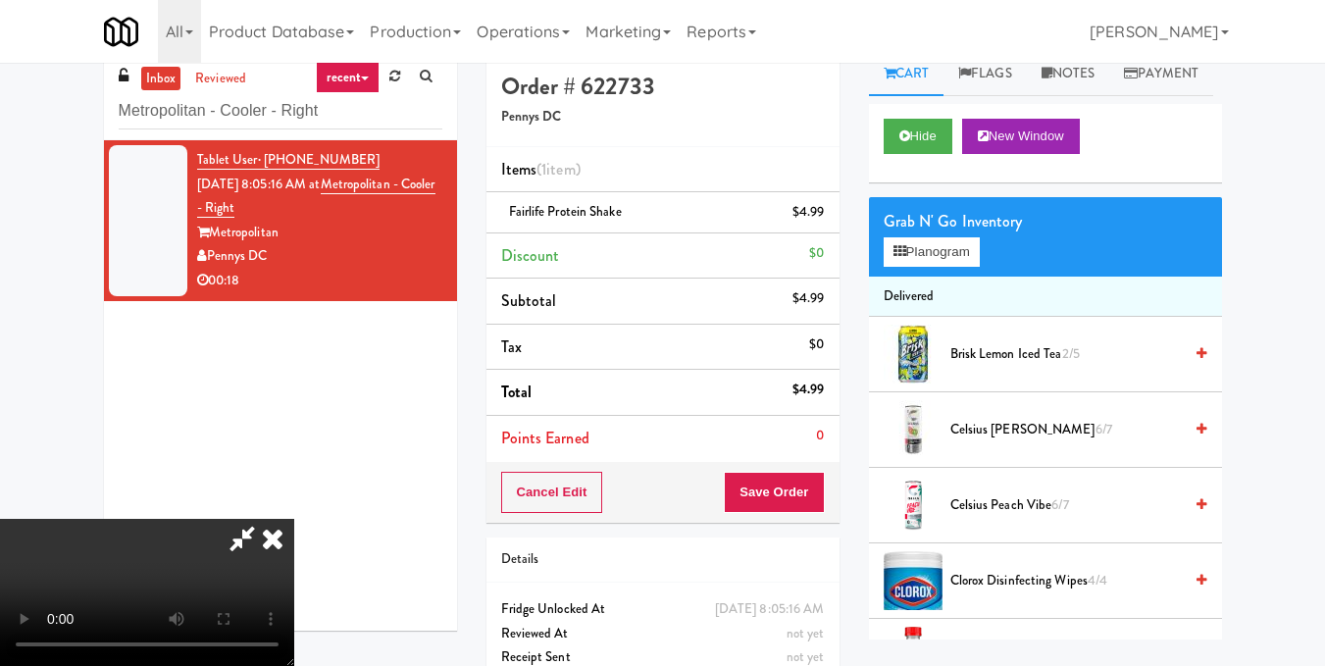
click at [294, 519] on video at bounding box center [147, 592] width 294 height 147
click at [959, 267] on button "Planogram" at bounding box center [932, 251] width 96 height 29
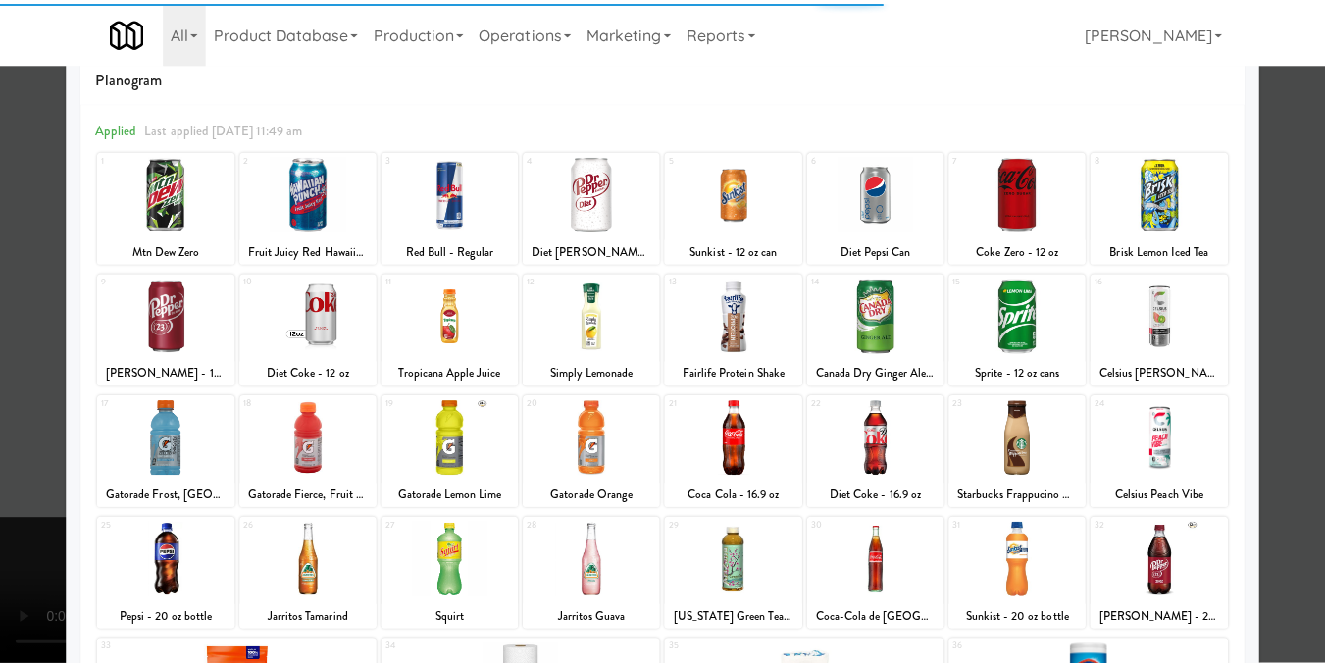
scroll to position [98, 0]
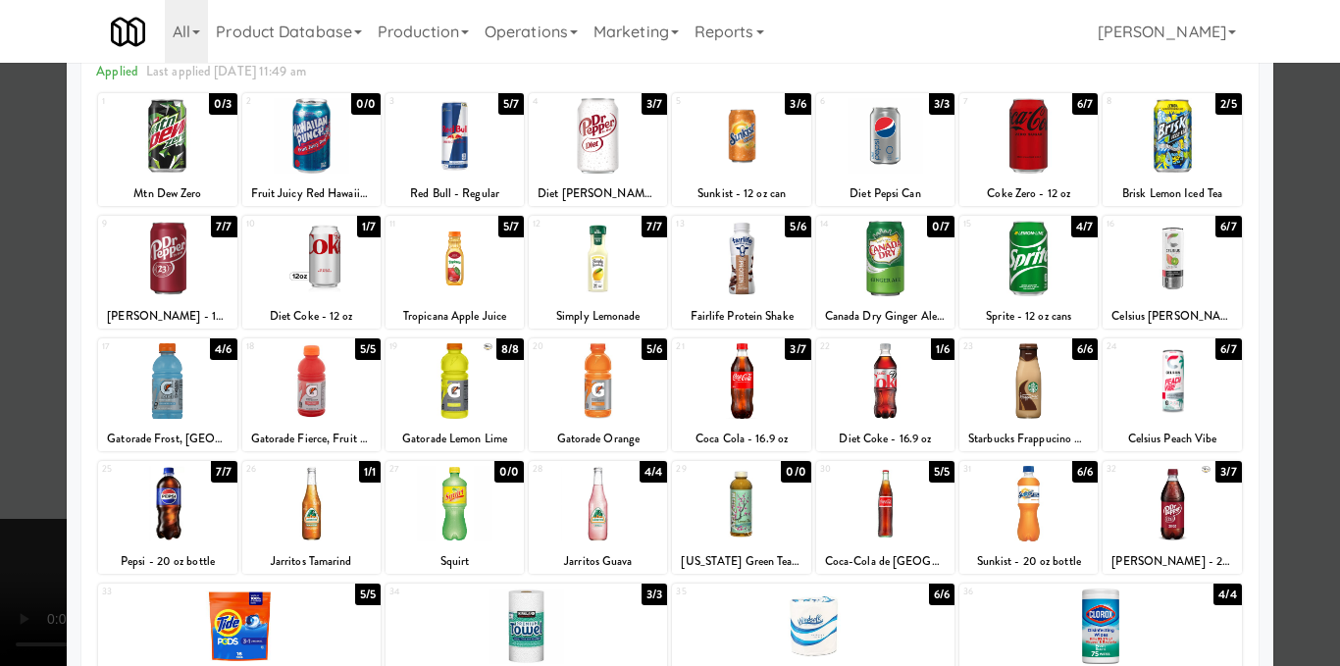
click at [485, 386] on div at bounding box center [454, 381] width 138 height 76
click at [1292, 358] on div at bounding box center [670, 333] width 1340 height 666
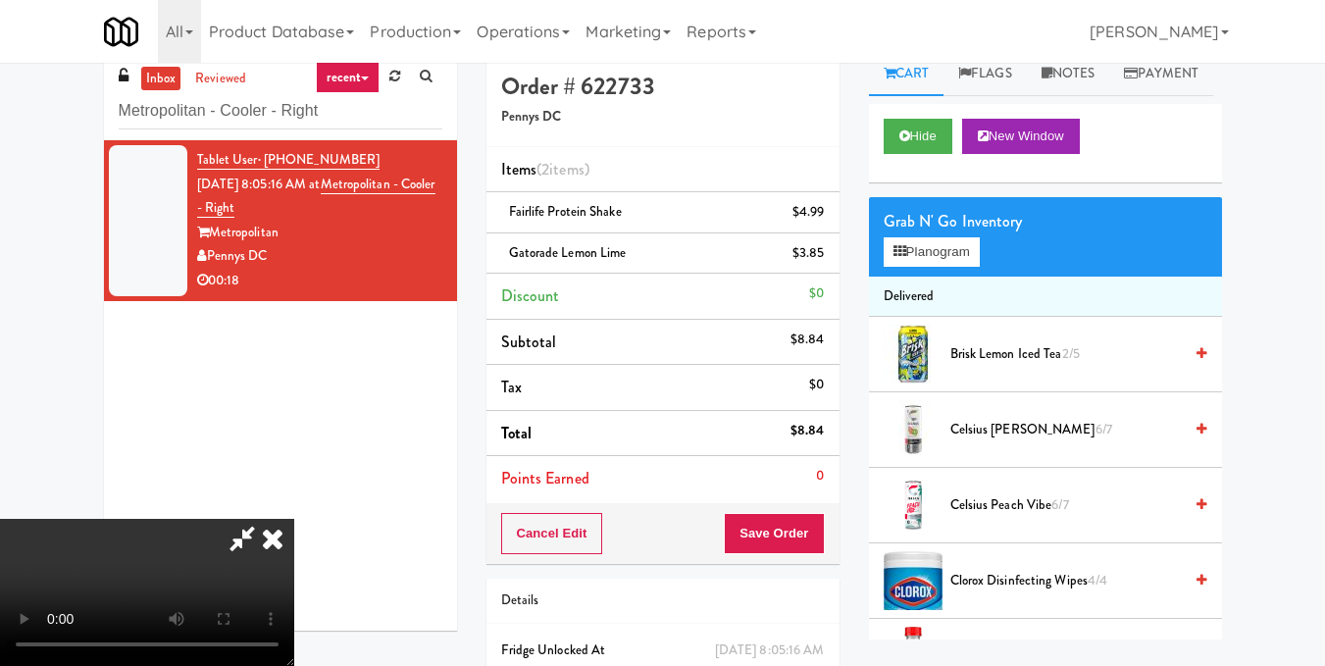
click at [294, 519] on video at bounding box center [147, 592] width 294 height 147
click at [294, 519] on icon at bounding box center [272, 538] width 43 height 39
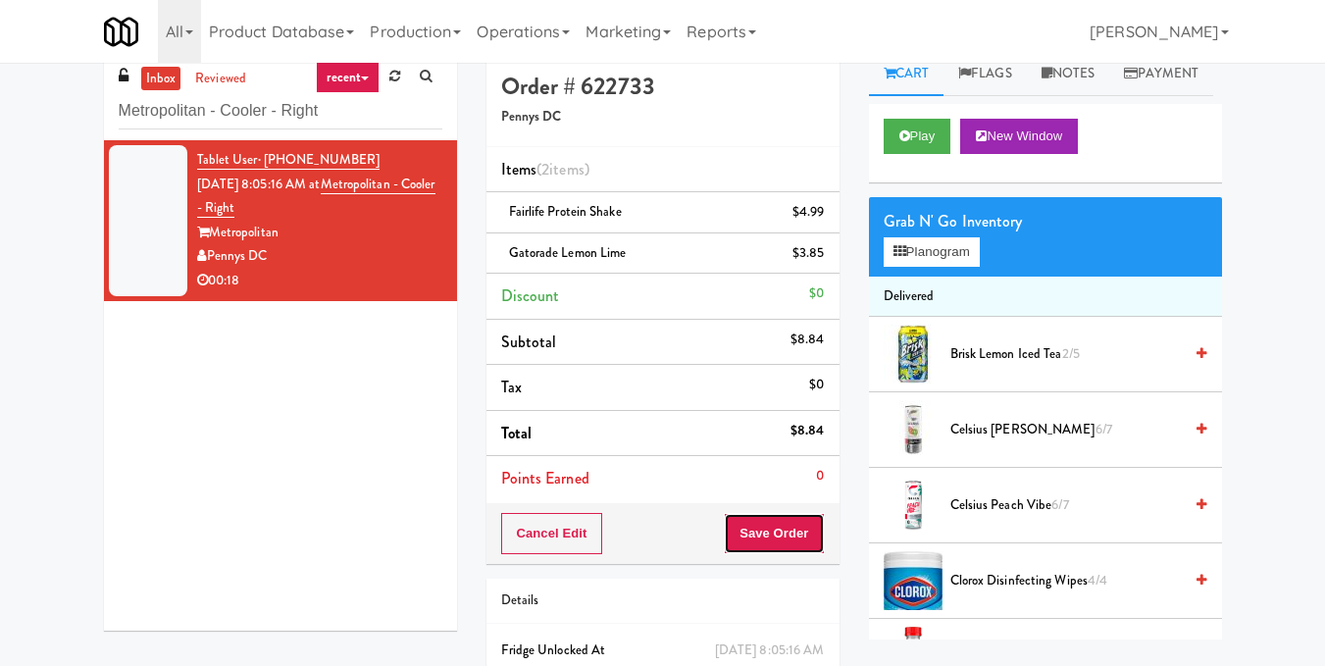
click at [767, 524] on button "Save Order" at bounding box center [774, 533] width 100 height 41
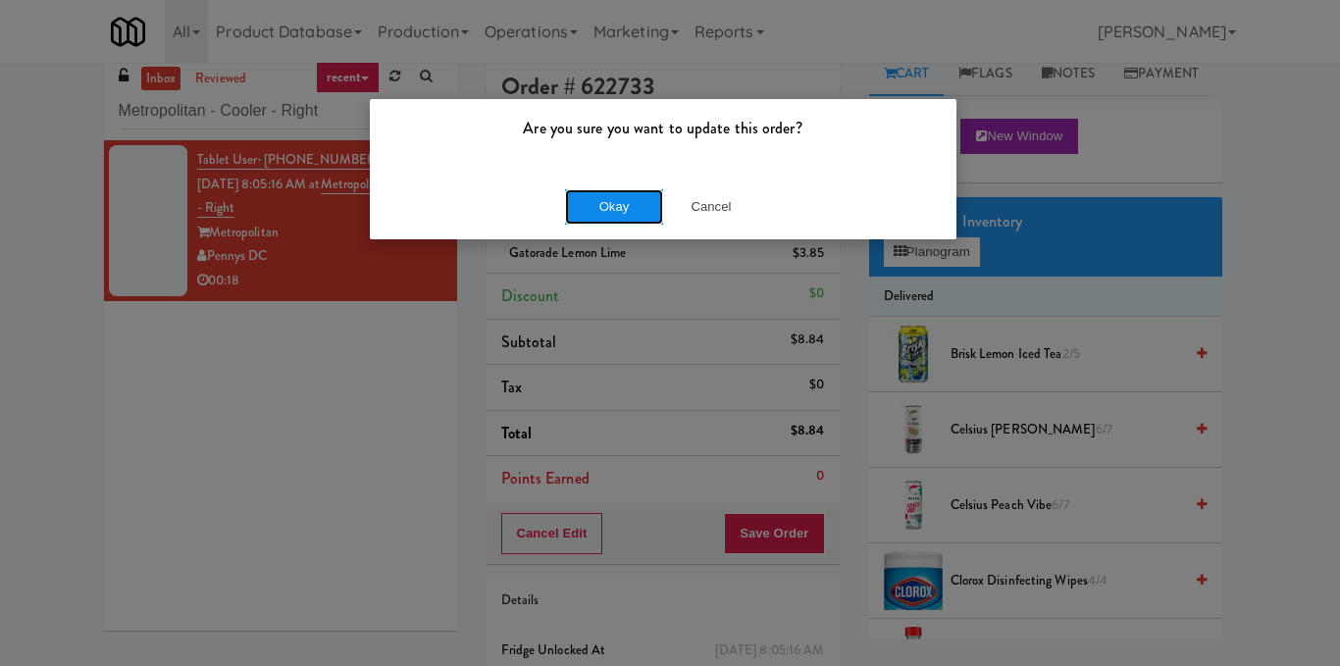
click at [624, 203] on button "Okay" at bounding box center [614, 206] width 98 height 35
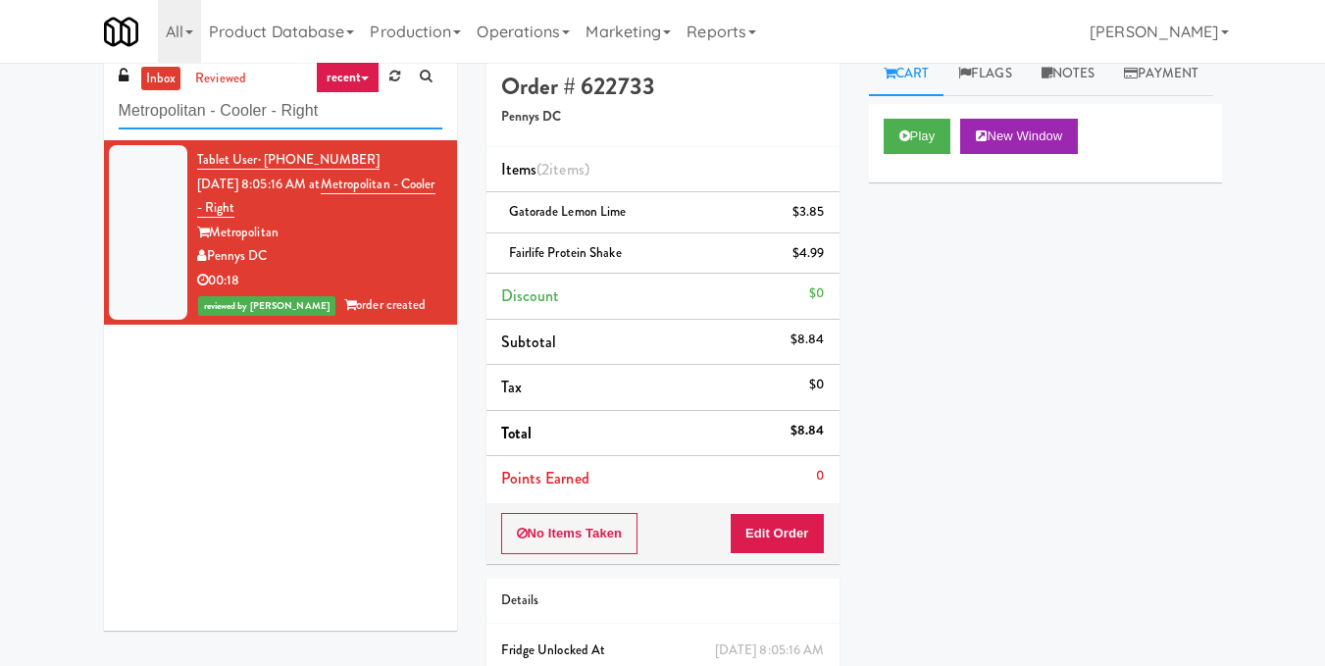
drag, startPoint x: 350, startPoint y: 112, endPoint x: 0, endPoint y: 129, distance: 350.6
click at [0, 129] on div "inbox reviewed recent all unclear take inventory issue suspicious failed recent…" at bounding box center [662, 408] width 1325 height 712
paste input "WPW - Left - Fridge"
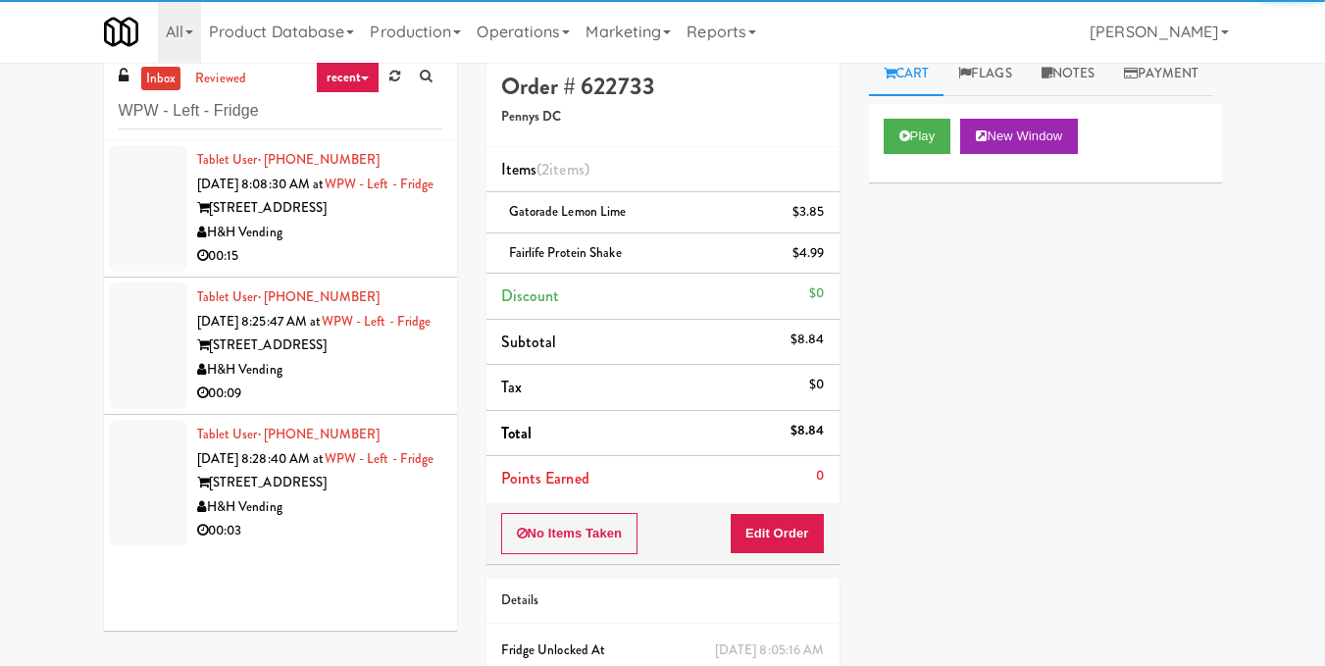
click at [391, 245] on div "H&H Vending" at bounding box center [319, 233] width 245 height 25
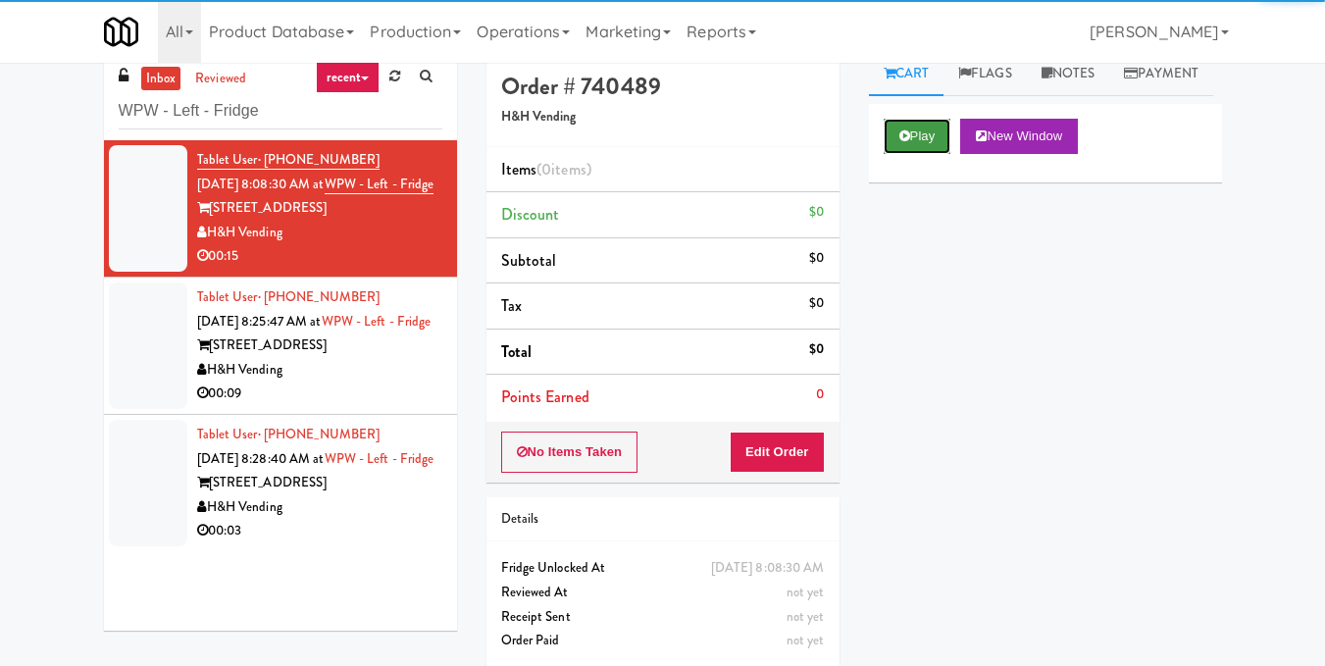
click at [893, 154] on button "Play" at bounding box center [918, 136] width 68 height 35
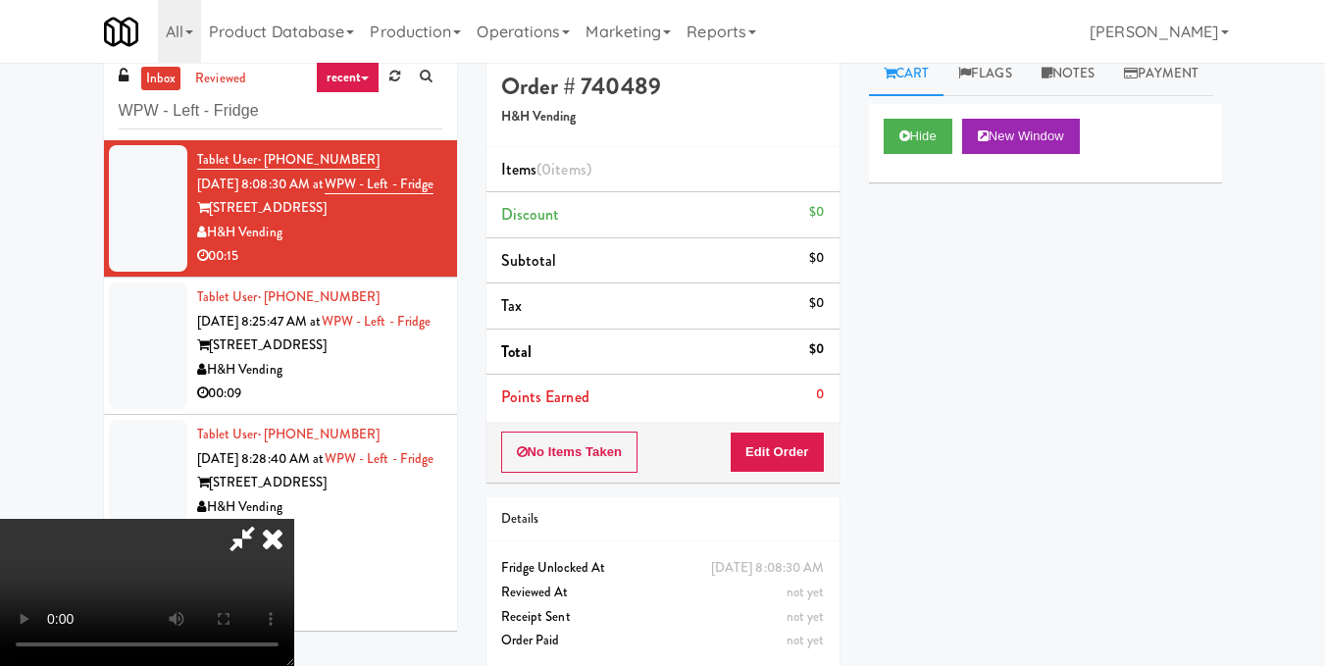
click at [294, 519] on video at bounding box center [147, 592] width 294 height 147
click at [815, 451] on button "Edit Order" at bounding box center [777, 452] width 95 height 41
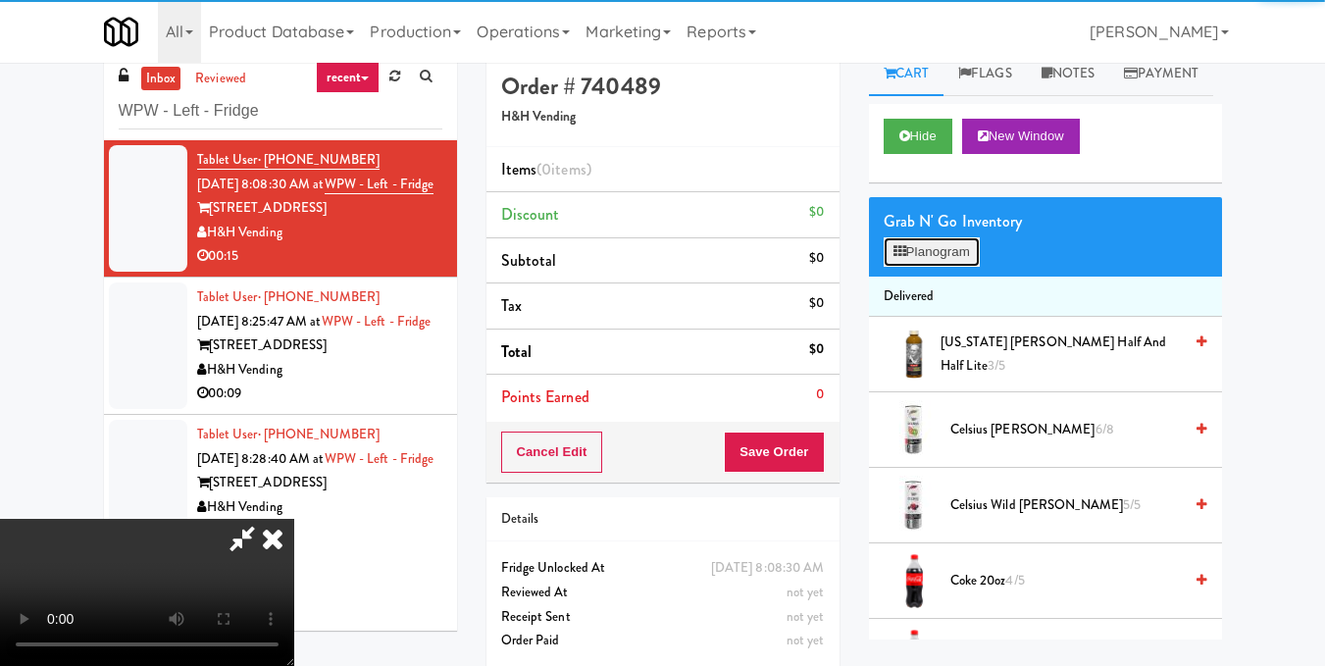
click at [936, 267] on button "Planogram" at bounding box center [932, 251] width 96 height 29
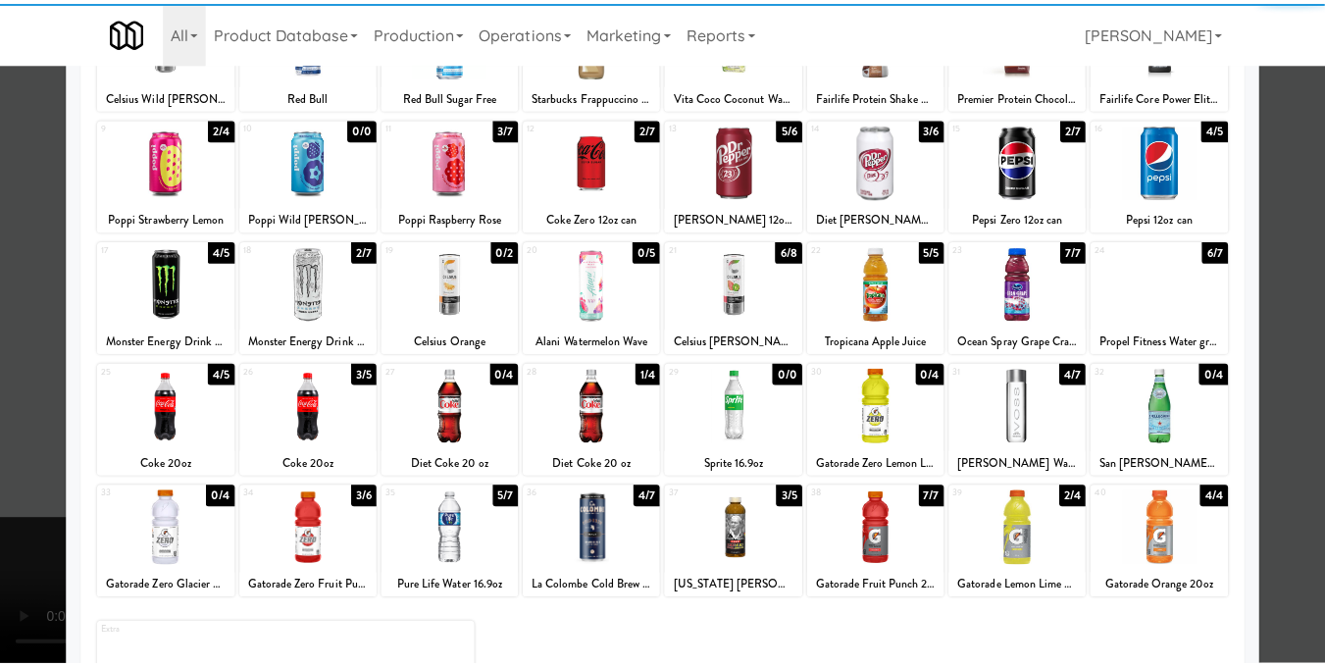
scroll to position [196, 0]
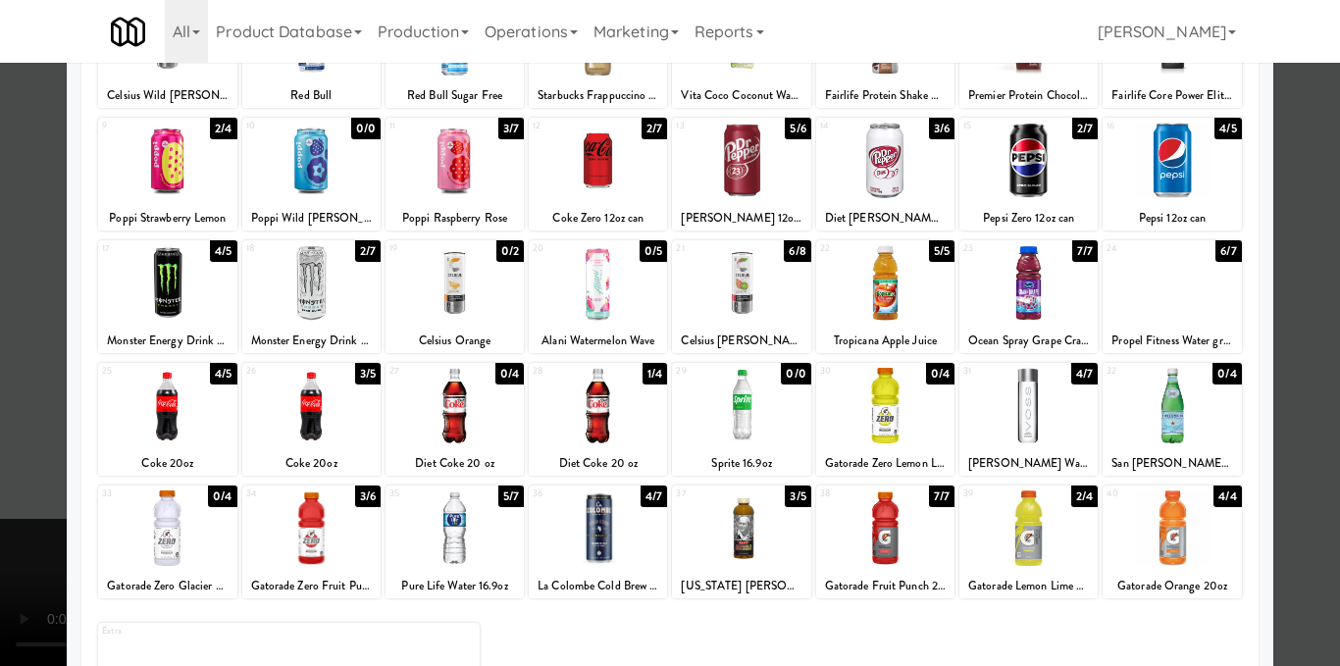
click at [747, 306] on div at bounding box center [741, 283] width 138 height 76
click at [1278, 307] on div at bounding box center [670, 333] width 1340 height 666
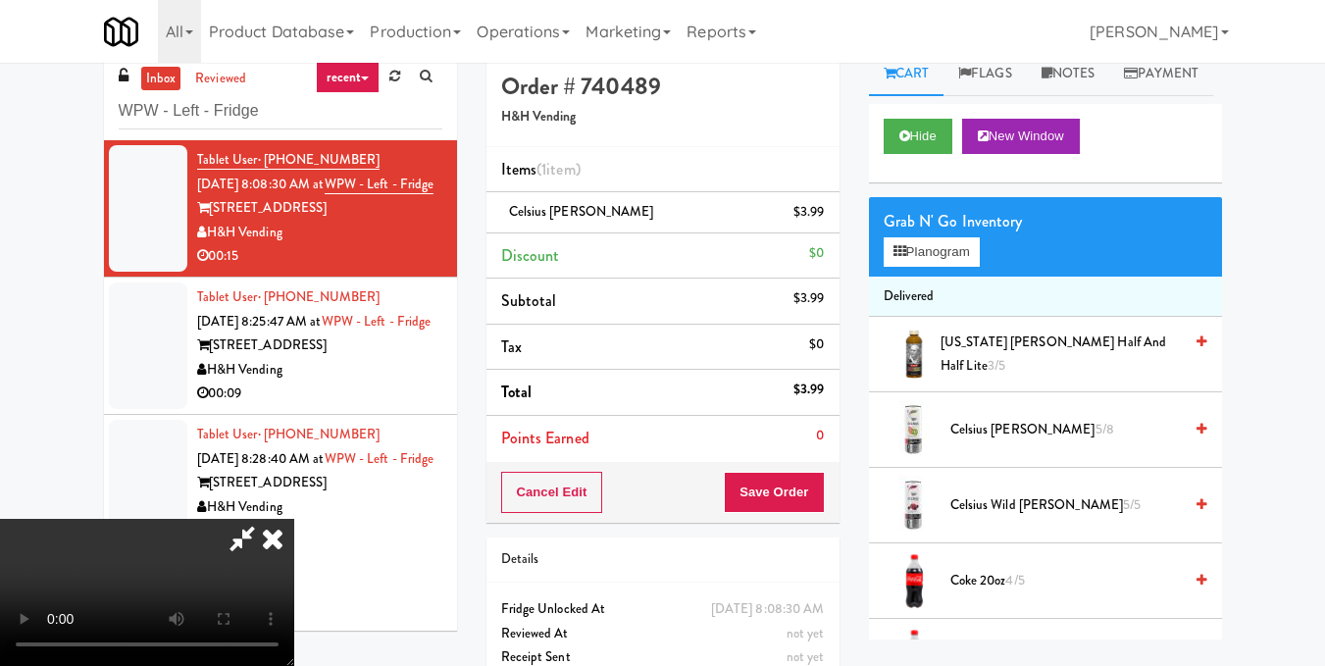
click at [294, 519] on video at bounding box center [147, 592] width 294 height 147
click at [826, 216] on icon at bounding box center [826, 219] width 10 height 13
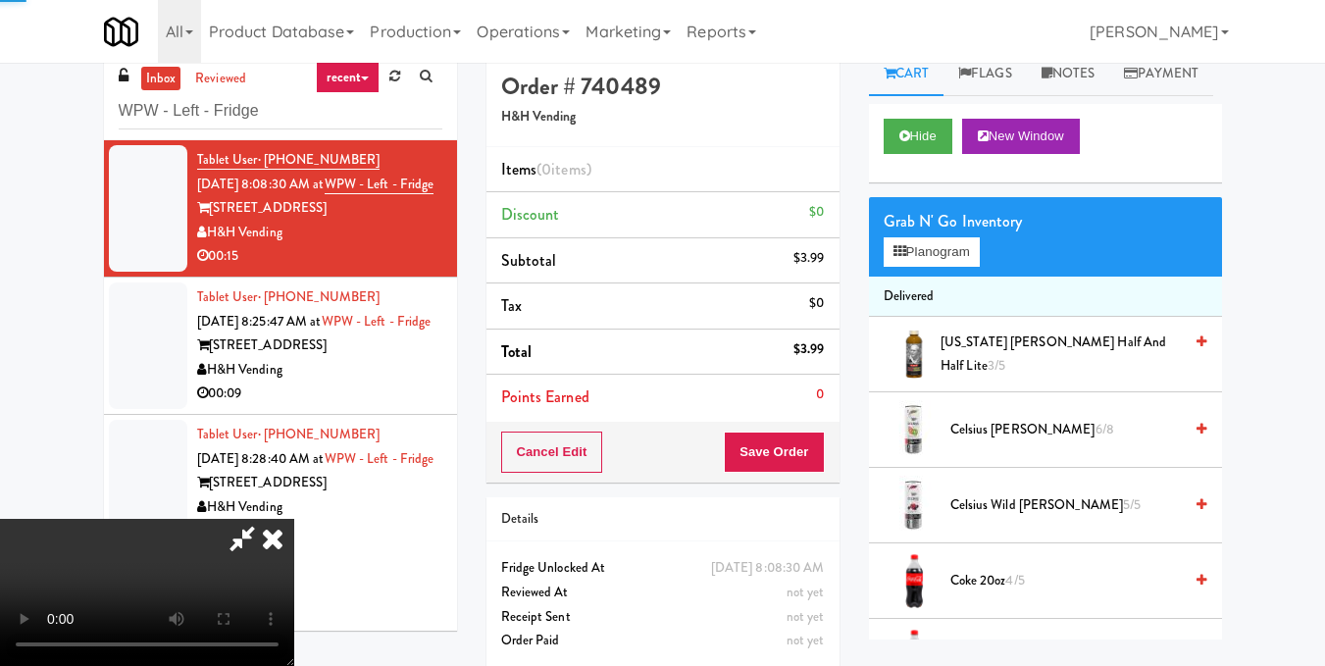
click at [294, 519] on video at bounding box center [147, 592] width 294 height 147
click at [938, 267] on button "Planogram" at bounding box center [932, 251] width 96 height 29
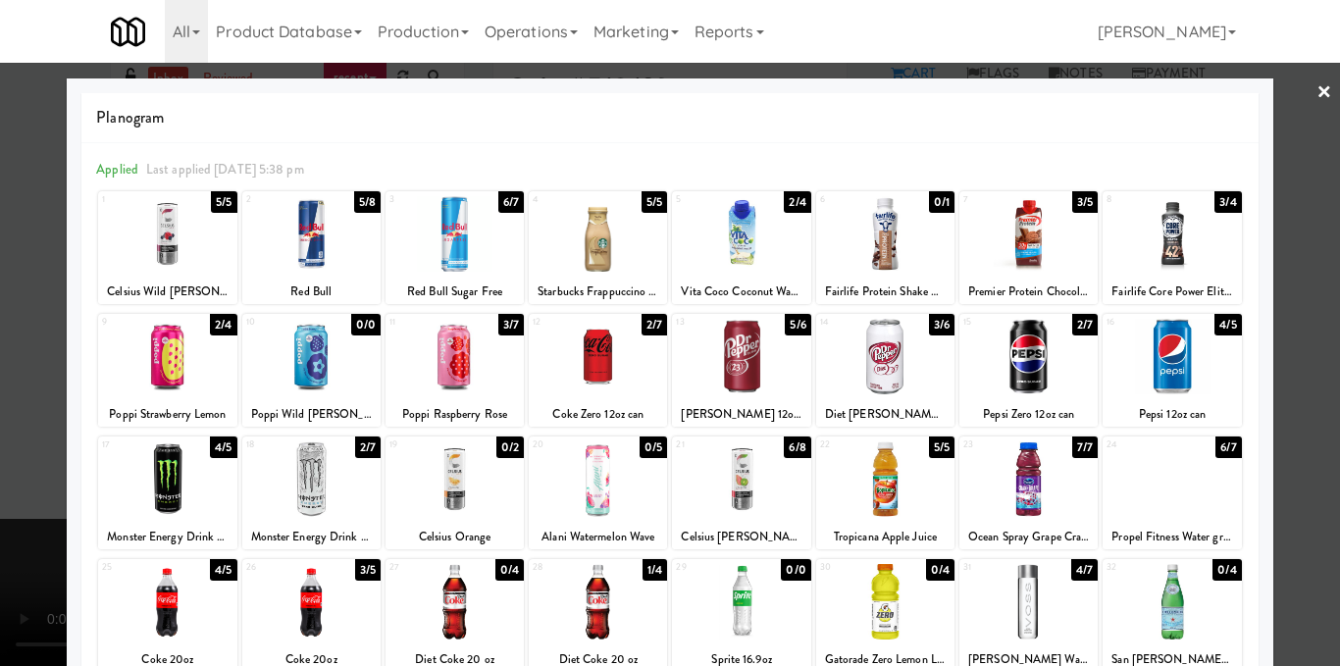
drag, startPoint x: 171, startPoint y: 249, endPoint x: 425, endPoint y: 222, distance: 255.5
click at [171, 247] on div at bounding box center [167, 234] width 138 height 76
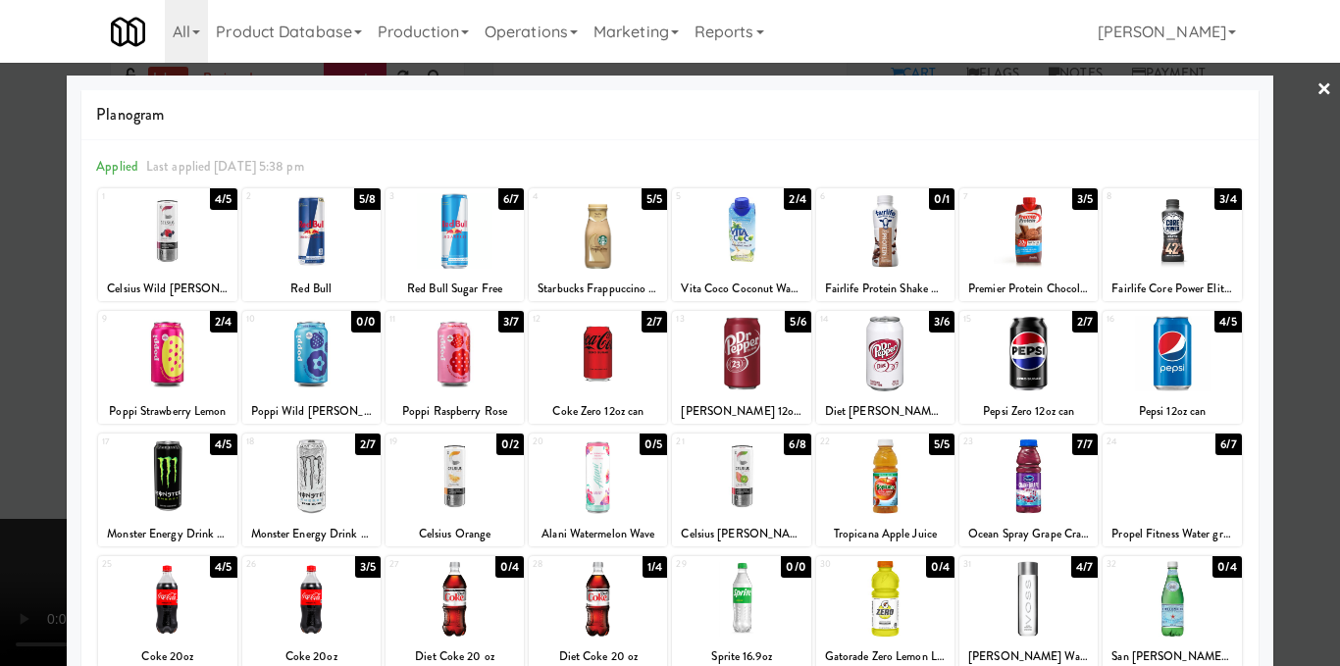
click at [1301, 365] on div at bounding box center [670, 333] width 1340 height 666
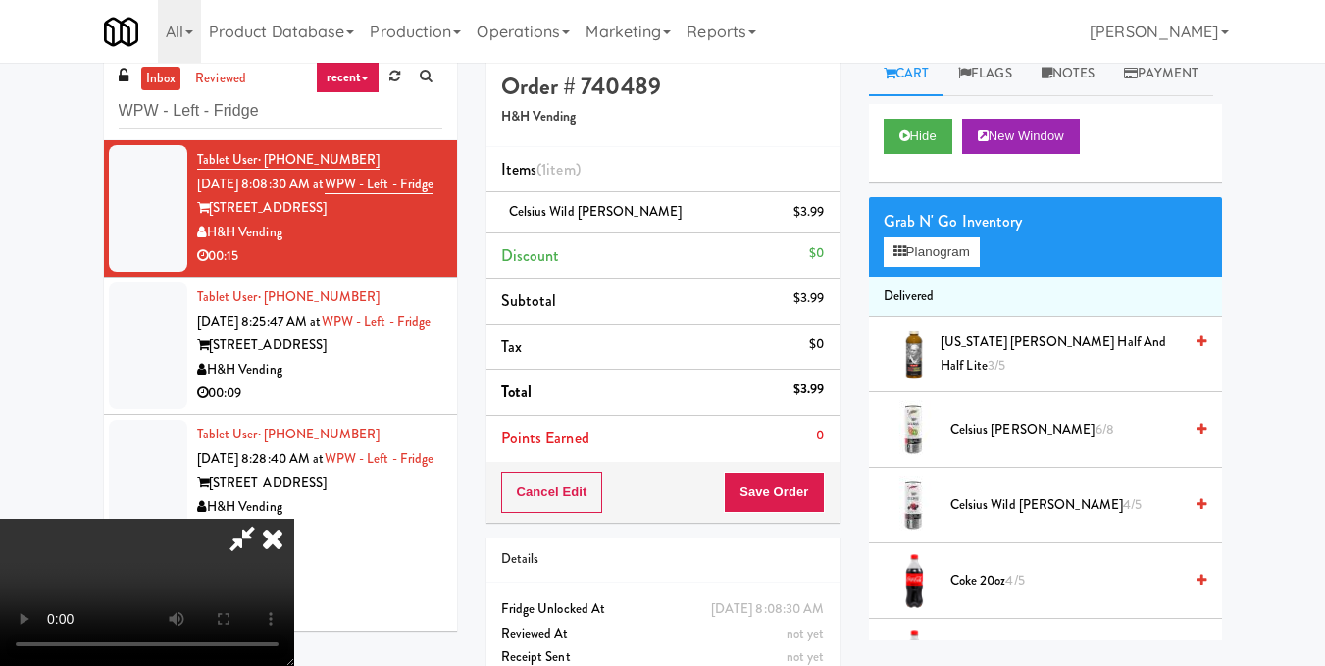
click at [294, 519] on video at bounding box center [147, 592] width 294 height 147
click at [294, 519] on icon at bounding box center [272, 538] width 43 height 39
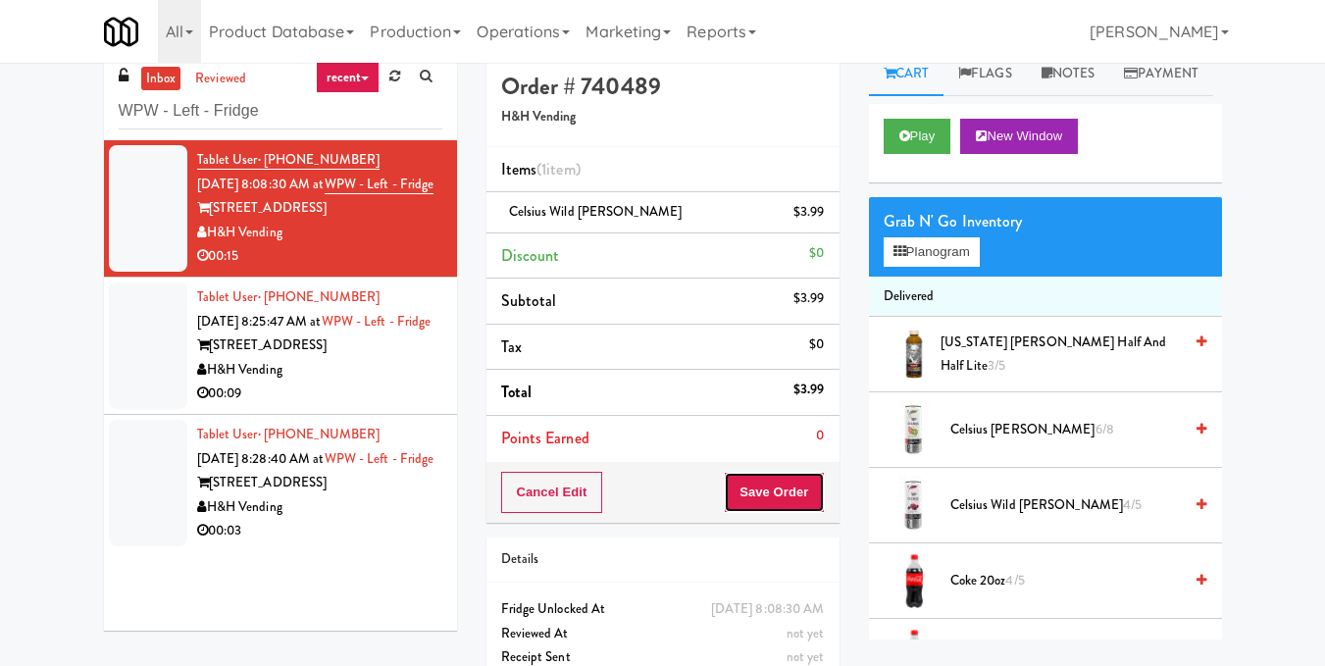
click at [766, 488] on button "Save Order" at bounding box center [774, 492] width 100 height 41
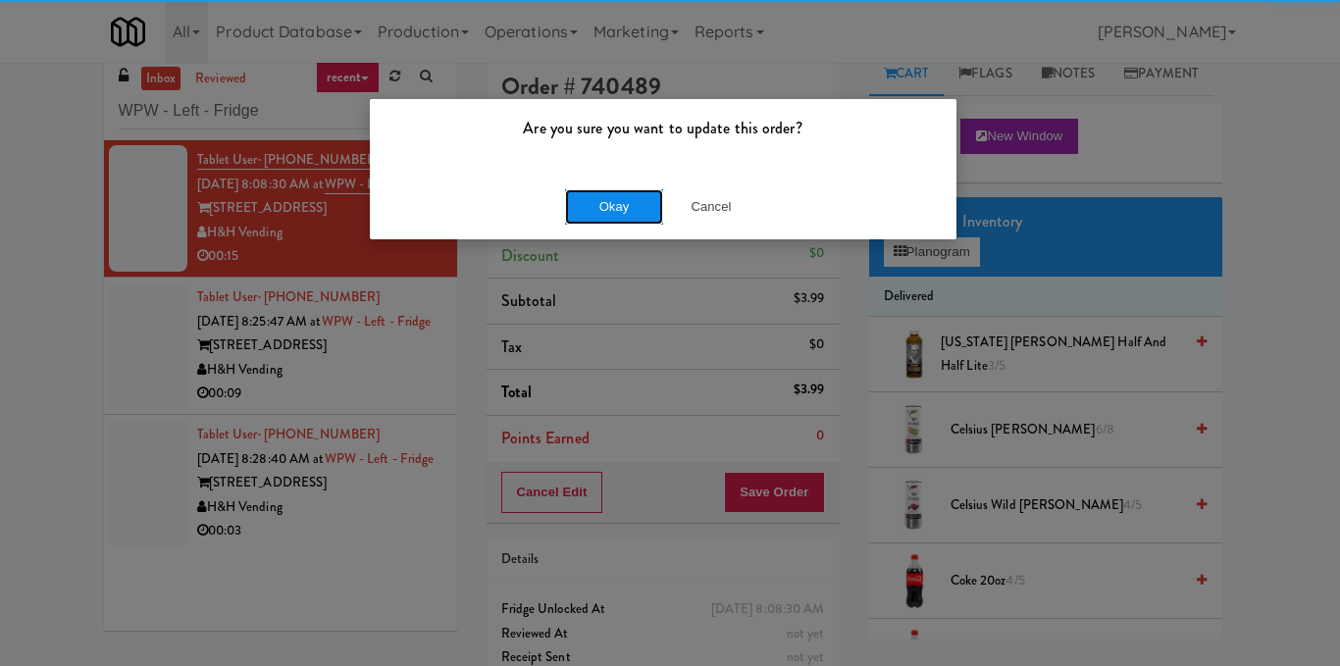
click at [600, 203] on button "Okay" at bounding box center [614, 206] width 98 height 35
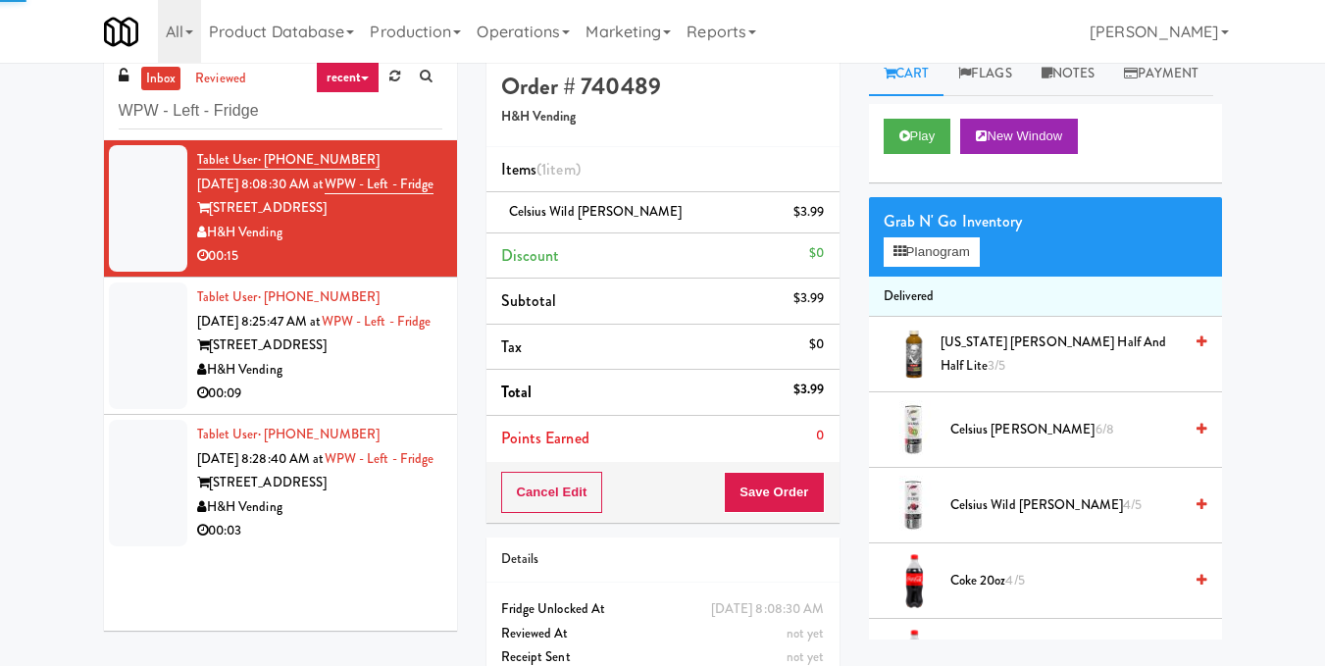
click at [425, 405] on div "Tablet User · (412) 216-9988 Aug 22, 2025 8:25:47 AM at WPW - Left - Fridge 343…" at bounding box center [319, 345] width 245 height 121
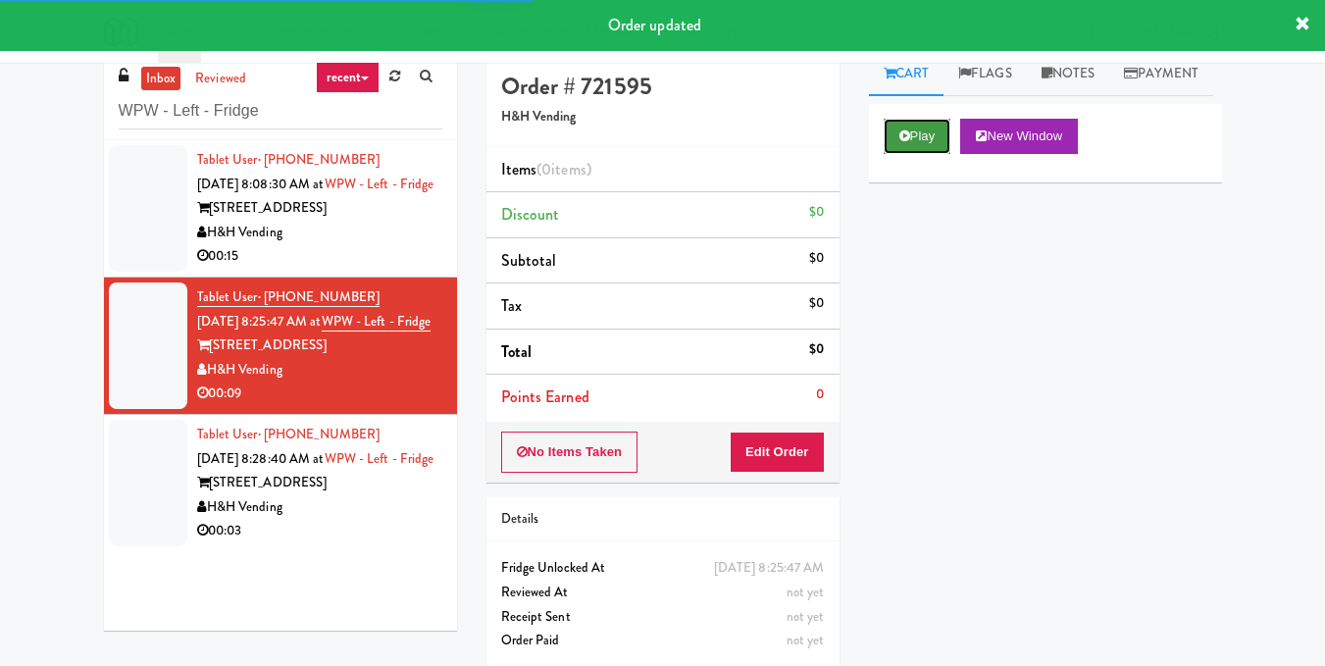
click at [905, 142] on icon at bounding box center [904, 135] width 11 height 13
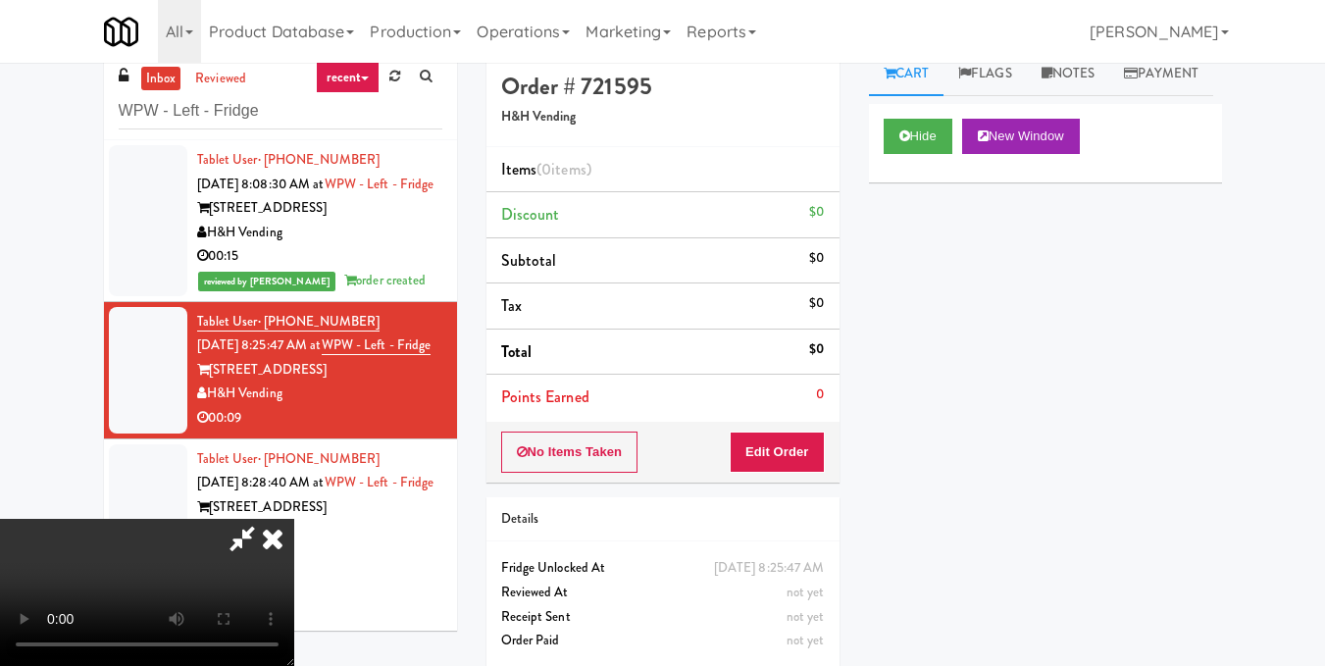
click at [294, 519] on video at bounding box center [147, 592] width 294 height 147
click at [812, 454] on button "Edit Order" at bounding box center [777, 452] width 95 height 41
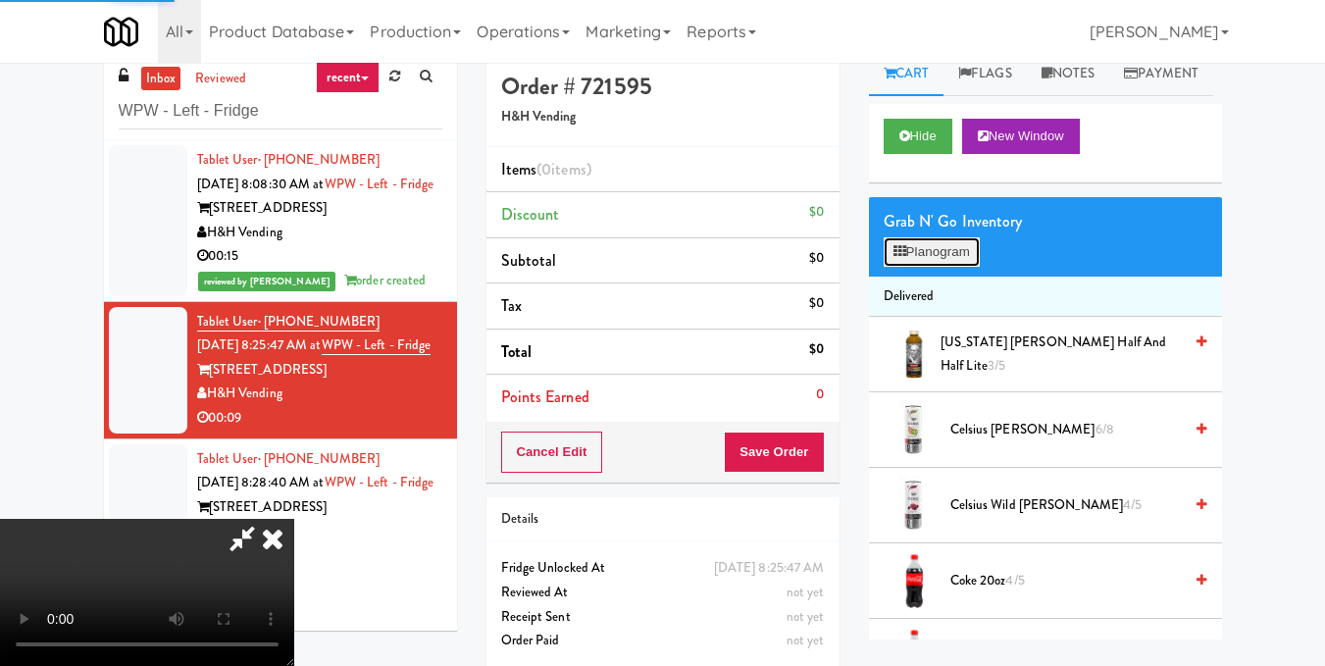
click at [941, 267] on button "Planogram" at bounding box center [932, 251] width 96 height 29
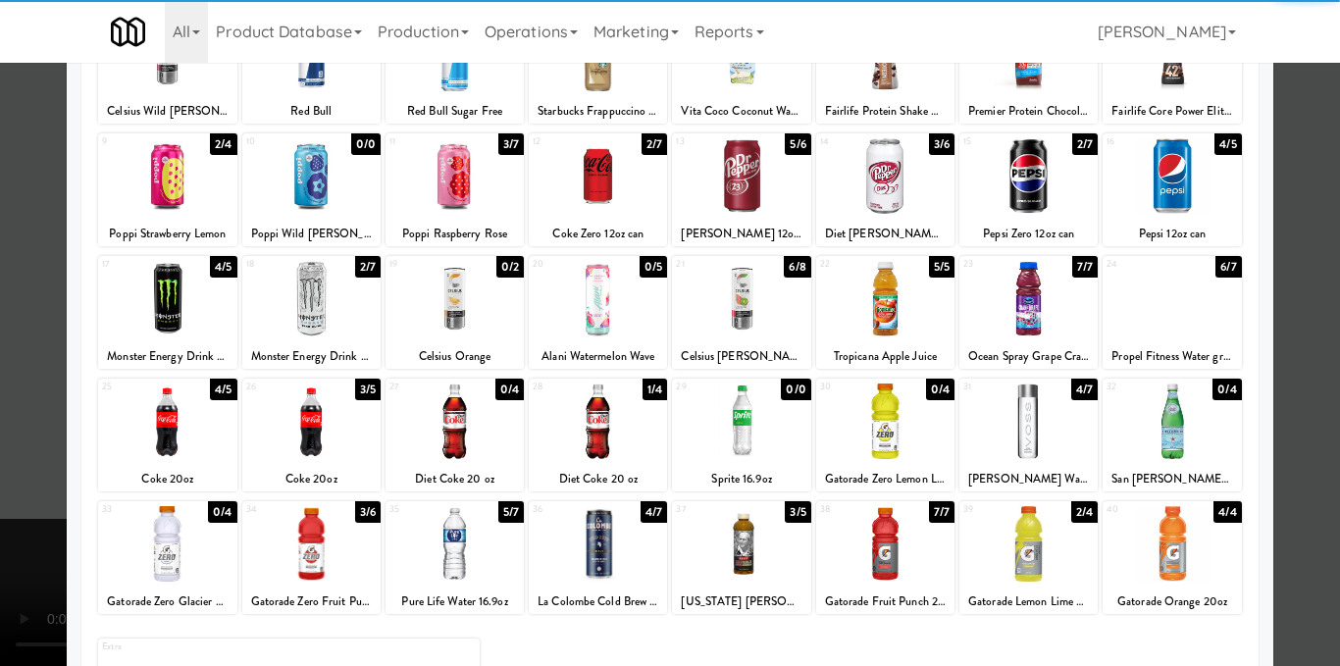
scroll to position [196, 0]
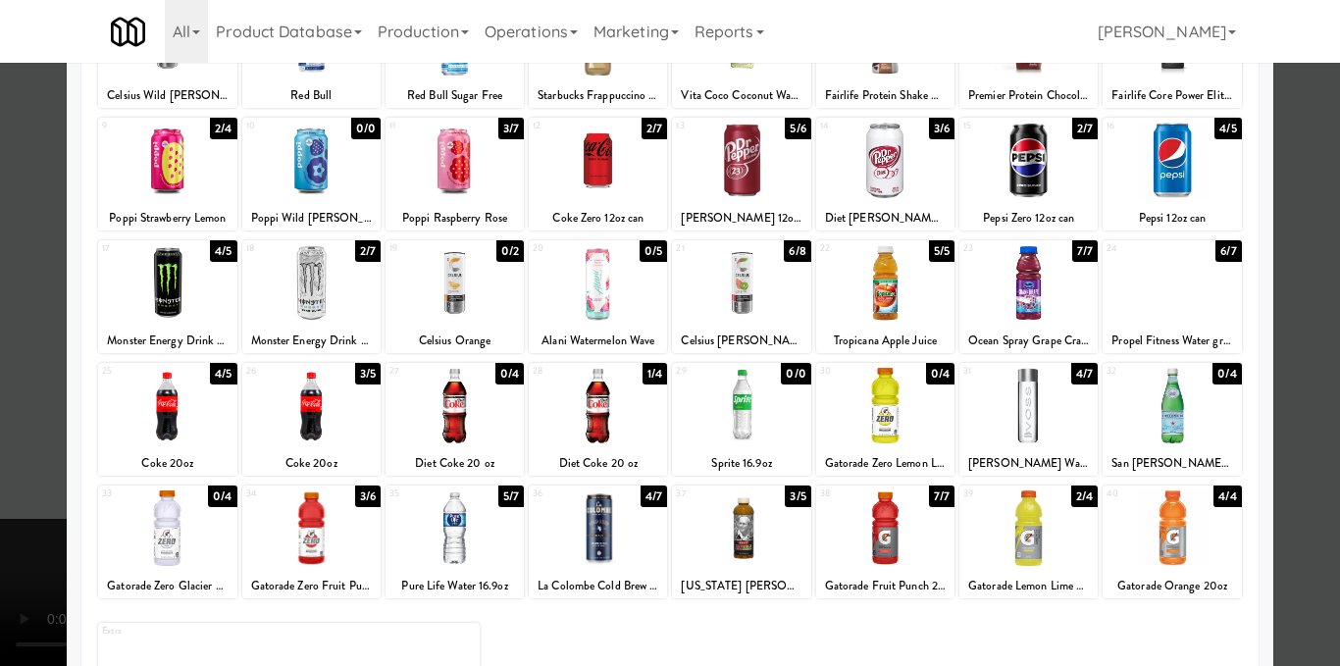
click at [745, 290] on div at bounding box center [741, 283] width 138 height 76
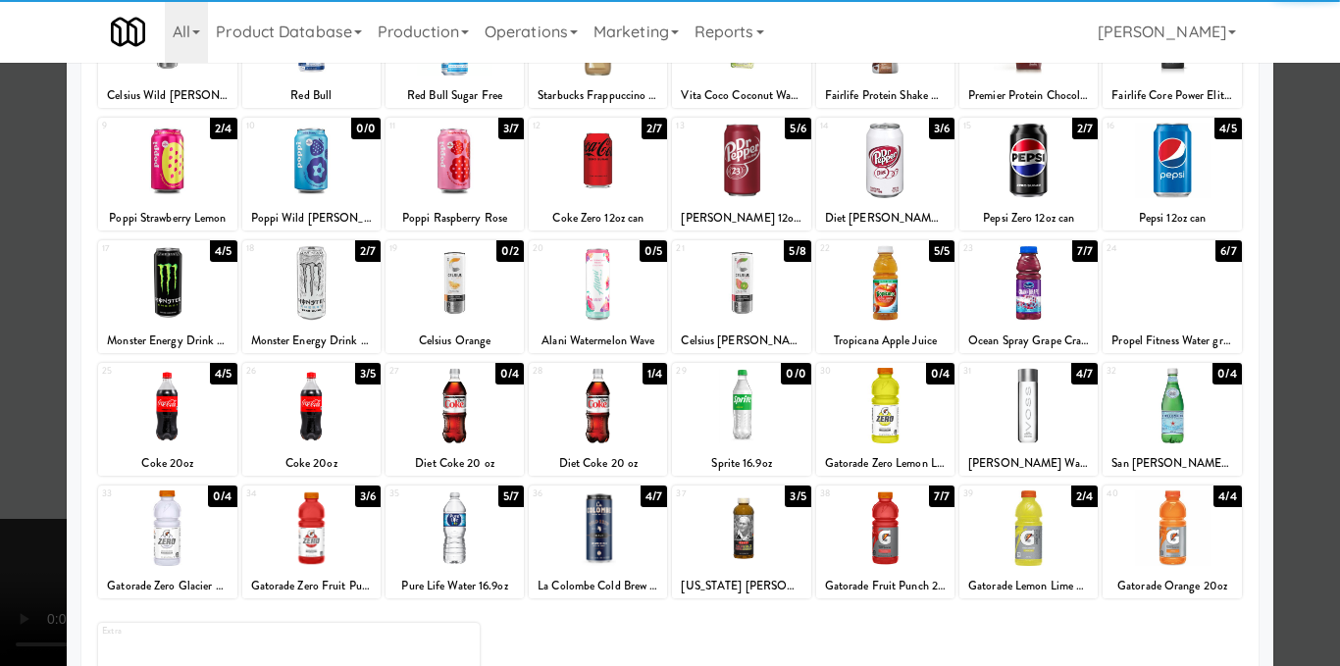
click at [1272, 321] on div at bounding box center [670, 333] width 1340 height 666
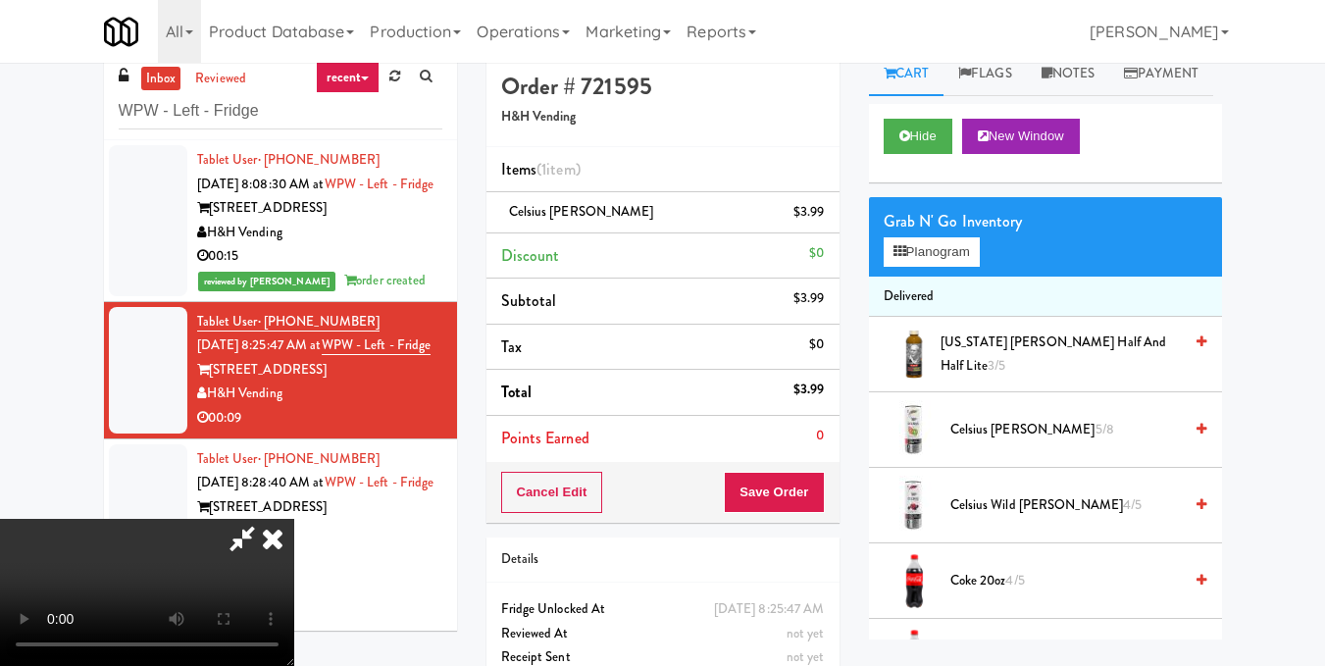
click at [294, 519] on video at bounding box center [147, 592] width 294 height 147
click at [294, 519] on icon at bounding box center [272, 538] width 43 height 39
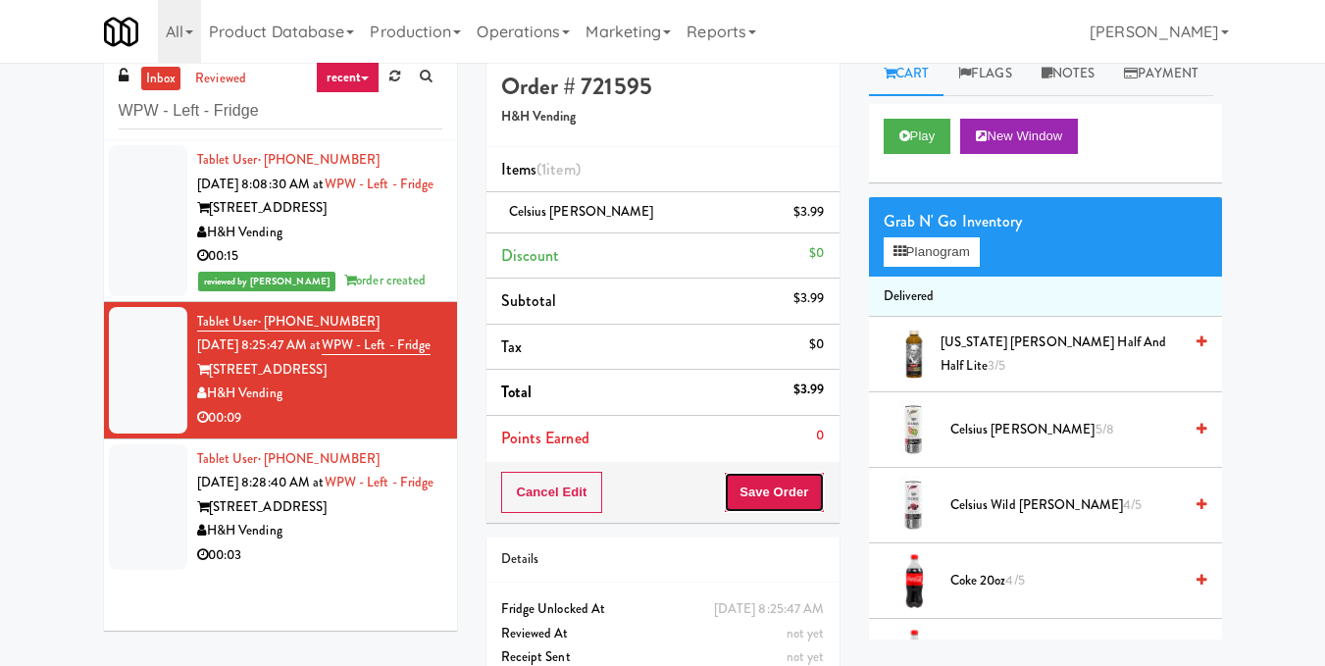
drag, startPoint x: 775, startPoint y: 497, endPoint x: 751, endPoint y: 477, distance: 31.3
click at [775, 500] on button "Save Order" at bounding box center [774, 492] width 100 height 41
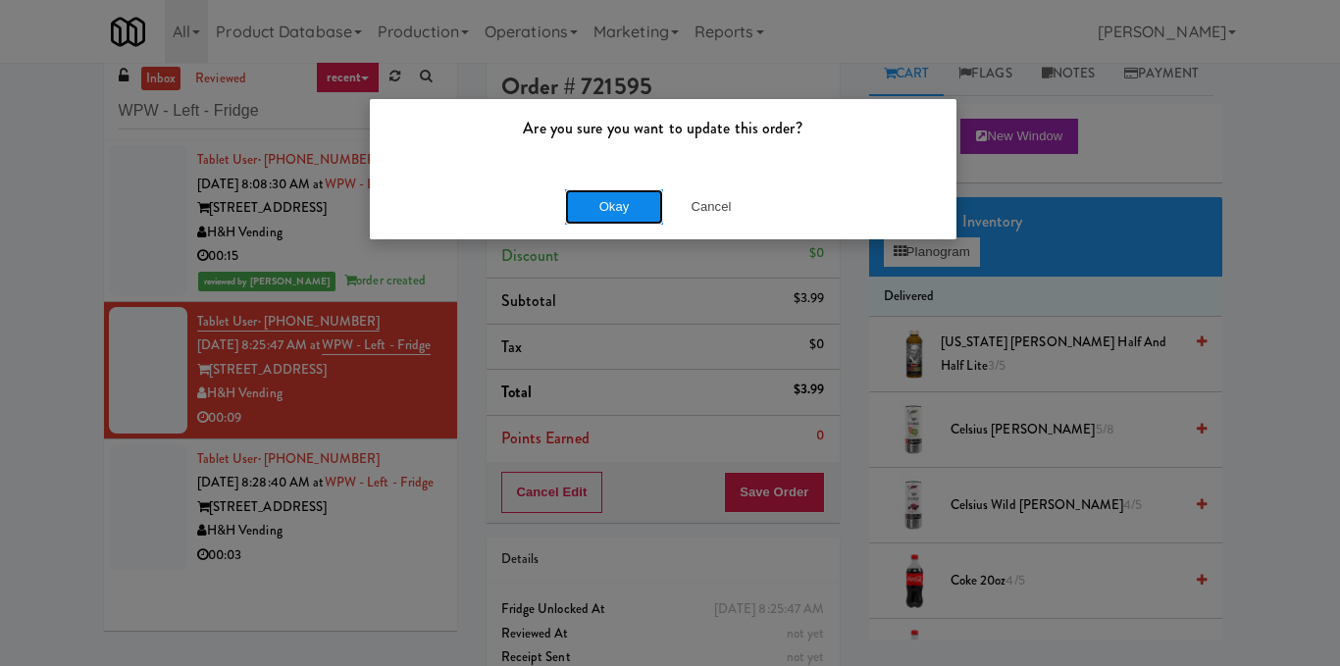
click at [629, 208] on button "Okay" at bounding box center [614, 206] width 98 height 35
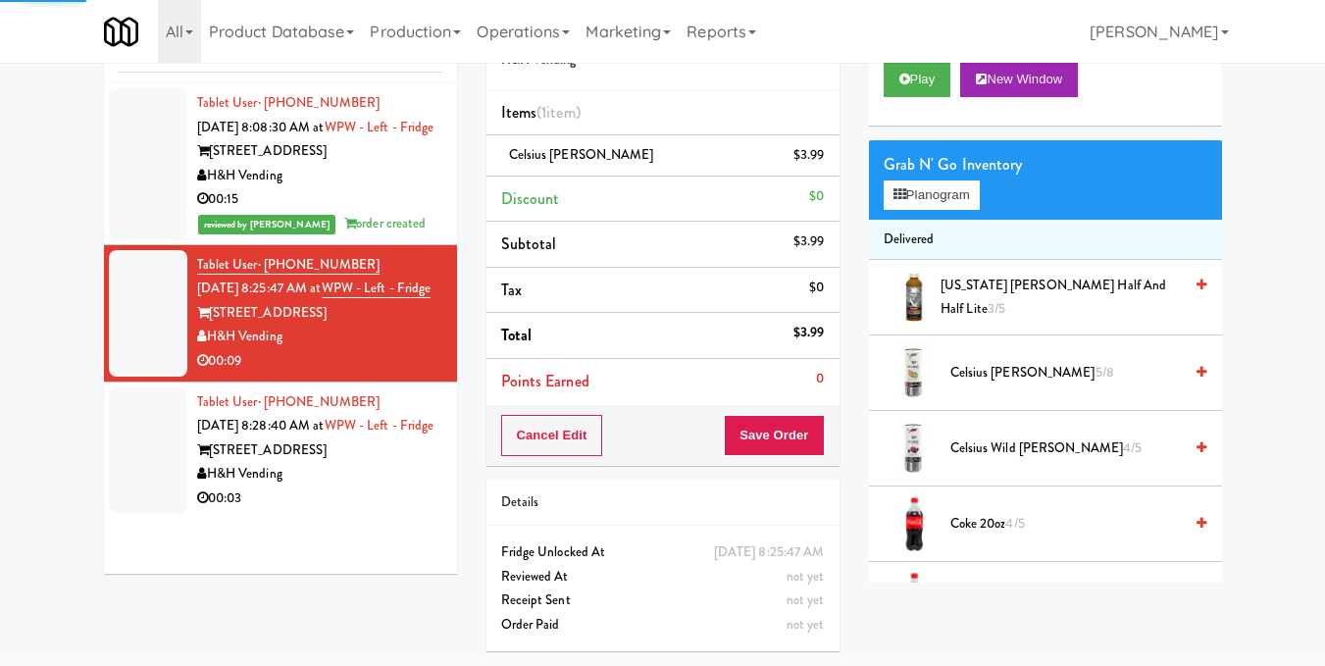
click at [359, 511] on div "00:03" at bounding box center [319, 498] width 245 height 25
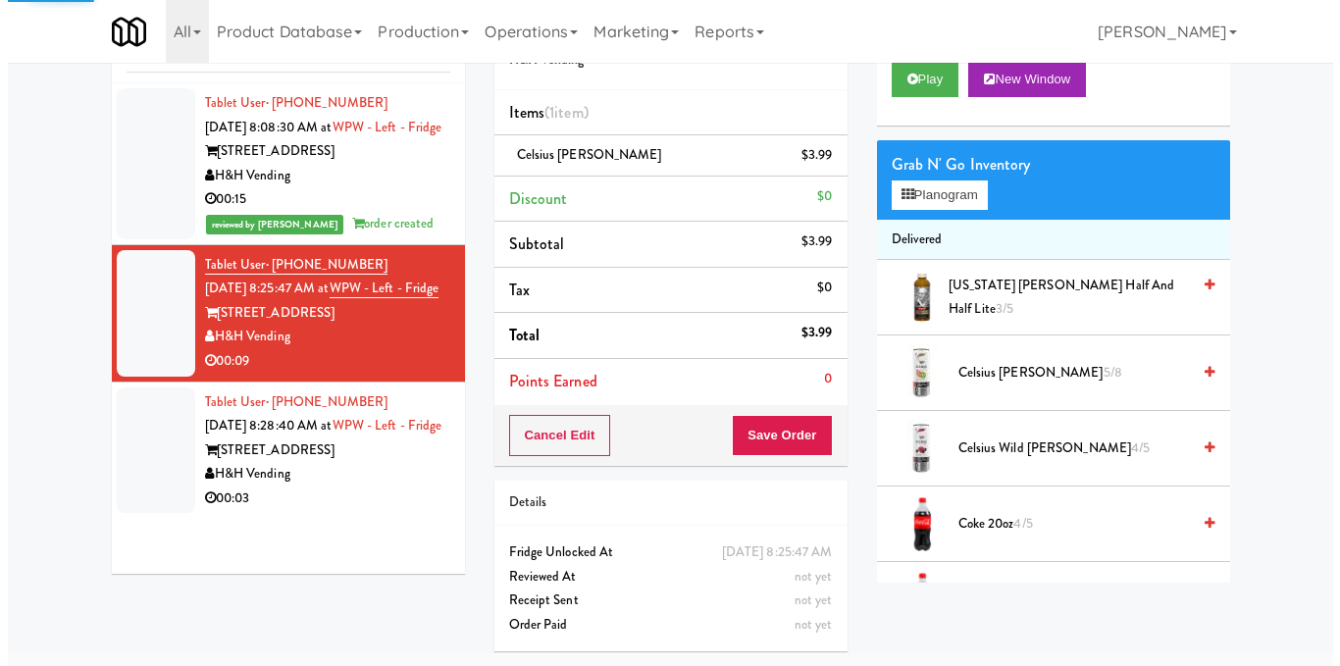
scroll to position [63, 0]
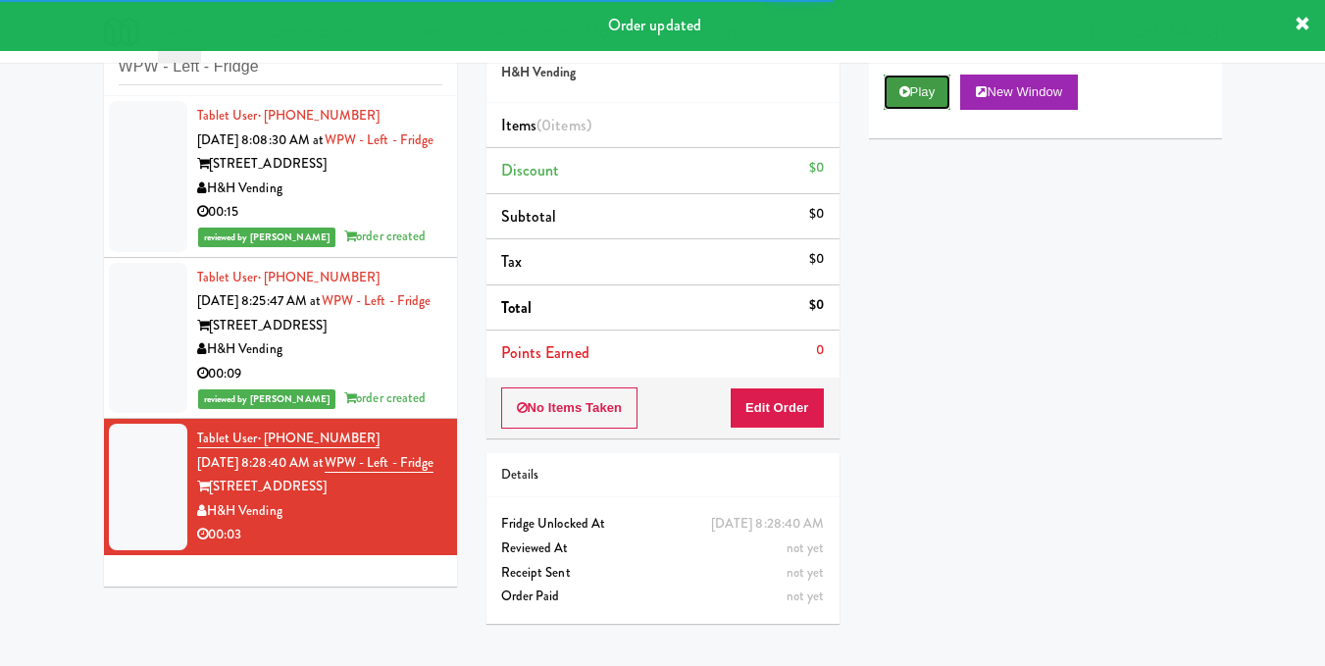
click at [919, 110] on button "Play" at bounding box center [918, 92] width 68 height 35
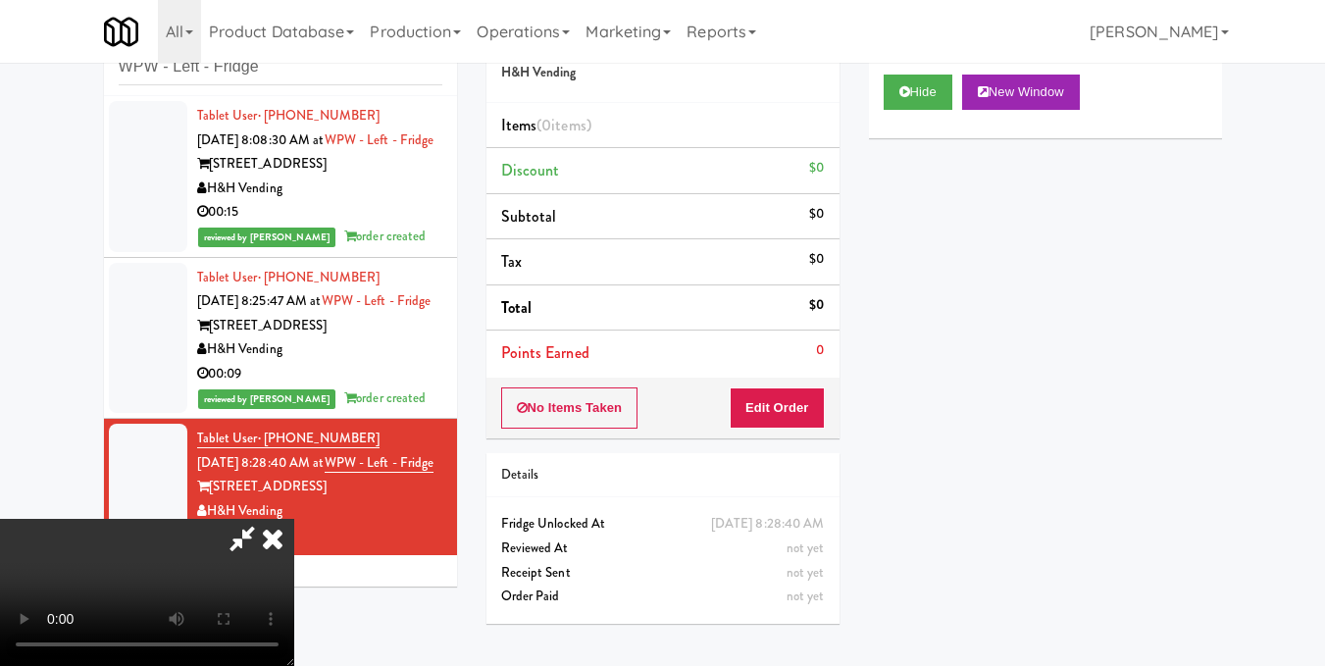
click at [294, 519] on video at bounding box center [147, 592] width 294 height 147
drag, startPoint x: 803, startPoint y: 409, endPoint x: 811, endPoint y: 374, distance: 36.2
click at [804, 409] on button "Edit Order" at bounding box center [777, 407] width 95 height 41
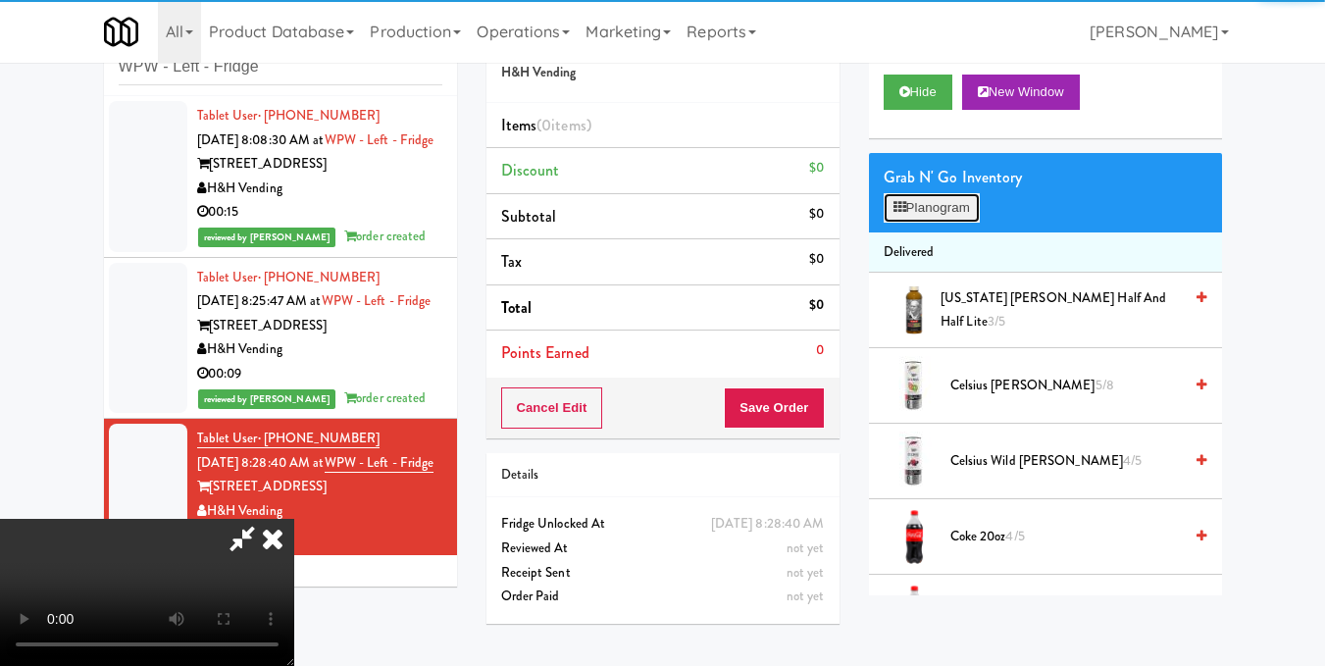
click at [916, 223] on button "Planogram" at bounding box center [932, 207] width 96 height 29
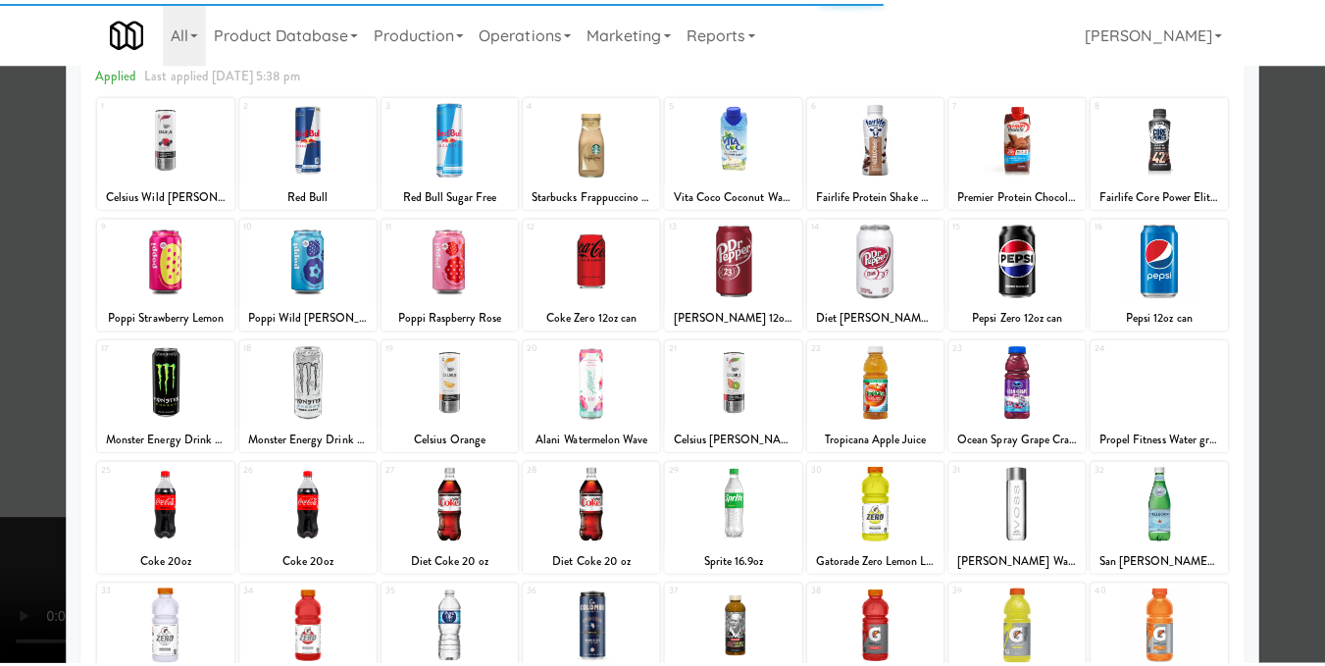
scroll to position [294, 0]
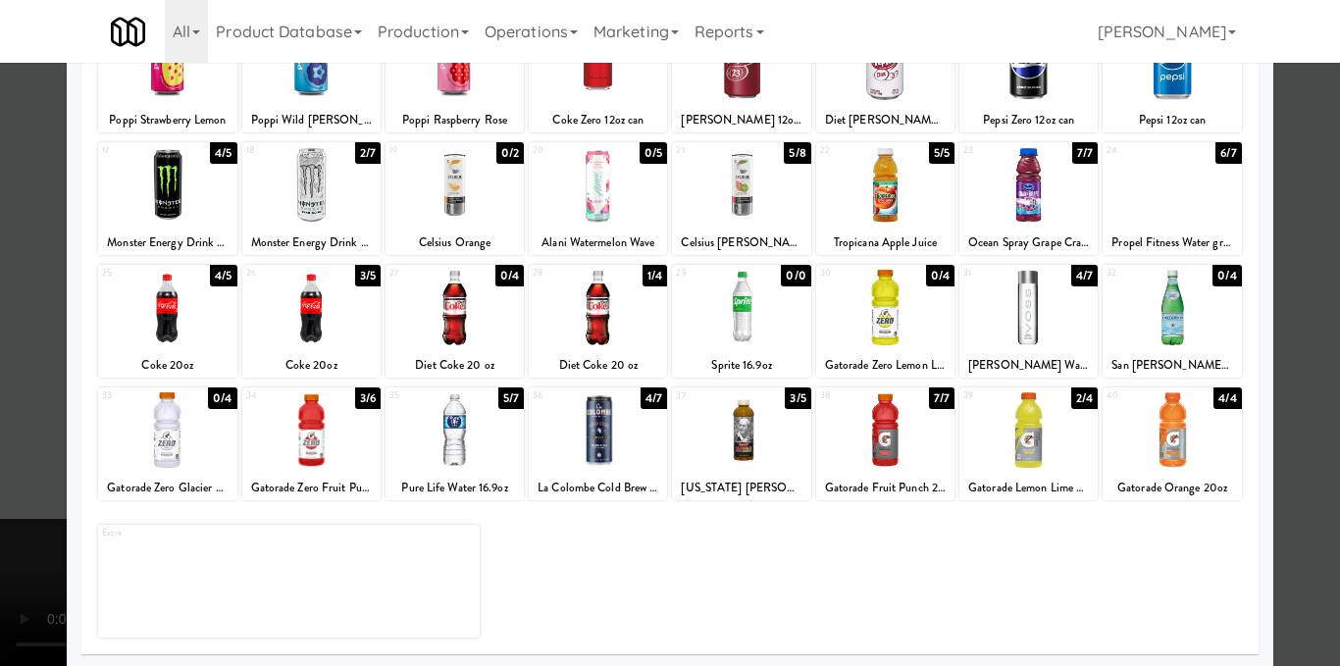
click at [1002, 438] on div at bounding box center [1028, 430] width 138 height 76
click at [1276, 437] on div at bounding box center [670, 333] width 1340 height 666
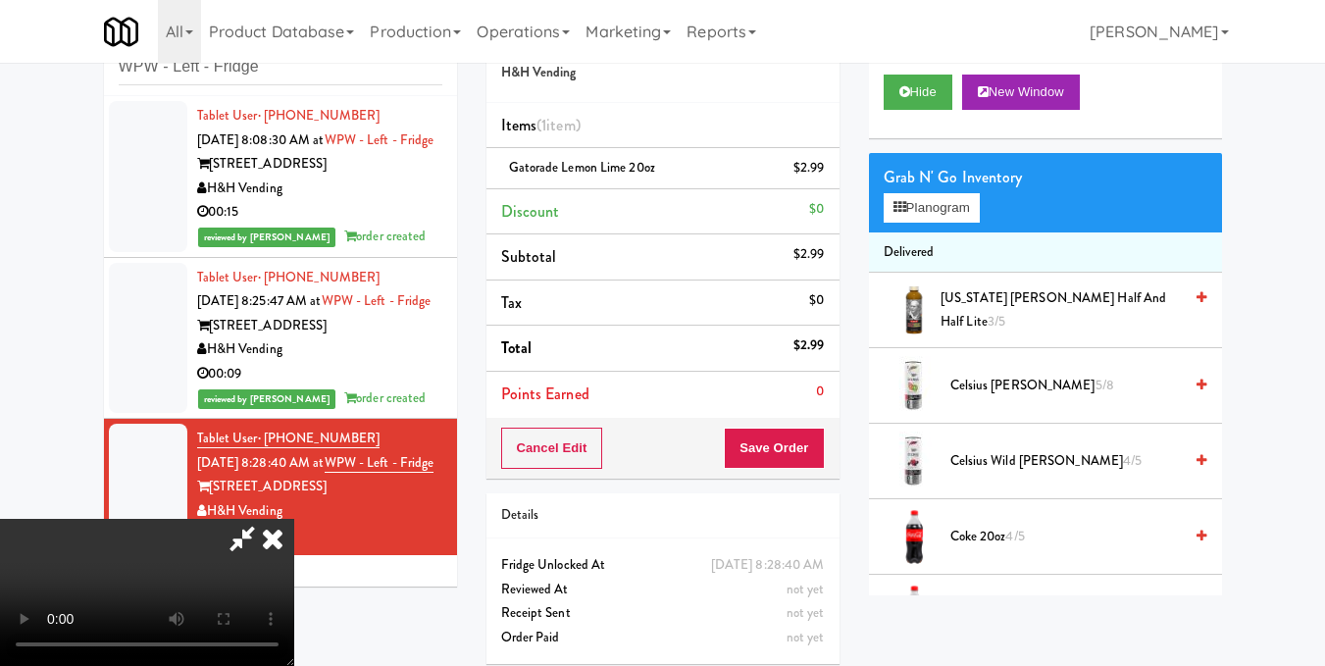
click at [294, 519] on video at bounding box center [147, 592] width 294 height 147
click at [265, 519] on icon at bounding box center [242, 538] width 45 height 39
click at [781, 444] on button "Save Order" at bounding box center [774, 448] width 100 height 41
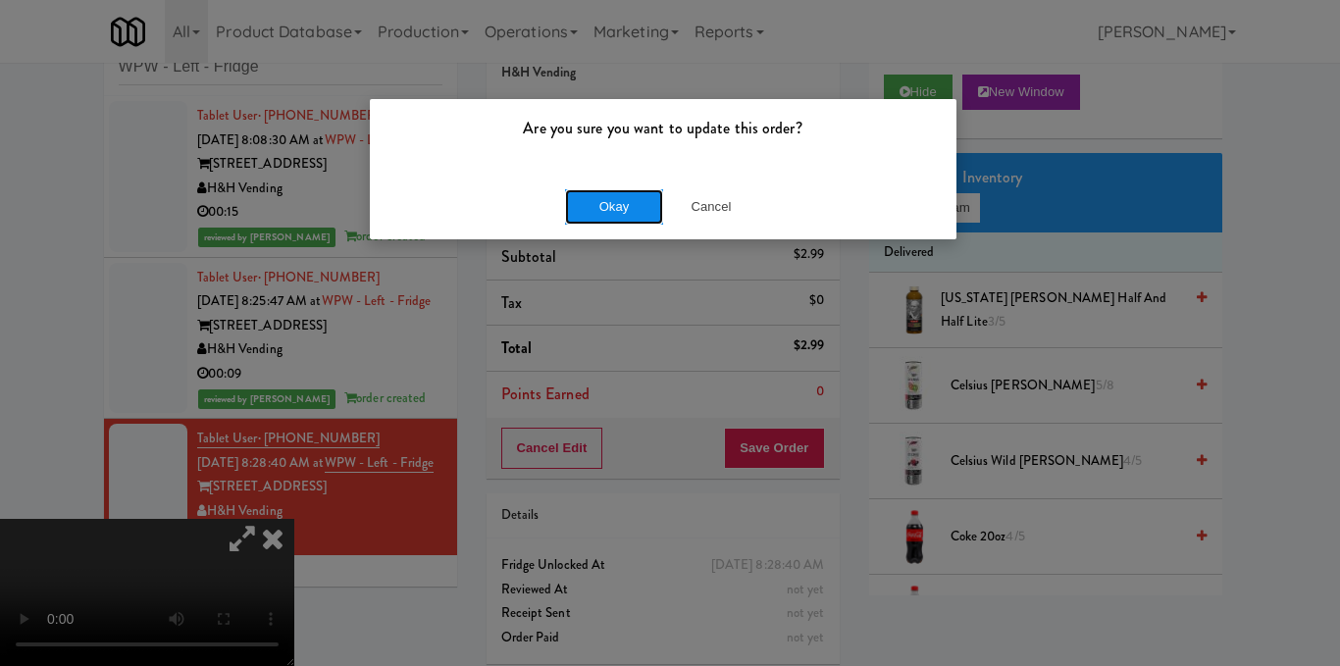
click at [587, 192] on button "Okay" at bounding box center [614, 206] width 98 height 35
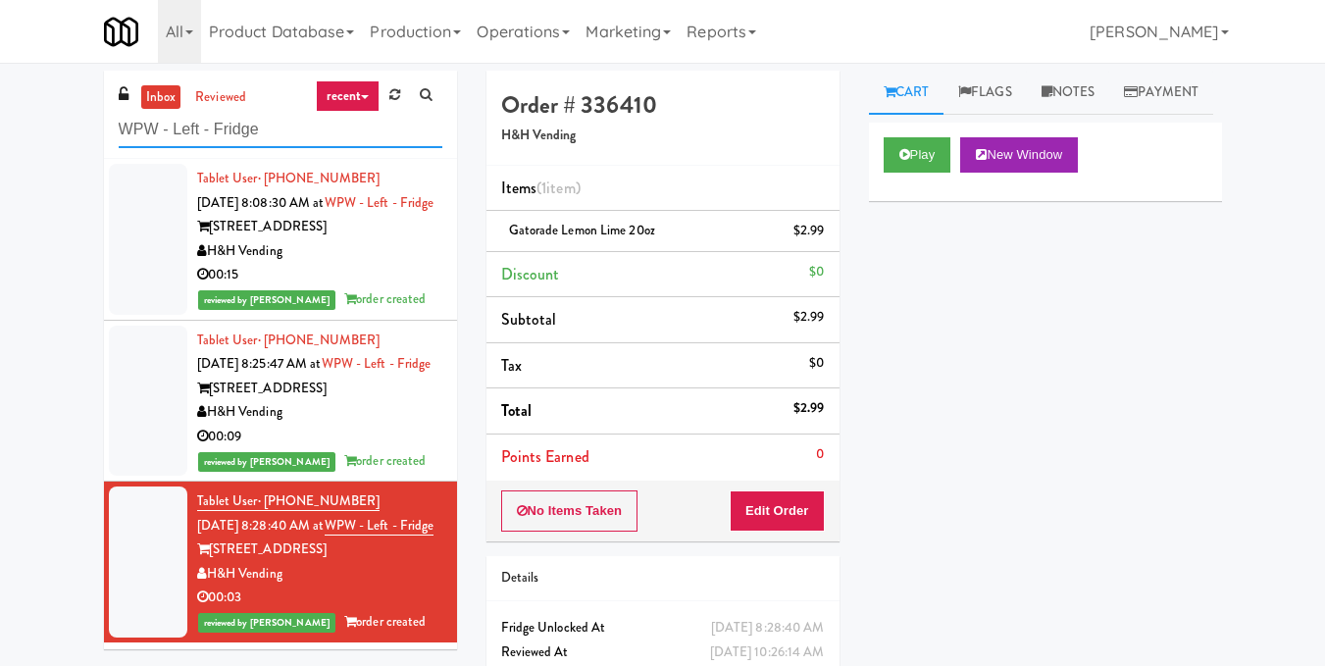
drag, startPoint x: 230, startPoint y: 141, endPoint x: 0, endPoint y: 158, distance: 231.1
click at [0, 158] on div "inbox reviewed recent all unclear take inventory issue suspicious failed recent…" at bounding box center [662, 406] width 1325 height 671
paste input "Hamilton"
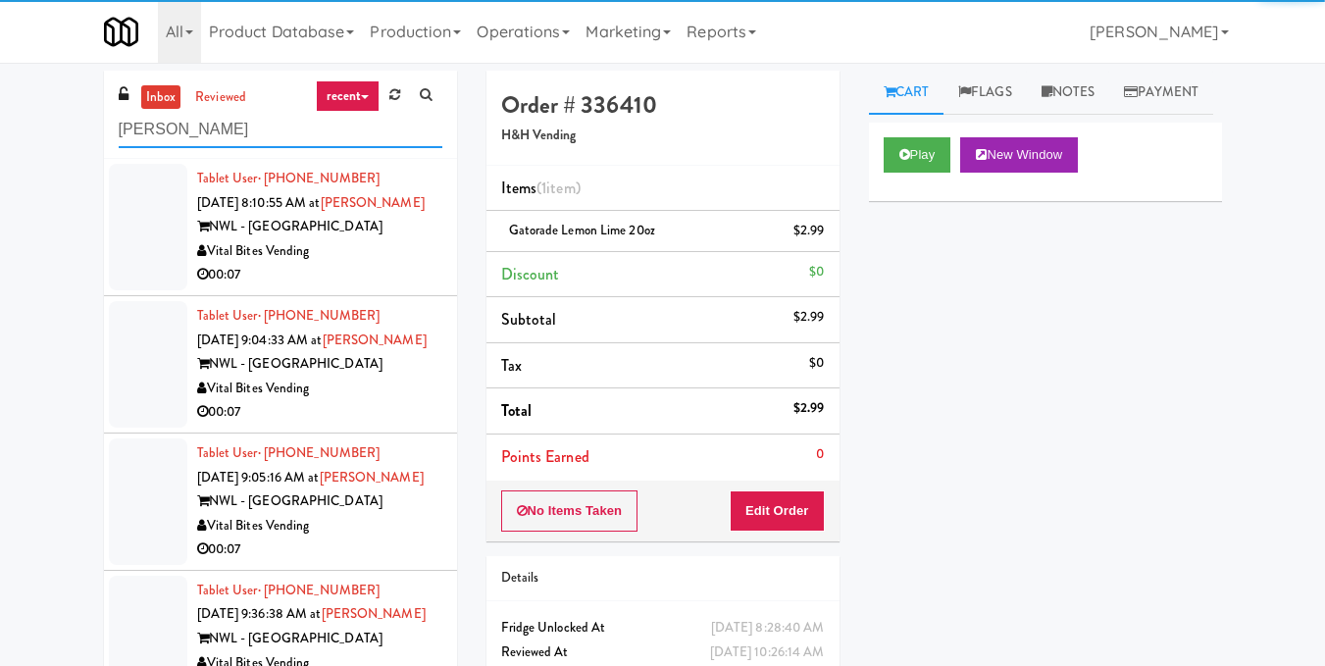
type input "Hamilton"
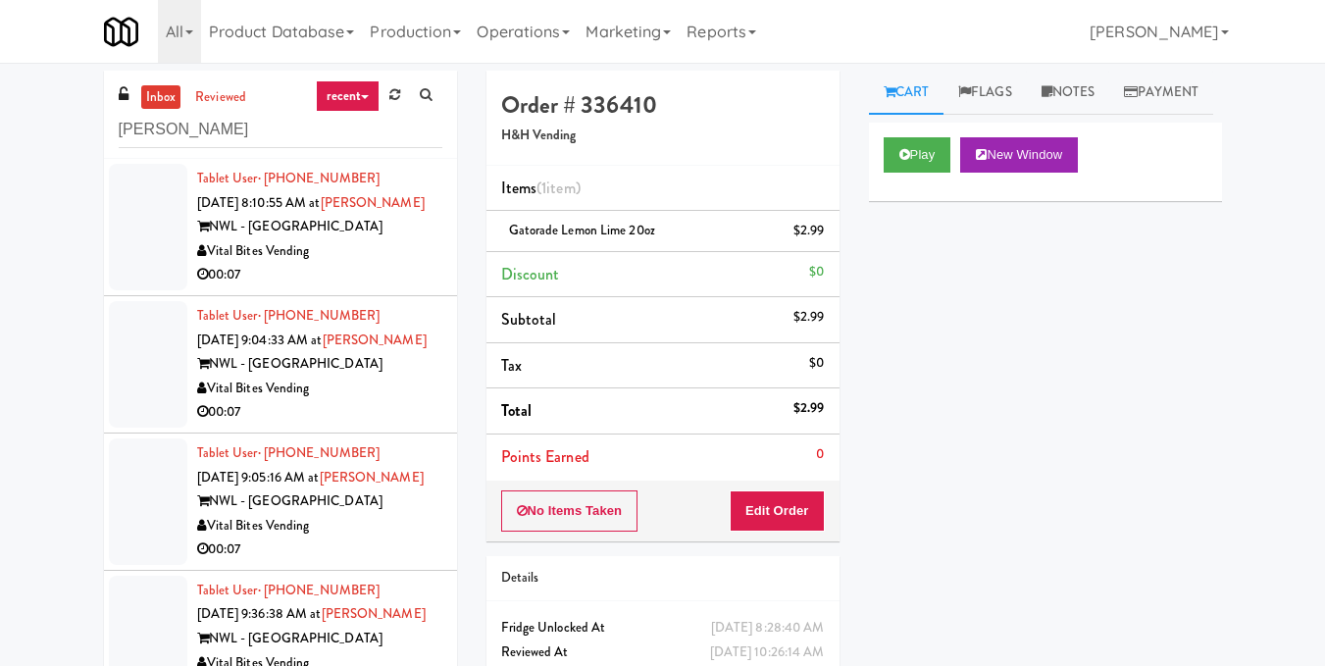
click at [372, 277] on div "00:07" at bounding box center [319, 275] width 245 height 25
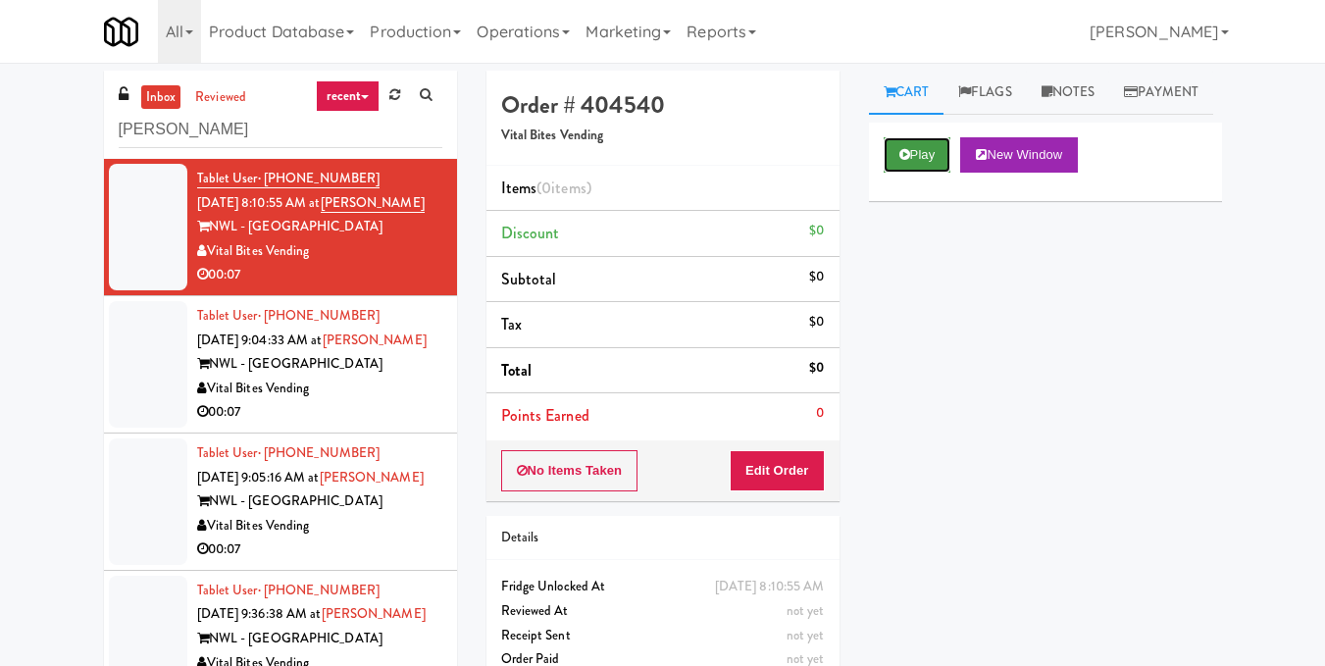
click at [916, 173] on button "Play" at bounding box center [918, 154] width 68 height 35
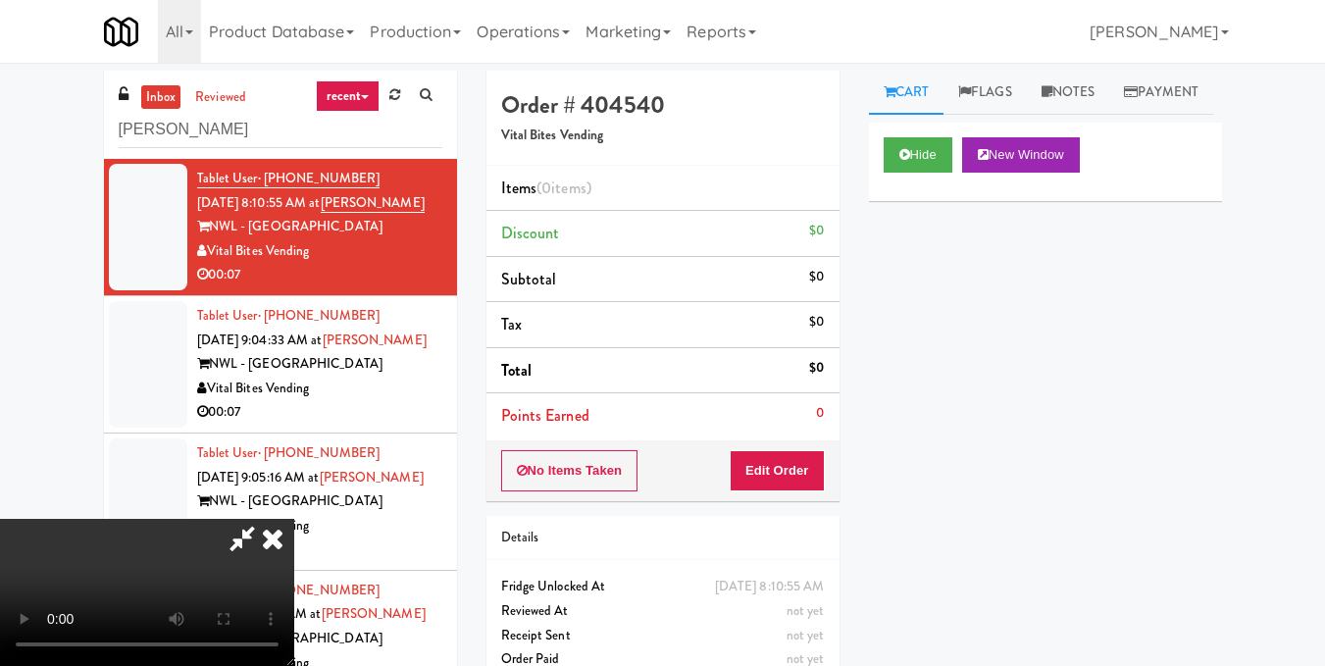
click at [294, 519] on video at bounding box center [147, 592] width 294 height 147
click at [824, 467] on button "Edit Order" at bounding box center [777, 470] width 95 height 41
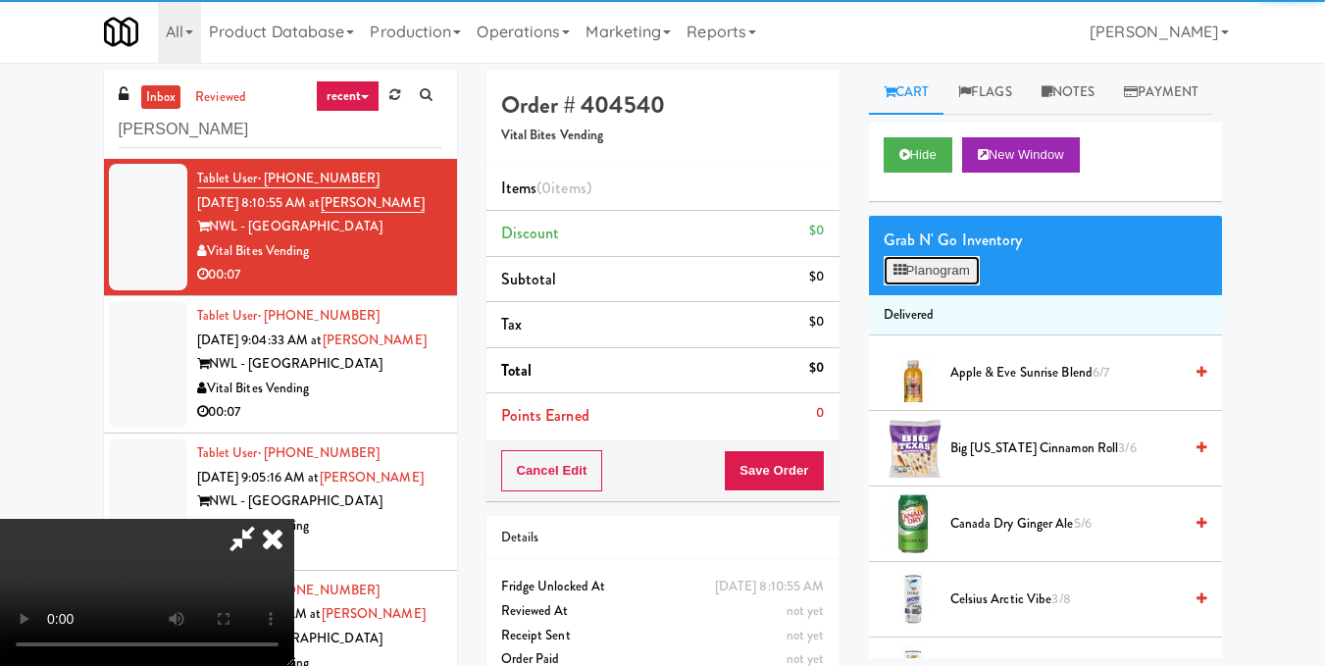
click at [963, 285] on button "Planogram" at bounding box center [932, 270] width 96 height 29
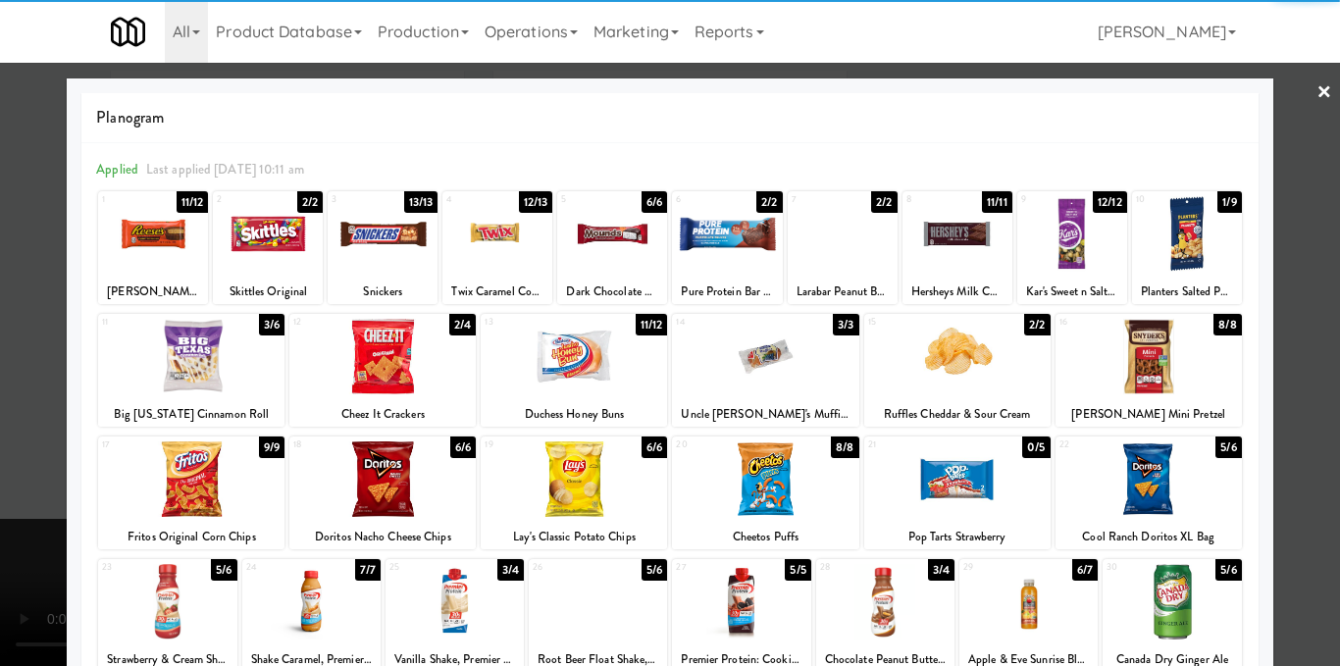
click at [958, 514] on div at bounding box center [957, 479] width 186 height 76
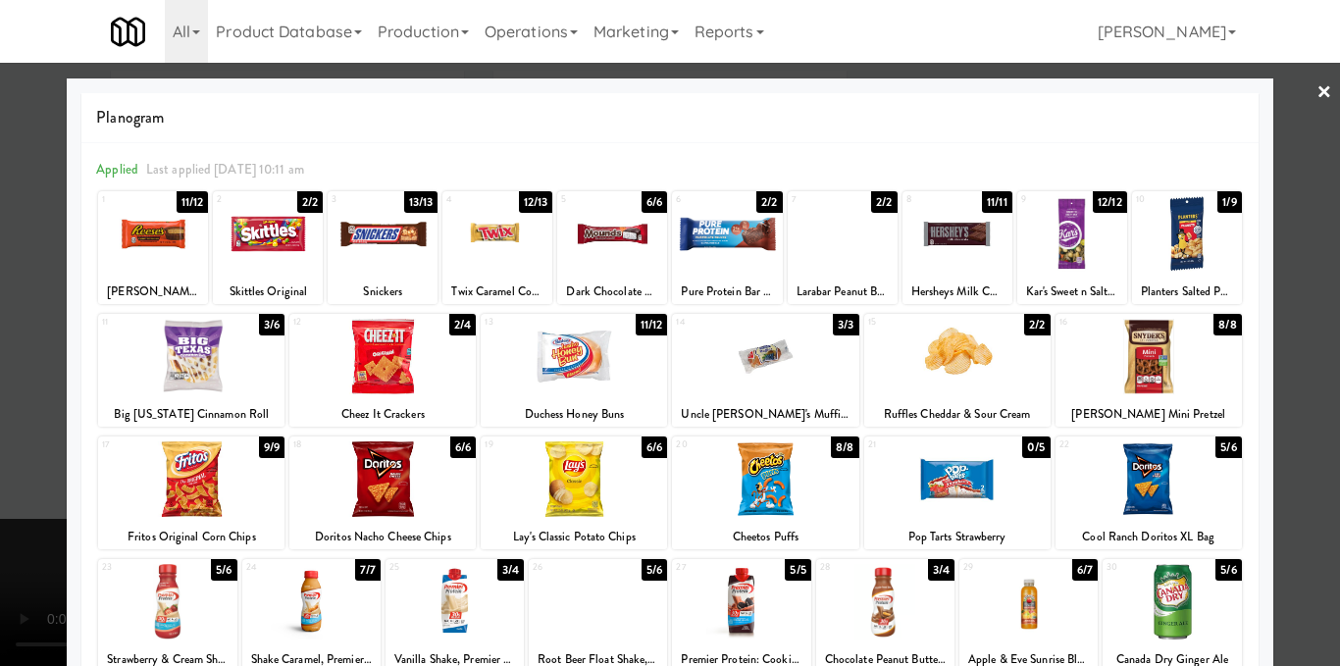
click at [1290, 445] on div at bounding box center [670, 333] width 1340 height 666
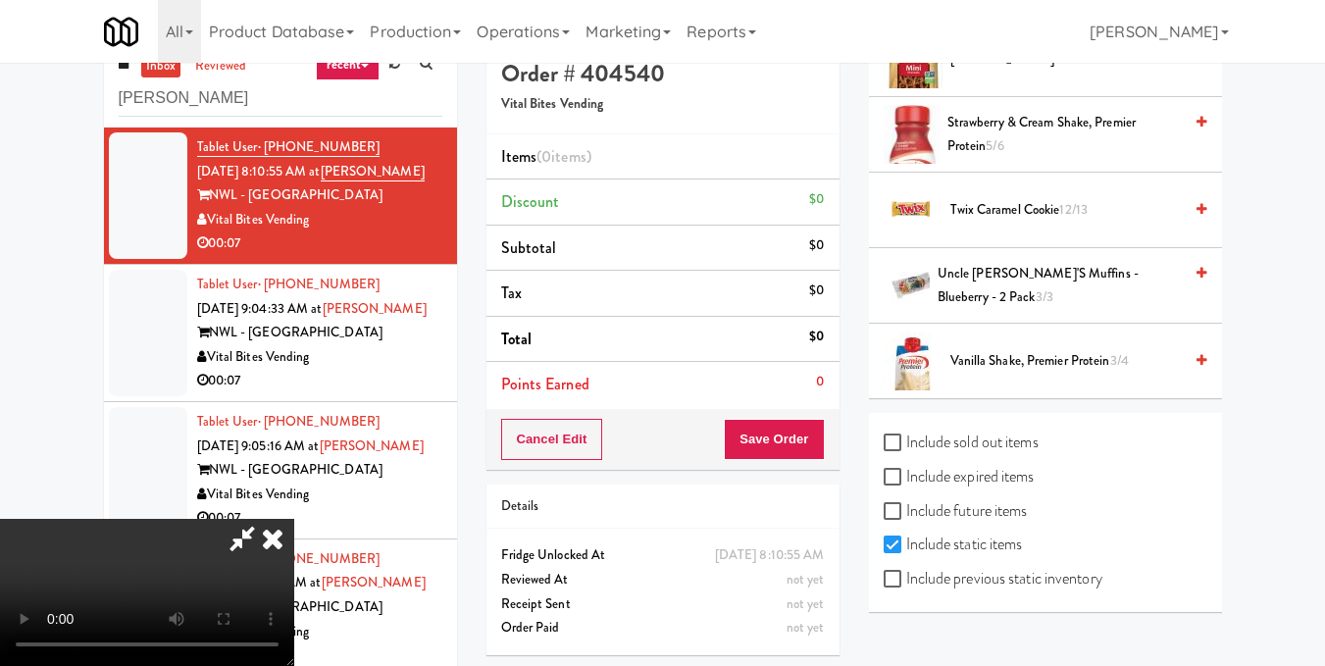
scroll to position [63, 0]
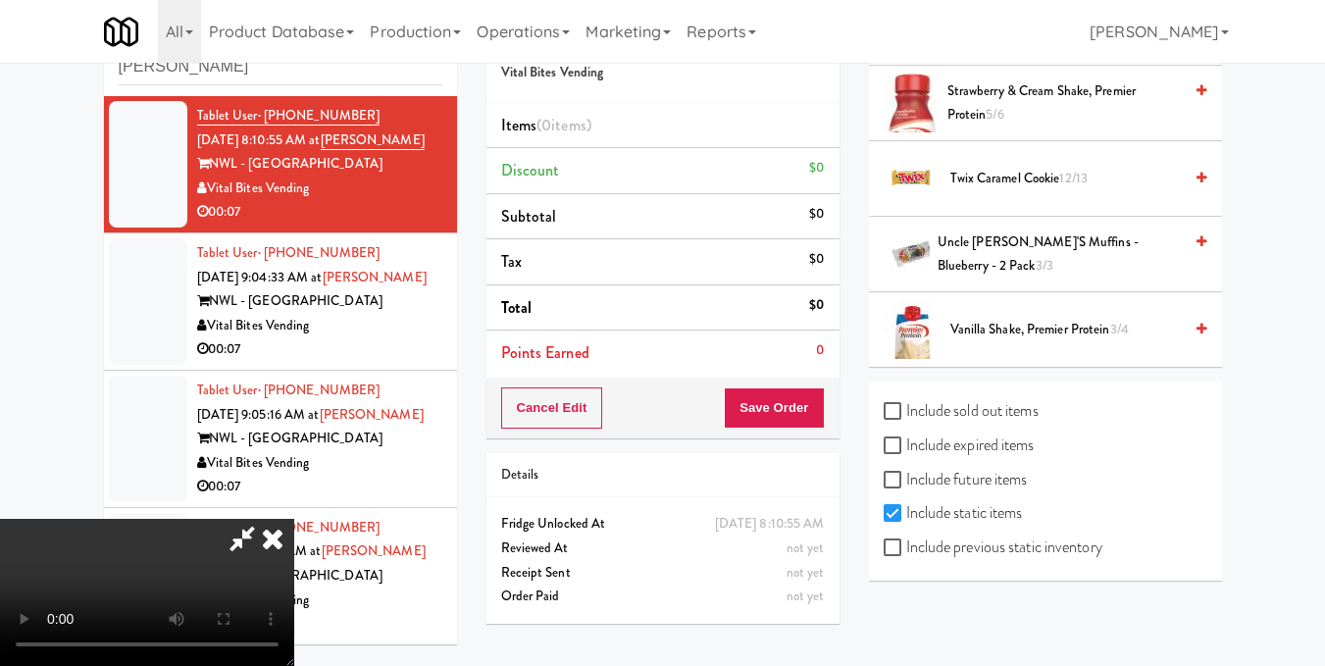
click at [1028, 555] on label "Include previous static inventory" at bounding box center [993, 547] width 219 height 29
click at [906, 555] on input "Include previous static inventory" at bounding box center [895, 548] width 23 height 16
checkbox input "true"
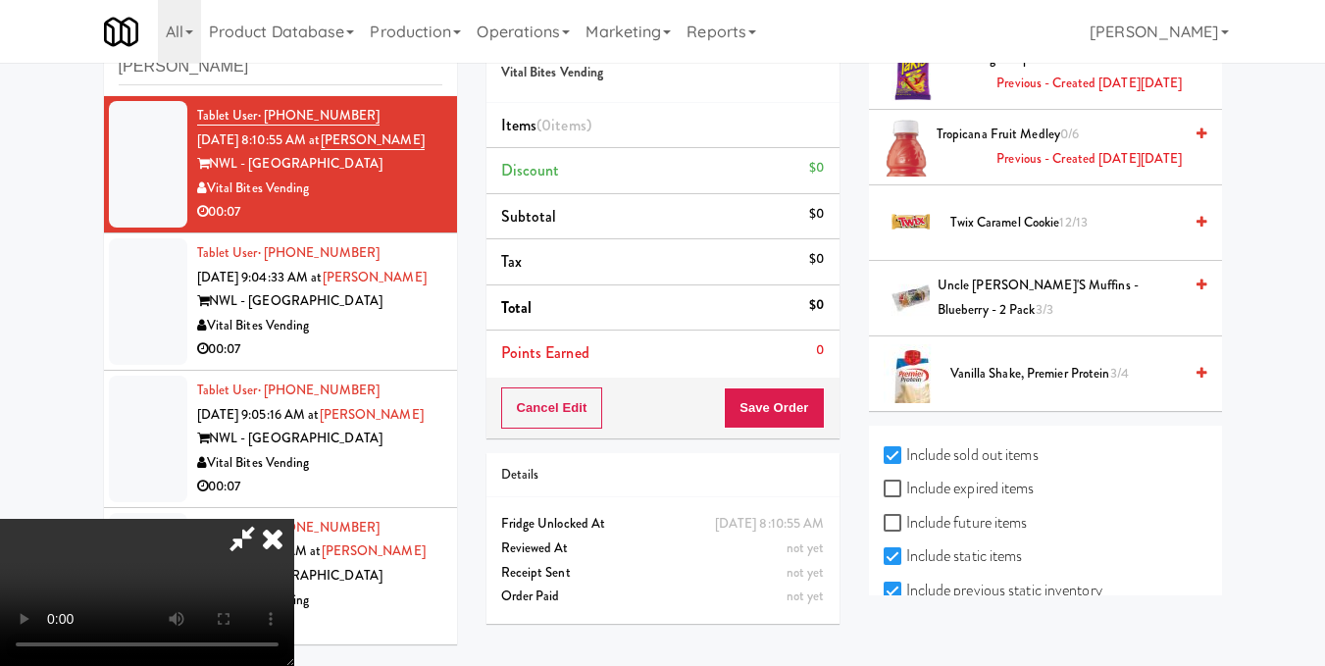
scroll to position [6839, 0]
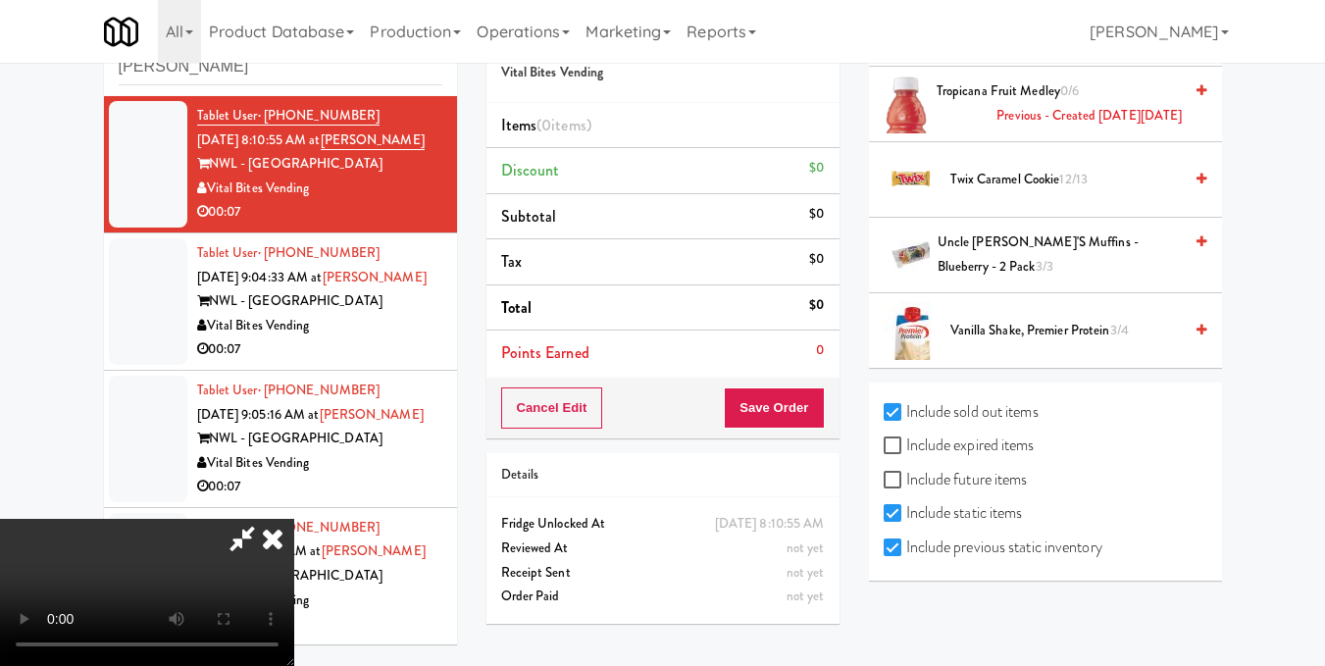
click at [992, 446] on label "Include expired items" at bounding box center [959, 445] width 151 height 29
click at [906, 446] on input "Include expired items" at bounding box center [895, 446] width 23 height 16
checkbox input "true"
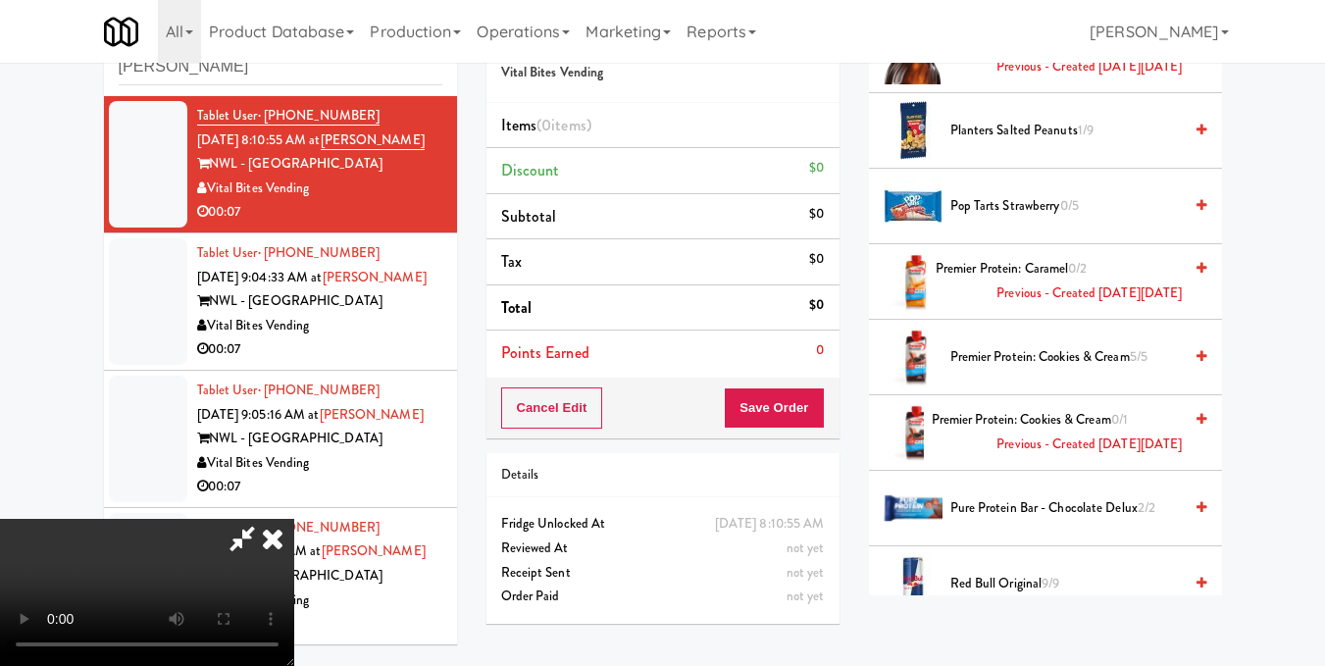
scroll to position [5270, 0]
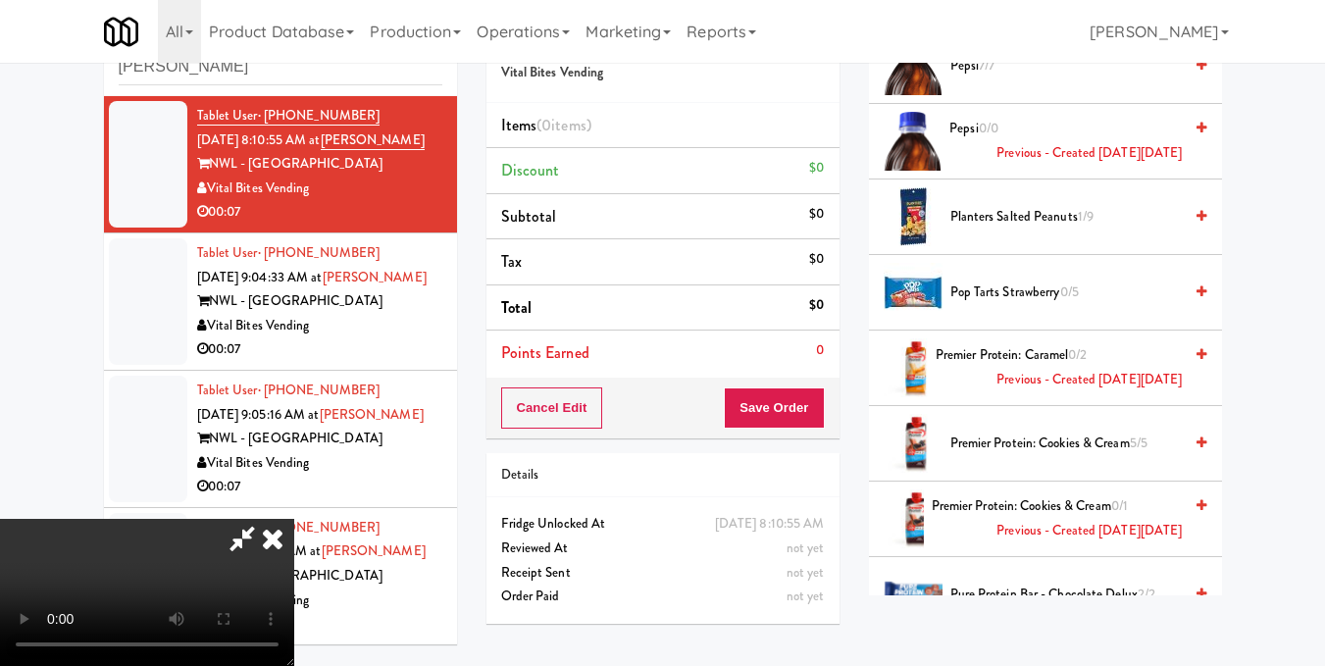
click at [1197, 305] on link at bounding box center [1202, 293] width 10 height 25
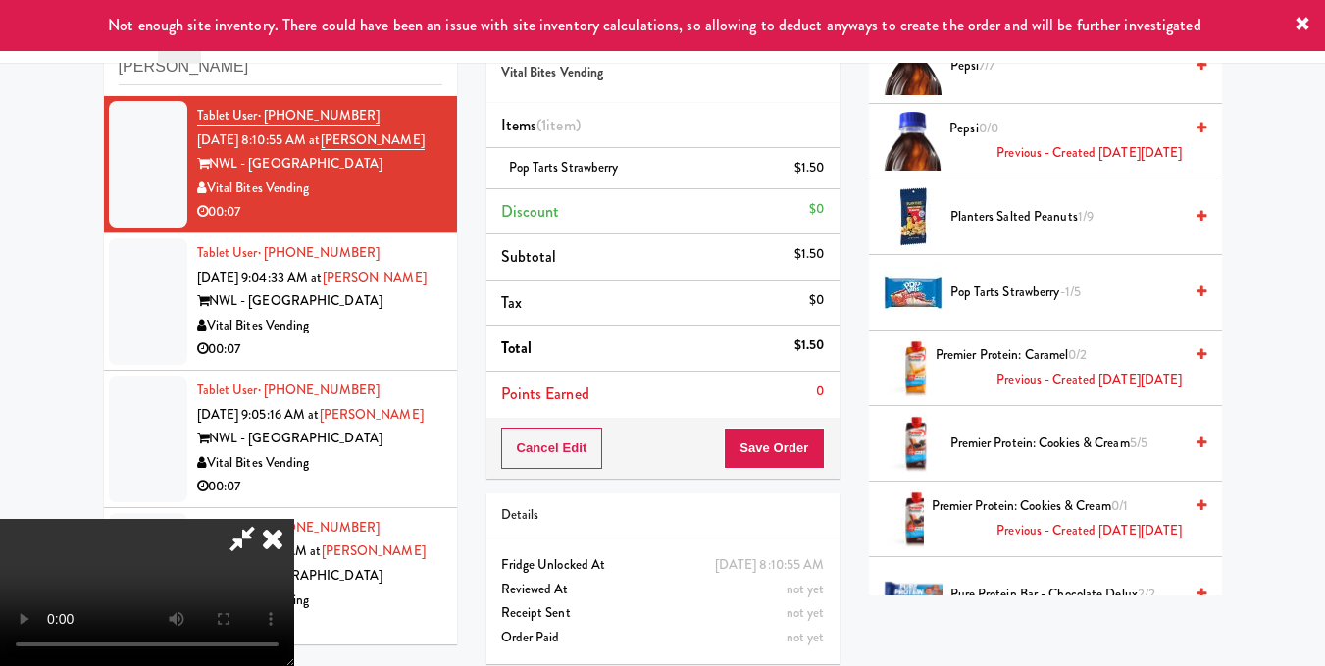
click at [294, 519] on video at bounding box center [147, 592] width 294 height 147
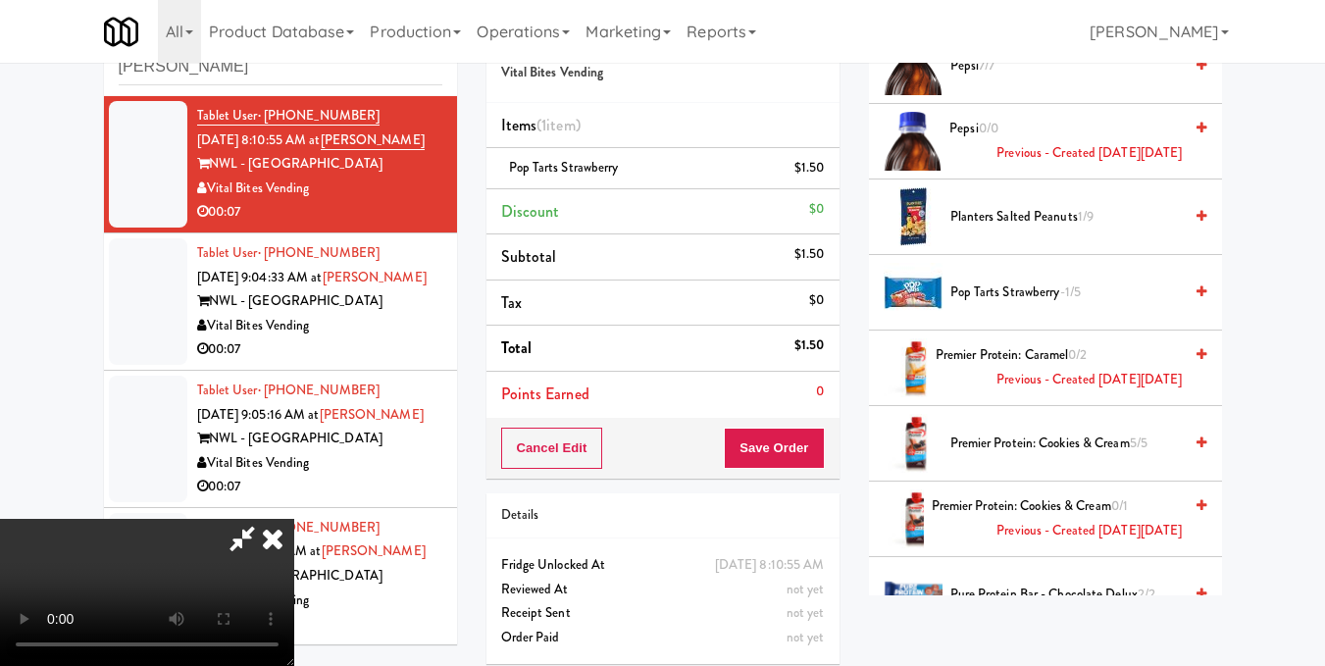
click at [294, 519] on icon at bounding box center [272, 538] width 43 height 39
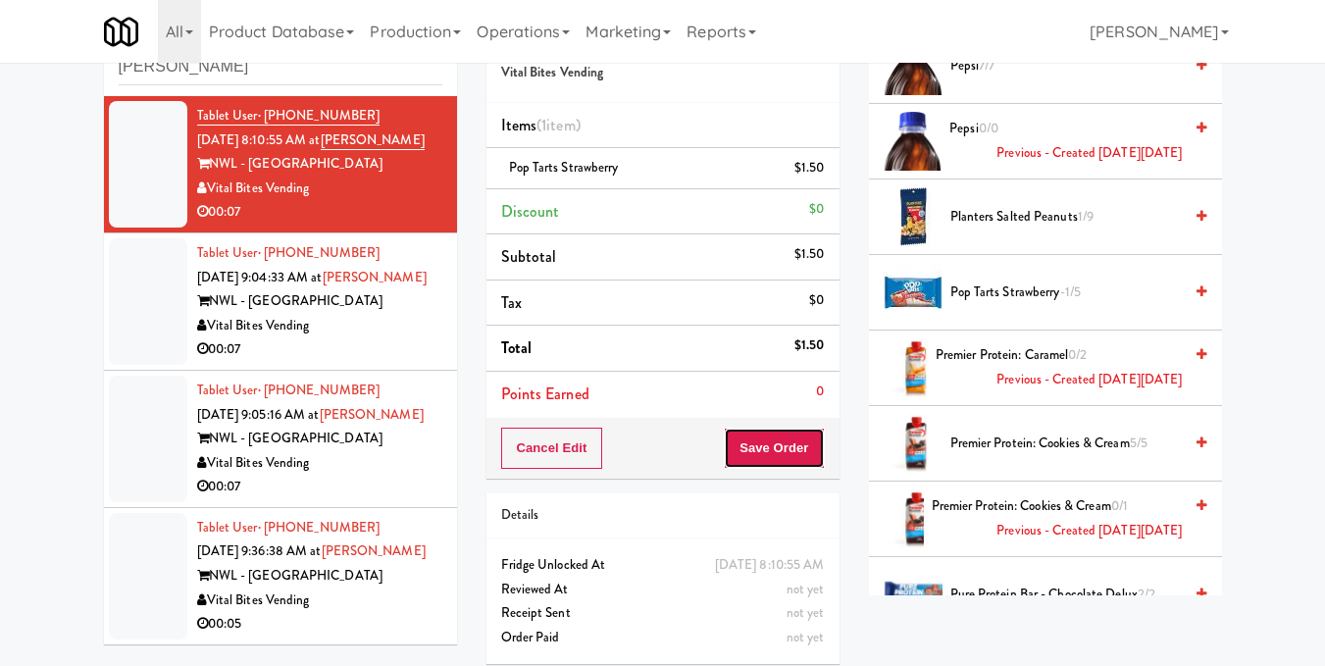
click at [810, 456] on button "Save Order" at bounding box center [774, 448] width 100 height 41
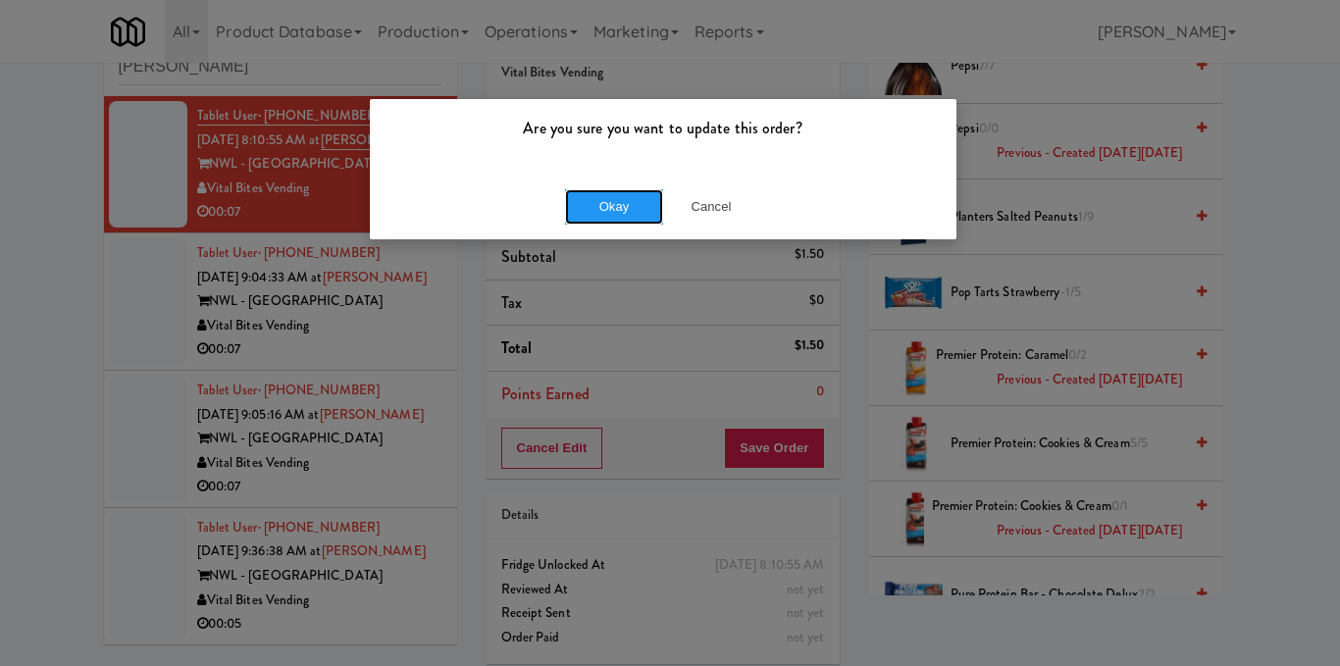
drag, startPoint x: 635, startPoint y: 205, endPoint x: 549, endPoint y: 260, distance: 101.5
click at [636, 205] on button "Okay" at bounding box center [614, 206] width 98 height 35
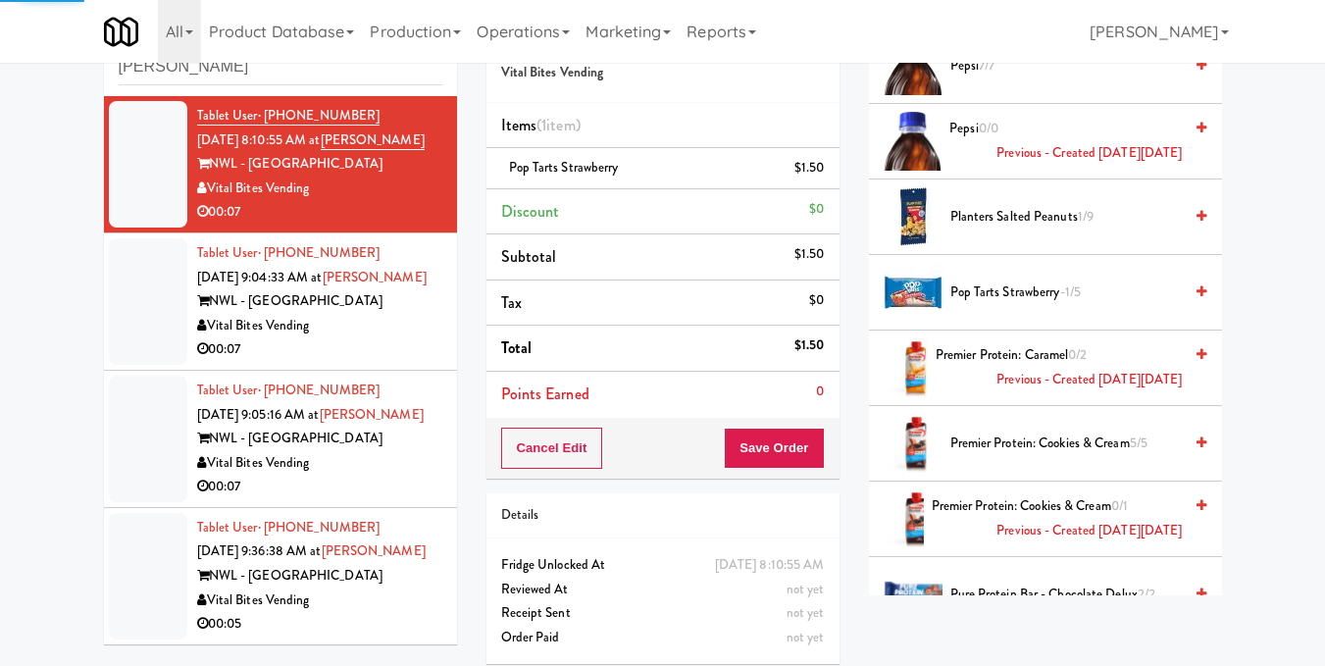
scroll to position [242, 0]
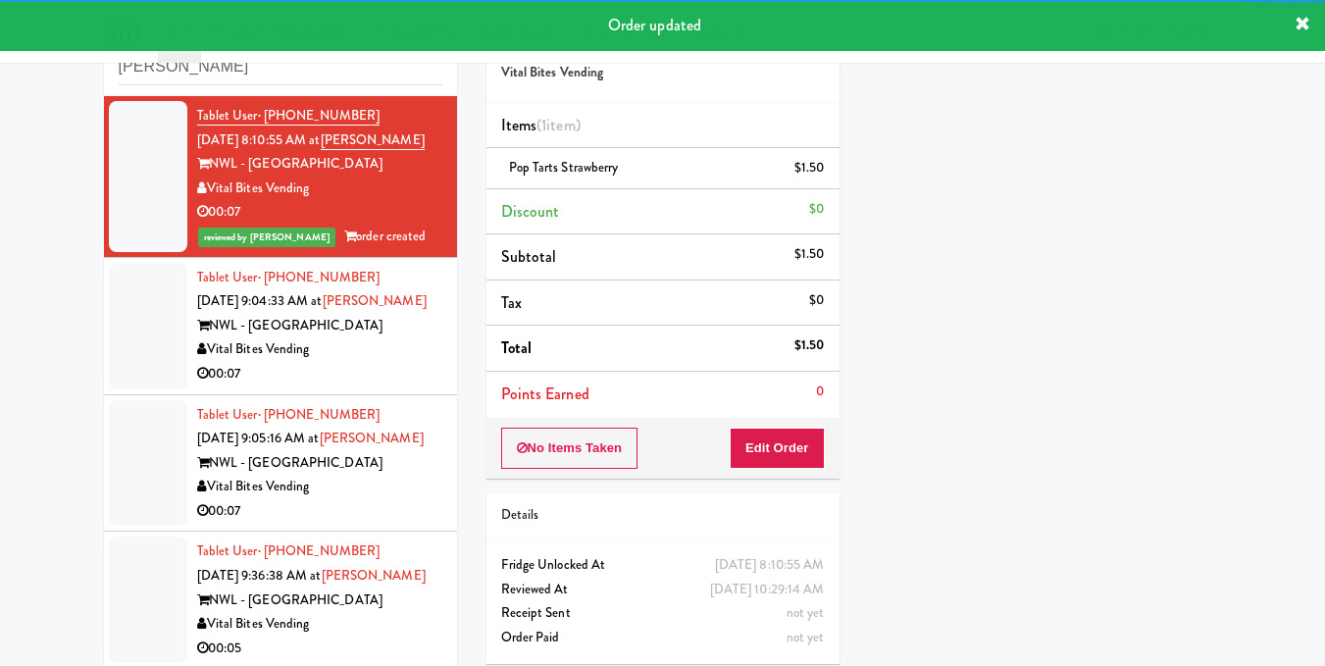
click at [377, 316] on div "NWL - Hamilton" at bounding box center [319, 326] width 245 height 25
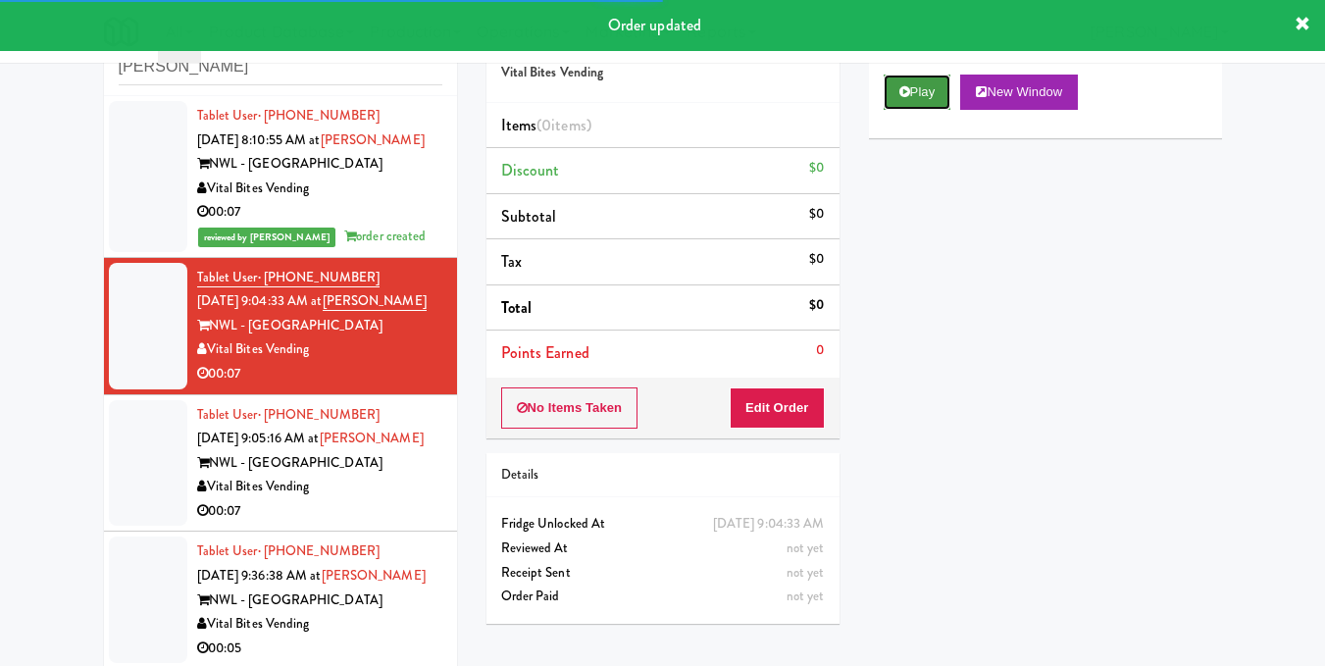
click at [911, 110] on button "Play" at bounding box center [918, 92] width 68 height 35
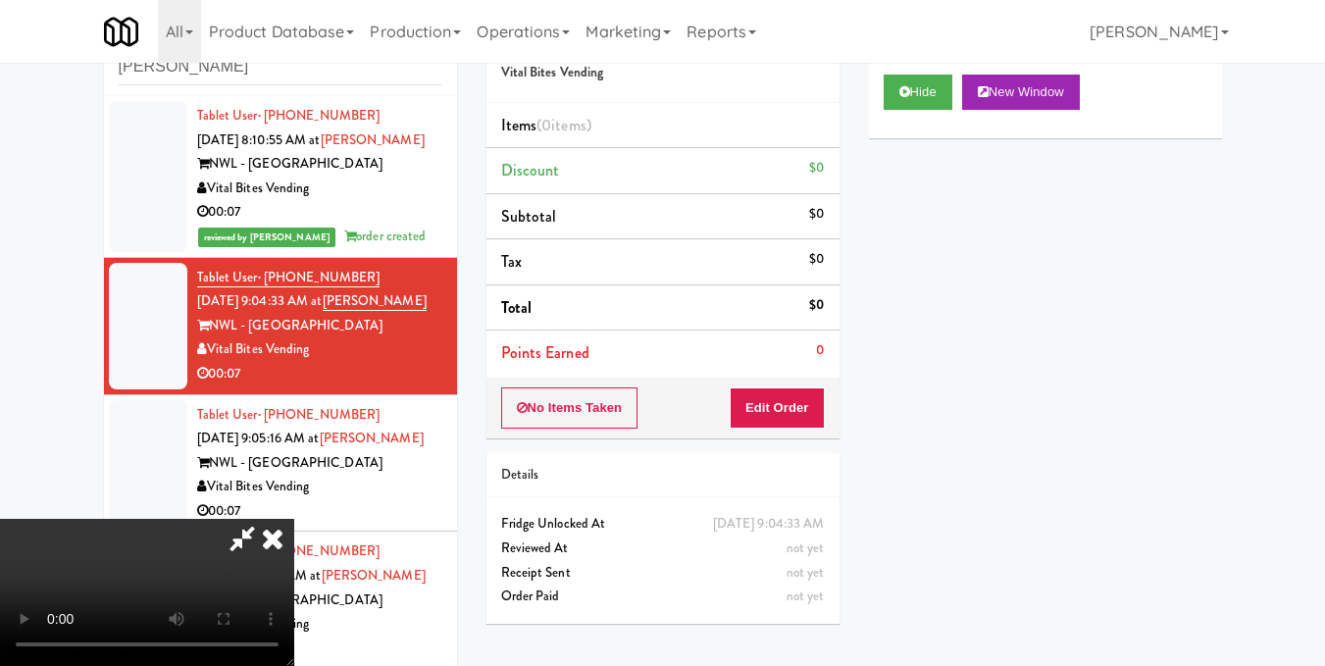
click at [294, 519] on video at bounding box center [147, 592] width 294 height 147
click at [810, 403] on button "Edit Order" at bounding box center [777, 407] width 95 height 41
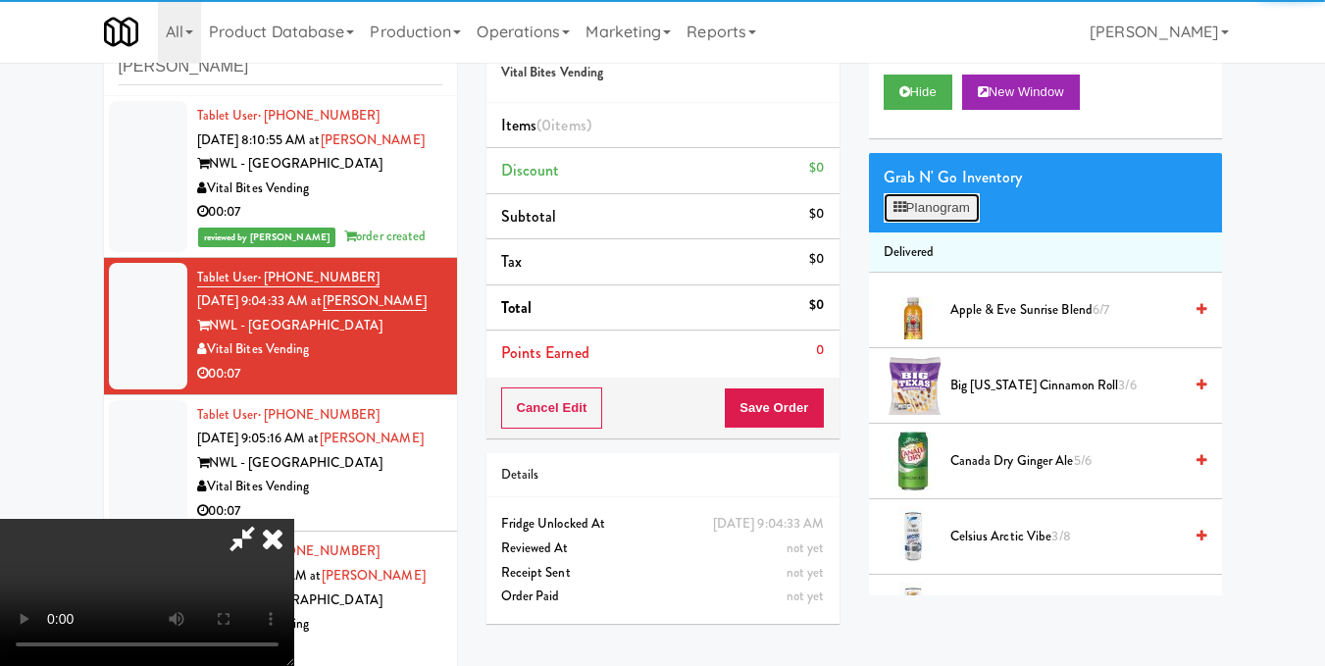
click at [929, 223] on button "Planogram" at bounding box center [932, 207] width 96 height 29
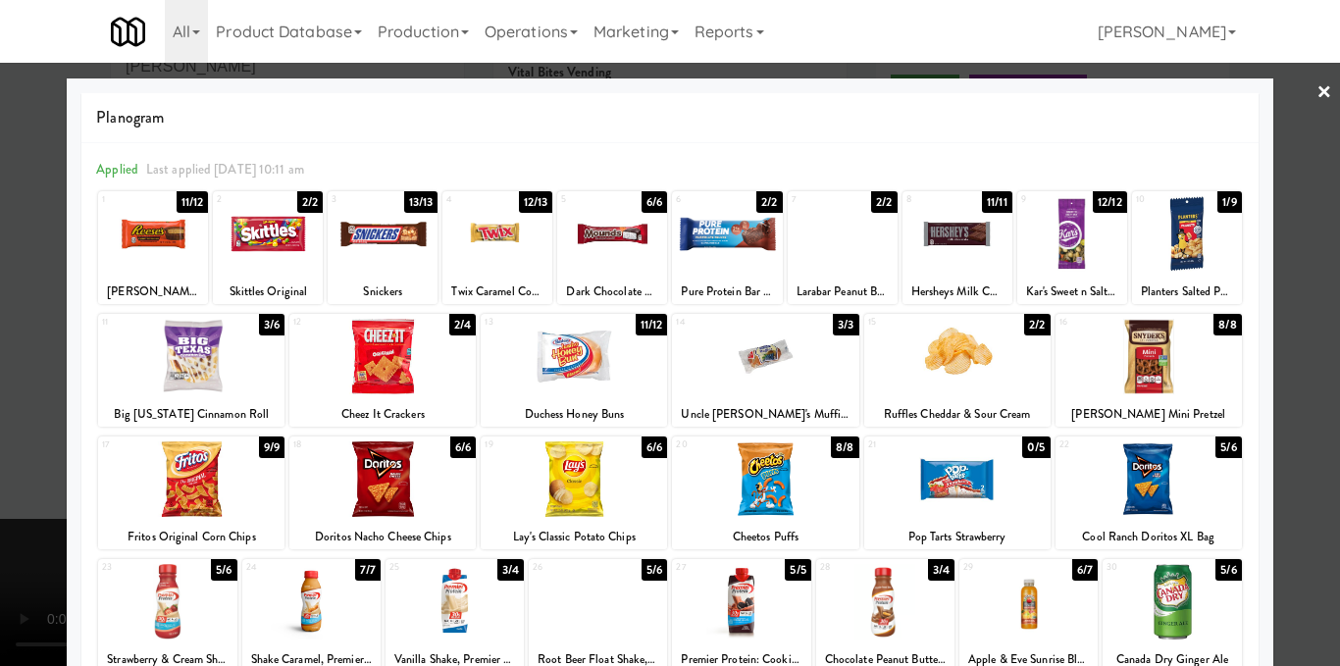
click at [779, 350] on div at bounding box center [765, 357] width 186 height 76
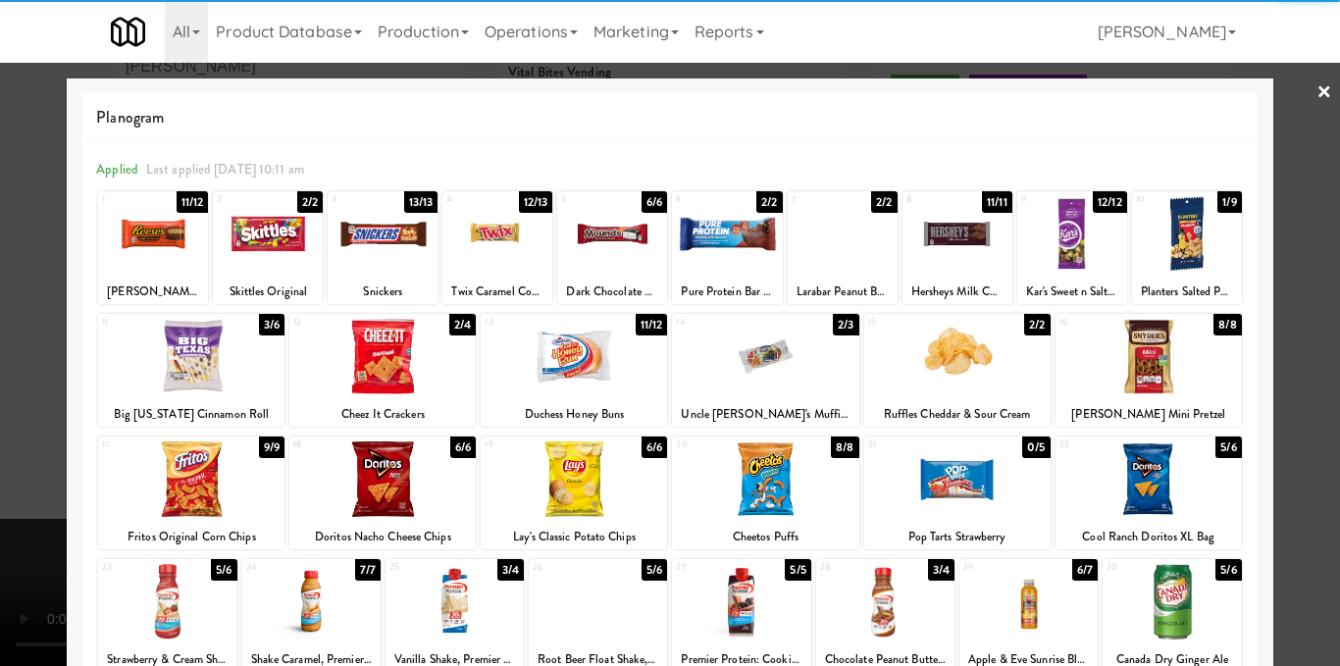
click at [1306, 305] on div at bounding box center [670, 333] width 1340 height 666
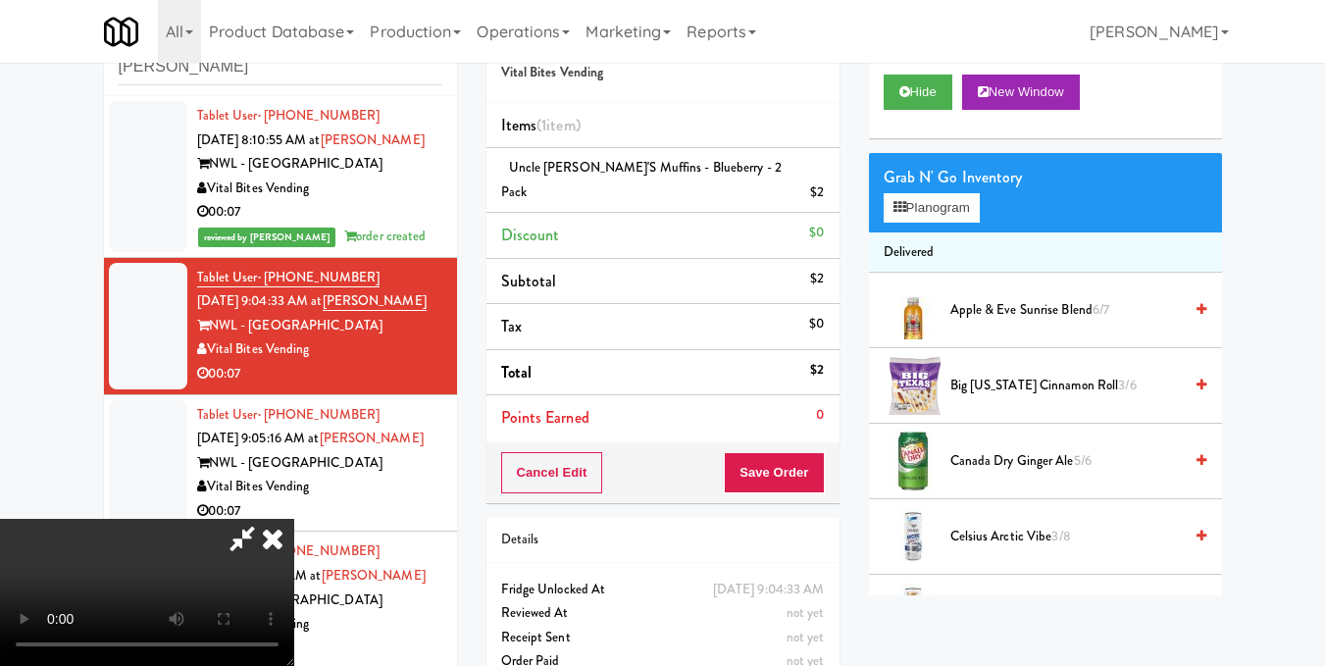
click at [294, 519] on video at bounding box center [147, 592] width 294 height 147
click at [294, 519] on icon at bounding box center [272, 538] width 43 height 39
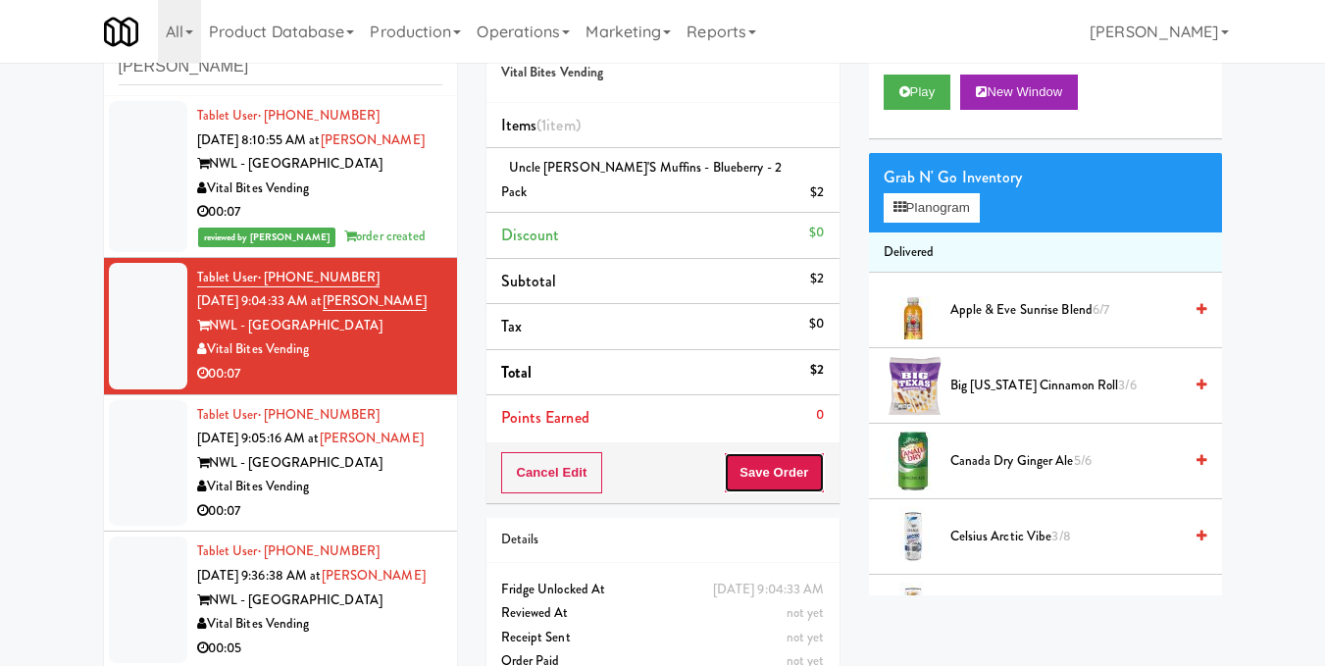
click at [796, 452] on button "Save Order" at bounding box center [774, 472] width 100 height 41
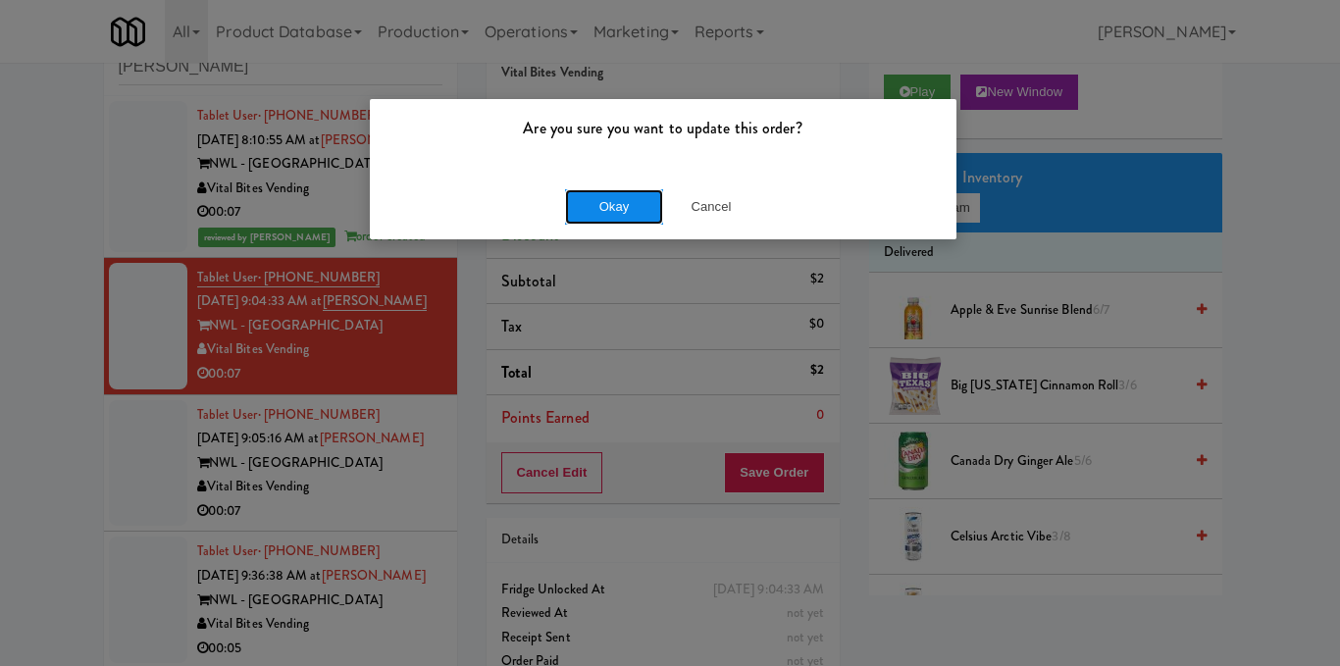
click at [635, 208] on button "Okay" at bounding box center [614, 206] width 98 height 35
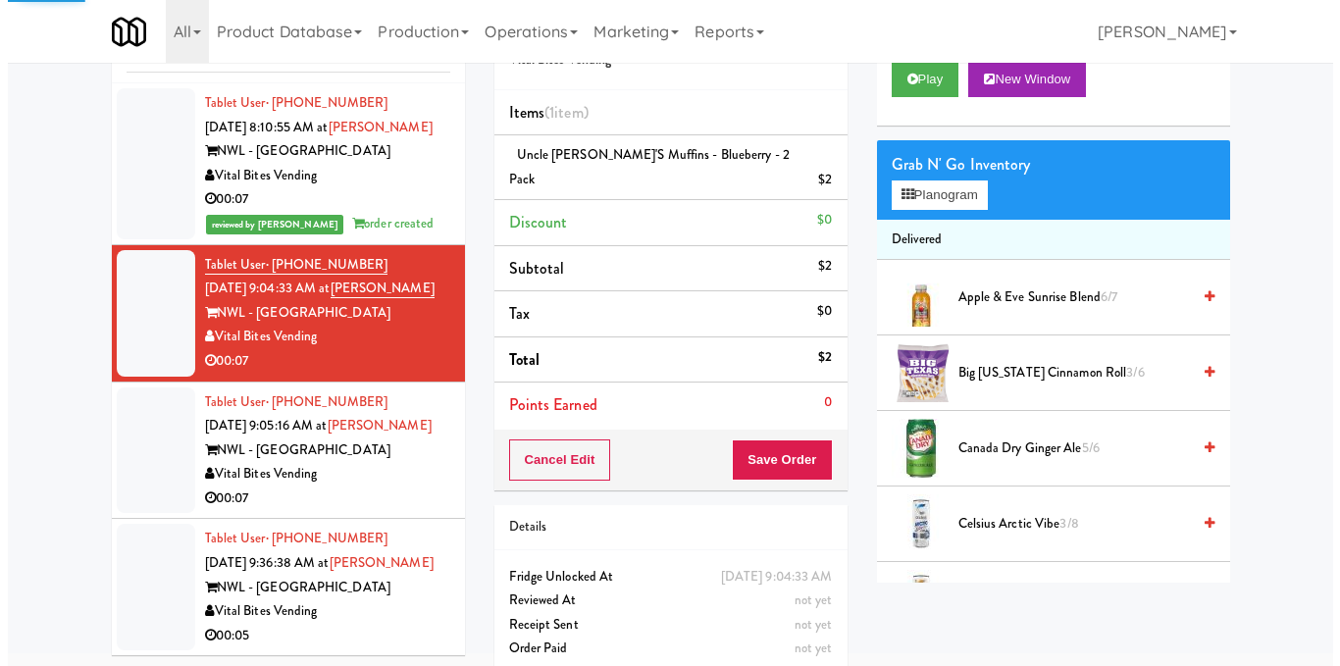
scroll to position [79, 0]
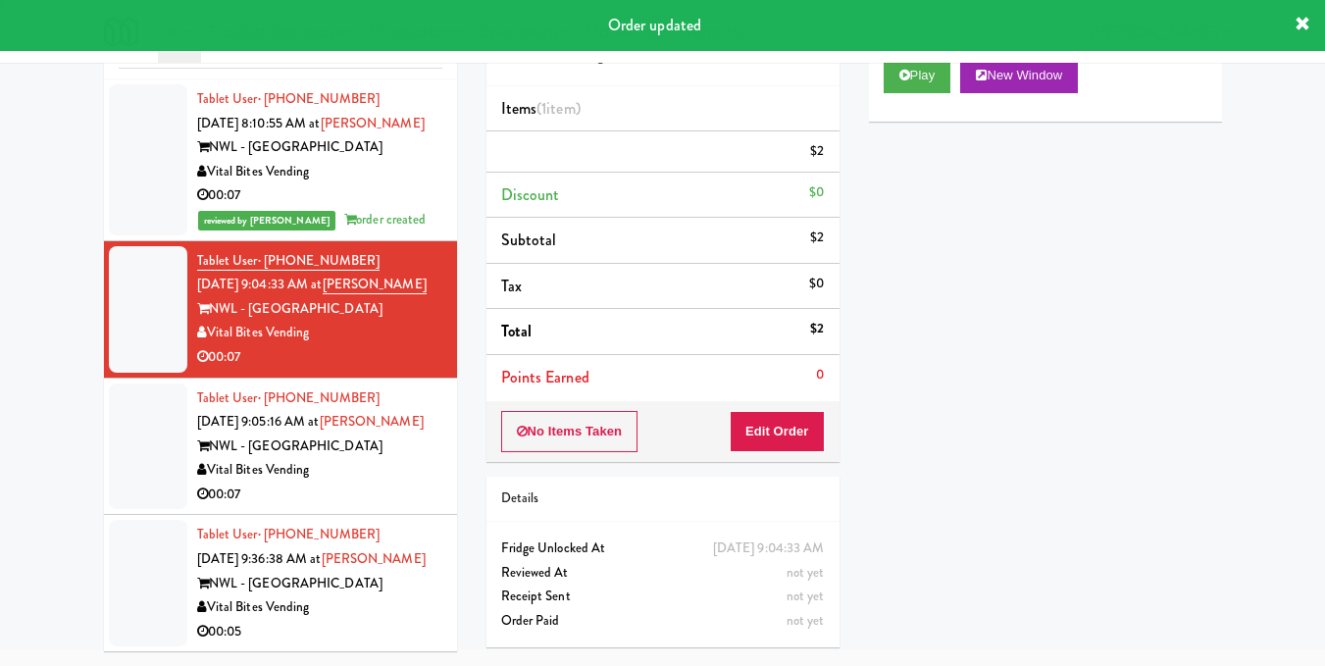
click at [400, 475] on div "Vital Bites Vending" at bounding box center [319, 470] width 245 height 25
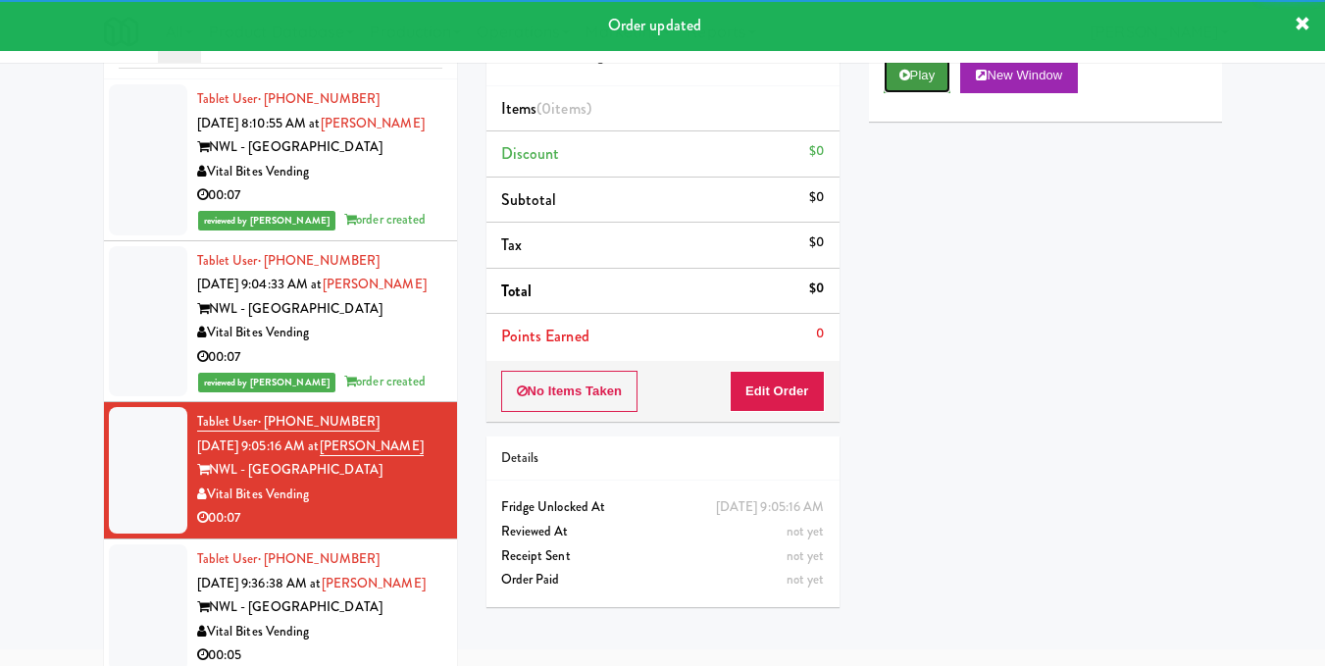
click at [903, 81] on icon at bounding box center [904, 75] width 11 height 13
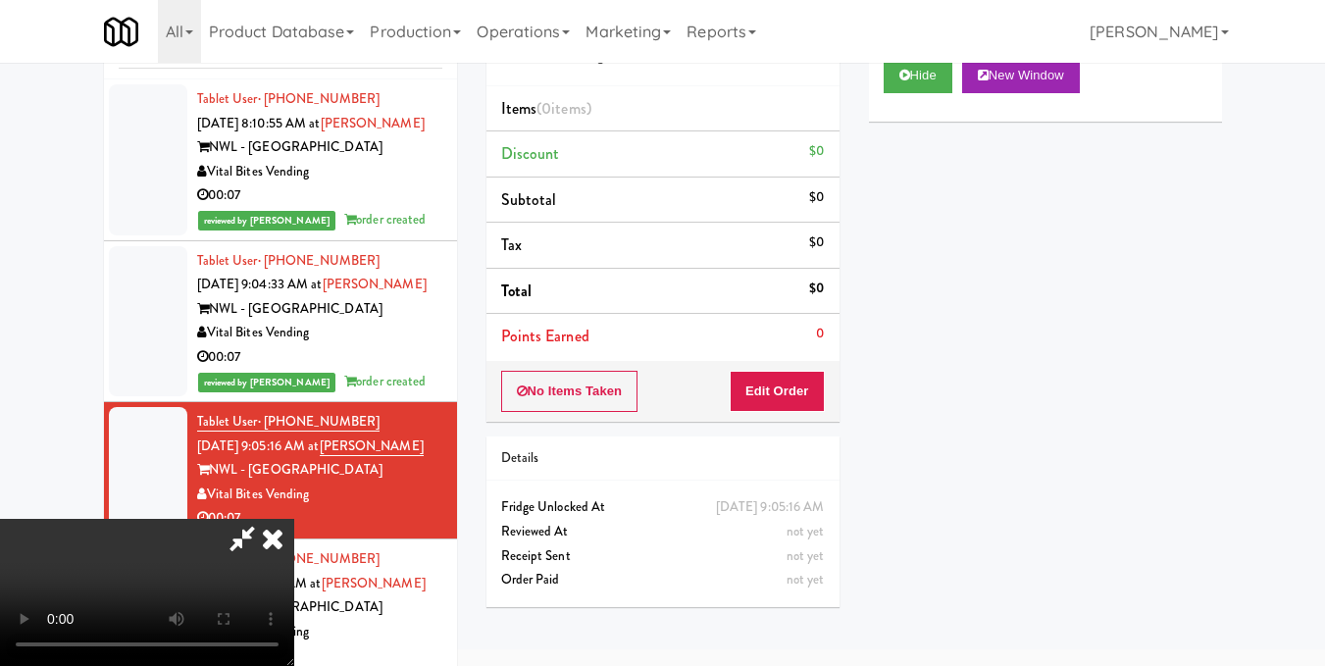
drag, startPoint x: 550, startPoint y: 359, endPoint x: 726, endPoint y: 387, distance: 177.8
click at [294, 519] on video at bounding box center [147, 592] width 294 height 147
click at [827, 397] on div "No Items Taken Edit Order" at bounding box center [662, 391] width 353 height 61
click at [816, 392] on button "Edit Order" at bounding box center [777, 391] width 95 height 41
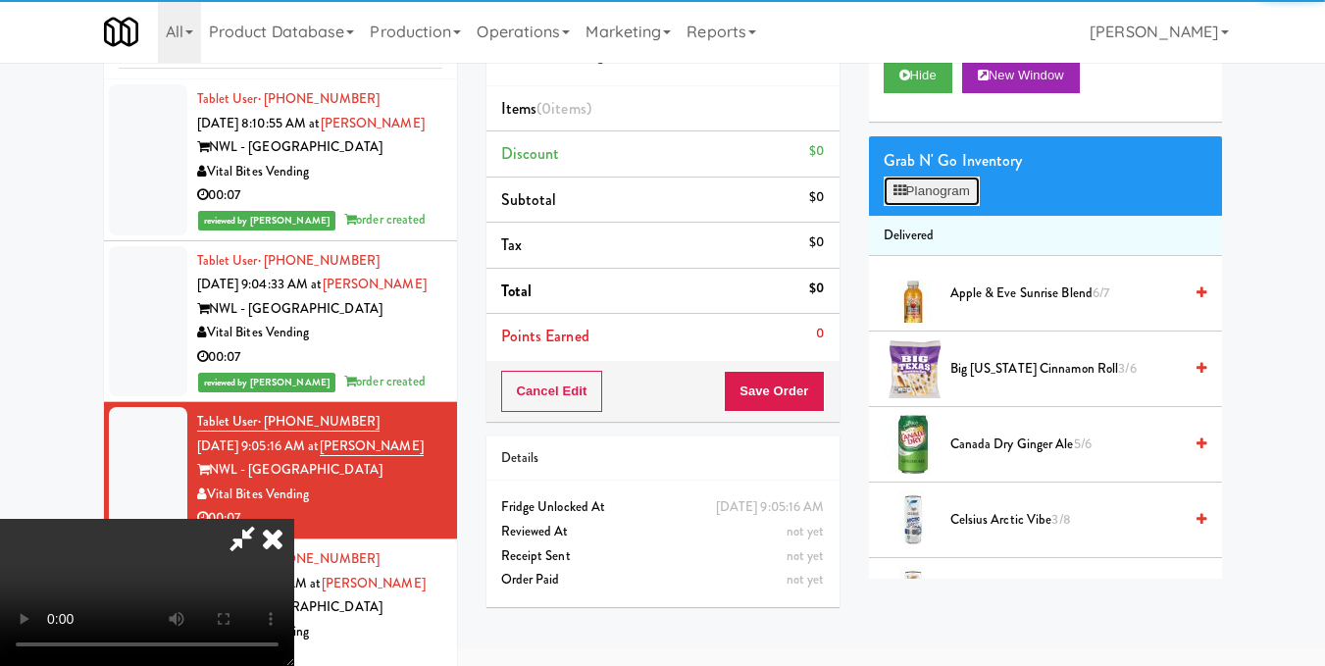
click at [927, 206] on button "Planogram" at bounding box center [932, 191] width 96 height 29
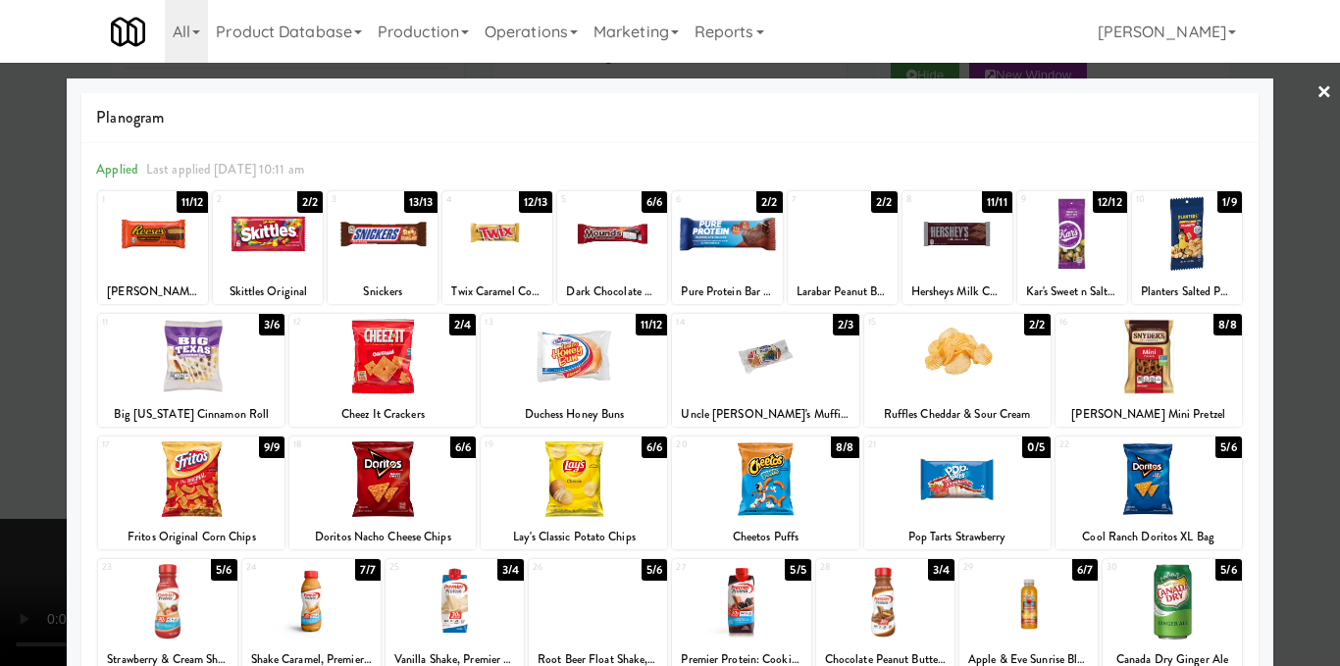
click at [996, 360] on div at bounding box center [957, 357] width 186 height 76
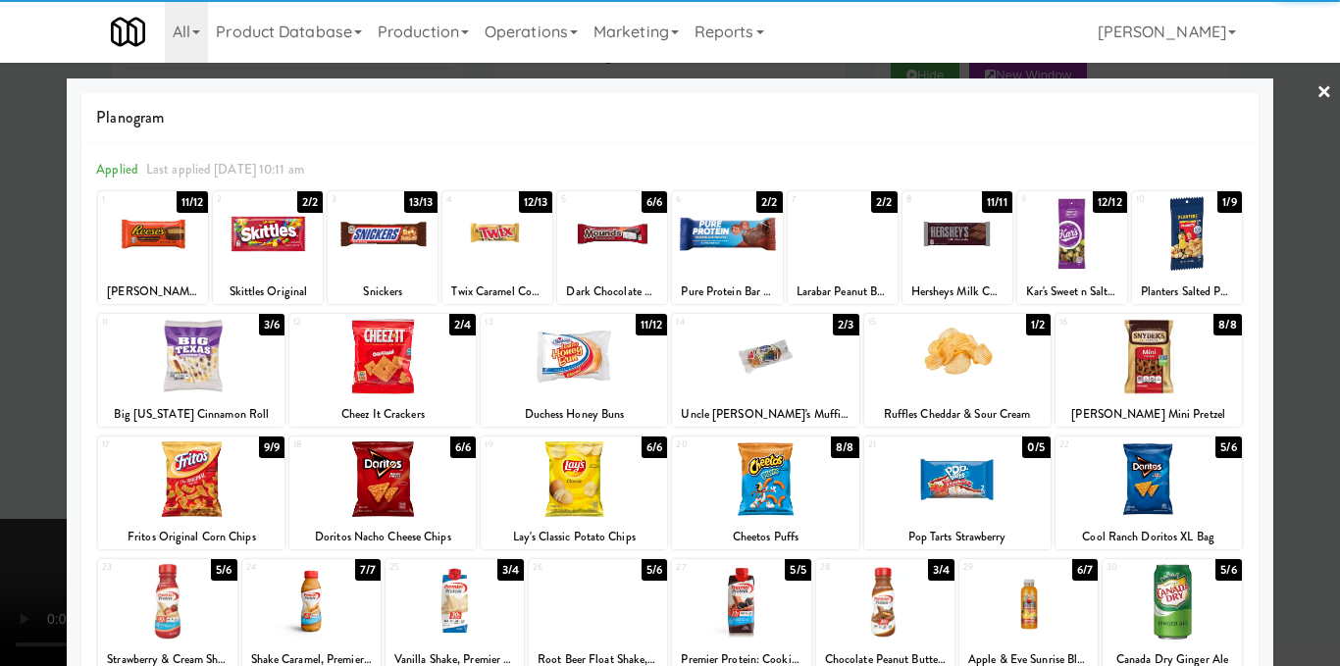
click at [1264, 350] on div at bounding box center [670, 333] width 1340 height 666
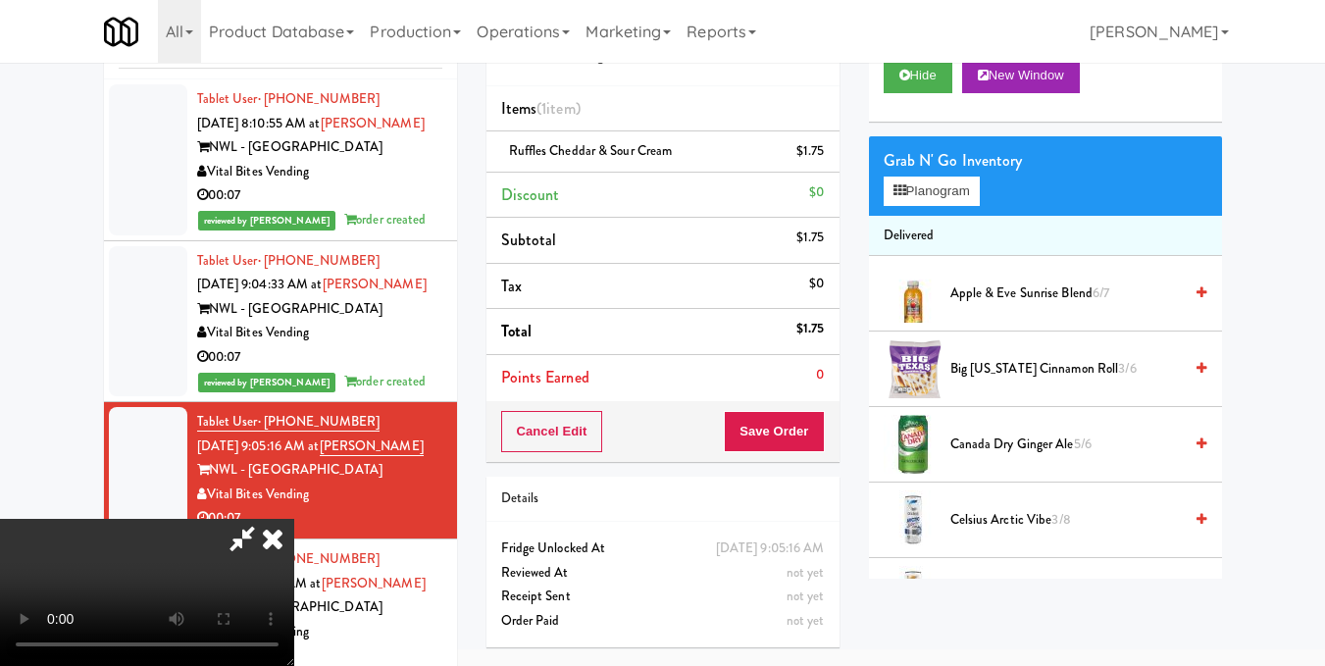
drag, startPoint x: 1254, startPoint y: 354, endPoint x: 1287, endPoint y: 190, distance: 167.0
click at [1287, 190] on div "inbox reviewed recent all unclear take inventory issue suspicious failed recent…" at bounding box center [662, 336] width 1325 height 691
click at [825, 157] on icon at bounding box center [826, 158] width 10 height 13
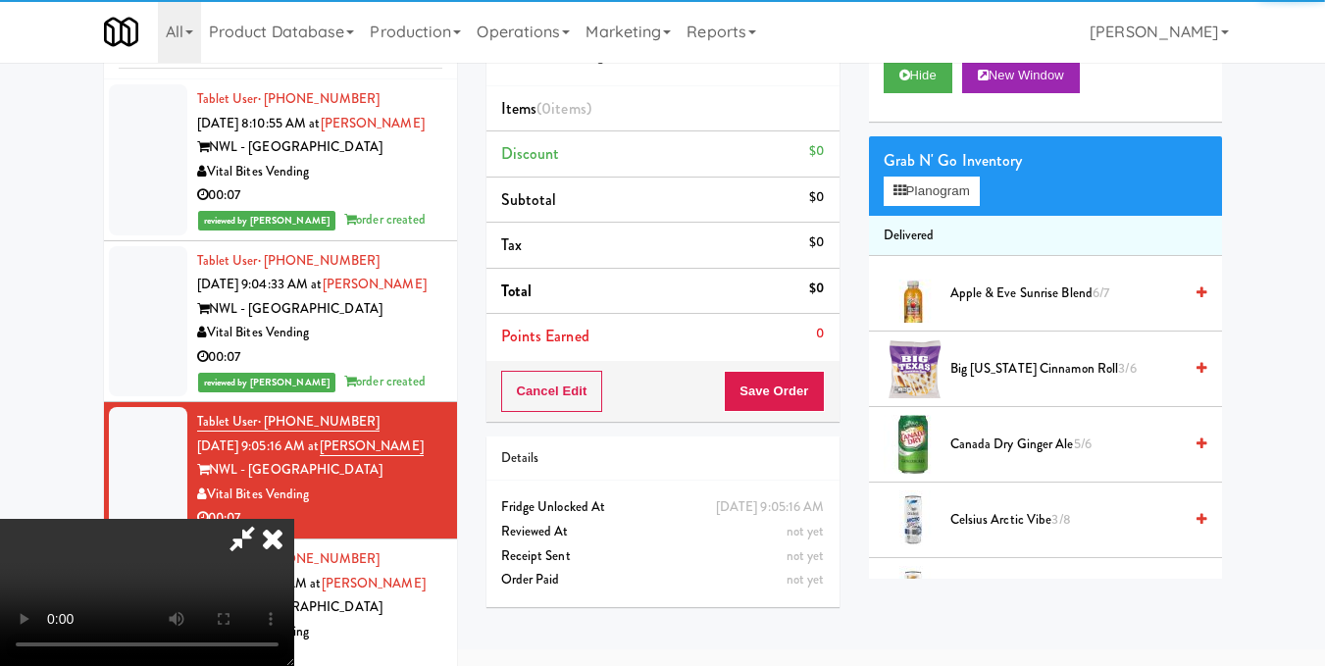
click at [294, 519] on video at bounding box center [147, 592] width 294 height 147
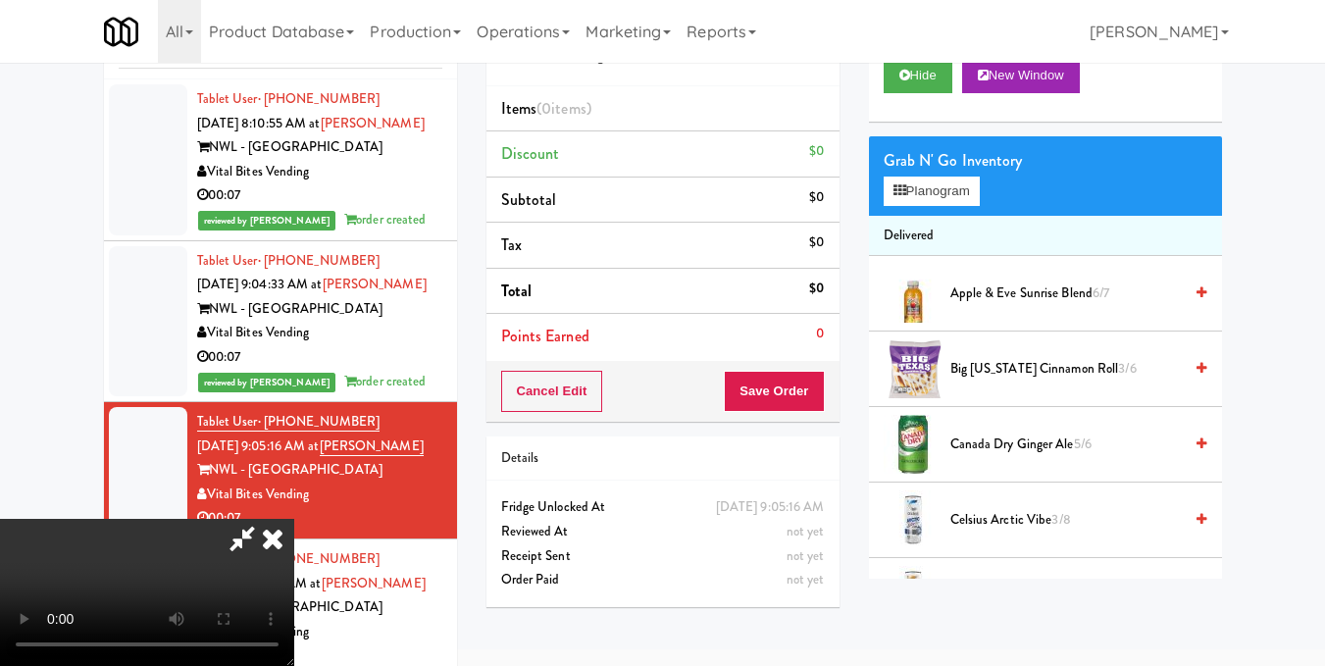
click at [294, 519] on video at bounding box center [147, 592] width 294 height 147
click at [925, 206] on button "Planogram" at bounding box center [932, 191] width 96 height 29
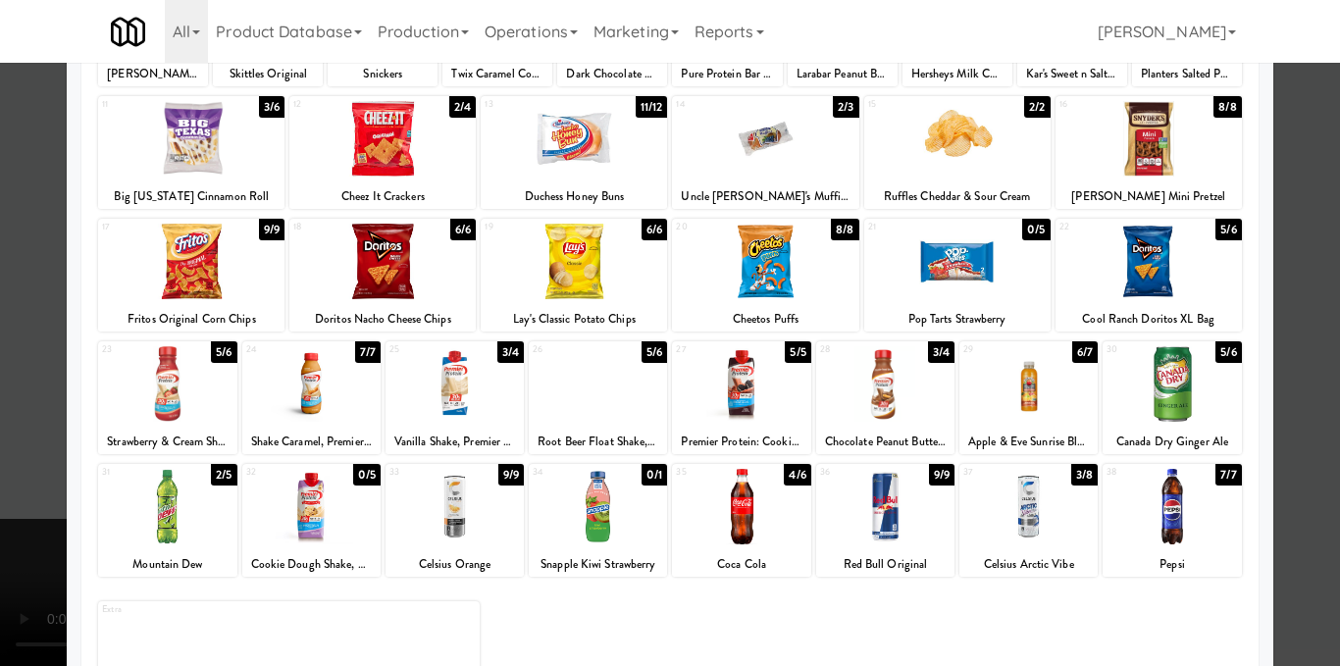
scroll to position [294, 0]
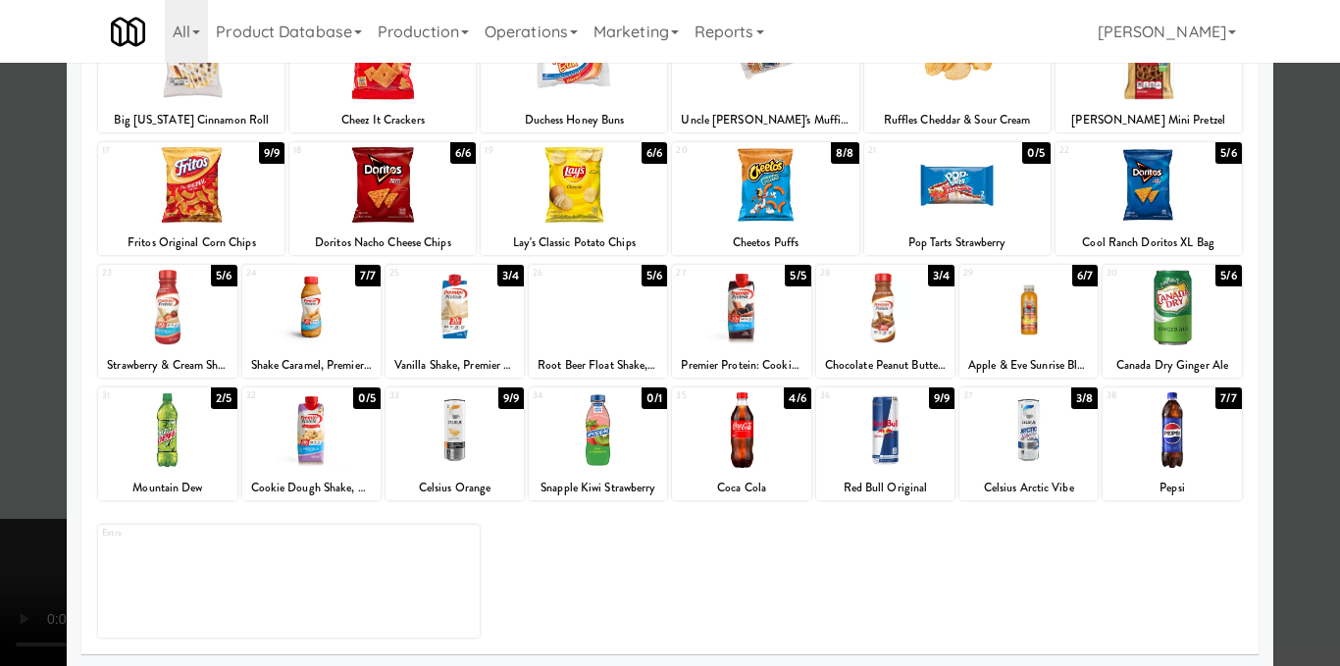
click at [1304, 426] on div at bounding box center [670, 333] width 1340 height 666
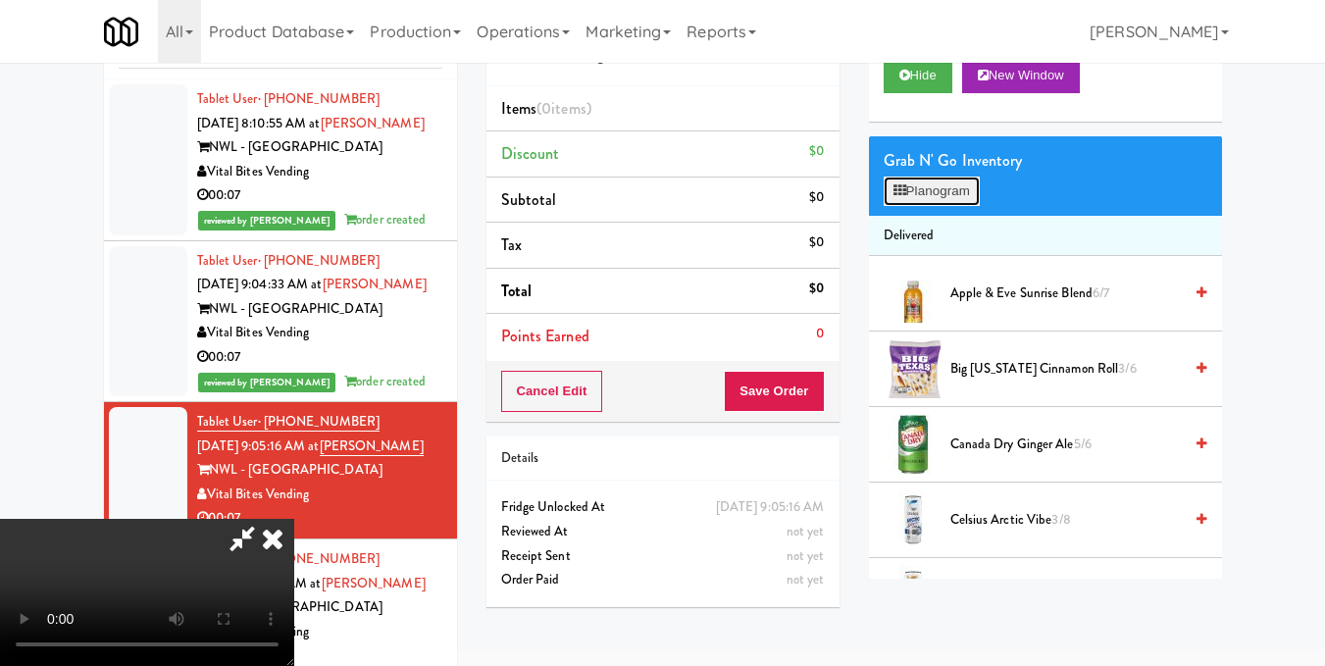
click at [910, 206] on button "Planogram" at bounding box center [932, 191] width 96 height 29
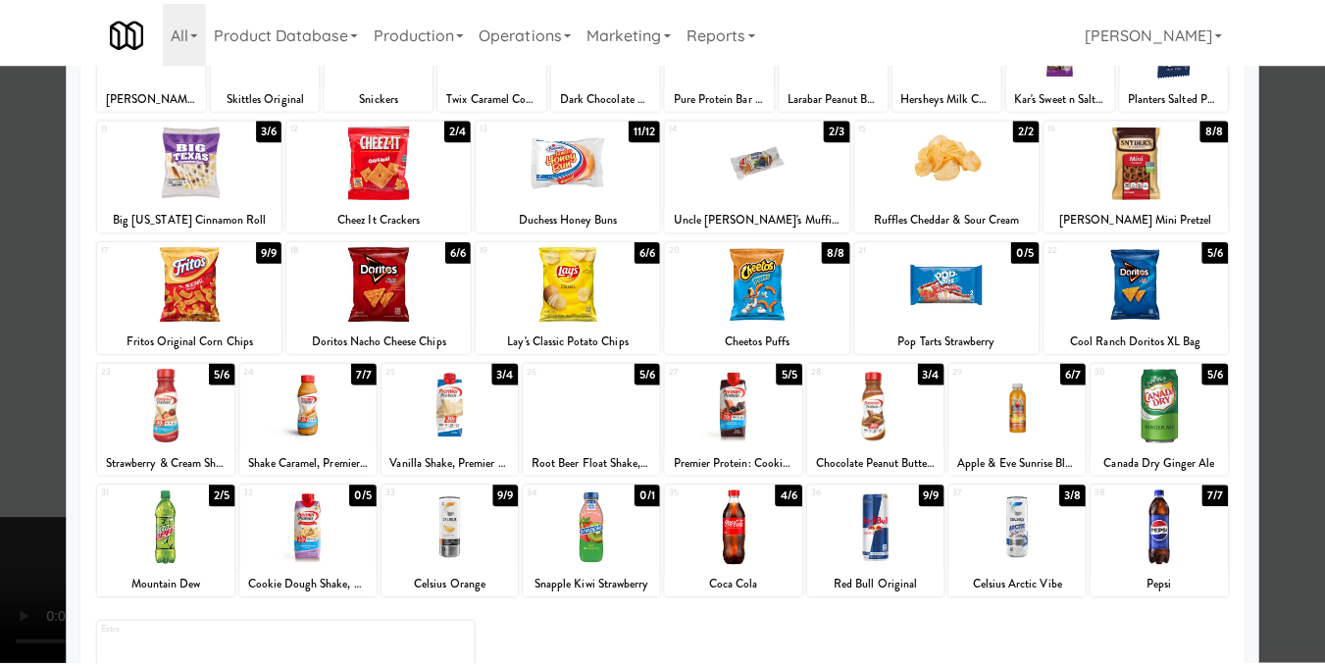
scroll to position [196, 0]
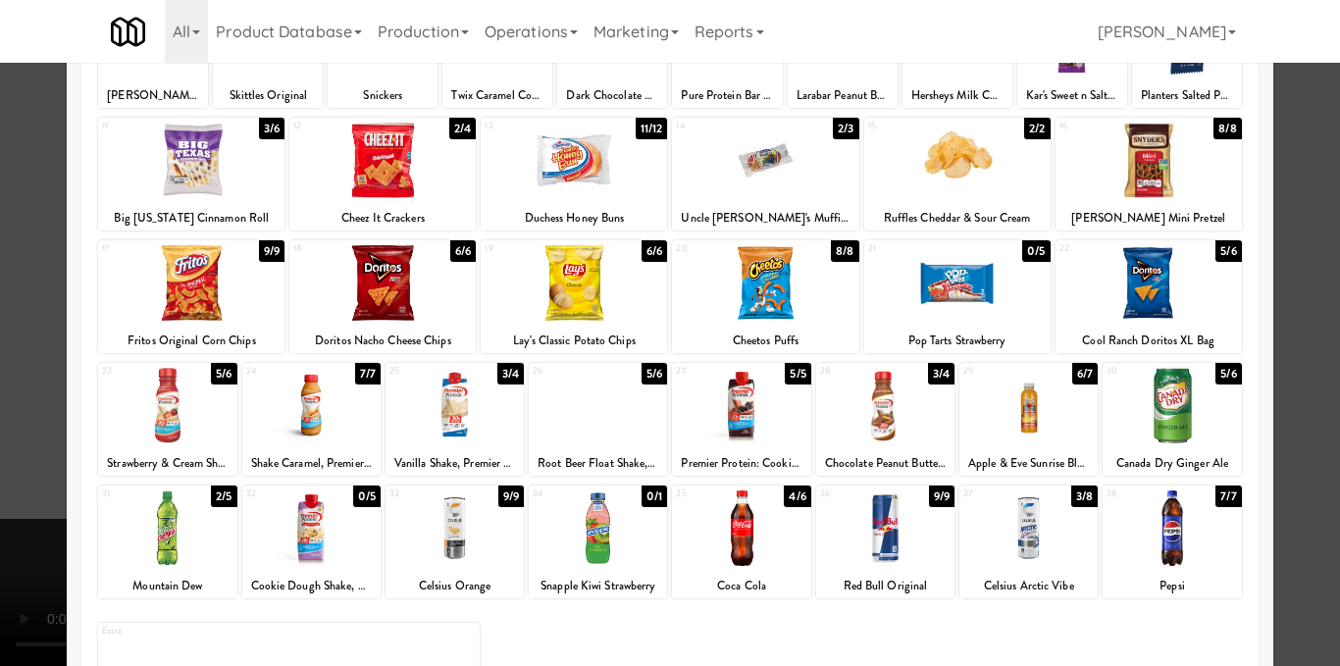
click at [892, 418] on div at bounding box center [885, 406] width 138 height 76
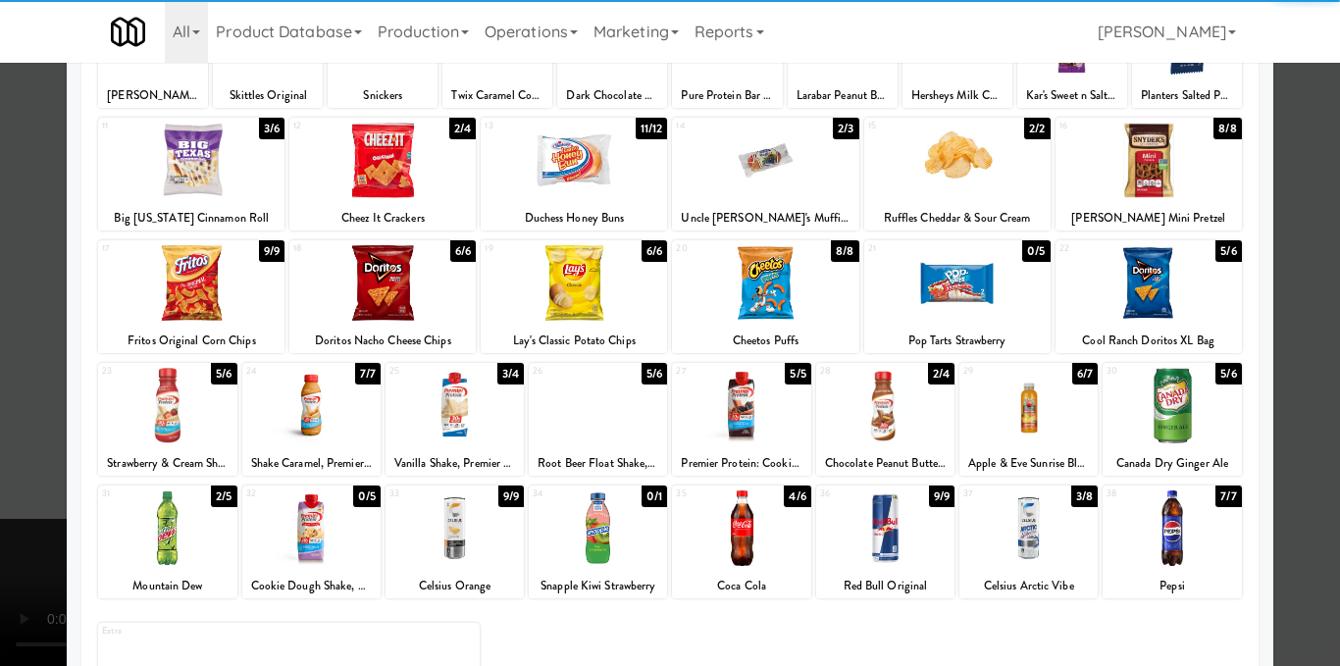
click at [1274, 378] on div at bounding box center [670, 333] width 1340 height 666
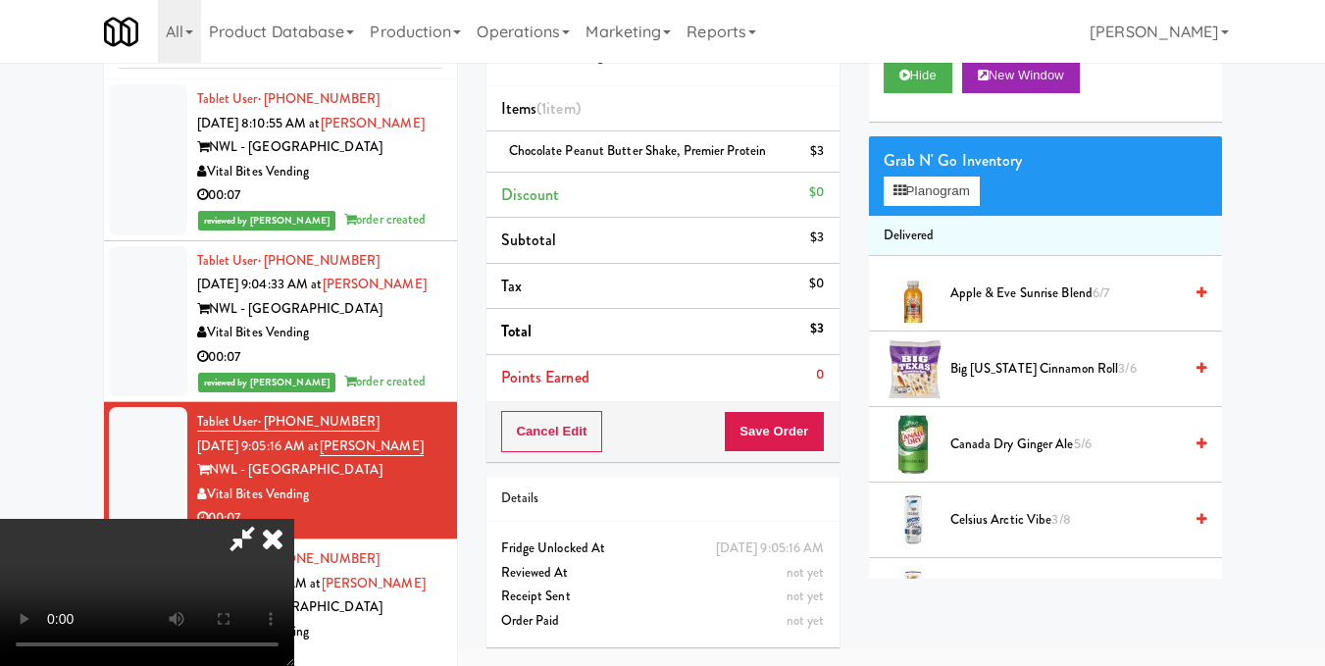
click at [294, 519] on video at bounding box center [147, 592] width 294 height 147
click at [294, 519] on icon at bounding box center [272, 538] width 43 height 39
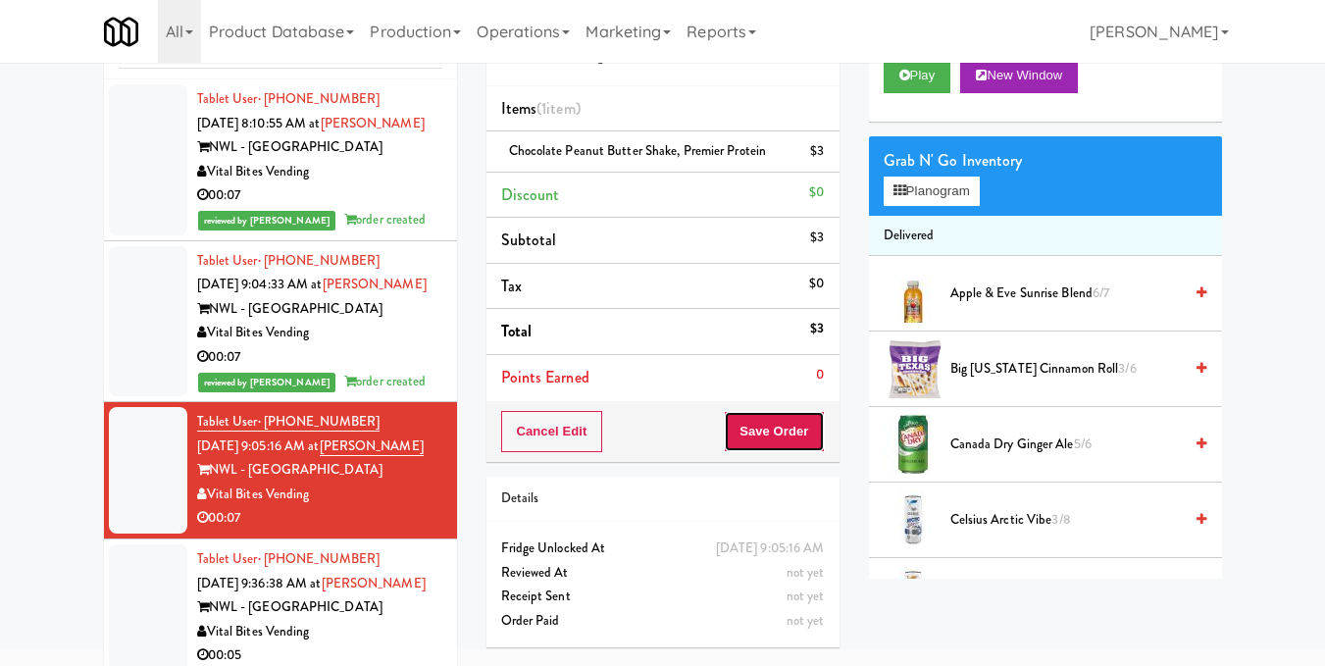
click at [801, 434] on button "Save Order" at bounding box center [774, 431] width 100 height 41
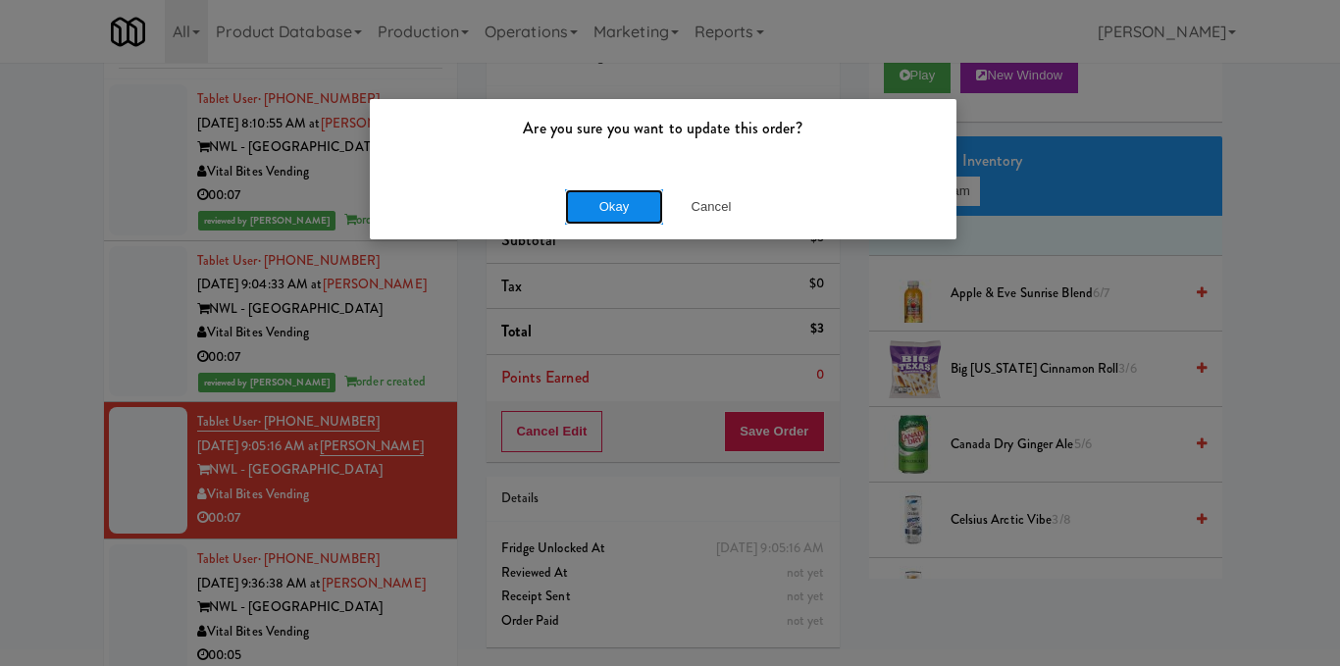
click at [624, 214] on button "Okay" at bounding box center [614, 206] width 98 height 35
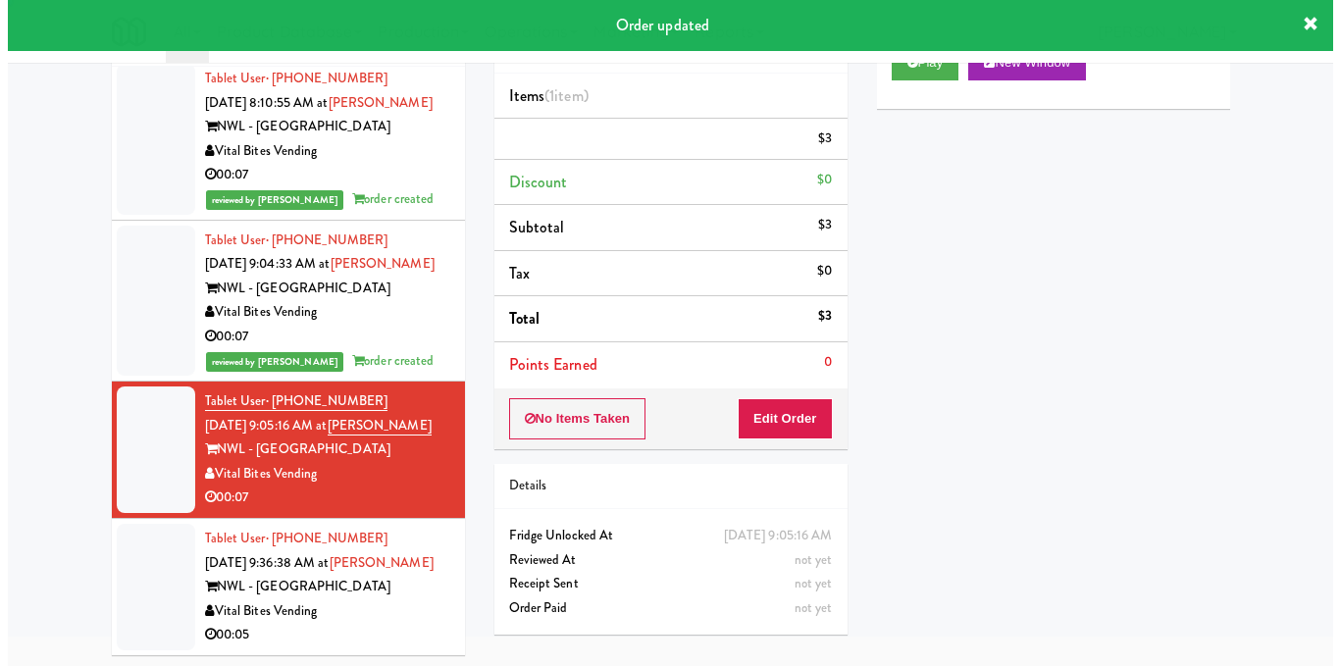
scroll to position [96, 0]
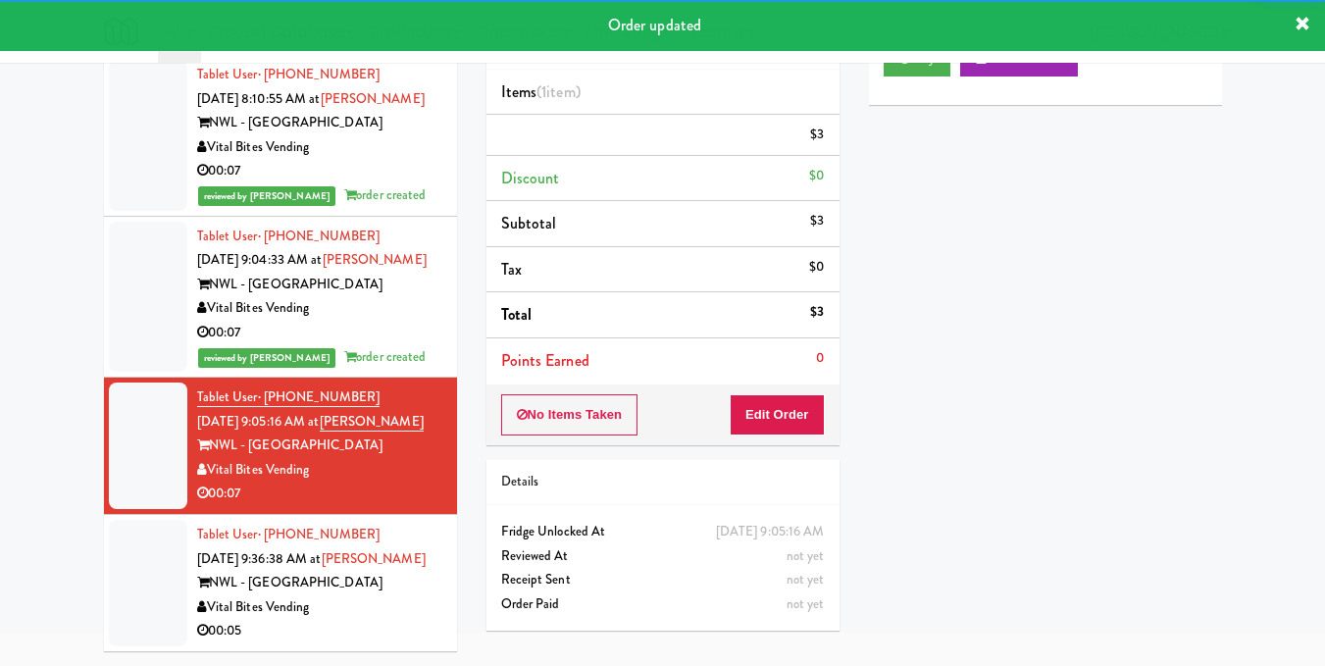
click at [406, 591] on div "Tablet User · (856) 840-9109 Aug 22, 2025 9:36:38 AM at Hamilton NWL - Hamilton…" at bounding box center [319, 583] width 245 height 121
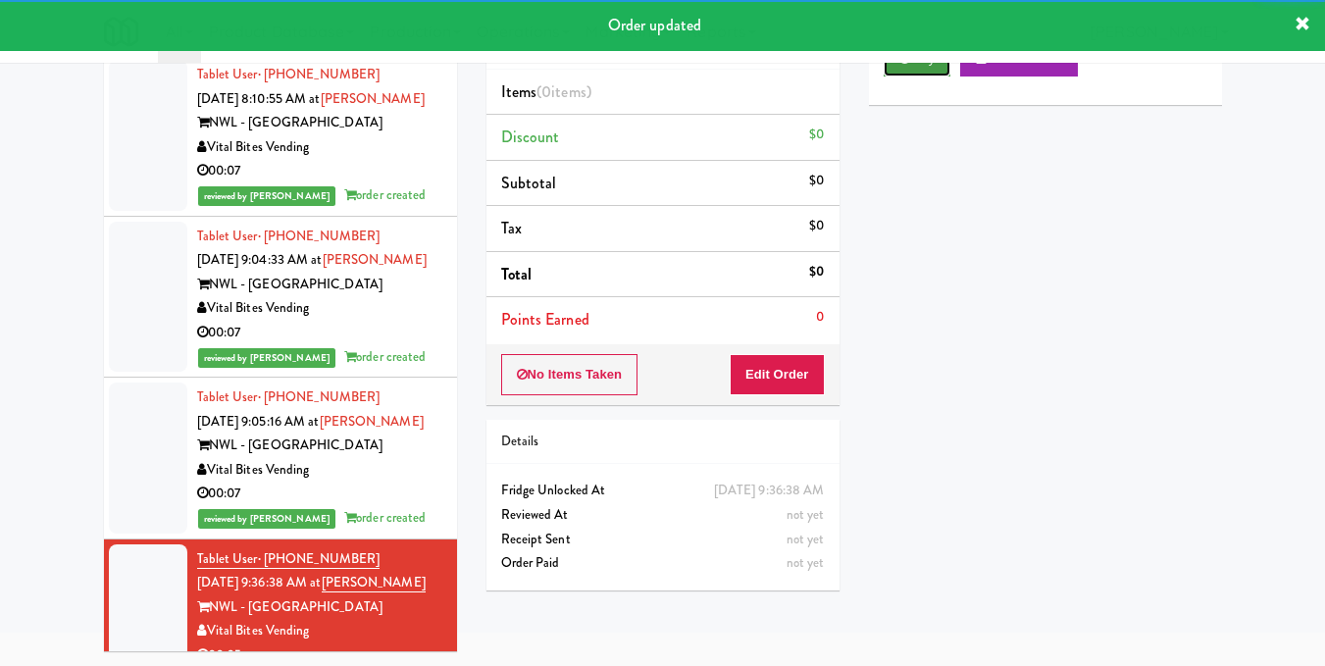
click at [928, 77] on button "Play" at bounding box center [918, 58] width 68 height 35
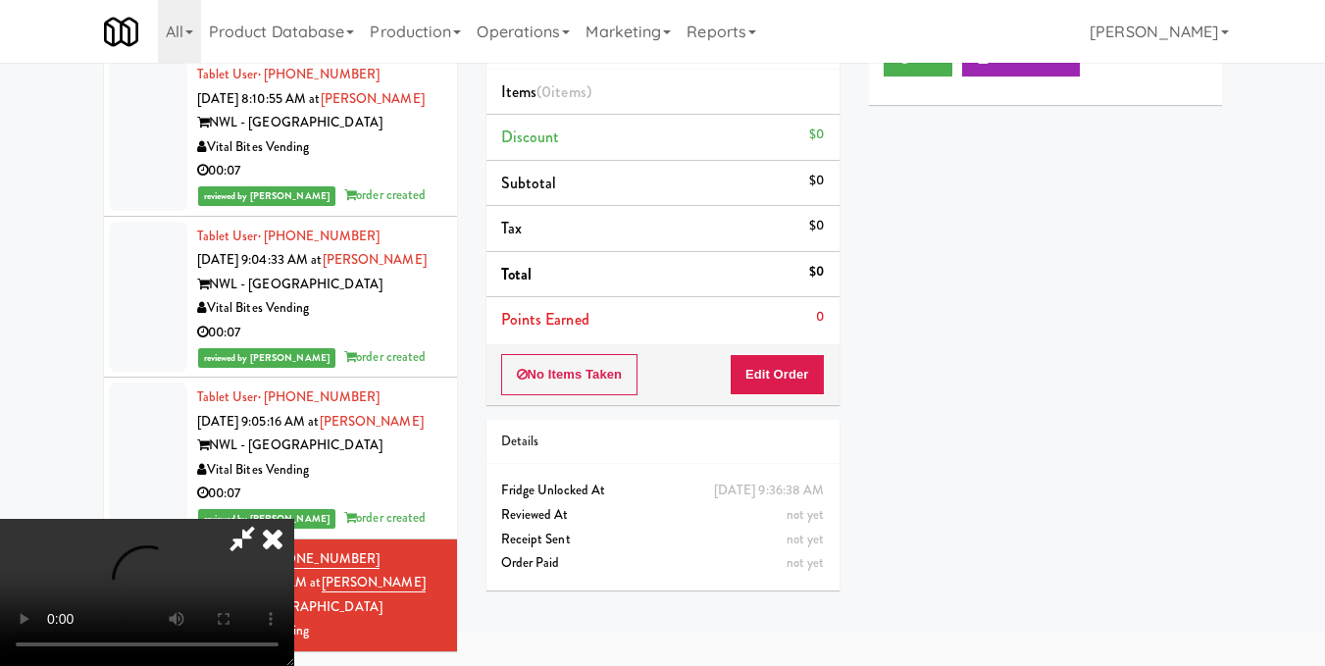
click at [294, 519] on video at bounding box center [147, 592] width 294 height 147
click at [801, 371] on button "Edit Order" at bounding box center [777, 374] width 95 height 41
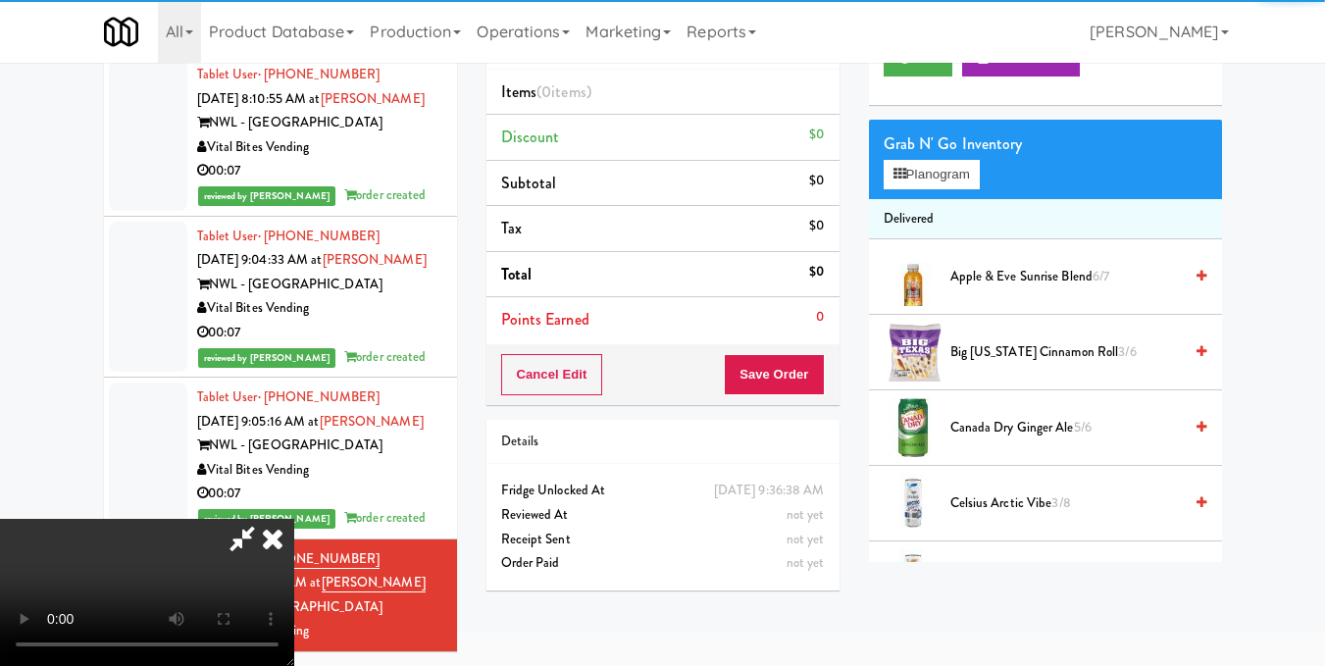
click at [927, 159] on div "Grab N' Go Inventory" at bounding box center [1046, 143] width 324 height 29
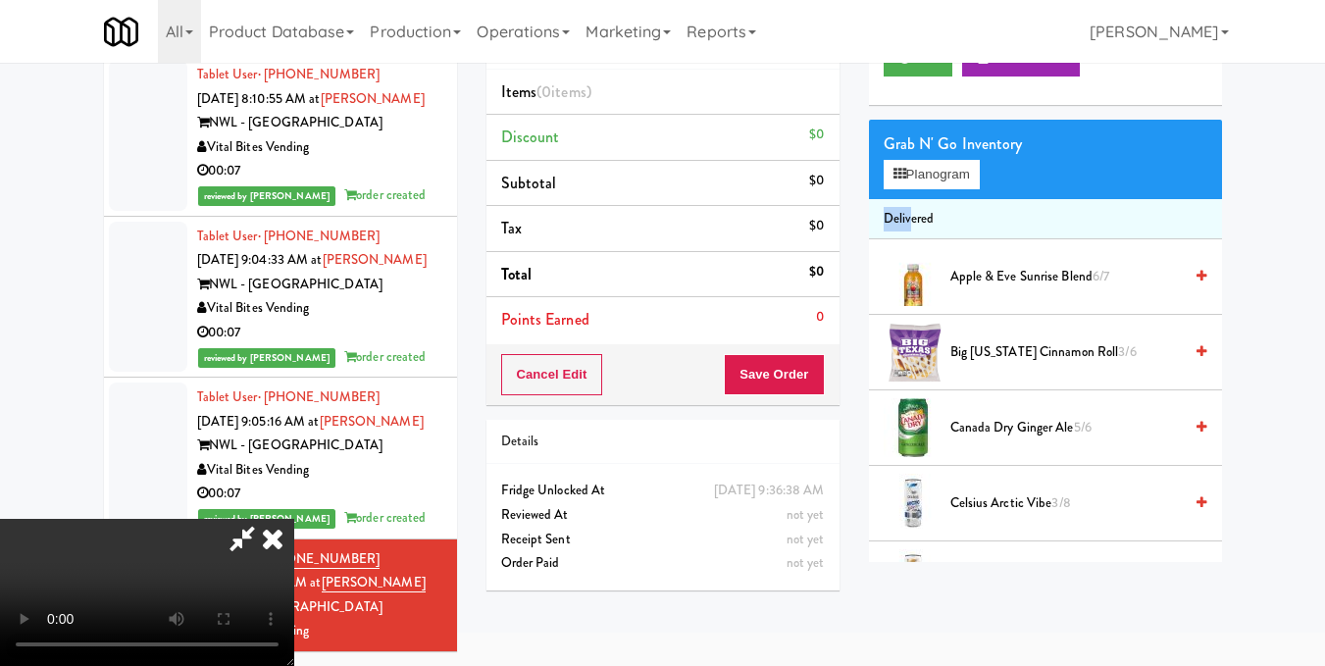
click at [911, 189] on button "Planogram" at bounding box center [932, 174] width 96 height 29
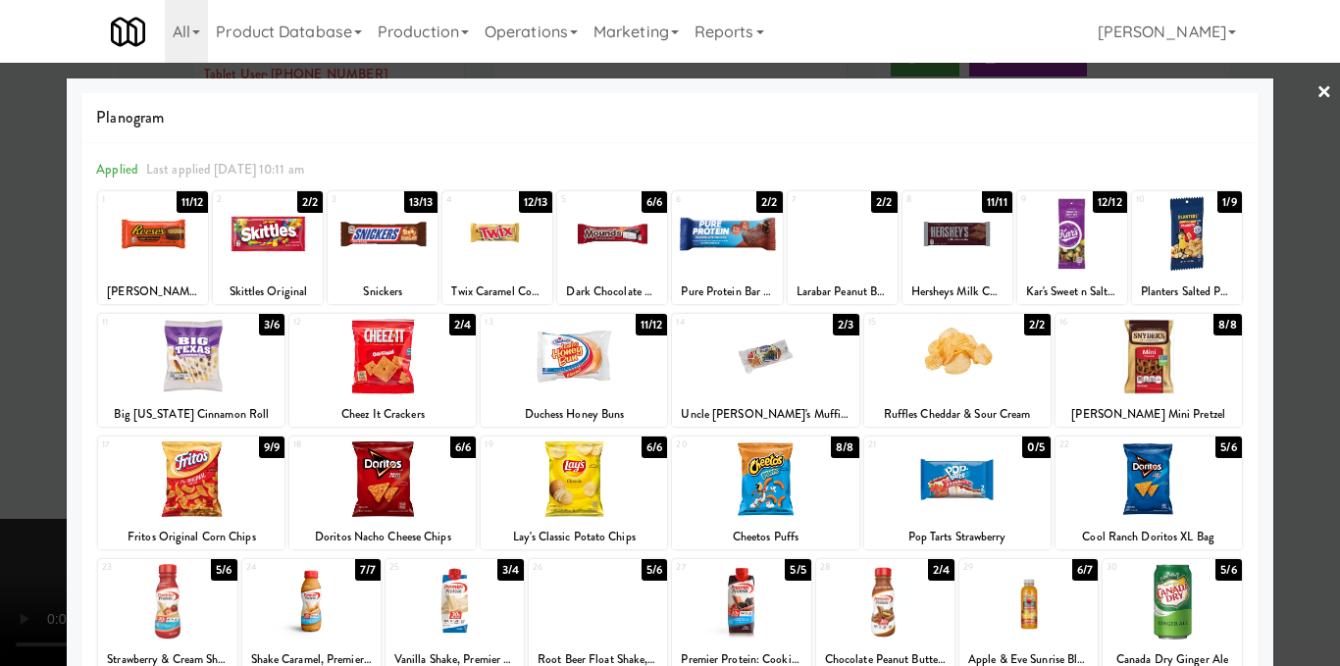
click at [604, 370] on div at bounding box center [574, 357] width 186 height 76
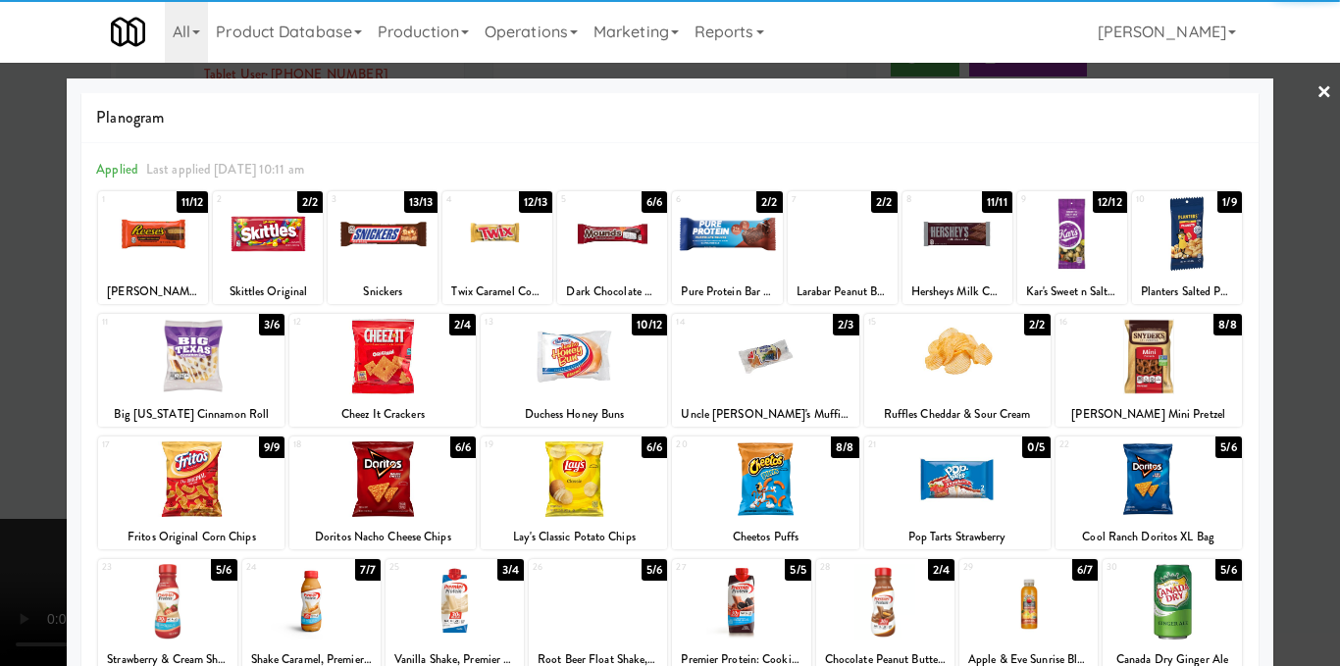
click at [1285, 391] on div at bounding box center [670, 333] width 1340 height 666
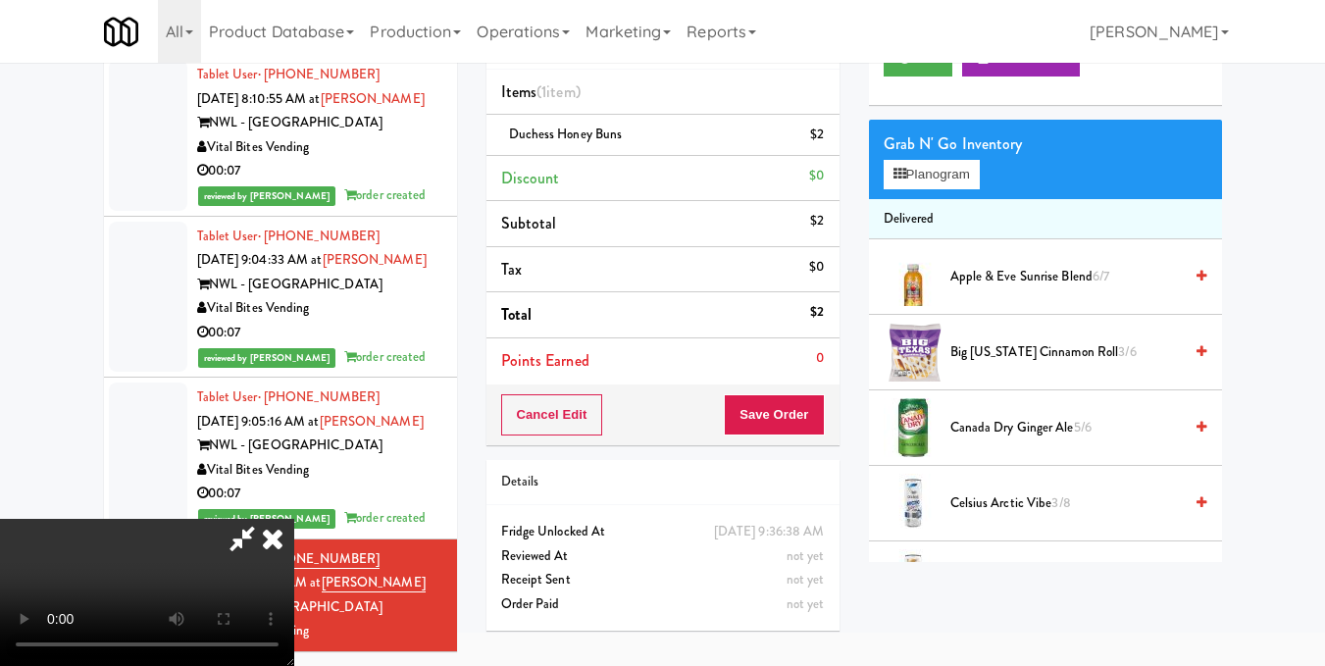
click at [294, 519] on video at bounding box center [147, 592] width 294 height 147
click at [909, 189] on button "Planogram" at bounding box center [932, 174] width 96 height 29
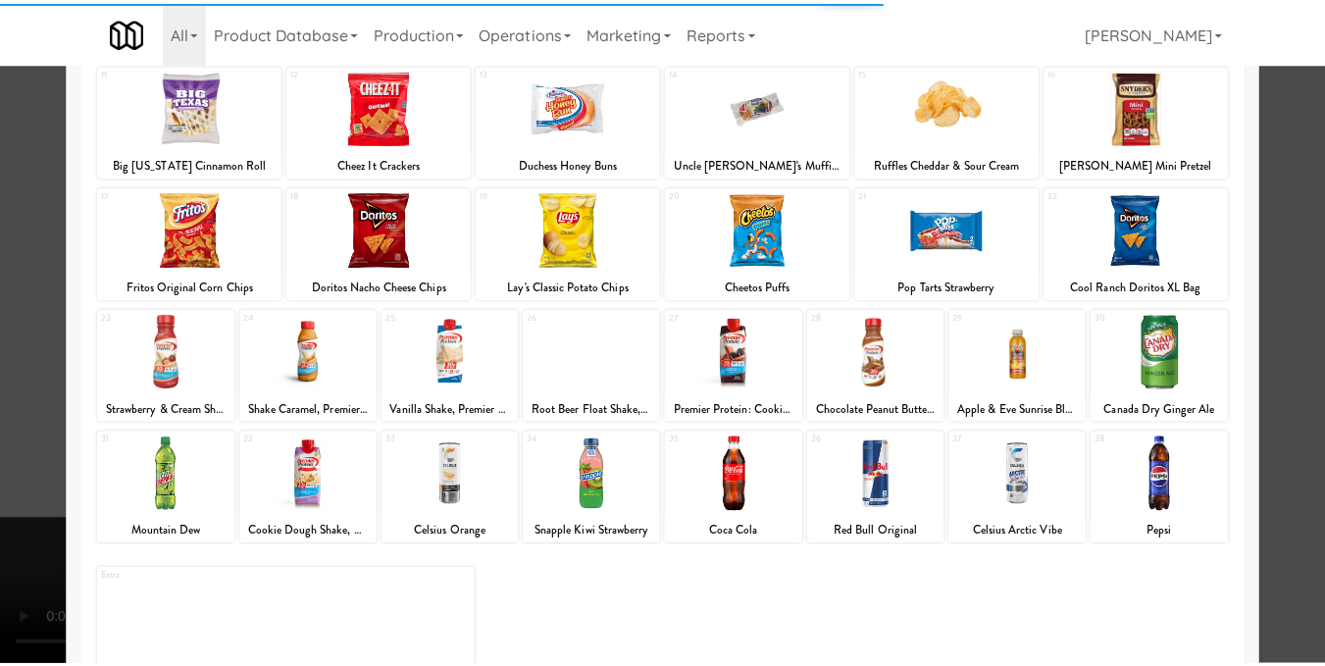
scroll to position [297, 0]
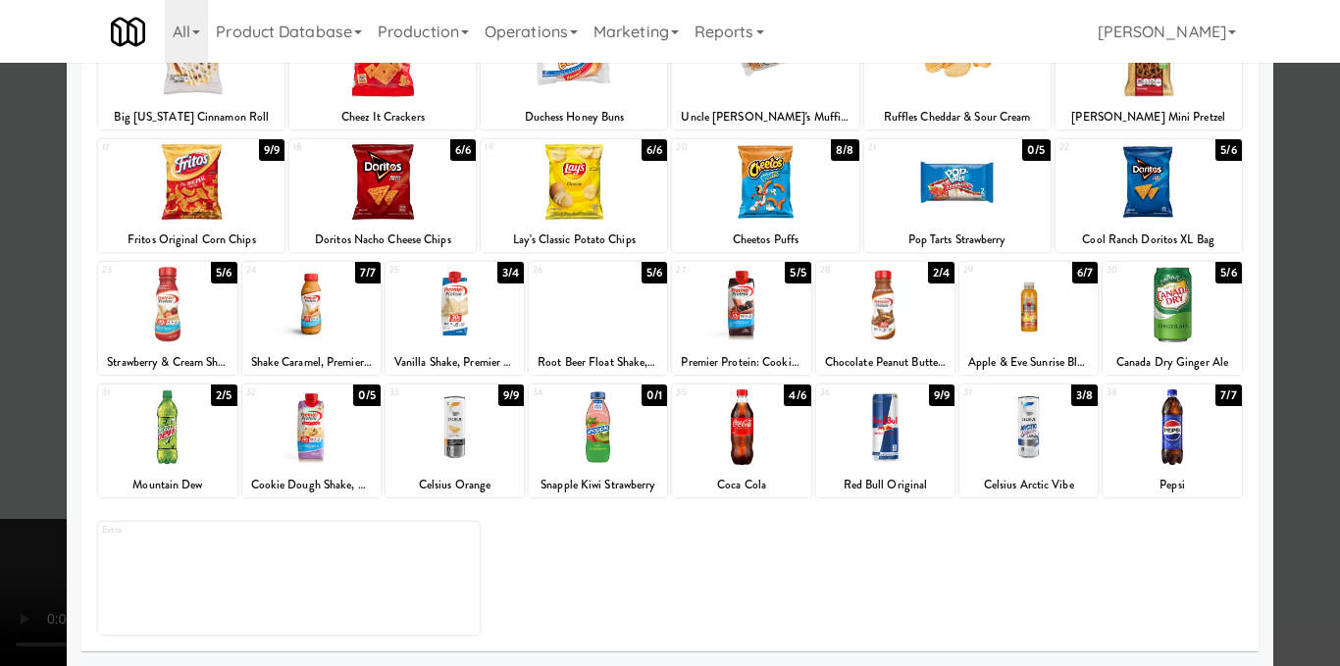
click at [1040, 452] on div at bounding box center [1028, 427] width 138 height 76
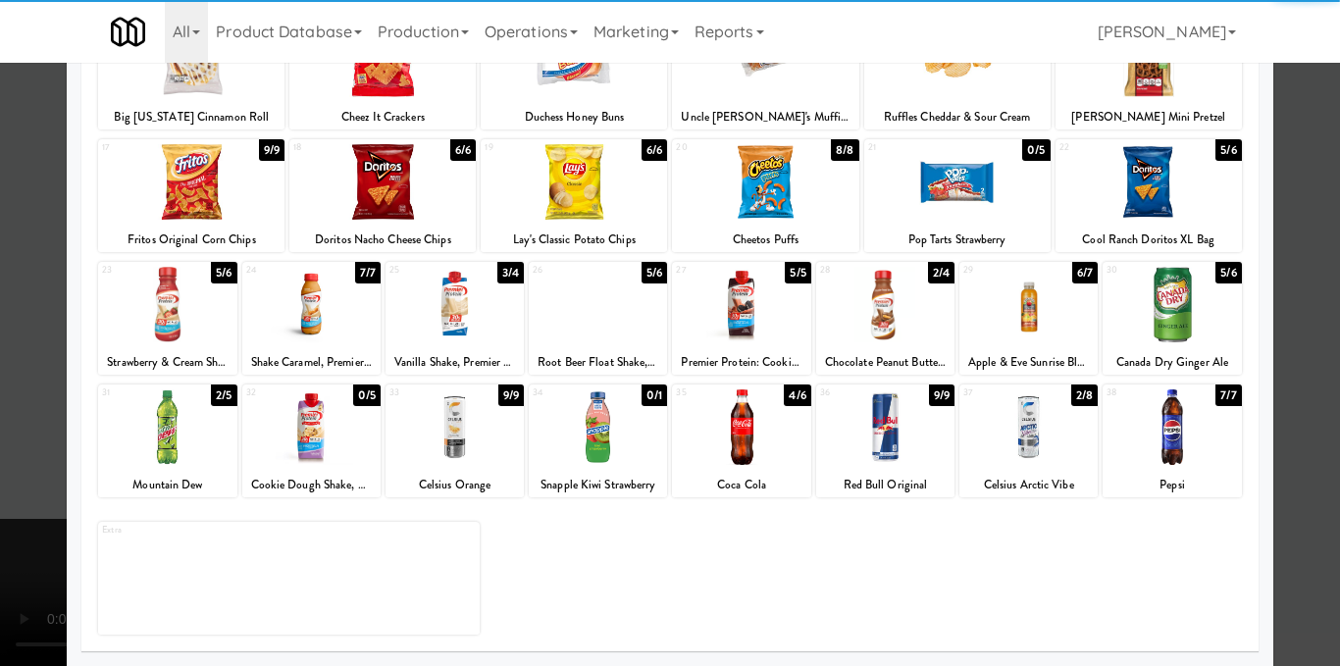
click at [1283, 425] on div at bounding box center [670, 333] width 1340 height 666
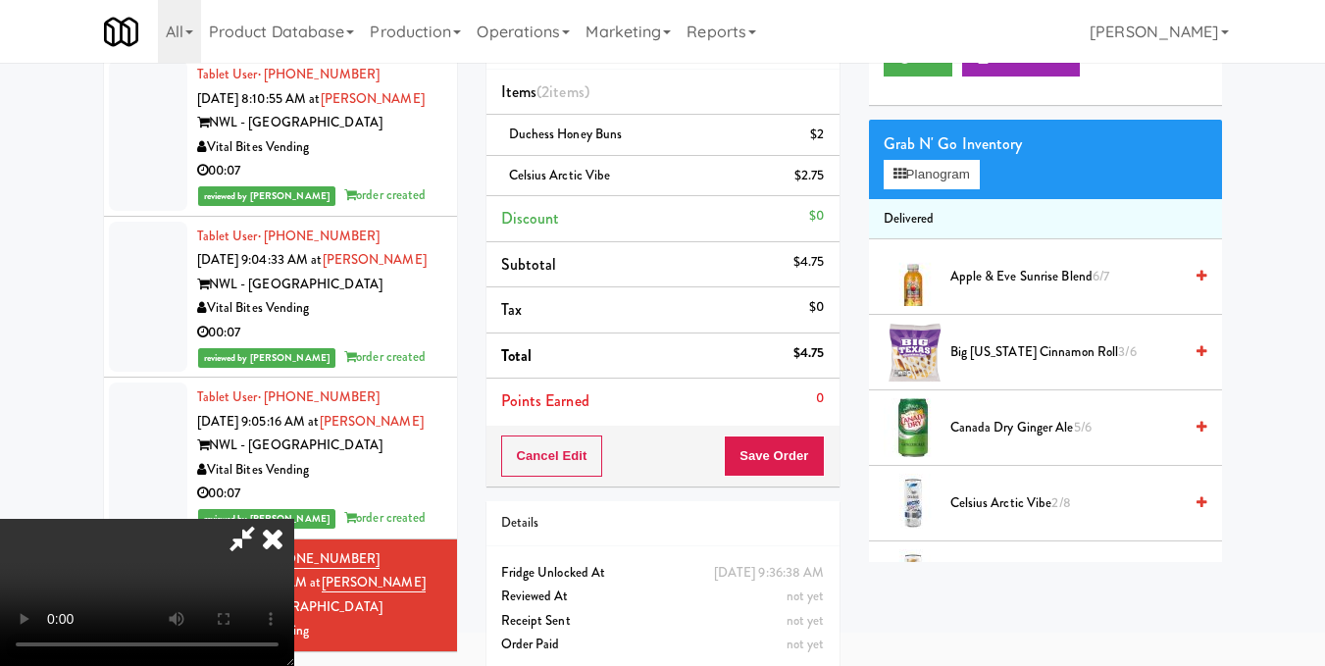
click at [294, 519] on video at bounding box center [147, 592] width 294 height 147
click at [294, 519] on icon at bounding box center [272, 538] width 43 height 39
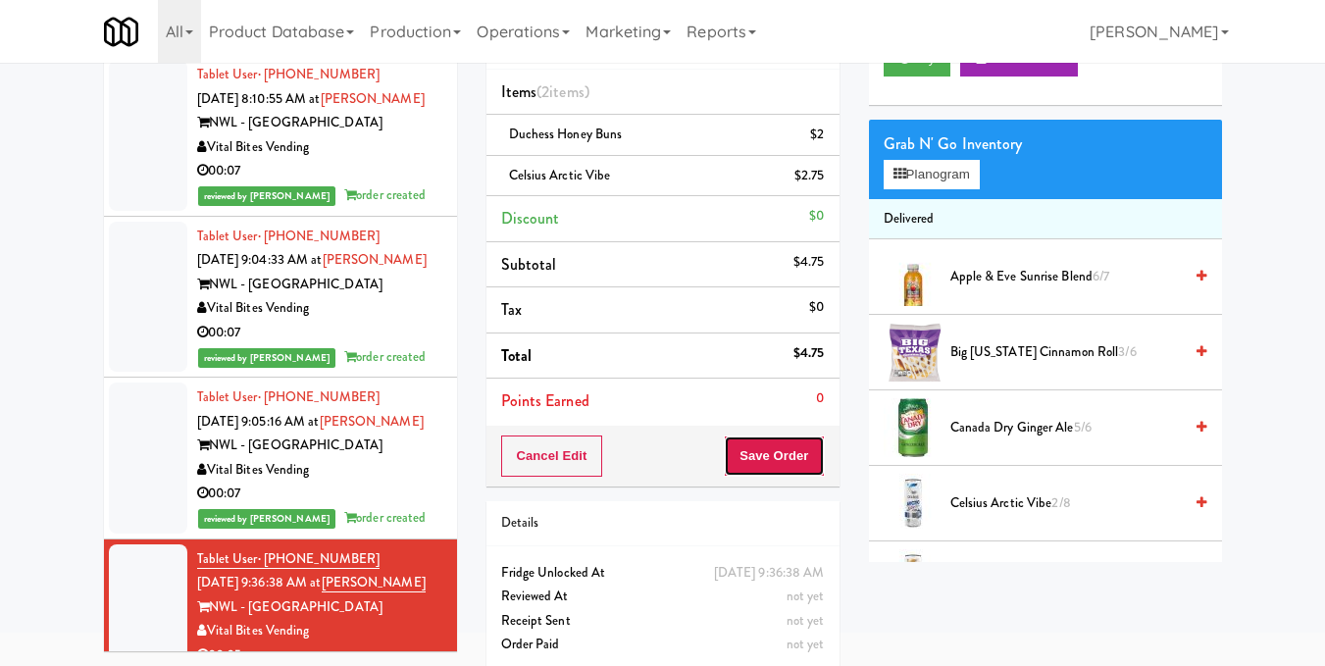
click at [788, 453] on button "Save Order" at bounding box center [774, 455] width 100 height 41
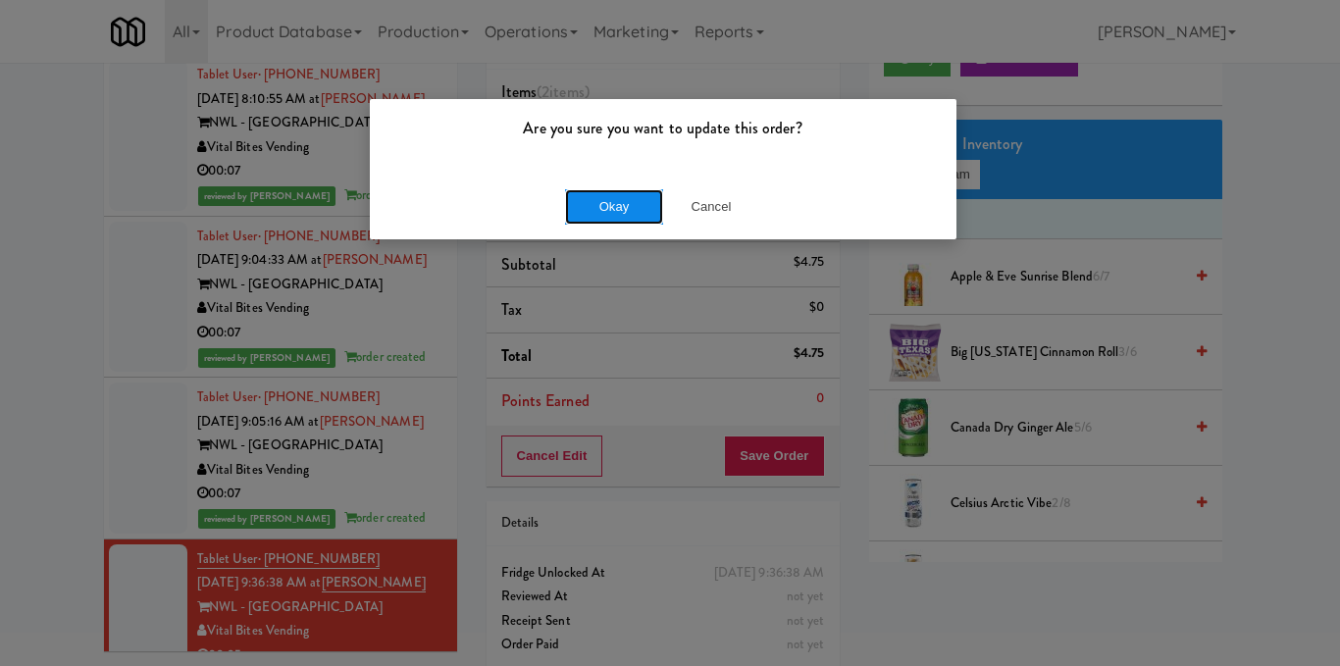
click at [624, 214] on button "Okay" at bounding box center [614, 206] width 98 height 35
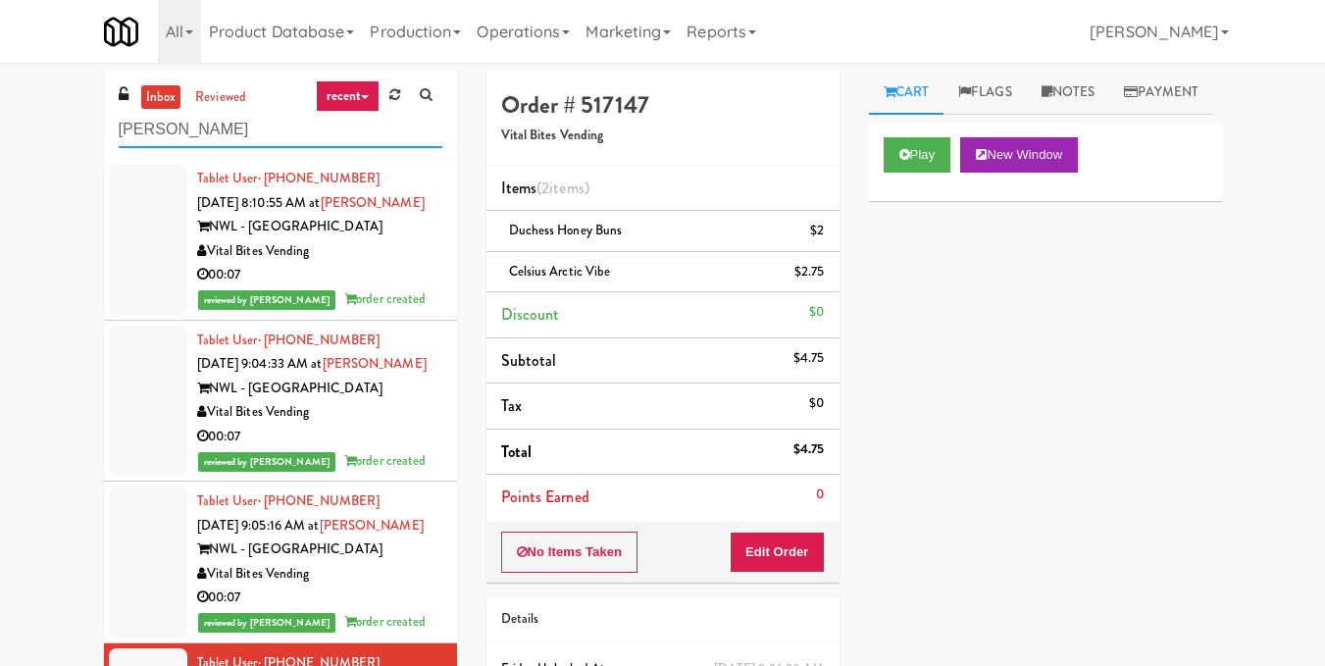
drag, startPoint x: 322, startPoint y: 127, endPoint x: 0, endPoint y: 124, distance: 321.7
click at [0, 125] on div "inbox reviewed recent all unclear take inventory issue suspicious failed recent…" at bounding box center [662, 427] width 1325 height 712
paste input "Reotown Apartments - Cooler 2"
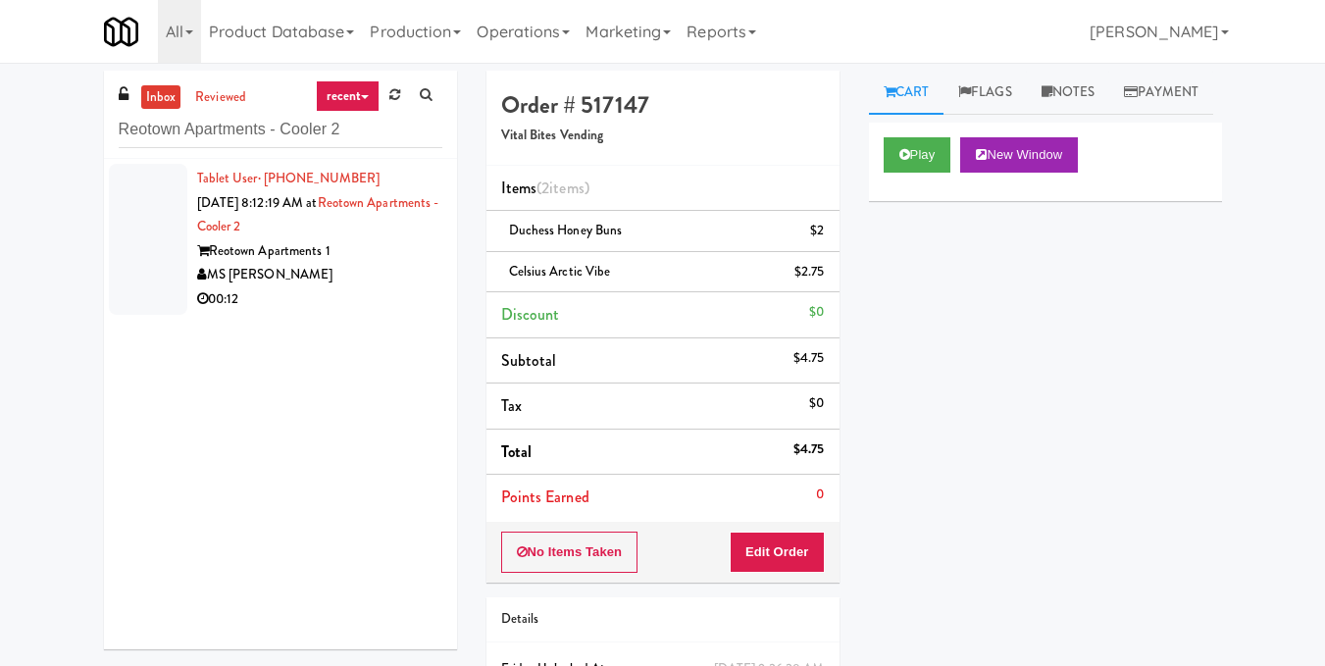
click at [403, 260] on div "Reotown Apartments 1" at bounding box center [319, 251] width 245 height 25
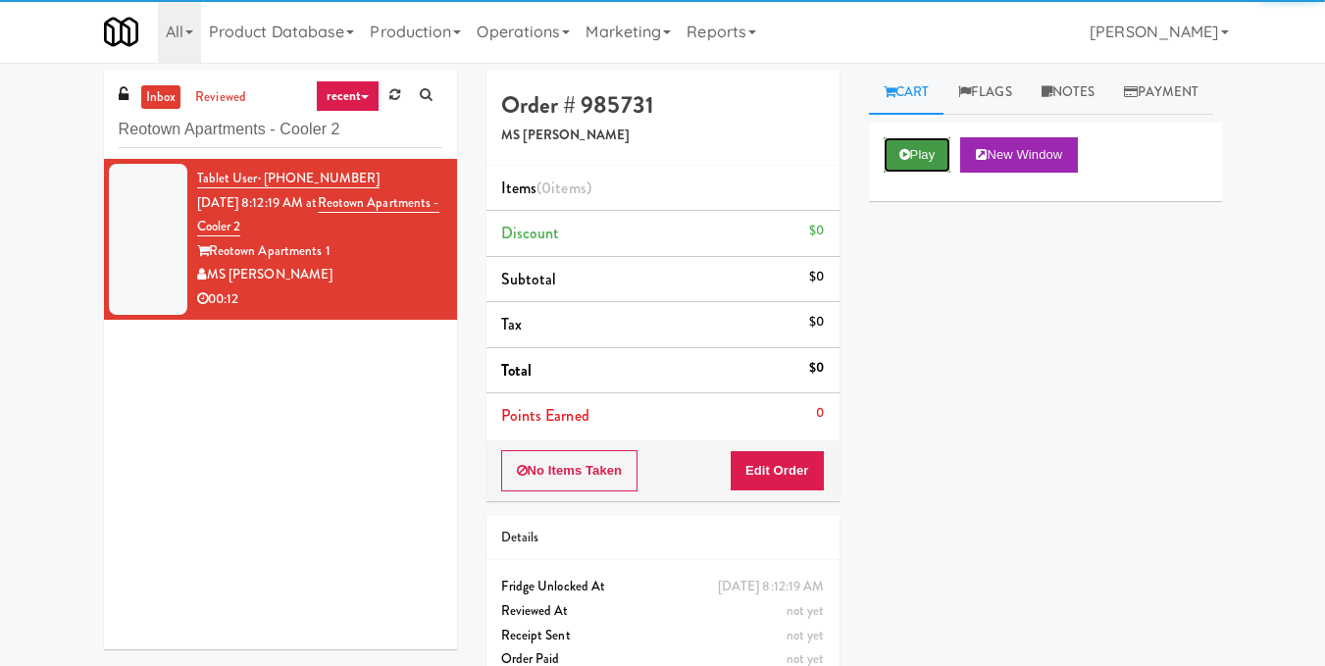
click at [918, 173] on button "Play" at bounding box center [918, 154] width 68 height 35
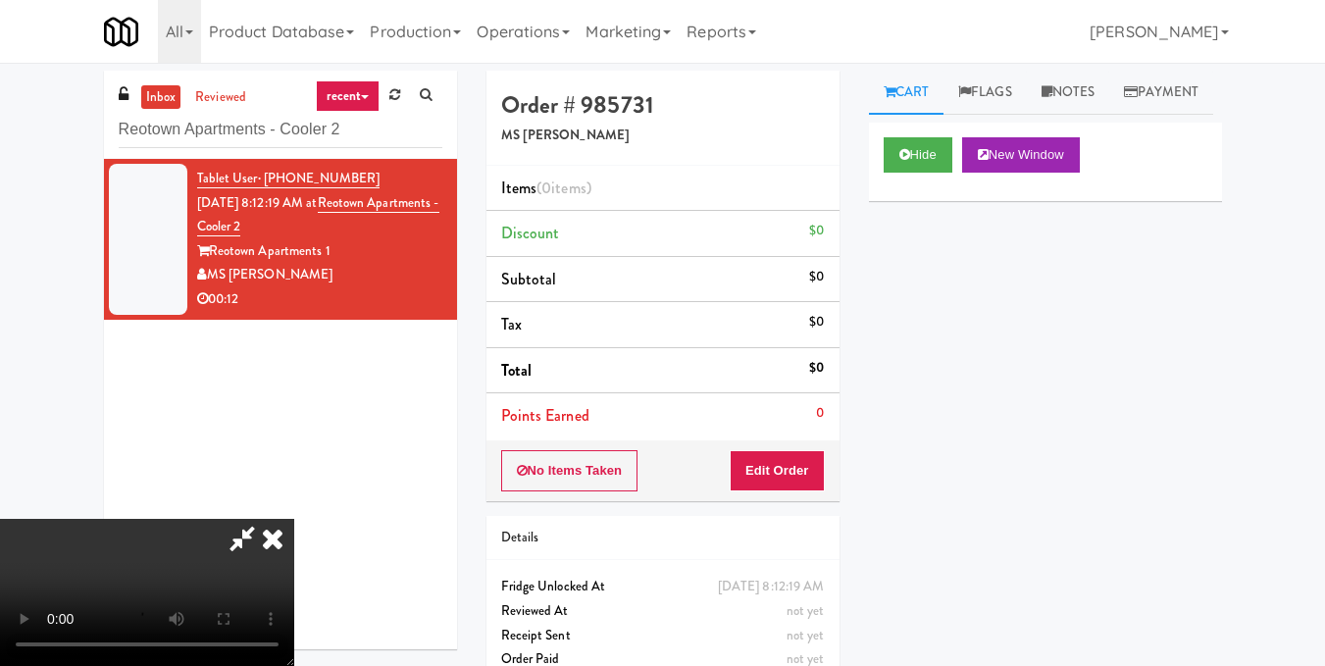
click at [294, 519] on video at bounding box center [147, 592] width 294 height 147
click at [809, 465] on button "Edit Order" at bounding box center [777, 470] width 95 height 41
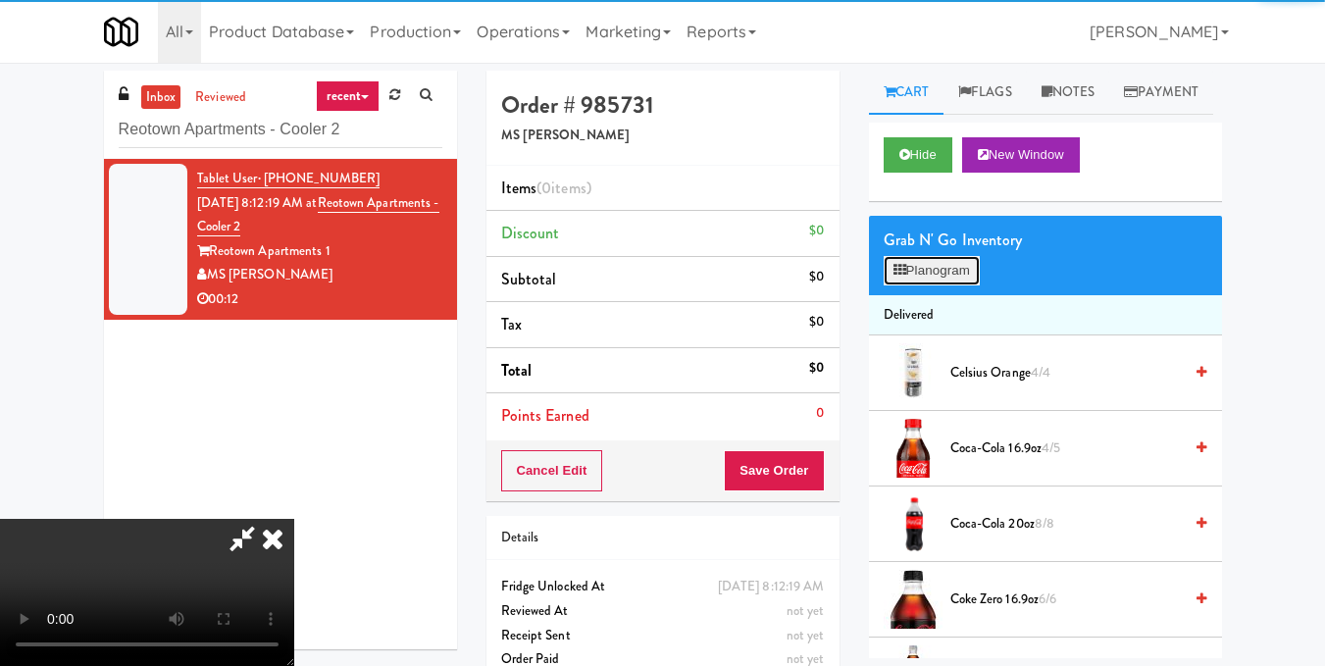
click at [934, 285] on button "Planogram" at bounding box center [932, 270] width 96 height 29
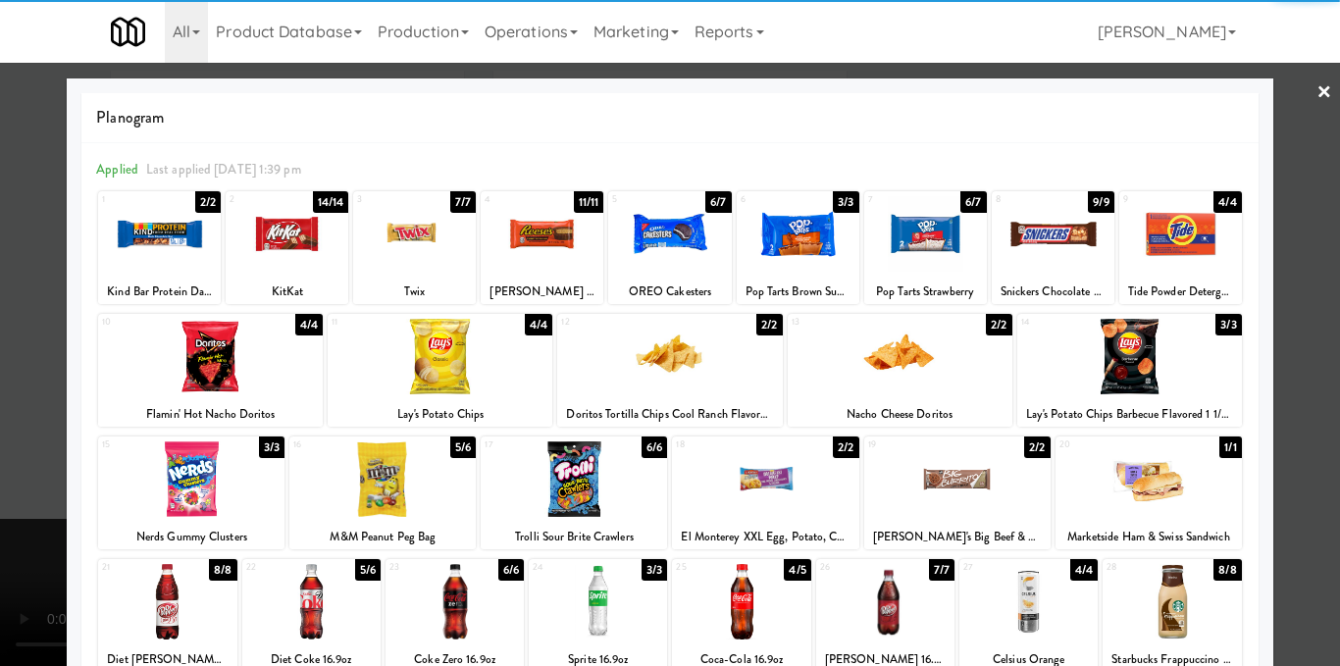
click at [141, 225] on div at bounding box center [159, 234] width 123 height 76
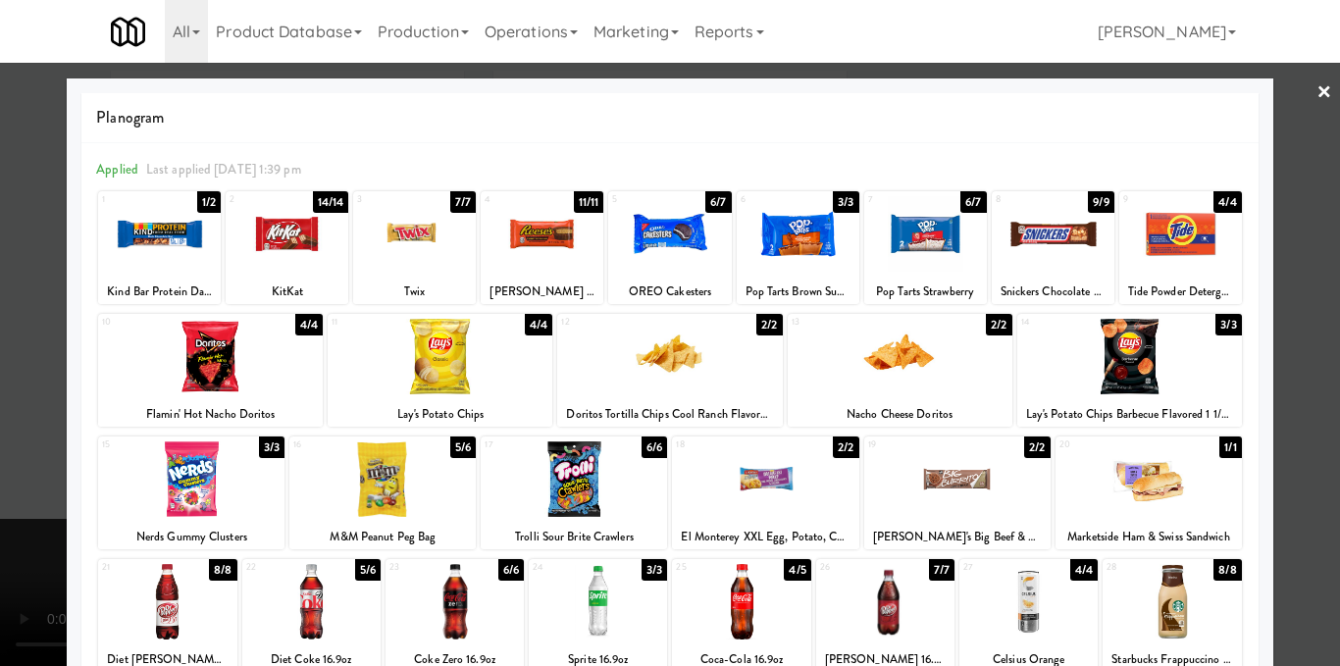
click at [1317, 292] on div at bounding box center [670, 333] width 1340 height 666
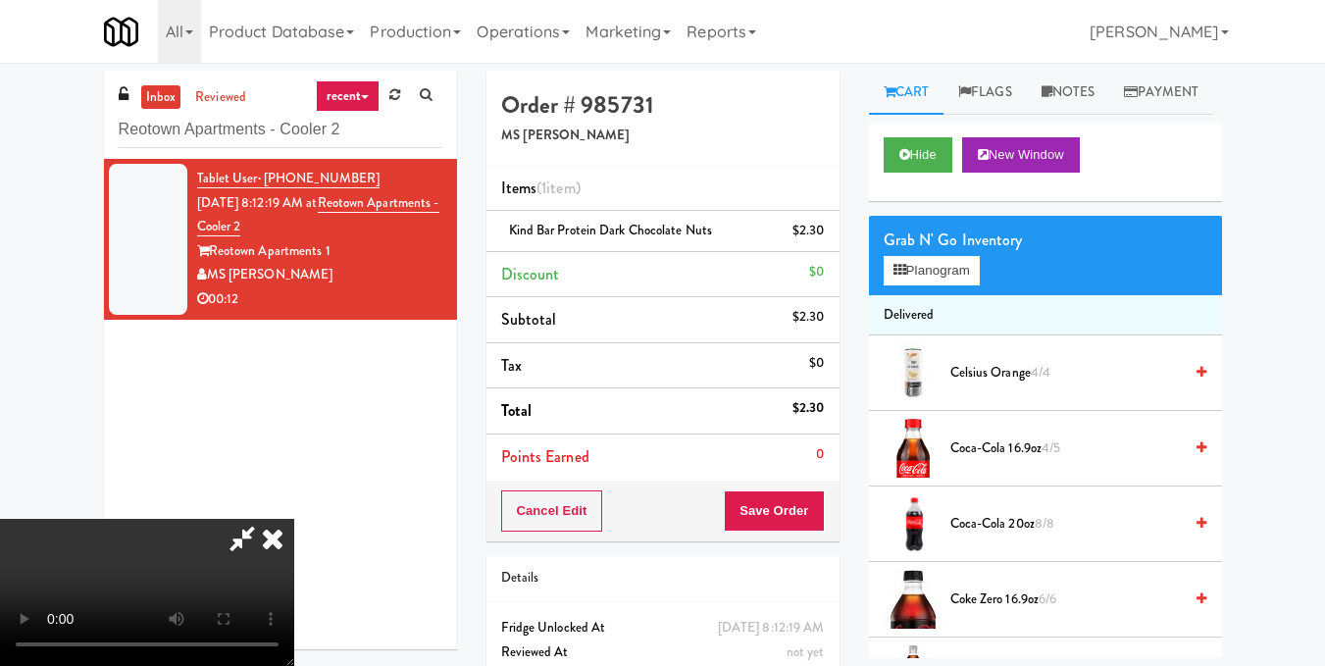
click at [294, 519] on video at bounding box center [147, 592] width 294 height 147
click at [903, 277] on icon at bounding box center [899, 270] width 13 height 13
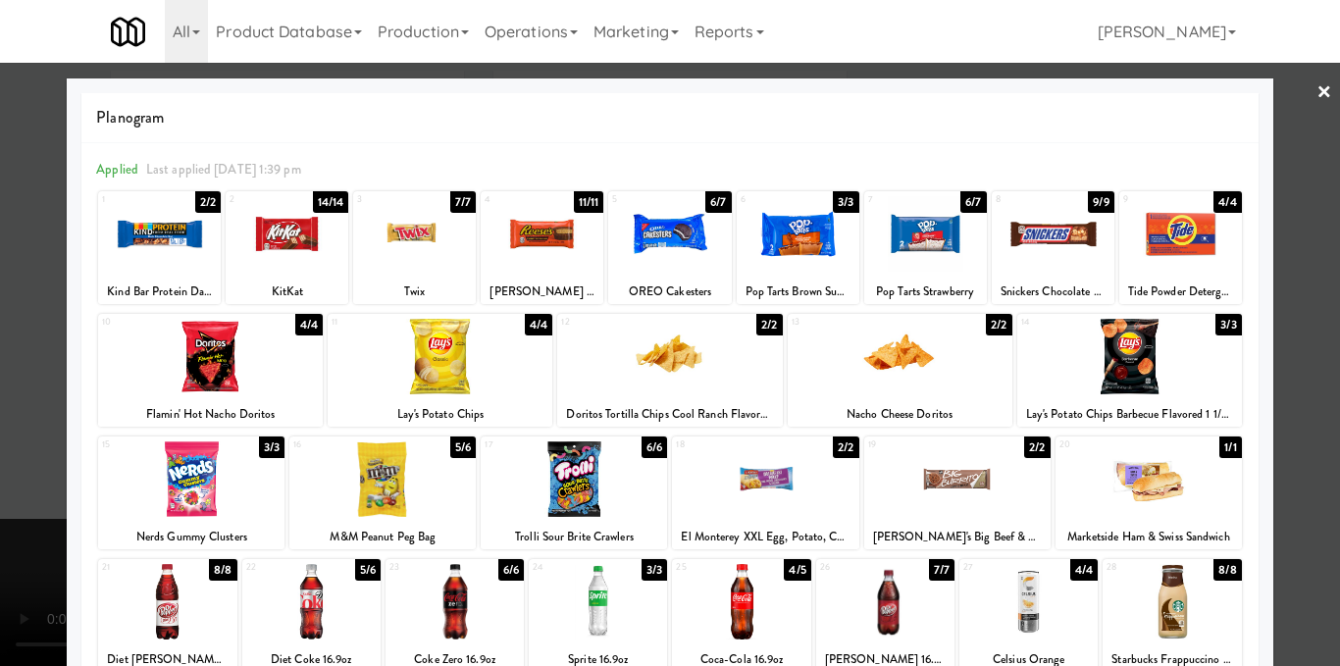
click at [932, 250] on div at bounding box center [925, 234] width 123 height 76
click at [1315, 327] on div at bounding box center [670, 333] width 1340 height 666
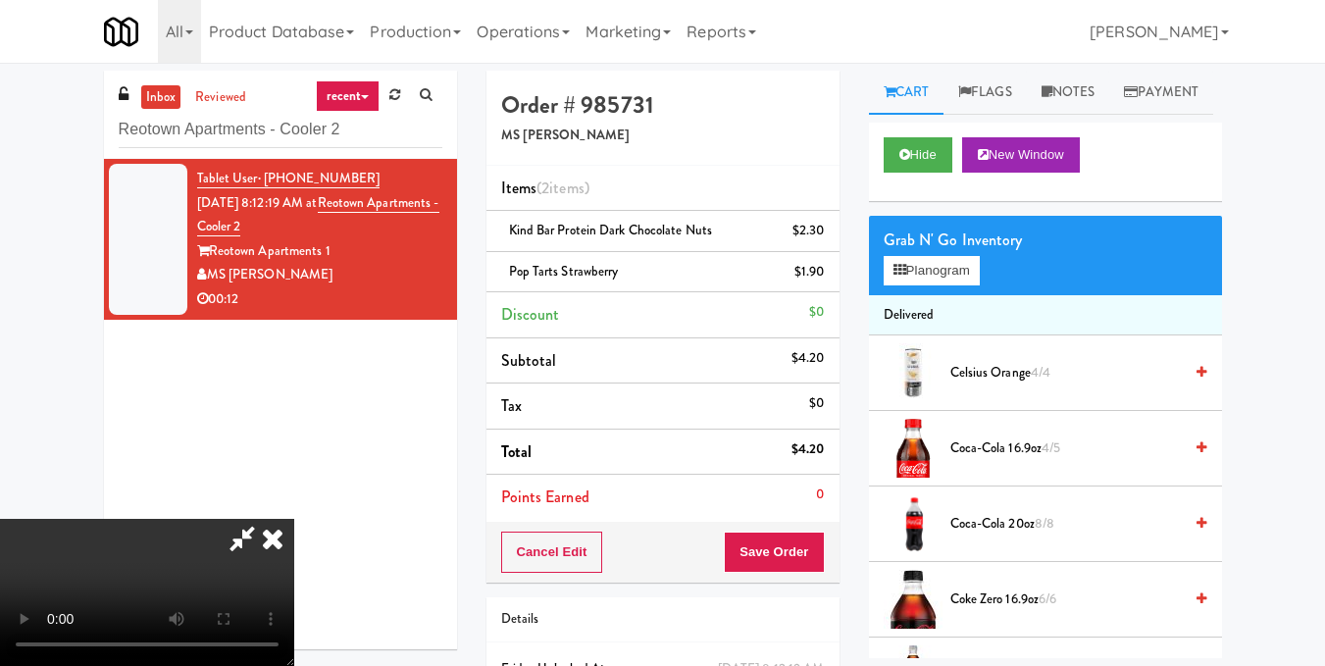
click at [294, 519] on video at bounding box center [147, 592] width 294 height 147
click at [1197, 605] on icon at bounding box center [1202, 598] width 10 height 13
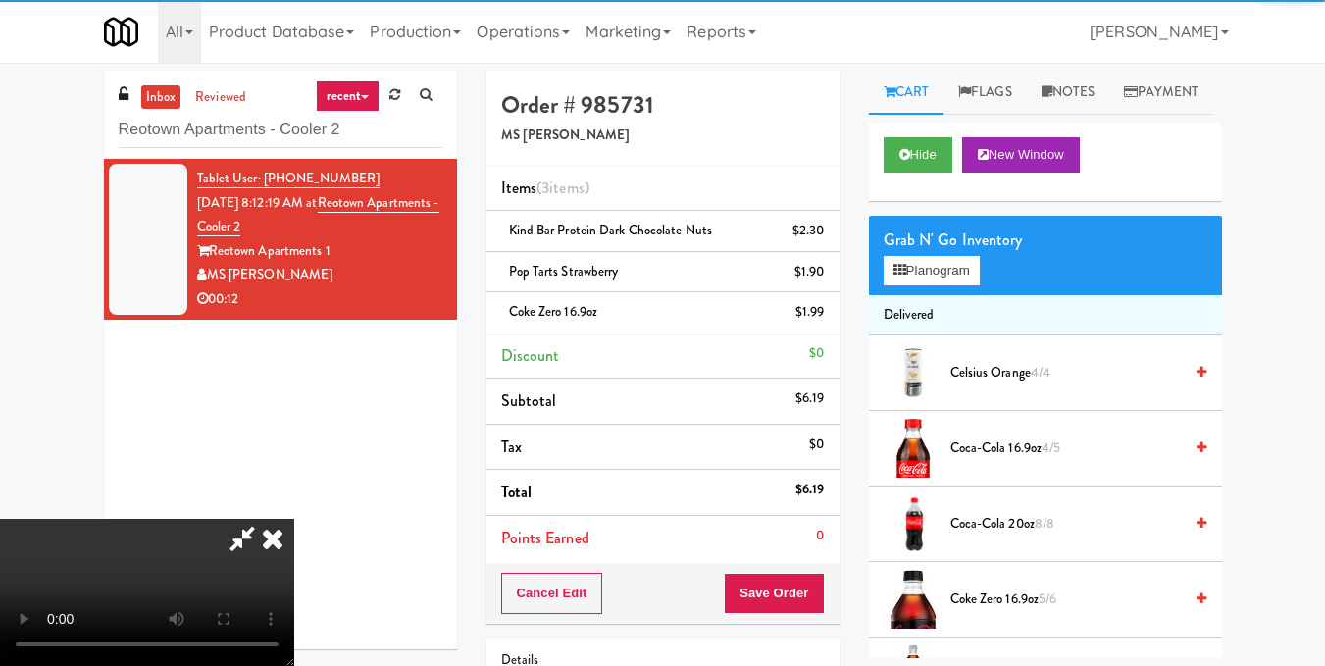
click at [294, 519] on video at bounding box center [147, 592] width 294 height 147
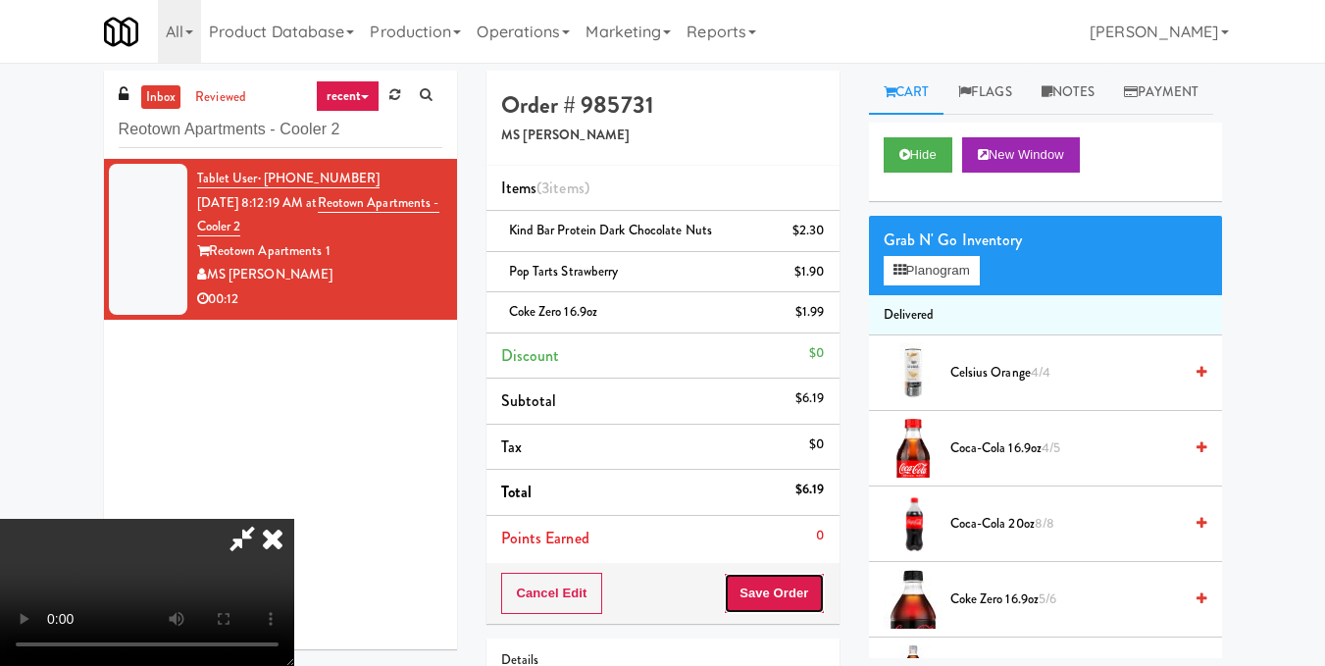
click at [807, 589] on button "Save Order" at bounding box center [774, 593] width 100 height 41
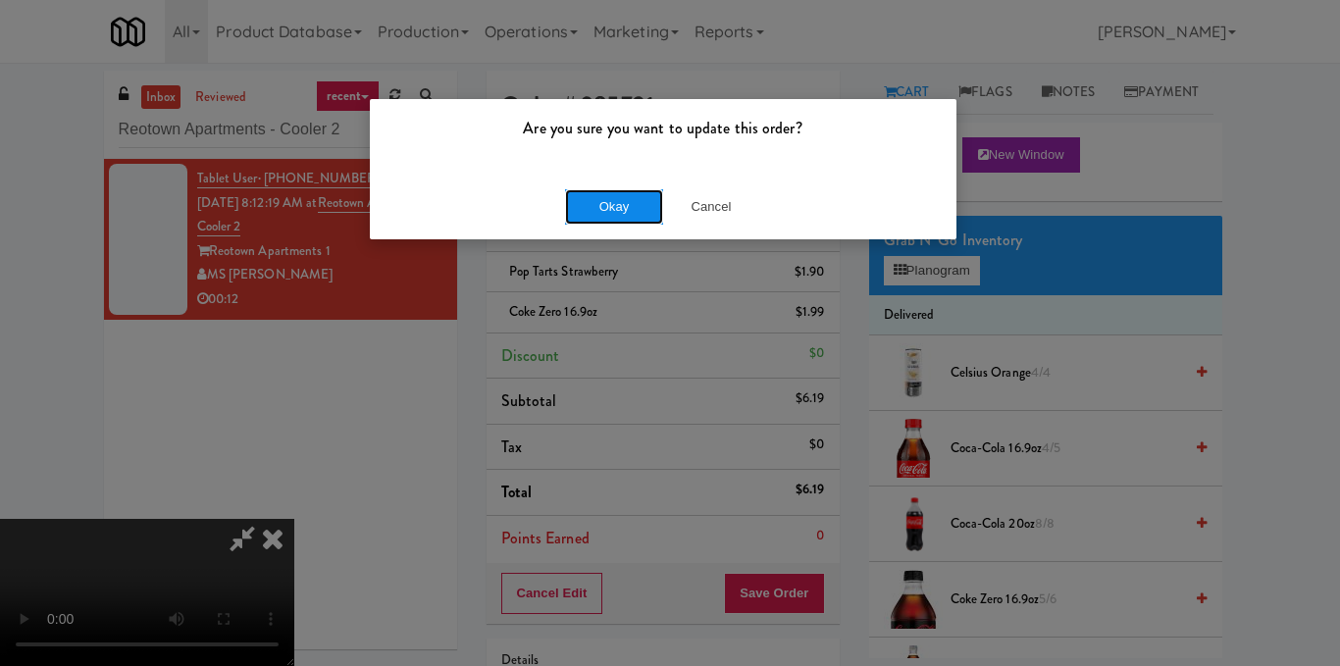
click at [620, 212] on button "Okay" at bounding box center [614, 206] width 98 height 35
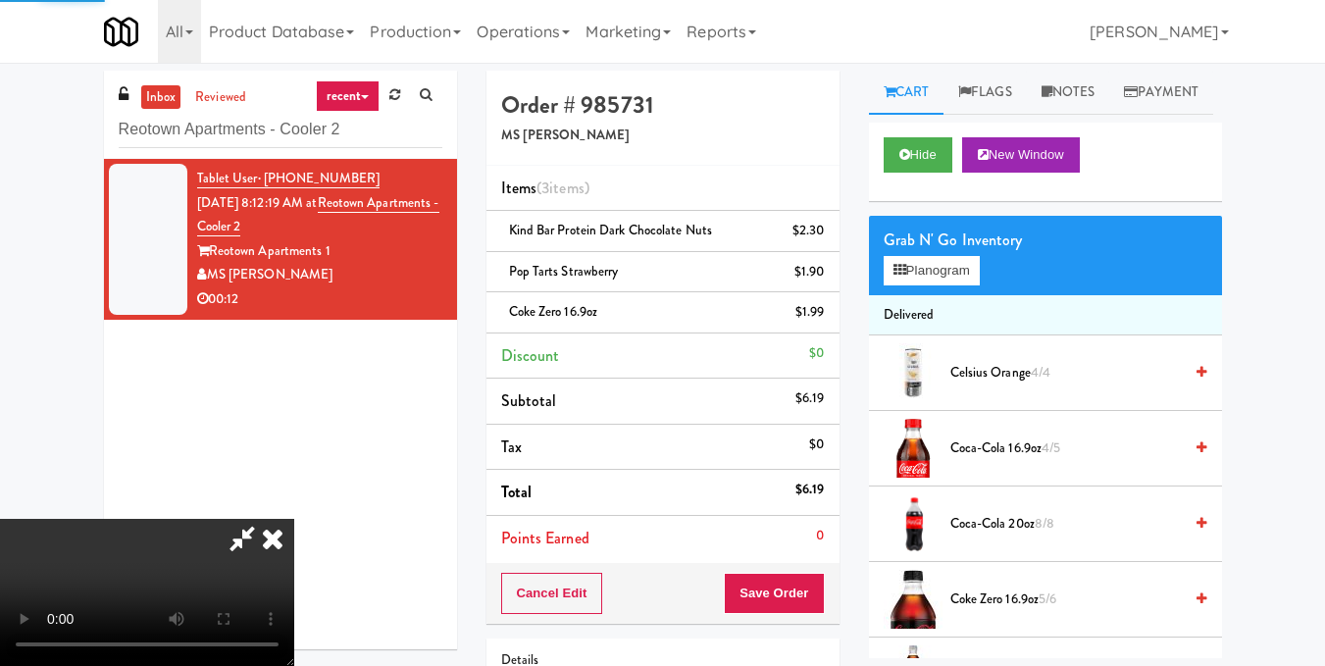
scroll to position [0, 0]
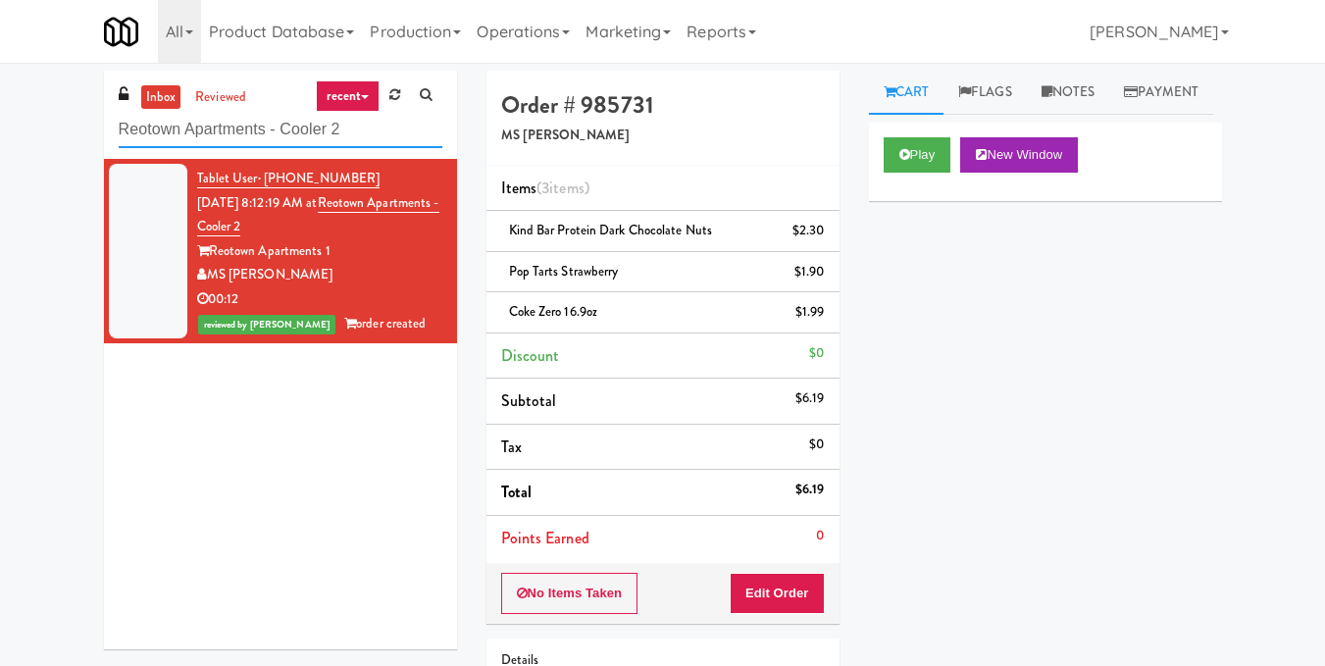
drag, startPoint x: 125, startPoint y: 103, endPoint x: 64, endPoint y: 102, distance: 60.8
click at [64, 102] on div "inbox reviewed recent all unclear take inventory issue suspicious failed recent…" at bounding box center [662, 447] width 1325 height 753
paste input "The Duncan - Fridge - Left"
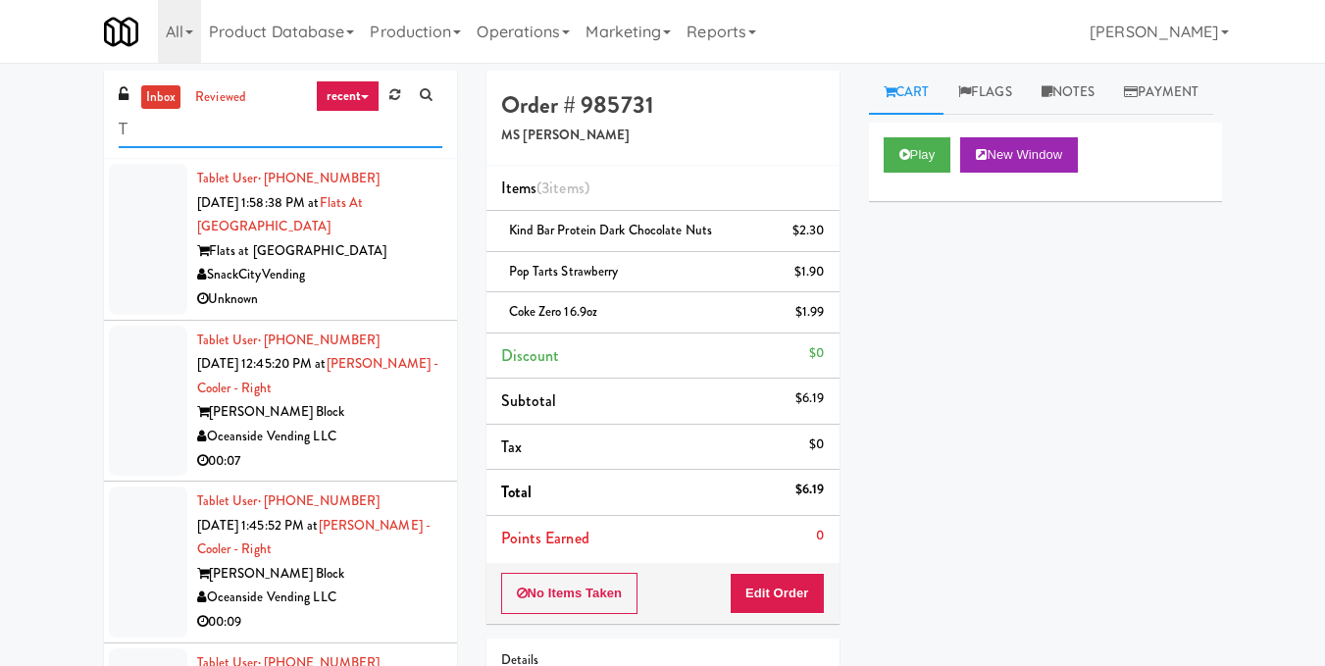
drag, startPoint x: 292, startPoint y: 136, endPoint x: 23, endPoint y: 124, distance: 270.0
click at [23, 124] on div "inbox reviewed recent all unclear take inventory issue suspicious failed recent…" at bounding box center [662, 447] width 1325 height 753
paste input "1001 State - Right - Ambient"
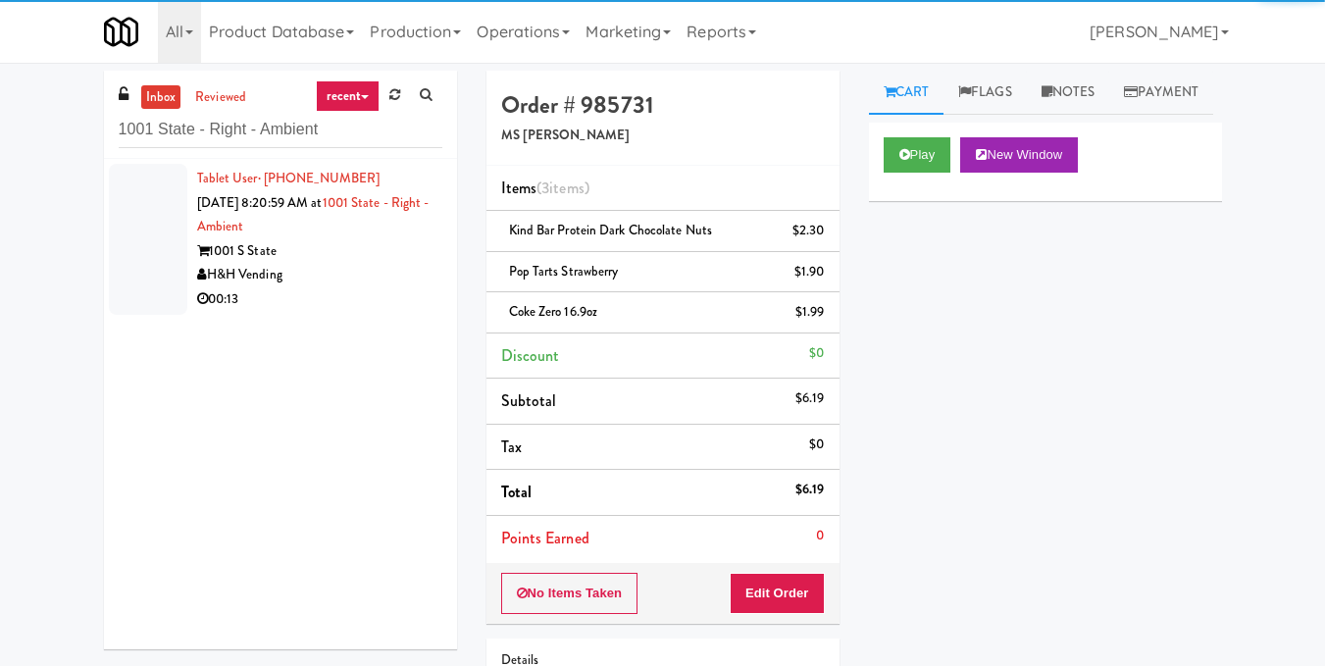
click at [362, 277] on div "H&H Vending" at bounding box center [319, 275] width 245 height 25
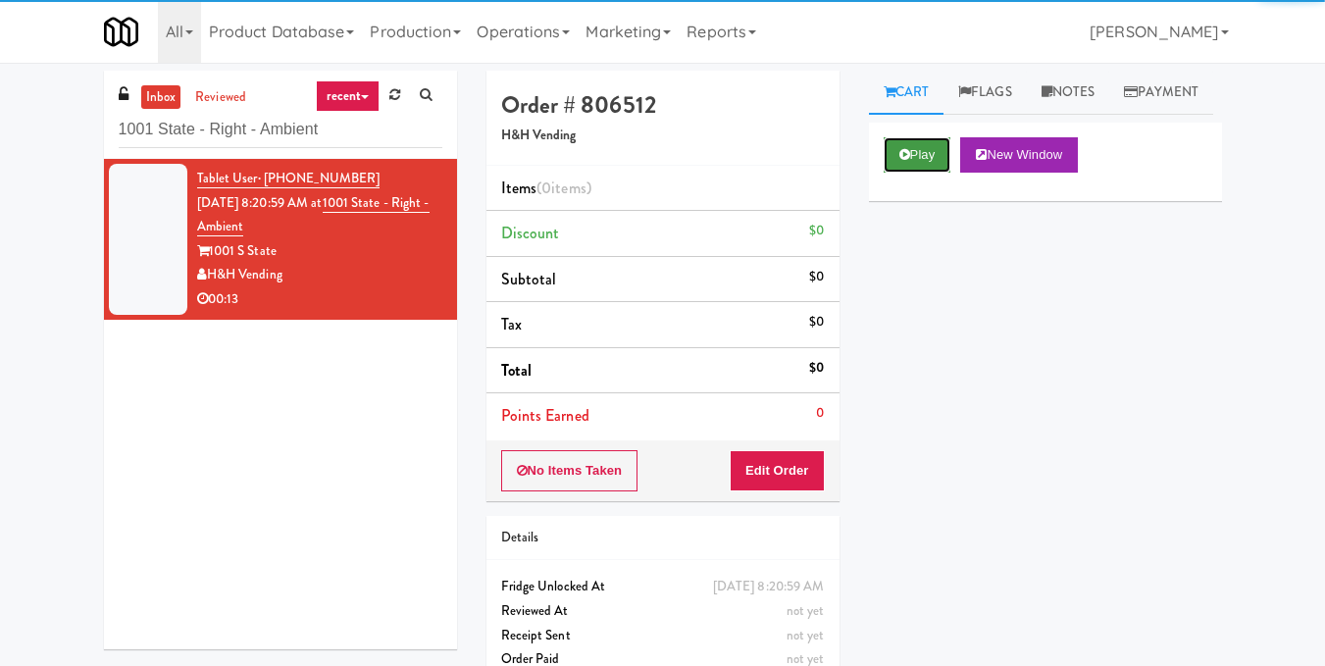
click at [932, 173] on button "Play" at bounding box center [918, 154] width 68 height 35
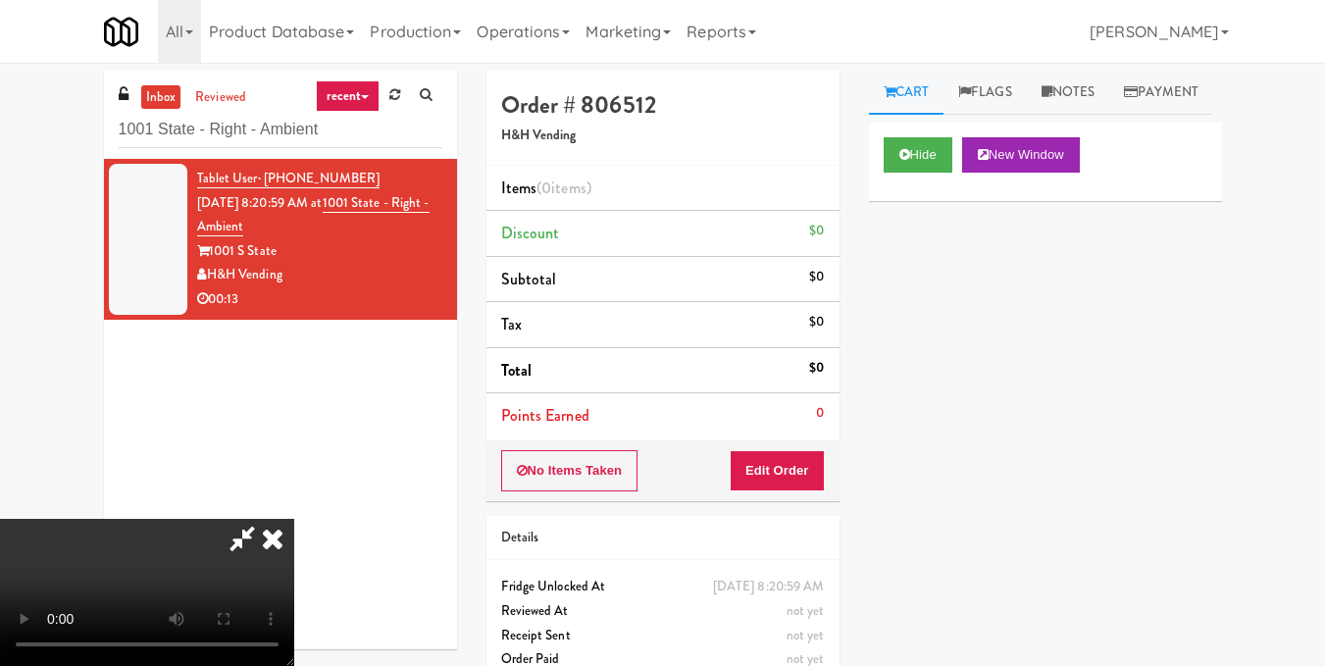
click at [294, 519] on video at bounding box center [147, 592] width 294 height 147
drag, startPoint x: 805, startPoint y: 464, endPoint x: 865, endPoint y: 432, distance: 68.0
click at [806, 464] on button "Edit Order" at bounding box center [777, 470] width 95 height 41
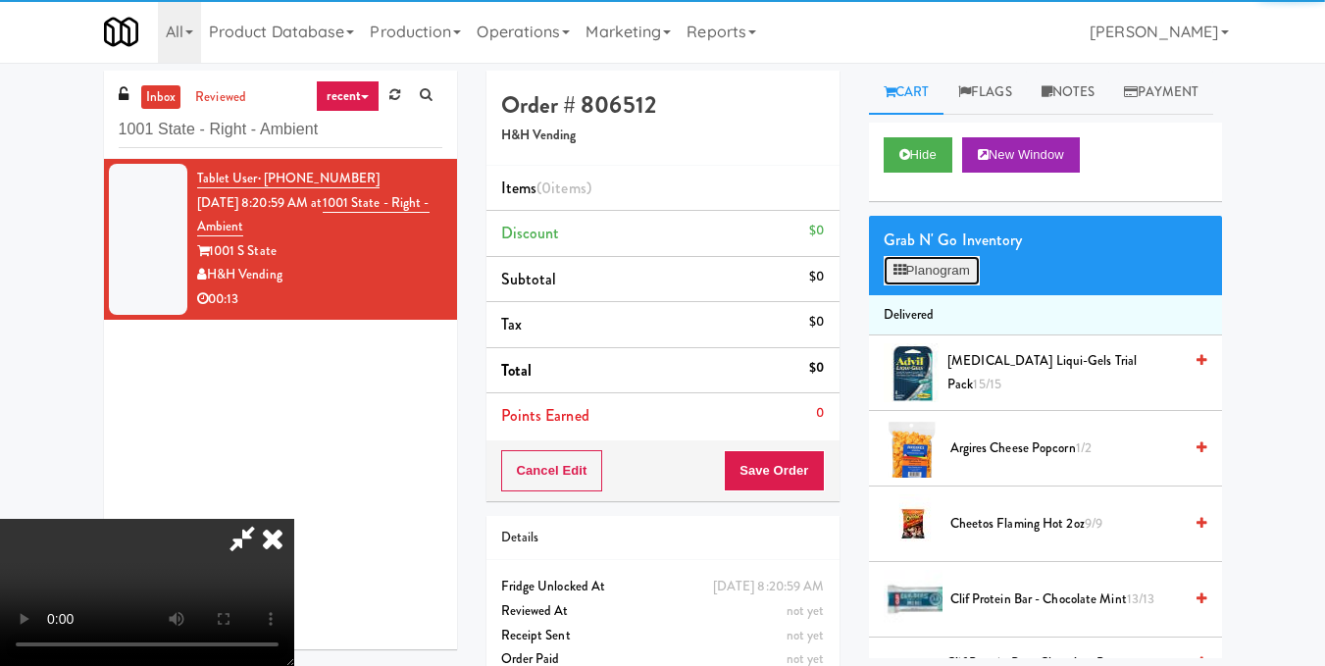
click at [972, 285] on button "Planogram" at bounding box center [932, 270] width 96 height 29
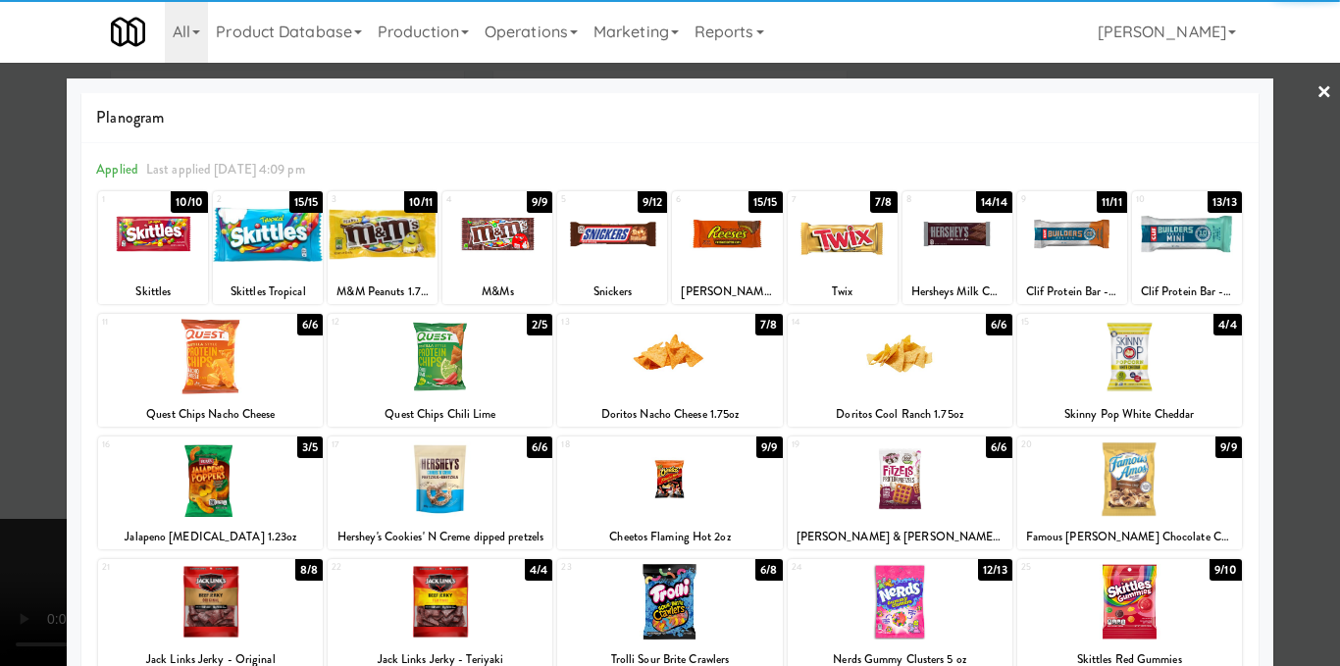
click at [525, 253] on div at bounding box center [497, 234] width 110 height 76
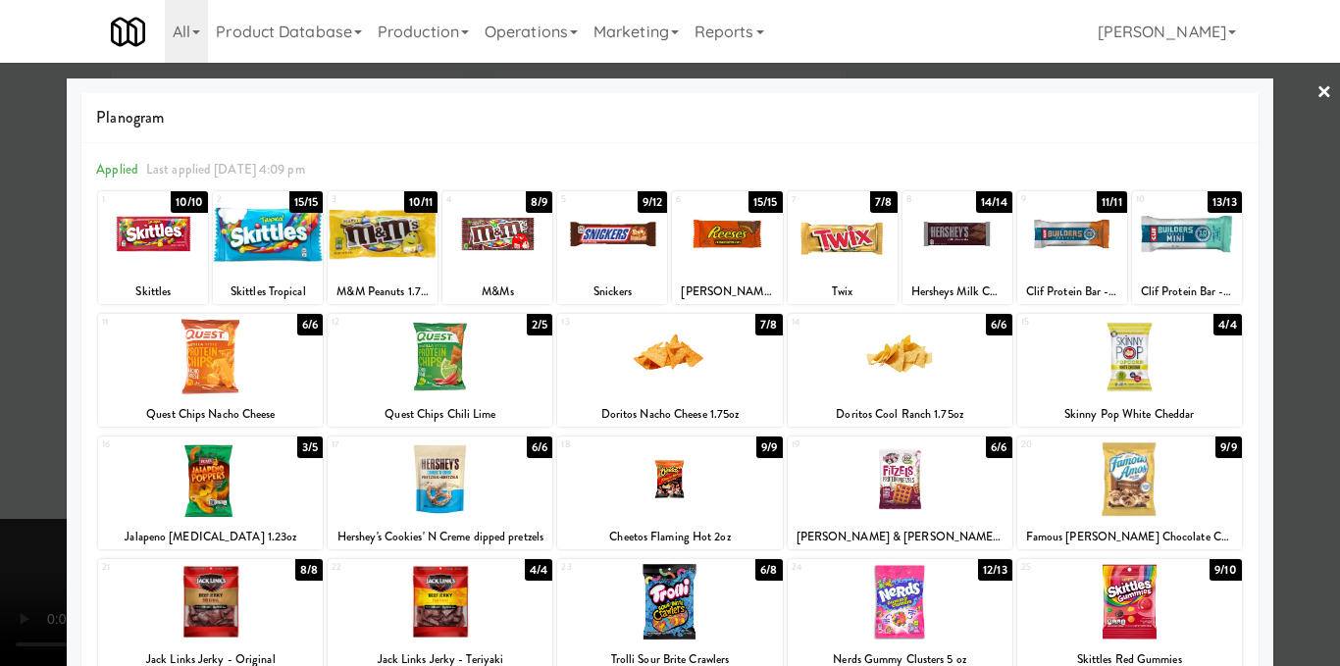
click at [1283, 377] on div at bounding box center [670, 333] width 1340 height 666
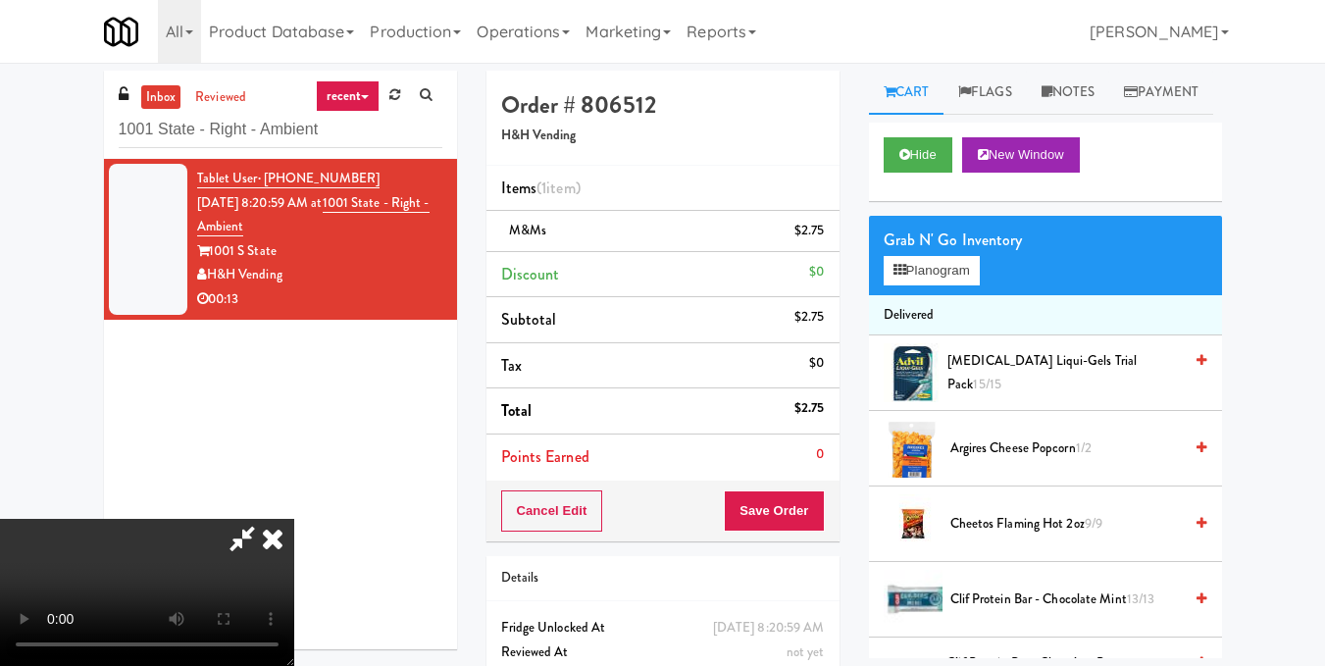
click at [294, 519] on video at bounding box center [147, 592] width 294 height 147
click at [294, 519] on icon at bounding box center [272, 538] width 43 height 39
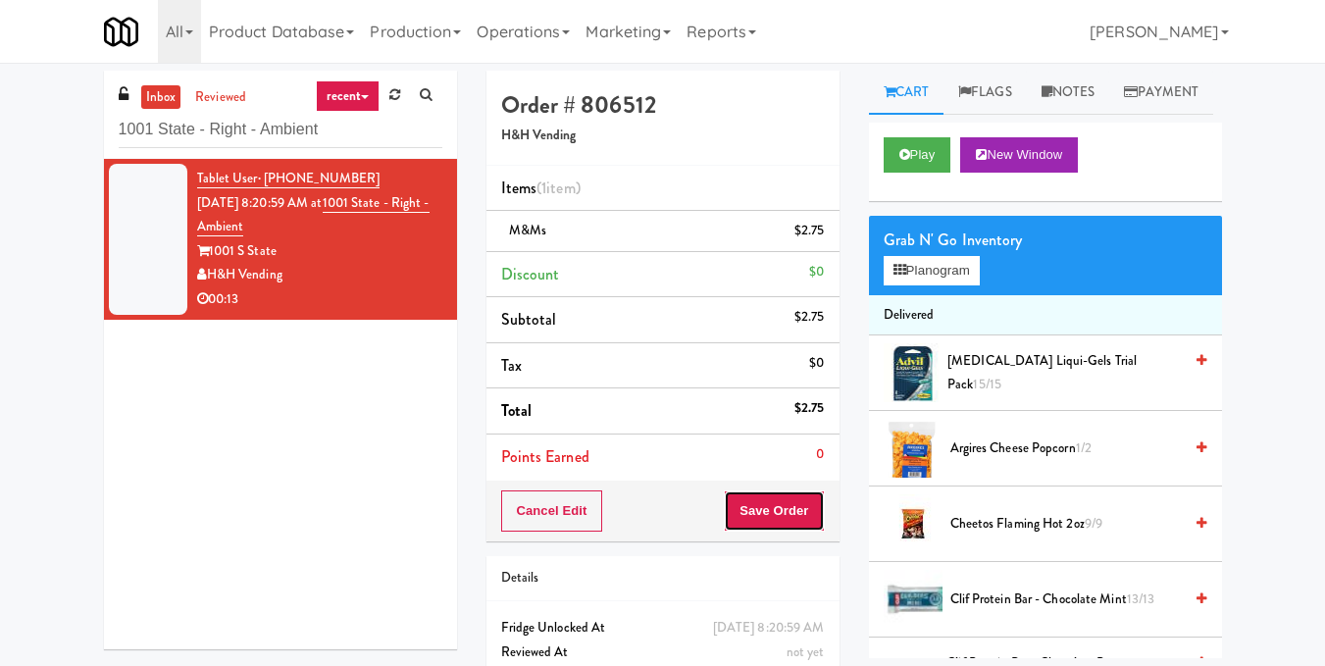
click at [737, 504] on button "Save Order" at bounding box center [774, 510] width 100 height 41
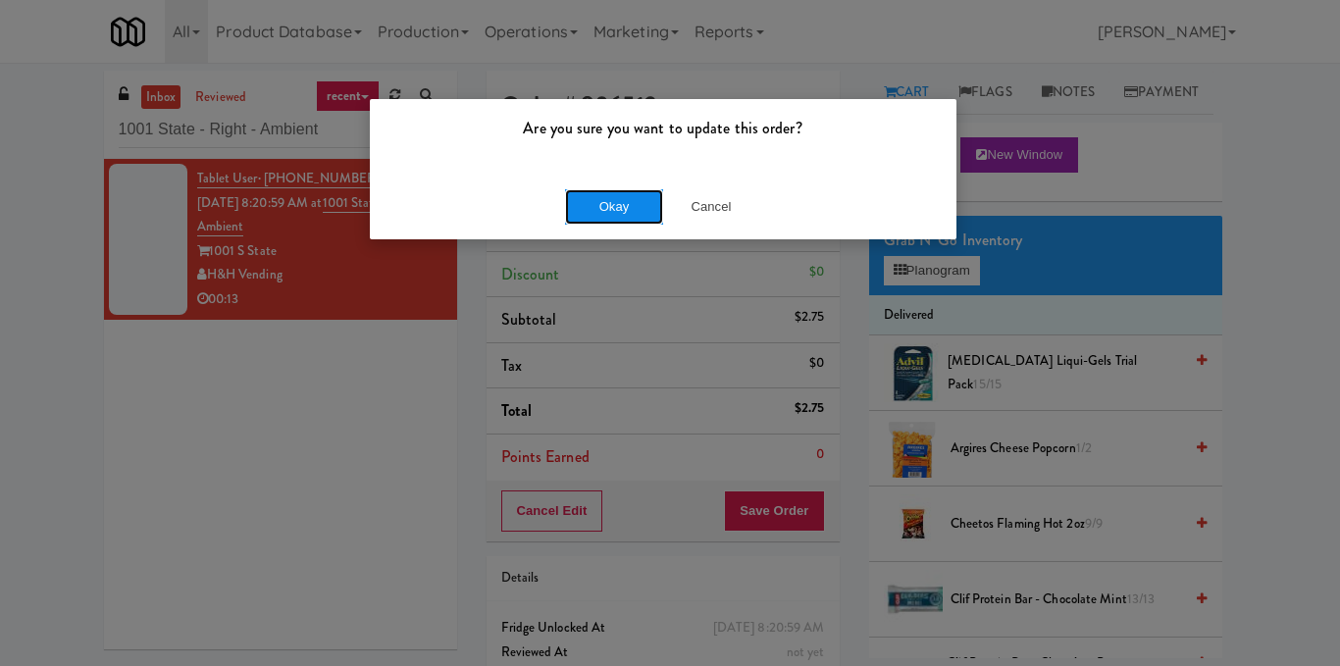
click at [599, 193] on button "Okay" at bounding box center [614, 206] width 98 height 35
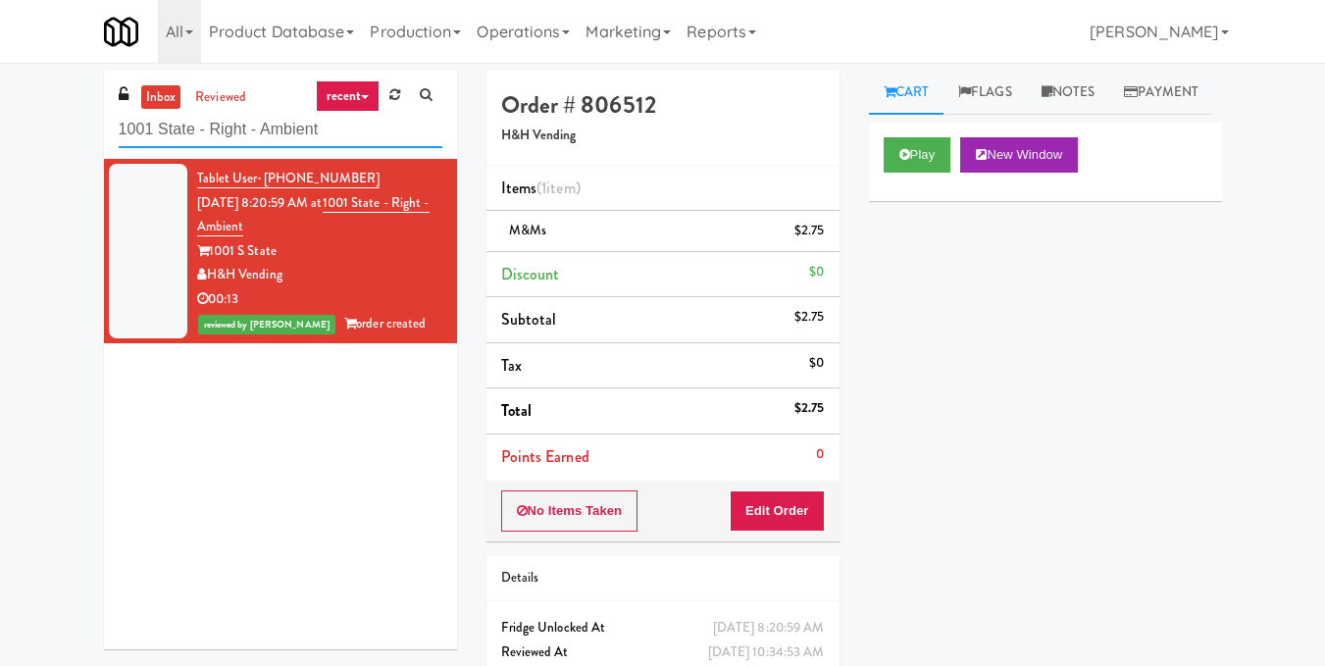
drag, startPoint x: 361, startPoint y: 140, endPoint x: 0, endPoint y: 115, distance: 361.8
click at [0, 115] on div "inbox reviewed recent all unclear take inventory issue suspicious failed recent…" at bounding box center [662, 406] width 1325 height 671
paste input "First Street - Cooler - Lef"
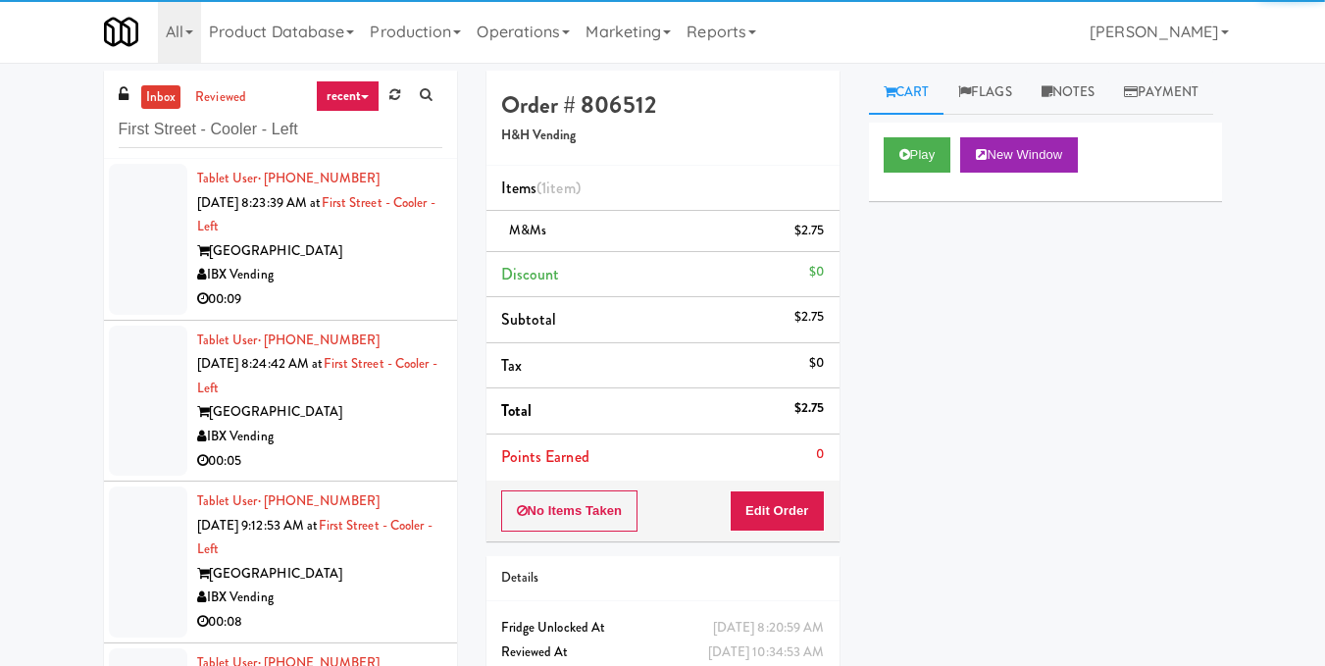
click at [389, 288] on div "00:09" at bounding box center [319, 299] width 245 height 25
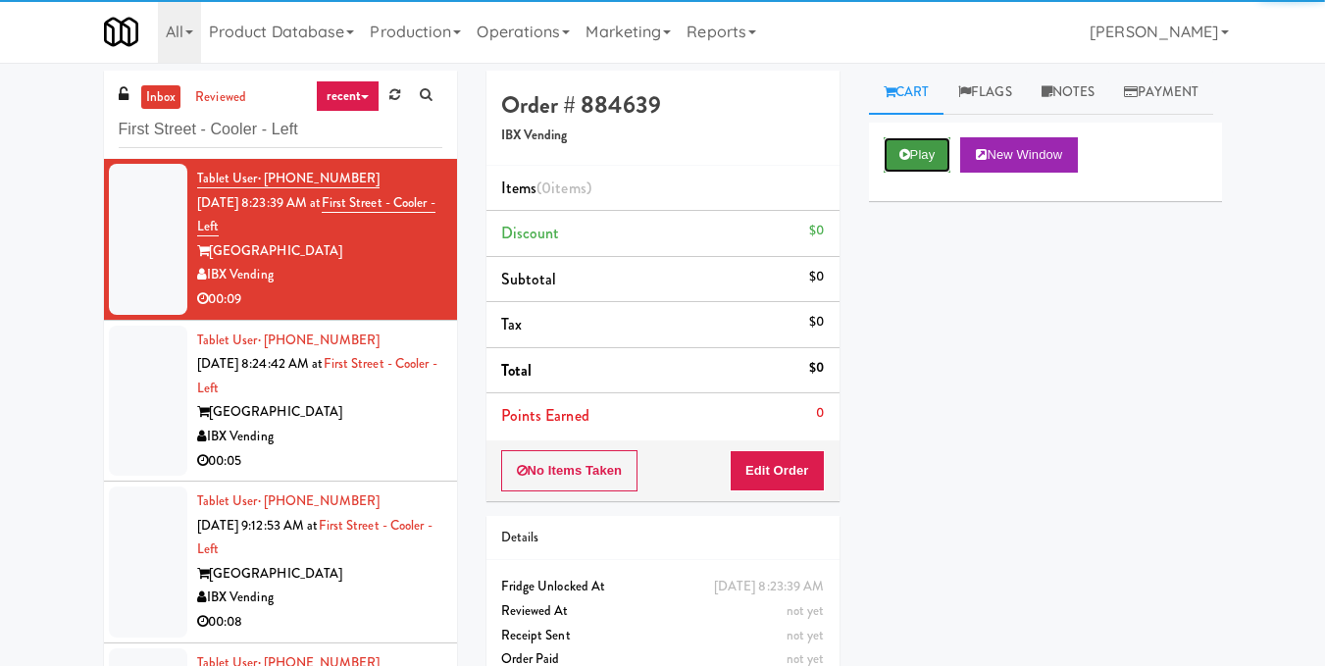
click at [901, 161] on icon at bounding box center [904, 154] width 11 height 13
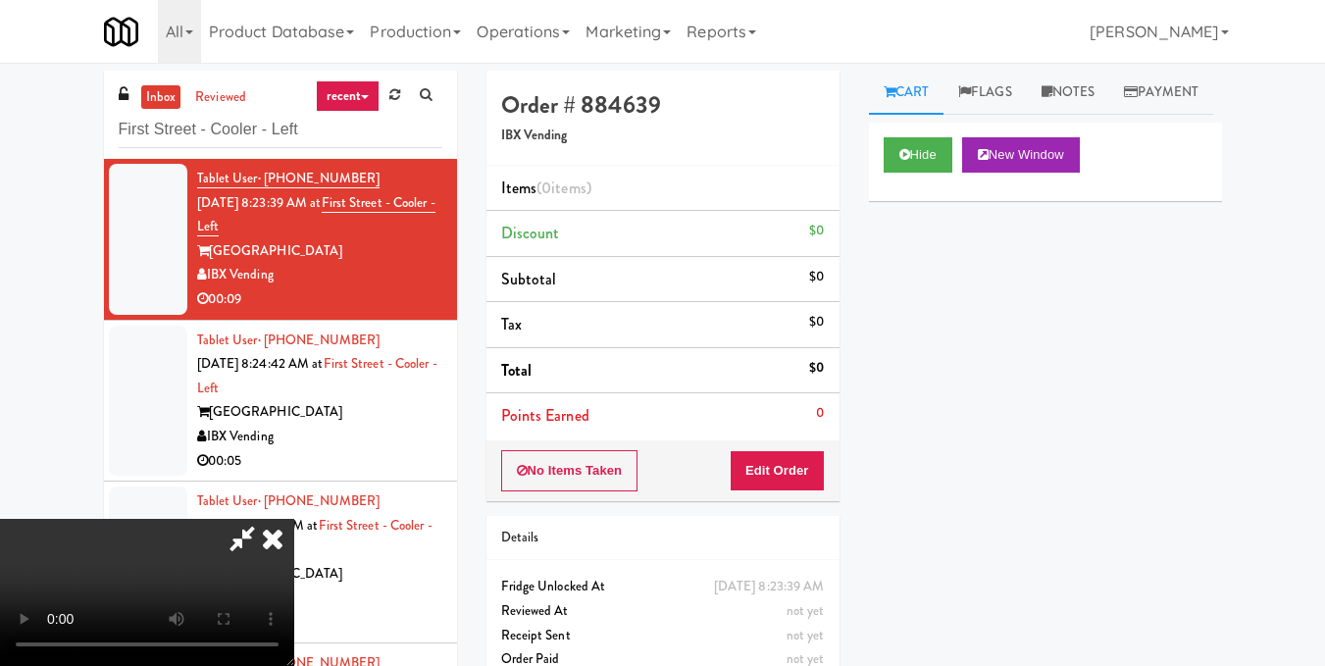
click at [294, 519] on video at bounding box center [147, 592] width 294 height 147
click at [819, 472] on button "Edit Order" at bounding box center [777, 470] width 95 height 41
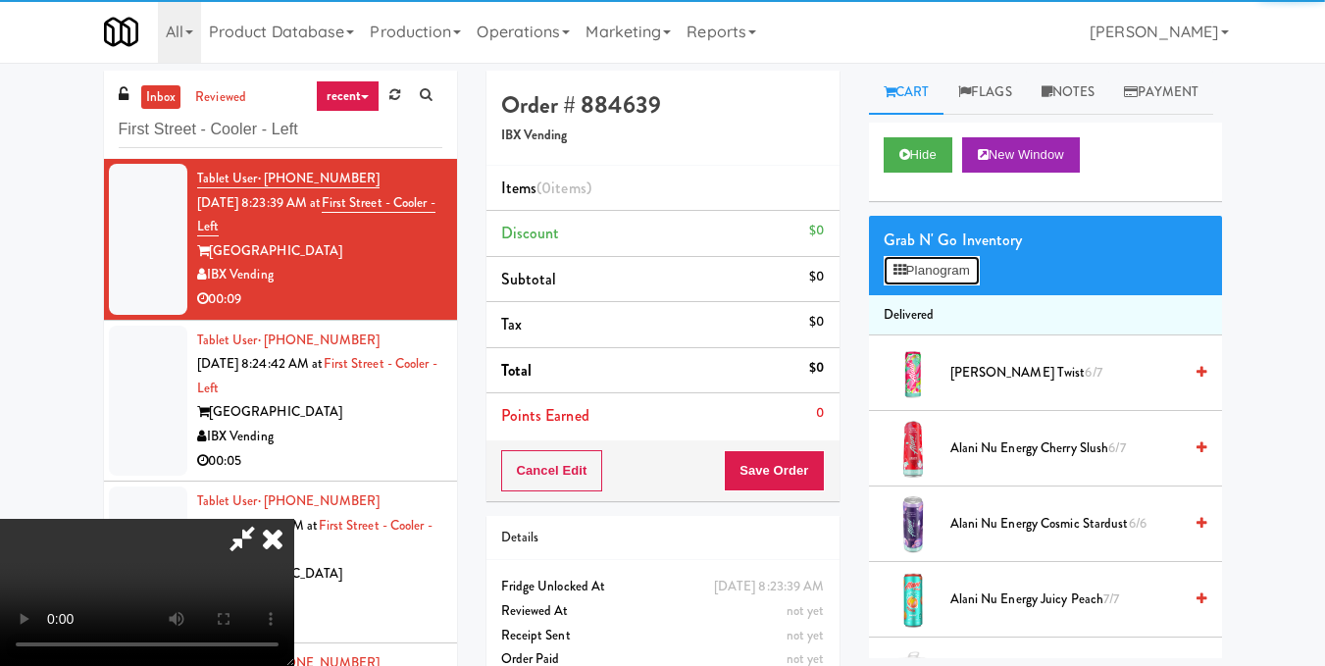
click at [967, 285] on button "Planogram" at bounding box center [932, 270] width 96 height 29
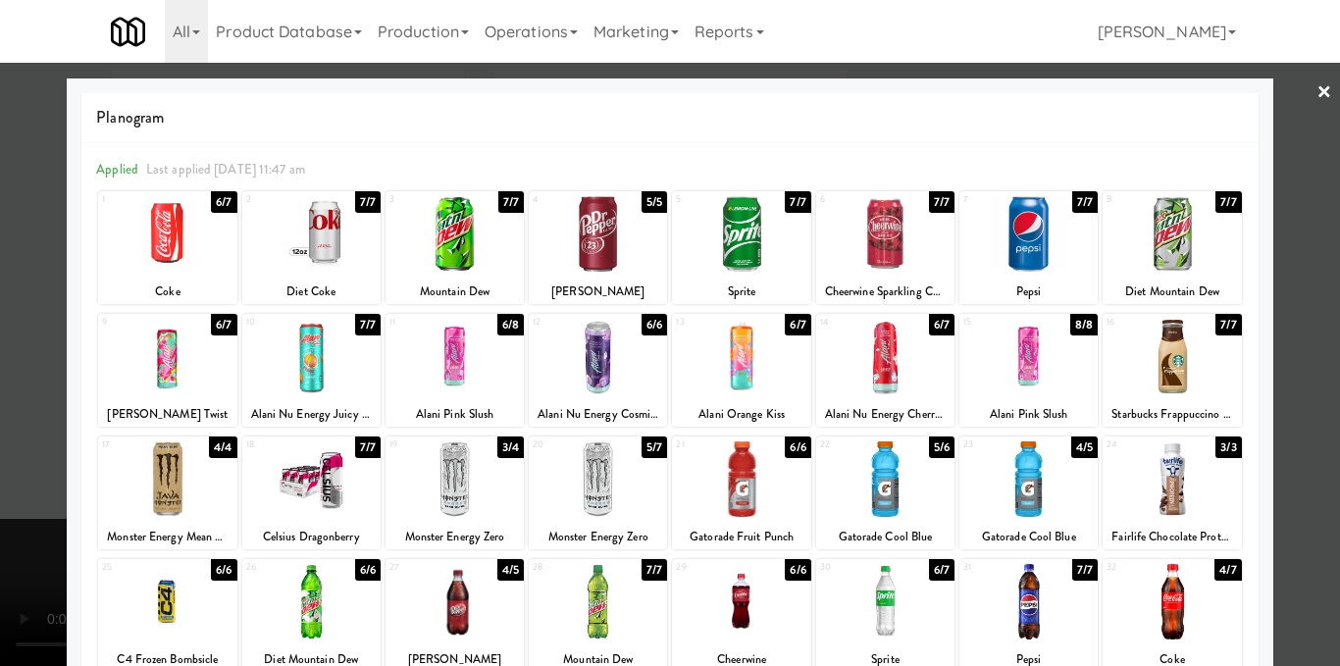
click at [898, 502] on div at bounding box center [885, 479] width 138 height 76
click at [739, 483] on div at bounding box center [741, 479] width 138 height 76
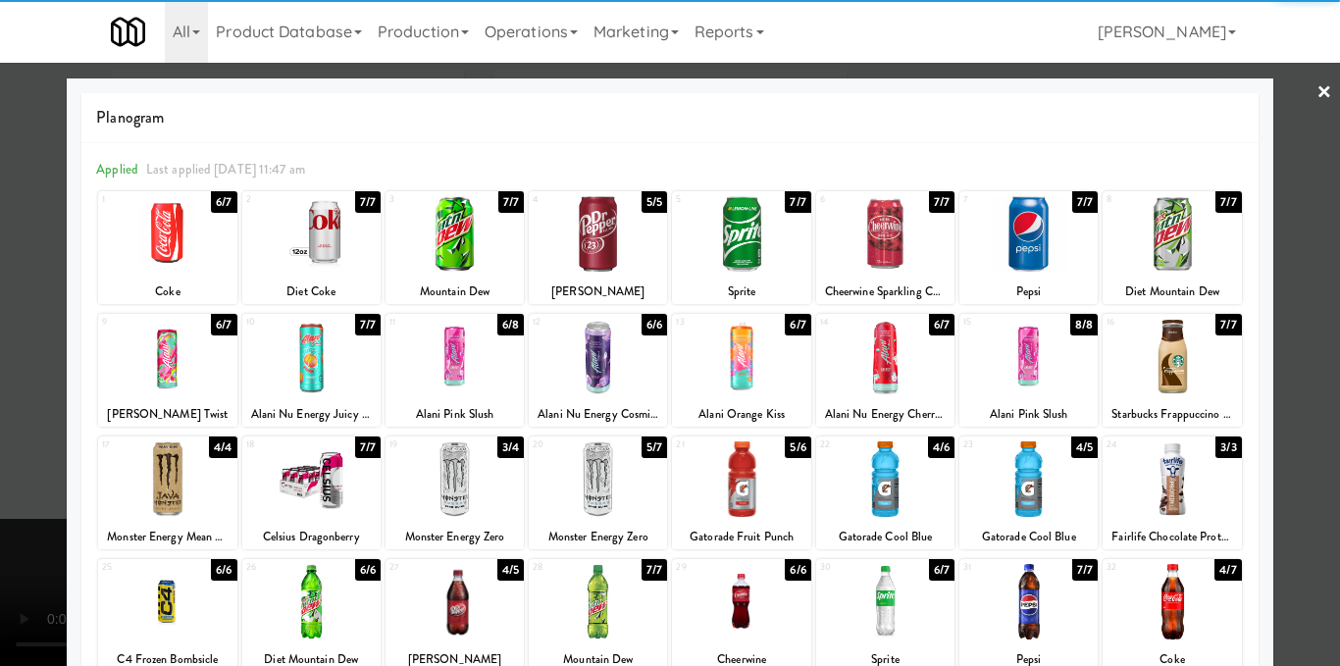
click at [1289, 397] on div at bounding box center [670, 333] width 1340 height 666
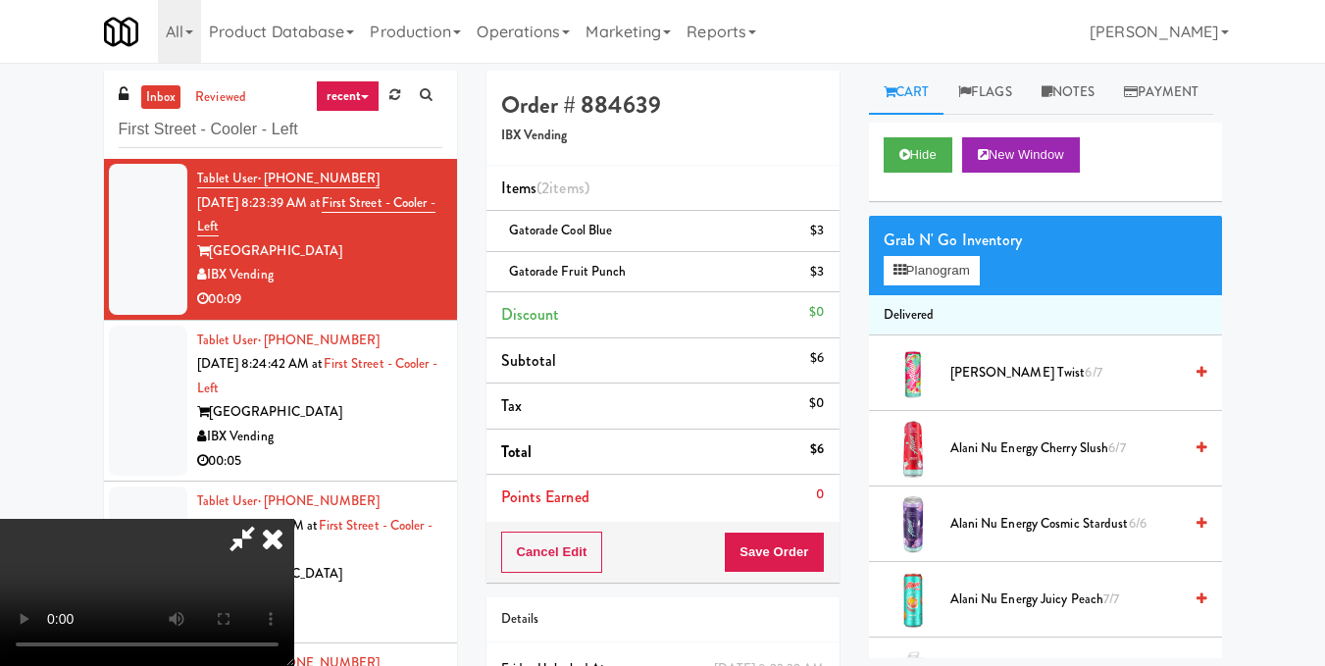
click at [294, 519] on video at bounding box center [147, 592] width 294 height 147
click at [294, 519] on icon at bounding box center [272, 538] width 43 height 39
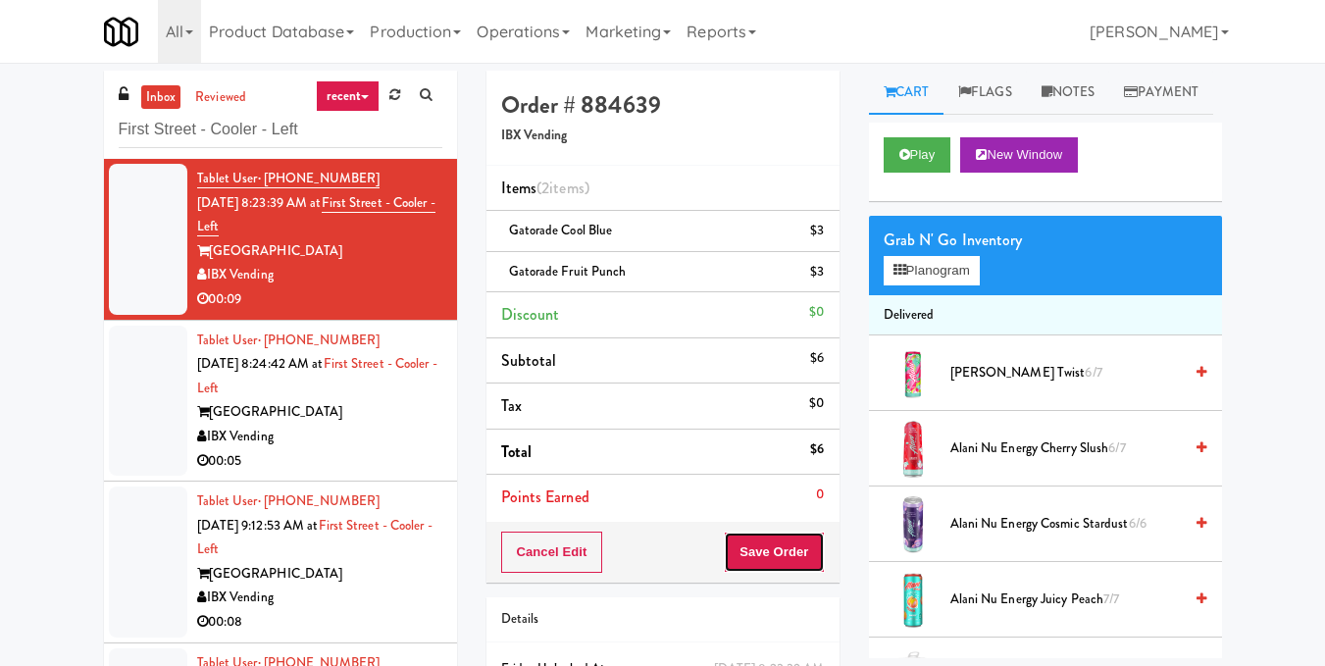
click at [761, 554] on button "Save Order" at bounding box center [774, 552] width 100 height 41
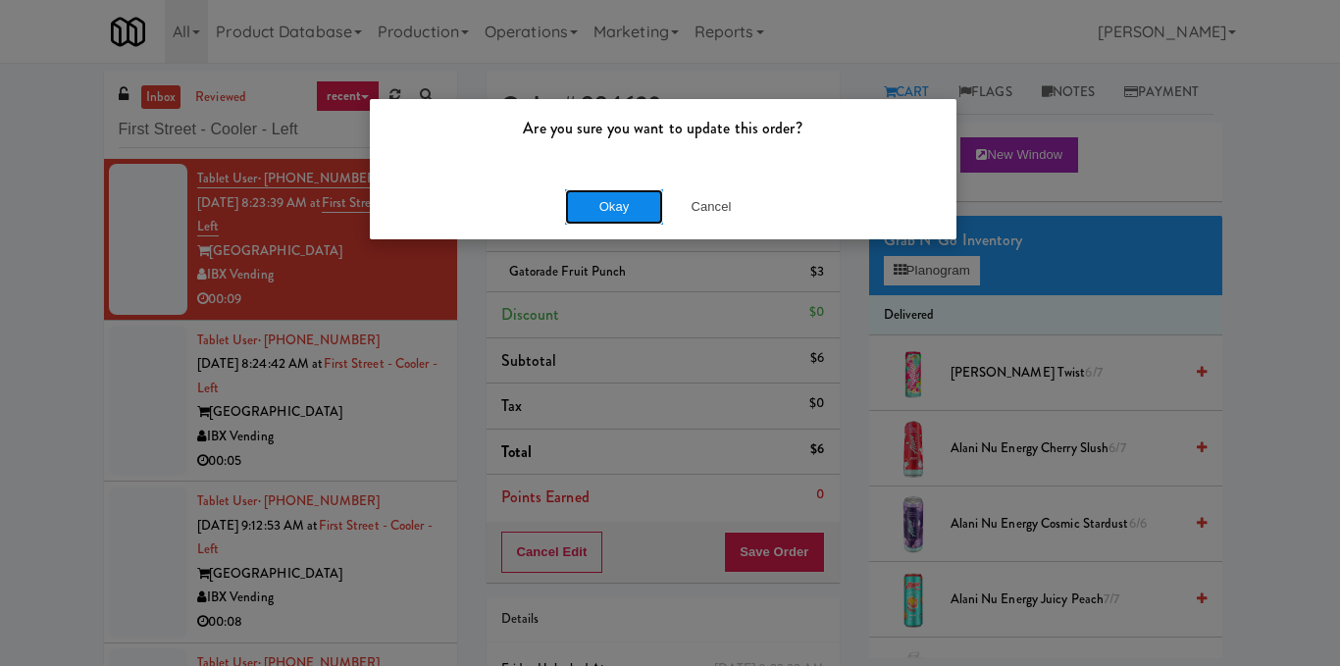
click at [618, 214] on button "Okay" at bounding box center [614, 206] width 98 height 35
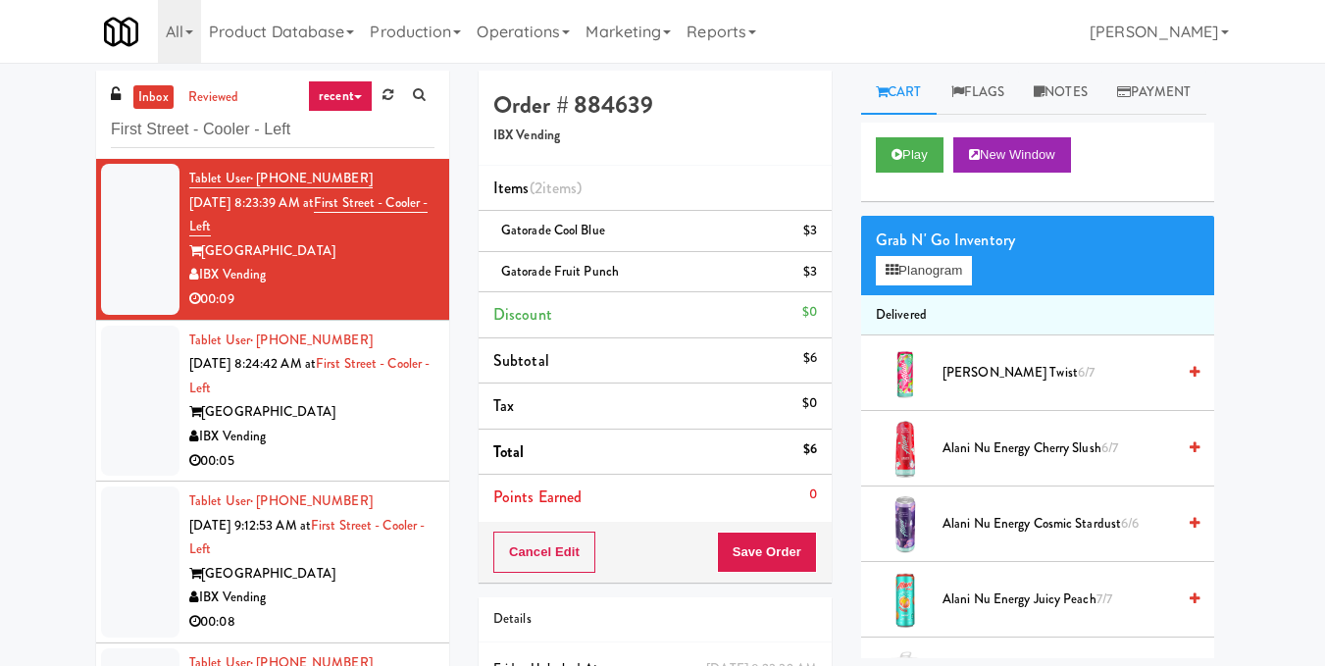
click at [352, 434] on div "IBX Vending" at bounding box center [311, 437] width 245 height 25
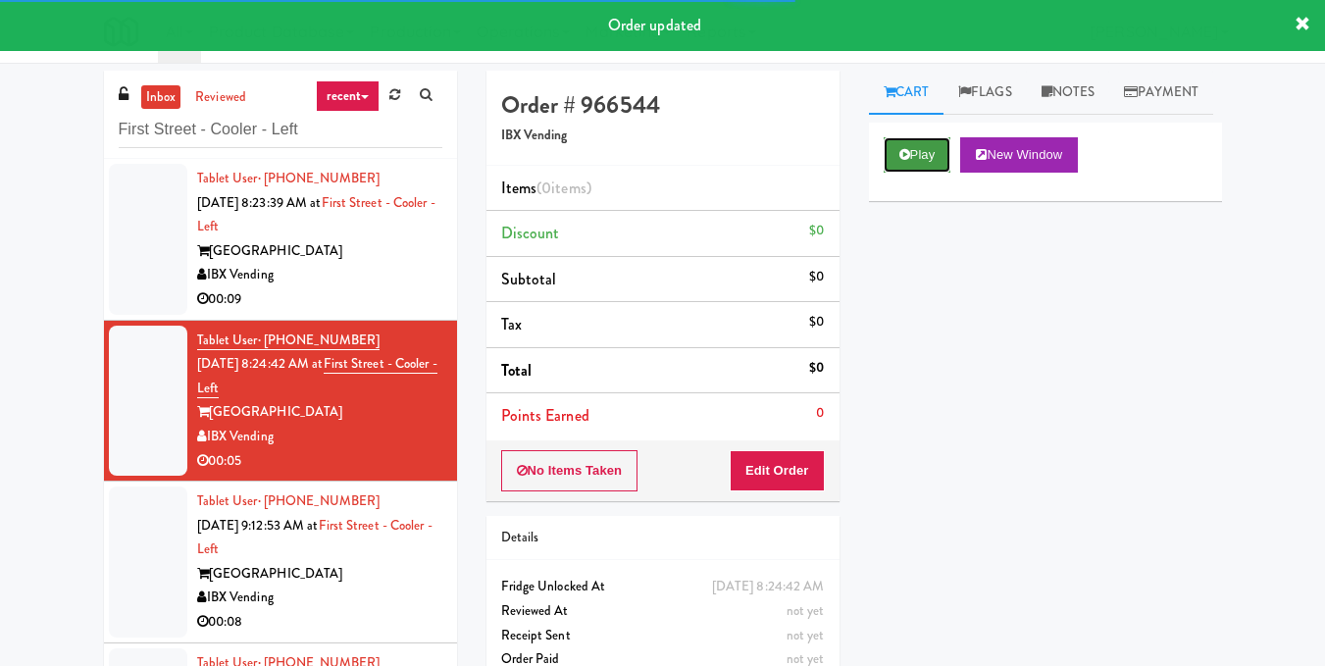
click at [936, 173] on button "Play" at bounding box center [918, 154] width 68 height 35
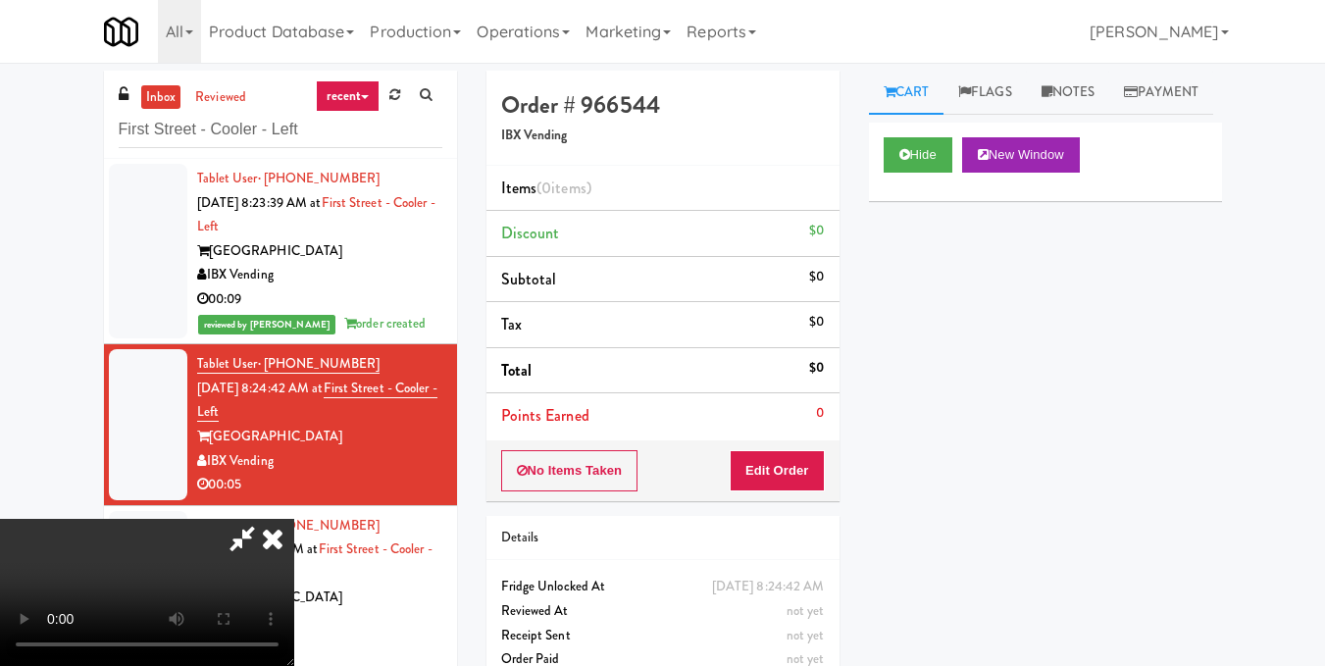
click at [294, 519] on video at bounding box center [147, 592] width 294 height 147
click at [822, 471] on button "Edit Order" at bounding box center [777, 470] width 95 height 41
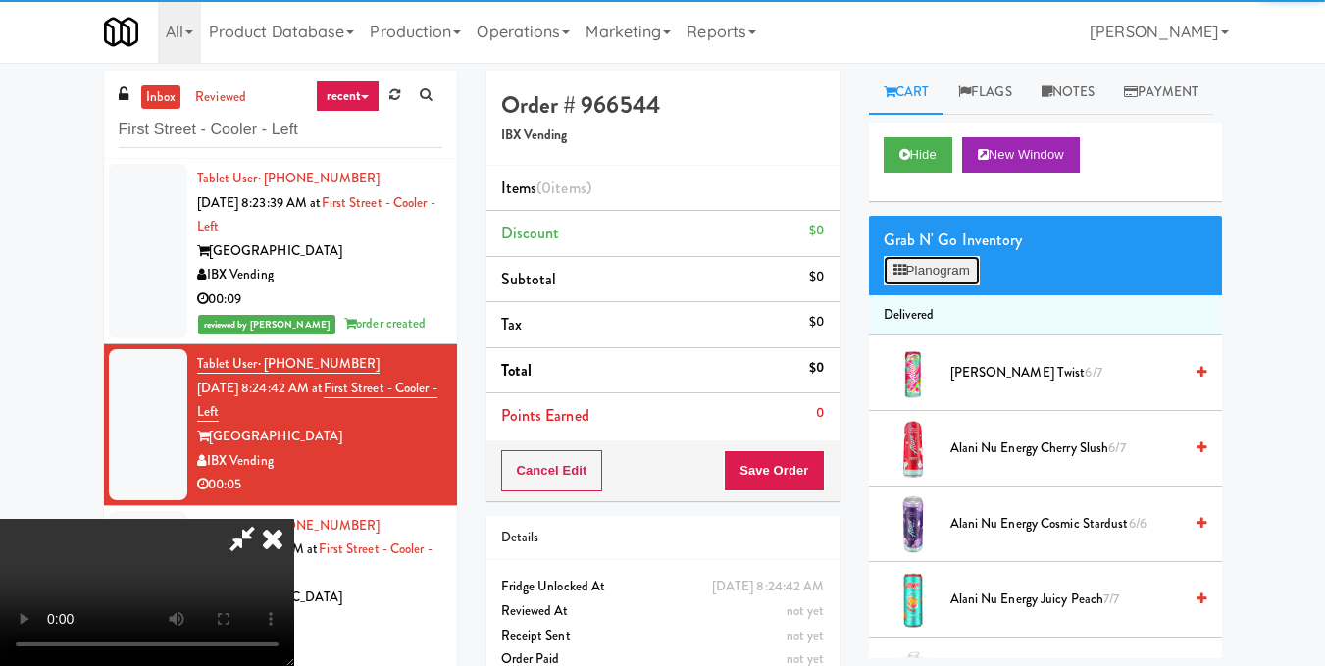
click at [941, 285] on button "Planogram" at bounding box center [932, 270] width 96 height 29
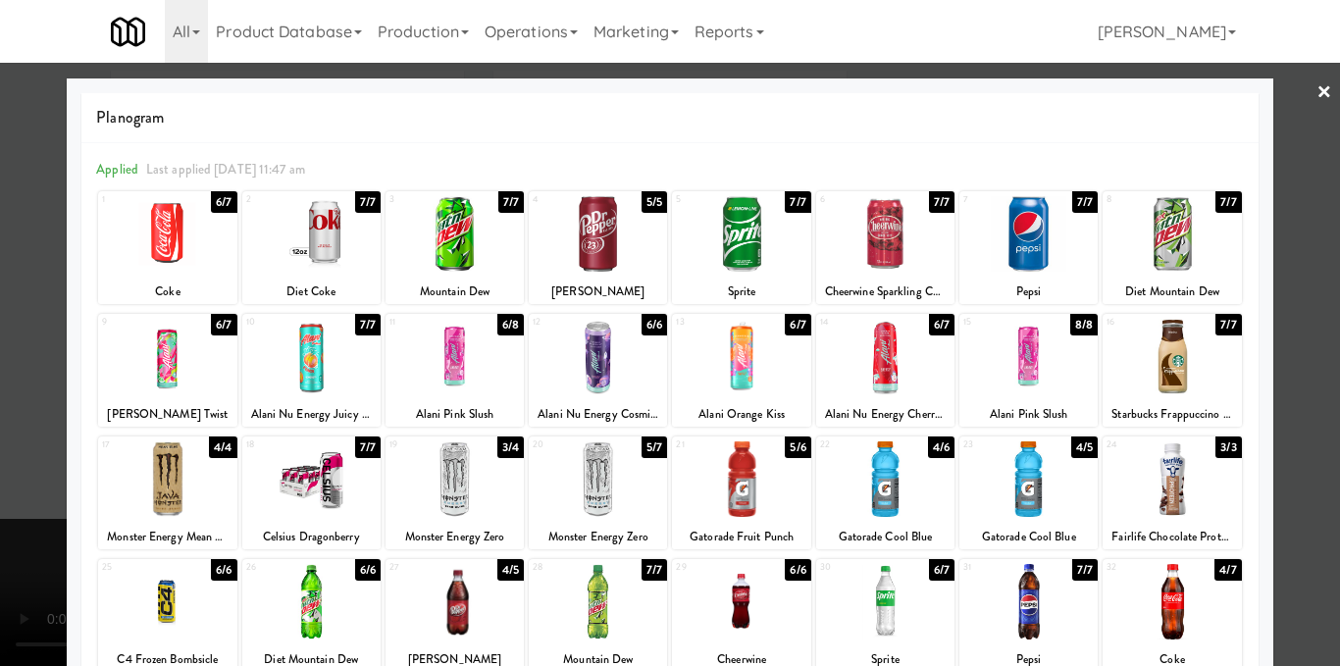
click at [434, 379] on div at bounding box center [454, 357] width 138 height 76
click at [1284, 380] on div at bounding box center [670, 333] width 1340 height 666
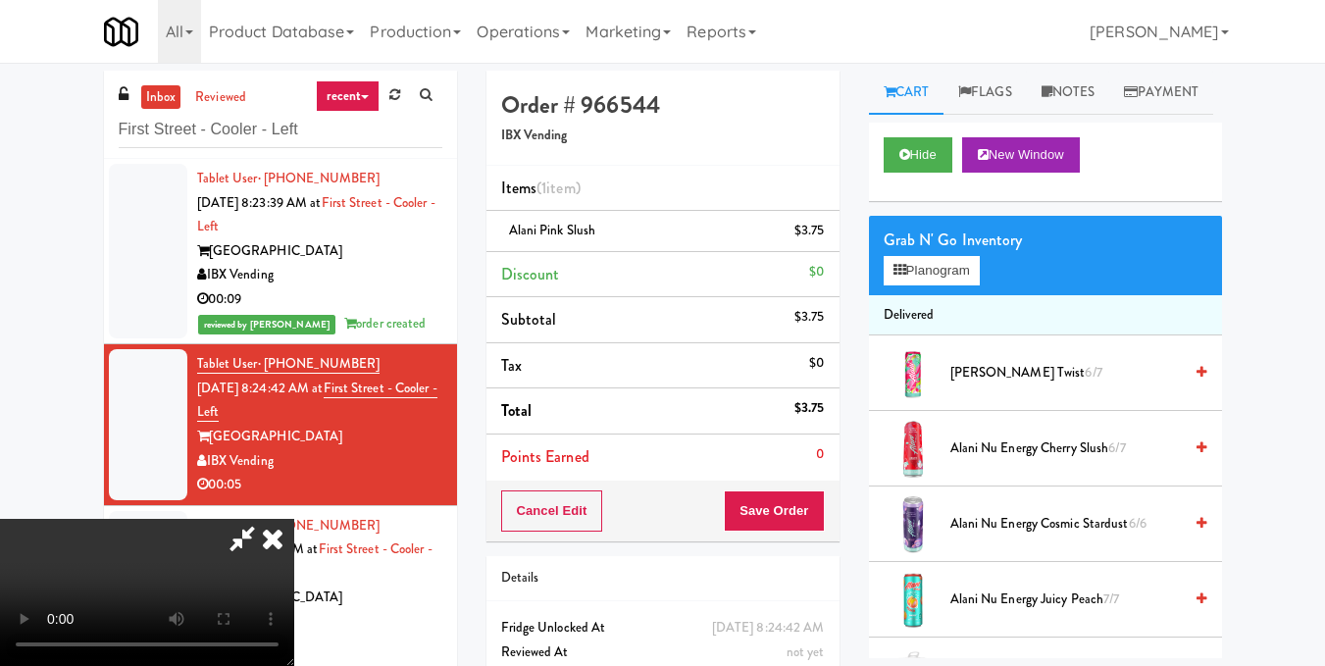
click at [294, 519] on video at bounding box center [147, 592] width 294 height 147
click at [294, 519] on icon at bounding box center [272, 538] width 43 height 39
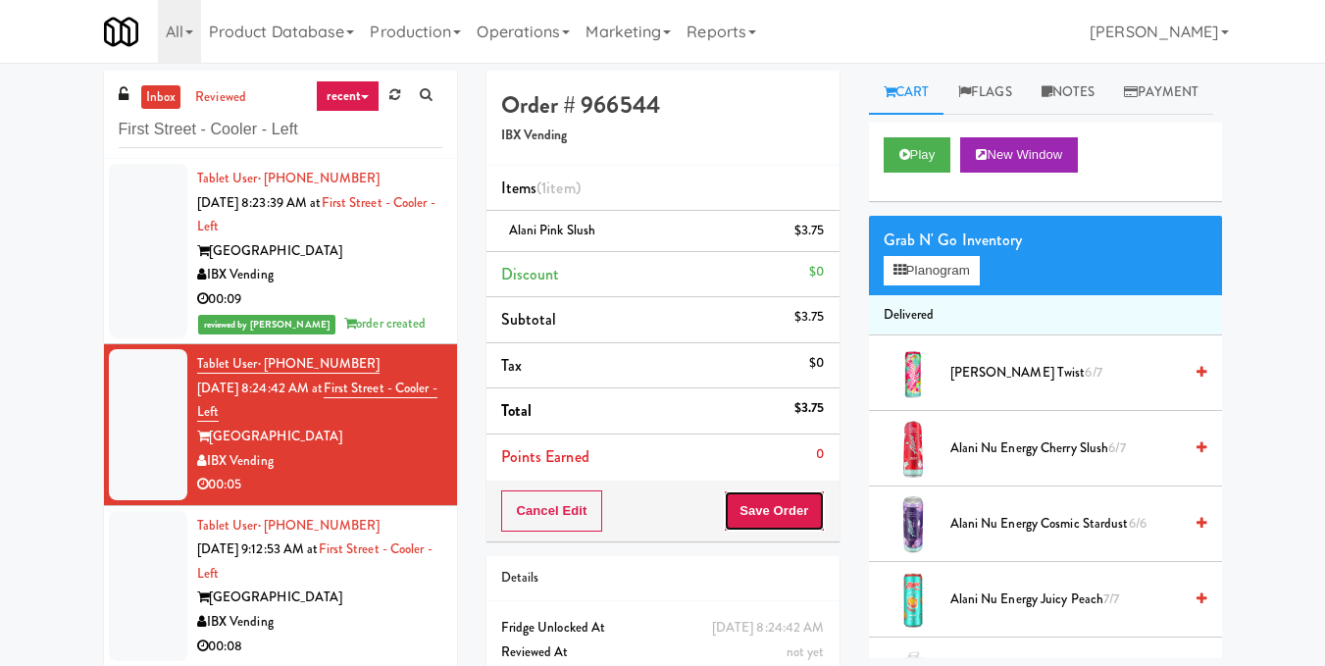
click at [755, 511] on button "Save Order" at bounding box center [774, 510] width 100 height 41
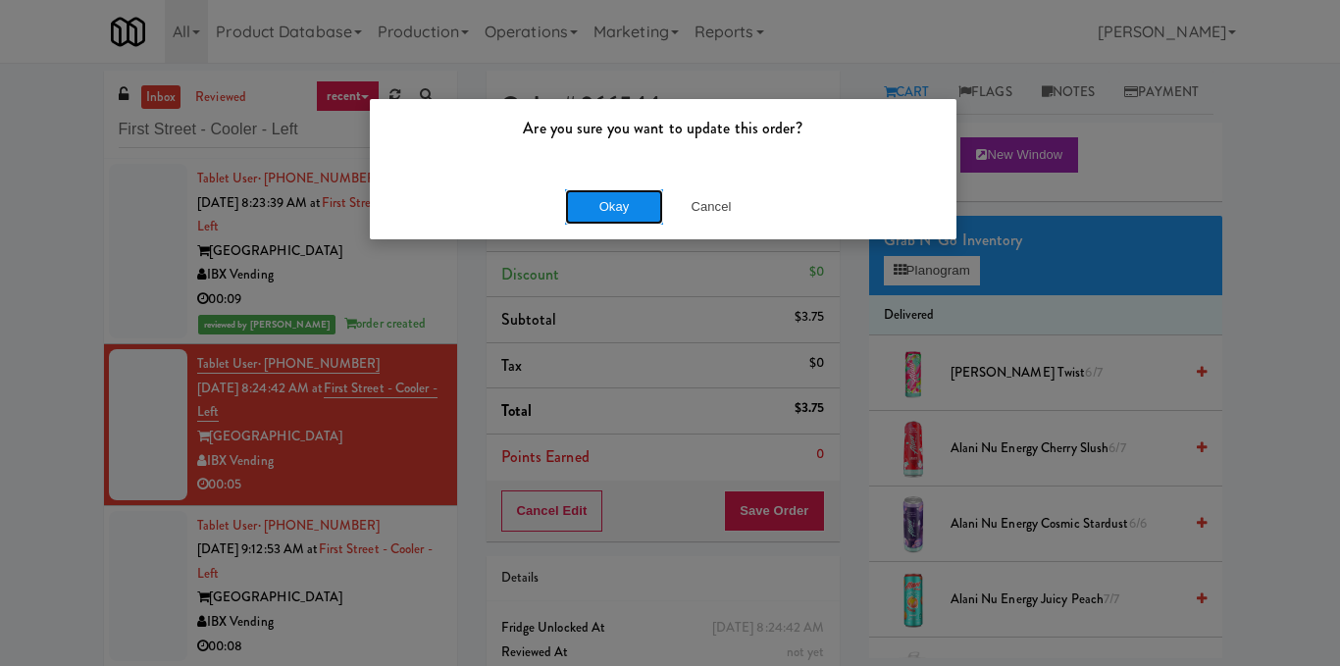
click at [639, 214] on button "Okay" at bounding box center [614, 206] width 98 height 35
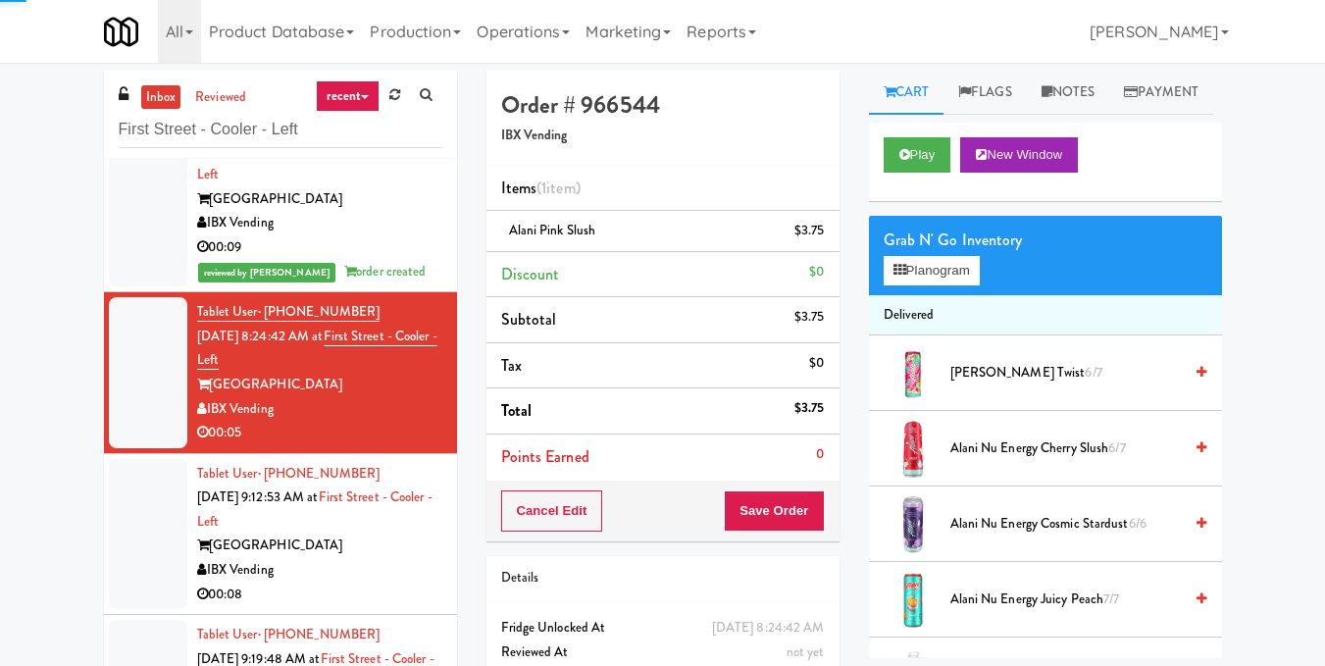
scroll to position [80, 0]
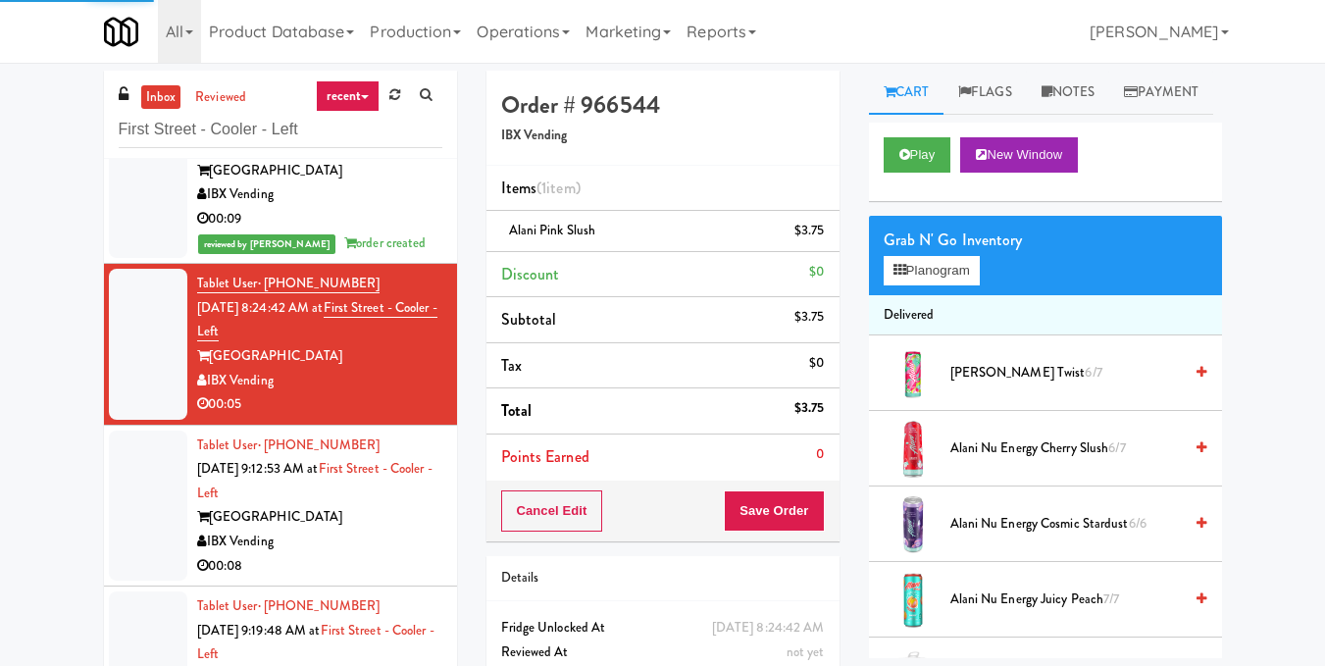
click at [370, 545] on div "IBX Vending" at bounding box center [319, 542] width 245 height 25
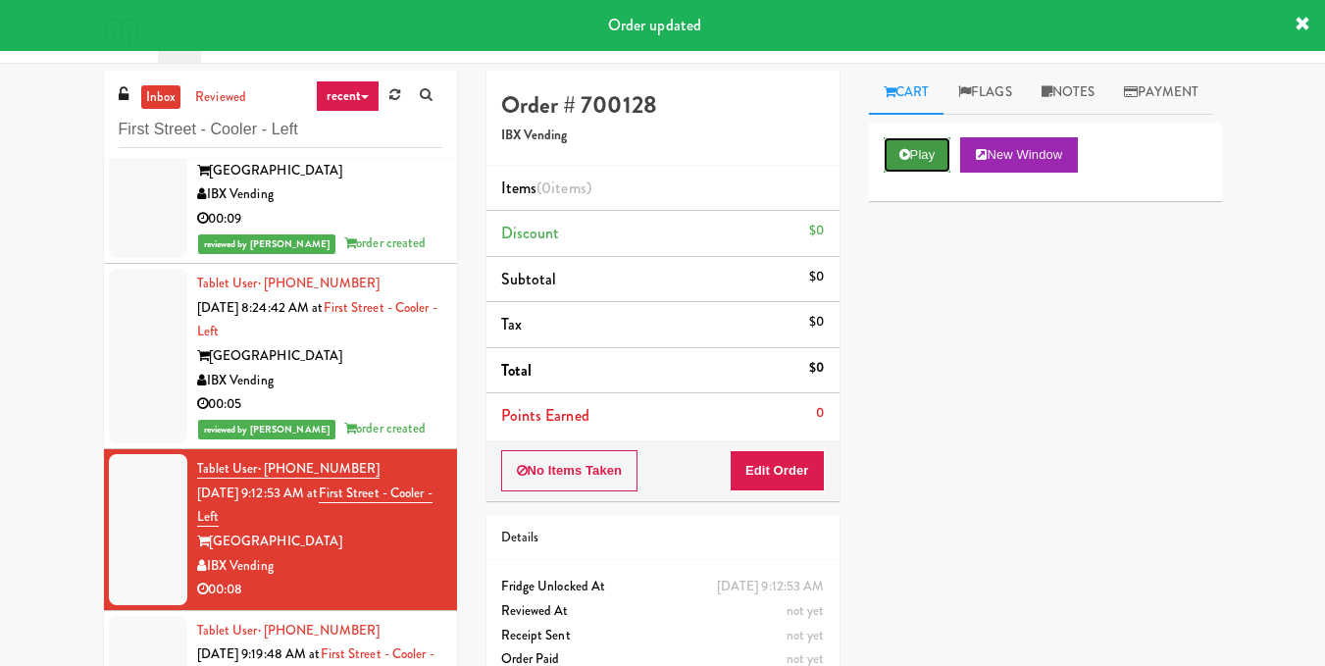
click at [919, 173] on button "Play" at bounding box center [918, 154] width 68 height 35
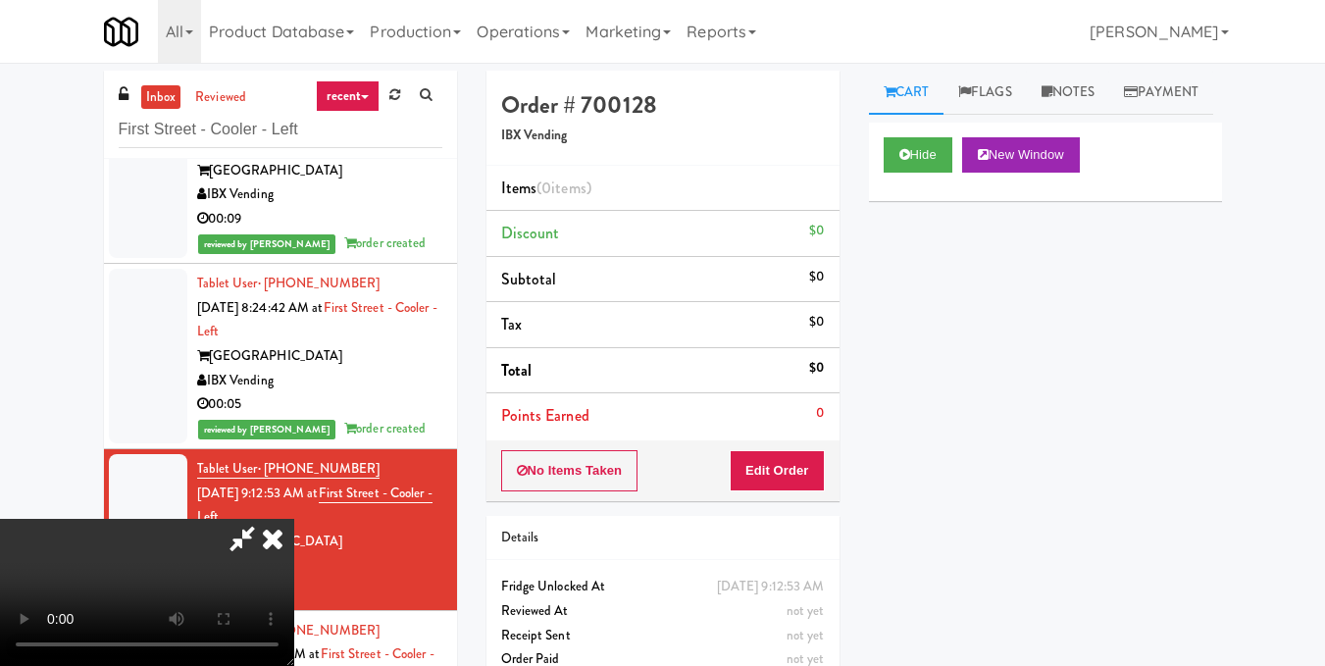
click at [294, 519] on video at bounding box center [147, 592] width 294 height 147
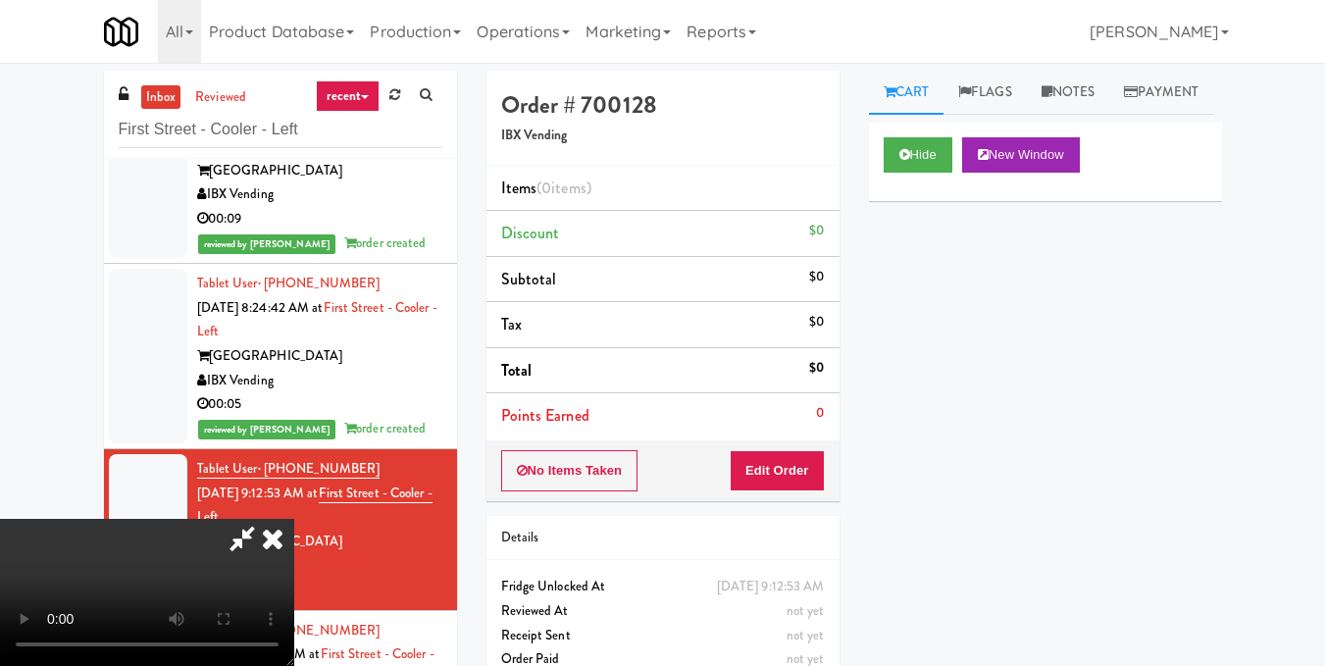
click at [294, 519] on video at bounding box center [147, 592] width 294 height 147
click at [807, 473] on button "Edit Order" at bounding box center [777, 470] width 95 height 41
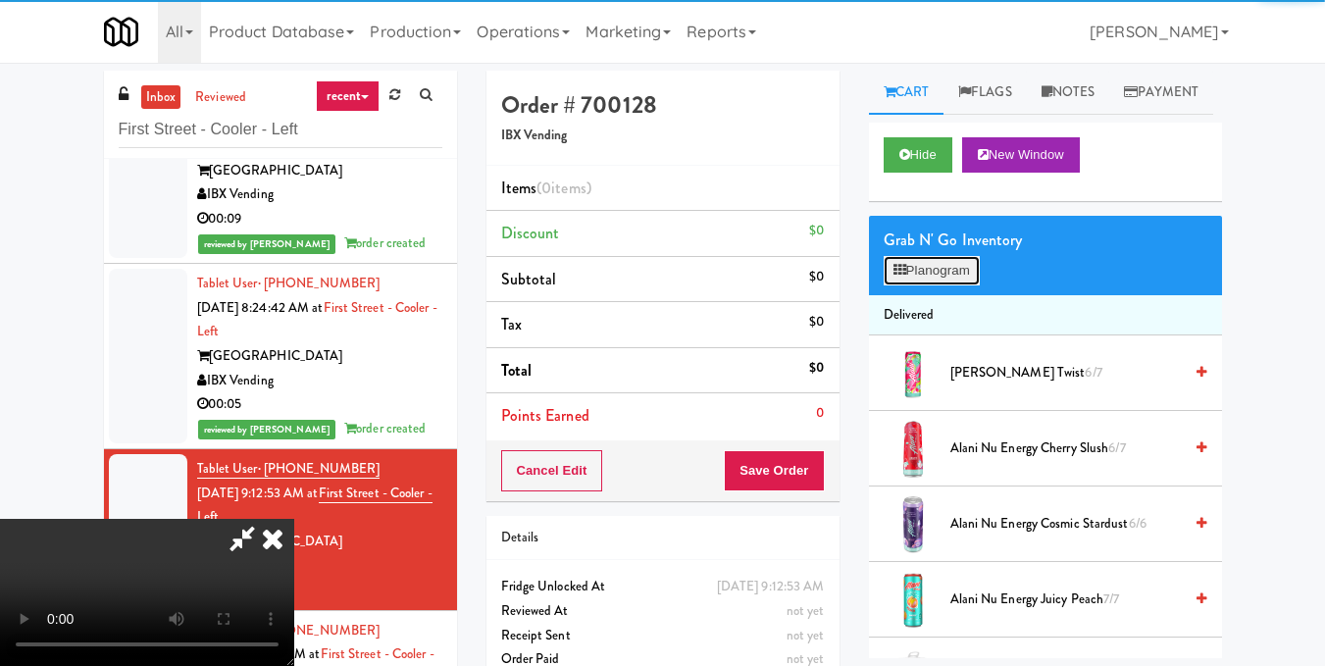
click at [930, 285] on button "Planogram" at bounding box center [932, 270] width 96 height 29
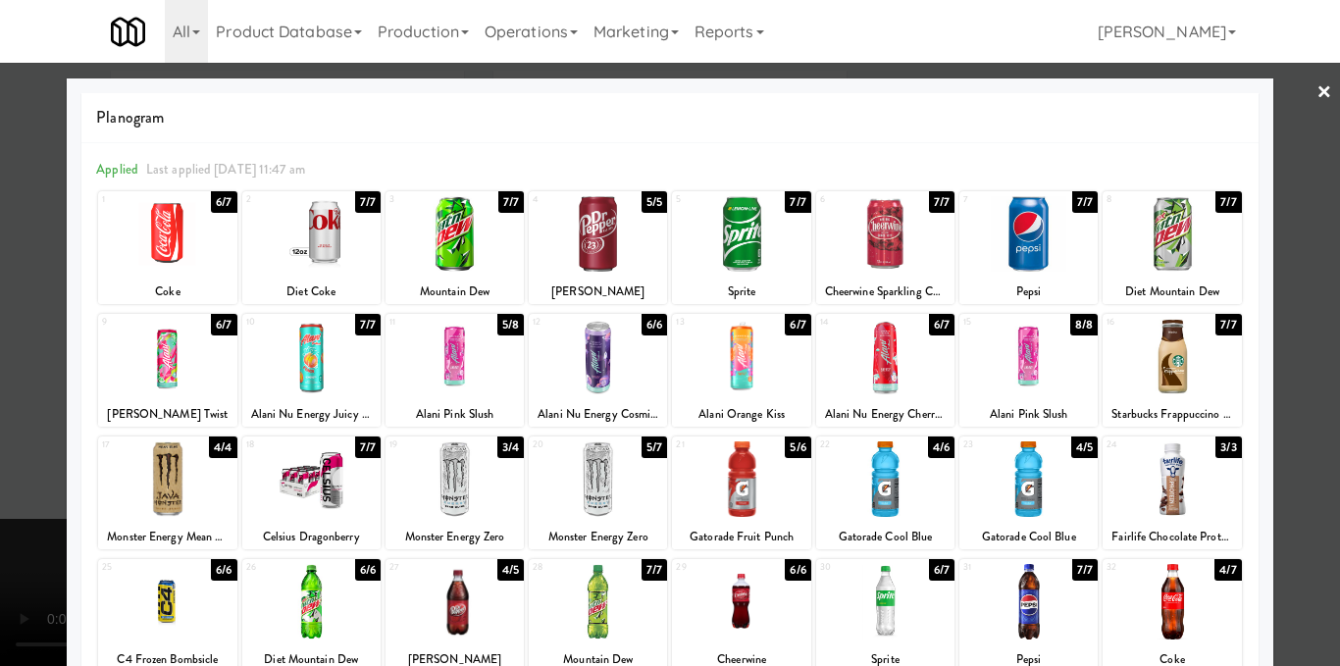
click at [322, 488] on div at bounding box center [311, 479] width 138 height 76
click at [1310, 409] on div at bounding box center [670, 333] width 1340 height 666
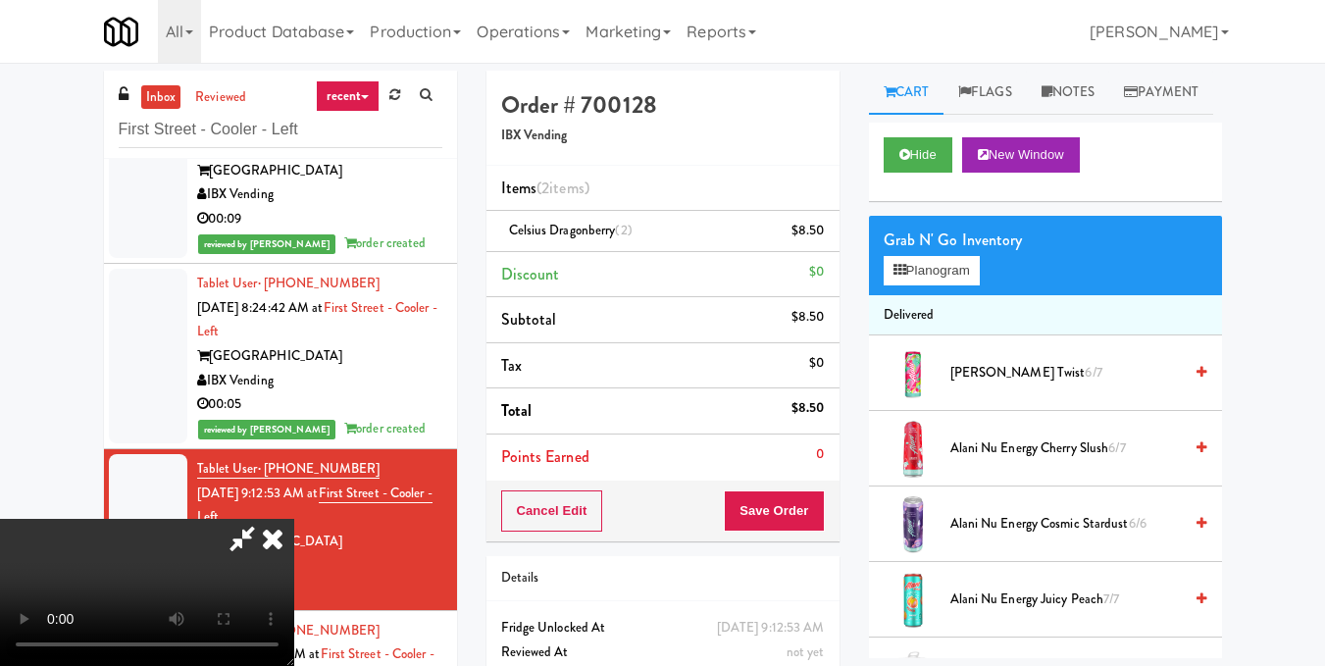
click at [294, 519] on video at bounding box center [147, 592] width 294 height 147
click at [964, 285] on button "Planogram" at bounding box center [932, 270] width 96 height 29
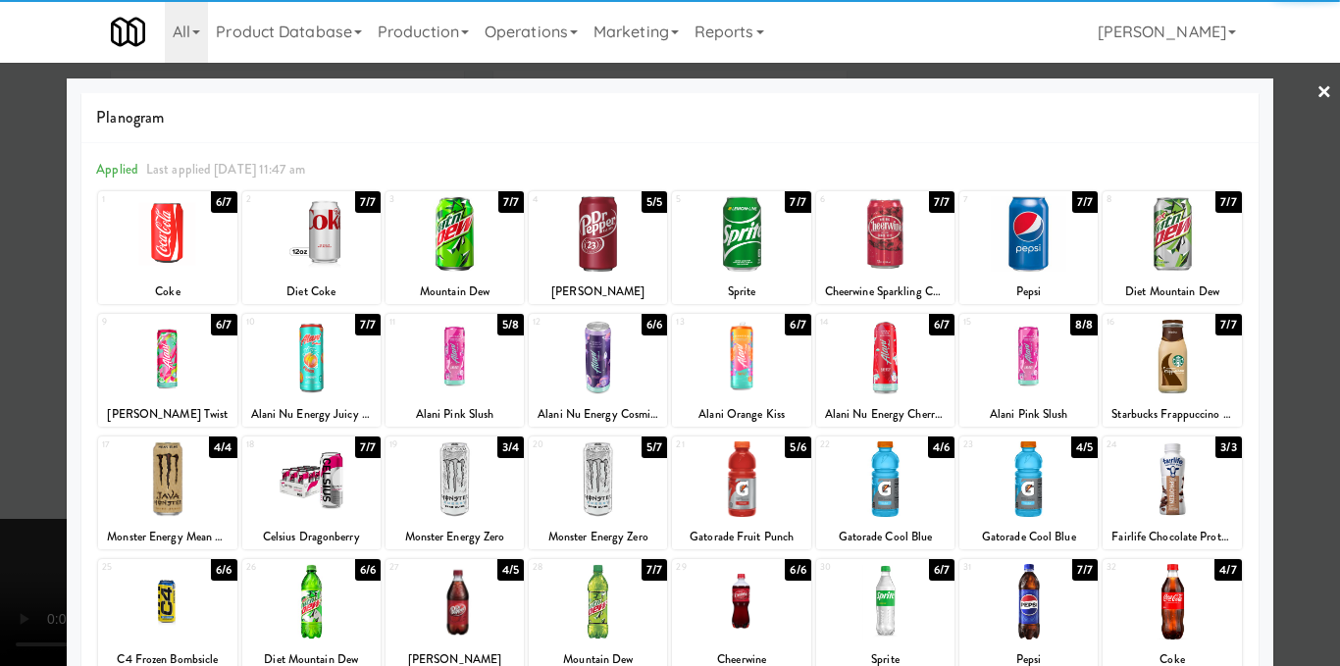
click at [1289, 438] on div at bounding box center [670, 333] width 1340 height 666
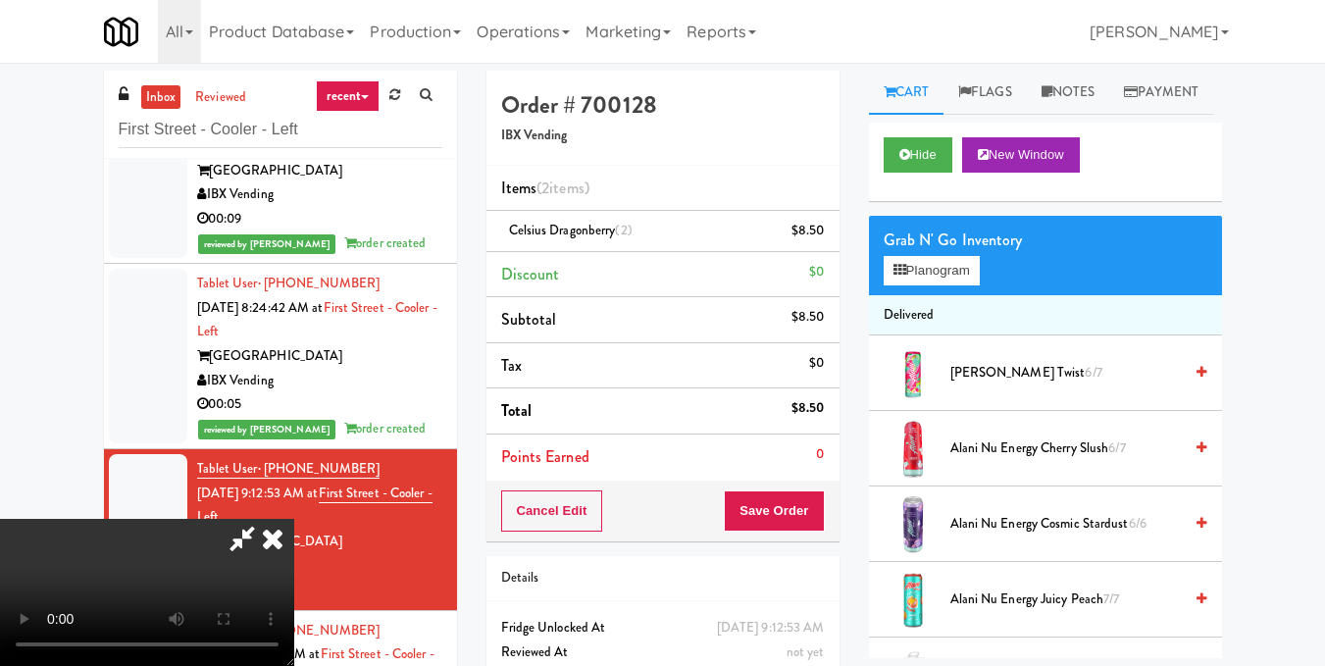
click at [294, 519] on icon at bounding box center [272, 538] width 43 height 39
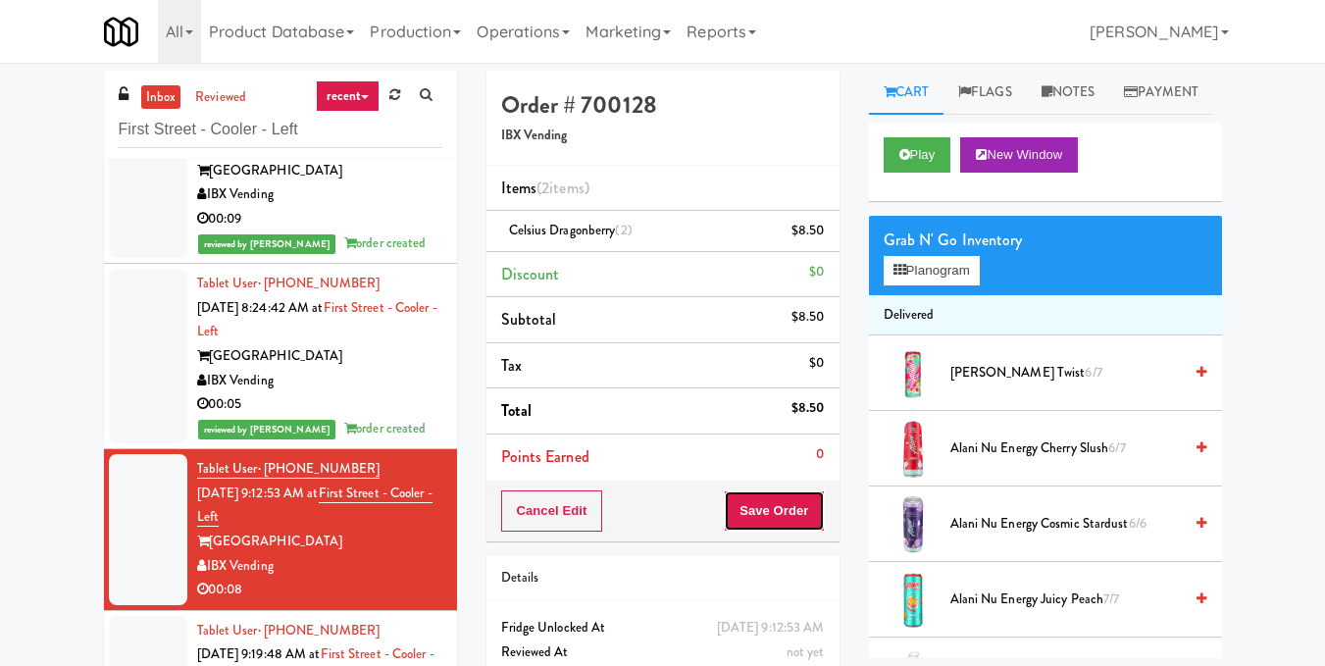
click at [769, 505] on button "Save Order" at bounding box center [774, 510] width 100 height 41
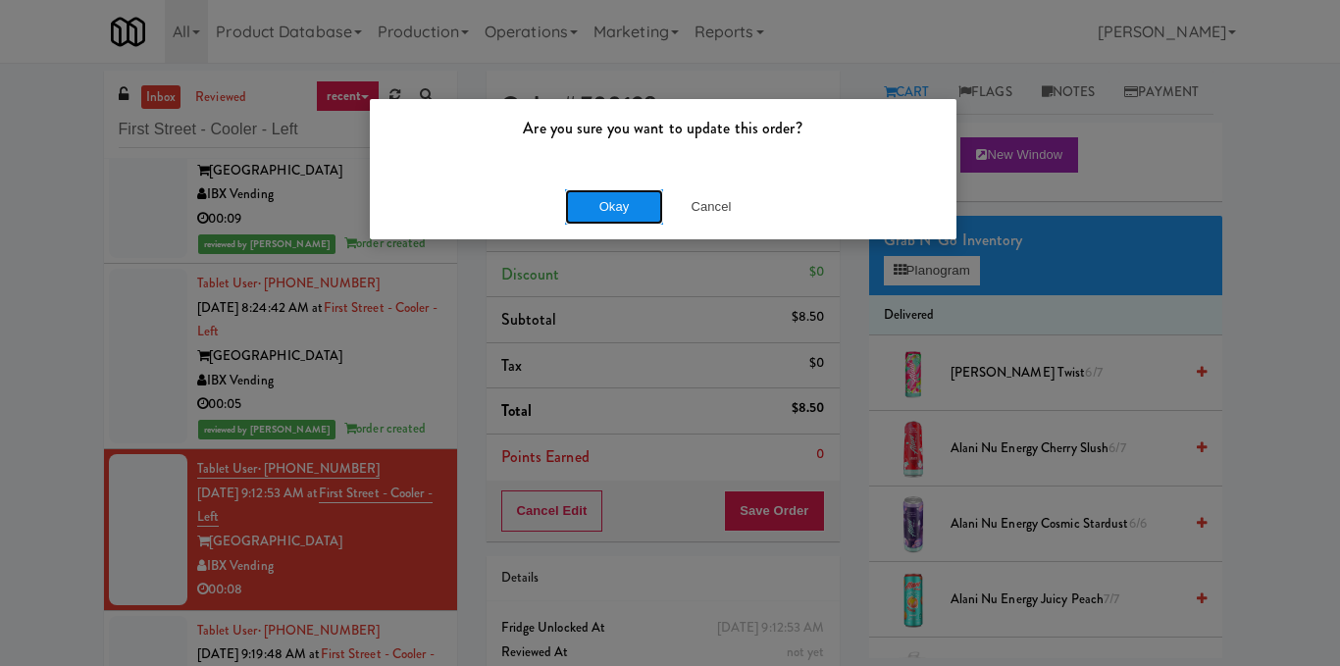
click at [633, 199] on button "Okay" at bounding box center [614, 206] width 98 height 35
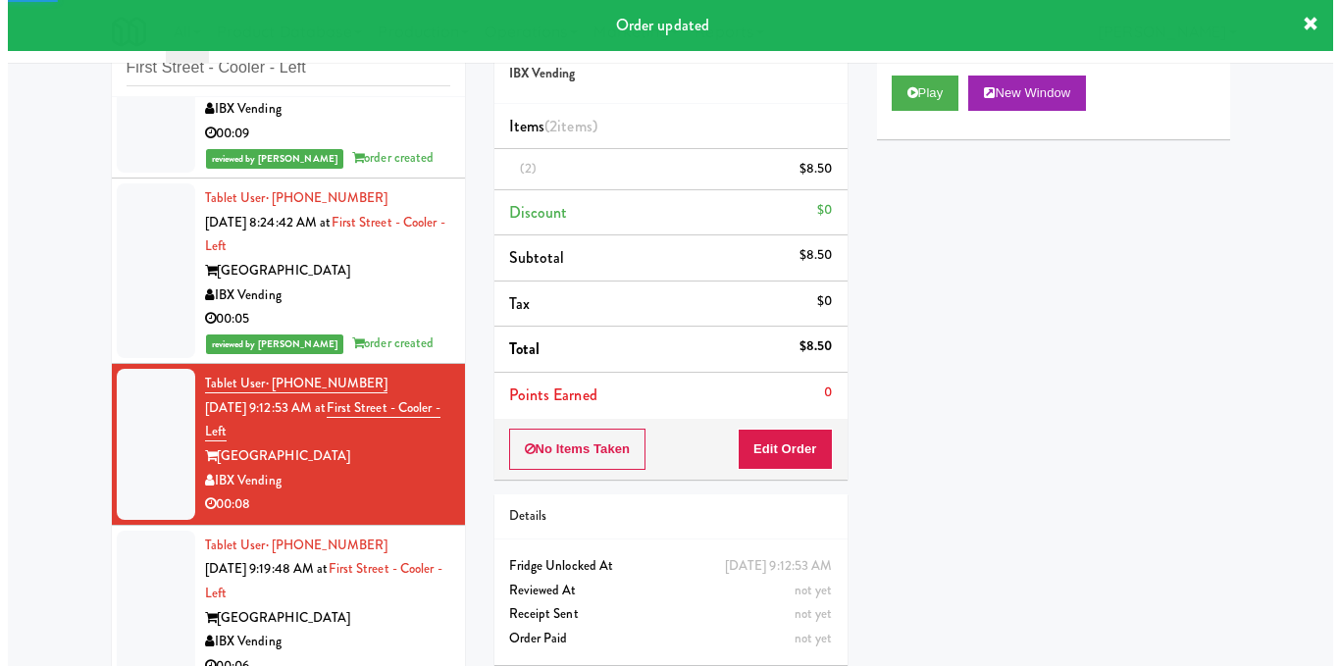
scroll to position [96, 0]
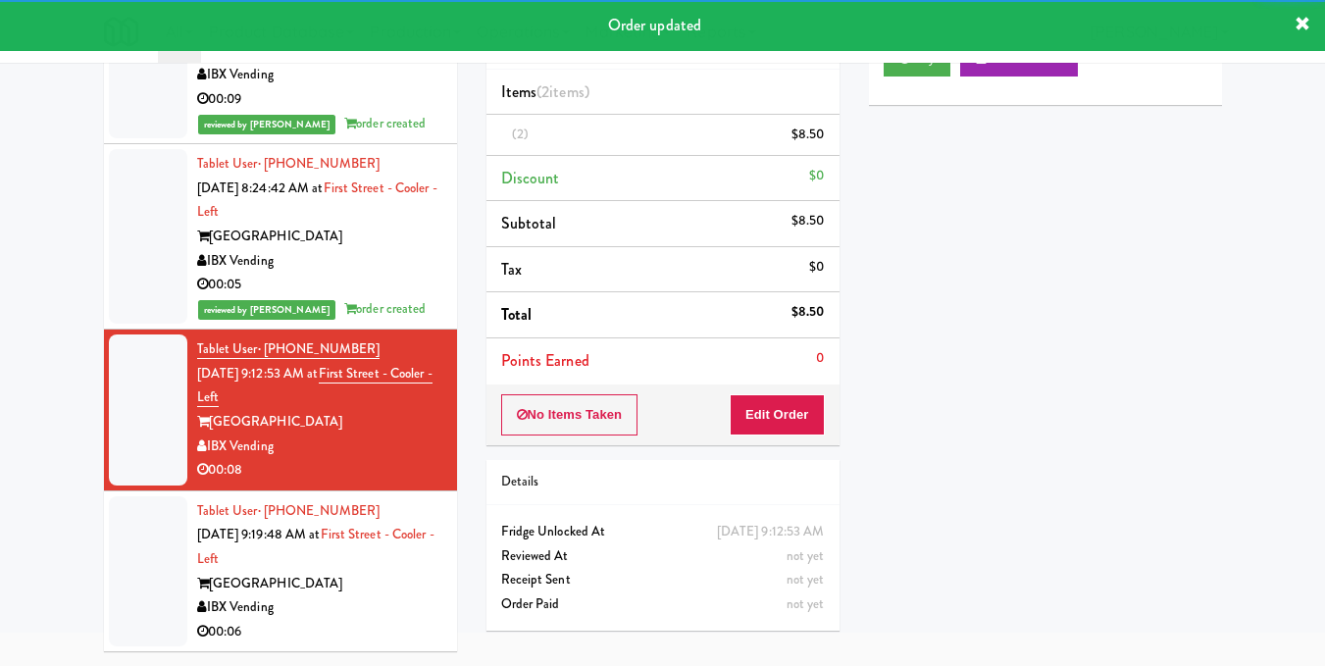
click at [379, 593] on div "Tablet User · (919) 815-9082 Aug 22, 2025 9:19:48 AM at First Street - Cooler -…" at bounding box center [319, 571] width 245 height 145
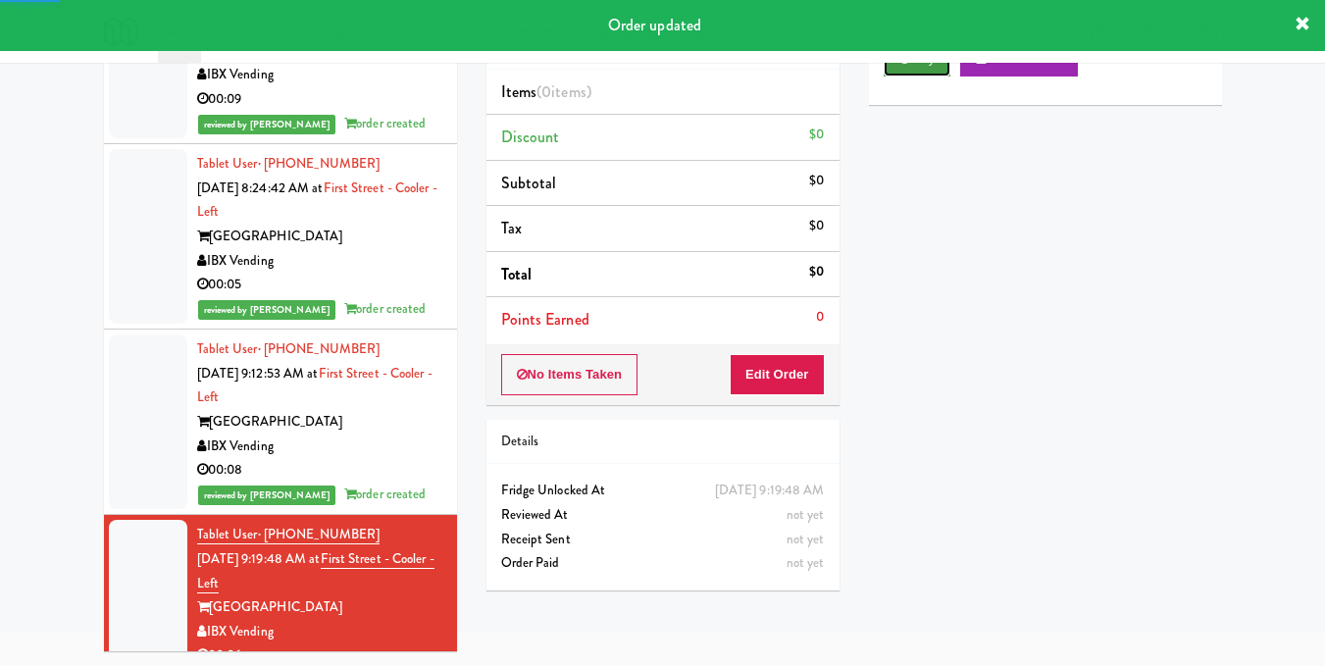
click at [914, 77] on button "Play" at bounding box center [918, 58] width 68 height 35
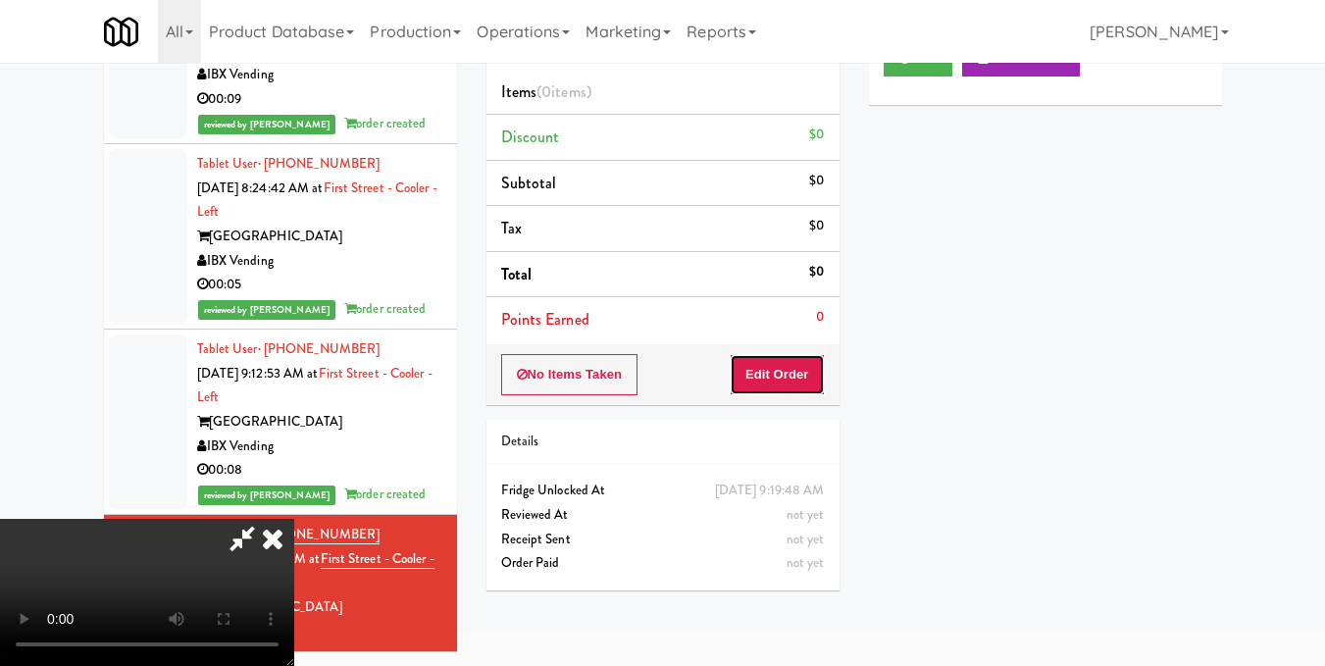
click at [818, 370] on button "Edit Order" at bounding box center [777, 374] width 95 height 41
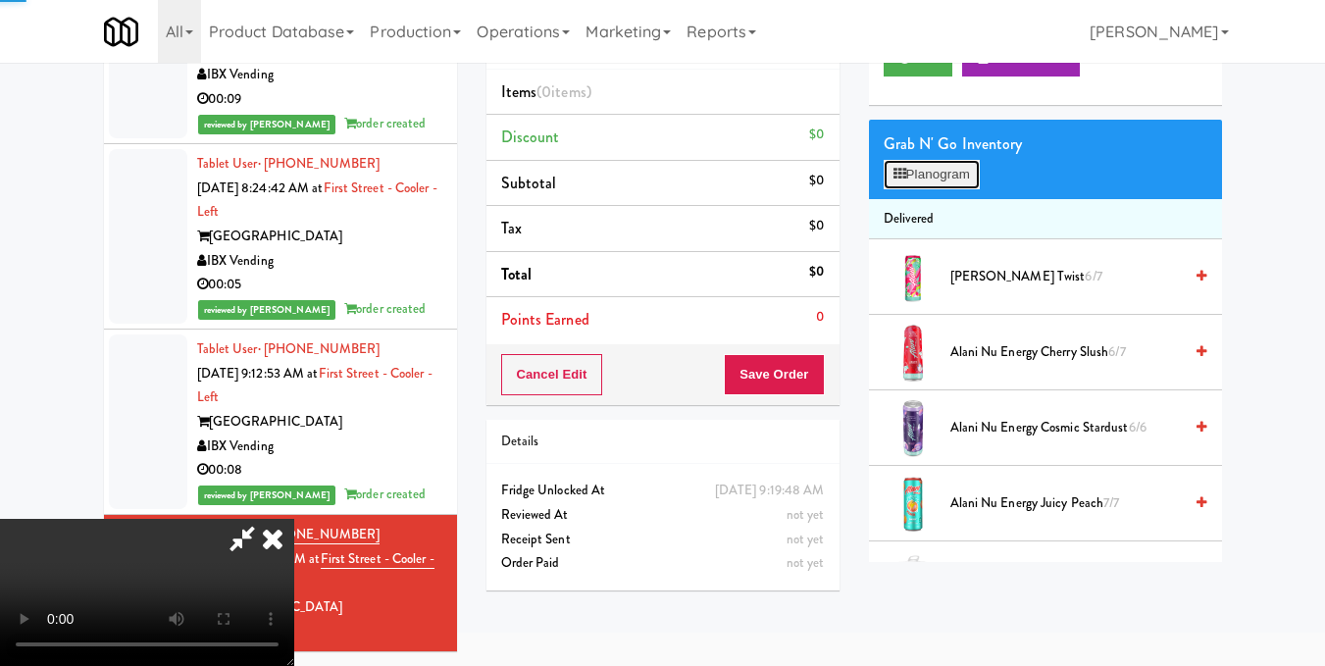
click at [935, 189] on button "Planogram" at bounding box center [932, 174] width 96 height 29
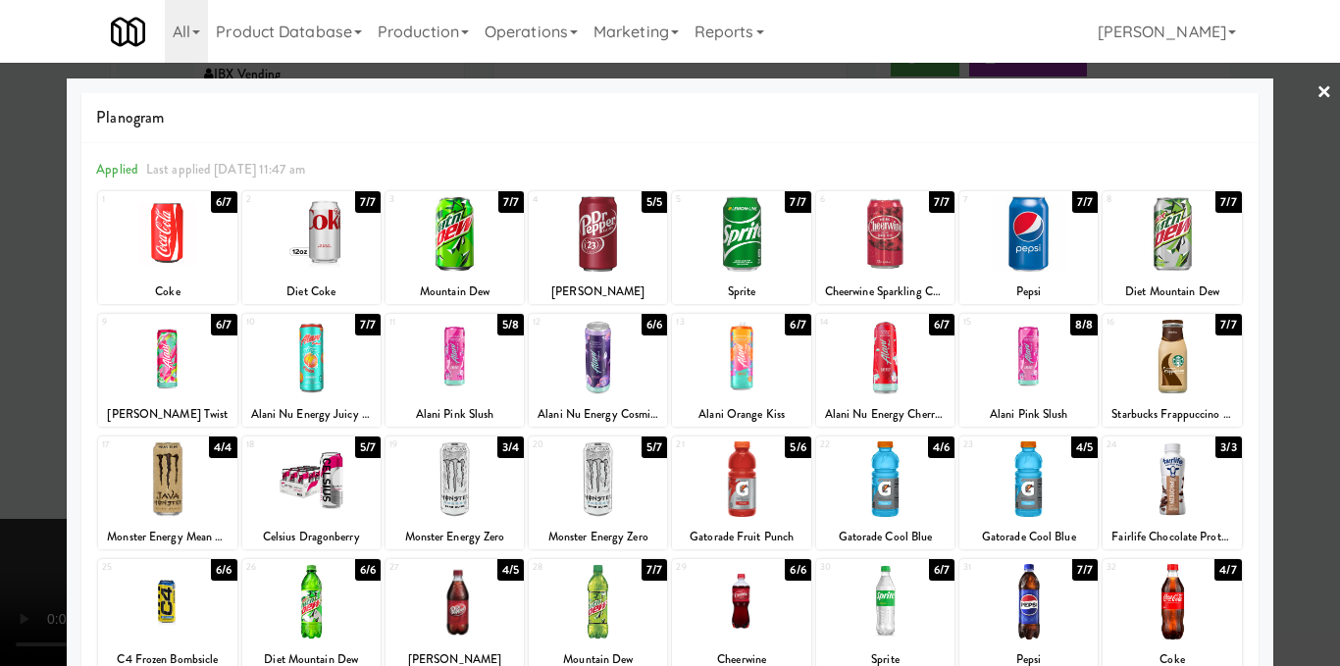
click at [316, 351] on div at bounding box center [311, 357] width 138 height 76
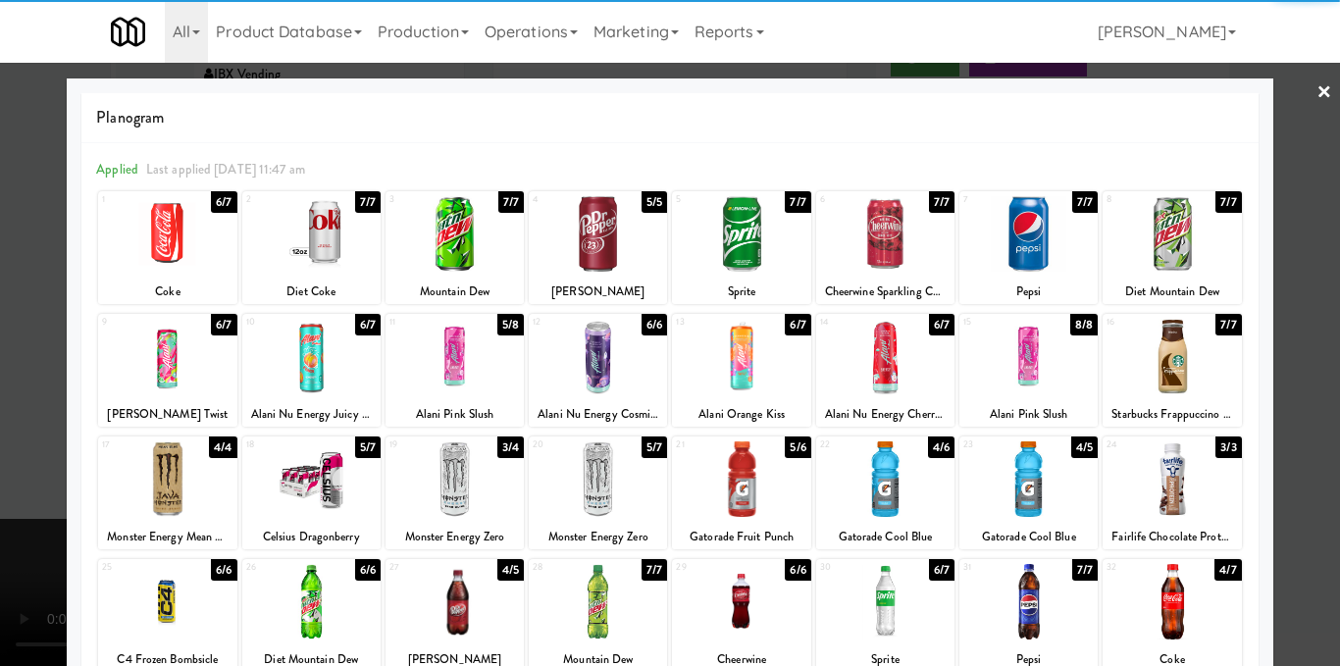
click at [1289, 328] on div at bounding box center [670, 333] width 1340 height 666
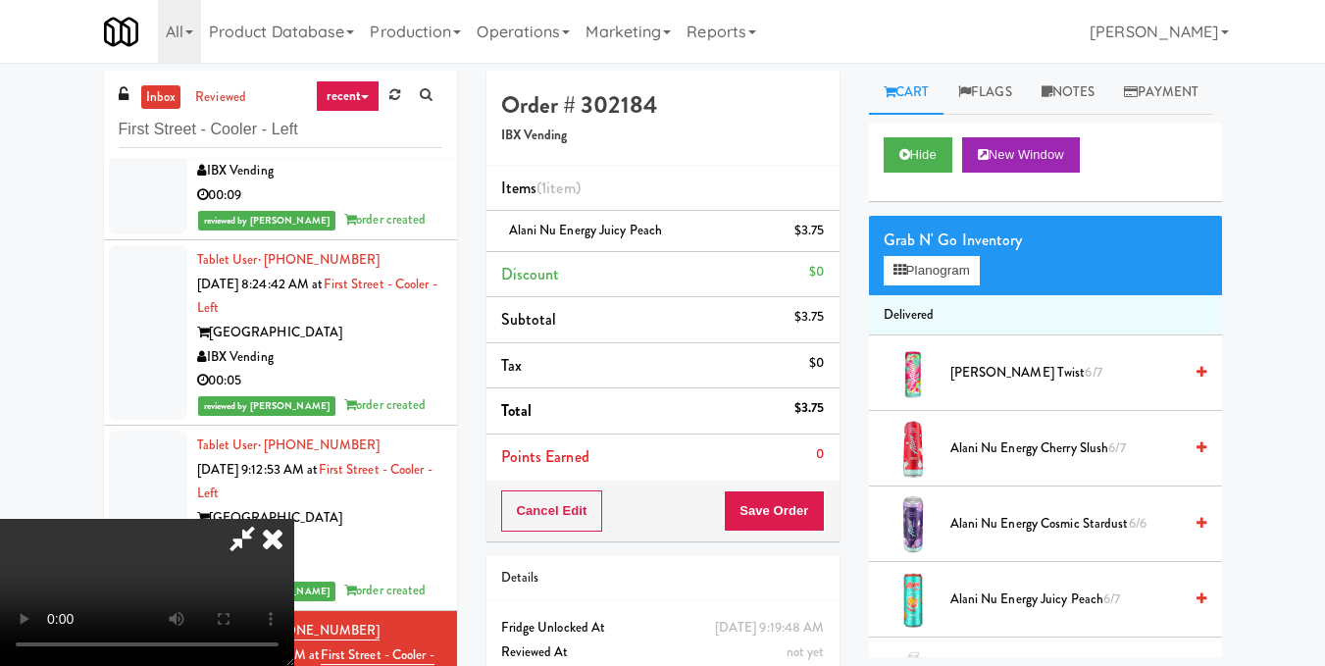
click at [265, 519] on icon at bounding box center [242, 538] width 45 height 39
click at [785, 518] on button "Save Order" at bounding box center [774, 510] width 100 height 41
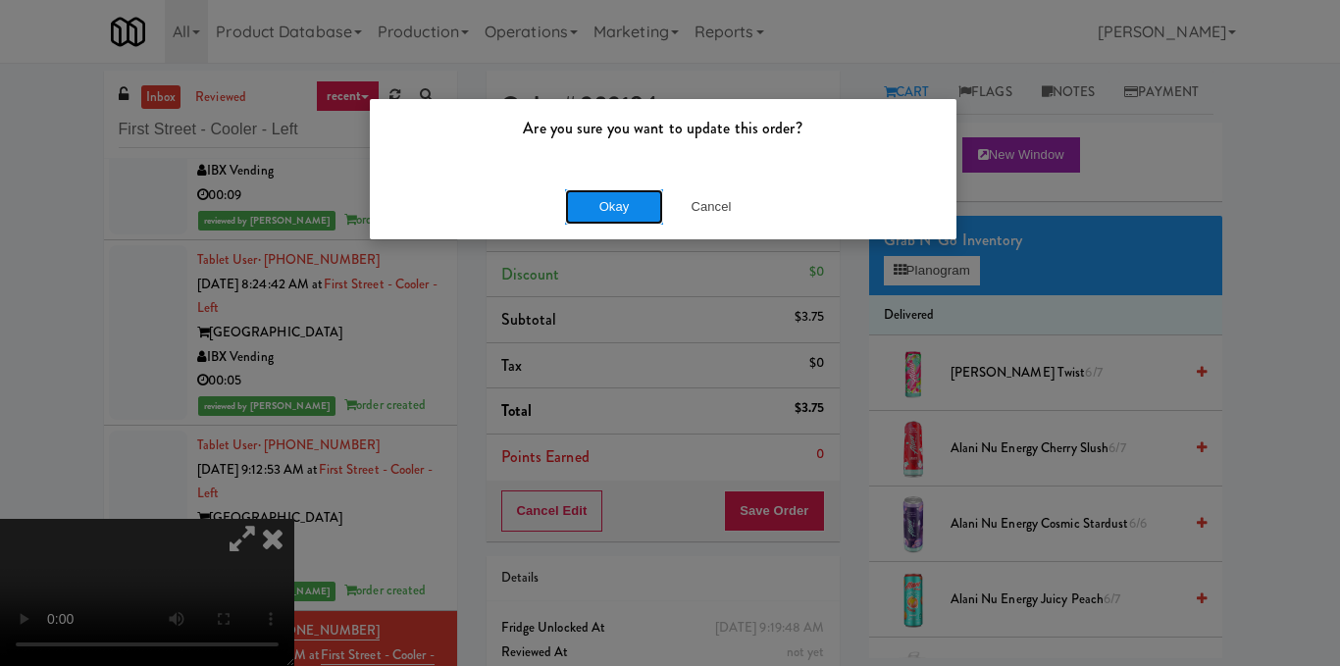
click at [619, 208] on button "Okay" at bounding box center [614, 206] width 98 height 35
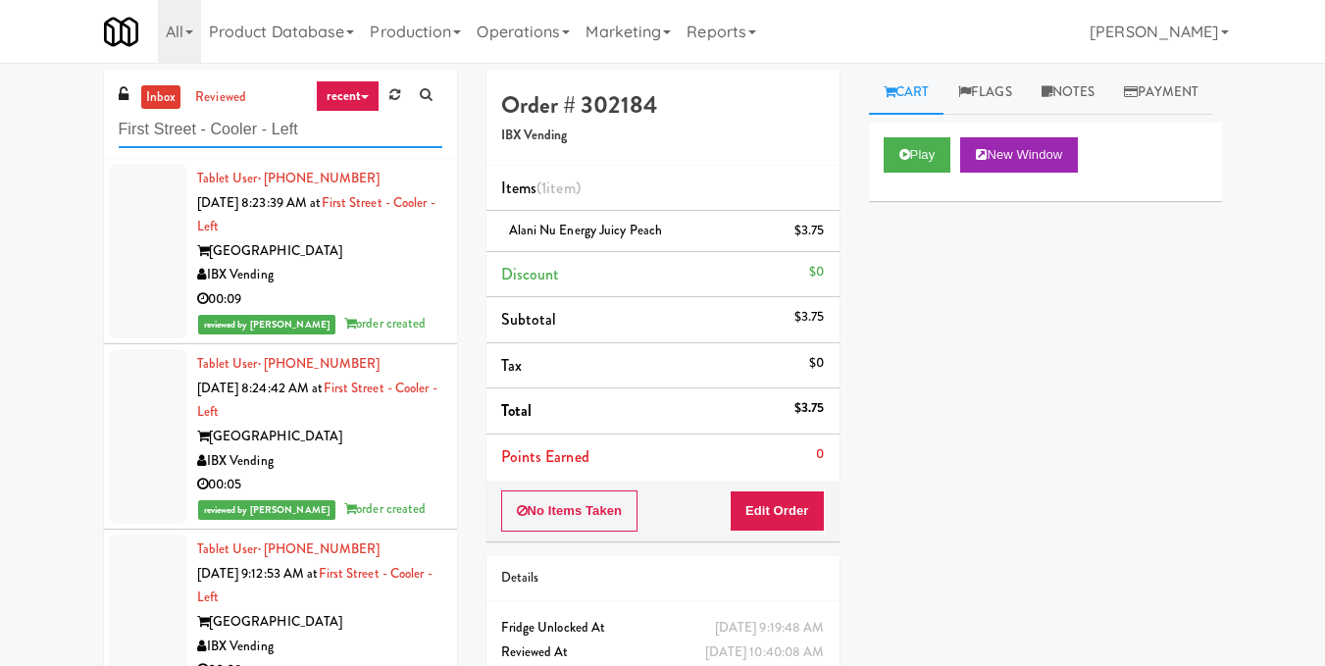
drag, startPoint x: 313, startPoint y: 135, endPoint x: 0, endPoint y: 132, distance: 312.9
click at [0, 132] on div "inbox reviewed recent all unclear take inventory issue suspicious failed recent…" at bounding box center [662, 416] width 1325 height 691
paste input "Rock Solid Reboot (Right)"
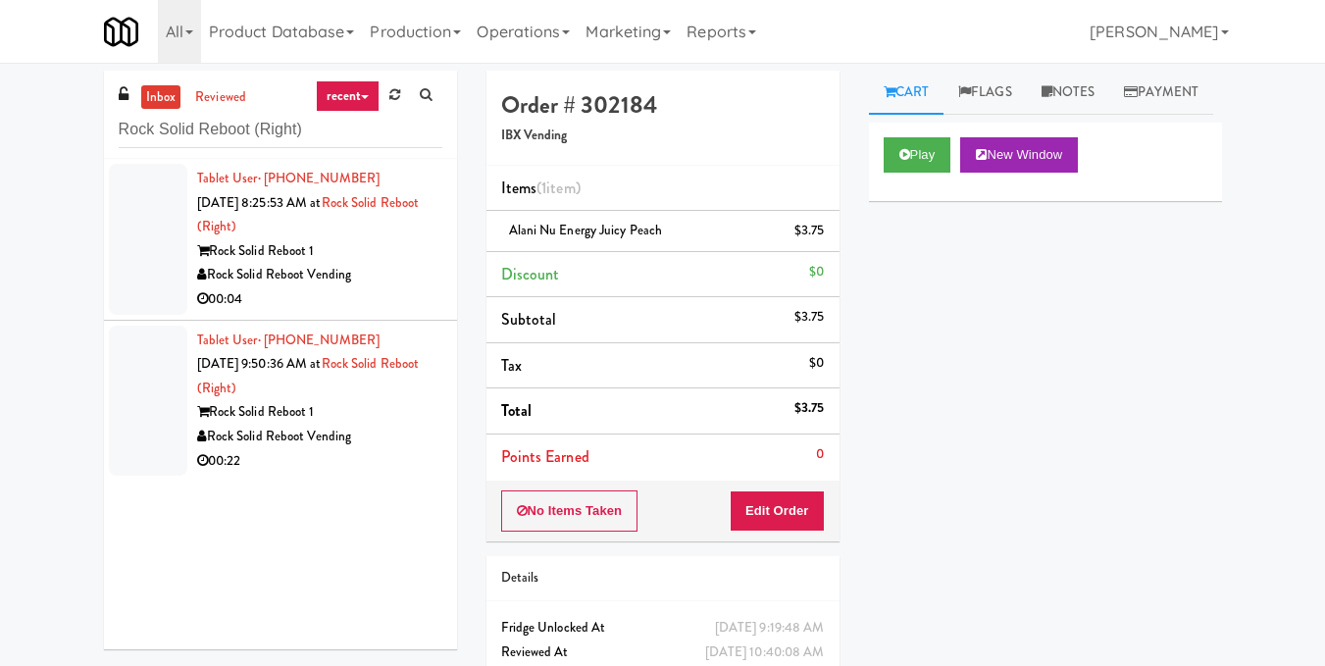
click at [398, 291] on div "00:04" at bounding box center [319, 299] width 245 height 25
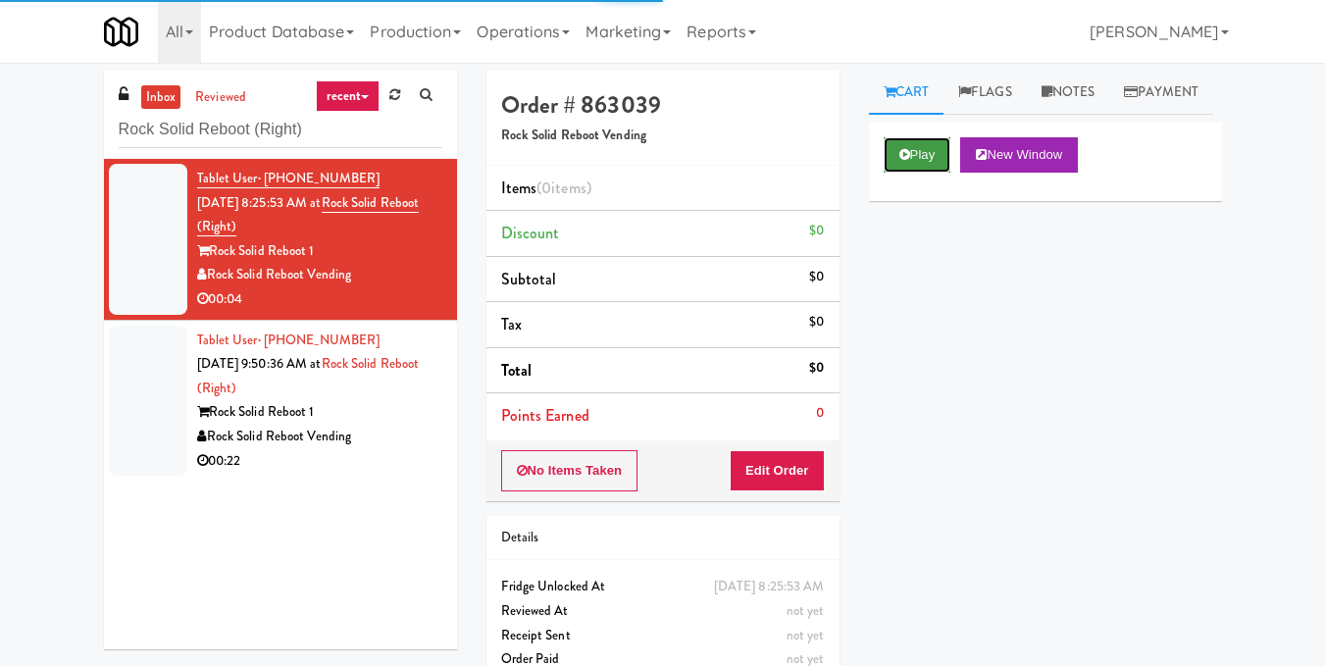
click at [928, 173] on button "Play" at bounding box center [918, 154] width 68 height 35
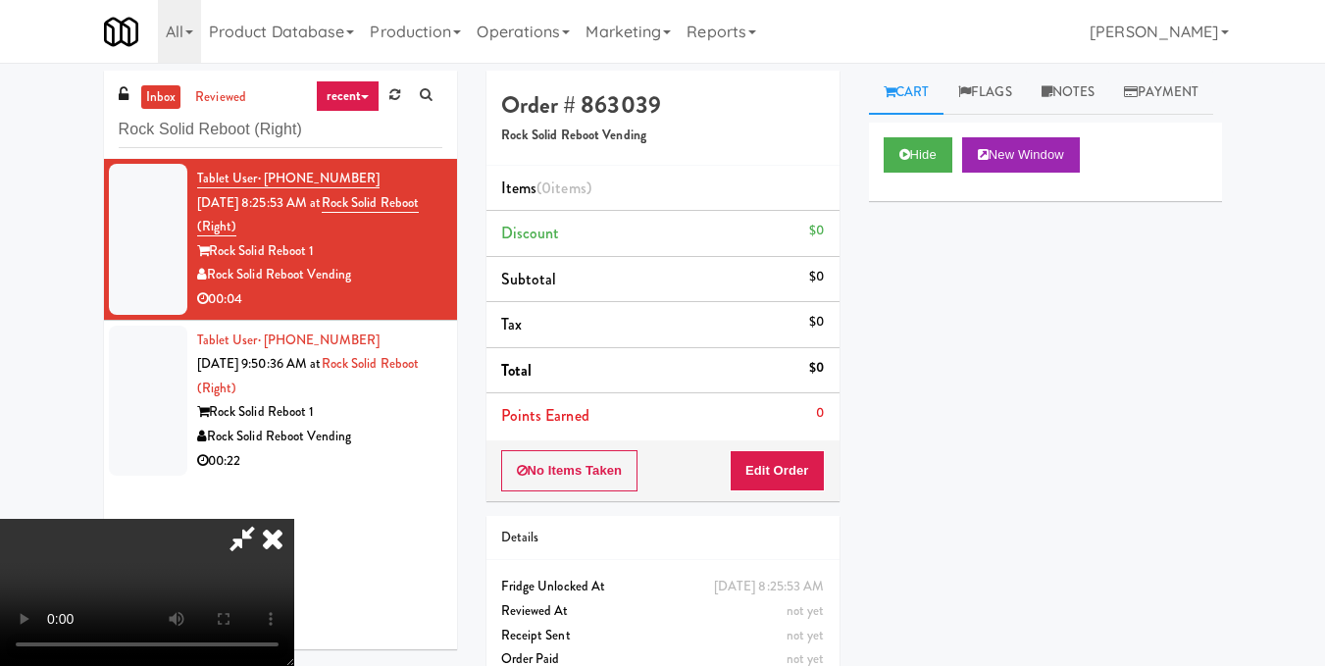
click at [294, 519] on video at bounding box center [147, 592] width 294 height 147
drag, startPoint x: 818, startPoint y: 484, endPoint x: 855, endPoint y: 383, distance: 107.7
click at [818, 483] on button "Edit Order" at bounding box center [777, 470] width 95 height 41
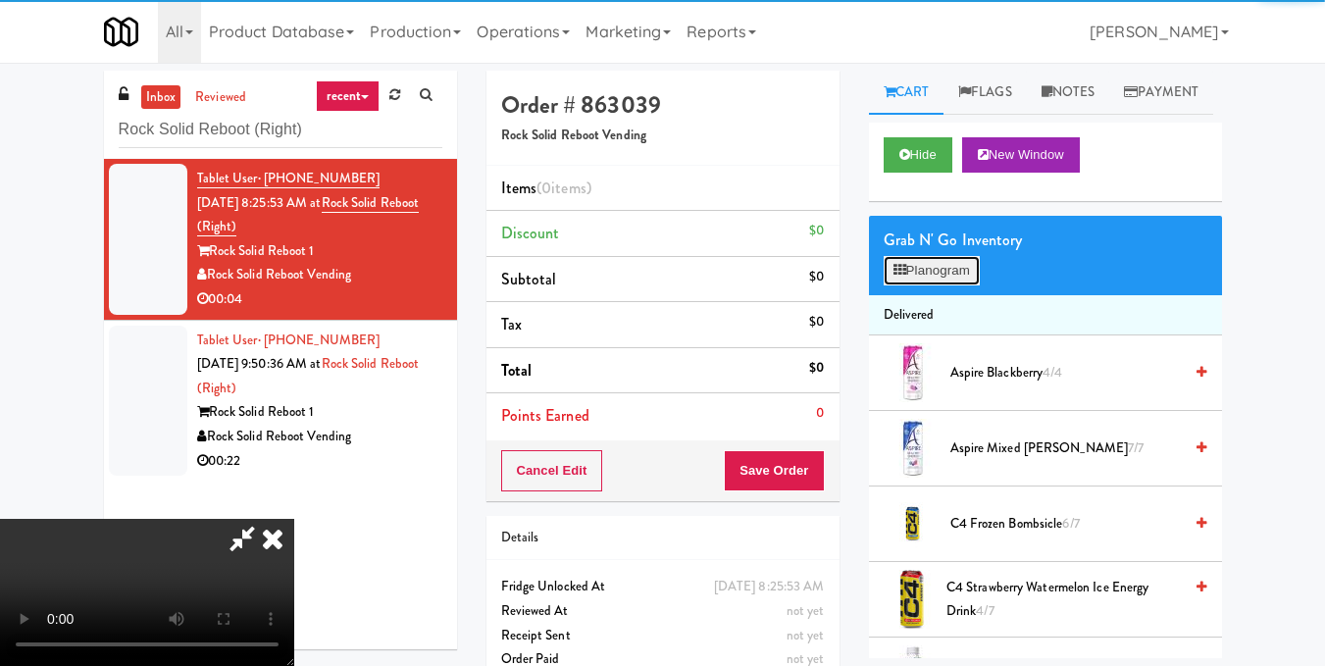
click at [943, 285] on button "Planogram" at bounding box center [932, 270] width 96 height 29
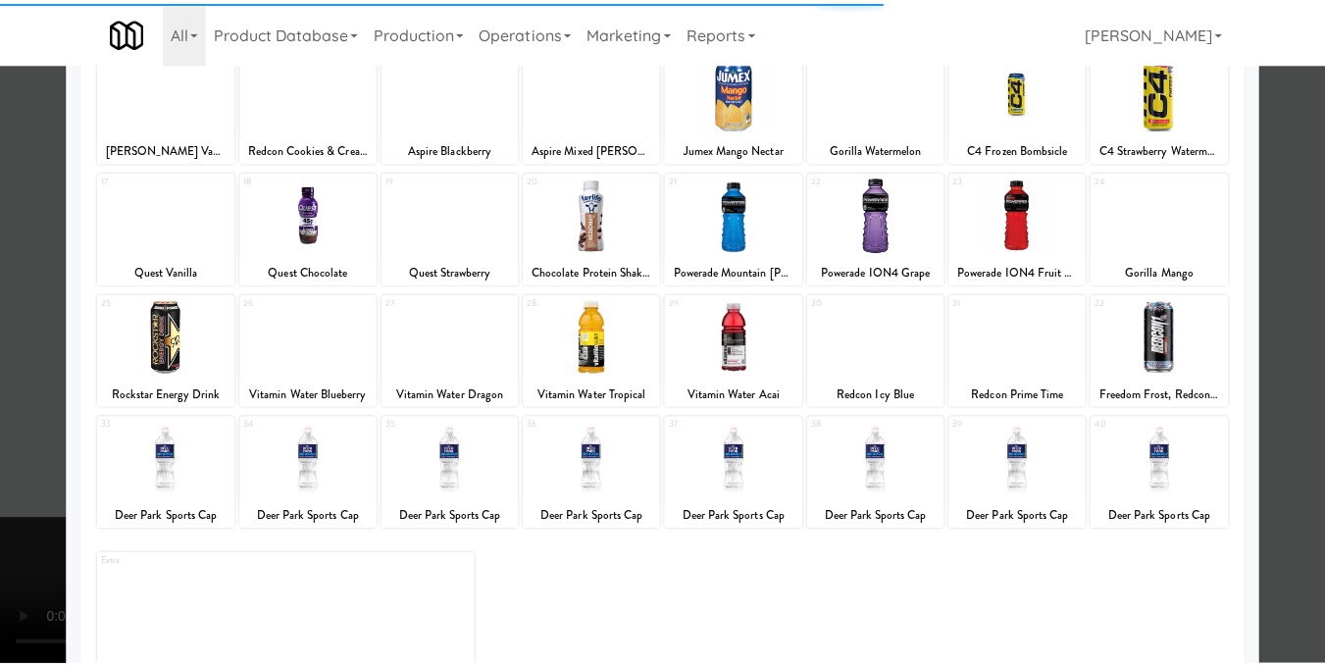
scroll to position [297, 0]
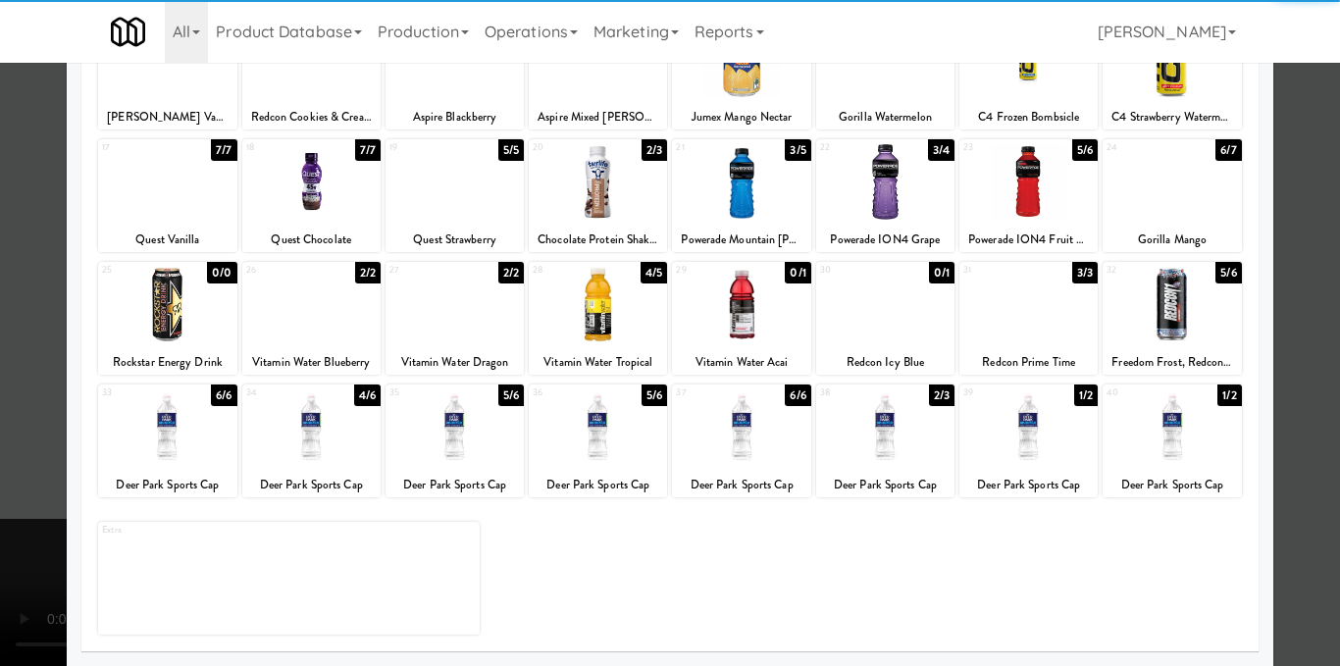
click at [191, 454] on div at bounding box center [167, 427] width 138 height 76
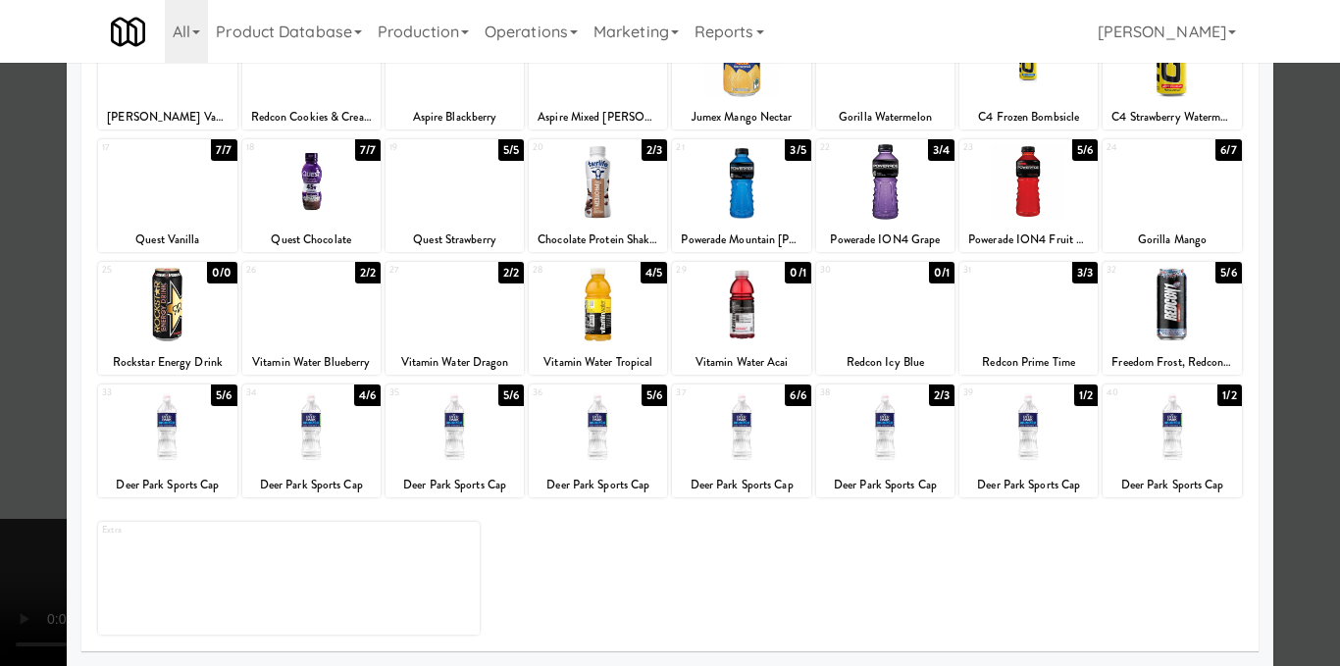
drag, startPoint x: 261, startPoint y: 426, endPoint x: 1315, endPoint y: 413, distance: 1054.4
click at [1316, 413] on div at bounding box center [670, 333] width 1340 height 666
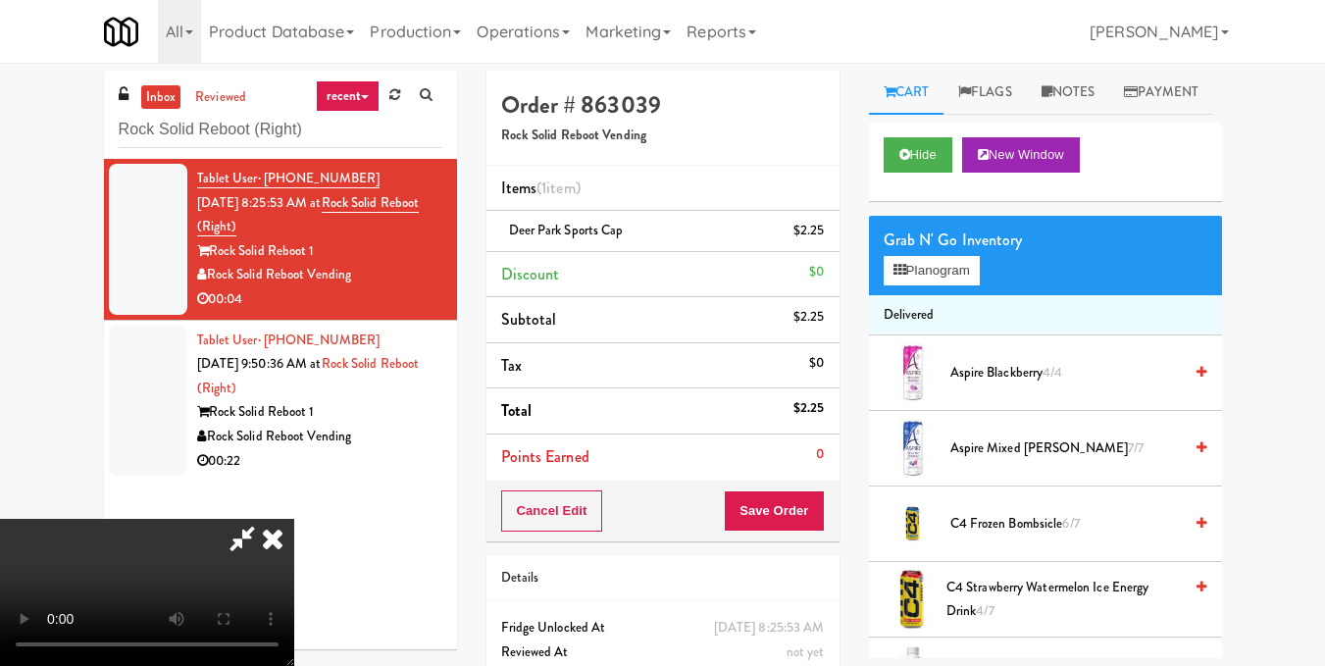
click at [265, 519] on icon at bounding box center [242, 538] width 45 height 39
click at [769, 512] on button "Save Order" at bounding box center [774, 510] width 100 height 41
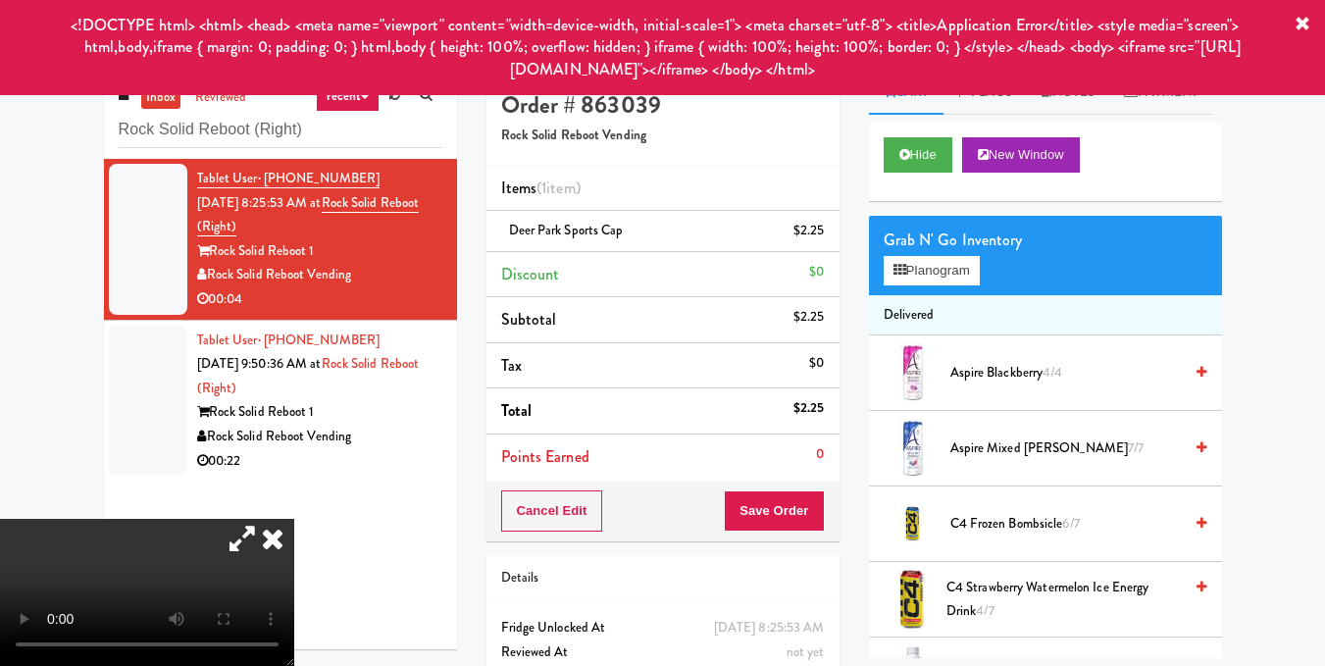
click at [1304, 17] on icon at bounding box center [1303, 25] width 16 height 16
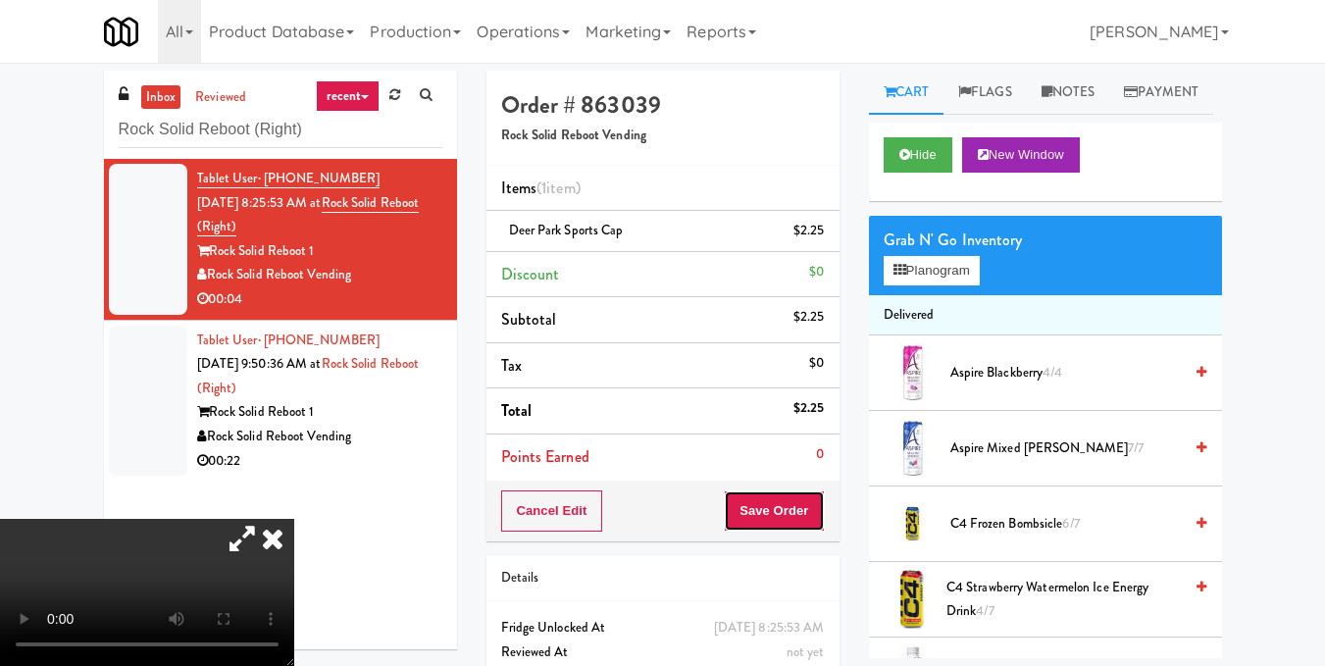
click at [811, 524] on button "Save Order" at bounding box center [774, 510] width 100 height 41
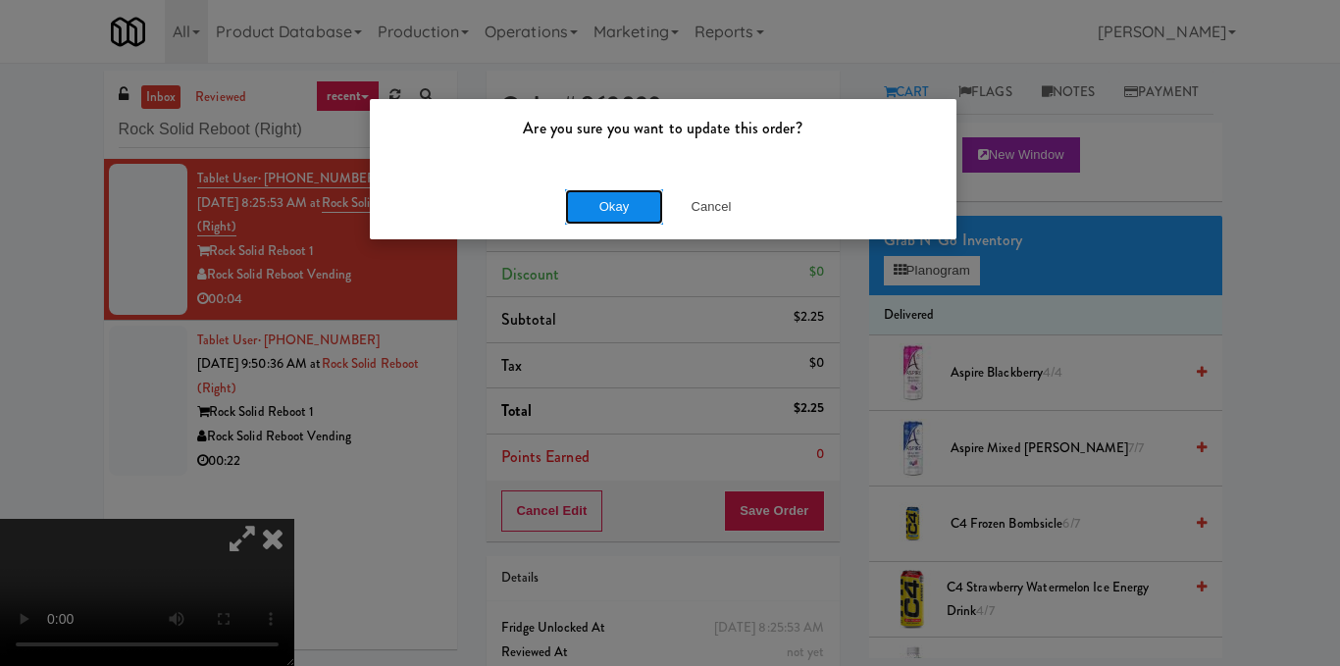
click at [616, 205] on button "Okay" at bounding box center [614, 206] width 98 height 35
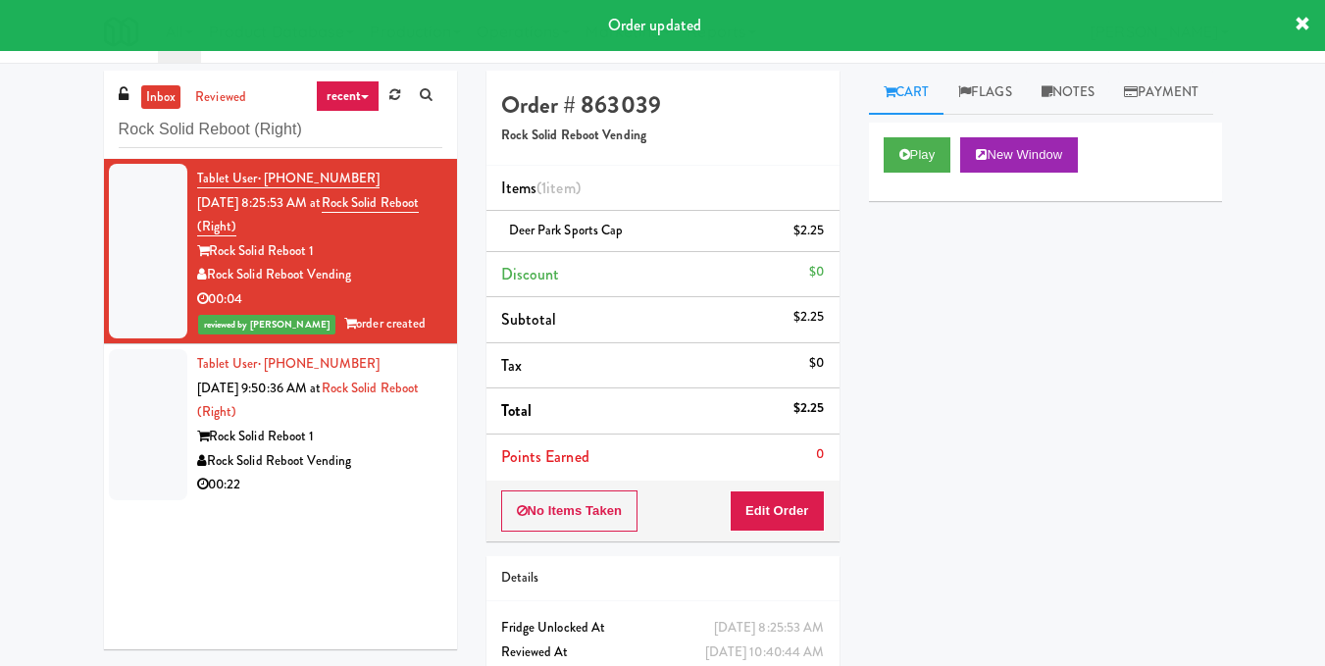
drag, startPoint x: 383, startPoint y: 464, endPoint x: 399, endPoint y: 445, distance: 24.4
click at [386, 467] on div "Rock Solid Reboot Vending" at bounding box center [319, 461] width 245 height 25
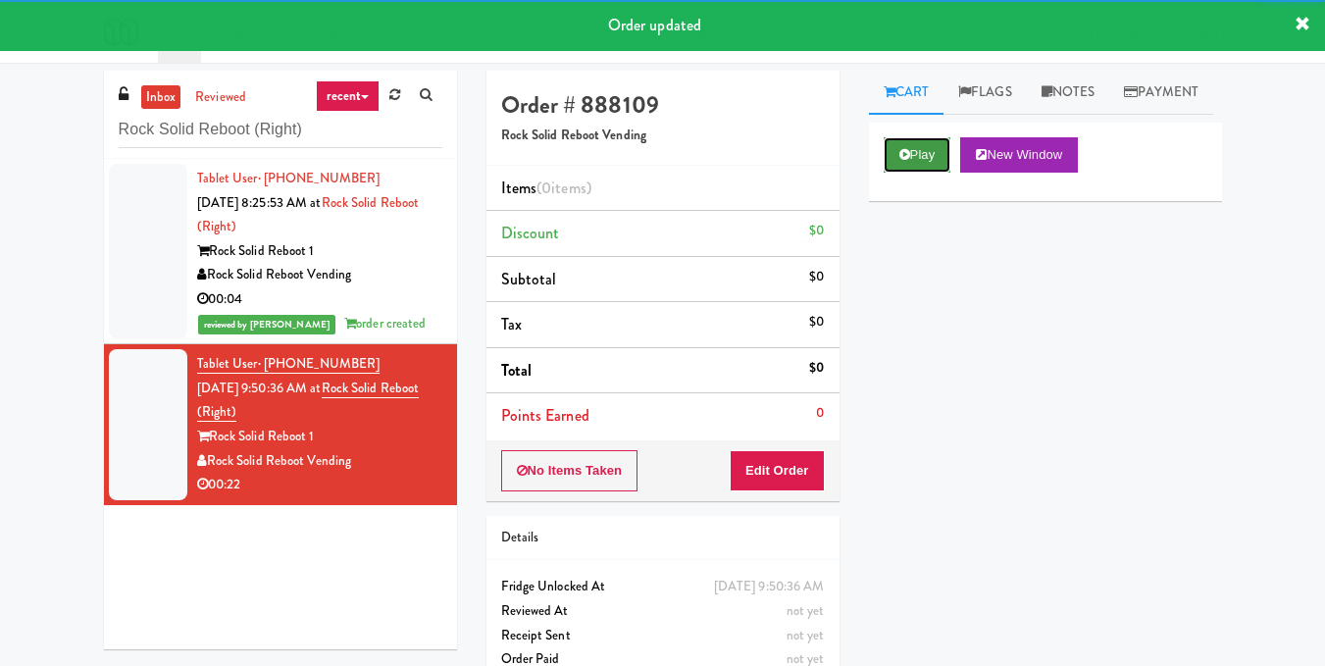
click at [892, 173] on button "Play" at bounding box center [918, 154] width 68 height 35
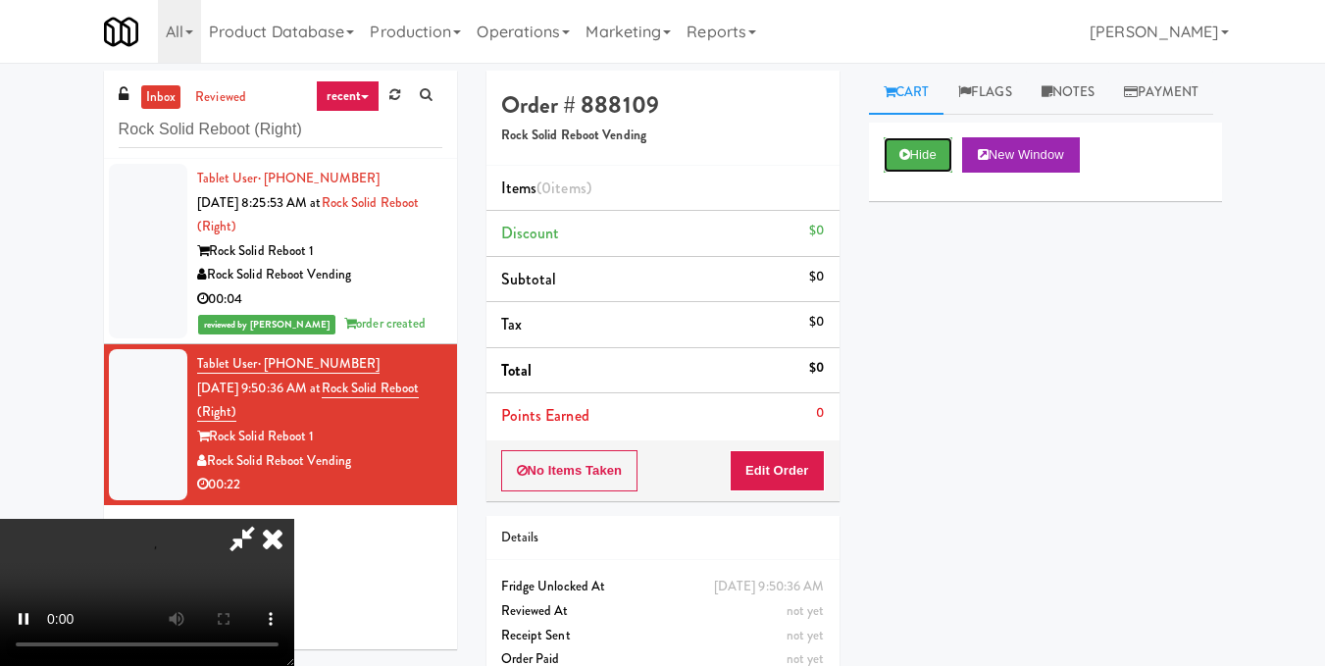
scroll to position [25, 0]
click at [294, 519] on video at bounding box center [147, 592] width 294 height 147
click at [813, 477] on button "Edit Order" at bounding box center [777, 470] width 95 height 41
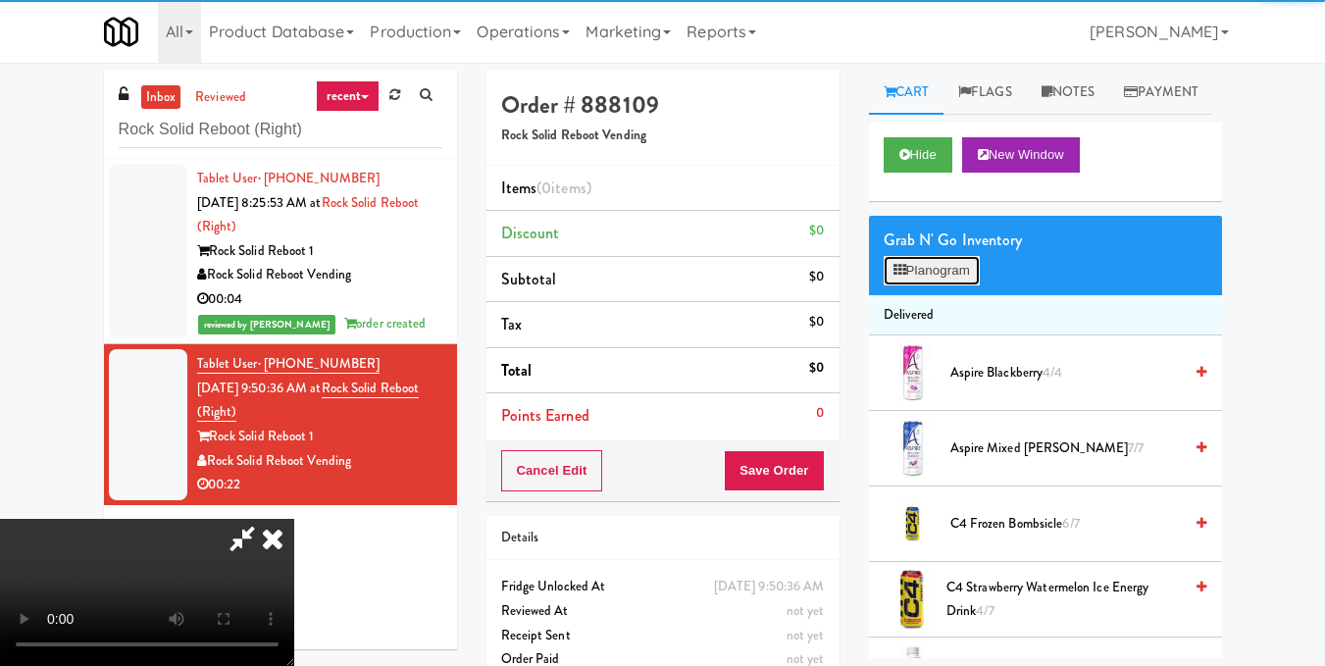
click at [952, 285] on button "Planogram" at bounding box center [932, 270] width 96 height 29
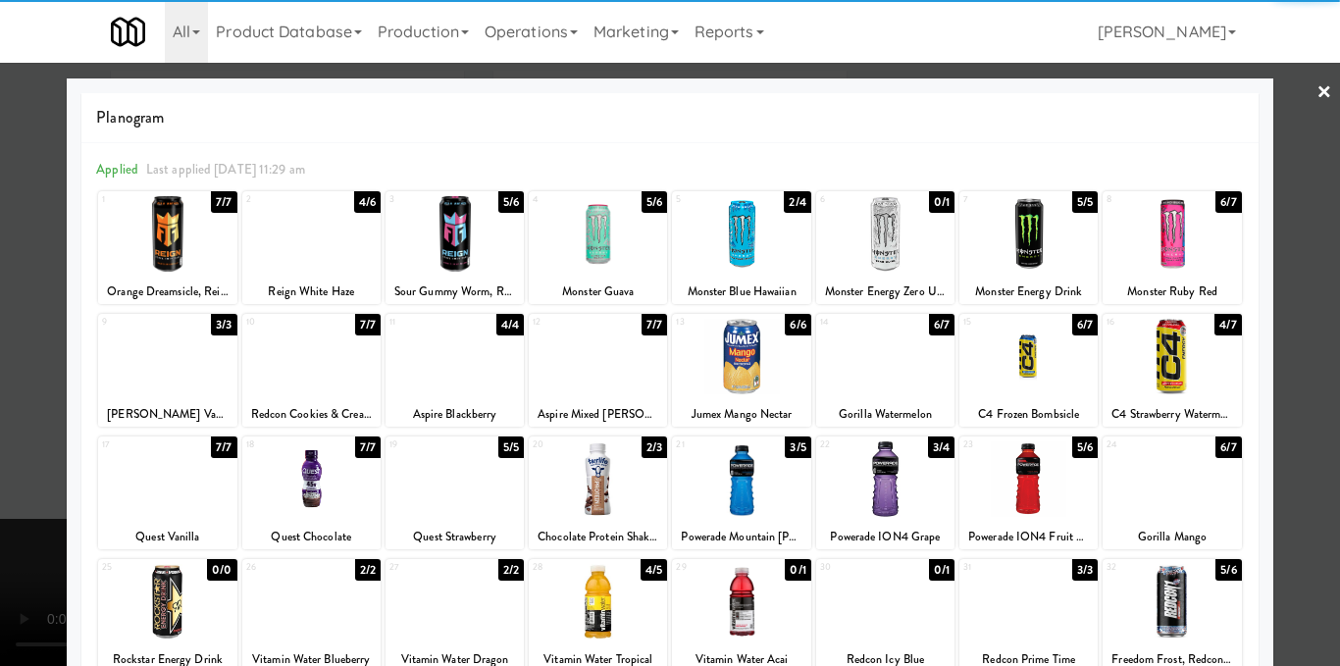
click at [599, 233] on div at bounding box center [598, 234] width 138 height 76
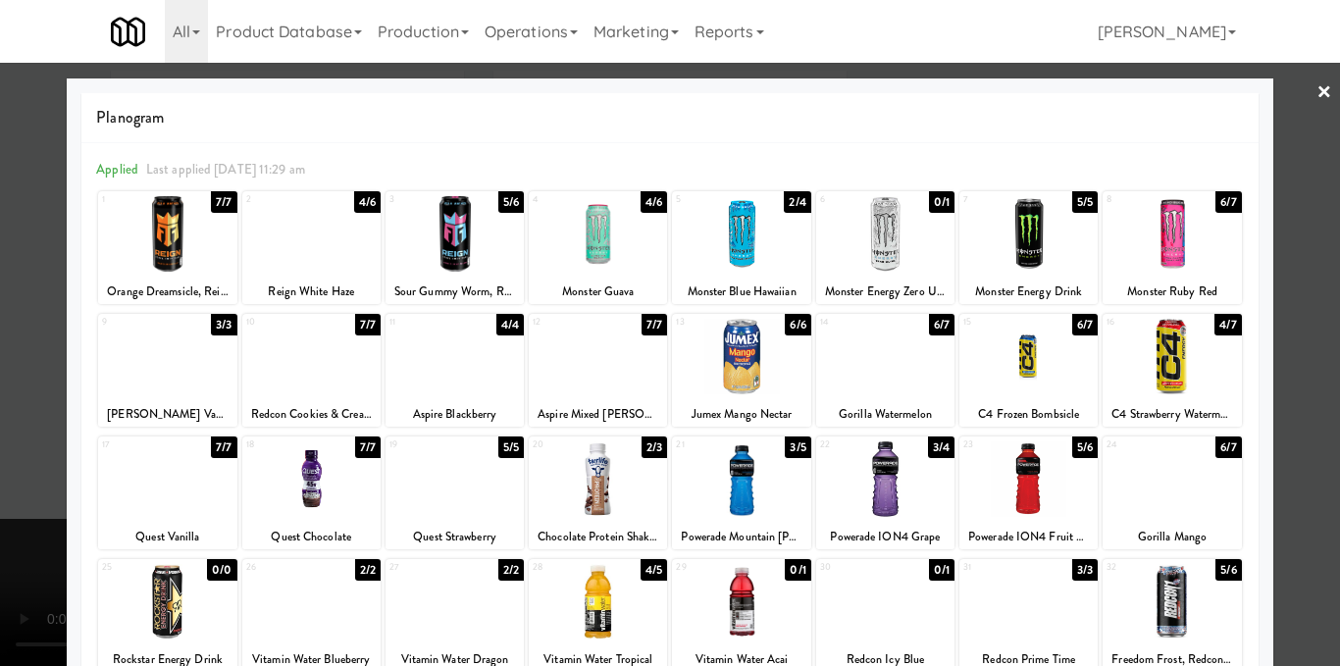
click at [1269, 319] on div at bounding box center [670, 333] width 1340 height 666
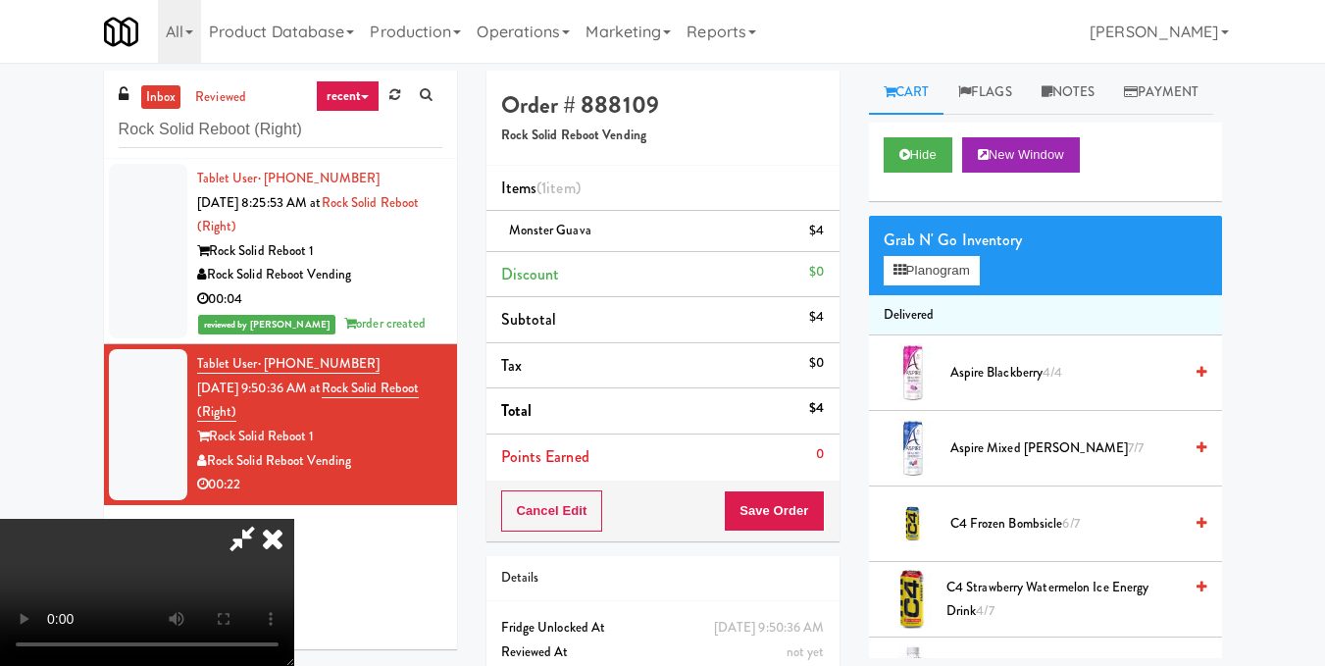
click at [294, 519] on video at bounding box center [147, 592] width 294 height 147
click at [294, 519] on icon at bounding box center [272, 538] width 43 height 39
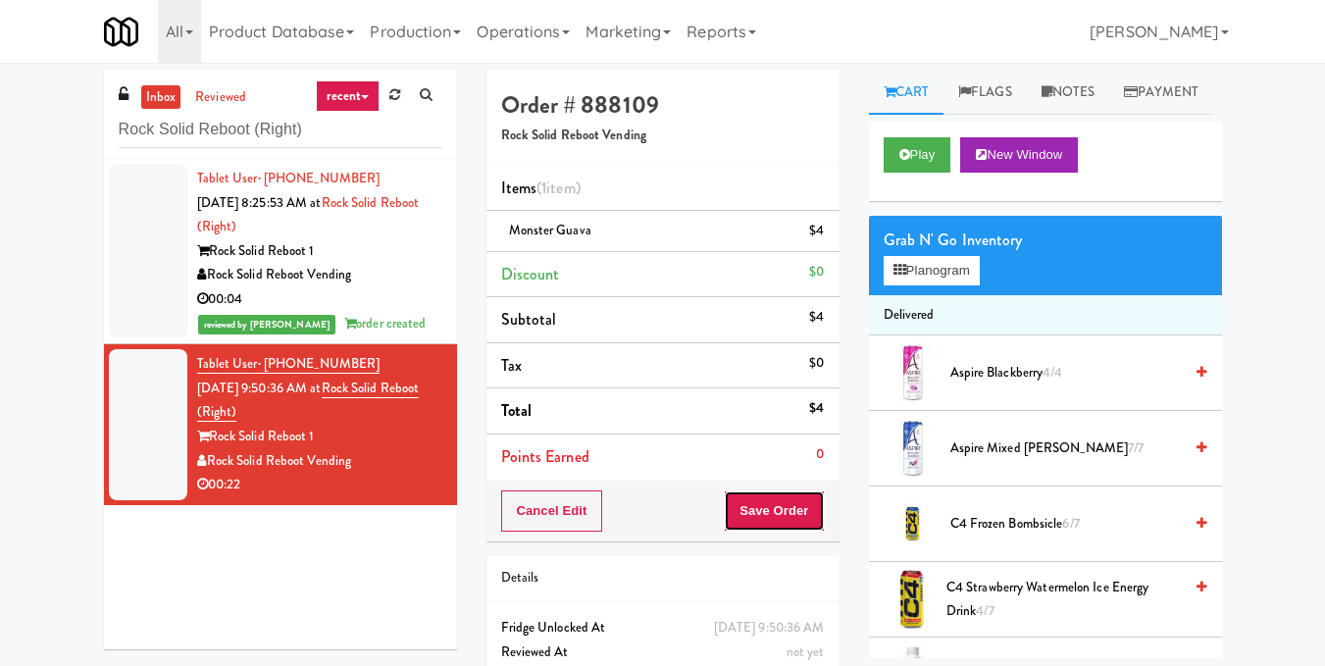
click at [759, 507] on button "Save Order" at bounding box center [774, 510] width 100 height 41
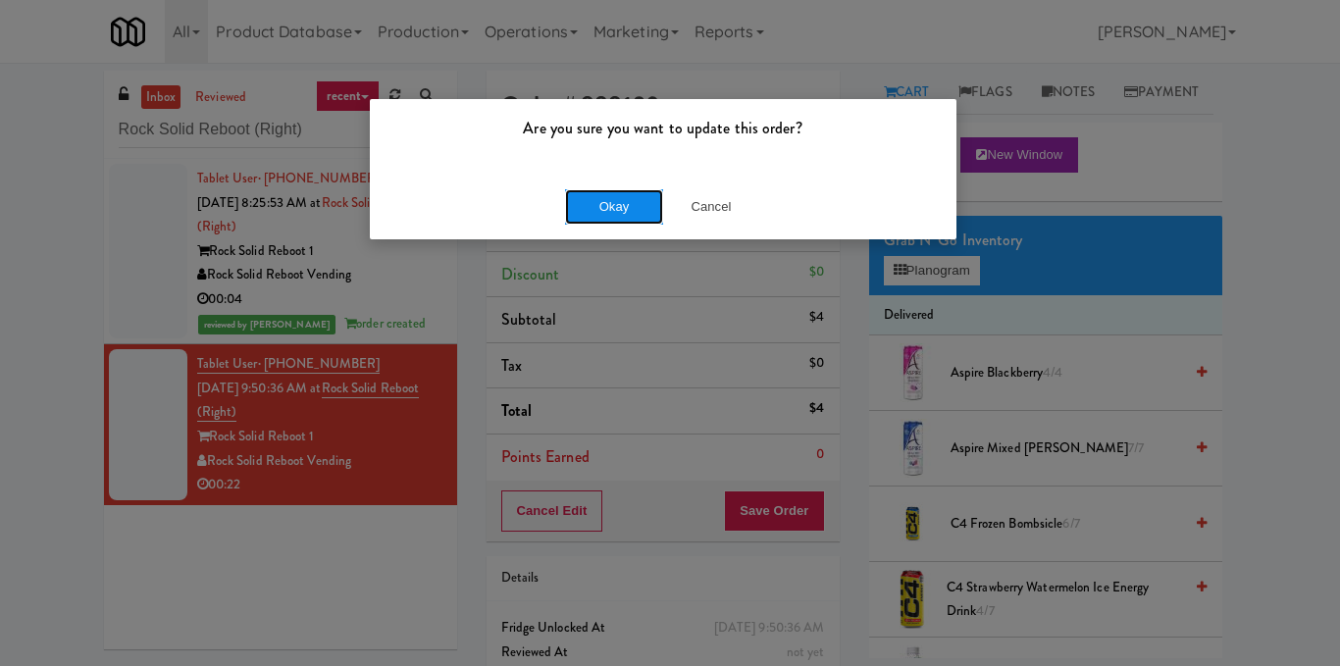
click at [615, 192] on button "Okay" at bounding box center [614, 206] width 98 height 35
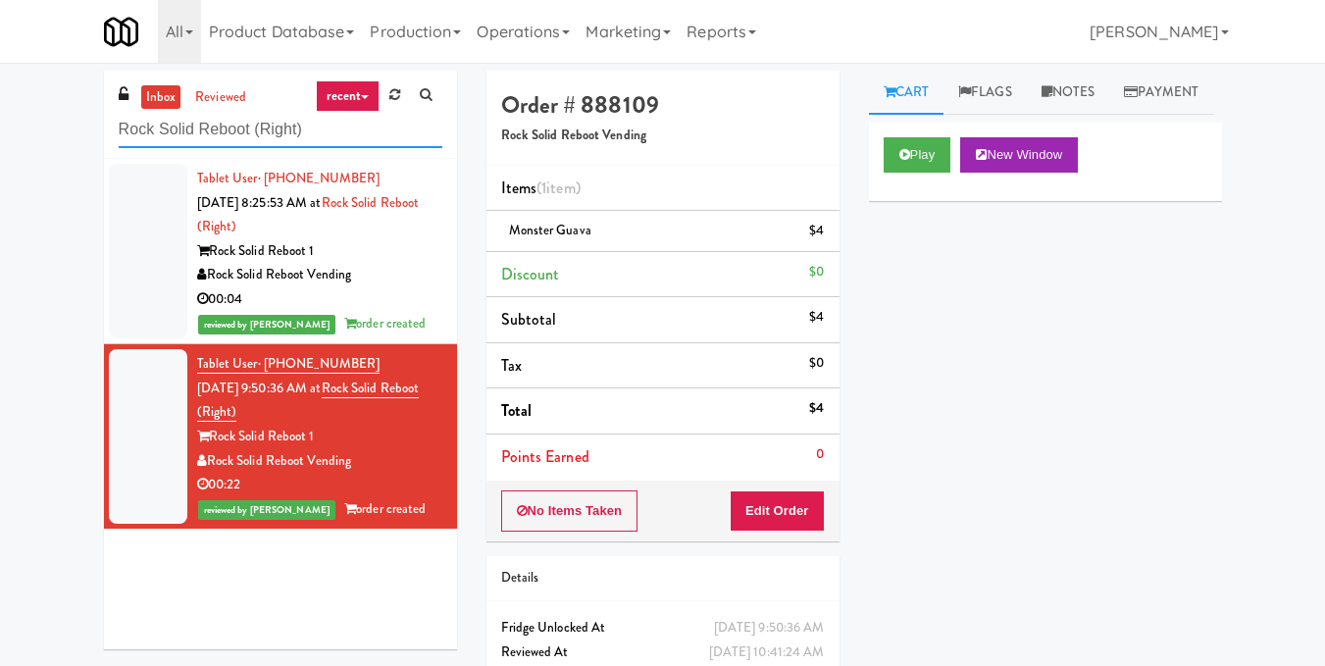
drag, startPoint x: 382, startPoint y: 120, endPoint x: 90, endPoint y: 126, distance: 291.4
click at [92, 126] on div "inbox reviewed recent all unclear take inventory issue suspicious failed recent…" at bounding box center [280, 367] width 383 height 593
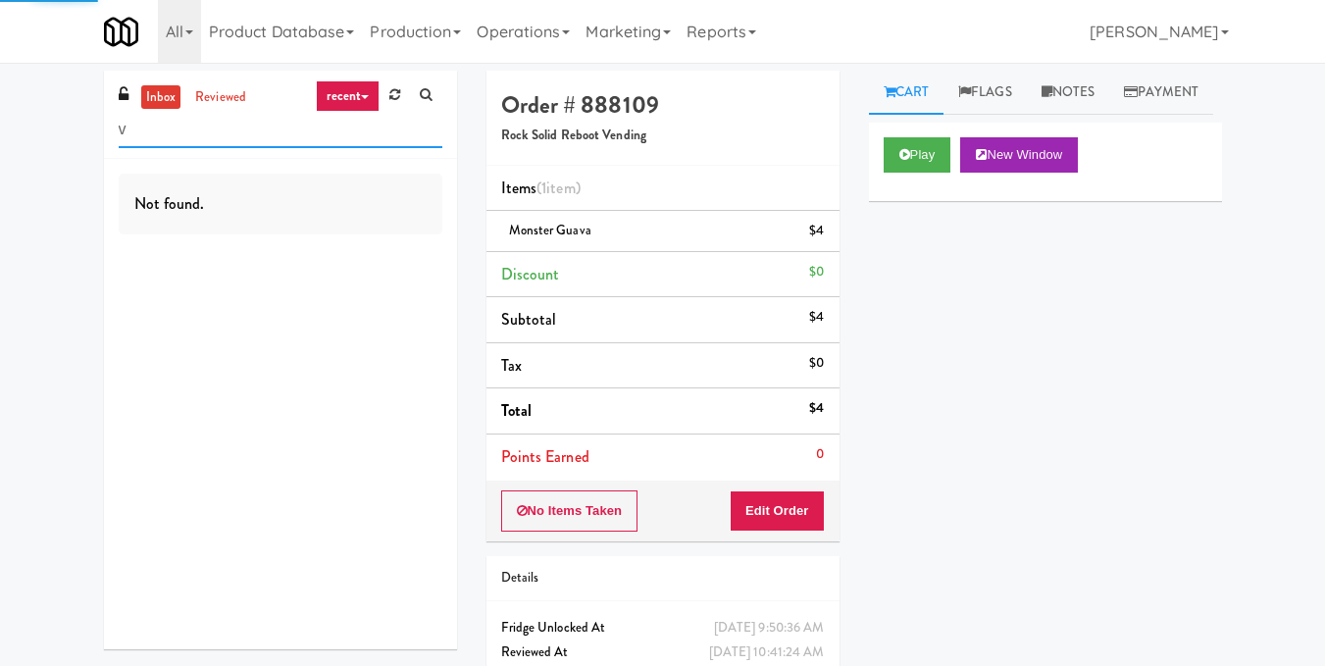
drag, startPoint x: 281, startPoint y: 131, endPoint x: 33, endPoint y: 141, distance: 247.4
click at [33, 141] on div "inbox reviewed recent all unclear take inventory issue suspicious failed recent…" at bounding box center [662, 406] width 1325 height 671
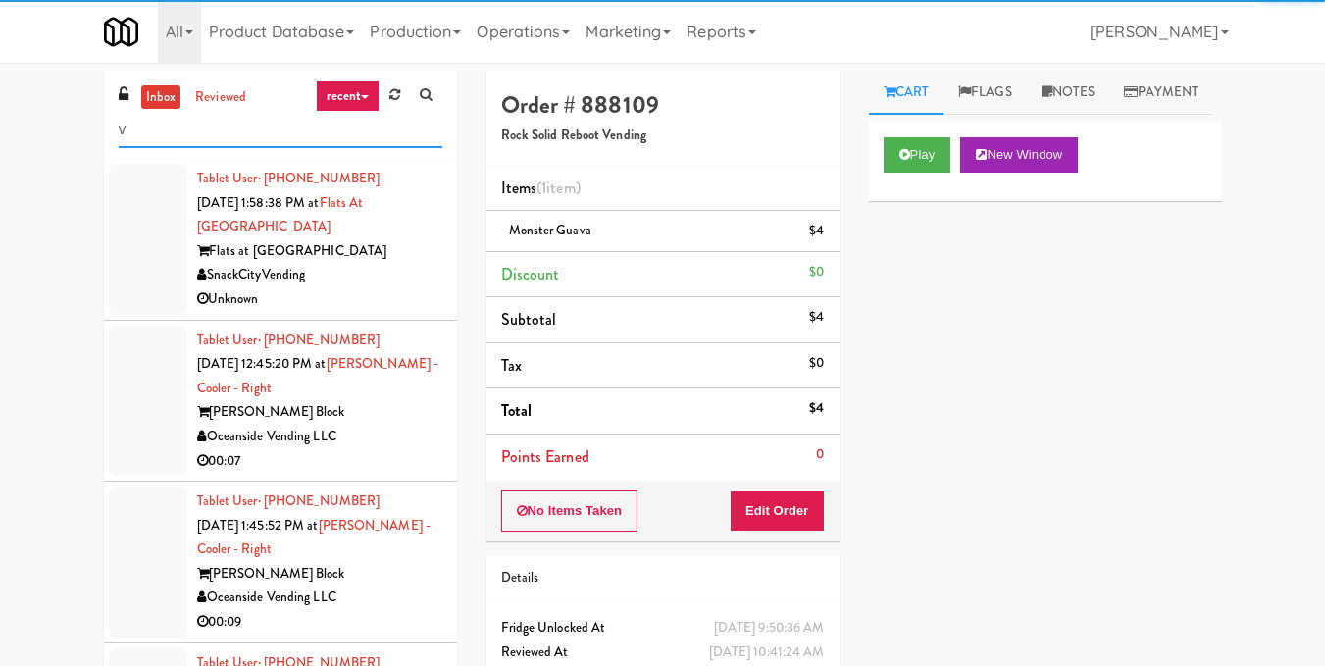
paste input "Peabody - Cooler"
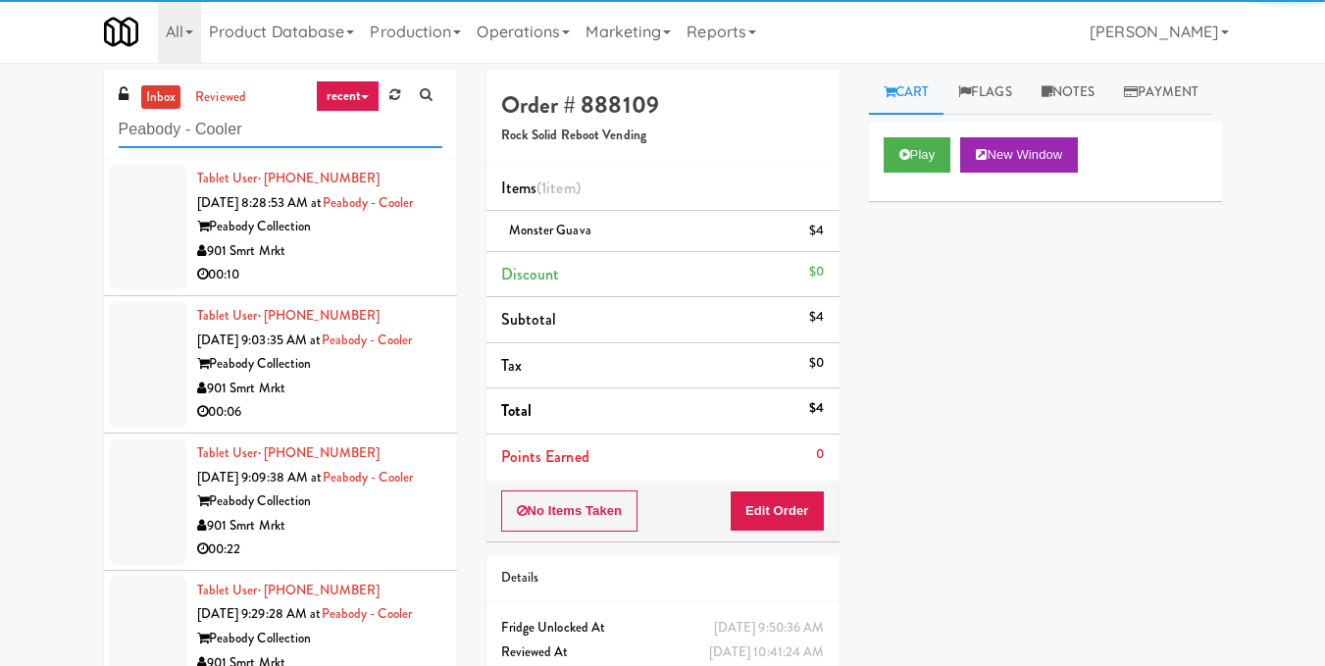
type input "Peabody - Cooler"
click at [376, 264] on div "901 Smrt Mrkt" at bounding box center [319, 251] width 245 height 25
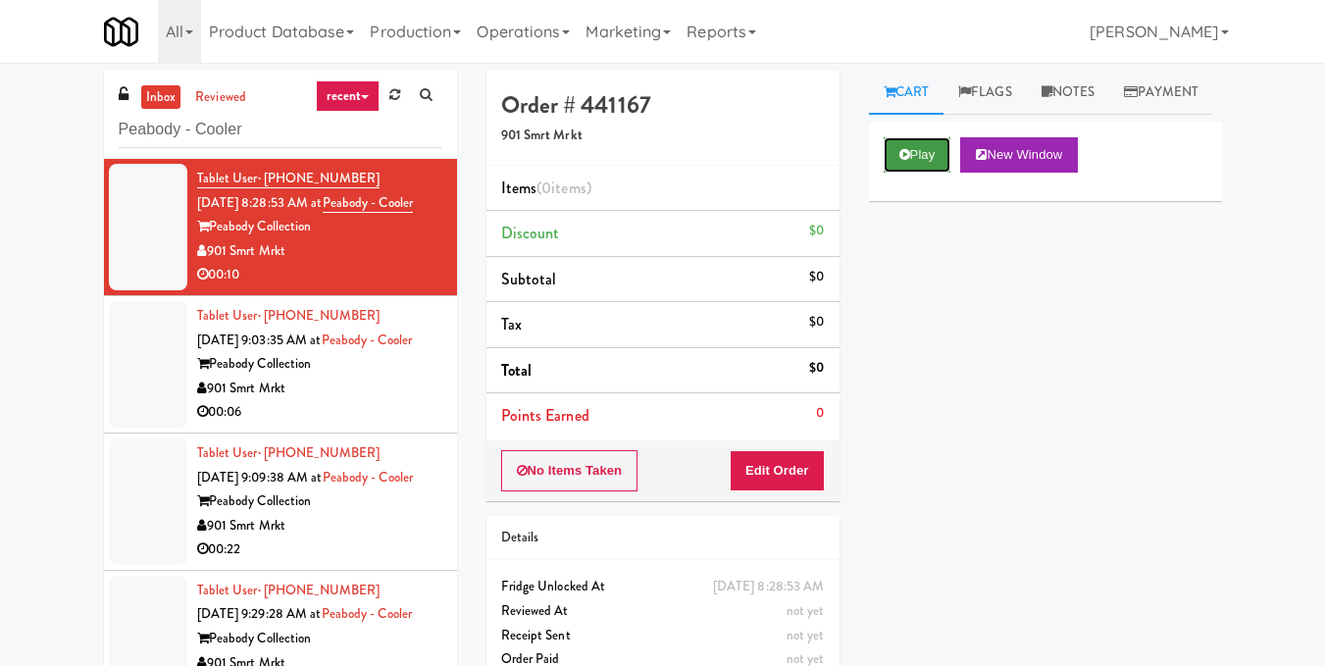
click at [925, 173] on button "Play" at bounding box center [918, 154] width 68 height 35
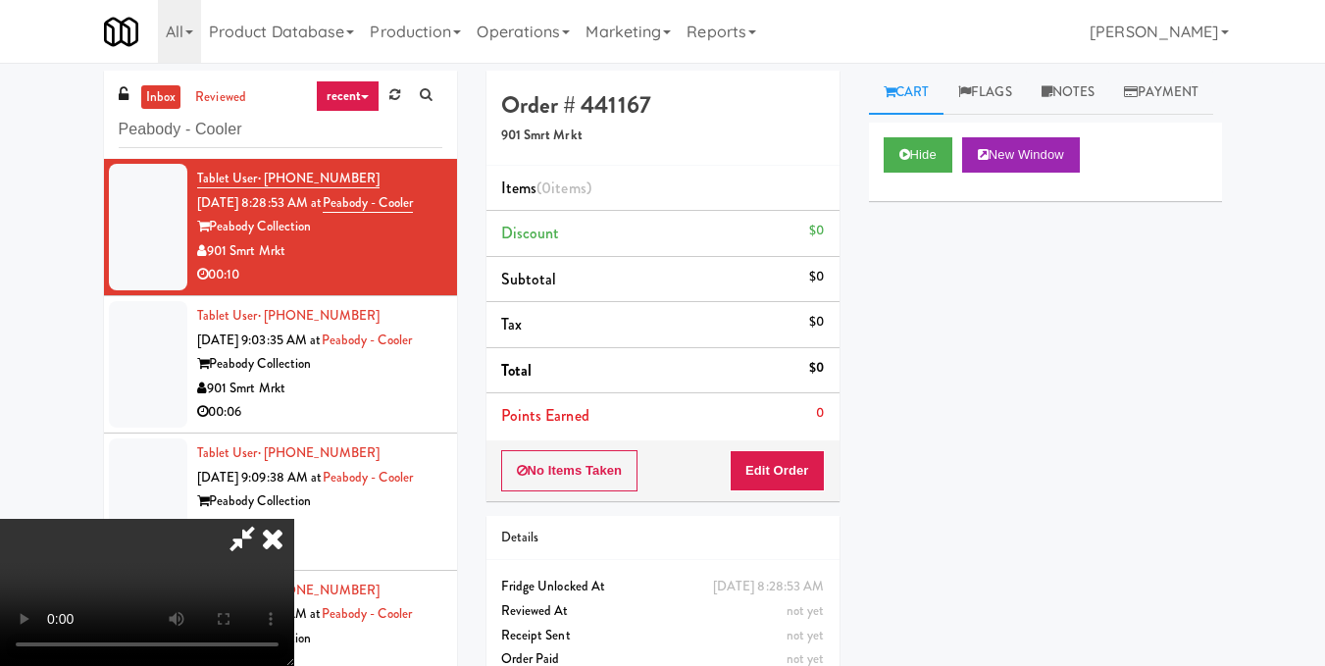
click at [294, 519] on video at bounding box center [147, 592] width 294 height 147
click at [805, 476] on button "Edit Order" at bounding box center [777, 470] width 95 height 41
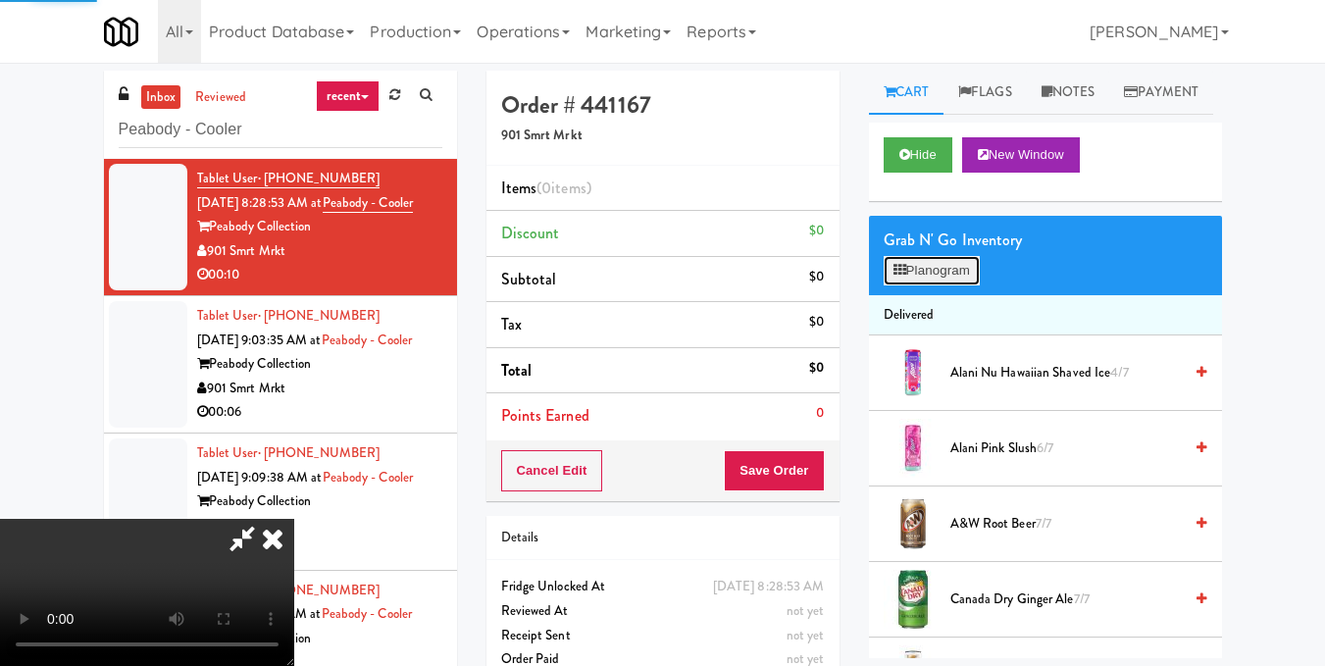
click at [914, 285] on button "Planogram" at bounding box center [932, 270] width 96 height 29
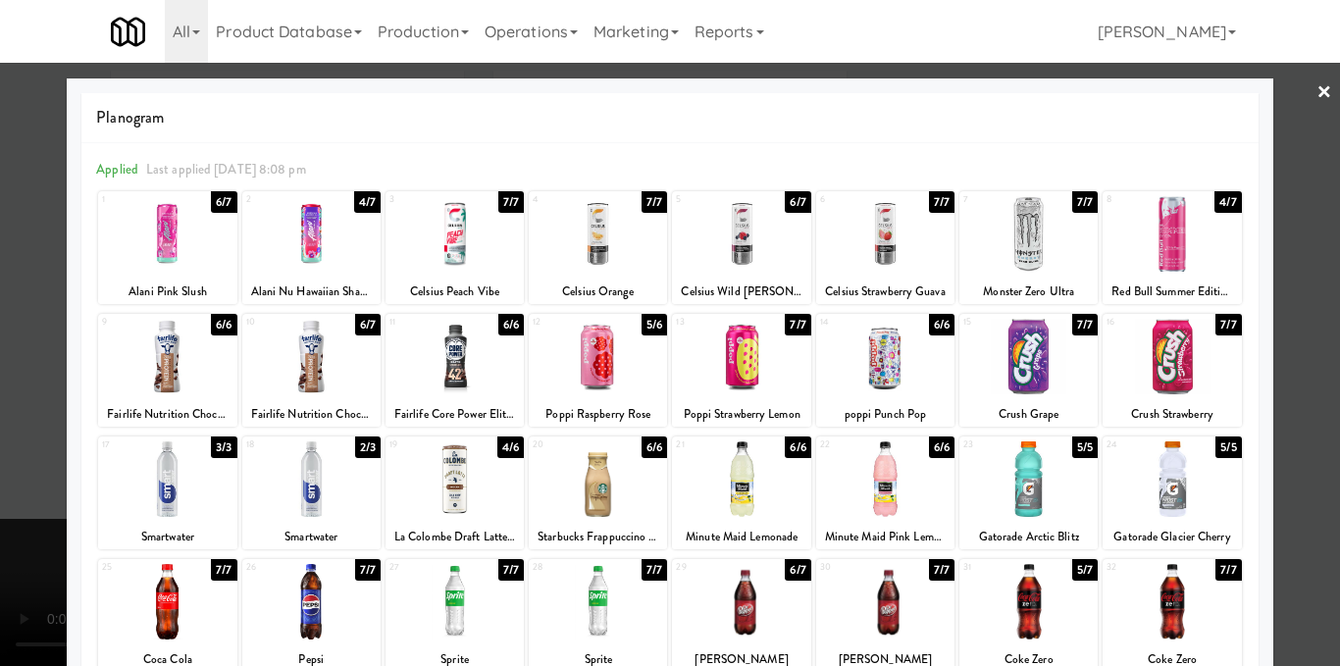
click at [740, 246] on div at bounding box center [741, 234] width 138 height 76
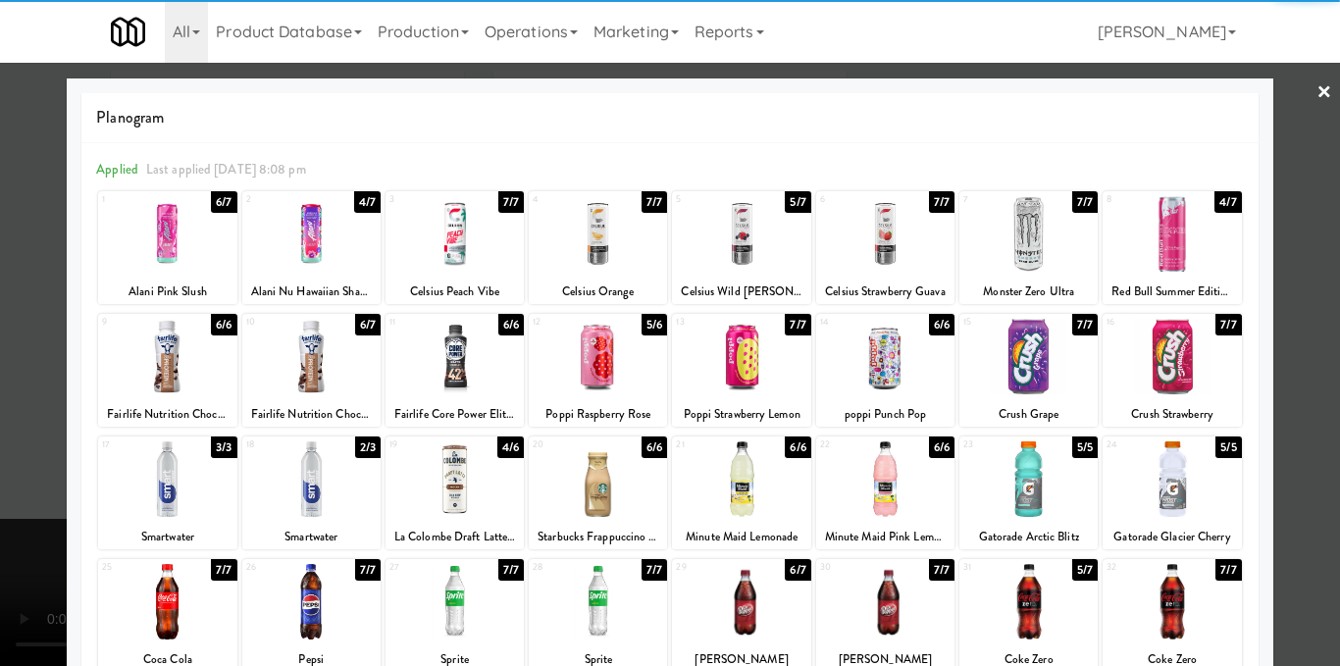
click at [1316, 302] on div at bounding box center [670, 333] width 1340 height 666
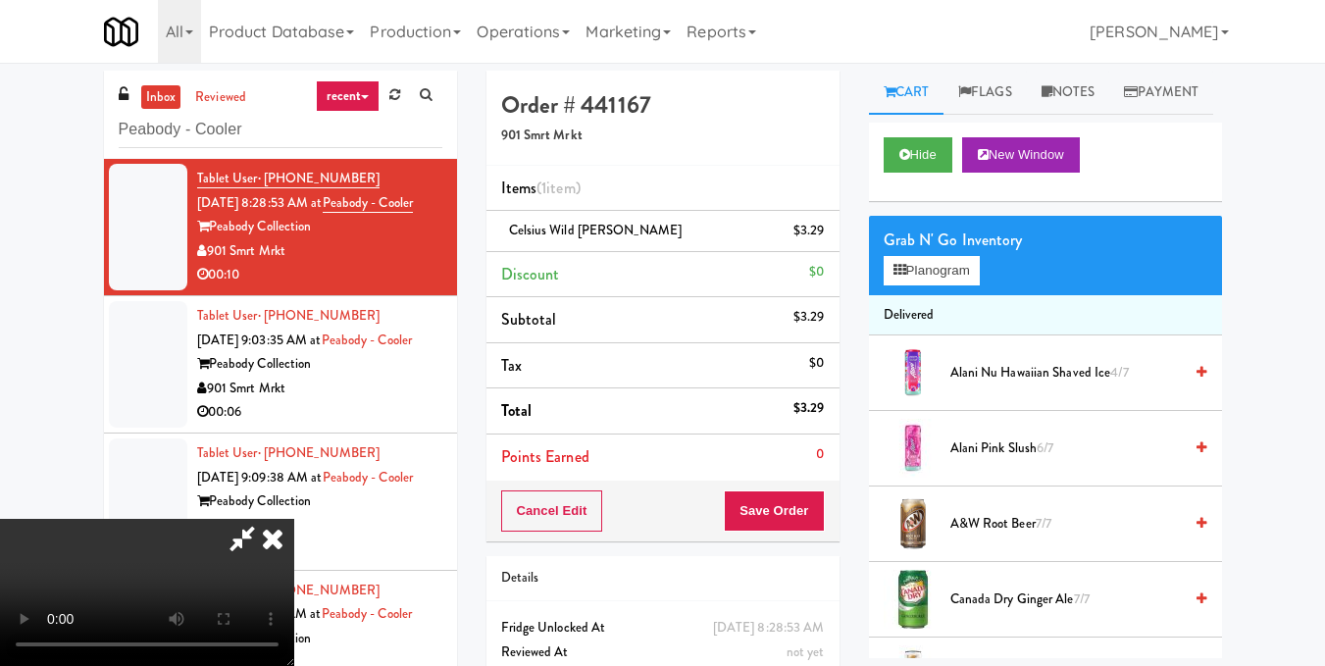
click at [294, 519] on video at bounding box center [147, 592] width 294 height 147
click at [294, 519] on icon at bounding box center [272, 538] width 43 height 39
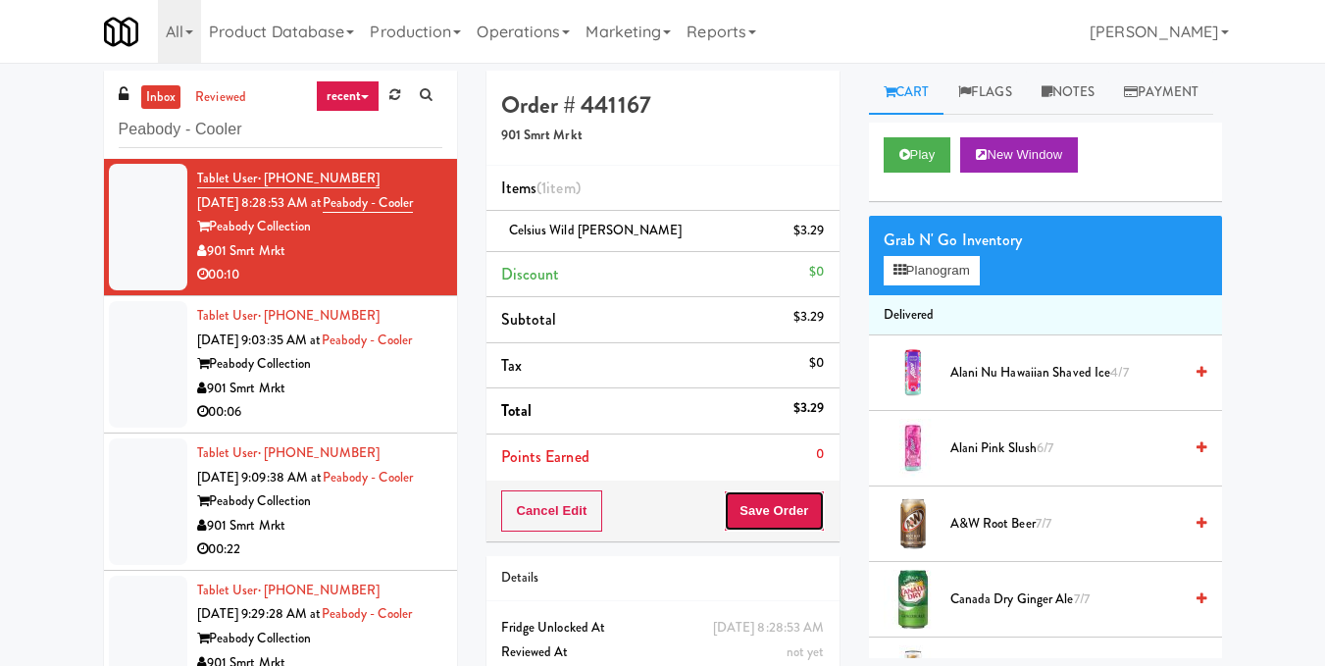
click at [771, 520] on button "Save Order" at bounding box center [774, 510] width 100 height 41
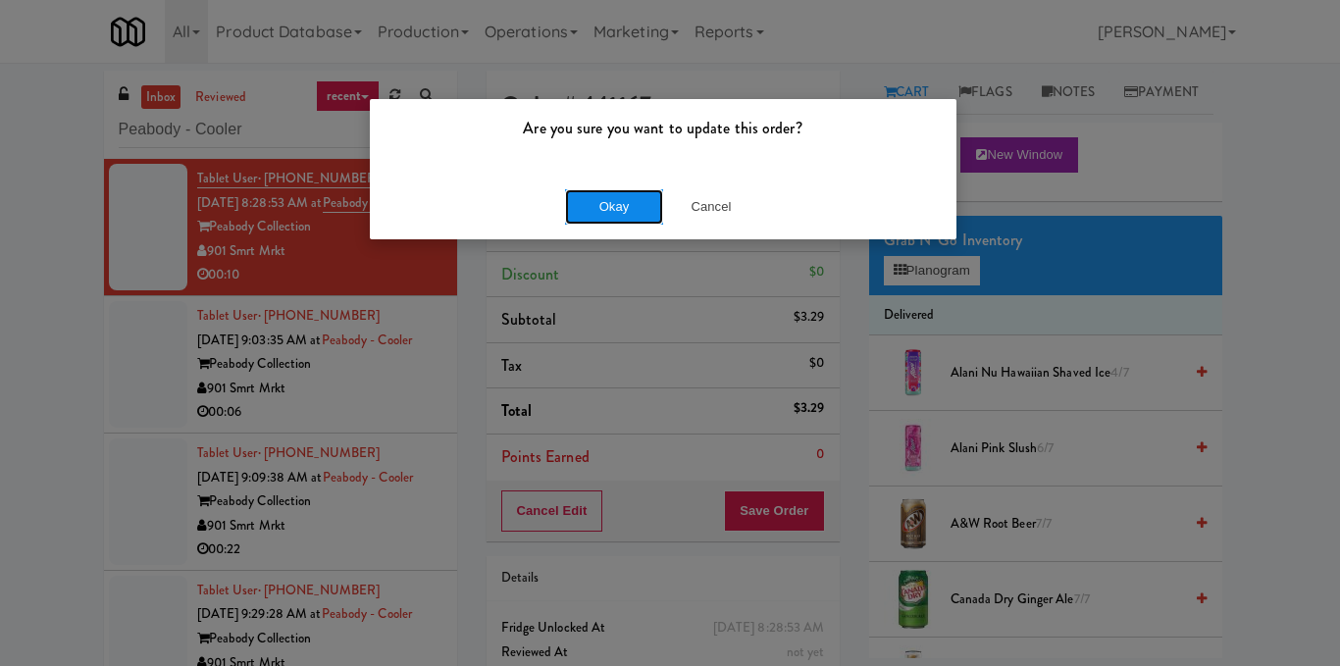
drag, startPoint x: 617, startPoint y: 210, endPoint x: 616, endPoint y: 185, distance: 24.5
click at [616, 211] on button "Okay" at bounding box center [614, 206] width 98 height 35
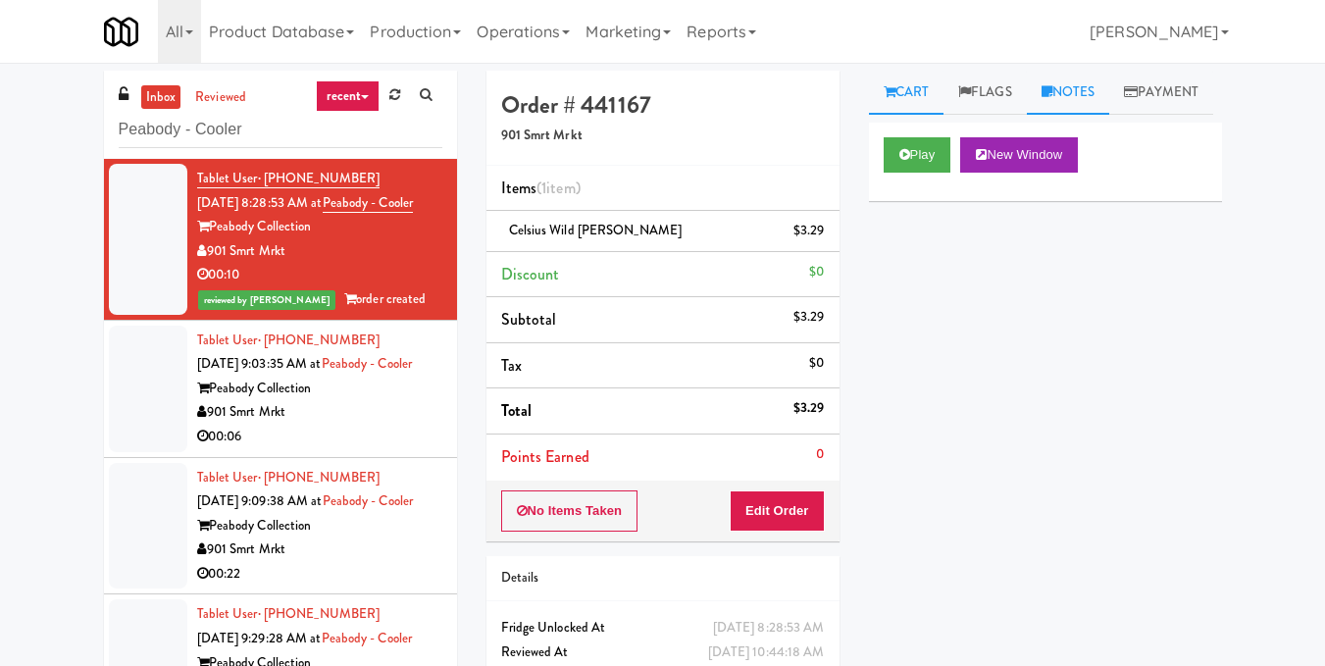
click at [1092, 98] on link "Notes" at bounding box center [1068, 93] width 83 height 44
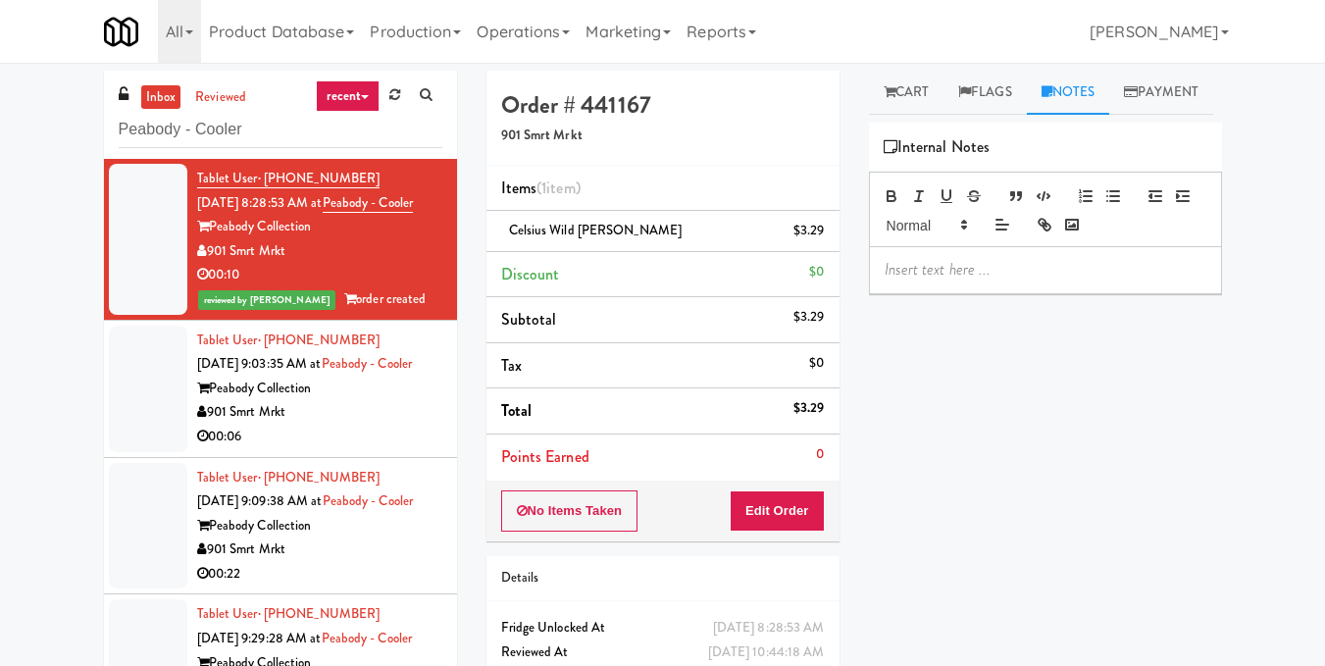
click at [1006, 281] on p at bounding box center [1046, 270] width 322 height 22
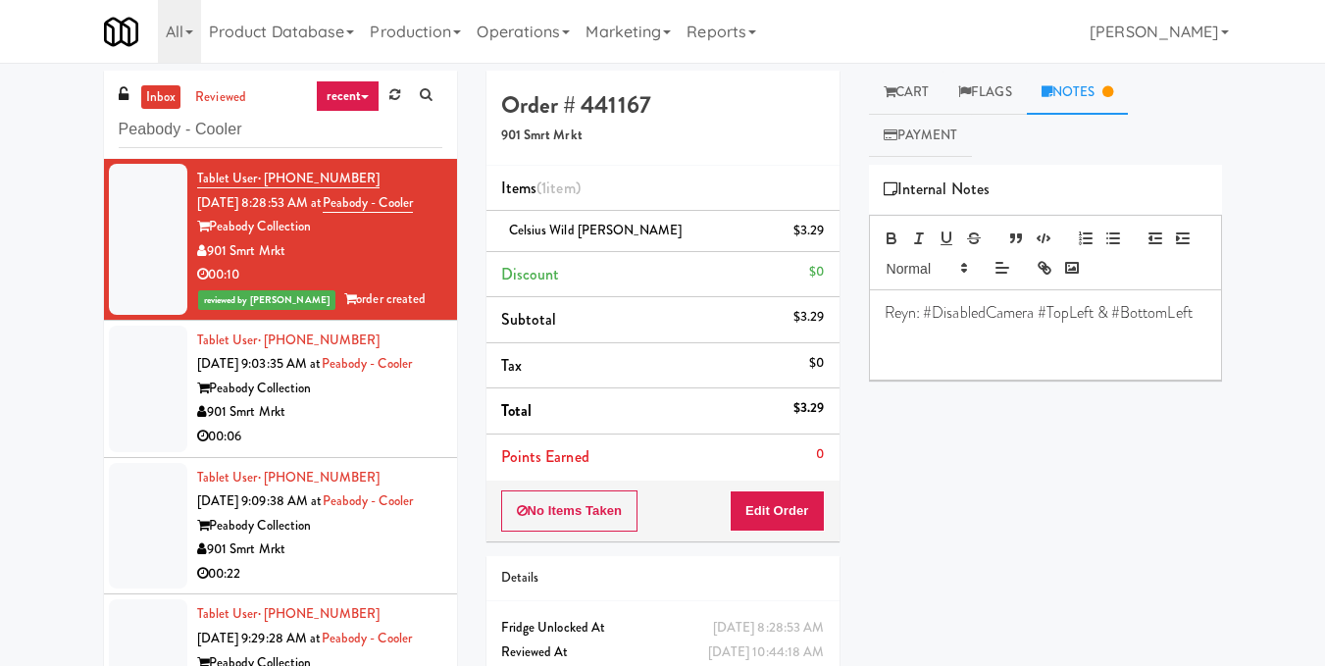
drag, startPoint x: 367, startPoint y: 451, endPoint x: 466, endPoint y: 387, distance: 117.8
click at [368, 425] on div "901 Smrt Mrkt" at bounding box center [319, 412] width 245 height 25
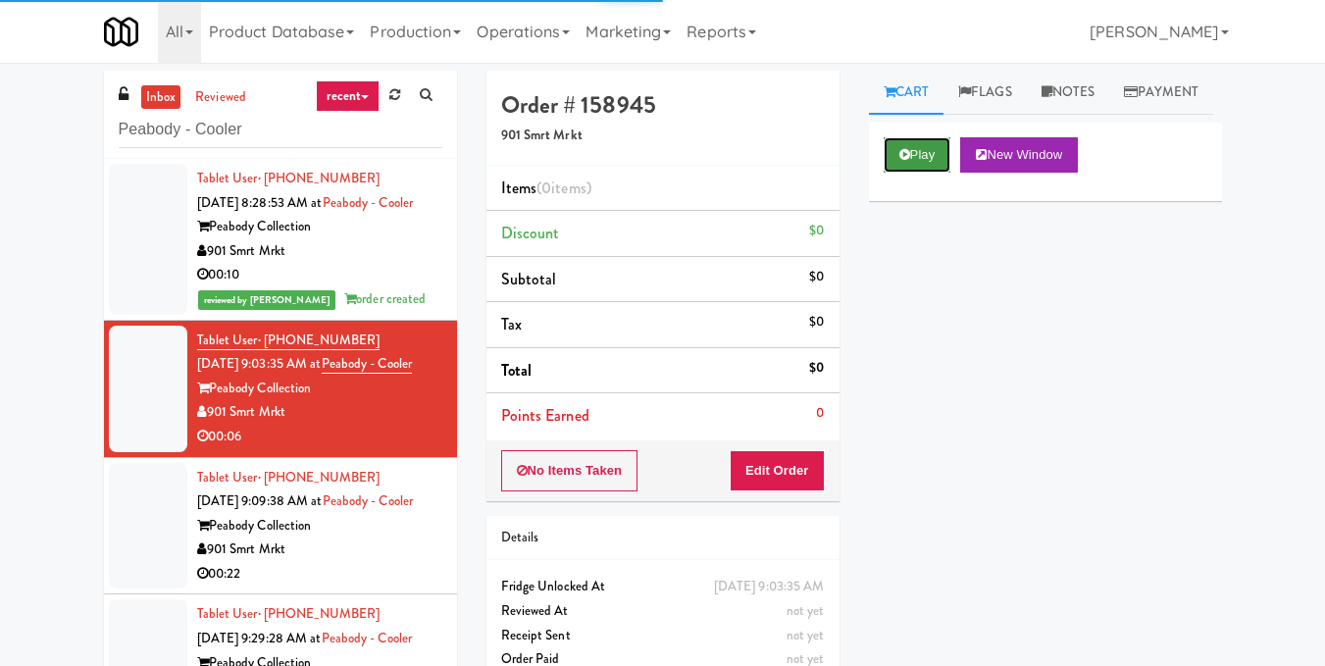
click at [929, 173] on button "Play" at bounding box center [918, 154] width 68 height 35
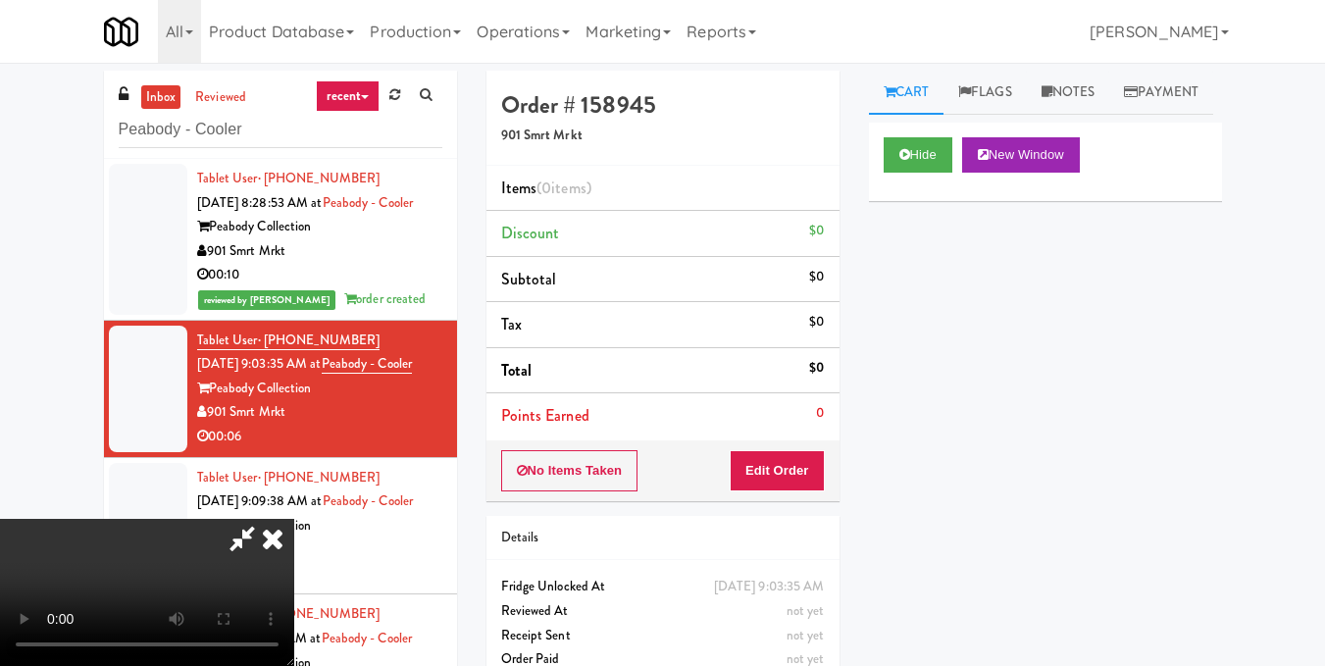
click at [294, 519] on video at bounding box center [147, 592] width 294 height 147
click at [813, 466] on button "Edit Order" at bounding box center [777, 470] width 95 height 41
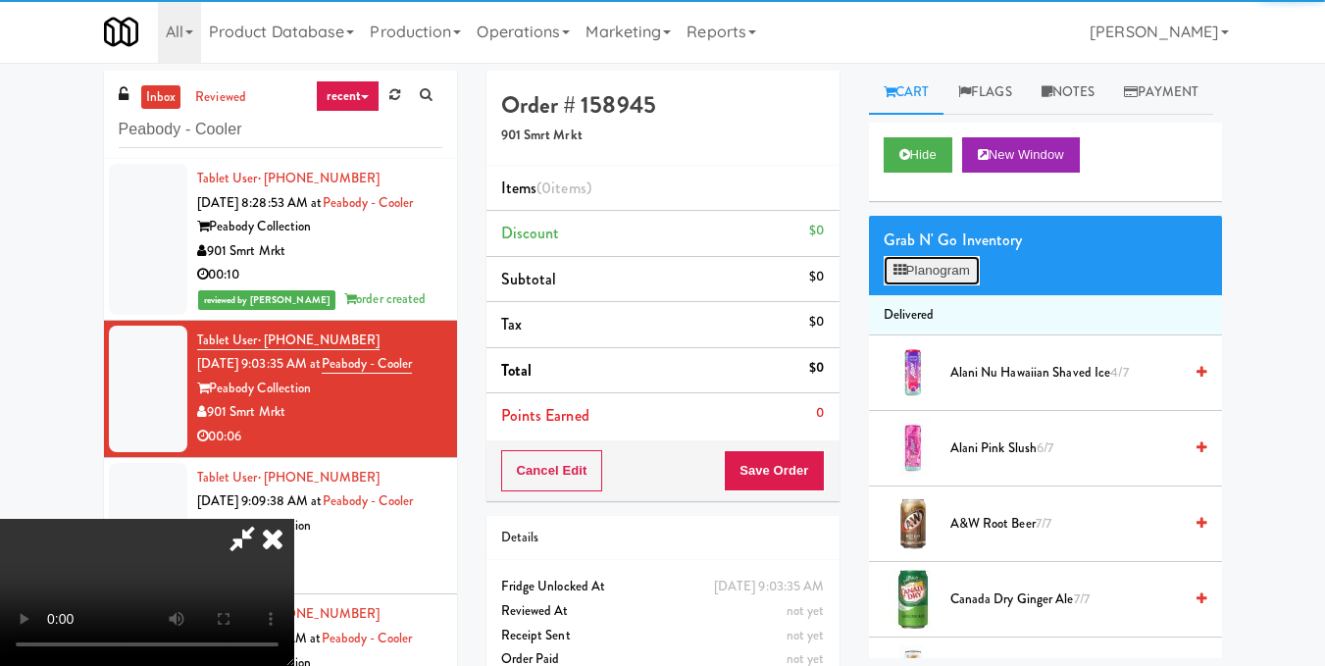
click at [921, 285] on button "Planogram" at bounding box center [932, 270] width 96 height 29
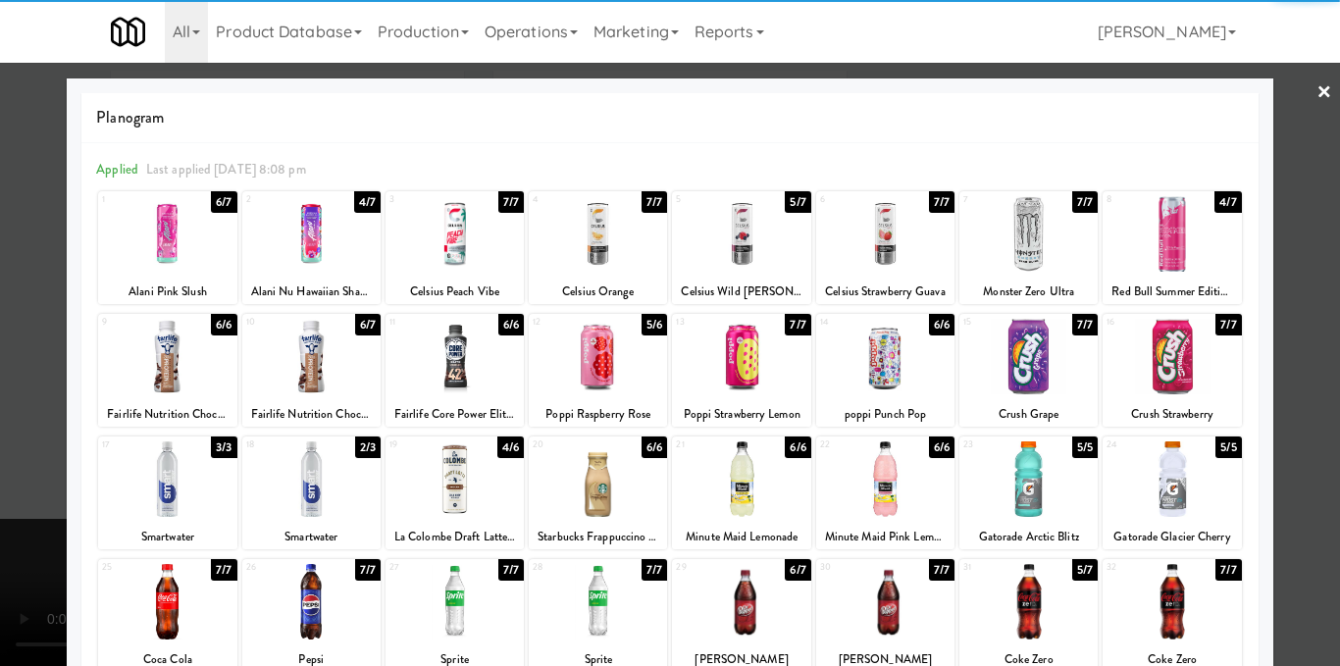
click at [316, 346] on div at bounding box center [311, 357] width 138 height 76
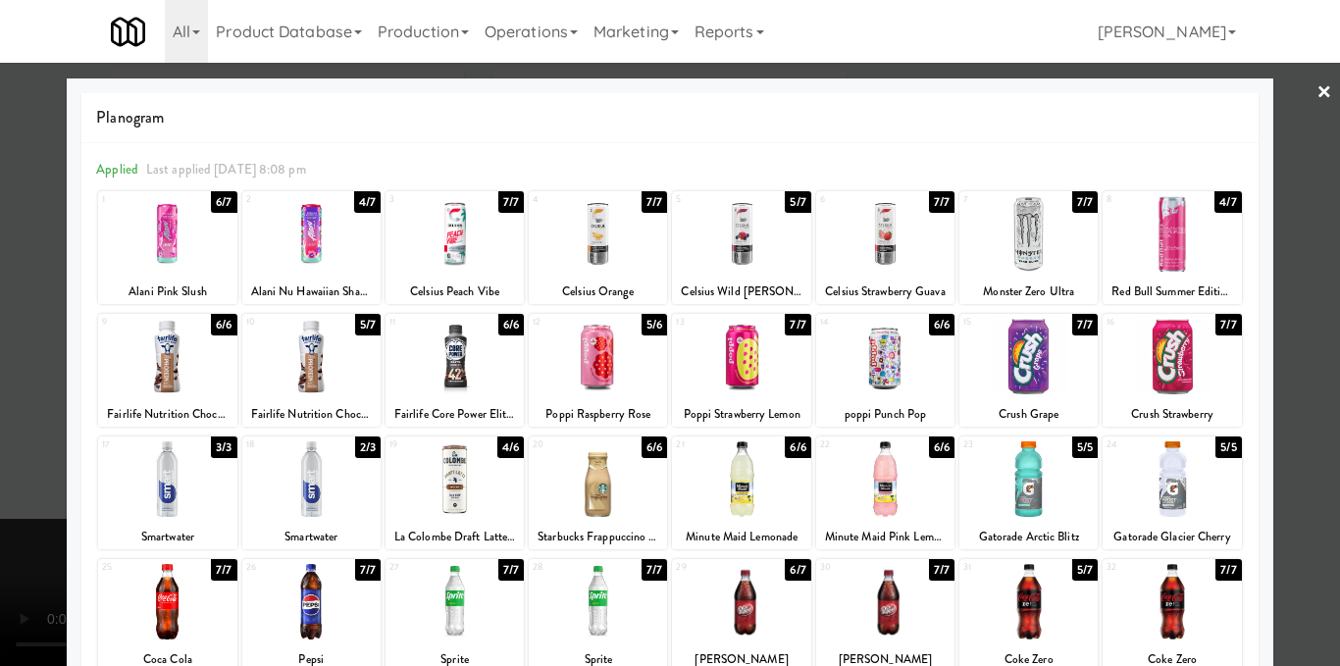
click at [1297, 334] on div at bounding box center [670, 333] width 1340 height 666
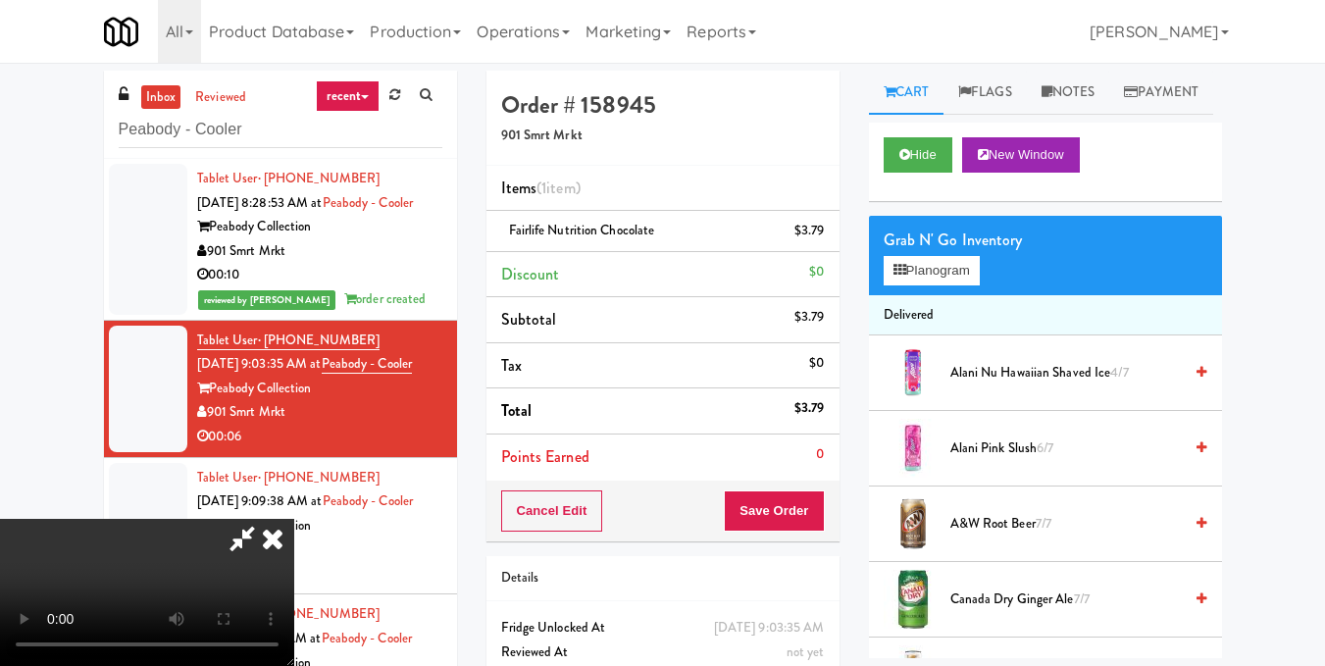
click at [294, 519] on video at bounding box center [147, 592] width 294 height 147
click at [294, 519] on icon at bounding box center [272, 538] width 43 height 39
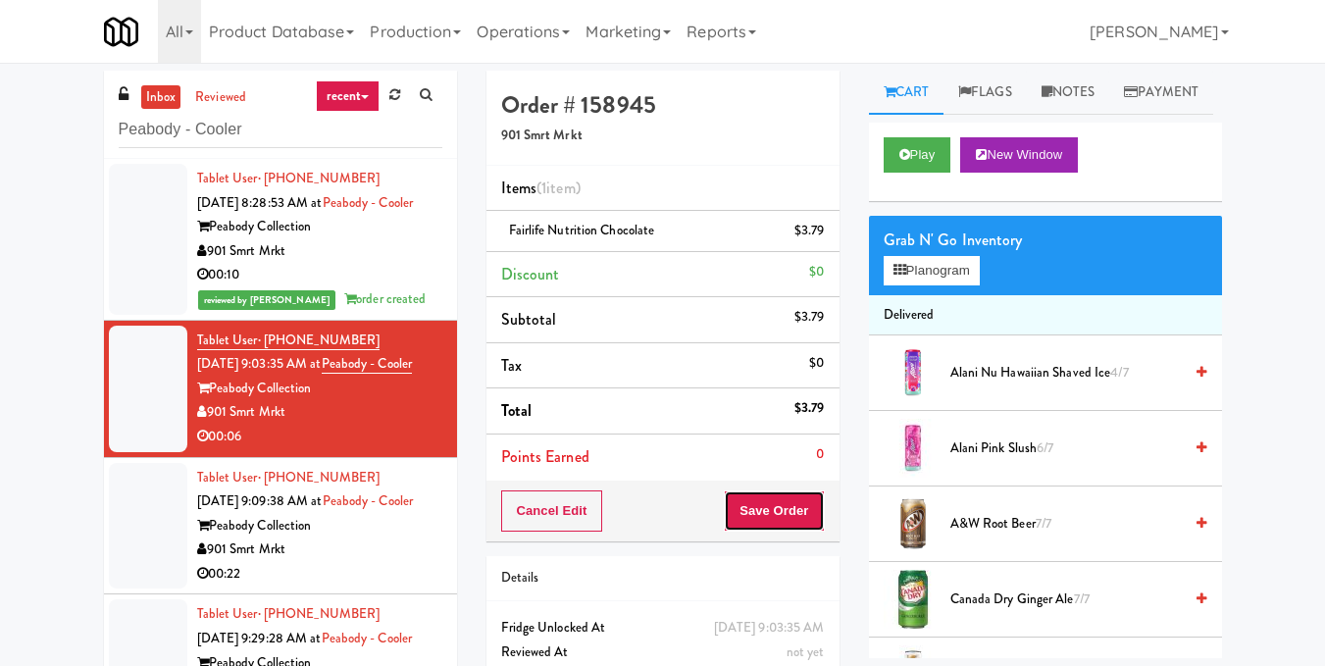
click at [789, 522] on button "Save Order" at bounding box center [774, 510] width 100 height 41
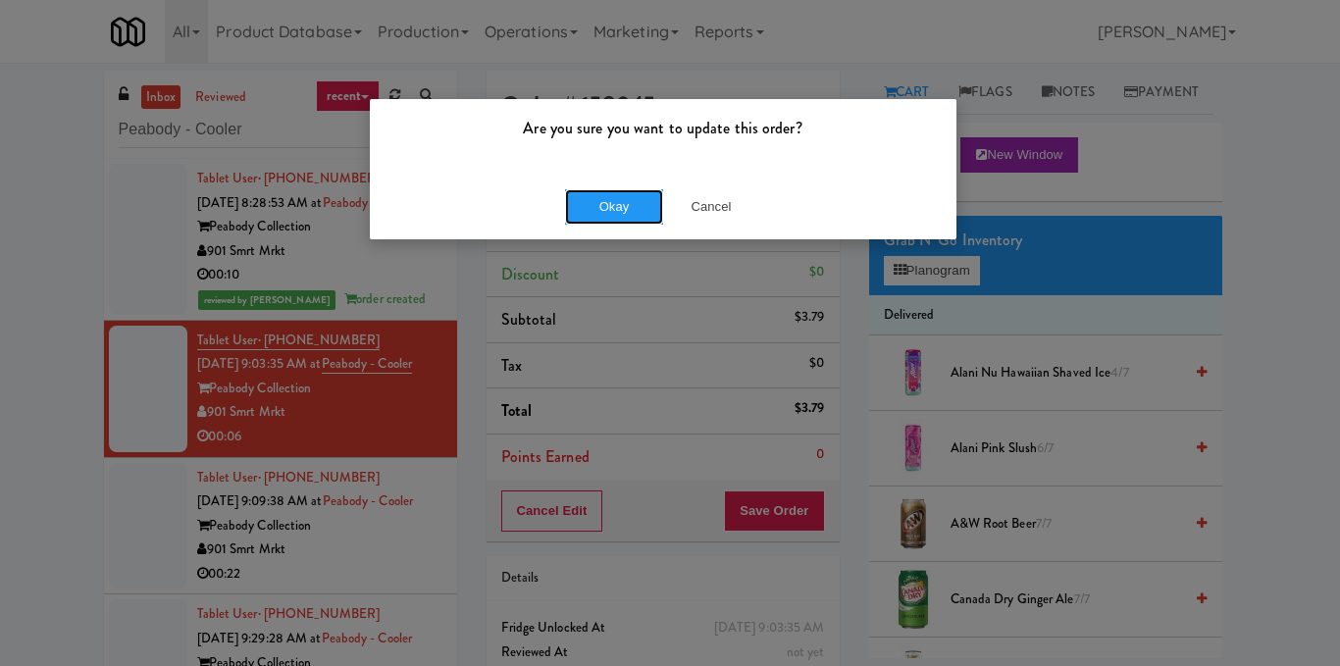
click at [593, 219] on button "Okay" at bounding box center [614, 206] width 98 height 35
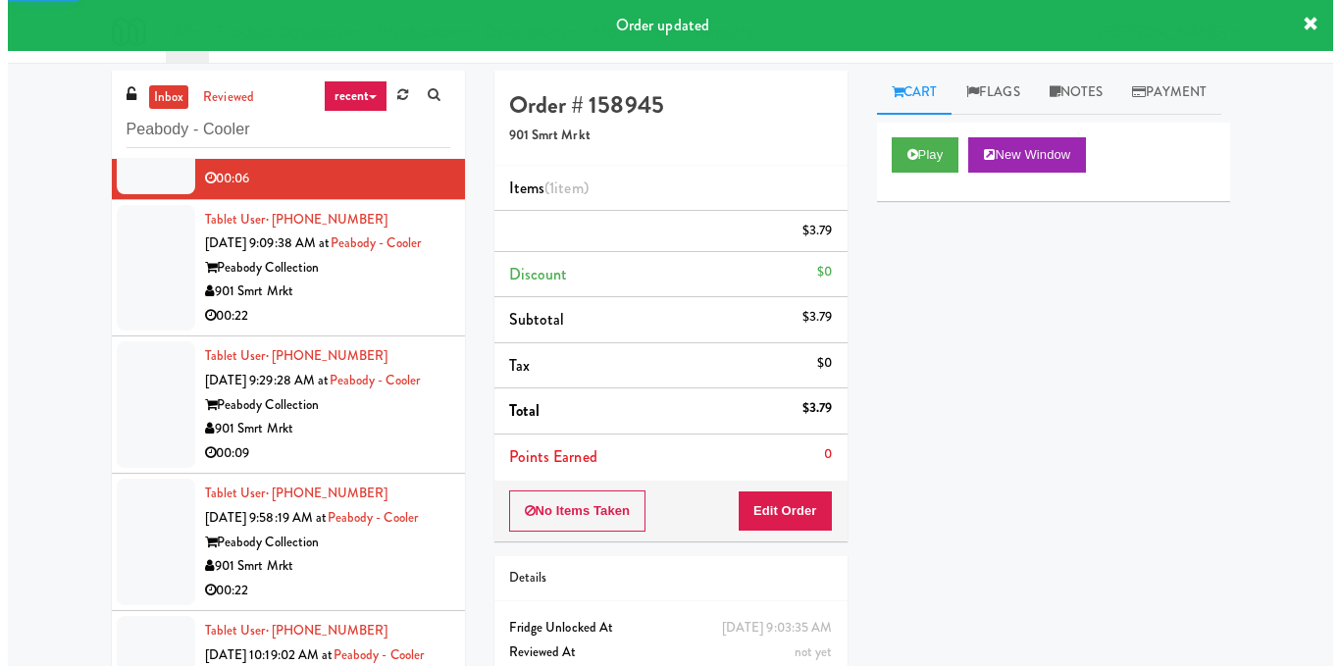
scroll to position [294, 0]
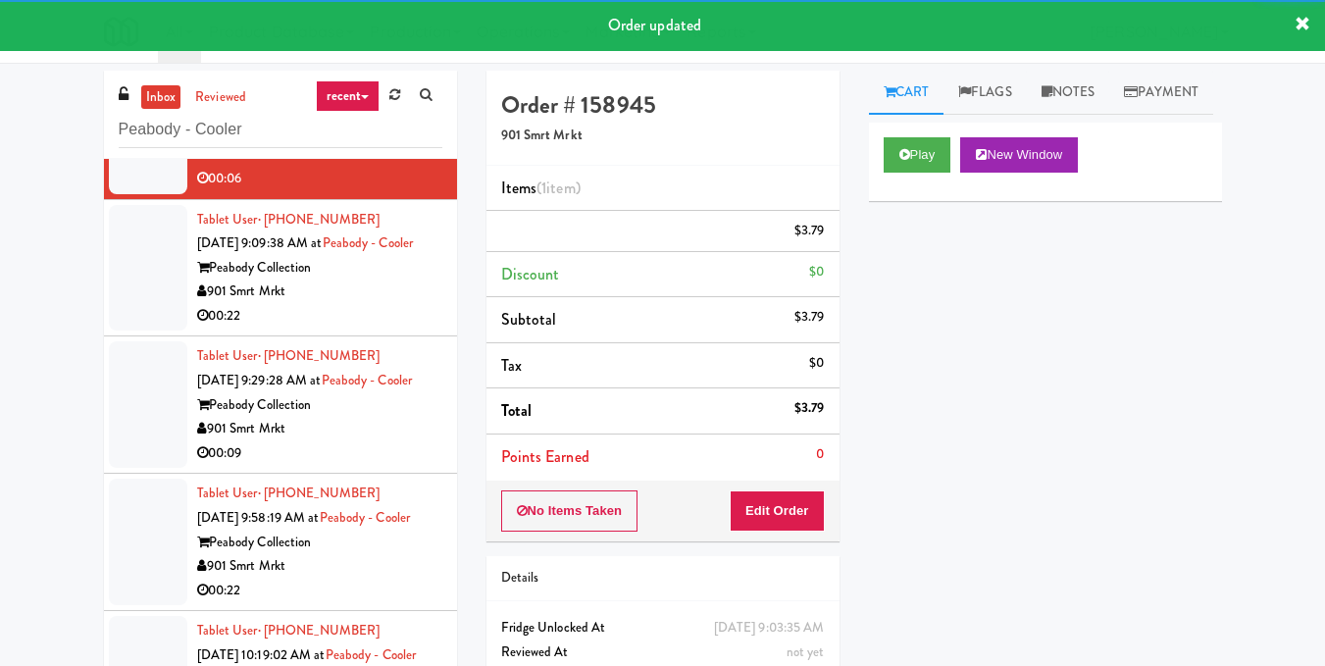
click at [384, 281] on div "Peabody Collection" at bounding box center [319, 268] width 245 height 25
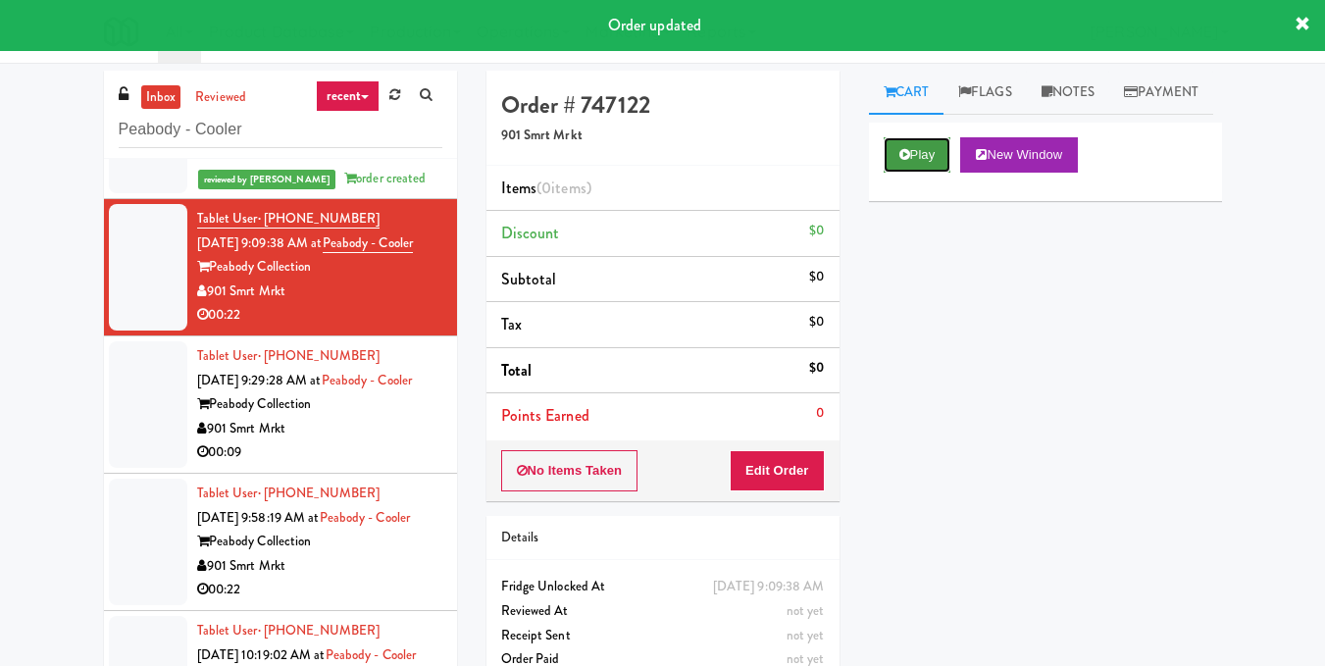
click at [915, 173] on button "Play" at bounding box center [918, 154] width 68 height 35
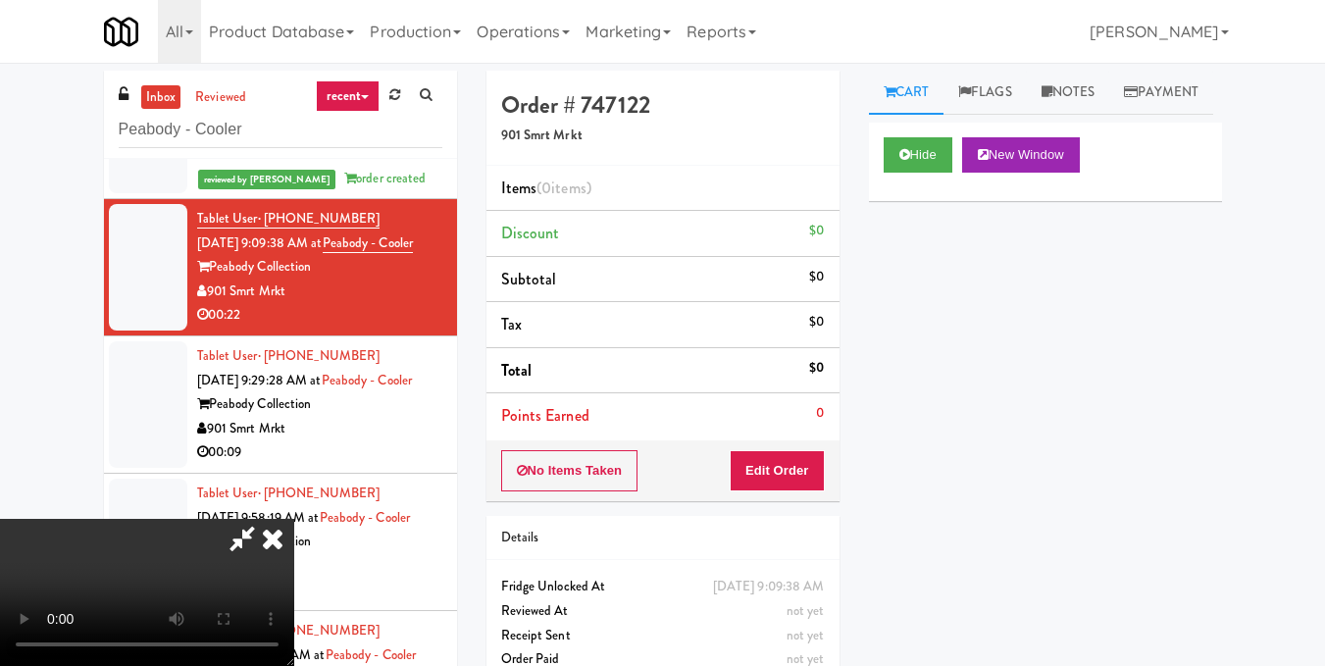
click at [294, 519] on video at bounding box center [147, 592] width 294 height 147
drag, startPoint x: 805, startPoint y: 466, endPoint x: 863, endPoint y: 403, distance: 85.4
click at [807, 466] on button "Edit Order" at bounding box center [777, 470] width 95 height 41
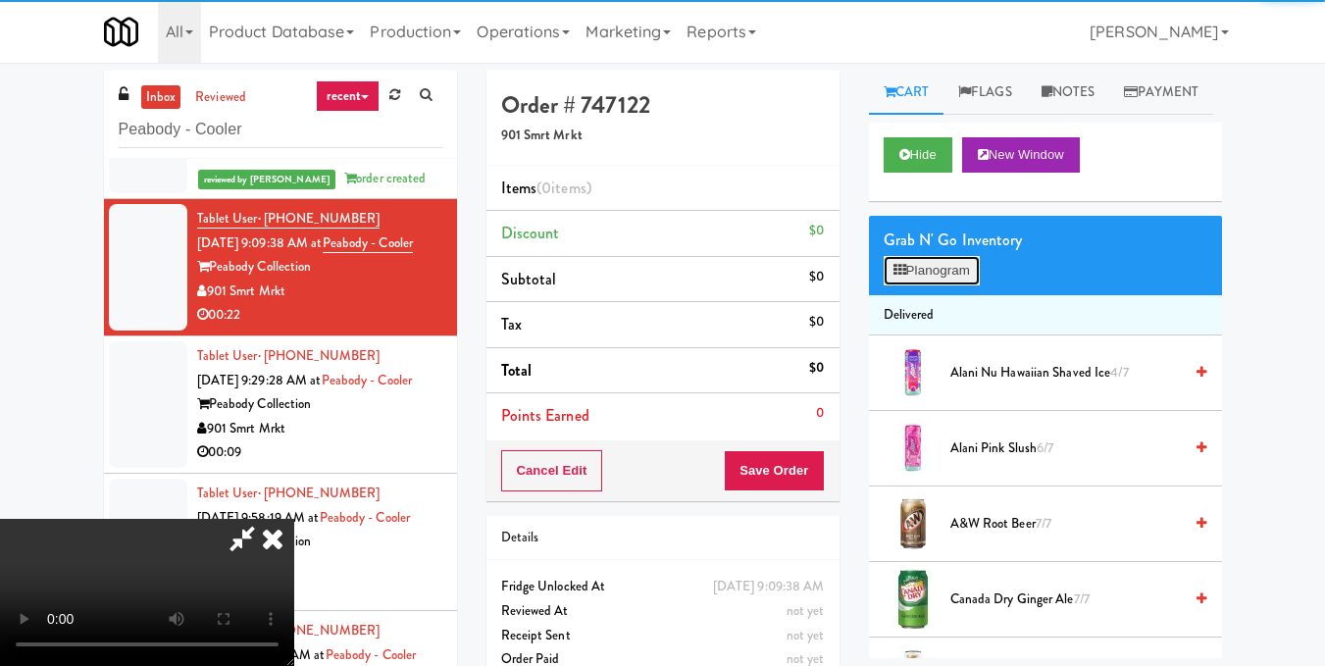
click at [955, 285] on button "Planogram" at bounding box center [932, 270] width 96 height 29
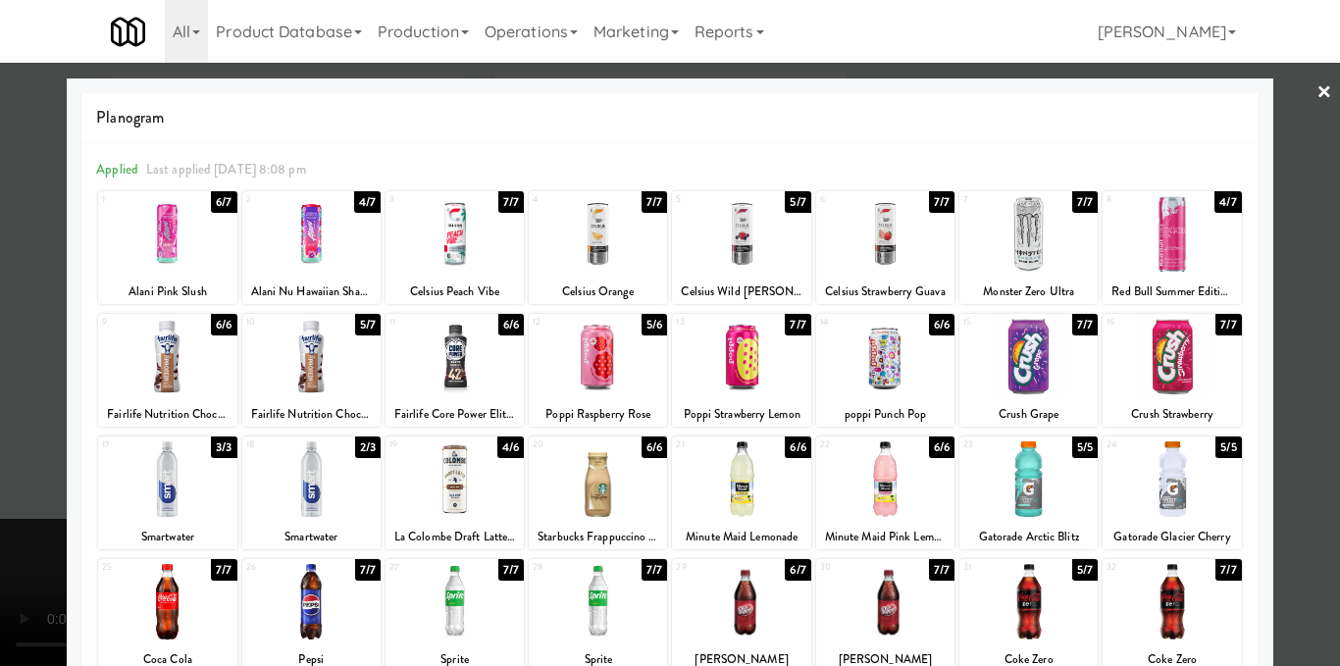
click at [408, 232] on div at bounding box center [454, 234] width 138 height 76
click at [1299, 326] on div at bounding box center [670, 333] width 1340 height 666
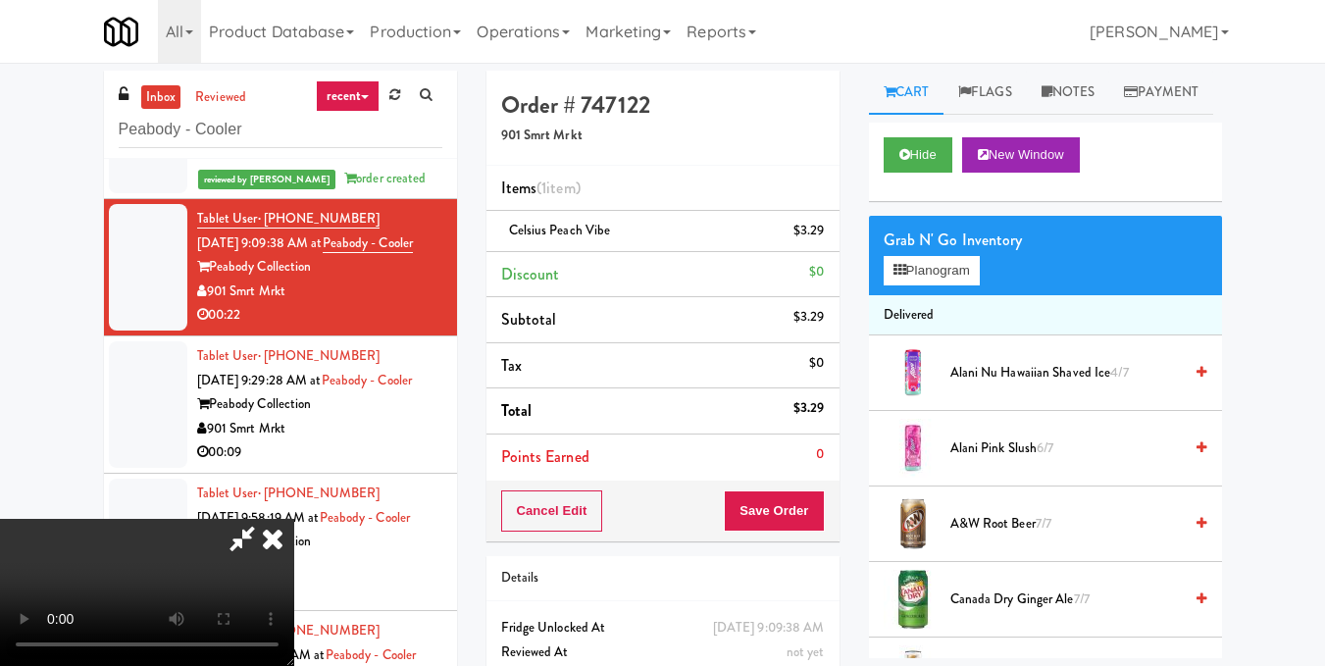
click at [294, 519] on video at bounding box center [147, 592] width 294 height 147
click at [294, 519] on icon at bounding box center [272, 538] width 43 height 39
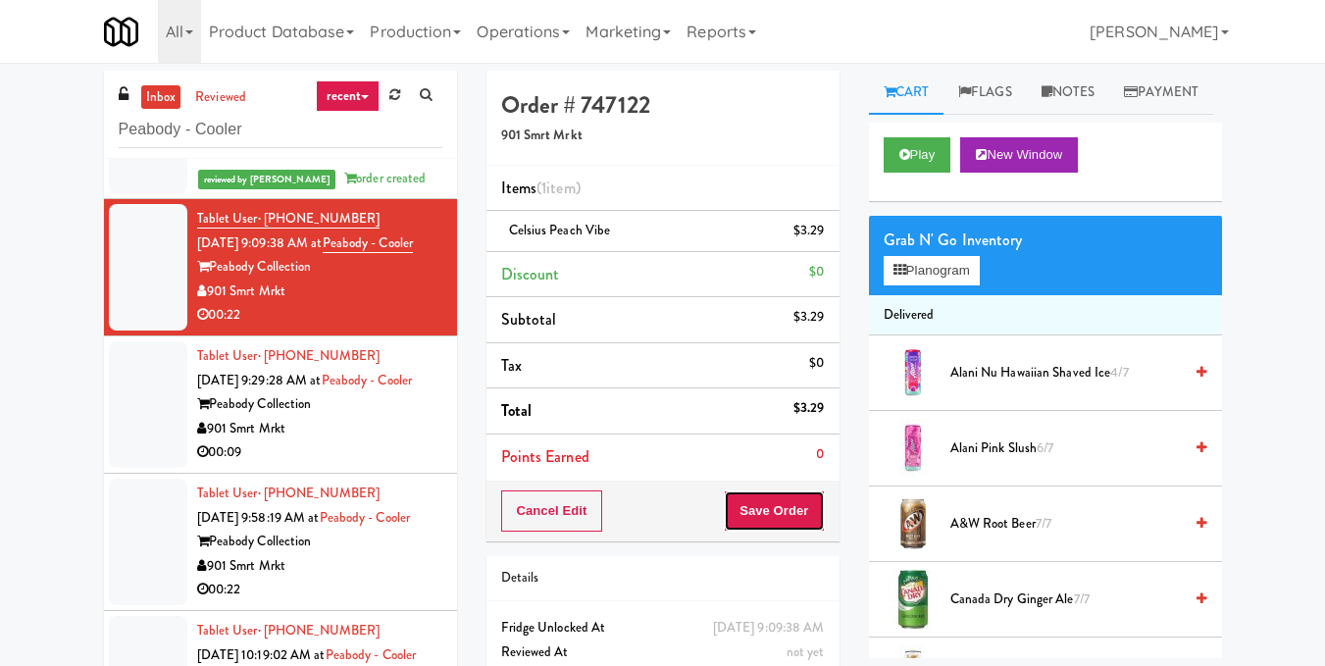
click at [774, 499] on button "Save Order" at bounding box center [774, 510] width 100 height 41
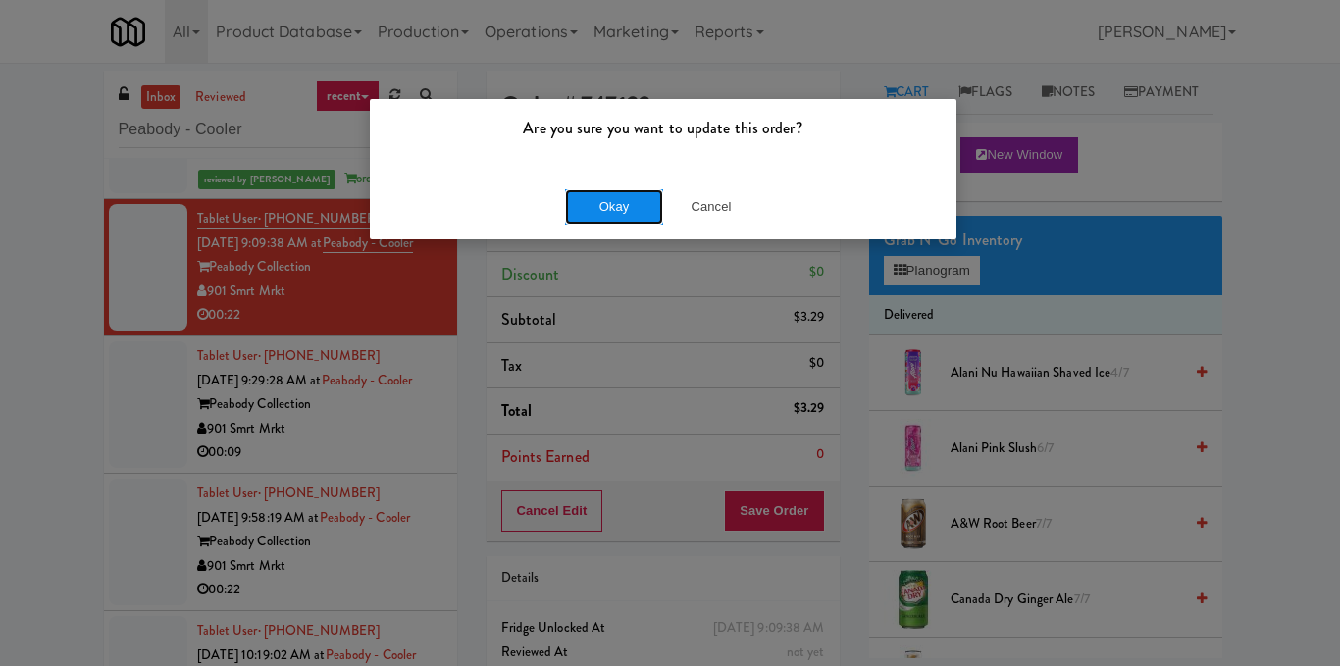
click at [624, 207] on button "Okay" at bounding box center [614, 206] width 98 height 35
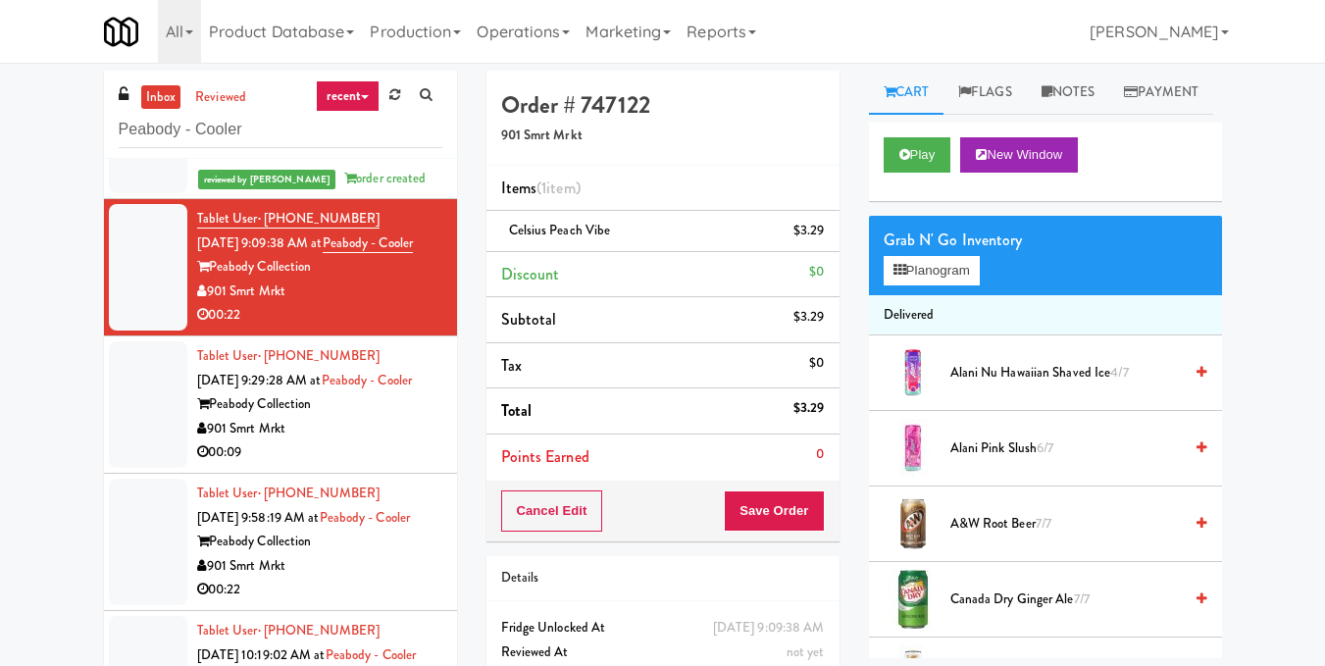
click at [360, 441] on div "901 Smrt Mrkt" at bounding box center [319, 429] width 245 height 25
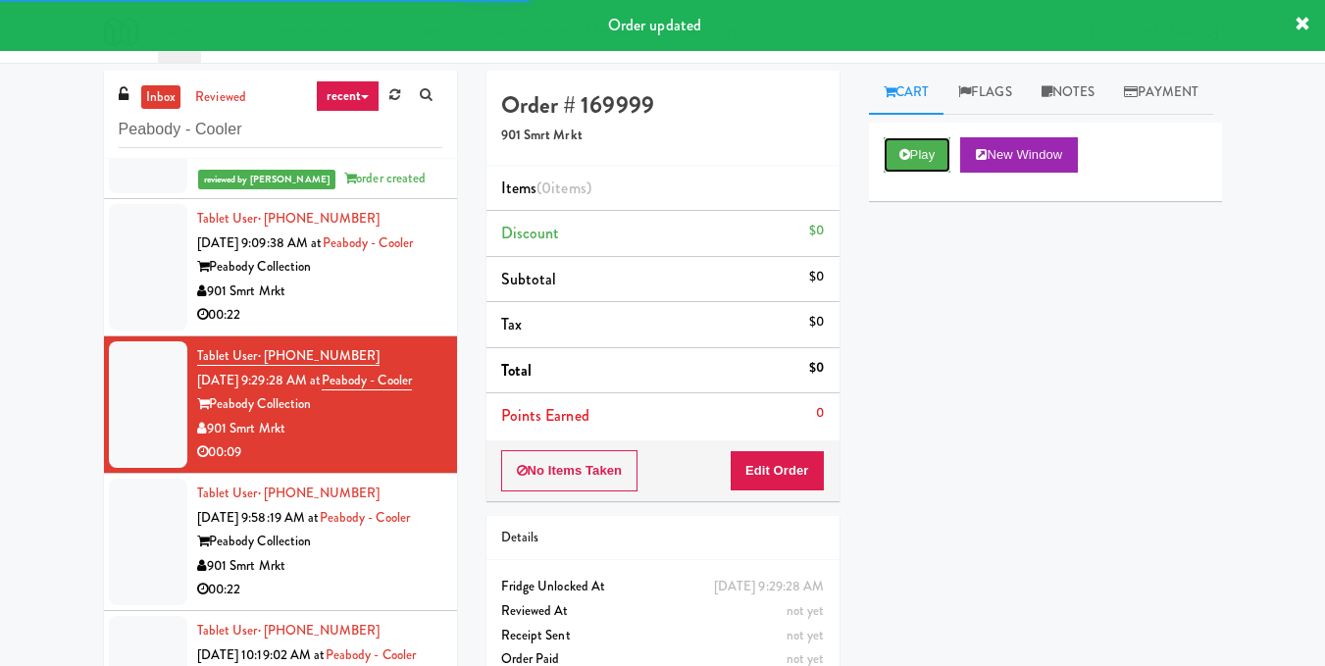
click at [924, 173] on button "Play" at bounding box center [918, 154] width 68 height 35
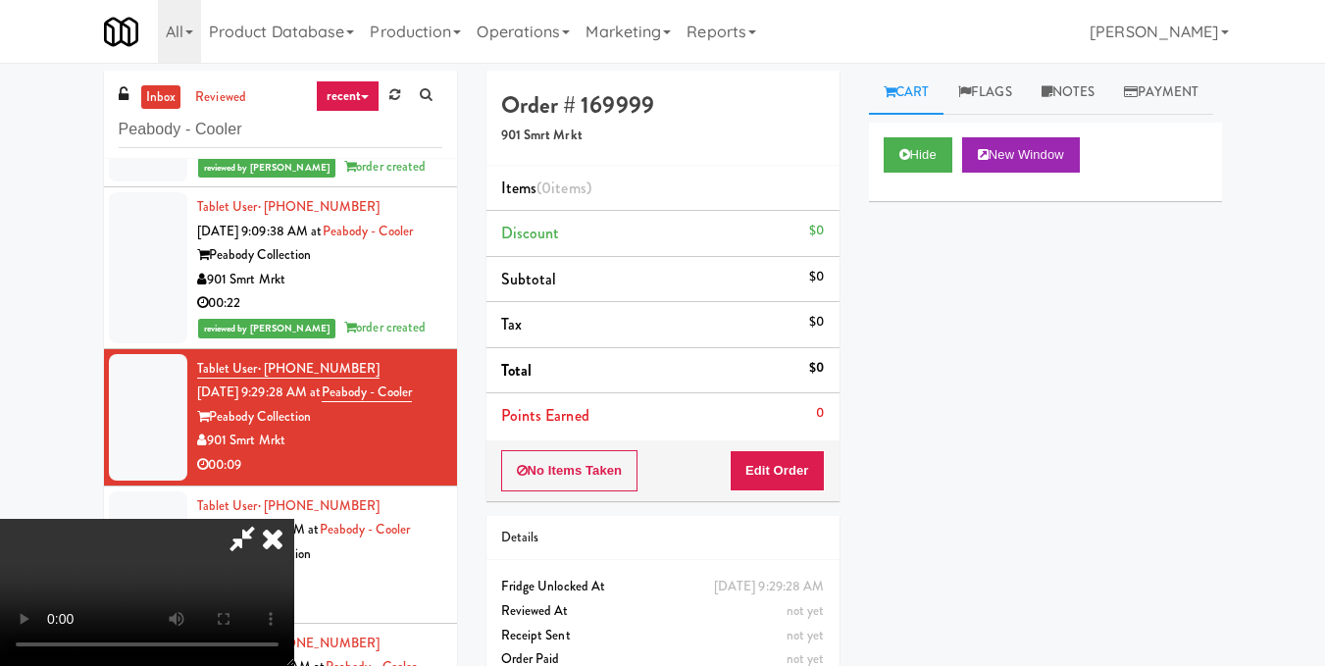
click at [294, 519] on video at bounding box center [147, 592] width 294 height 147
click at [819, 469] on button "Edit Order" at bounding box center [777, 470] width 95 height 41
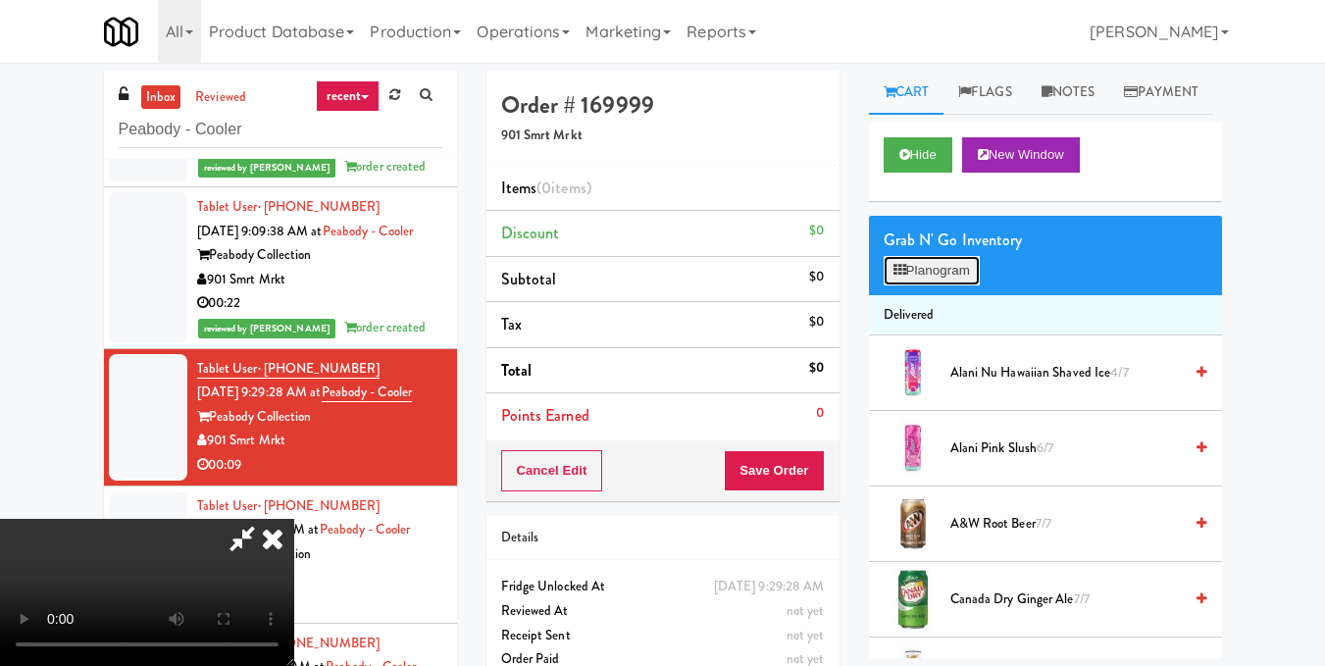
click at [899, 277] on icon at bounding box center [899, 270] width 13 height 13
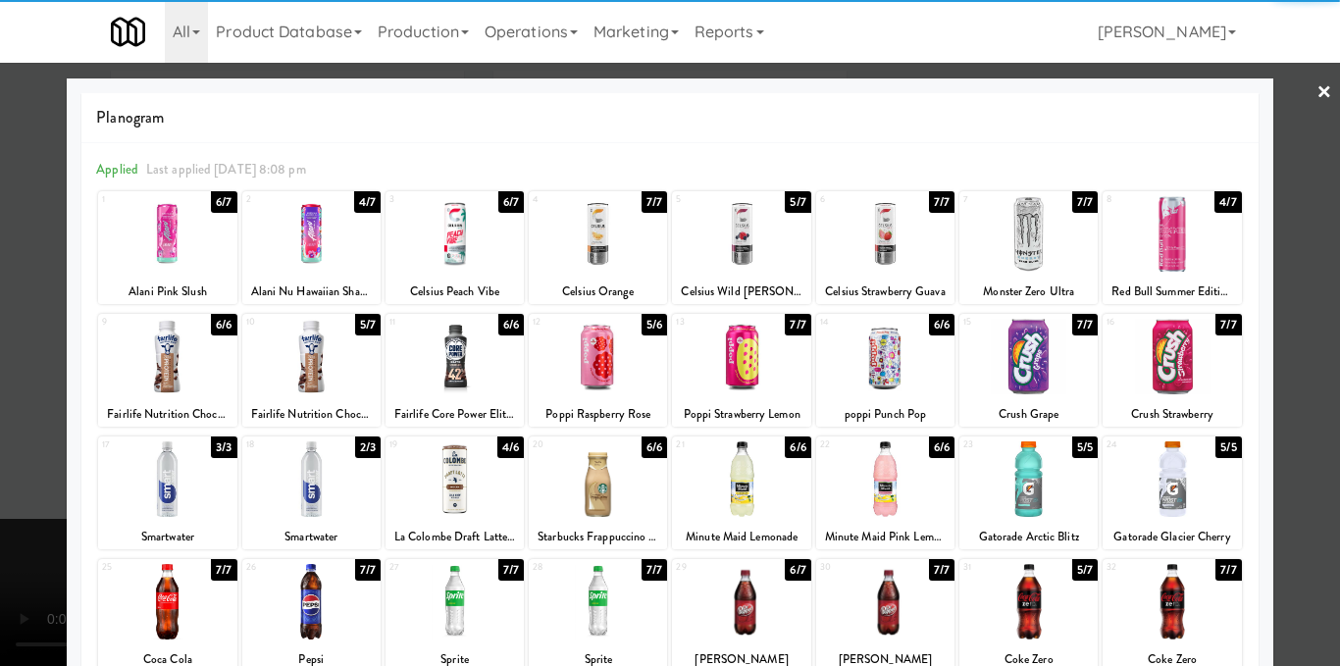
scroll to position [98, 0]
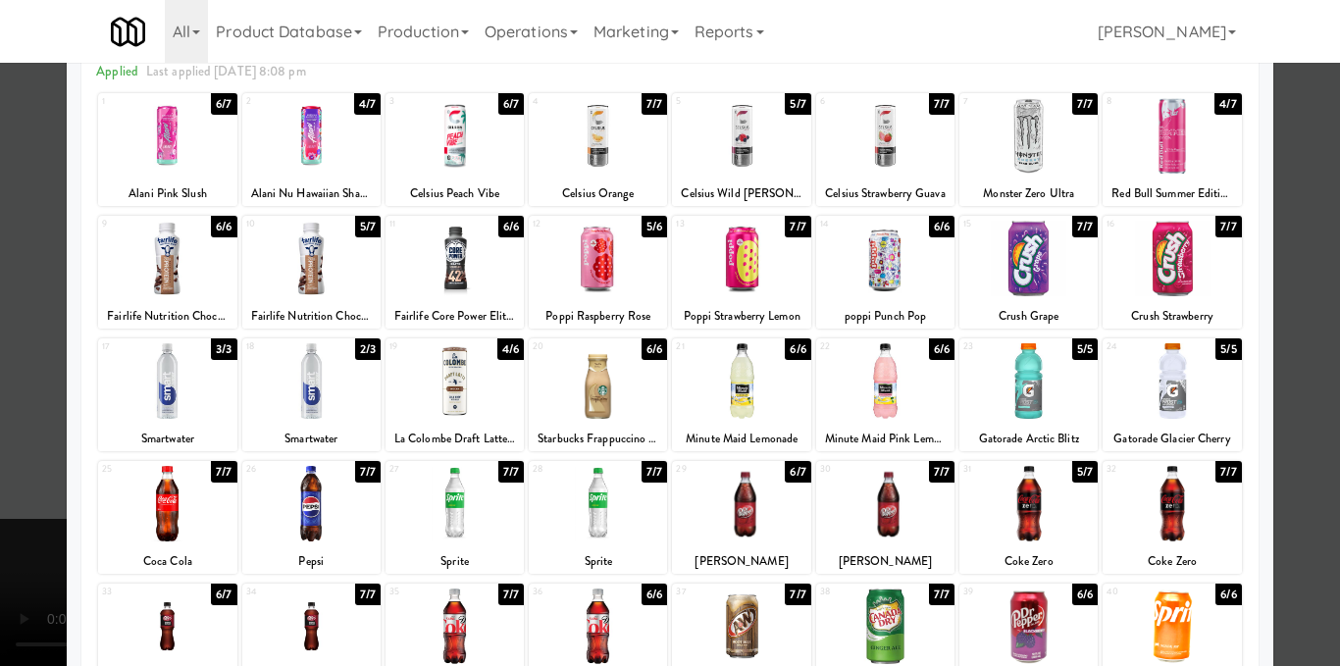
click at [459, 399] on div at bounding box center [454, 381] width 138 height 76
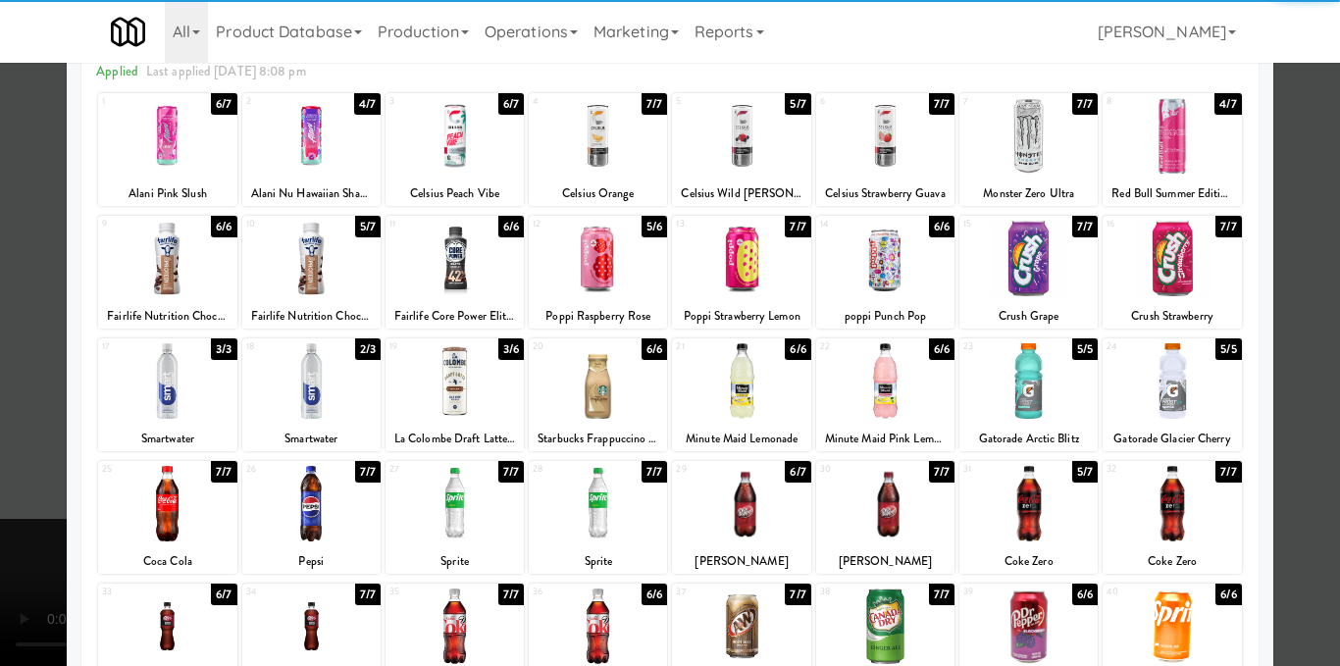
click at [1294, 368] on div at bounding box center [670, 333] width 1340 height 666
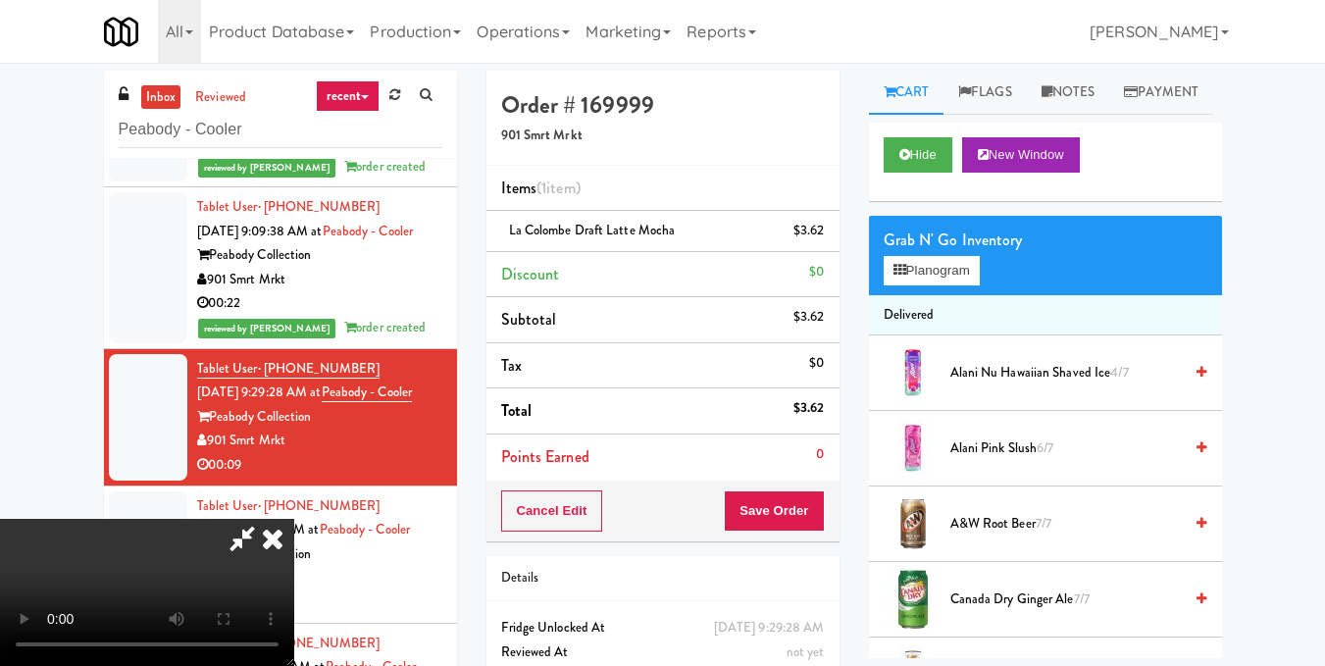
click at [294, 519] on video at bounding box center [147, 592] width 294 height 147
click at [934, 285] on button "Planogram" at bounding box center [932, 270] width 96 height 29
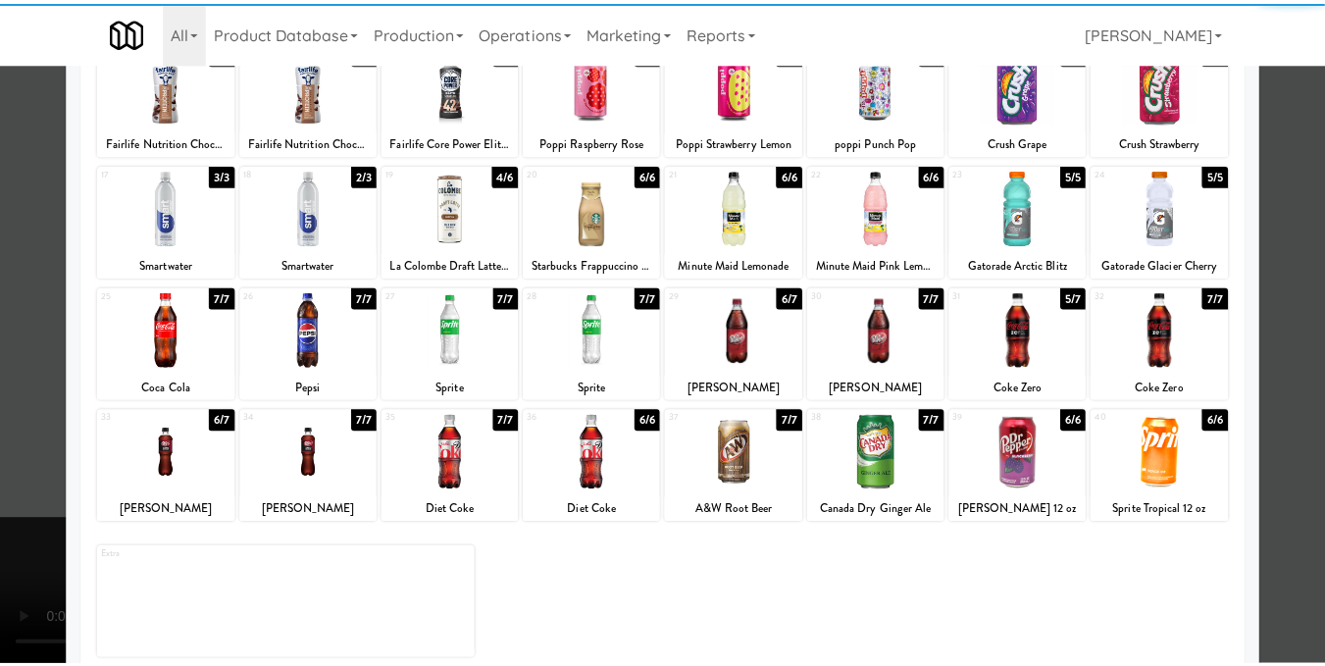
scroll to position [297, 0]
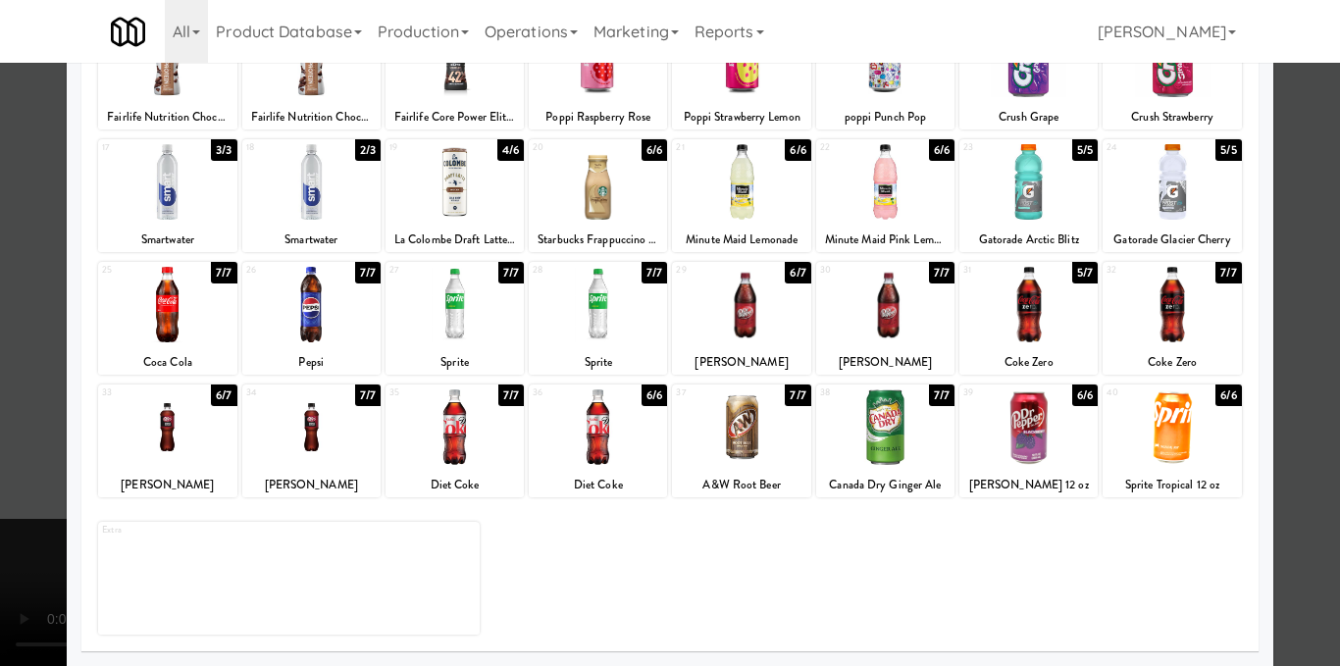
click at [543, 437] on div at bounding box center [598, 427] width 138 height 76
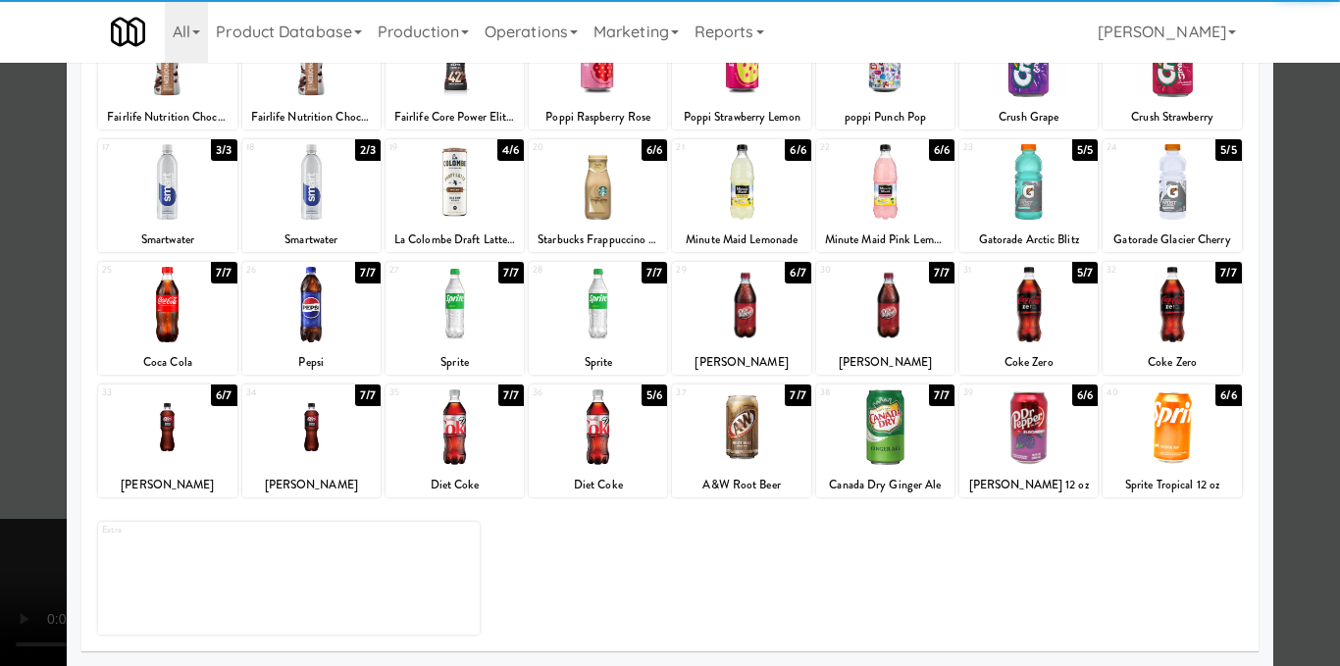
click at [1288, 320] on div at bounding box center [670, 333] width 1340 height 666
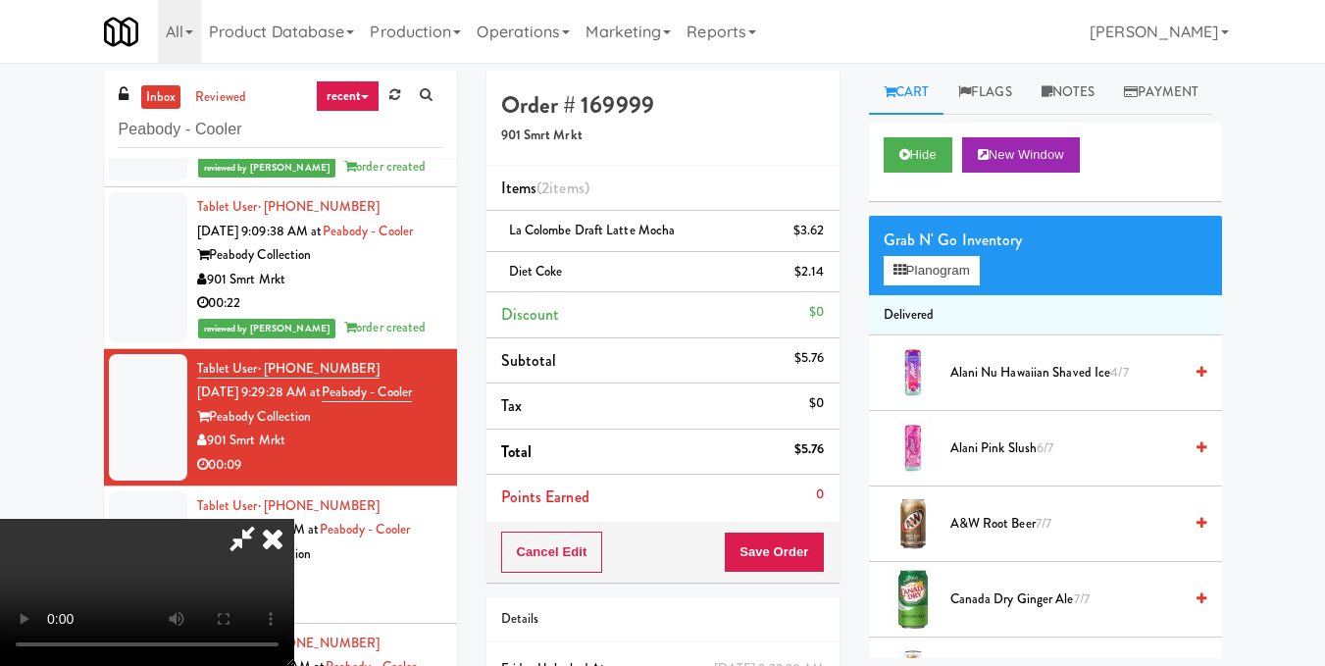
click at [294, 519] on video at bounding box center [147, 592] width 294 height 147
click at [294, 519] on icon at bounding box center [272, 538] width 43 height 39
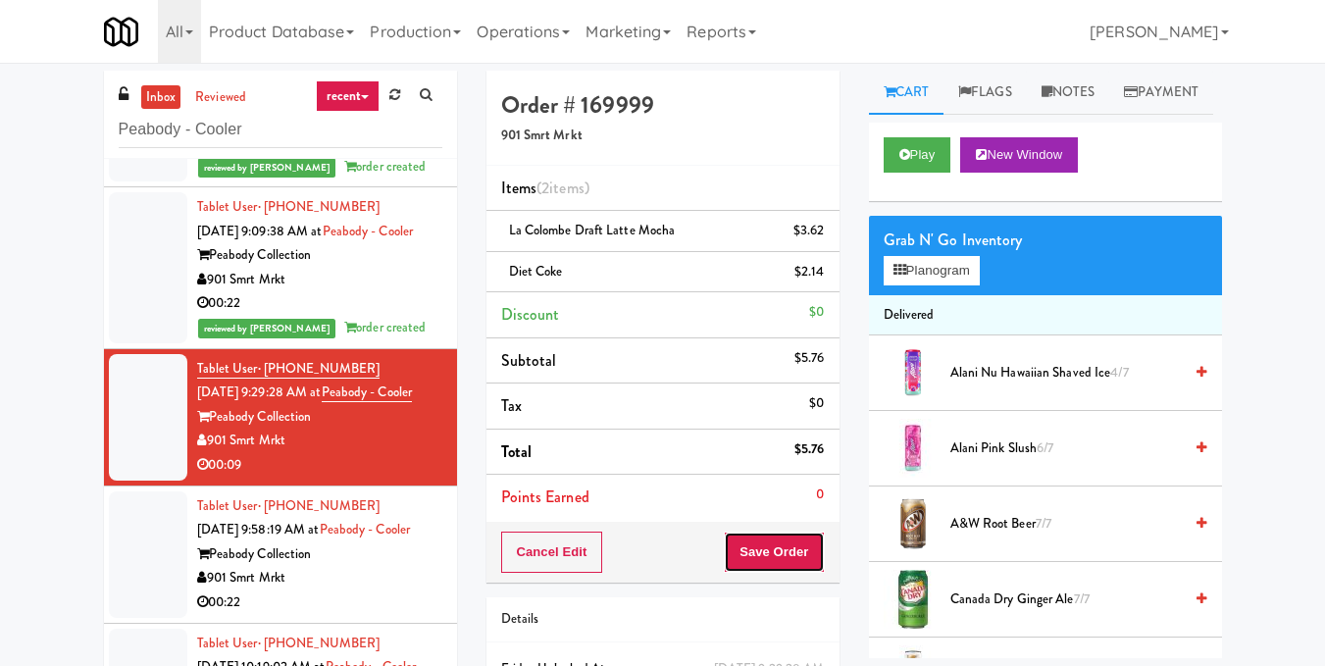
click at [803, 551] on button "Save Order" at bounding box center [774, 552] width 100 height 41
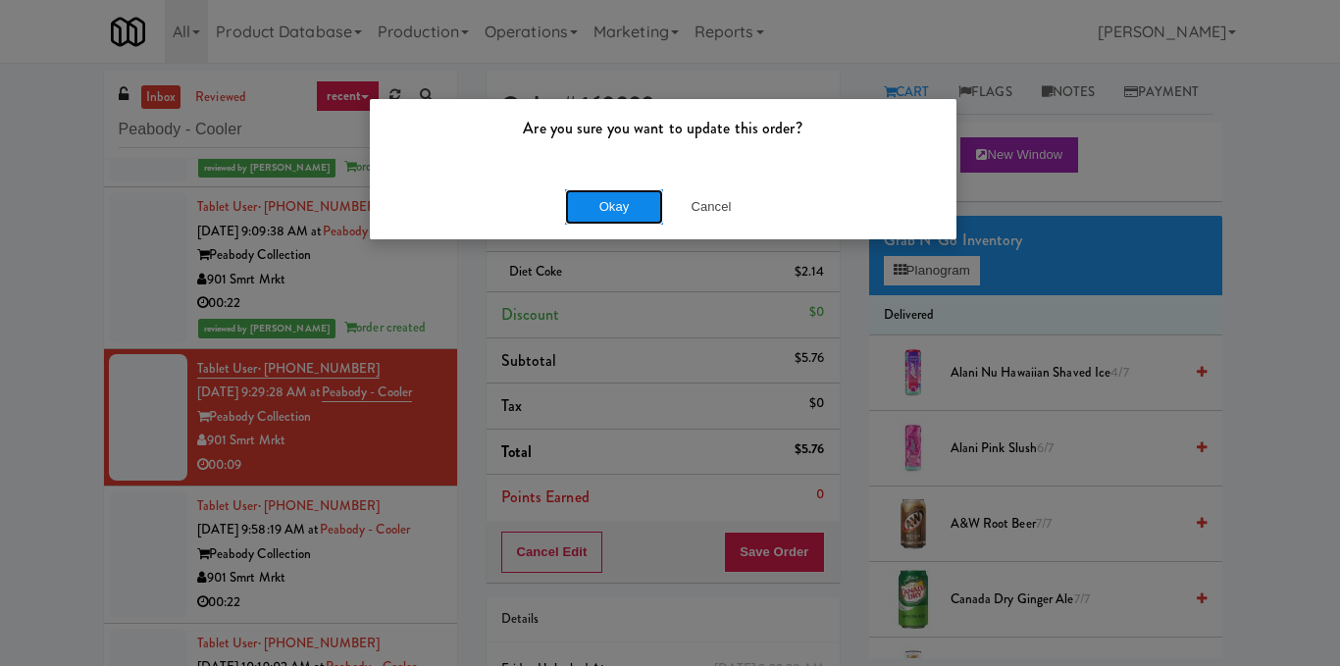
click at [614, 211] on button "Okay" at bounding box center [614, 206] width 98 height 35
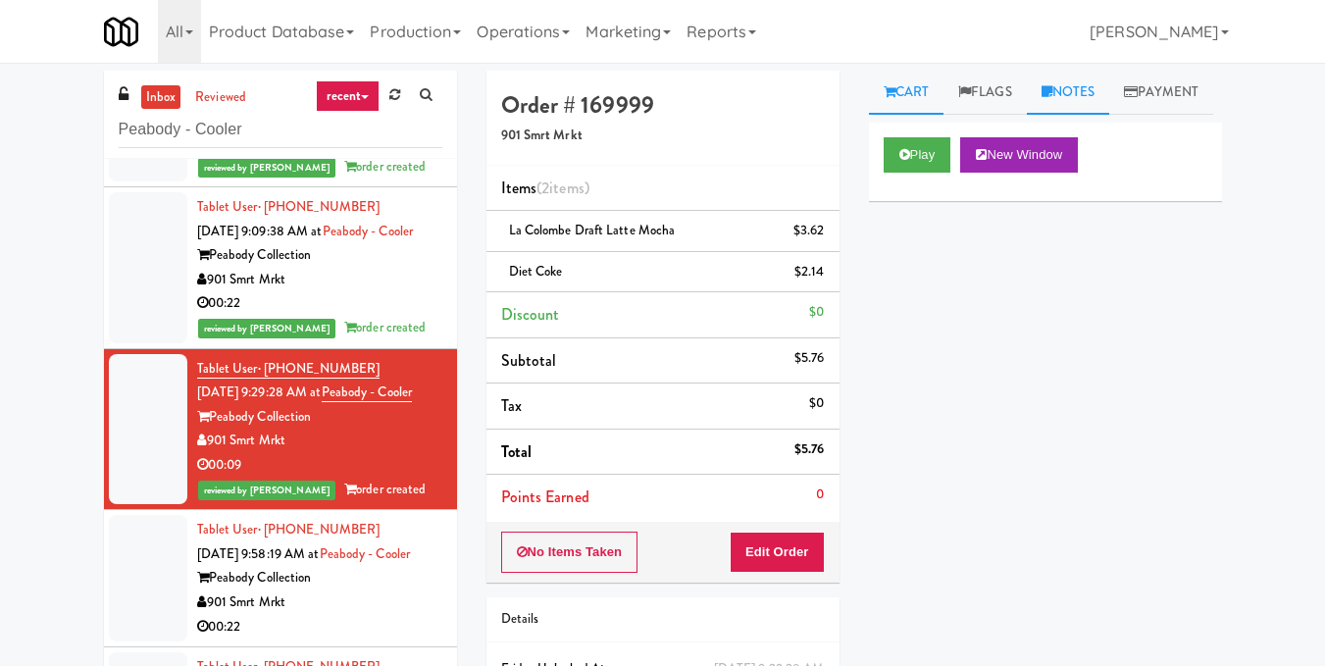
click at [1110, 88] on link "Notes" at bounding box center [1068, 93] width 83 height 44
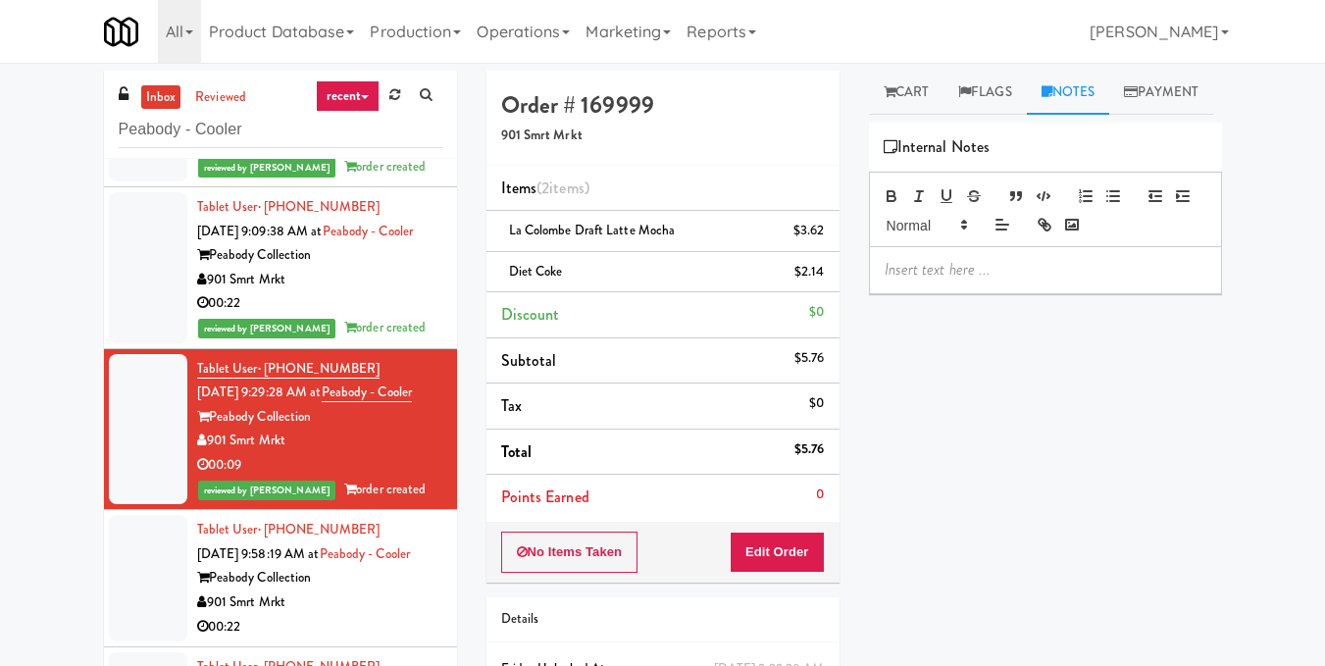
click at [1016, 292] on div at bounding box center [1045, 269] width 351 height 45
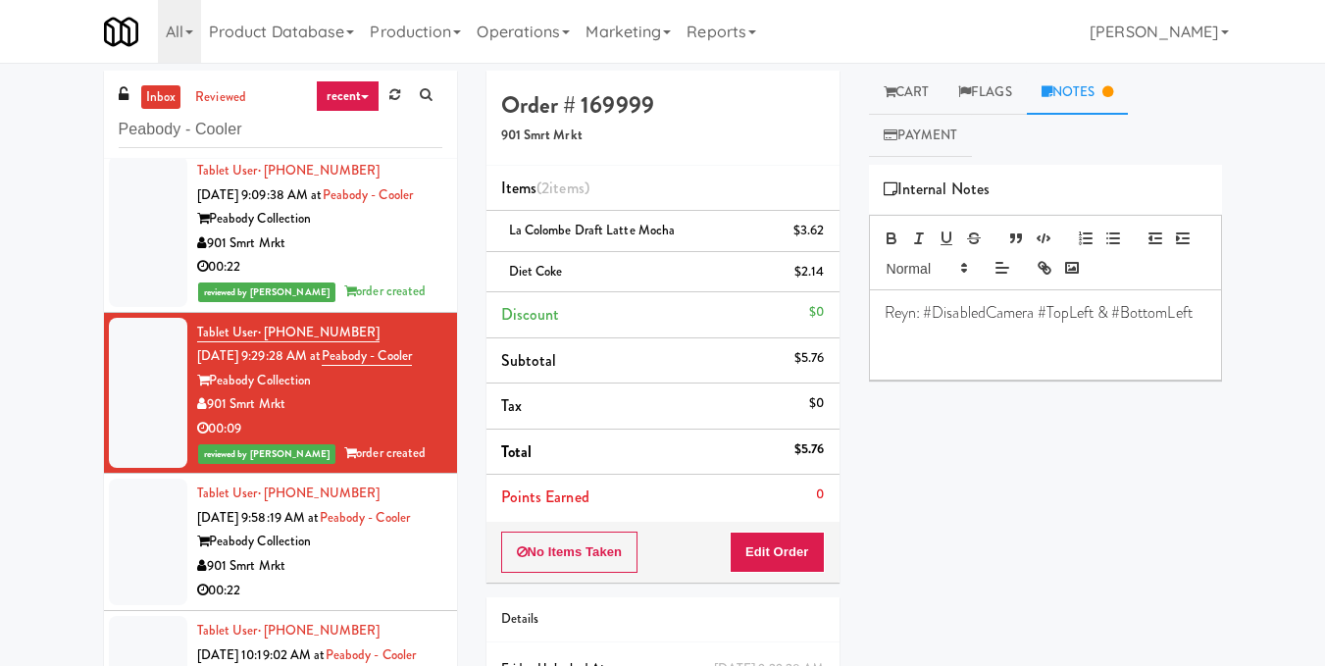
scroll to position [476, 0]
click at [378, 530] on div "Peabody Collection" at bounding box center [319, 542] width 245 height 25
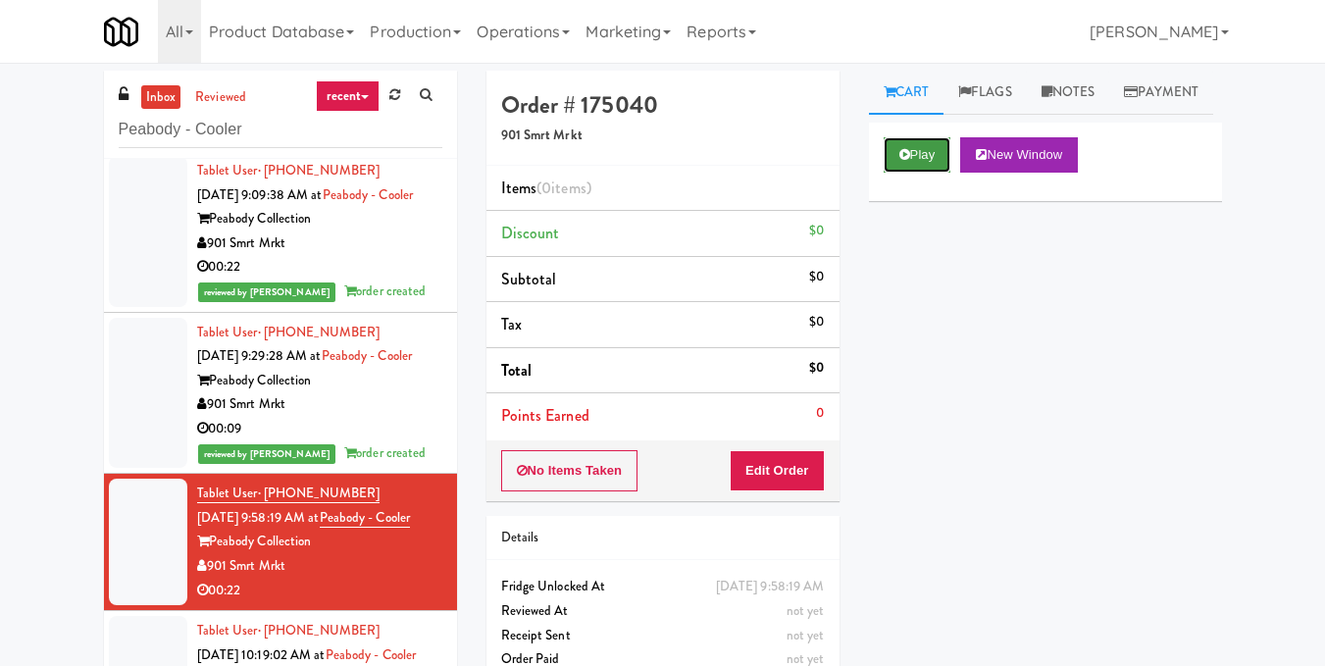
click at [910, 173] on button "Play" at bounding box center [918, 154] width 68 height 35
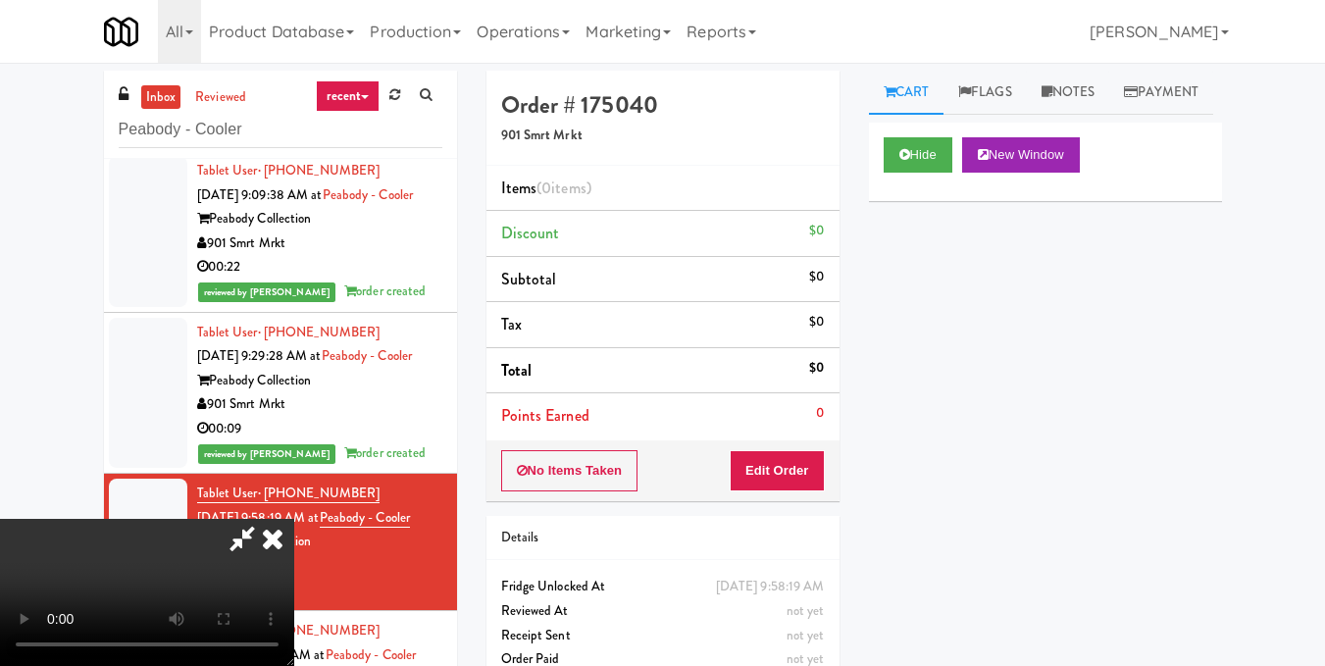
click at [294, 519] on video at bounding box center [147, 592] width 294 height 147
click at [810, 479] on button "Edit Order" at bounding box center [777, 470] width 95 height 41
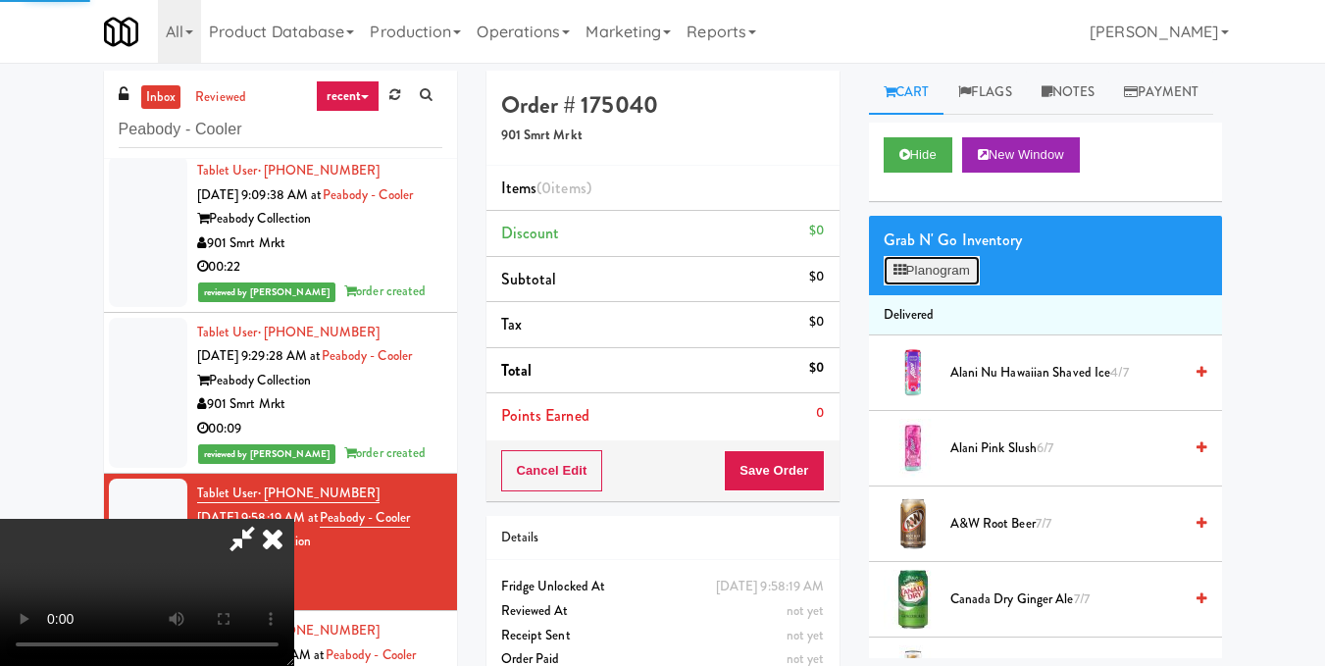
click at [924, 285] on button "Planogram" at bounding box center [932, 270] width 96 height 29
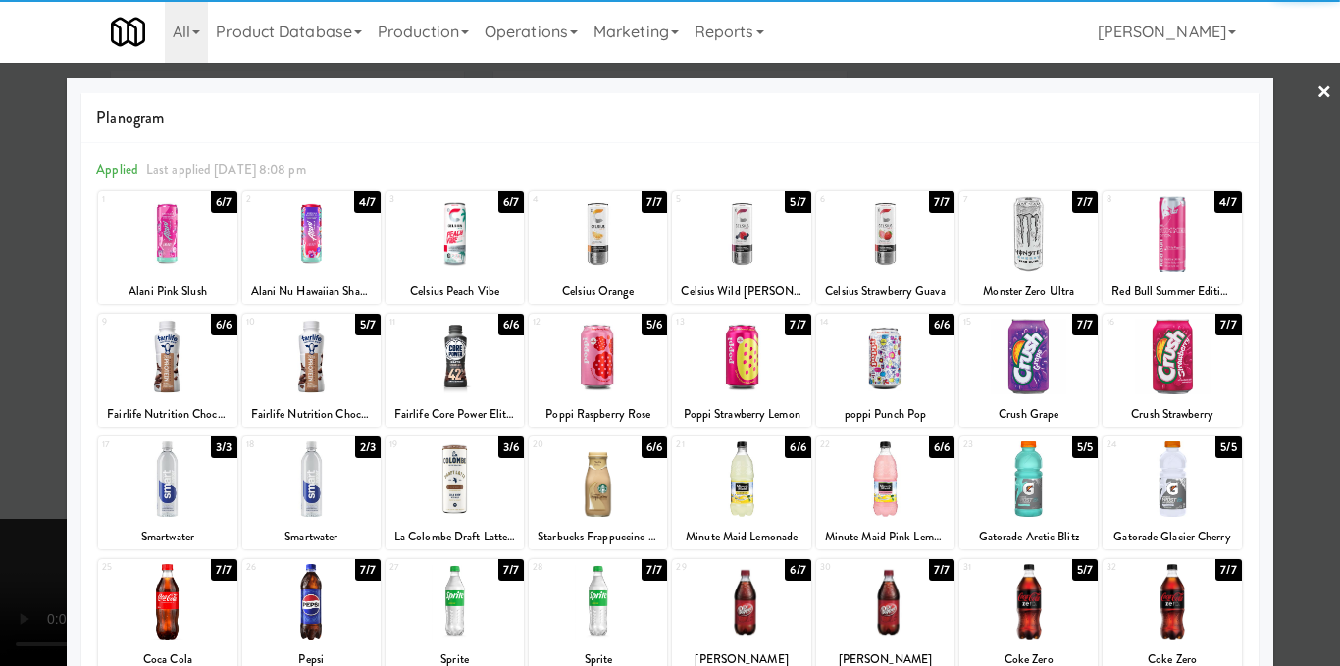
click at [1140, 245] on div at bounding box center [1171, 234] width 138 height 76
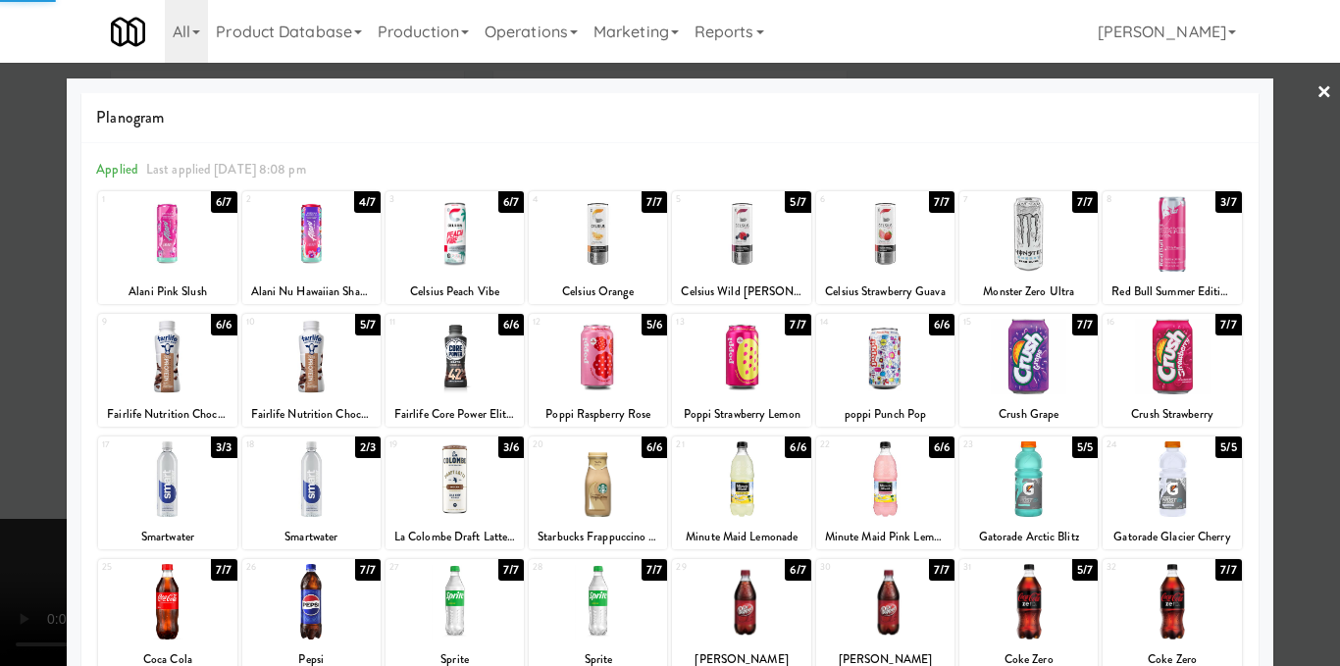
drag, startPoint x: 1313, startPoint y: 307, endPoint x: 1091, endPoint y: 369, distance: 231.1
click at [1313, 308] on div at bounding box center [670, 333] width 1340 height 666
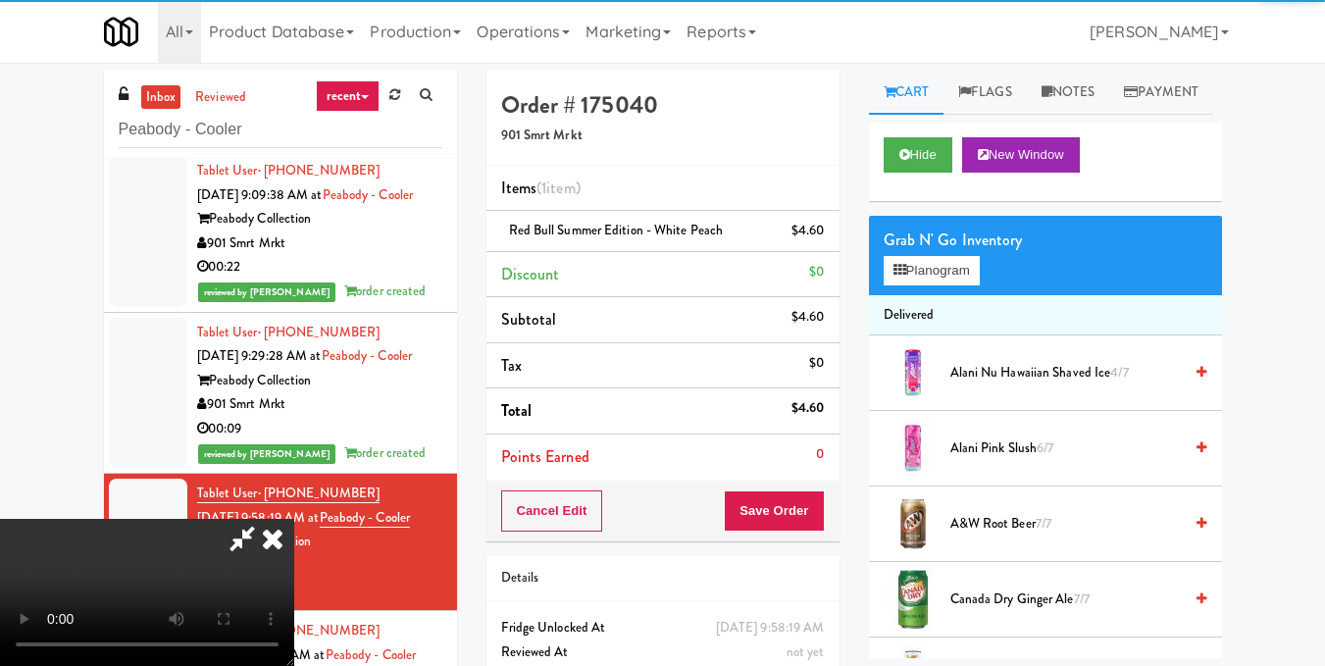
click at [294, 577] on video at bounding box center [147, 592] width 294 height 147
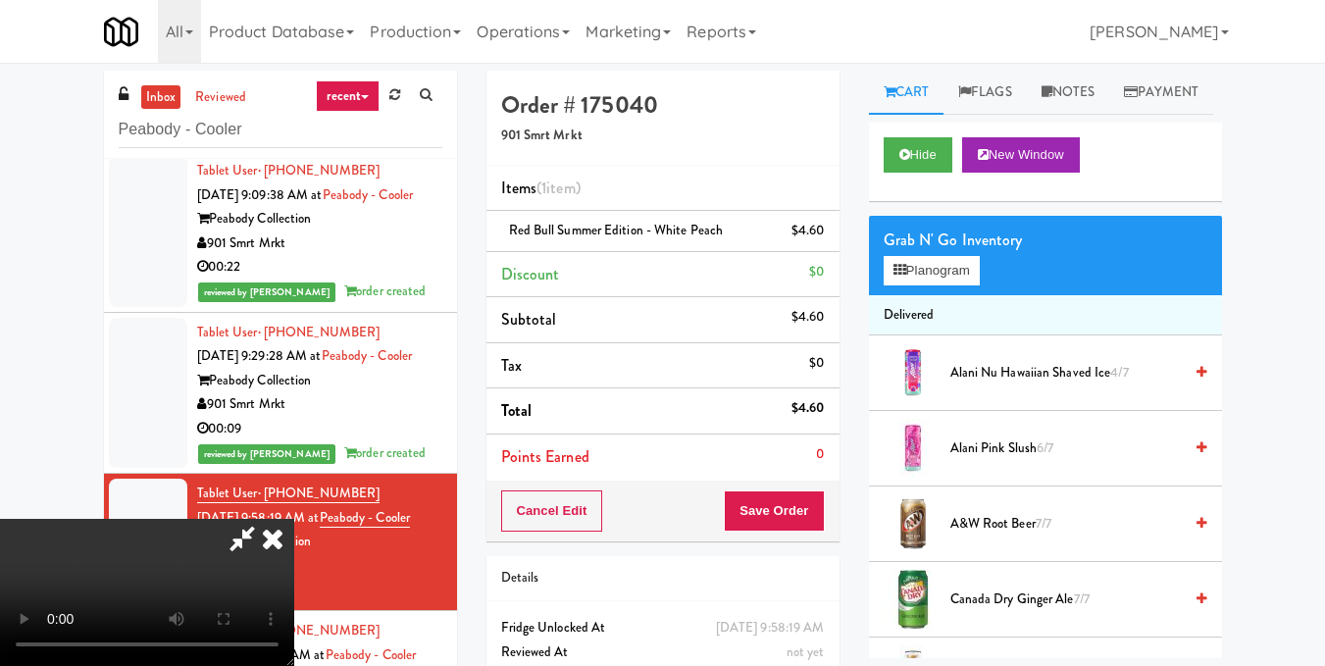
click at [294, 519] on icon at bounding box center [272, 538] width 43 height 39
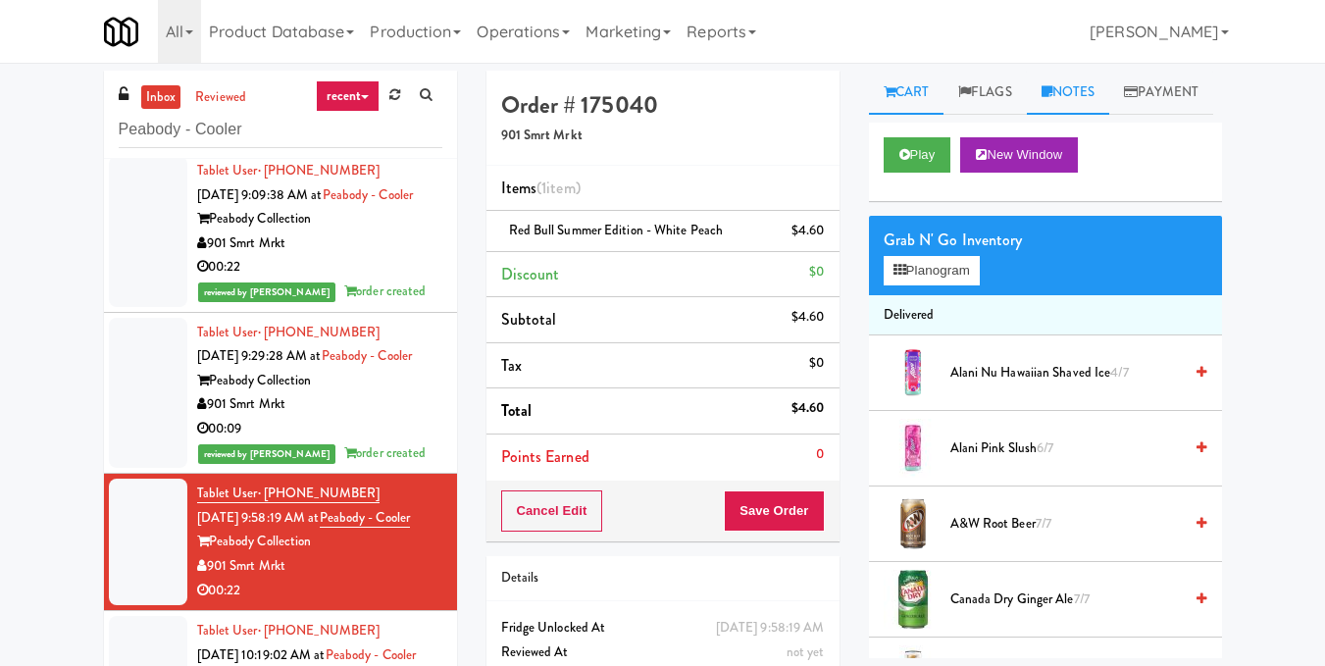
click at [1092, 106] on link "Notes" at bounding box center [1068, 93] width 83 height 44
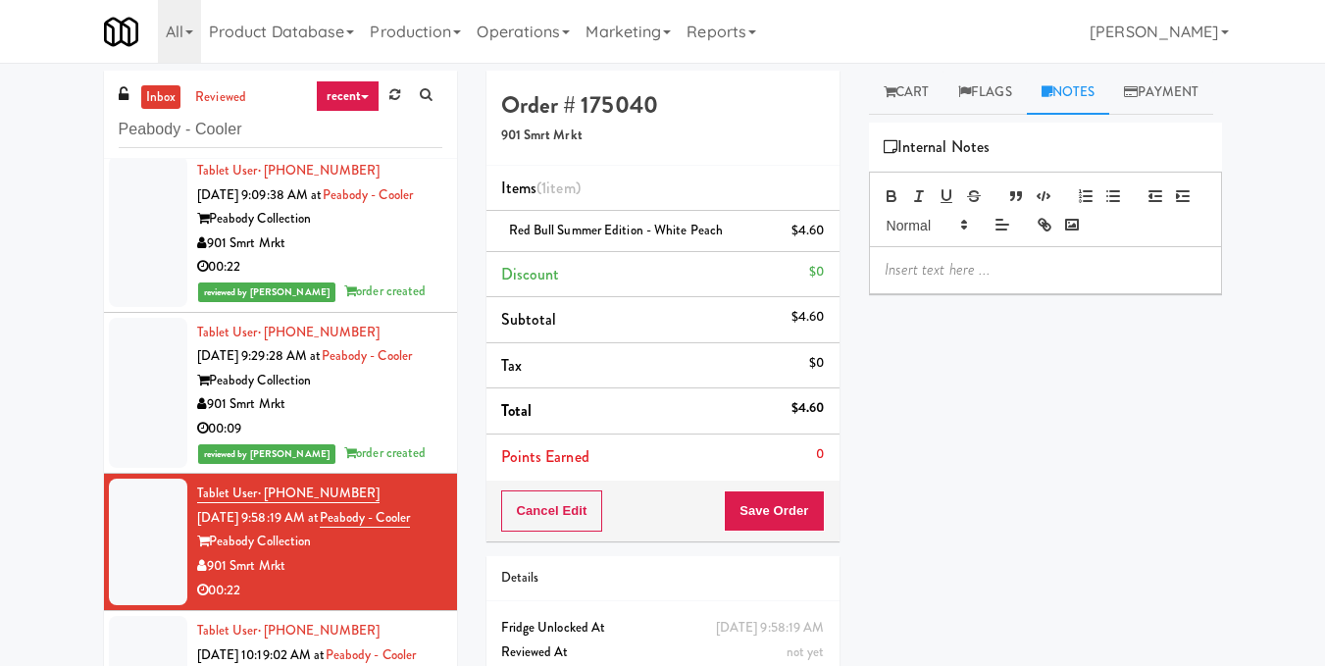
click at [1032, 281] on p at bounding box center [1046, 270] width 322 height 22
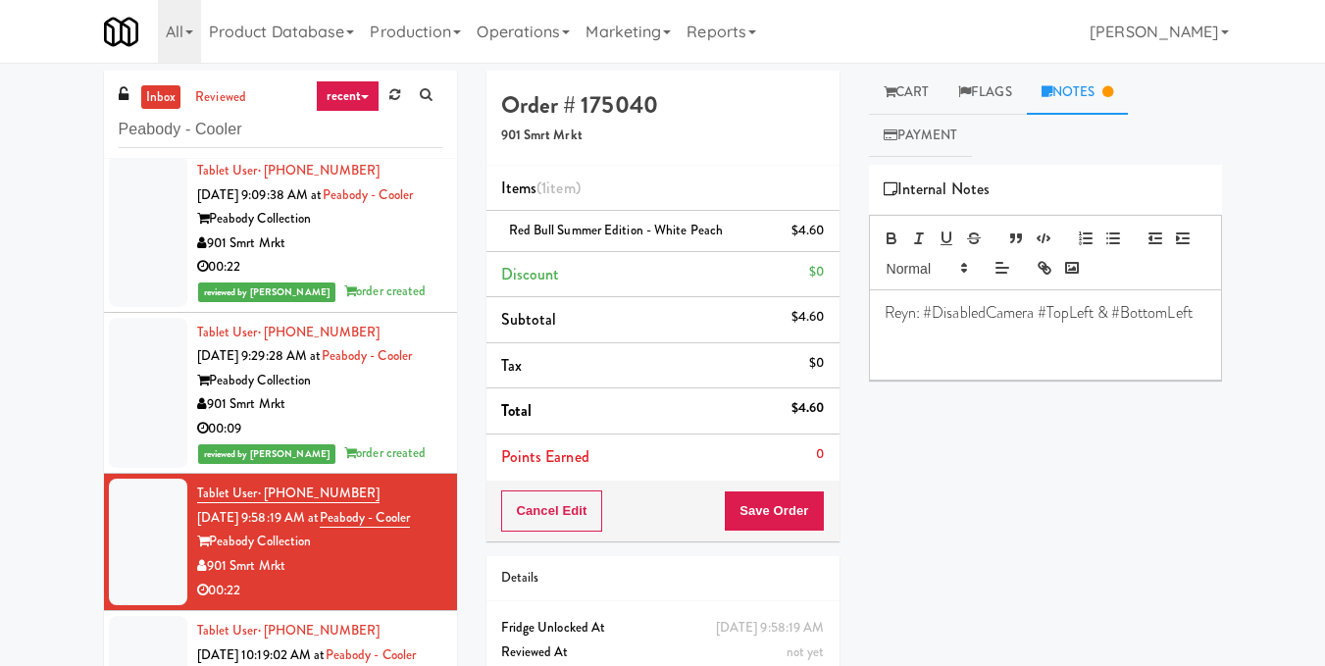
scroll to position [96, 0]
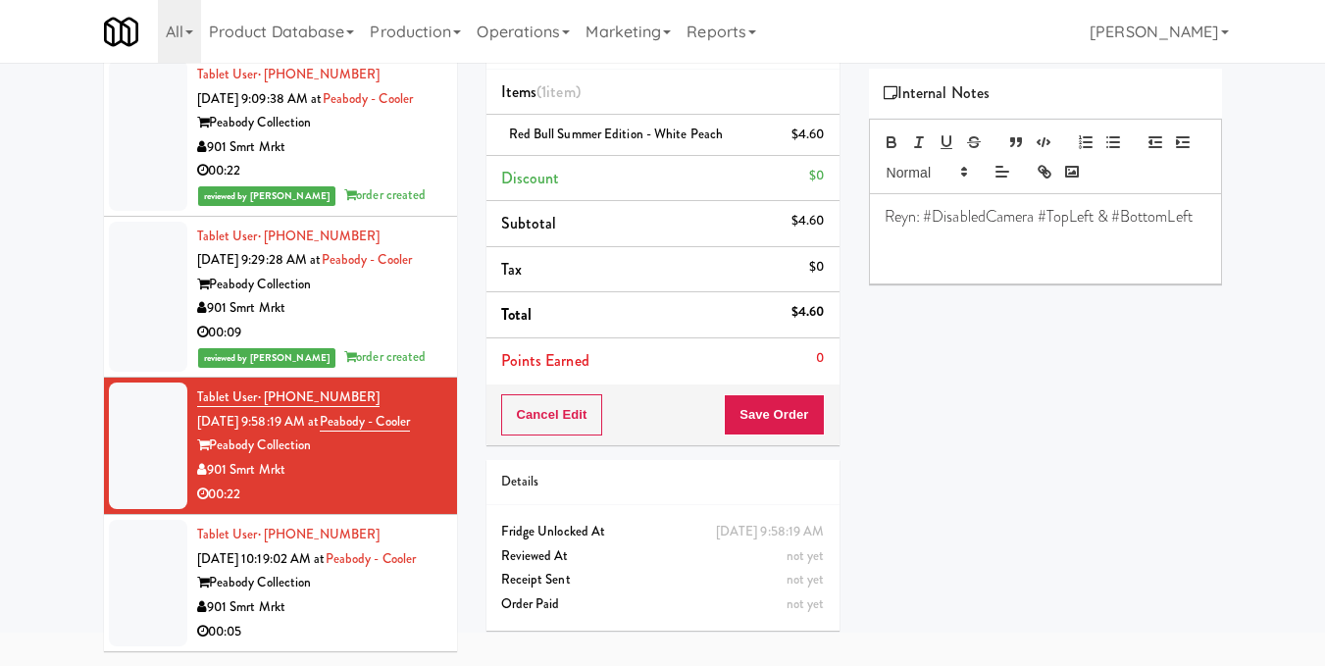
drag, startPoint x: 378, startPoint y: 609, endPoint x: 410, endPoint y: 555, distance: 62.9
click at [379, 609] on div "901 Smrt Mrkt" at bounding box center [319, 607] width 245 height 25
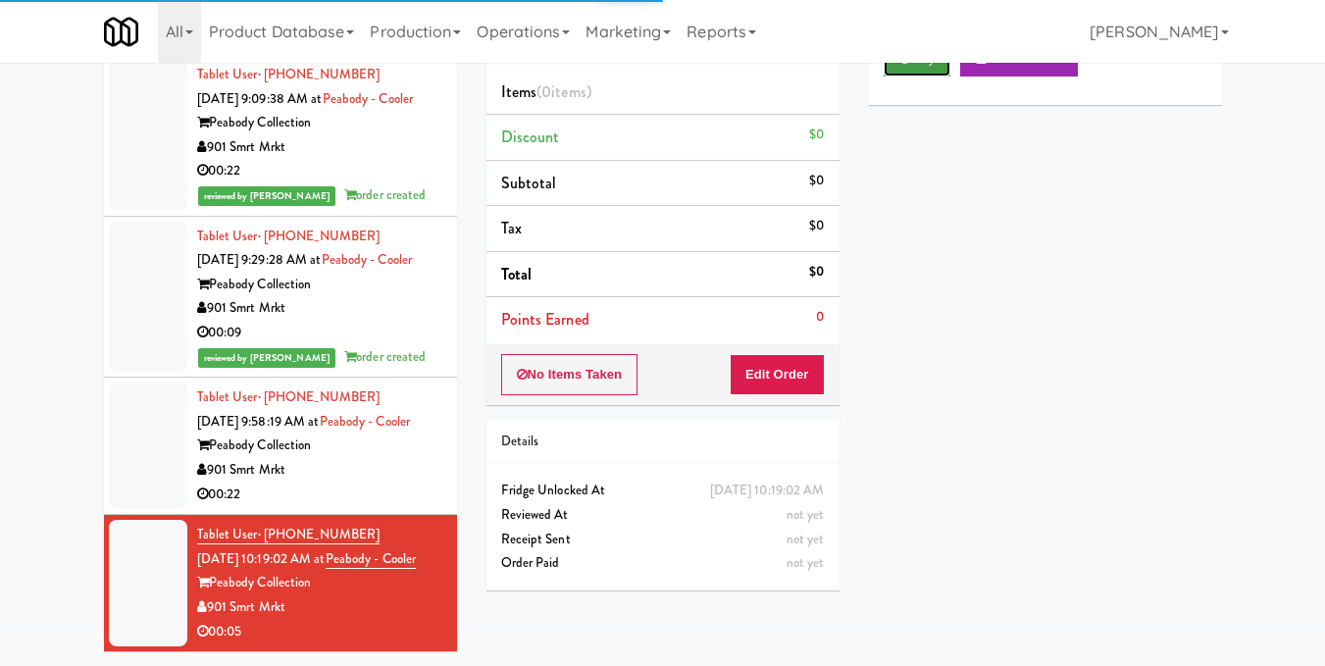
click at [931, 77] on button "Play" at bounding box center [918, 58] width 68 height 35
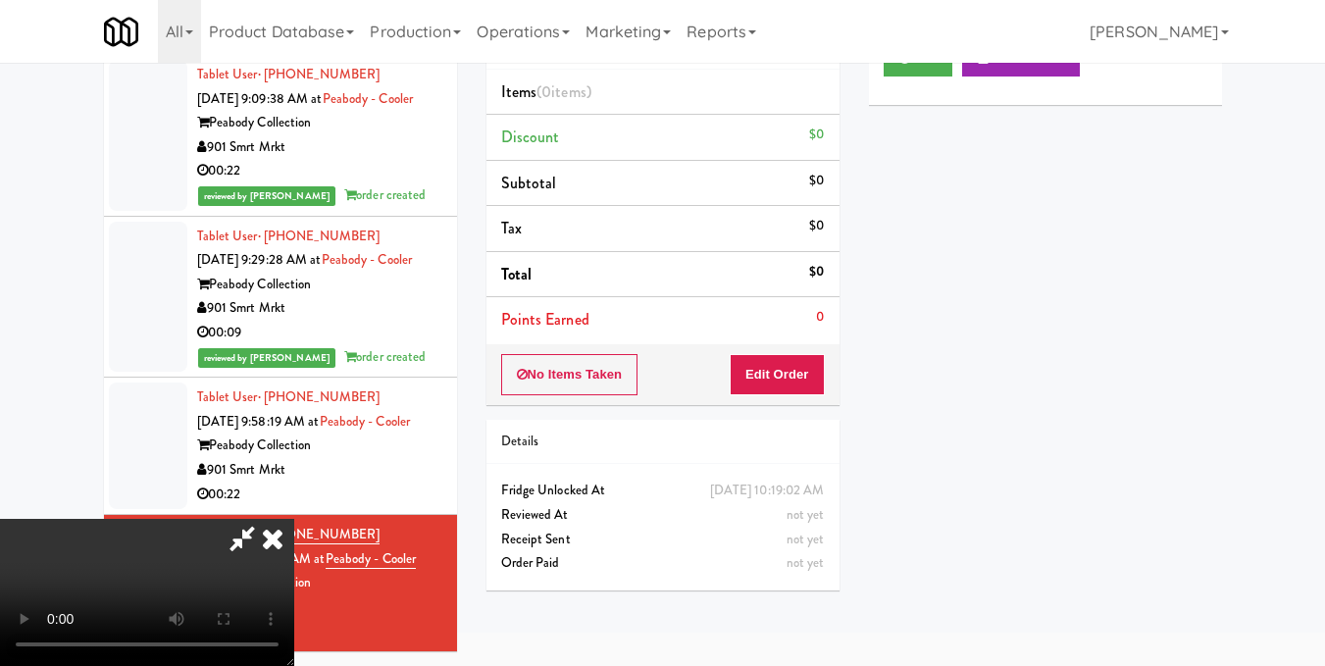
click at [294, 519] on video at bounding box center [147, 592] width 294 height 147
click at [805, 375] on button "Edit Order" at bounding box center [777, 374] width 95 height 41
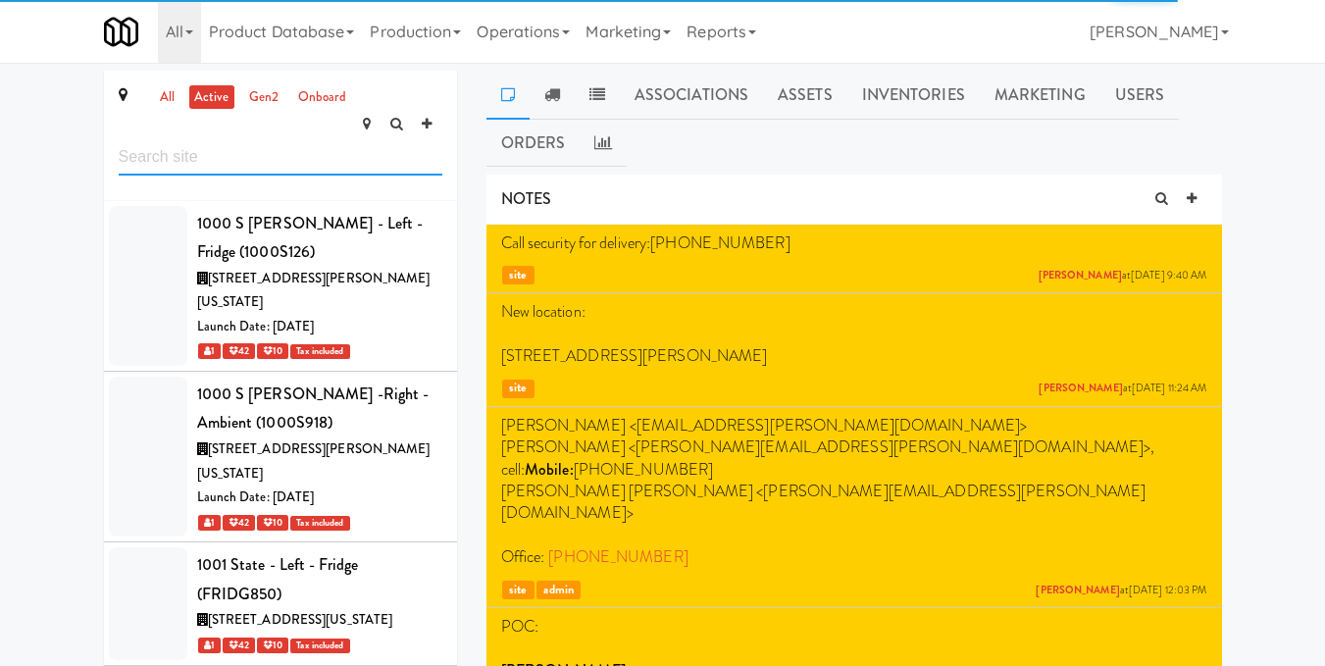
scroll to position [54301, 0]
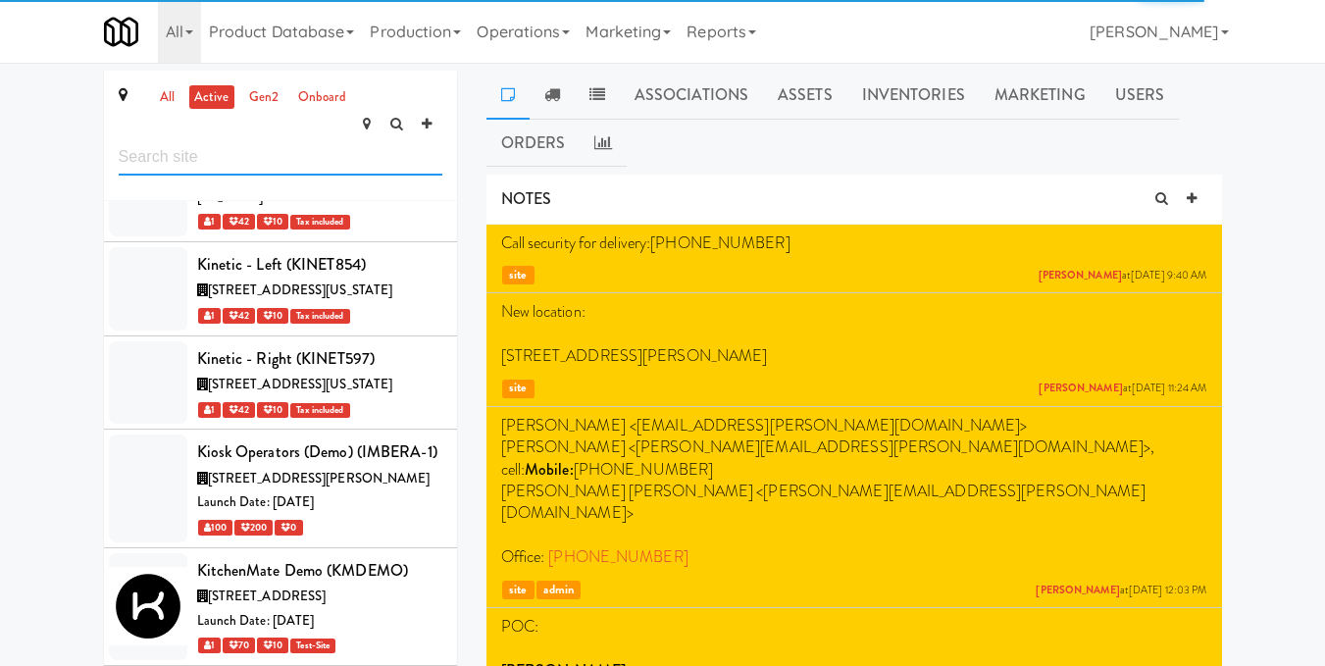
paste input "Mattr (formerly Shawcor)"
type input "Mattr (formerly Shawcor)"
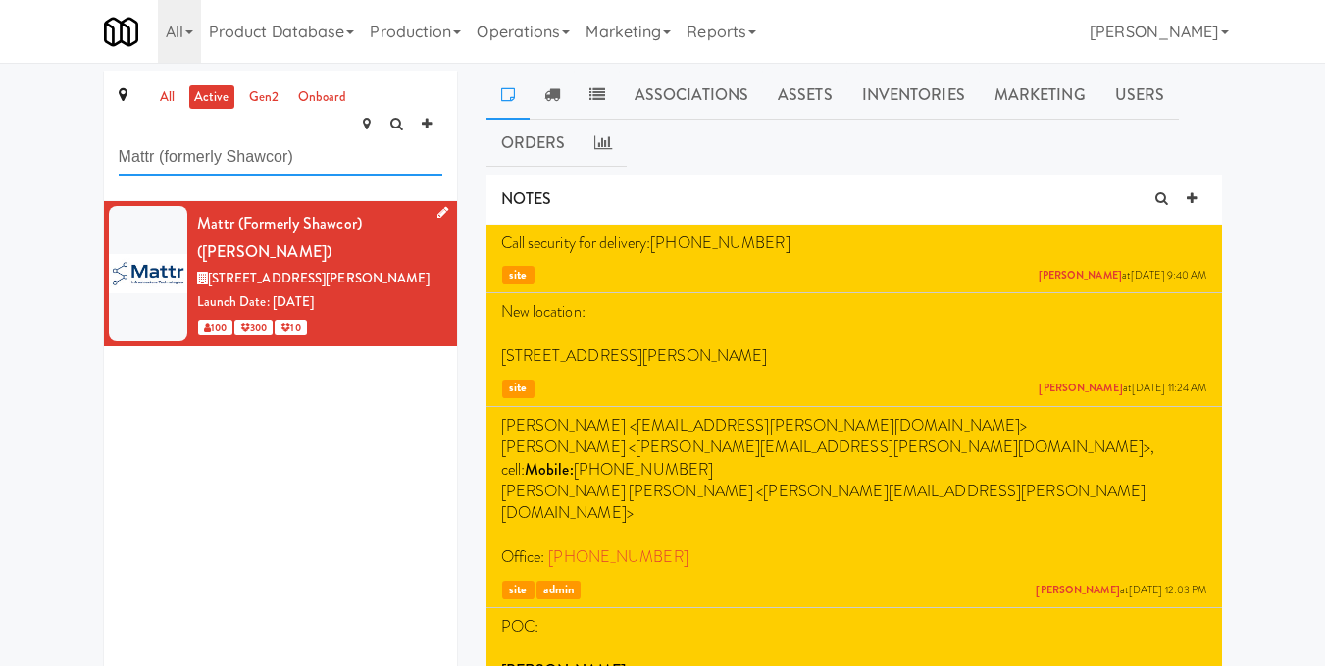
scroll to position [0, 0]
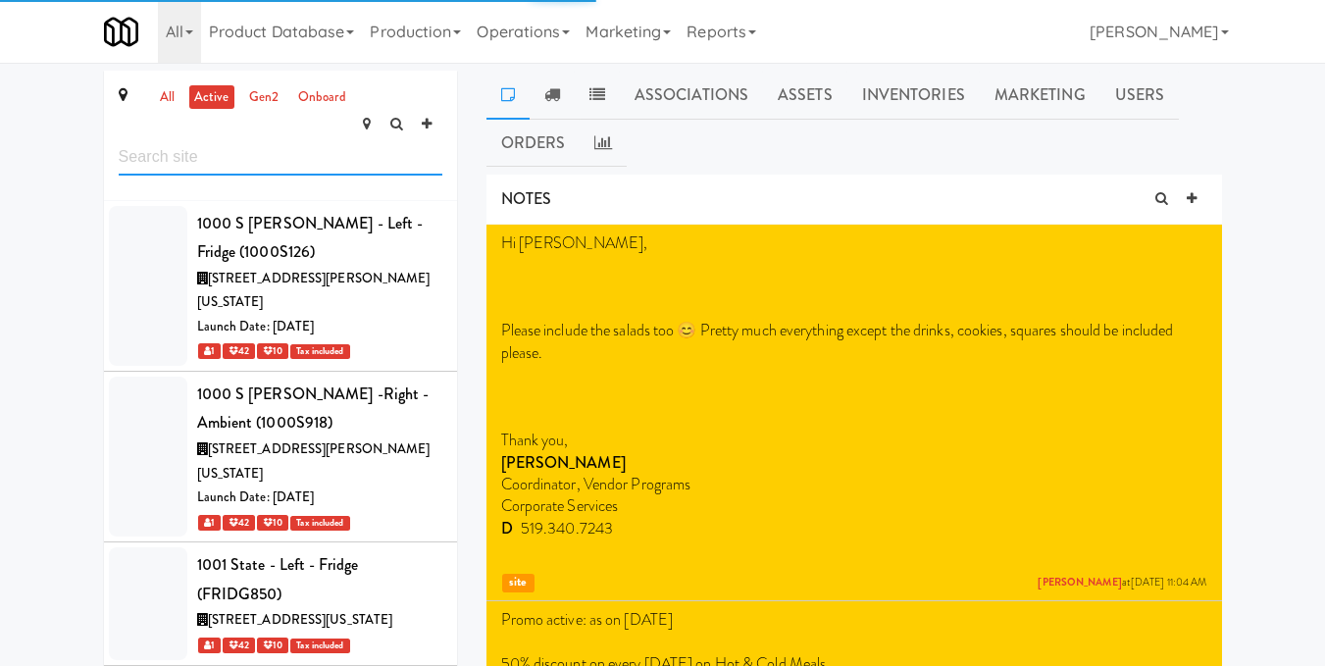
scroll to position [30937, 0]
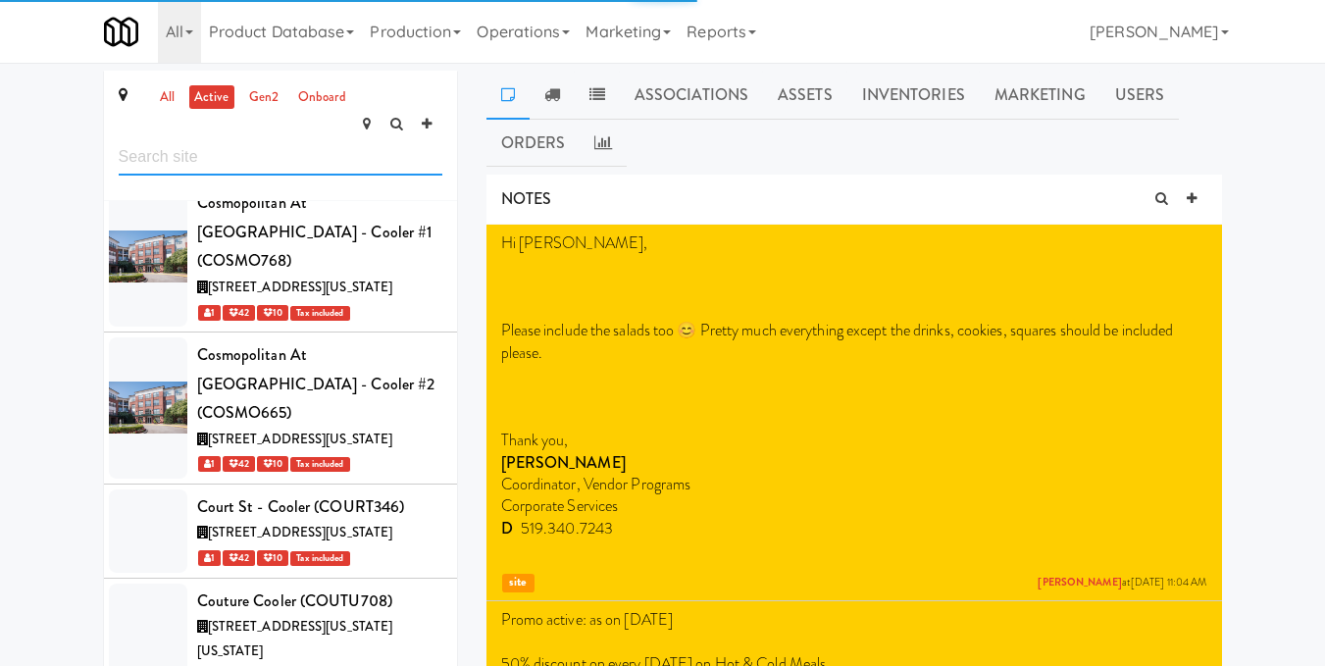
click at [325, 139] on input "text" at bounding box center [281, 157] width 324 height 36
click at [198, 139] on input "text" at bounding box center [281, 157] width 324 height 36
paste input "Definity Insurance"
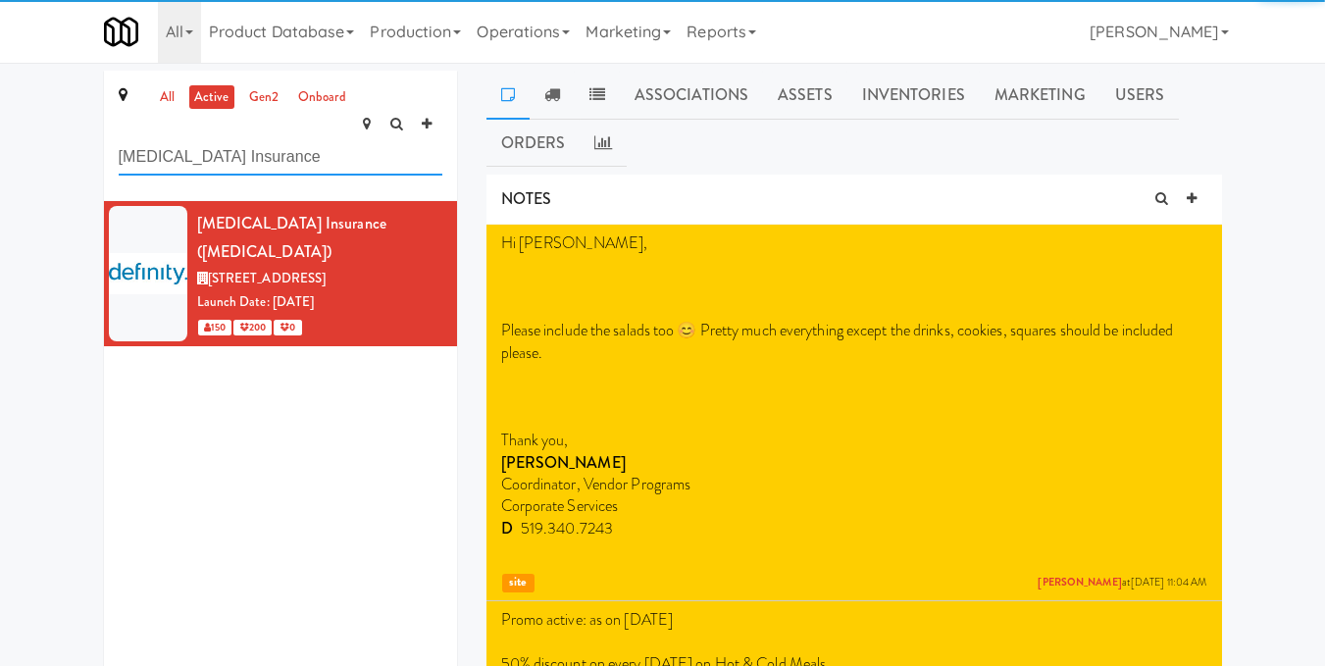
scroll to position [0, 0]
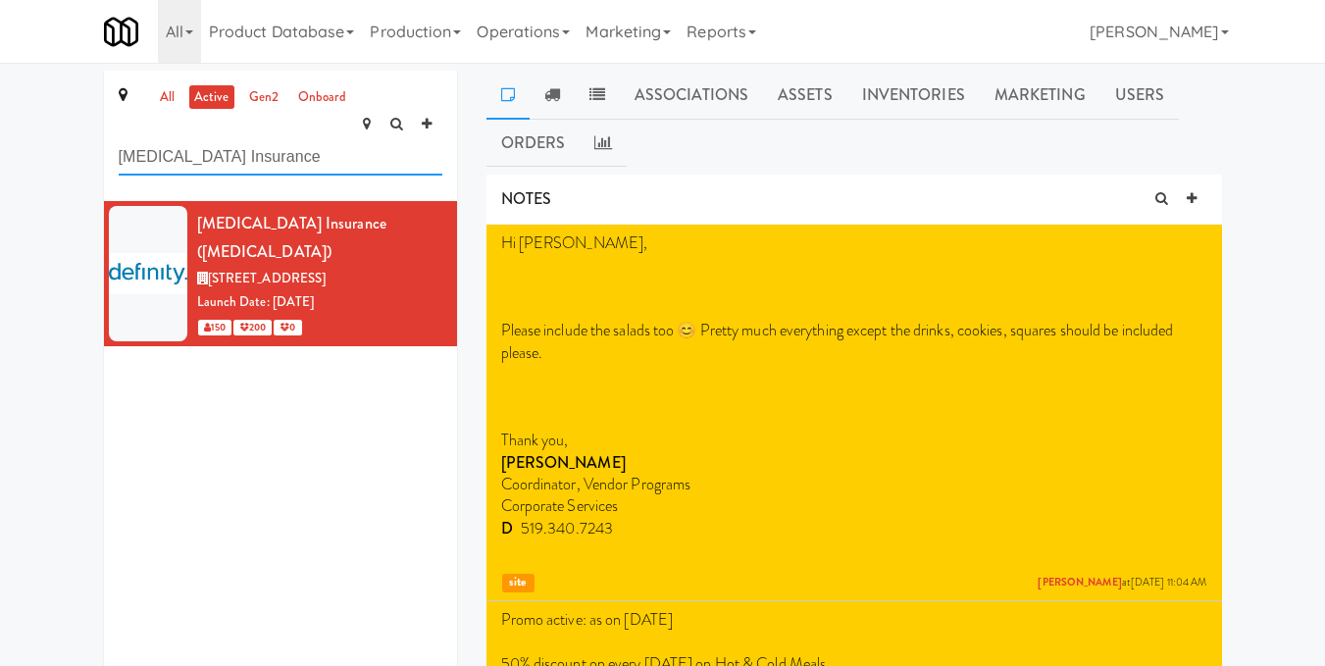
type input "Definity Insurance"
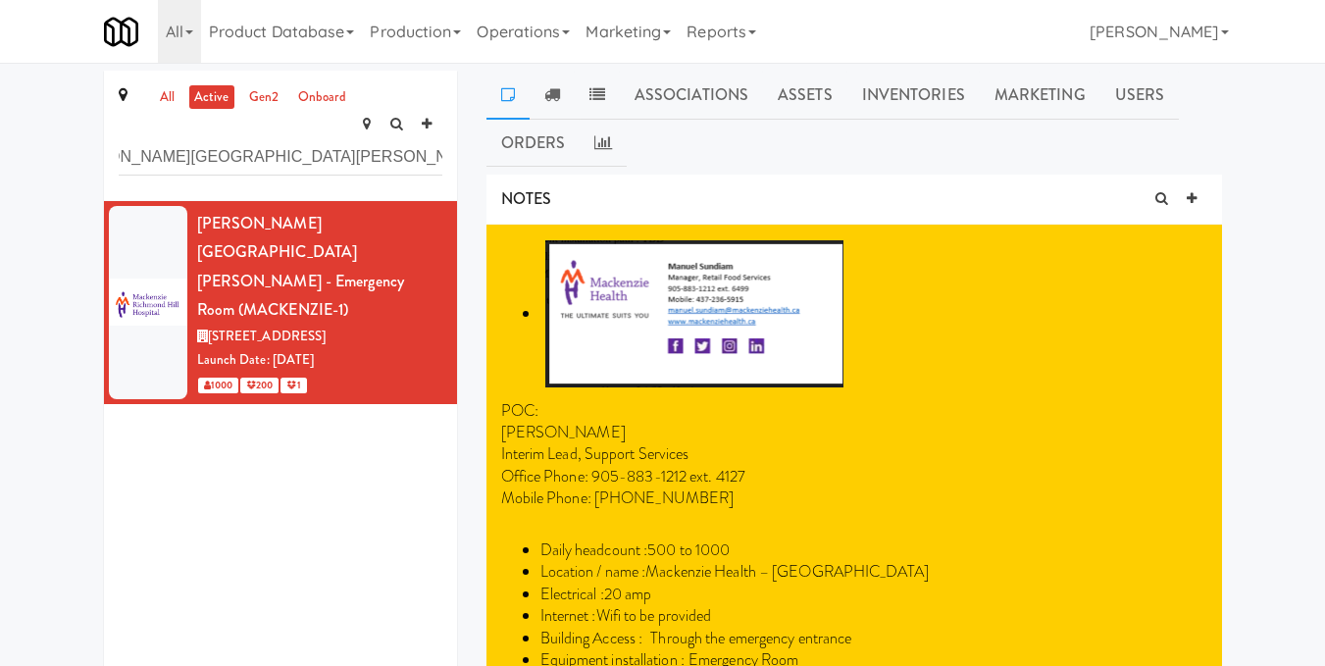
type input "Mackenzie Richmond Hill Hospital - Emergency Room"
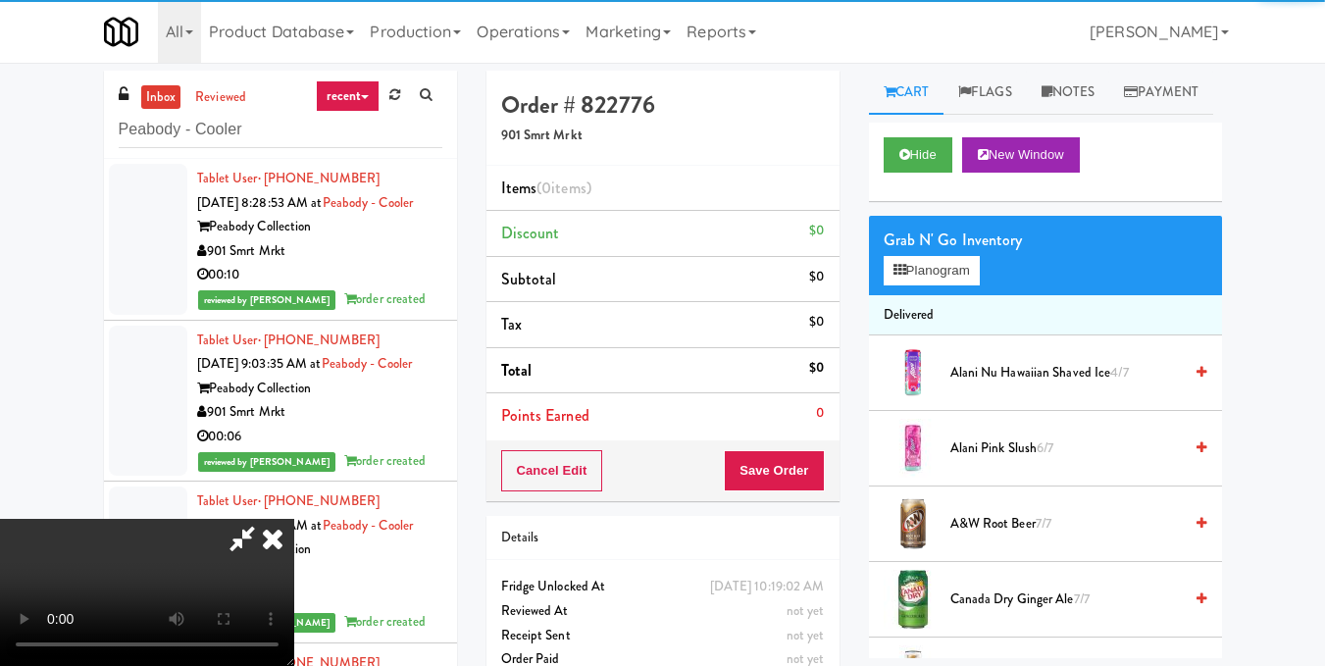
click at [926, 256] on button "Planogram" at bounding box center [932, 270] width 96 height 29
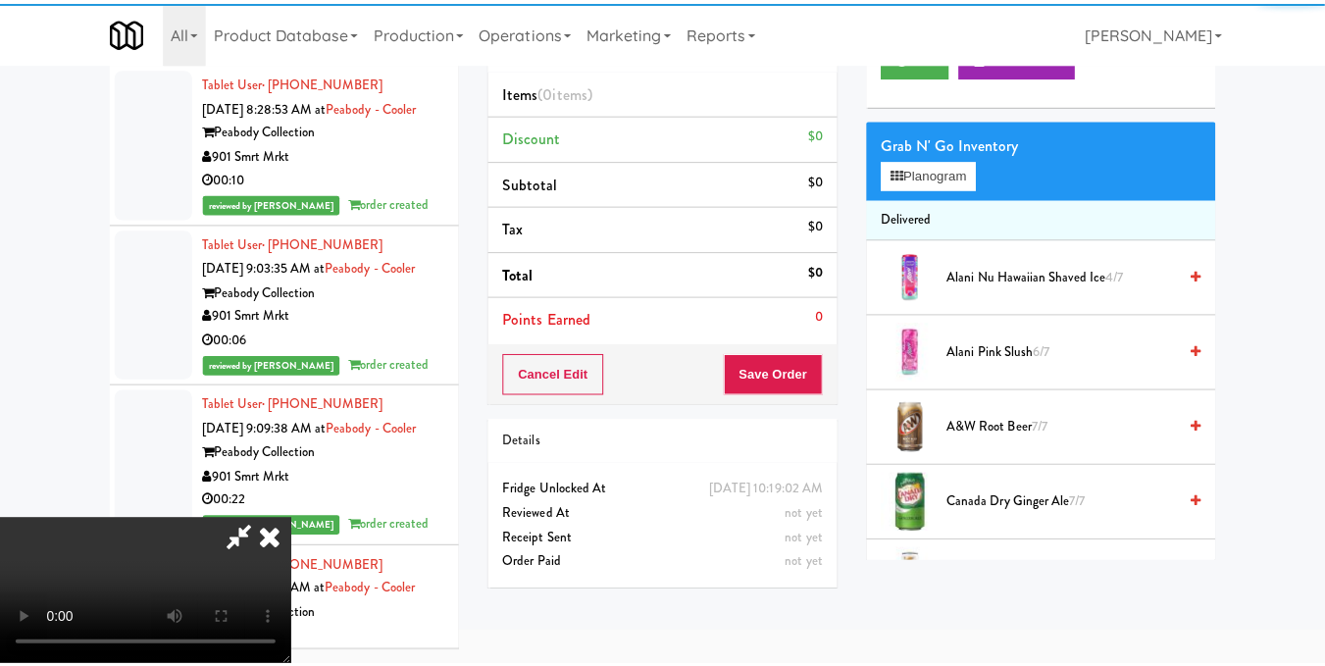
scroll to position [476, 0]
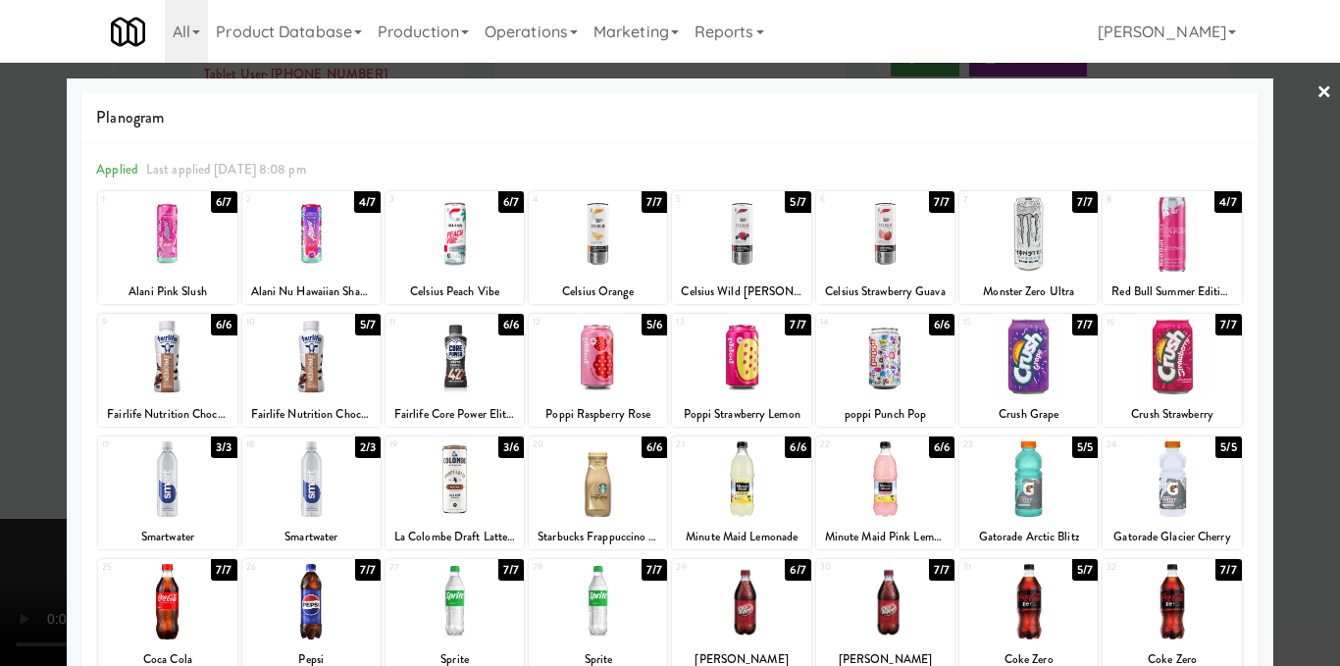
click at [307, 360] on div at bounding box center [311, 357] width 138 height 76
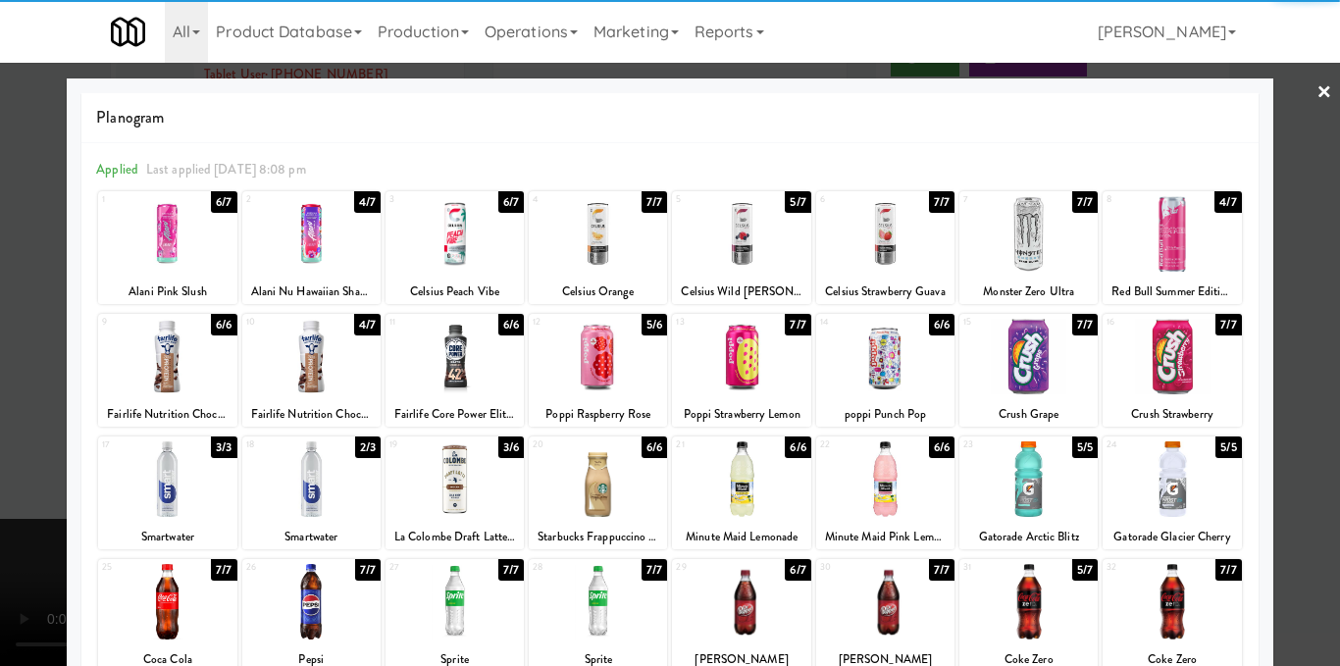
click at [1301, 218] on div at bounding box center [670, 333] width 1340 height 666
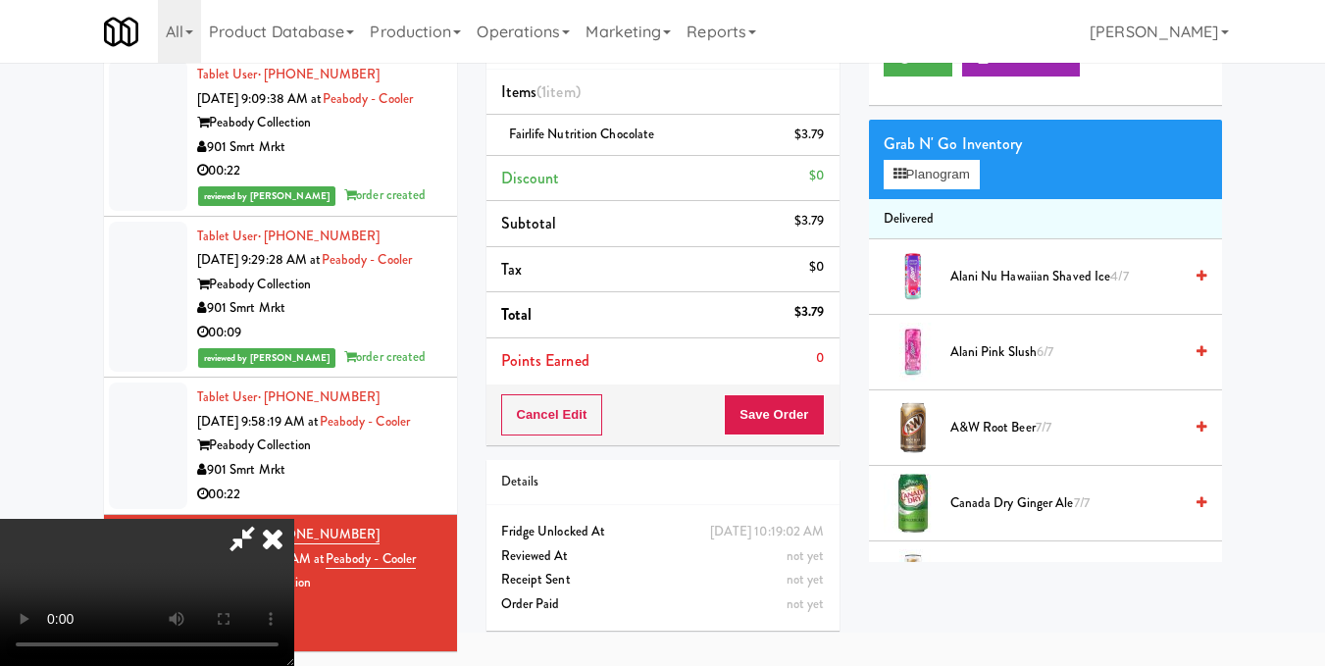
click at [294, 519] on video at bounding box center [147, 592] width 294 height 147
click at [294, 519] on icon at bounding box center [272, 538] width 43 height 39
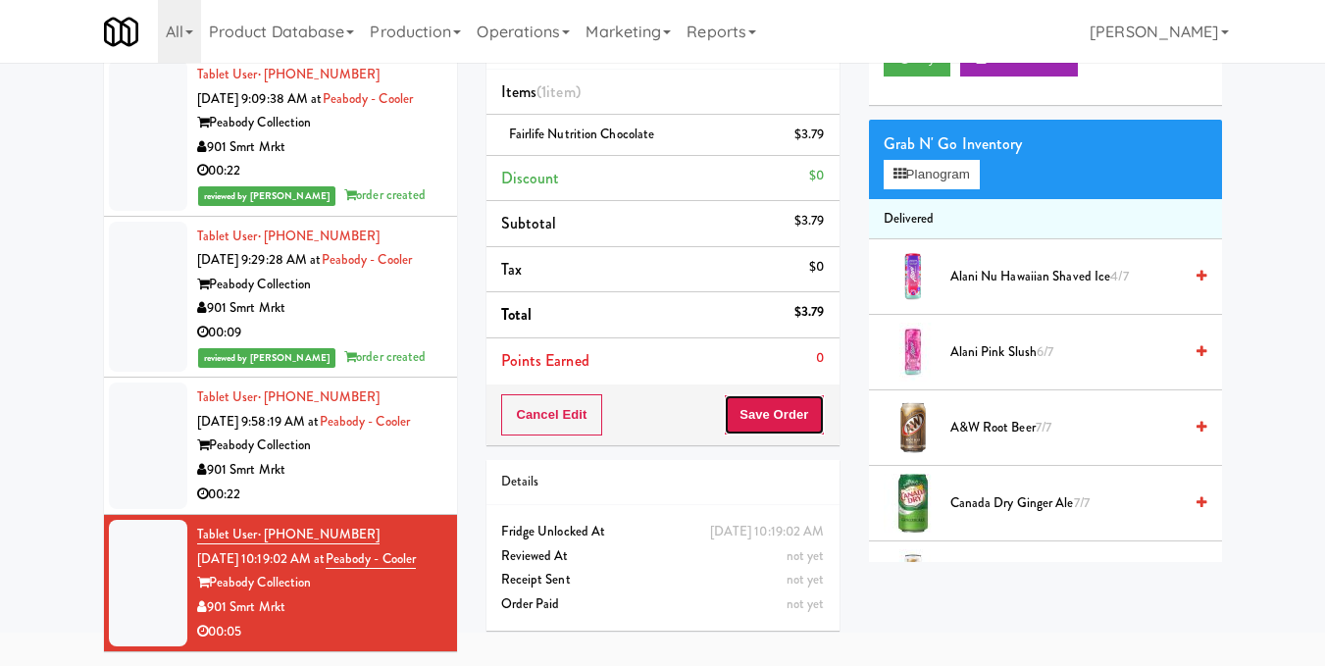
click at [773, 407] on button "Save Order" at bounding box center [774, 414] width 100 height 41
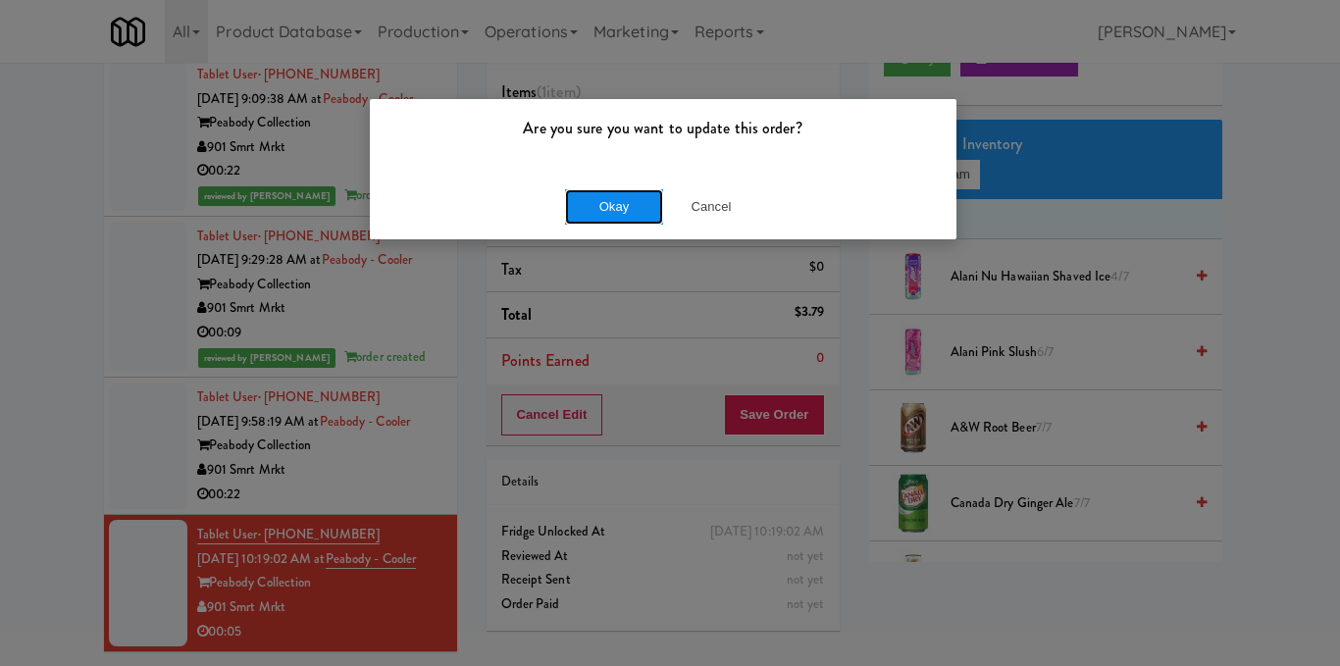
click at [621, 204] on button "Okay" at bounding box center [614, 206] width 98 height 35
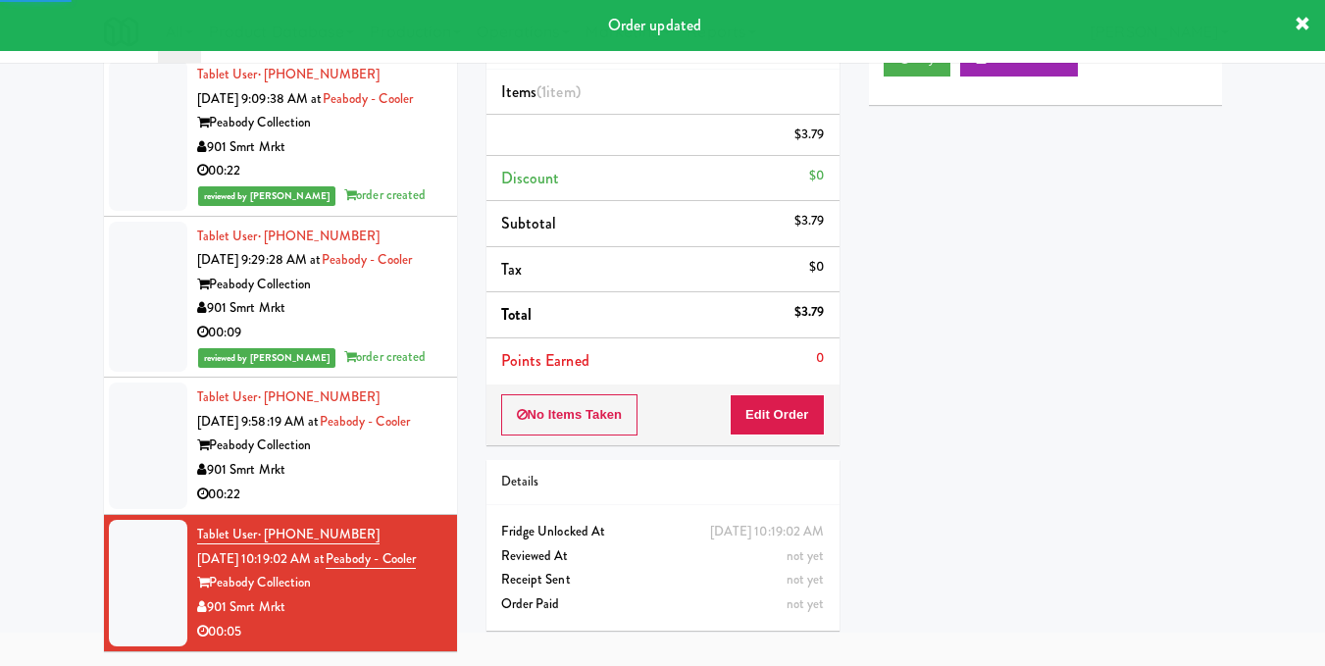
click at [389, 434] on div "Peabody Collection" at bounding box center [319, 446] width 245 height 25
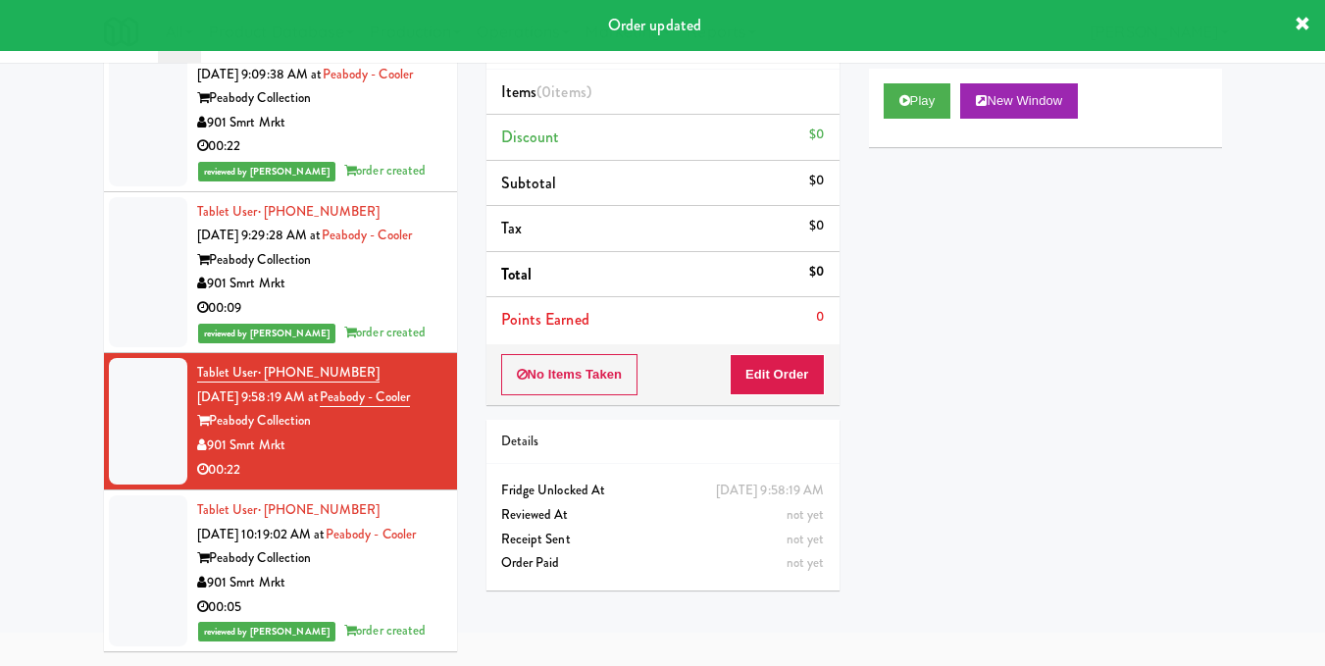
click at [347, 594] on div "901 Smrt Mrkt" at bounding box center [319, 583] width 245 height 25
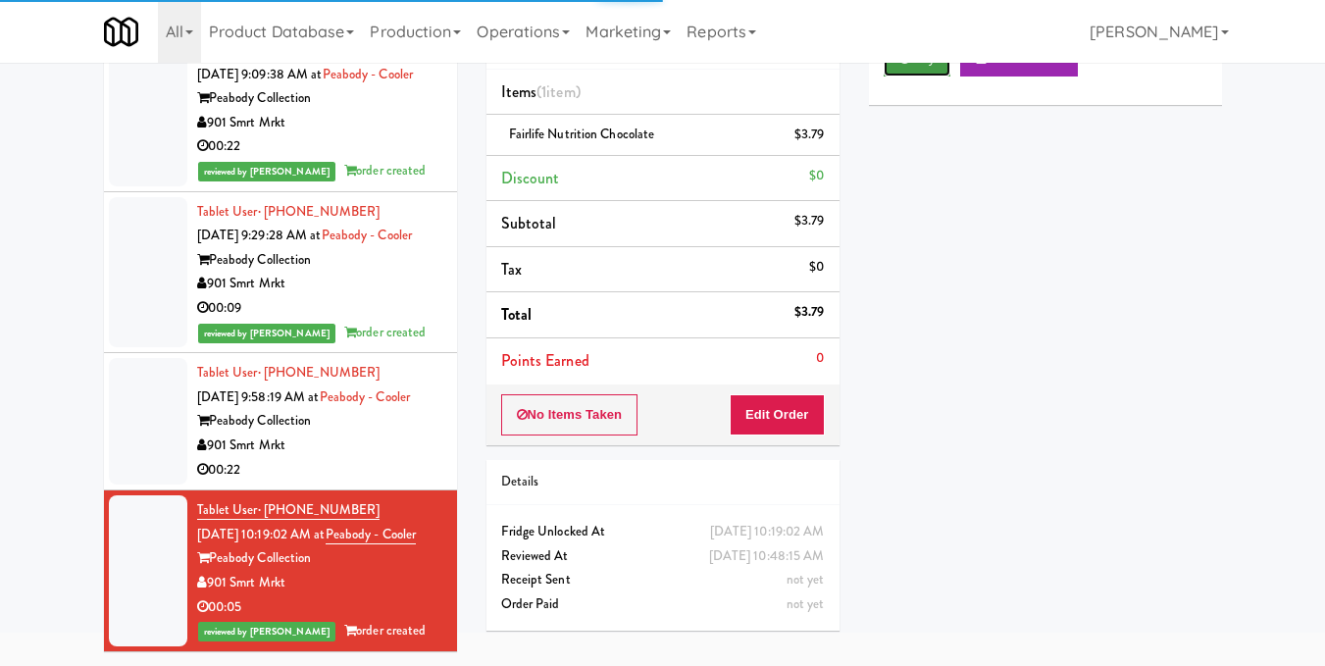
click at [910, 77] on button "Play" at bounding box center [918, 58] width 68 height 35
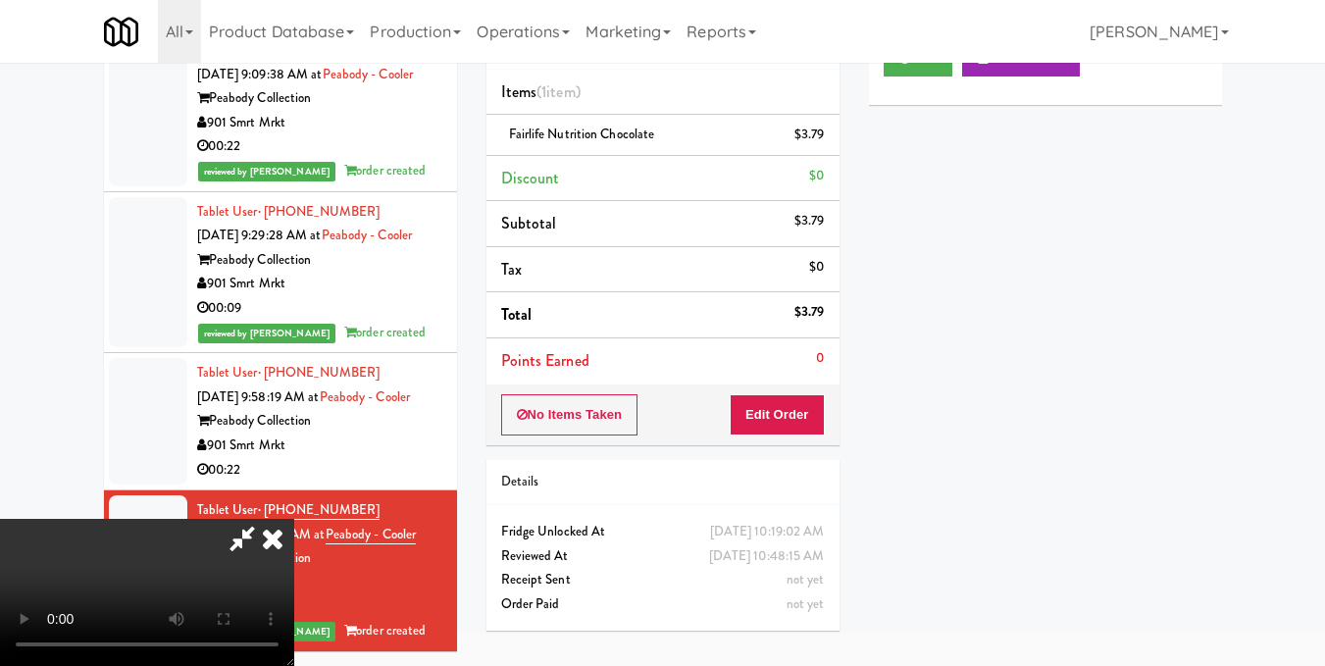
click at [294, 519] on icon at bounding box center [272, 538] width 43 height 39
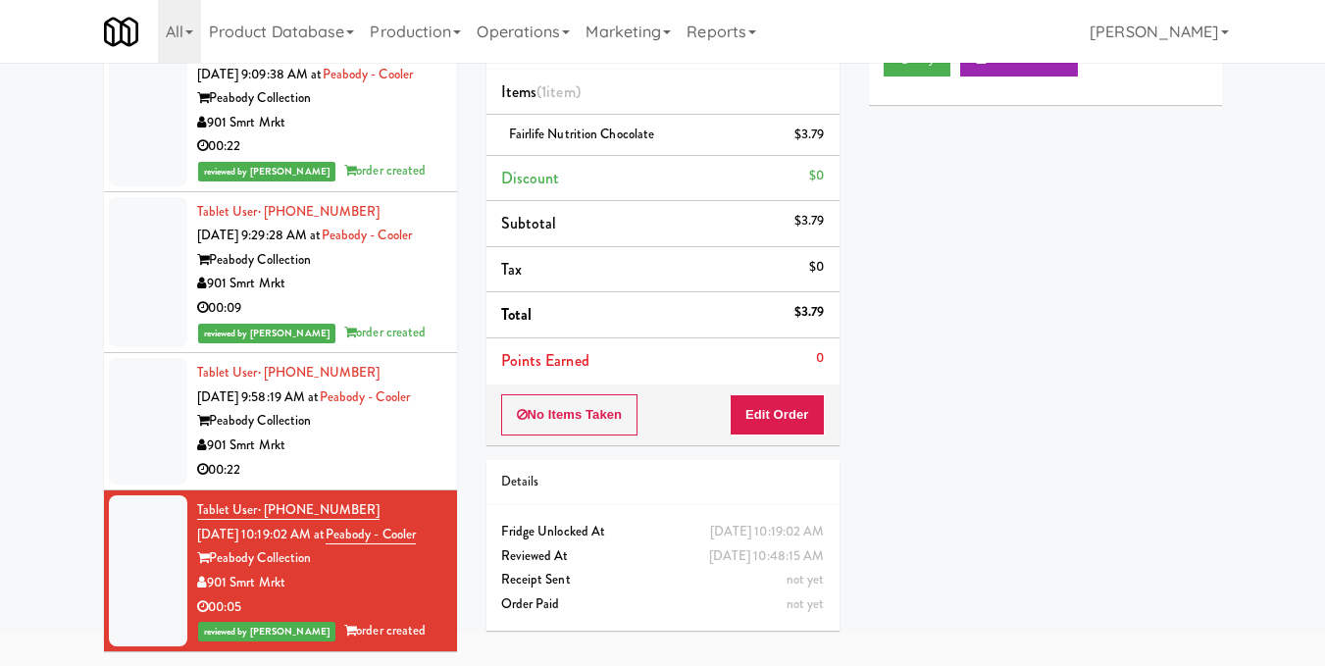
click at [357, 441] on div "901 Smrt Mrkt" at bounding box center [319, 446] width 245 height 25
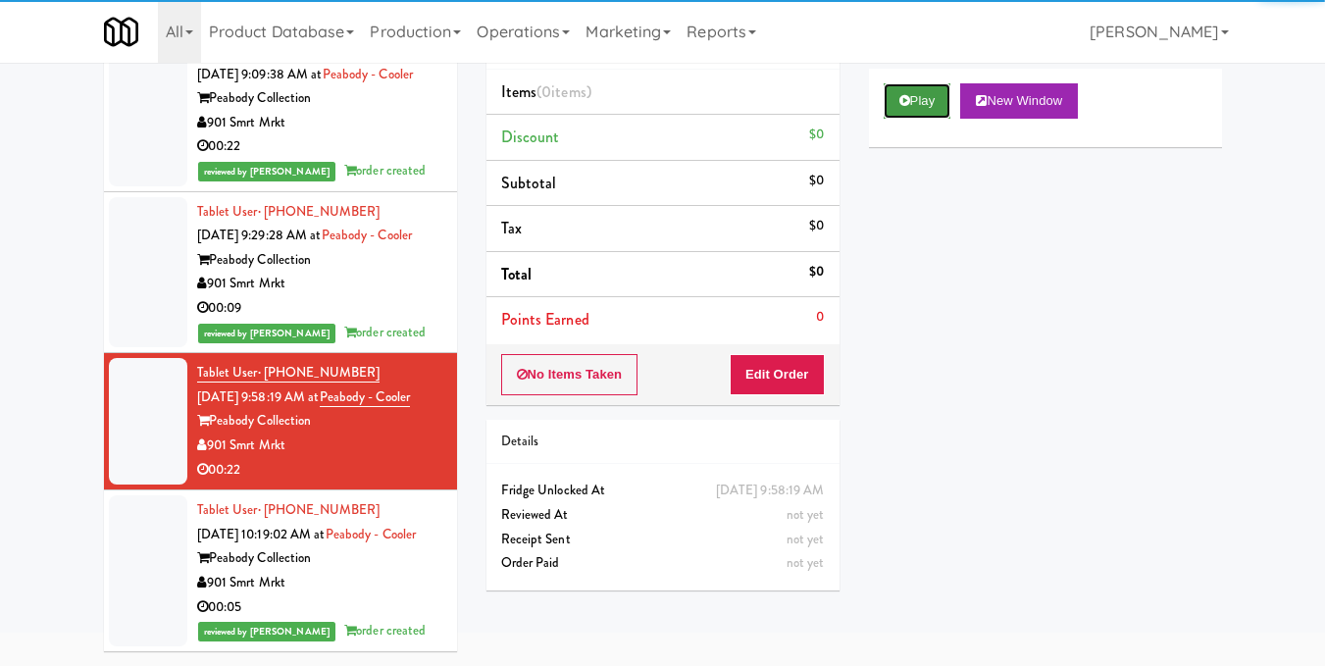
click at [894, 103] on button "Play" at bounding box center [918, 100] width 68 height 35
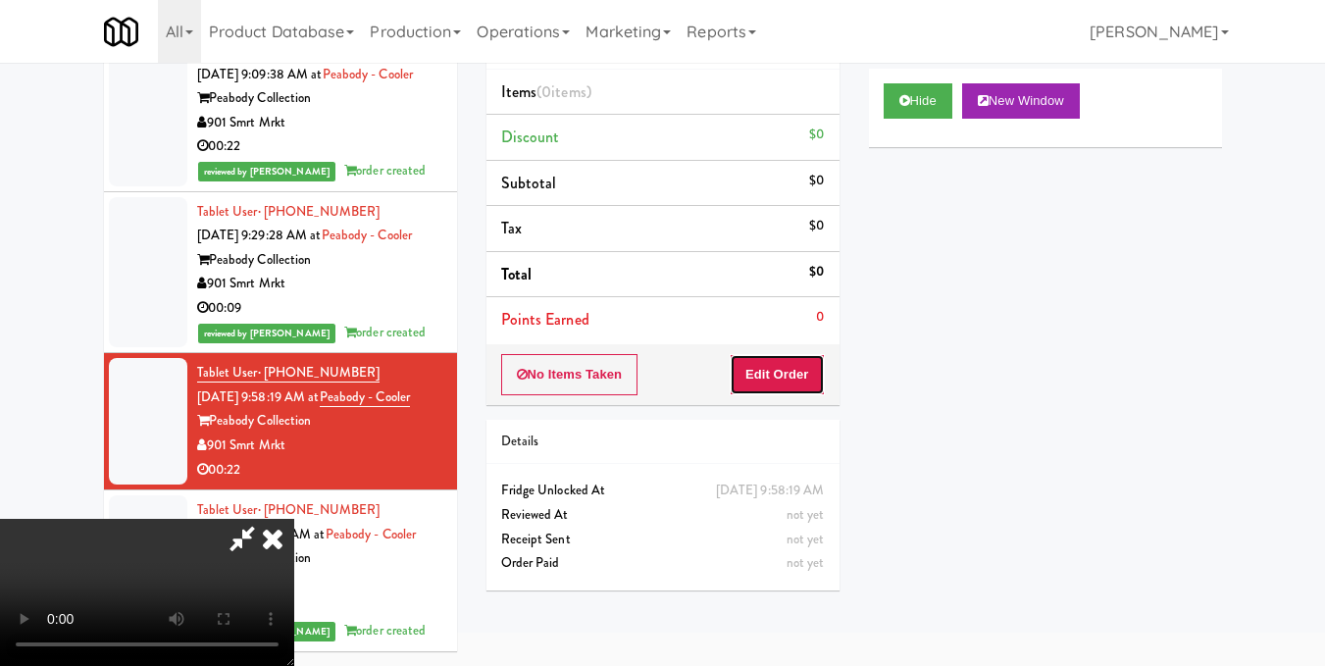
click at [812, 370] on button "Edit Order" at bounding box center [777, 374] width 95 height 41
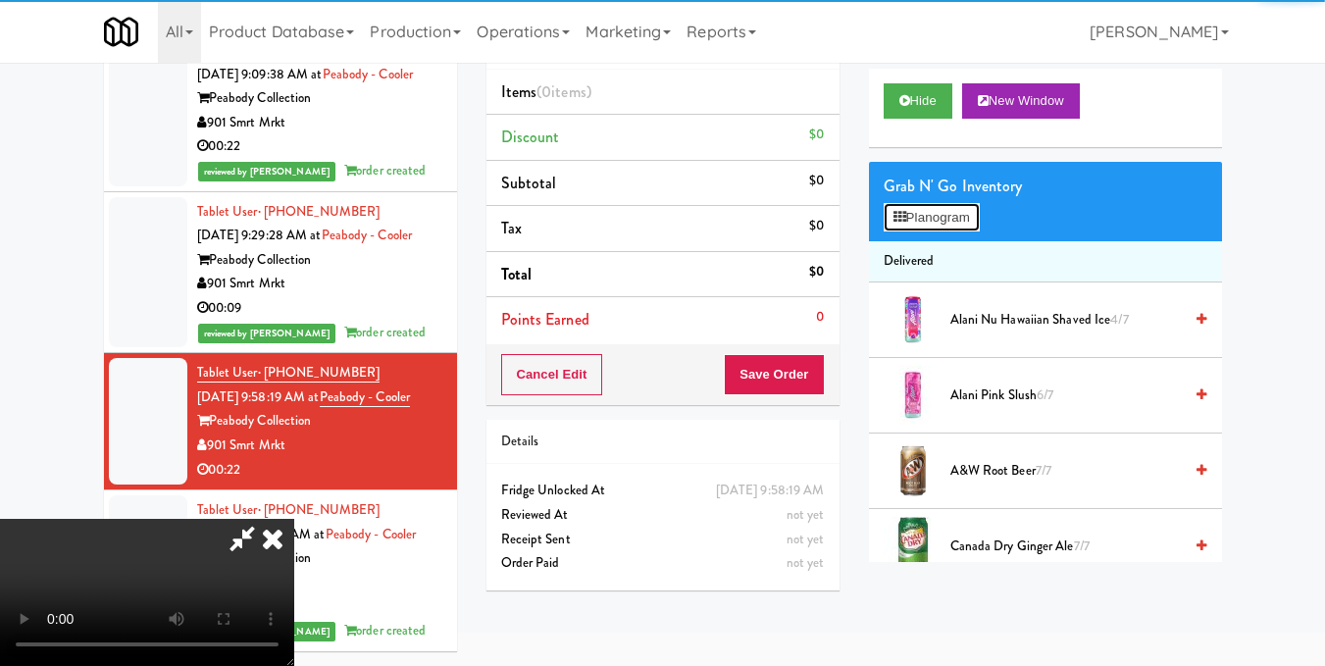
click at [945, 213] on button "Planogram" at bounding box center [932, 217] width 96 height 29
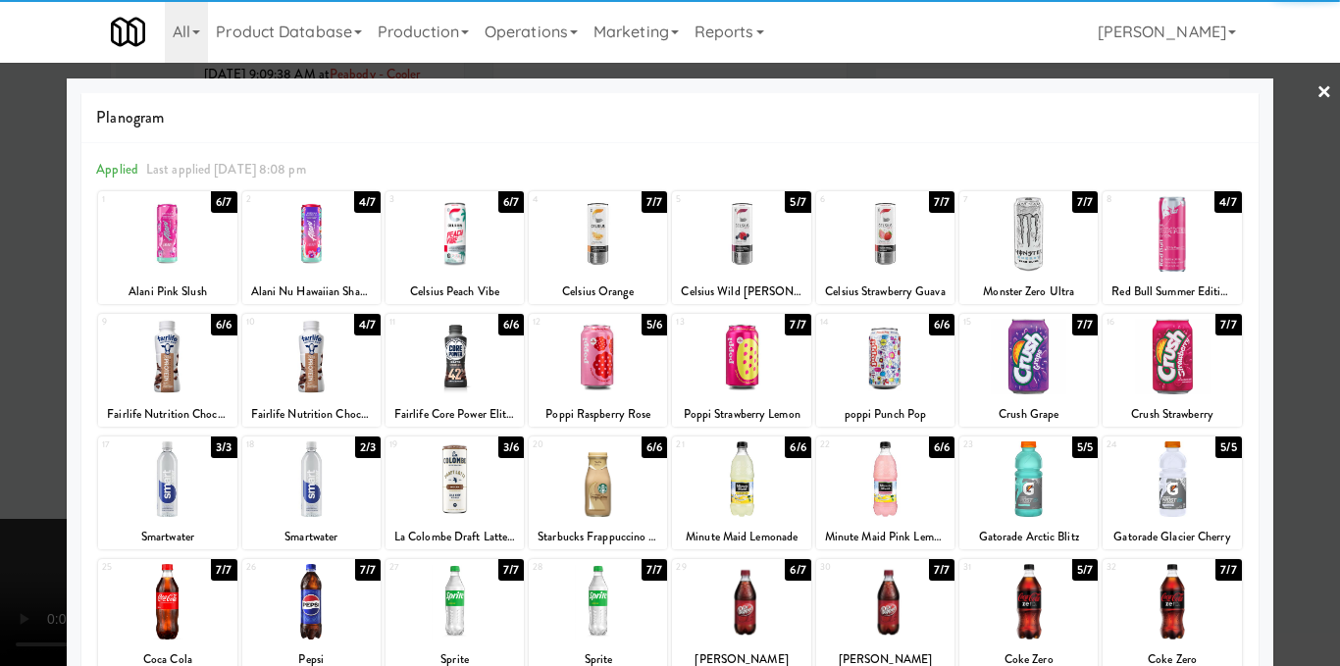
click at [1165, 252] on div at bounding box center [1171, 234] width 138 height 76
drag, startPoint x: 1281, startPoint y: 263, endPoint x: 1259, endPoint y: 269, distance: 22.4
click at [1281, 264] on div at bounding box center [670, 333] width 1340 height 666
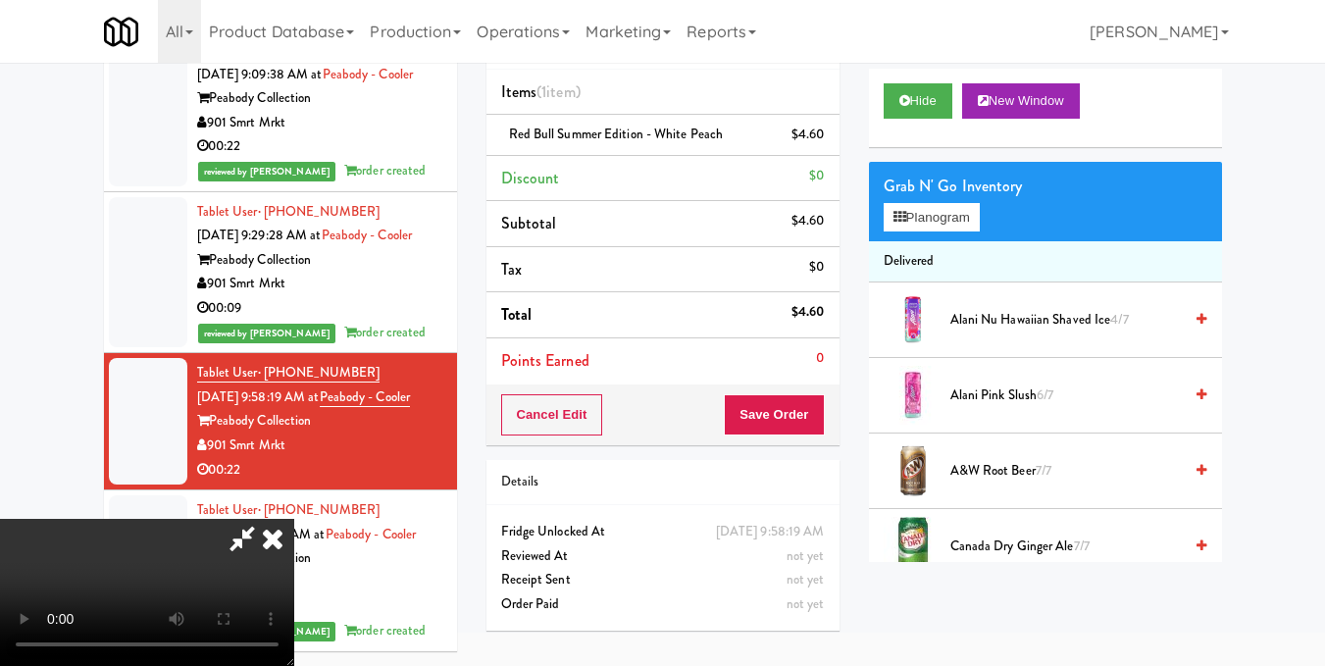
click at [265, 519] on icon at bounding box center [242, 538] width 45 height 39
click at [781, 415] on button "Save Order" at bounding box center [774, 414] width 100 height 41
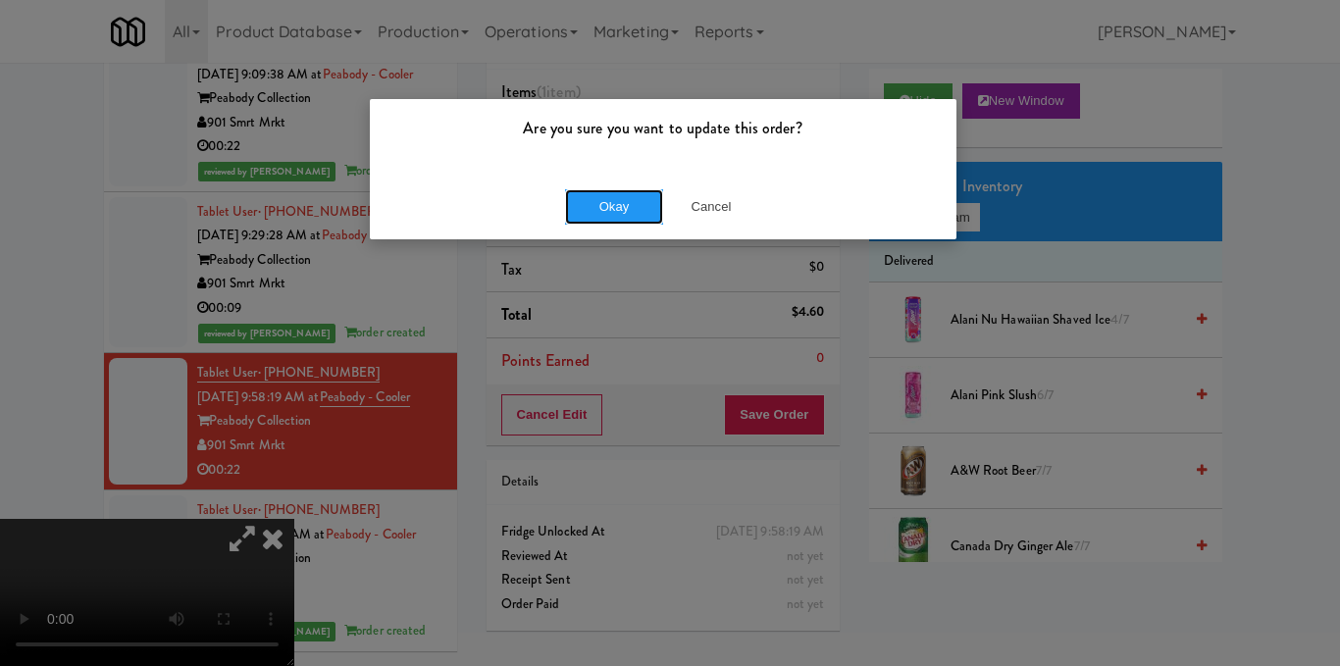
click at [633, 184] on div "Okay Cancel" at bounding box center [663, 207] width 587 height 66
click at [629, 211] on button "Okay" at bounding box center [614, 206] width 98 height 35
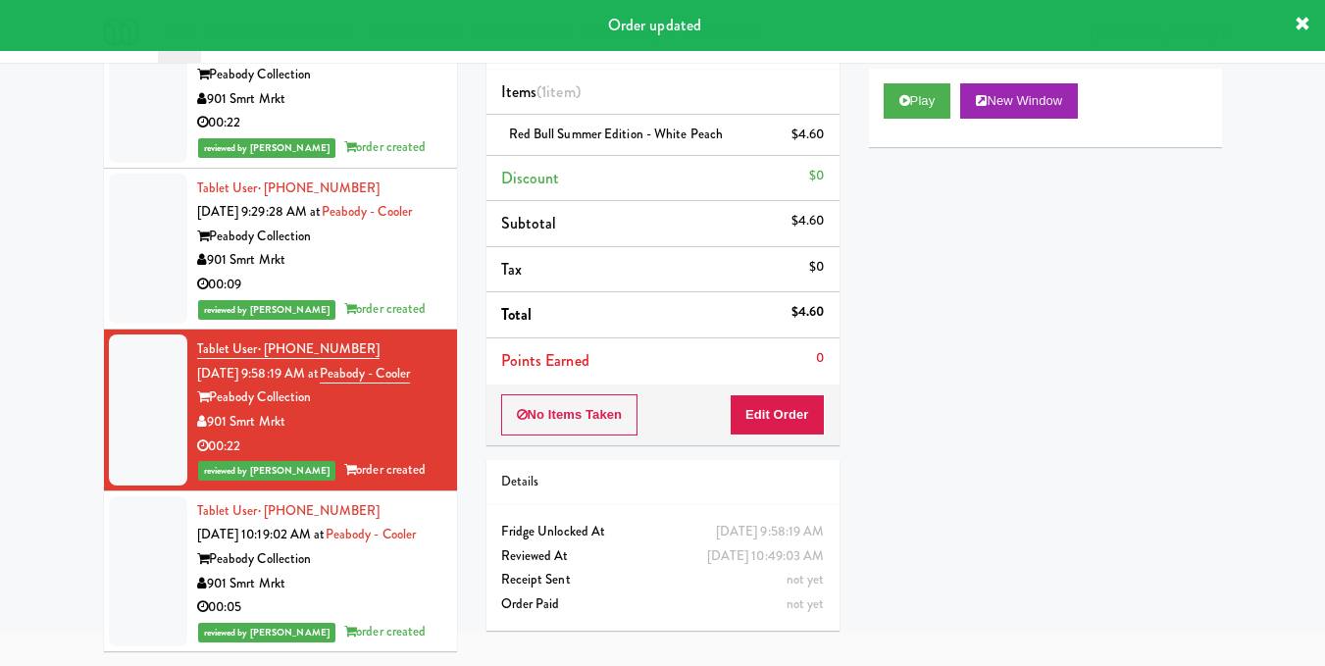
click at [413, 265] on div "901 Smrt Mrkt" at bounding box center [319, 260] width 245 height 25
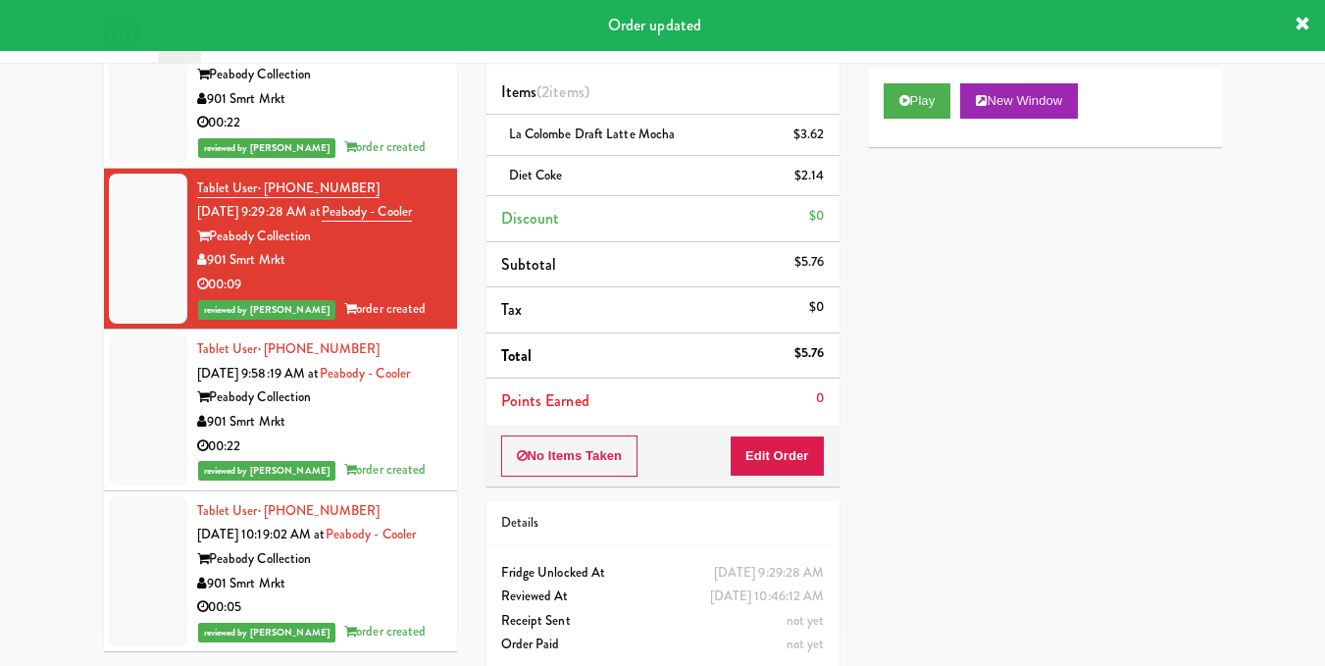
scroll to position [524, 0]
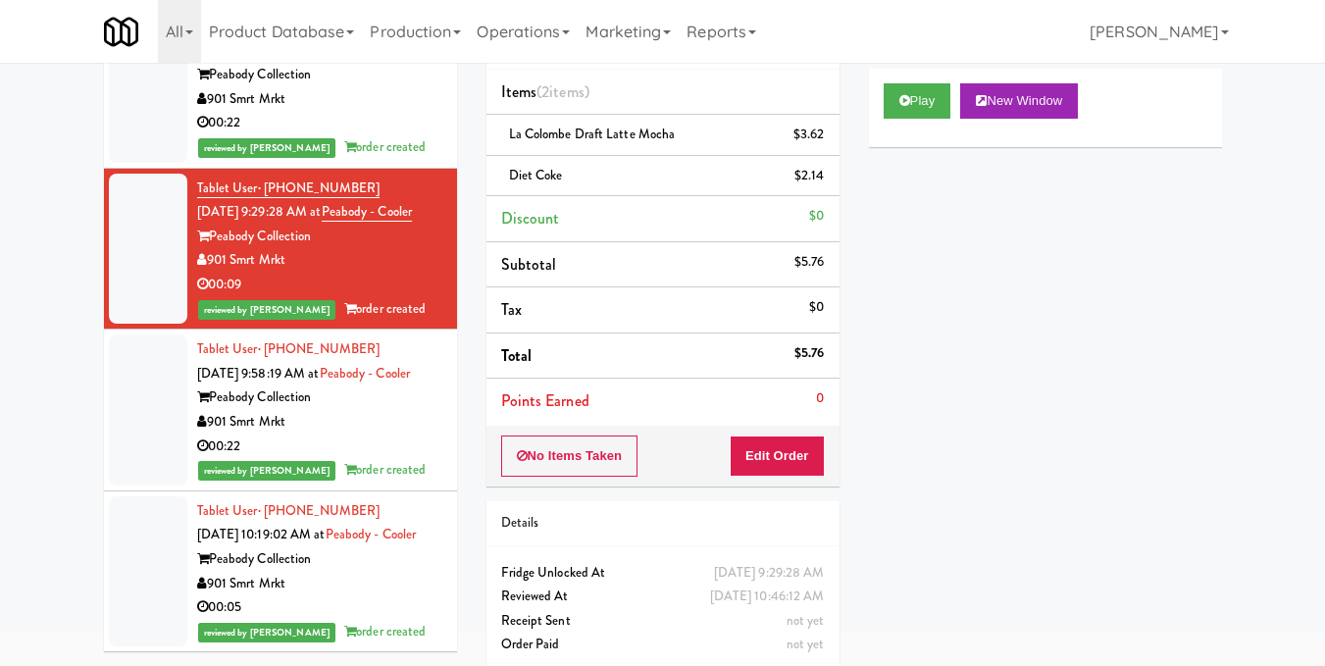
click at [405, 557] on div "Peabody Collection" at bounding box center [319, 559] width 245 height 25
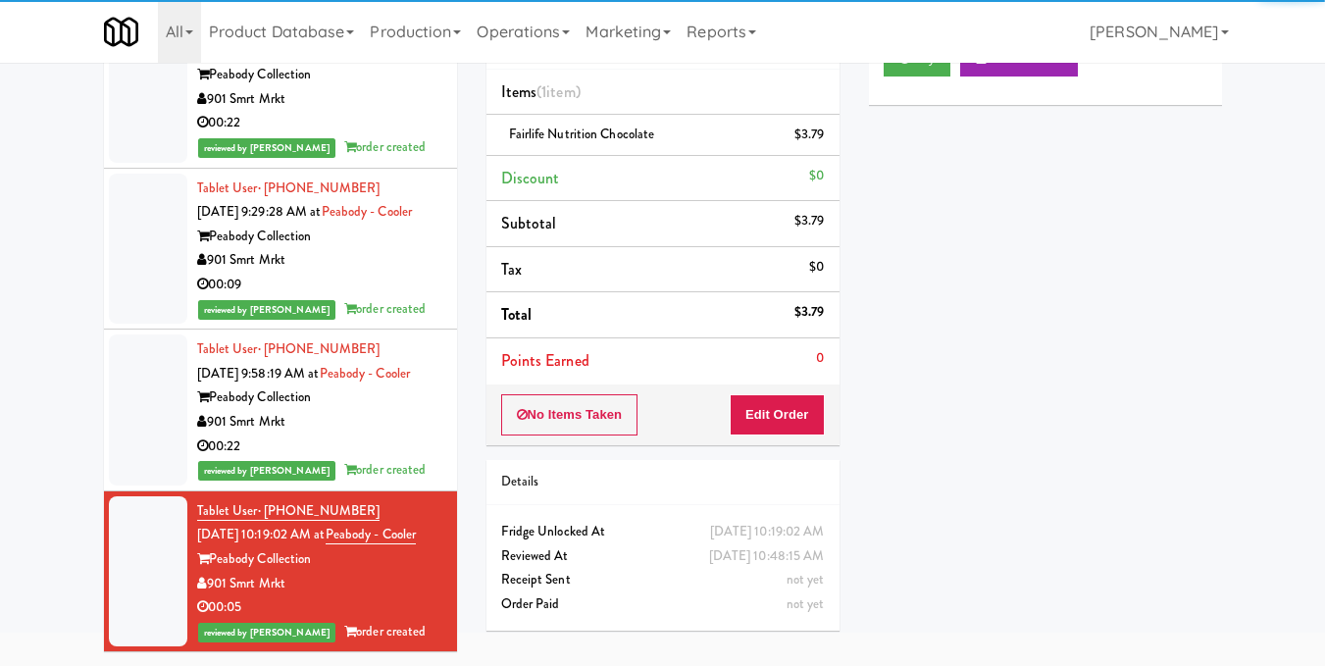
click at [413, 385] on div "Peabody Collection" at bounding box center [319, 397] width 245 height 25
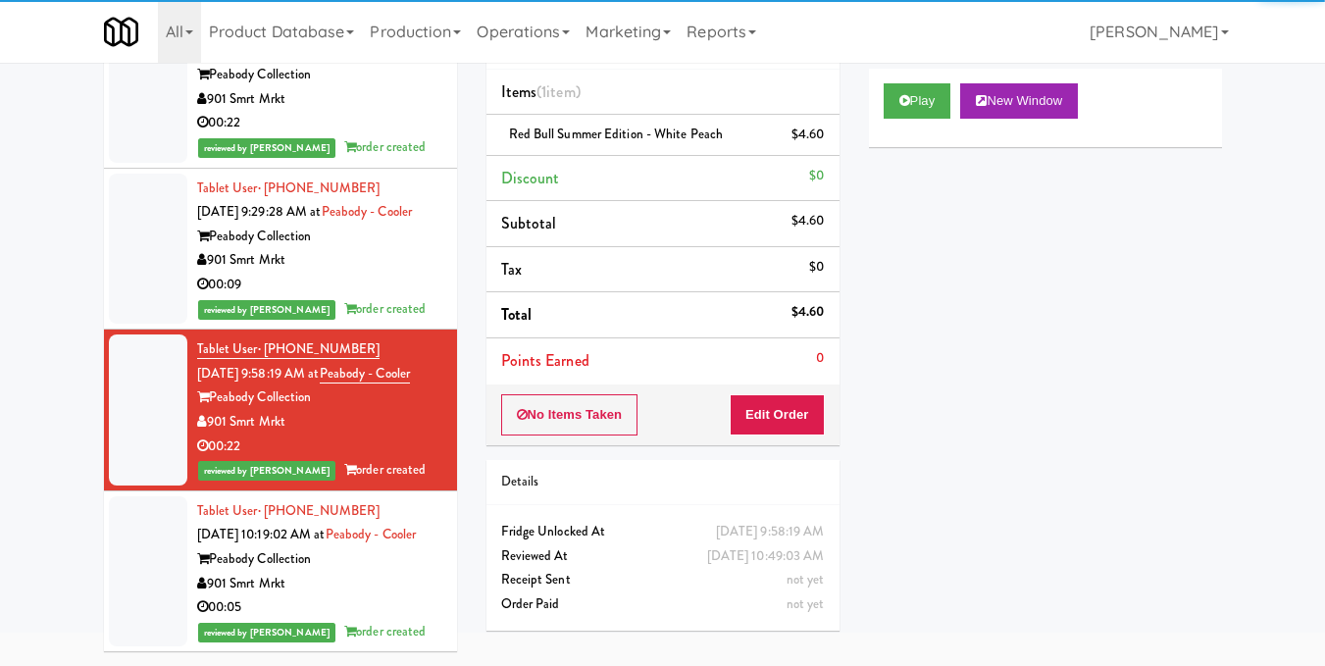
click at [397, 248] on div "901 Smrt Mrkt" at bounding box center [319, 260] width 245 height 25
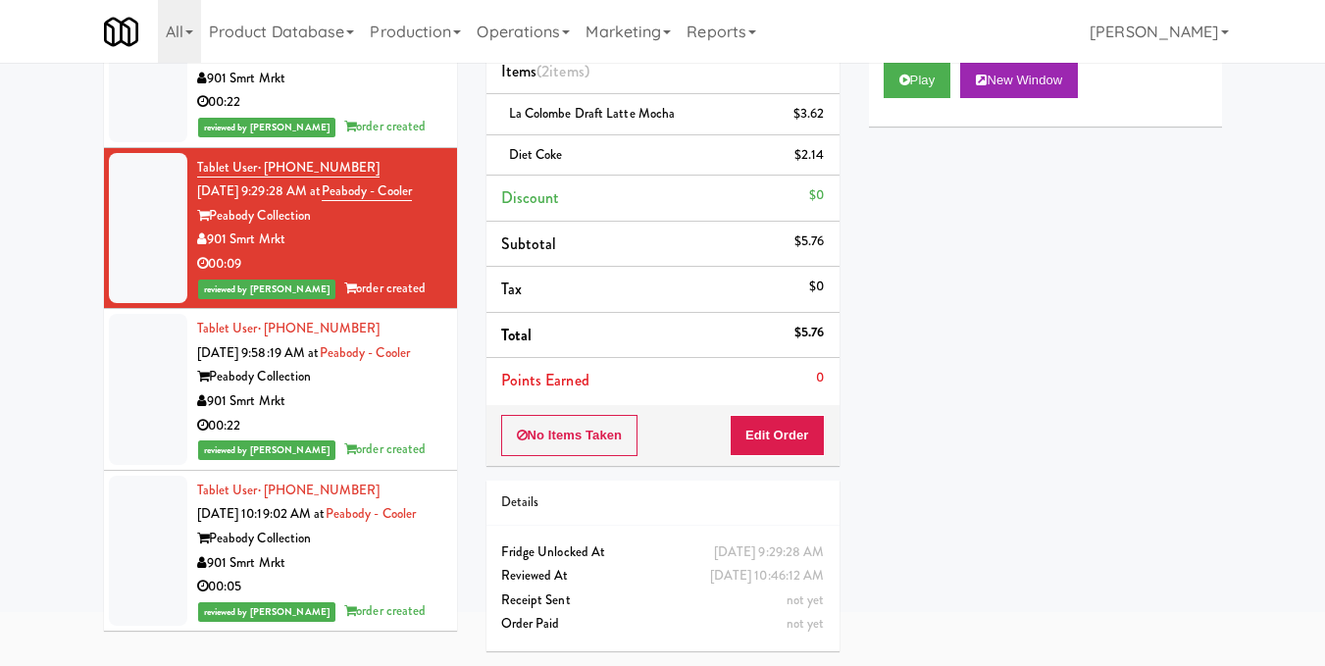
scroll to position [524, 0]
click at [392, 414] on div "00:22" at bounding box center [319, 426] width 245 height 25
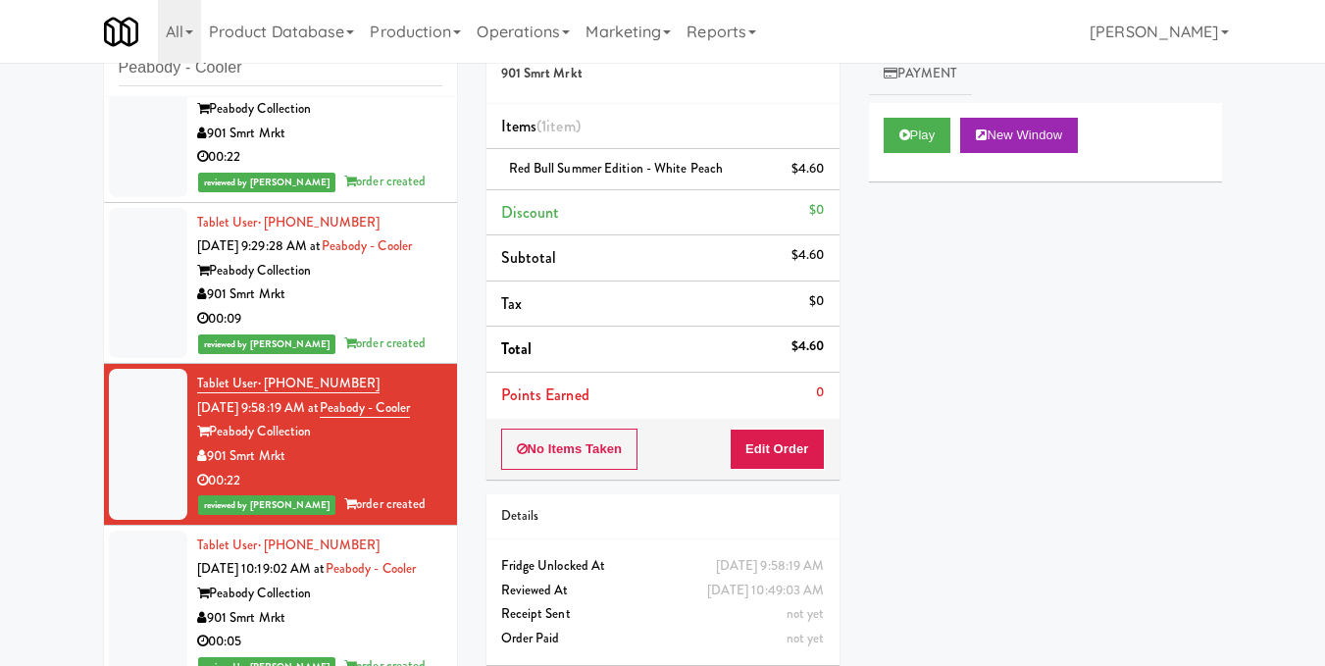
scroll to position [96, 0]
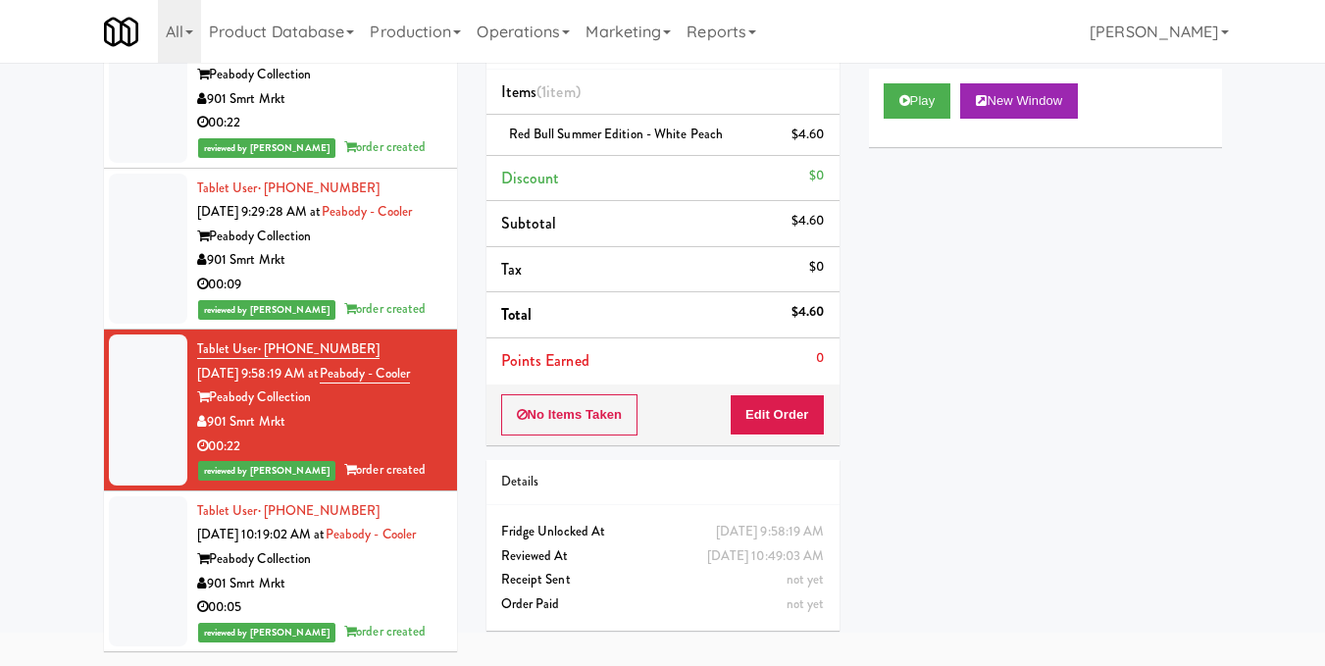
click at [408, 572] on div "901 Smrt Mrkt" at bounding box center [319, 584] width 245 height 25
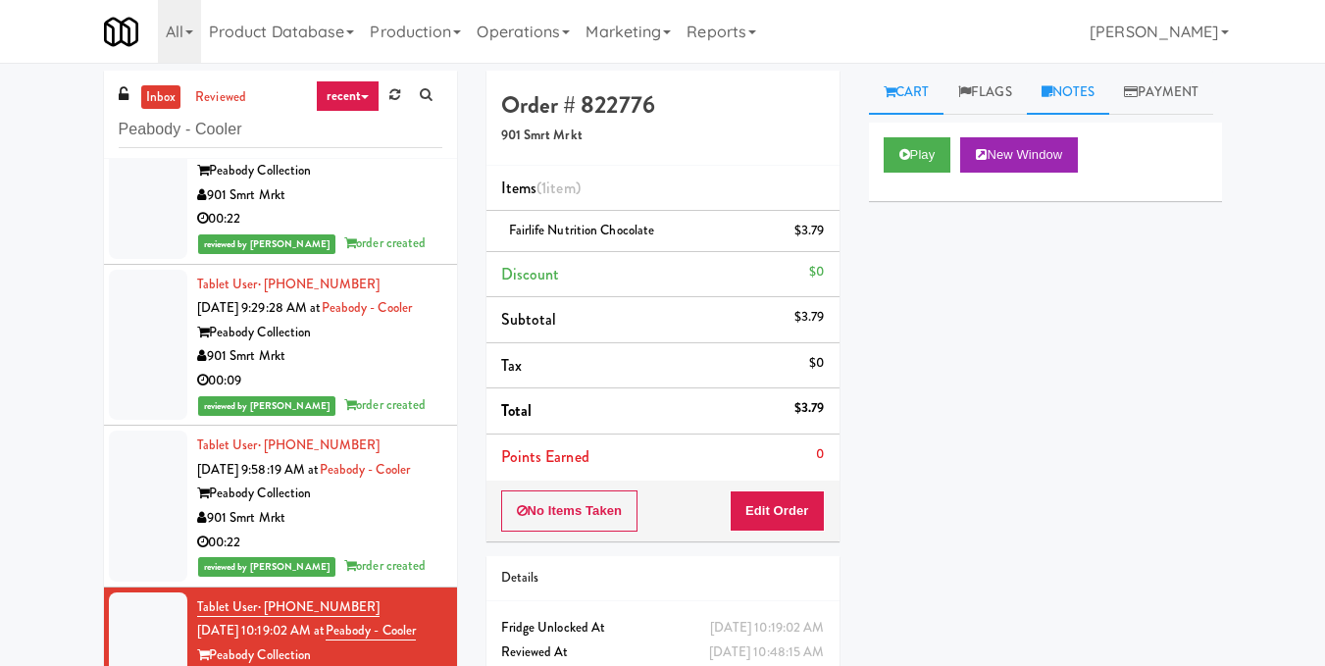
click at [1079, 81] on link "Notes" at bounding box center [1068, 93] width 83 height 44
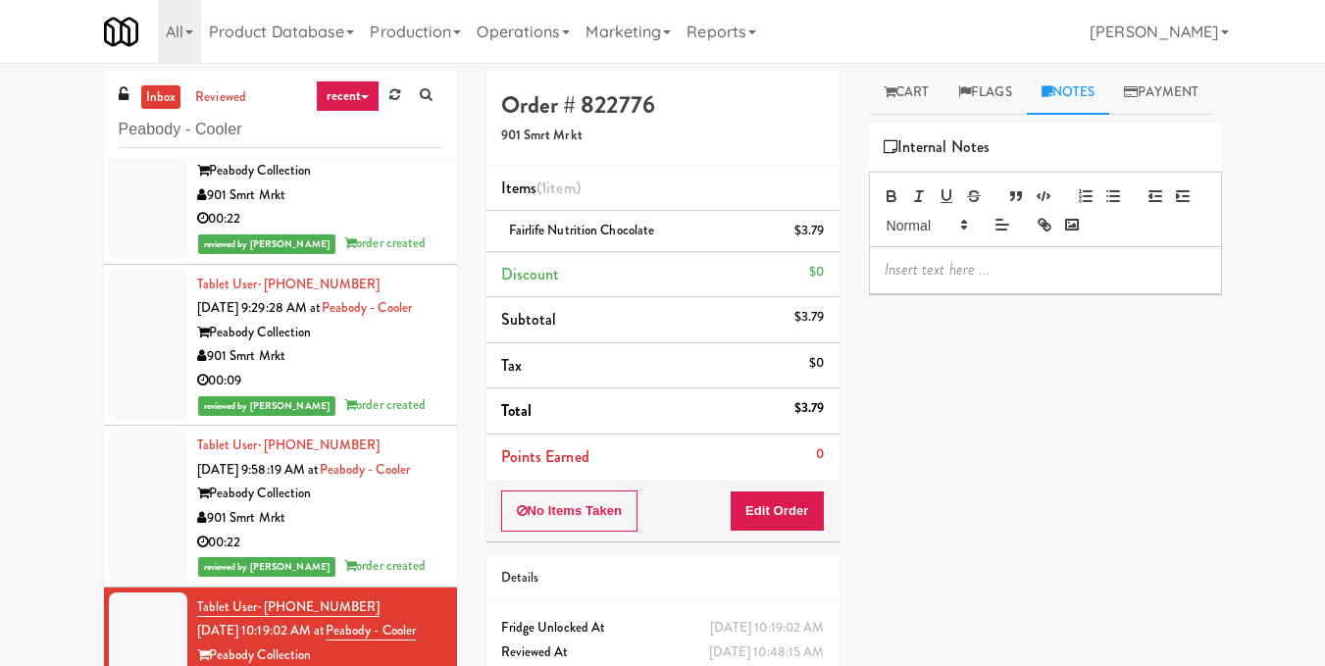
click at [909, 281] on p at bounding box center [1046, 270] width 322 height 22
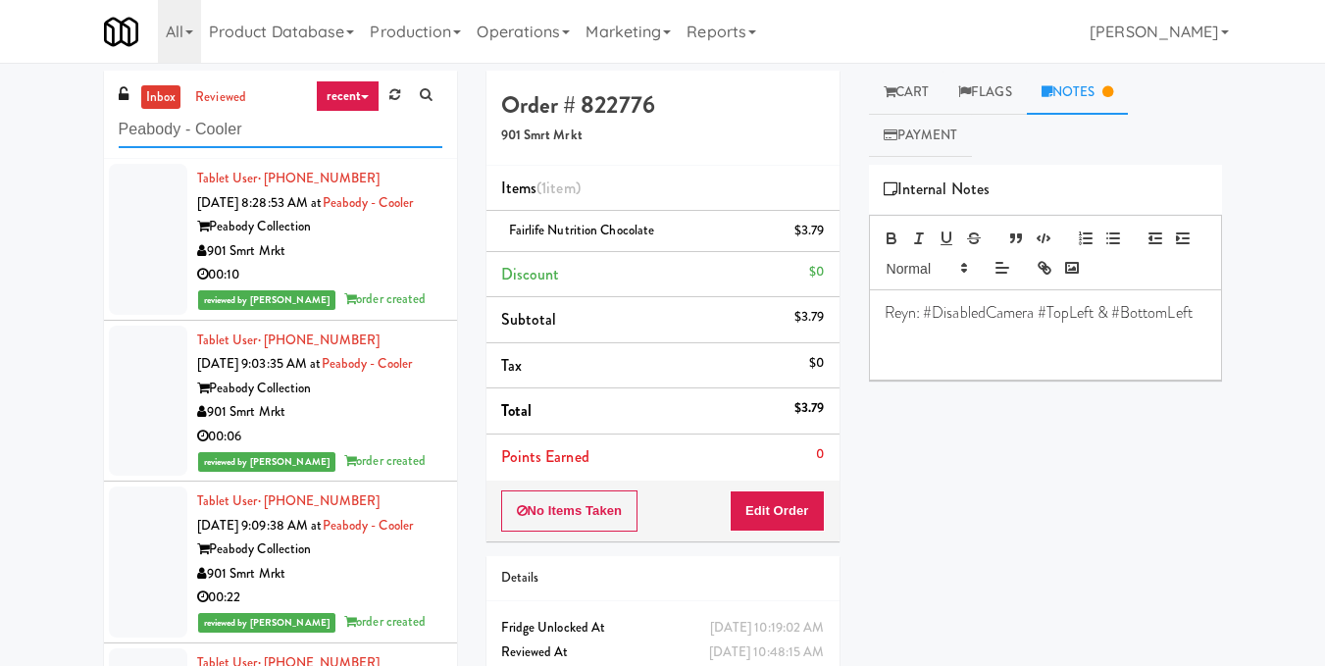
drag, startPoint x: 364, startPoint y: 127, endPoint x: 68, endPoint y: 124, distance: 296.2
click at [69, 124] on div "inbox reviewed recent all unclear take inventory issue suspicious failed recent…" at bounding box center [662, 416] width 1325 height 691
paste input "Revology Cars"
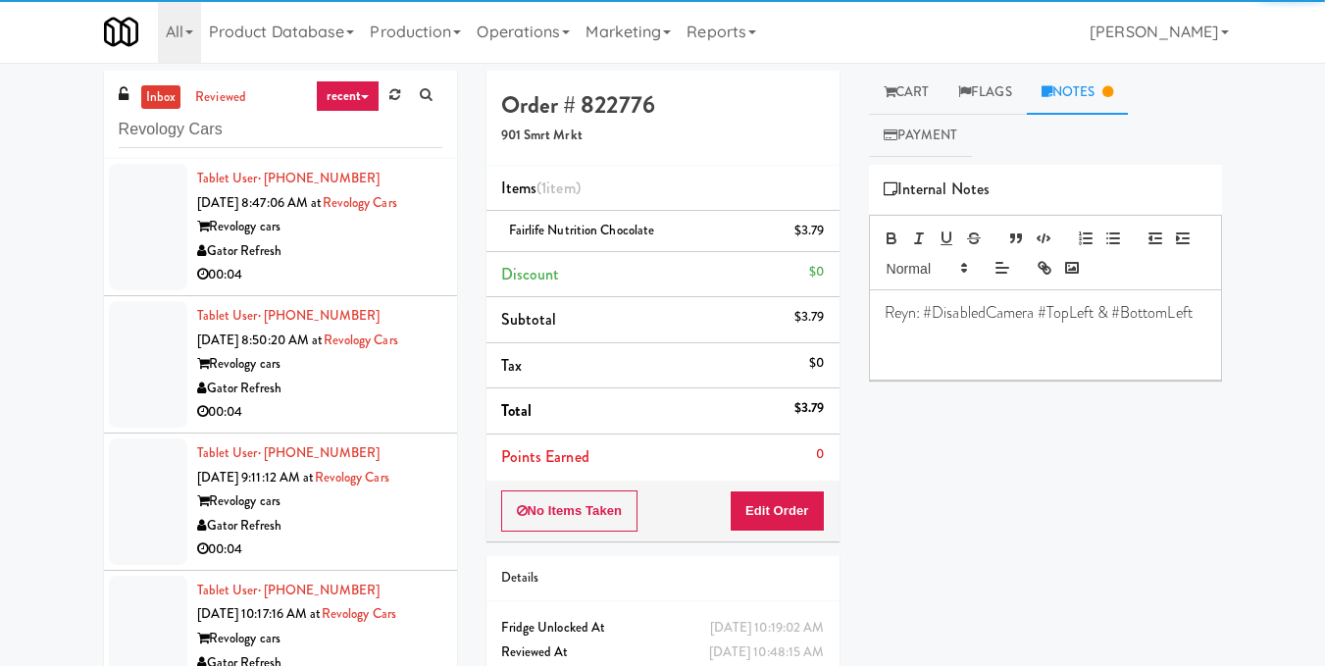
click at [369, 287] on div "00:04" at bounding box center [319, 275] width 245 height 25
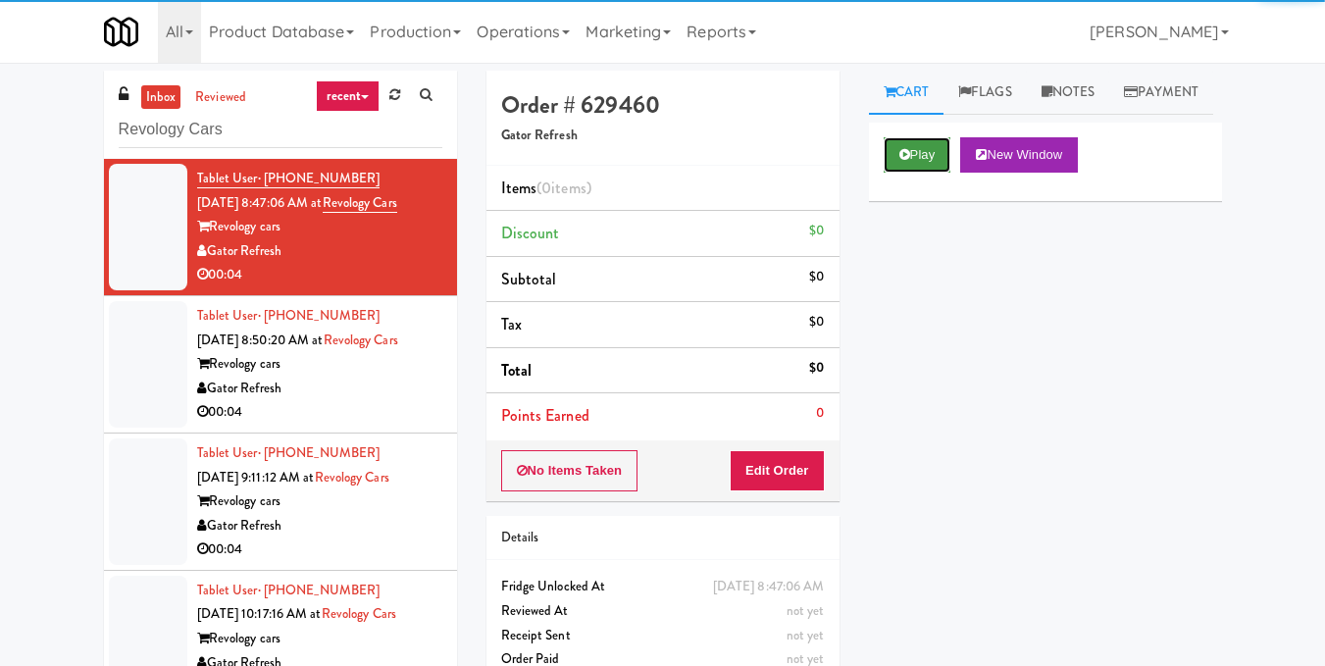
click at [929, 173] on button "Play" at bounding box center [918, 154] width 68 height 35
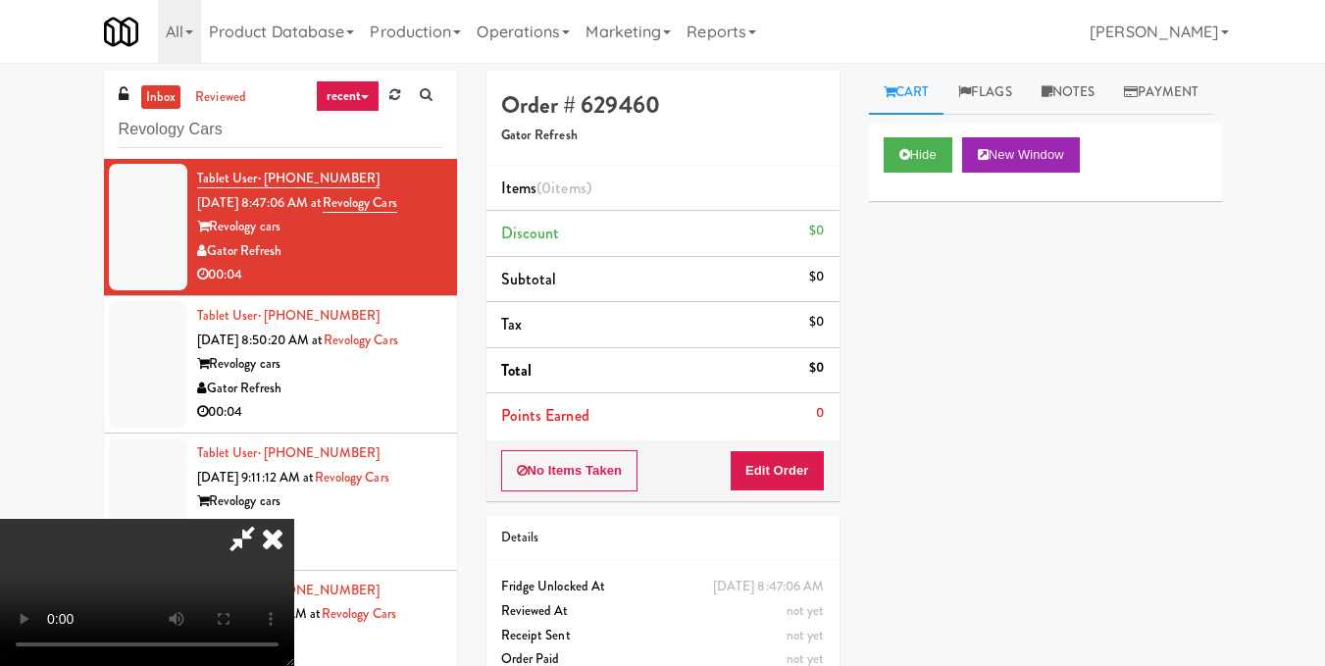
click at [294, 519] on video at bounding box center [147, 592] width 294 height 147
click at [801, 469] on button "Edit Order" at bounding box center [777, 470] width 95 height 41
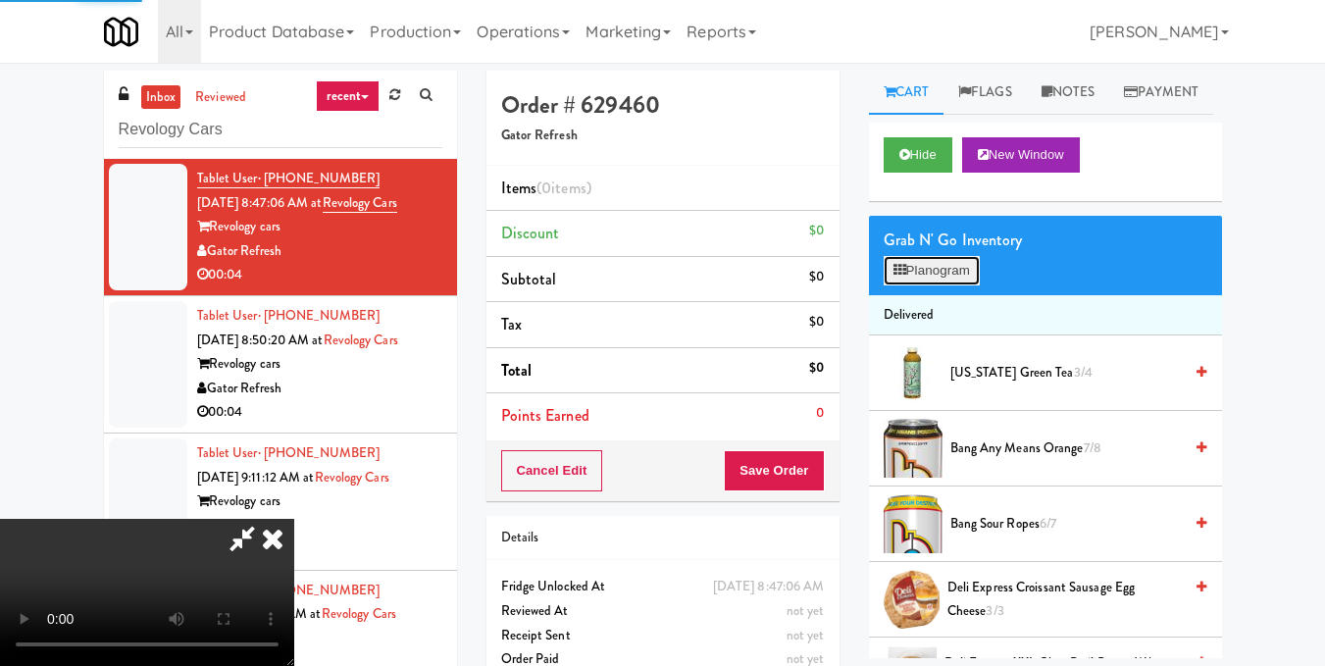
click at [920, 285] on button "Planogram" at bounding box center [932, 270] width 96 height 29
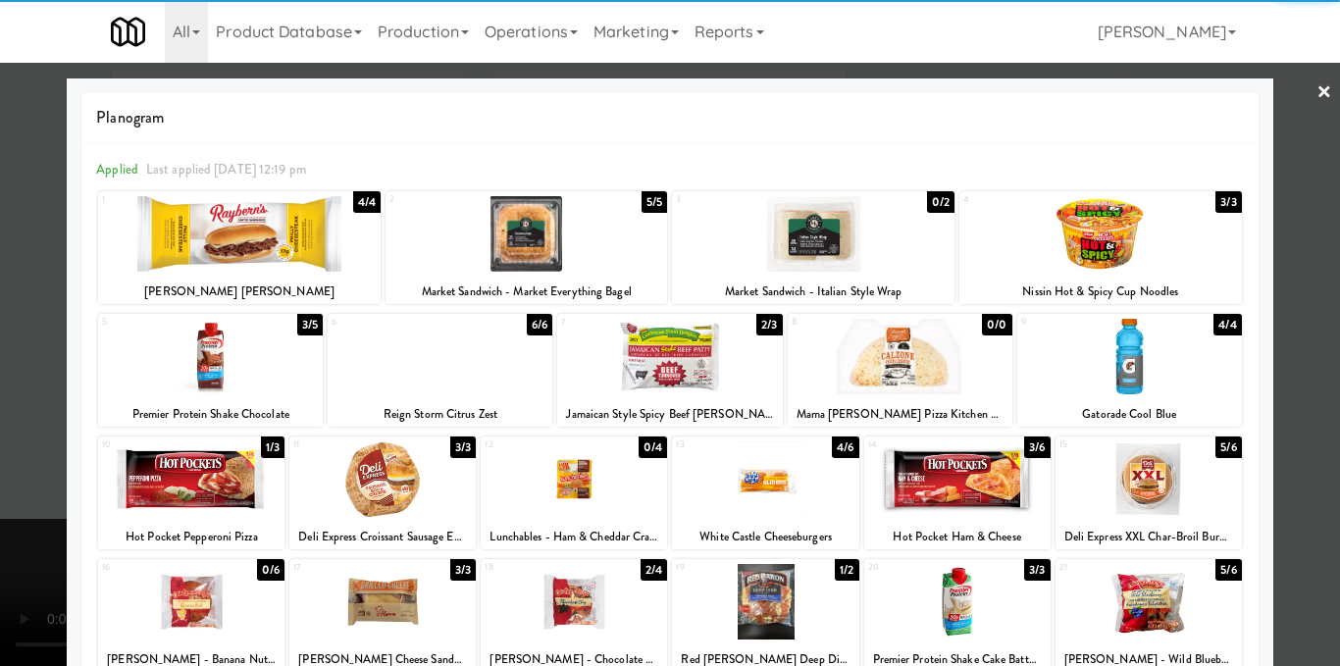
click at [186, 484] on div at bounding box center [191, 479] width 186 height 76
drag, startPoint x: 1309, startPoint y: 327, endPoint x: 767, endPoint y: 434, distance: 552.8
click at [1309, 328] on div at bounding box center [670, 333] width 1340 height 666
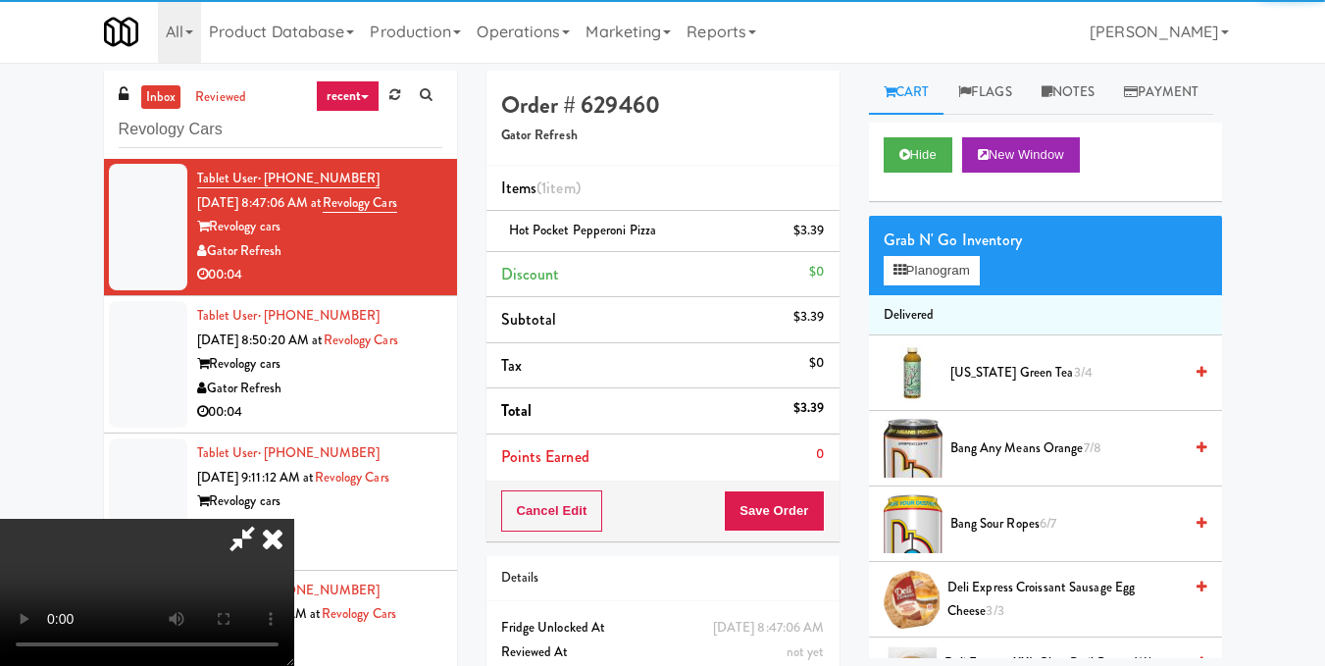
click at [294, 519] on video at bounding box center [147, 592] width 294 height 147
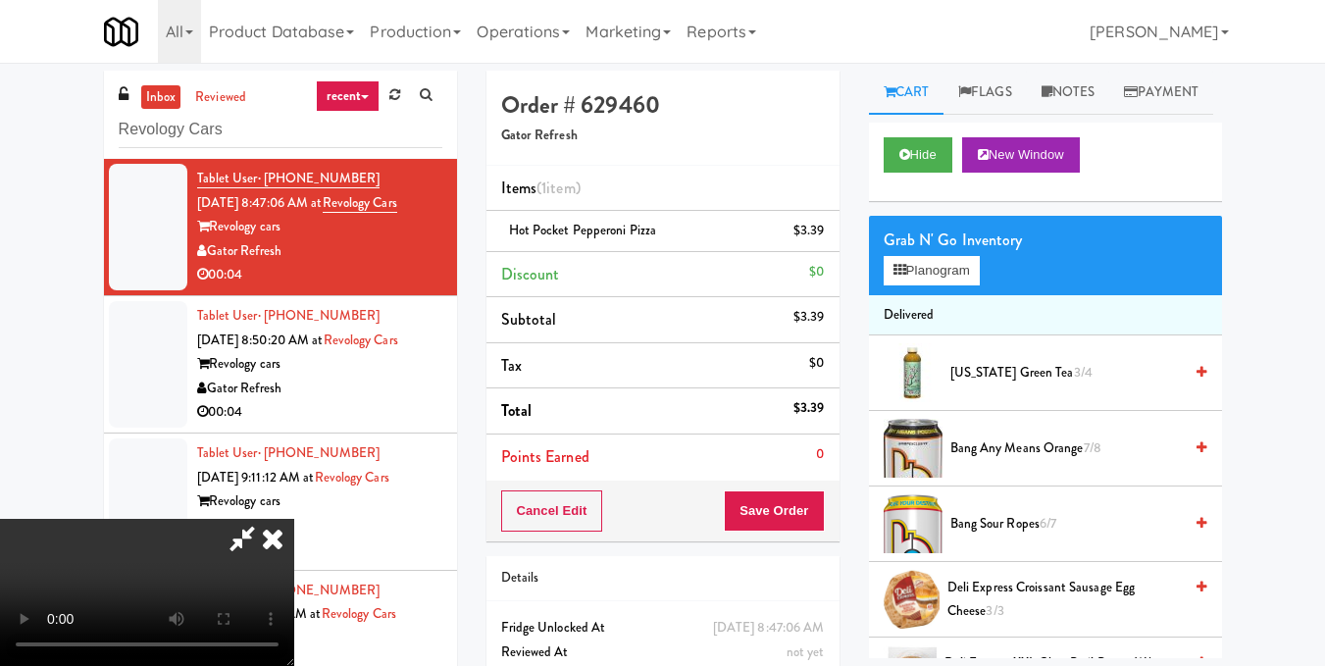
click at [294, 519] on icon at bounding box center [272, 538] width 43 height 39
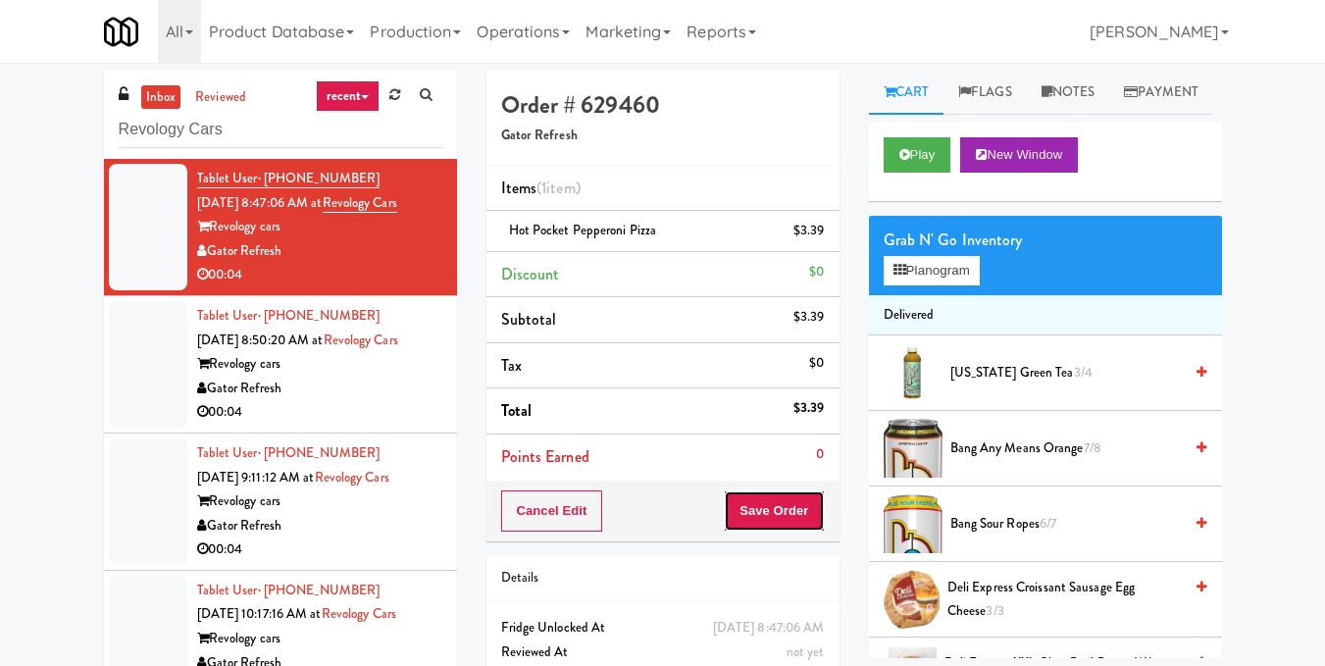
click at [764, 520] on button "Save Order" at bounding box center [774, 510] width 100 height 41
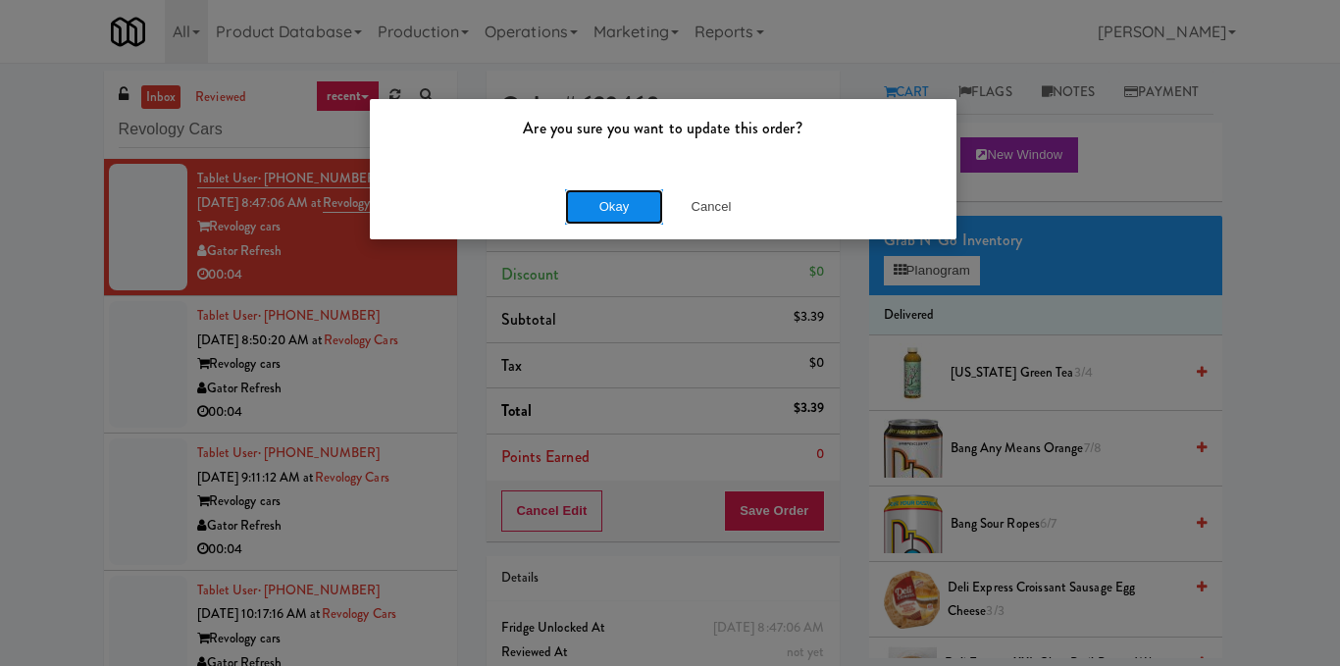
click at [651, 215] on button "Okay" at bounding box center [614, 206] width 98 height 35
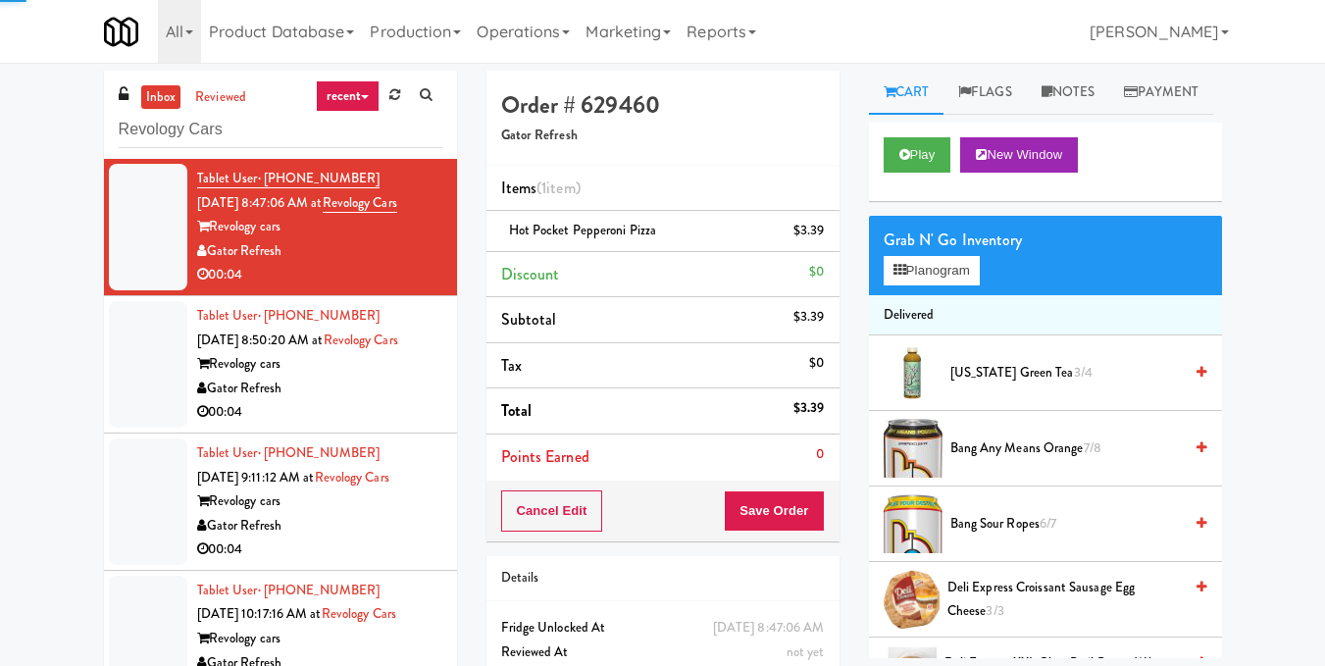
click at [407, 401] on div "Gator Refresh" at bounding box center [319, 389] width 245 height 25
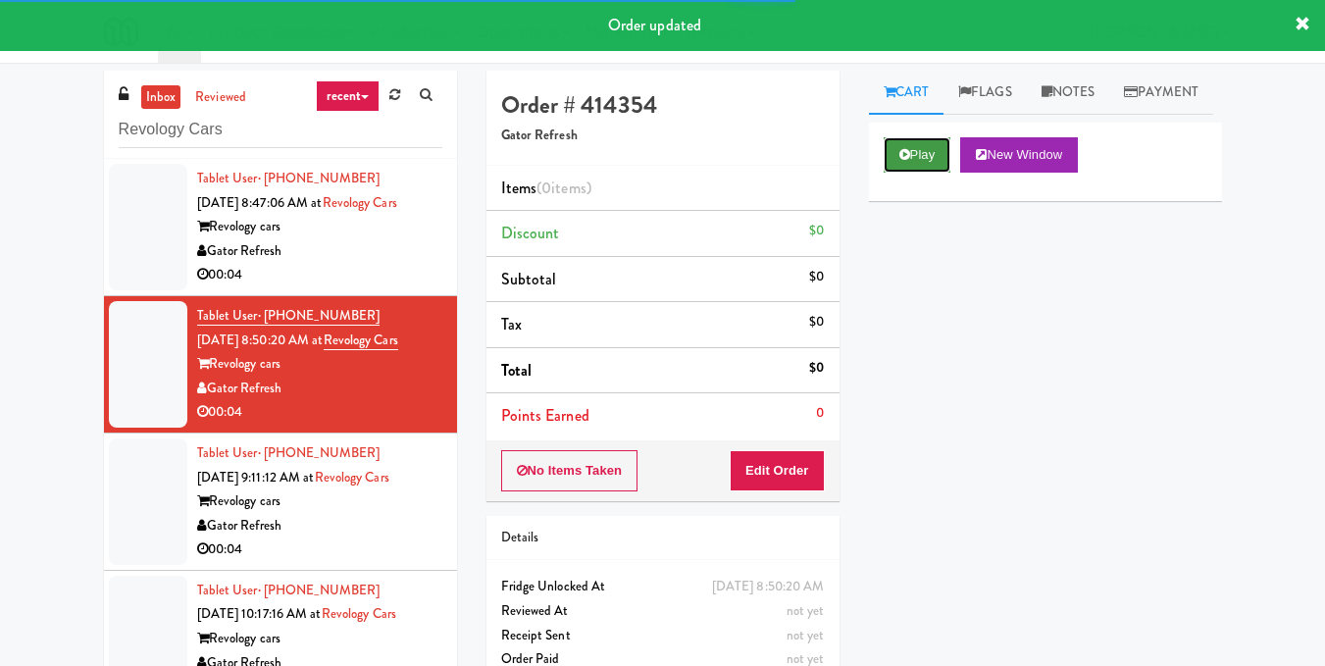
click at [911, 173] on button "Play" at bounding box center [918, 154] width 68 height 35
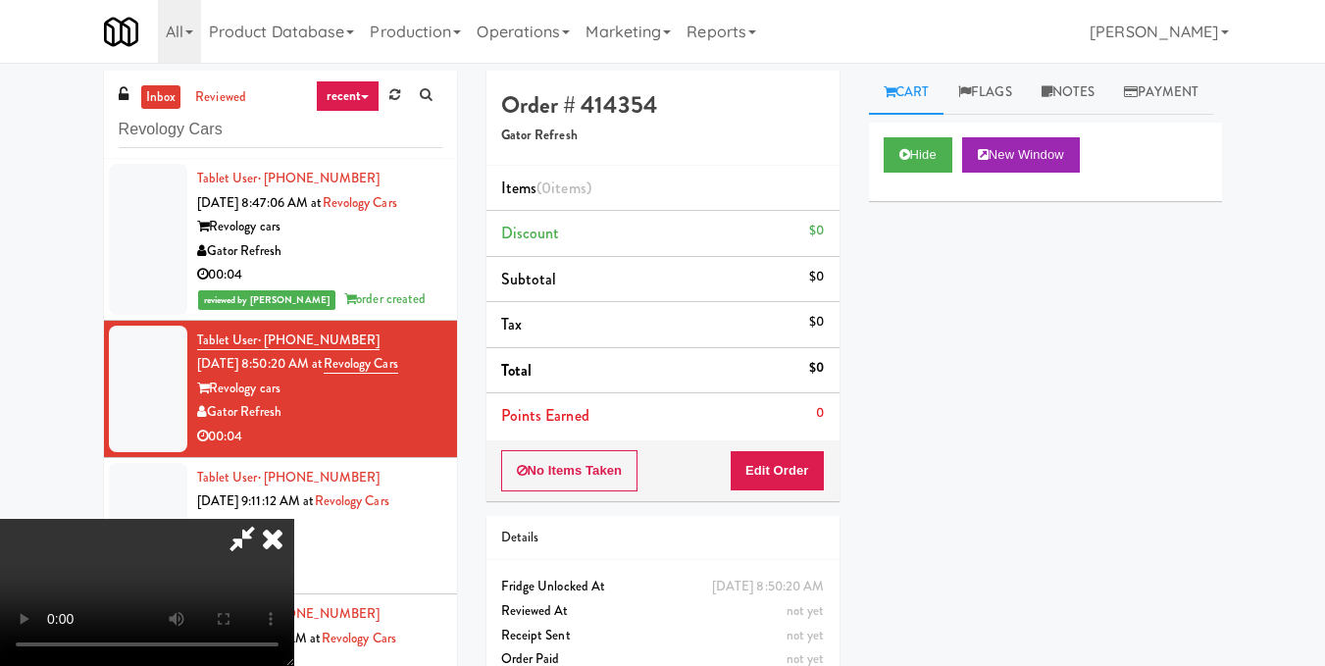
click at [294, 519] on video at bounding box center [147, 592] width 294 height 147
click at [828, 485] on div "No Items Taken Edit Order" at bounding box center [662, 470] width 353 height 61
drag, startPoint x: 811, startPoint y: 479, endPoint x: 861, endPoint y: 377, distance: 113.6
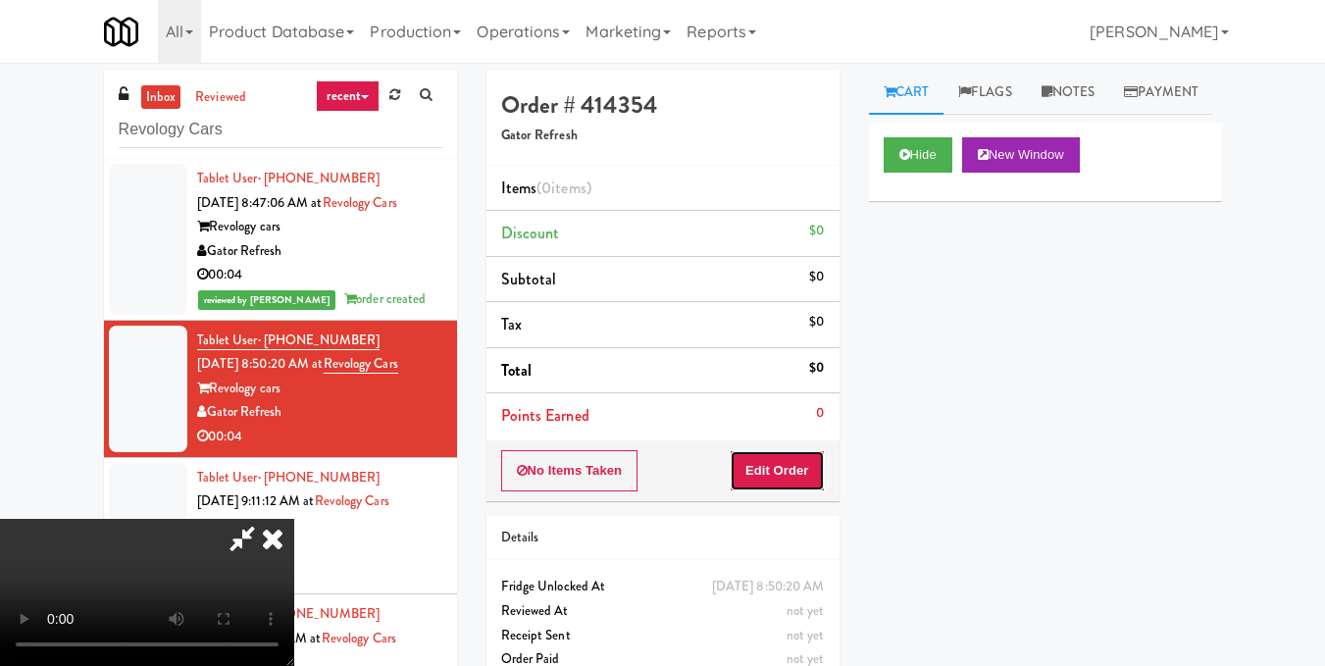
click at [810, 479] on button "Edit Order" at bounding box center [777, 470] width 95 height 41
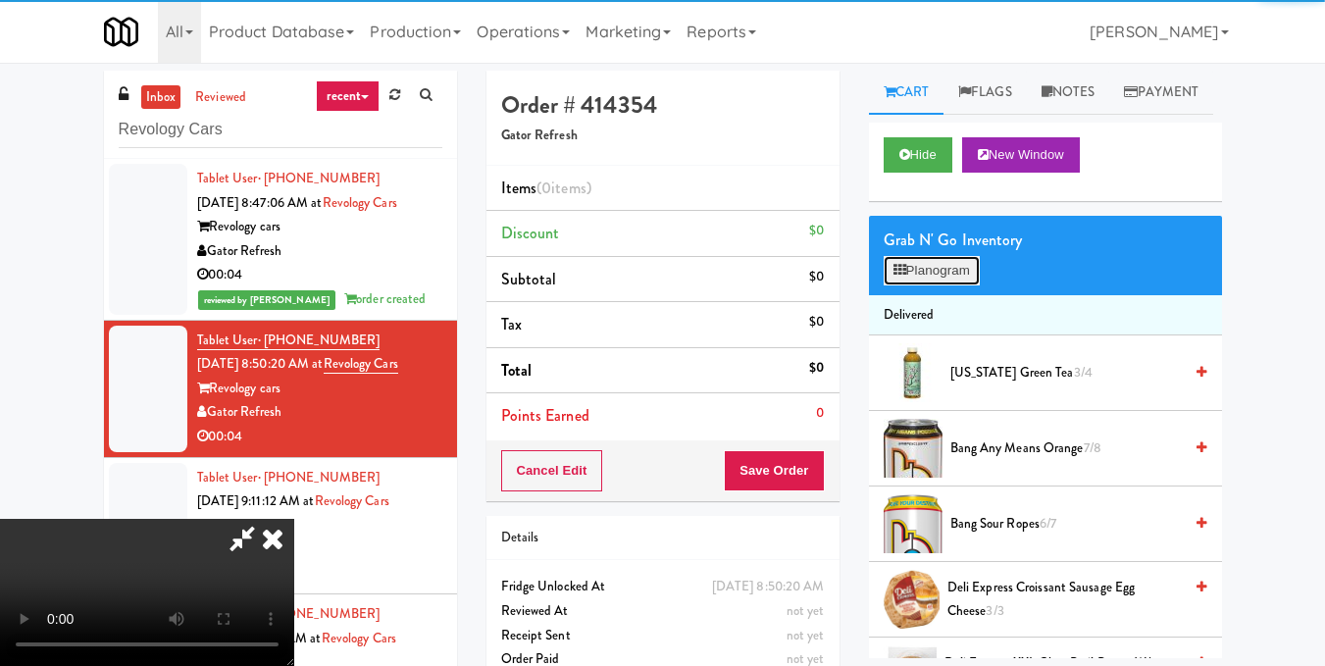
click at [902, 285] on button "Planogram" at bounding box center [932, 270] width 96 height 29
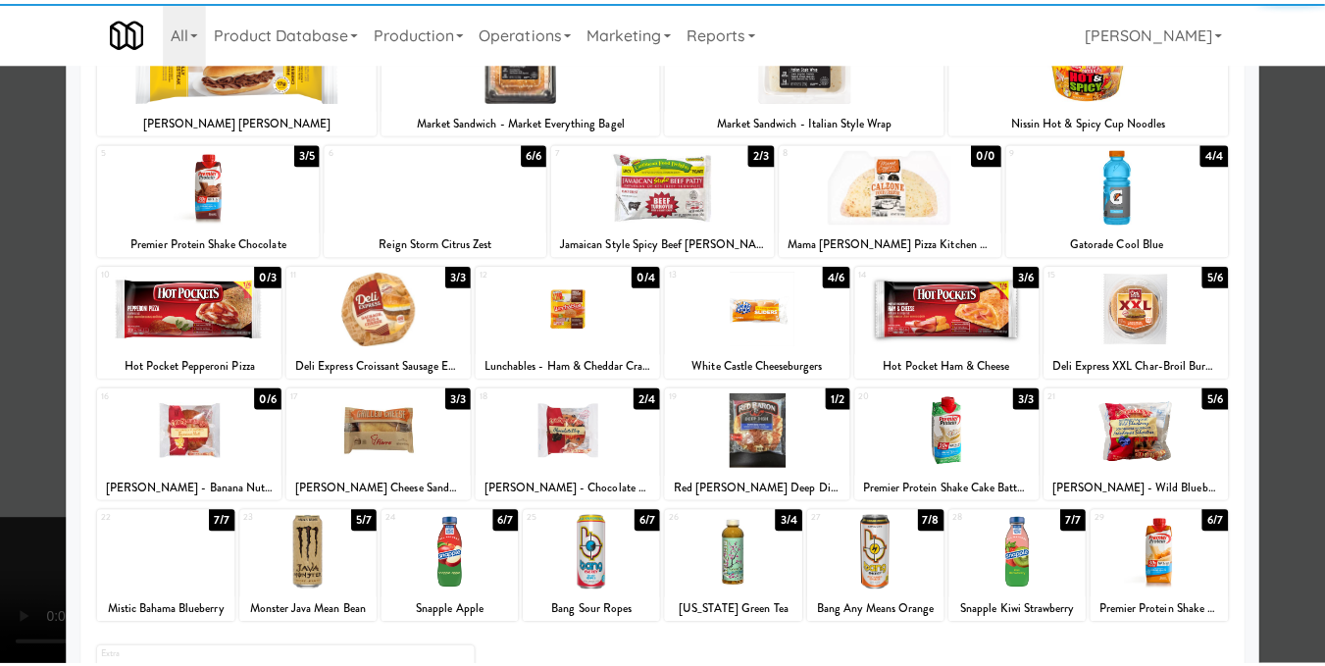
scroll to position [294, 0]
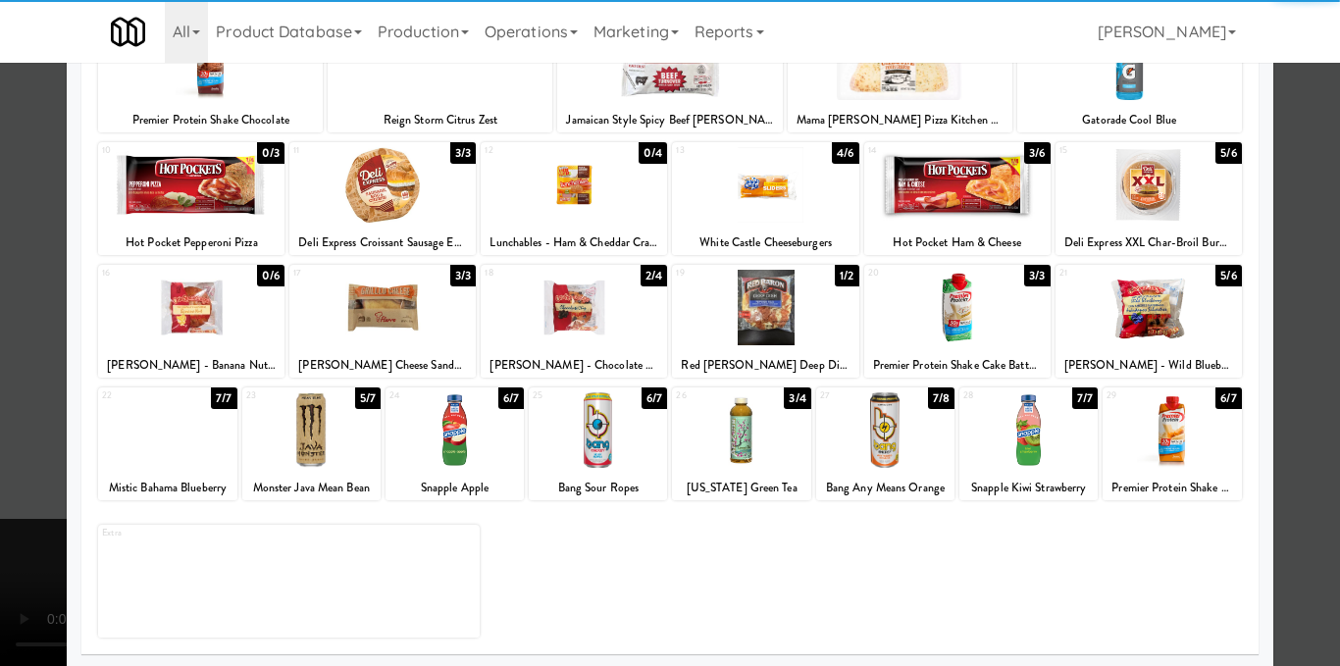
click at [190, 298] on div at bounding box center [191, 308] width 186 height 76
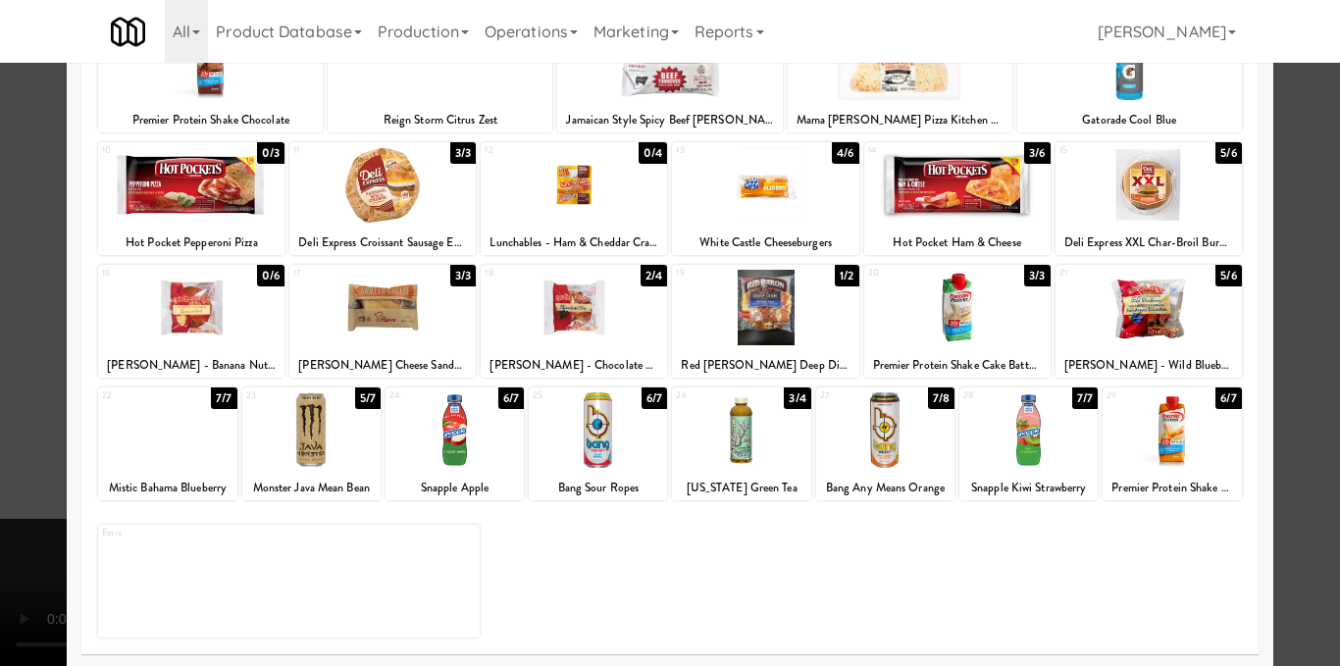
click at [1299, 377] on div at bounding box center [670, 333] width 1340 height 666
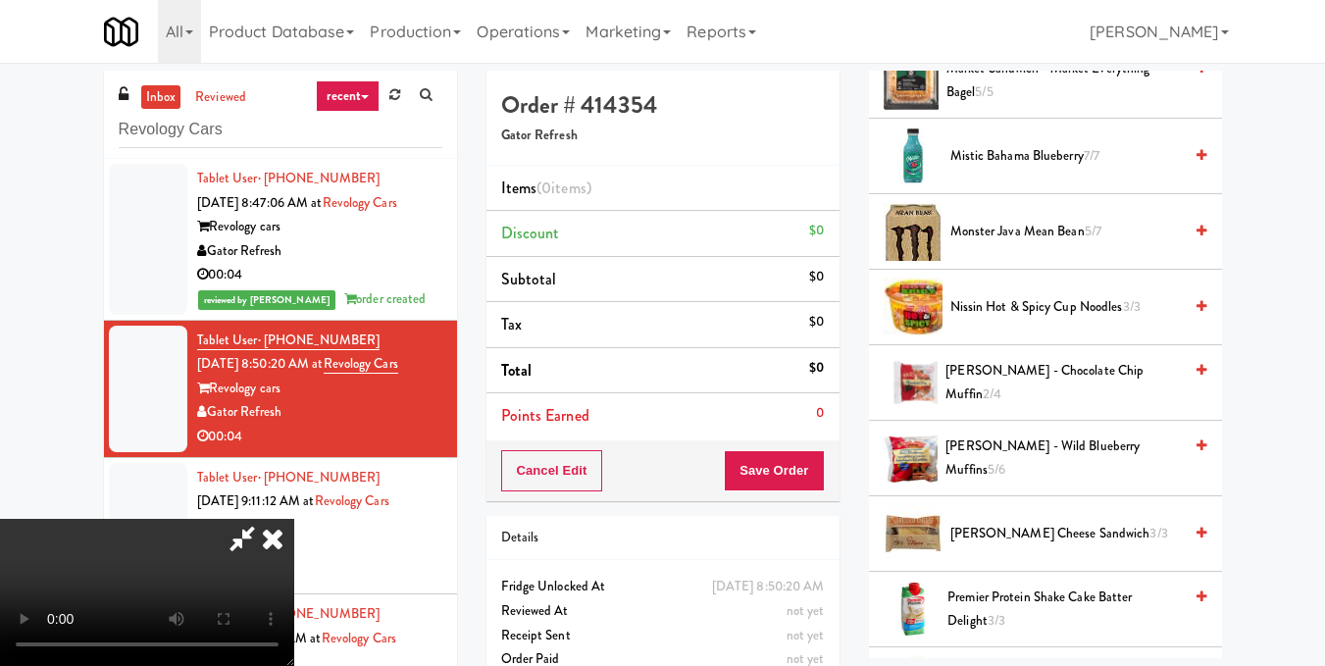
scroll to position [981, 0]
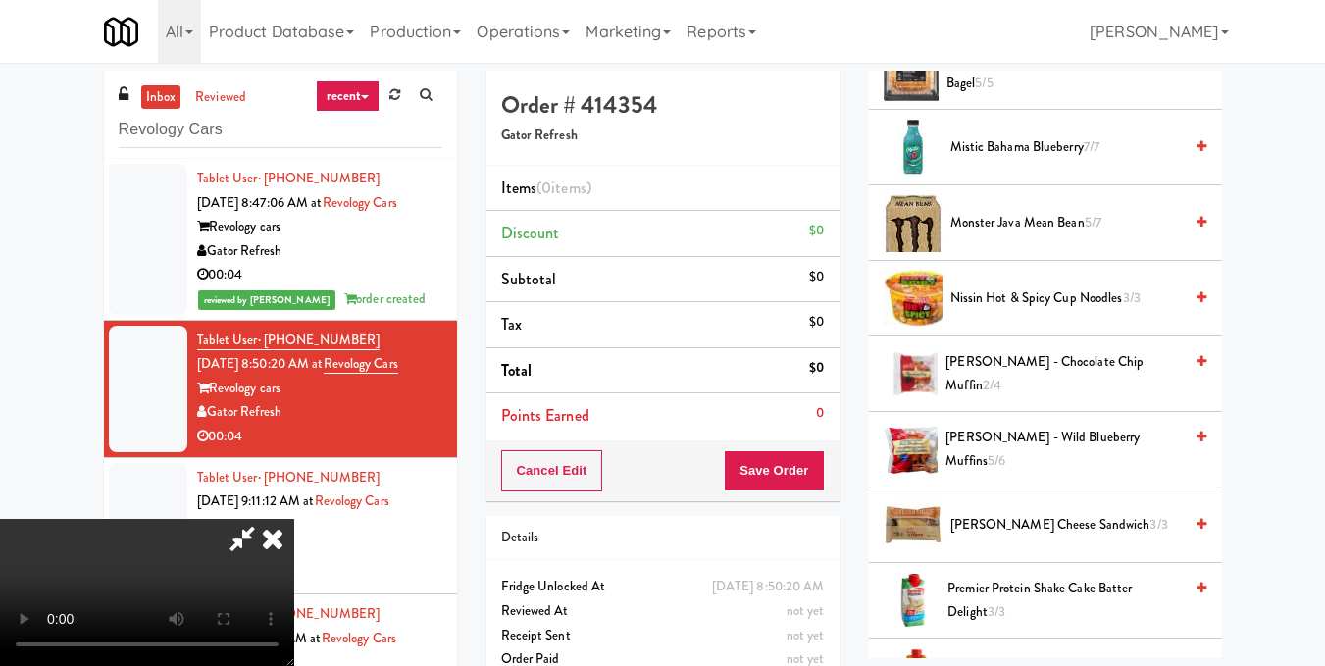
click at [1197, 368] on icon at bounding box center [1202, 361] width 10 height 13
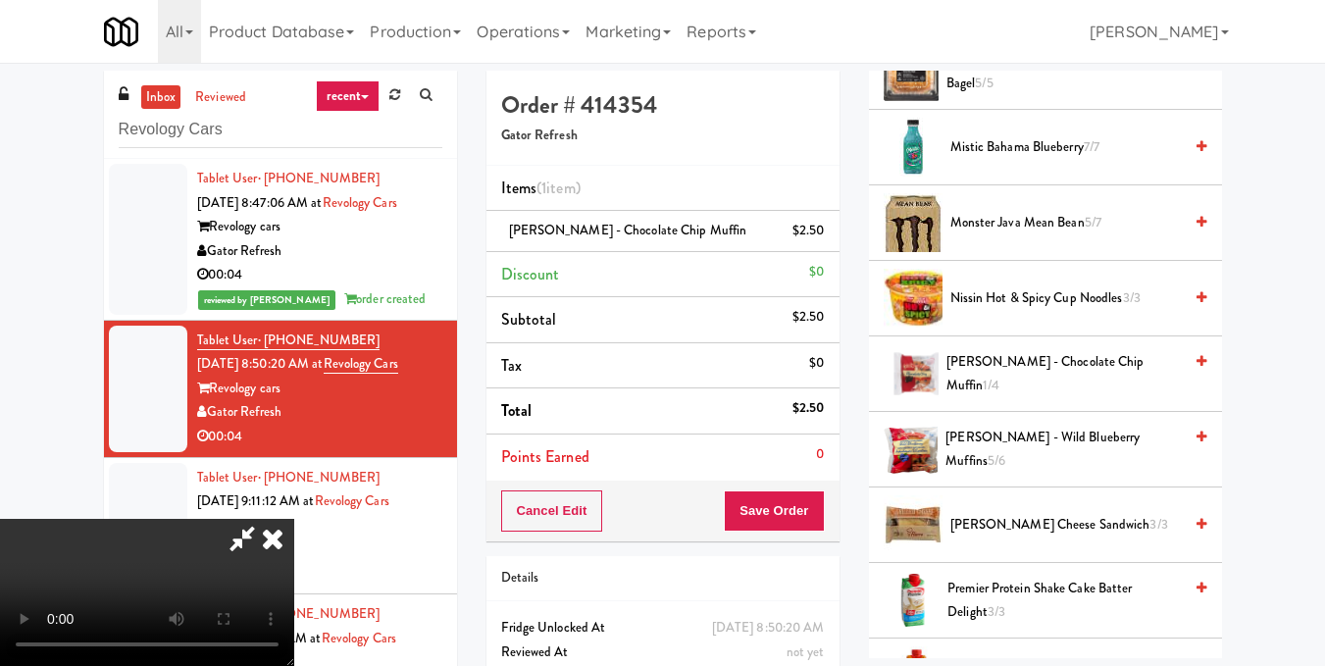
click at [294, 519] on video at bounding box center [147, 592] width 294 height 147
click at [807, 516] on button "Save Order" at bounding box center [774, 510] width 100 height 41
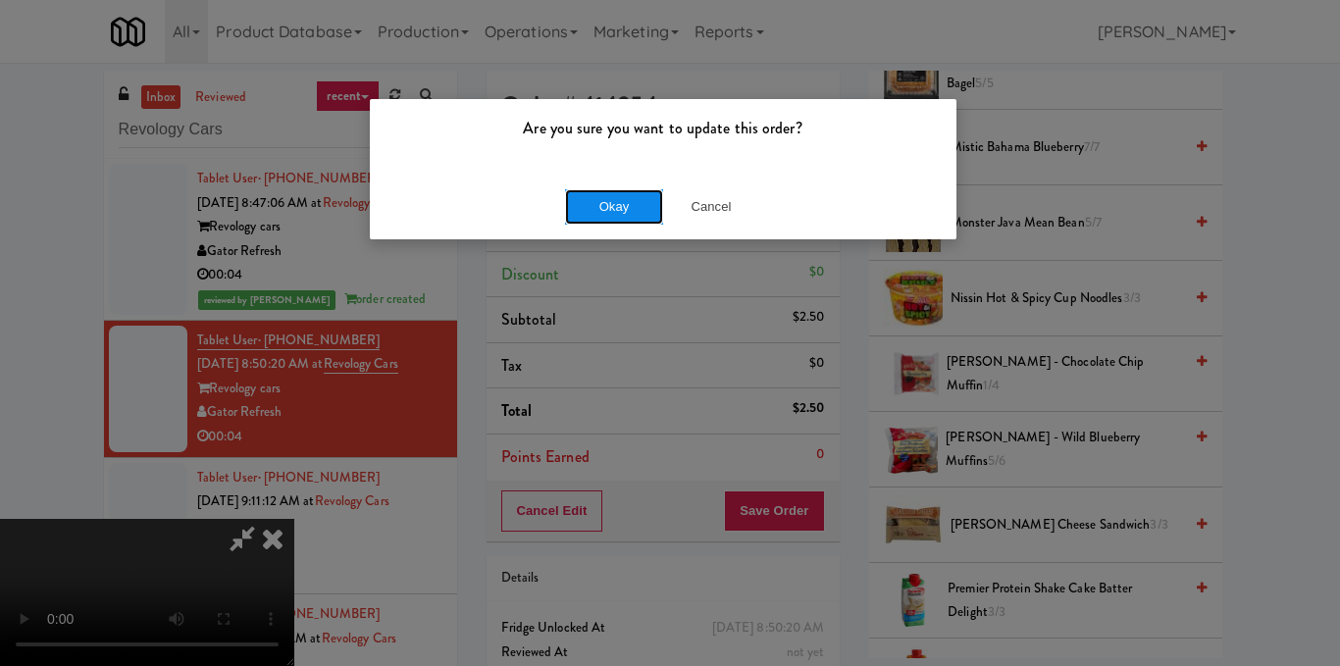
click at [618, 220] on button "Okay" at bounding box center [614, 206] width 98 height 35
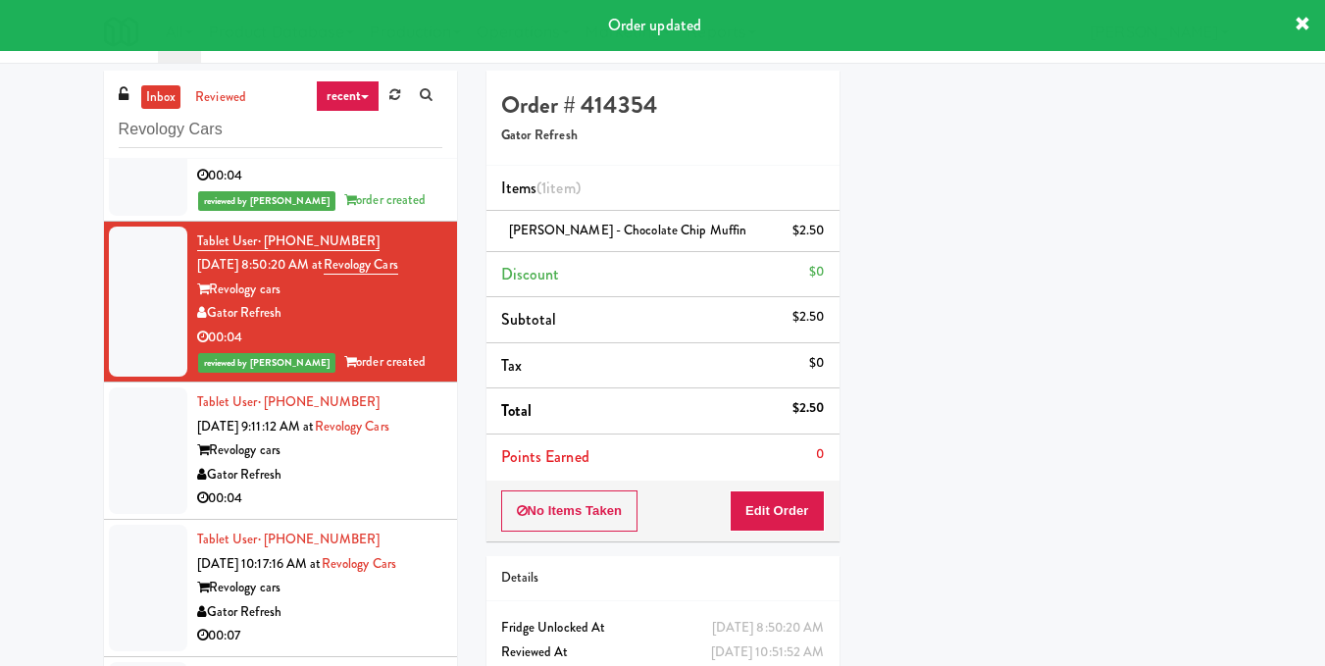
scroll to position [241, 0]
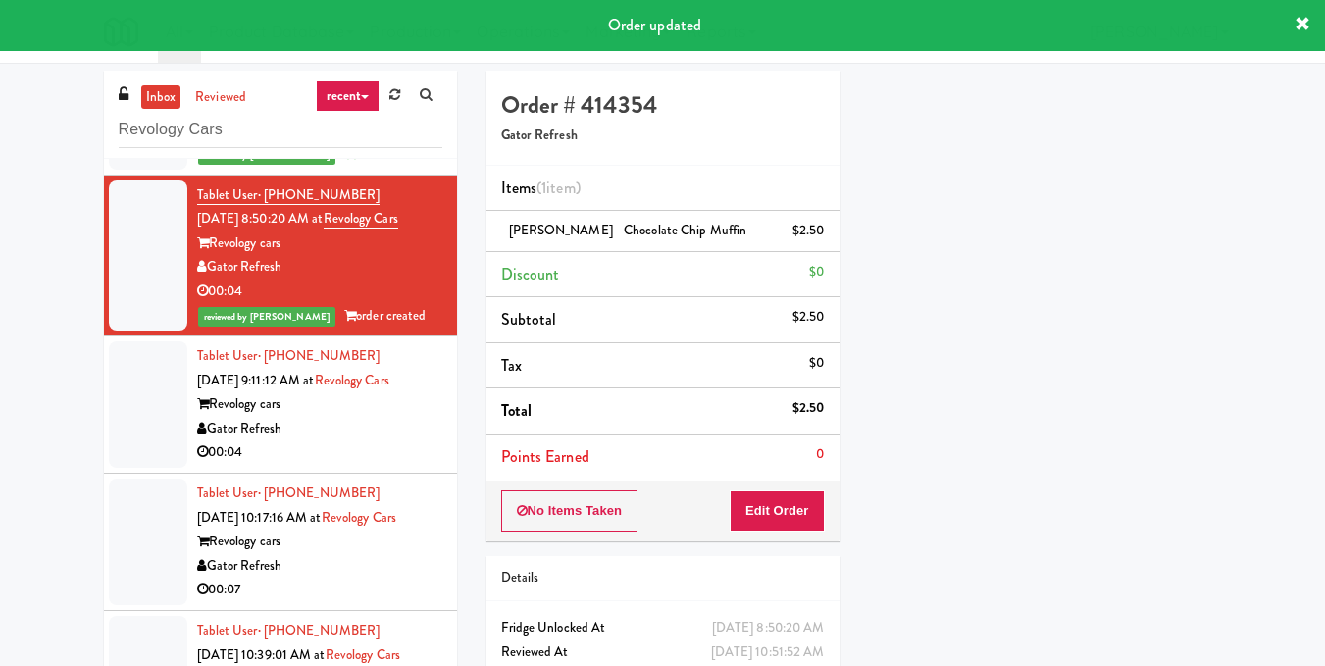
drag, startPoint x: 393, startPoint y: 390, endPoint x: 405, endPoint y: 376, distance: 18.8
click at [393, 417] on div "Gator Refresh" at bounding box center [319, 429] width 245 height 25
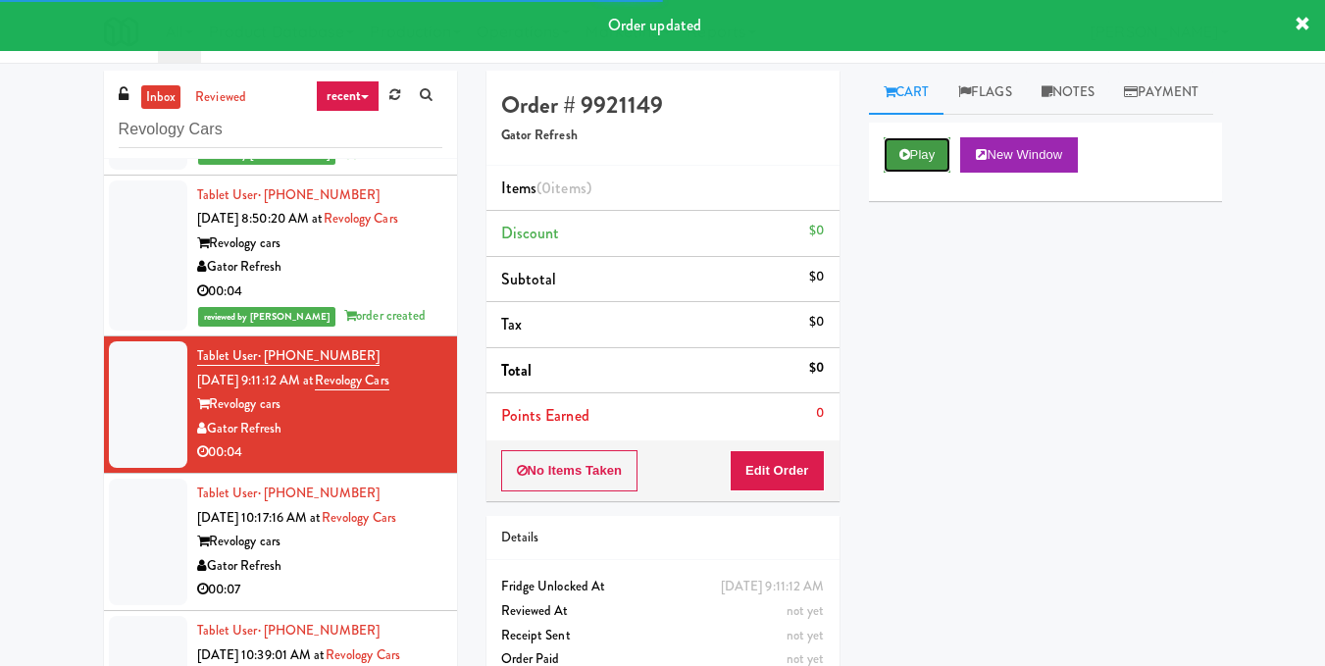
click at [914, 173] on button "Play" at bounding box center [918, 154] width 68 height 35
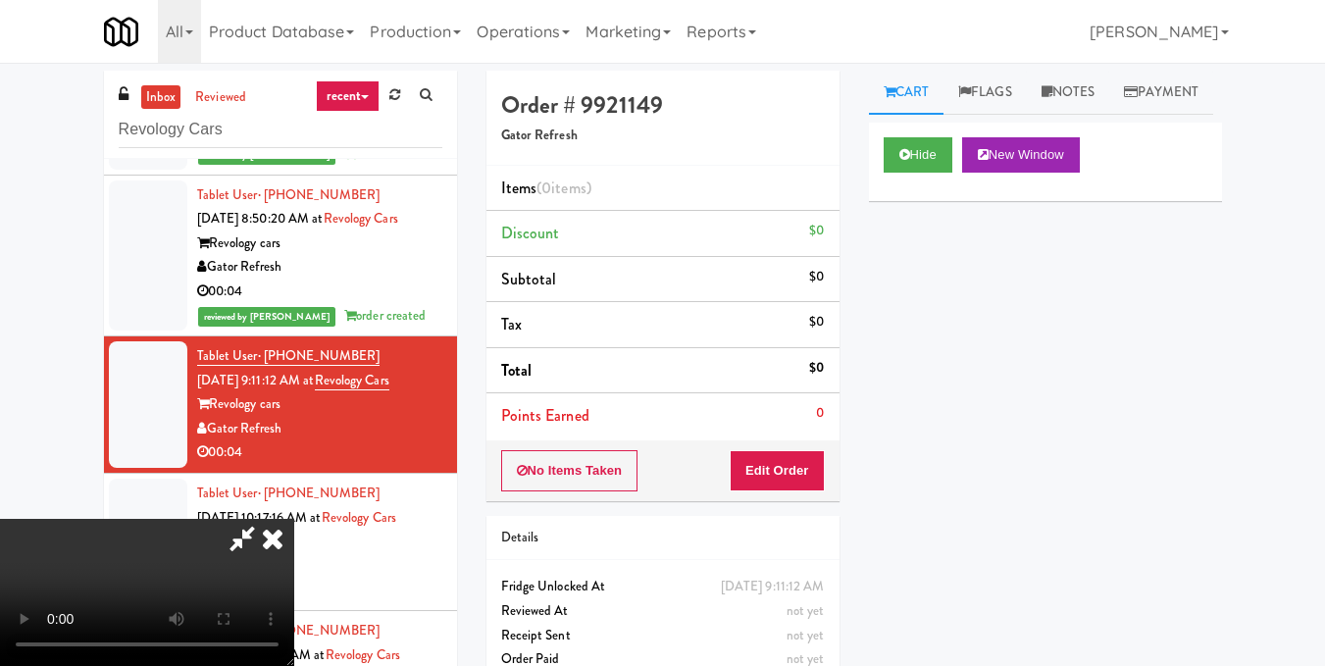
click at [294, 519] on video at bounding box center [147, 592] width 294 height 147
click at [814, 471] on button "Edit Order" at bounding box center [777, 470] width 95 height 41
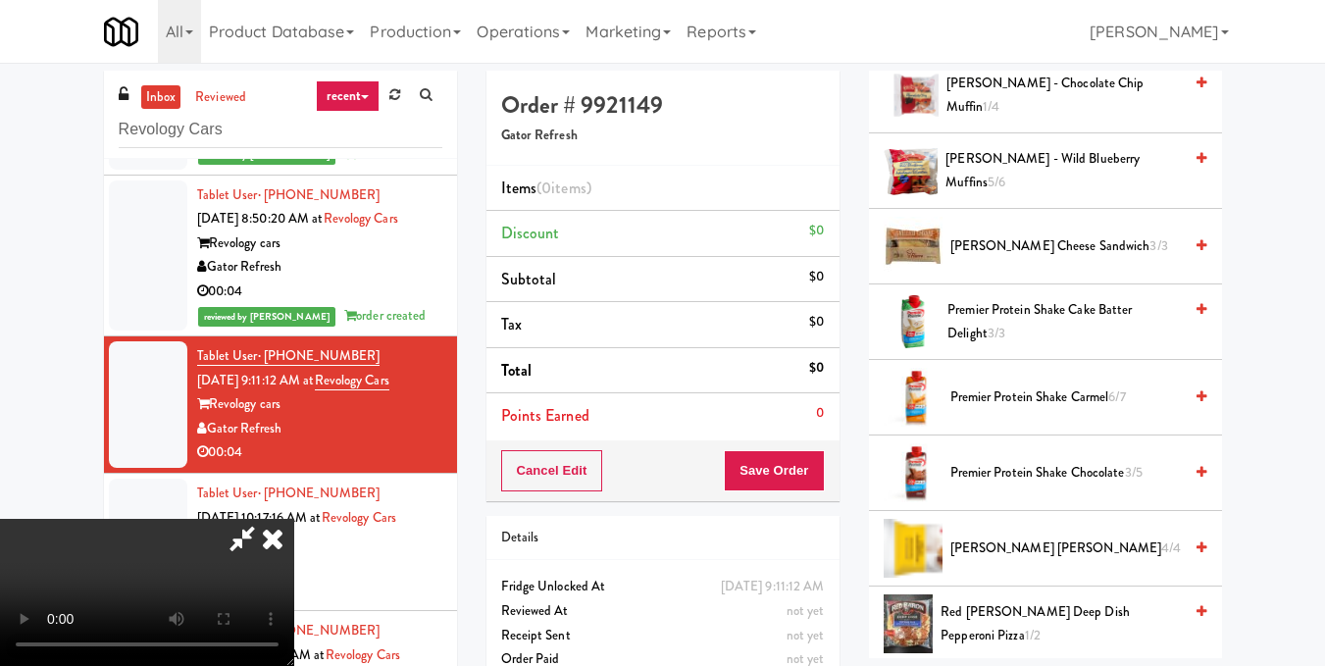
scroll to position [1079, 0]
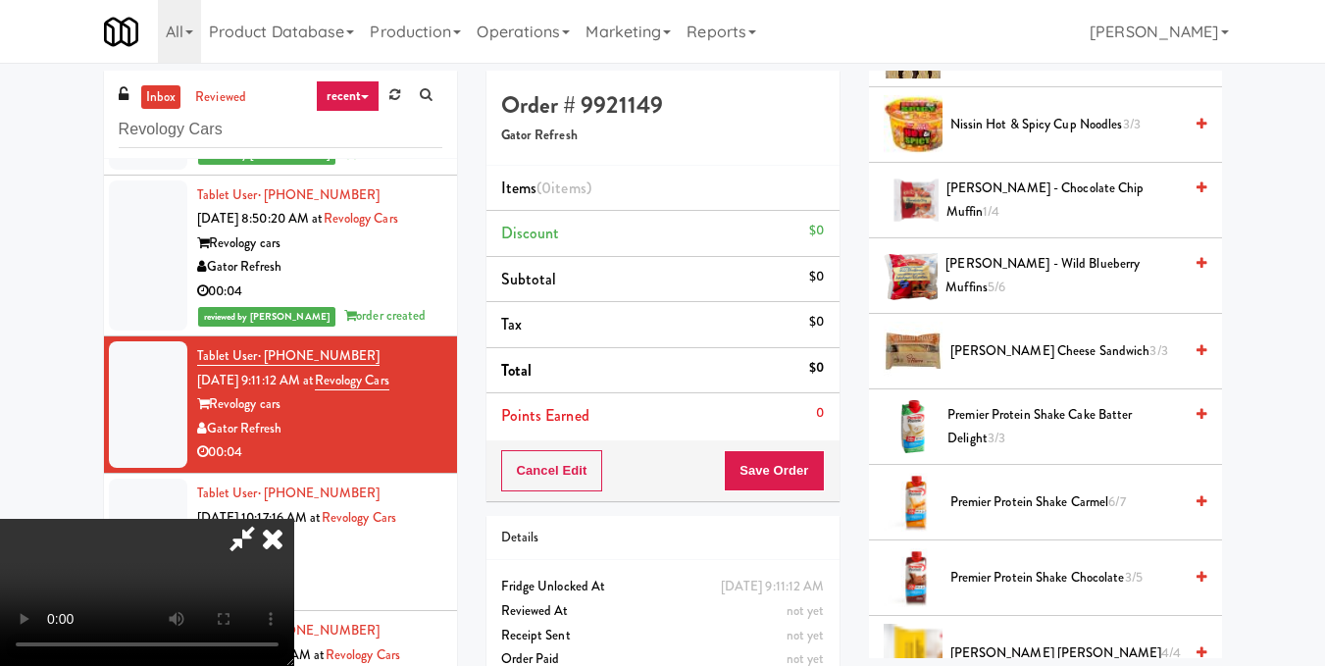
click at [1198, 230] on li "[PERSON_NAME] - Chocolate Chip Muffin 1/4" at bounding box center [1045, 201] width 353 height 76
click at [1197, 194] on icon at bounding box center [1202, 187] width 10 height 13
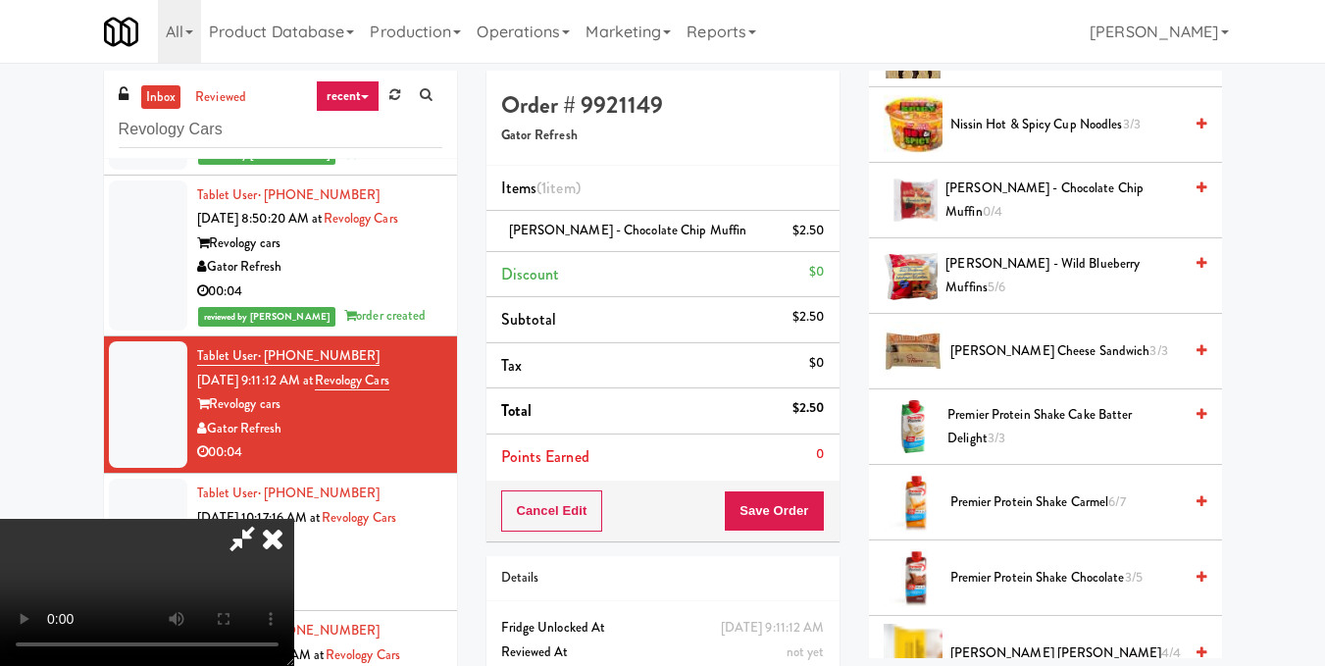
click at [828, 512] on div "Cancel Edit Save Order" at bounding box center [662, 511] width 353 height 61
click at [809, 512] on button "Save Order" at bounding box center [774, 510] width 100 height 41
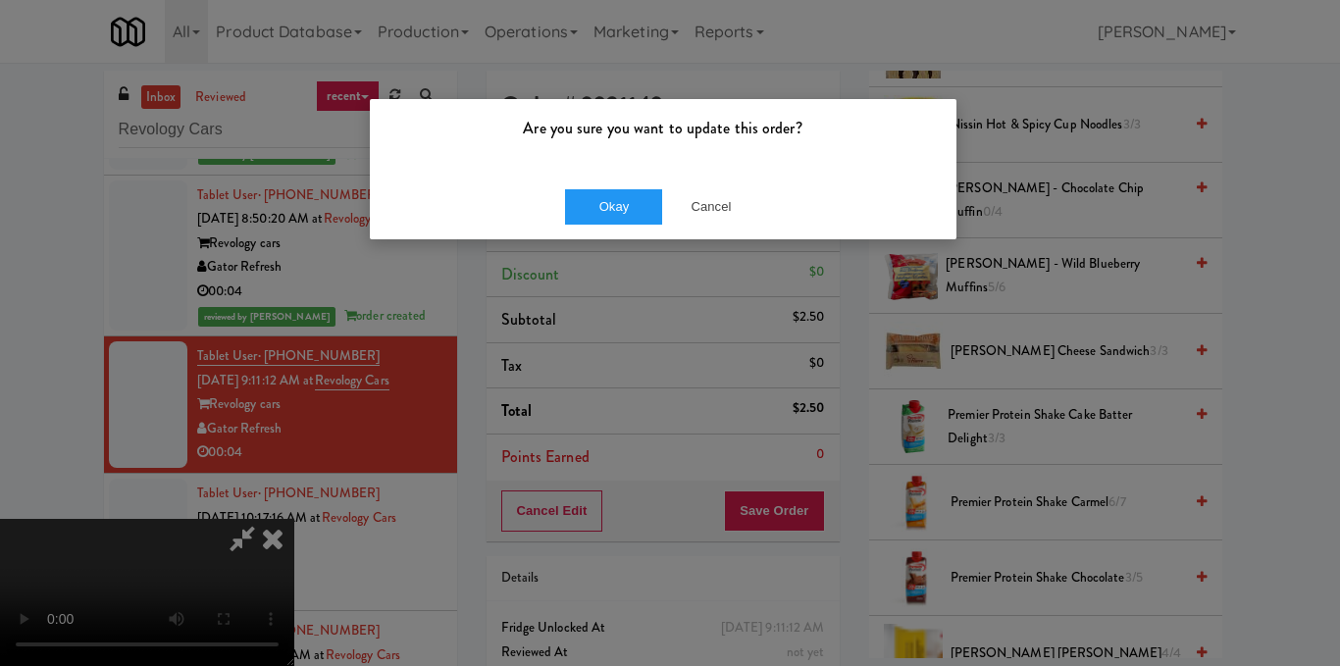
click at [622, 228] on div "Okay Cancel" at bounding box center [663, 207] width 587 height 66
click at [621, 210] on button "Okay" at bounding box center [614, 206] width 98 height 35
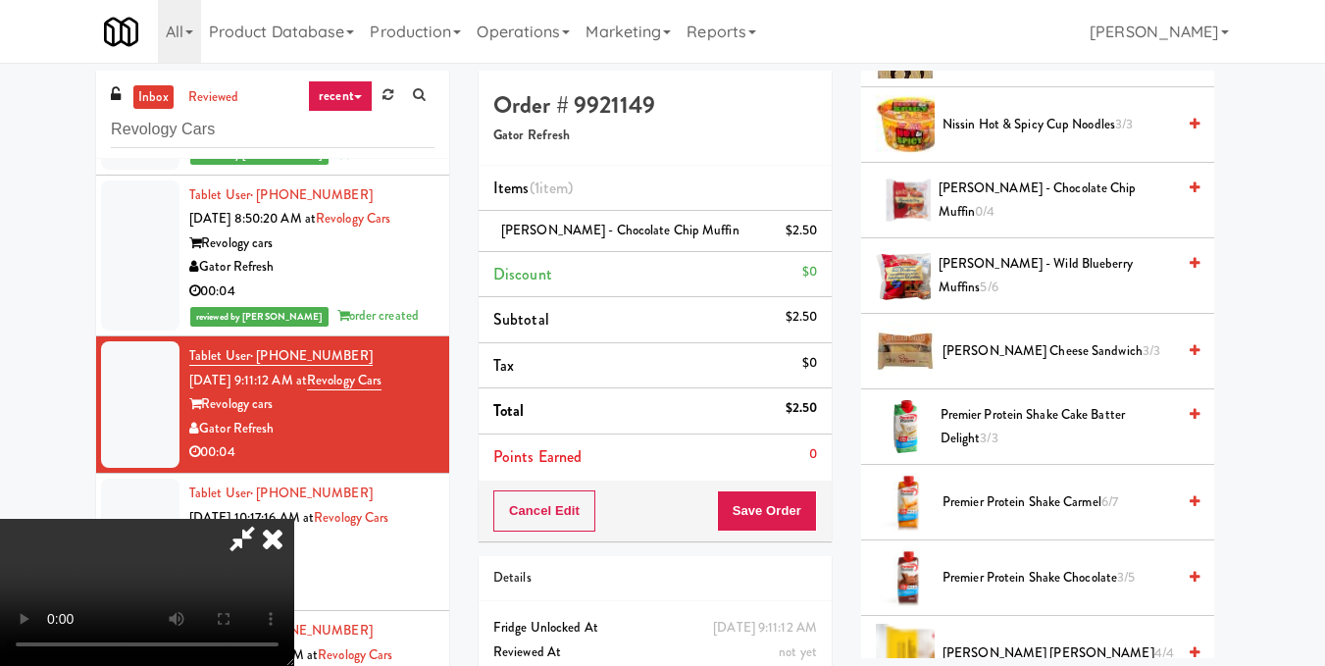
click at [294, 519] on video at bounding box center [147, 592] width 294 height 147
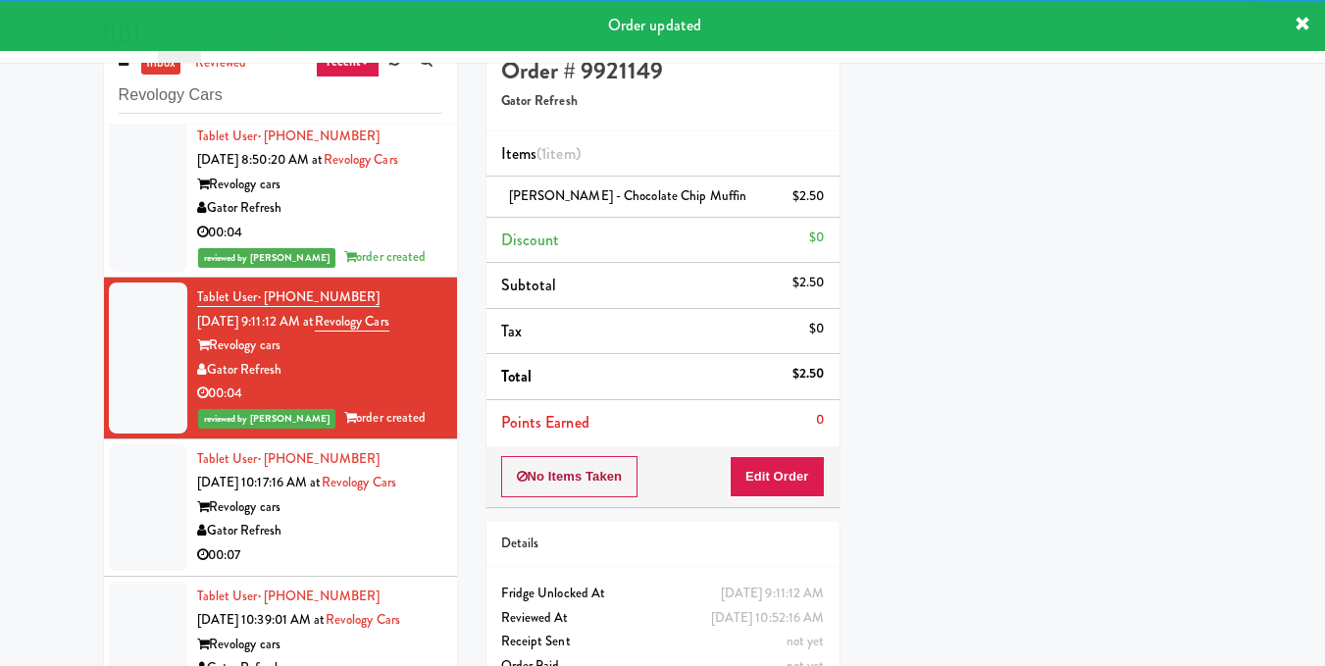
scroll to position [0, 0]
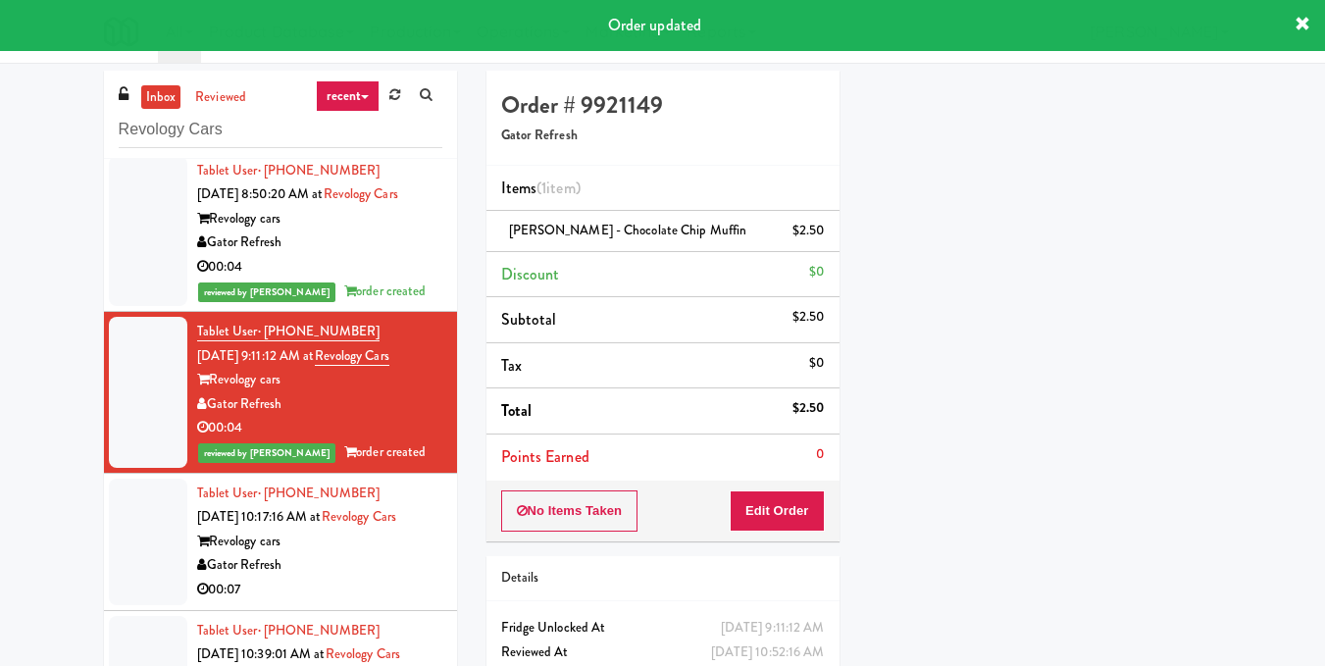
click at [353, 536] on div "Revology cars" at bounding box center [319, 542] width 245 height 25
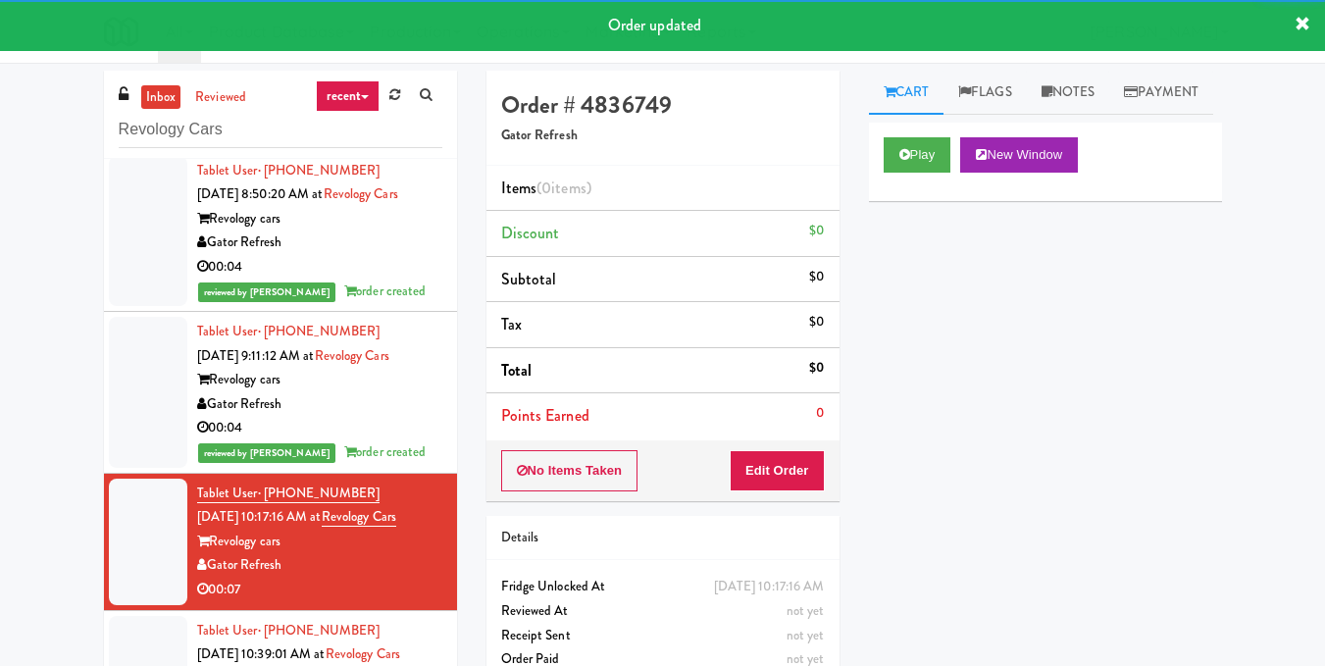
click at [388, 368] on div "Revology cars" at bounding box center [319, 380] width 245 height 25
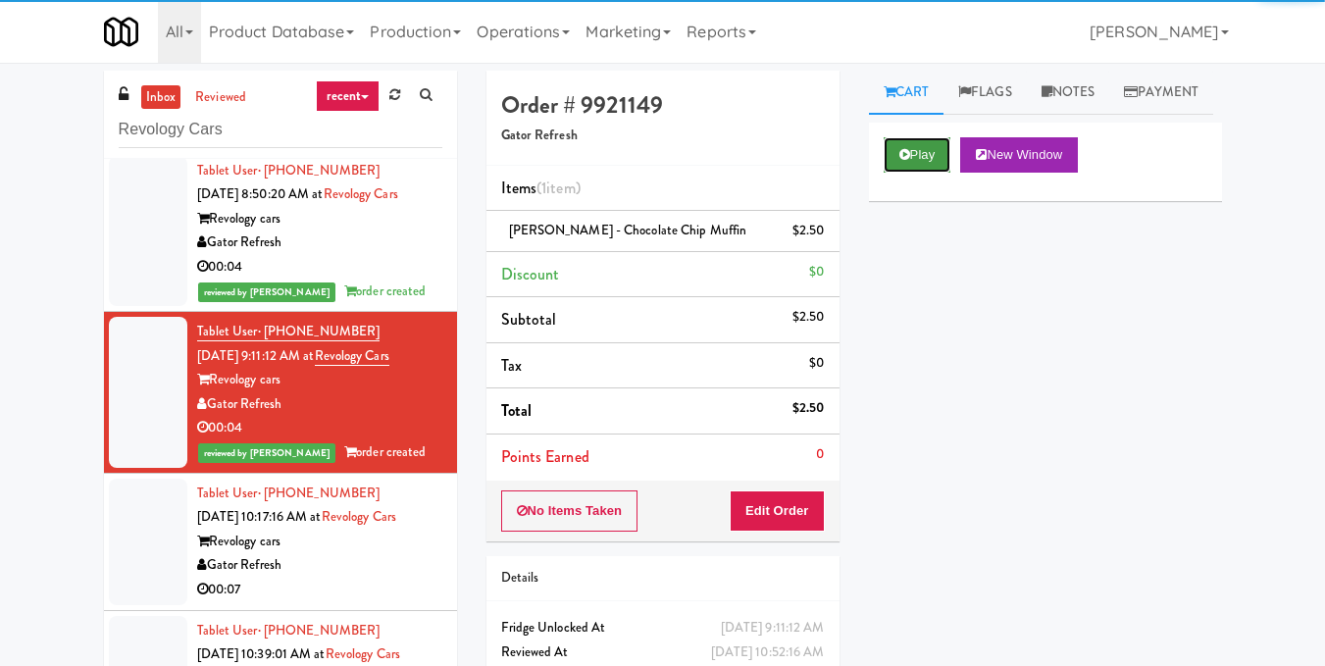
click at [906, 173] on button "Play" at bounding box center [918, 154] width 68 height 35
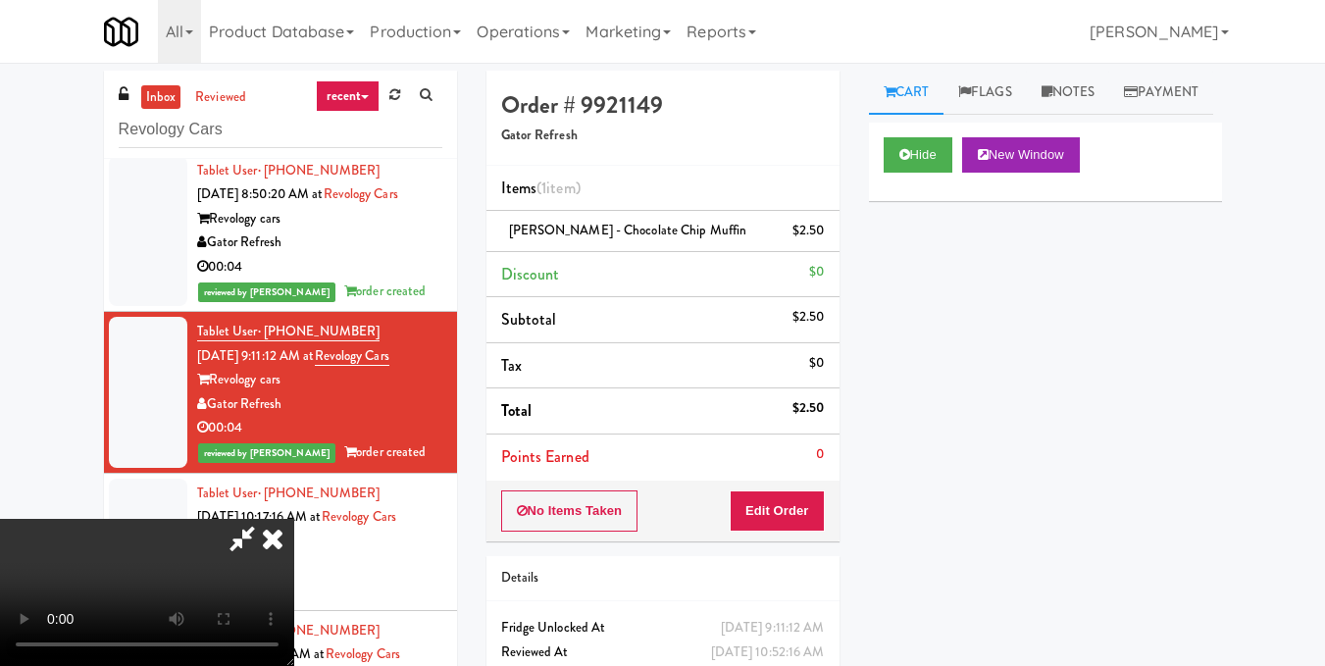
click at [294, 519] on icon at bounding box center [272, 538] width 43 height 39
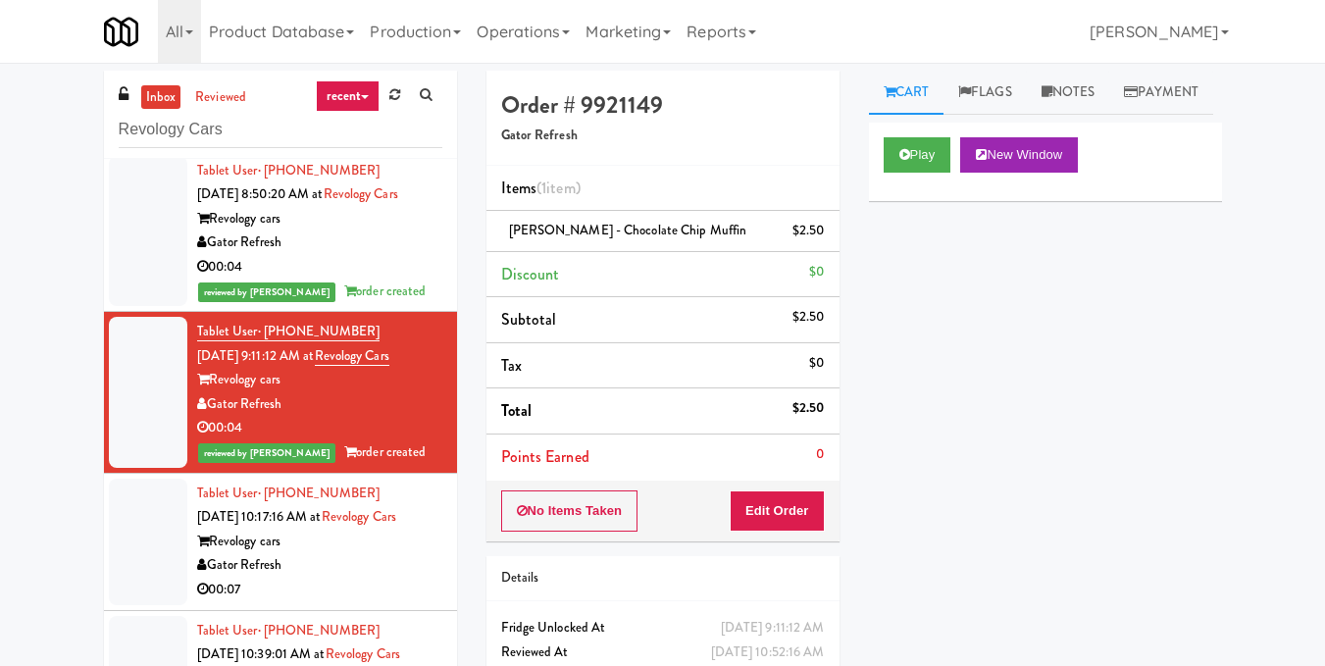
drag, startPoint x: 383, startPoint y: 572, endPoint x: 466, endPoint y: 486, distance: 119.3
click at [383, 571] on div "Gator Refresh" at bounding box center [319, 565] width 245 height 25
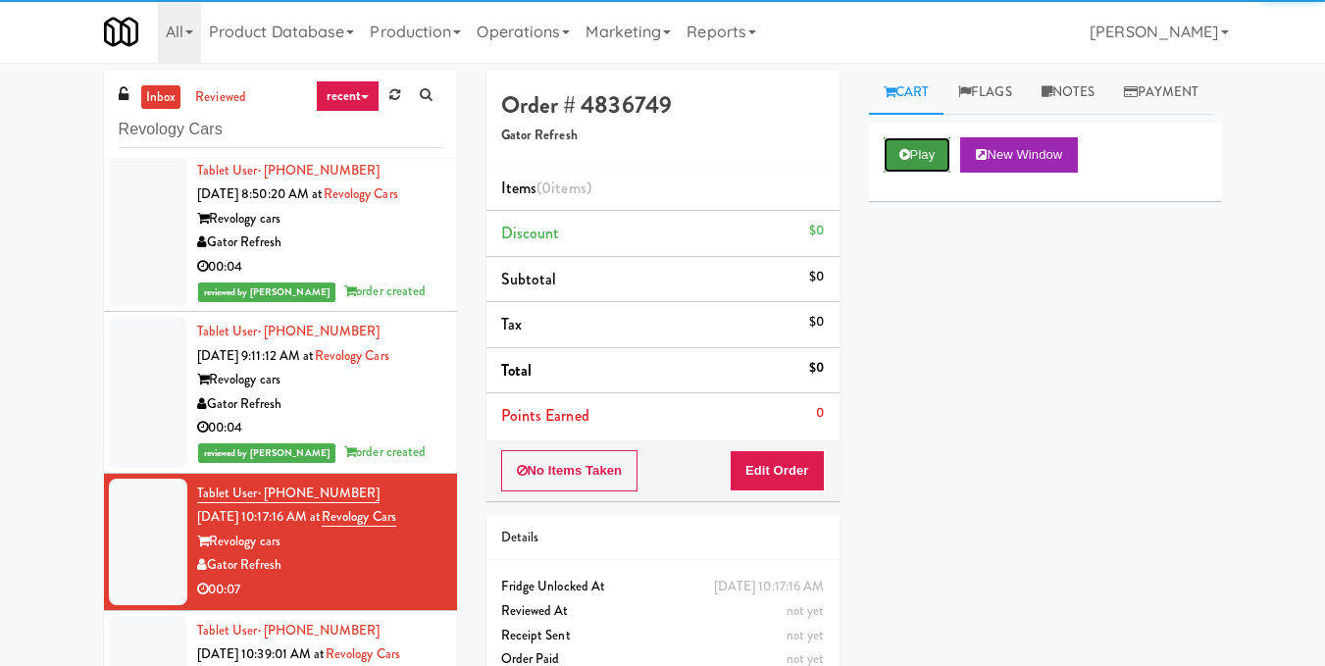
click at [932, 173] on button "Play" at bounding box center [918, 154] width 68 height 35
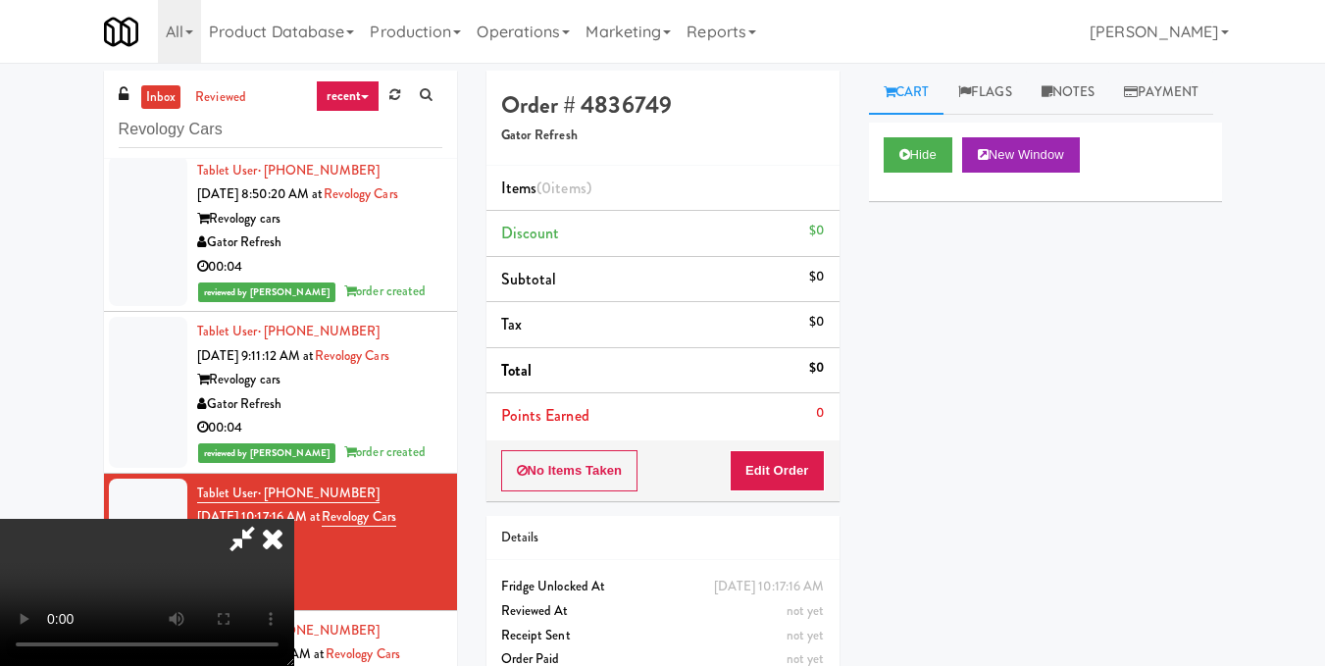
click at [294, 519] on video at bounding box center [147, 592] width 294 height 147
click at [807, 473] on button "Edit Order" at bounding box center [777, 470] width 95 height 41
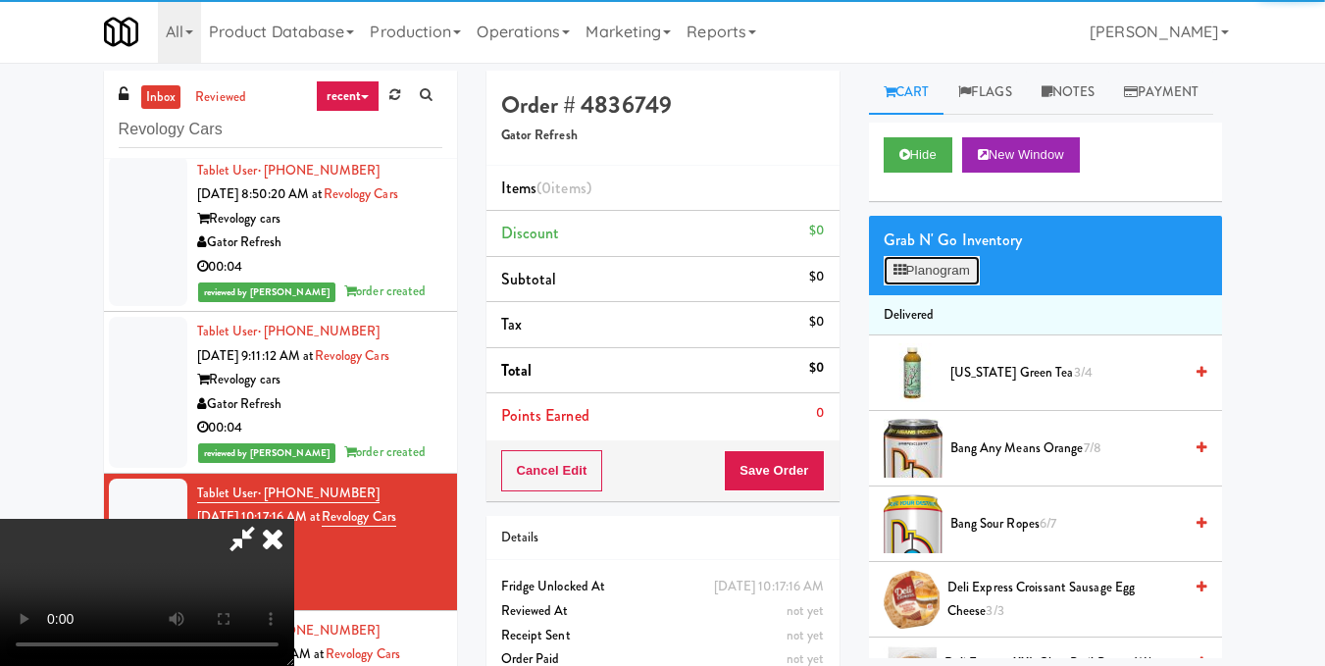
click at [932, 285] on button "Planogram" at bounding box center [932, 270] width 96 height 29
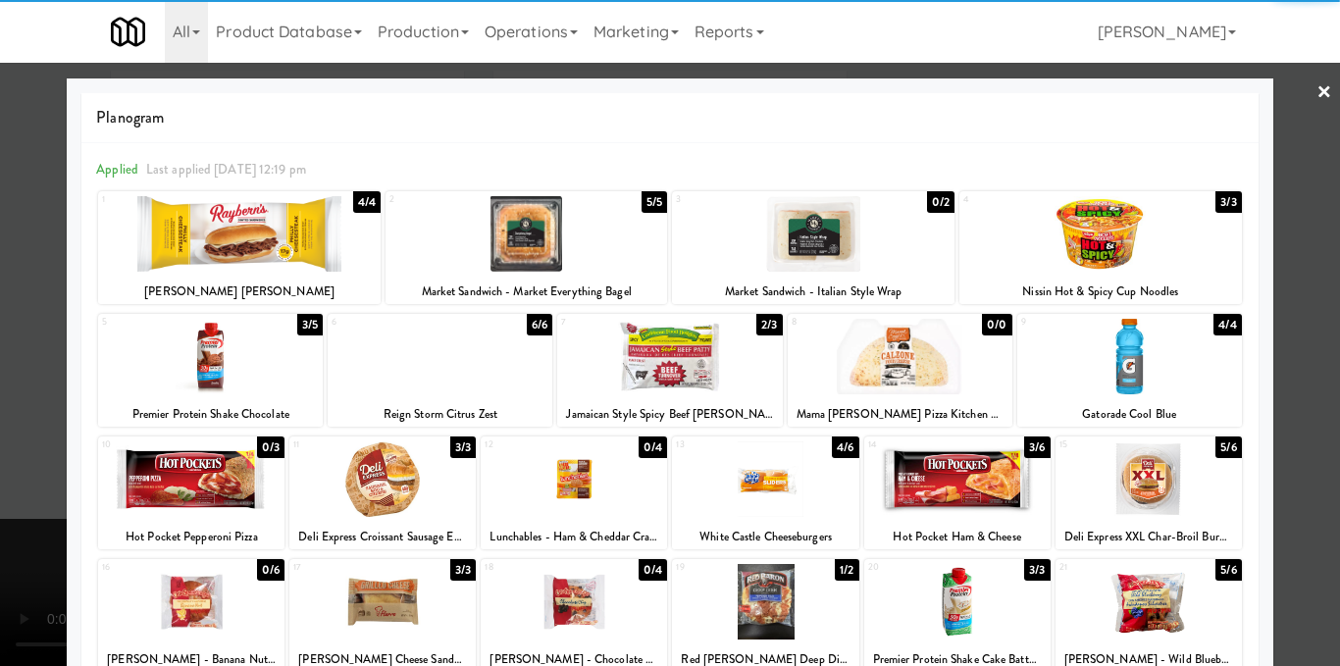
drag, startPoint x: 1135, startPoint y: 487, endPoint x: 1191, endPoint y: 480, distance: 56.5
click at [1136, 489] on div at bounding box center [1148, 479] width 186 height 76
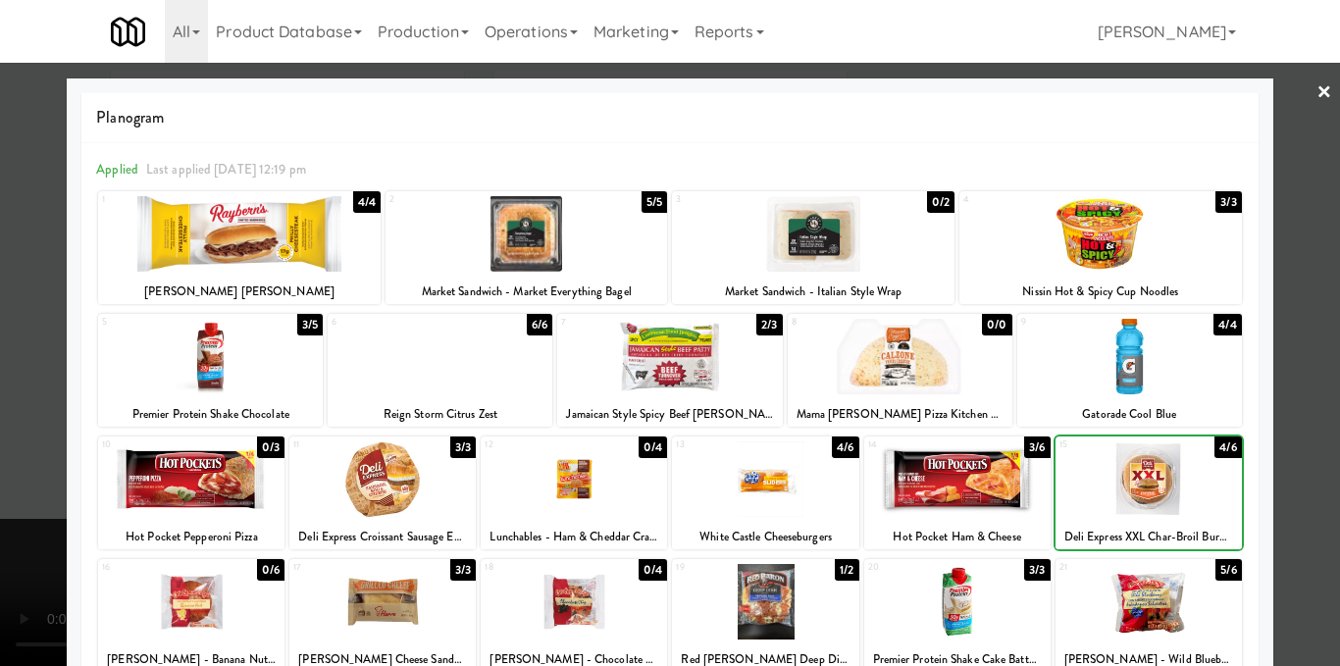
click at [1311, 455] on div at bounding box center [670, 333] width 1340 height 666
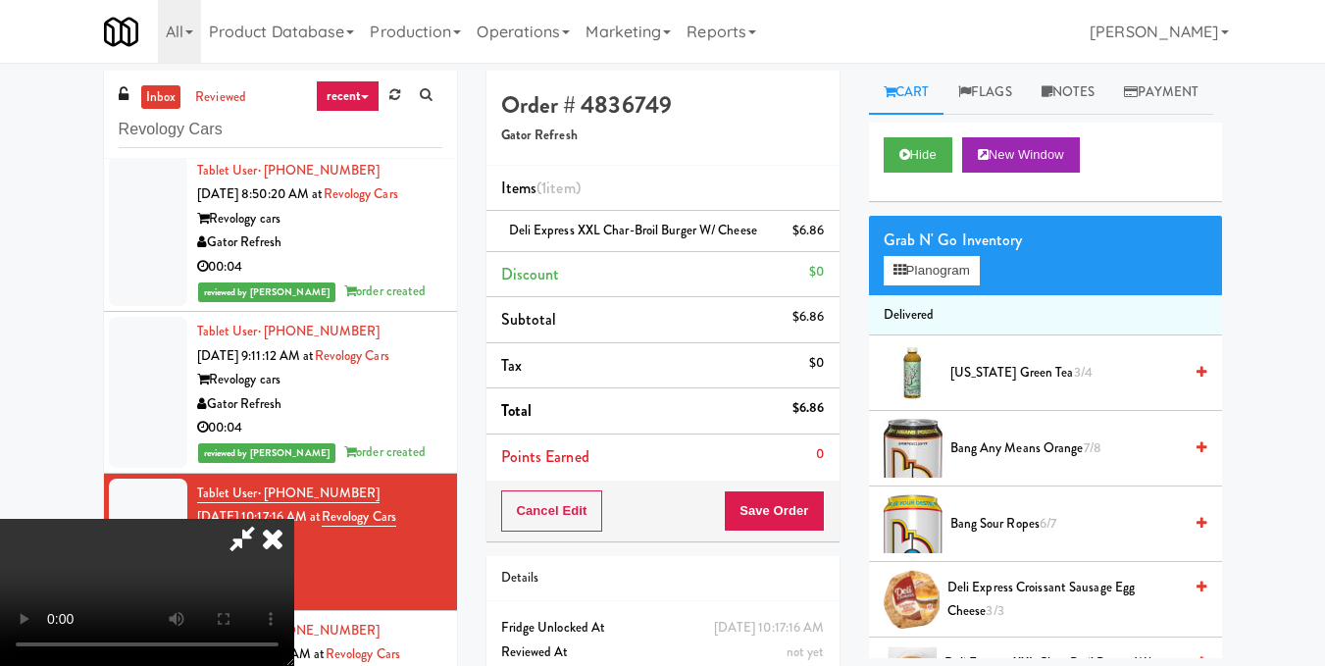
click at [294, 519] on video at bounding box center [147, 592] width 294 height 147
click at [265, 519] on icon at bounding box center [242, 538] width 45 height 39
click at [751, 513] on button "Save Order" at bounding box center [774, 510] width 100 height 41
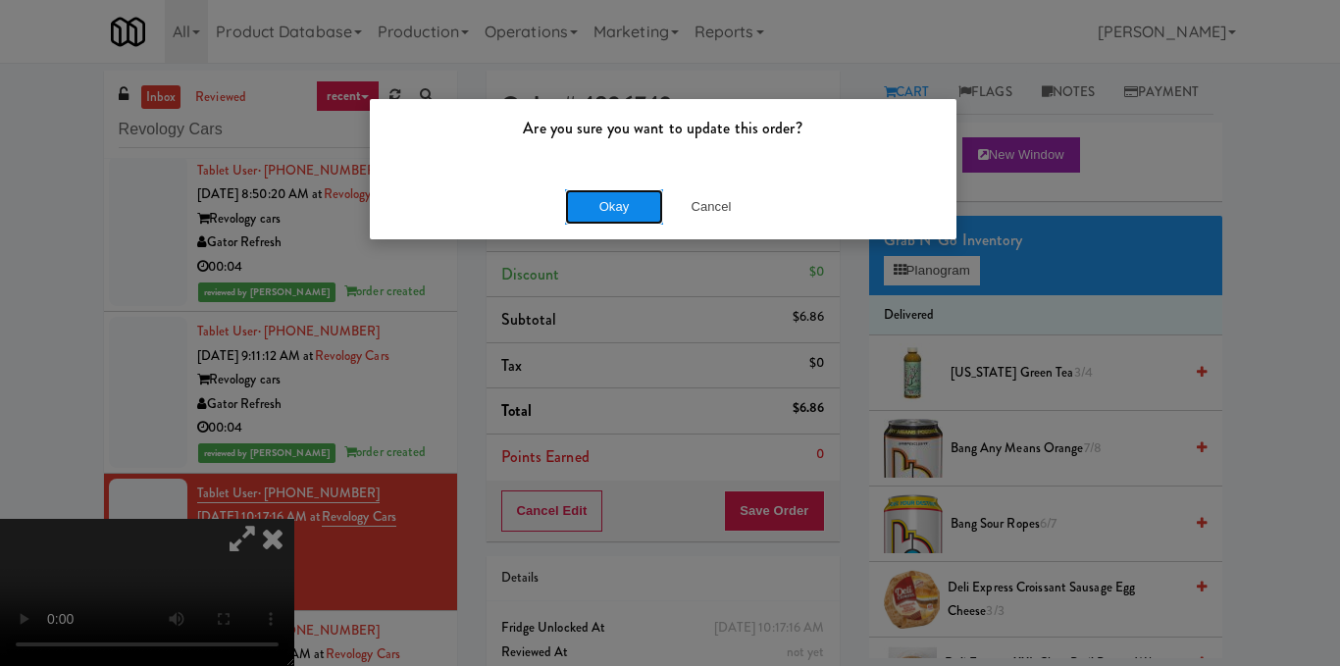
click at [636, 224] on button "Okay" at bounding box center [614, 206] width 98 height 35
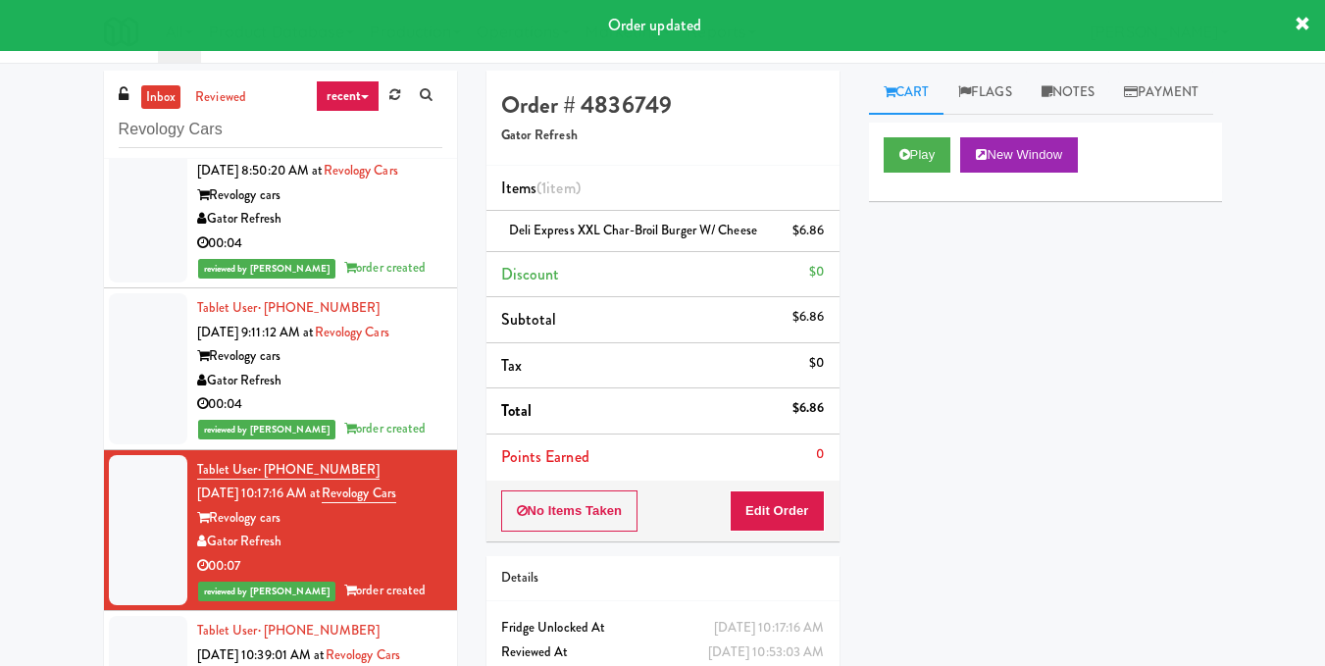
scroll to position [96, 0]
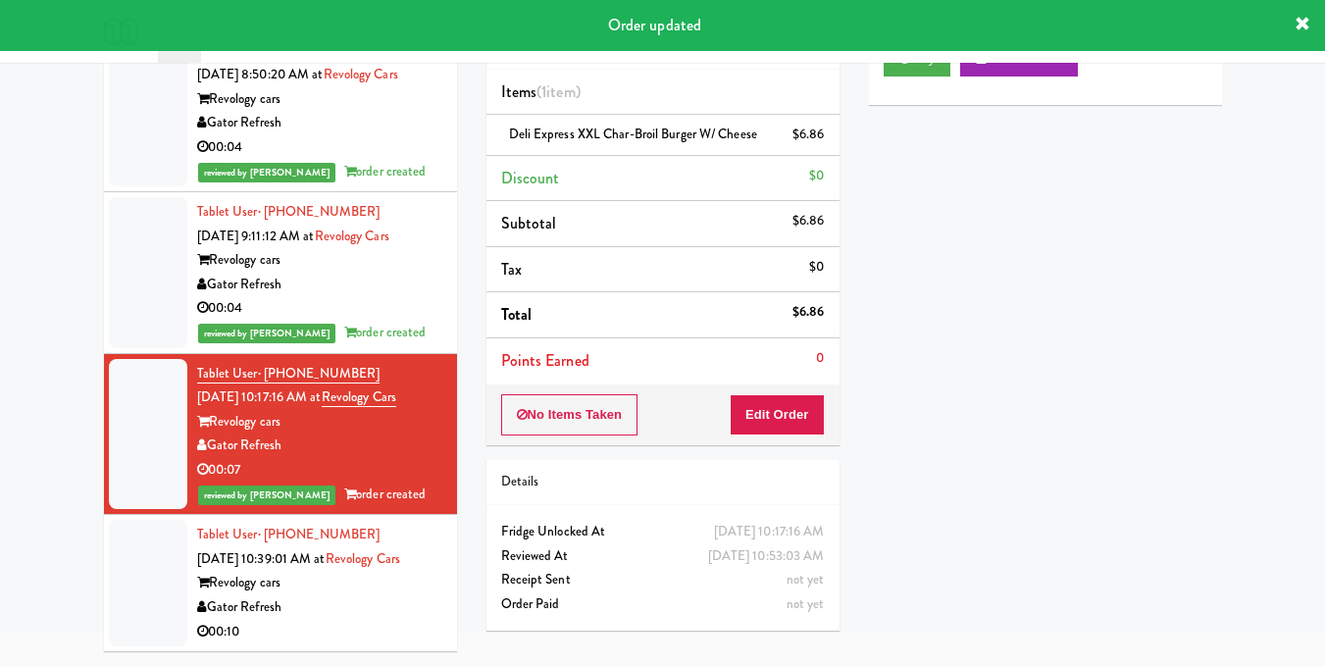
click at [408, 589] on div "Revology cars" at bounding box center [319, 583] width 245 height 25
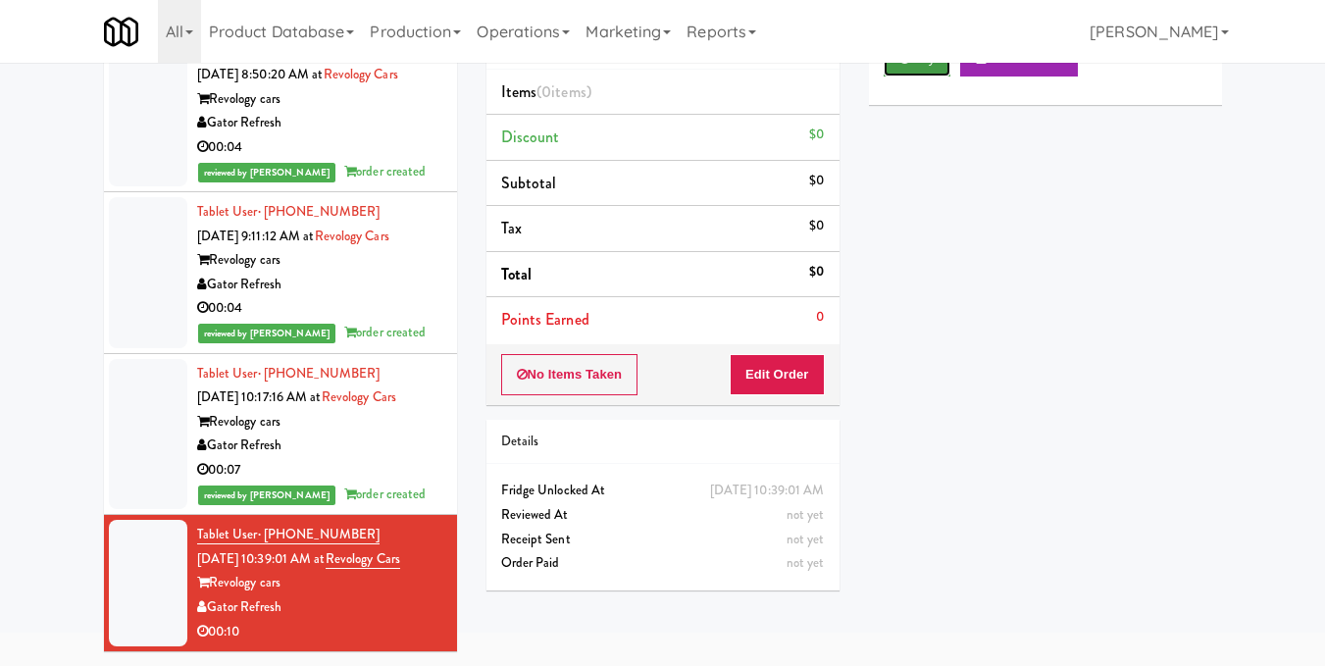
click at [909, 65] on icon at bounding box center [904, 58] width 11 height 13
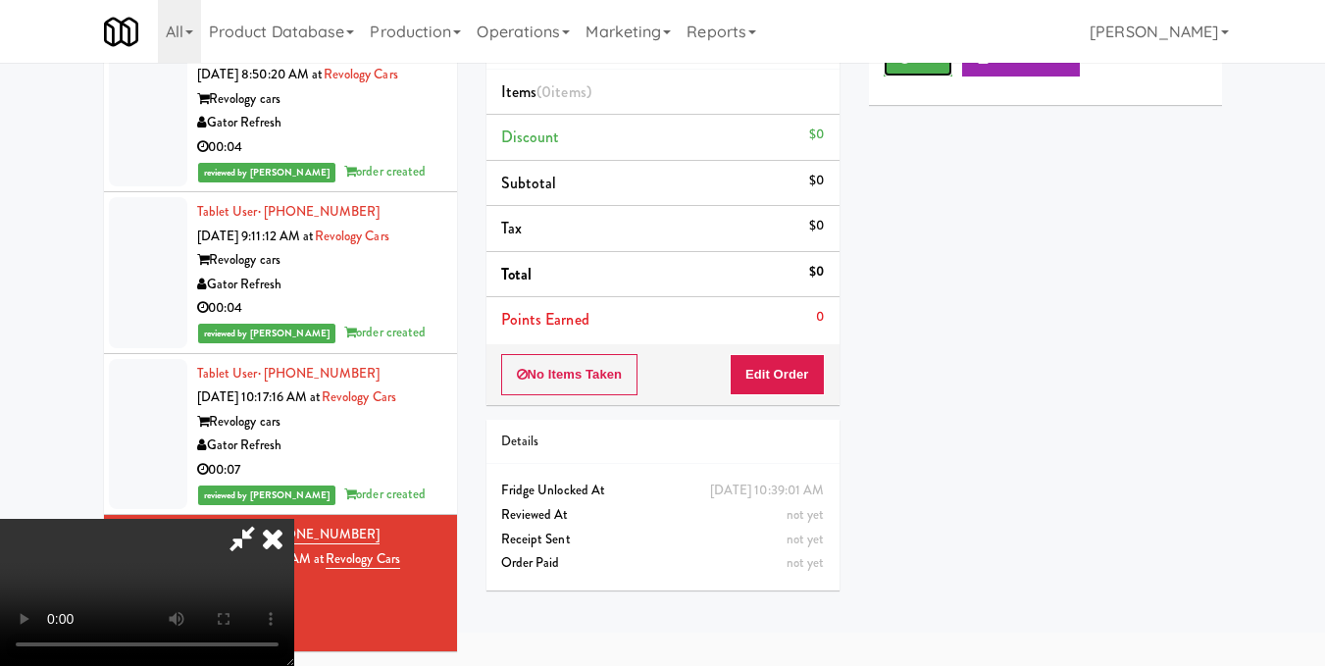
scroll to position [25, 0]
click at [294, 519] on video at bounding box center [147, 592] width 294 height 147
drag, startPoint x: 814, startPoint y: 378, endPoint x: 831, endPoint y: 340, distance: 40.8
click at [813, 382] on button "Edit Order" at bounding box center [777, 374] width 95 height 41
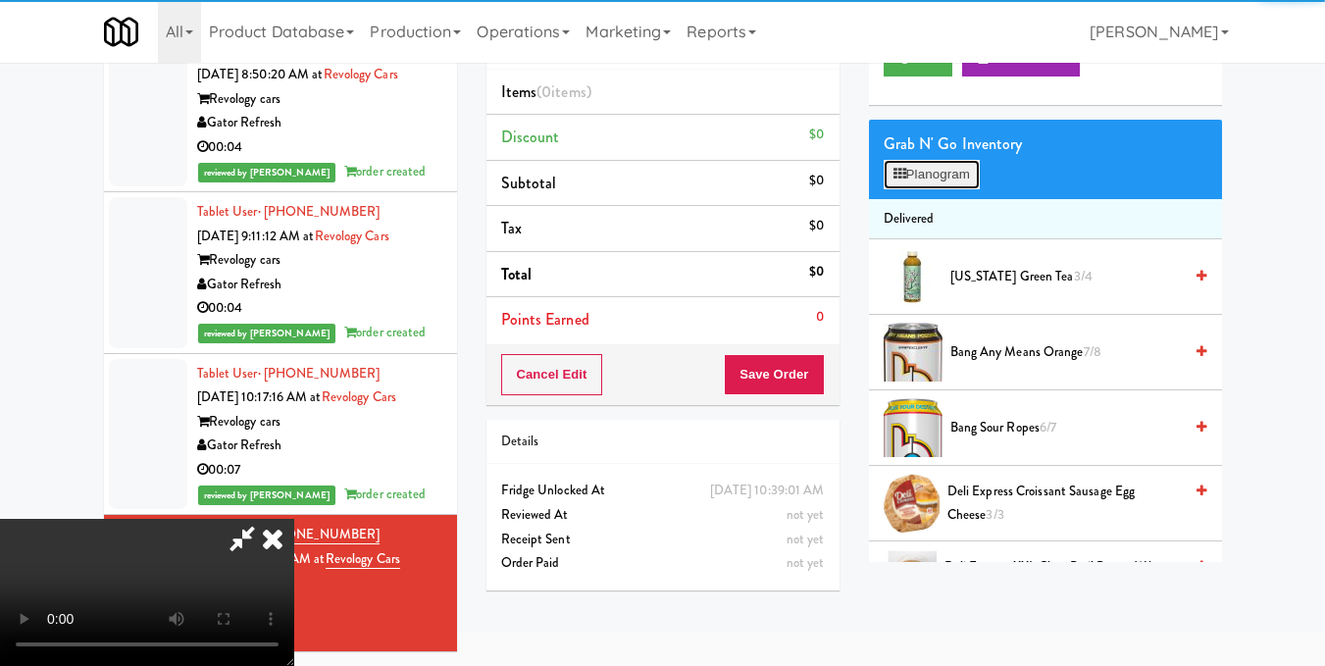
click at [949, 189] on button "Planogram" at bounding box center [932, 174] width 96 height 29
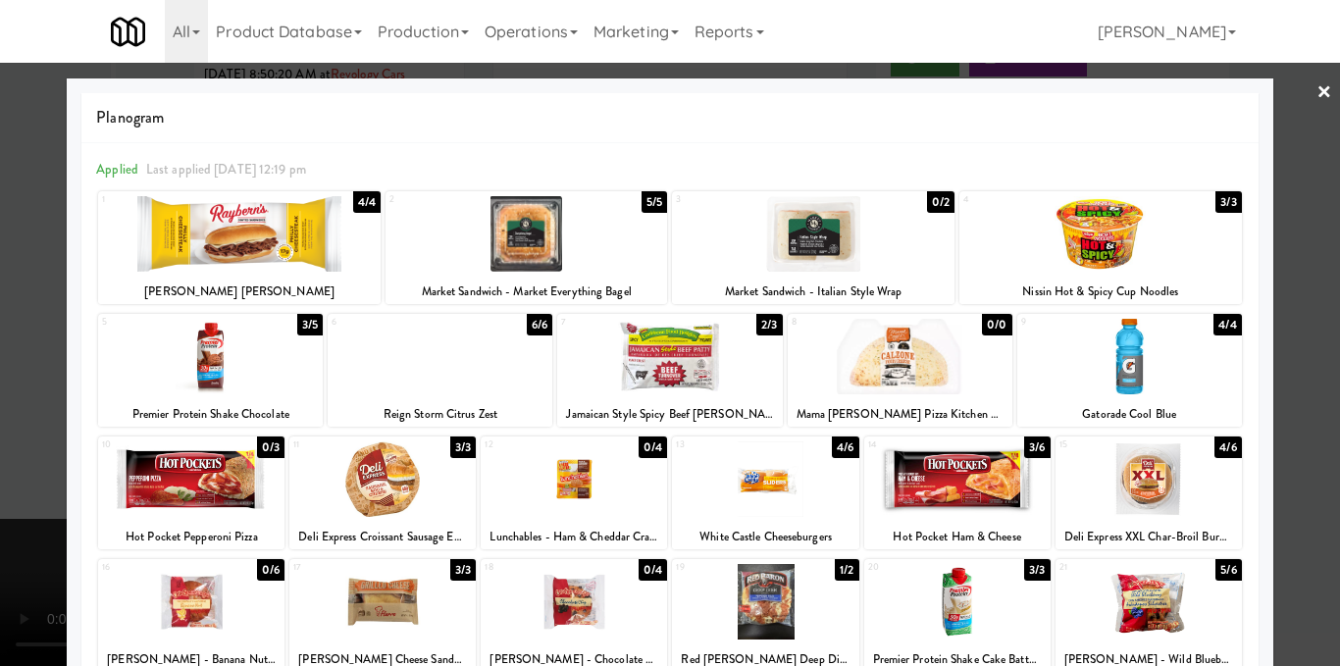
click at [1284, 377] on div at bounding box center [670, 333] width 1340 height 666
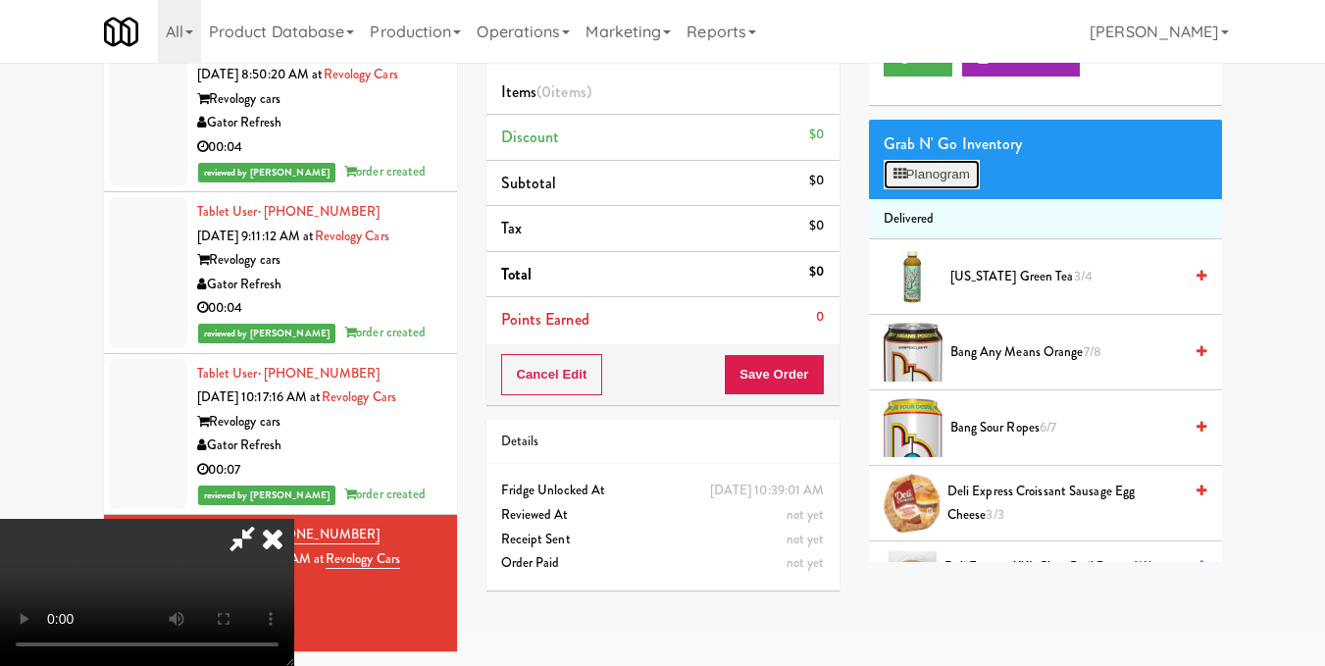
click at [951, 189] on button "Planogram" at bounding box center [932, 174] width 96 height 29
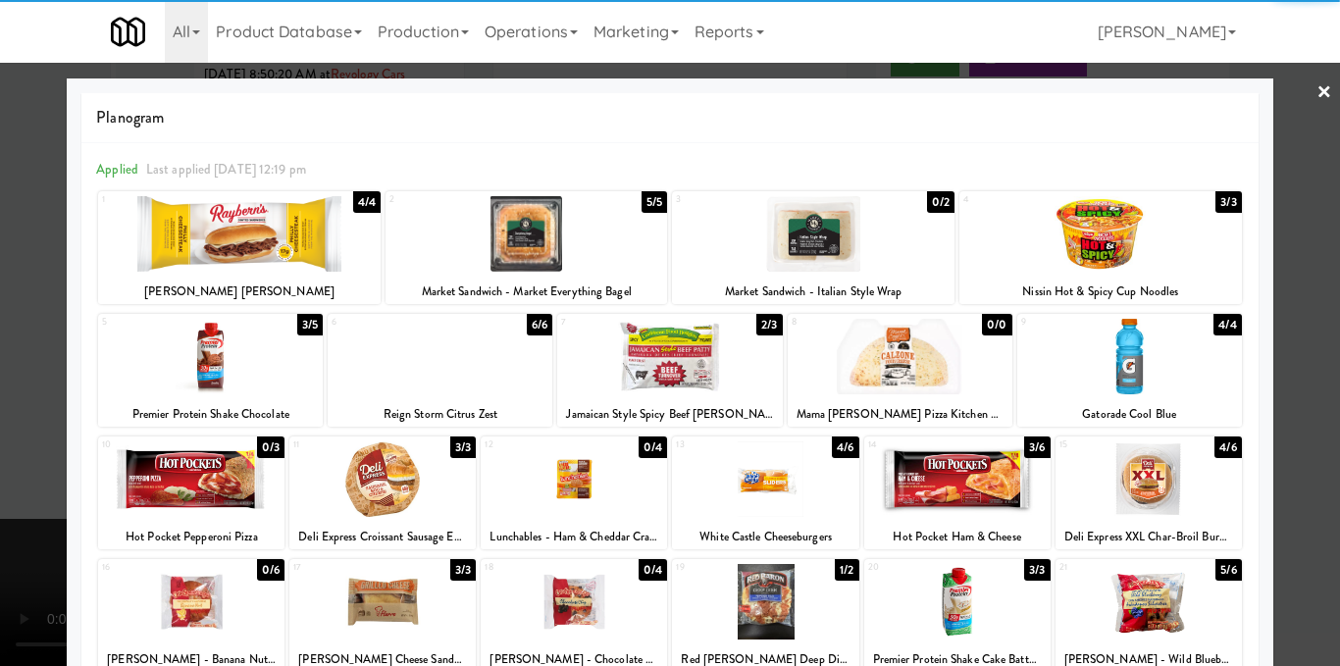
click at [653, 371] on div at bounding box center [669, 357] width 225 height 76
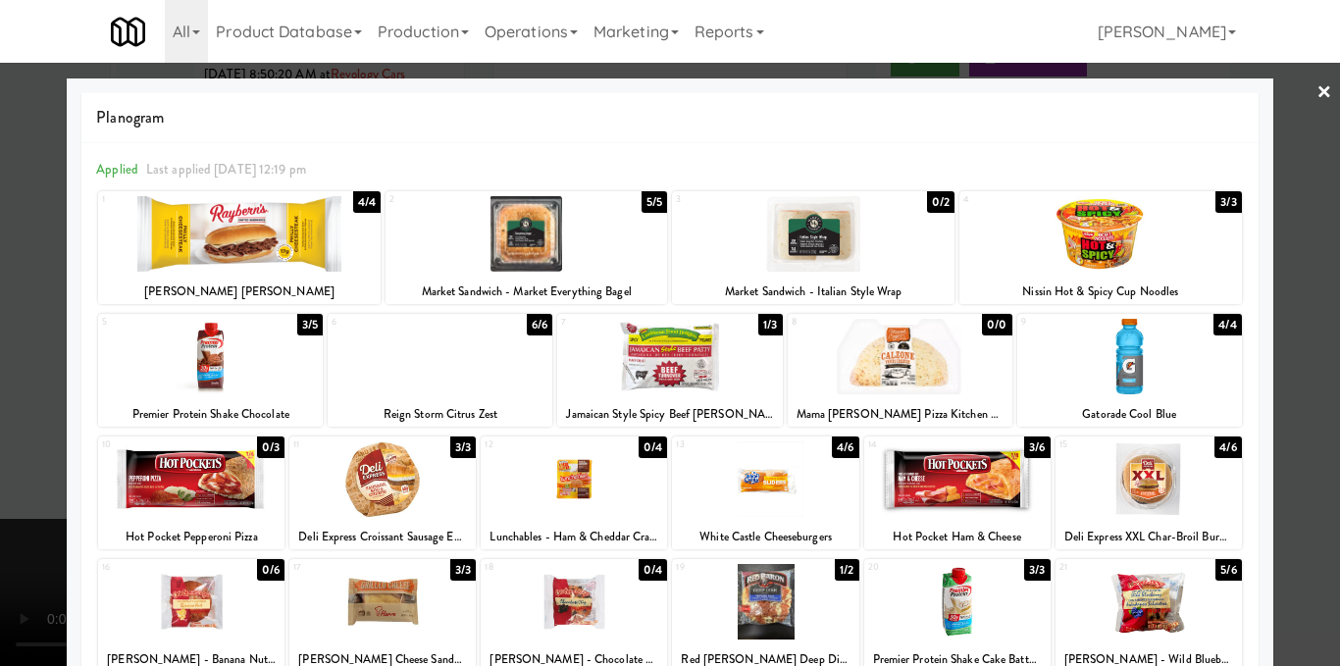
click at [1276, 323] on div at bounding box center [670, 333] width 1340 height 666
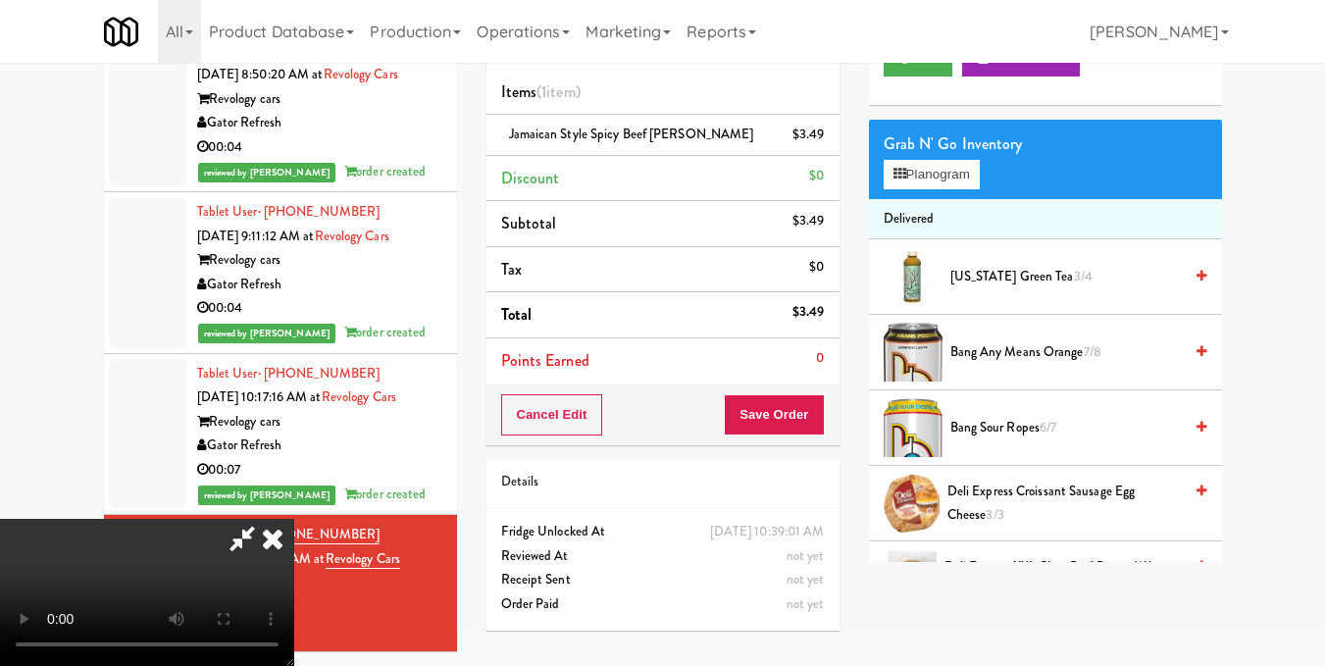
click at [294, 519] on video at bounding box center [147, 592] width 294 height 147
click at [265, 519] on icon at bounding box center [242, 538] width 45 height 39
click at [800, 397] on button "Save Order" at bounding box center [774, 414] width 100 height 41
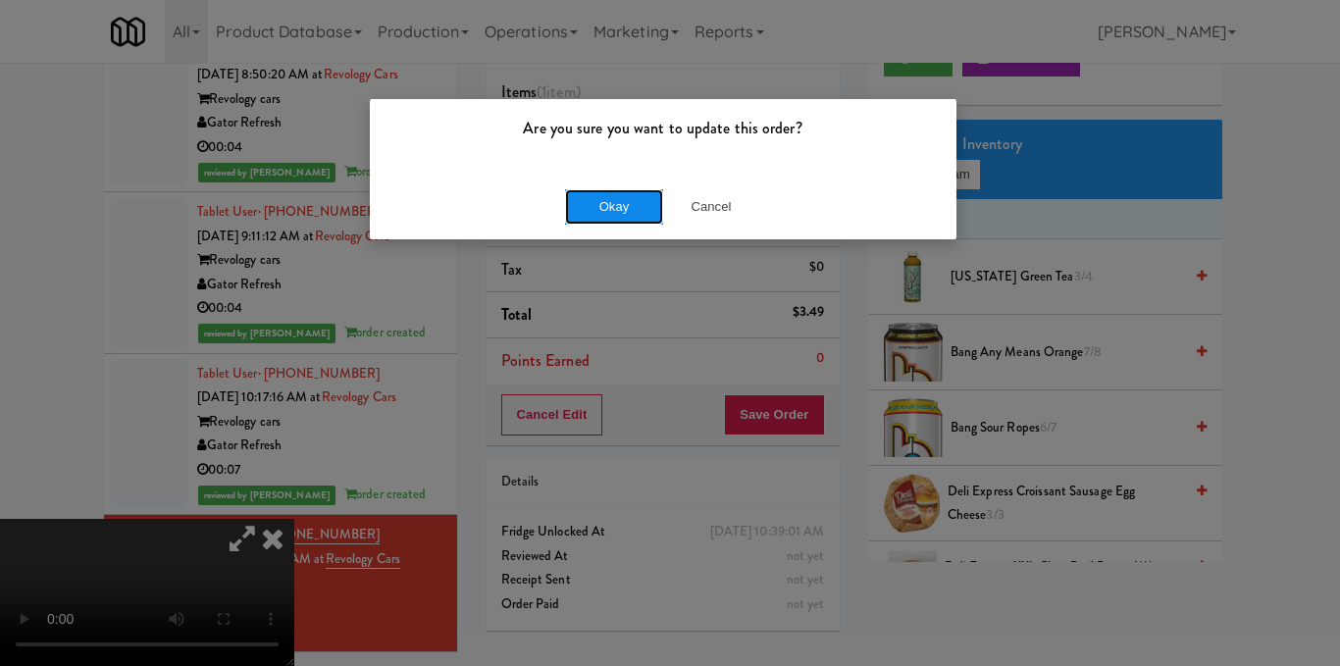
click at [616, 220] on button "Okay" at bounding box center [614, 206] width 98 height 35
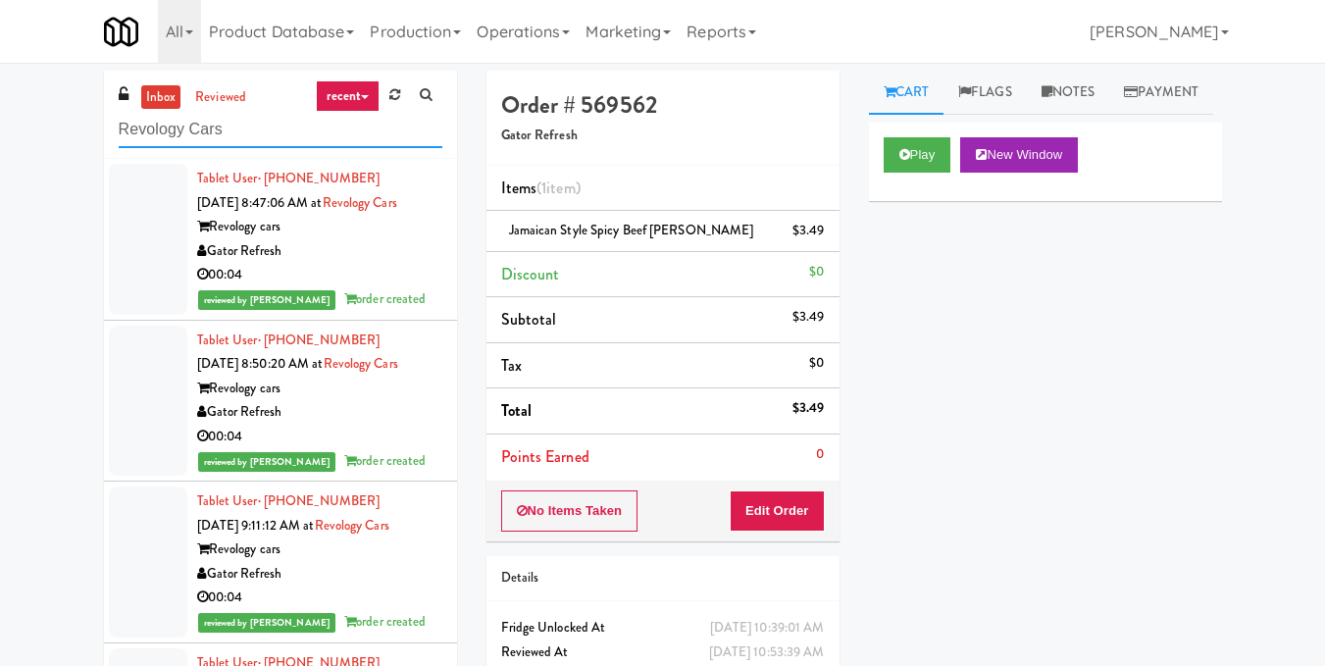
click at [0, 130] on div "inbox reviewed recent all unclear take inventory issue suspicious failed recent…" at bounding box center [662, 416] width 1325 height 691
paste input "ICON at DULLES Cooler #1"
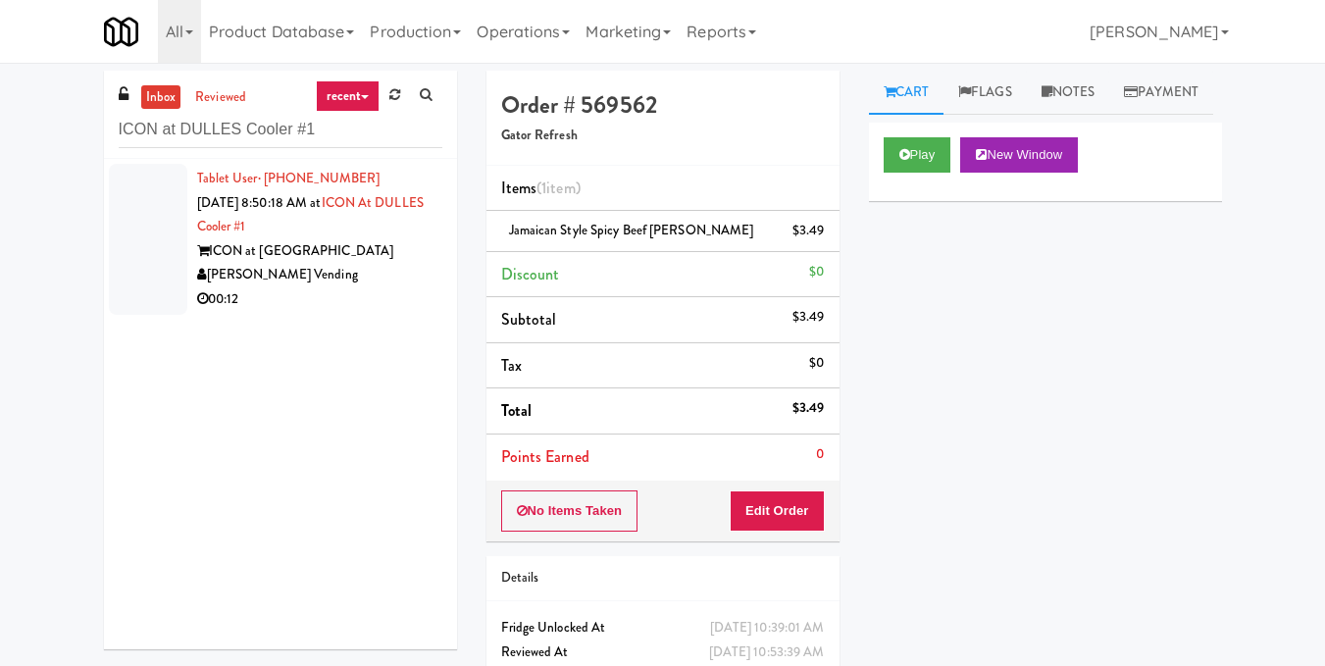
click at [352, 267] on div "[PERSON_NAME] Vending" at bounding box center [319, 275] width 245 height 25
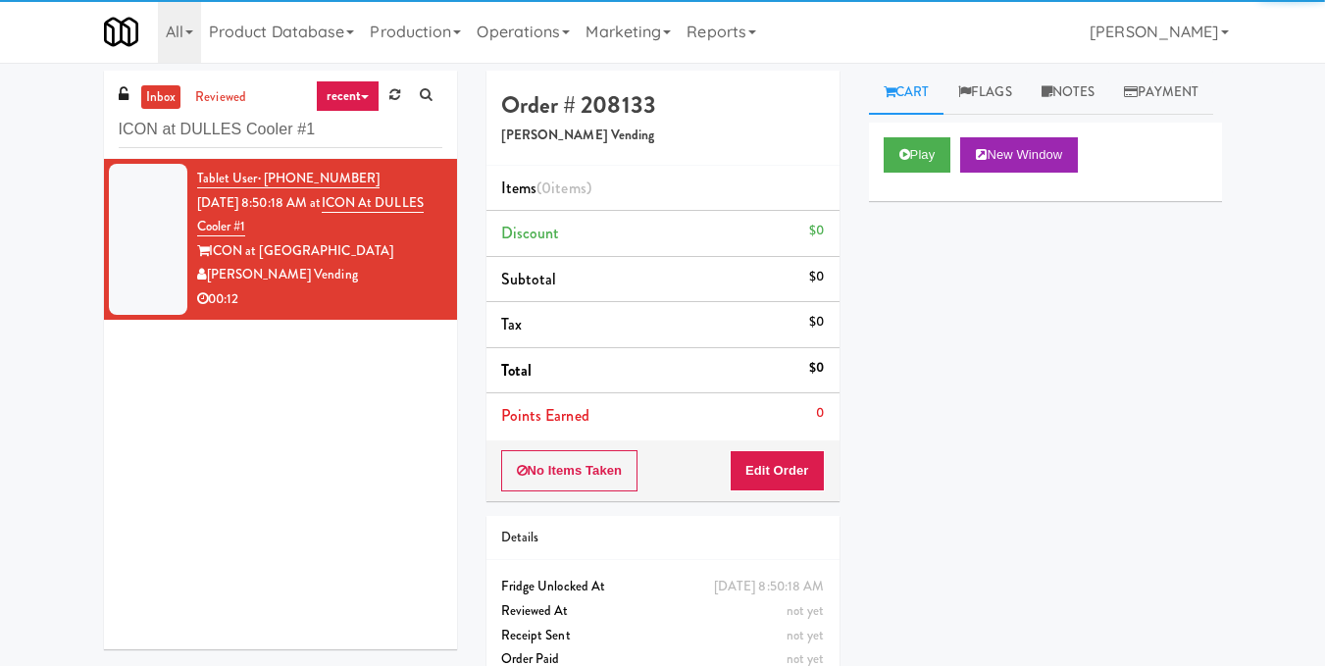
click at [878, 189] on div "Play New Window" at bounding box center [1045, 162] width 353 height 78
click at [894, 173] on button "Play" at bounding box center [918, 154] width 68 height 35
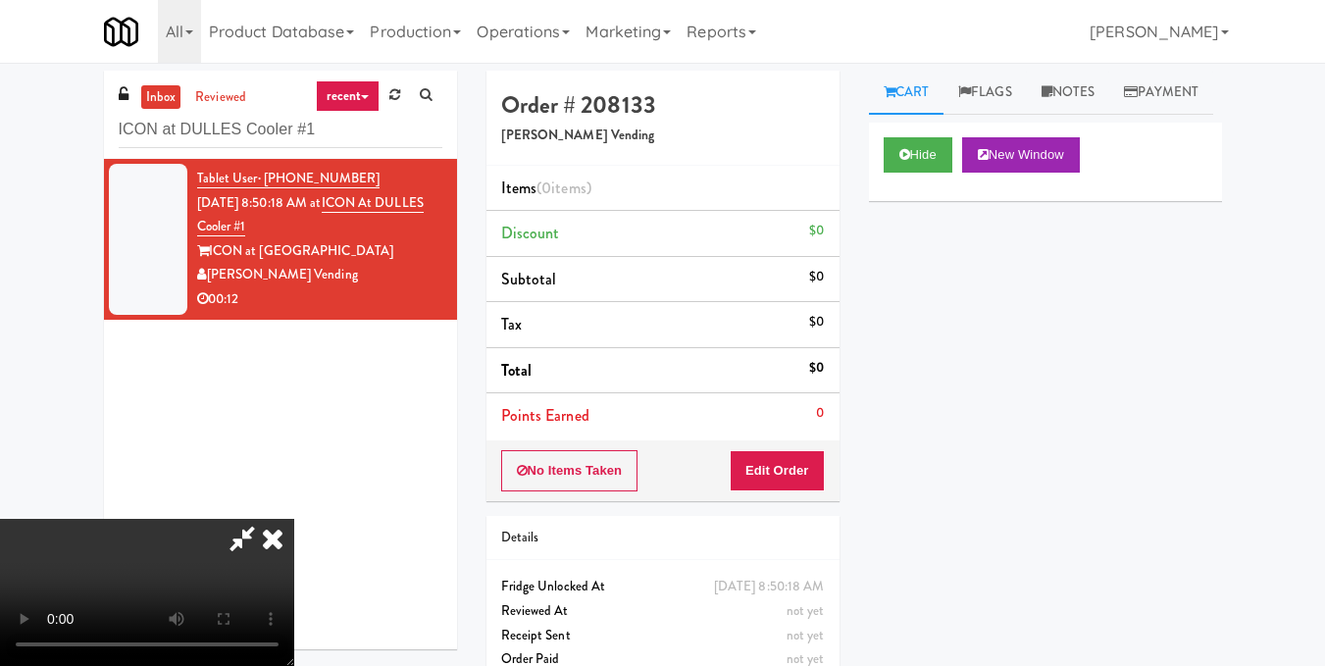
click at [294, 519] on video at bounding box center [147, 592] width 294 height 147
drag, startPoint x: 806, startPoint y: 475, endPoint x: 863, endPoint y: 368, distance: 121.1
click at [807, 474] on button "Edit Order" at bounding box center [777, 470] width 95 height 41
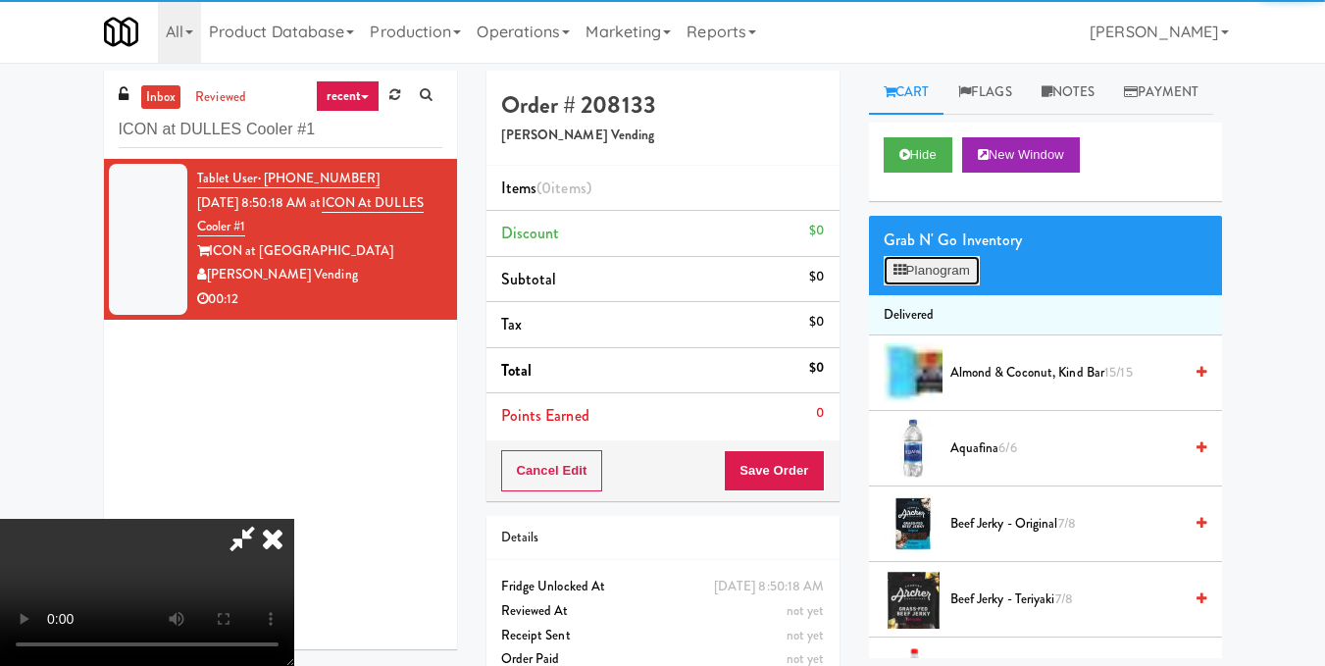
click at [911, 285] on button "Planogram" at bounding box center [932, 270] width 96 height 29
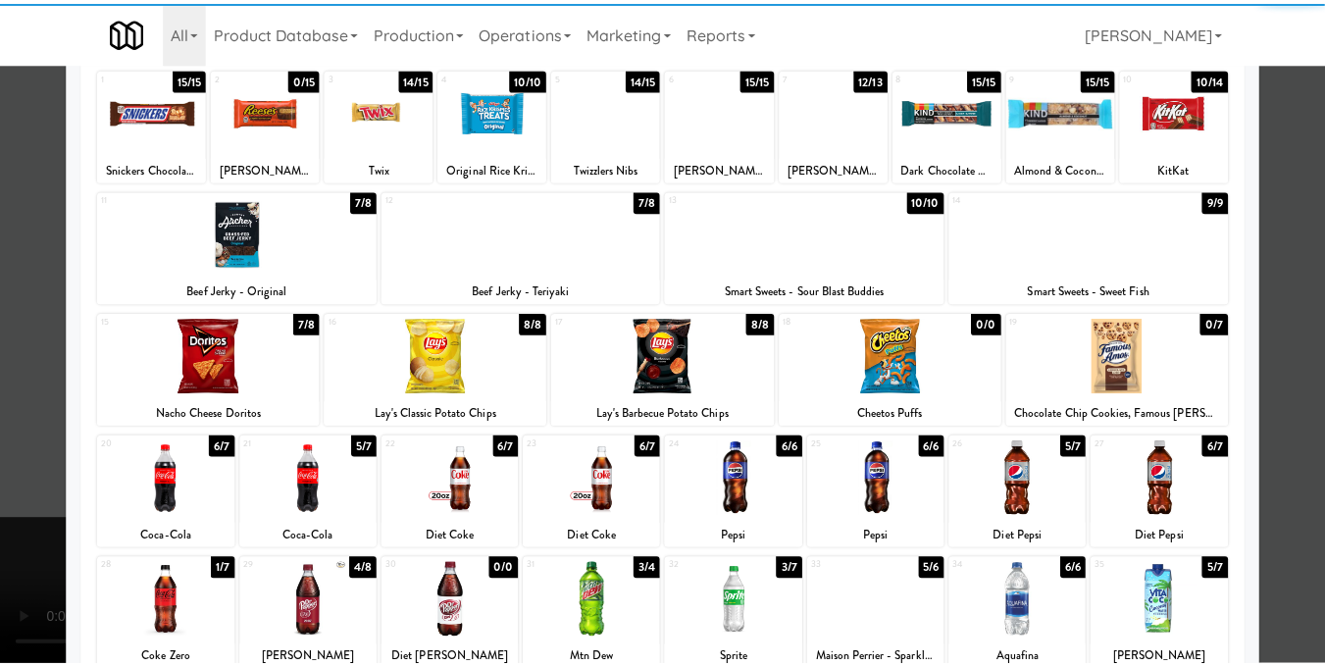
scroll to position [294, 0]
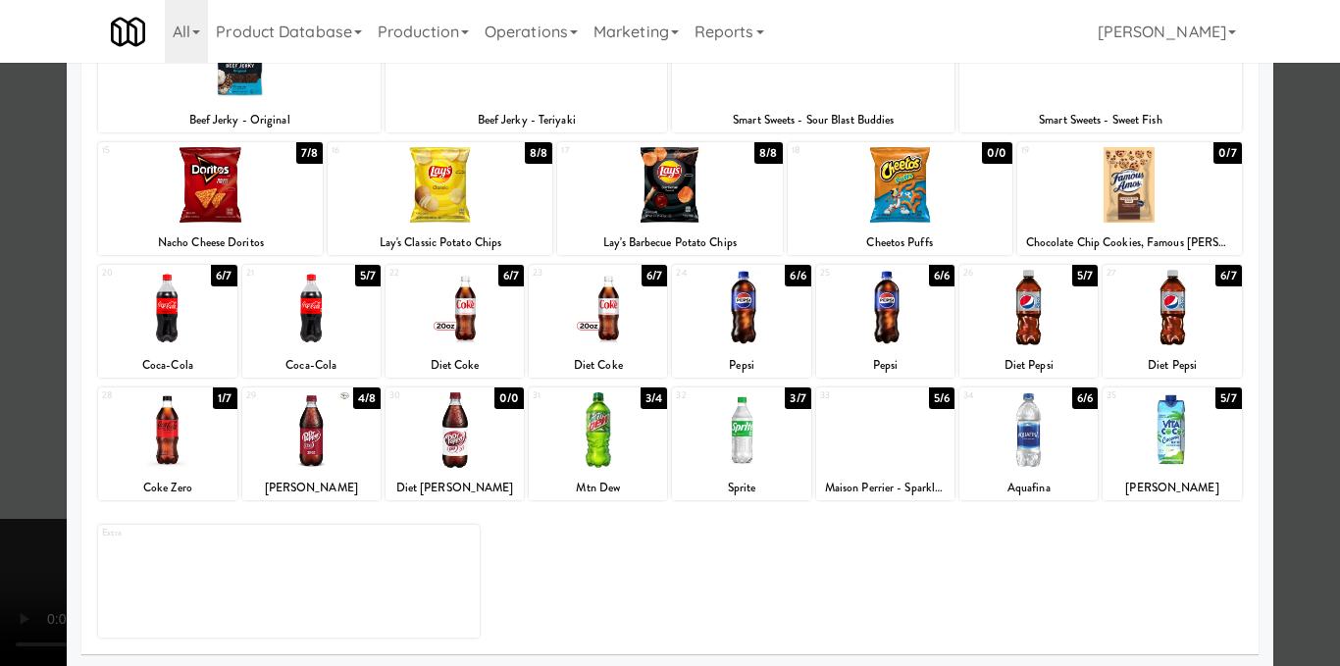
click at [174, 335] on div at bounding box center [167, 308] width 138 height 76
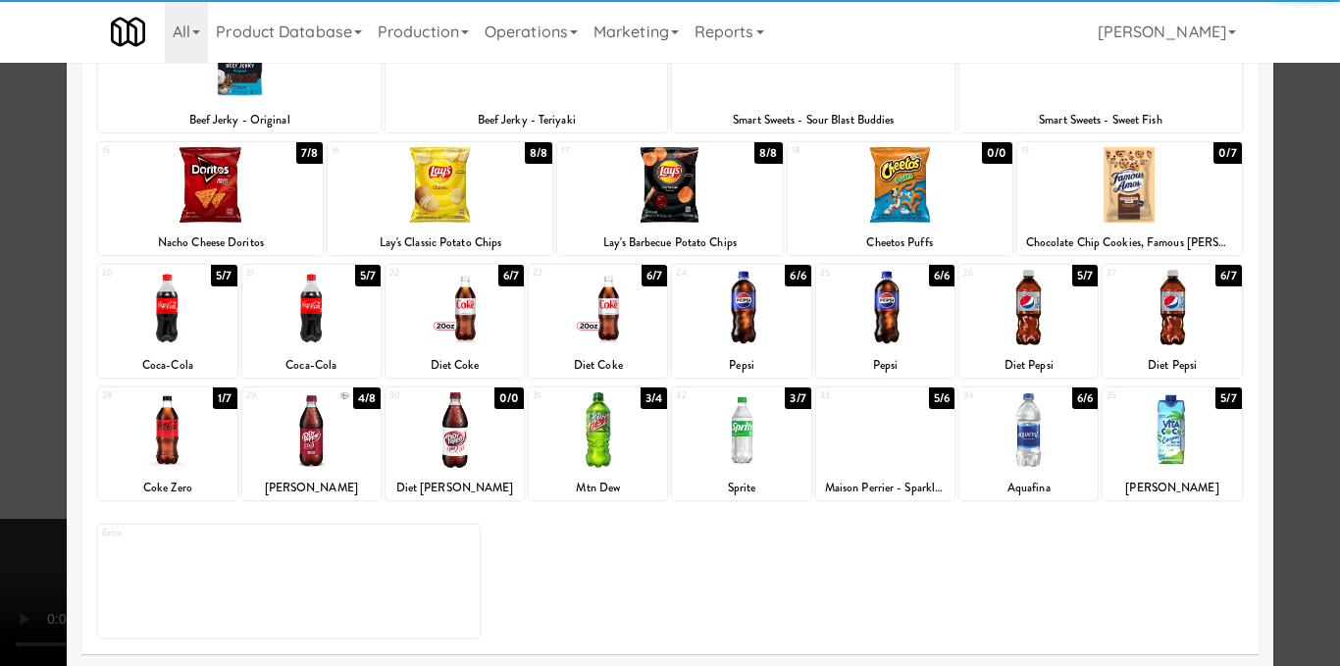
click at [1301, 343] on div at bounding box center [670, 333] width 1340 height 666
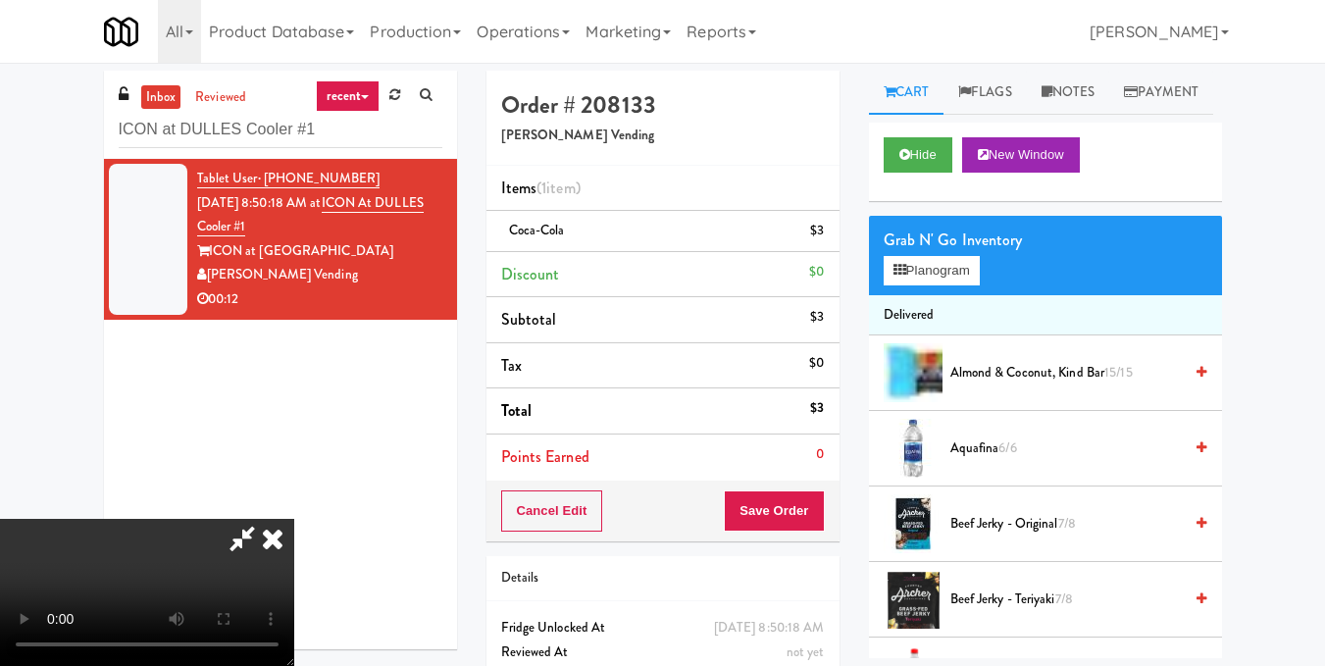
click at [294, 519] on video at bounding box center [147, 592] width 294 height 147
click at [294, 519] on icon at bounding box center [272, 538] width 43 height 39
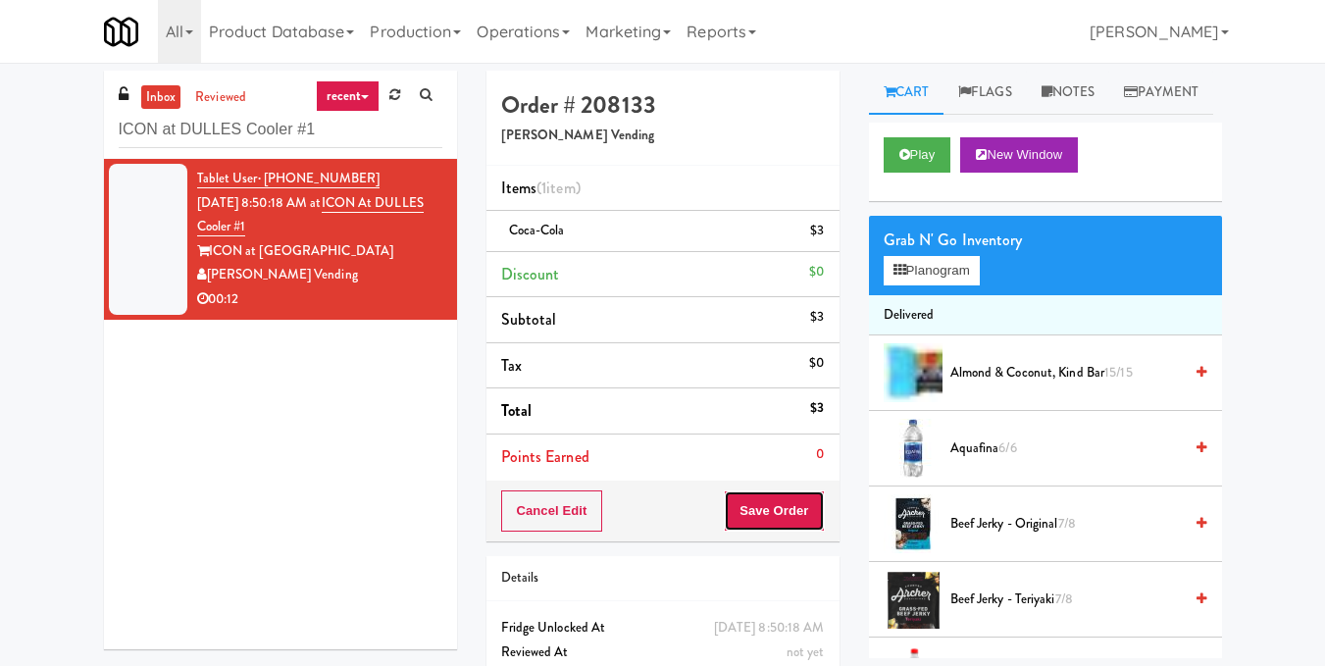
click at [782, 523] on button "Save Order" at bounding box center [774, 510] width 100 height 41
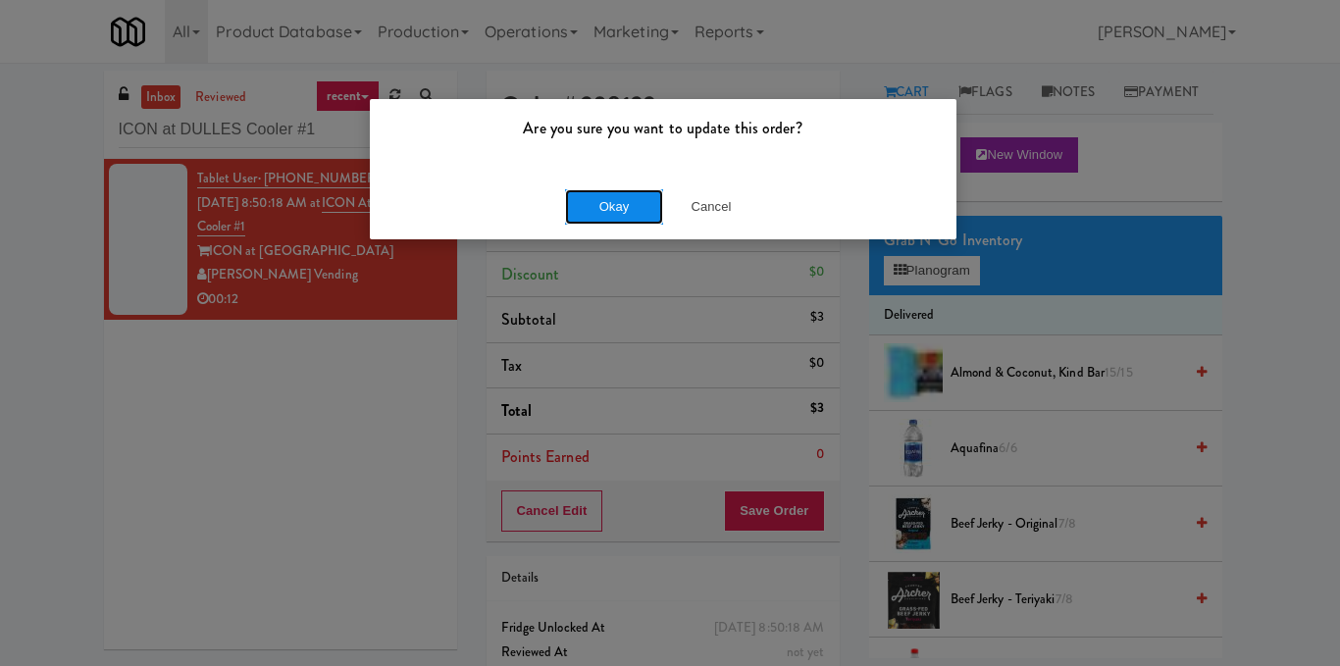
click at [632, 190] on button "Okay" at bounding box center [614, 206] width 98 height 35
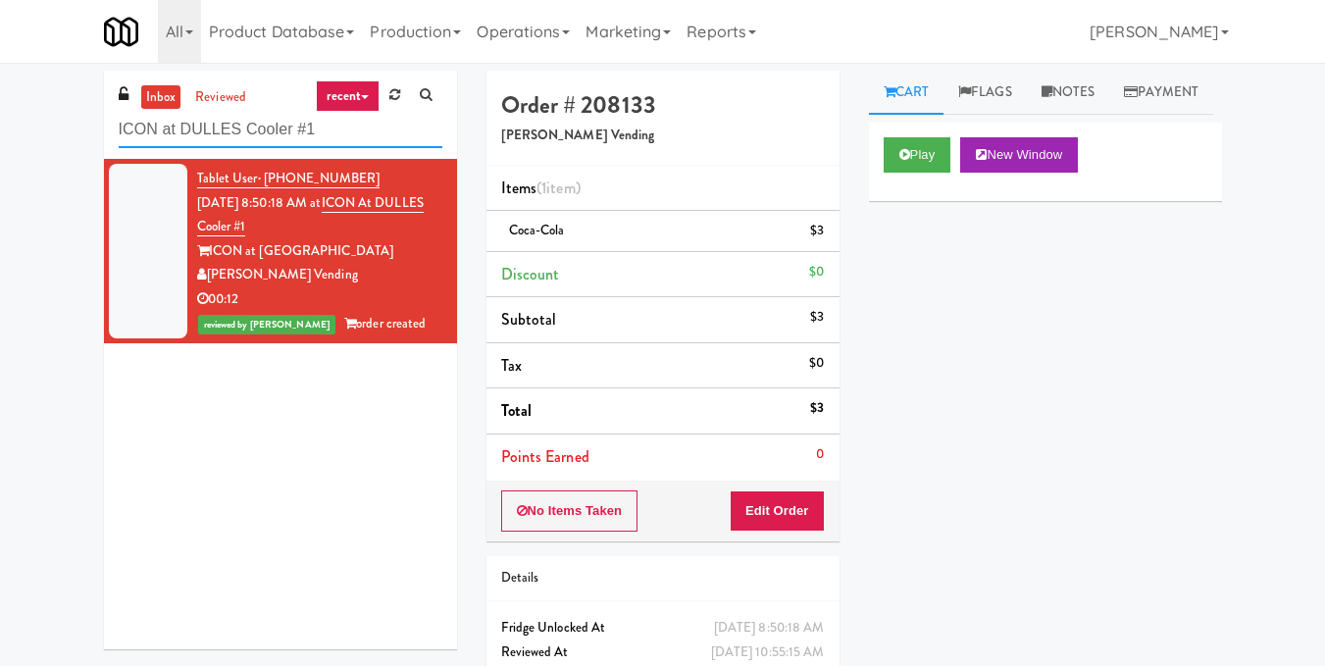
drag, startPoint x: 375, startPoint y: 130, endPoint x: 0, endPoint y: 135, distance: 374.7
click at [0, 135] on div "inbox reviewed recent all unclear take inventory issue suspicious failed recent…" at bounding box center [662, 406] width 1325 height 671
paste input "Fridge Right-2 Columbus"
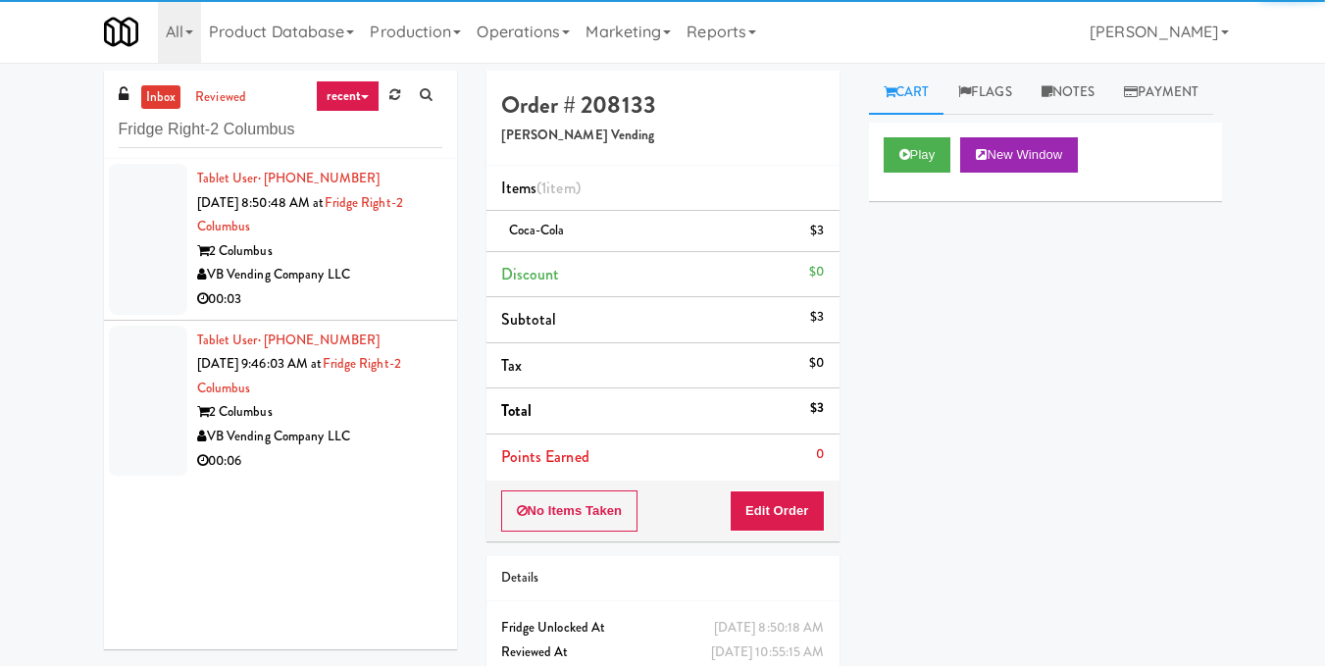
click at [416, 291] on div "00:03" at bounding box center [319, 299] width 245 height 25
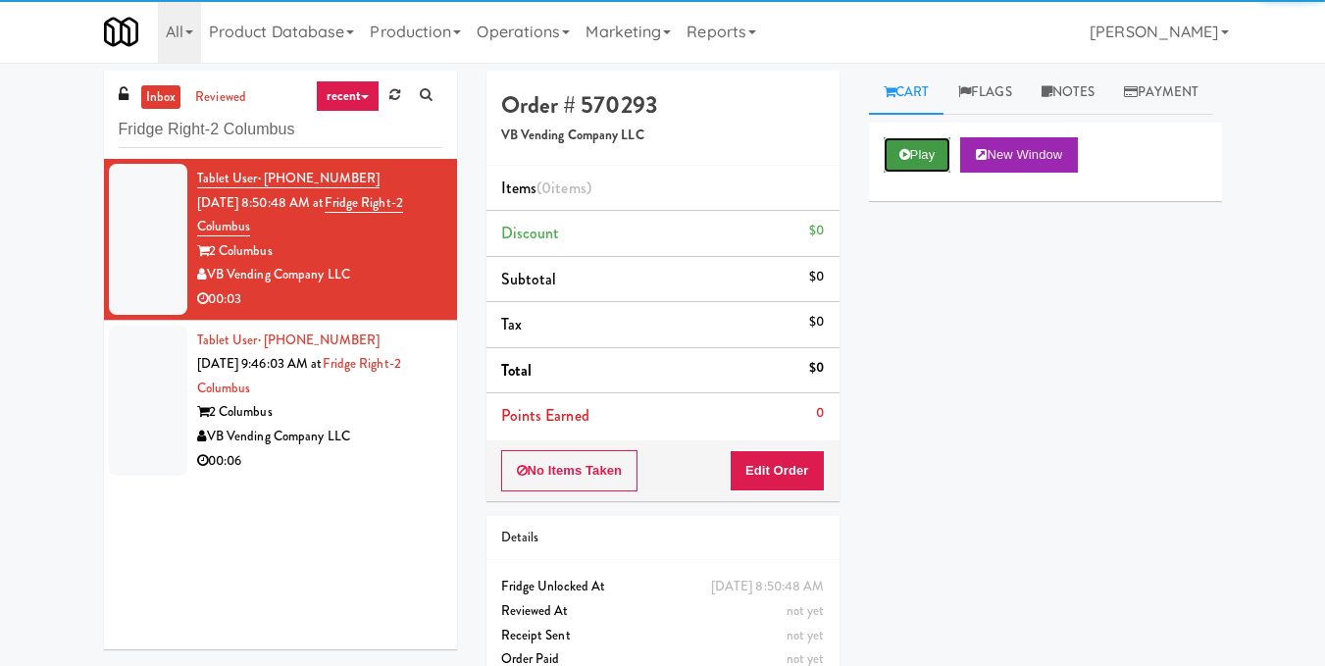
click at [918, 173] on button "Play" at bounding box center [918, 154] width 68 height 35
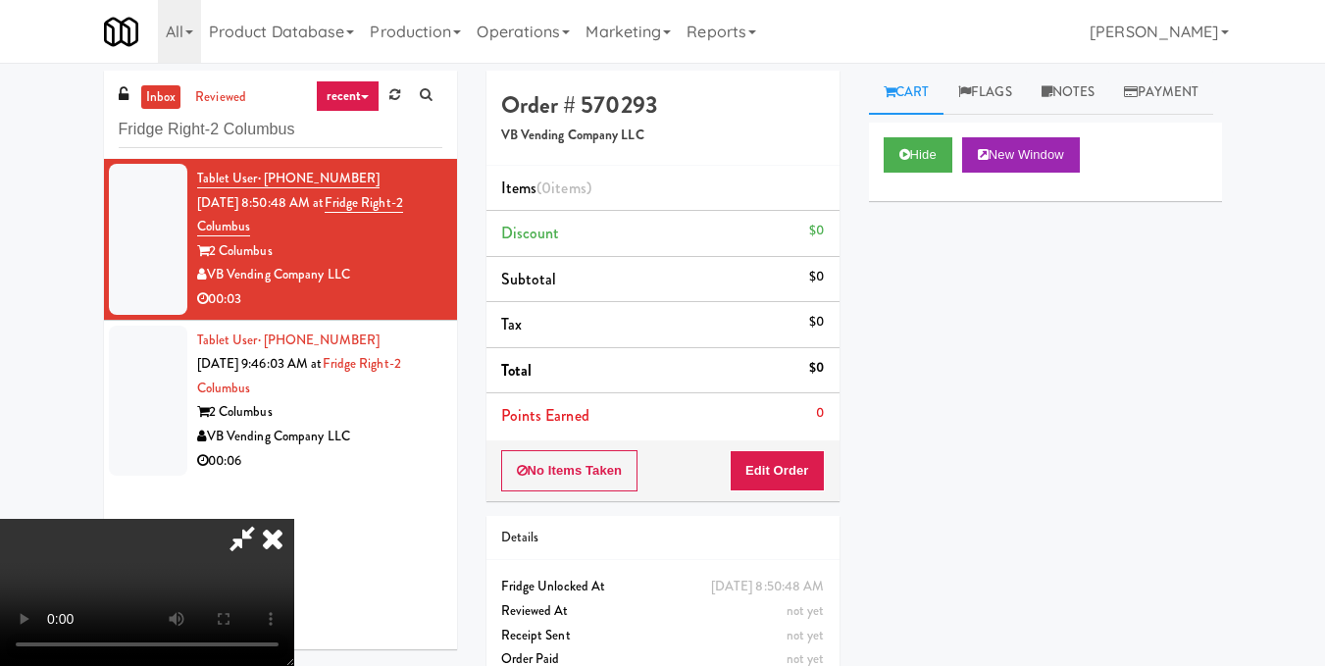
click at [294, 519] on video at bounding box center [147, 592] width 294 height 147
click at [808, 463] on button "Edit Order" at bounding box center [777, 470] width 95 height 41
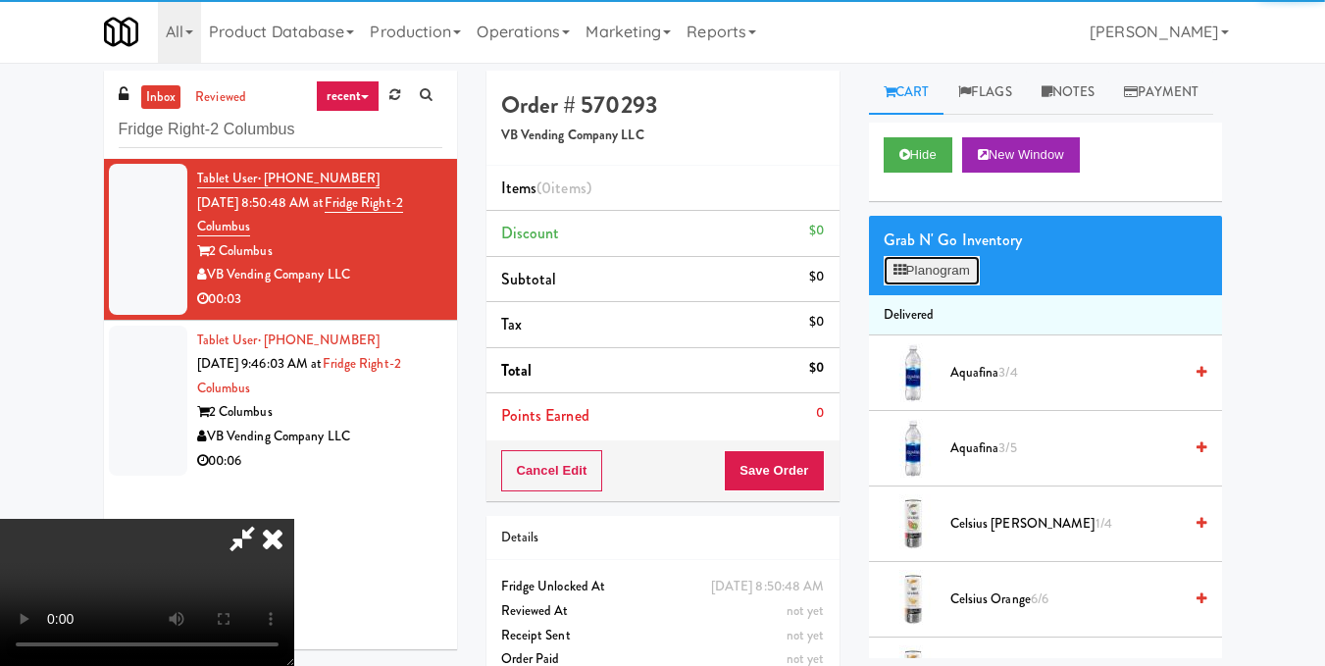
click at [968, 285] on button "Planogram" at bounding box center [932, 270] width 96 height 29
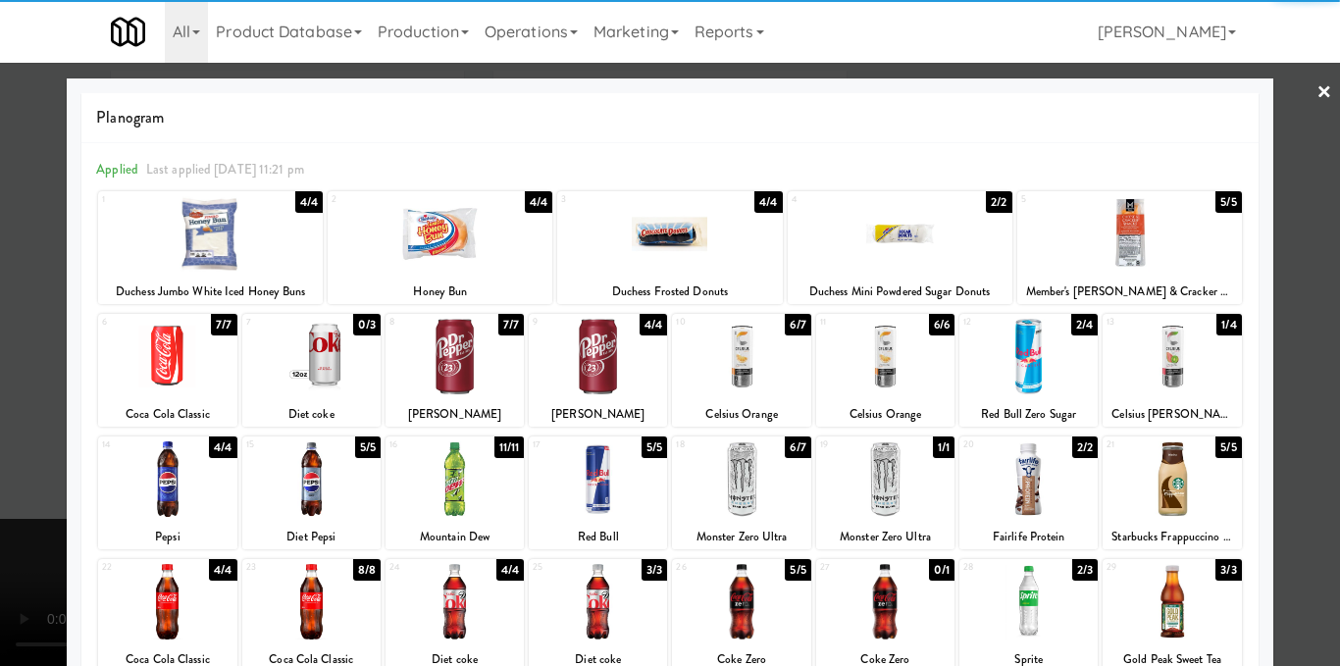
click at [883, 470] on div at bounding box center [885, 479] width 138 height 76
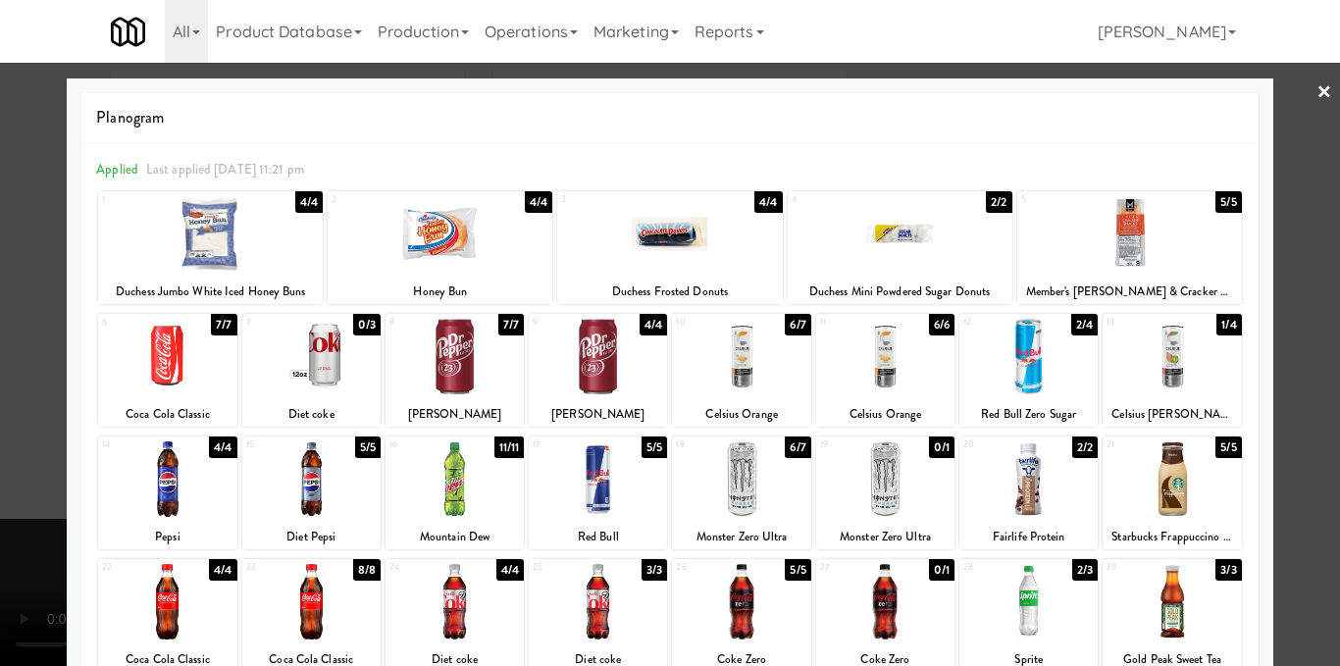
click at [737, 471] on div at bounding box center [741, 479] width 138 height 76
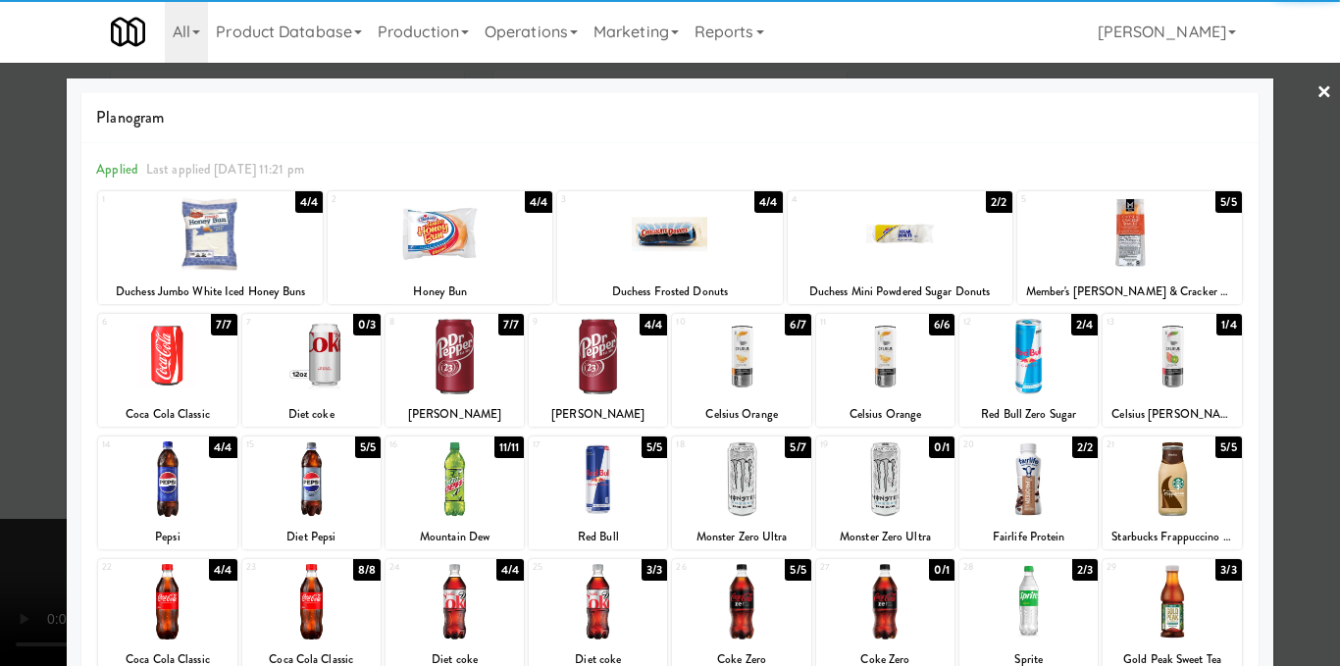
click at [1310, 353] on div at bounding box center [670, 333] width 1340 height 666
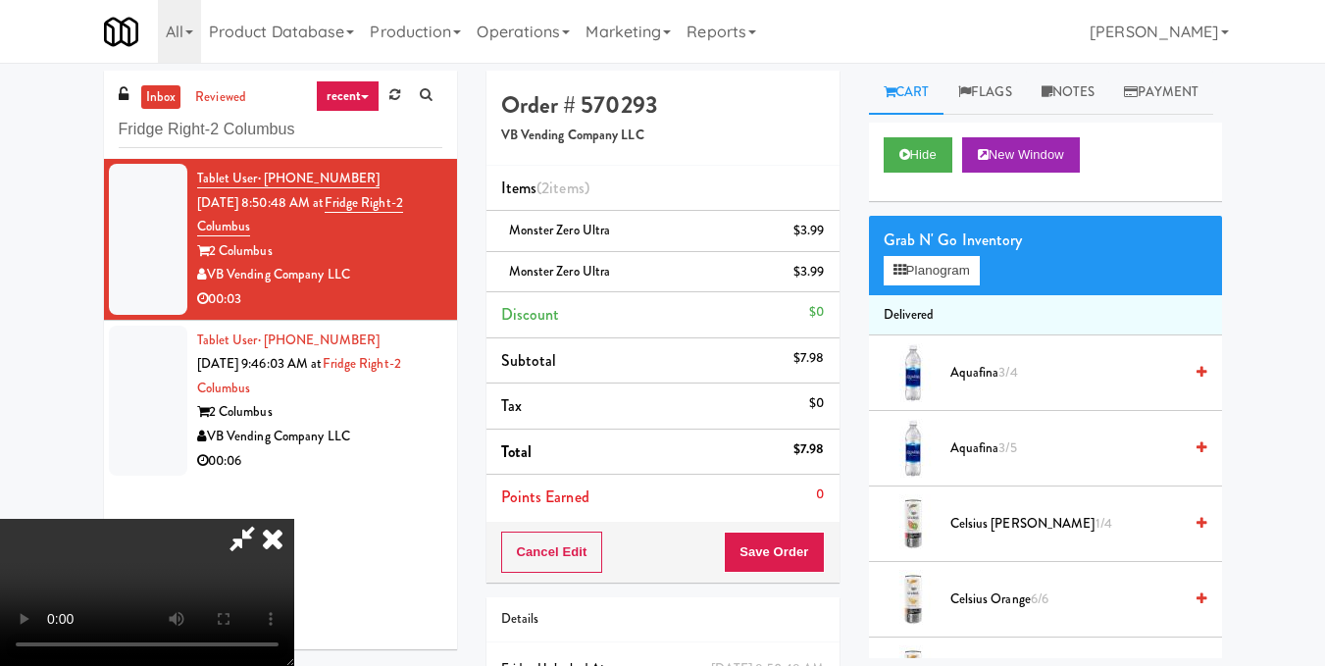
click at [294, 519] on video at bounding box center [147, 592] width 294 height 147
click at [294, 519] on icon at bounding box center [272, 538] width 43 height 39
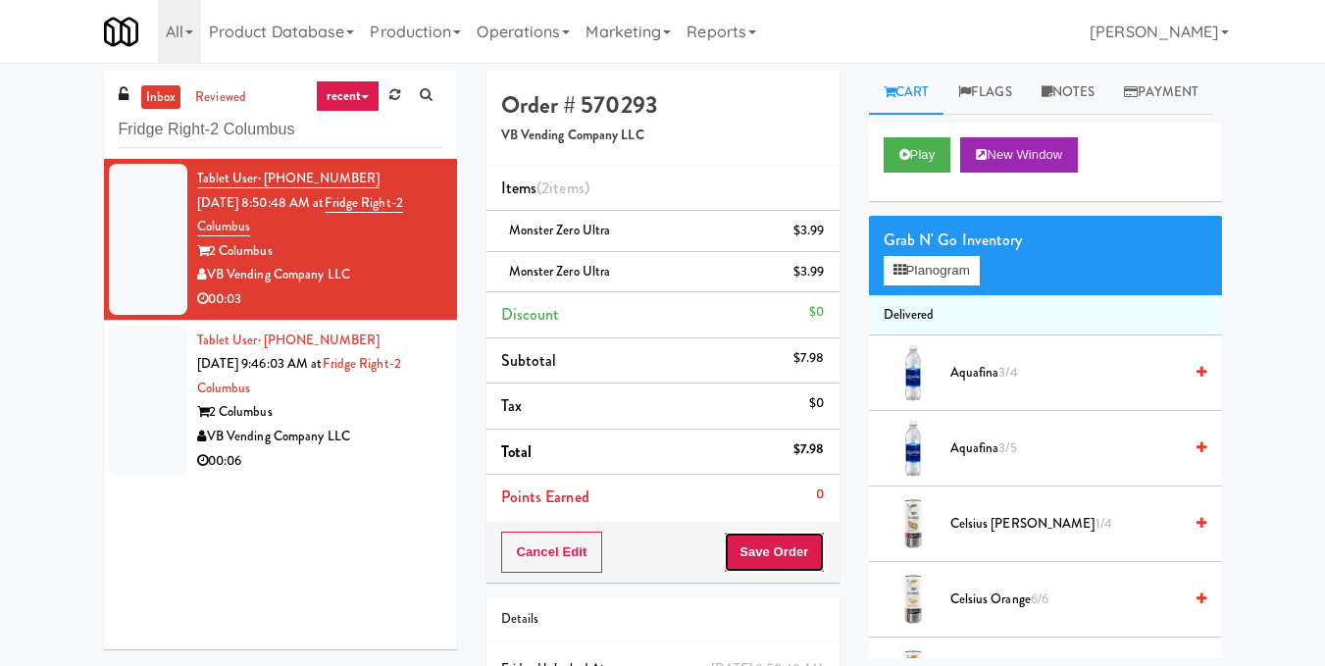
click at [756, 552] on button "Save Order" at bounding box center [774, 552] width 100 height 41
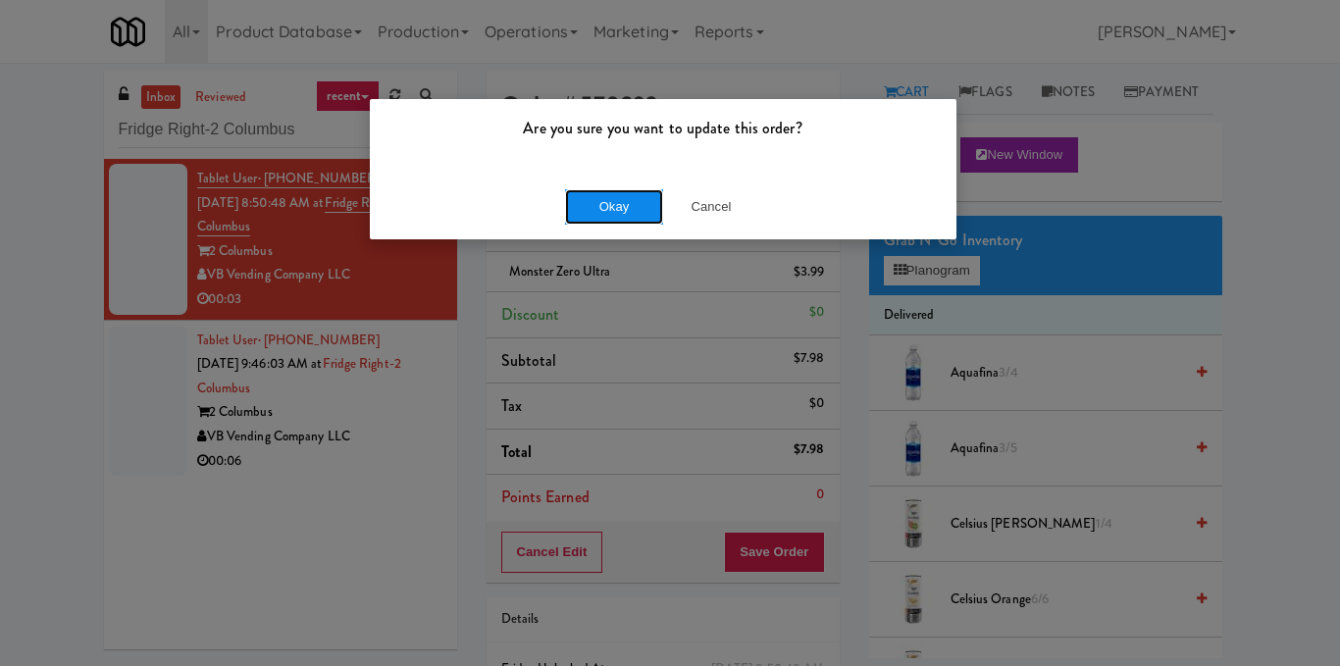
click at [599, 213] on button "Okay" at bounding box center [614, 206] width 98 height 35
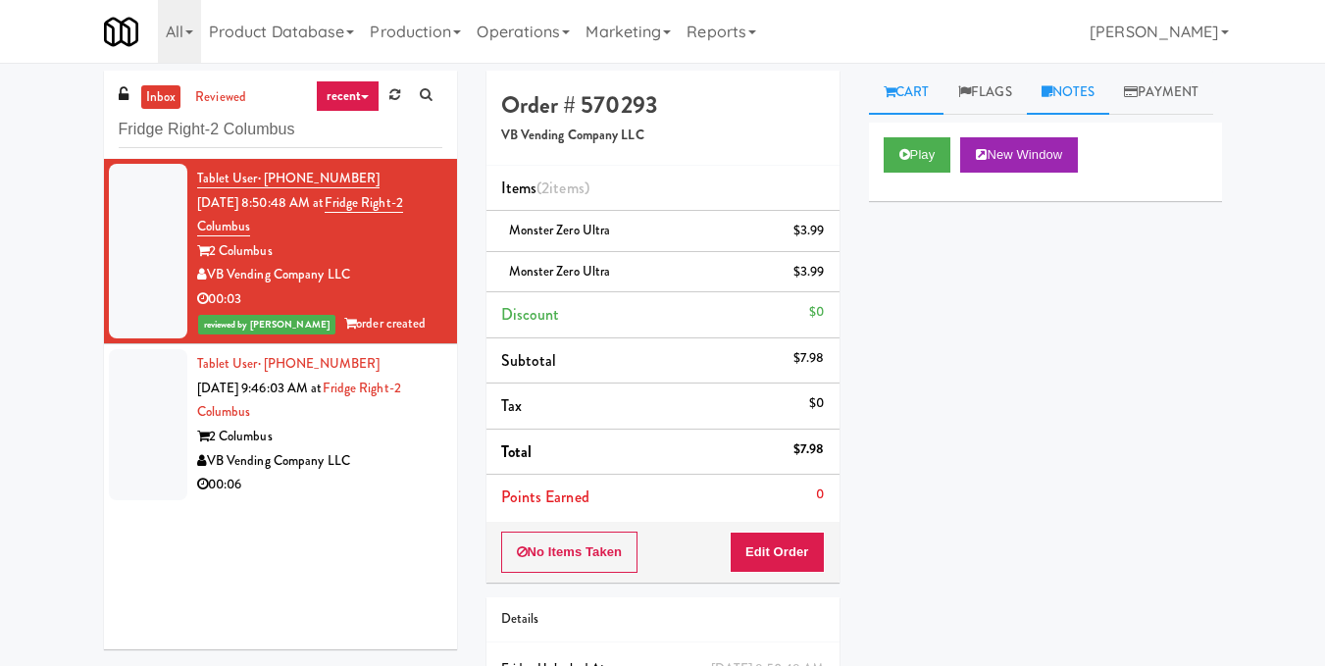
click at [1102, 89] on link "Notes" at bounding box center [1068, 93] width 83 height 44
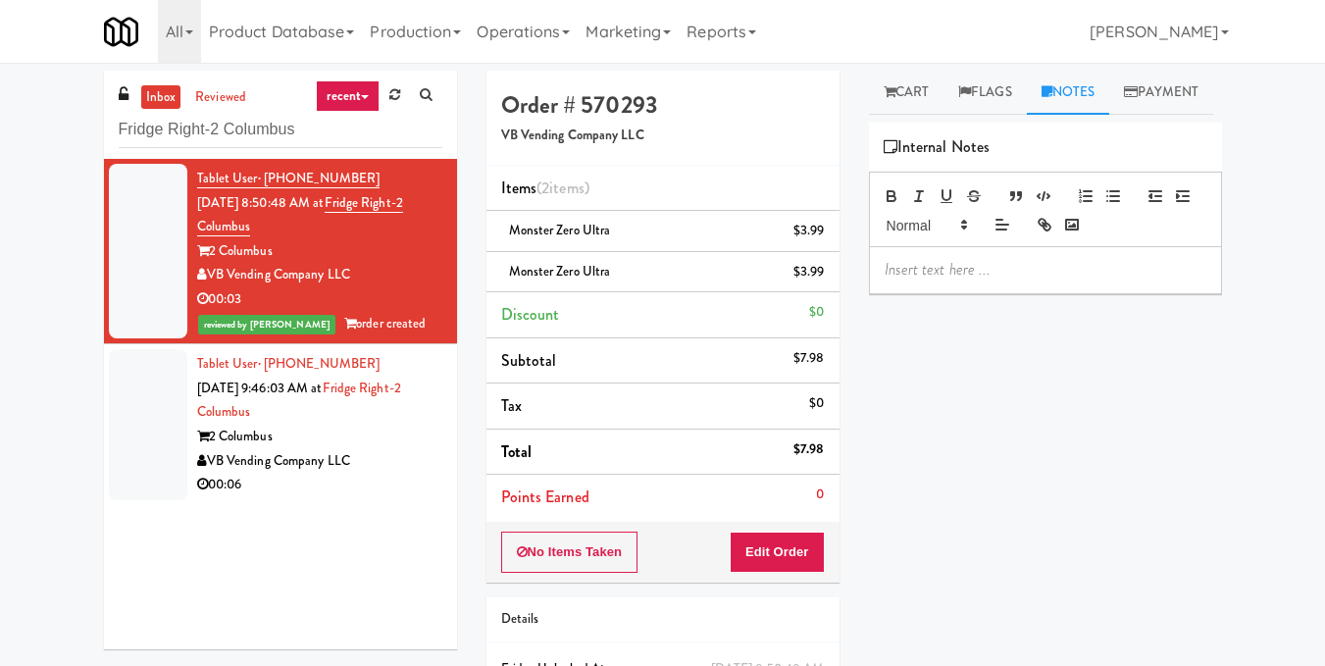
click at [1038, 281] on p at bounding box center [1046, 270] width 322 height 22
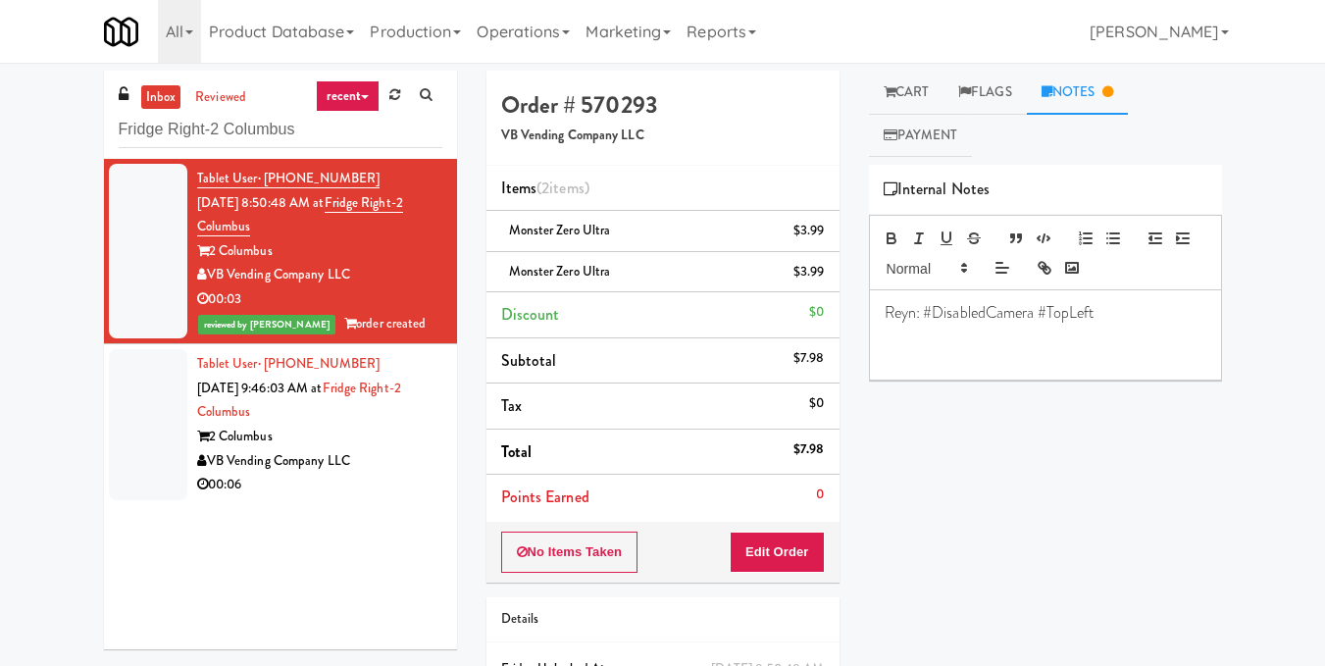
click at [401, 437] on div "2 Columbus" at bounding box center [319, 437] width 245 height 25
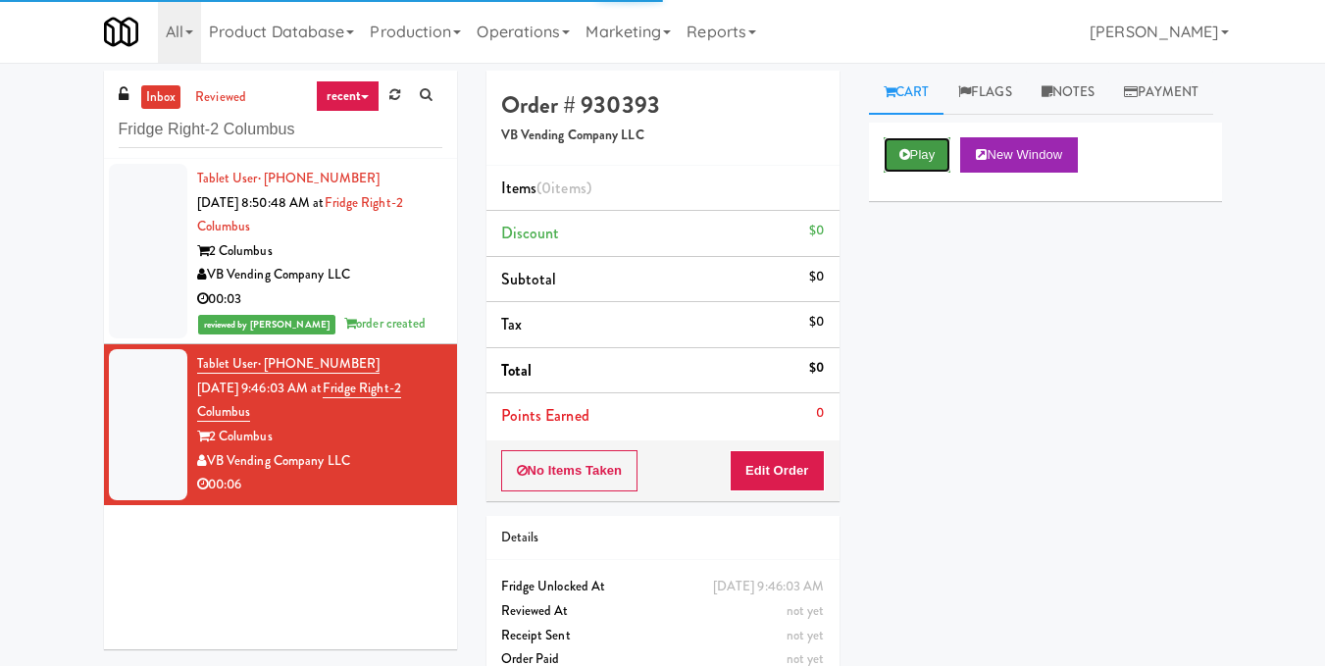
click at [929, 173] on button "Play" at bounding box center [918, 154] width 68 height 35
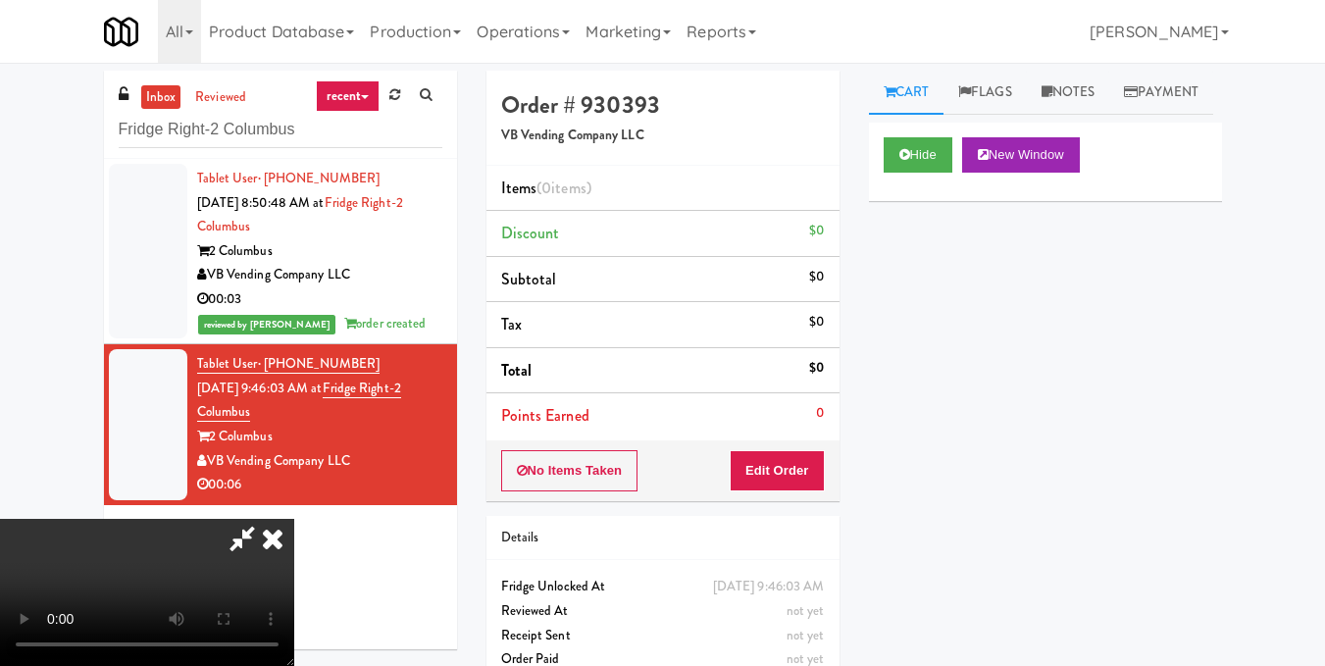
click at [294, 519] on video at bounding box center [147, 592] width 294 height 147
click at [819, 471] on button "Edit Order" at bounding box center [777, 470] width 95 height 41
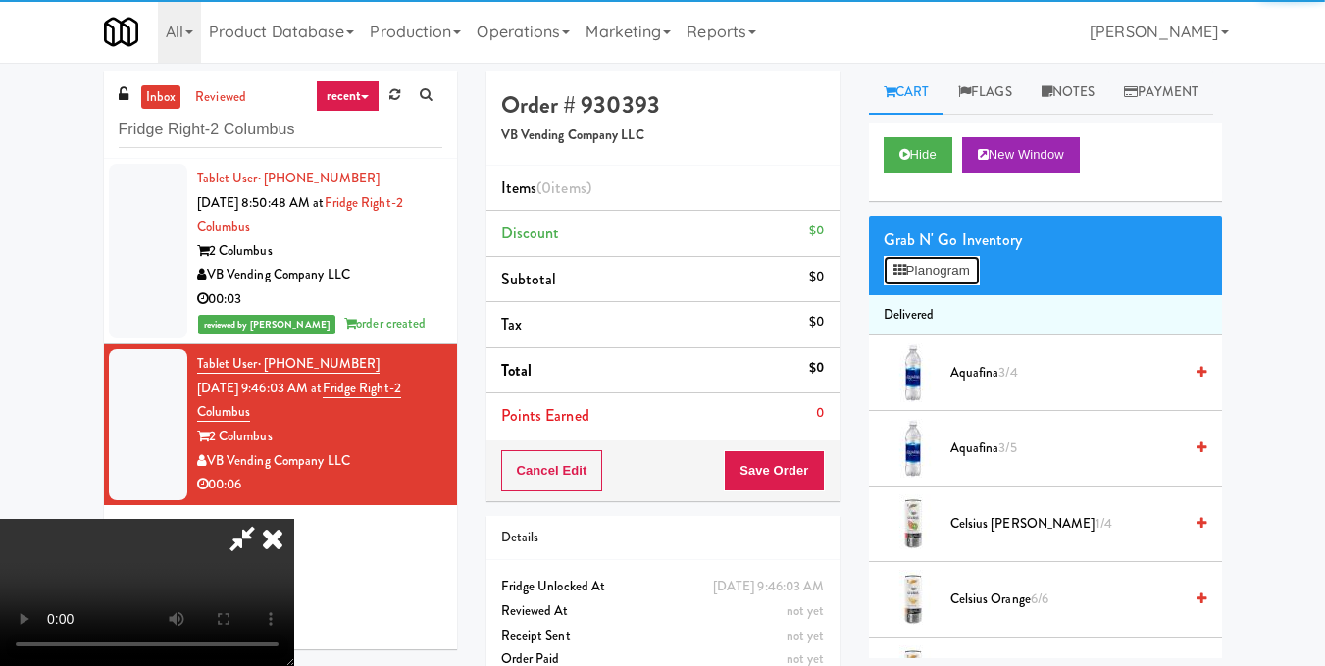
click at [925, 285] on button "Planogram" at bounding box center [932, 270] width 96 height 29
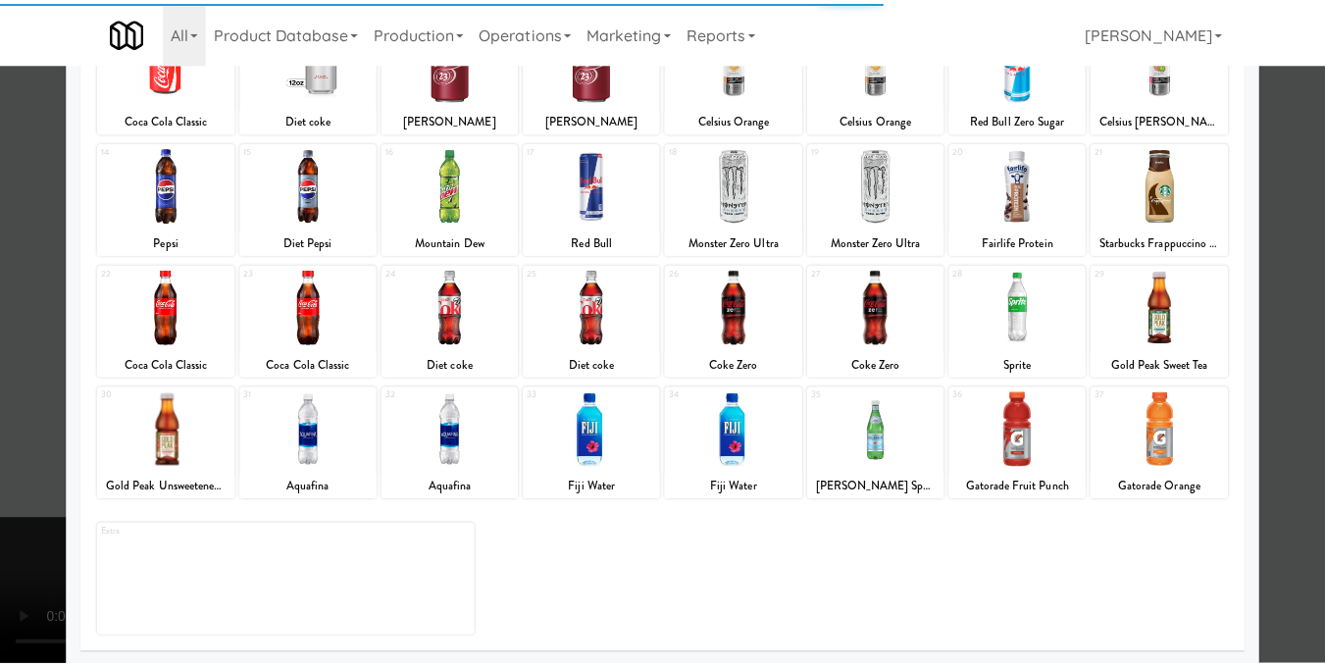
scroll to position [297, 0]
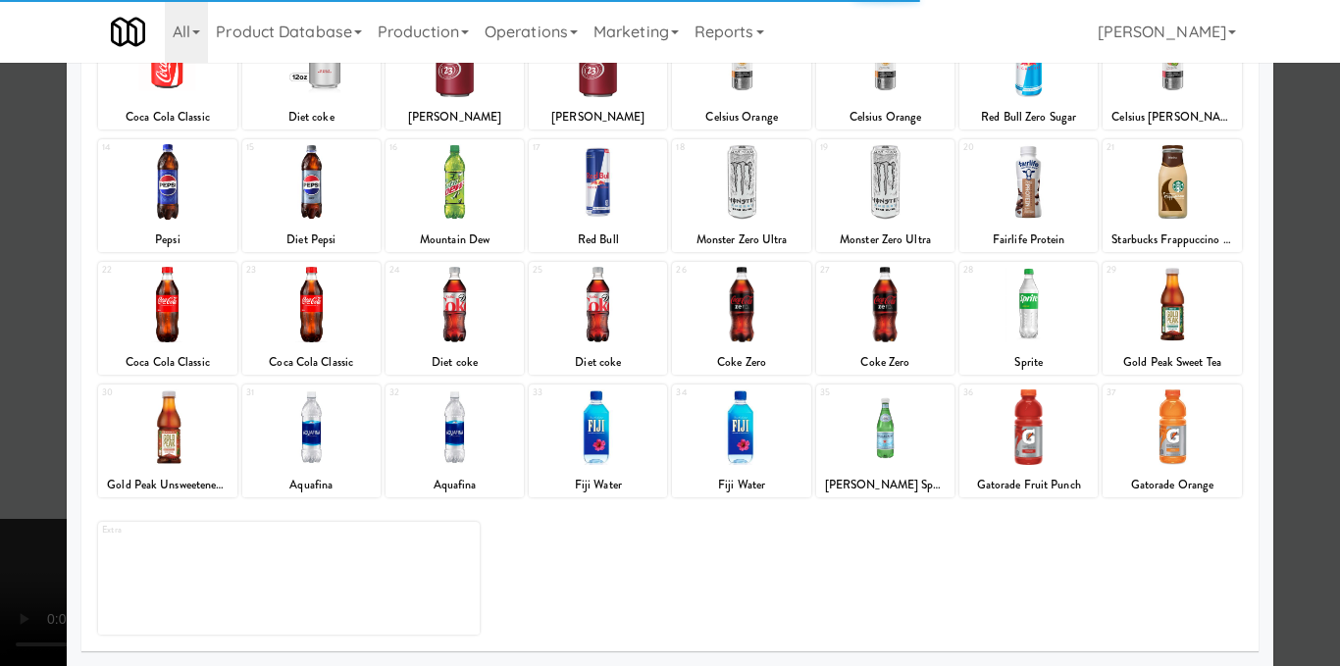
click at [309, 439] on div at bounding box center [311, 427] width 138 height 76
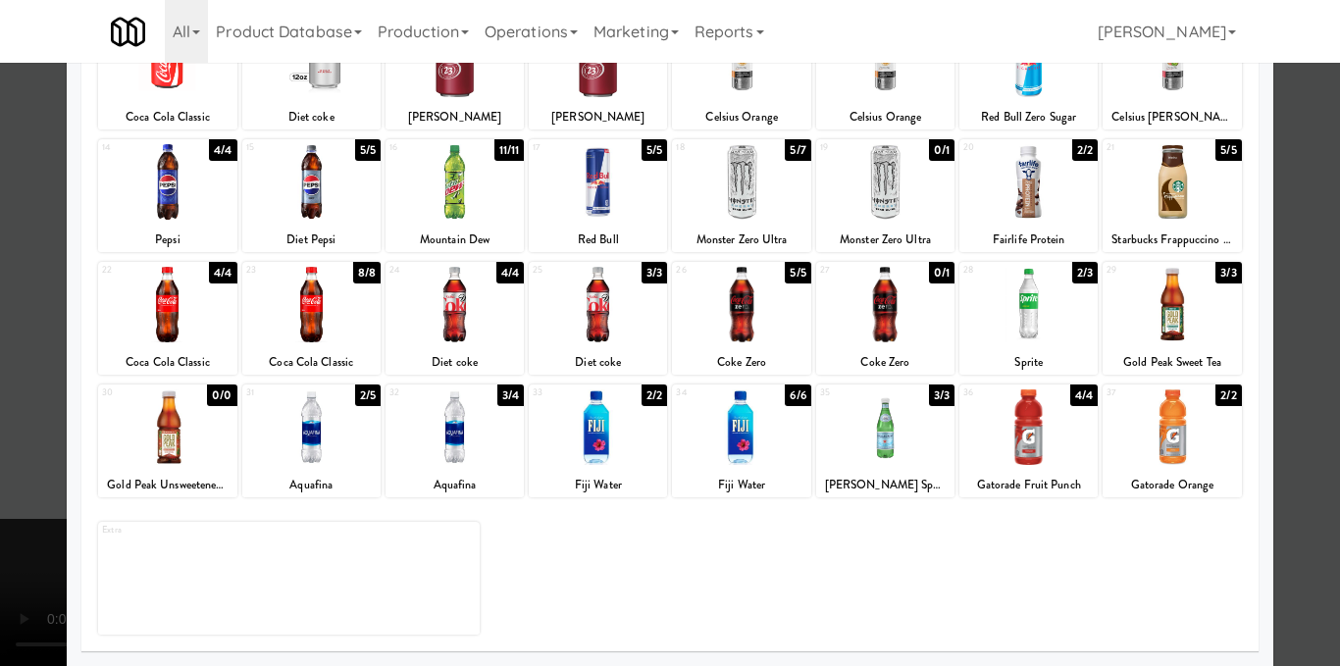
drag, startPoint x: 1302, startPoint y: 352, endPoint x: 1257, endPoint y: 362, distance: 46.2
click at [1302, 354] on div at bounding box center [670, 333] width 1340 height 666
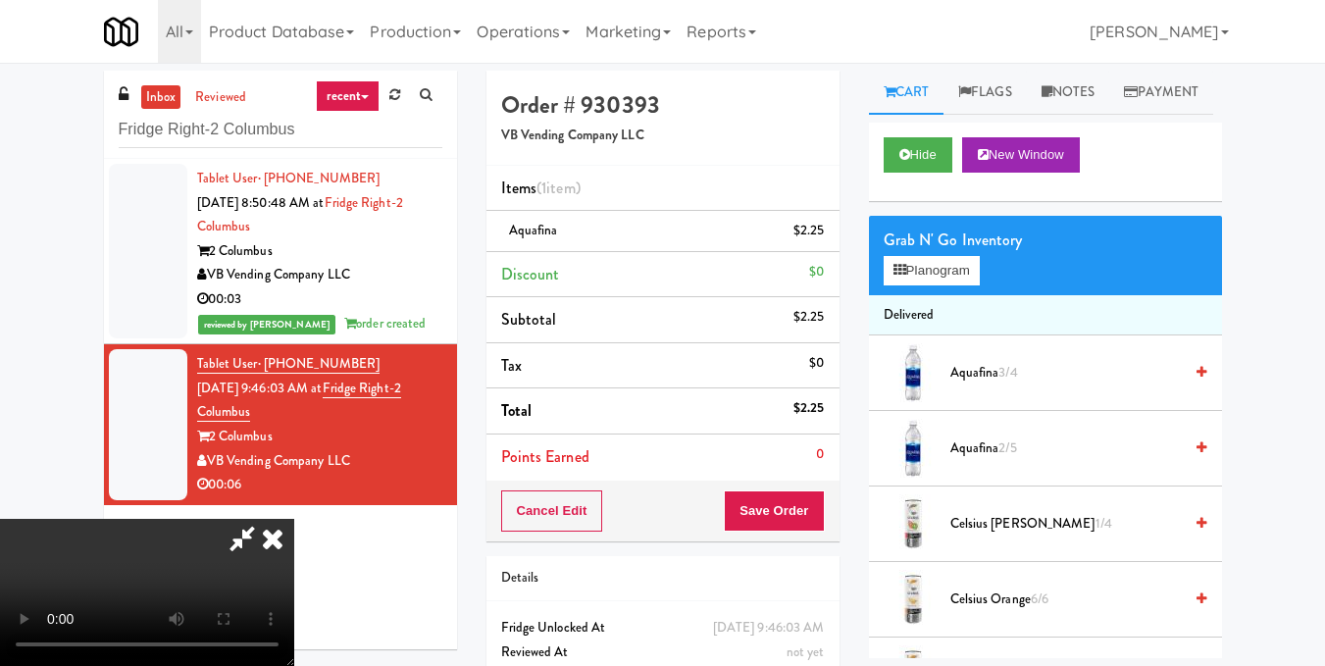
click at [294, 519] on video at bounding box center [147, 592] width 294 height 147
click at [935, 285] on button "Planogram" at bounding box center [932, 270] width 96 height 29
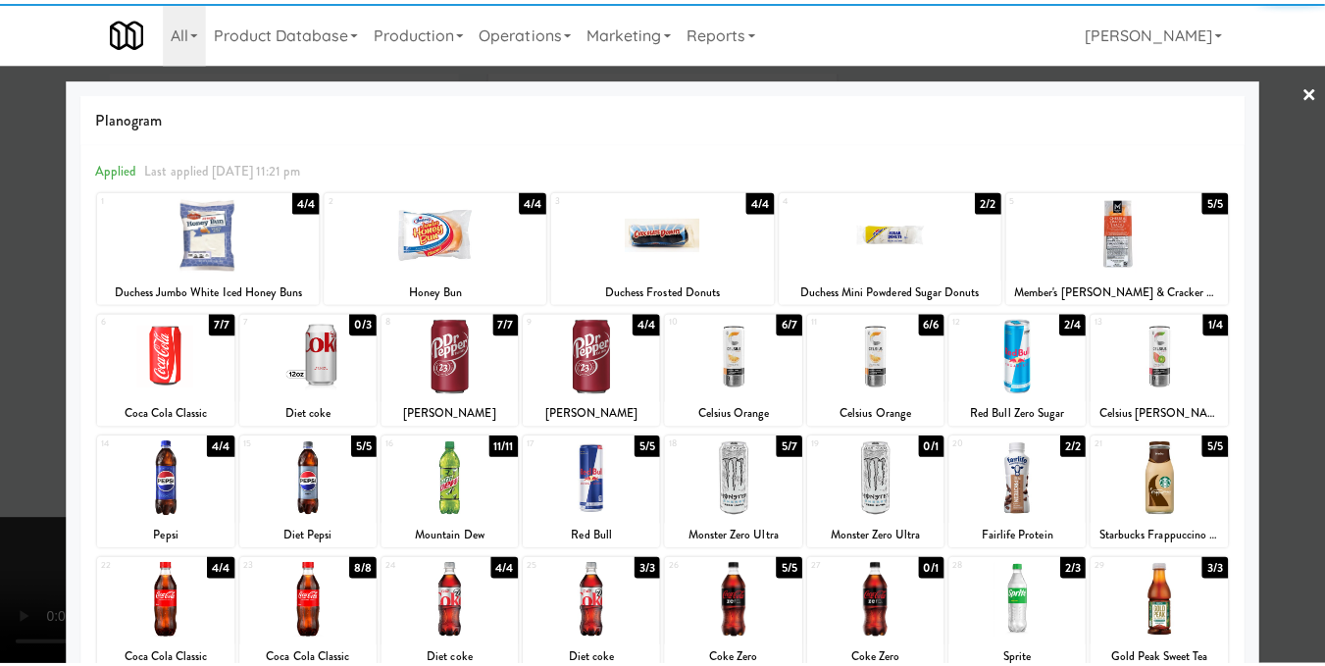
scroll to position [297, 0]
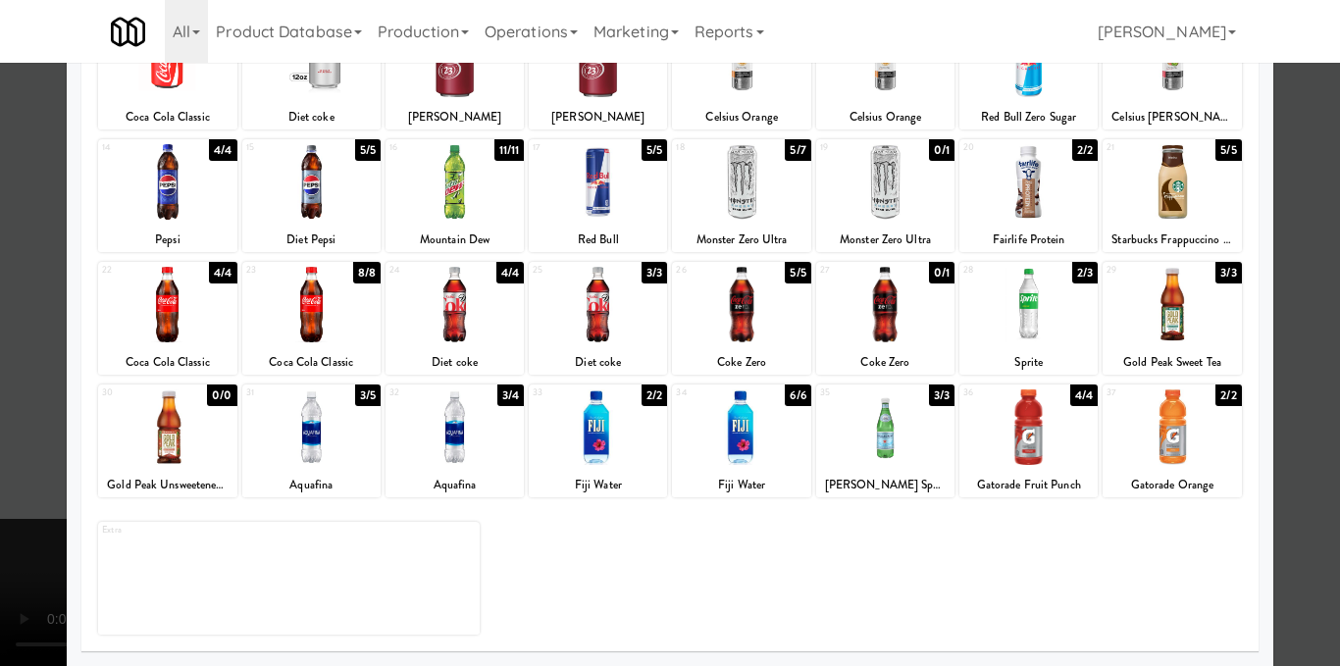
click at [353, 418] on div at bounding box center [311, 427] width 138 height 76
click at [1321, 369] on div at bounding box center [670, 333] width 1340 height 666
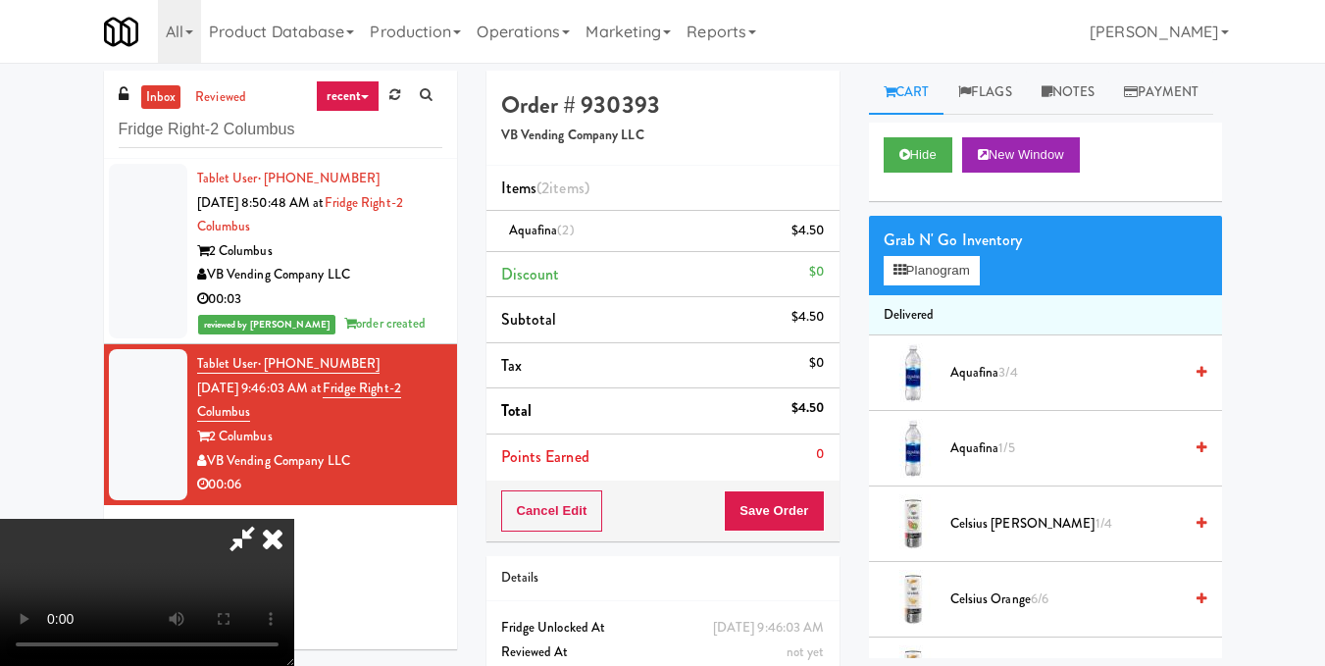
click at [294, 519] on video at bounding box center [147, 592] width 294 height 147
click at [294, 519] on icon at bounding box center [272, 538] width 43 height 39
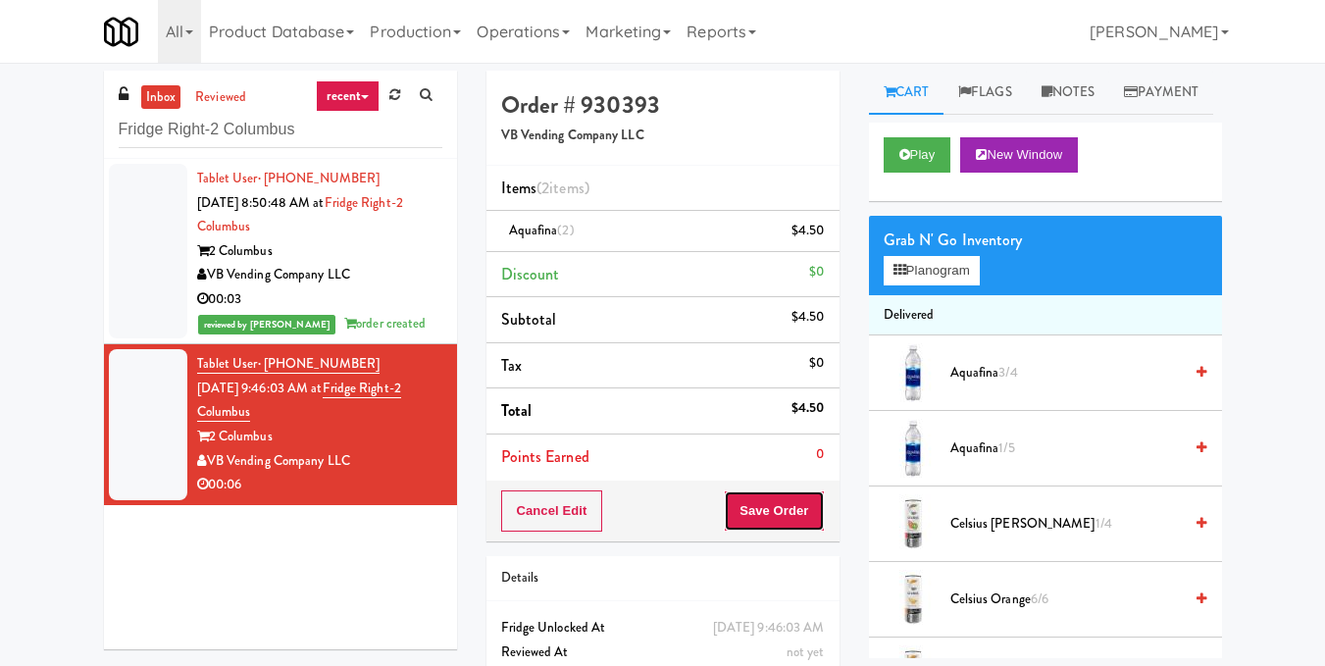
click at [785, 530] on button "Save Order" at bounding box center [774, 510] width 100 height 41
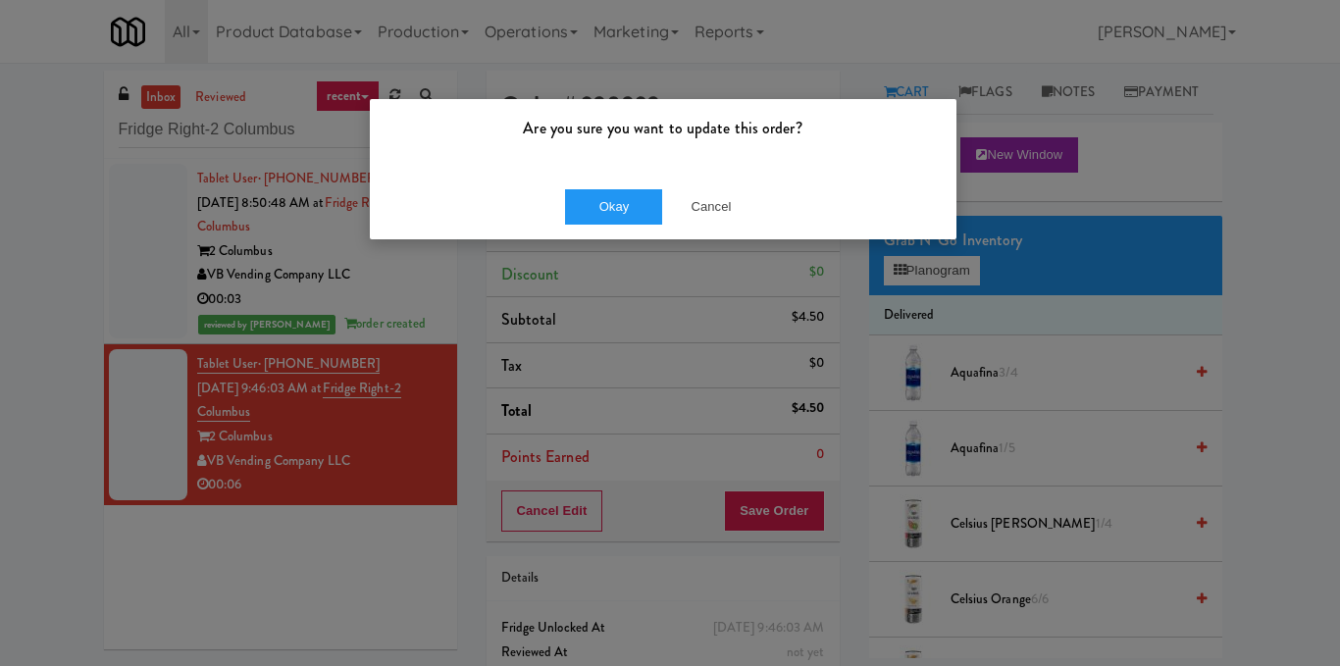
click at [627, 186] on div "Okay Cancel" at bounding box center [663, 207] width 587 height 66
click at [641, 209] on button "Okay" at bounding box center [614, 206] width 98 height 35
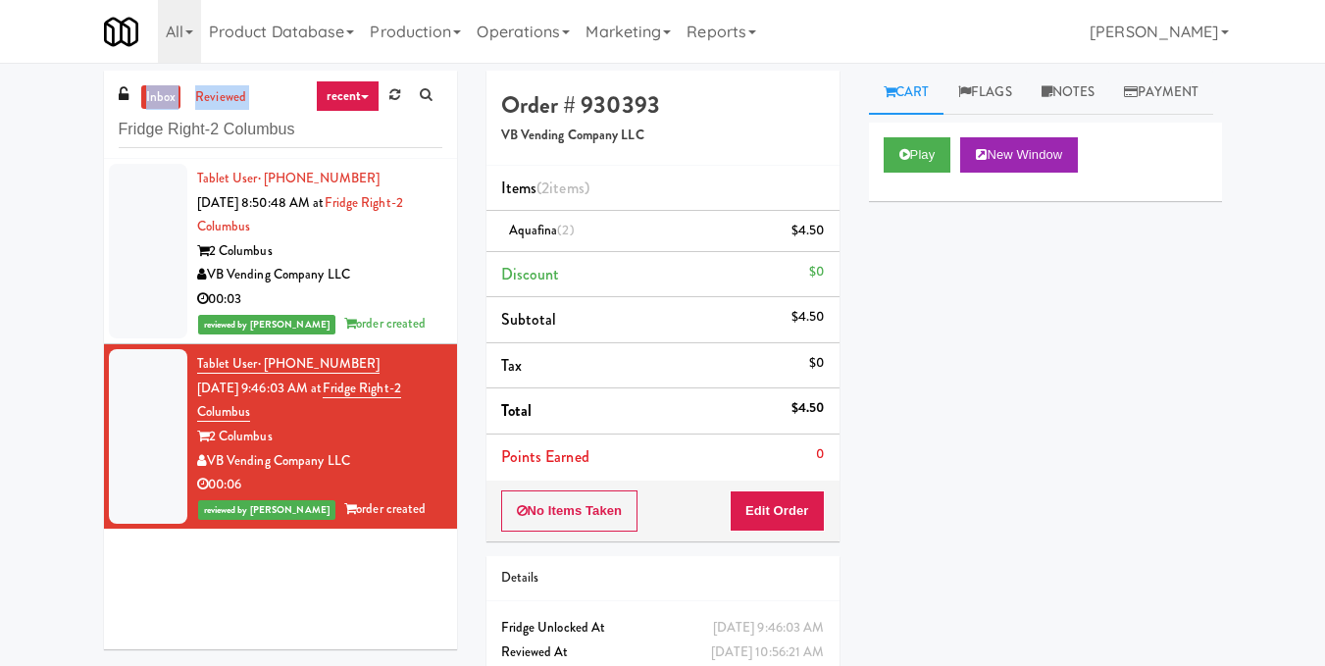
drag, startPoint x: 365, startPoint y: 157, endPoint x: 20, endPoint y: 100, distance: 349.9
click at [20, 100] on div "inbox reviewed recent all unclear take inventory issue suspicious failed recent…" at bounding box center [662, 406] width 1325 height 671
click at [335, 128] on input "Fridge Right-2 Columbus" at bounding box center [281, 130] width 324 height 36
click at [331, 131] on input "Fridge Right-2 Columbus" at bounding box center [281, 130] width 324 height 36
click at [317, 138] on input "Fridge Right-2 Columbus" at bounding box center [281, 130] width 324 height 36
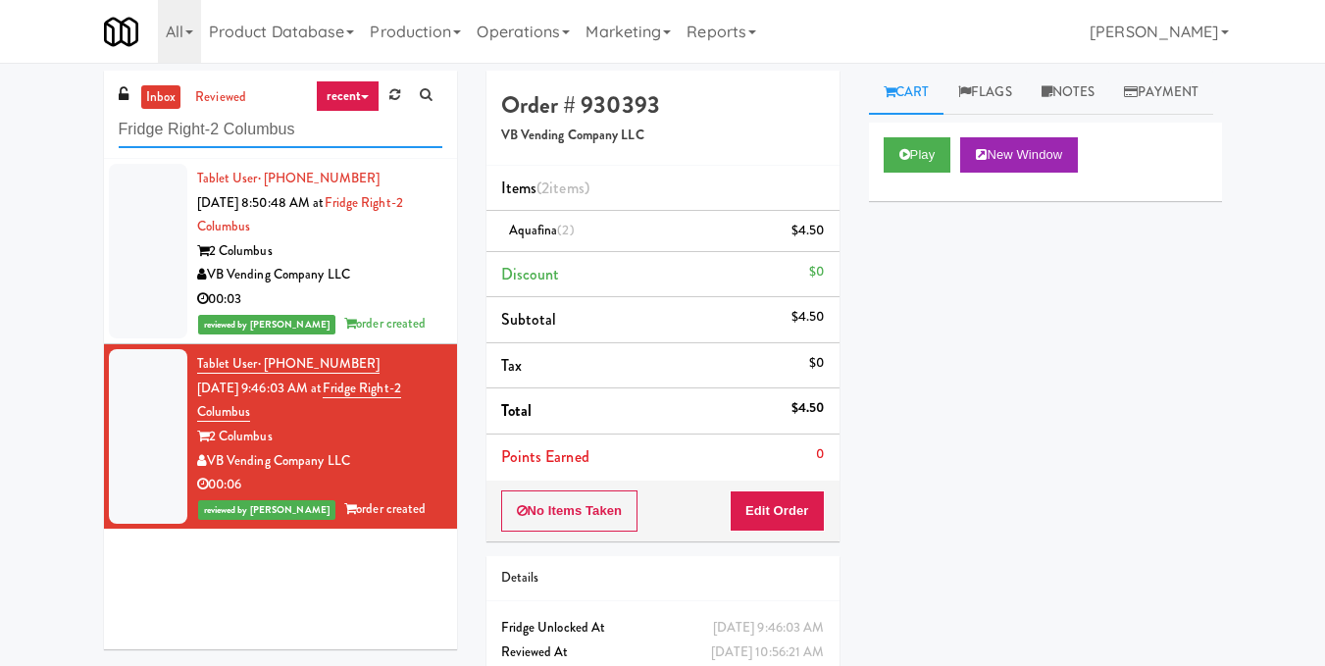
drag, startPoint x: 317, startPoint y: 138, endPoint x: 0, endPoint y: 128, distance: 316.9
click at [0, 128] on div "inbox reviewed recent all unclear take inventory issue suspicious failed recent…" at bounding box center [662, 406] width 1325 height 671
paste input "Cold Storage Lofts / Cooler"
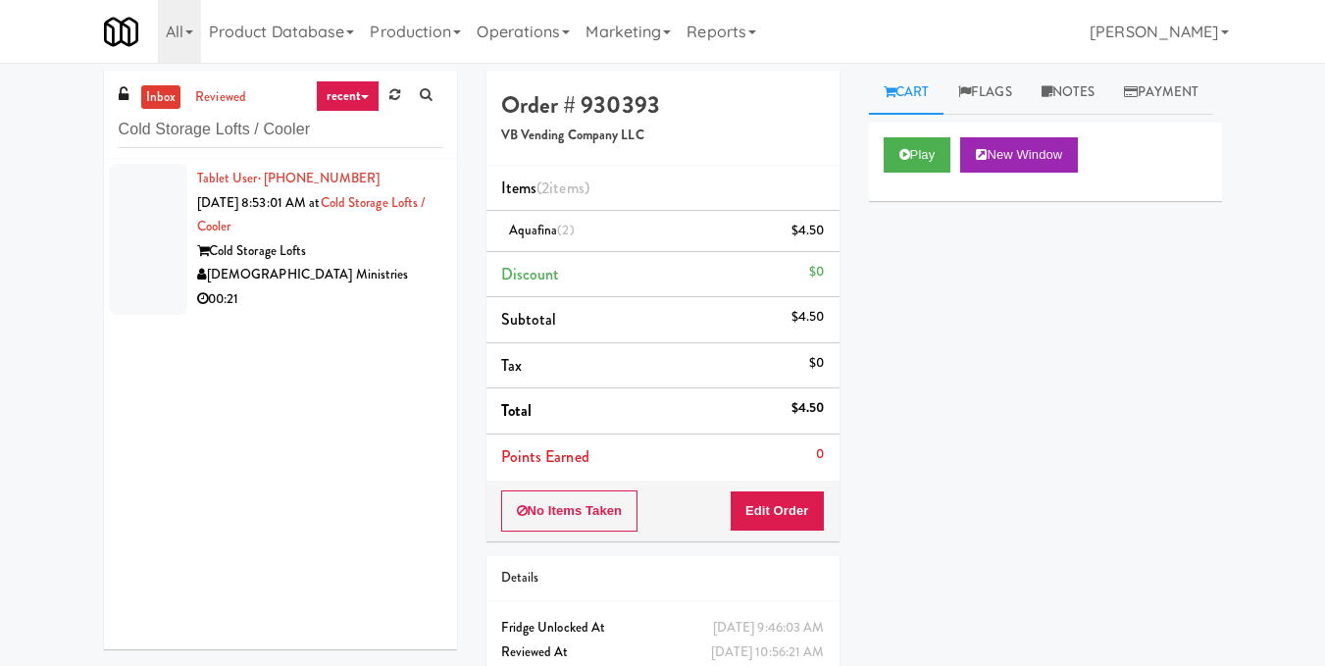
click at [360, 268] on div "[DEMOGRAPHIC_DATA] Ministries" at bounding box center [319, 275] width 245 height 25
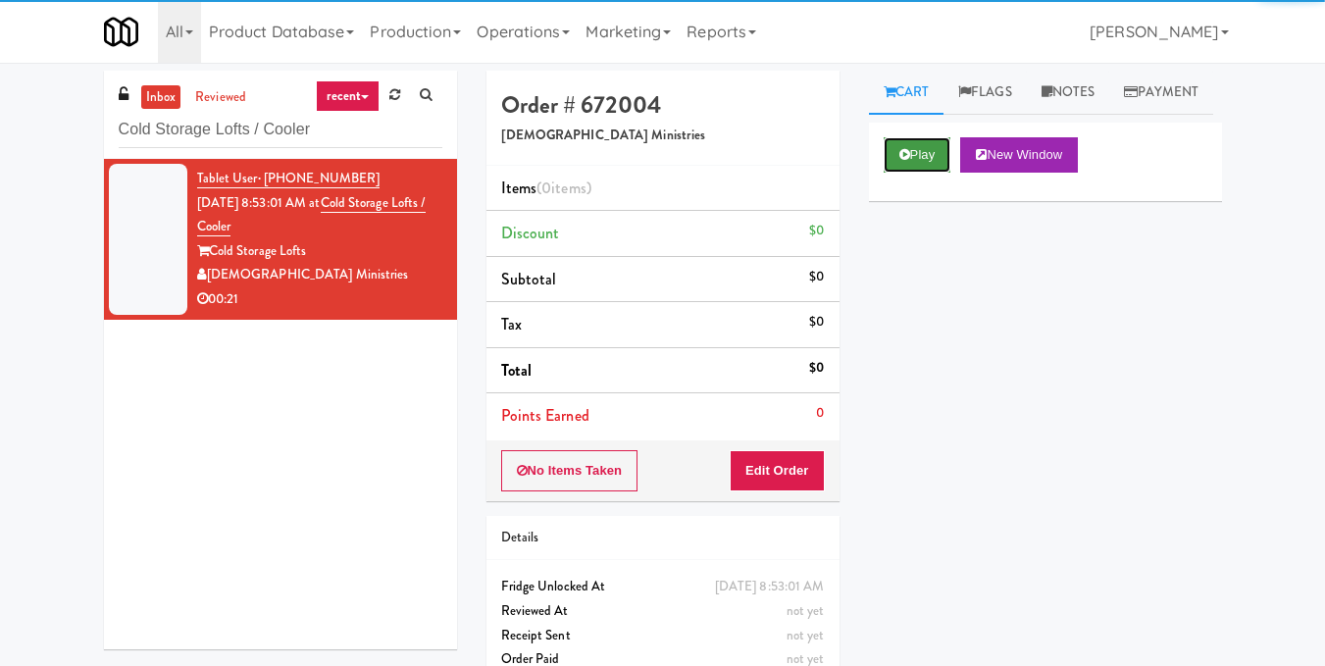
click at [904, 161] on icon at bounding box center [904, 154] width 11 height 13
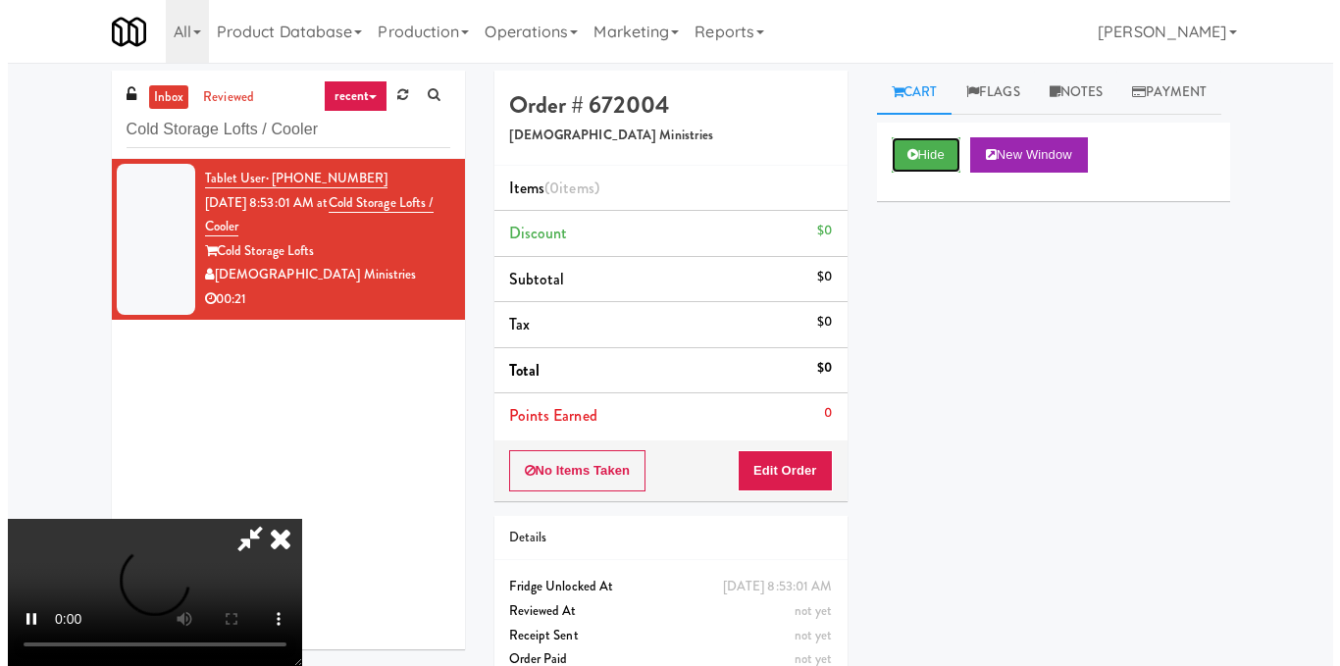
scroll to position [25, 0]
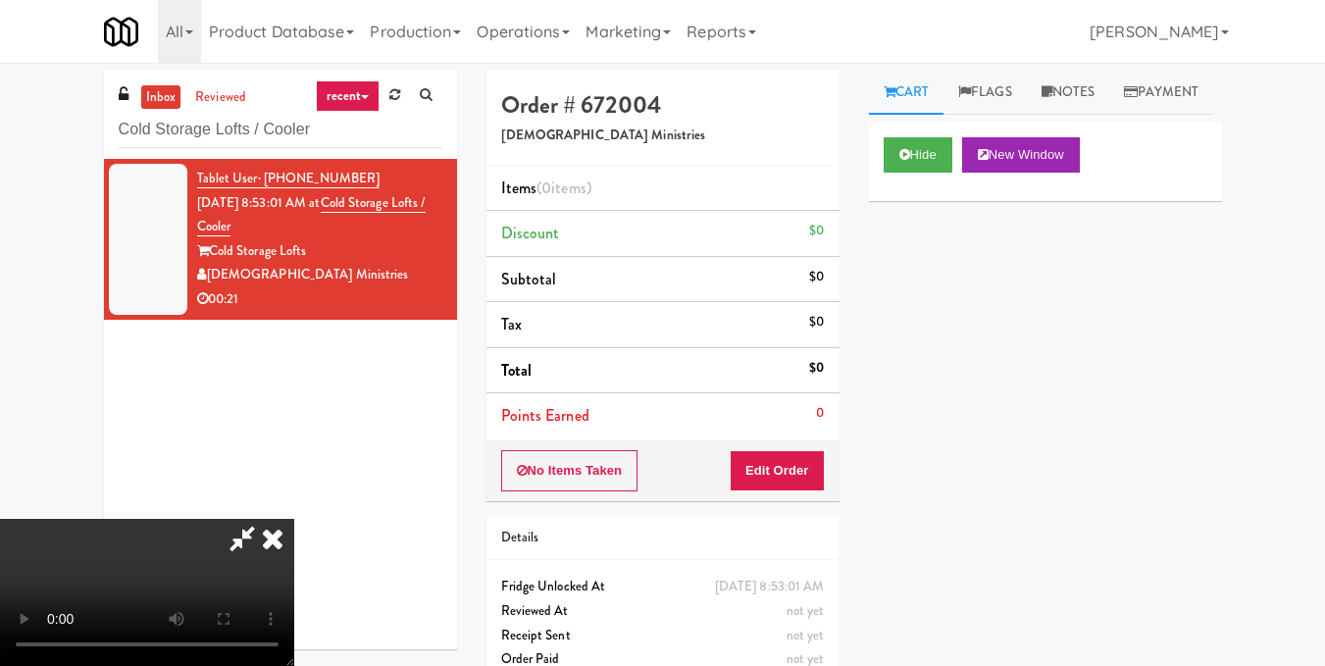
click at [294, 519] on video at bounding box center [147, 592] width 294 height 147
click at [817, 468] on button "Edit Order" at bounding box center [777, 470] width 95 height 41
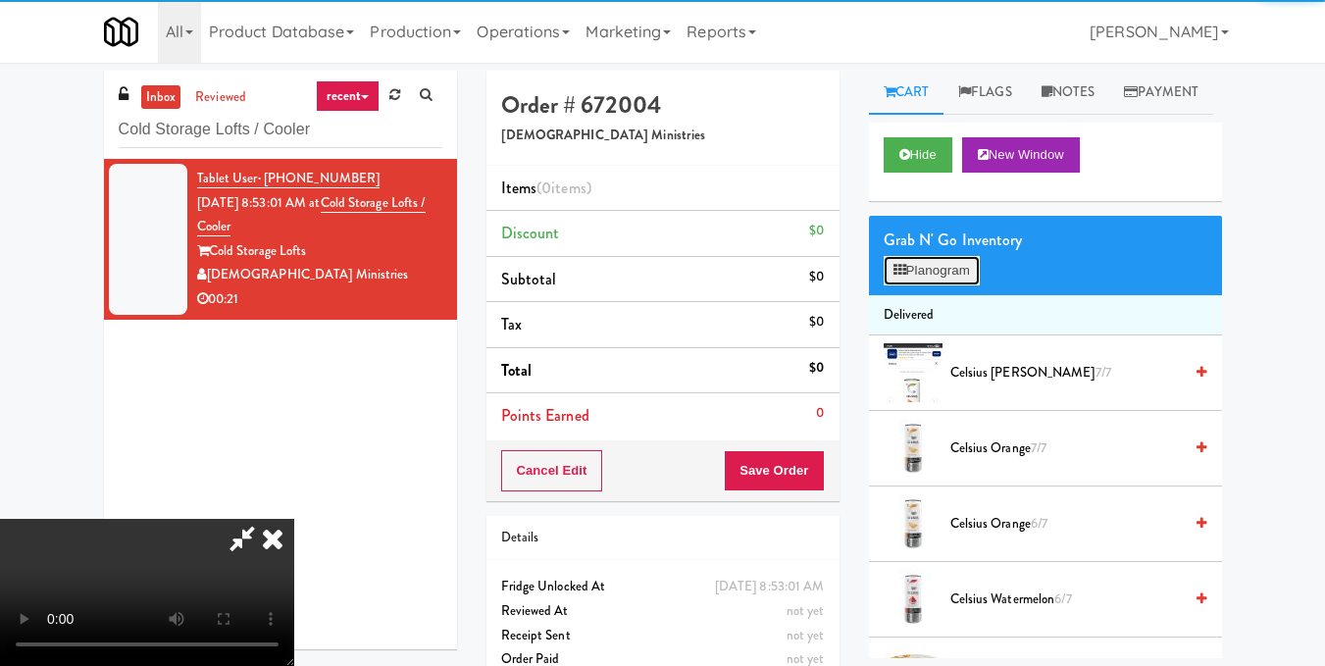
click at [962, 285] on button "Planogram" at bounding box center [932, 270] width 96 height 29
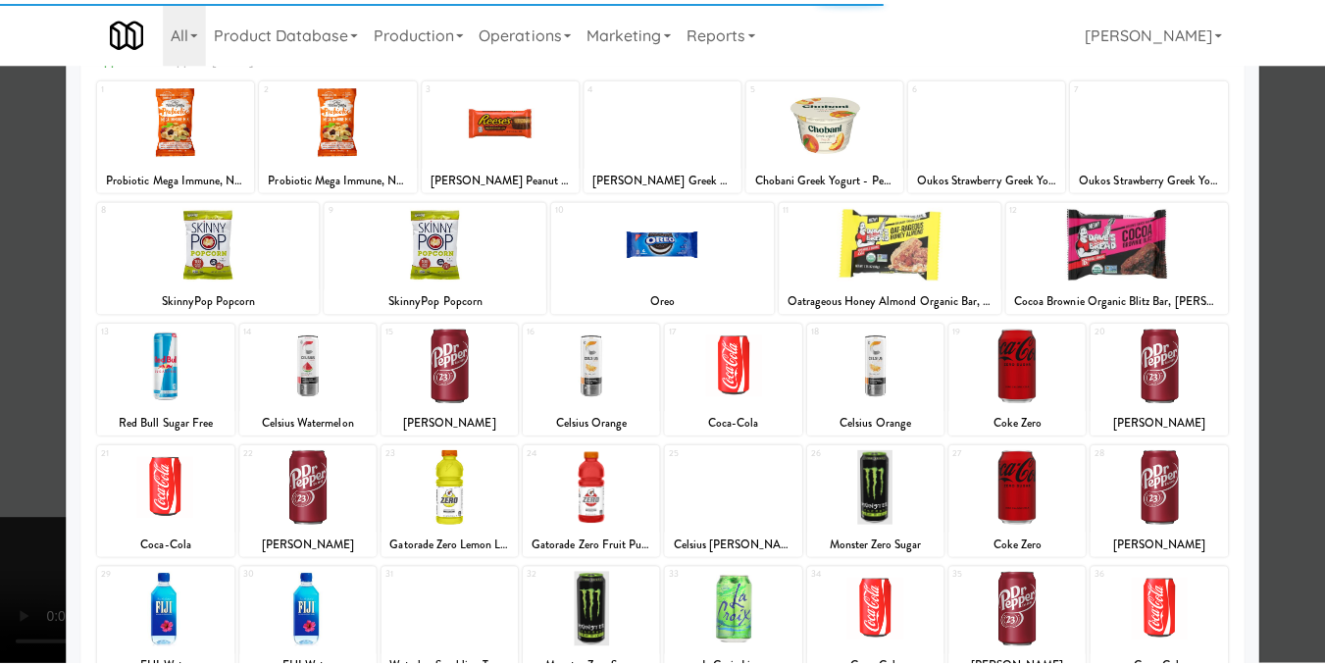
scroll to position [196, 0]
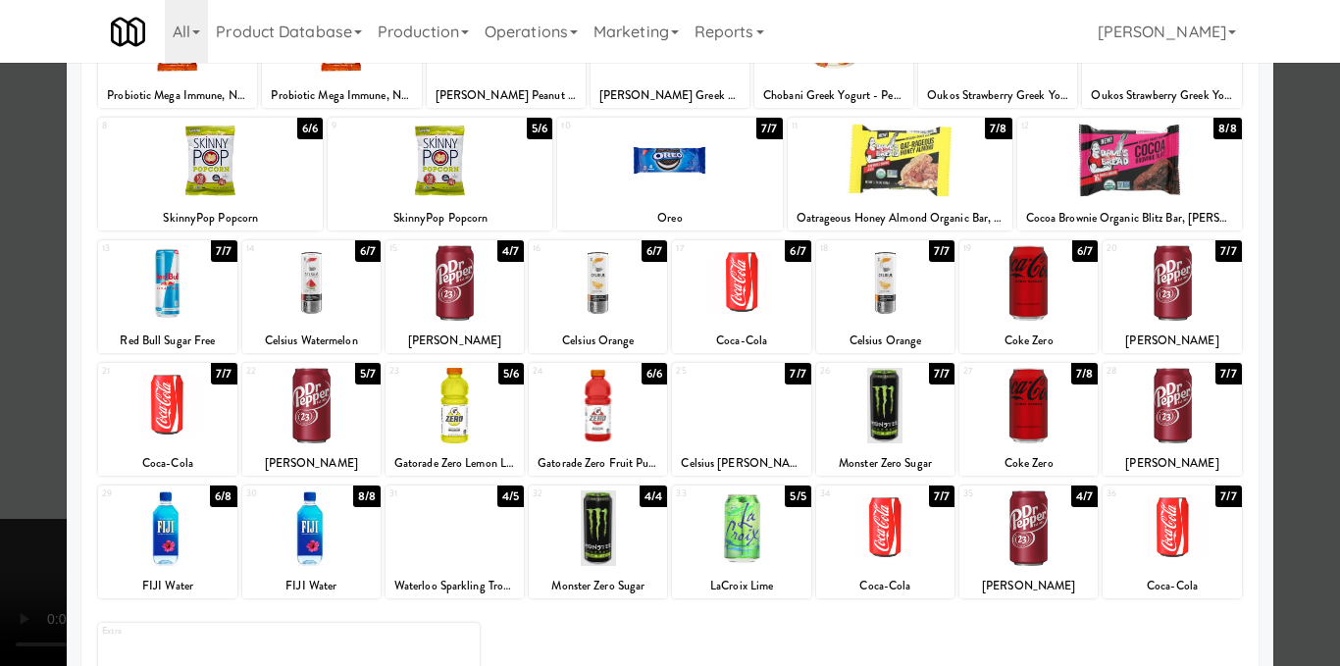
click at [761, 425] on div at bounding box center [741, 406] width 138 height 76
click at [1280, 341] on div at bounding box center [670, 333] width 1340 height 666
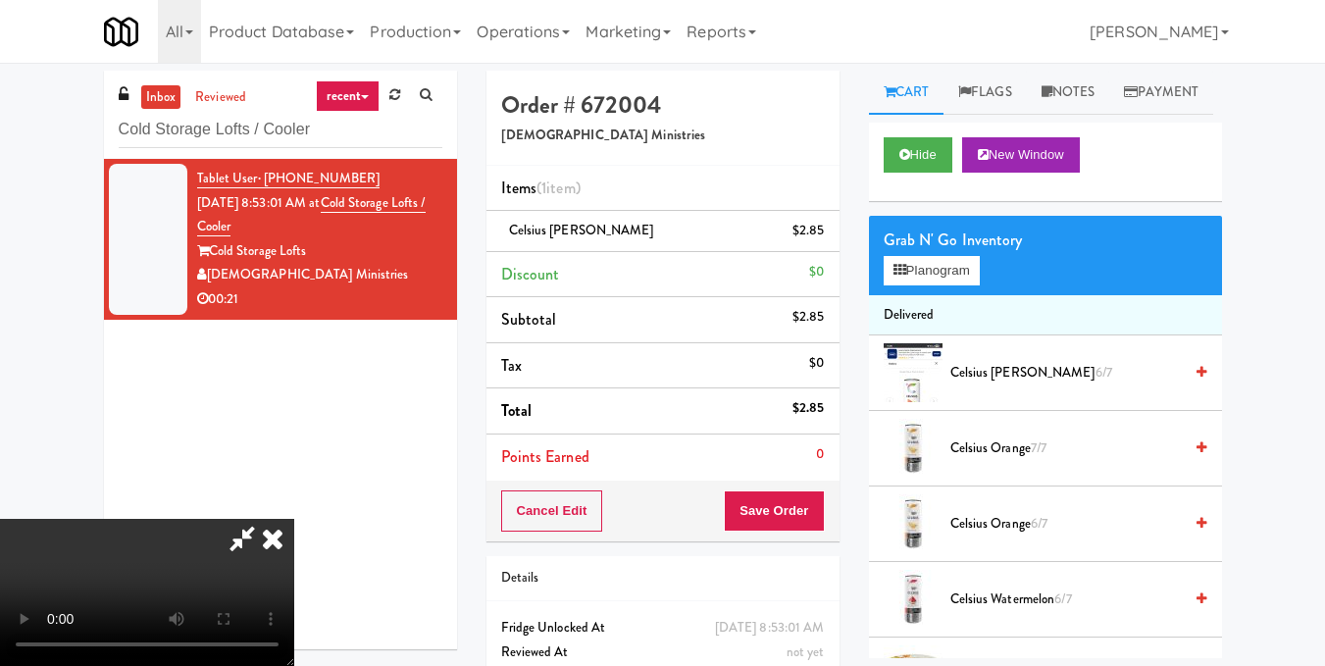
click at [294, 519] on video at bounding box center [147, 592] width 294 height 147
click at [294, 519] on icon at bounding box center [272, 538] width 43 height 39
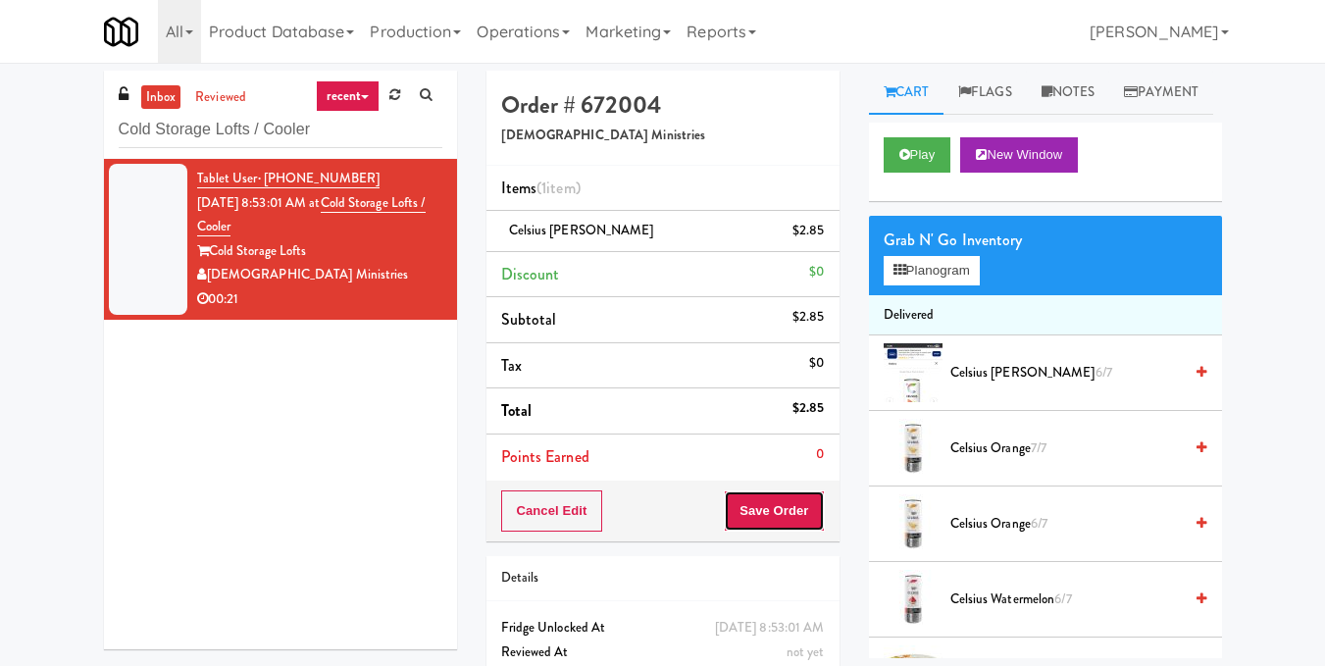
click at [806, 504] on button "Save Order" at bounding box center [774, 510] width 100 height 41
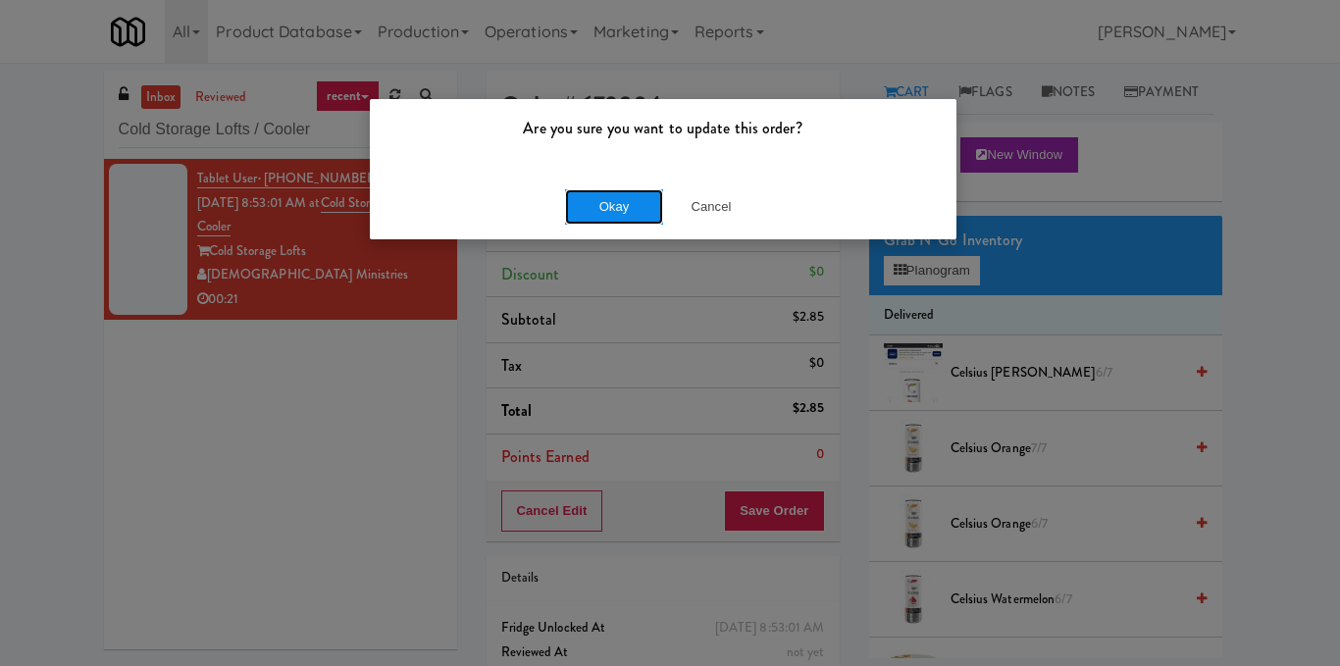
click at [618, 189] on button "Okay" at bounding box center [614, 206] width 98 height 35
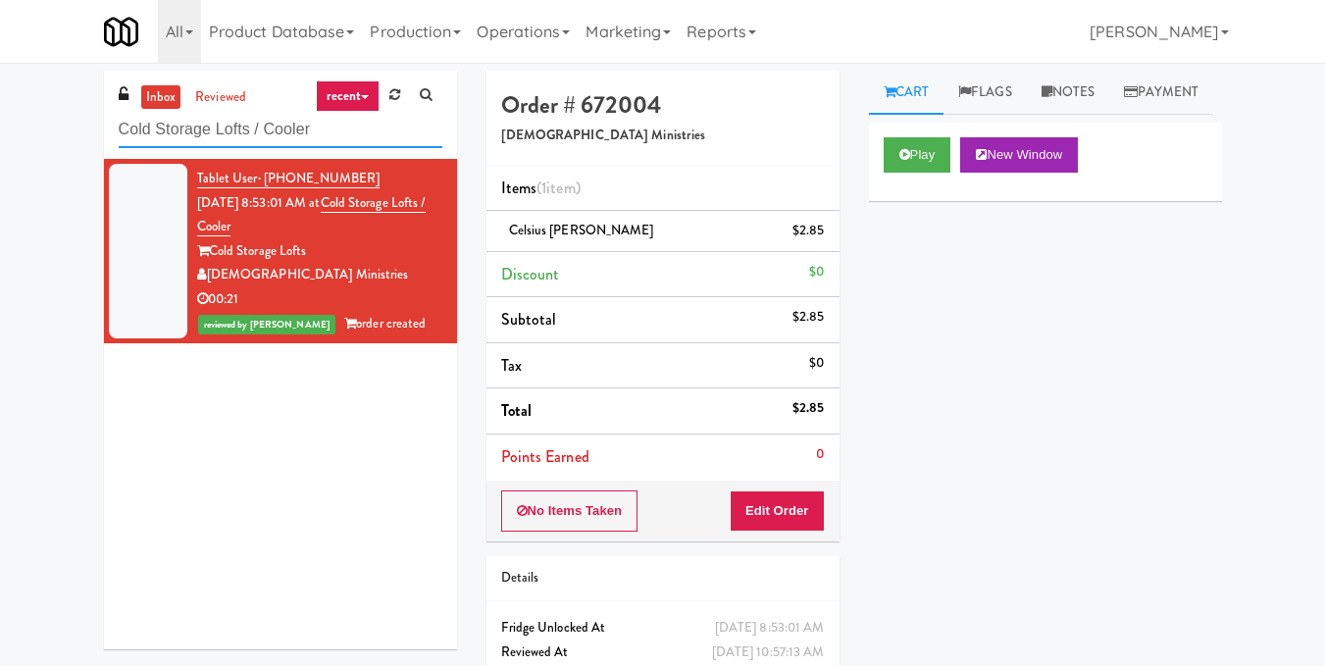
drag, startPoint x: 343, startPoint y: 128, endPoint x: 0, endPoint y: 148, distance: 343.8
click at [0, 148] on div "inbox reviewed recent all unclear take inventory issue suspicious failed recent…" at bounding box center [662, 406] width 1325 height 671
paste input "[PERSON_NAME] Apartments Fridge #1"
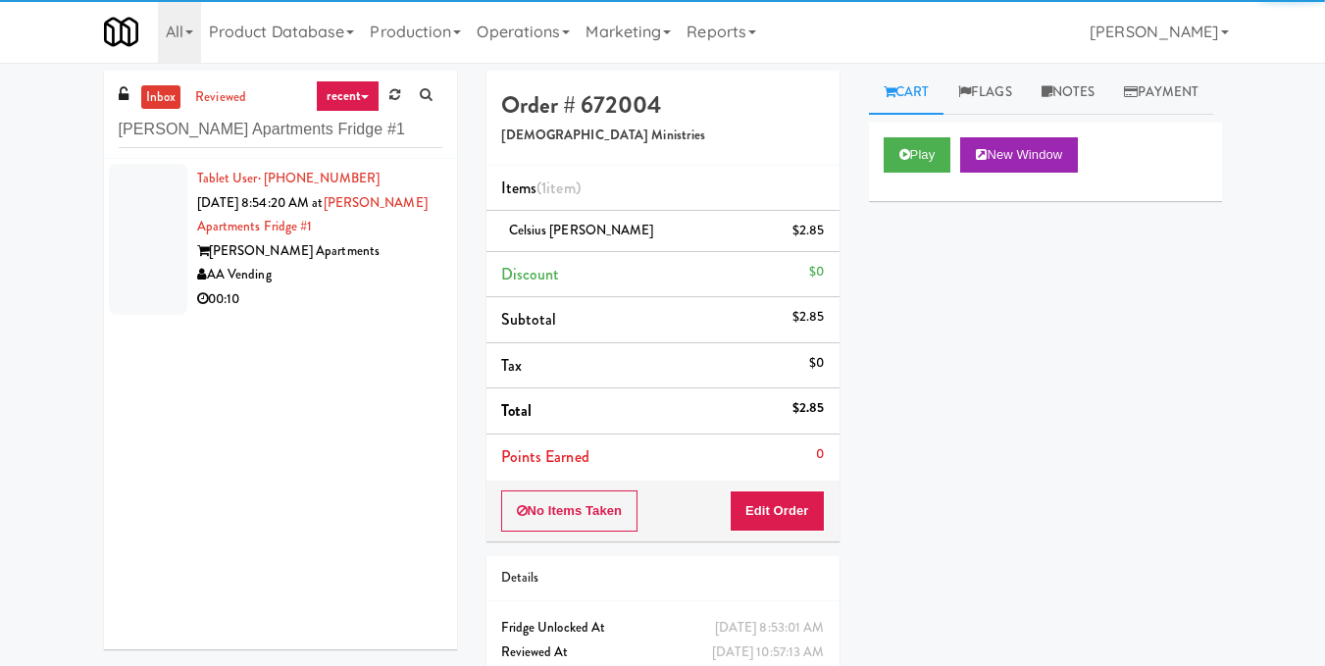
click at [382, 288] on div "00:10" at bounding box center [319, 299] width 245 height 25
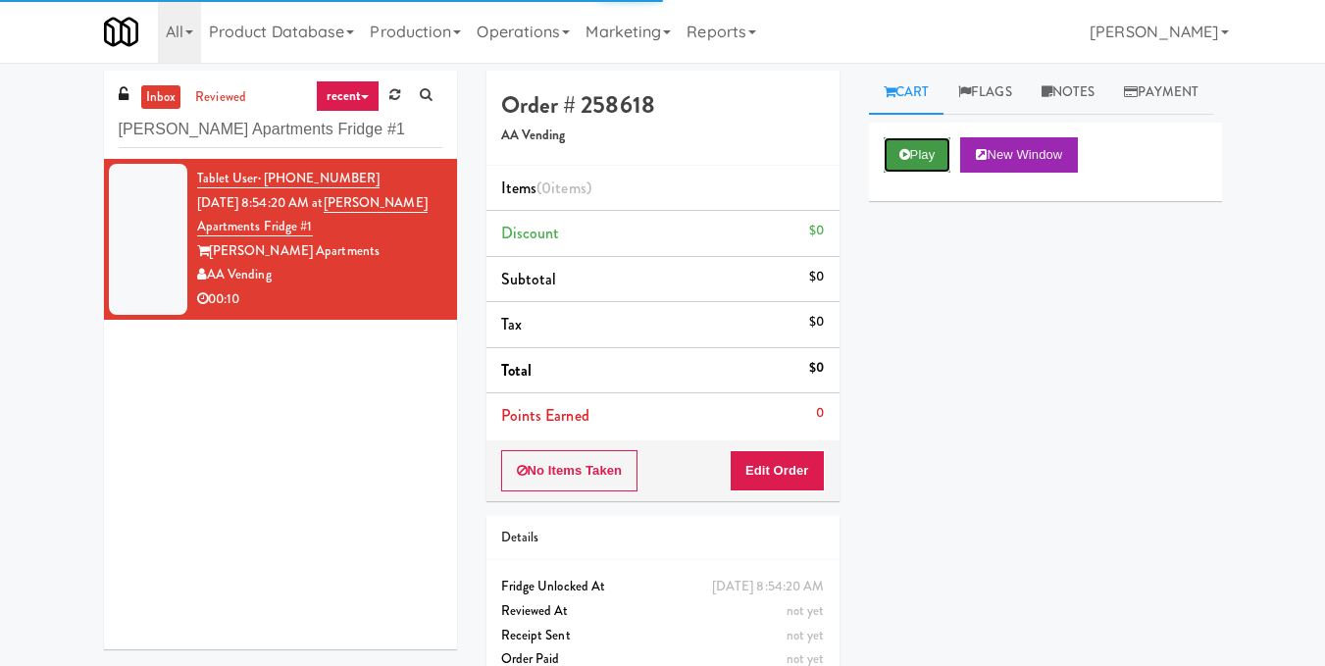
click at [912, 173] on button "Play" at bounding box center [918, 154] width 68 height 35
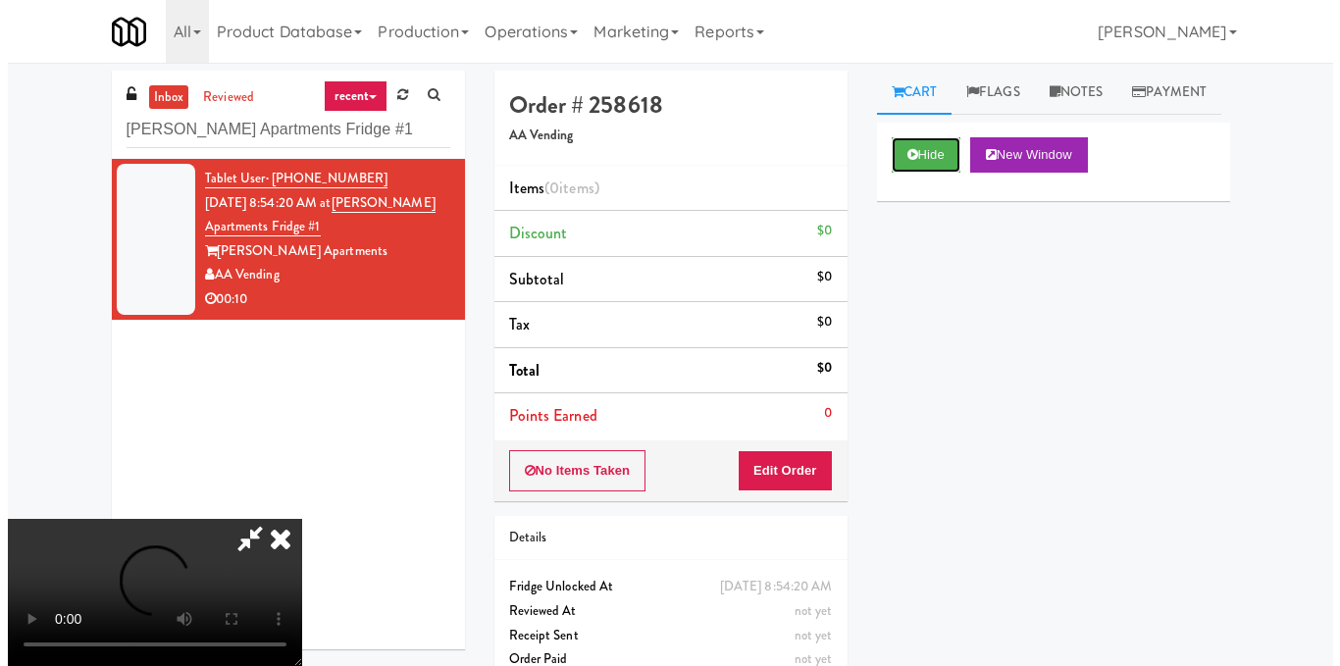
scroll to position [196, 0]
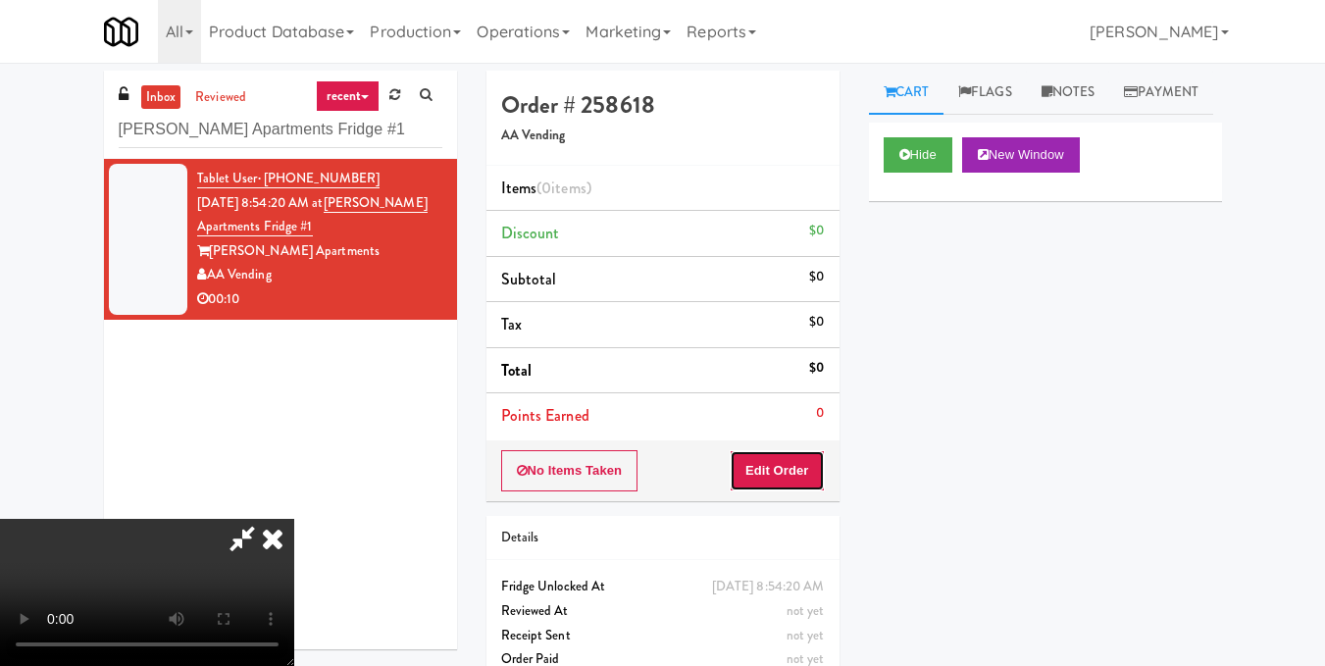
click at [807, 463] on button "Edit Order" at bounding box center [777, 470] width 95 height 41
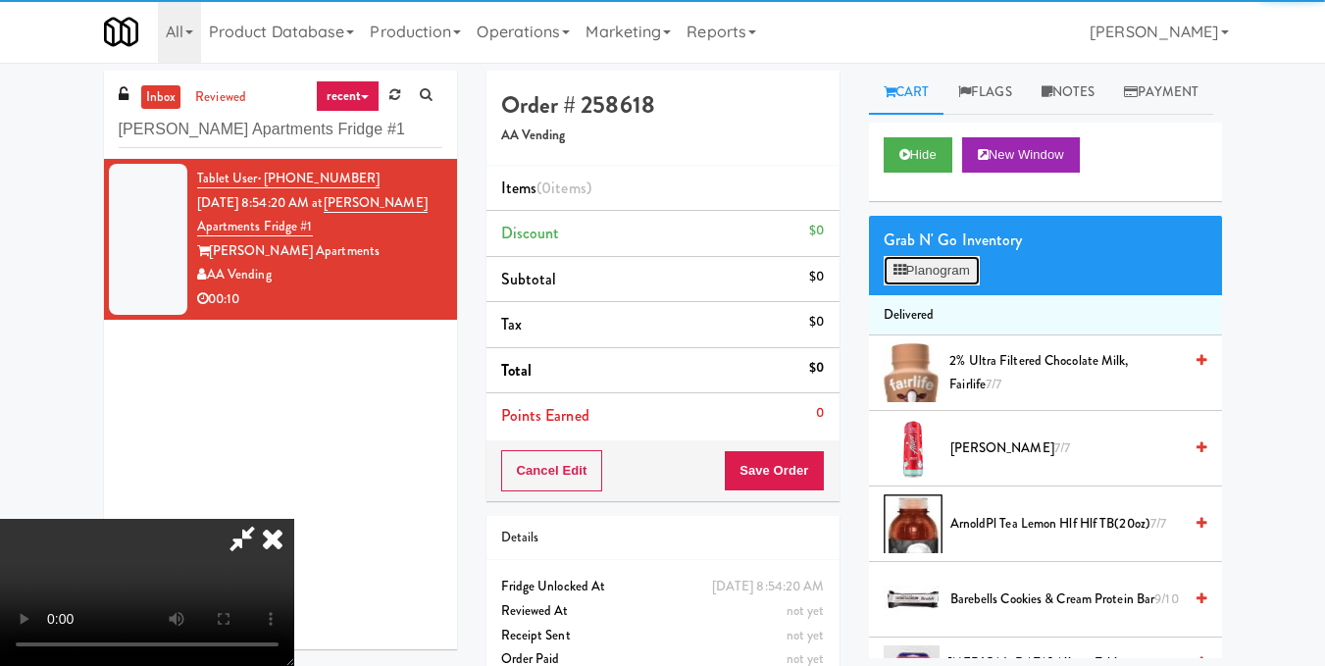
click at [961, 285] on button "Planogram" at bounding box center [932, 270] width 96 height 29
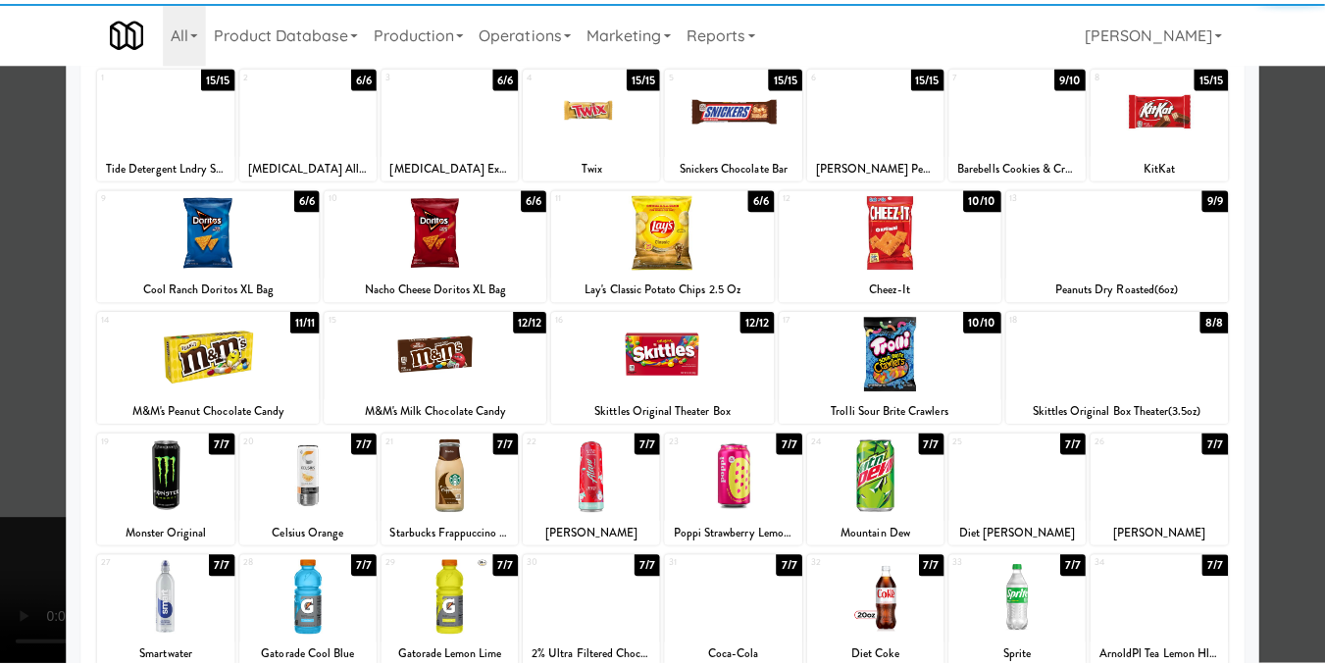
scroll to position [297, 0]
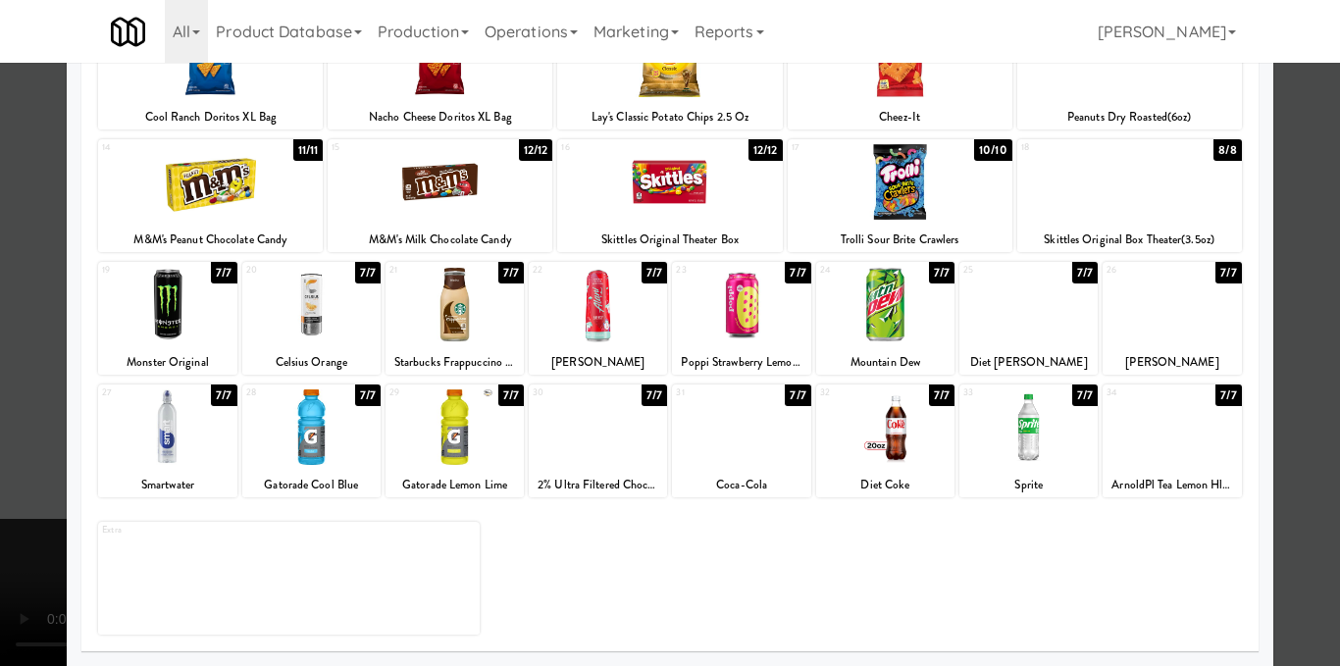
click at [572, 427] on div at bounding box center [598, 427] width 138 height 76
click at [1293, 406] on div at bounding box center [670, 333] width 1340 height 666
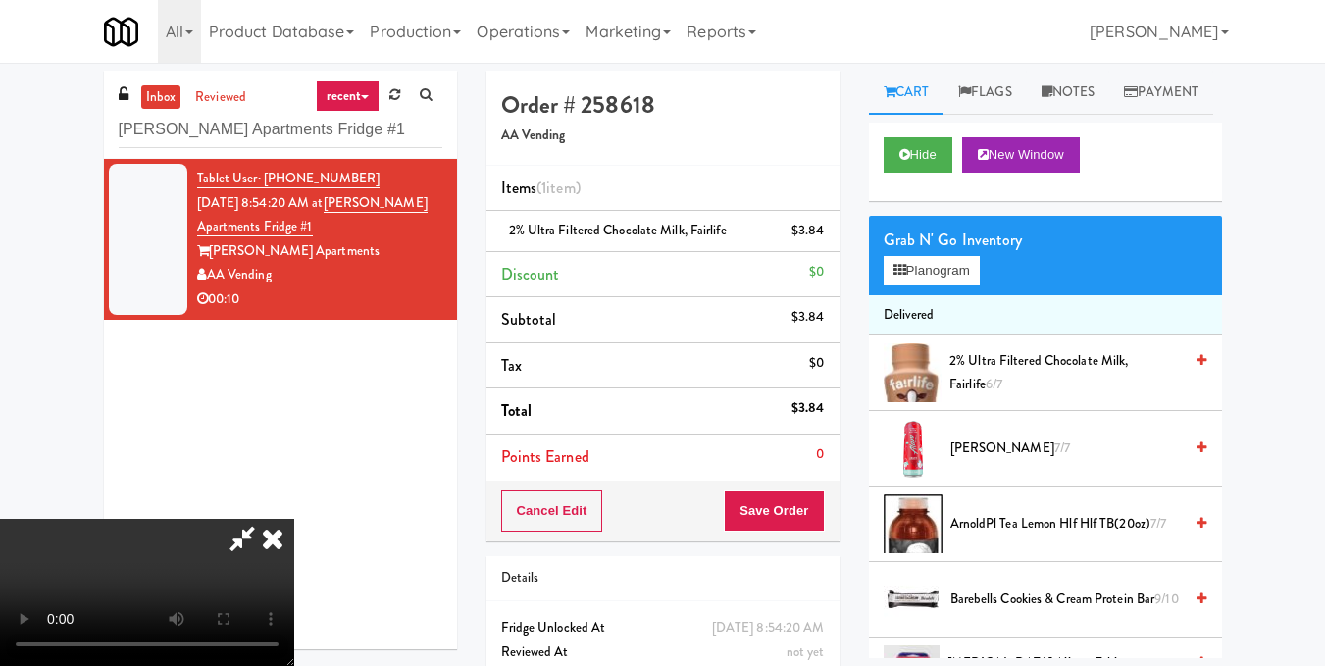
click at [294, 519] on icon at bounding box center [272, 538] width 43 height 39
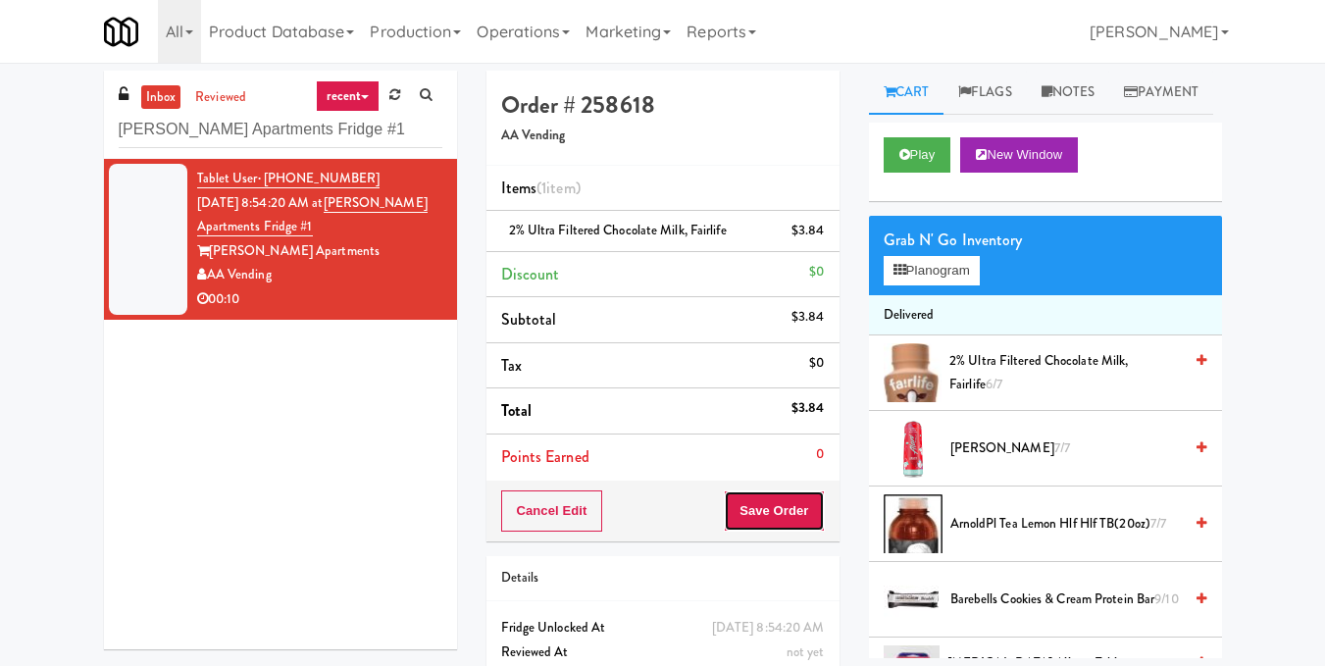
click at [768, 517] on button "Save Order" at bounding box center [774, 510] width 100 height 41
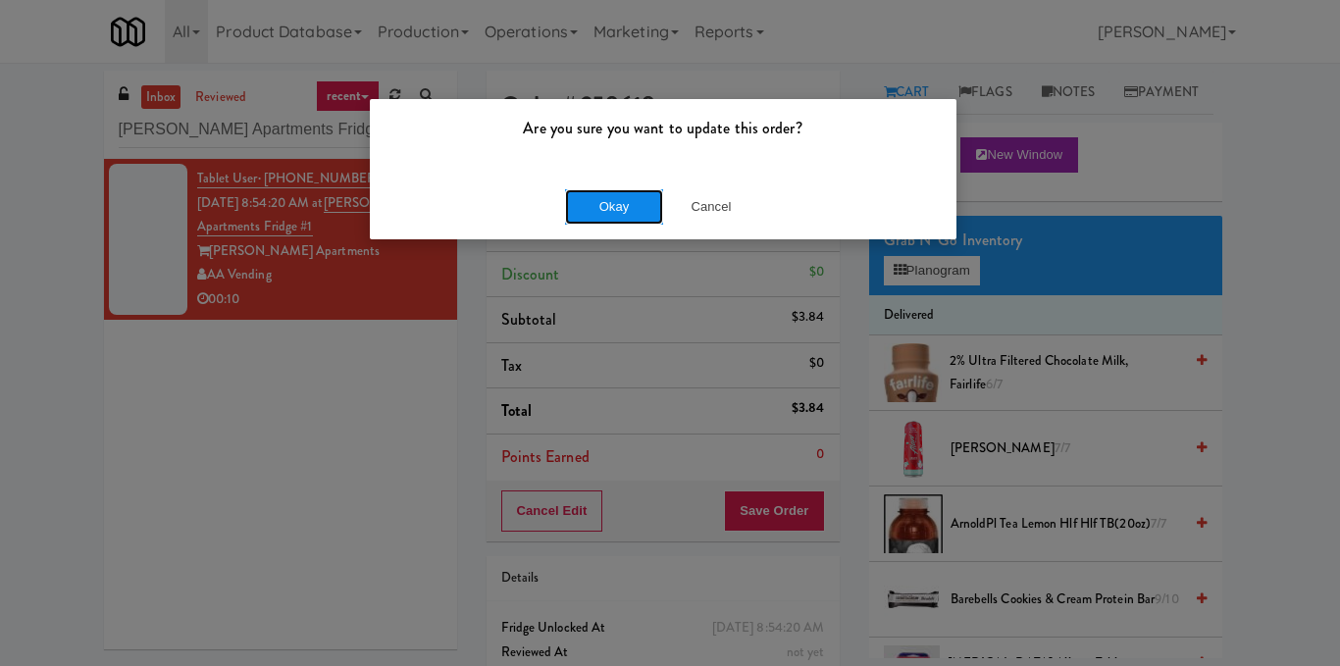
click at [603, 198] on button "Okay" at bounding box center [614, 206] width 98 height 35
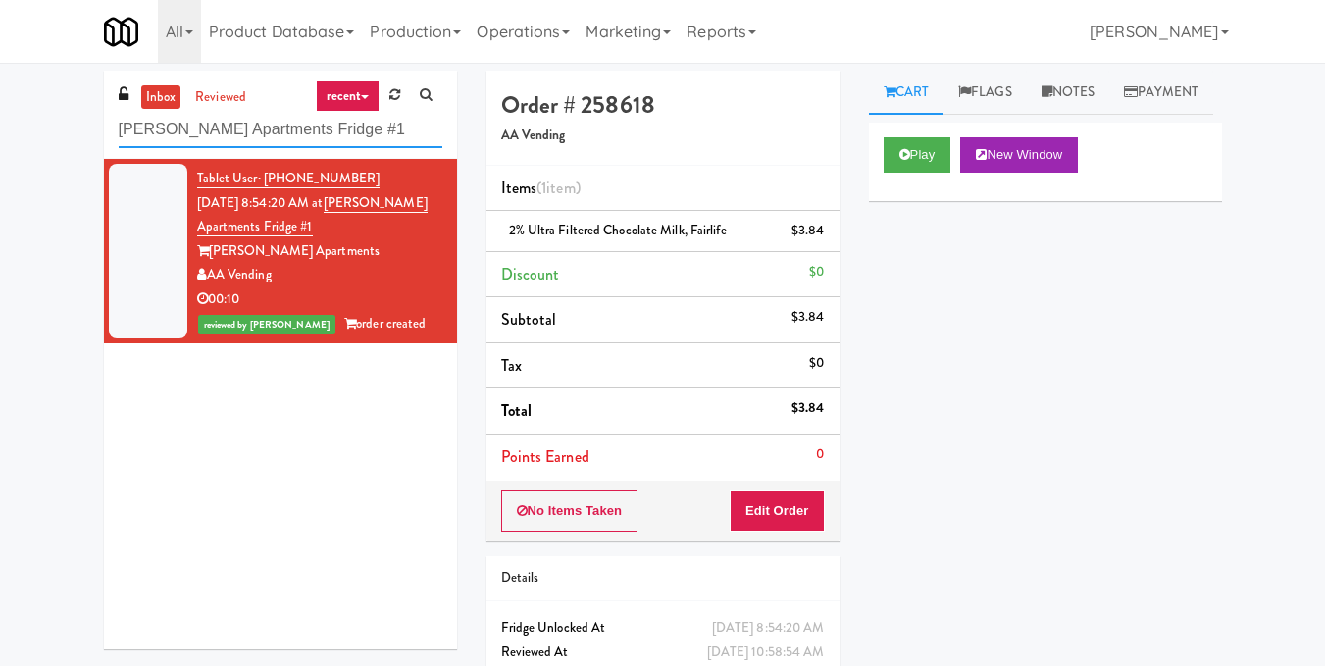
drag, startPoint x: 392, startPoint y: 127, endPoint x: 0, endPoint y: 190, distance: 397.5
click at [0, 188] on div "inbox reviewed recent all unclear take inventory issue suspicious failed recent…" at bounding box center [662, 406] width 1325 height 671
paste input "1900 [US_STATE] Ct - Lobby"
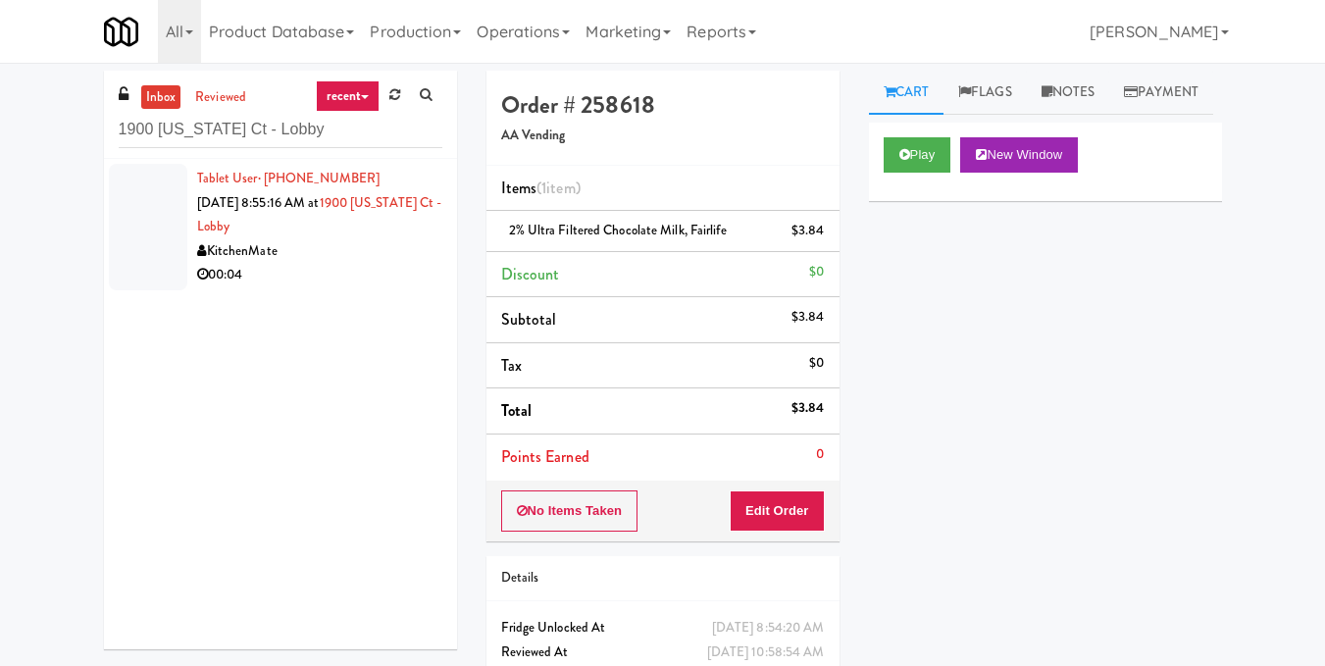
click at [323, 265] on div "00:04" at bounding box center [319, 275] width 245 height 25
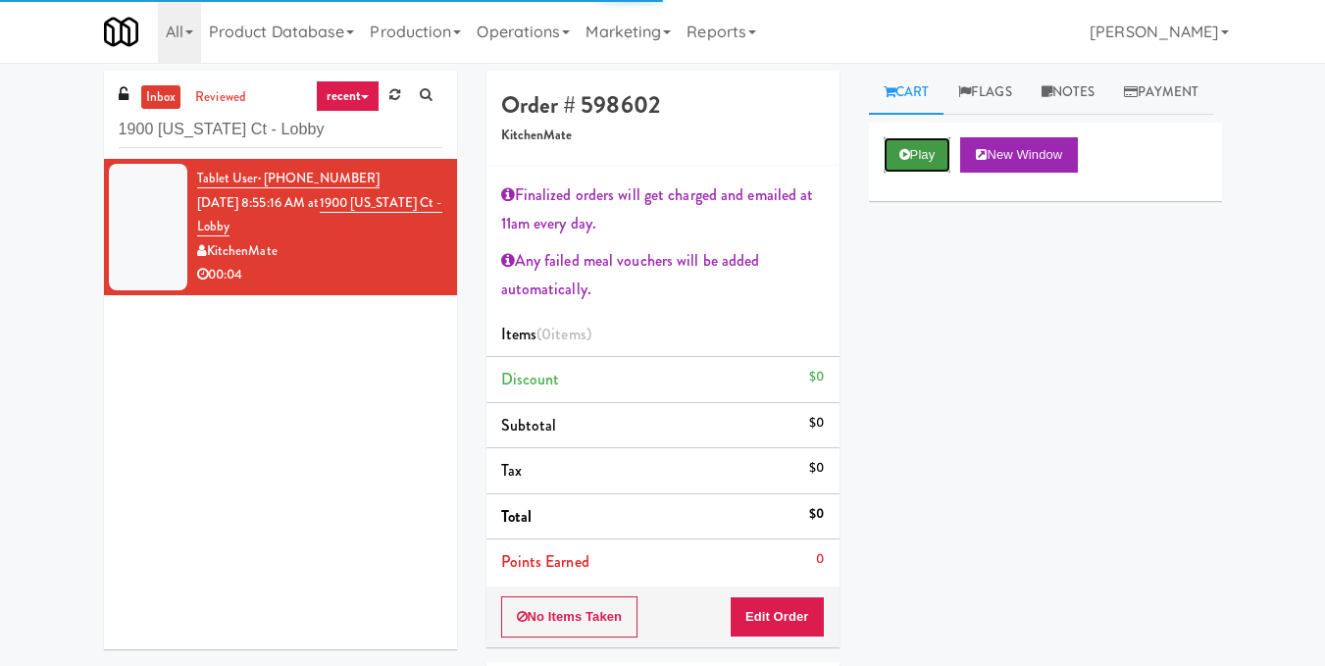
click at [924, 173] on button "Play" at bounding box center [918, 154] width 68 height 35
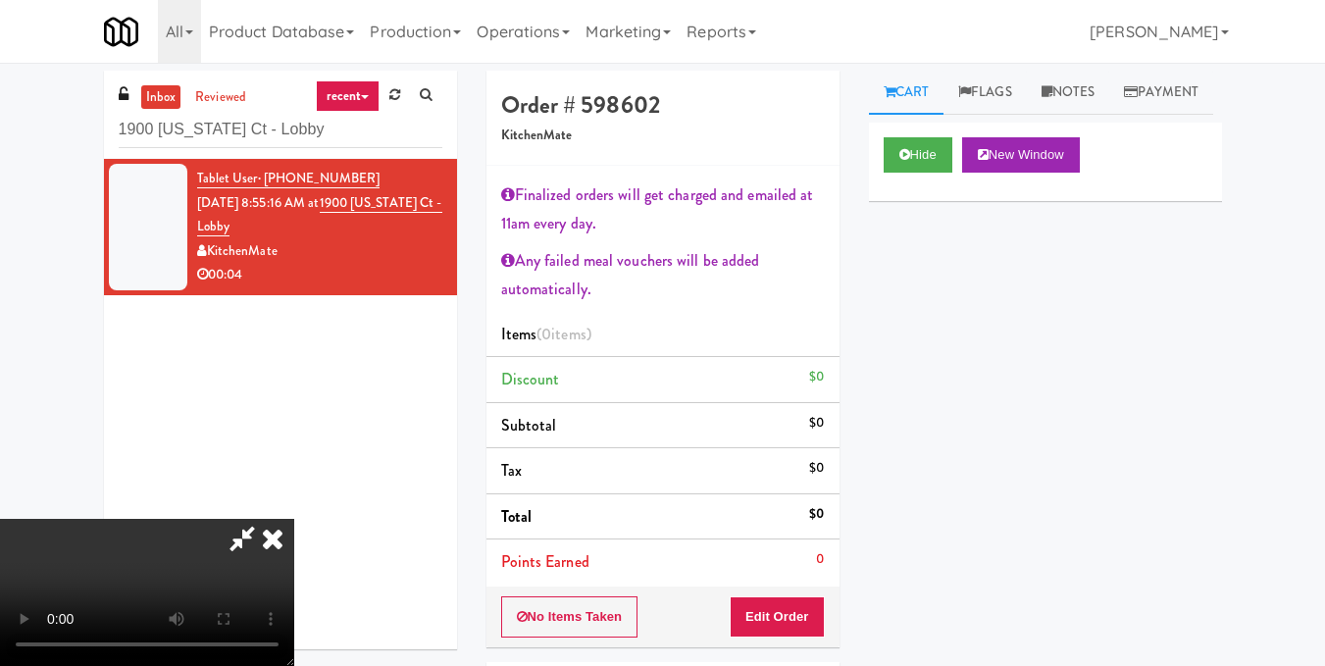
click at [294, 519] on video at bounding box center [147, 592] width 294 height 147
click at [803, 628] on button "Edit Order" at bounding box center [777, 616] width 95 height 41
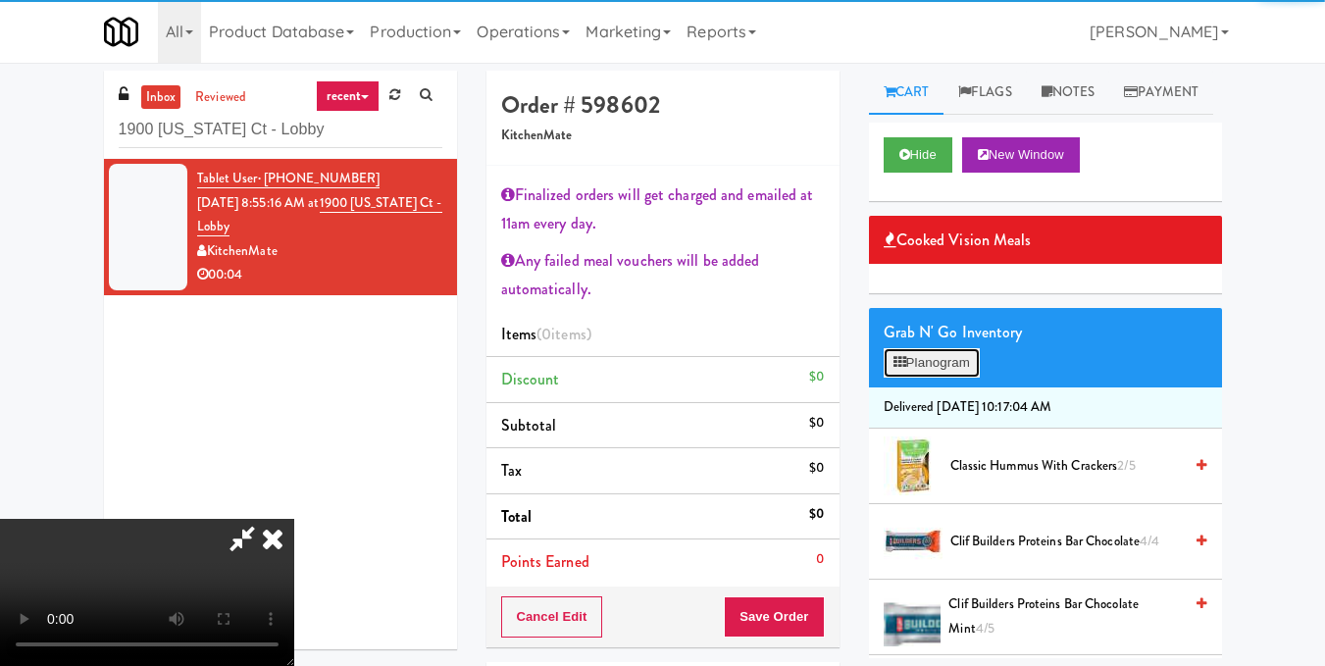
click at [892, 378] on button "Planogram" at bounding box center [932, 362] width 96 height 29
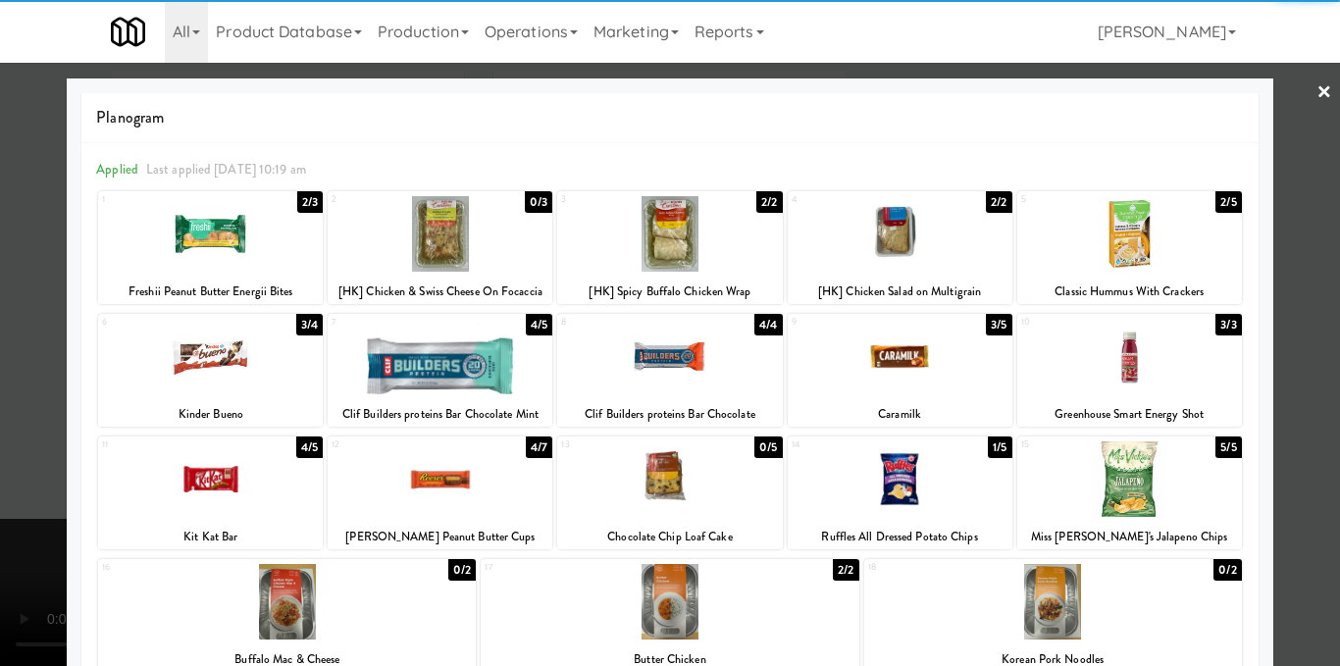
click at [210, 497] on div at bounding box center [210, 479] width 225 height 76
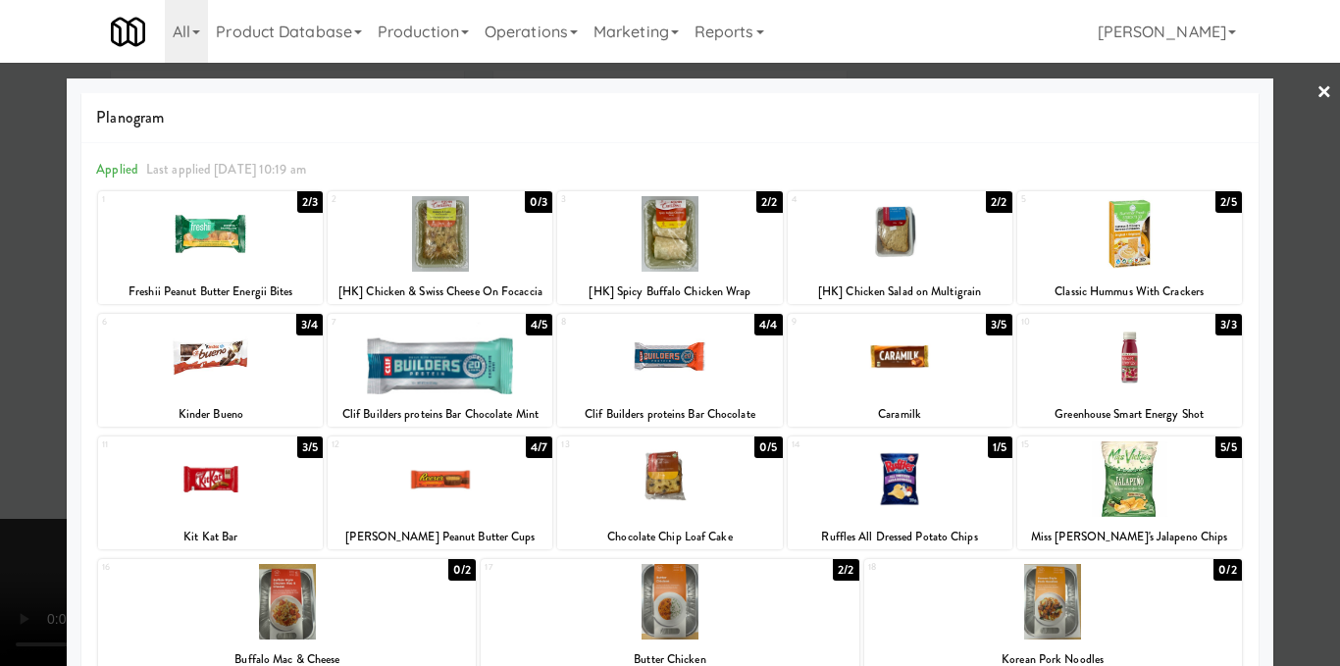
click at [1282, 388] on div at bounding box center [670, 333] width 1340 height 666
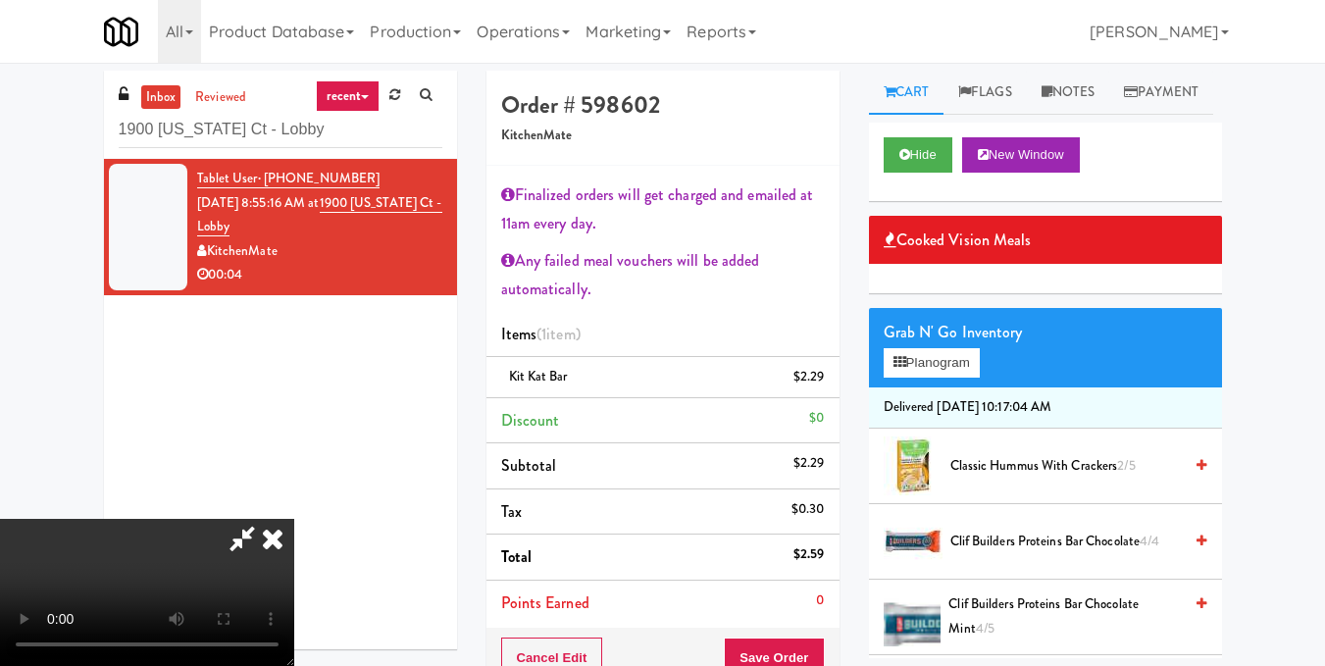
scroll to position [275, 0]
click at [294, 519] on video at bounding box center [147, 592] width 294 height 147
drag, startPoint x: 484, startPoint y: 455, endPoint x: 1266, endPoint y: 361, distance: 788.3
click at [1266, 361] on div "inbox reviewed recent all unclear take inventory issue suspicious failed recent…" at bounding box center [662, 479] width 1325 height 817
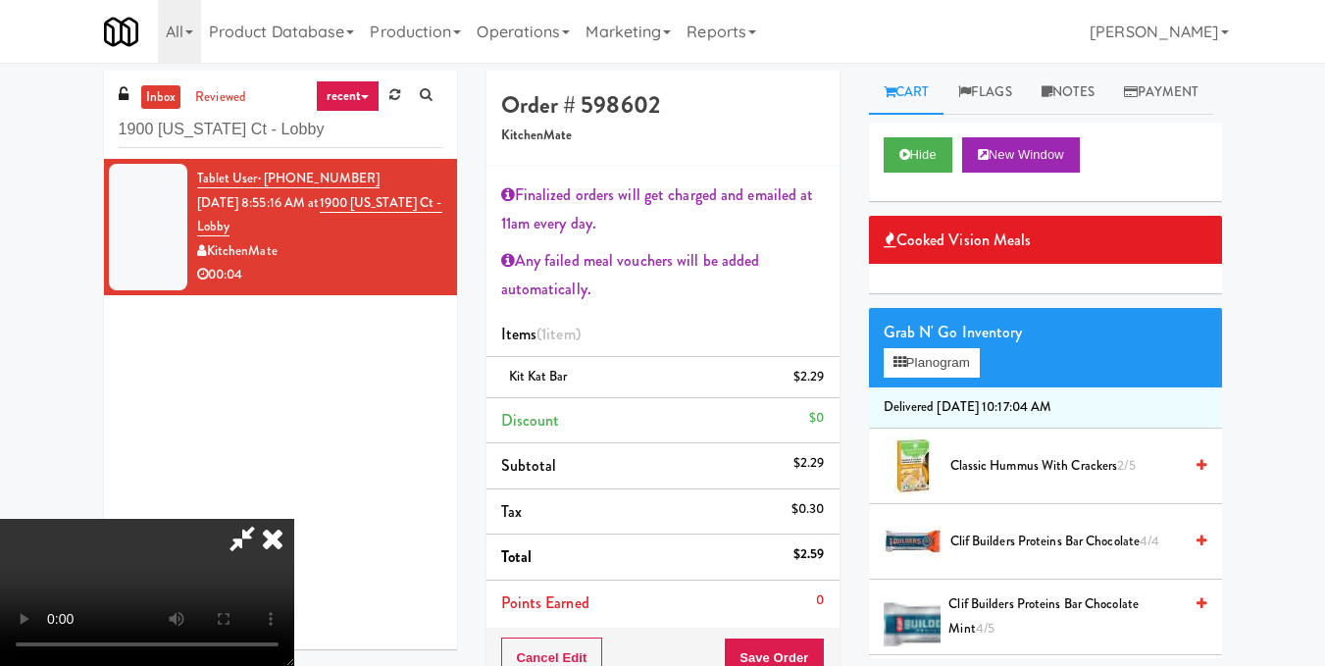
click at [294, 519] on icon at bounding box center [272, 538] width 43 height 39
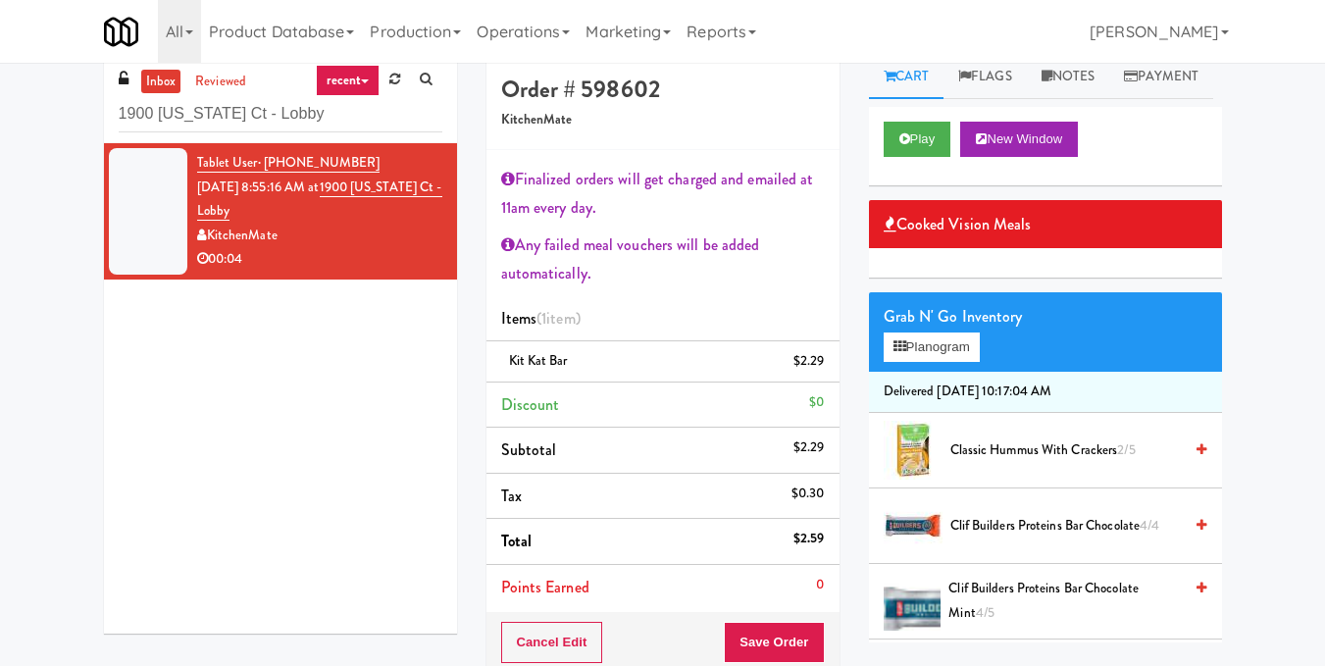
scroll to position [222, 0]
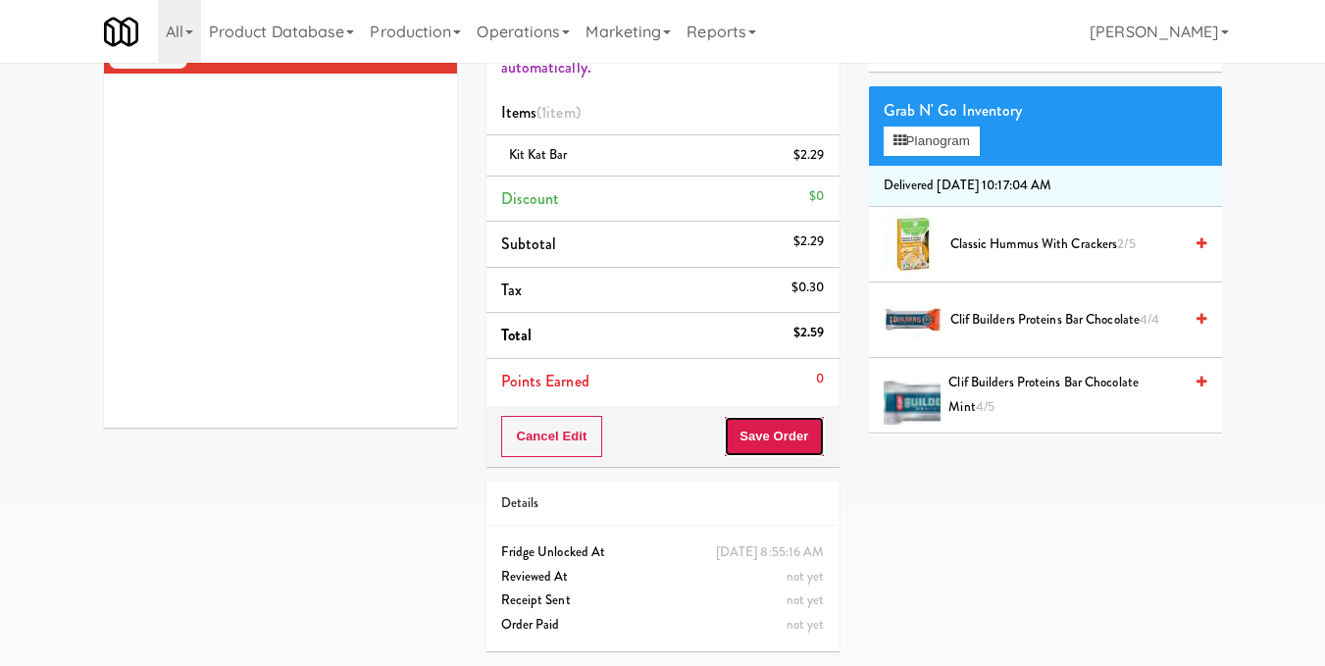
click at [772, 427] on button "Save Order" at bounding box center [774, 436] width 100 height 41
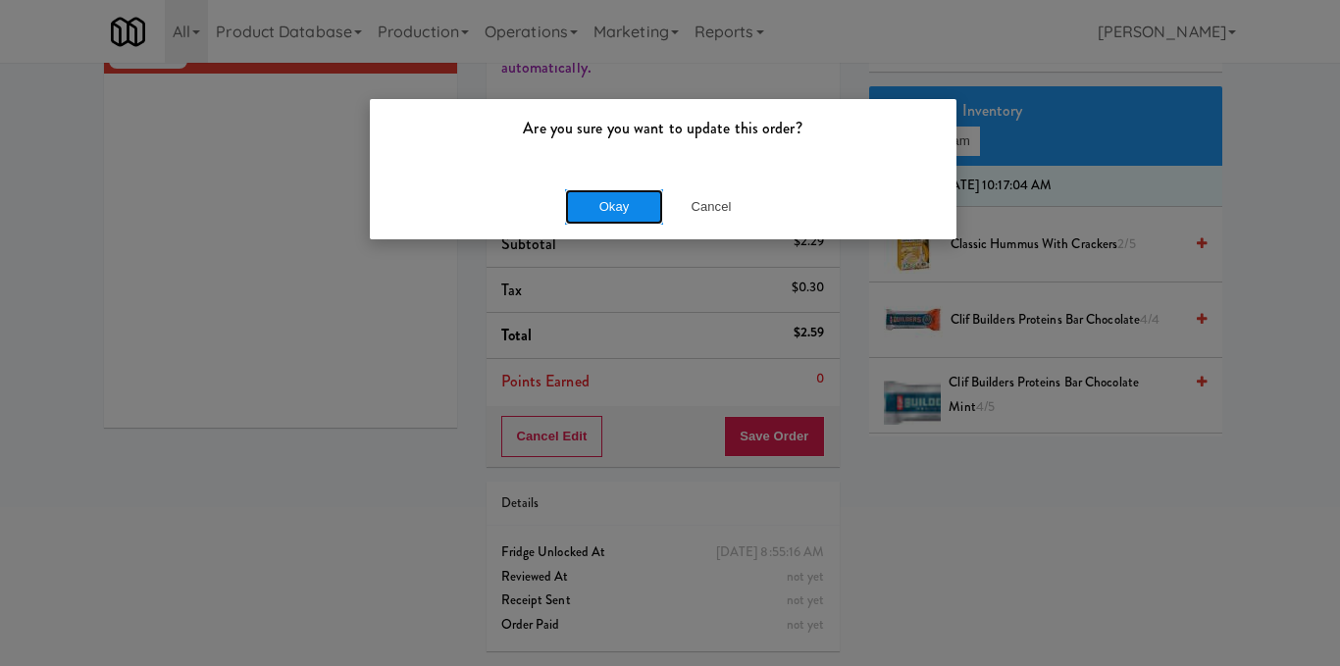
click at [612, 215] on button "Okay" at bounding box center [614, 206] width 98 height 35
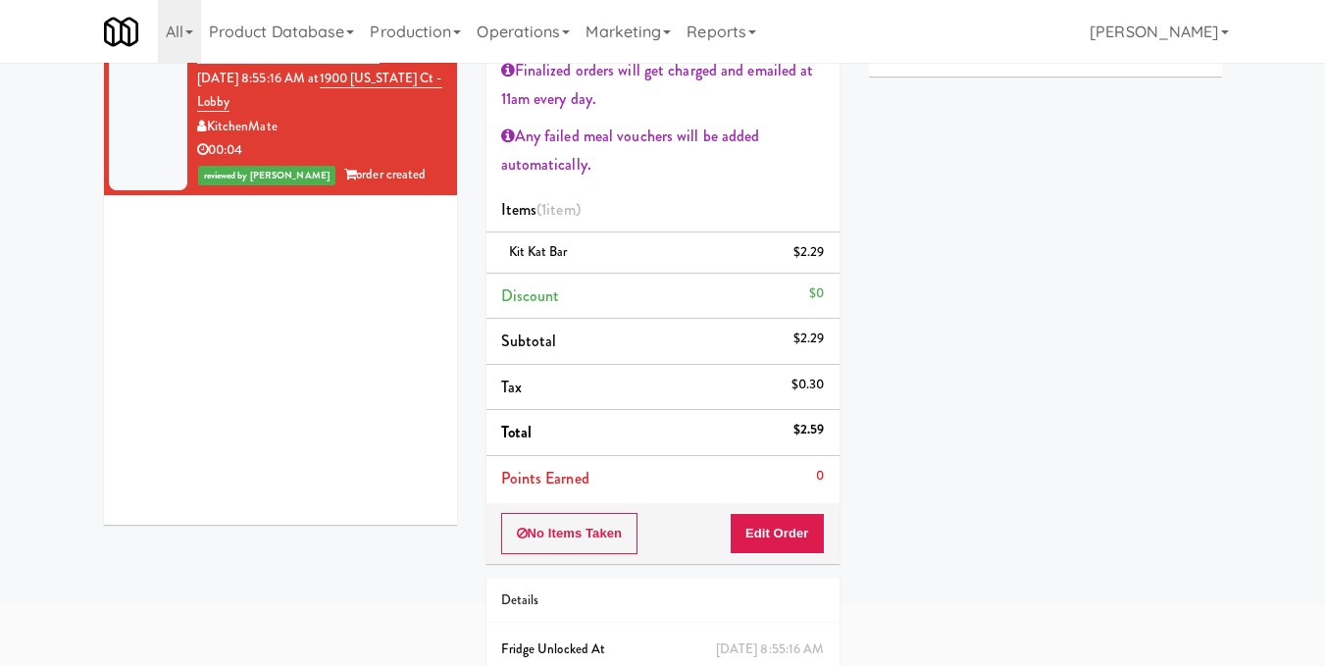
scroll to position [0, 0]
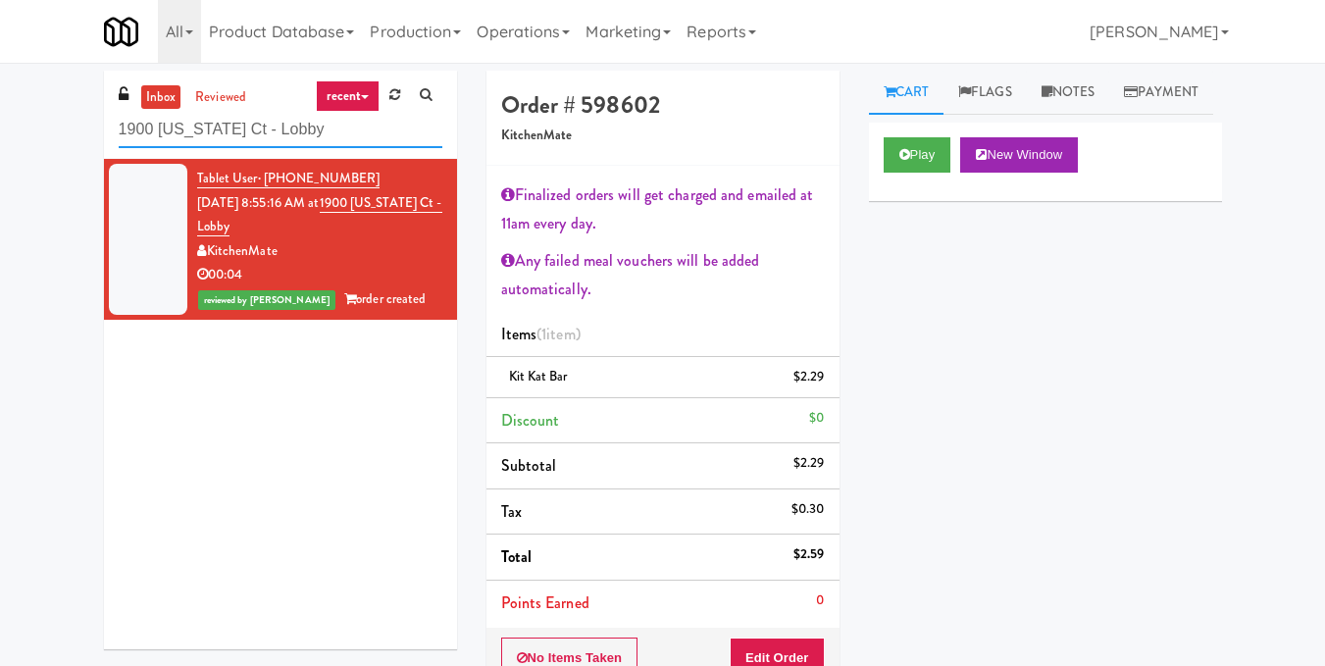
drag, startPoint x: 329, startPoint y: 143, endPoint x: 0, endPoint y: 168, distance: 329.5
click at [0, 167] on div "inbox reviewed recent all unclear take inventory issue suspicious failed recent…" at bounding box center [662, 479] width 1325 height 817
paste input "eLofts - Fridge"
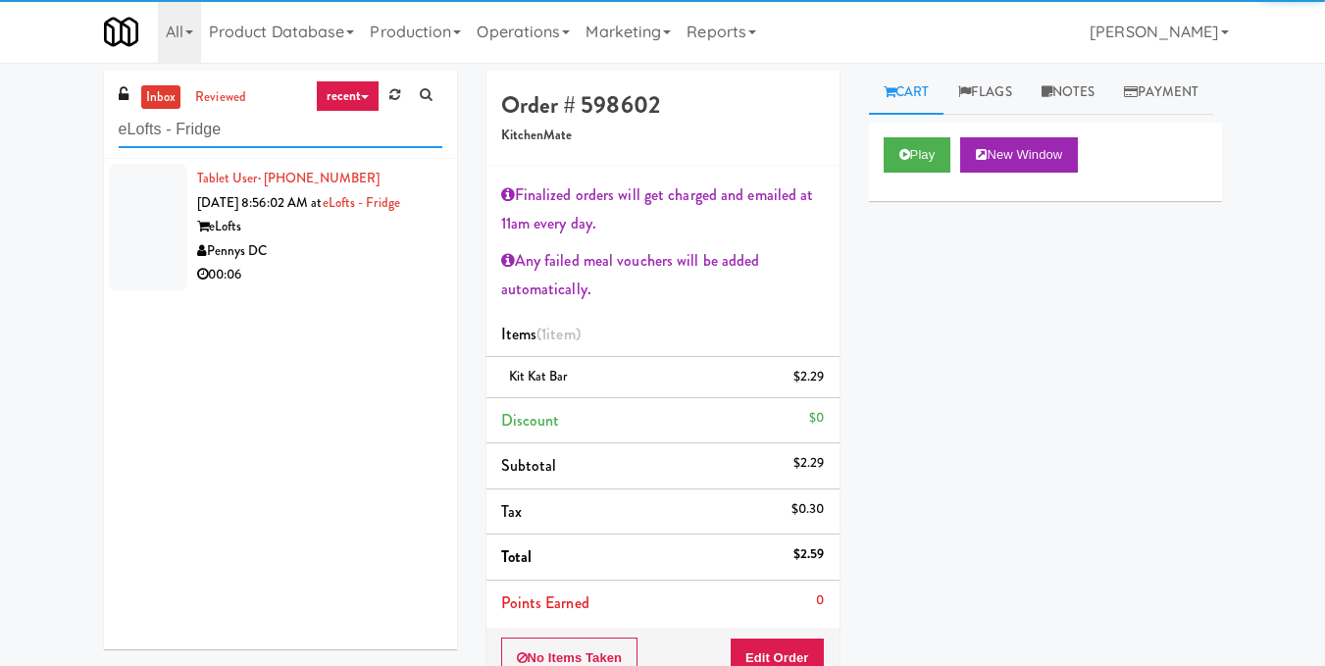
type input "eLofts - Fridge"
click at [352, 287] on div "00:06" at bounding box center [319, 275] width 245 height 25
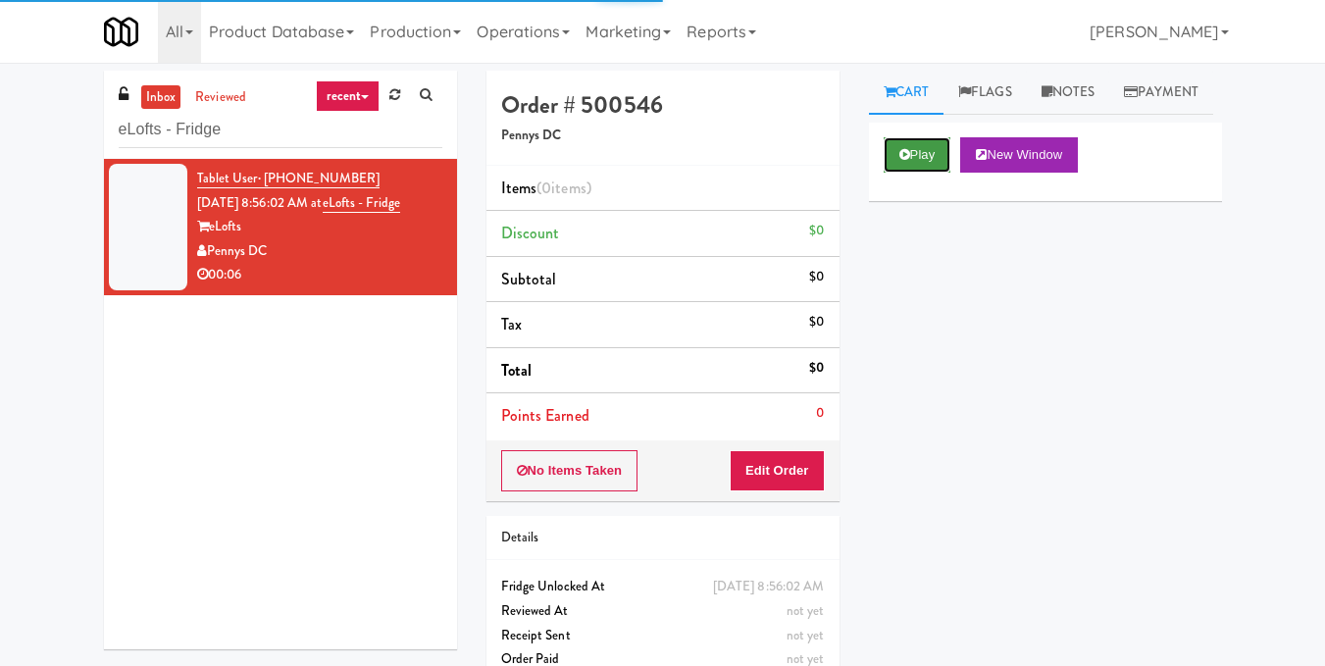
click at [915, 173] on button "Play" at bounding box center [918, 154] width 68 height 35
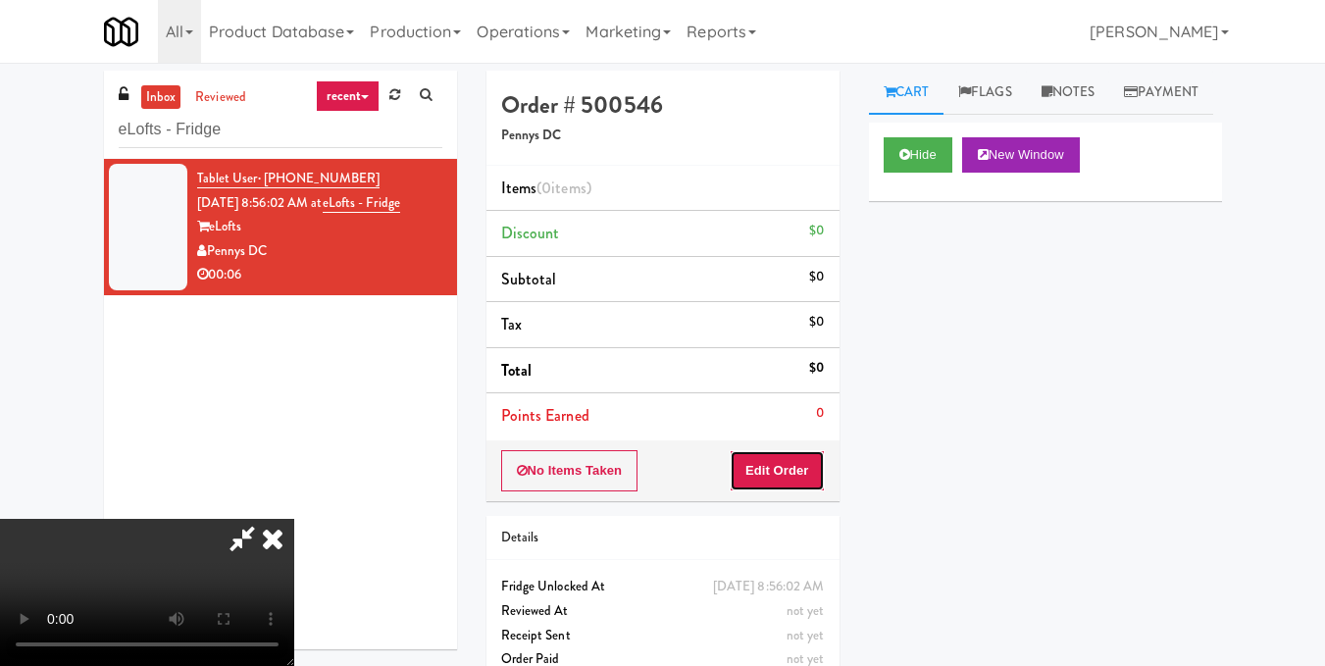
click at [809, 473] on button "Edit Order" at bounding box center [777, 470] width 95 height 41
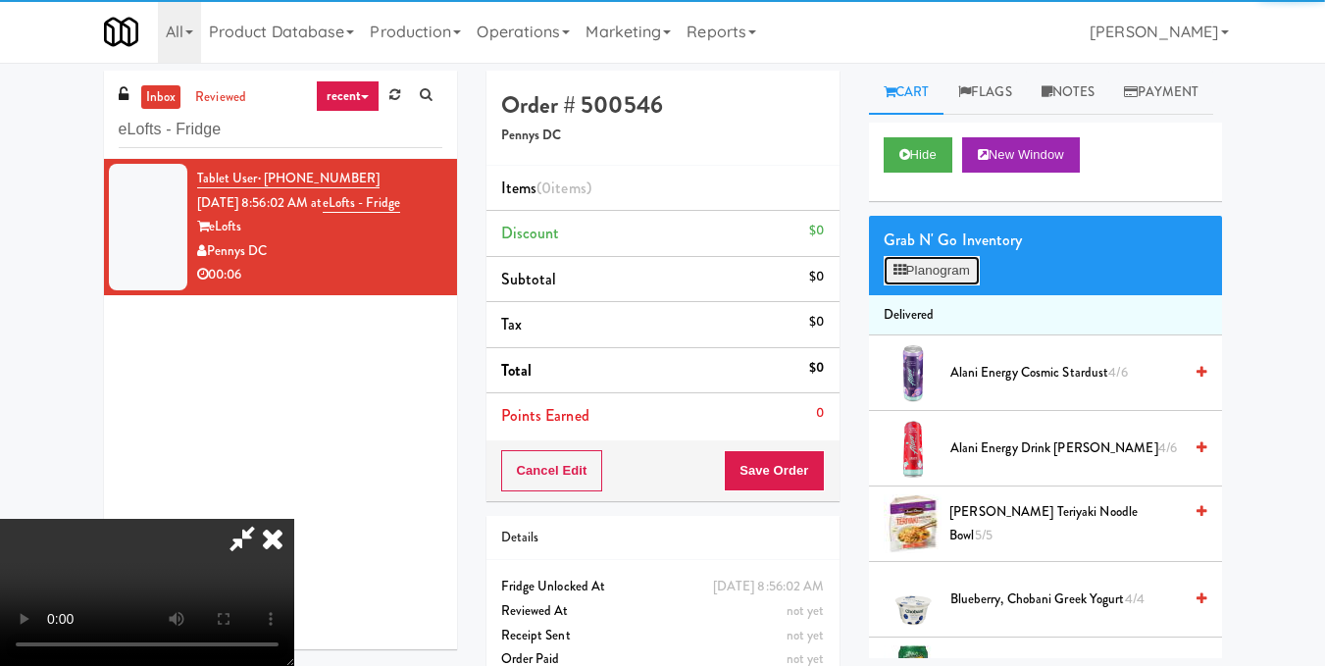
click at [903, 285] on button "Planogram" at bounding box center [932, 270] width 96 height 29
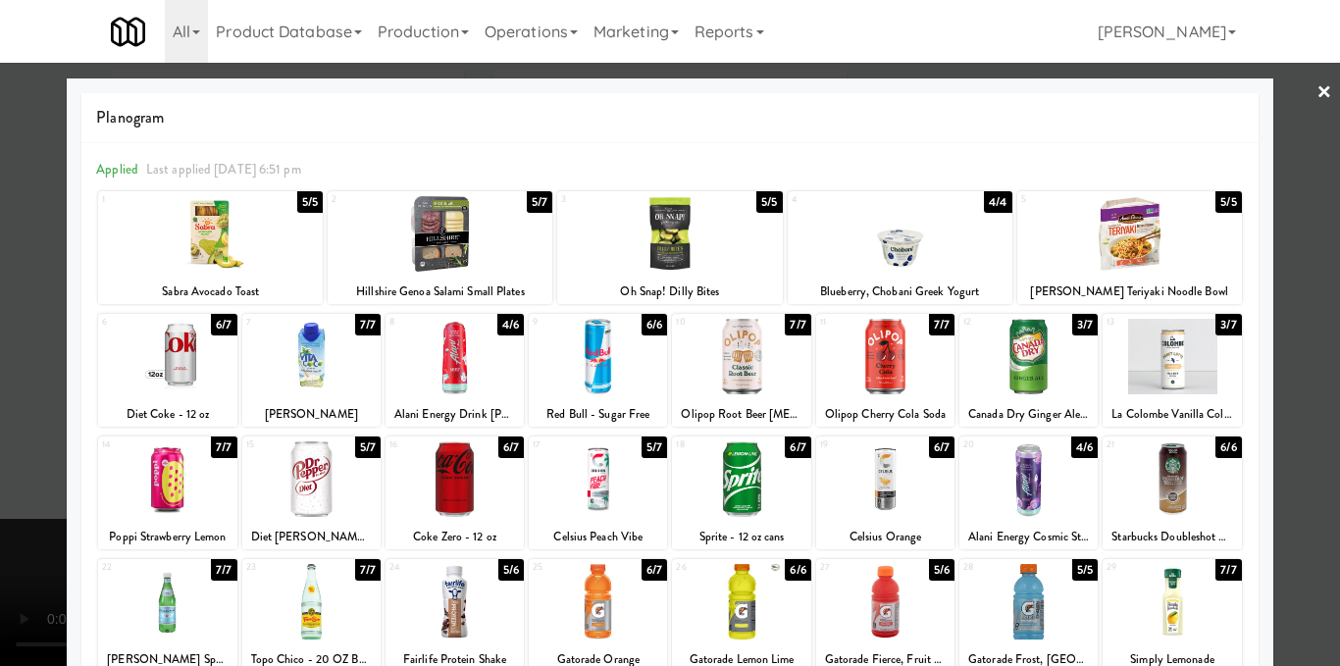
click at [457, 348] on div at bounding box center [454, 357] width 138 height 76
click at [1289, 337] on div at bounding box center [670, 333] width 1340 height 666
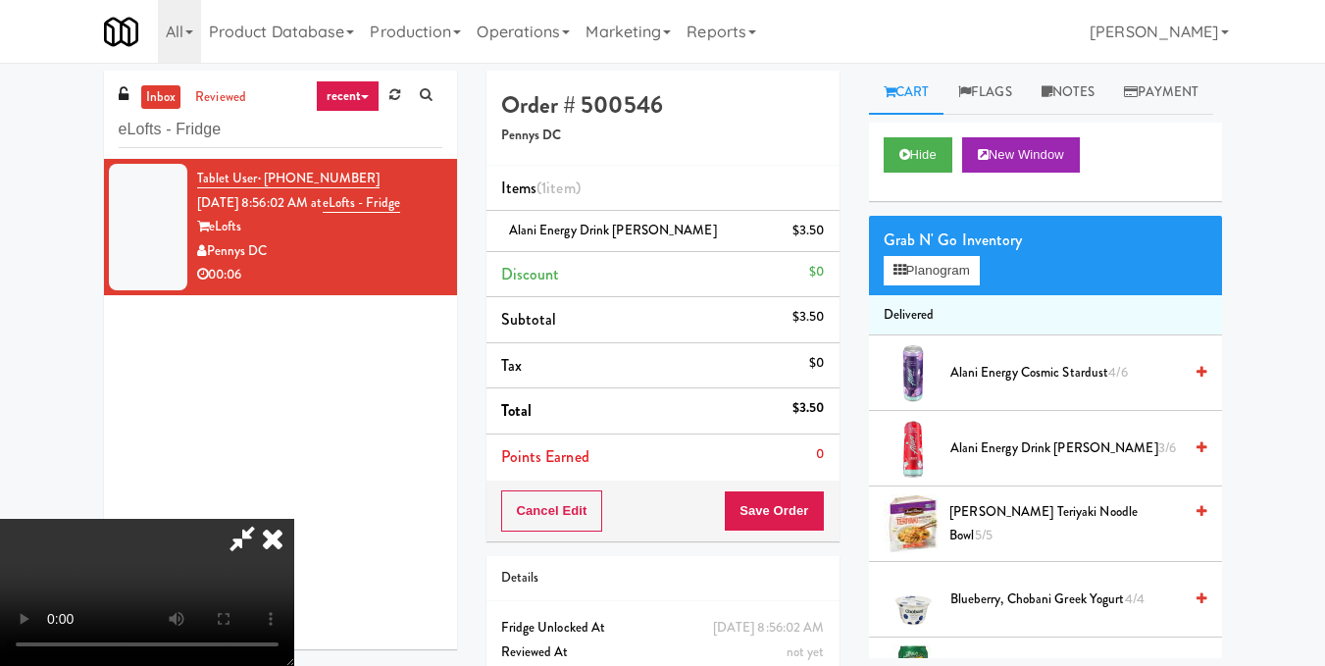
click at [294, 519] on icon at bounding box center [272, 538] width 43 height 39
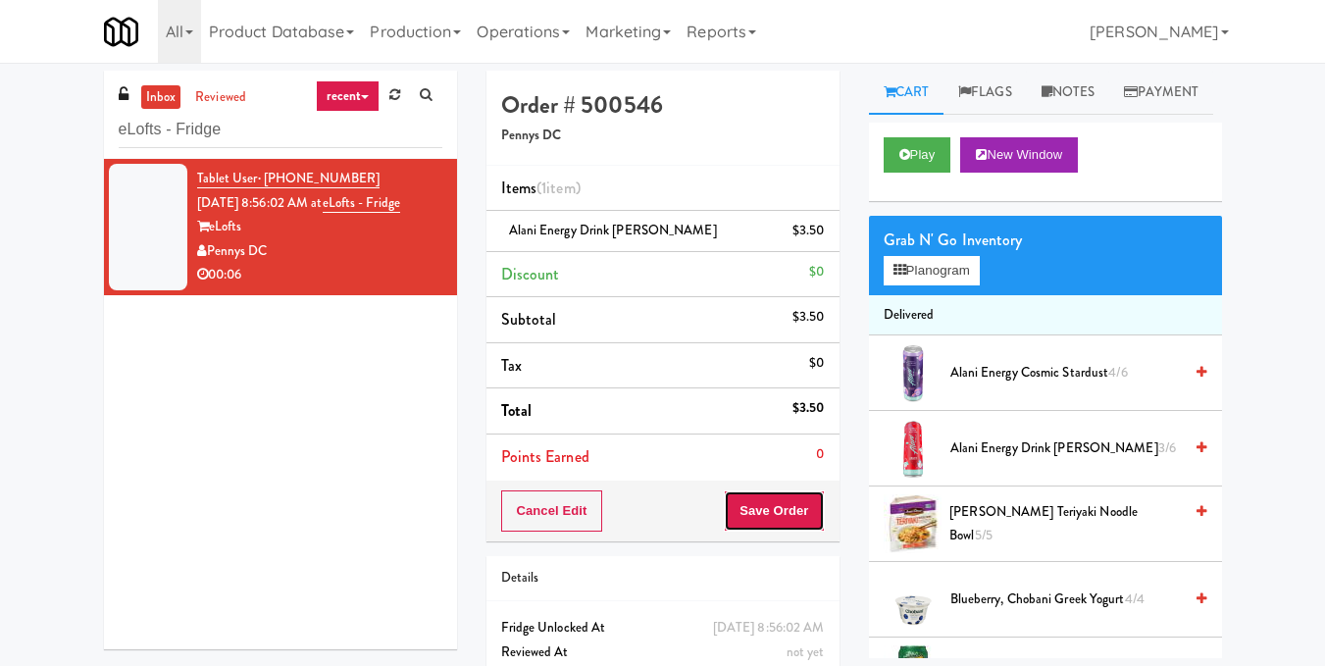
drag, startPoint x: 791, startPoint y: 507, endPoint x: 774, endPoint y: 482, distance: 30.5
click at [790, 507] on button "Save Order" at bounding box center [774, 510] width 100 height 41
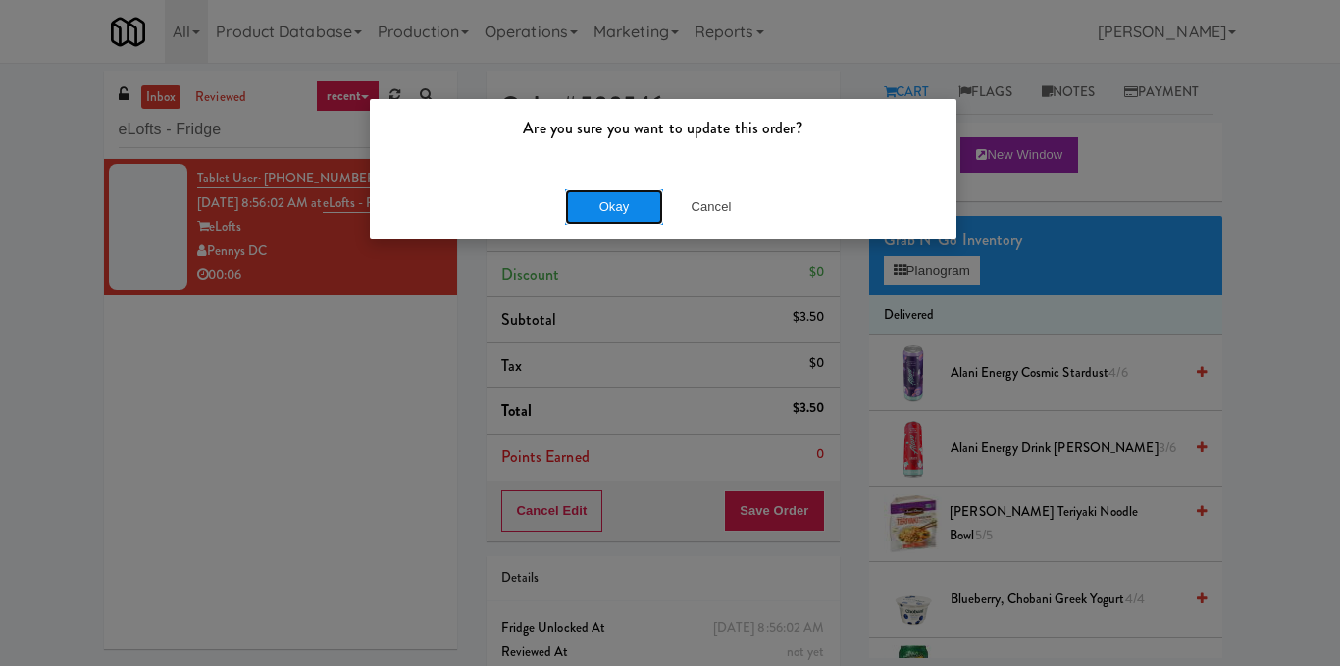
click at [605, 205] on button "Okay" at bounding box center [614, 206] width 98 height 35
